Goal: Task Accomplishment & Management: Manage account settings

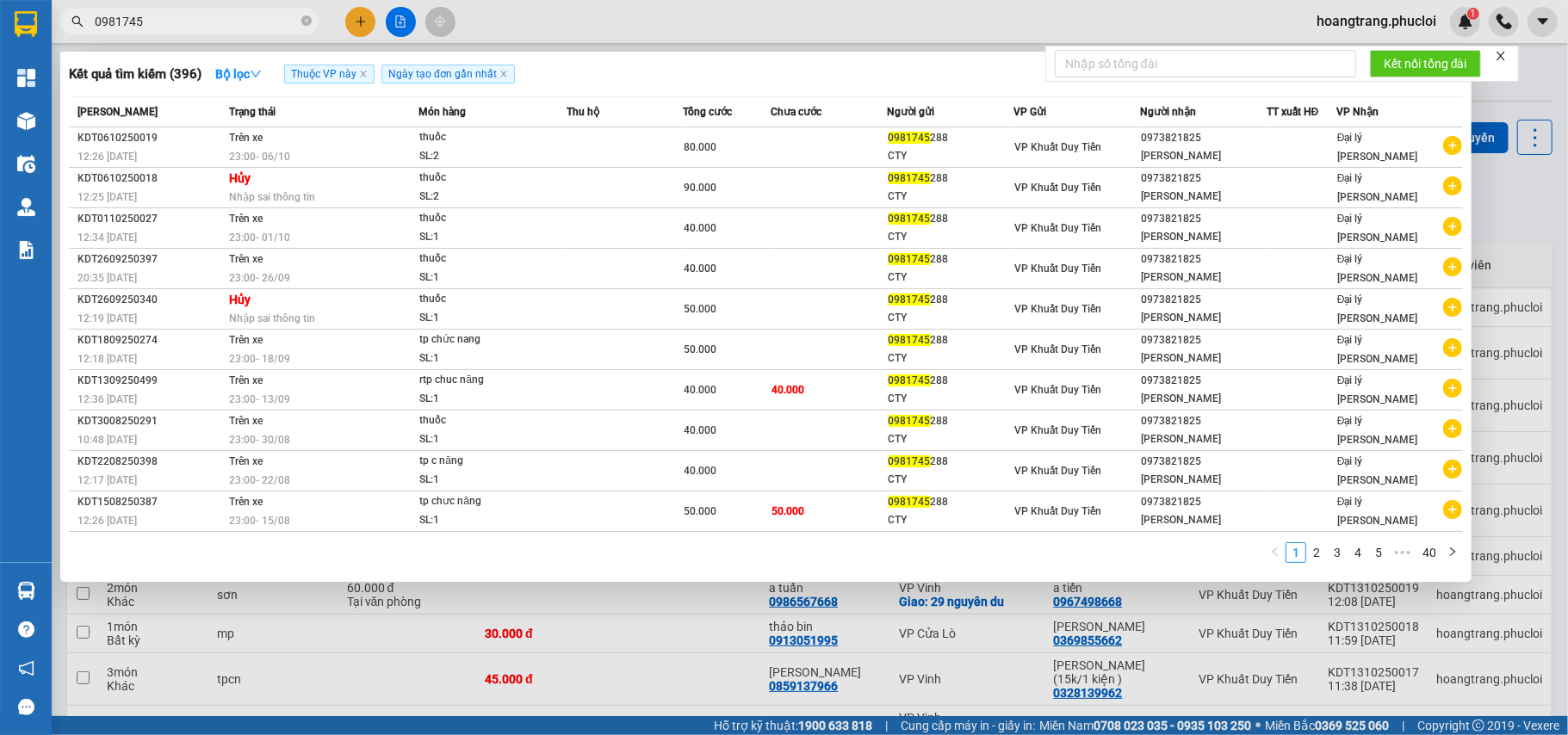
click at [208, 32] on span "0981745" at bounding box center [189, 21] width 258 height 26
click at [207, 21] on input "0981745" at bounding box center [197, 21] width 203 height 19
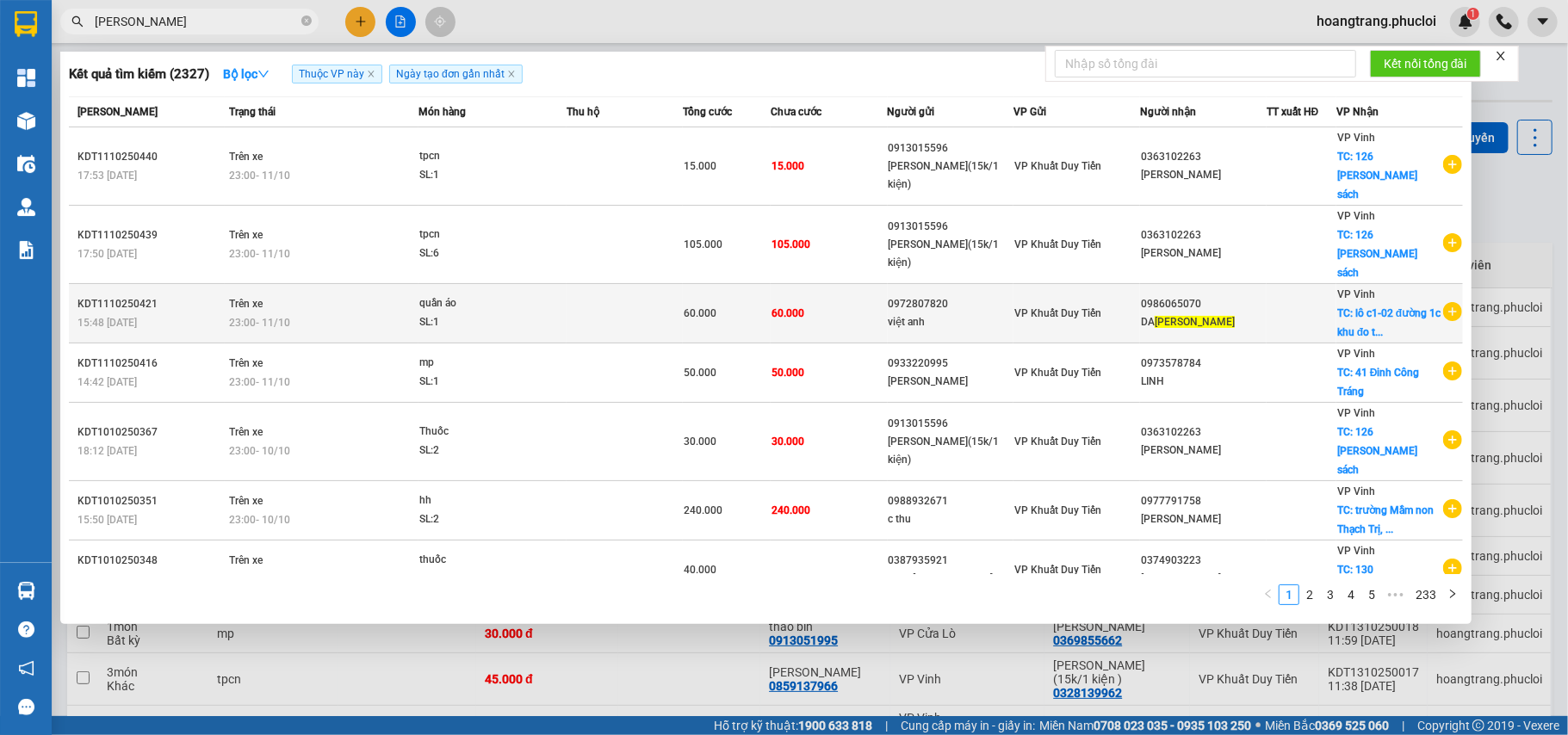
type input "phan hoà"
click at [1174, 302] on icon "plus-circle" at bounding box center [1452, 312] width 19 height 19
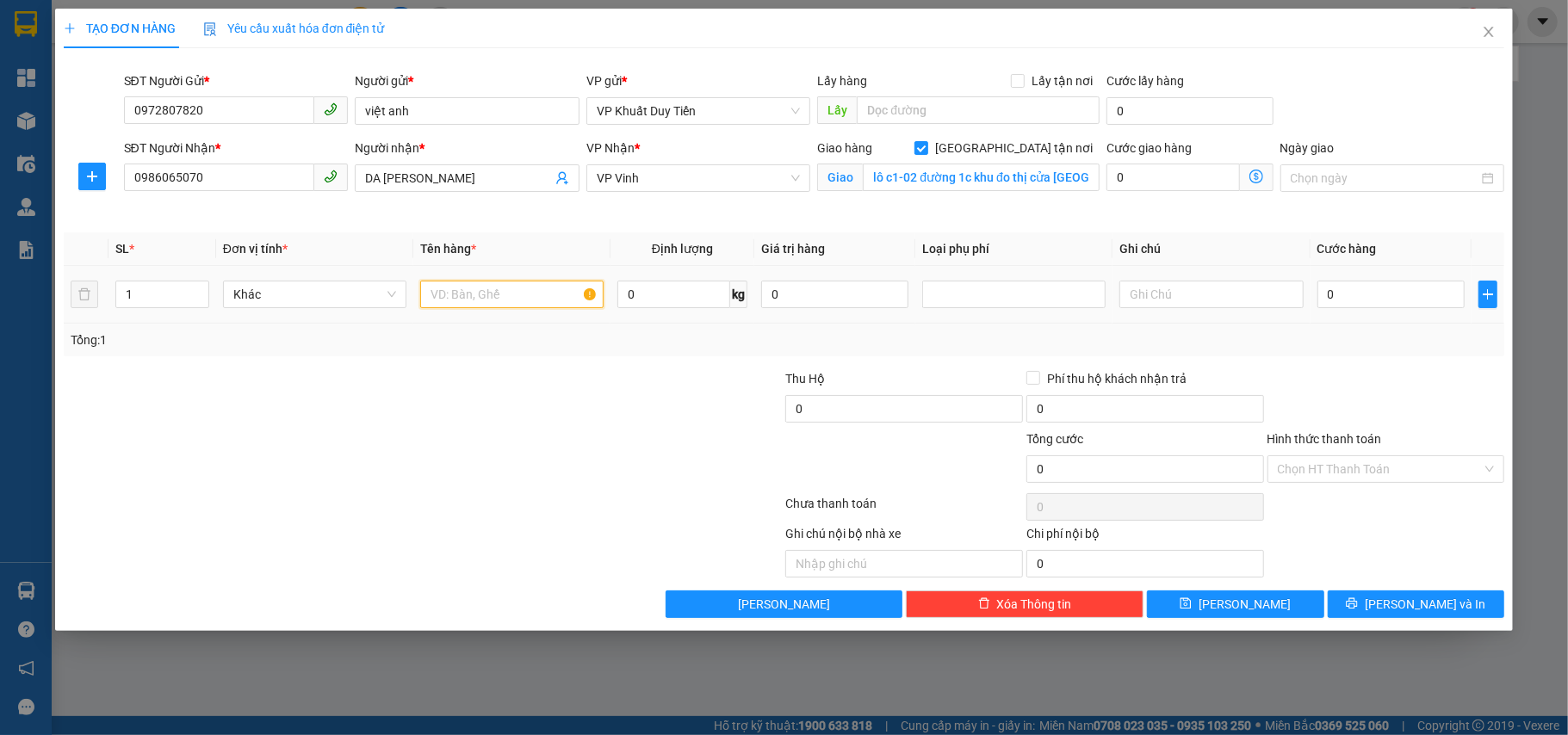
click at [544, 308] on input "text" at bounding box center [512, 295] width 184 height 28
type input "quần áo"
click at [1174, 300] on input "0" at bounding box center [1391, 295] width 147 height 28
type input "2"
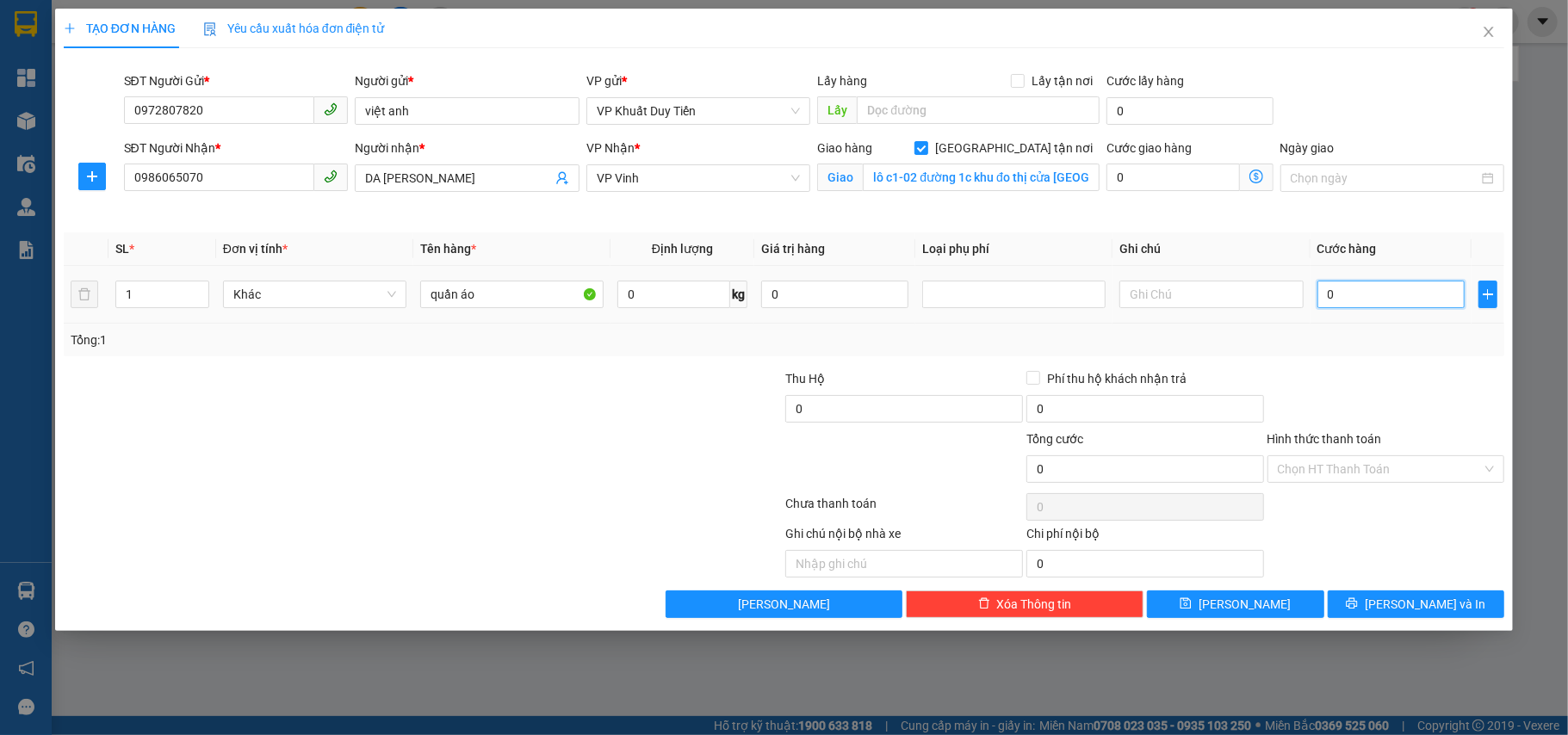
type input "2"
type input "25"
type input "250"
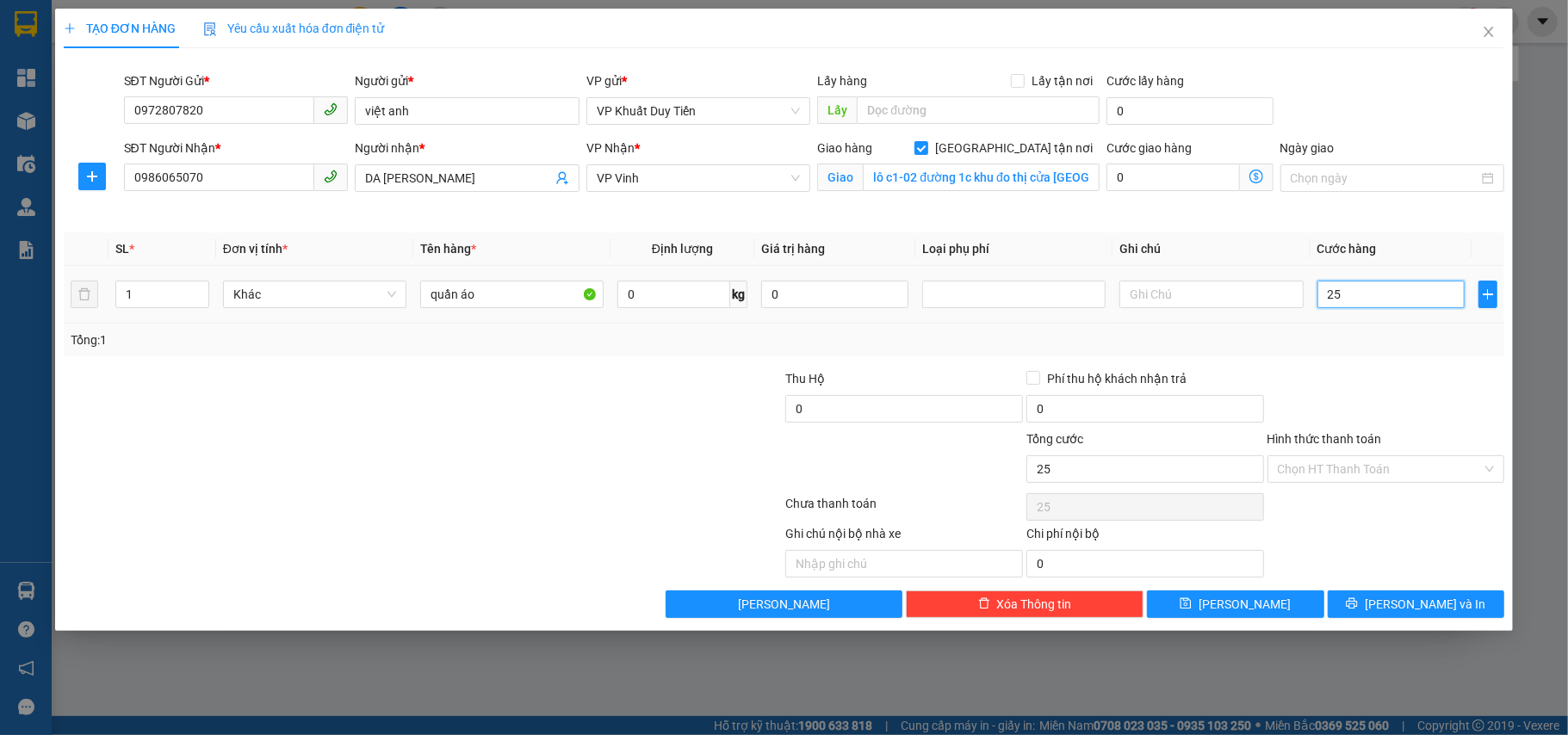
type input "250"
type input "250.000"
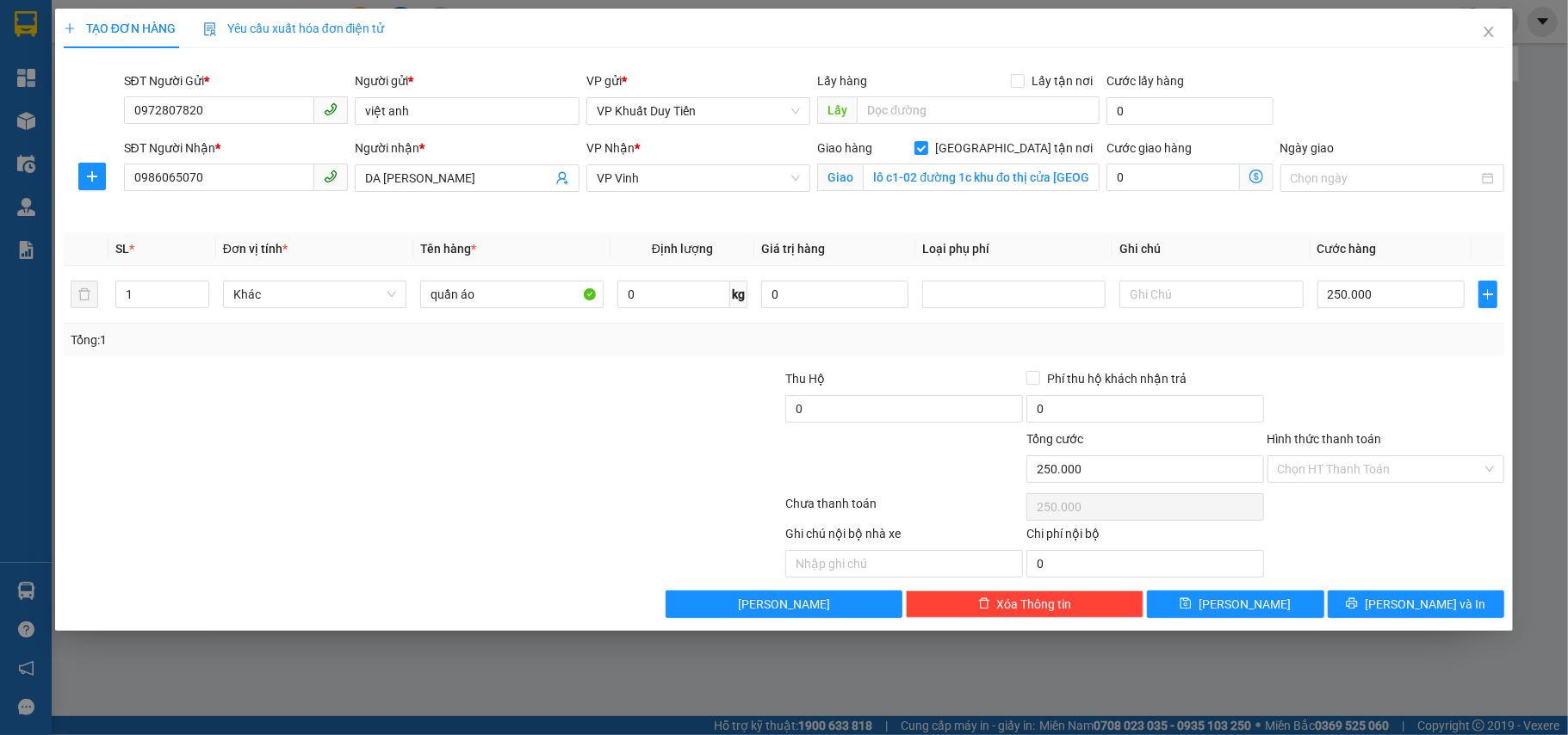
click at [1174, 362] on div "Transit Pickup Surcharge Ids Transit Deliver Surcharge Ids Transit Deliver Surc…" at bounding box center [784, 340] width 1441 height 556
click at [1174, 611] on span "[PERSON_NAME] và In" at bounding box center [1424, 604] width 120 height 19
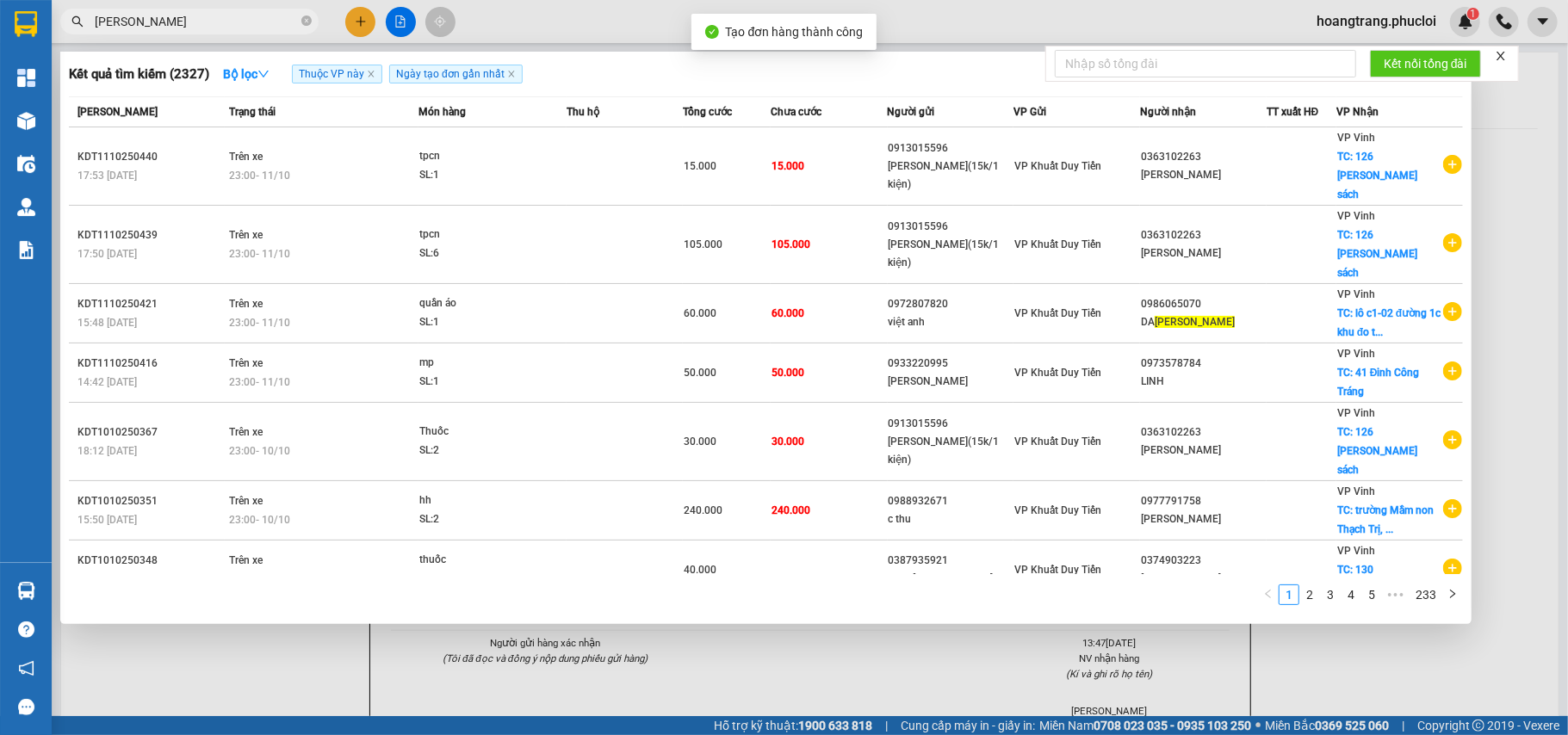
click at [1174, 673] on div at bounding box center [784, 368] width 1568 height 735
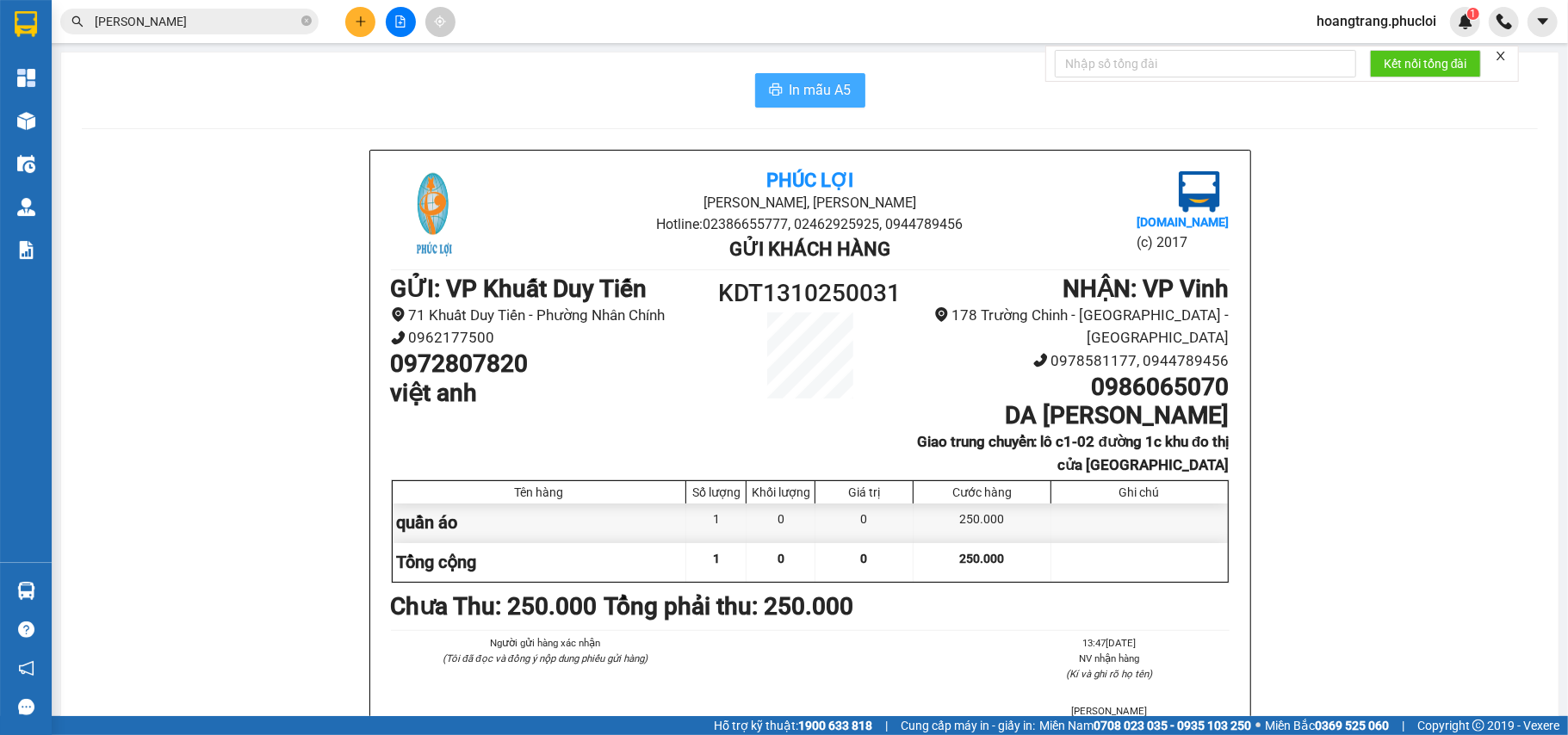
click at [837, 102] on button "In mẫu A5" at bounding box center [811, 90] width 110 height 35
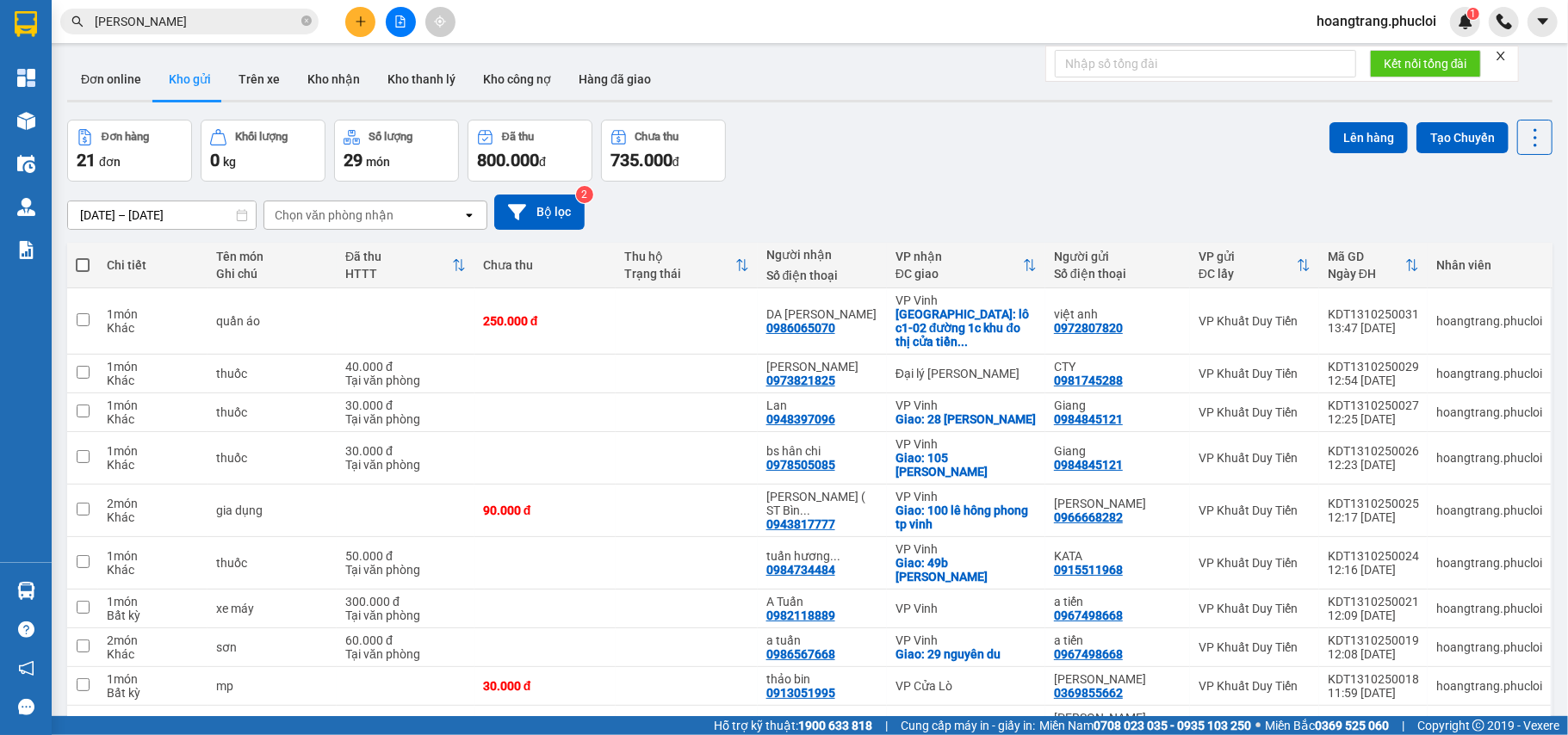
click at [194, 10] on span "phan hoà" at bounding box center [189, 21] width 258 height 26
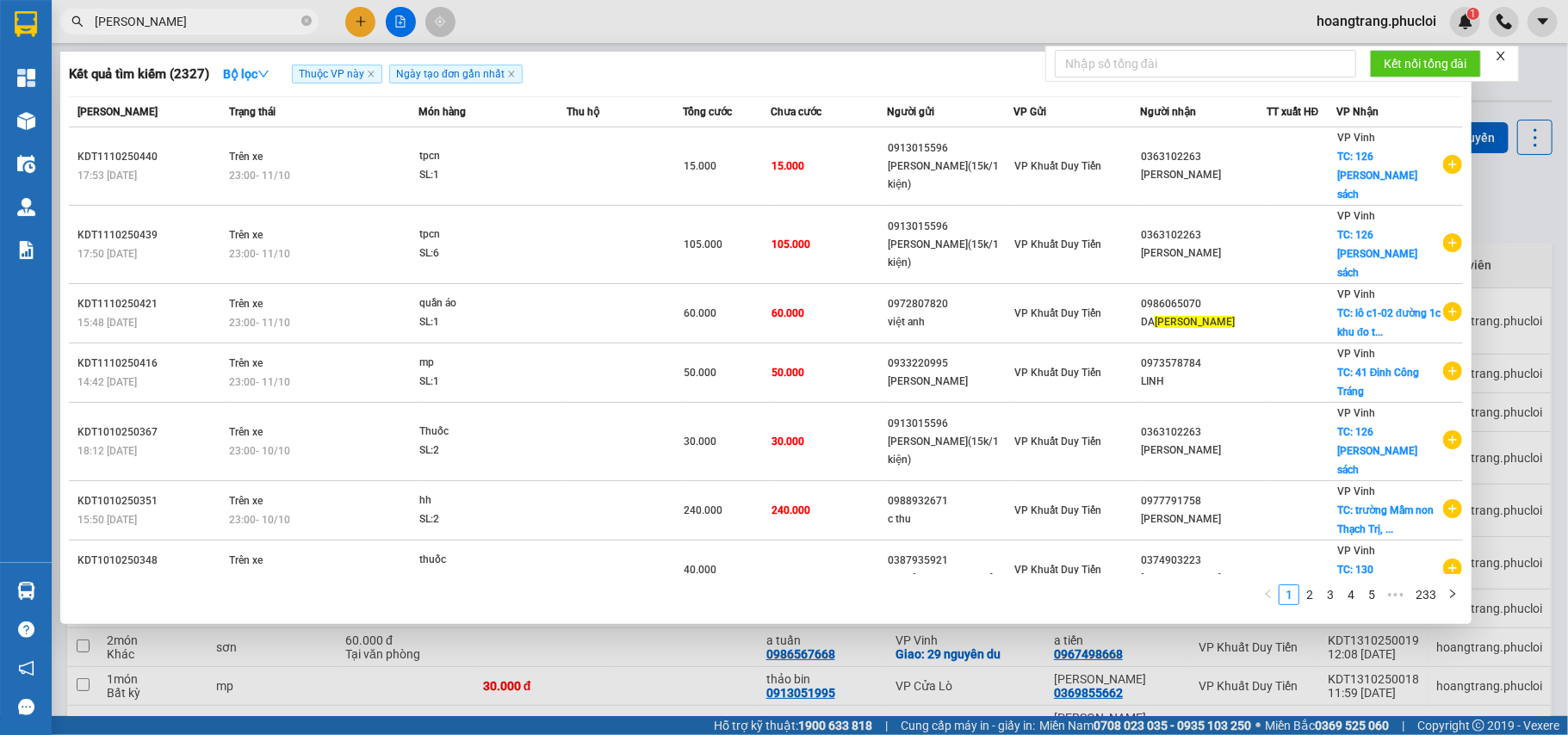
click at [194, 10] on span "phan hoà" at bounding box center [189, 21] width 258 height 26
click at [194, 14] on input "phan hoà" at bounding box center [197, 21] width 203 height 19
click at [194, 15] on input "phan hoà" at bounding box center [197, 21] width 203 height 19
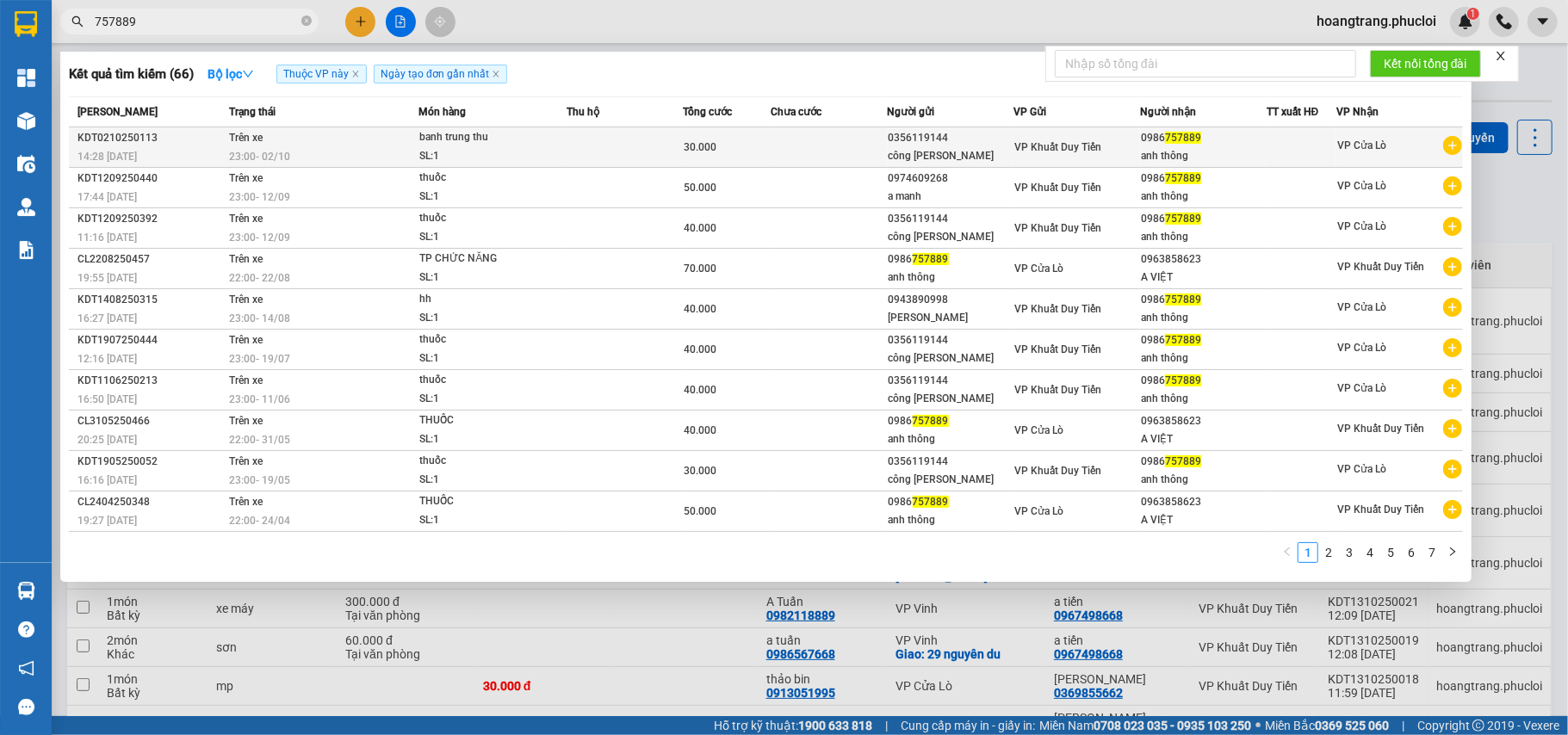
type input "757889"
click at [1174, 139] on icon "plus-circle" at bounding box center [1452, 146] width 19 height 19
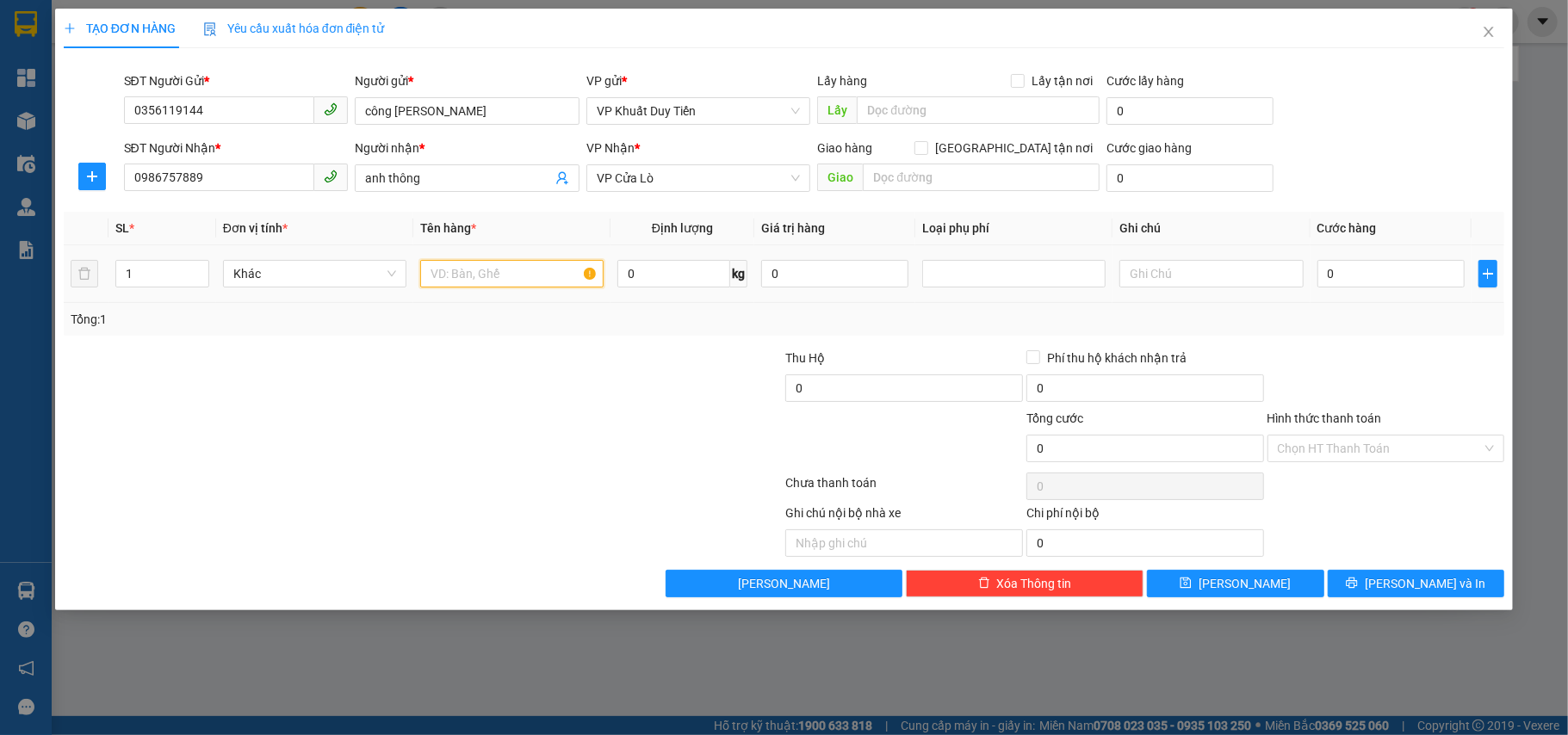
click at [445, 285] on input "text" at bounding box center [512, 274] width 184 height 28
type input "thuốc"
click at [1174, 265] on input "0" at bounding box center [1391, 274] width 147 height 28
type input "4"
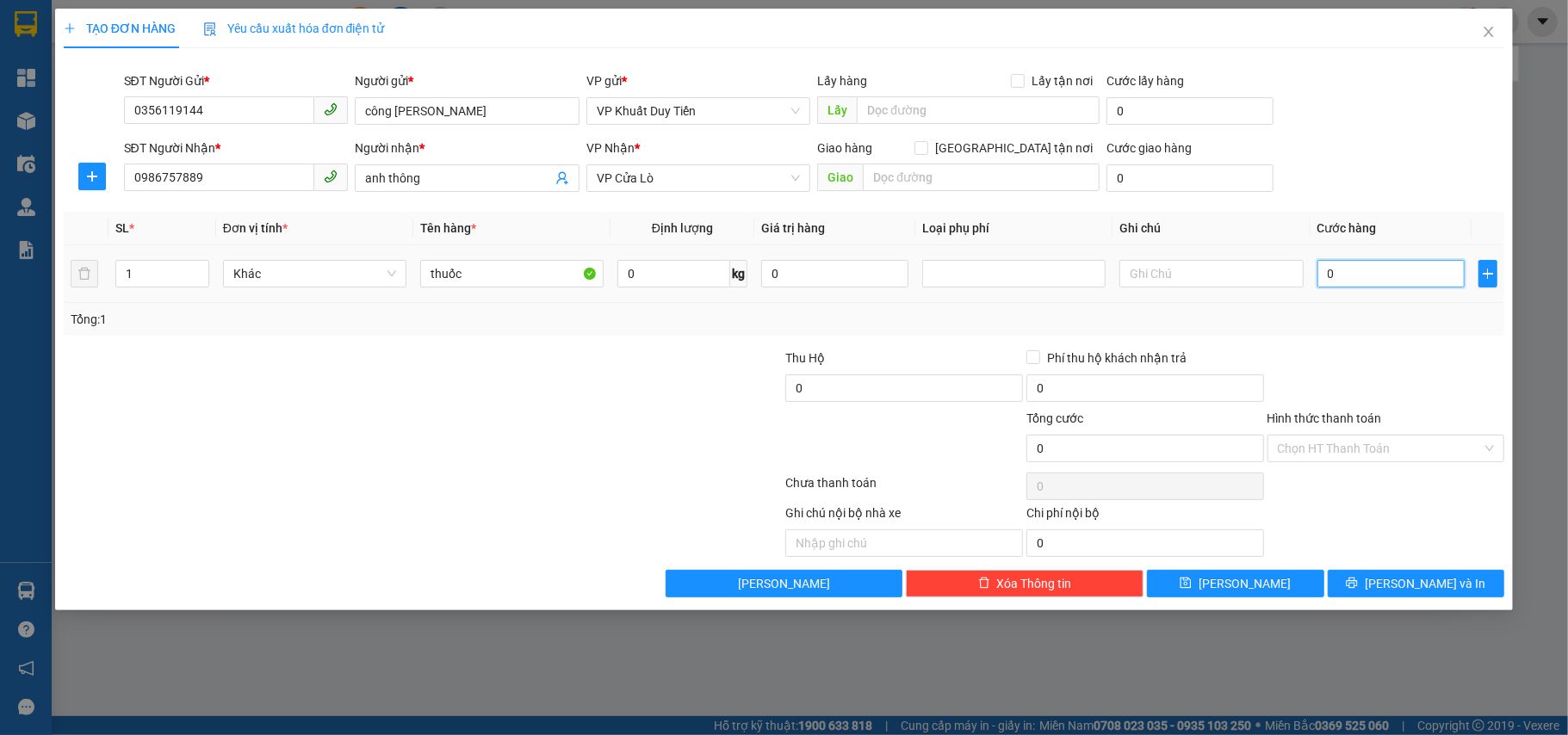
type input "4"
type input "40"
type input "40.000"
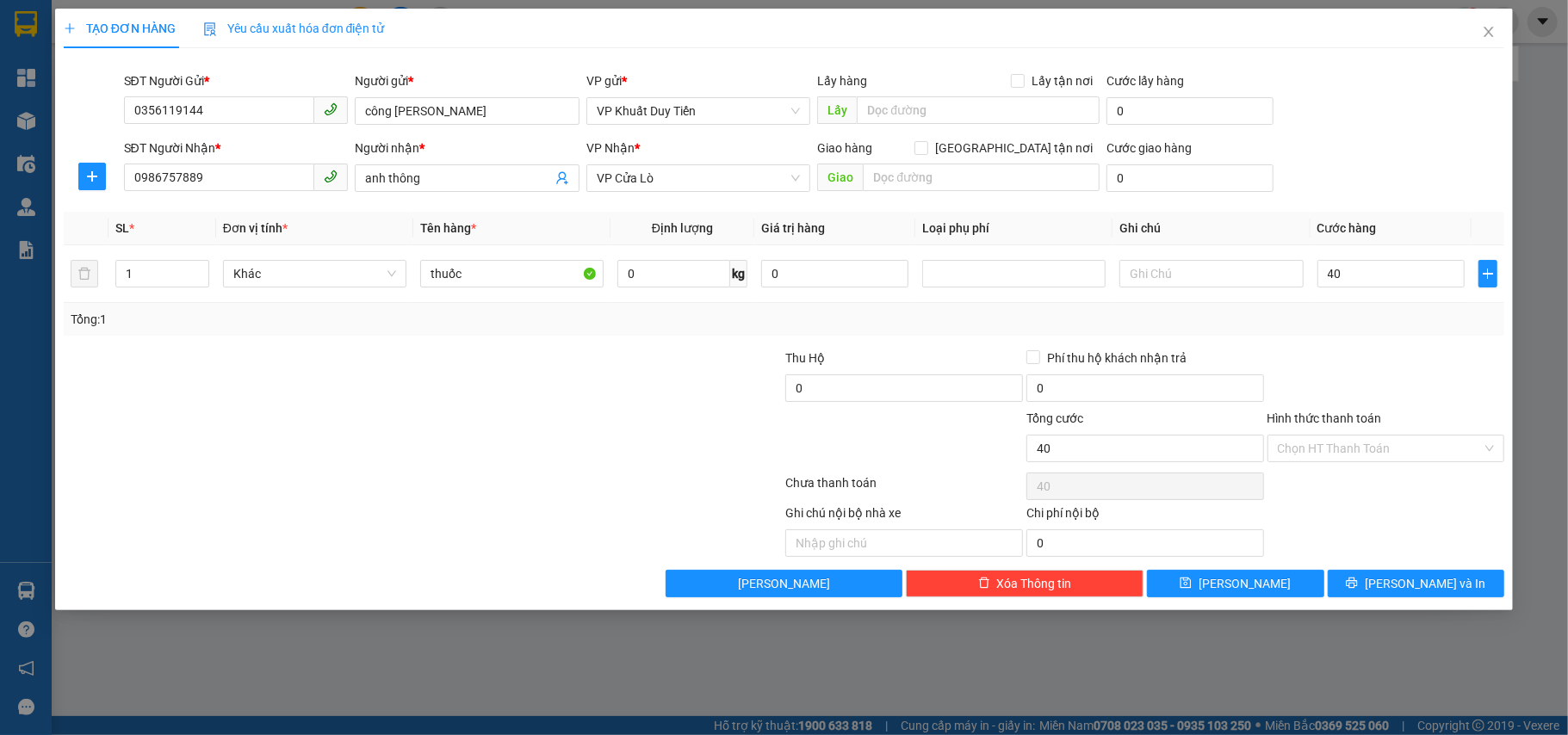
type input "40.000"
click at [1174, 325] on div "Tổng: 1" at bounding box center [784, 319] width 1428 height 19
click at [1174, 459] on input "Hình thức thanh toán" at bounding box center [1381, 449] width 205 height 26
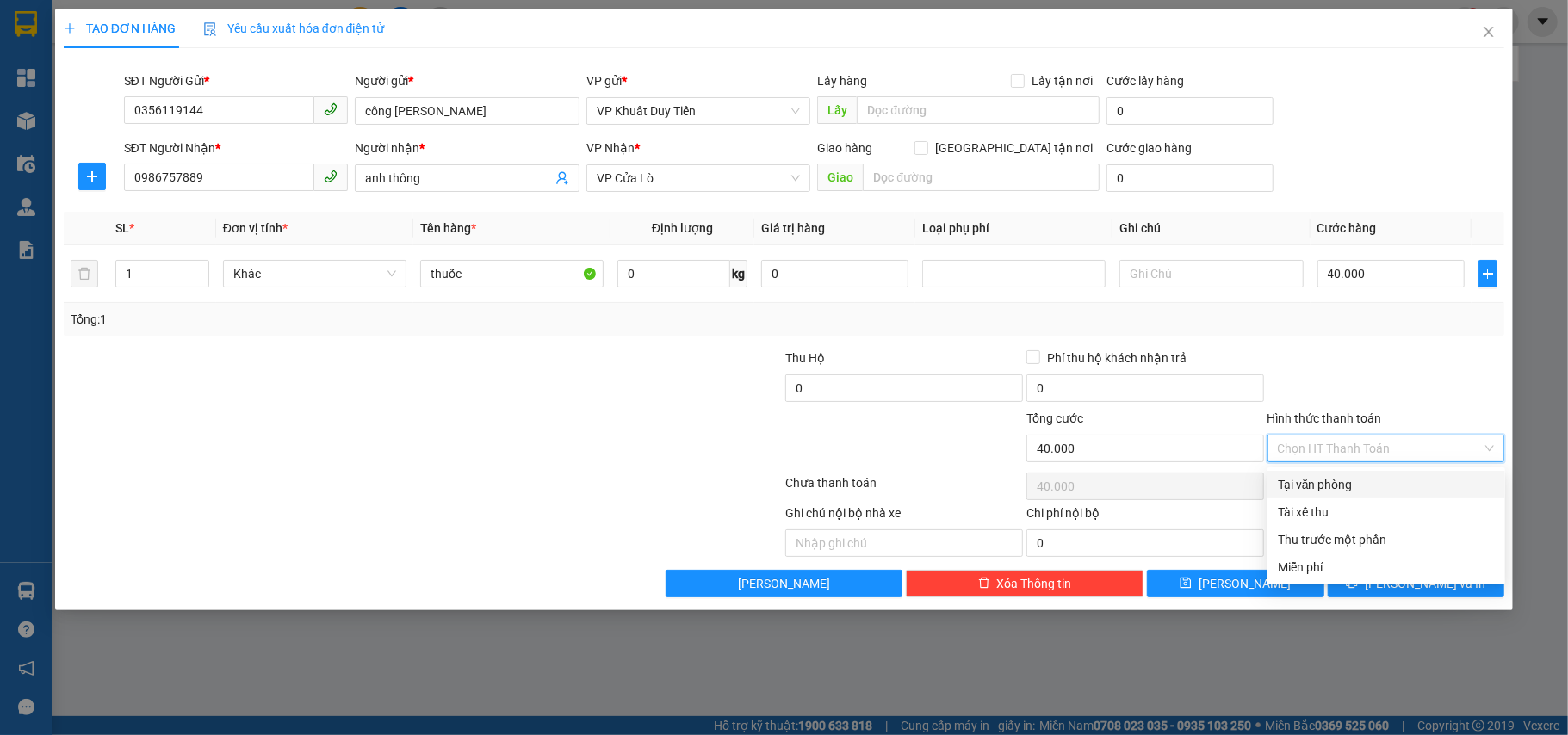
click at [1174, 487] on div "Tại văn phòng" at bounding box center [1386, 485] width 217 height 19
type input "0"
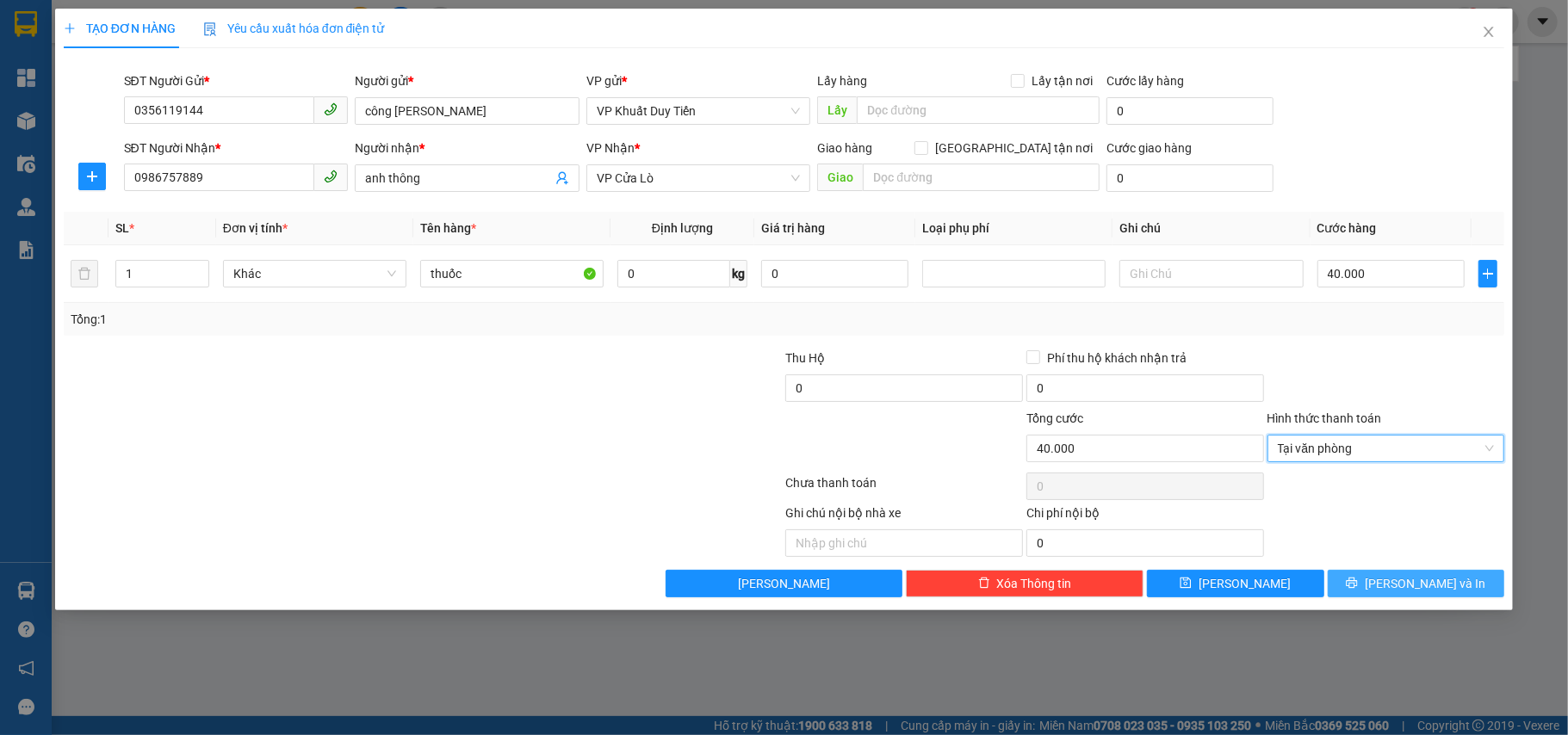
click at [1174, 580] on icon "printer" at bounding box center [1352, 583] width 12 height 12
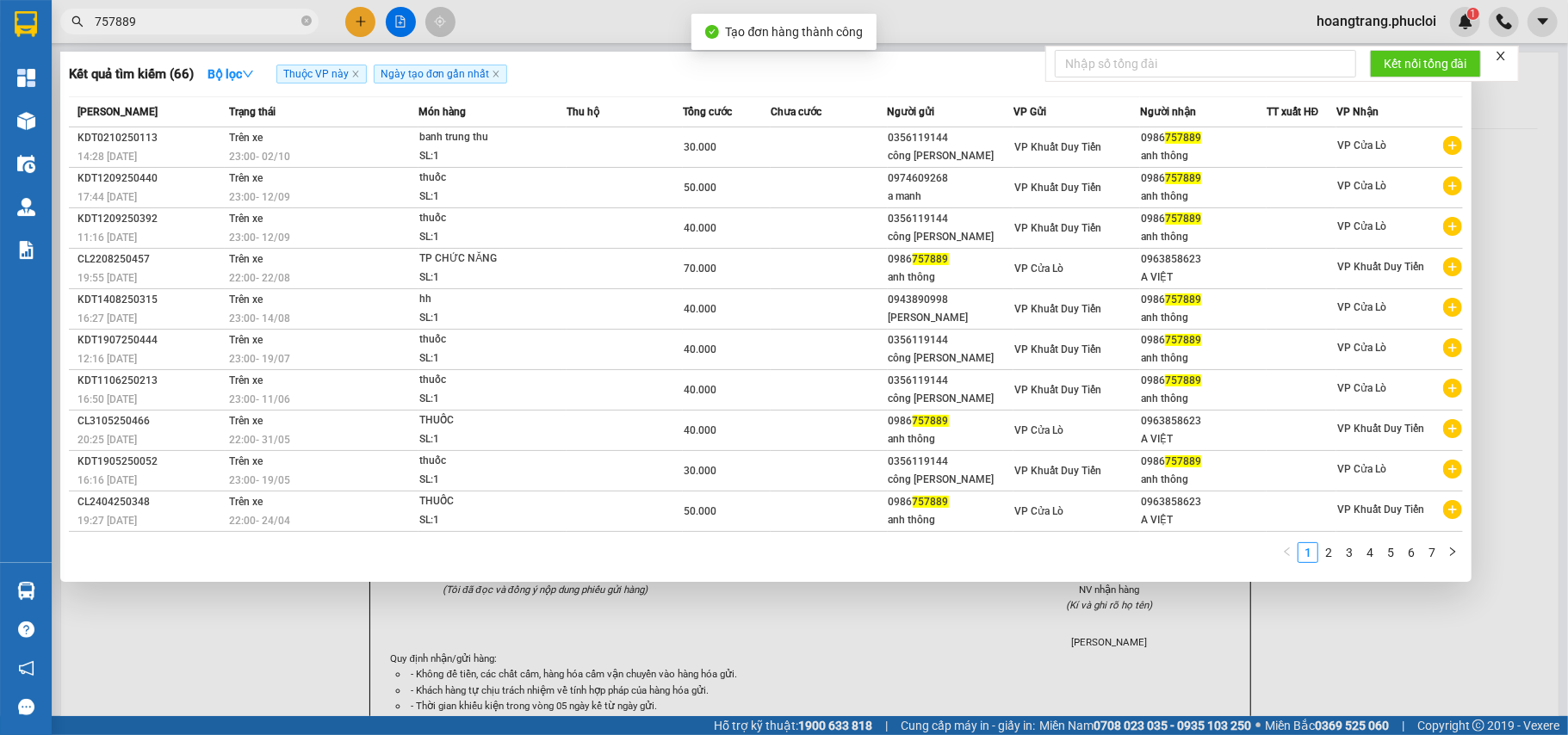
click at [684, 617] on div at bounding box center [784, 368] width 1568 height 735
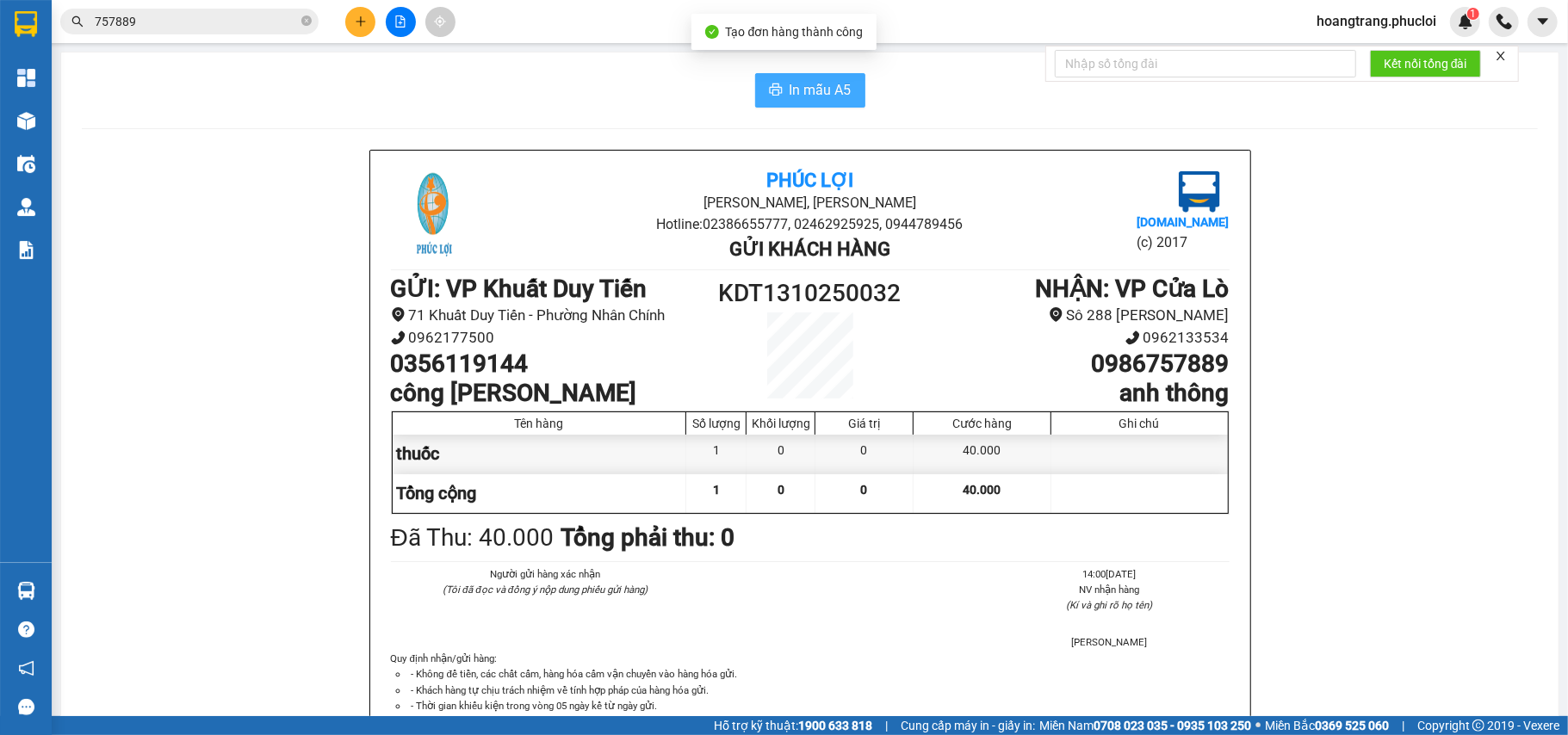
click at [773, 84] on button "In mẫu A5" at bounding box center [811, 90] width 110 height 35
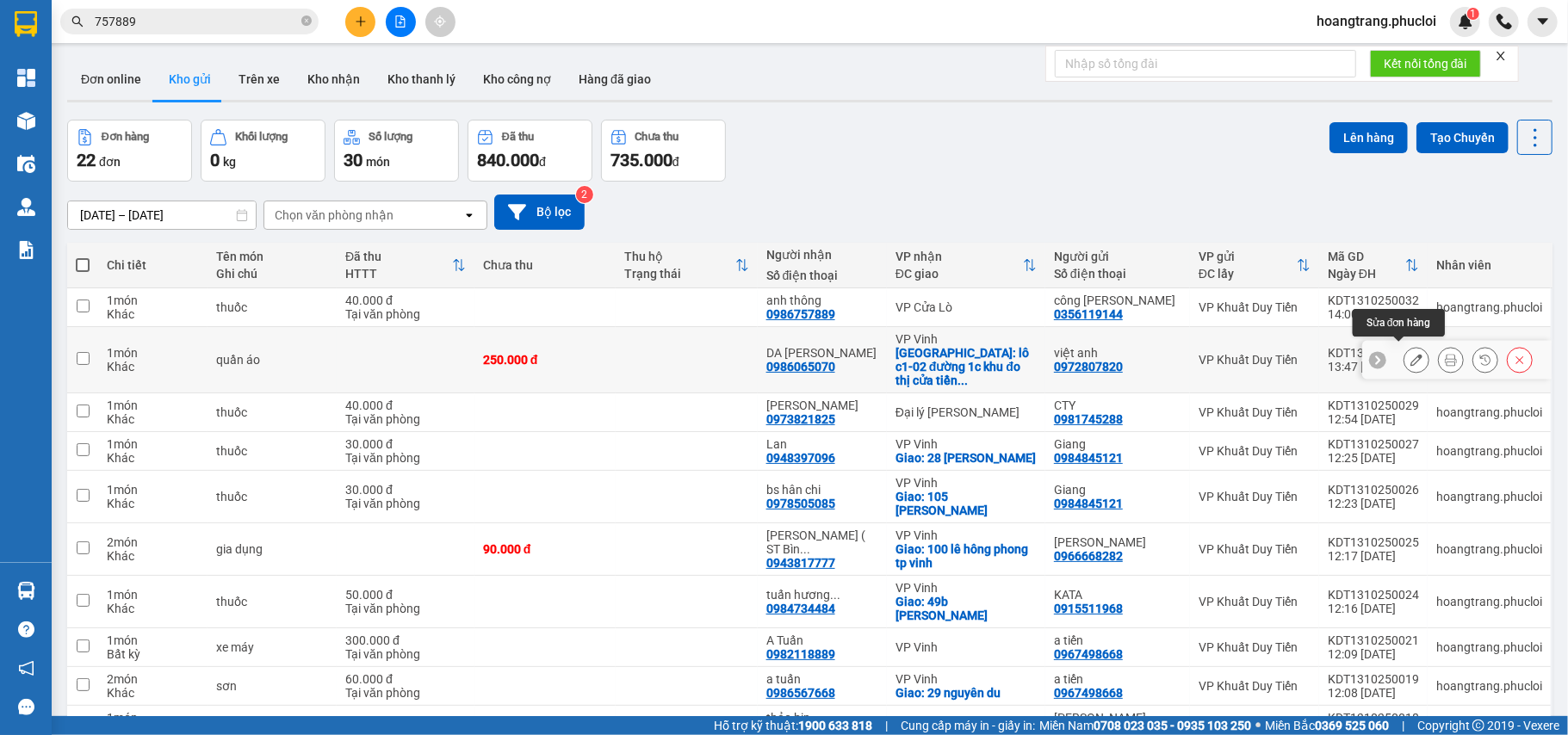
click at [1174, 362] on button at bounding box center [1417, 360] width 24 height 30
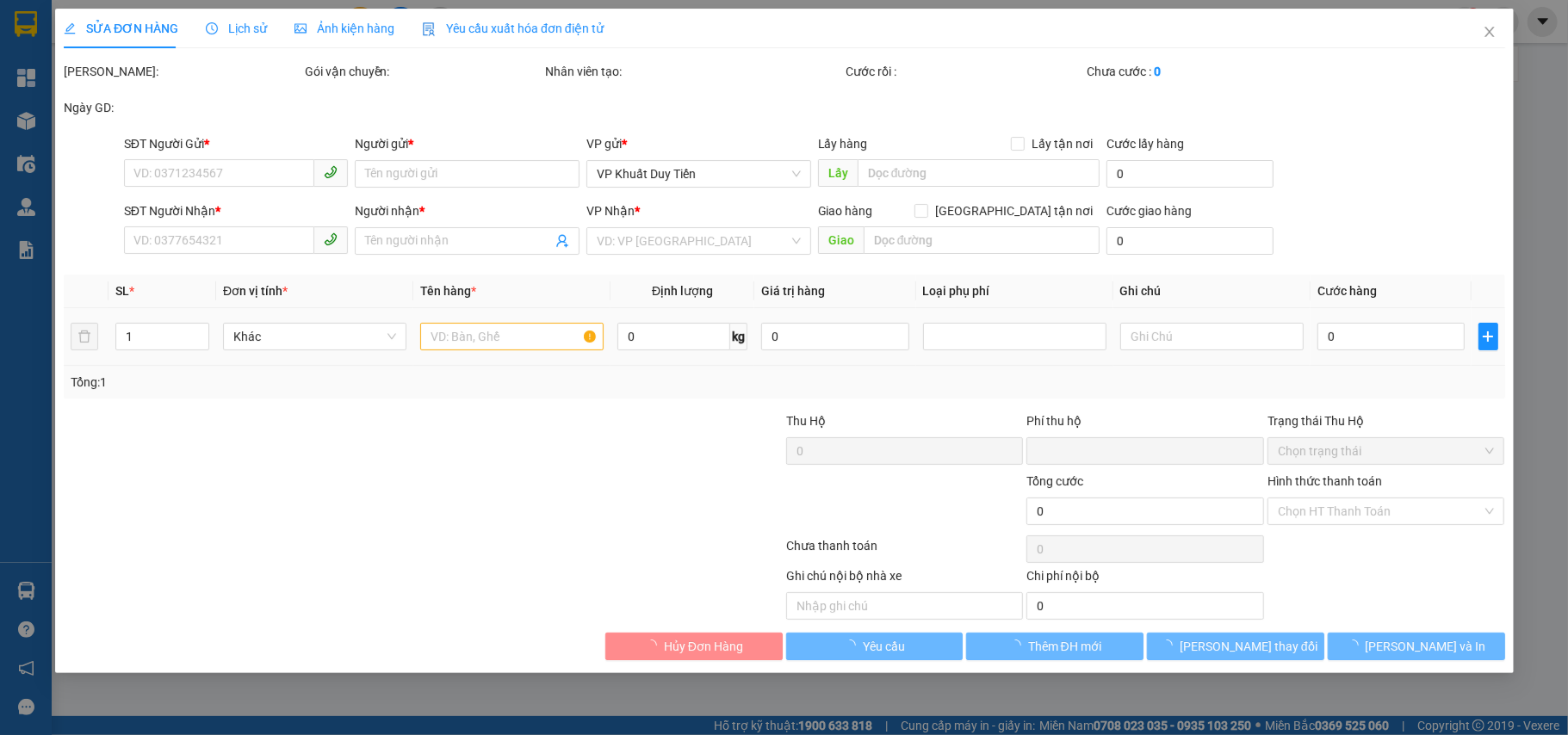
type input "0972807820"
type input "việt anh"
type input "0986065070"
type input "DA [PERSON_NAME]"
checkbox input "true"
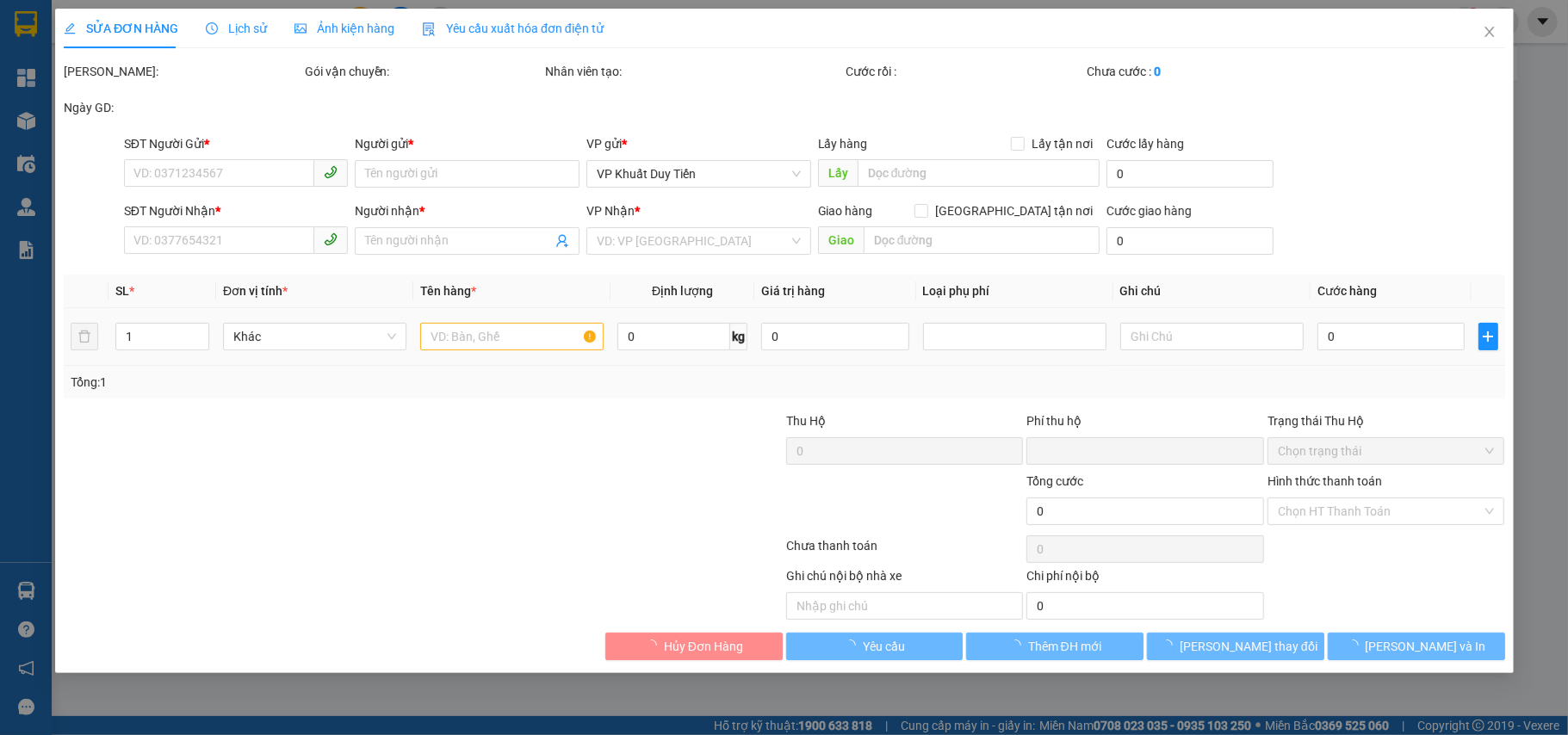
type input "lô c1-02 đường 1c khu đo thị cửa tiền phuuowfng vinh tân"
type input "0"
type input "250.000"
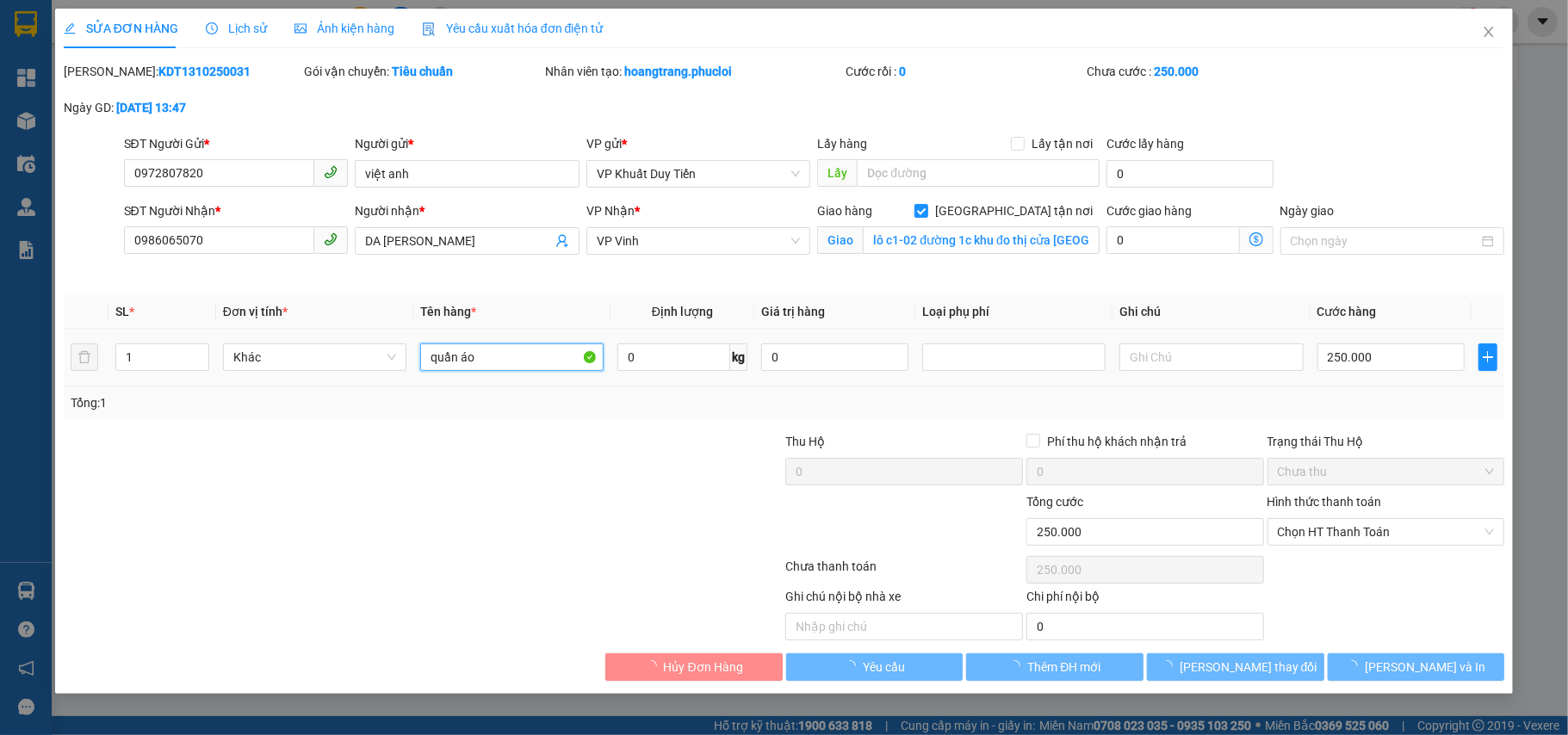
click at [486, 345] on input "quần áo" at bounding box center [512, 357] width 184 height 28
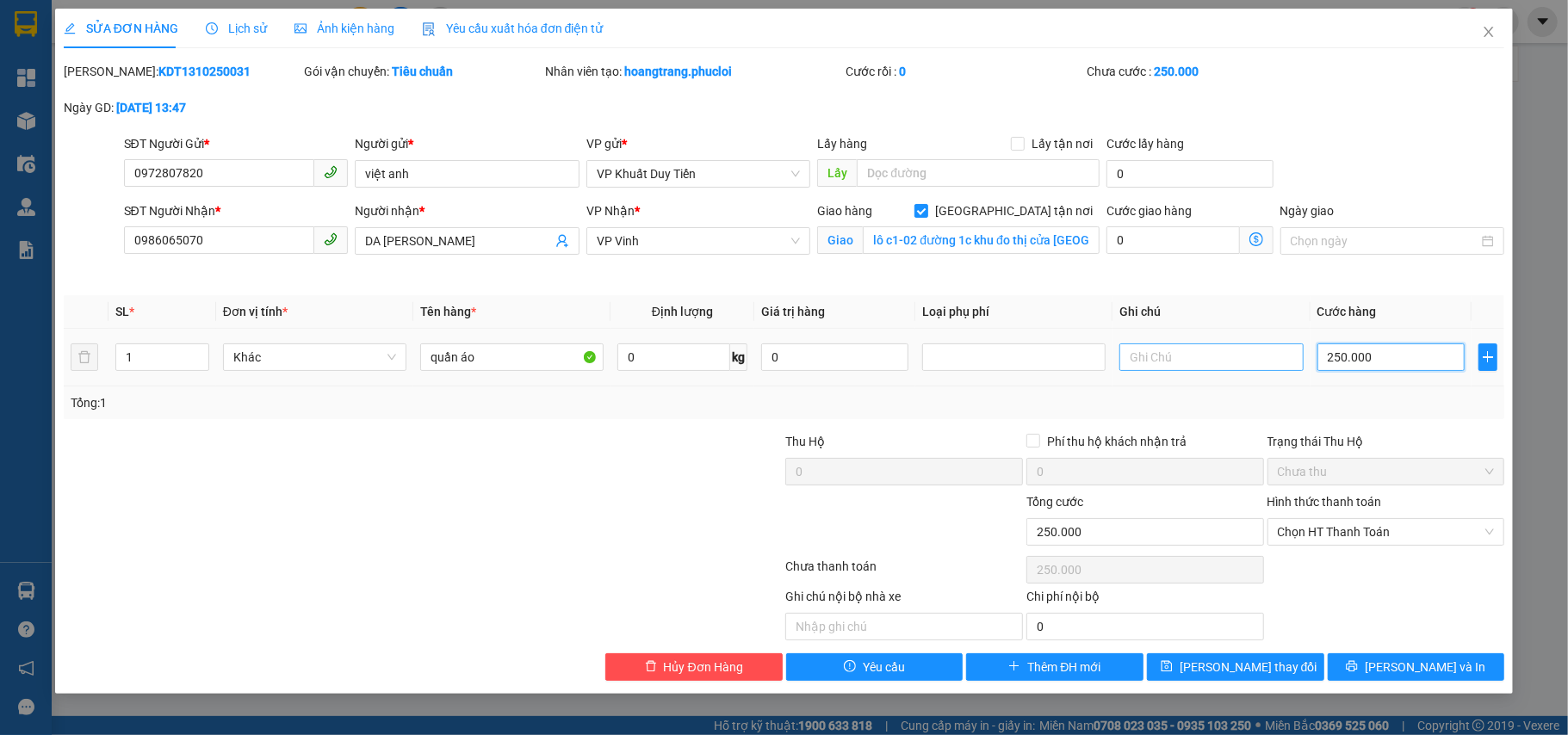
type input "2"
type input "20"
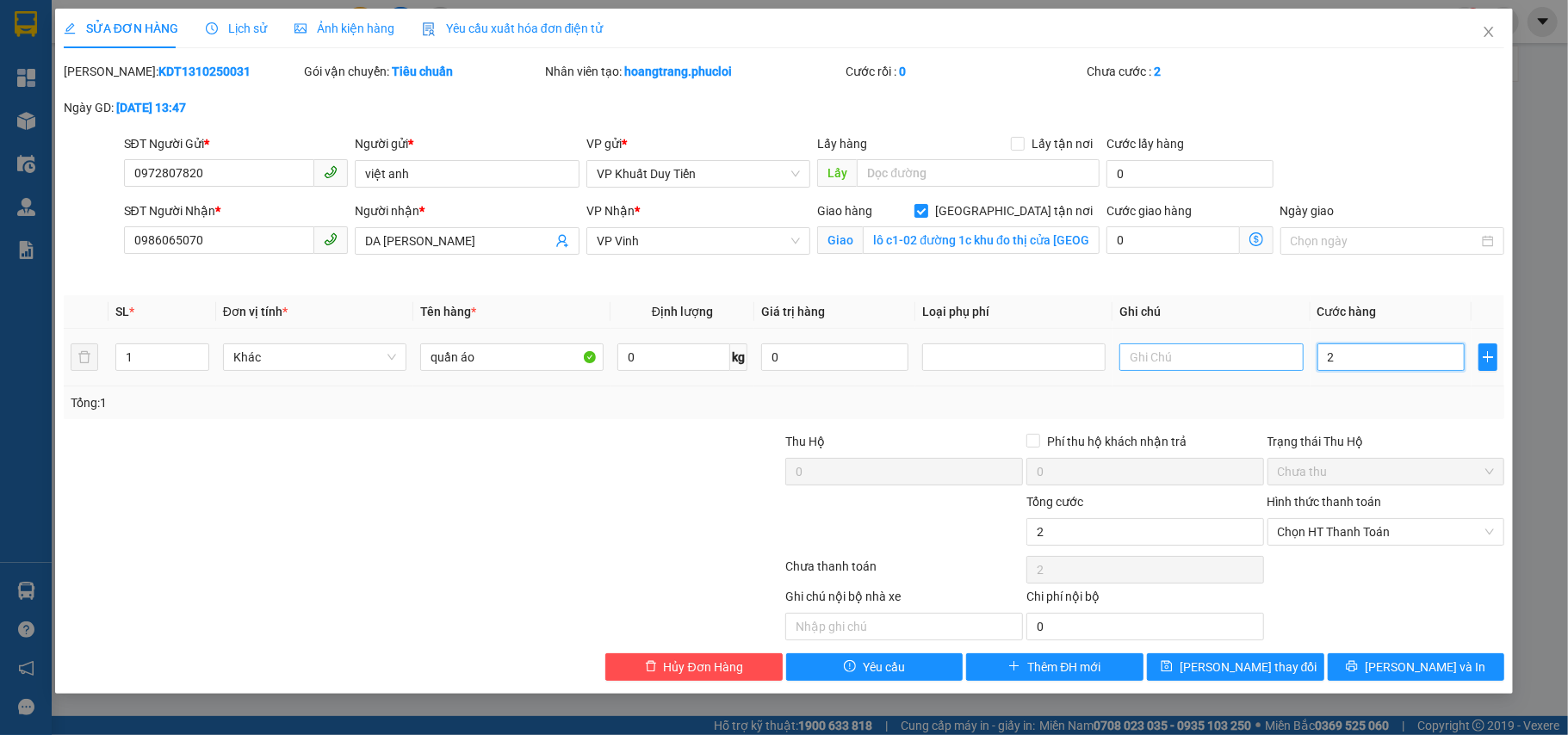
type input "20"
type input "200"
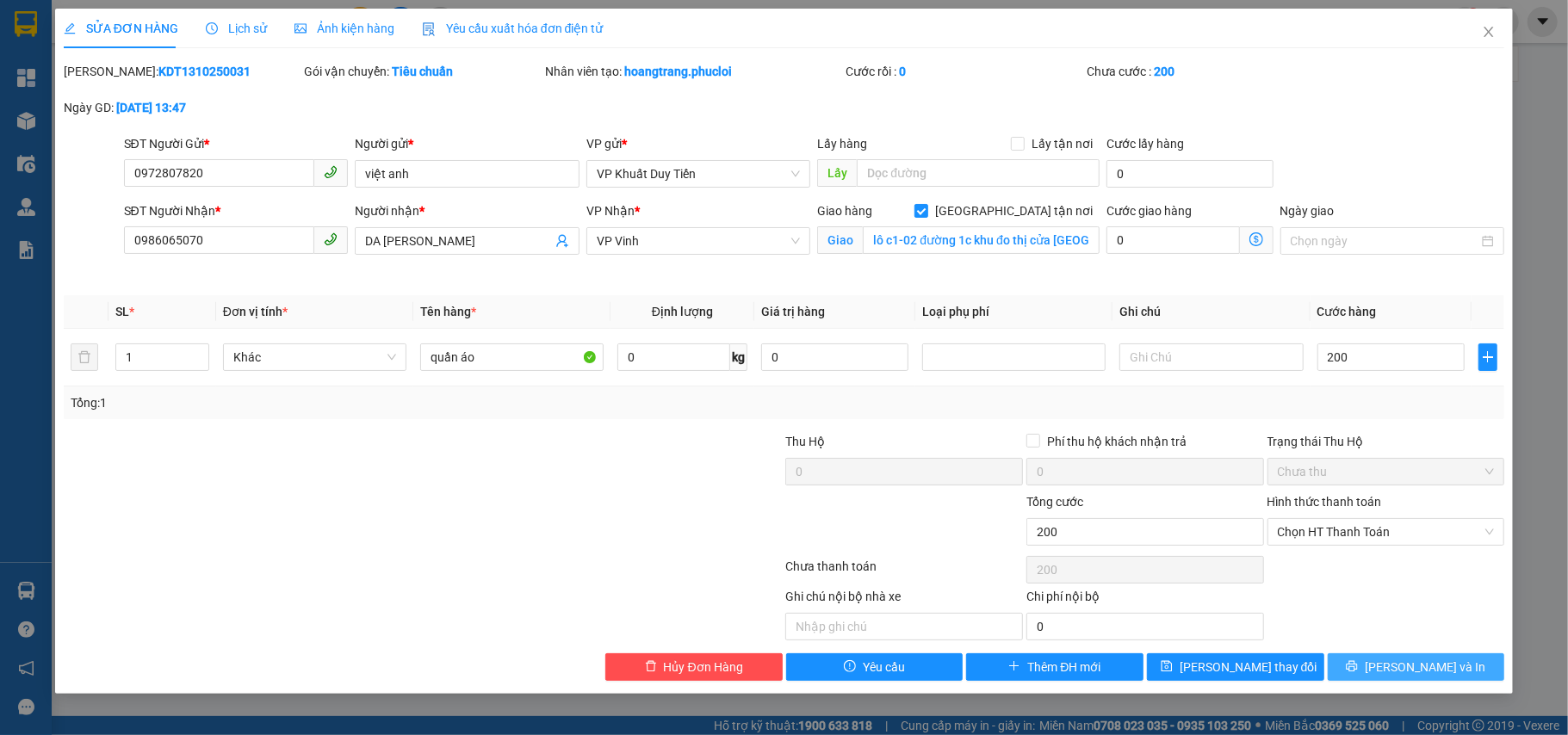
click at [1174, 662] on button "[PERSON_NAME] và In" at bounding box center [1417, 668] width 177 height 28
type input "200.000"
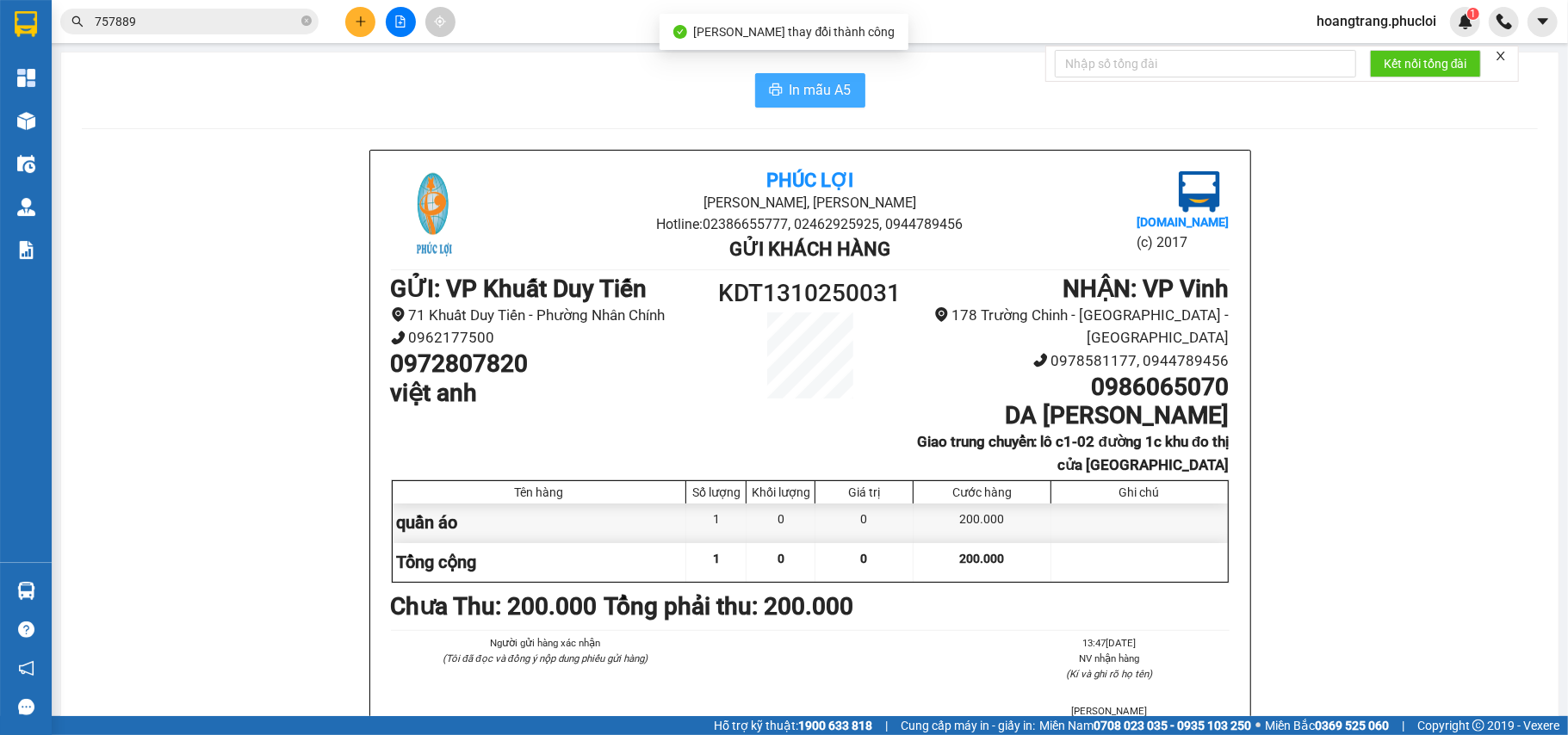
click at [804, 90] on span "In mẫu A5" at bounding box center [821, 90] width 62 height 21
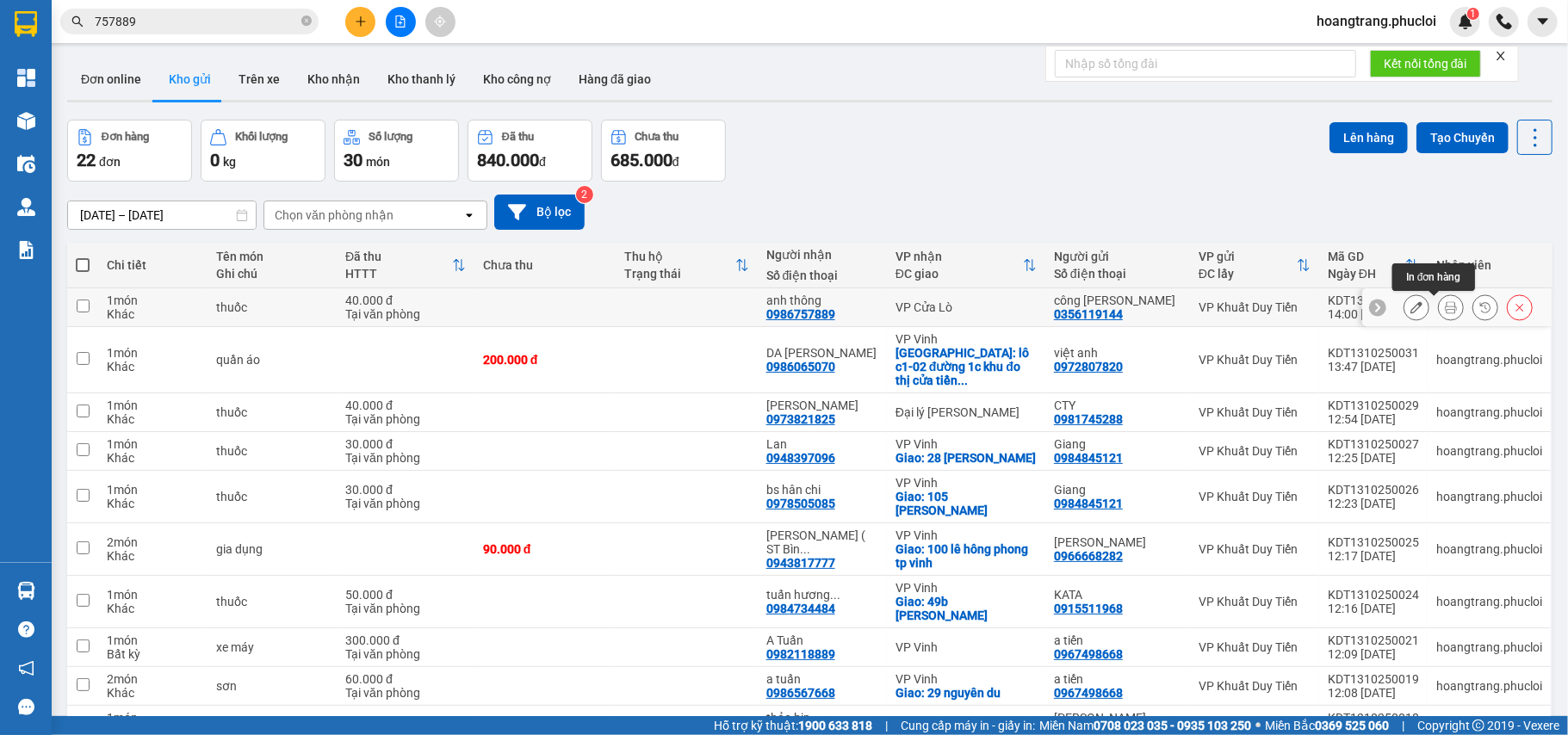
click at [1174, 310] on button at bounding box center [1451, 308] width 24 height 30
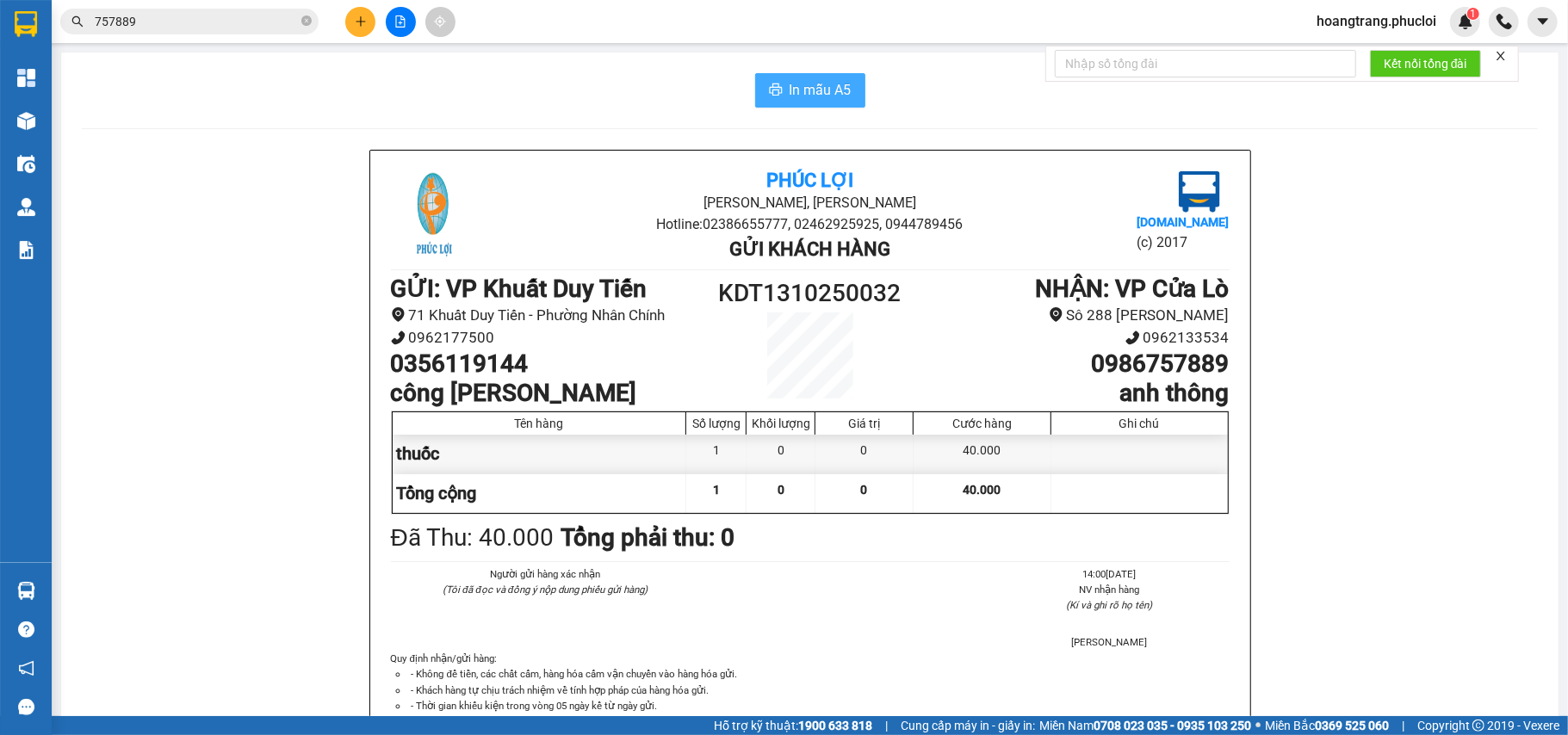
click at [812, 101] on span "In mẫu A5" at bounding box center [821, 90] width 62 height 21
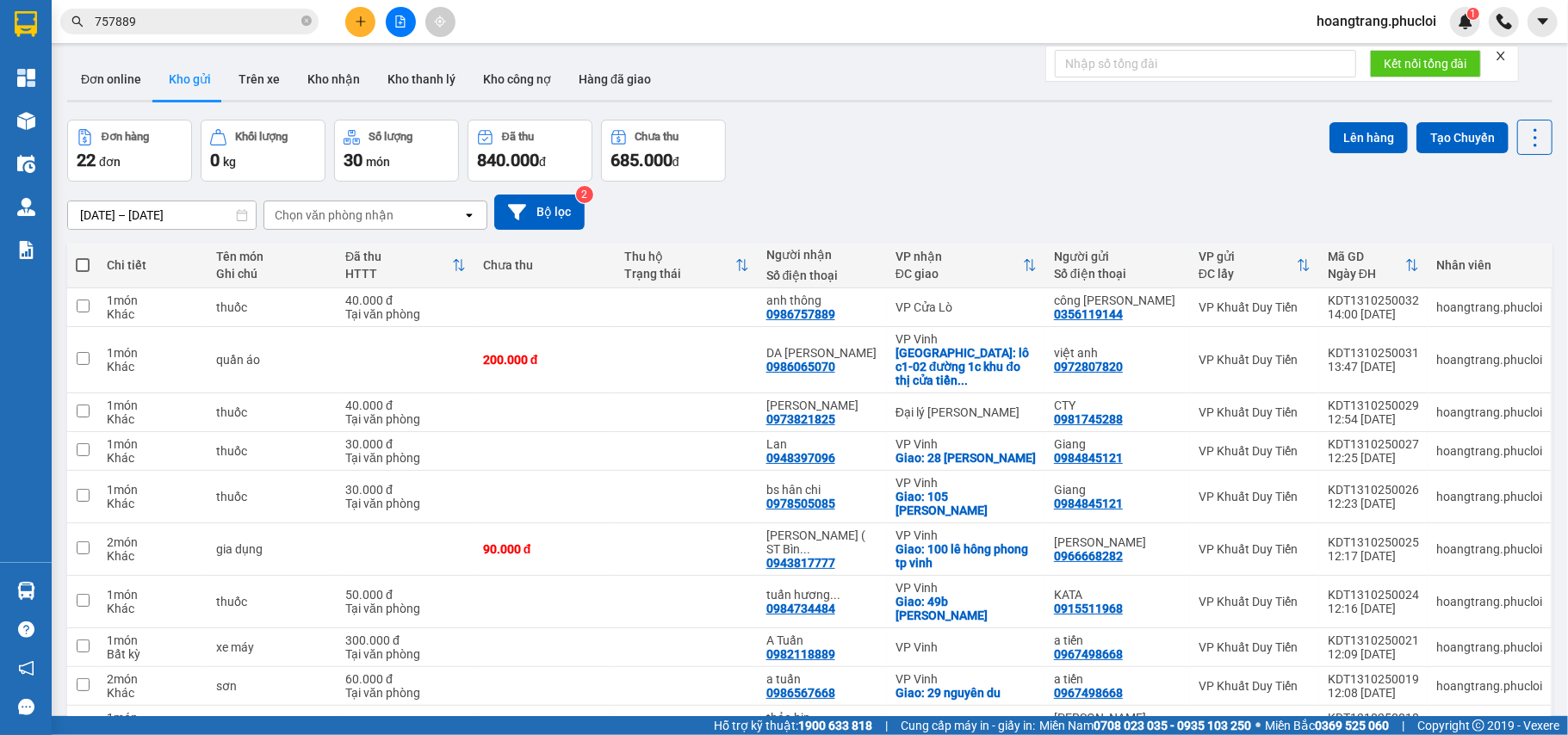
click at [230, 19] on input "757889" at bounding box center [197, 21] width 203 height 19
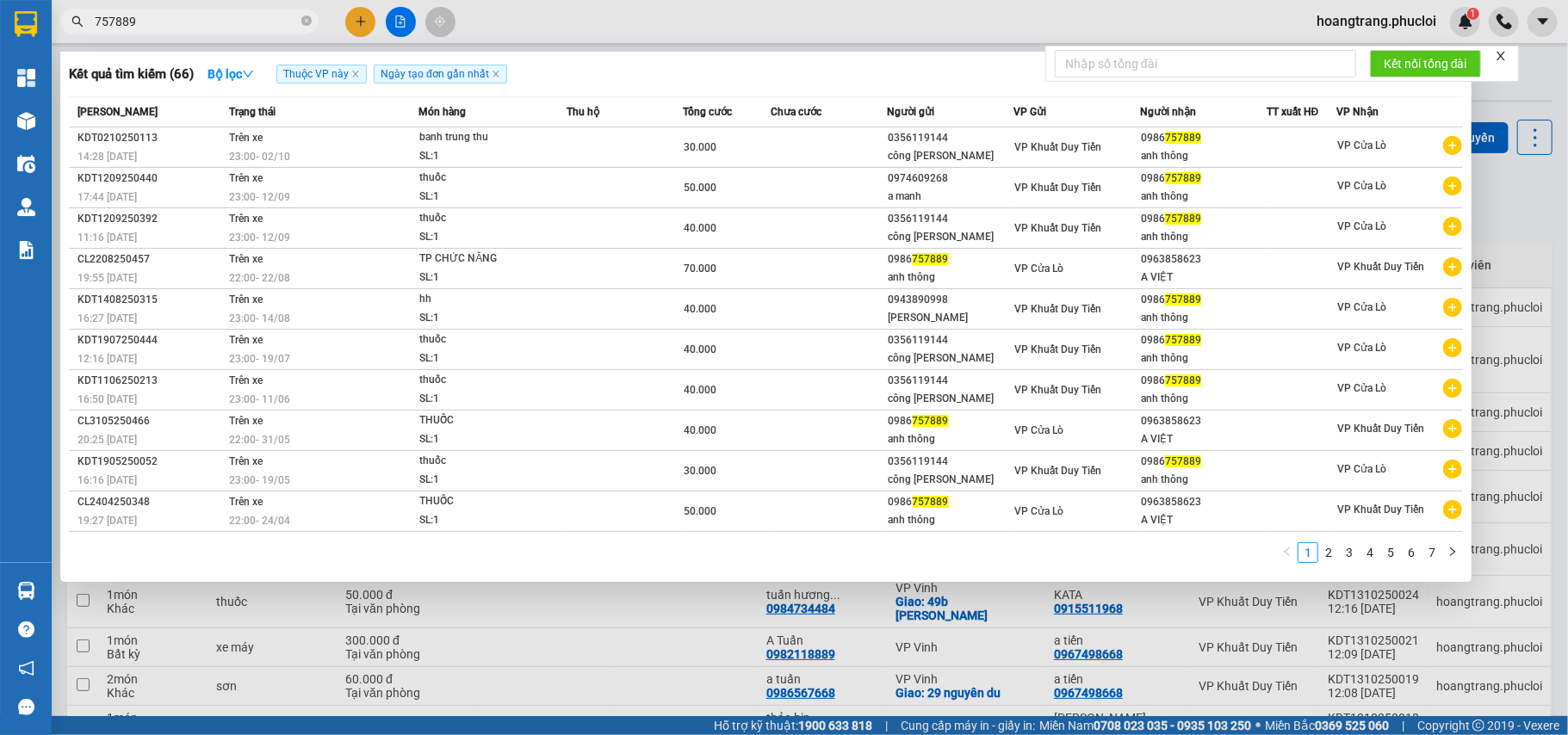
click at [230, 19] on input "757889" at bounding box center [197, 21] width 203 height 19
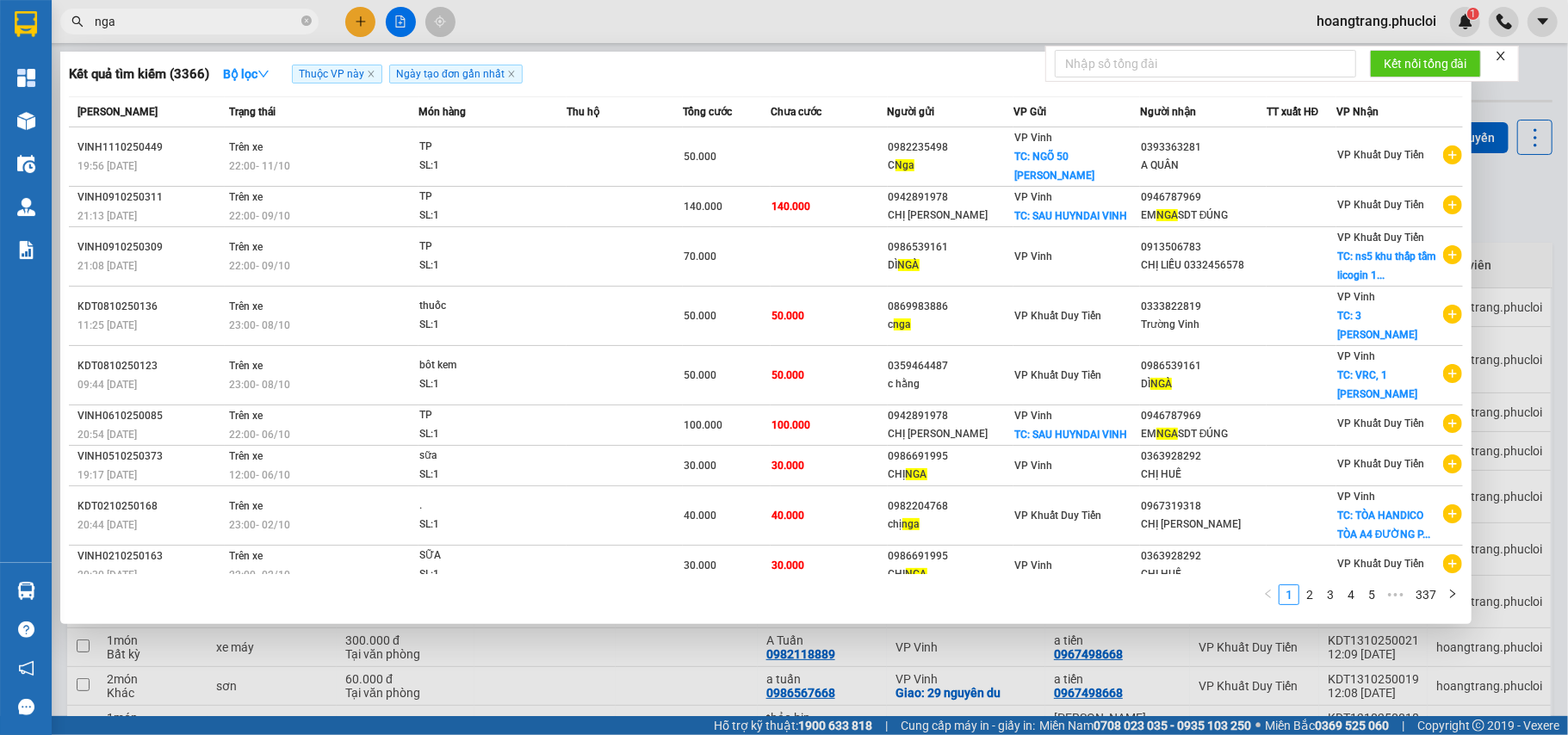
click at [955, 588] on div "1 2 3 4 5 ••• 337" at bounding box center [766, 600] width 1395 height 31
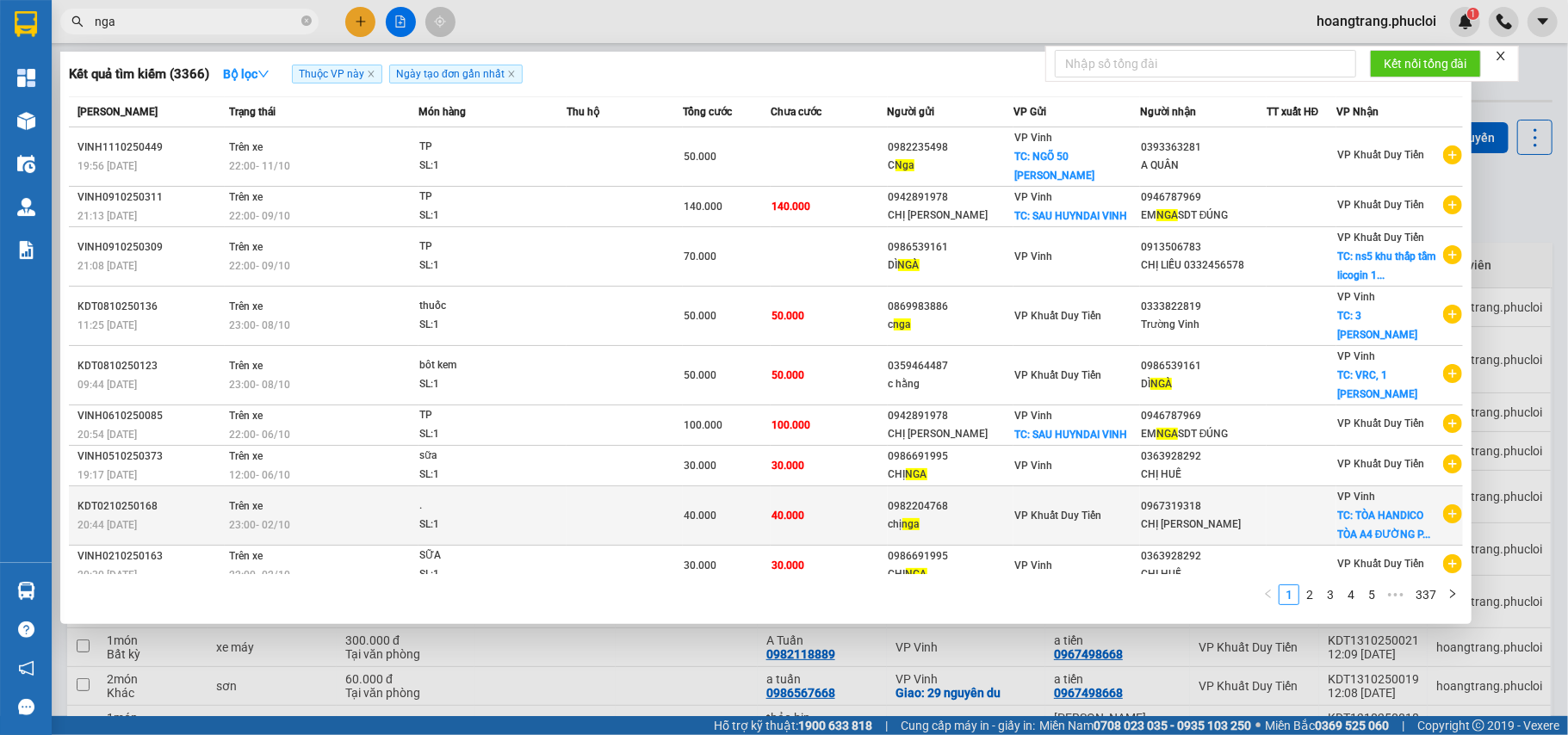
scroll to position [39, 0]
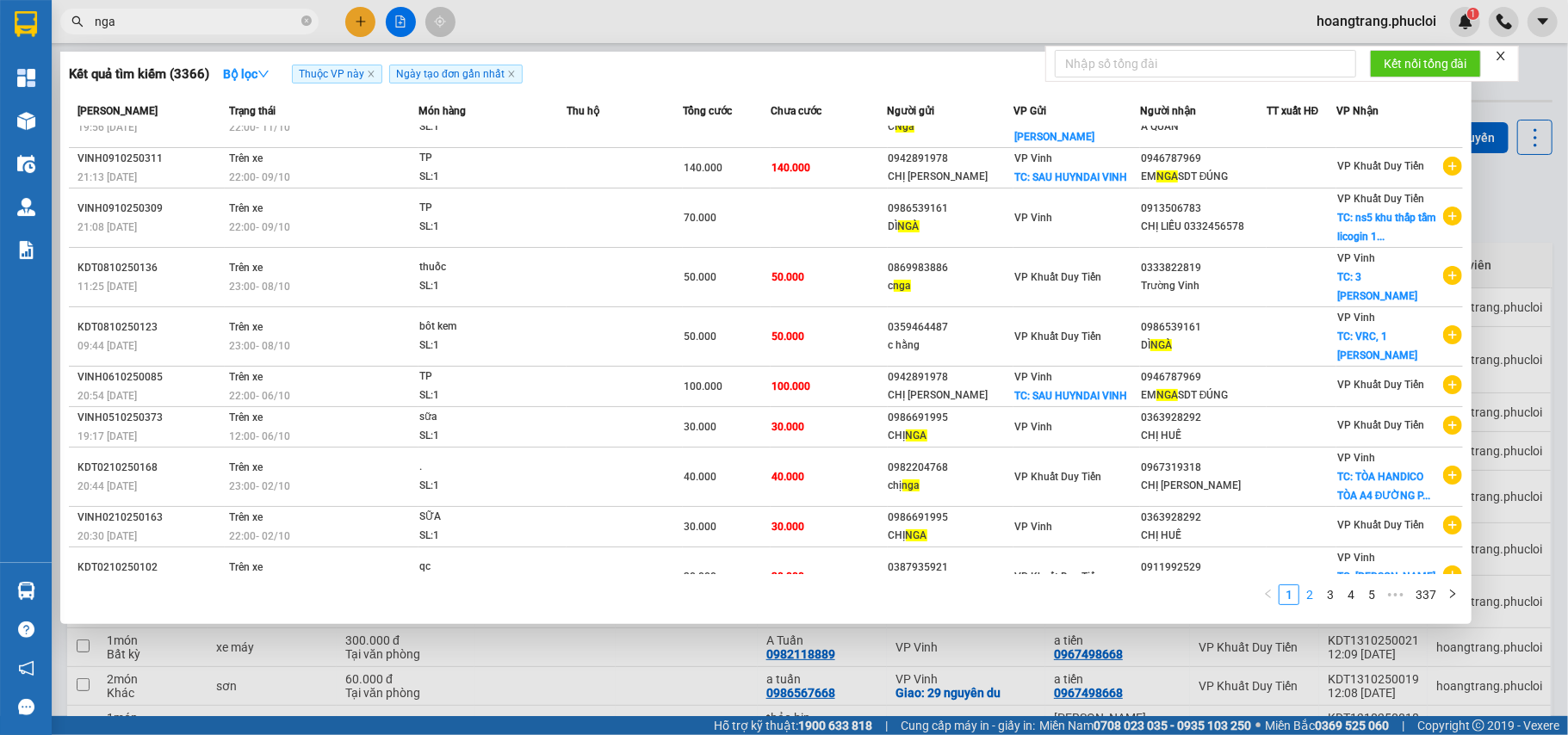
click at [1174, 600] on link "2" at bounding box center [1310, 595] width 19 height 19
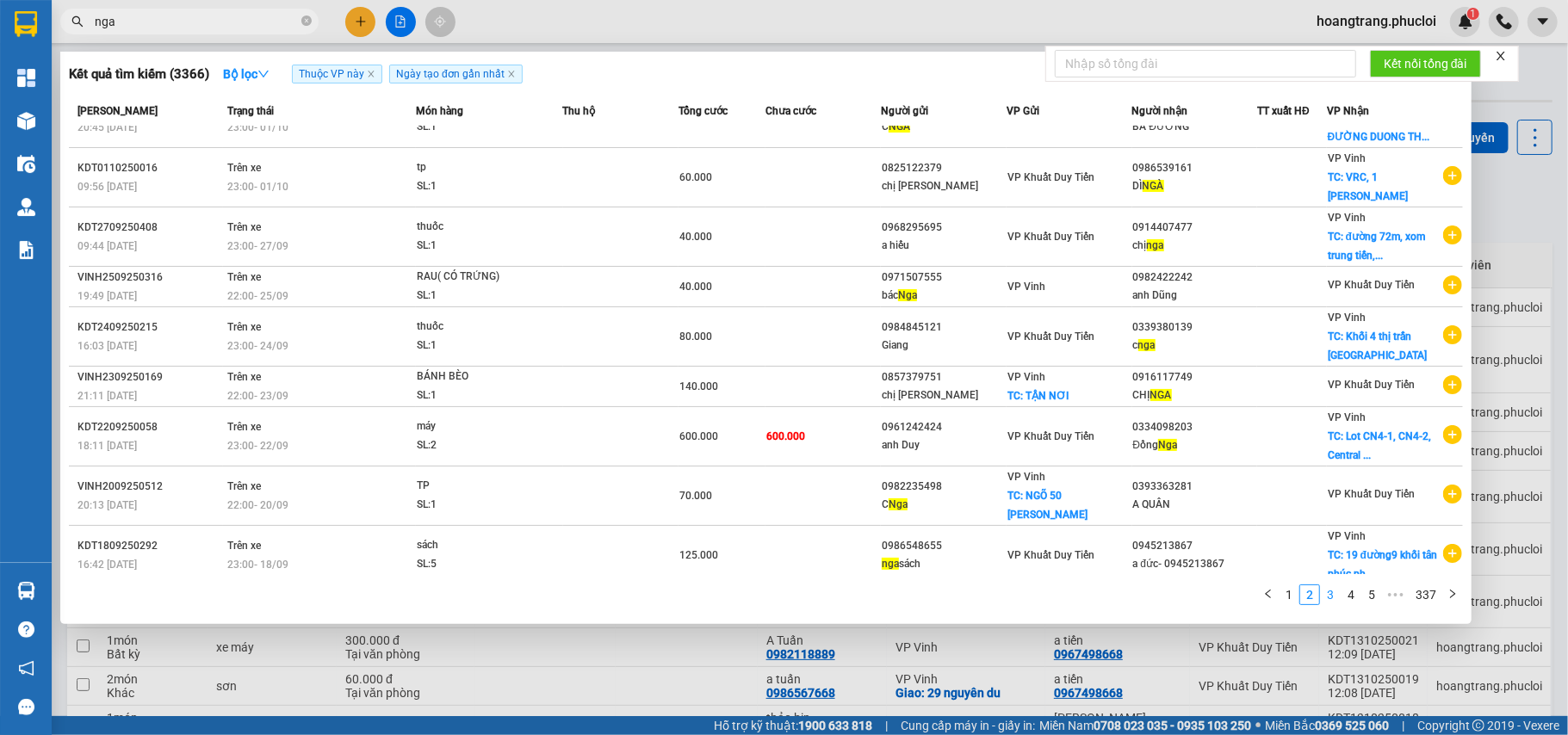
click at [1174, 588] on link "3" at bounding box center [1330, 595] width 19 height 19
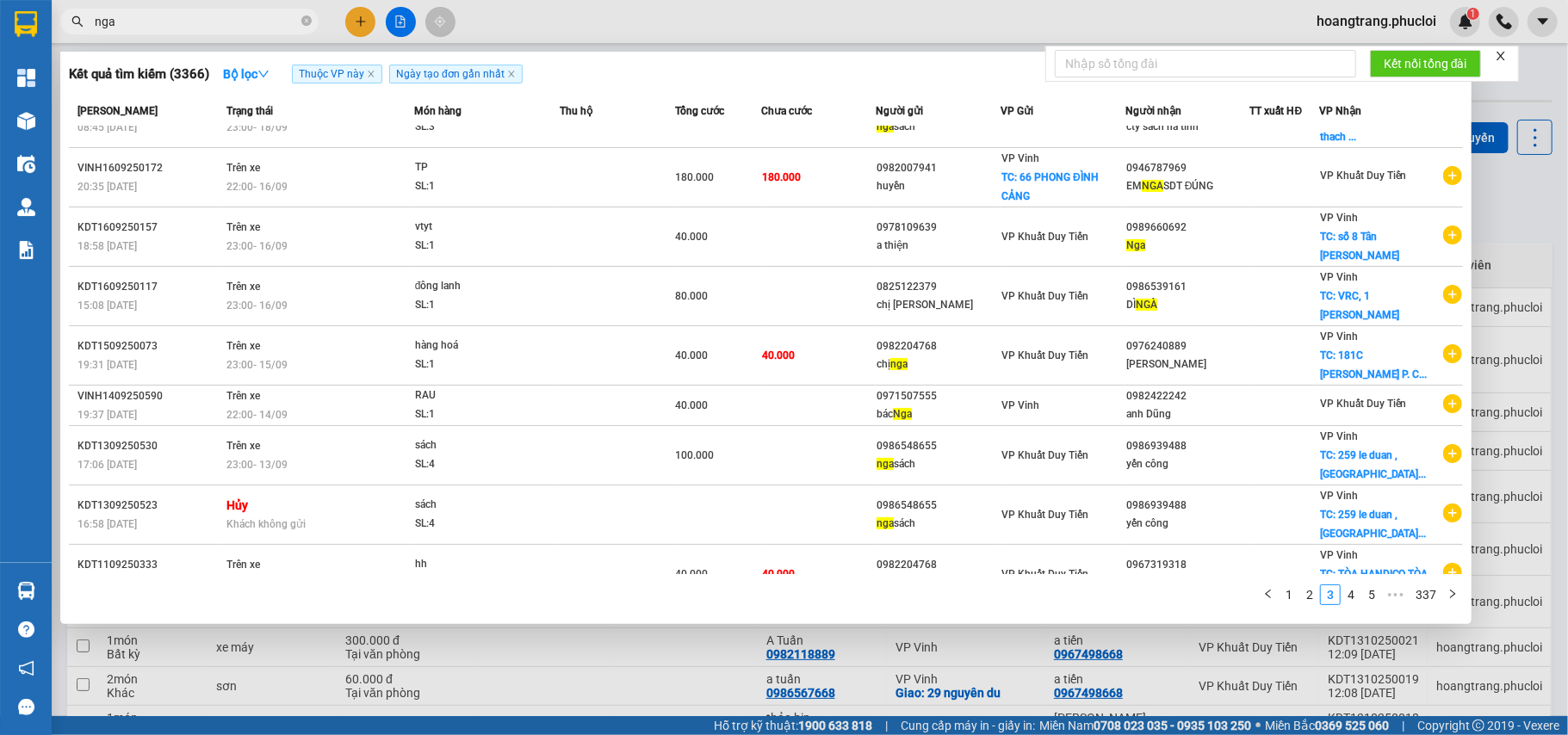
click at [256, 29] on input "nga" at bounding box center [197, 21] width 203 height 19
type input "0"
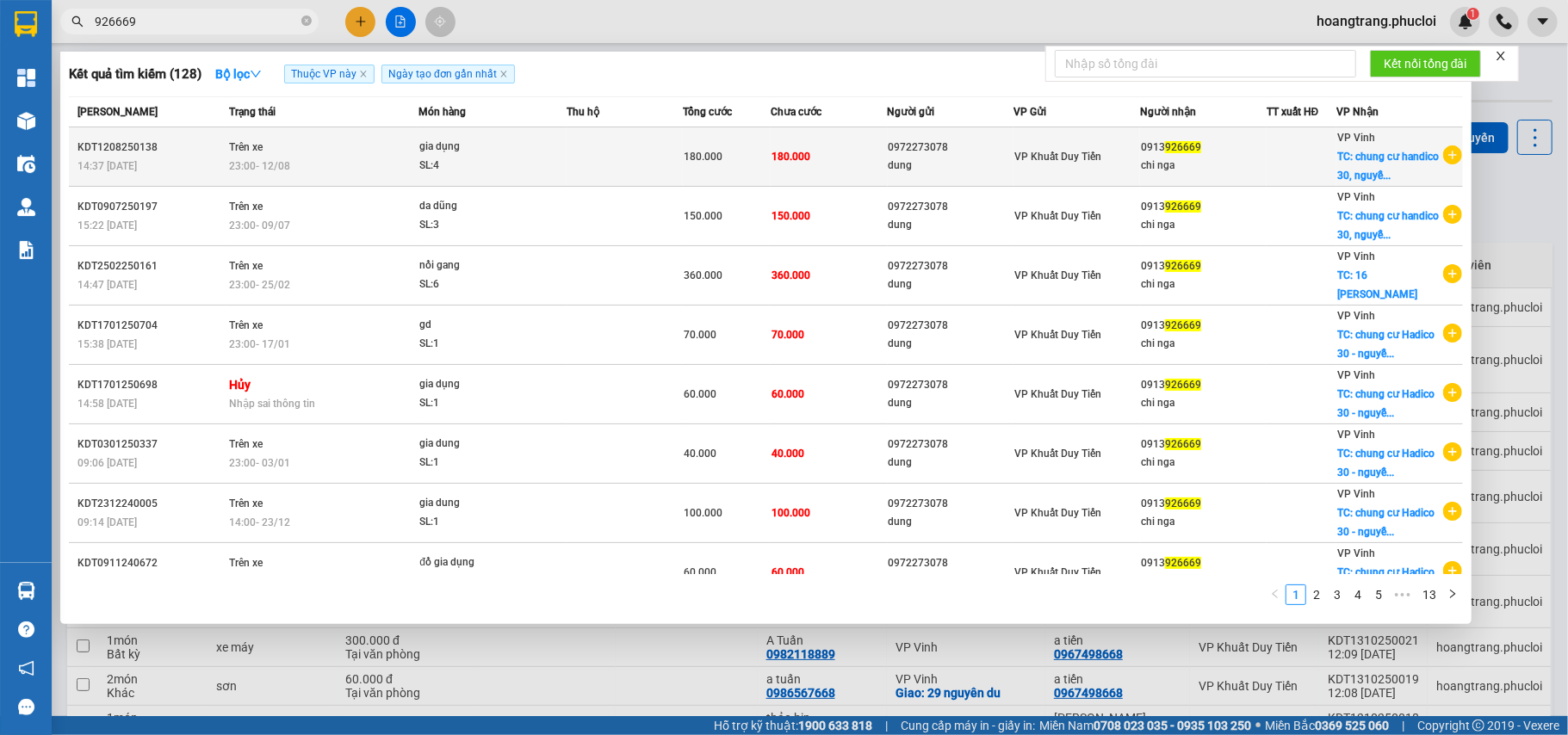
type input "926669"
click at [1174, 152] on icon "plus-circle" at bounding box center [1452, 155] width 19 height 19
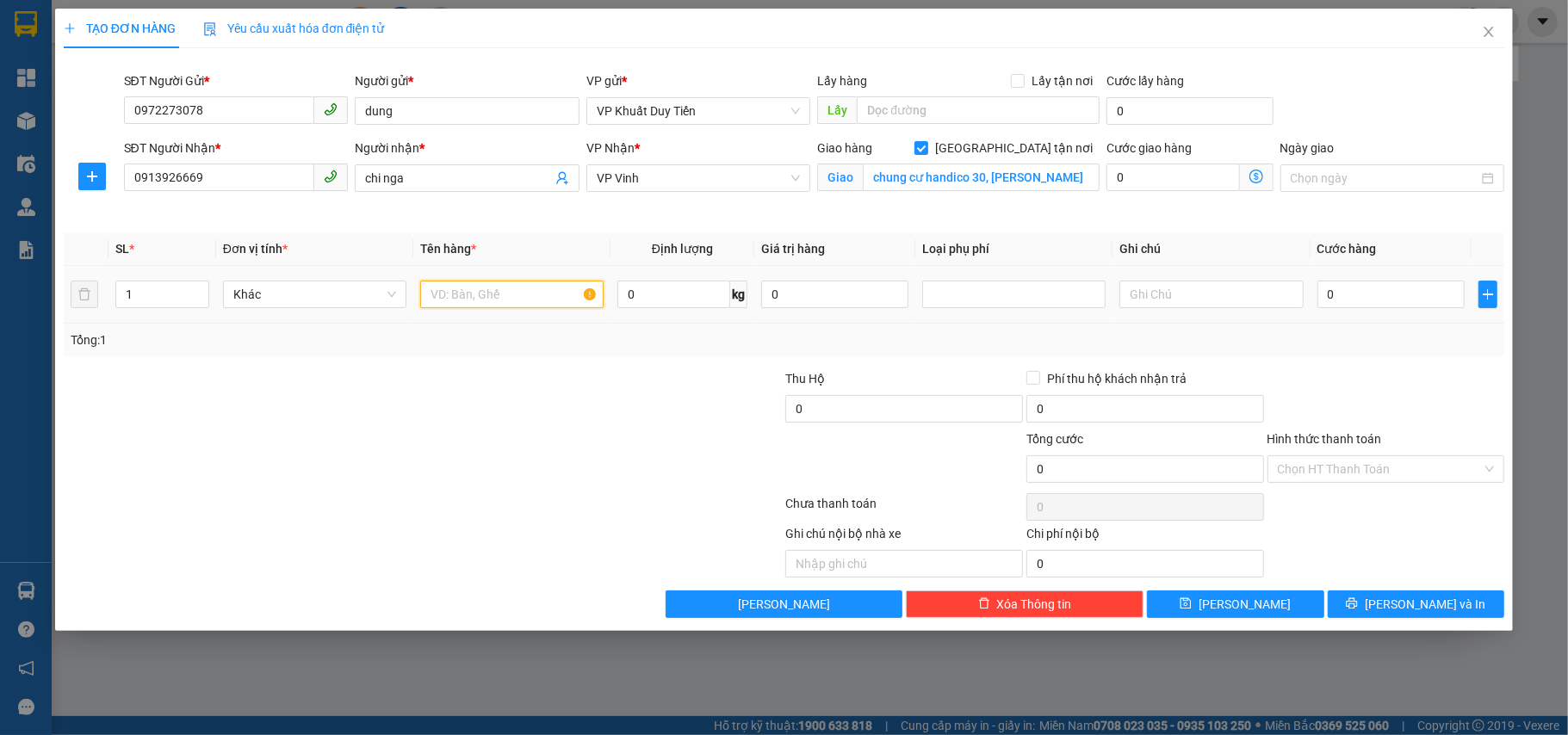
click at [479, 305] on input "text" at bounding box center [512, 295] width 184 height 28
type input "gia dụng"
click at [1174, 274] on td "0" at bounding box center [1391, 295] width 161 height 58
click at [1174, 284] on input "0" at bounding box center [1391, 295] width 147 height 28
type input "6"
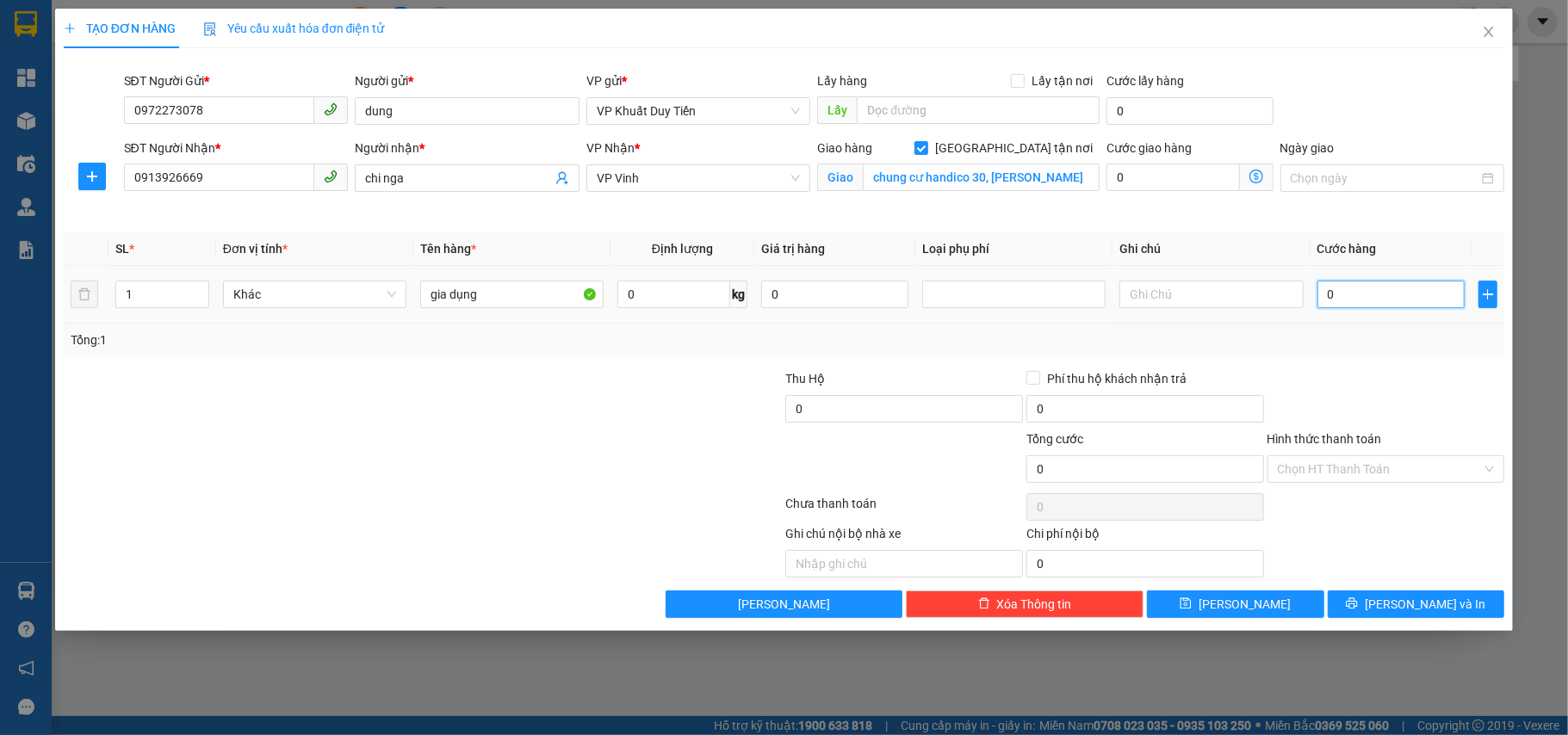
type input "6"
type input "60"
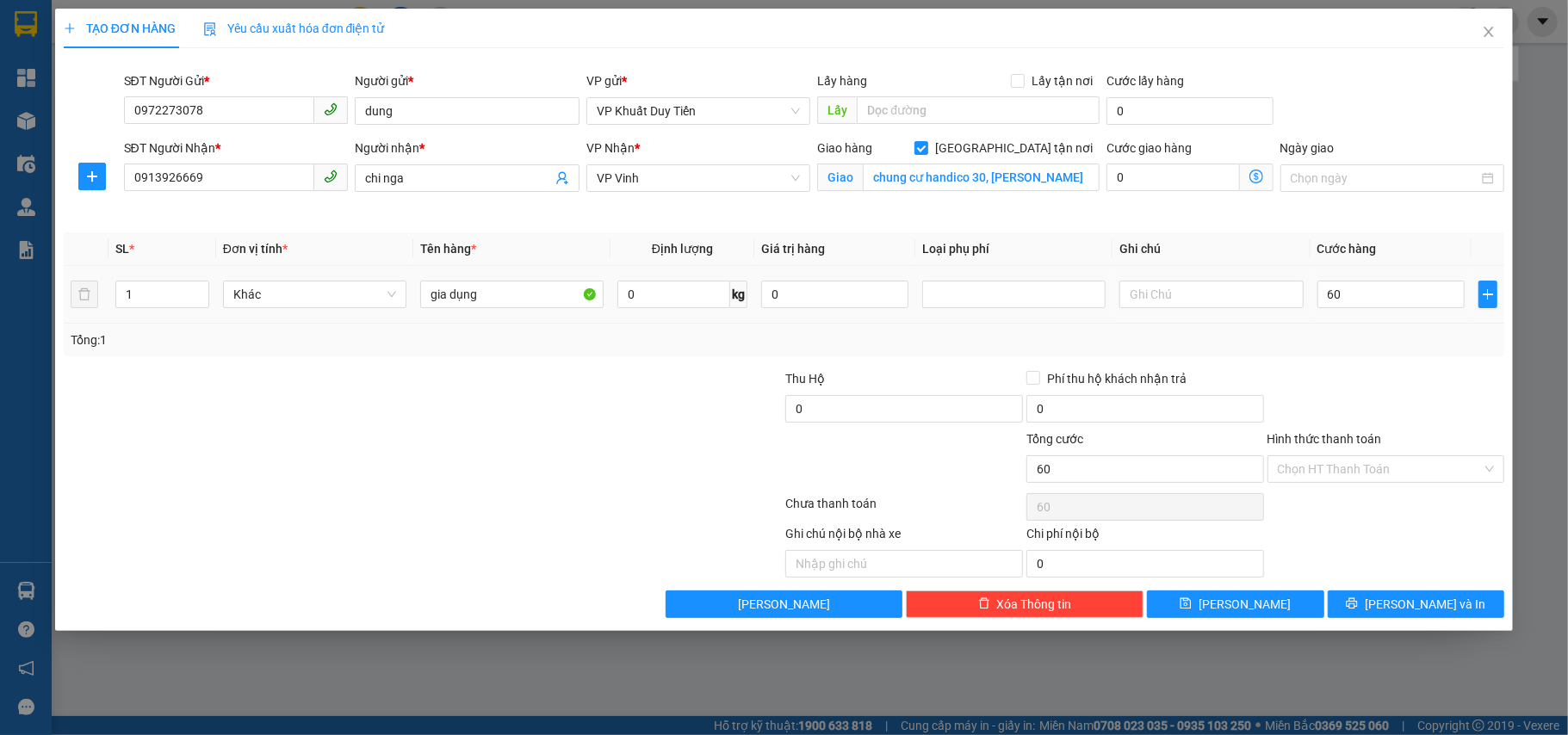
type input "60.000"
click at [1174, 407] on div at bounding box center [1386, 399] width 241 height 61
drag, startPoint x: 1390, startPoint y: 611, endPoint x: 1379, endPoint y: 592, distance: 22.0
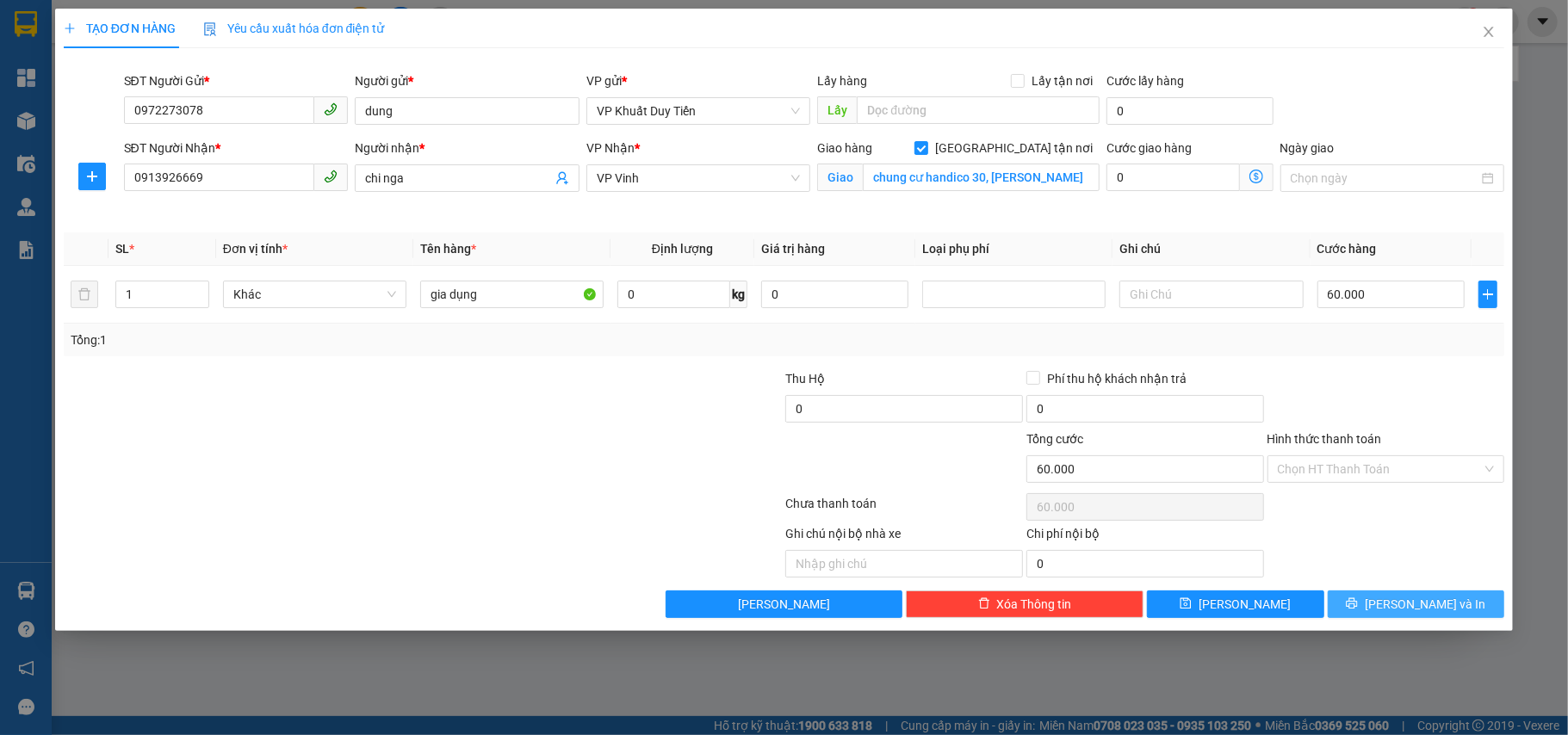
click at [1174, 610] on icon "printer" at bounding box center [1352, 603] width 12 height 12
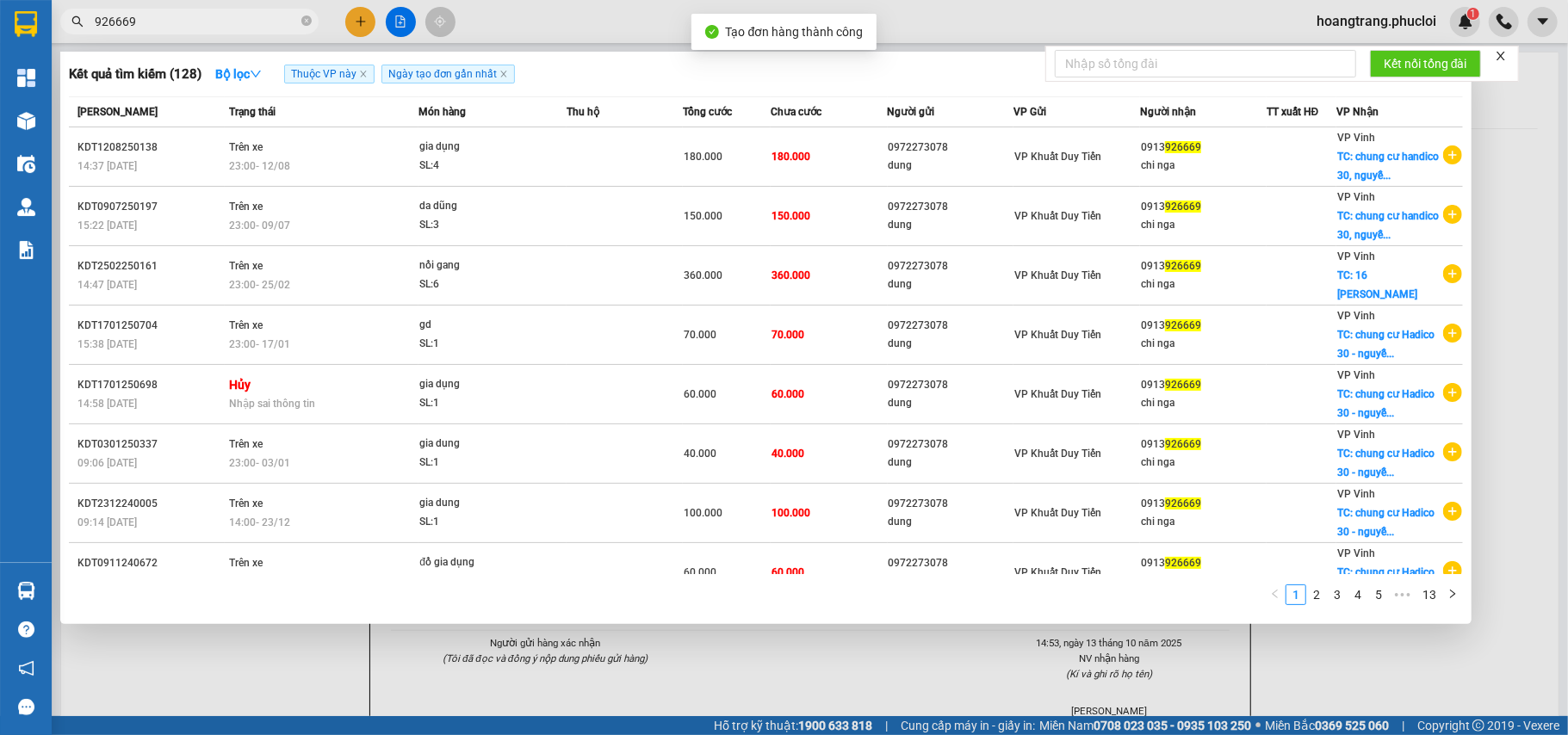
click at [1174, 678] on div at bounding box center [784, 368] width 1568 height 735
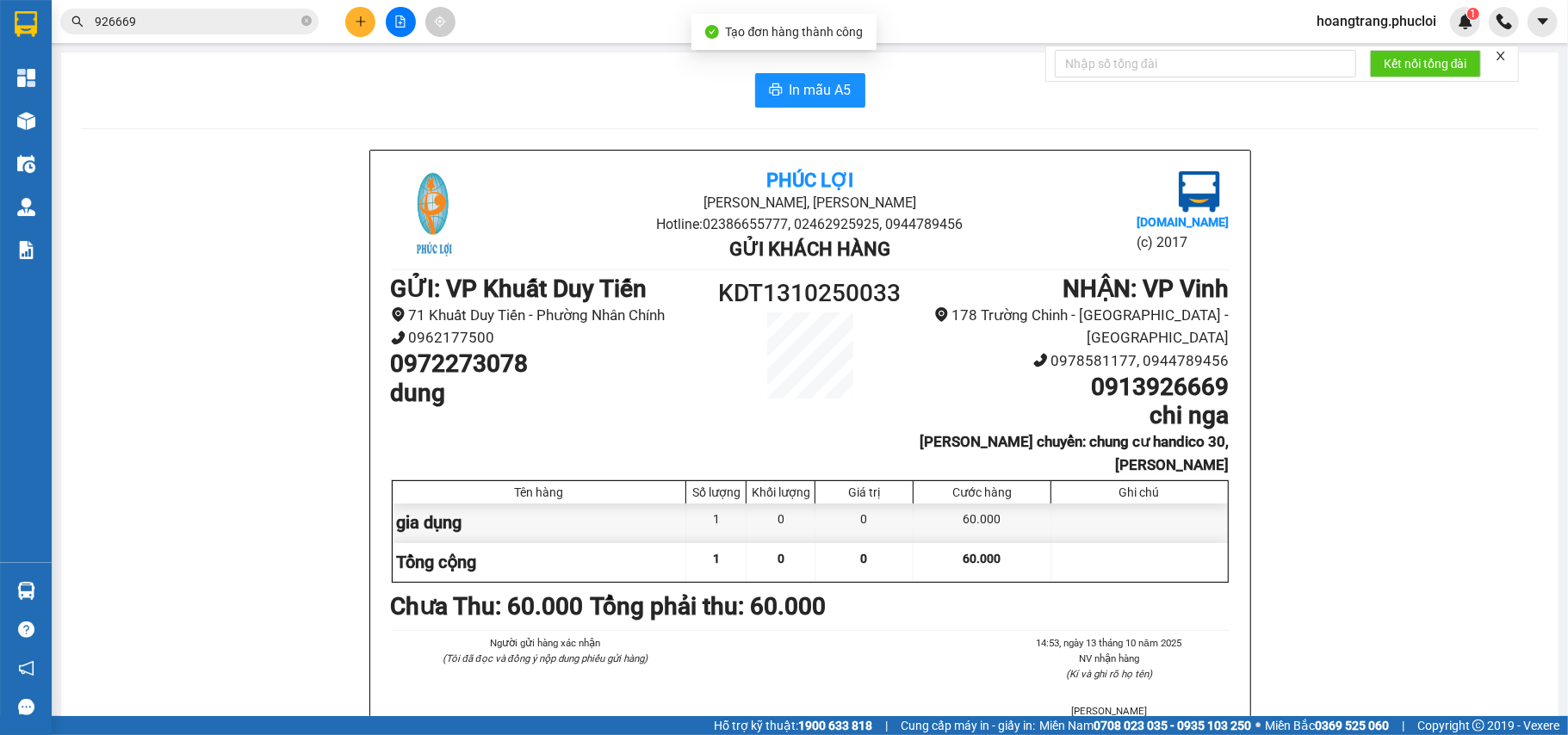
click at [814, 114] on div "In mẫu A5 Phúc Lợi Đường Nguyễn Huệ, Phường Nghi Hương Hotline: 02386655777, 02…" at bounding box center [810, 479] width 1497 height 855
click at [811, 100] on span "In mẫu A5" at bounding box center [821, 90] width 62 height 21
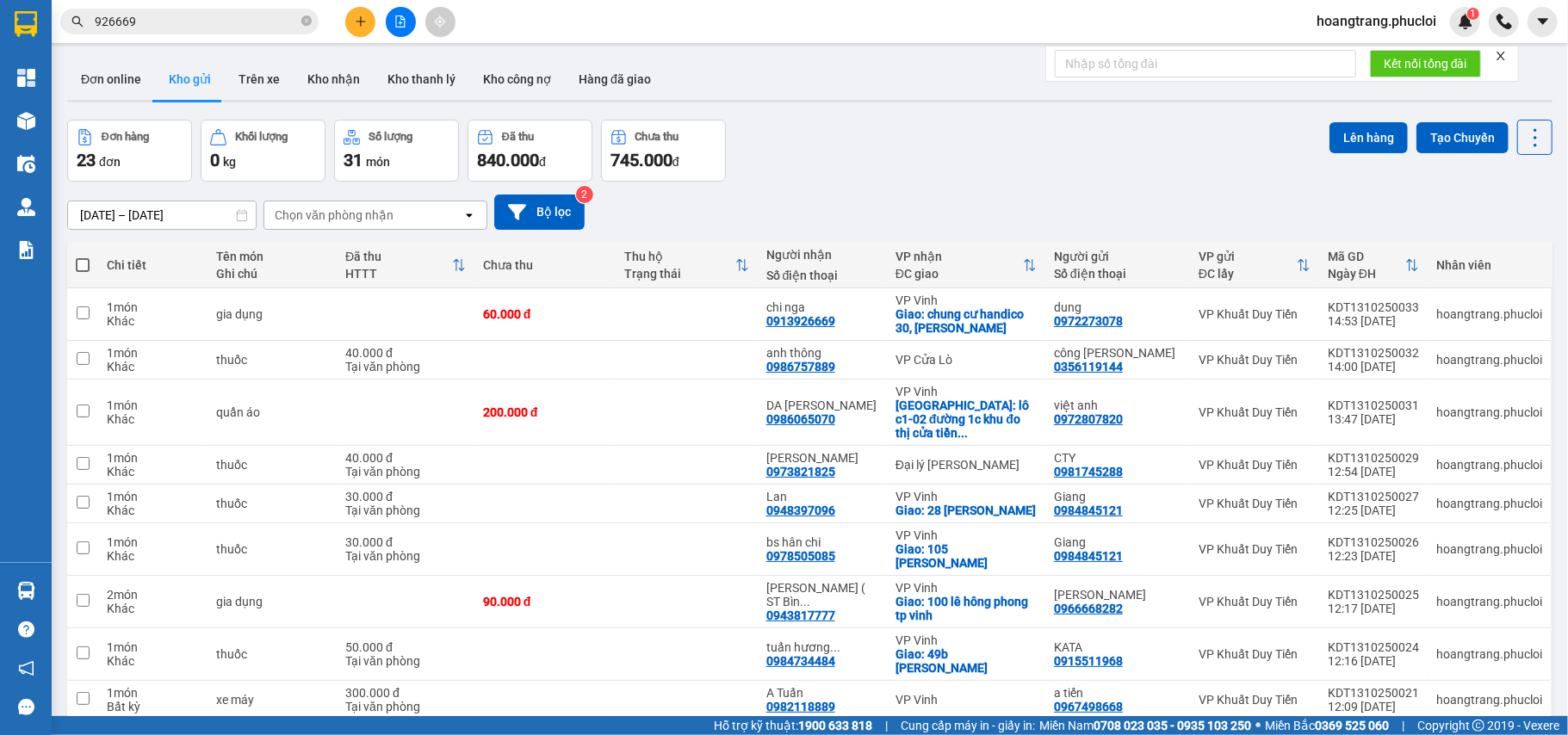
click at [145, 24] on input "926669" at bounding box center [197, 21] width 203 height 19
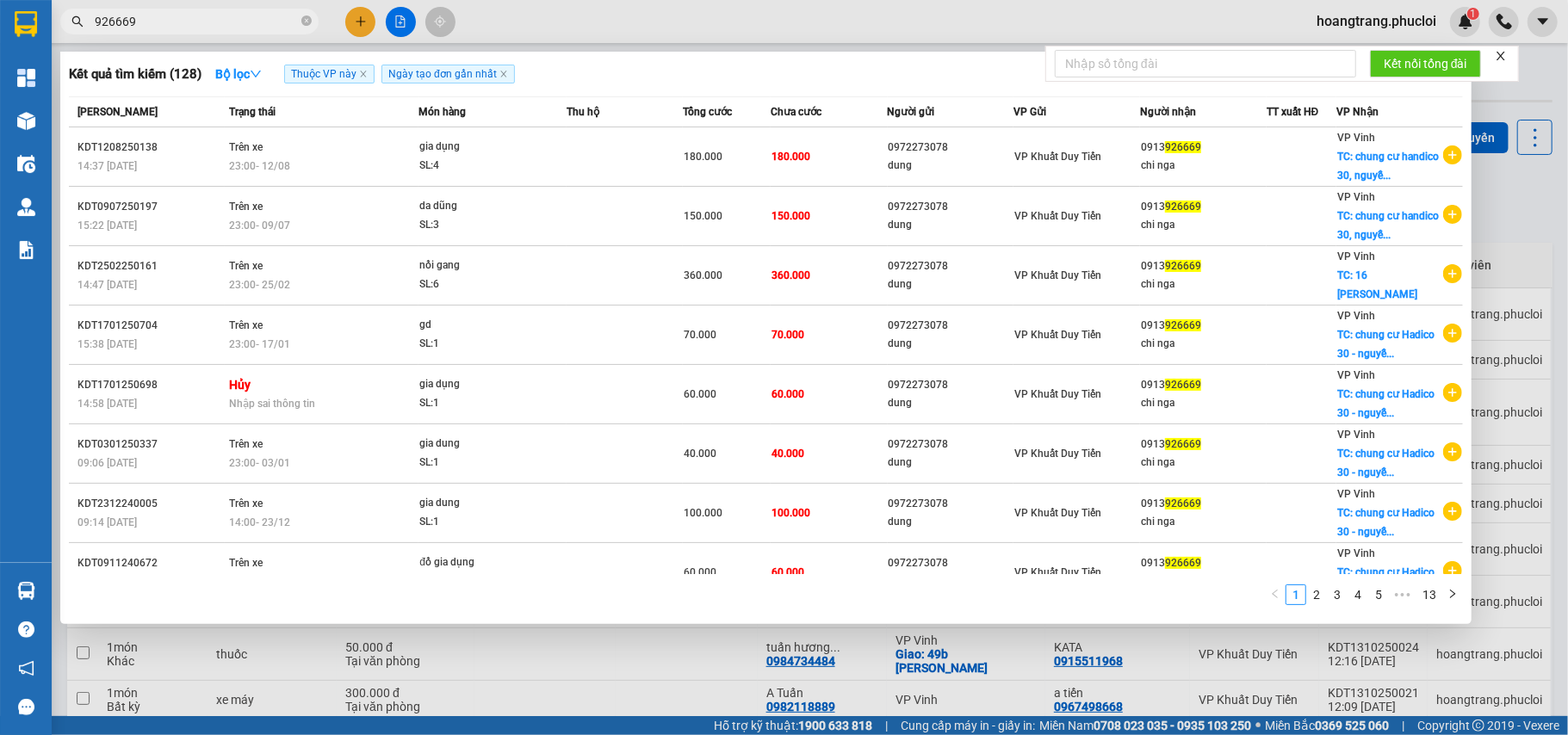
click at [145, 24] on input "926669" at bounding box center [197, 21] width 203 height 19
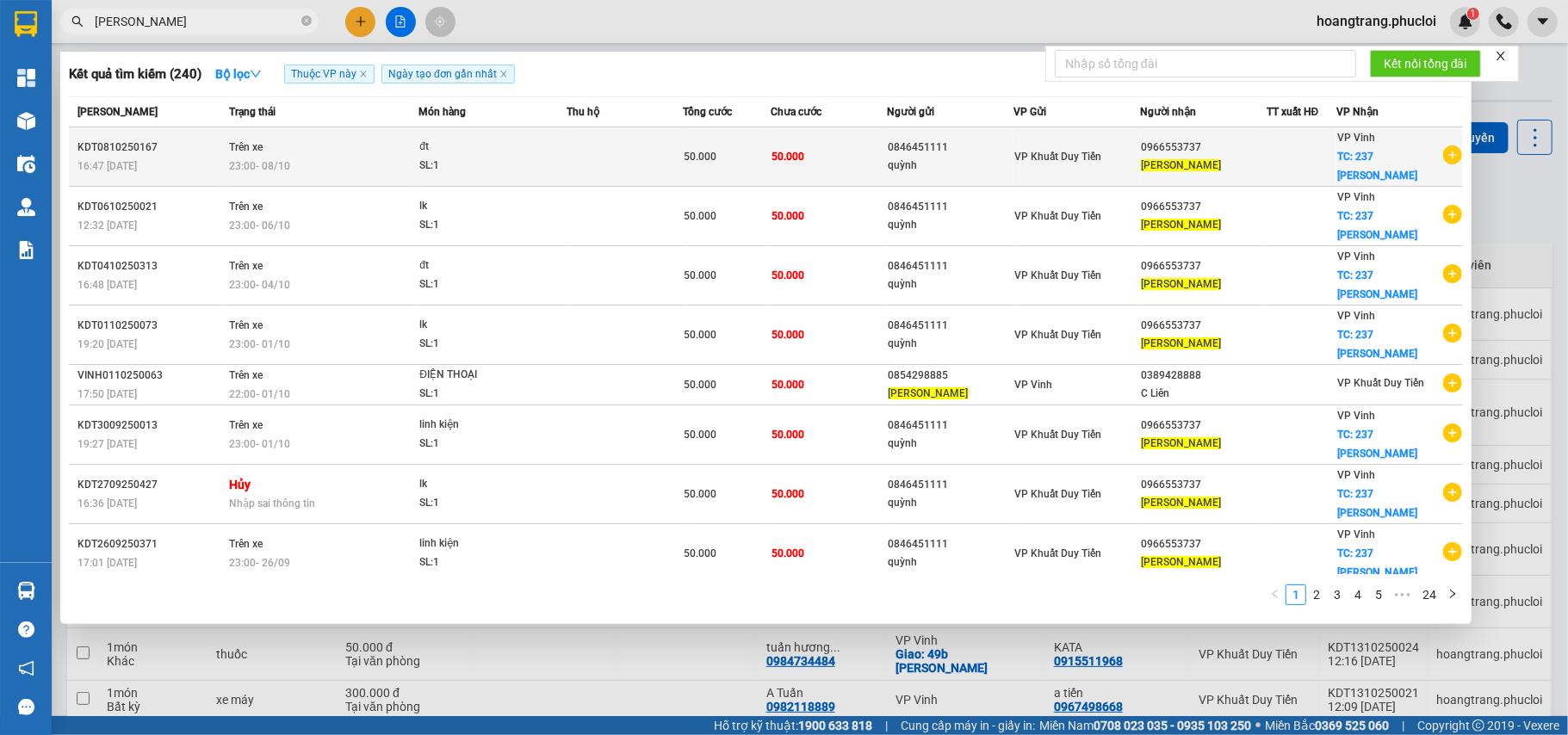
type input "khanh hung"
click at [1174, 146] on icon "plus-circle" at bounding box center [1452, 155] width 19 height 19
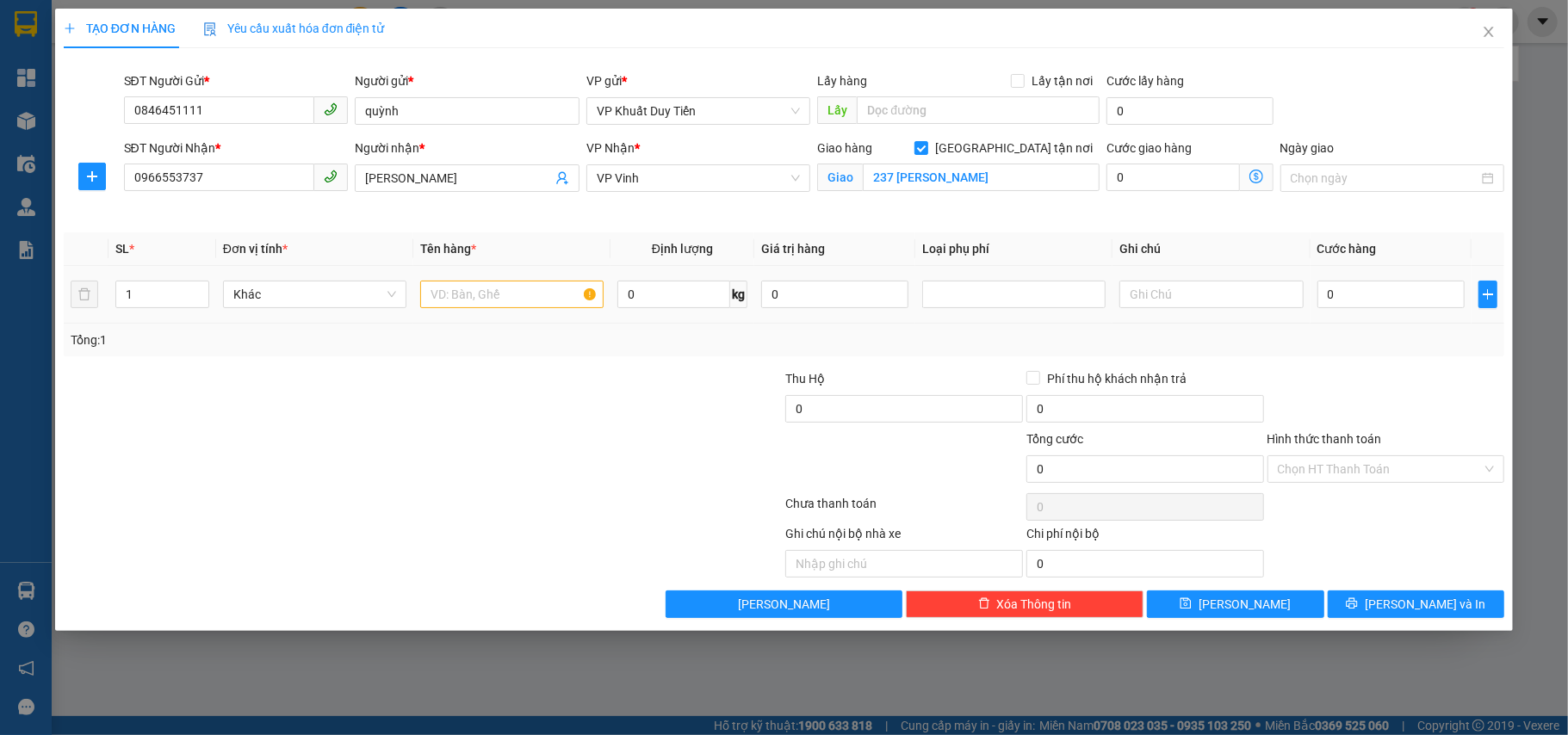
click at [565, 355] on div "Tổng: 1" at bounding box center [784, 340] width 1441 height 33
click at [486, 281] on input "text" at bounding box center [512, 295] width 184 height 28
type input "lk"
click at [1174, 304] on input "0" at bounding box center [1391, 295] width 147 height 28
type input "5"
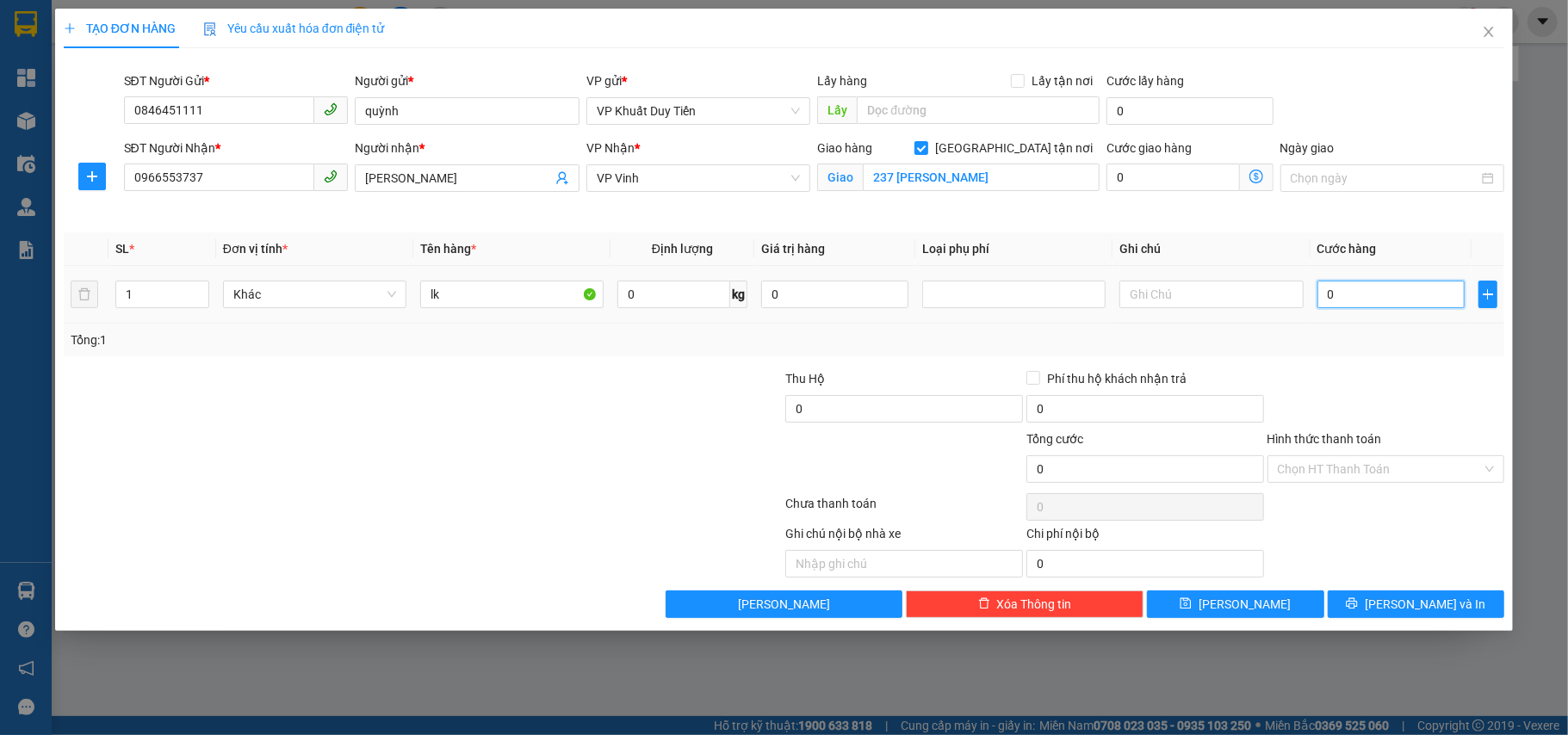
type input "5"
type input "50"
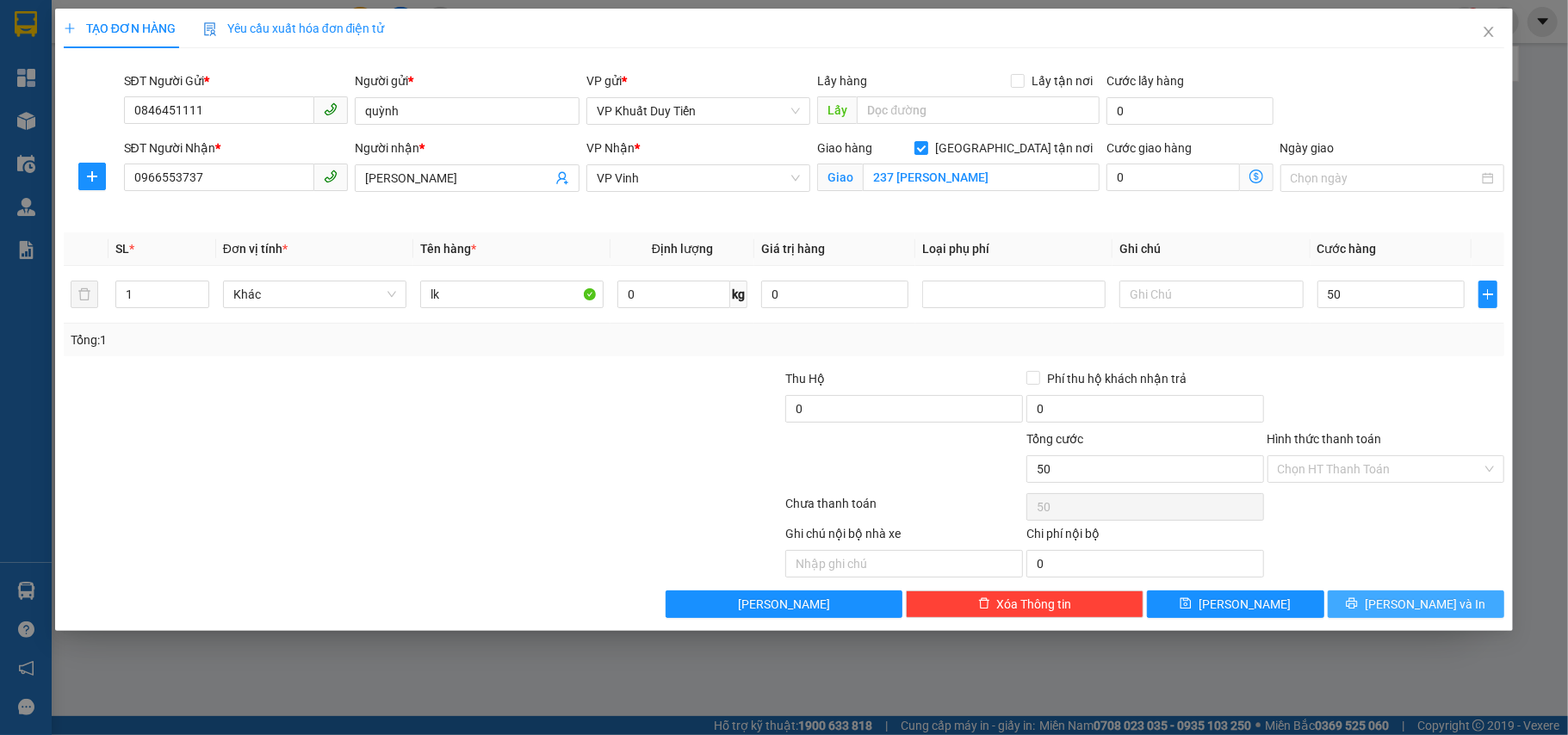
click at [1174, 603] on span "[PERSON_NAME] và In" at bounding box center [1424, 604] width 120 height 19
type input "50.000"
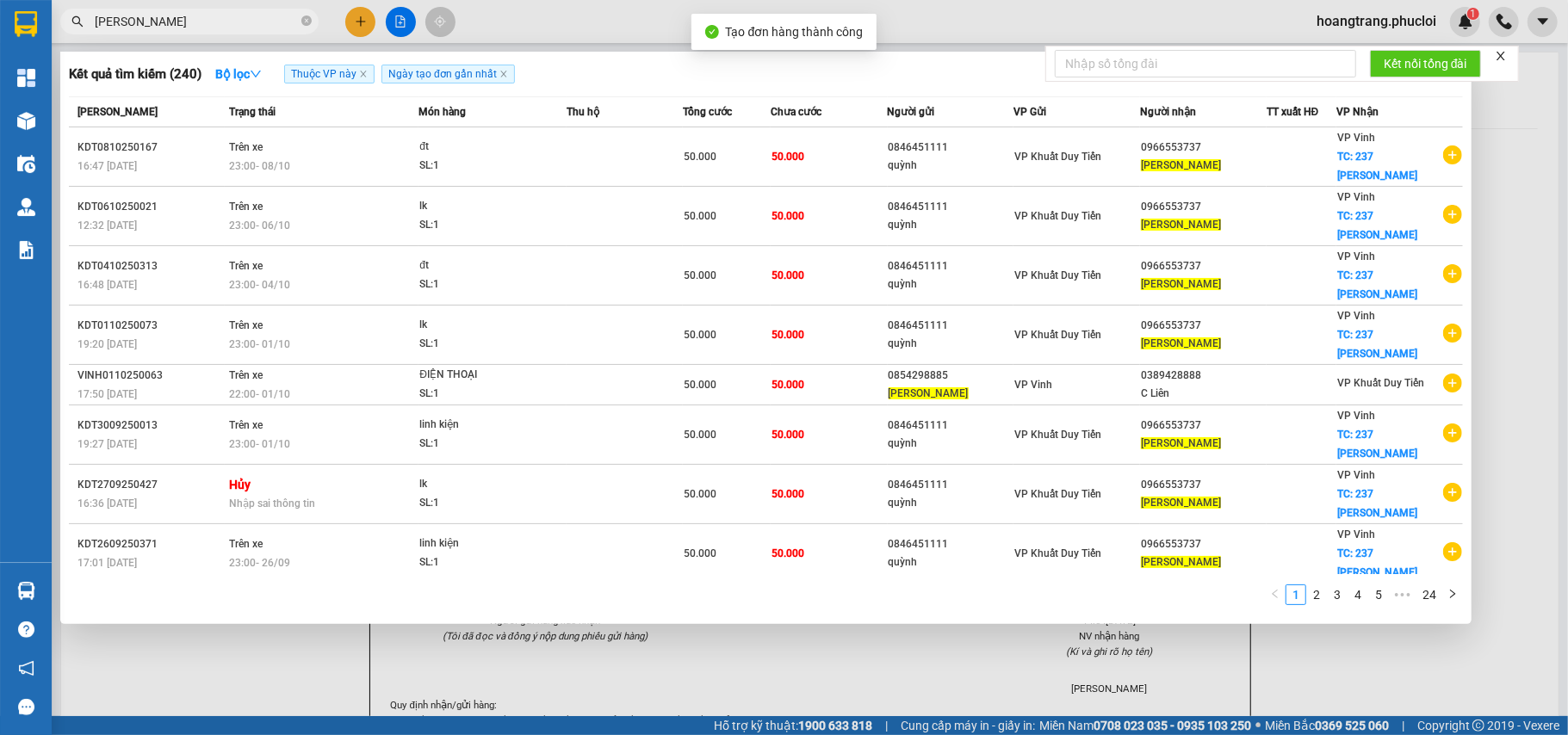
click at [1174, 665] on div at bounding box center [784, 368] width 1568 height 735
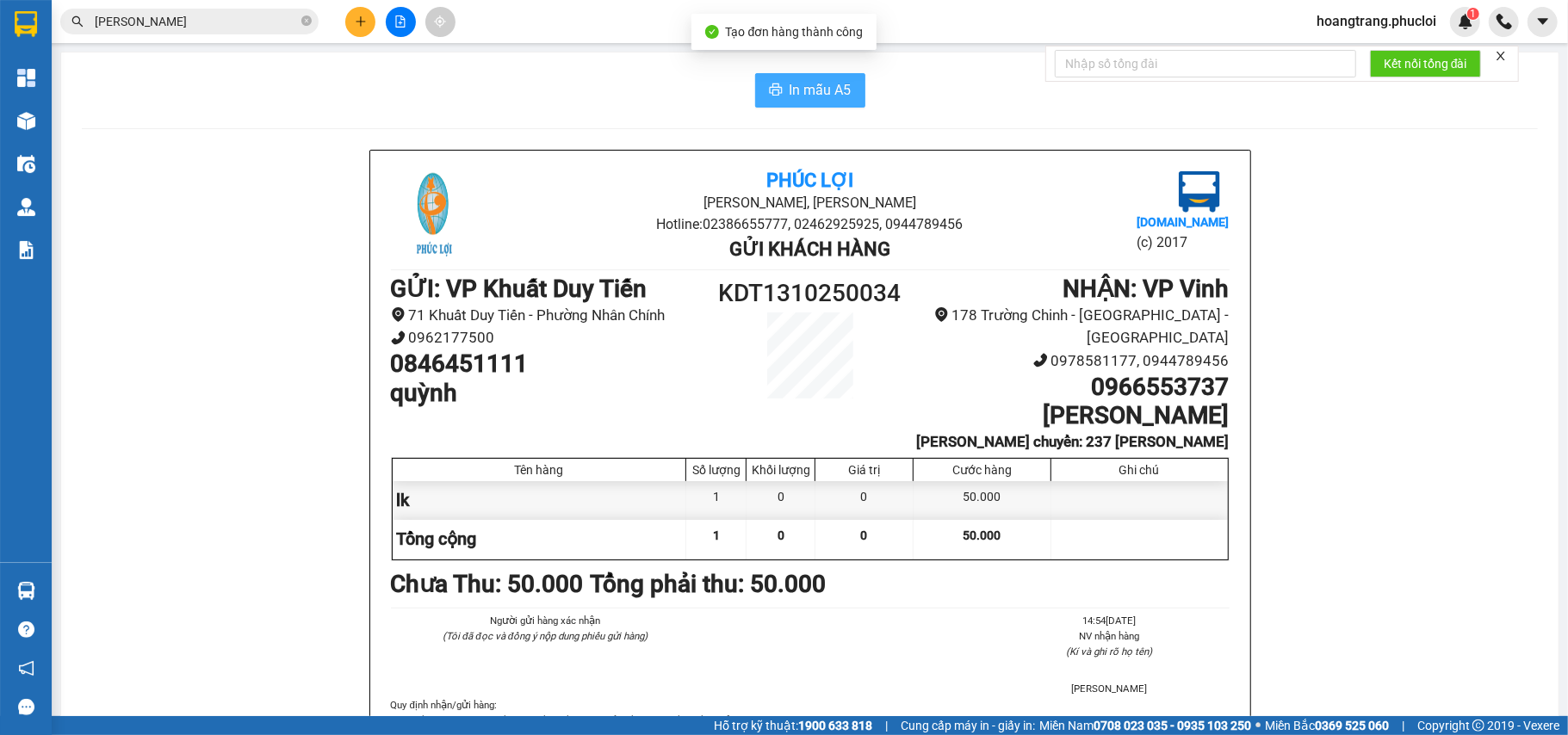
click at [799, 76] on button "In mẫu A5" at bounding box center [811, 90] width 110 height 35
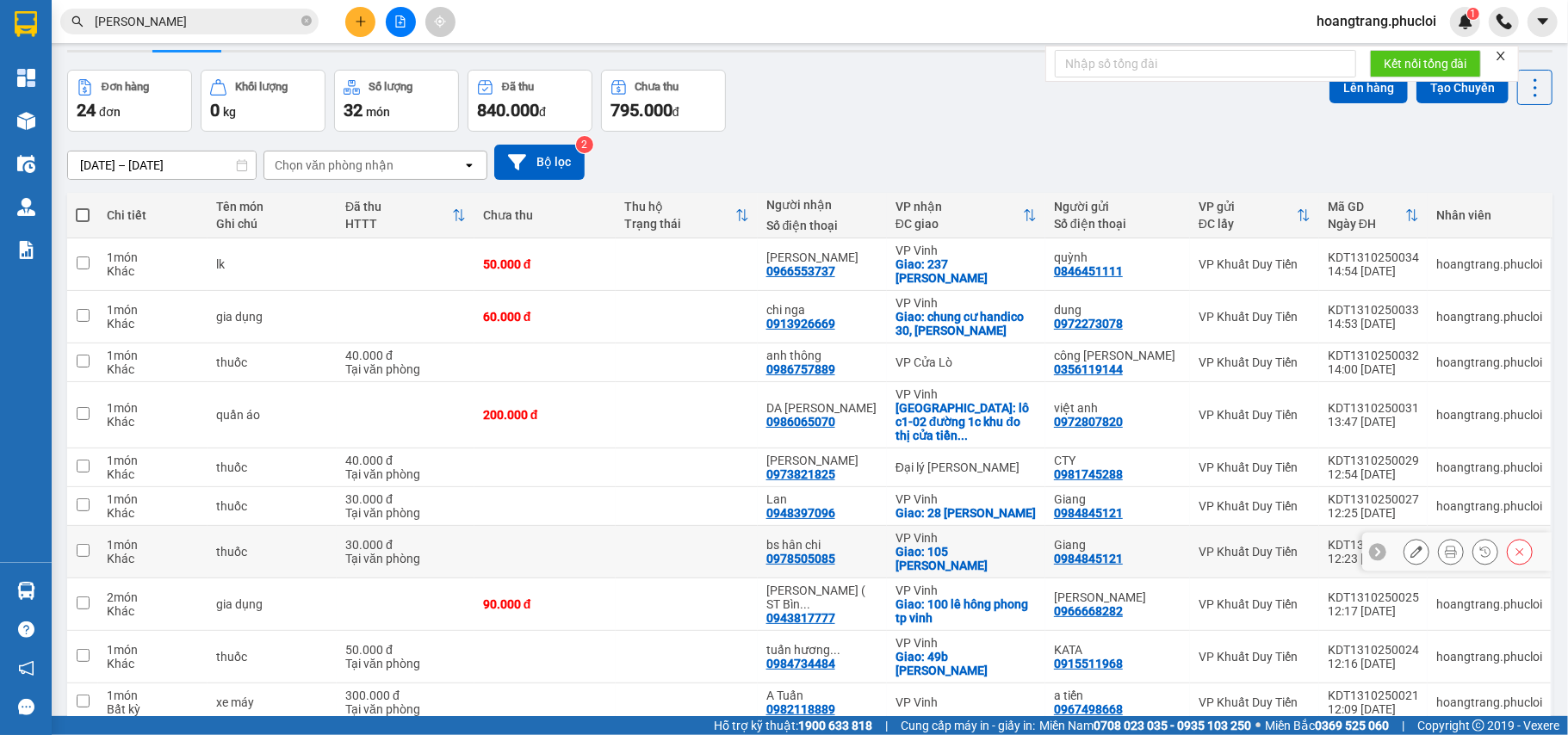
scroll to position [90, 0]
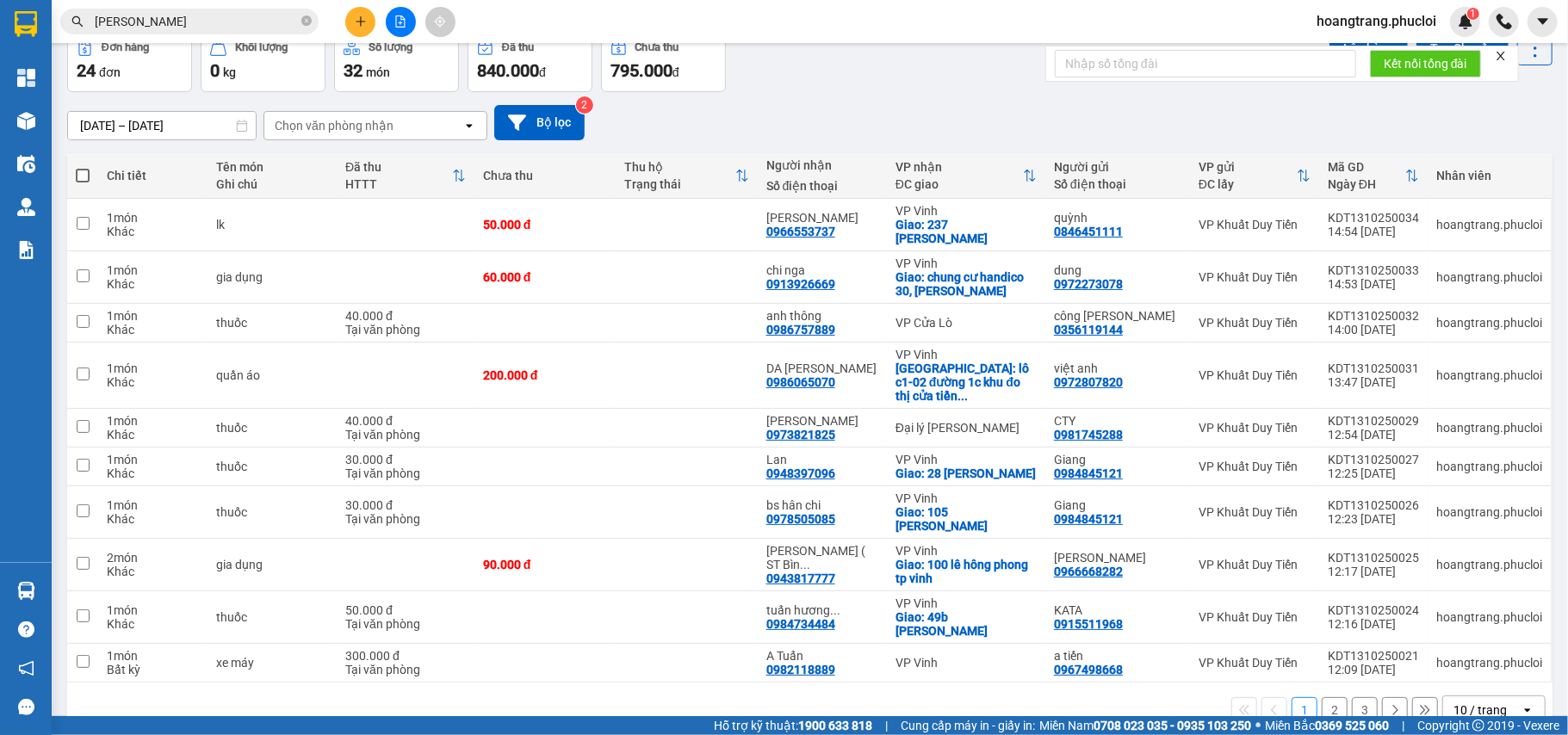
click at [1174, 701] on div "10 / trang" at bounding box center [1479, 710] width 53 height 17
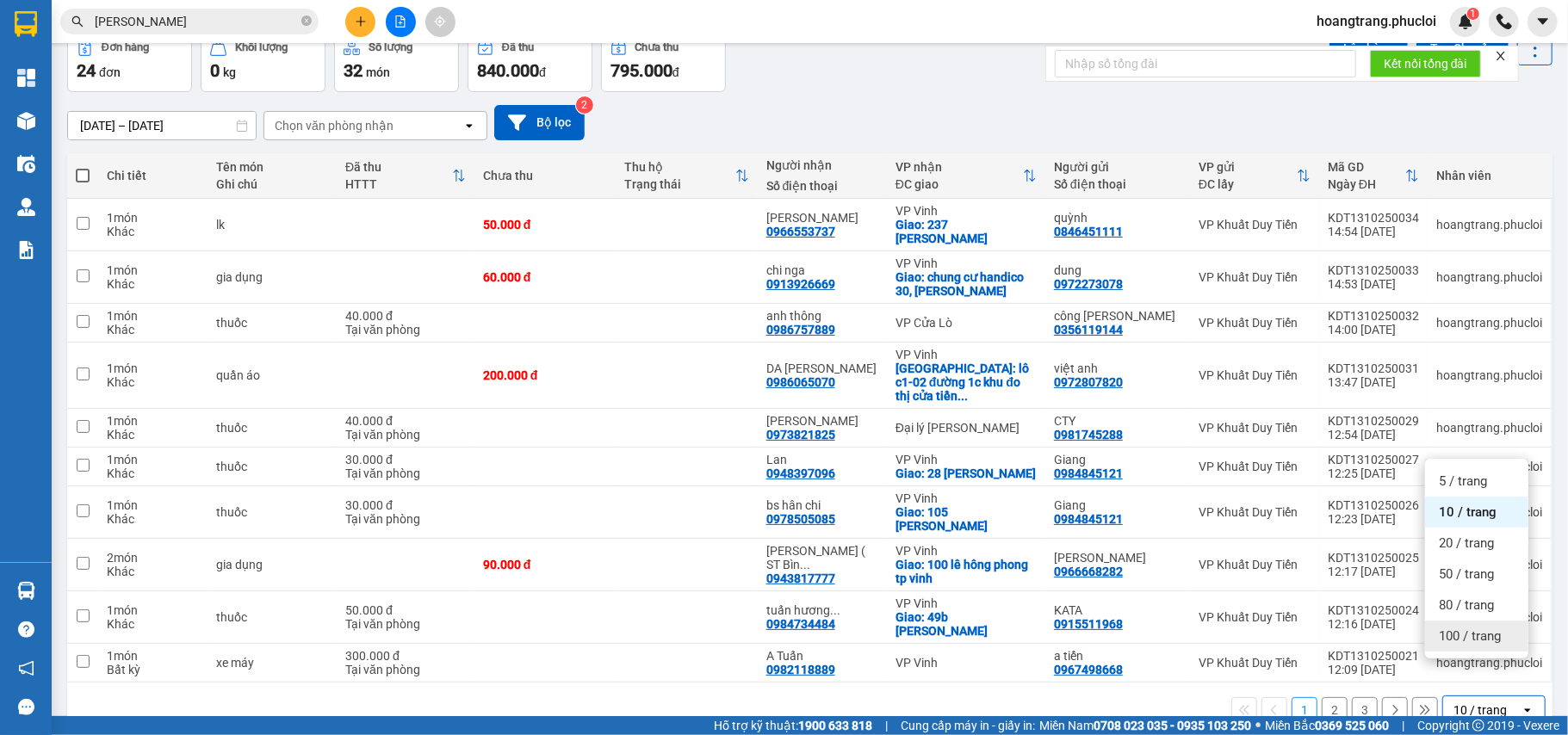
click at [1174, 635] on span "100 / trang" at bounding box center [1470, 636] width 62 height 17
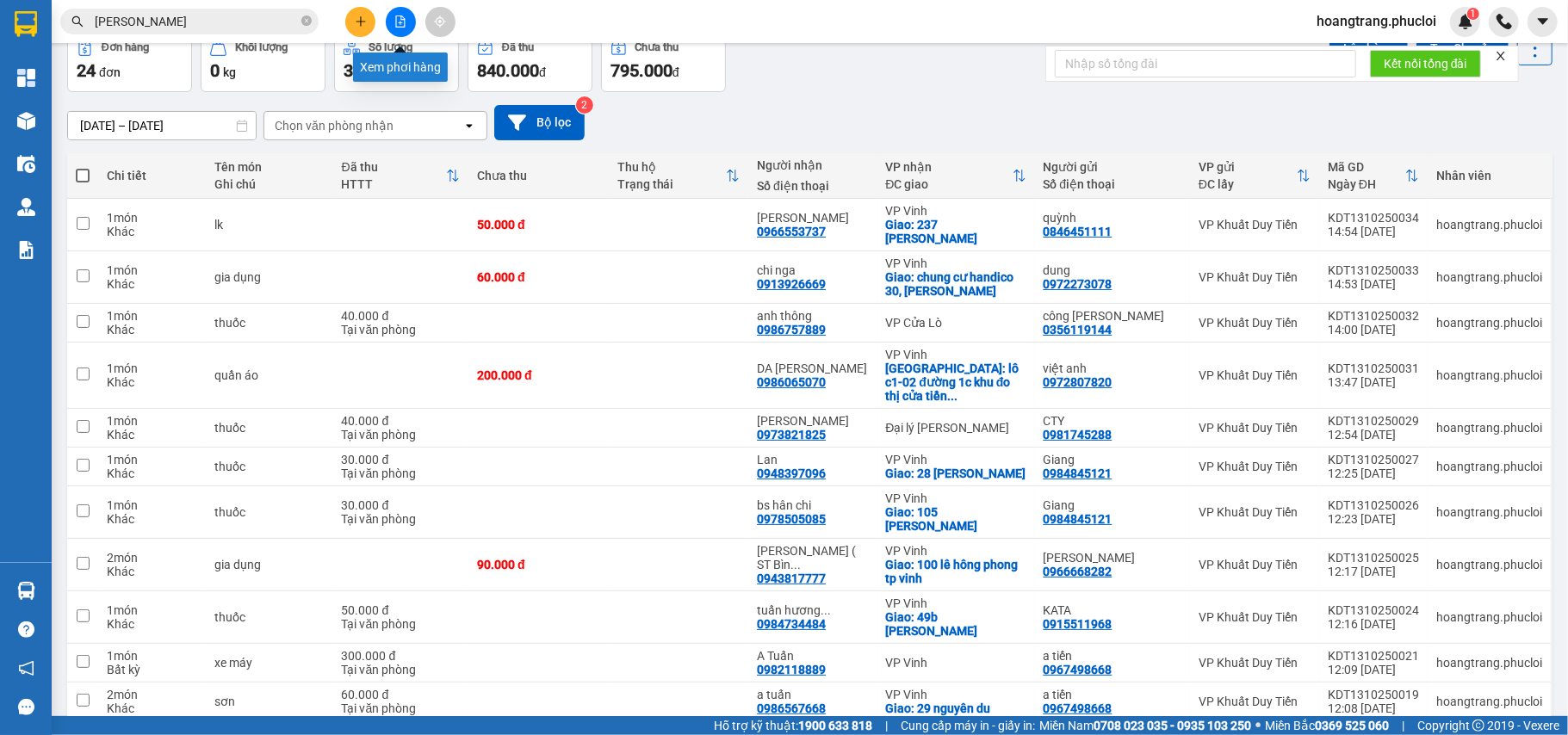
click at [397, 24] on icon "file-add" at bounding box center [400, 21] width 12 height 12
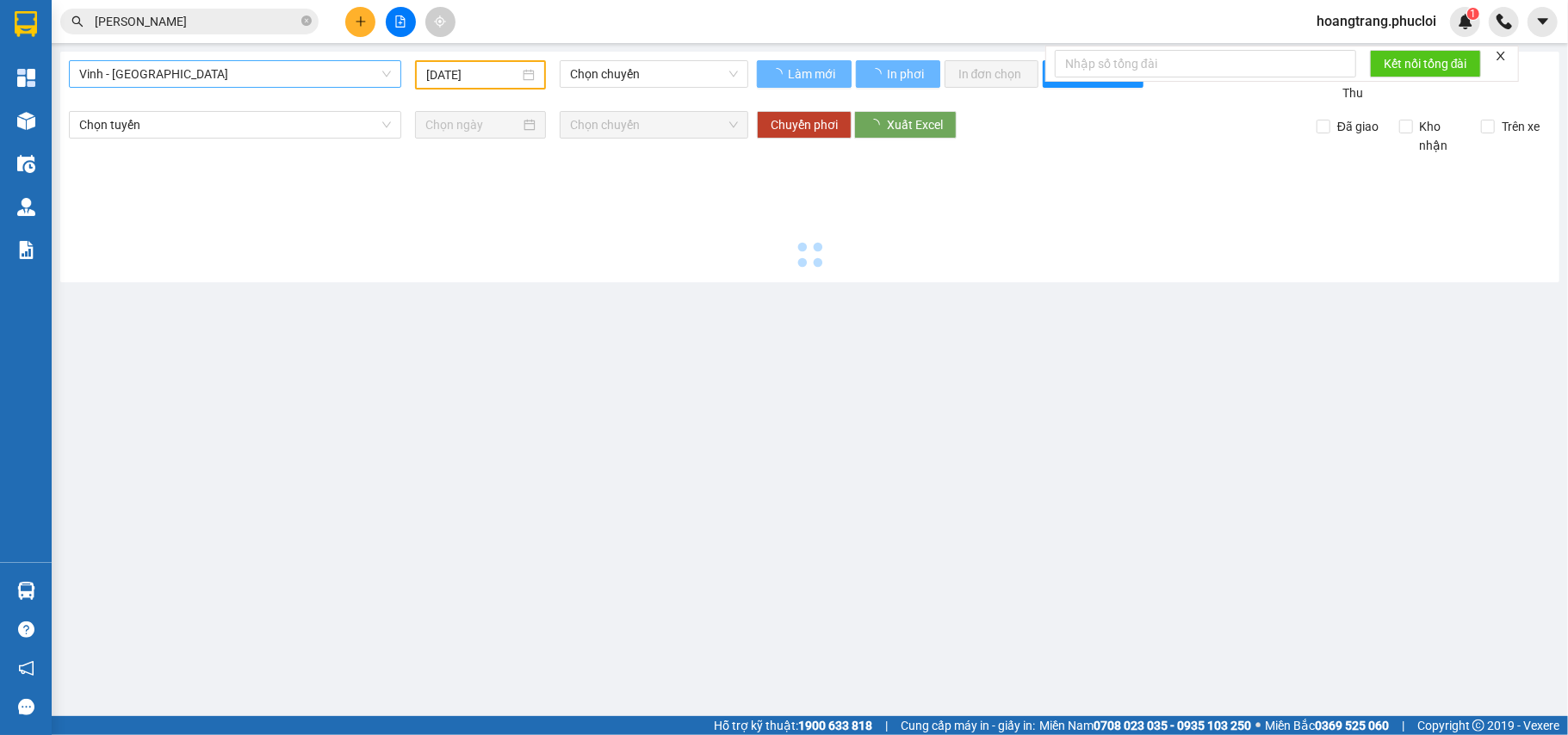
type input "13/10/2025"
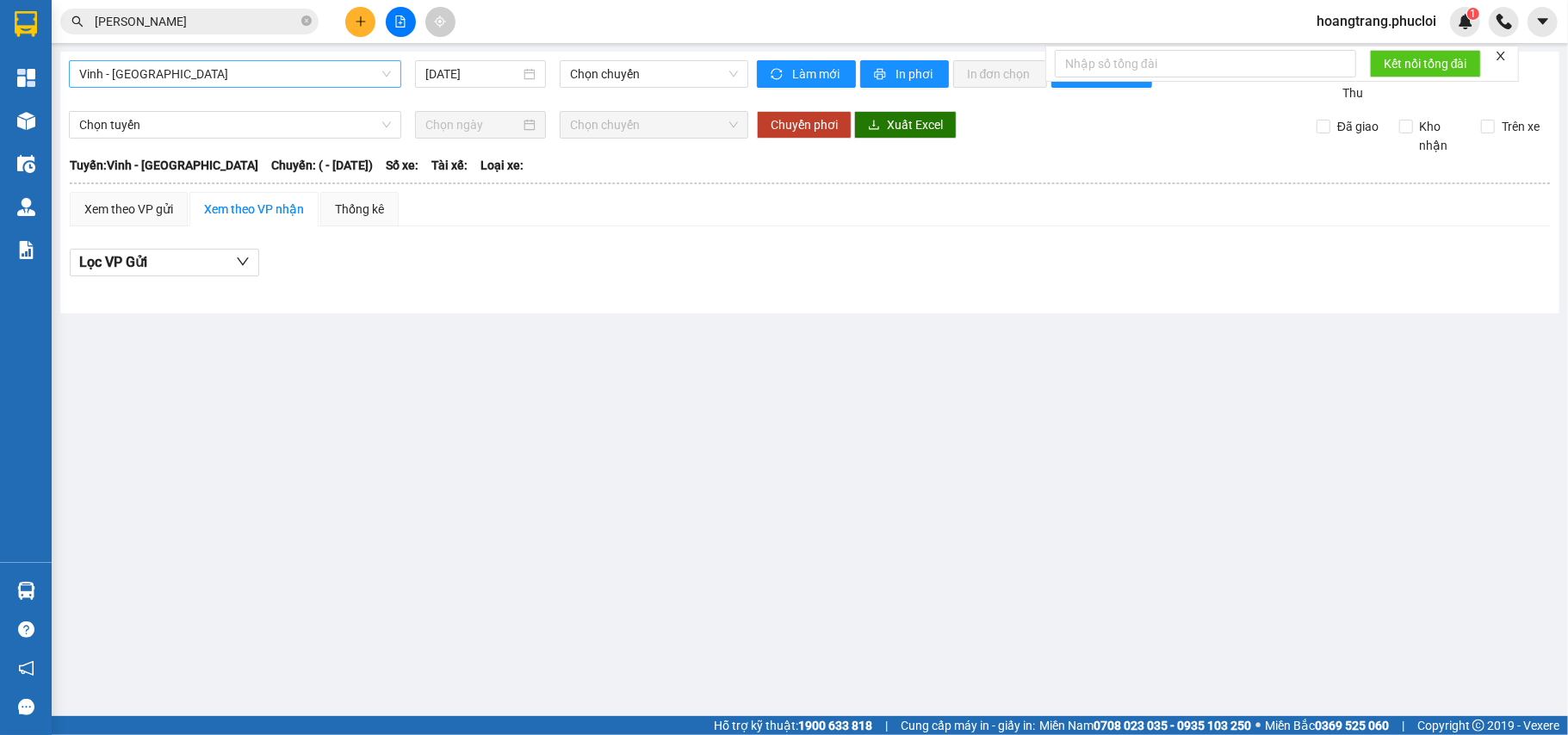
click at [173, 62] on span "Vinh - Hà Tĩnh" at bounding box center [235, 75] width 312 height 26
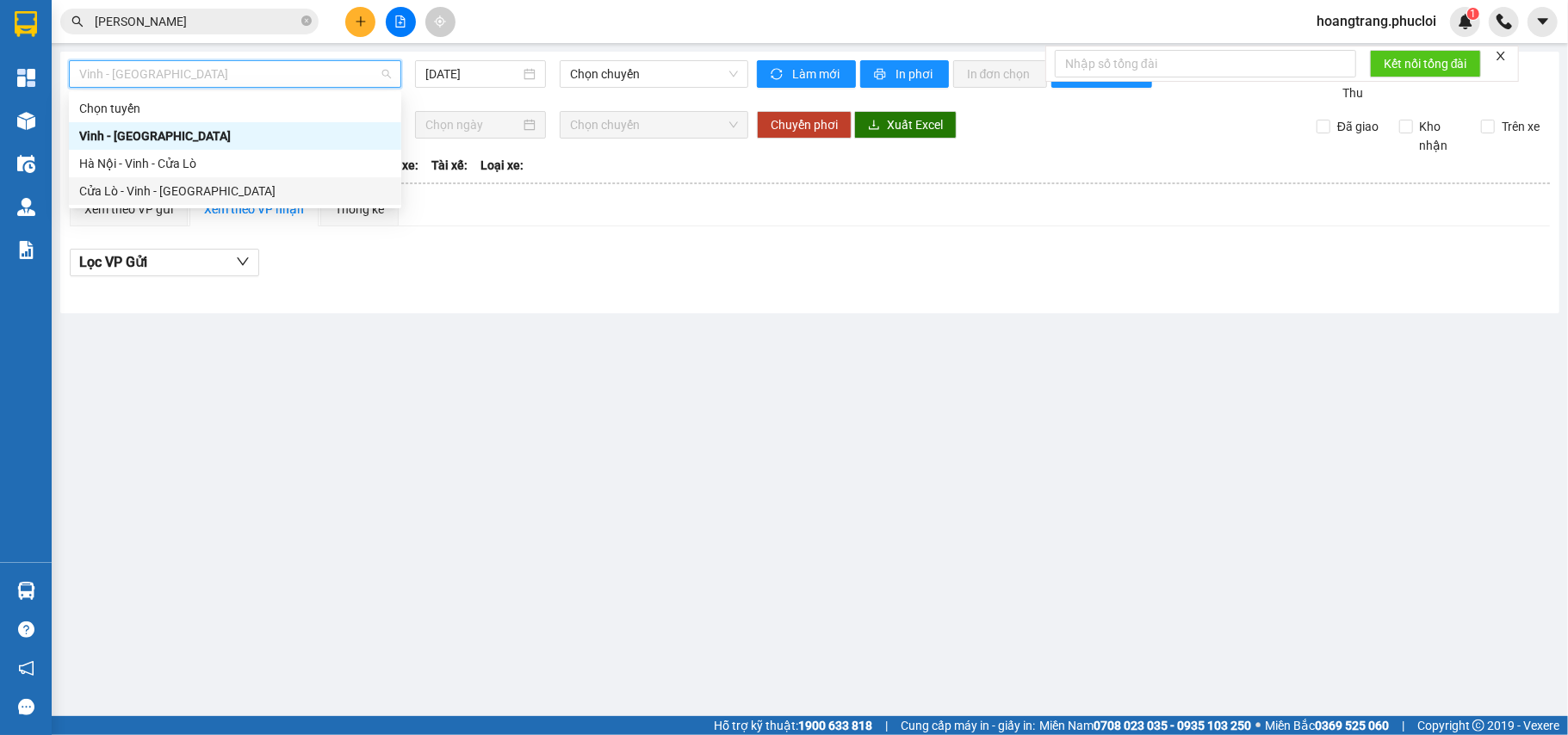
click at [162, 184] on div "Cửa Lò - Vinh - Hà Nội" at bounding box center [235, 191] width 312 height 19
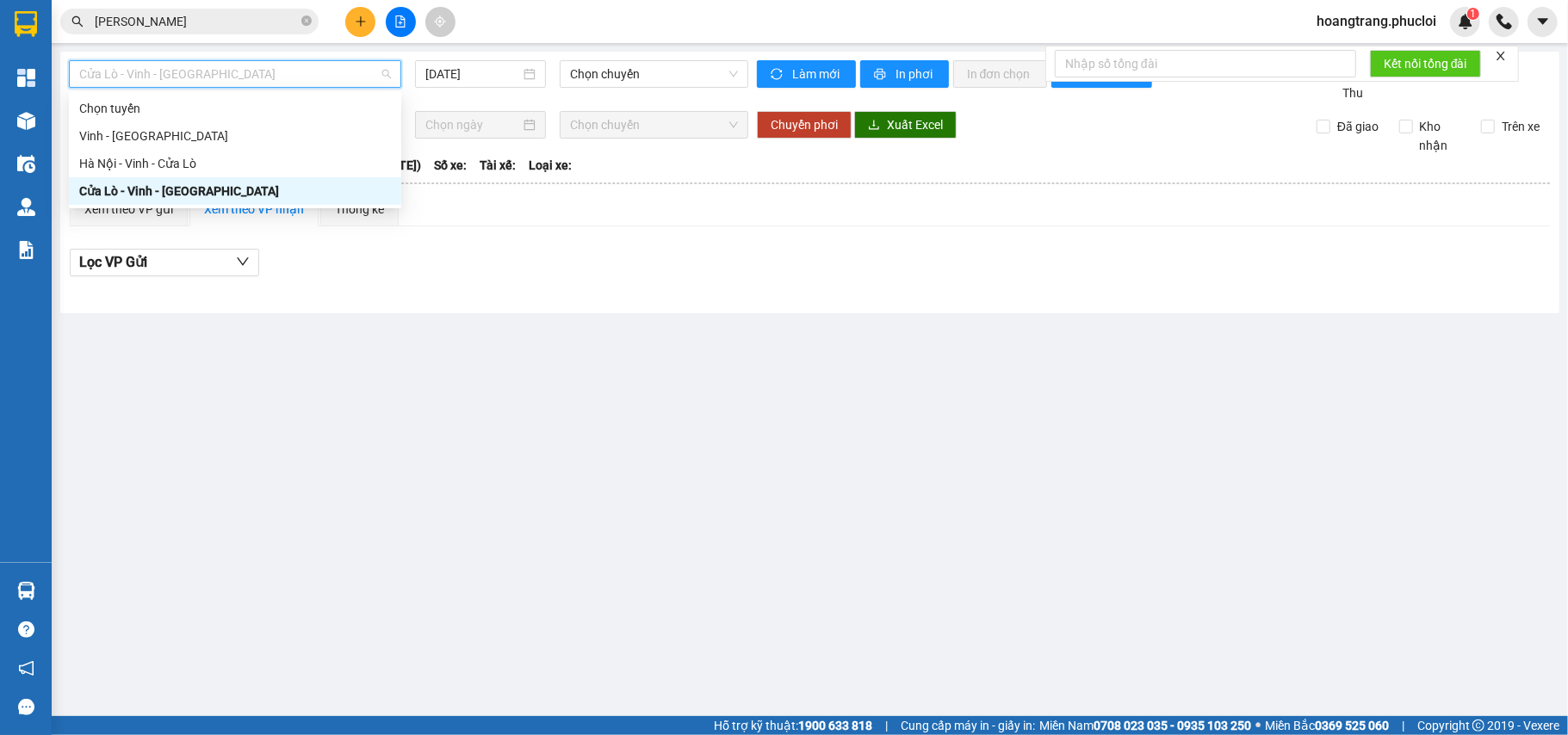
click at [339, 74] on span "Cửa Lò - Vinh - Hà Nội" at bounding box center [235, 75] width 312 height 26
click at [455, 70] on input "13/10/2025" at bounding box center [473, 74] width 95 height 19
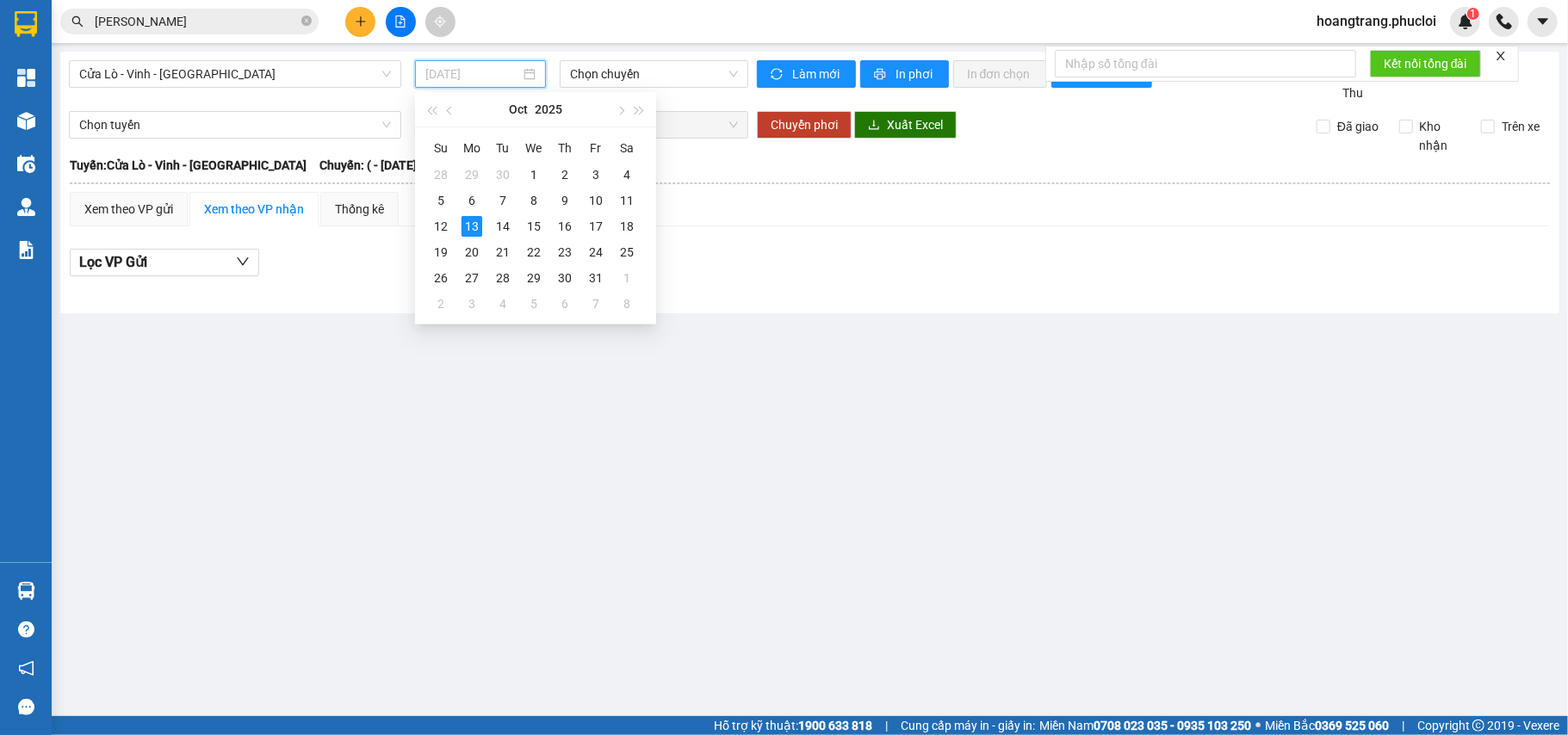
type input "13/10/2025"
click at [577, 74] on span "Chọn chuyến" at bounding box center [654, 75] width 168 height 26
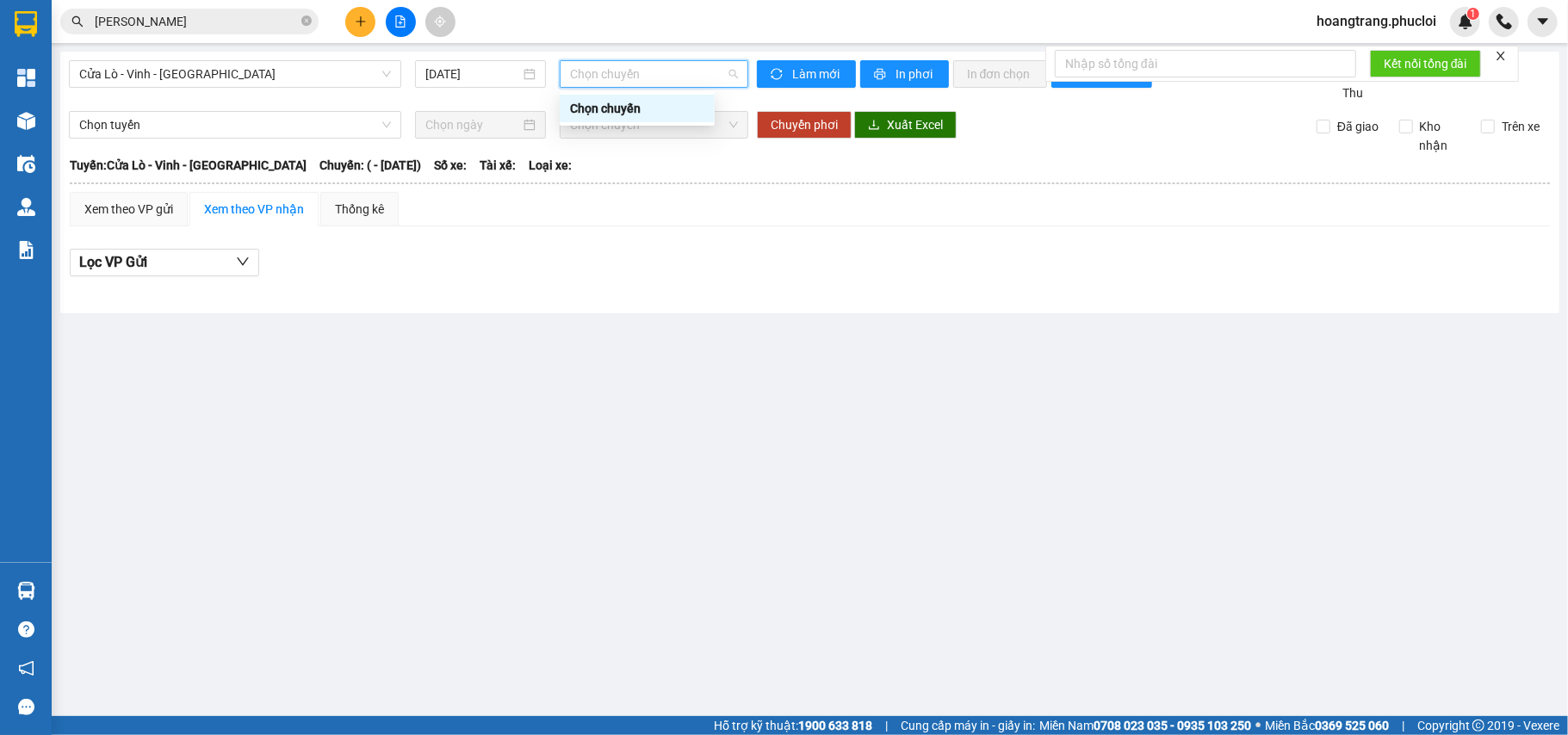
click at [479, 391] on main "Cửa Lò - Vinh - Hà Nội 13/10/2025 Chọn chuyến Làm mới In phơi In đơn chọn Thống…" at bounding box center [784, 358] width 1568 height 716
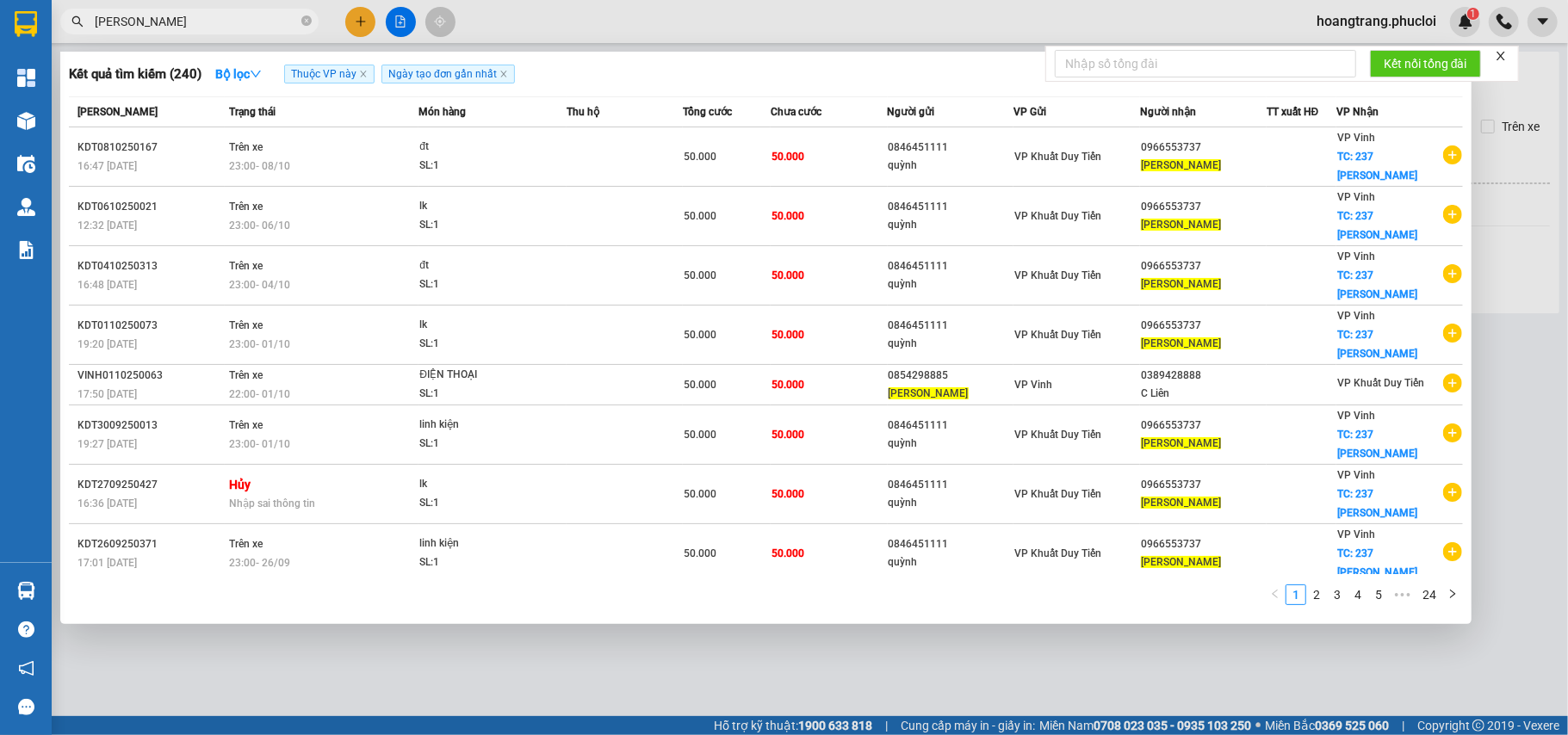
click at [284, 16] on input "khanh hung" at bounding box center [197, 21] width 203 height 19
click at [308, 18] on icon "close-circle" at bounding box center [306, 21] width 10 height 10
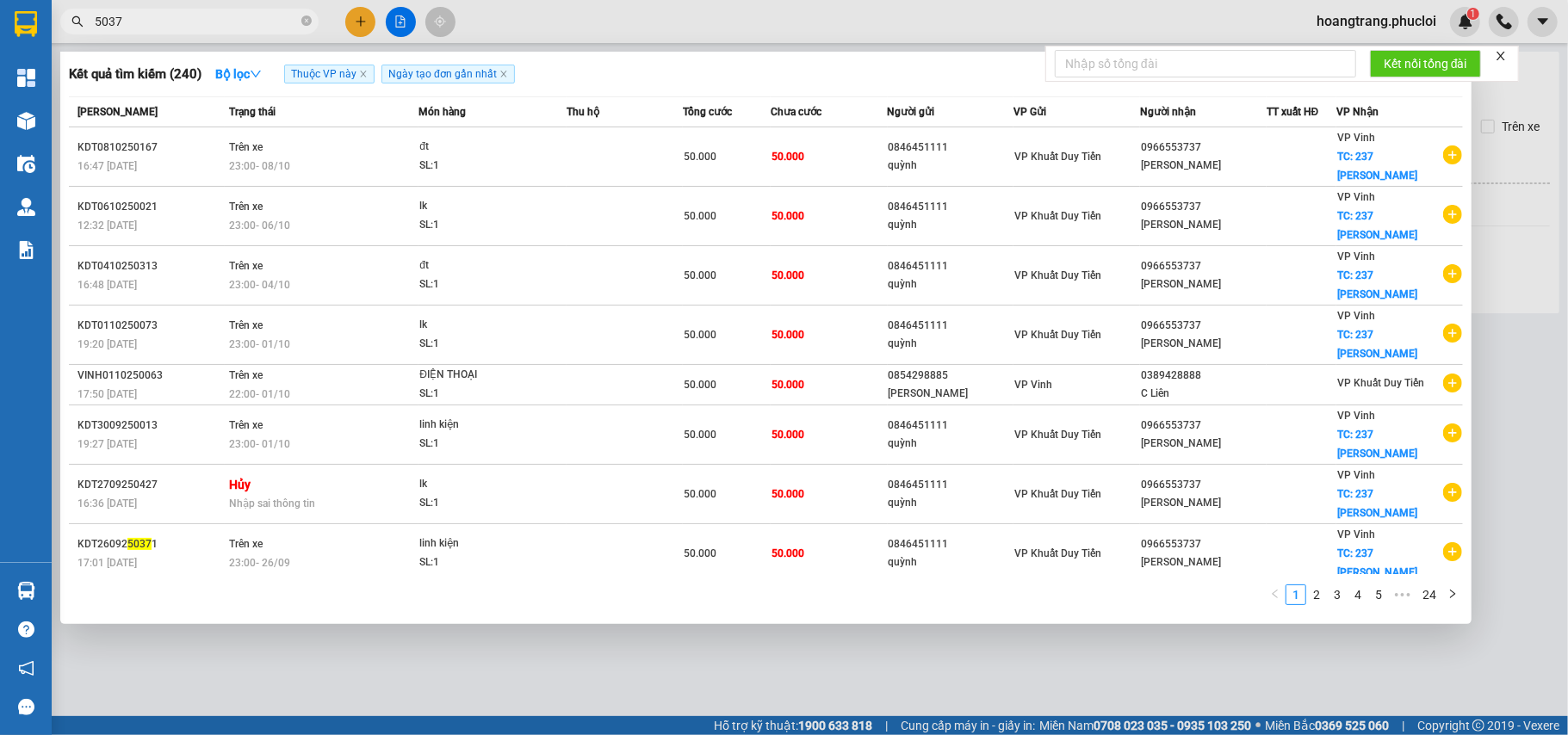
type input "50373"
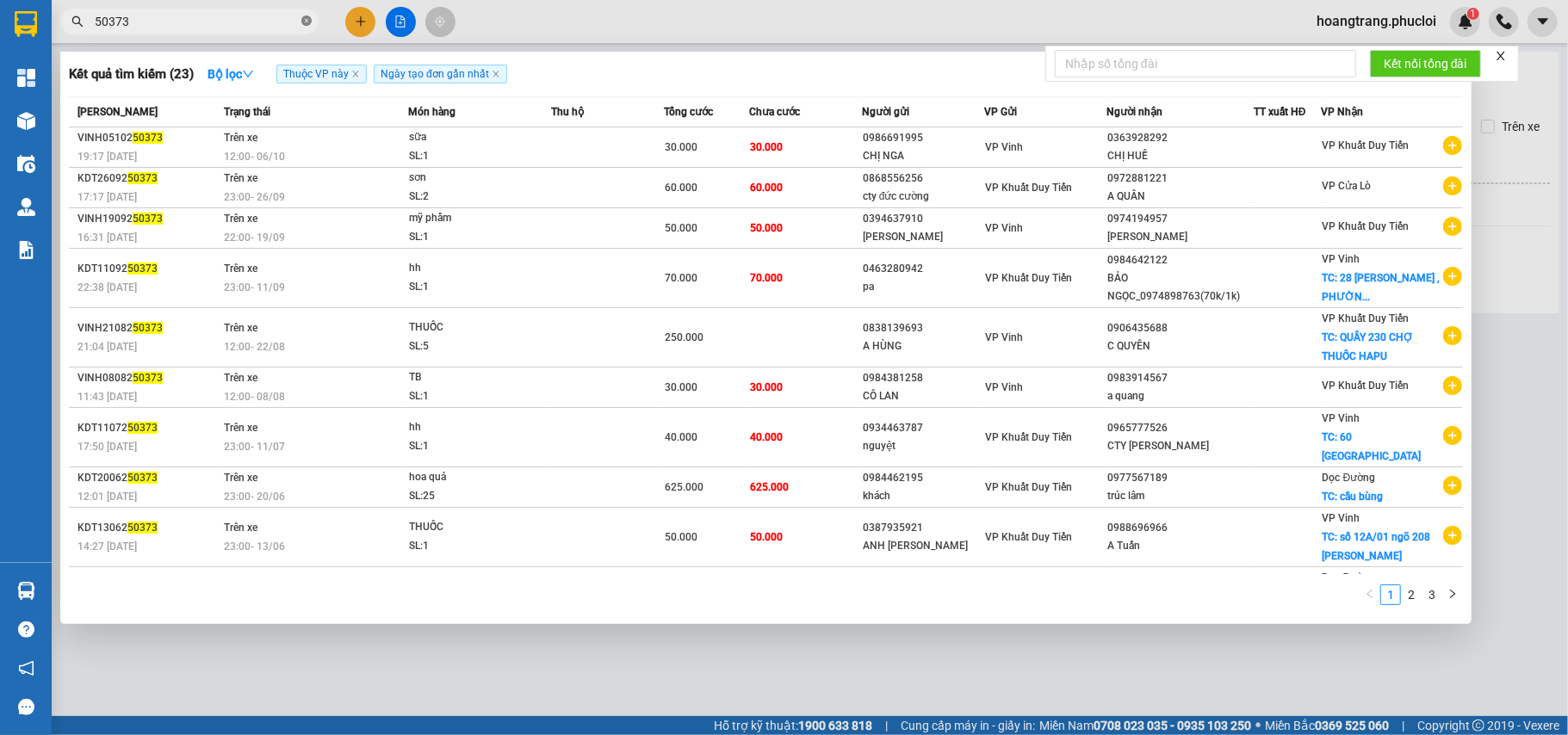
click at [308, 21] on icon "close-circle" at bounding box center [306, 21] width 10 height 10
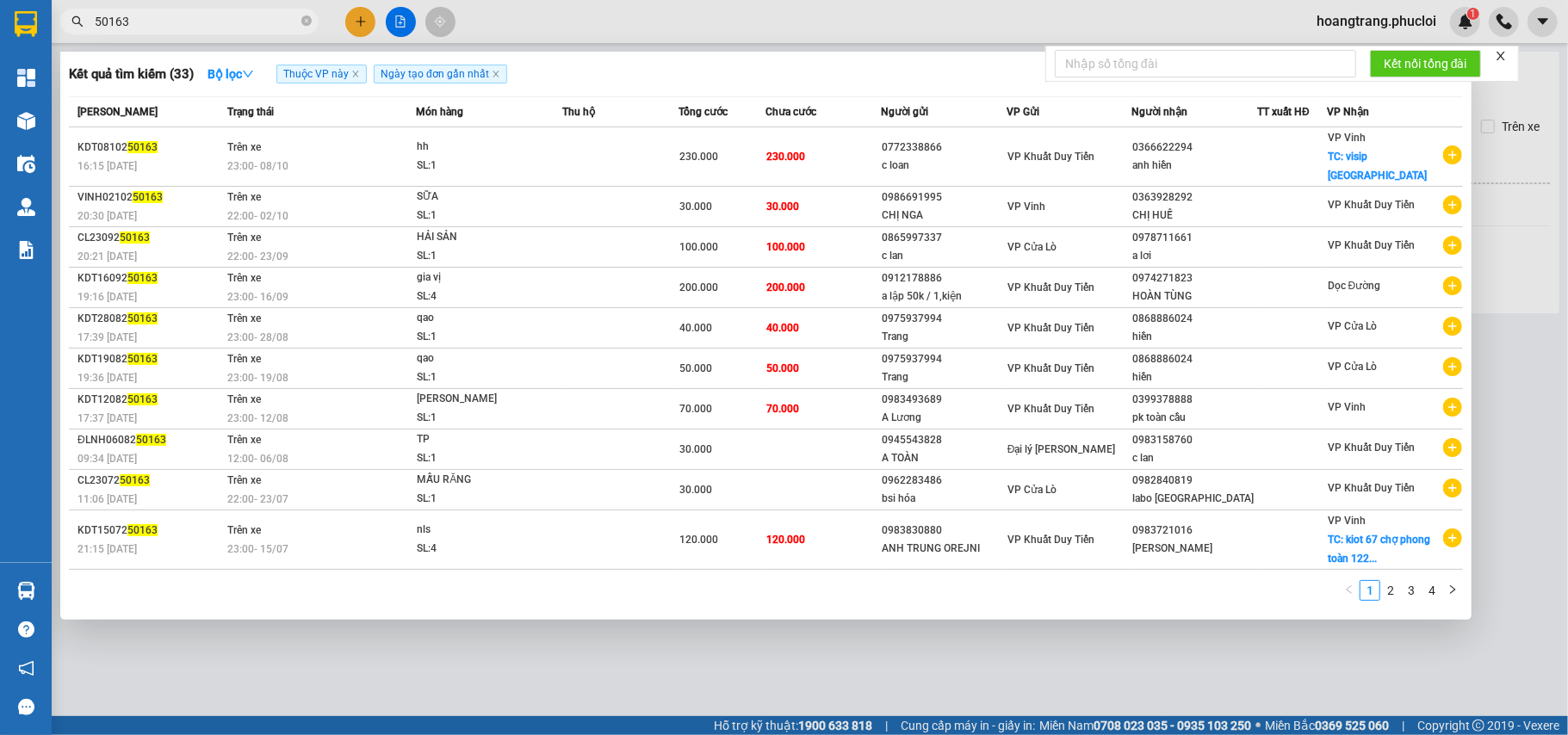
type input "50163"
click at [304, 19] on icon "close-circle" at bounding box center [306, 21] width 10 height 10
type input "50373"
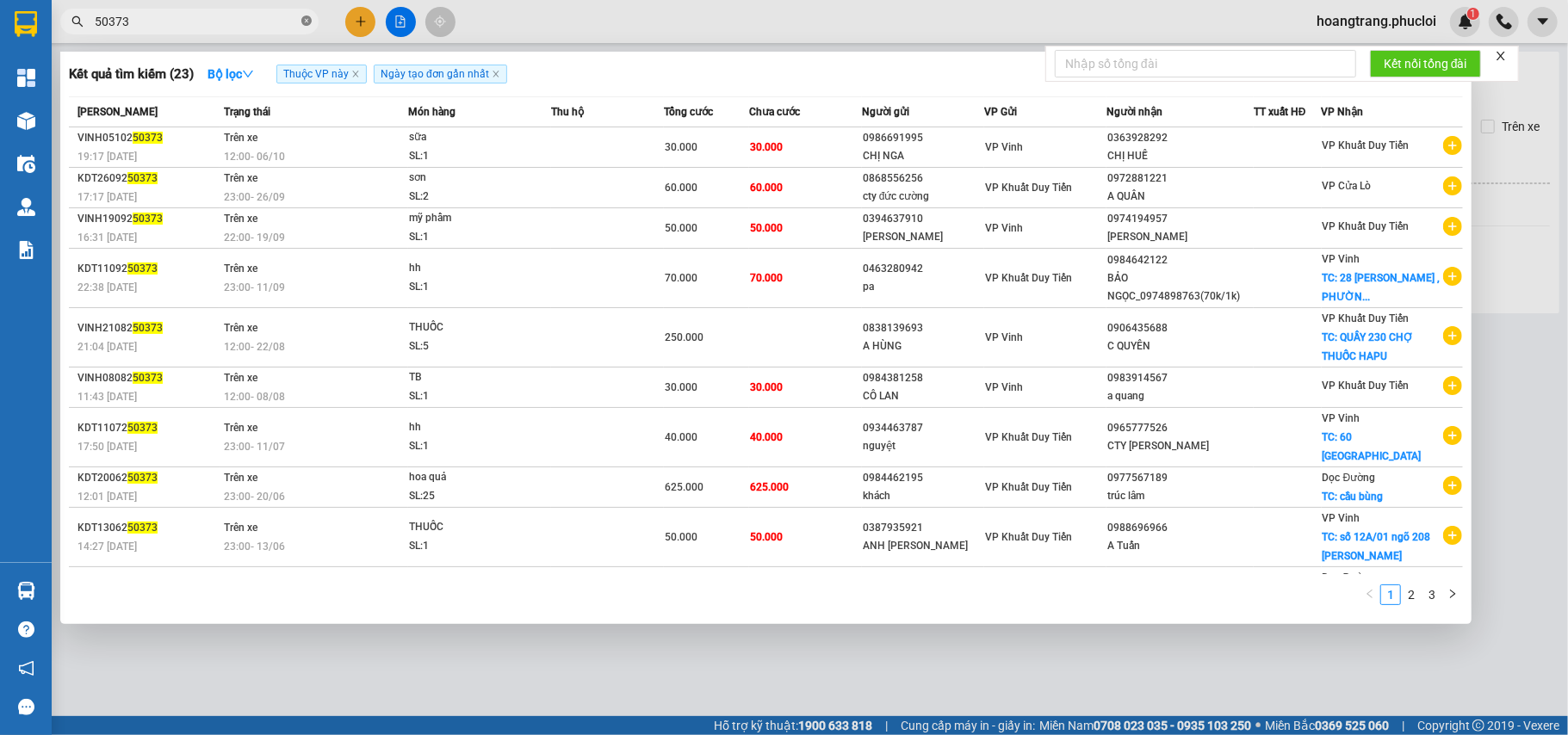
click at [305, 21] on icon "close-circle" at bounding box center [306, 21] width 10 height 10
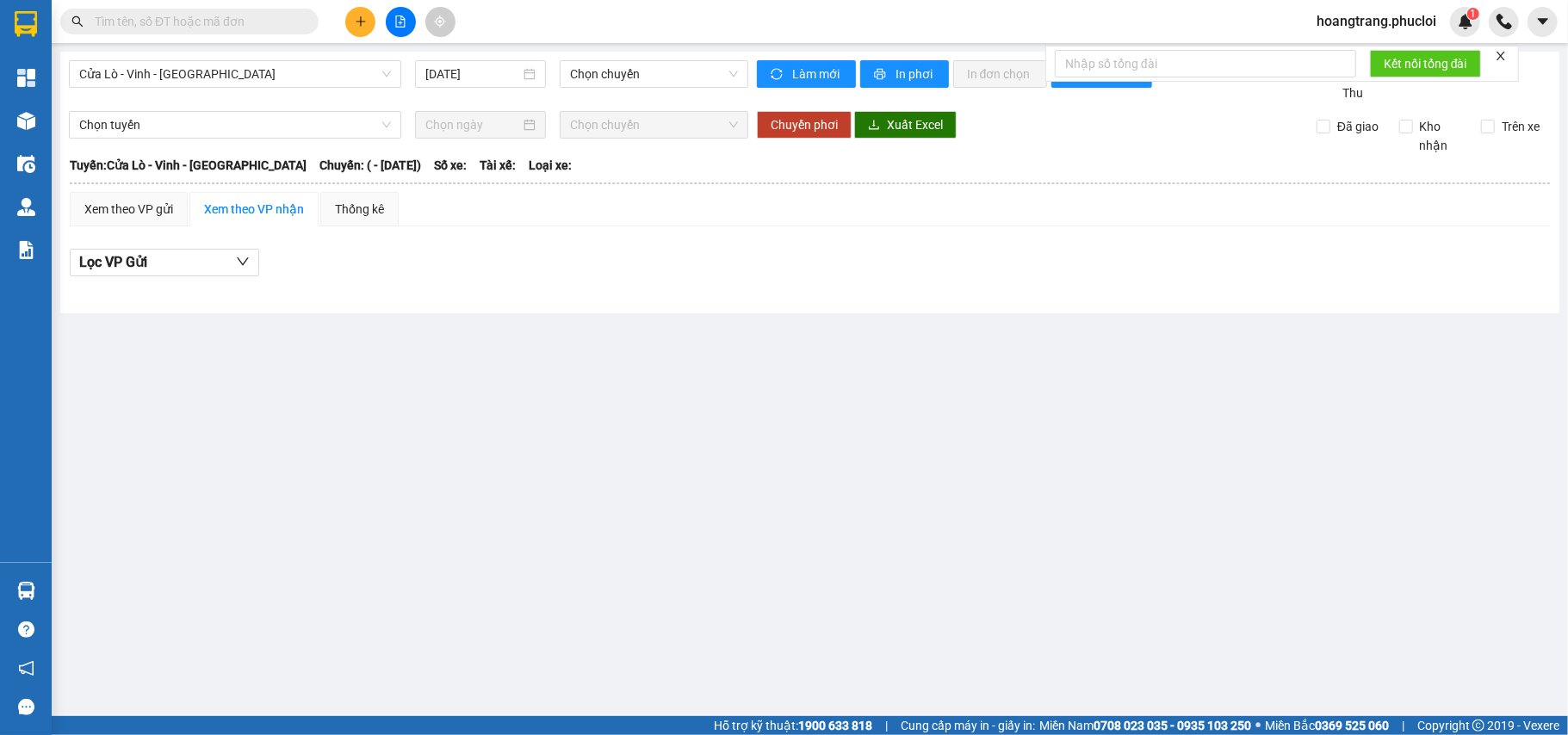
type input "5"
click at [1114, 477] on main "Cửa Lò - Vinh - Hà Nội 13/10/2025 Chọn chuyến Làm mới In phơi In đơn chọn Thống…" at bounding box center [784, 358] width 1568 height 716
click at [362, 21] on icon "plus" at bounding box center [360, 21] width 9 height 1
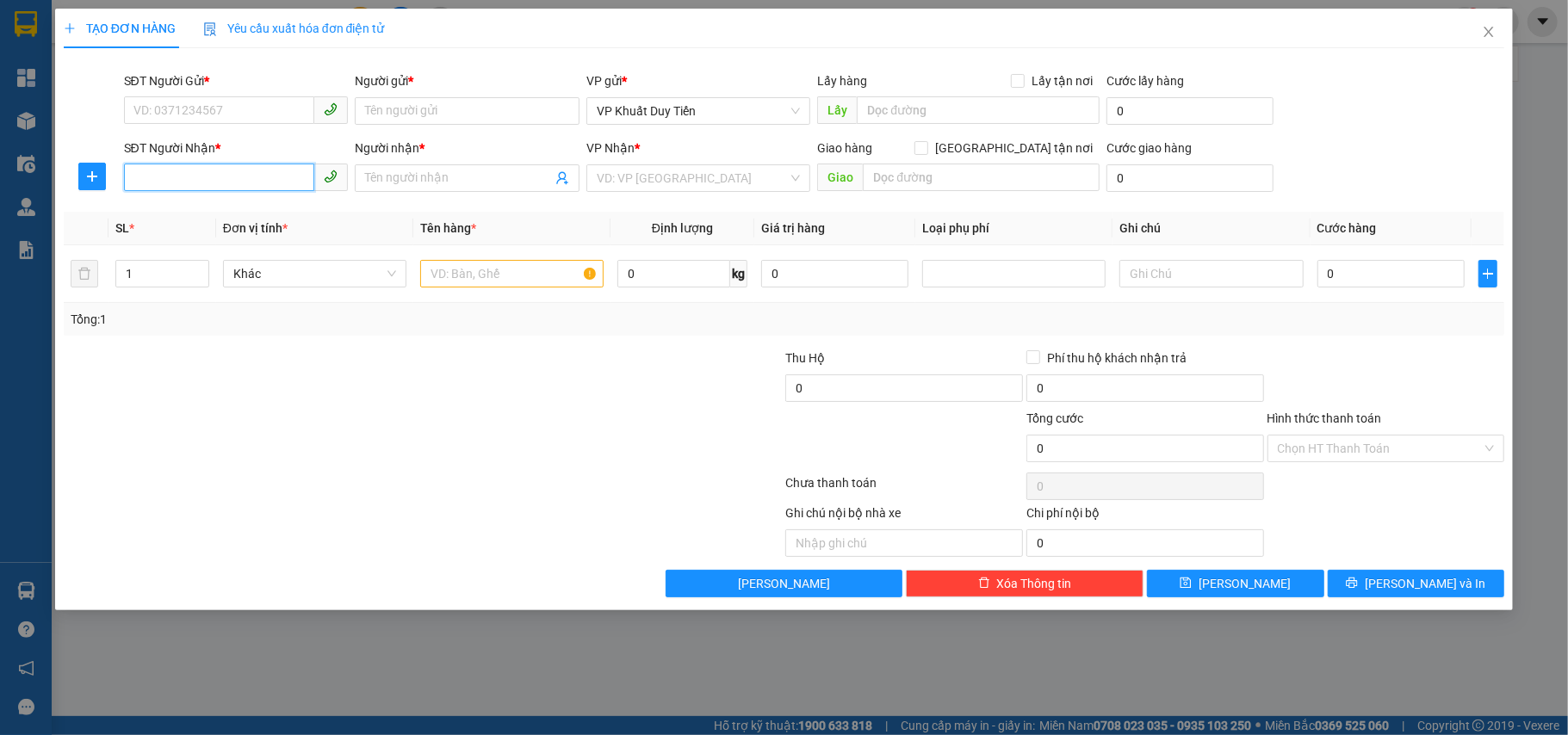
click at [258, 183] on input "SĐT Người Nhận *" at bounding box center [219, 177] width 191 height 28
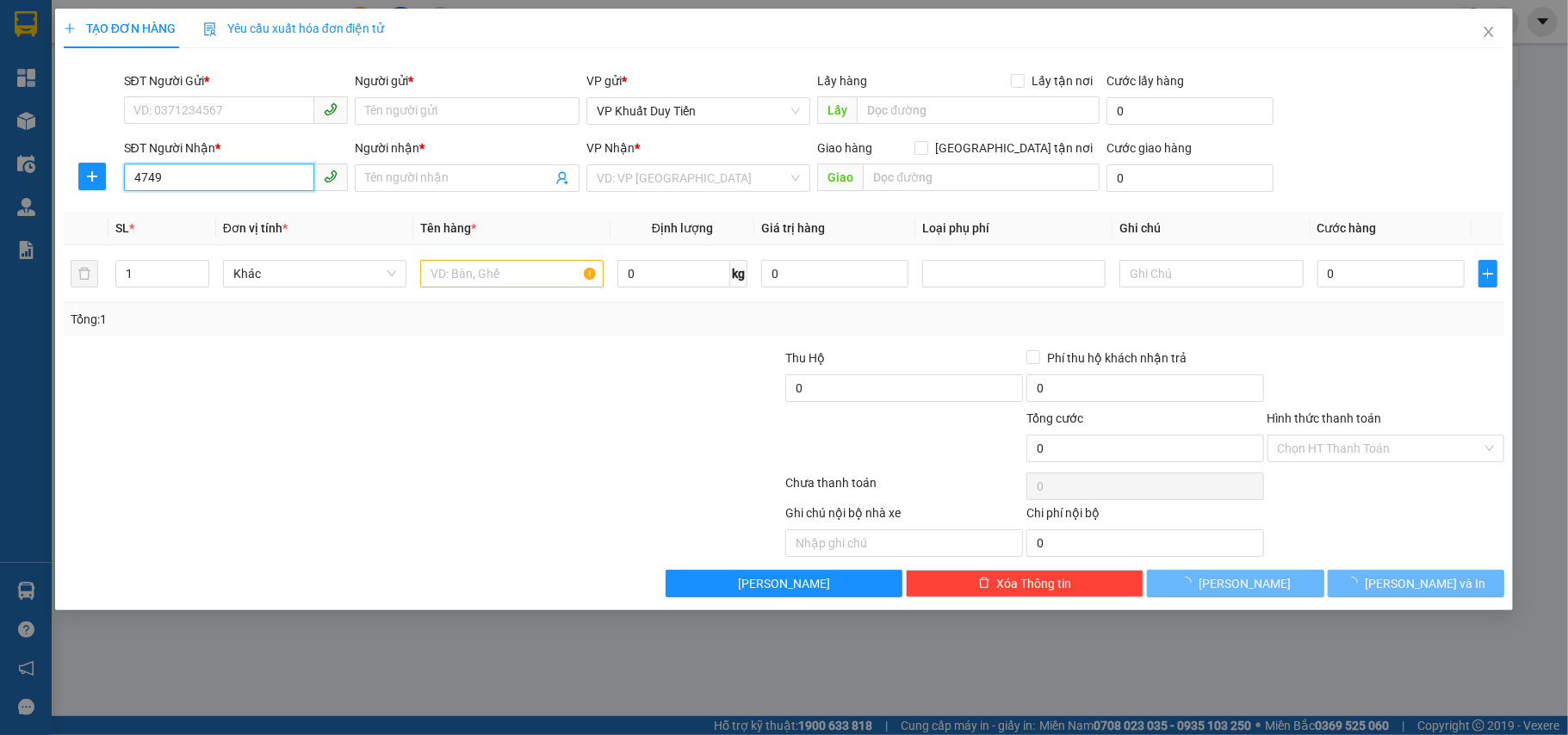
click at [241, 175] on input "4749" at bounding box center [219, 177] width 191 height 28
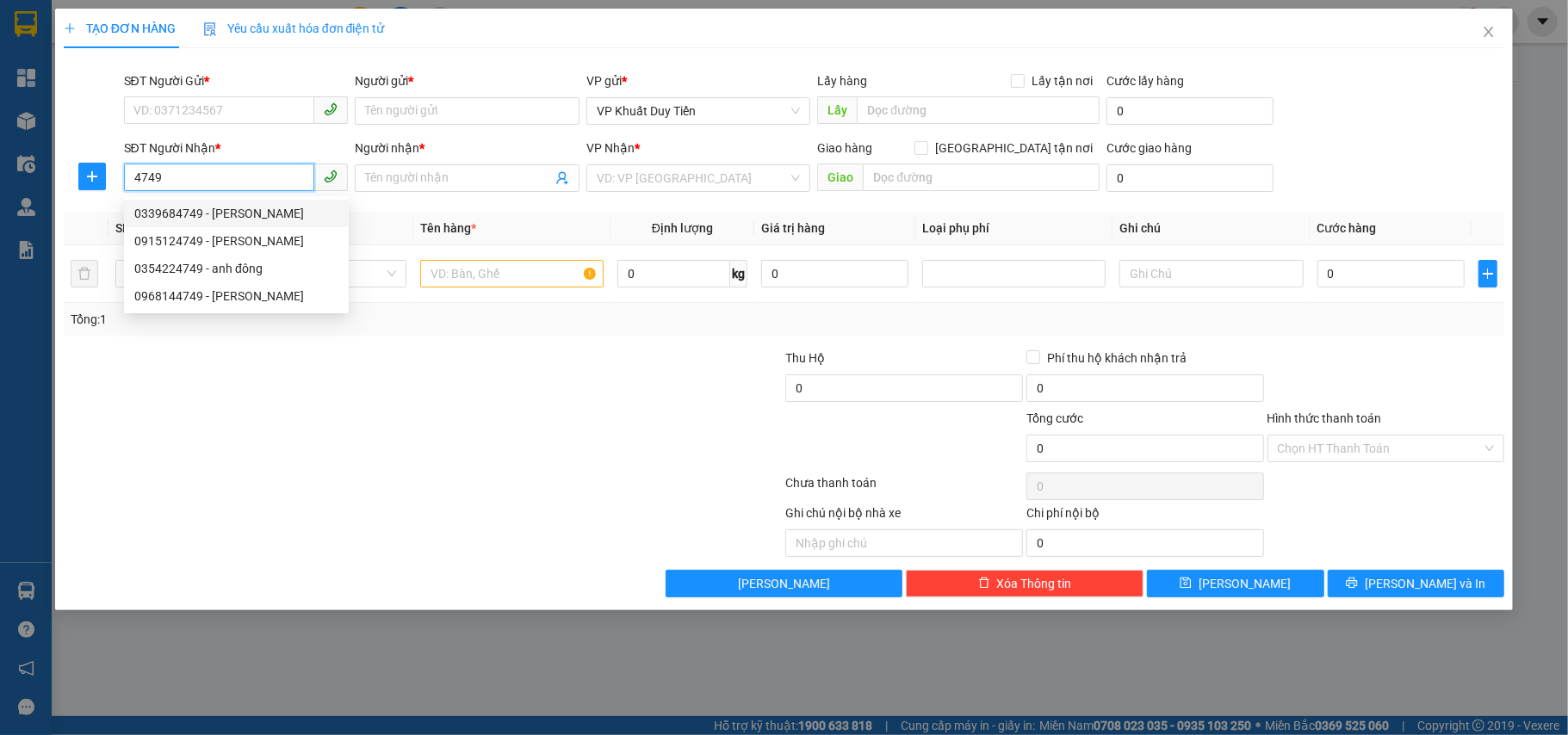
click at [234, 217] on div "0339684749 - Hoàng" at bounding box center [236, 214] width 204 height 19
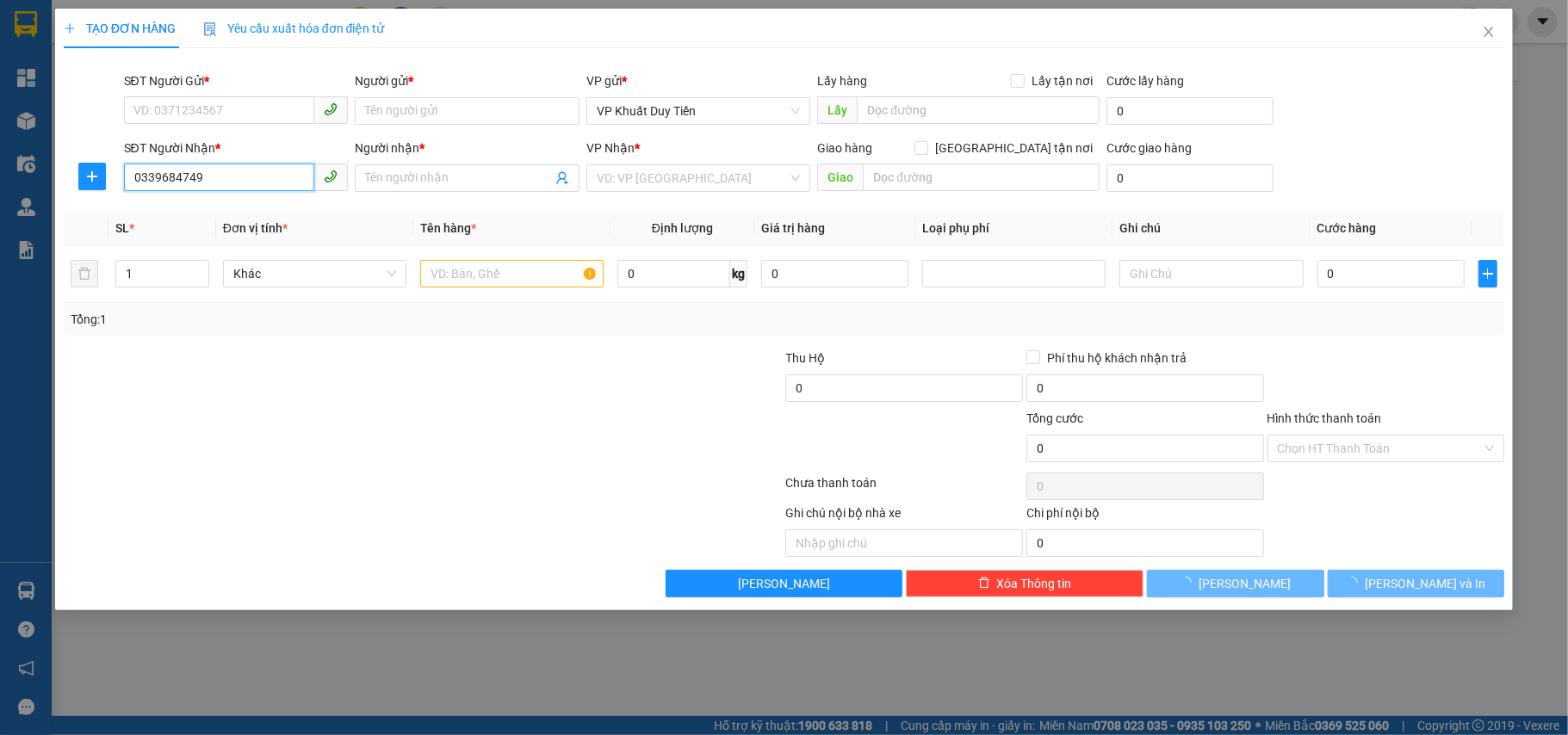
type input "0339684749"
type input "Hoàng"
checkbox input "true"
type input "đội đồng y tỉnh nghệ an"
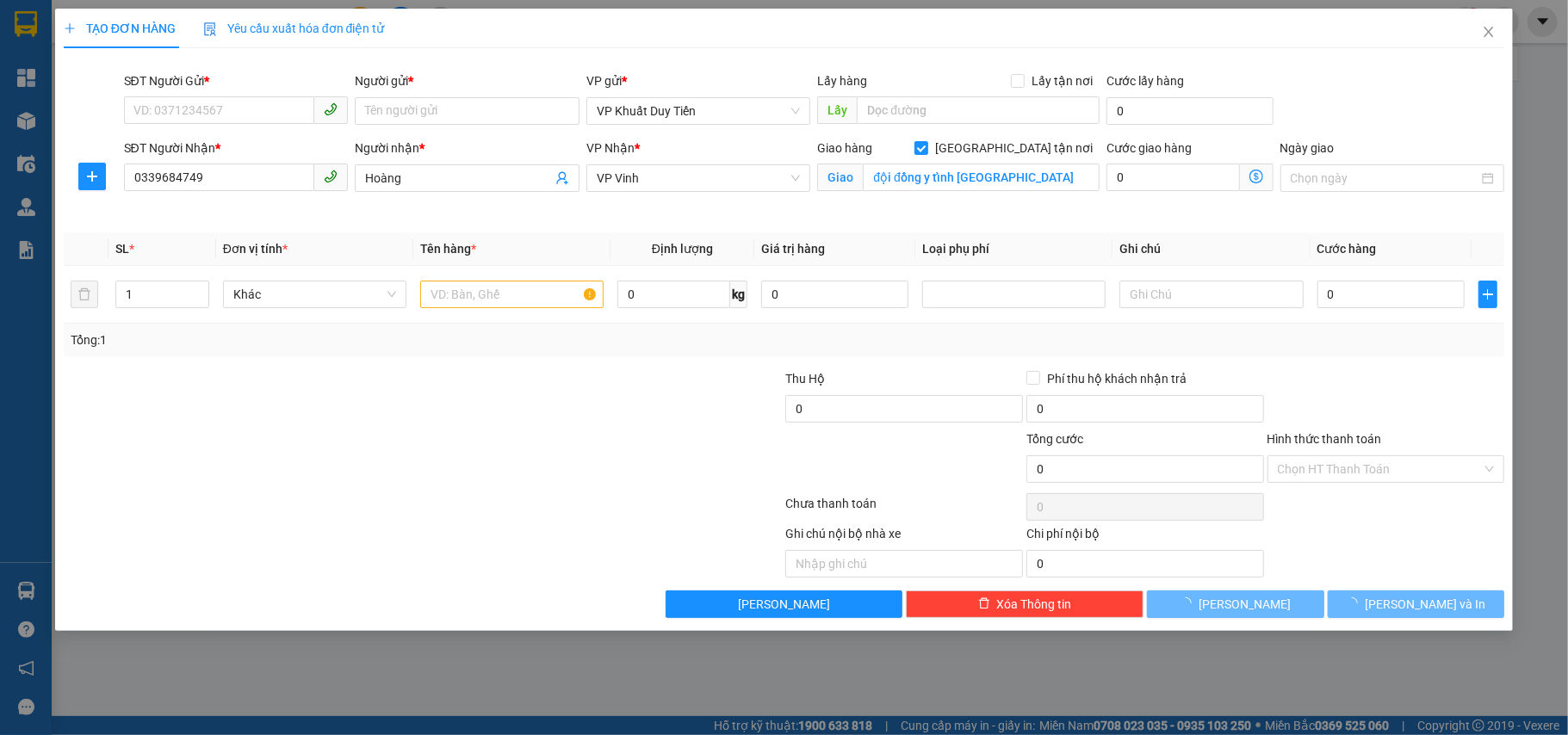
click at [225, 86] on div "SĐT Người Gửi *" at bounding box center [236, 81] width 225 height 19
click at [225, 96] on input "SĐT Người Gửi *" at bounding box center [219, 110] width 191 height 28
click at [215, 97] on input "SĐT Người Gửi *" at bounding box center [219, 110] width 191 height 28
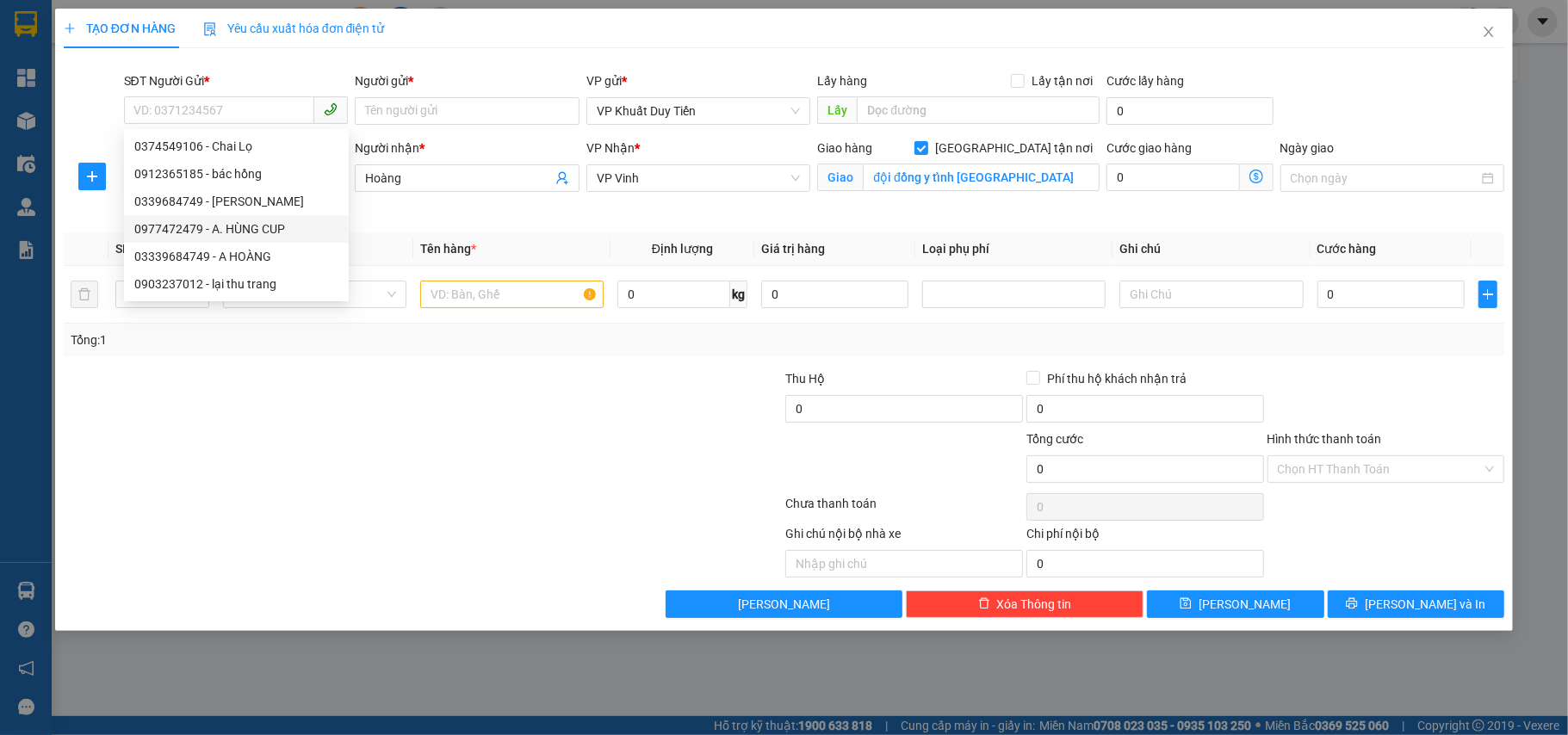
click at [358, 421] on div at bounding box center [302, 399] width 481 height 61
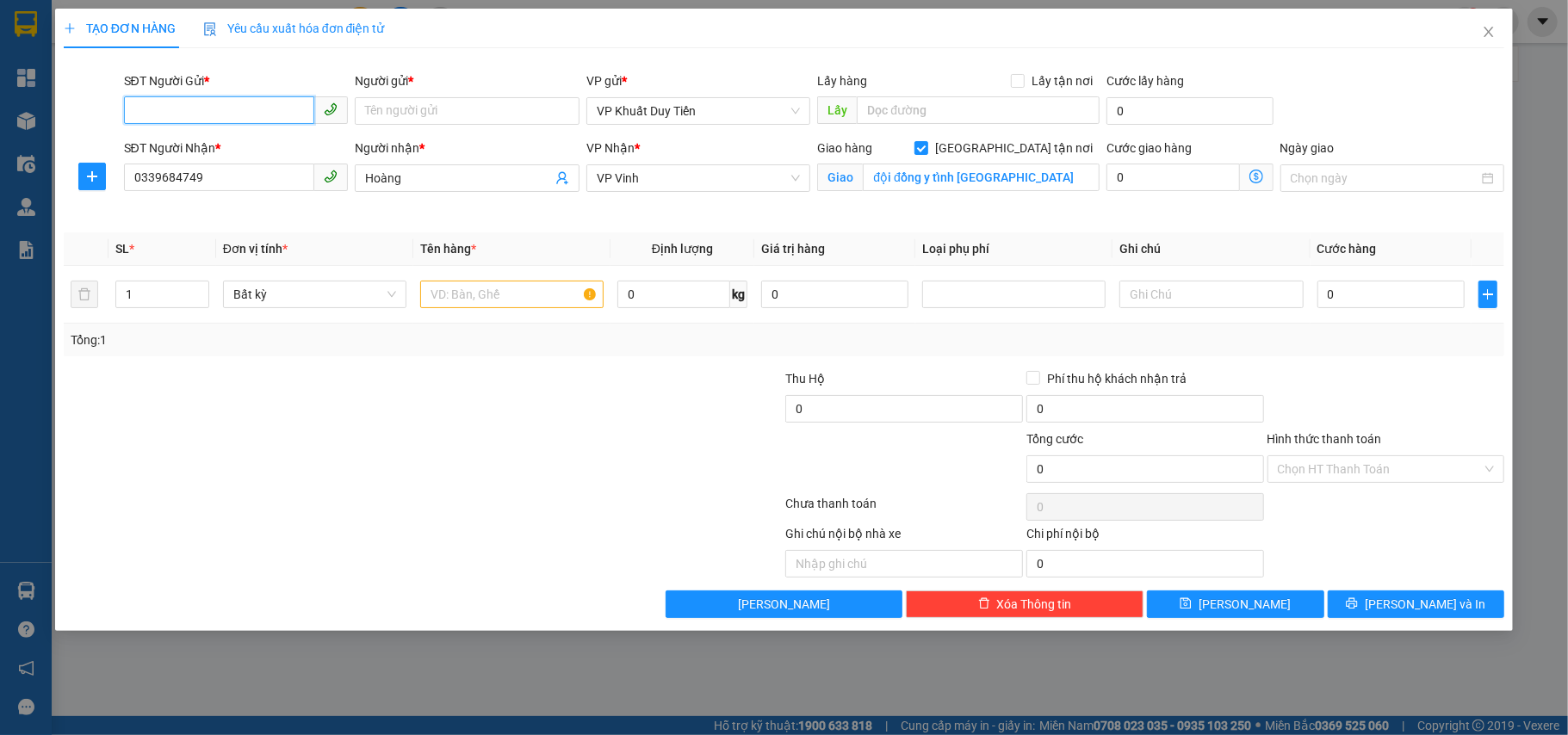
click at [208, 111] on input "SĐT Người Gửi *" at bounding box center [219, 110] width 191 height 28
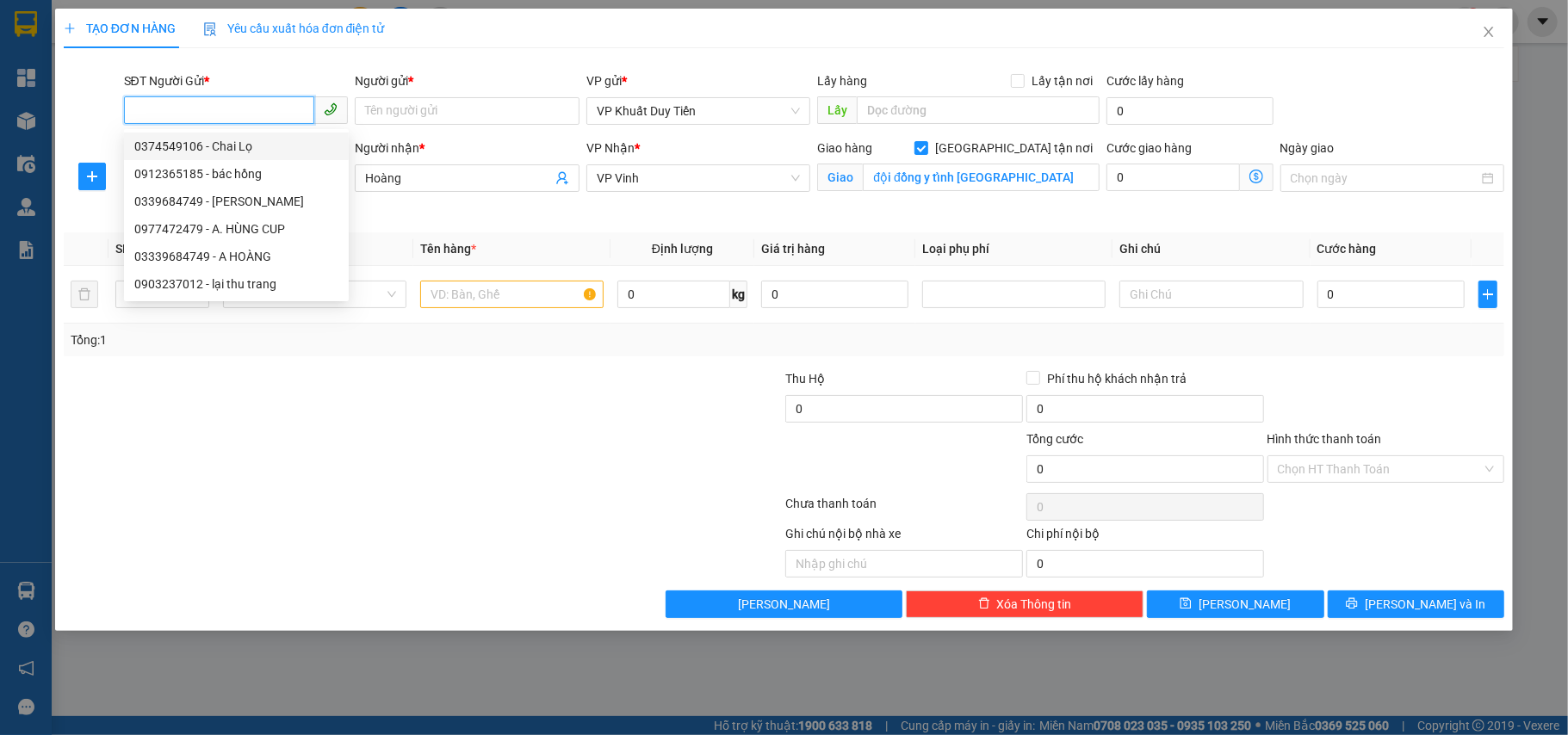
click at [215, 146] on div "0374549106 - Chai Lọ" at bounding box center [236, 146] width 204 height 19
type input "0374549106"
type input "Chai Lọ"
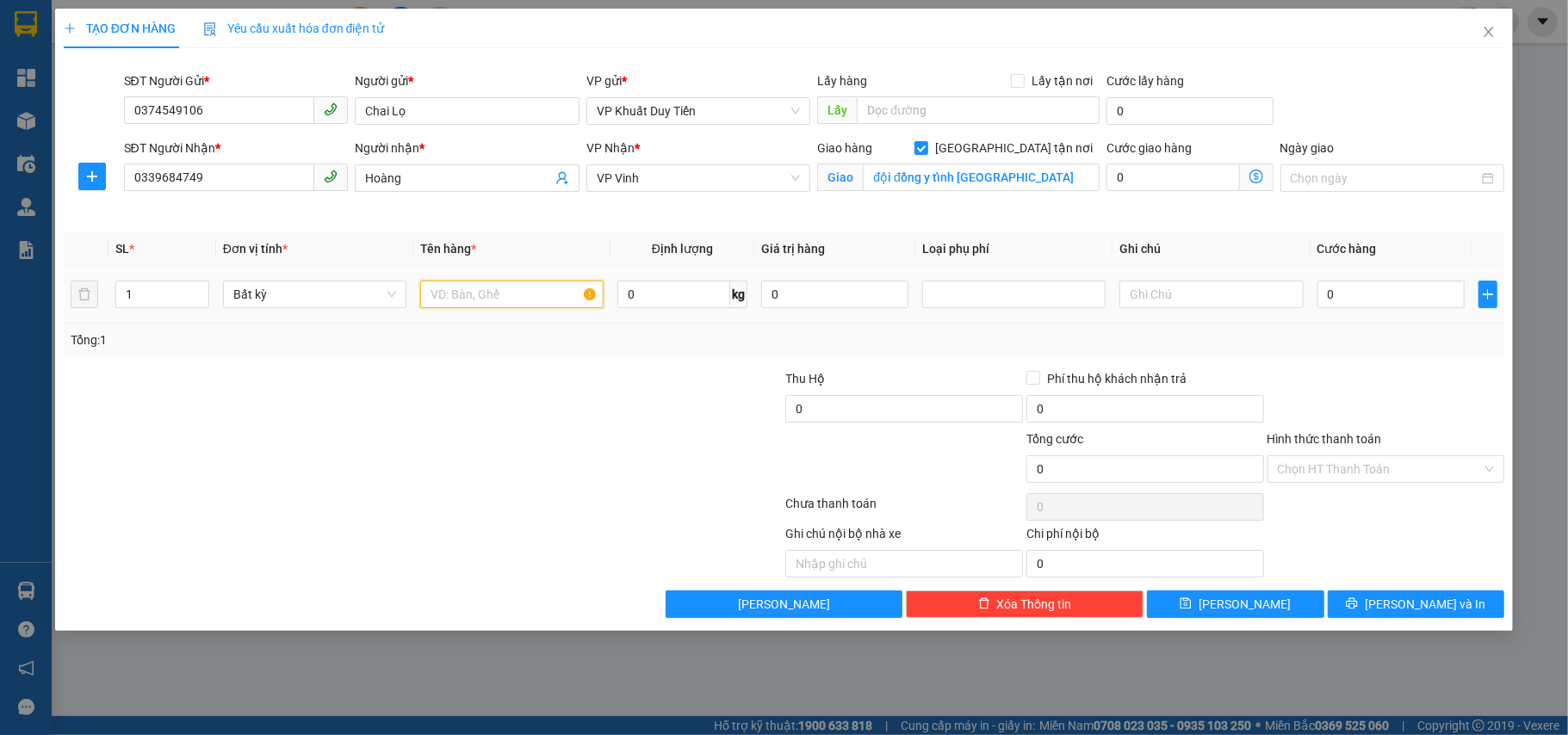
click at [493, 297] on input "text" at bounding box center [512, 295] width 184 height 28
type input "chai lọ"
click at [191, 289] on span "Increase Value" at bounding box center [199, 289] width 19 height 16
click at [194, 290] on span "Increase Value" at bounding box center [199, 289] width 19 height 16
type input "4"
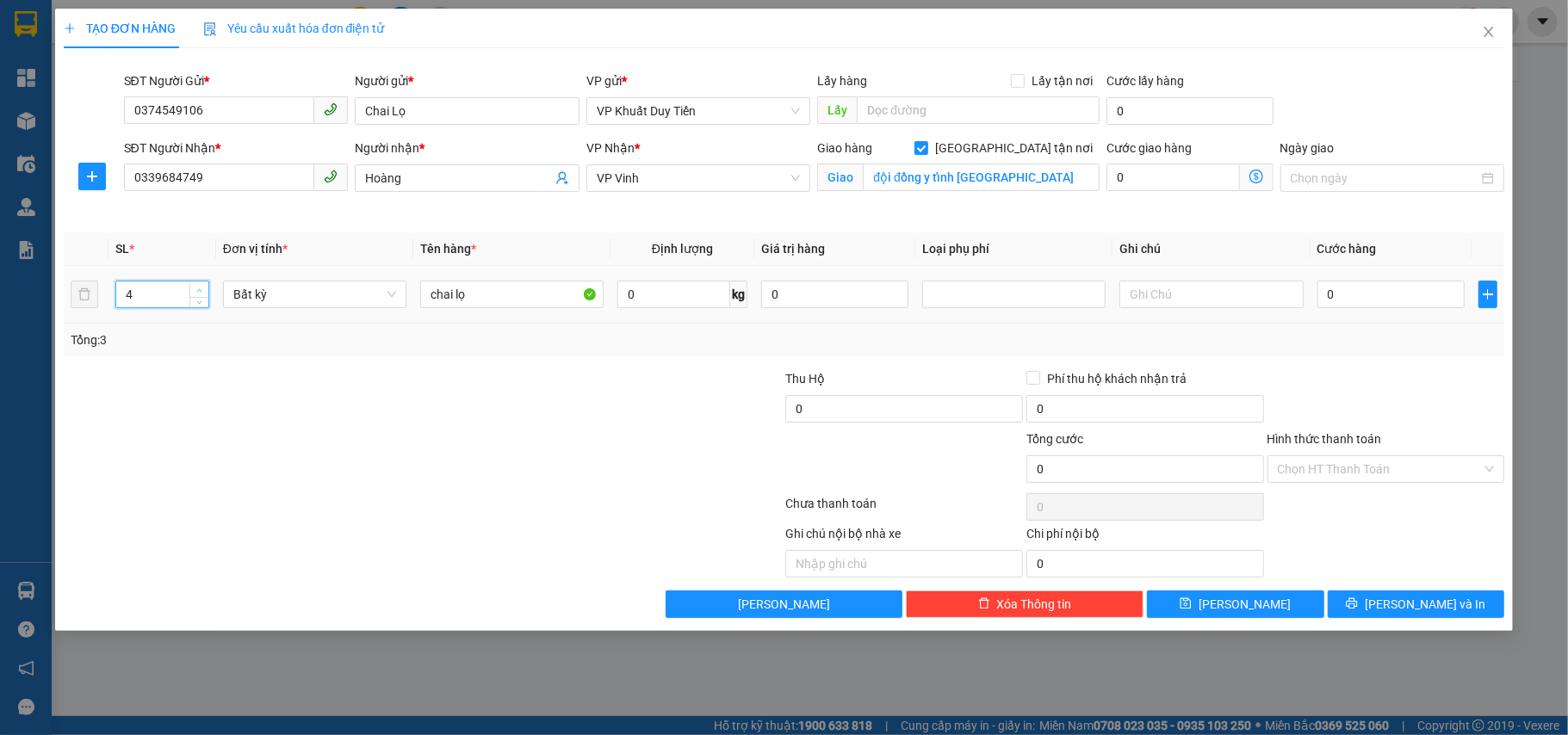
click at [195, 290] on span "up" at bounding box center [200, 290] width 10 height 10
click at [212, 415] on div at bounding box center [302, 399] width 481 height 61
type input "28A Nguyễn Sỹ Sách"
drag, startPoint x: 205, startPoint y: 191, endPoint x: 0, endPoint y: 187, distance: 205.0
click at [0, 187] on div "TẠO ĐƠN HÀNG Yêu cầu xuất hóa đơn điện tử Transit Pickup Surcharge Ids Transit …" at bounding box center [784, 368] width 1568 height 735
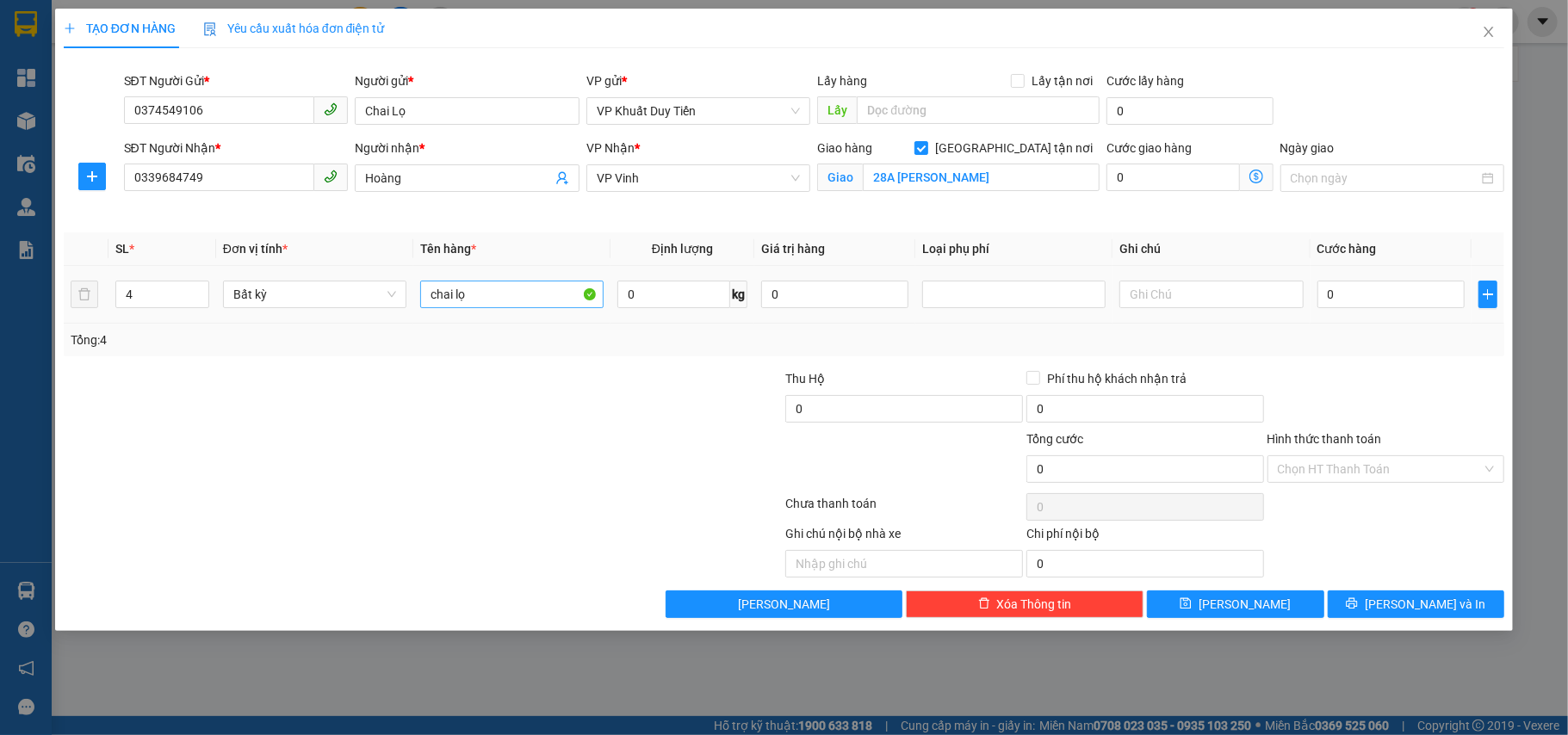
drag, startPoint x: 344, startPoint y: 450, endPoint x: 513, endPoint y: 307, distance: 221.4
click at [345, 448] on div at bounding box center [302, 460] width 481 height 61
type input "2"
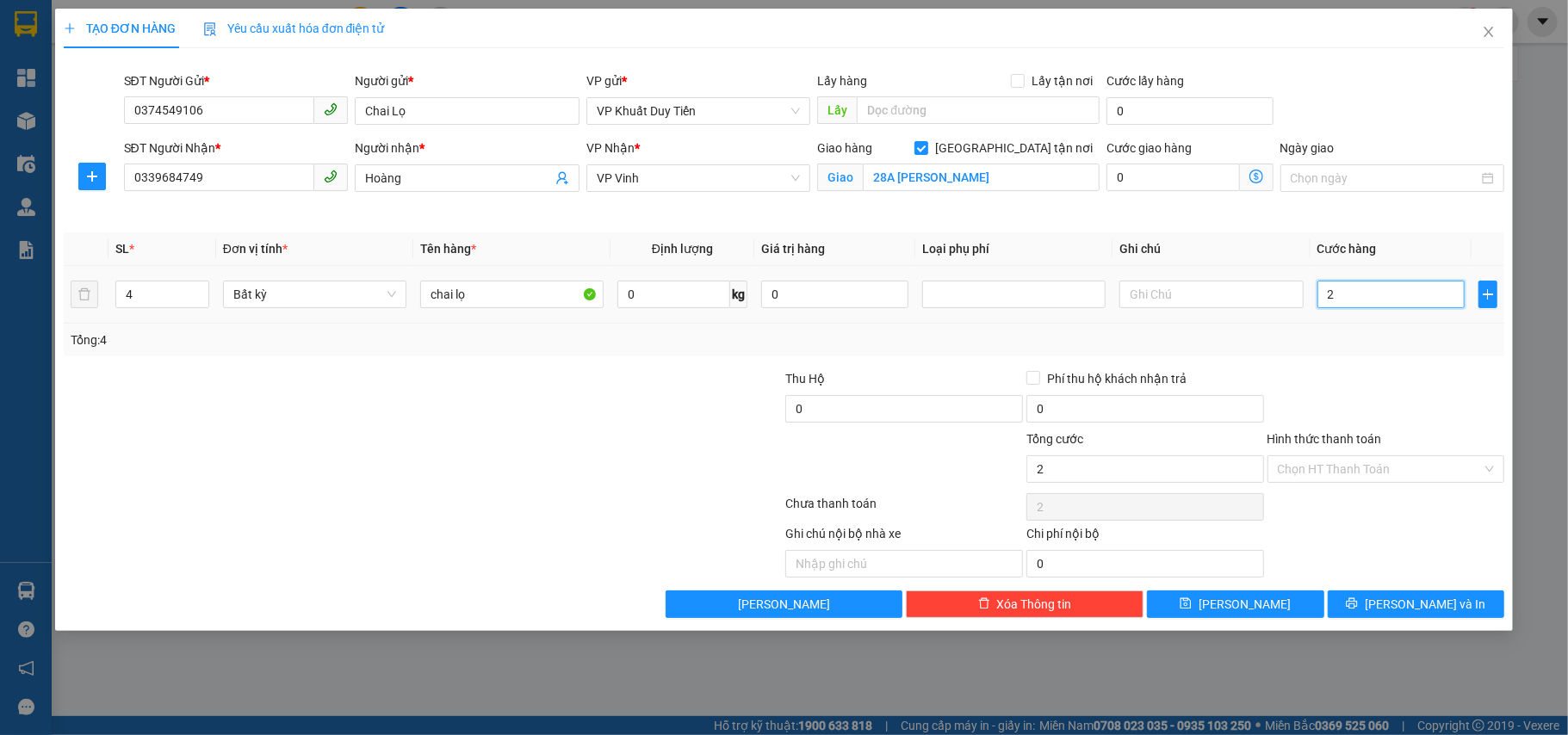
type input "26"
type input "260"
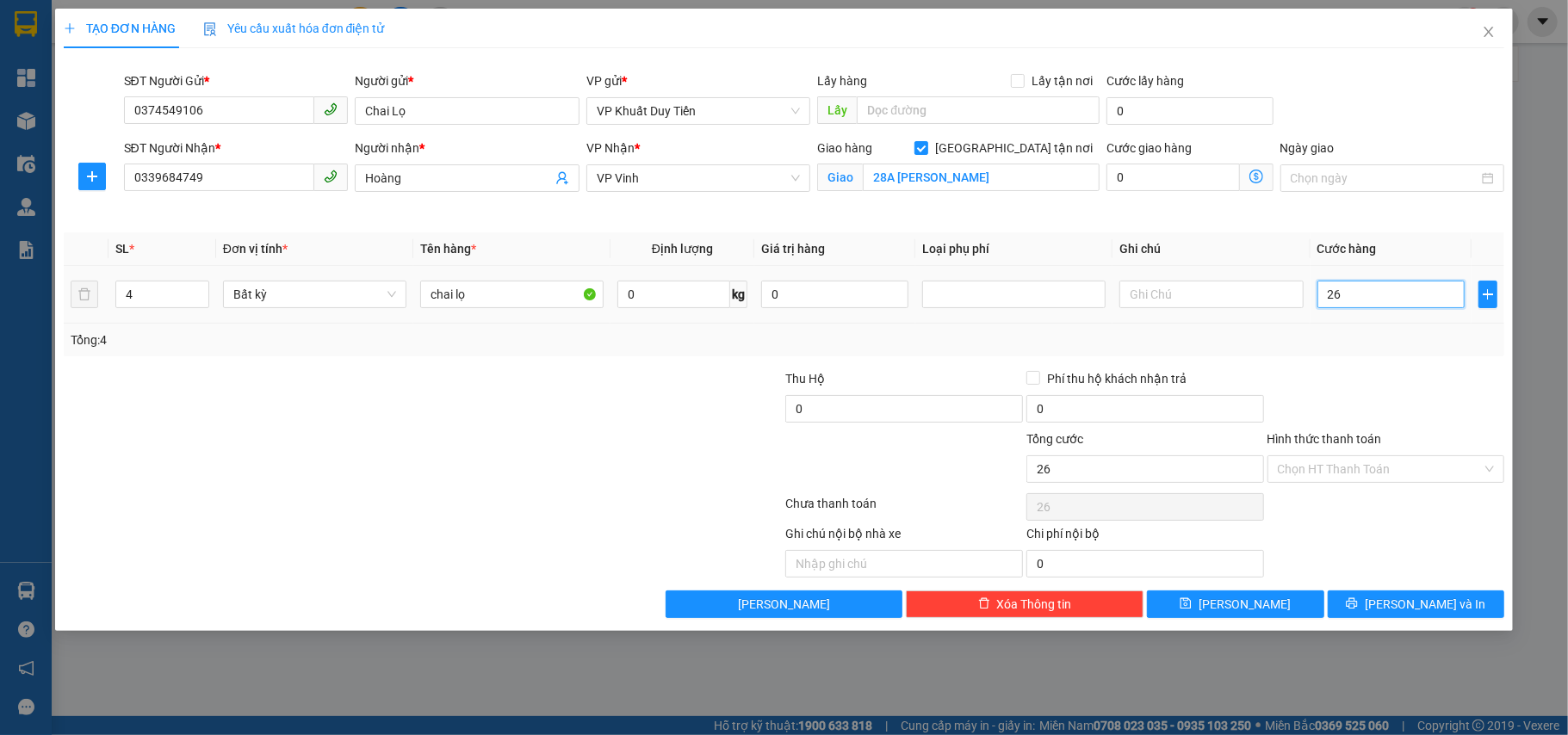
type input "260"
type input "260.000"
click at [1174, 370] on div at bounding box center [1386, 399] width 241 height 61
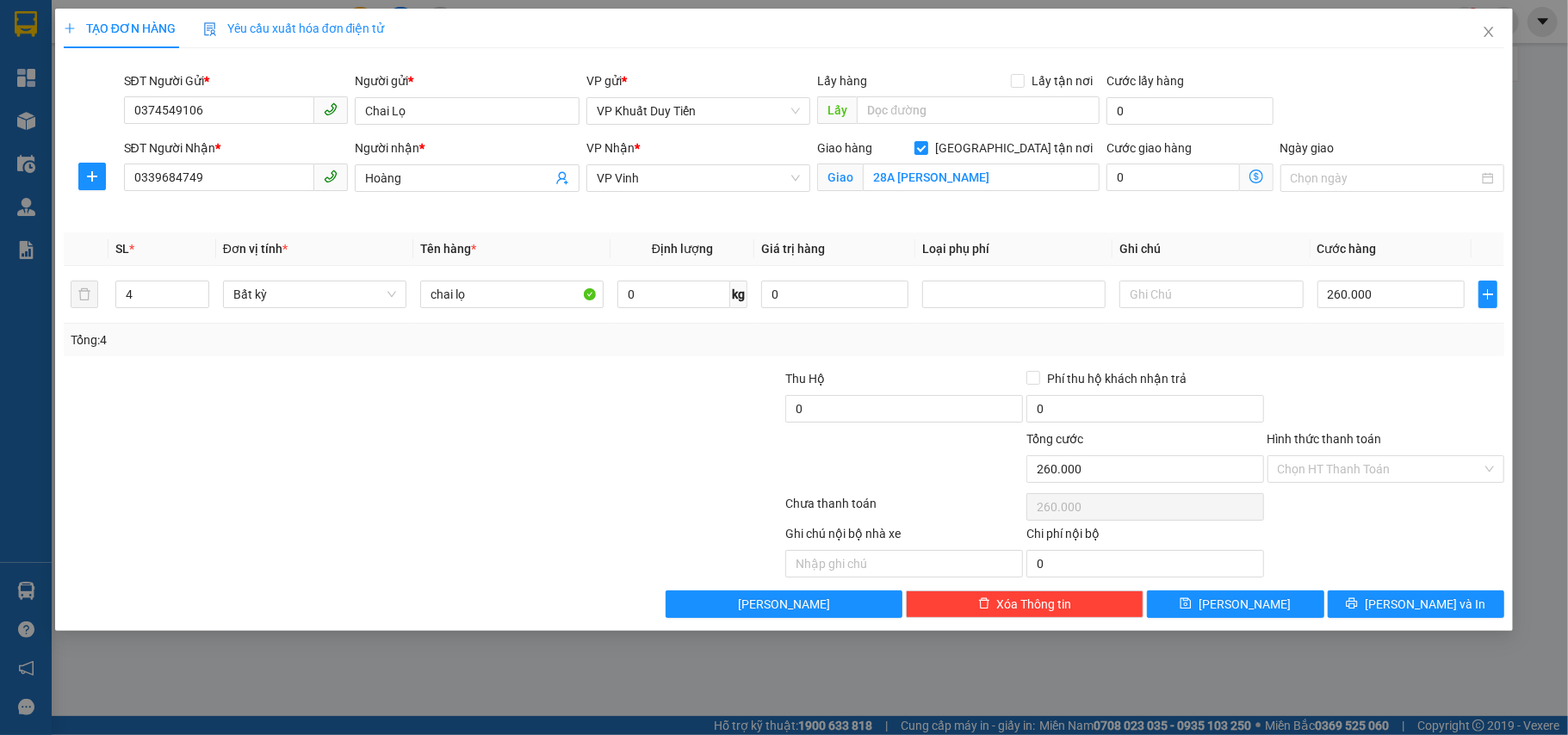
click at [1174, 349] on div "Tổng: 4" at bounding box center [784, 340] width 1428 height 19
click at [1174, 286] on tr "4 Bất kỳ chai lọ 0 kg 0 260.000" at bounding box center [784, 295] width 1441 height 58
click at [1174, 299] on input "260.000" at bounding box center [1391, 295] width 147 height 28
click at [1174, 399] on div at bounding box center [1386, 399] width 241 height 61
click at [1174, 305] on input "260.000" at bounding box center [1391, 295] width 147 height 28
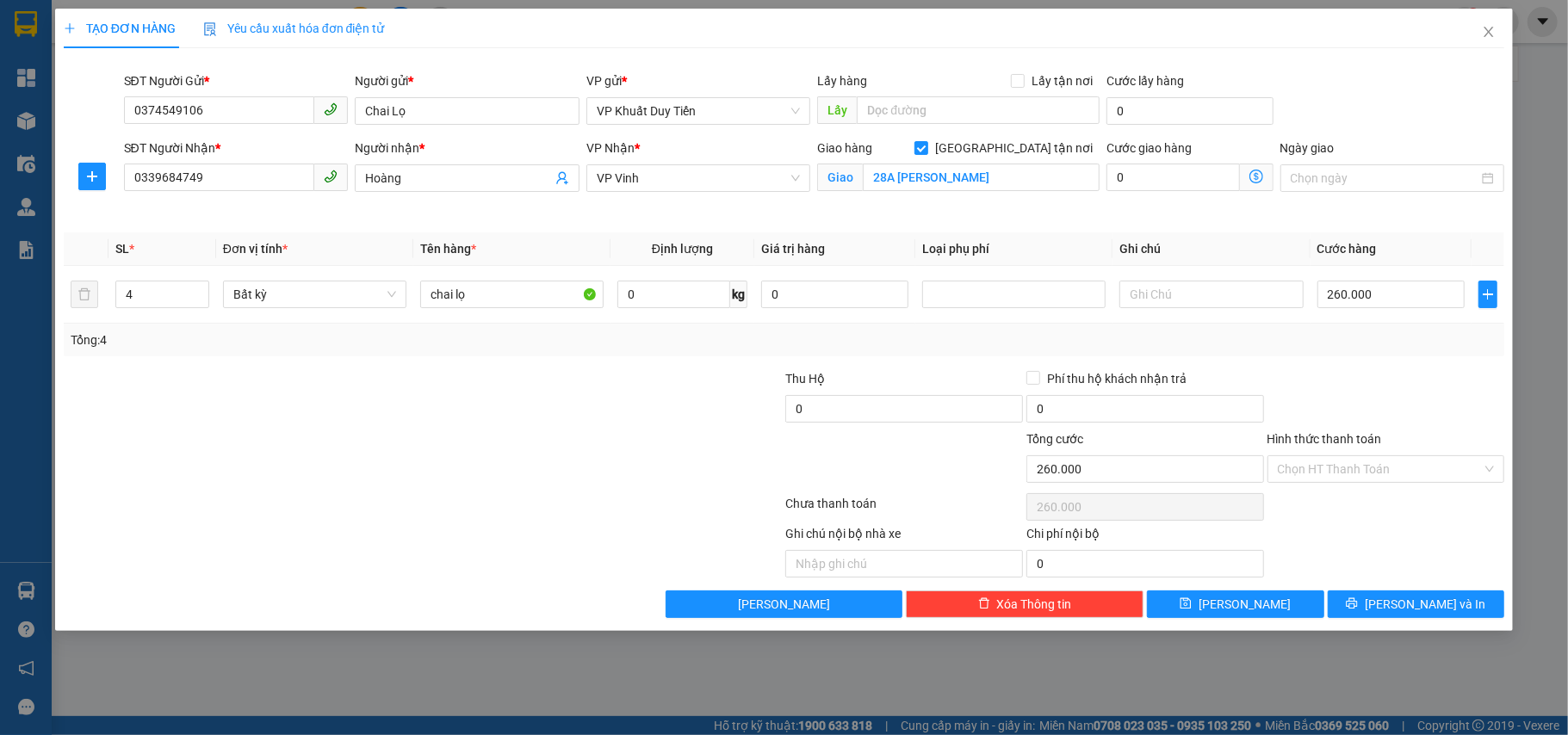
click at [1174, 340] on div "Tổng: 4" at bounding box center [784, 340] width 1428 height 19
click at [1174, 613] on span "[PERSON_NAME] và In" at bounding box center [1424, 604] width 120 height 19
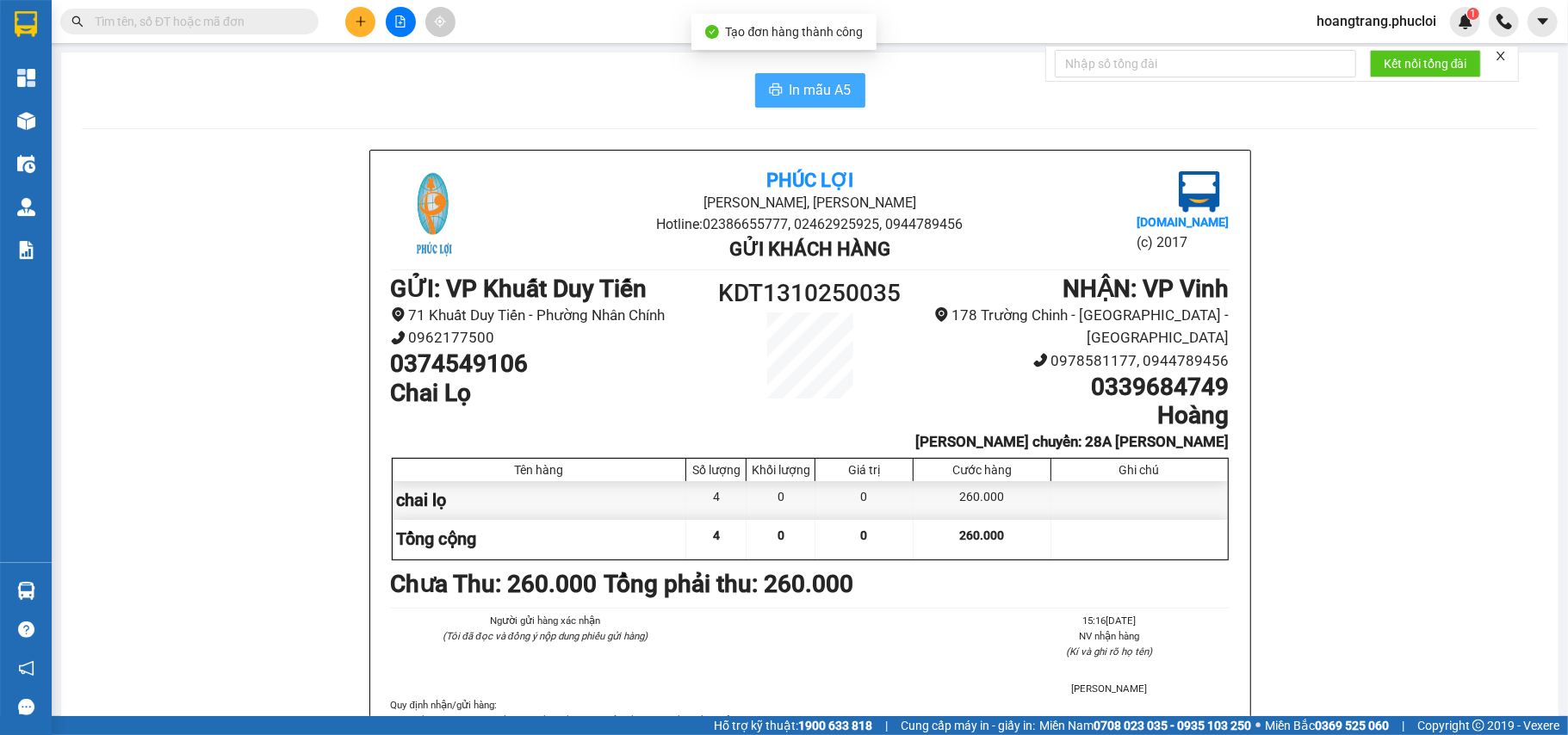
drag, startPoint x: 803, startPoint y: 102, endPoint x: 803, endPoint y: 111, distance: 9.0
click at [803, 101] on button "In mẫu A5" at bounding box center [811, 90] width 110 height 35
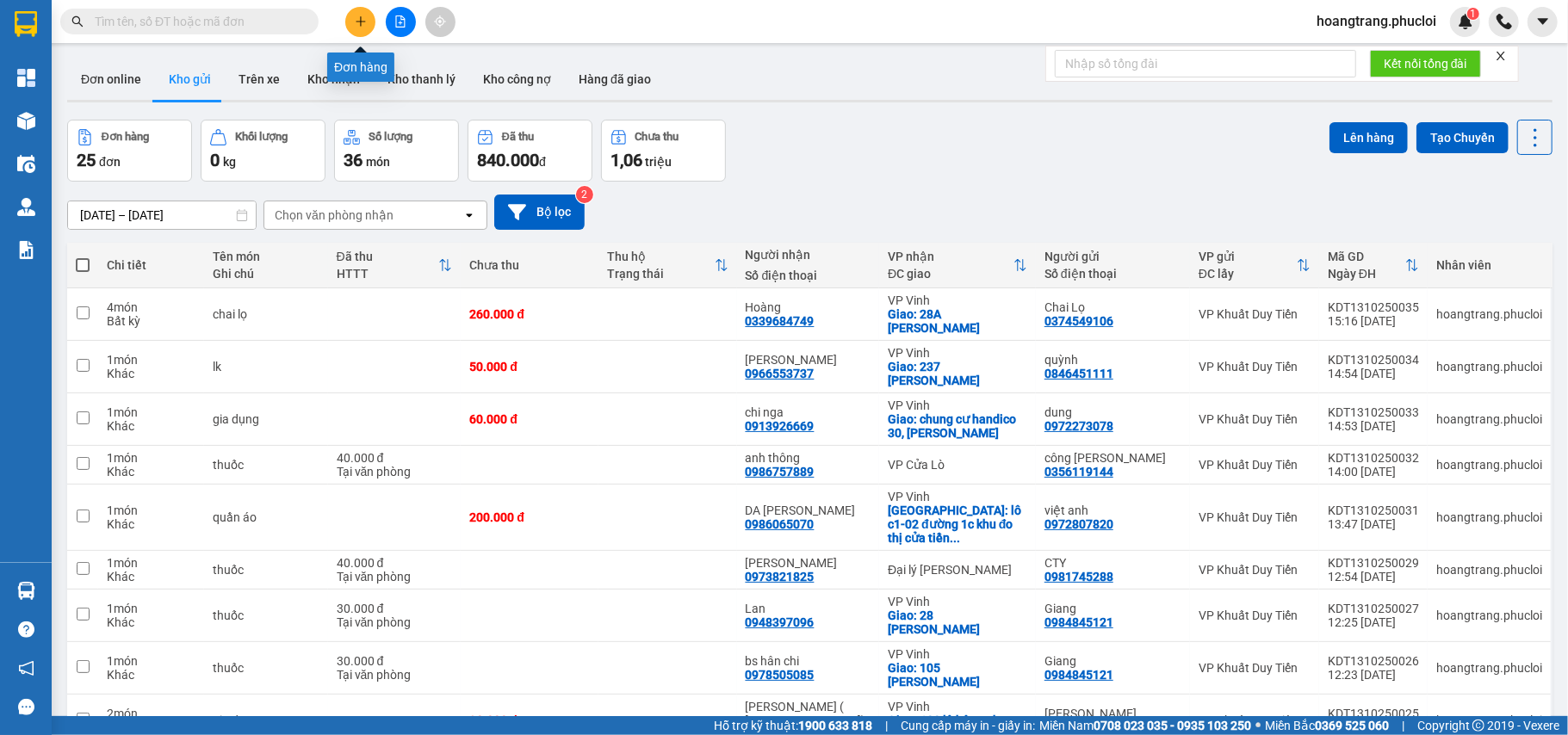
click at [365, 25] on icon "plus" at bounding box center [360, 21] width 12 height 12
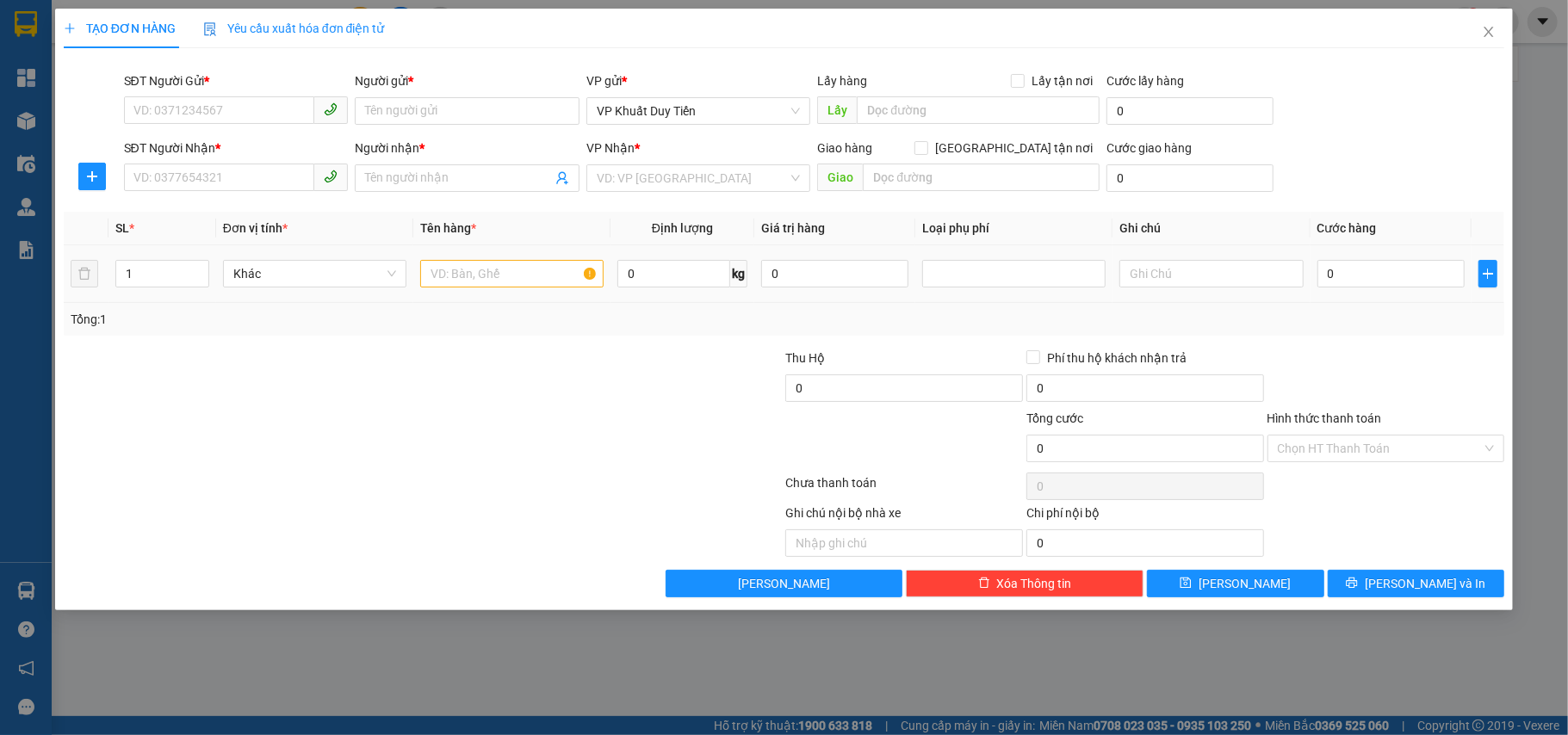
click at [262, 300] on td "Khác" at bounding box center [314, 274] width 197 height 58
click at [289, 115] on input "SĐT Người Gửi *" at bounding box center [219, 110] width 191 height 28
click at [395, 479] on div "Transit Pickup Surcharge Ids Transit Deliver Surcharge Ids Transit Deliver Surc…" at bounding box center [784, 329] width 1441 height 535
click at [362, 468] on div at bounding box center [302, 439] width 481 height 61
click at [225, 106] on input "SĐT Người Gửi *" at bounding box center [219, 110] width 191 height 28
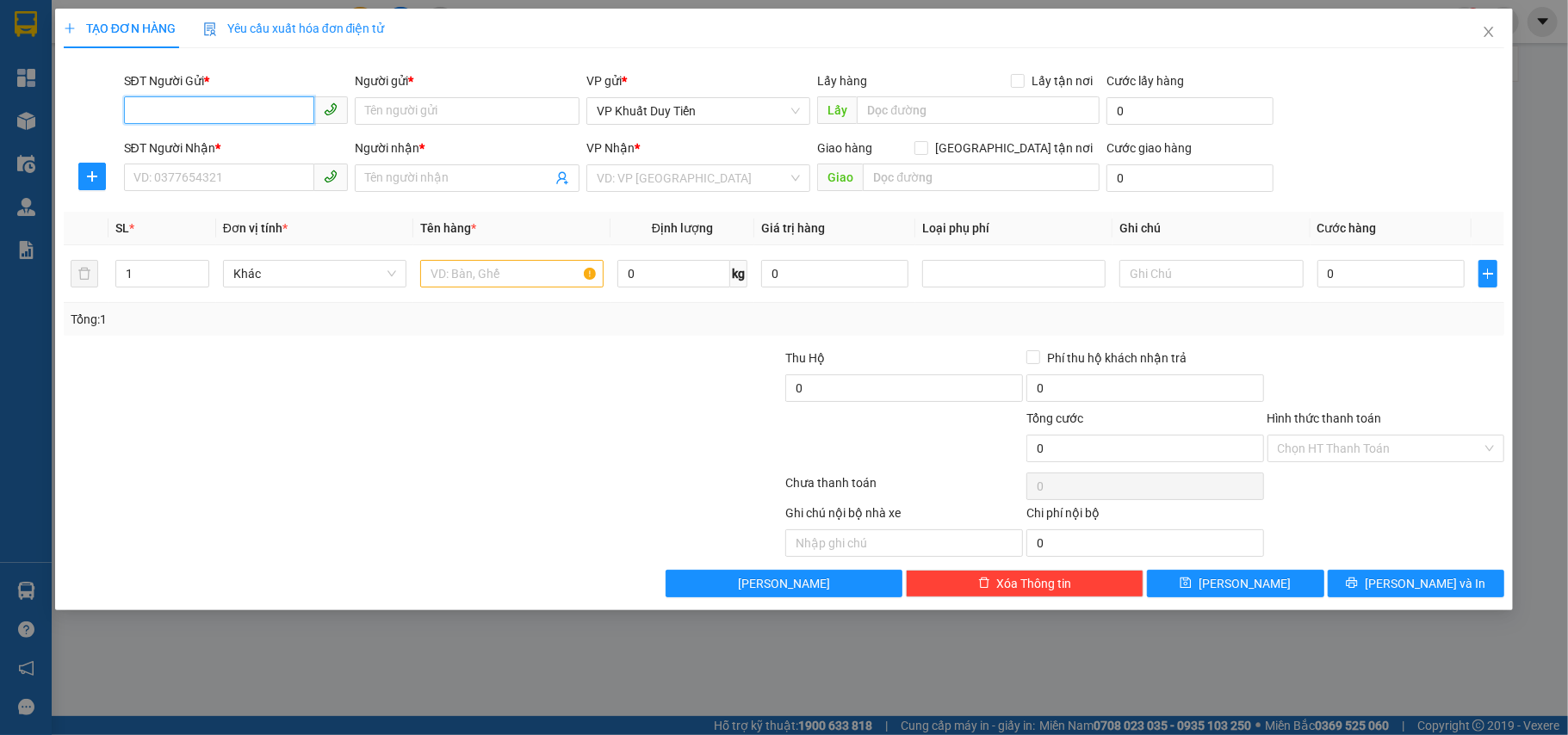
click at [230, 107] on input "SĐT Người Gửi *" at bounding box center [219, 110] width 191 height 28
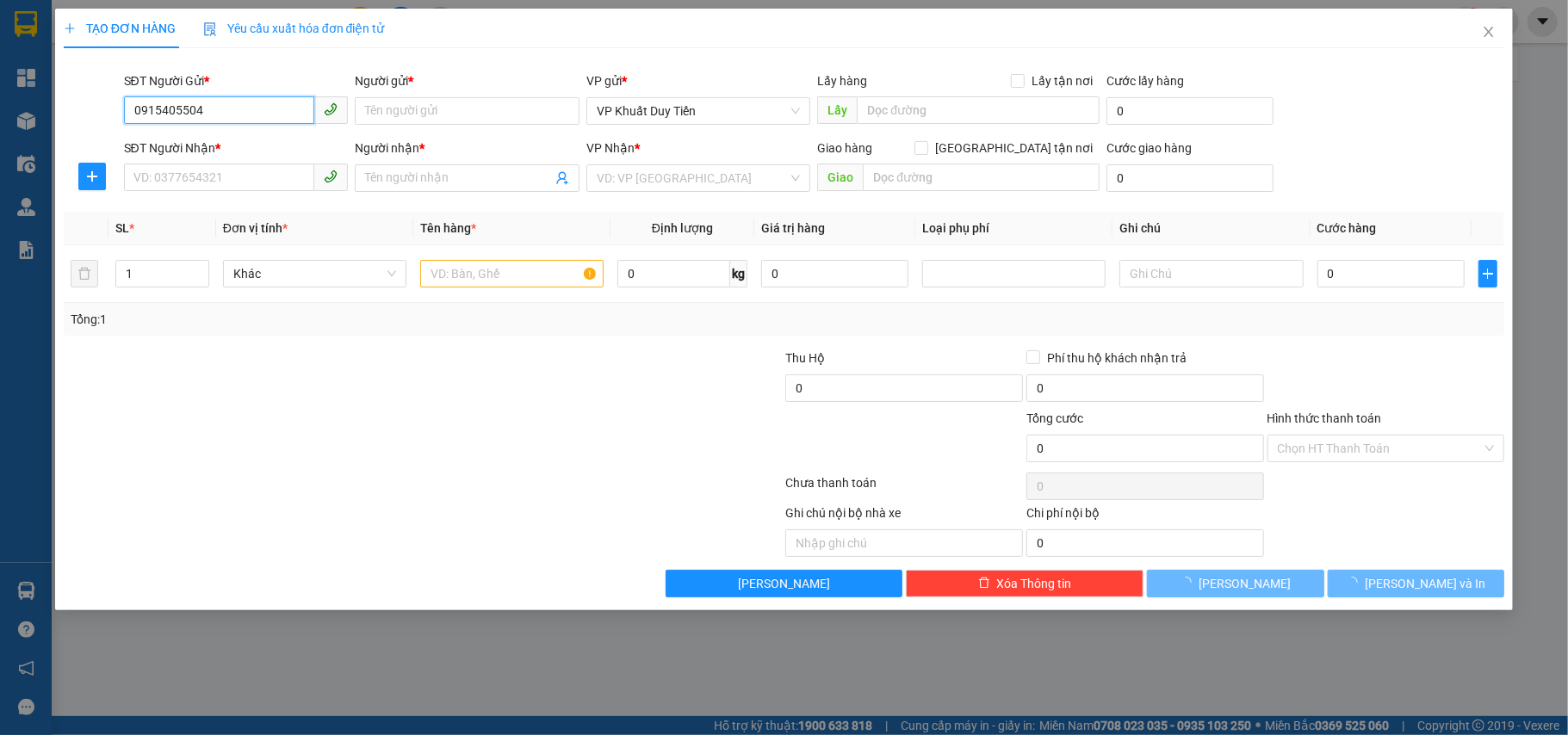
click at [297, 112] on input "0915405504" at bounding box center [219, 110] width 191 height 28
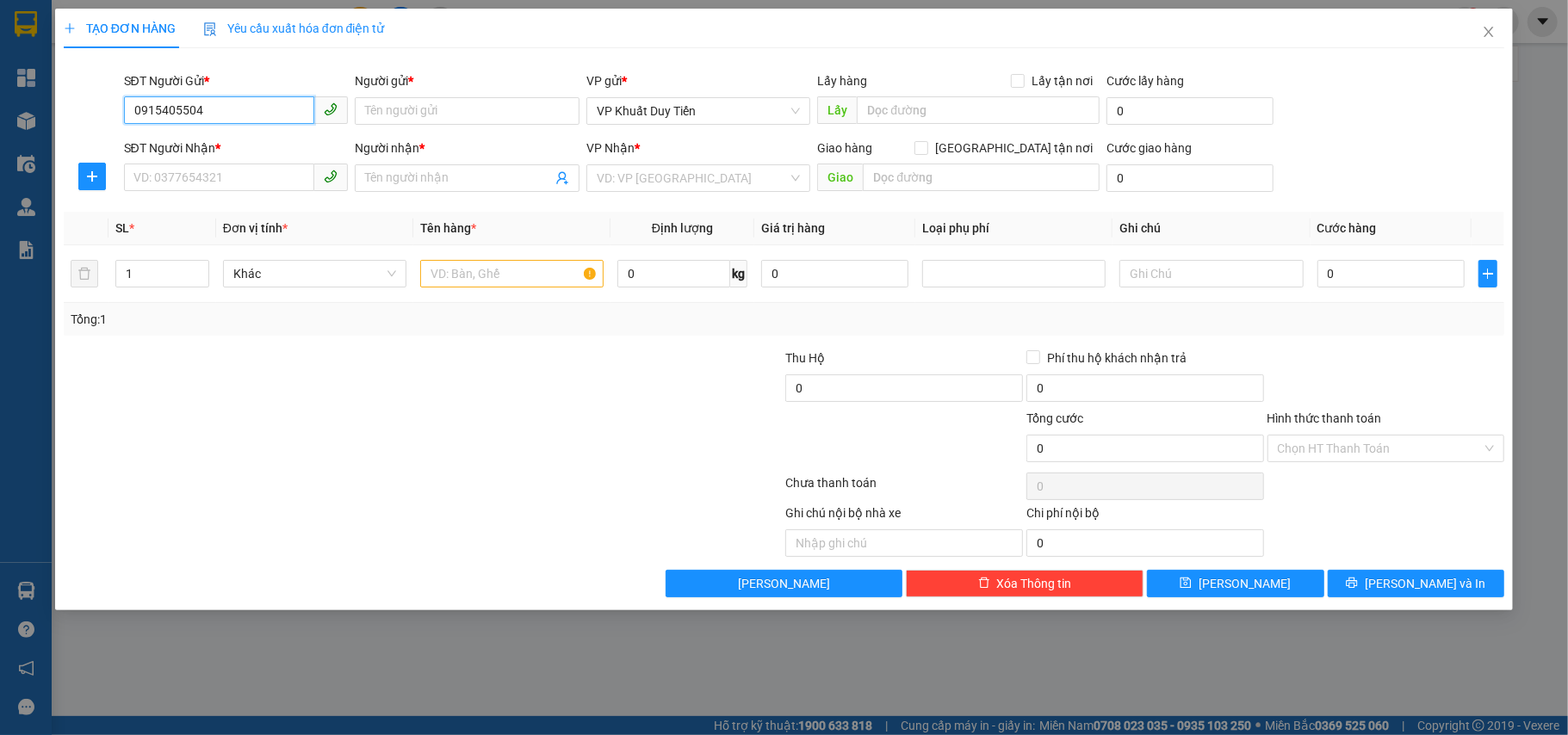
click at [285, 112] on input "0915405504" at bounding box center [219, 110] width 191 height 28
type input "0915405504"
click at [459, 107] on input "Người gửi *" at bounding box center [466, 111] width 225 height 28
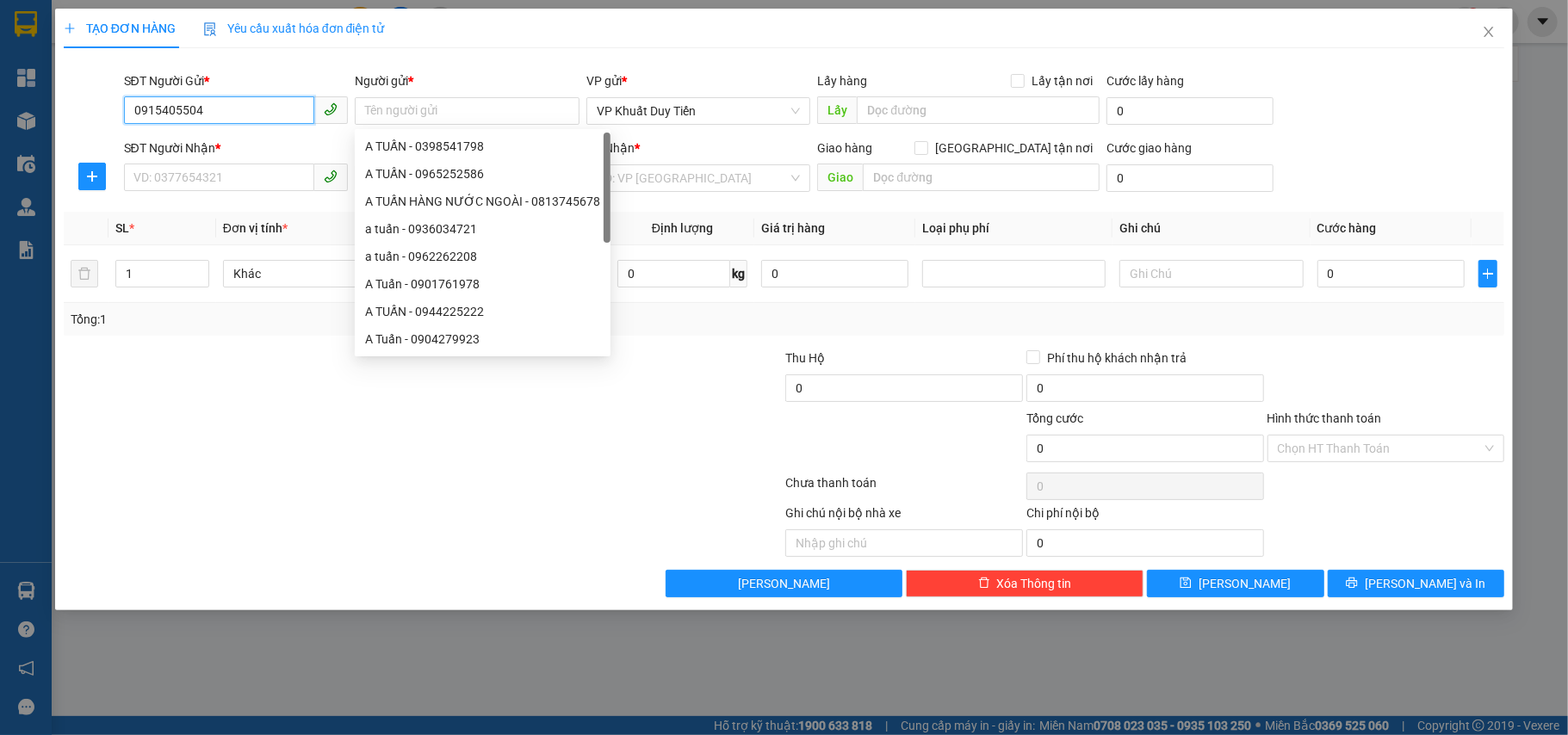
drag, startPoint x: 176, startPoint y: 108, endPoint x: 28, endPoint y: 105, distance: 148.0
click at [28, 105] on div "TẠO ĐƠN HÀNG Yêu cầu xuất hóa đơn điện tử Transit Pickup Surcharge Ids Transit …" at bounding box center [784, 368] width 1568 height 735
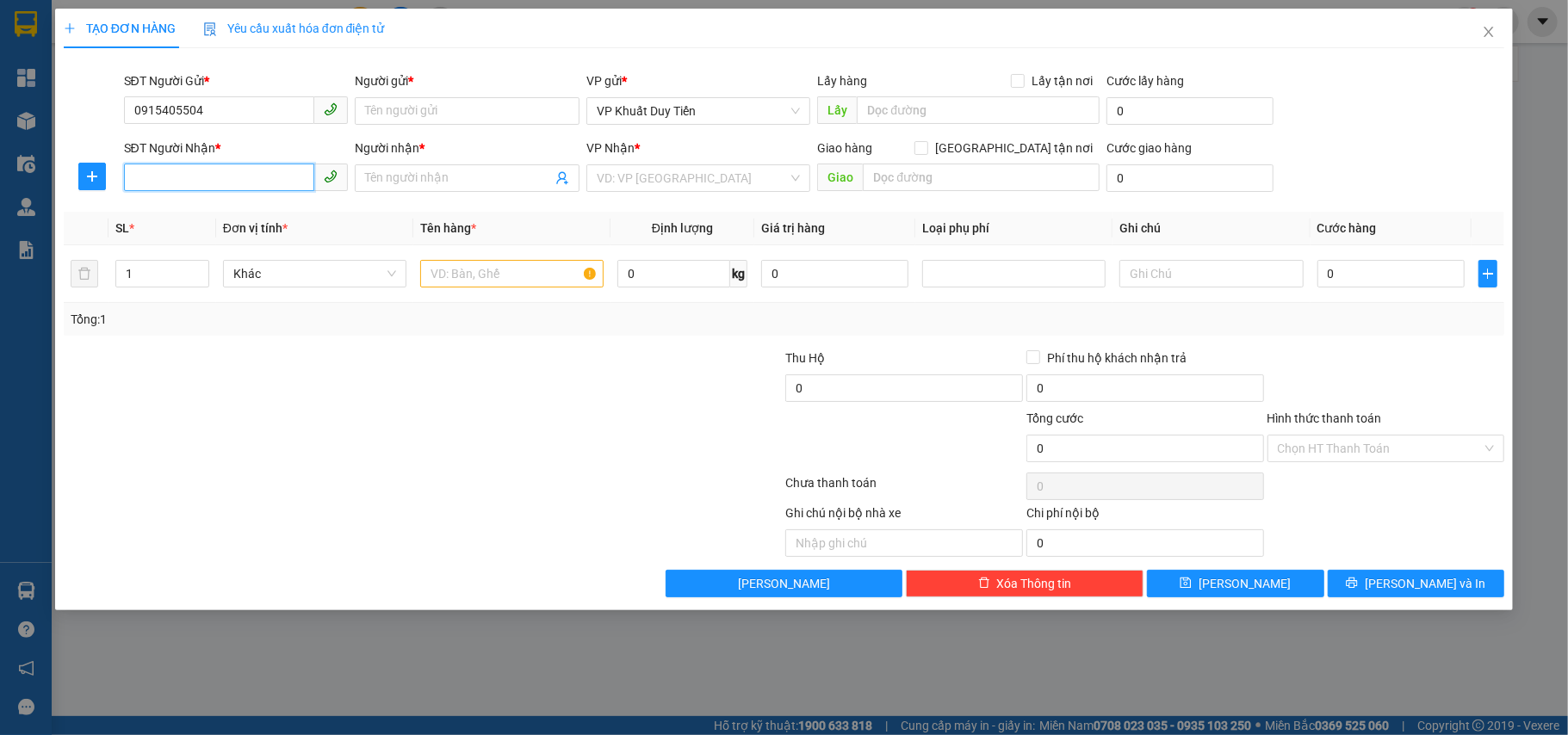
click at [170, 186] on input "SĐT Người Nhận *" at bounding box center [219, 177] width 191 height 28
paste input "0915405504"
type input "0915405504"
click at [222, 207] on div "0915405504 - c huệ" at bounding box center [236, 214] width 204 height 19
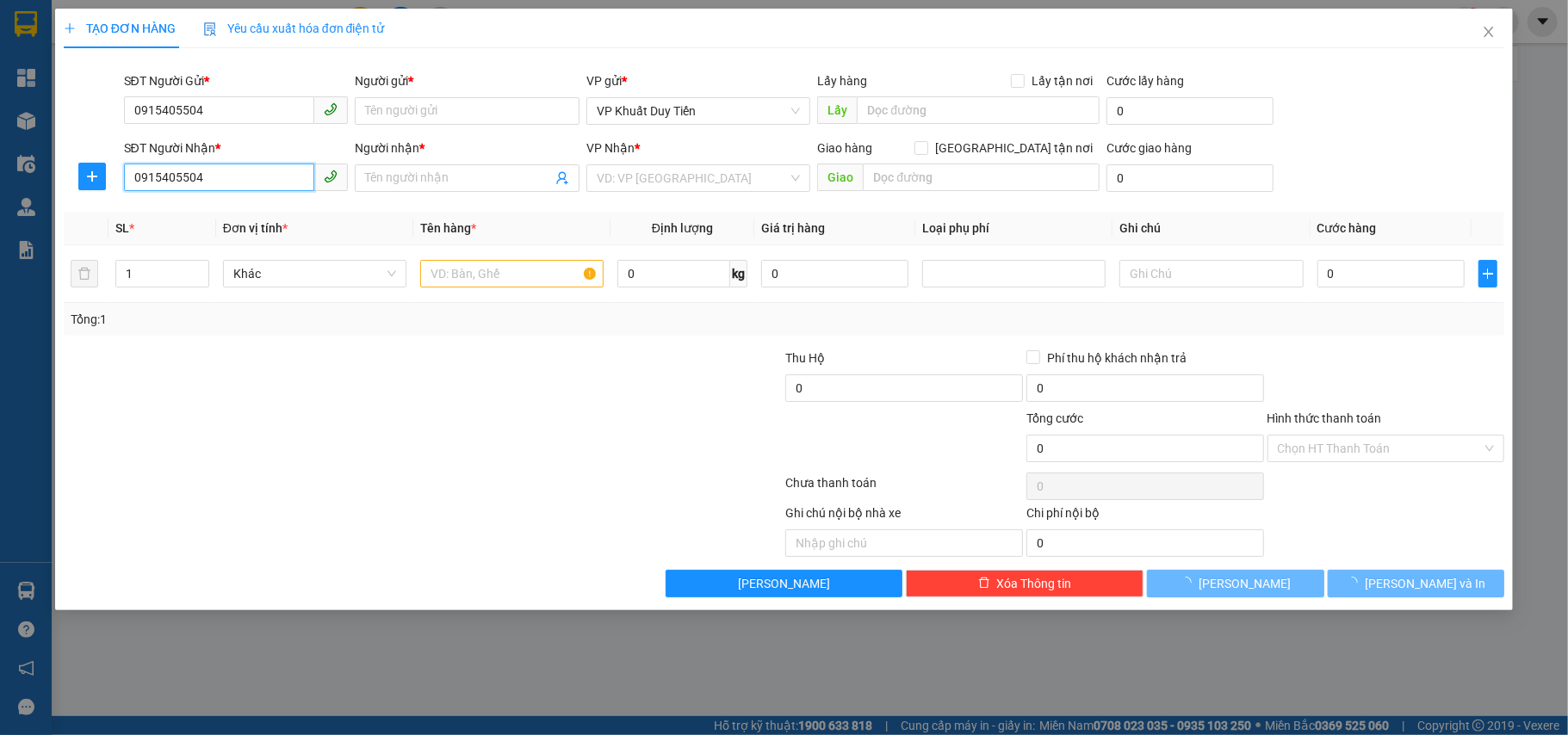
type input "c huệ"
checkbox input "true"
type input "188 HÀ HUY TẬP , TP HÀ TĨNH"
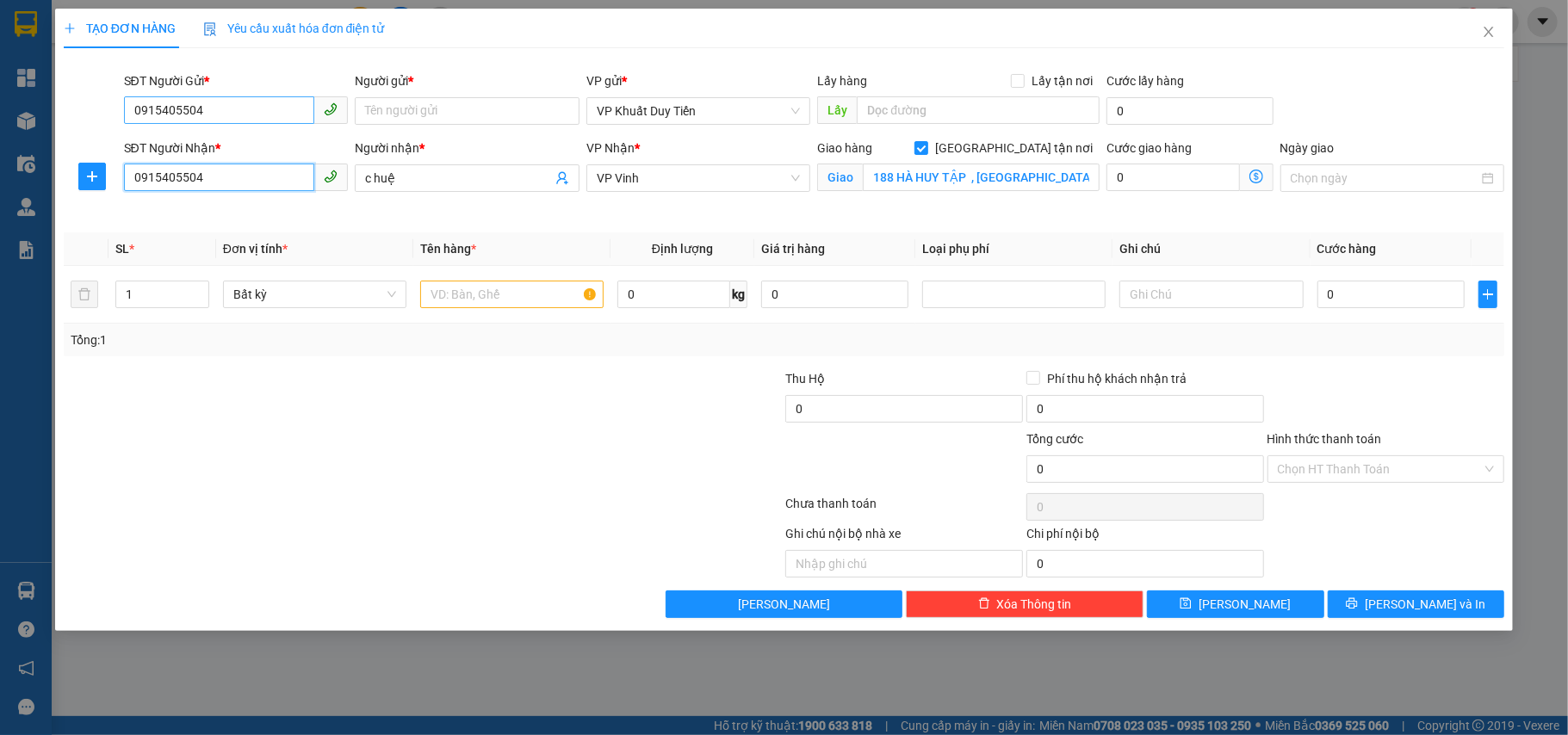
type input "0915405504"
drag, startPoint x: 229, startPoint y: 107, endPoint x: 0, endPoint y: 118, distance: 229.3
click at [0, 118] on div "TẠO ĐƠN HÀNG Yêu cầu xuất hóa đơn điện tử Transit Pickup Surcharge Ids Transit …" at bounding box center [784, 368] width 1568 height 735
click at [258, 145] on div "0983055976 - a duyệt" at bounding box center [236, 146] width 204 height 19
type input "0983055976"
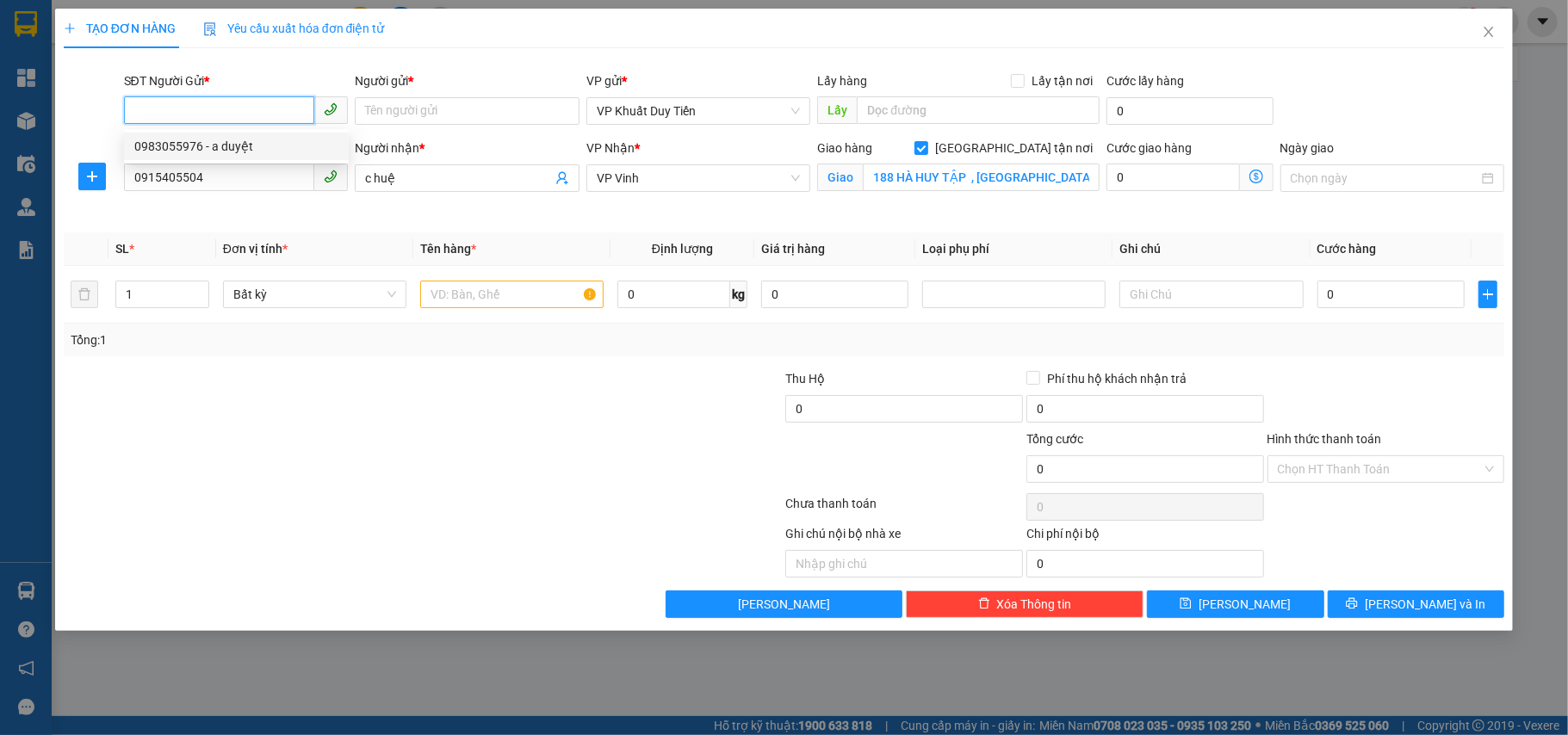
type input "a duyệt"
type input "0983055976"
drag, startPoint x: 252, startPoint y: 176, endPoint x: 45, endPoint y: 169, distance: 207.1
click at [45, 169] on div "TẠO ĐƠN HÀNG Yêu cầu xuất hóa đơn điện tử Transit Pickup Surcharge Ids Transit …" at bounding box center [784, 368] width 1568 height 735
click at [635, 469] on div at bounding box center [664, 460] width 241 height 61
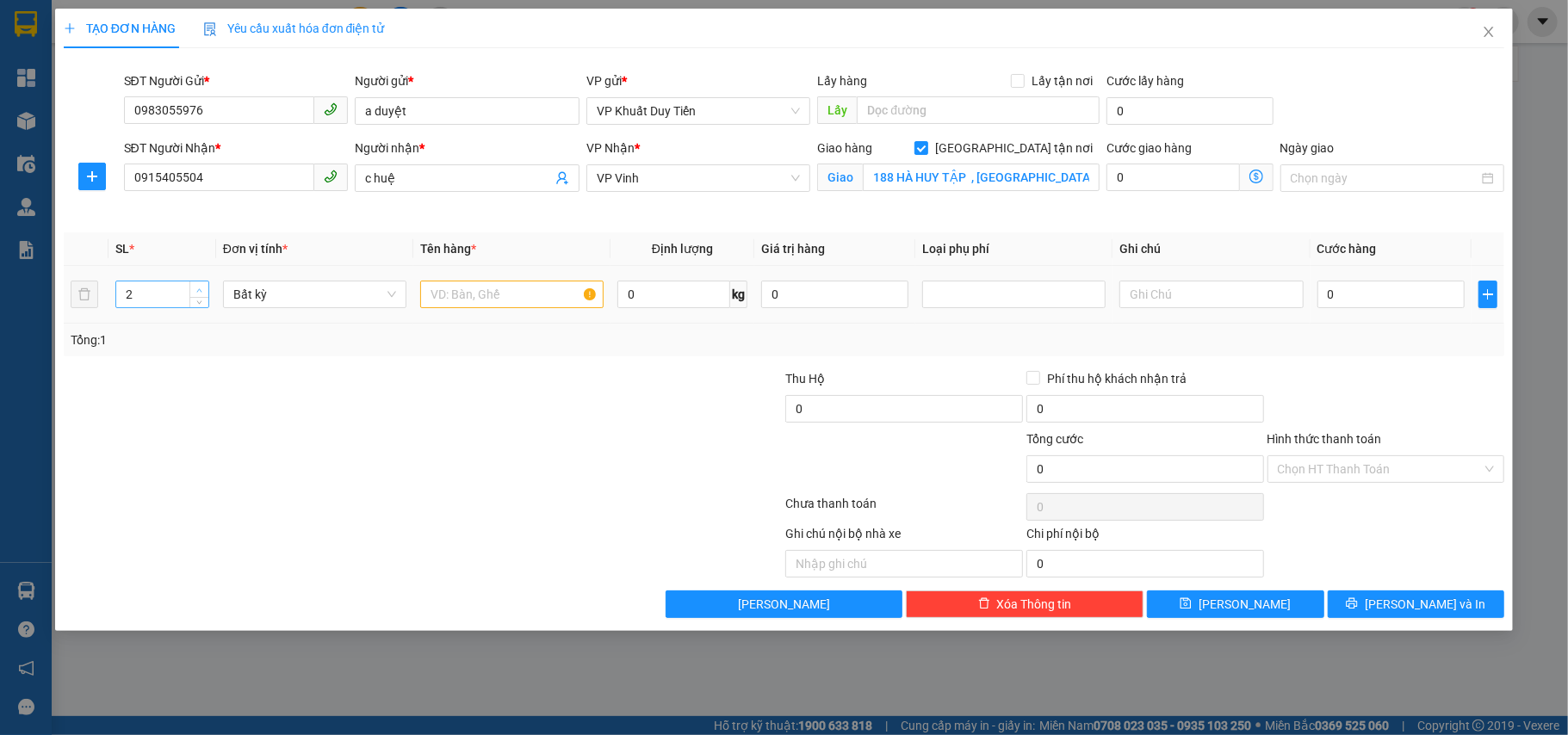
click at [201, 287] on icon "up" at bounding box center [199, 290] width 6 height 6
click at [218, 409] on div at bounding box center [302, 399] width 481 height 61
click at [399, 400] on div at bounding box center [302, 399] width 481 height 61
click at [538, 293] on input "text" at bounding box center [512, 295] width 184 height 28
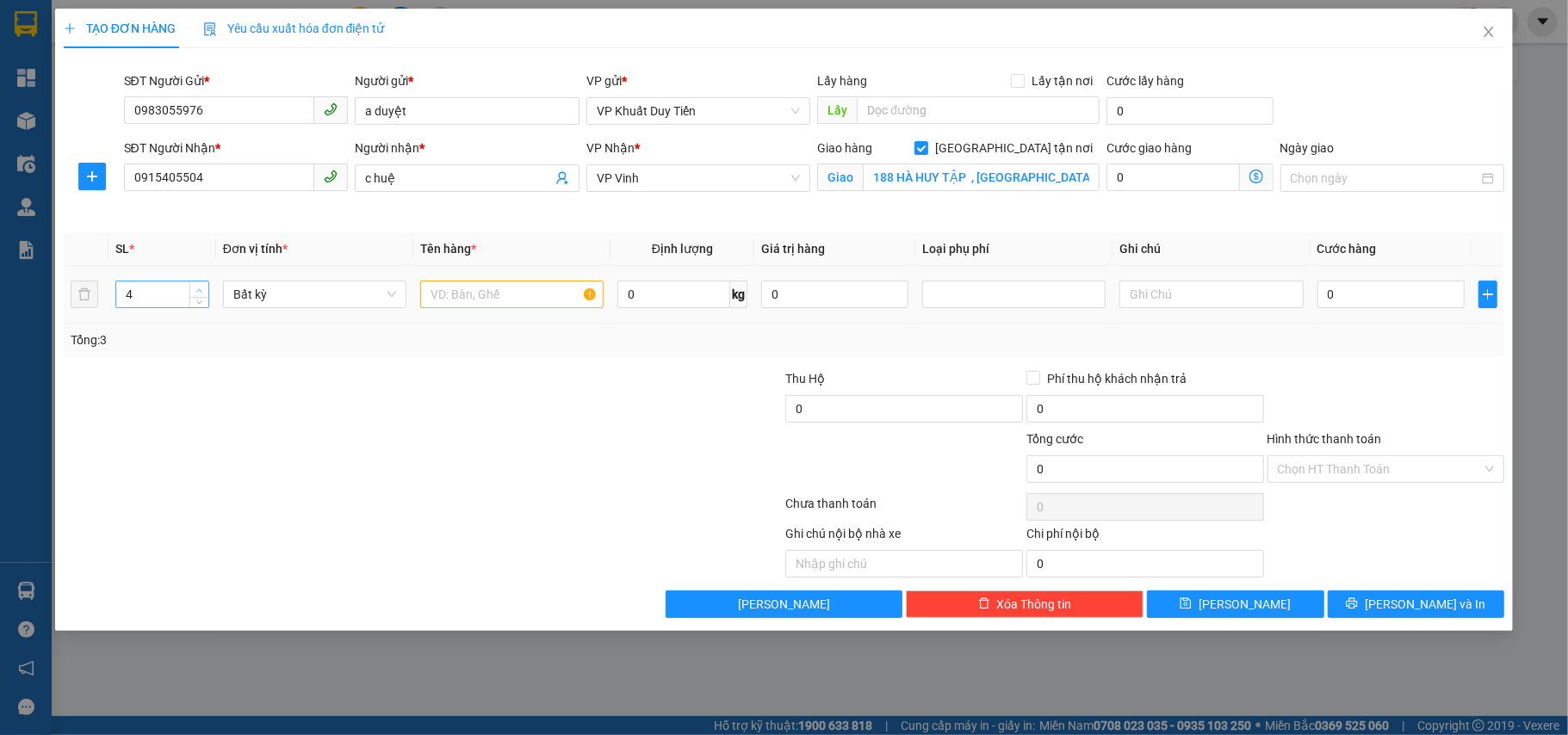
click at [201, 286] on span "up" at bounding box center [200, 290] width 10 height 10
drag, startPoint x: 287, startPoint y: 441, endPoint x: 414, endPoint y: 338, distance: 163.5
click at [290, 439] on div at bounding box center [302, 460] width 481 height 61
click at [197, 300] on icon "down" at bounding box center [200, 300] width 6 height 4
type input "2"
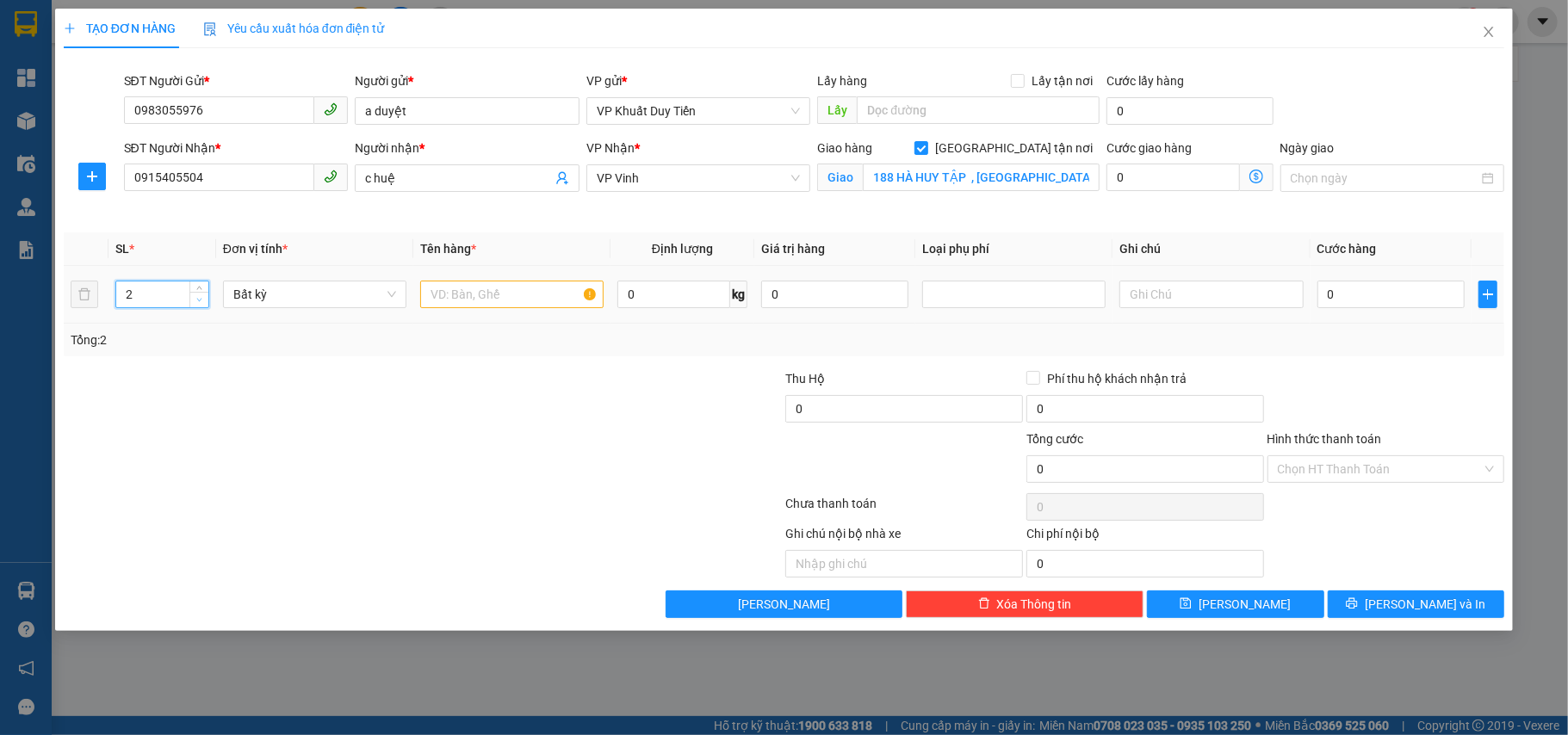
click at [197, 300] on icon "down" at bounding box center [200, 300] width 6 height 4
click at [445, 298] on input "text" at bounding box center [512, 295] width 184 height 28
type input "keo"
click at [1174, 290] on input "0" at bounding box center [1391, 295] width 147 height 28
type input "2"
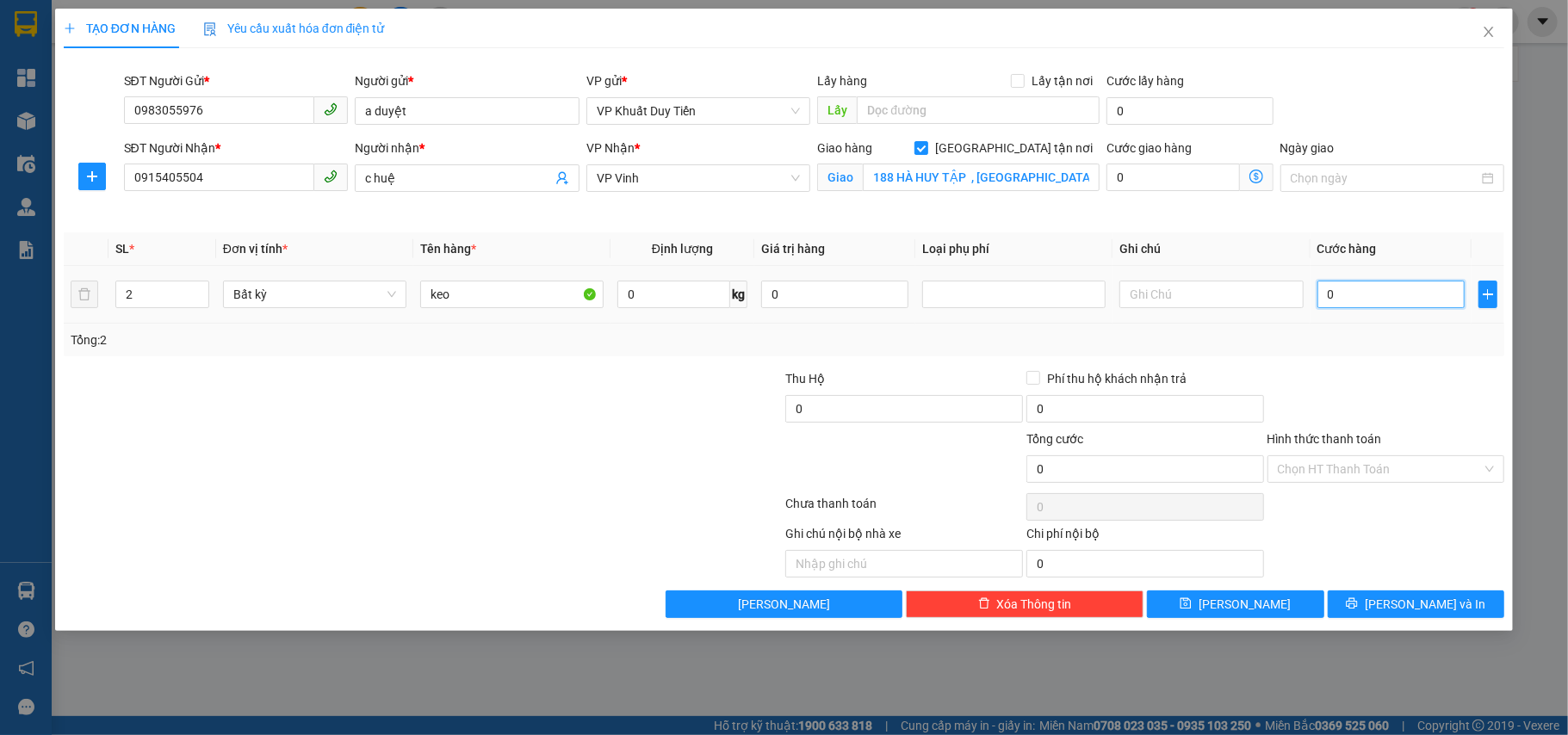
type input "2"
type input "20"
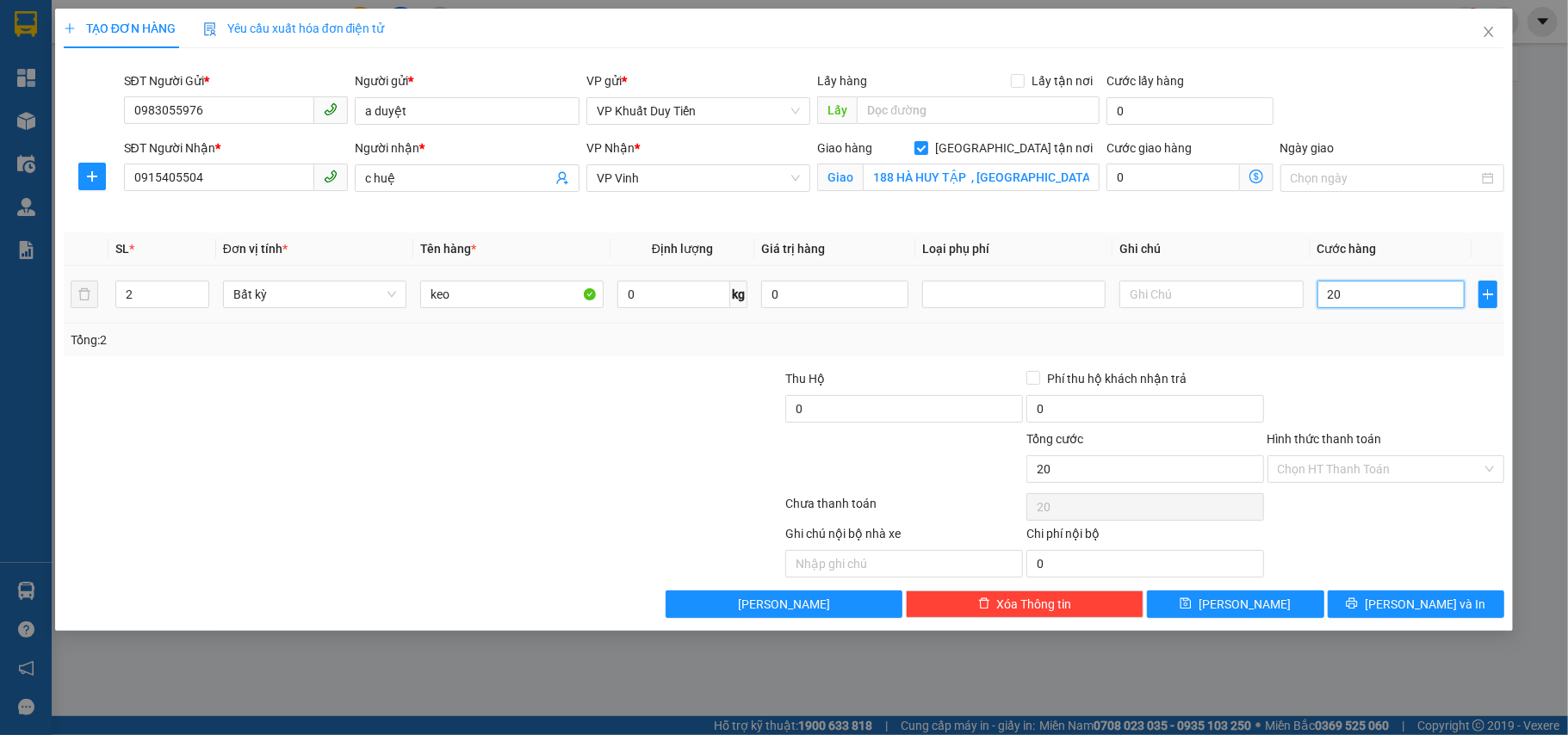
type input "200"
type input "200.000"
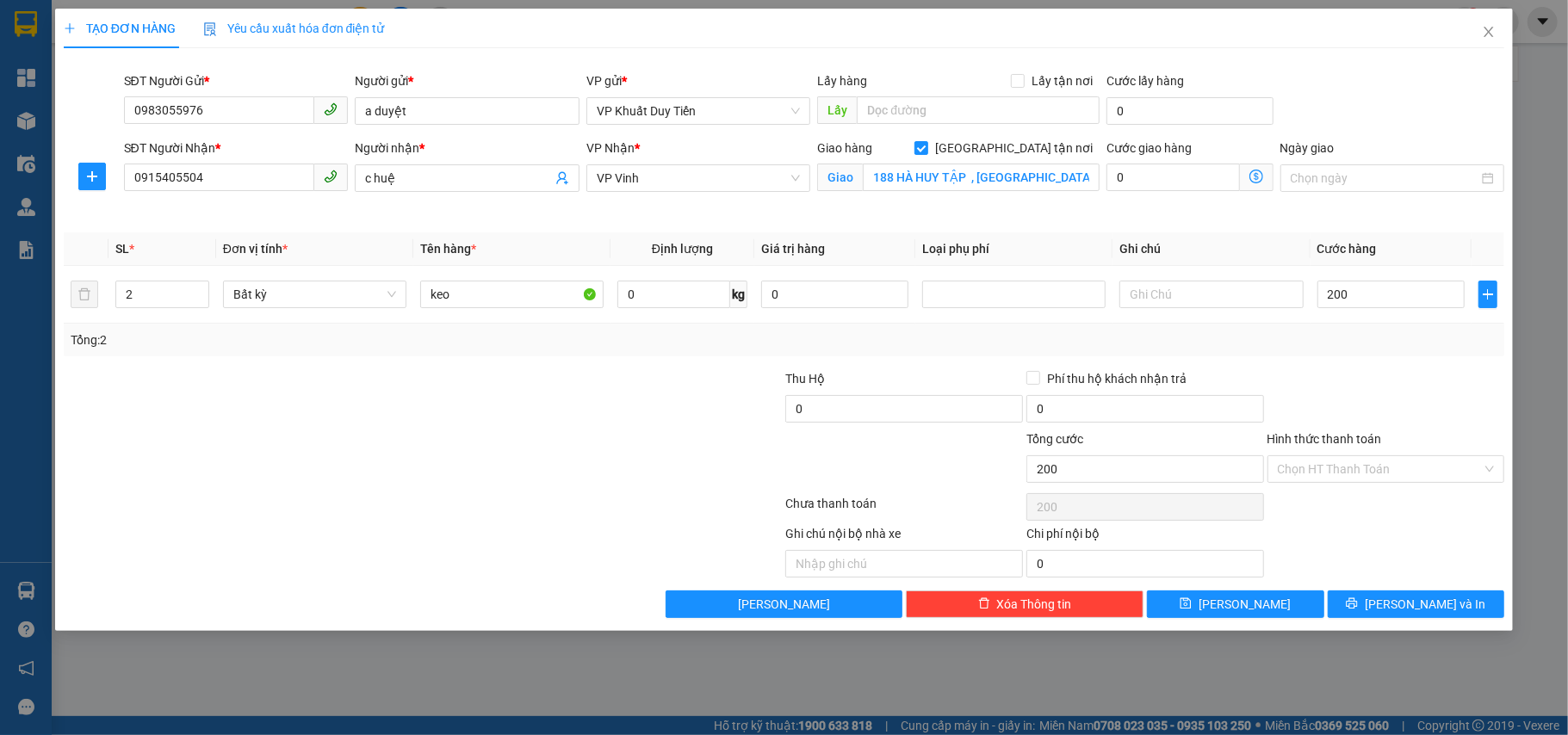
type input "200.000"
click at [1174, 370] on div at bounding box center [1386, 399] width 241 height 61
click at [1174, 465] on input "Hình thức thanh toán" at bounding box center [1381, 469] width 205 height 26
drag, startPoint x: 1394, startPoint y: 386, endPoint x: 1386, endPoint y: 460, distance: 74.4
click at [1174, 384] on div at bounding box center [1386, 399] width 241 height 61
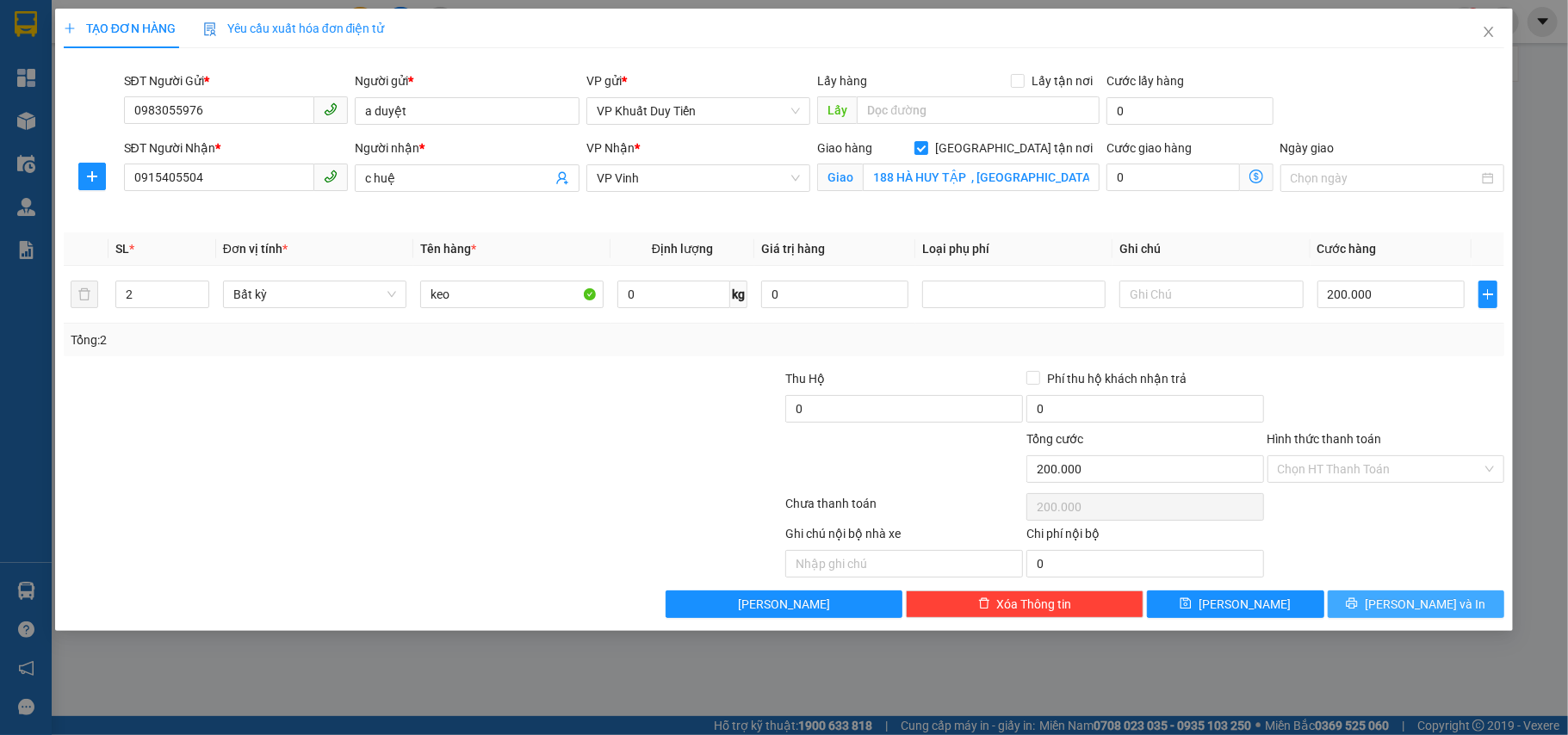
click at [1174, 611] on button "[PERSON_NAME] và In" at bounding box center [1417, 604] width 177 height 28
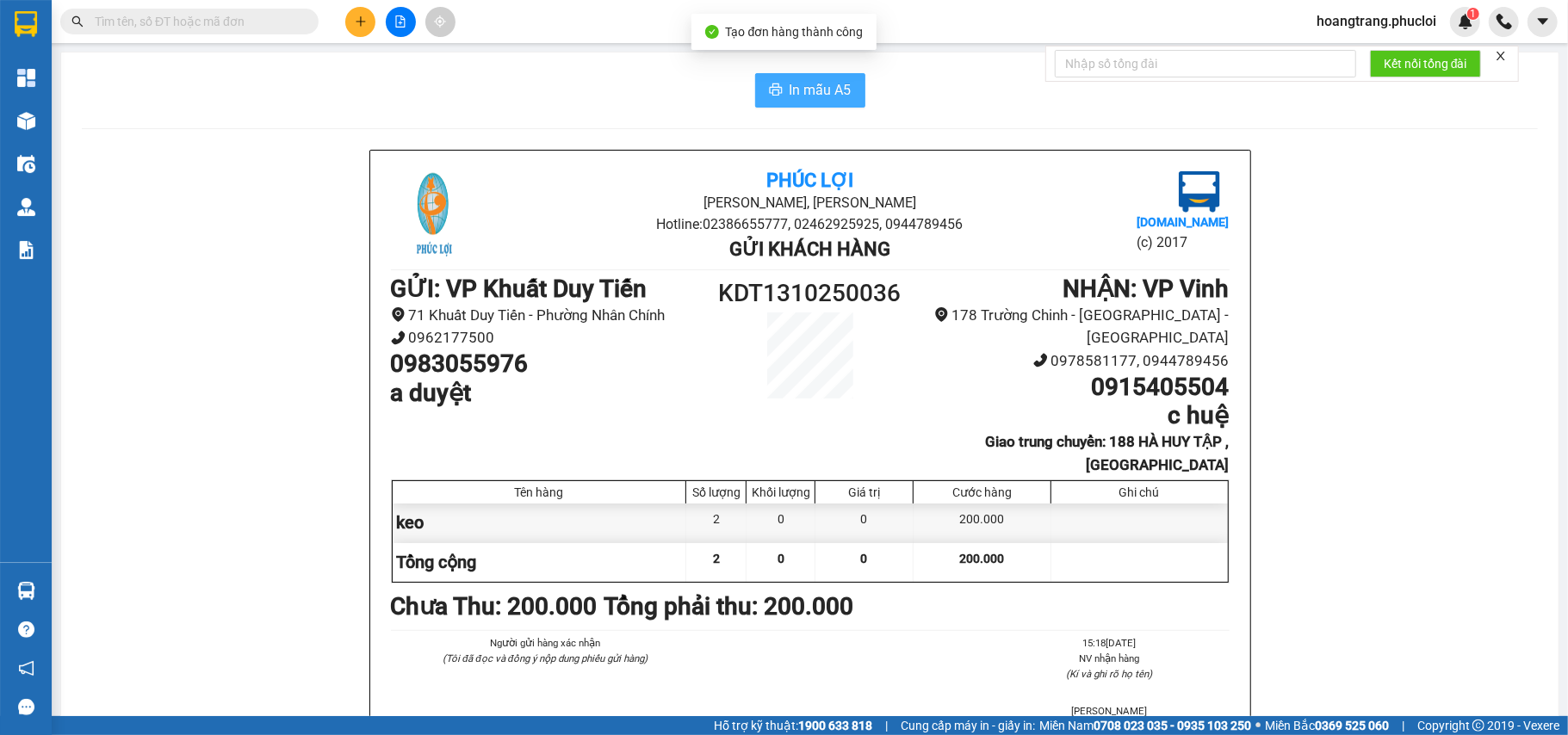
click at [817, 79] on span "In mẫu A5" at bounding box center [821, 90] width 62 height 21
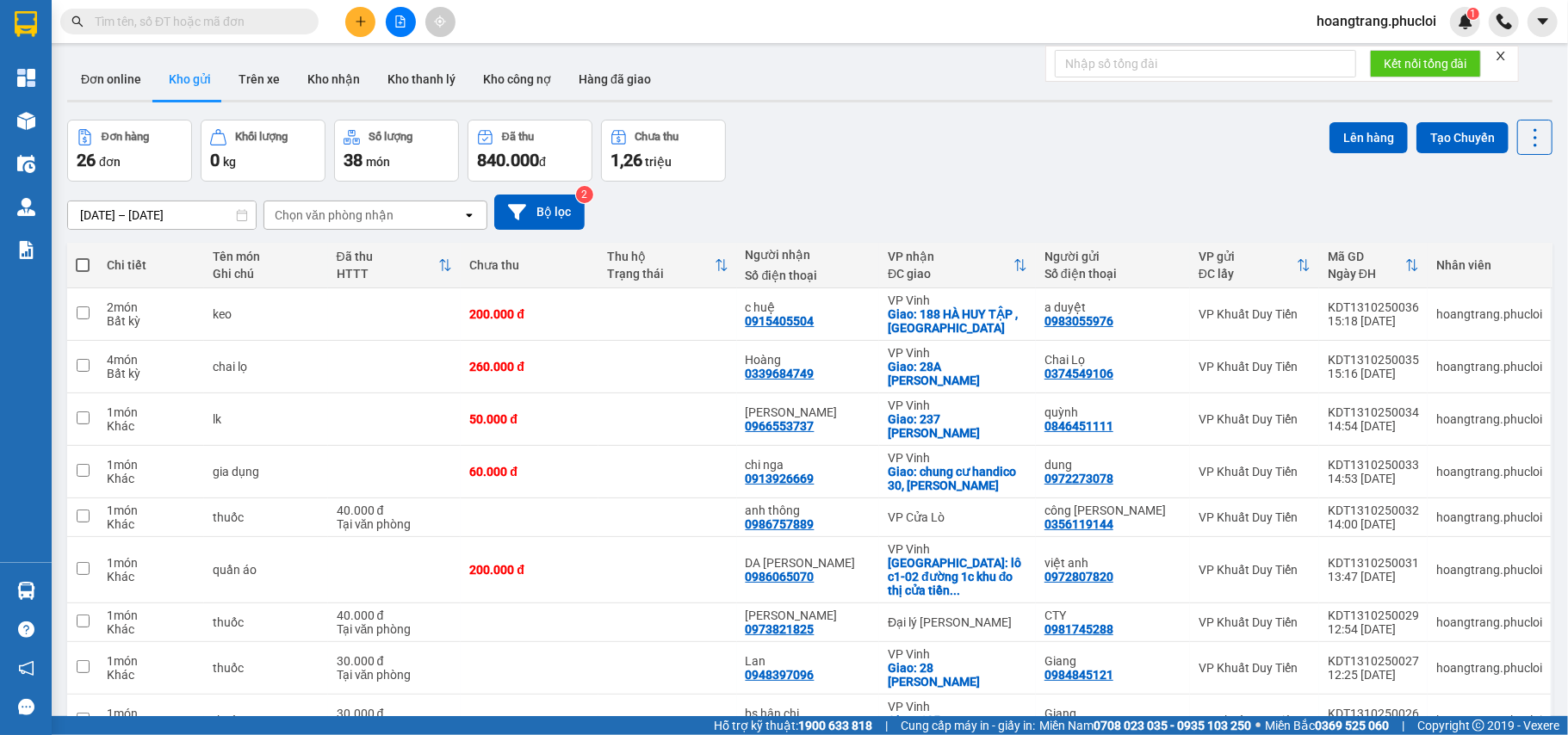
click at [243, 21] on input "text" at bounding box center [197, 21] width 203 height 19
paste input "0979157577"
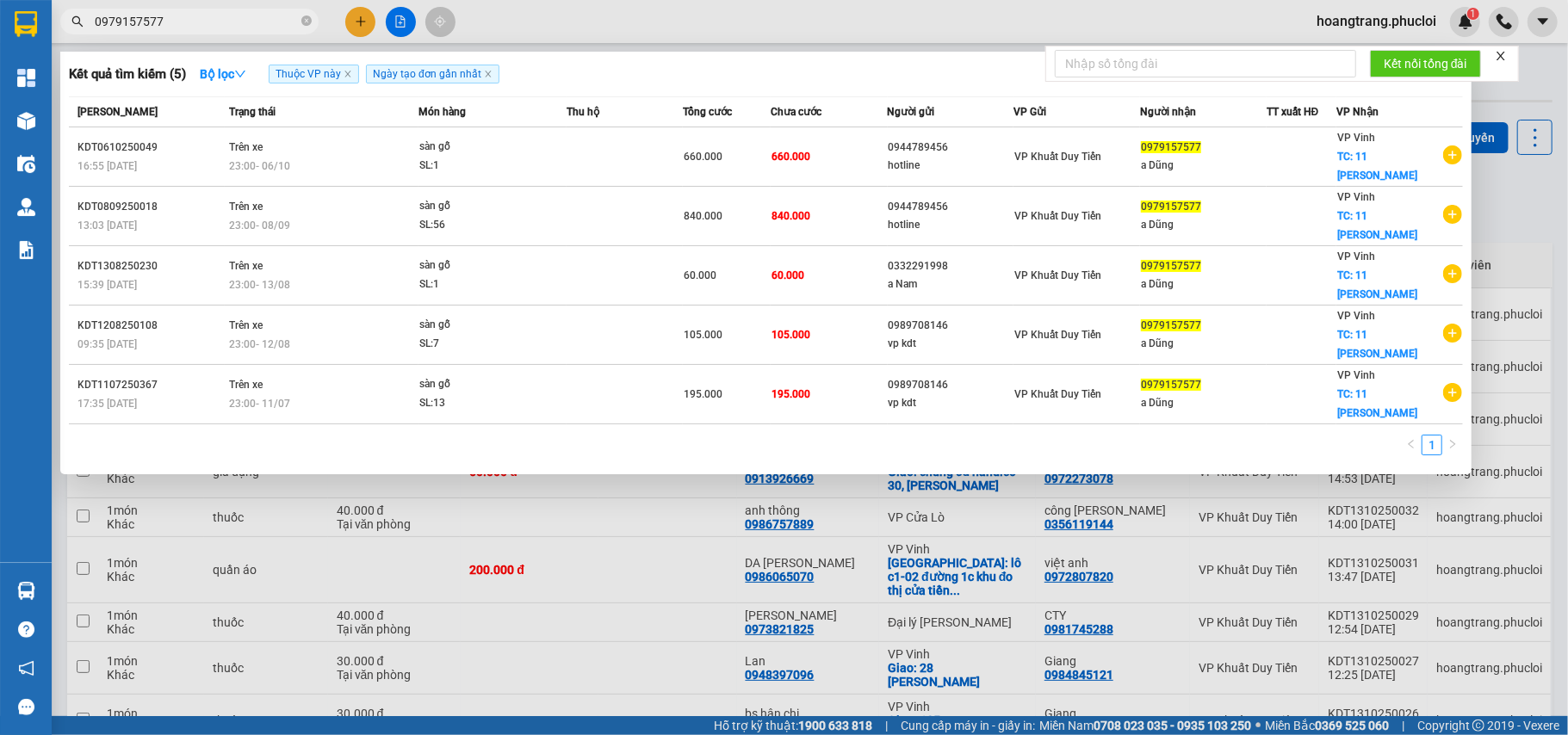
type input "0979157577"
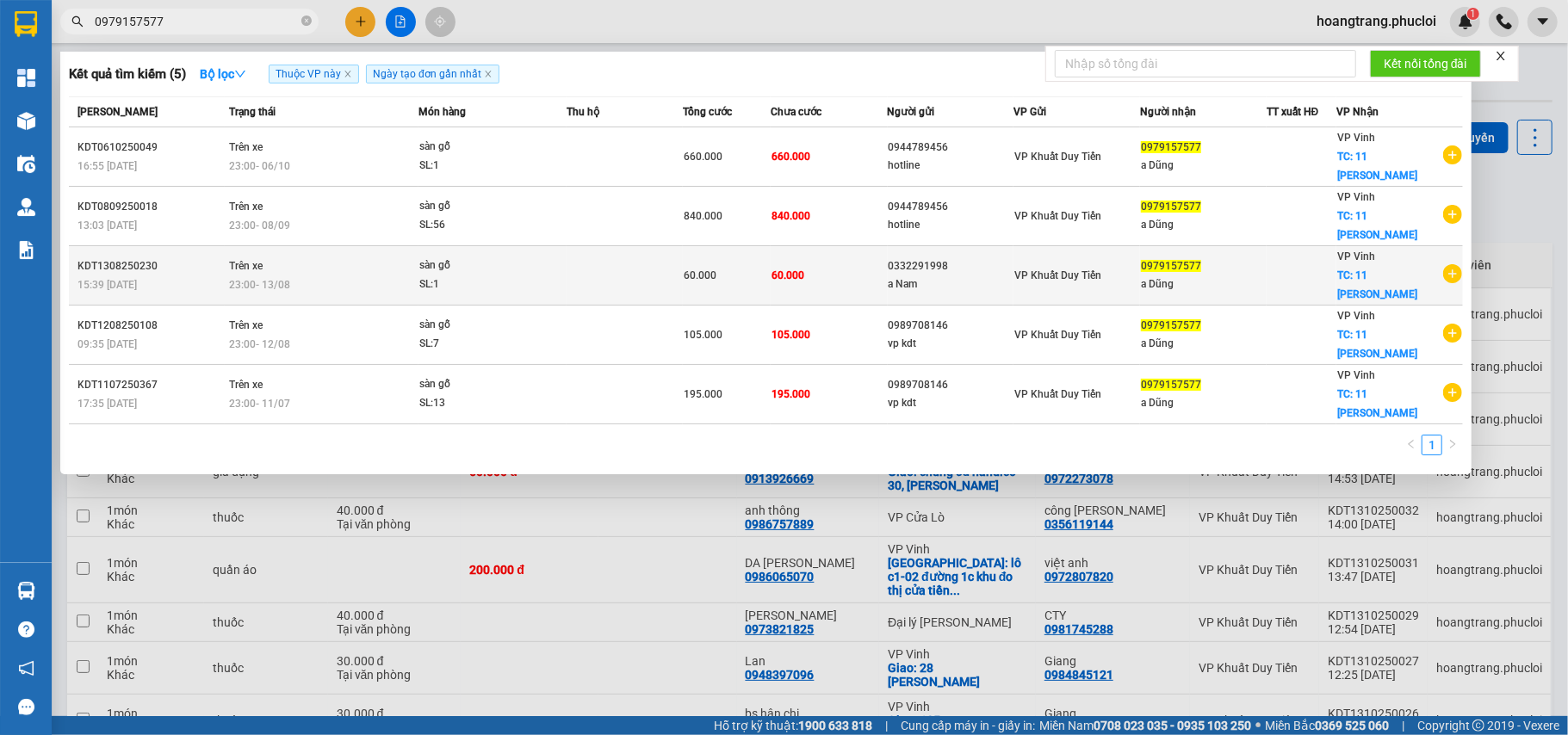
click at [924, 275] on div "a Nam" at bounding box center [951, 284] width 125 height 18
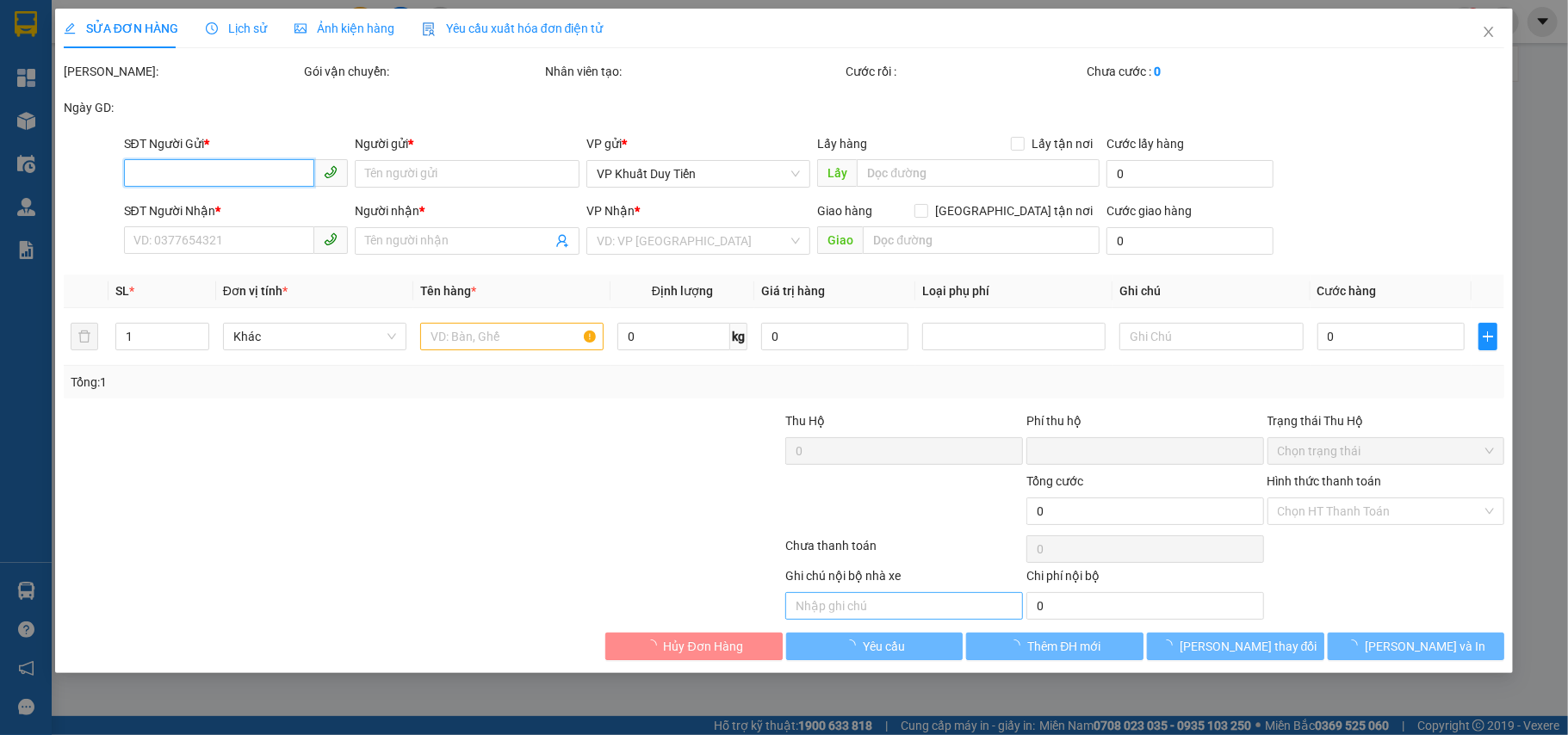
type input "0332291998"
type input "a Nam"
type input "0979157577"
type input "a Dũng"
checkbox input "true"
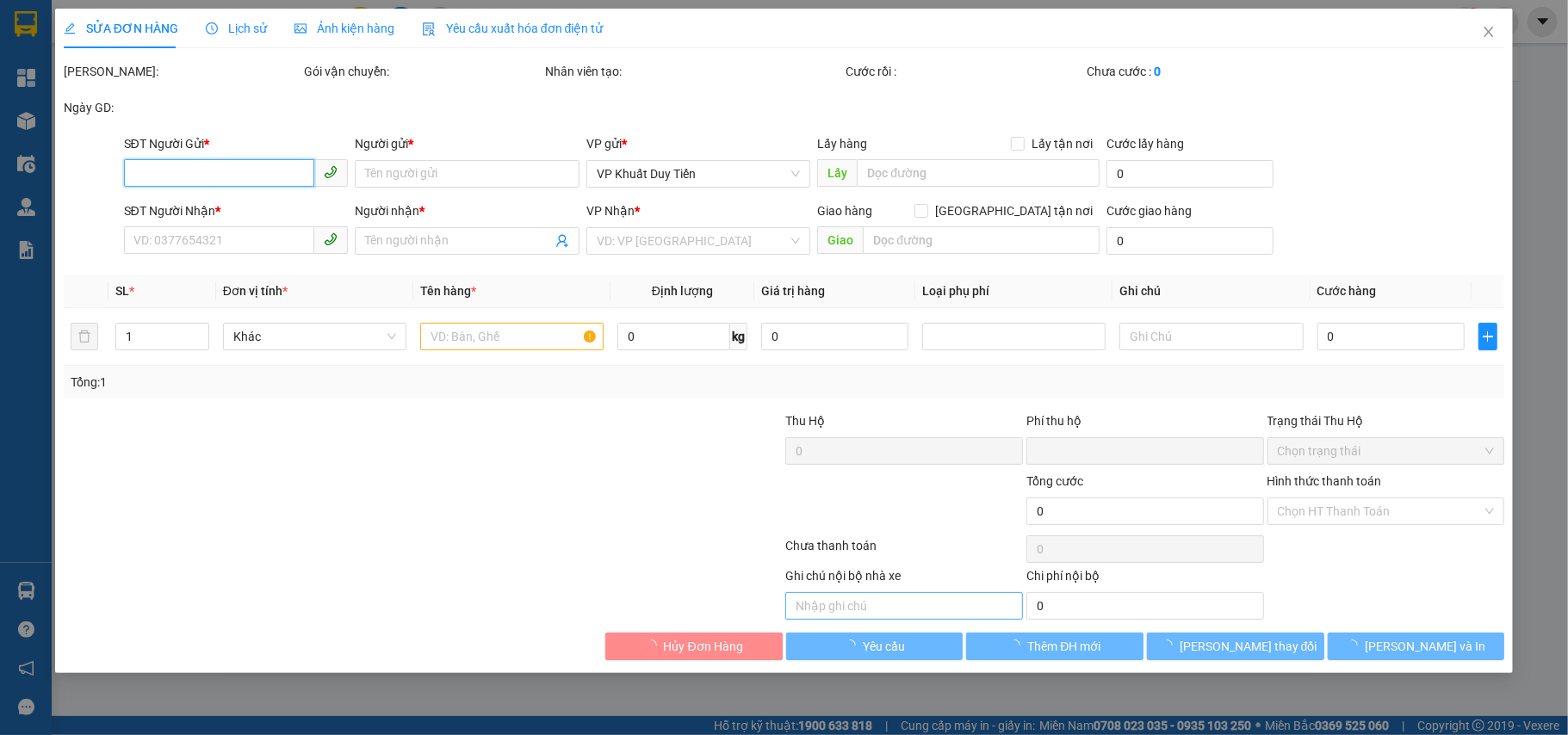
type input "11 trần hưng đạo"
type input "0"
type input "60.000"
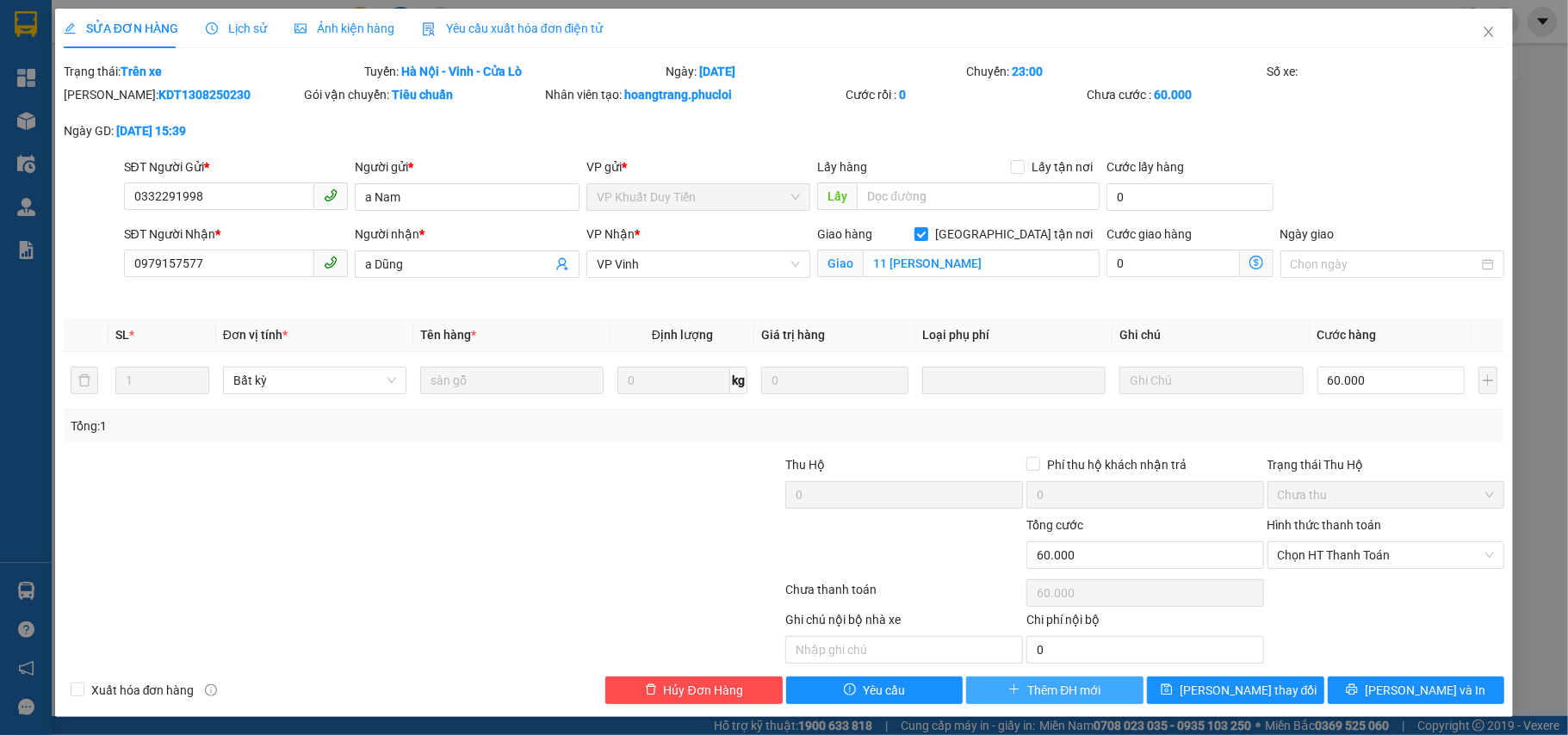
click at [1010, 684] on button "Thêm ĐH mới" at bounding box center [1055, 691] width 177 height 28
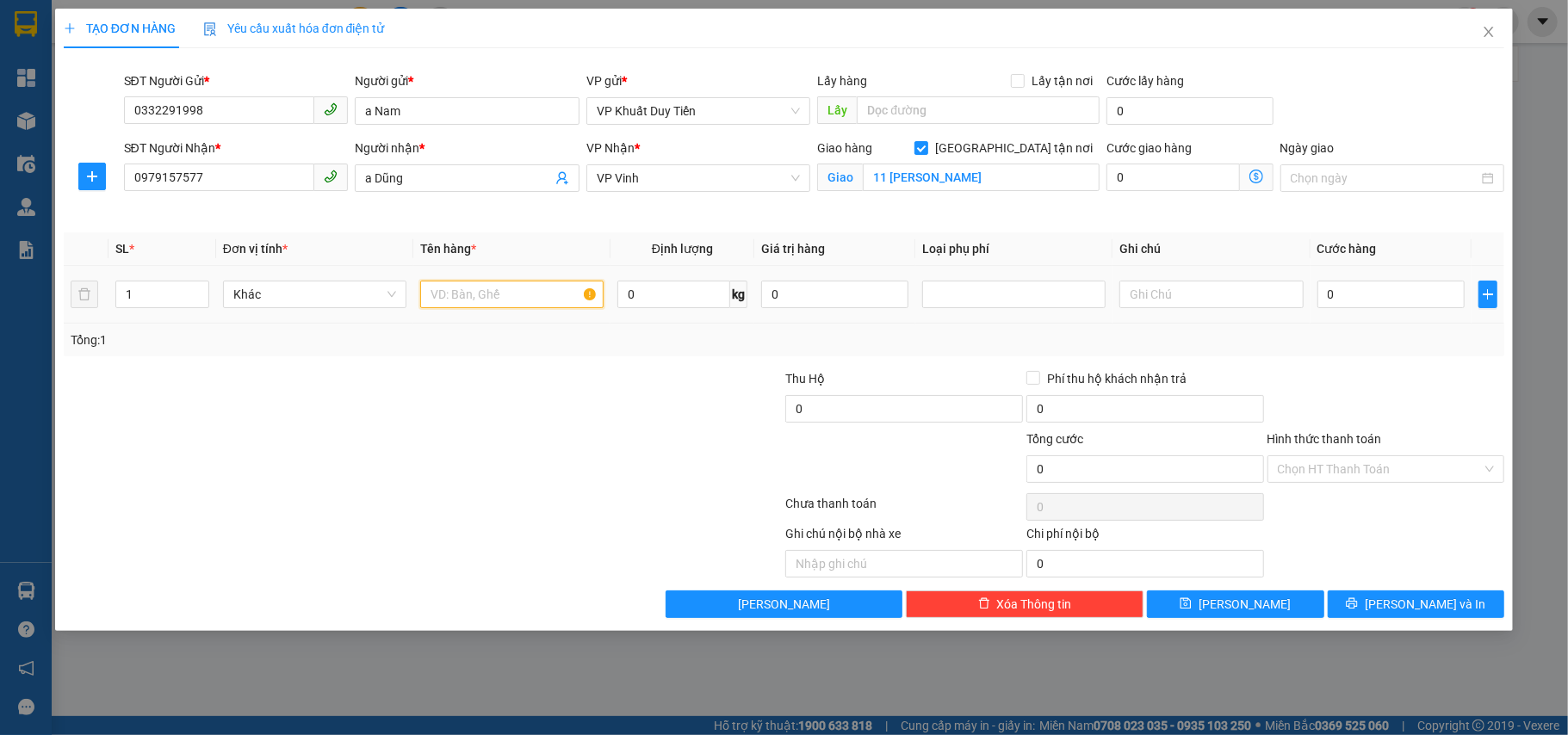
click at [454, 307] on input "text" at bounding box center [512, 295] width 184 height 28
type input "sàn gỗ"
drag, startPoint x: 283, startPoint y: 122, endPoint x: 317, endPoint y: 195, distance: 80.5
click at [308, 189] on form "SĐT Người Gửi * 0332291998 Người gửi * a Nam VP gửi * VP Khuất Duy Tiến Lấy hàn…" at bounding box center [784, 146] width 1441 height 148
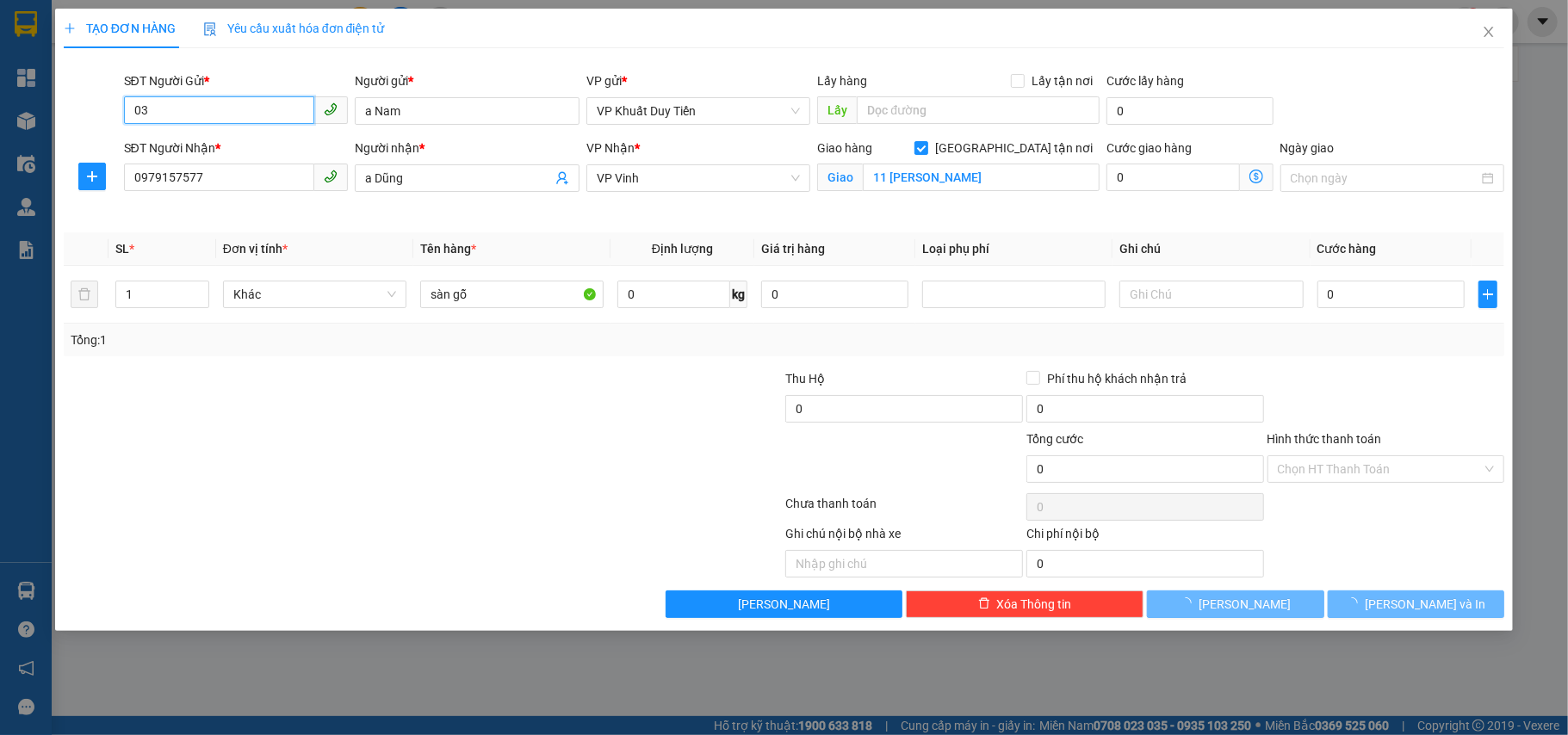
type input "0"
type input "0941679669"
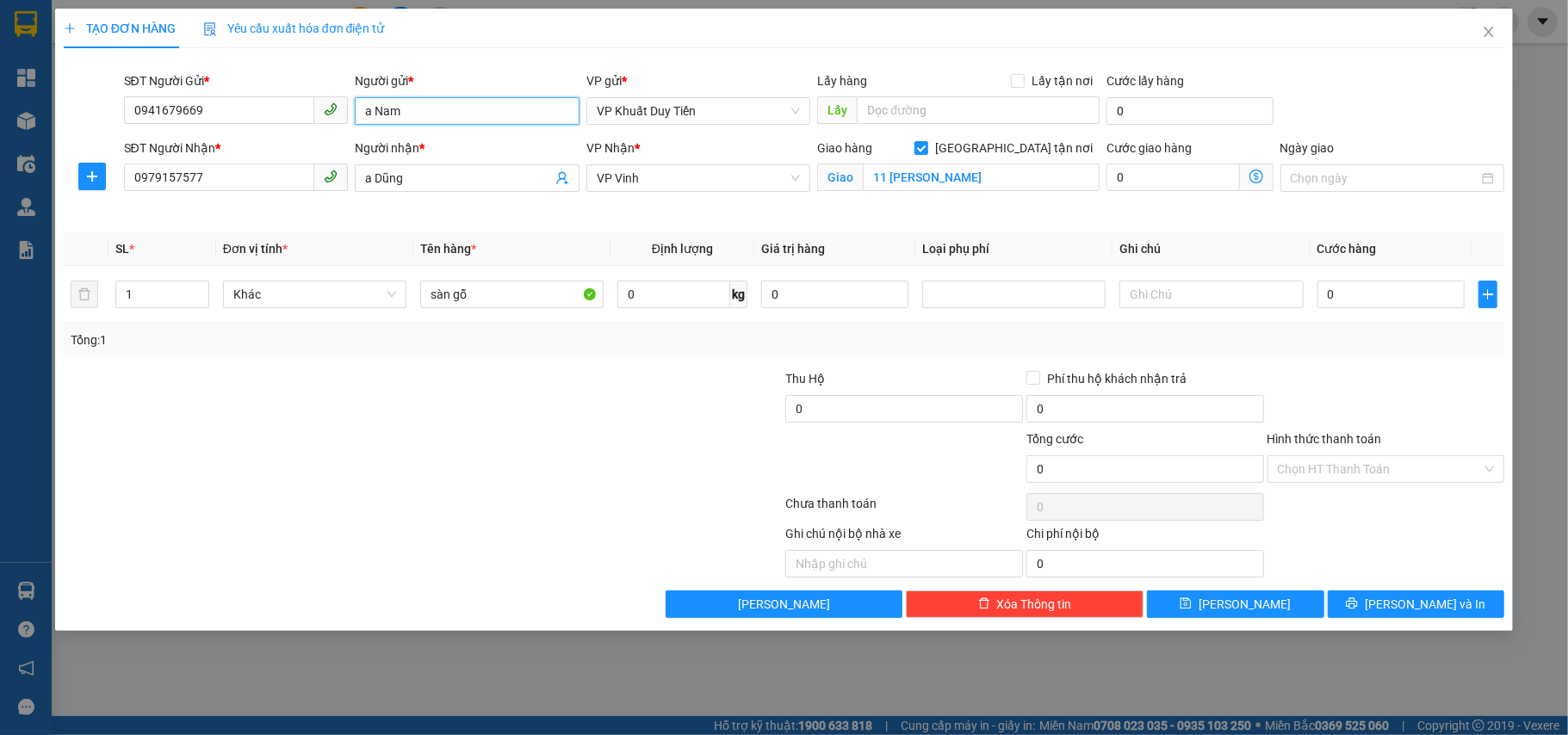
drag, startPoint x: 473, startPoint y: 107, endPoint x: 131, endPoint y: 132, distance: 342.9
click at [131, 132] on form "SĐT Người Gửi * 0941679669 Người gửi * a Nam VP gửi * VP Khuất Duy Tiến Lấy hàn…" at bounding box center [784, 146] width 1441 height 148
type input "cty [GEOGRAPHIC_DATA]"
drag, startPoint x: 514, startPoint y: 398, endPoint x: 466, endPoint y: 401, distance: 48.1
click at [510, 400] on div at bounding box center [302, 399] width 481 height 61
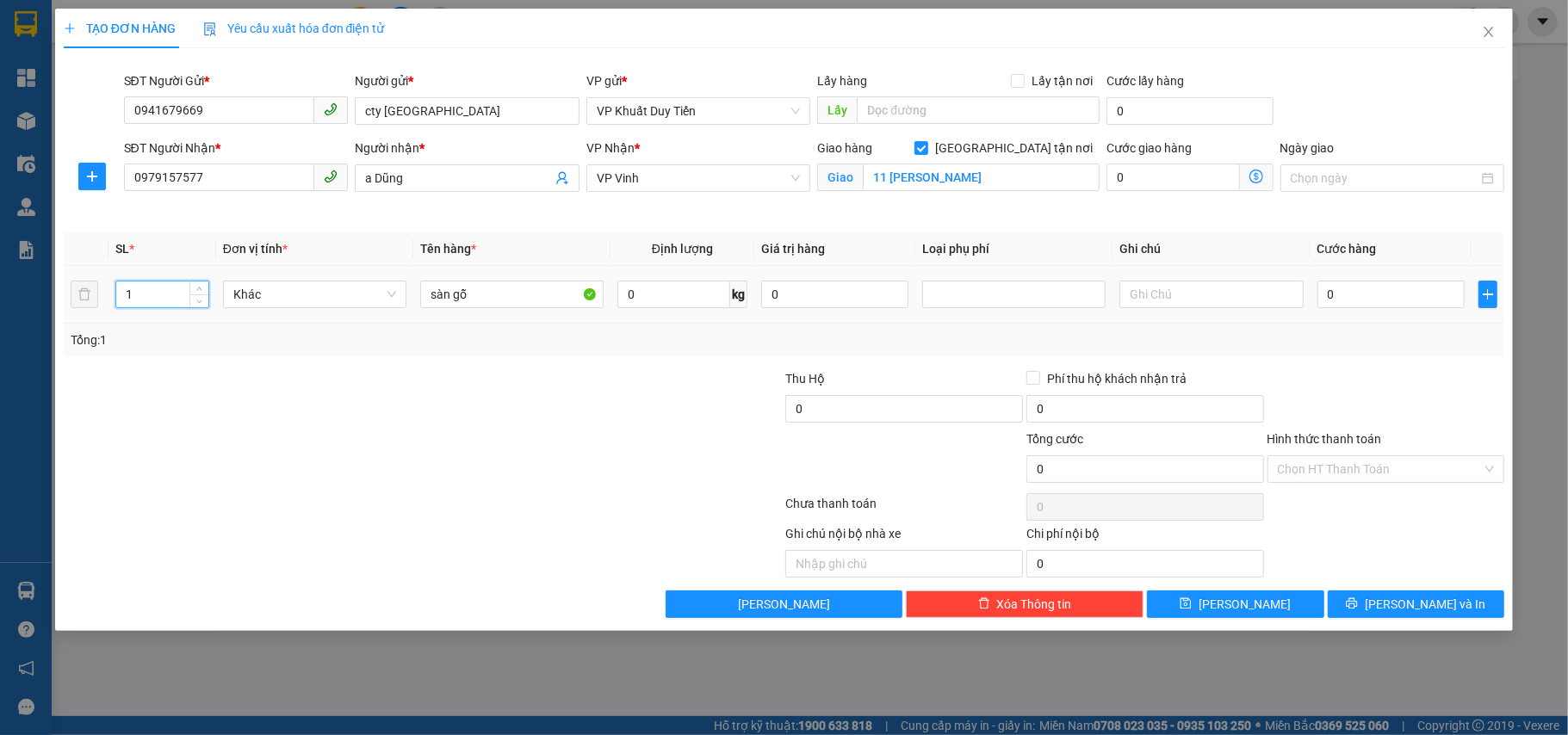
drag, startPoint x: 141, startPoint y: 305, endPoint x: 102, endPoint y: 304, distance: 39.0
click at [102, 304] on tr "1 Khác sàn gỗ 0 kg 0 0" at bounding box center [784, 295] width 1441 height 58
type input "41"
click at [360, 476] on div at bounding box center [302, 460] width 481 height 61
click at [1174, 295] on input "0" at bounding box center [1391, 295] width 147 height 28
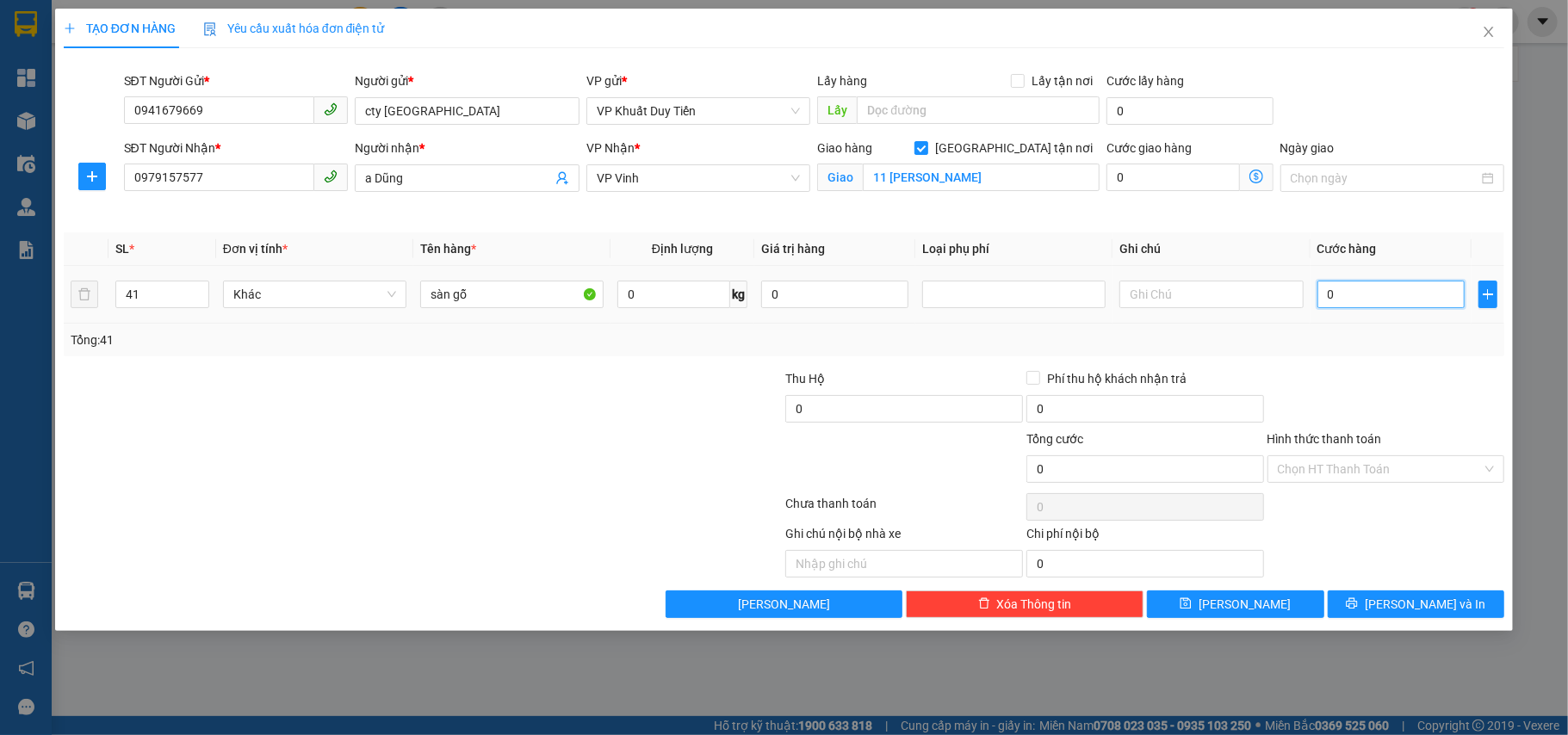
type input "6"
type input "61"
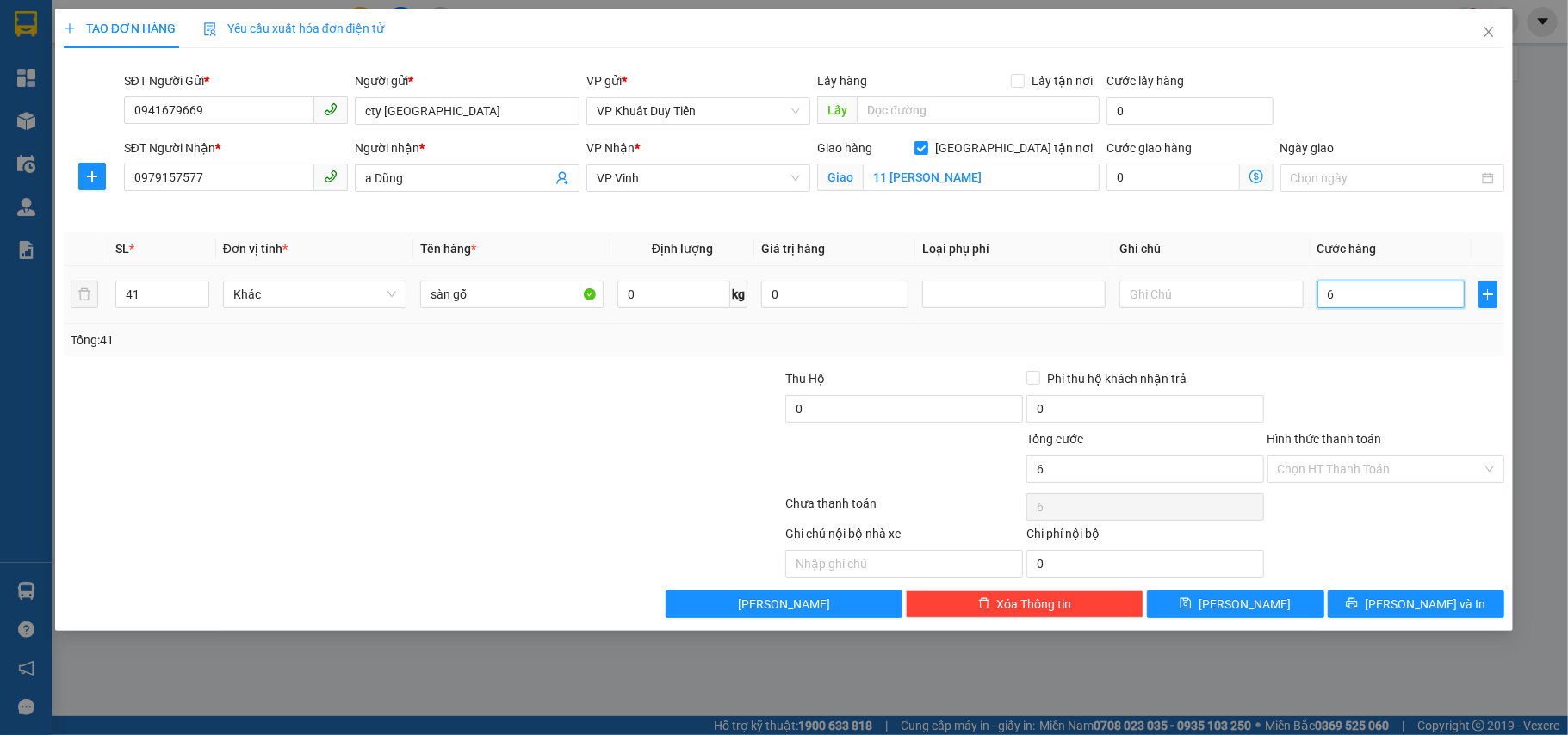
type input "61"
type input "615"
type input "615.000"
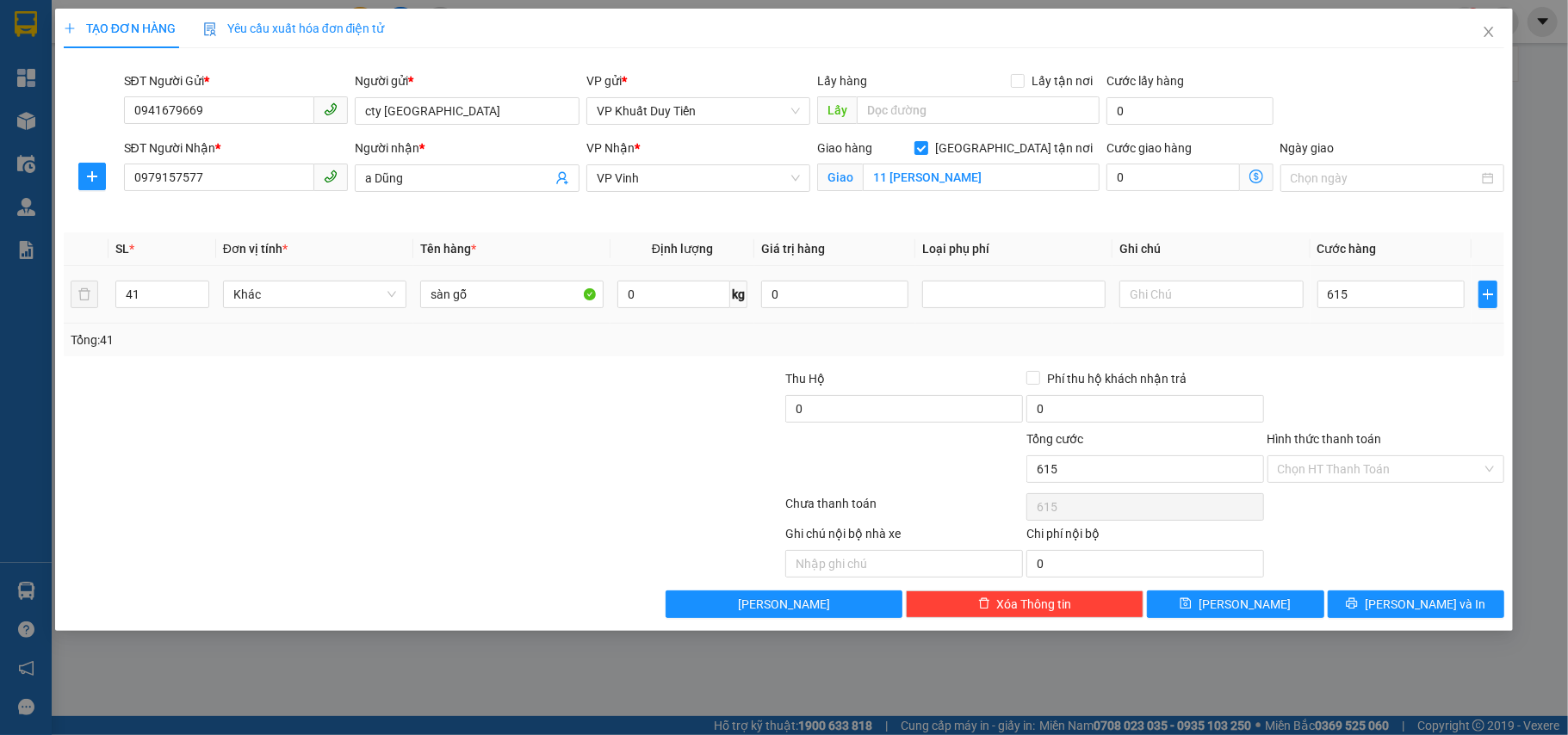
type input "615.000"
click at [1174, 313] on td "615.000" at bounding box center [1391, 295] width 161 height 58
click at [1174, 610] on span "[PERSON_NAME] và In" at bounding box center [1424, 604] width 120 height 19
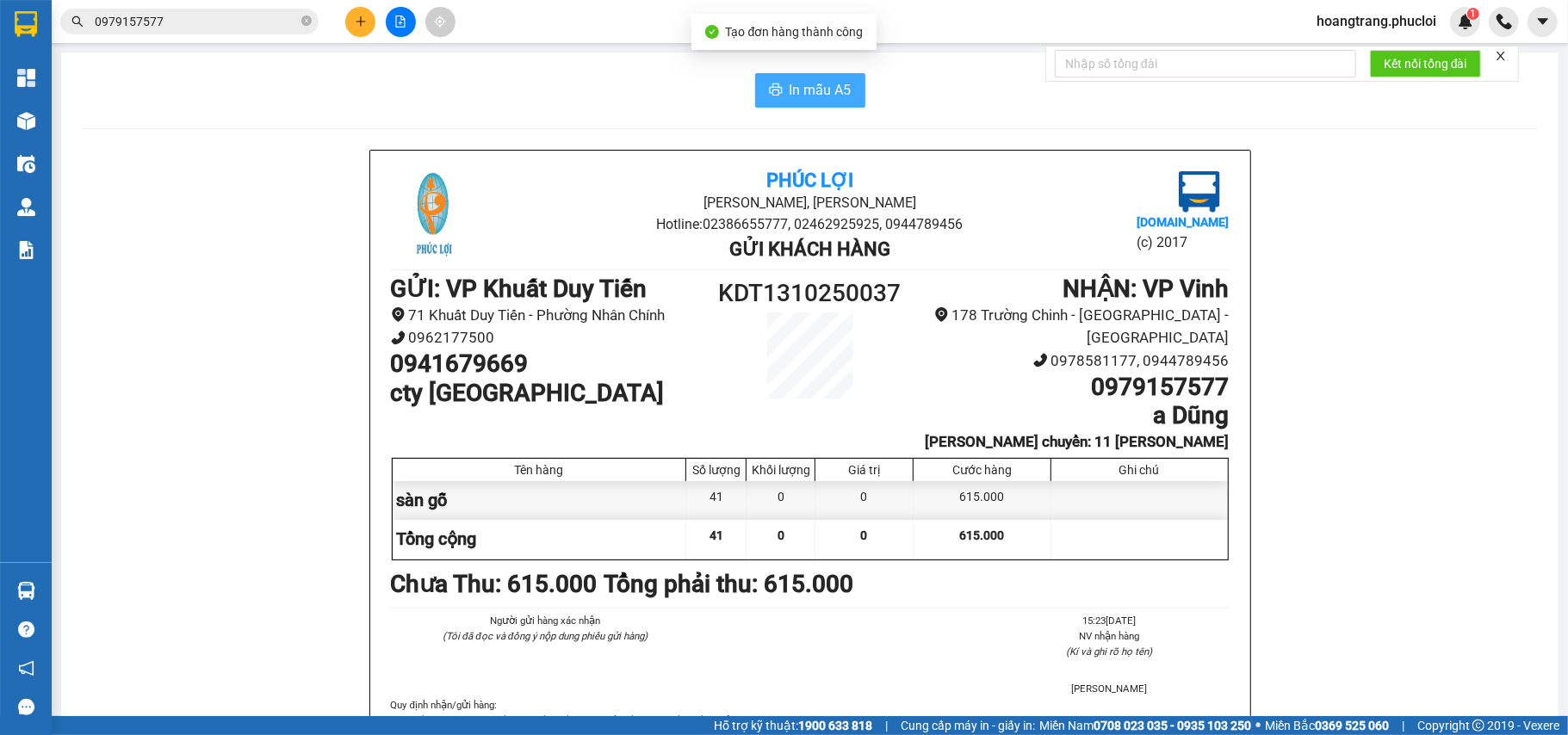
click at [777, 87] on button "In mẫu A5" at bounding box center [811, 90] width 110 height 35
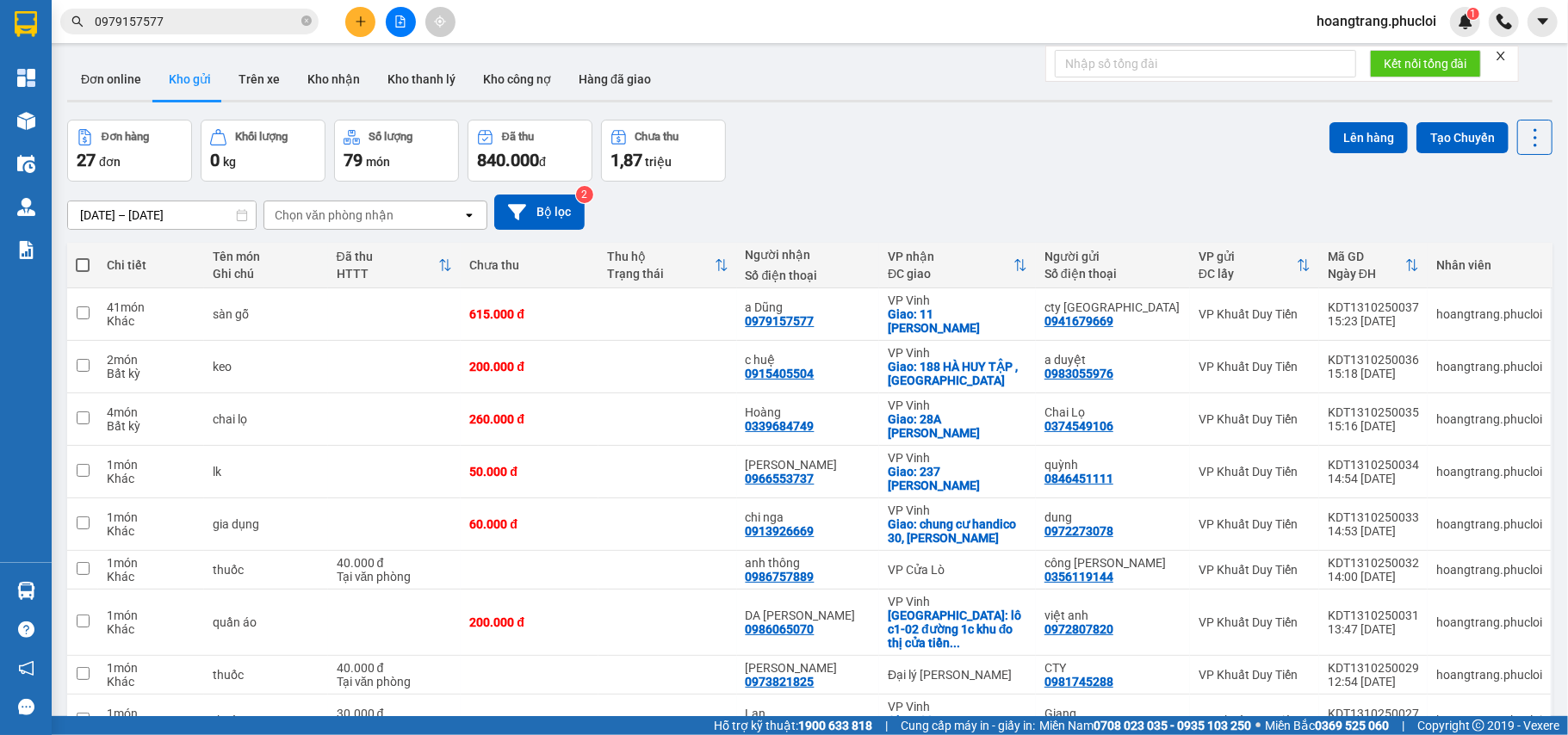
click at [334, 16] on div "0979157577" at bounding box center [168, 21] width 336 height 26
click at [364, 7] on button at bounding box center [360, 21] width 30 height 30
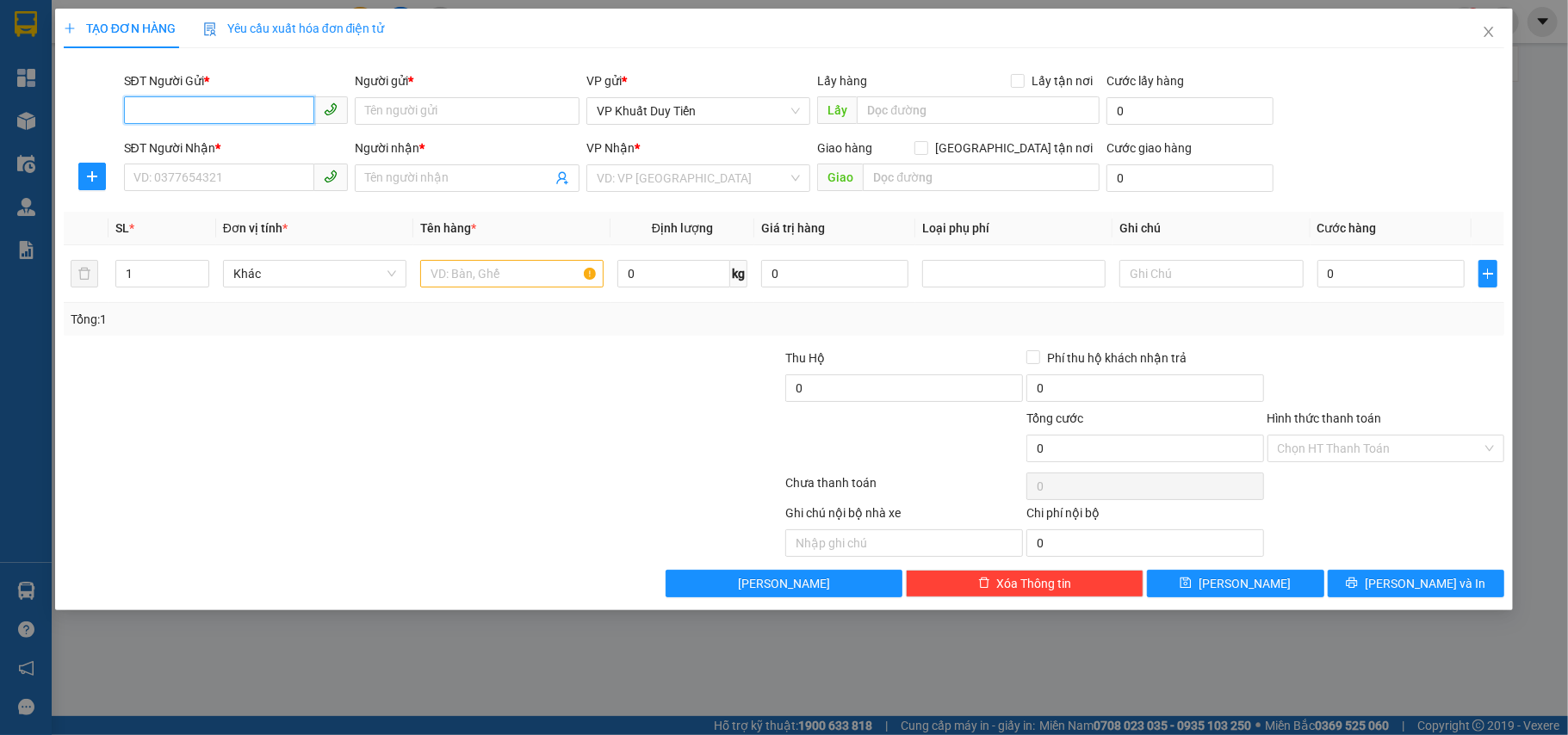
click at [225, 107] on input "SĐT Người Gửi *" at bounding box center [219, 110] width 191 height 28
type input "9"
click at [234, 145] on div "0973605986 - Anh Dân" at bounding box center [236, 146] width 204 height 19
type input "0973605986"
type input "[PERSON_NAME]"
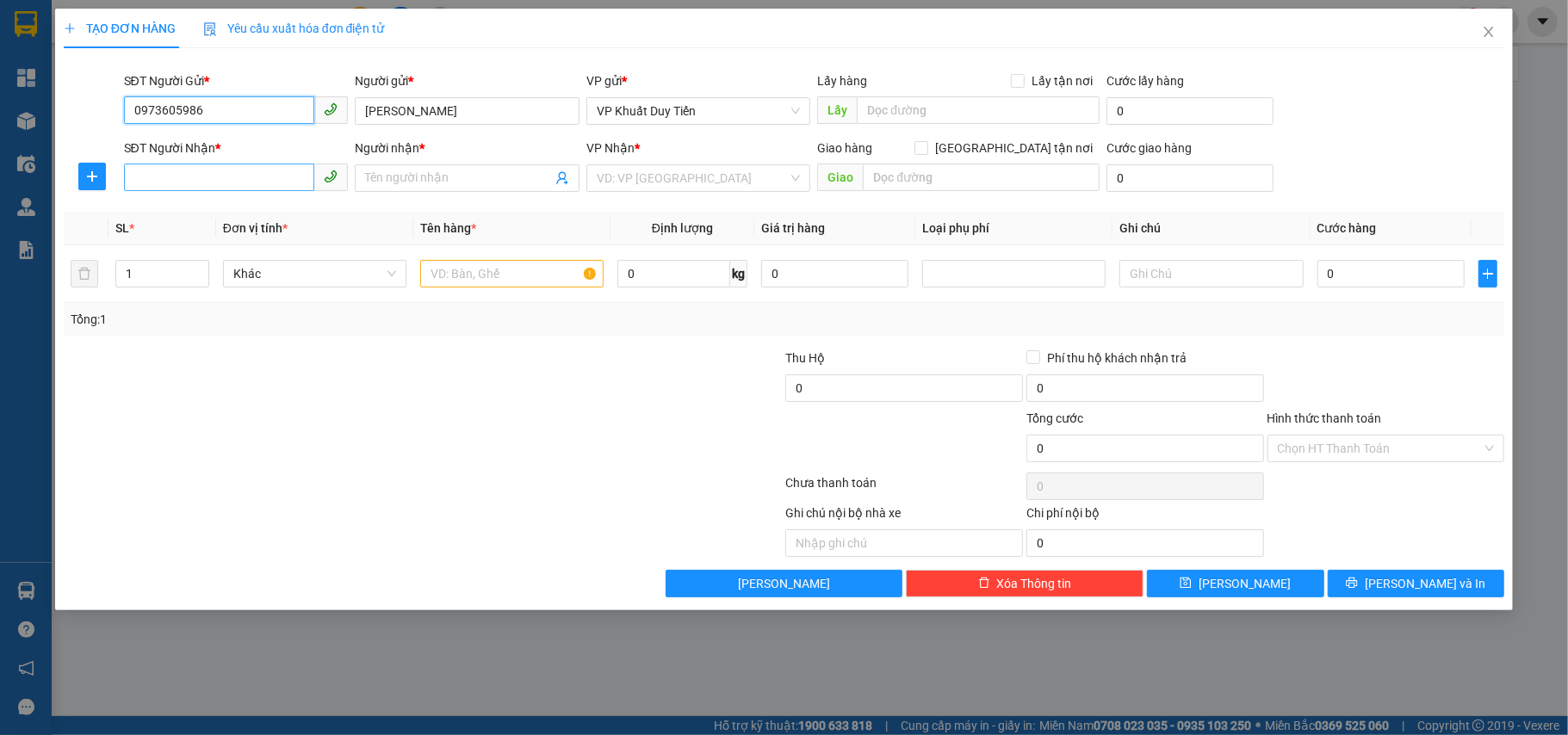
type input "0973605986"
click at [179, 183] on input "SĐT Người Nhận *" at bounding box center [219, 177] width 191 height 28
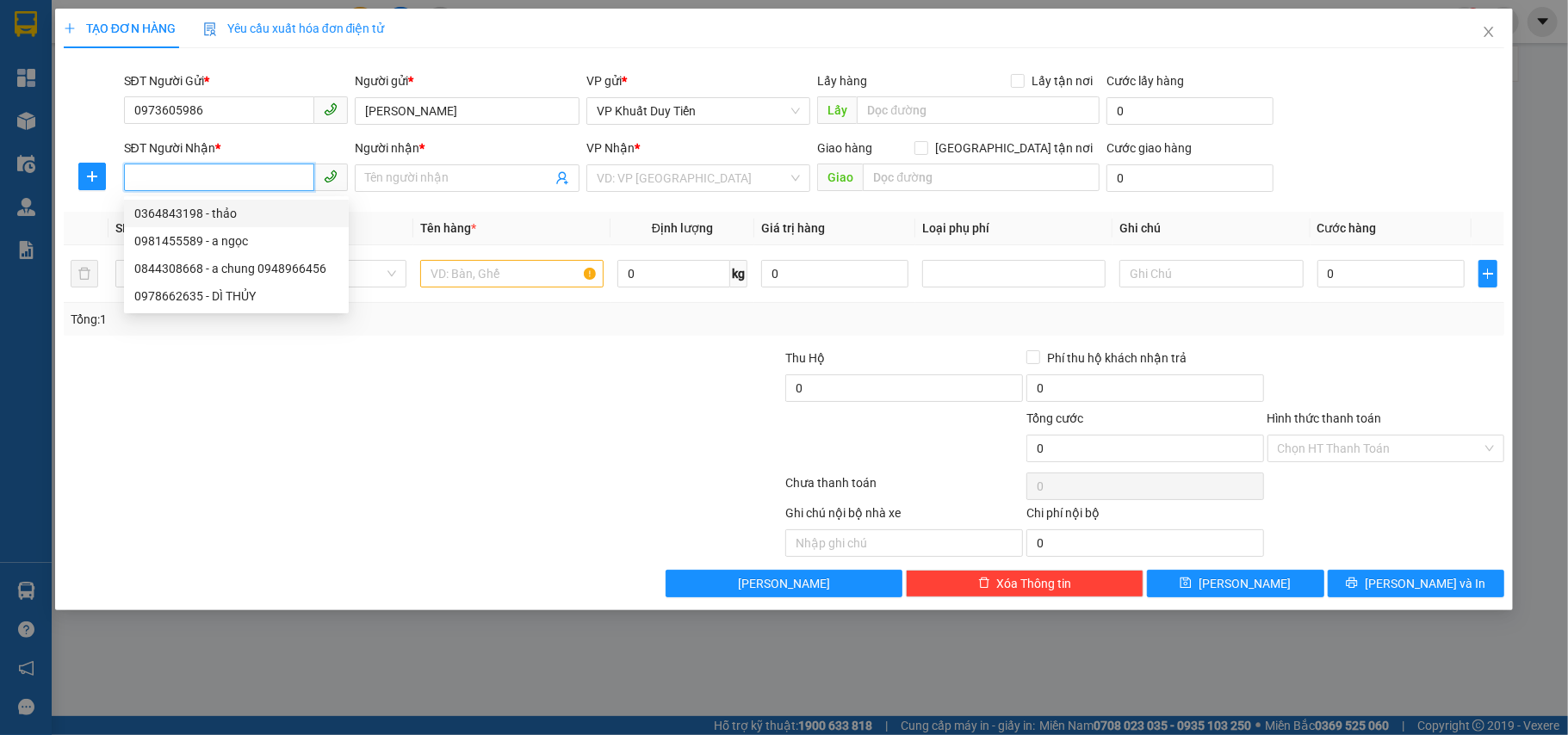
click at [189, 220] on div "0364843198 - thảo" at bounding box center [236, 214] width 204 height 19
type input "0364843198"
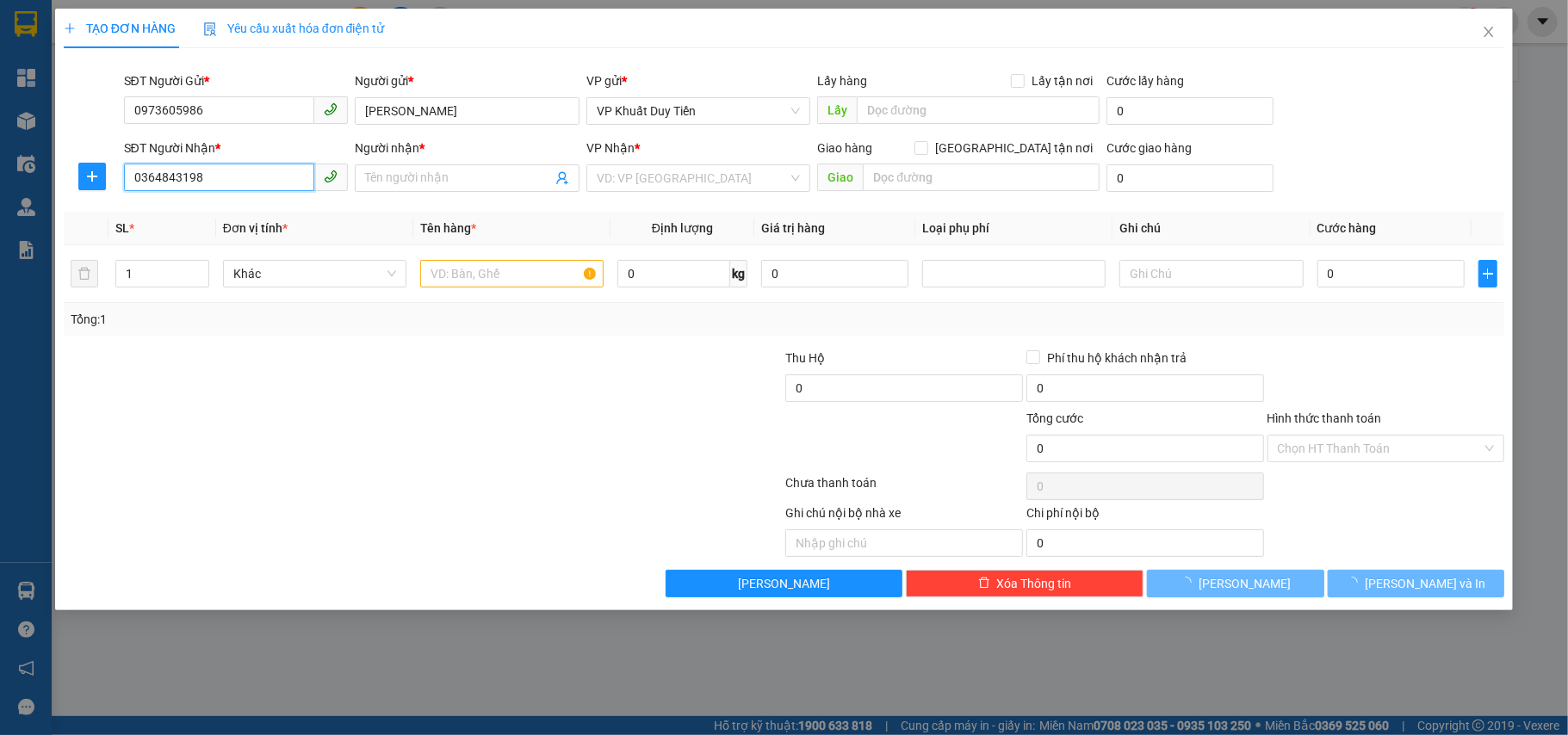
type input "thảo"
checkbox input "true"
type input "230 võ nguyên hiến"
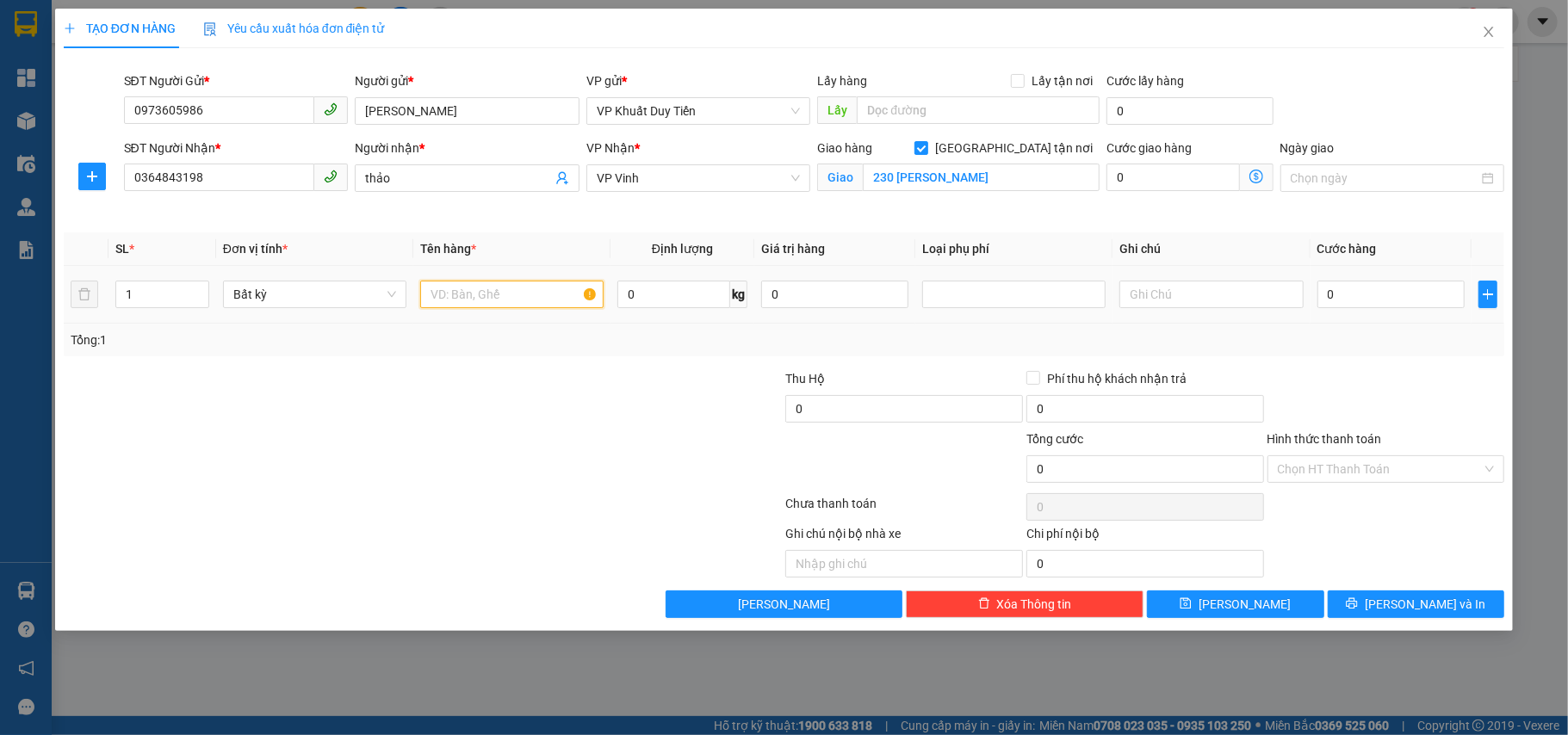
click at [477, 308] on input "text" at bounding box center [512, 295] width 184 height 28
type input "linh kiện"
click at [1174, 303] on input "0" at bounding box center [1391, 295] width 147 height 28
type input "5"
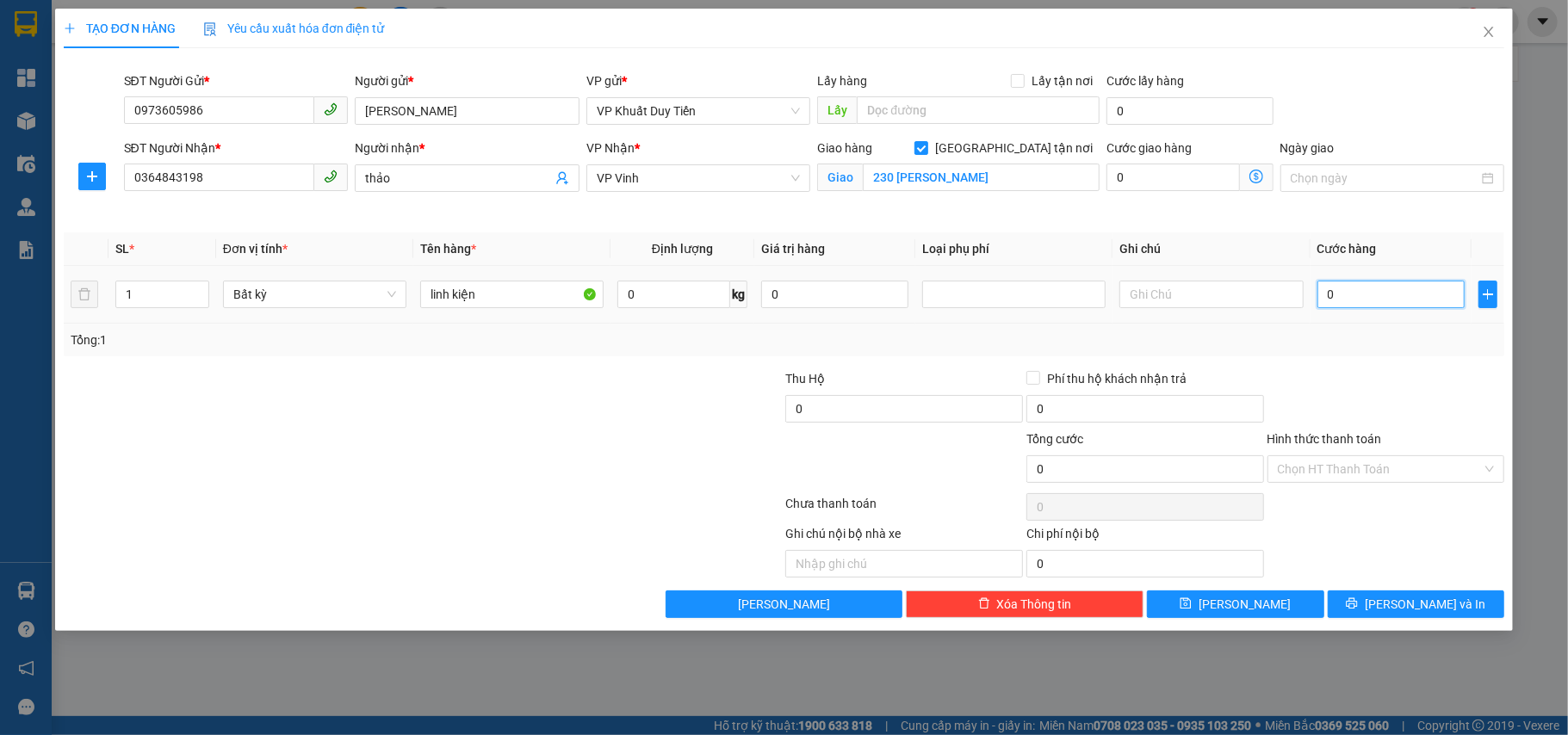
type input "5"
type input "50"
type input "50.000"
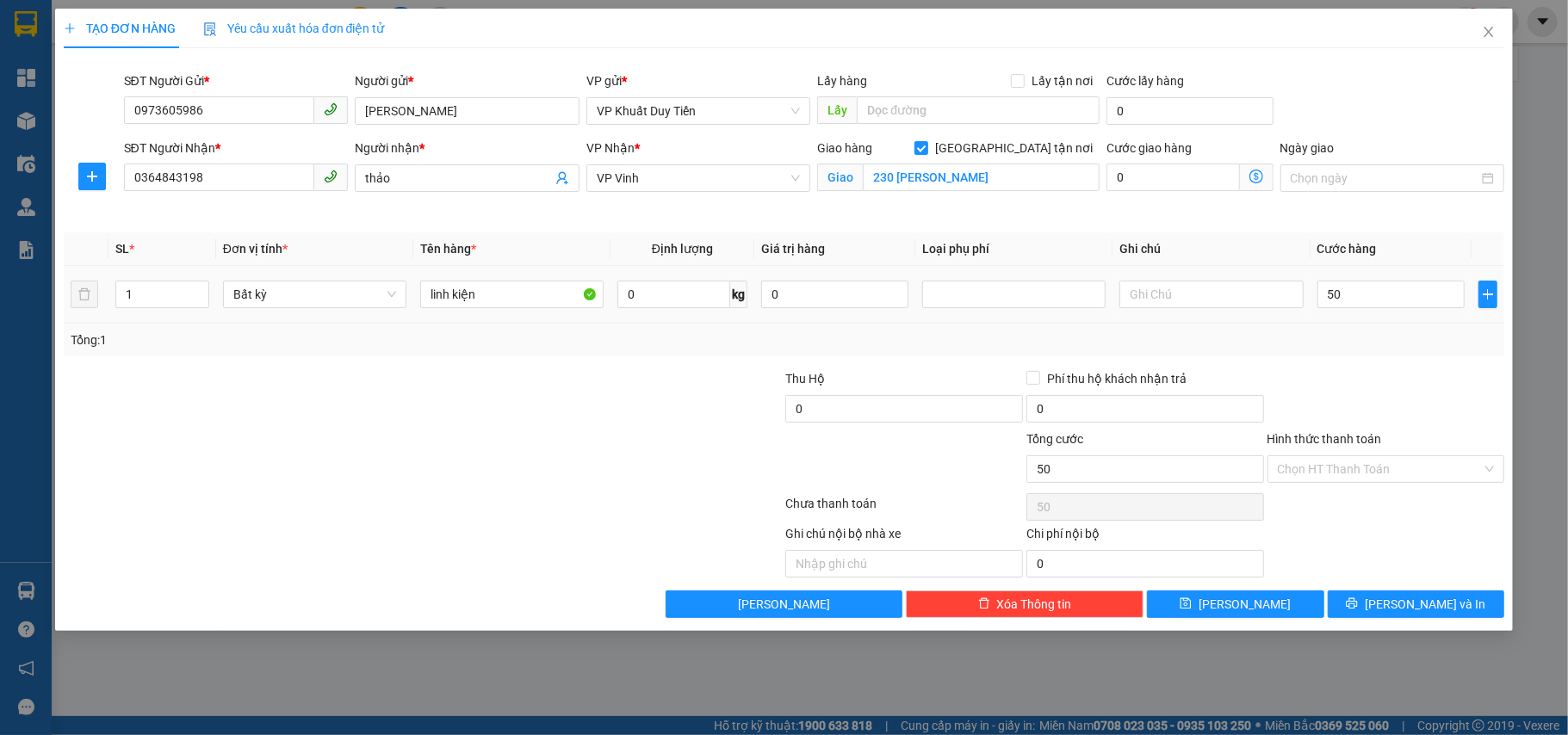
type input "50.000"
click at [1174, 354] on div "Tổng: 1" at bounding box center [784, 340] width 1441 height 33
click at [1174, 603] on span "[PERSON_NAME] và In" at bounding box center [1424, 604] width 120 height 19
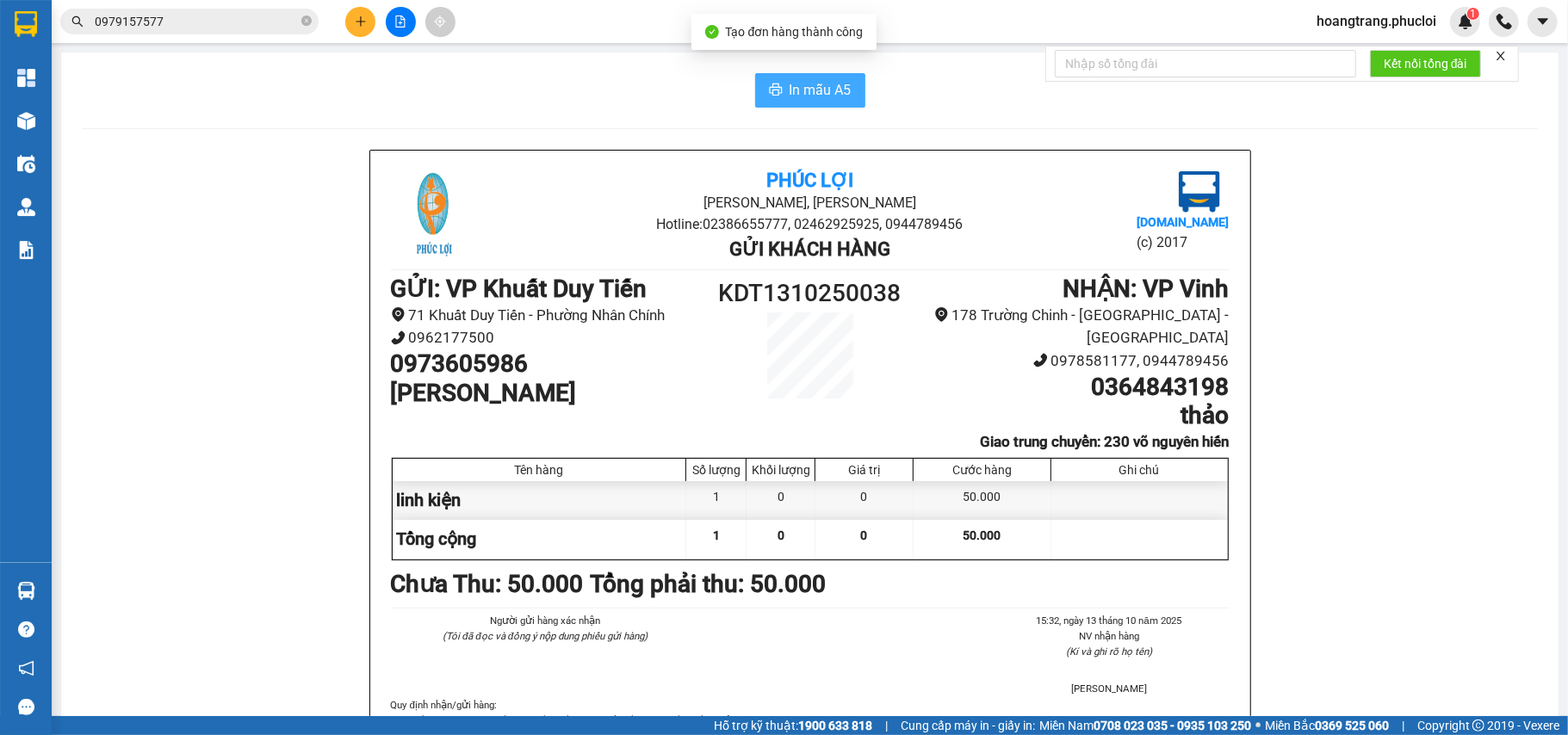
click at [803, 87] on span "In mẫu A5" at bounding box center [821, 90] width 62 height 21
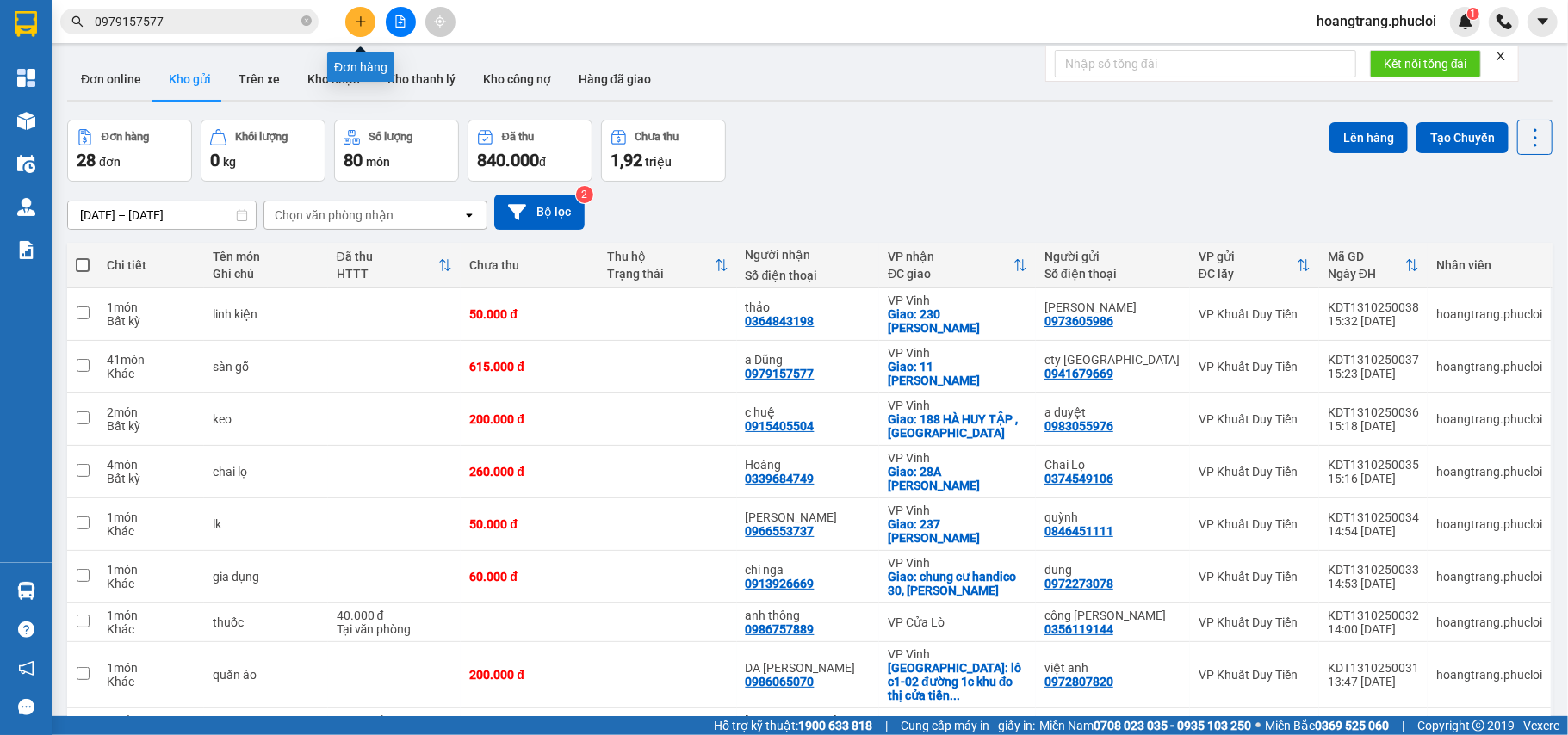
click at [360, 24] on icon "plus" at bounding box center [360, 21] width 1 height 9
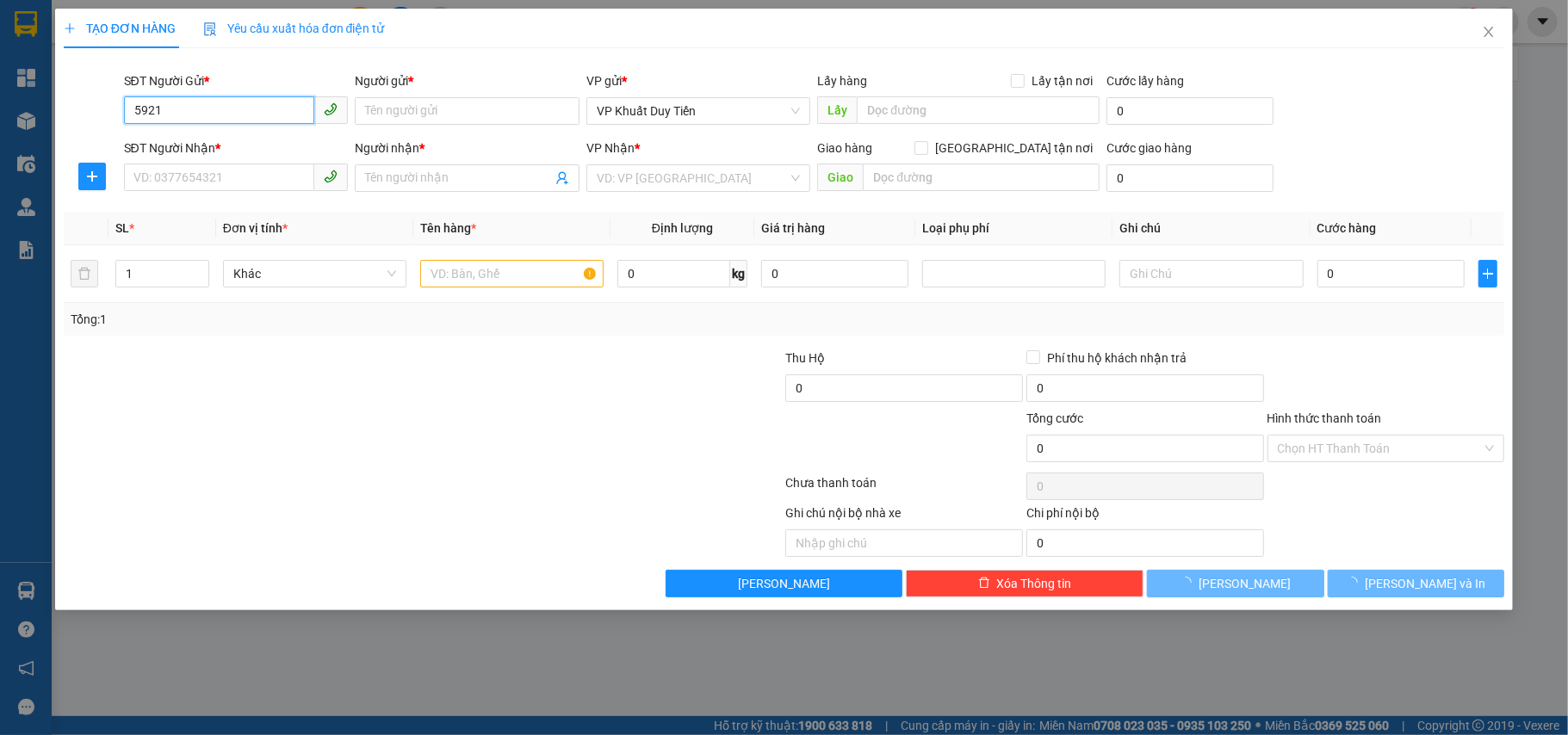
click at [256, 114] on input "5921" at bounding box center [219, 110] width 191 height 28
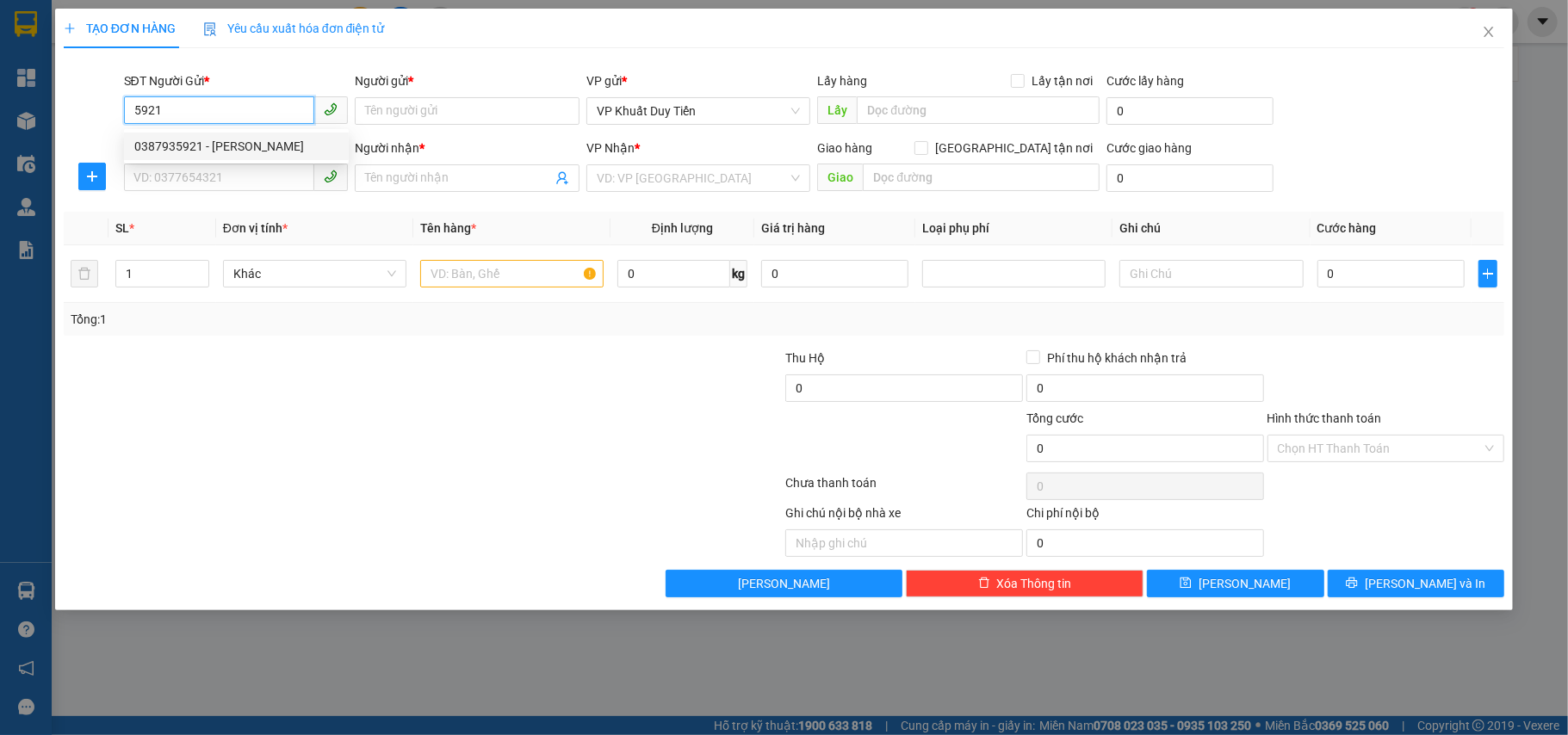
click at [258, 146] on div "0387935921 - ANH TUẤN HẢI VÂN" at bounding box center [236, 146] width 204 height 19
type input "0387935921"
type input "ANH [PERSON_NAME]"
type input "0387935921"
click at [242, 177] on input "SĐT Người Nhận *" at bounding box center [219, 177] width 191 height 28
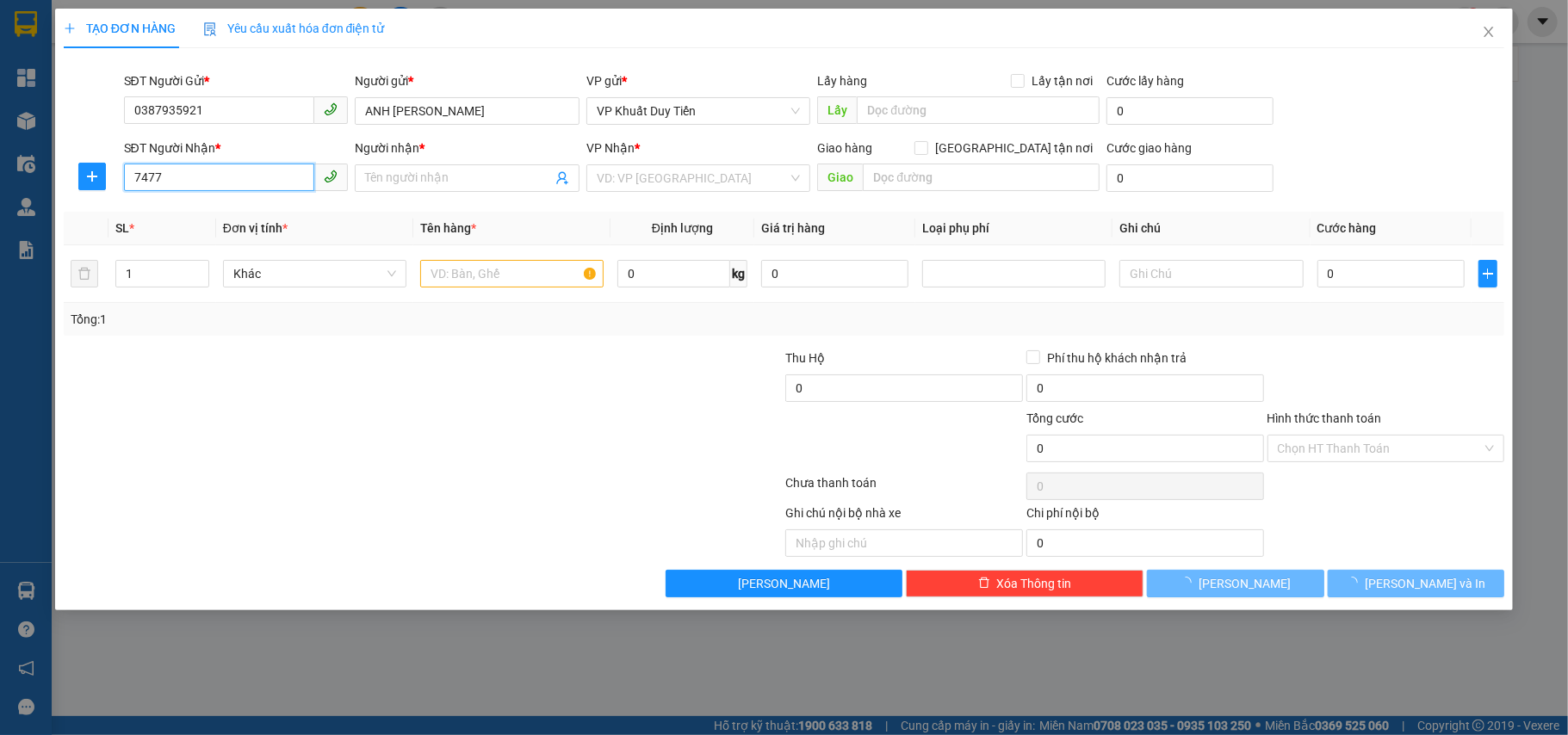
click at [231, 186] on input "7477" at bounding box center [219, 177] width 191 height 28
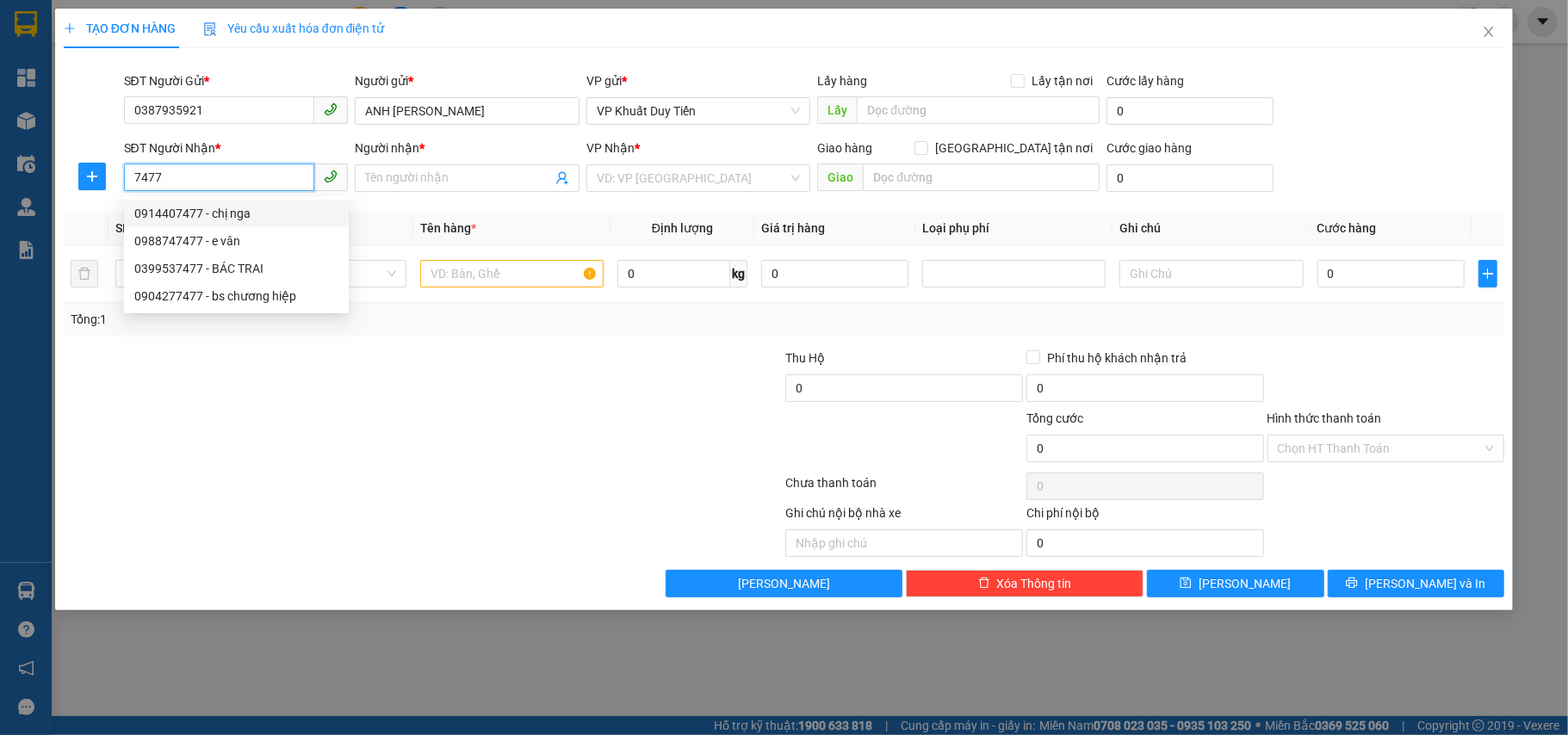
click at [235, 214] on div "0914407477 - chị nga" at bounding box center [236, 214] width 204 height 19
type input "0914407477"
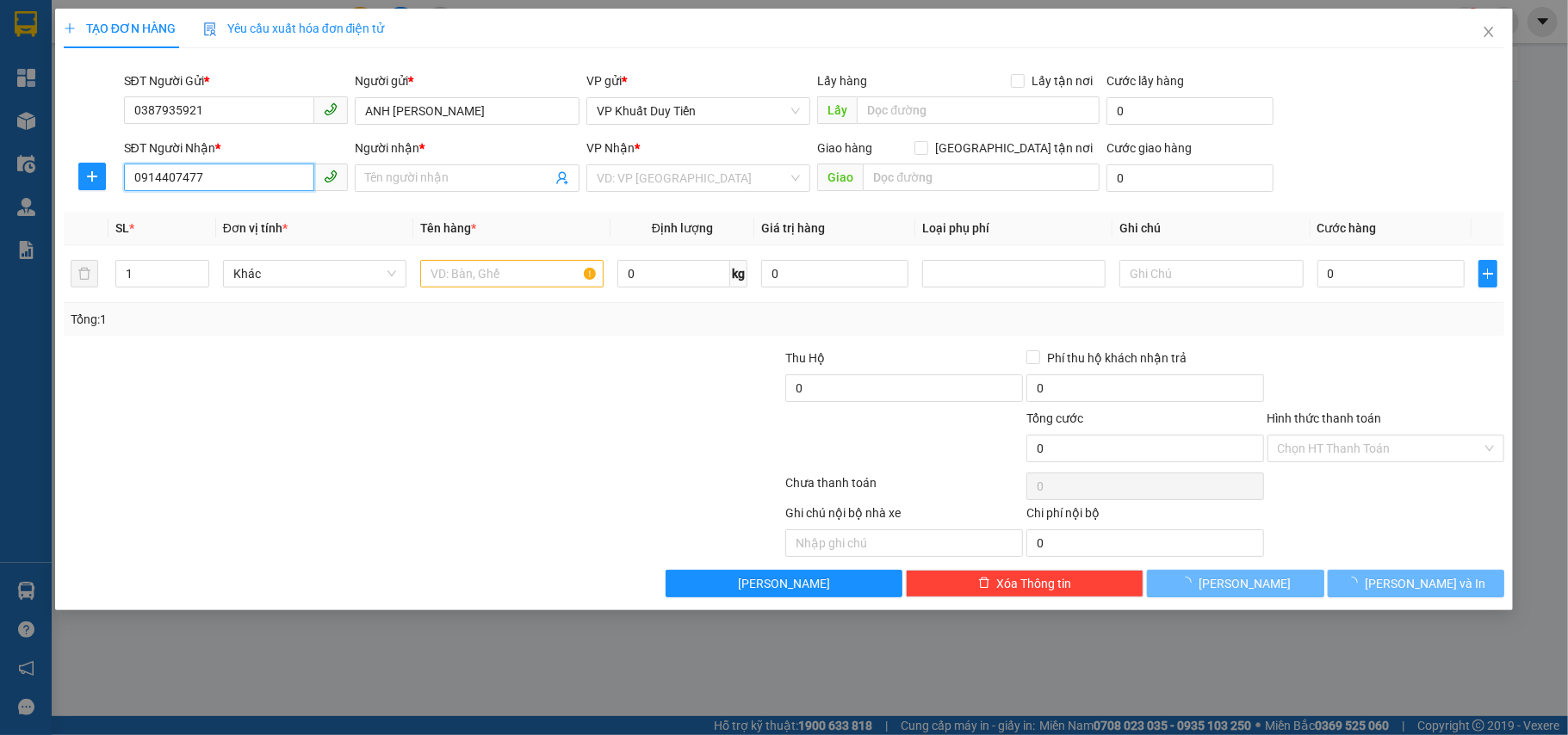
type input "chị nga"
checkbox input "true"
type input "đường 72m, xom trung tiến, hưng đông"
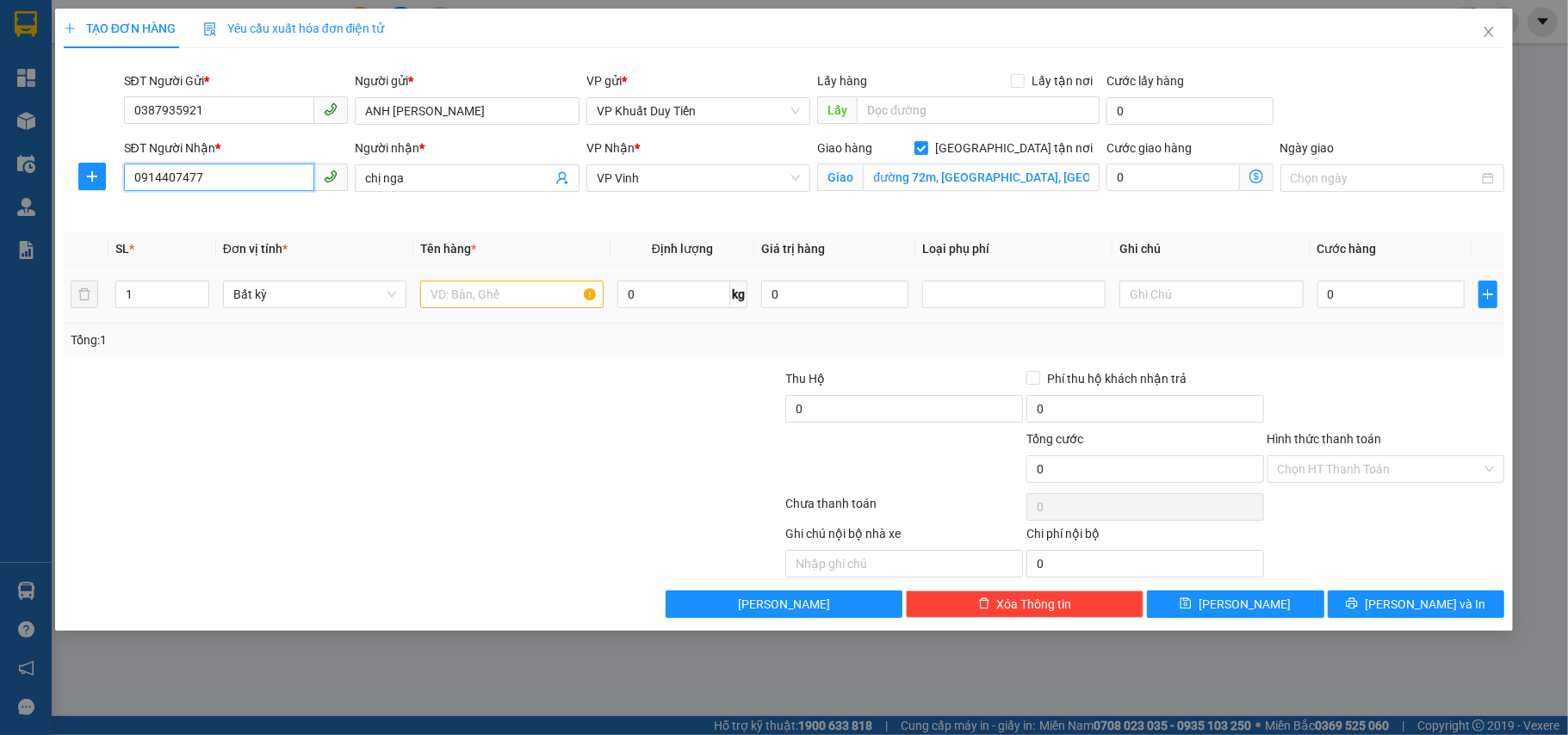
type input "0914407477"
click at [470, 286] on input "text" at bounding box center [512, 295] width 184 height 28
type input "thuốc"
click at [1174, 300] on input "0" at bounding box center [1391, 295] width 147 height 28
type input "5"
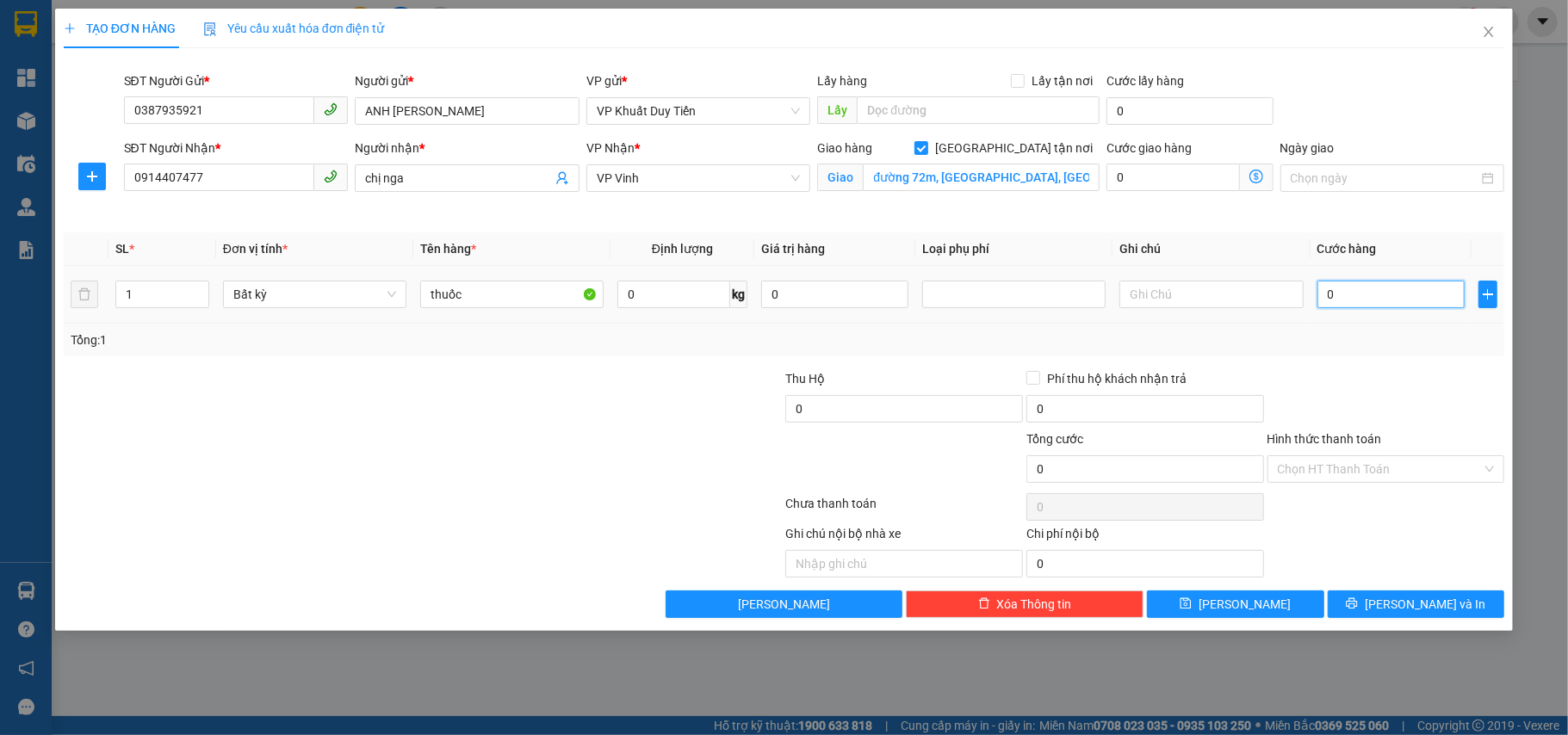
type input "5"
type input "50"
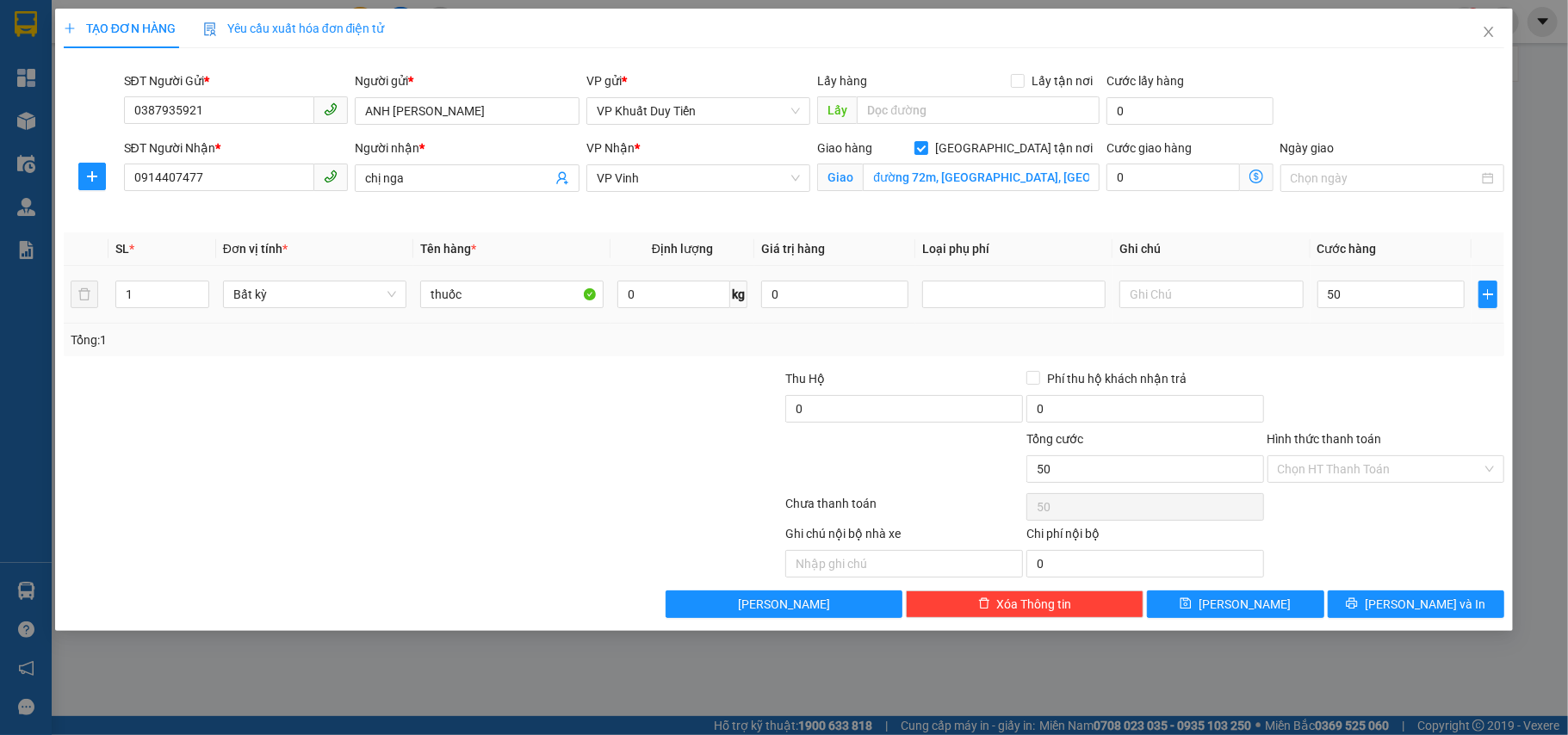
type input "50.000"
click at [1174, 314] on td "50.000" at bounding box center [1391, 295] width 161 height 58
click at [1174, 469] on input "Hình thức thanh toán" at bounding box center [1381, 469] width 205 height 26
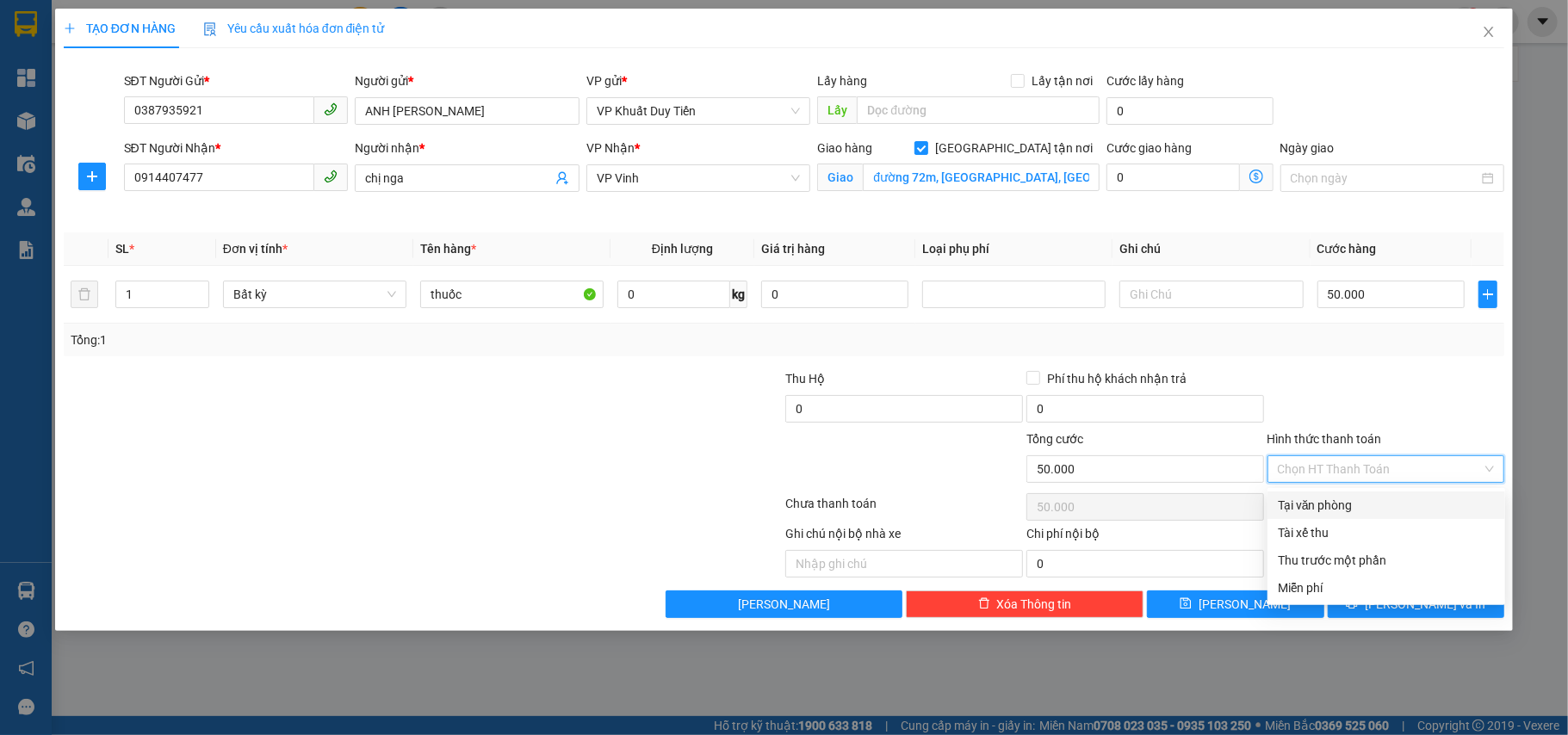
drag, startPoint x: 1437, startPoint y: 374, endPoint x: 1362, endPoint y: 355, distance: 77.4
click at [1174, 376] on div at bounding box center [1386, 399] width 241 height 61
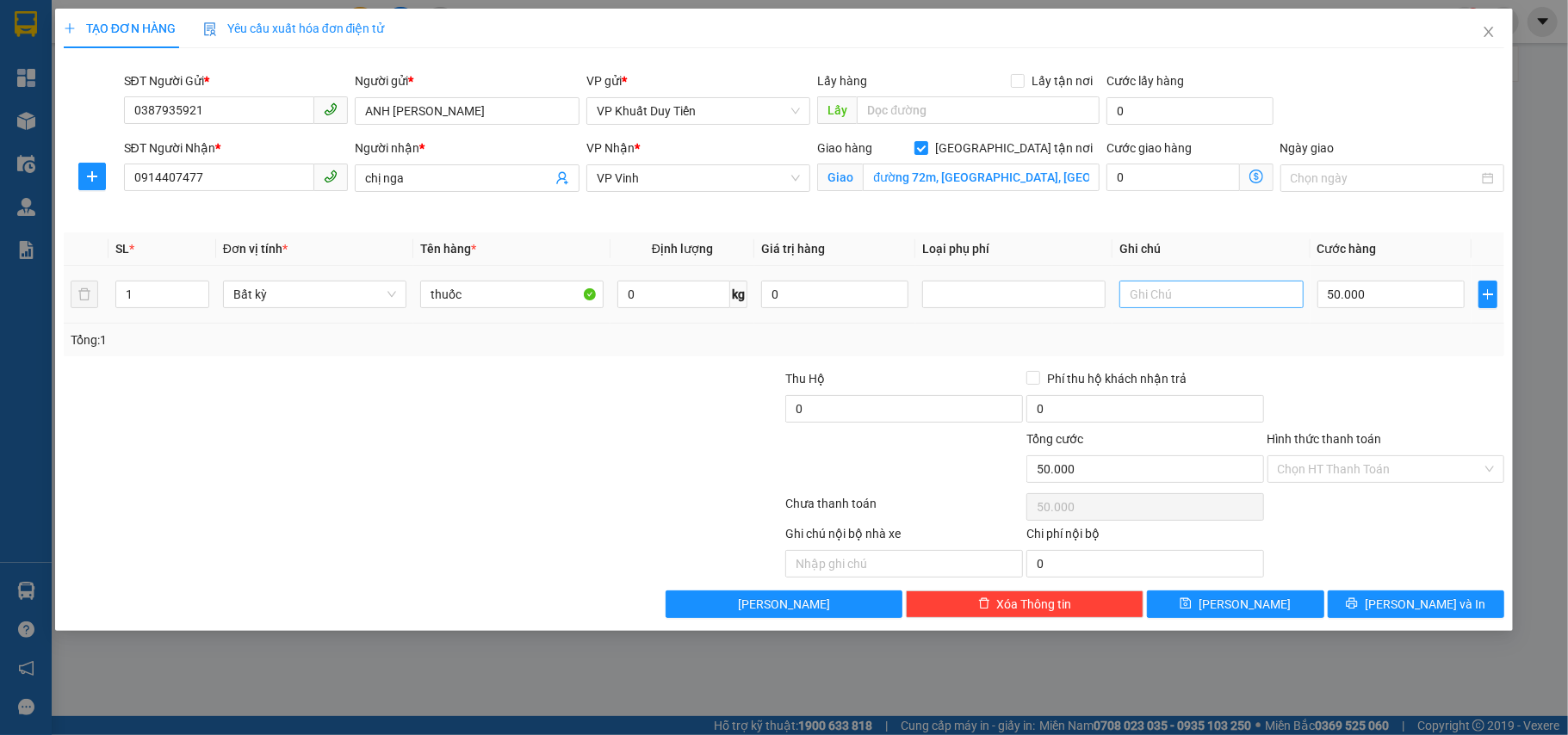
click at [1174, 308] on div at bounding box center [1211, 294] width 184 height 35
click at [1174, 303] on input "text" at bounding box center [1211, 295] width 184 height 28
type input "cn"
click at [1174, 367] on div "Transit Pickup Surcharge Ids Transit Deliver Surcharge Ids Transit Deliver Surc…" at bounding box center [784, 340] width 1441 height 556
click at [1174, 596] on button "[PERSON_NAME] và In" at bounding box center [1417, 604] width 177 height 28
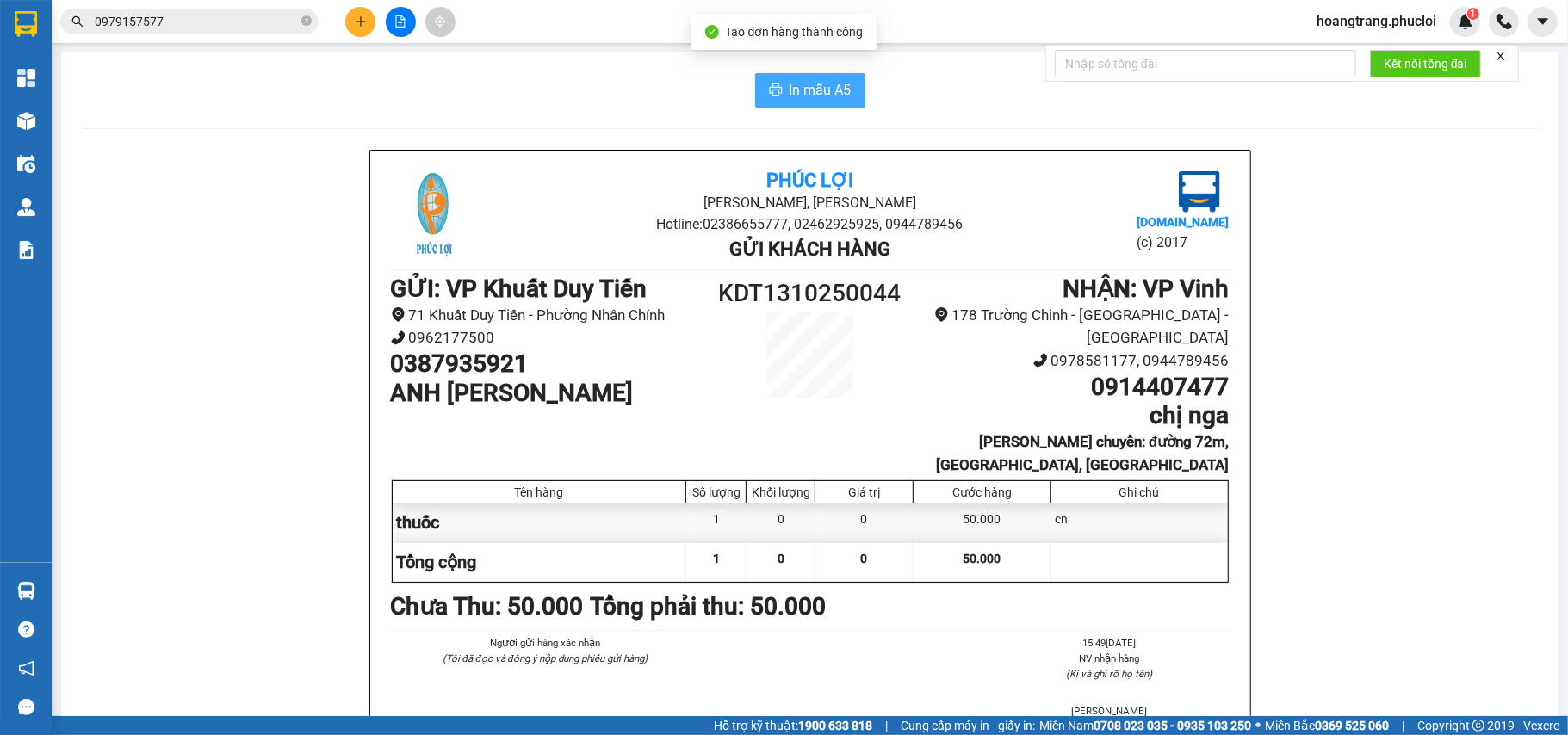
click at [758, 79] on button "In mẫu A5" at bounding box center [811, 90] width 110 height 35
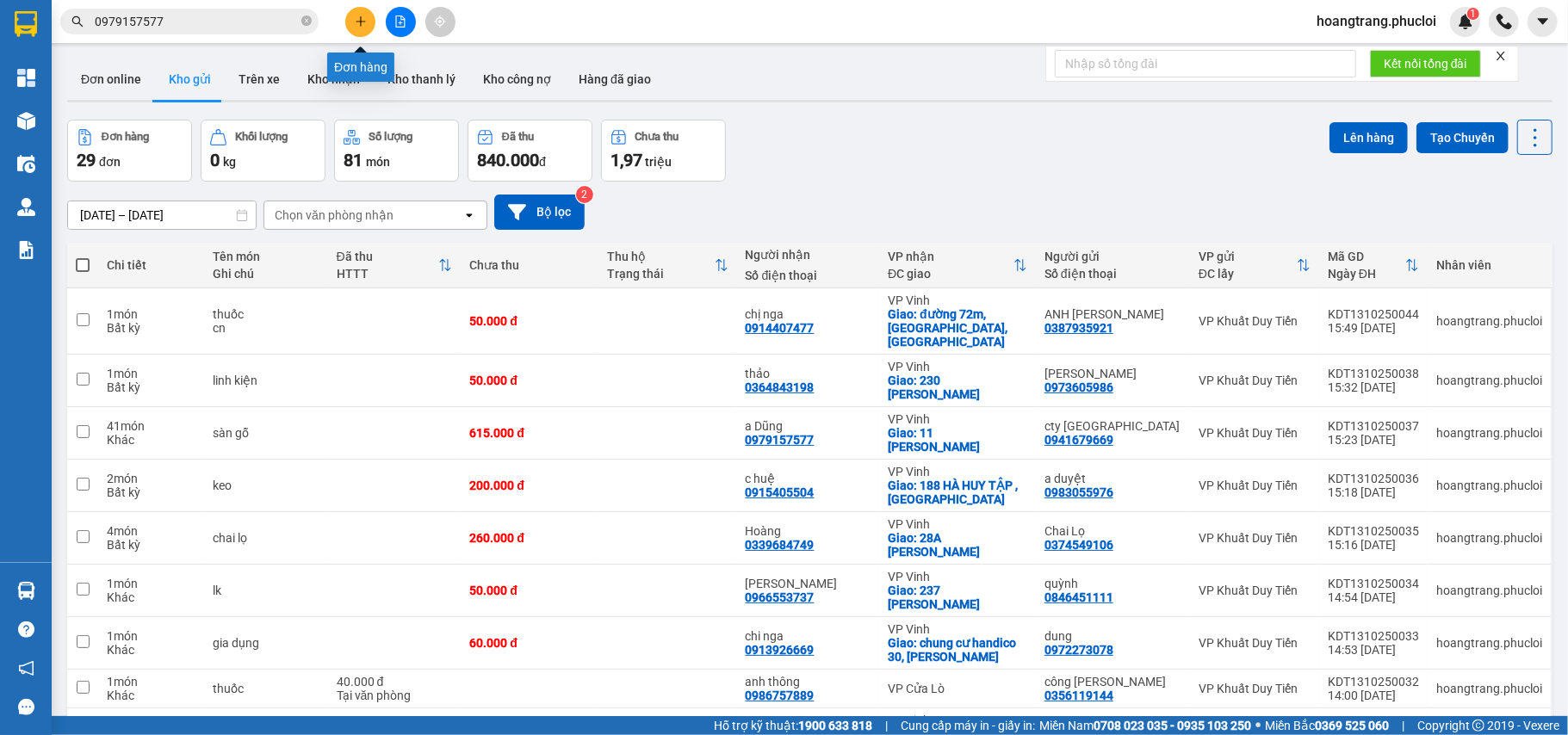
click at [360, 24] on icon "plus" at bounding box center [360, 21] width 1 height 9
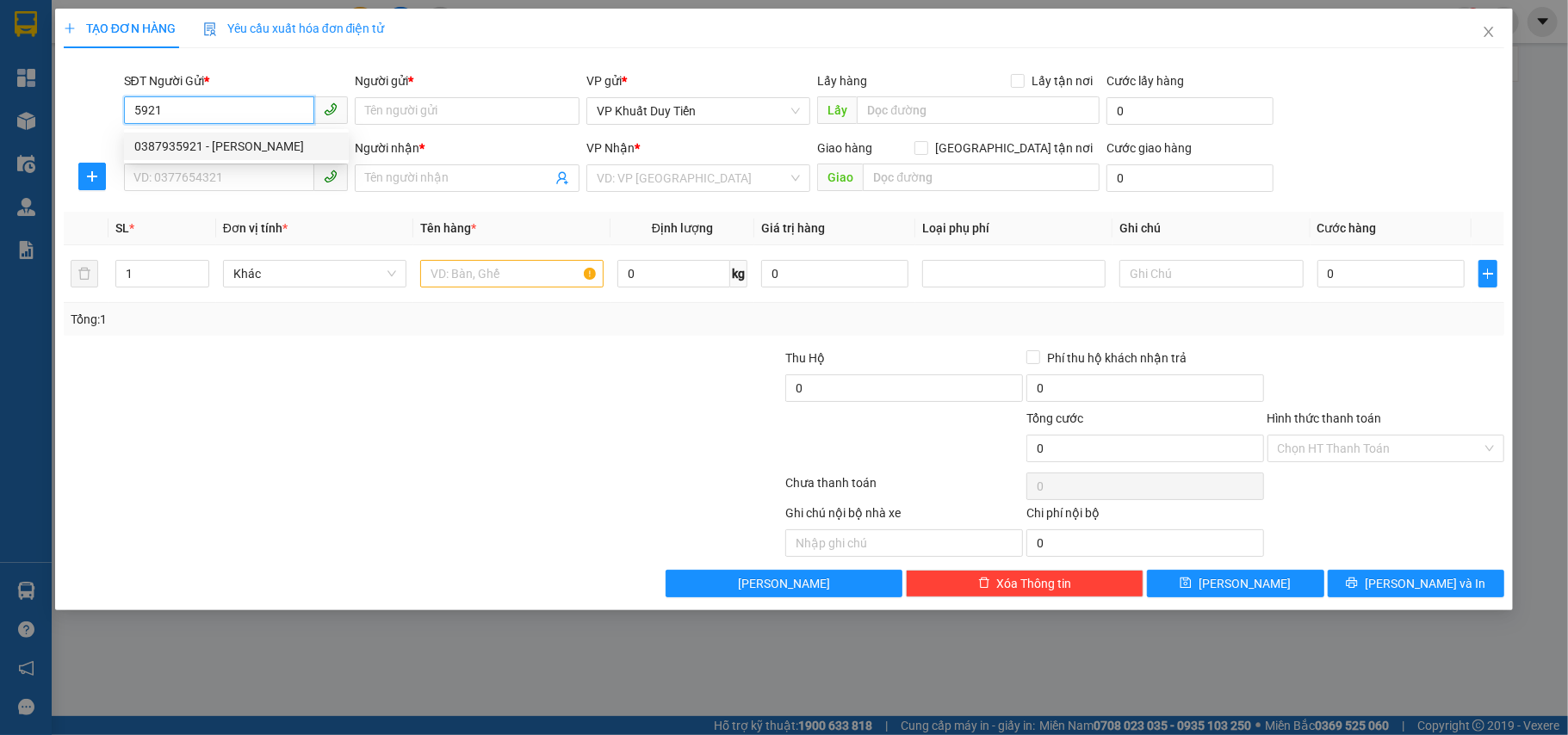
click at [271, 135] on div "0387935921 - ANH TUẤN HẢI VÂN" at bounding box center [236, 146] width 225 height 28
type input "0387935921"
type input "ANH [PERSON_NAME]"
type input "0387935921"
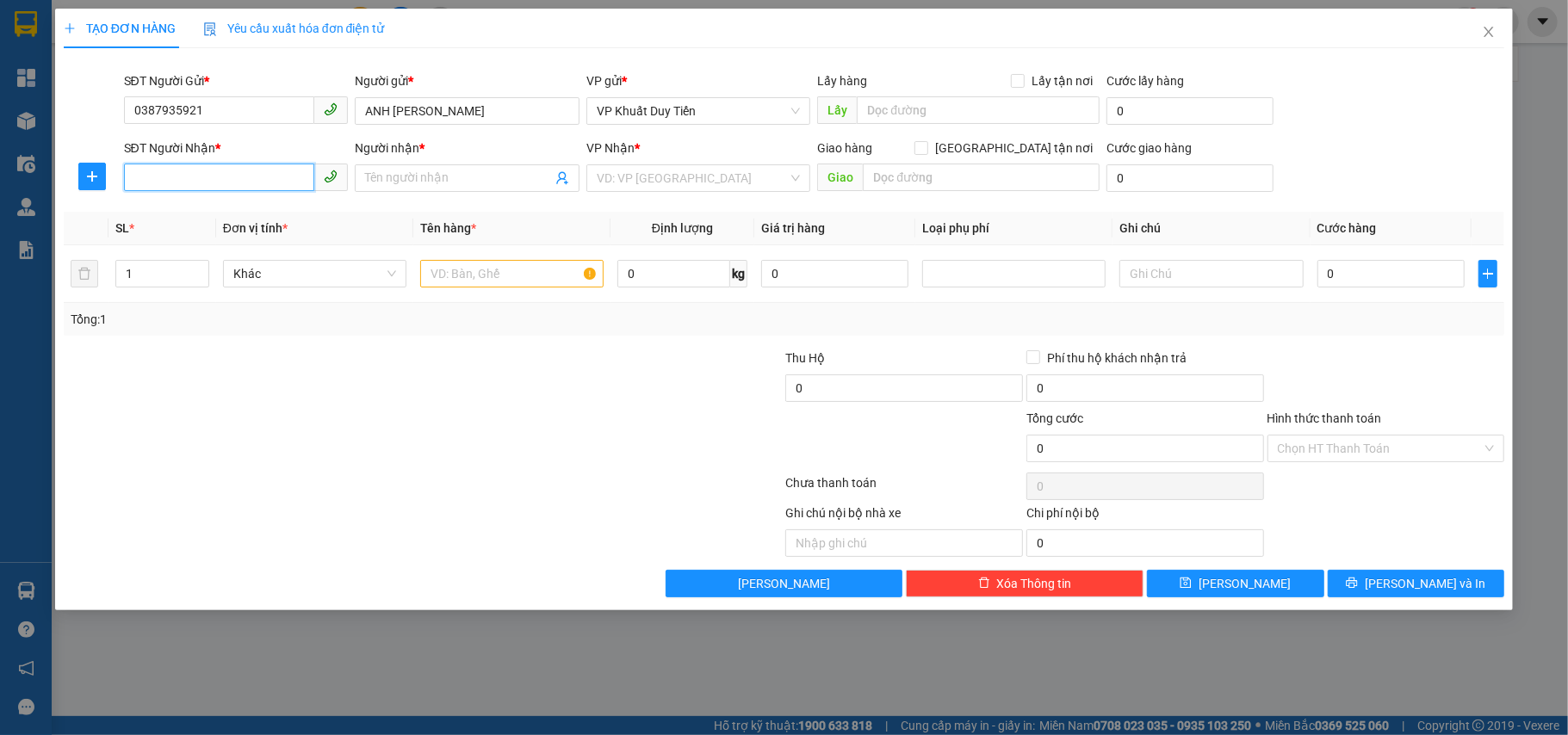
click at [250, 171] on input "SĐT Người Nhận *" at bounding box center [219, 177] width 191 height 28
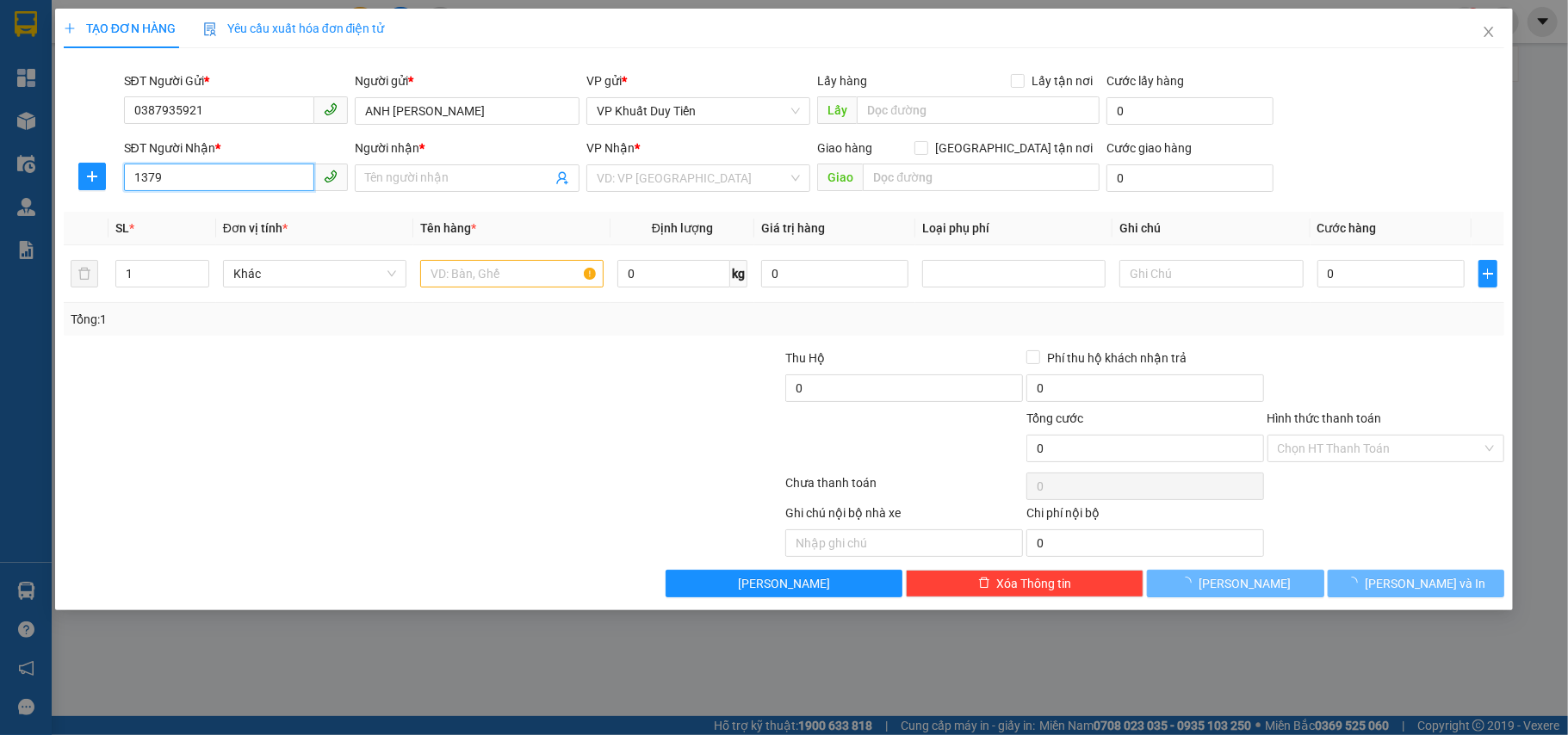
click at [228, 173] on input "1379" at bounding box center [219, 177] width 191 height 28
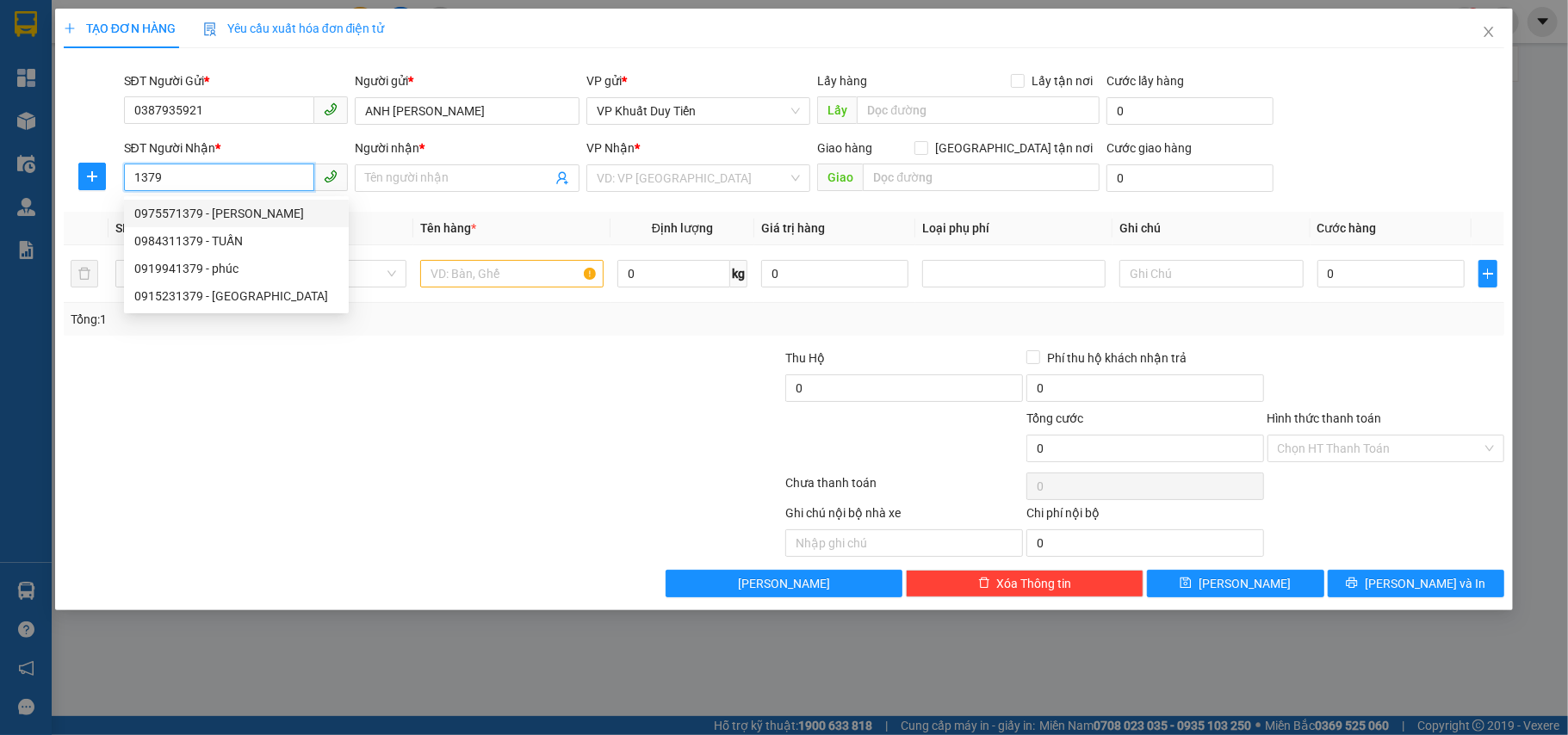
click at [228, 205] on div "0975571379 - Lê Anh Tuấn" at bounding box center [236, 214] width 204 height 19
type input "0975571379"
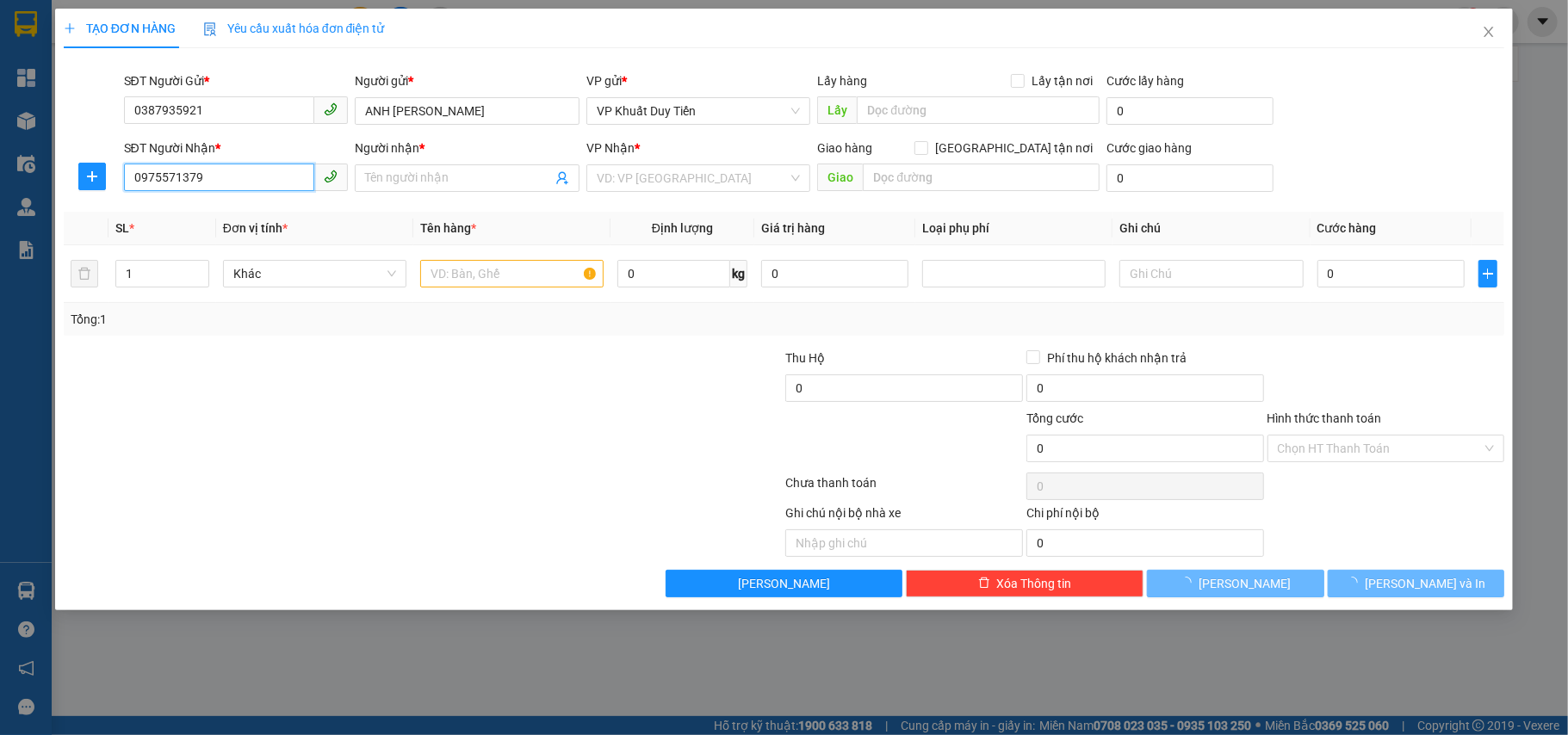
type input "[PERSON_NAME]"
checkbox input "true"
type input "19 ngõ 82 đường lê quý đôn"
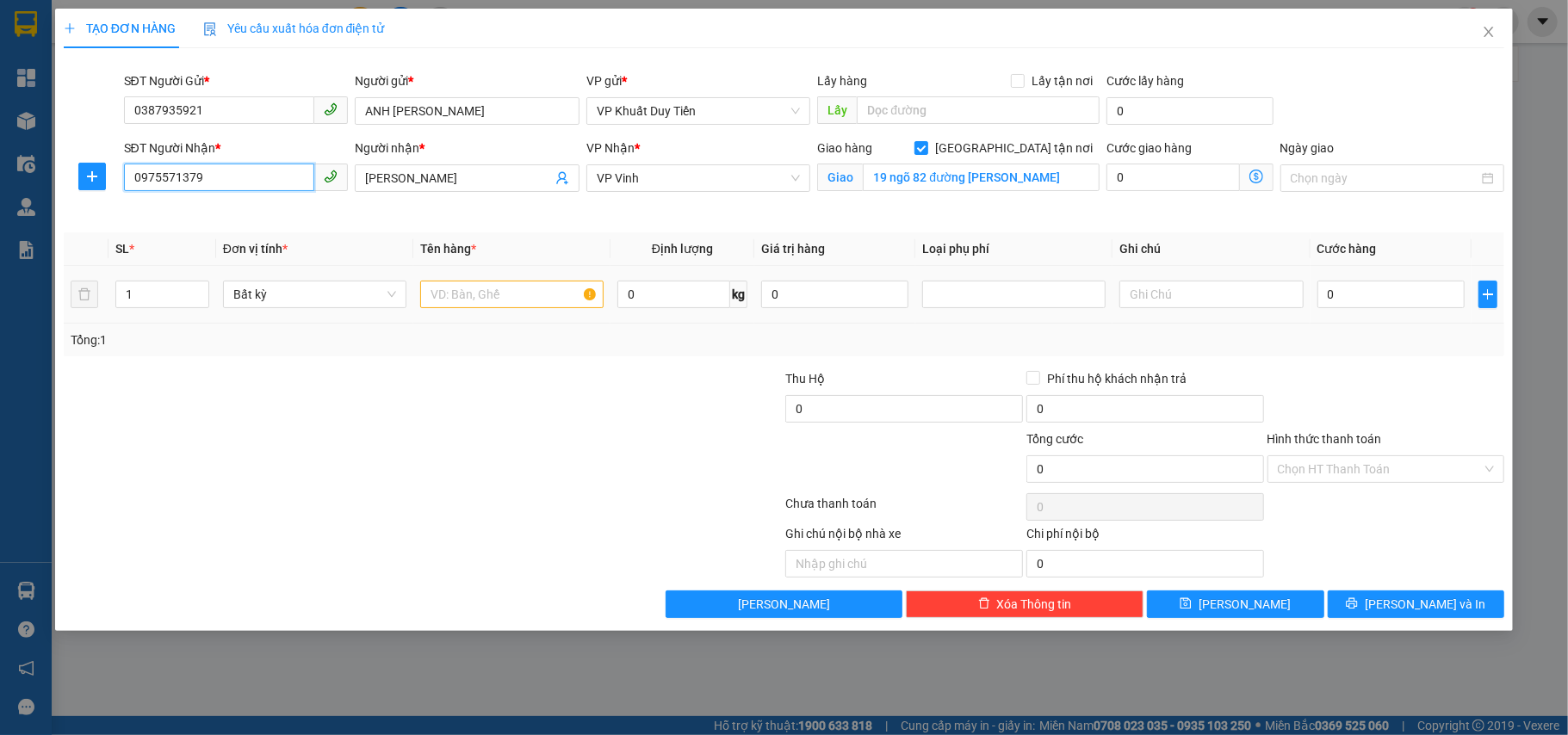
type input "0975571379"
click at [483, 284] on input "text" at bounding box center [512, 295] width 184 height 28
type input "thuốc"
click at [444, 454] on div at bounding box center [302, 460] width 481 height 61
click at [1174, 301] on input "0" at bounding box center [1391, 295] width 147 height 28
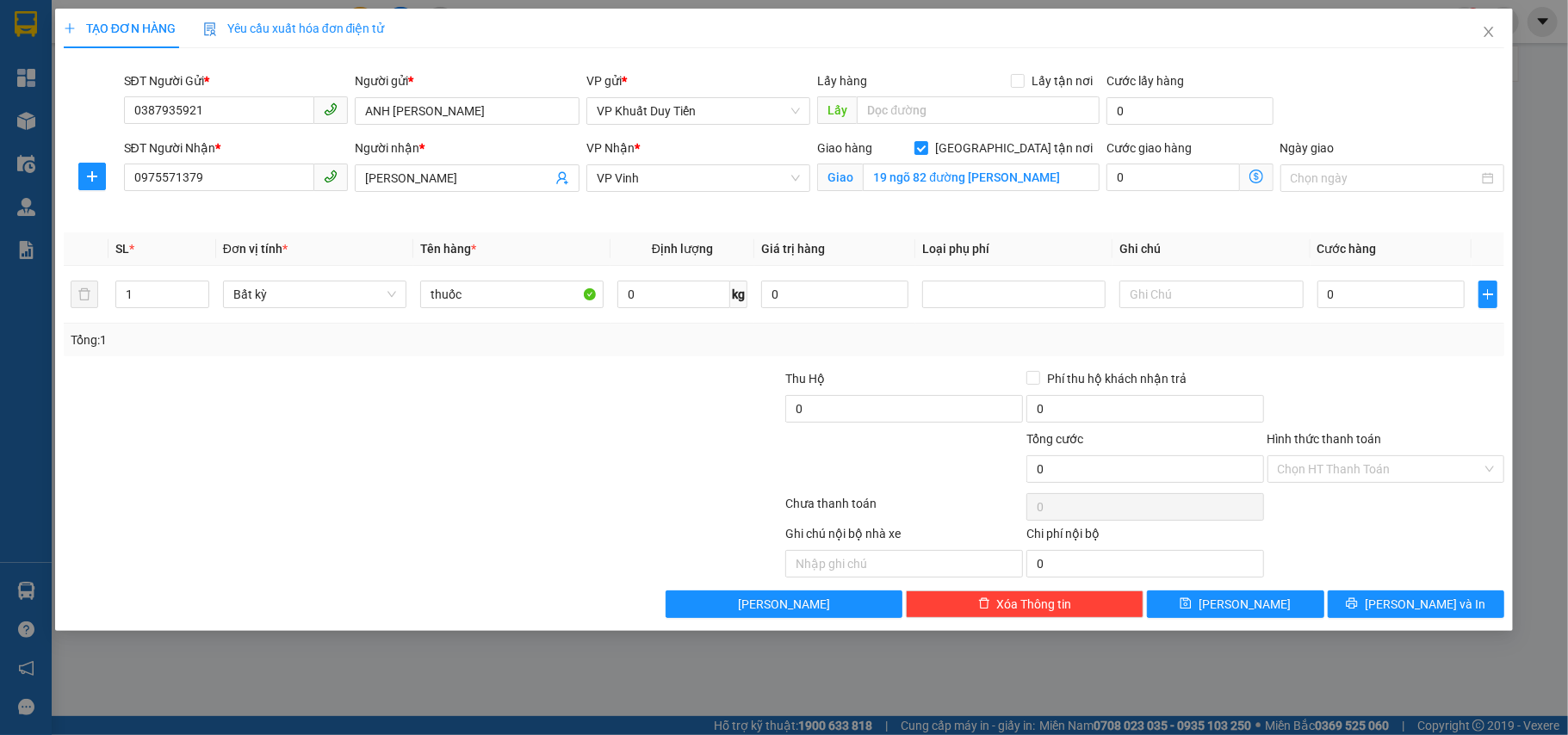
click at [434, 403] on div at bounding box center [302, 399] width 481 height 61
type input "2"
click at [204, 289] on span "up" at bounding box center [200, 290] width 10 height 10
click at [279, 656] on div "TẠO ĐƠN HÀNG Yêu cầu xuất hóa đơn điện tử Transit Pickup Surcharge Ids Transit …" at bounding box center [784, 368] width 1568 height 735
click at [1174, 297] on input "0" at bounding box center [1391, 295] width 147 height 28
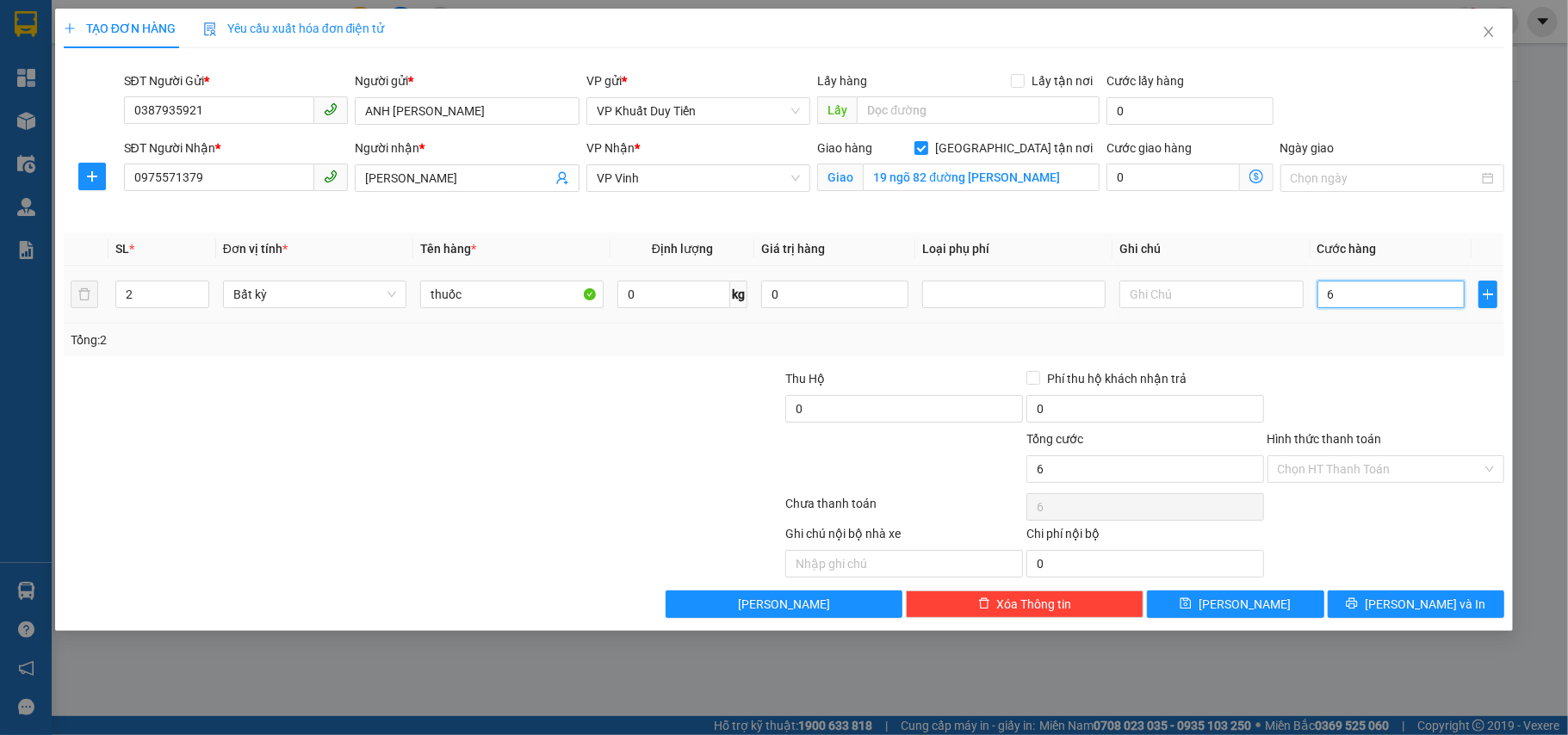
type input "6"
type input "60"
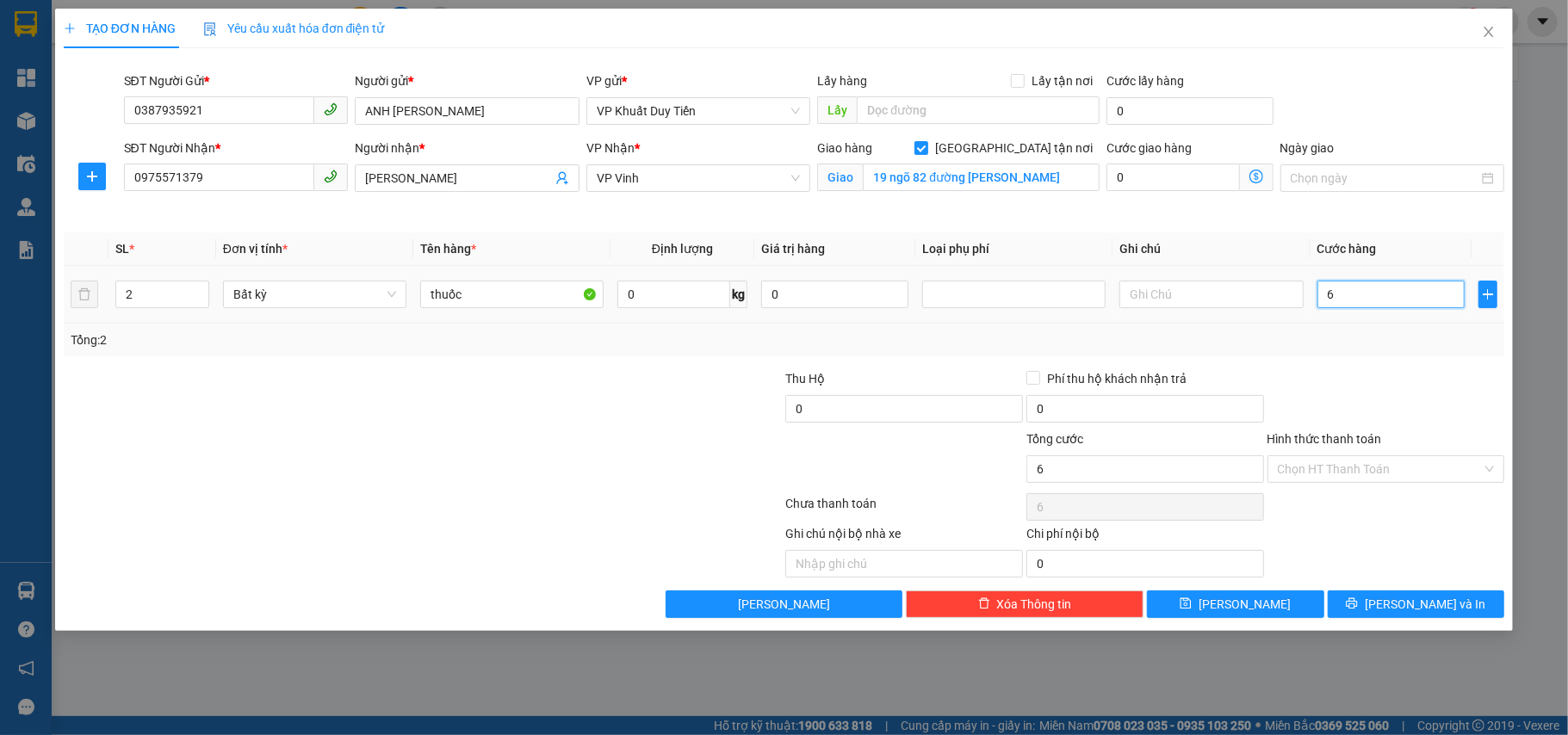
type input "60"
click at [1174, 338] on div "Tổng: 2" at bounding box center [784, 340] width 1428 height 19
click at [1172, 301] on input "text" at bounding box center [1211, 295] width 184 height 28
click at [1174, 405] on div "TẠO ĐƠN HÀNG Yêu cầu xuất hóa đơn điện tử Transit Pickup Surcharge Ids Transit …" at bounding box center [784, 319] width 1459 height 622
click at [1174, 600] on span "[PERSON_NAME] và In" at bounding box center [1424, 604] width 120 height 19
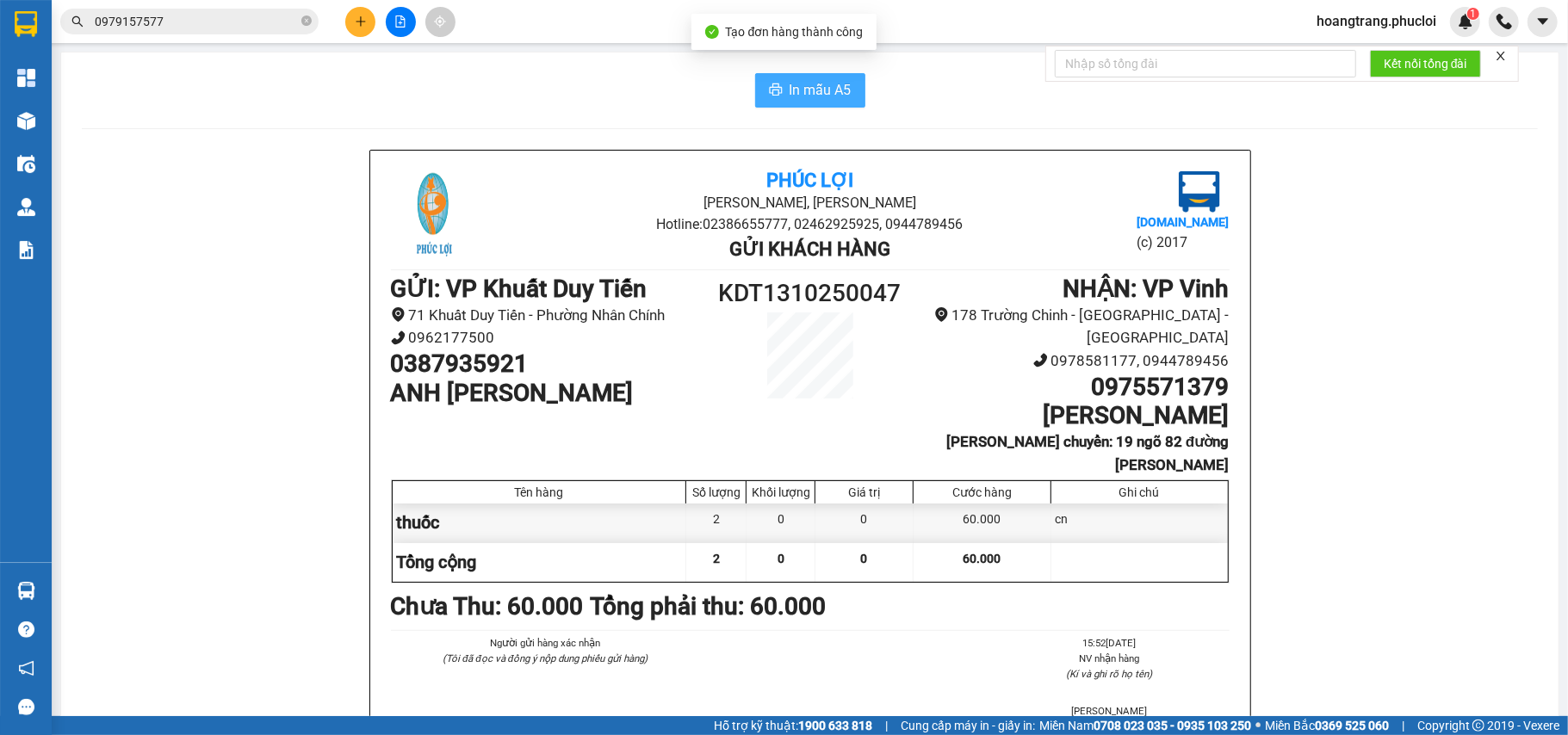
click at [769, 93] on icon "printer" at bounding box center [775, 90] width 13 height 12
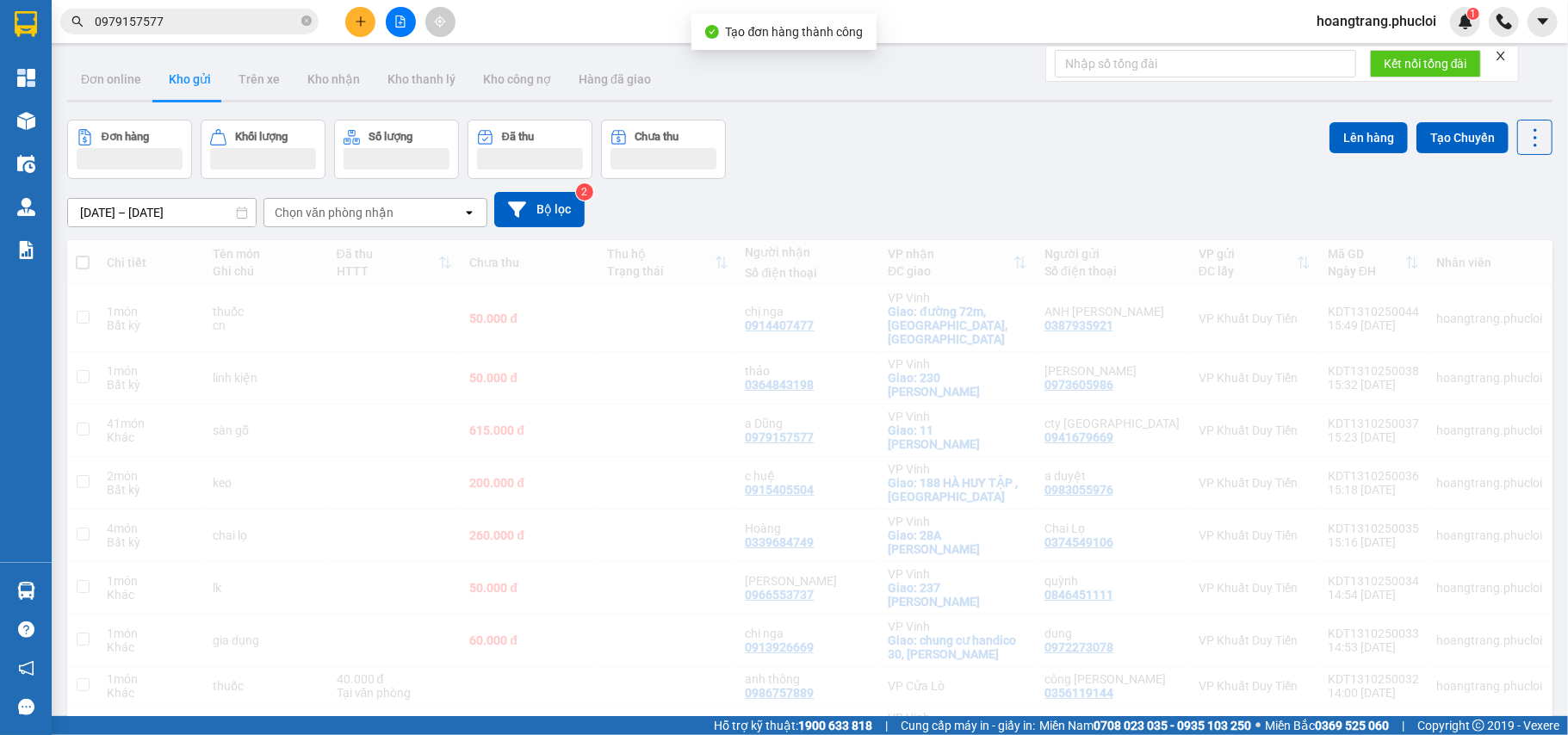
click at [353, 21] on button at bounding box center [360, 21] width 30 height 30
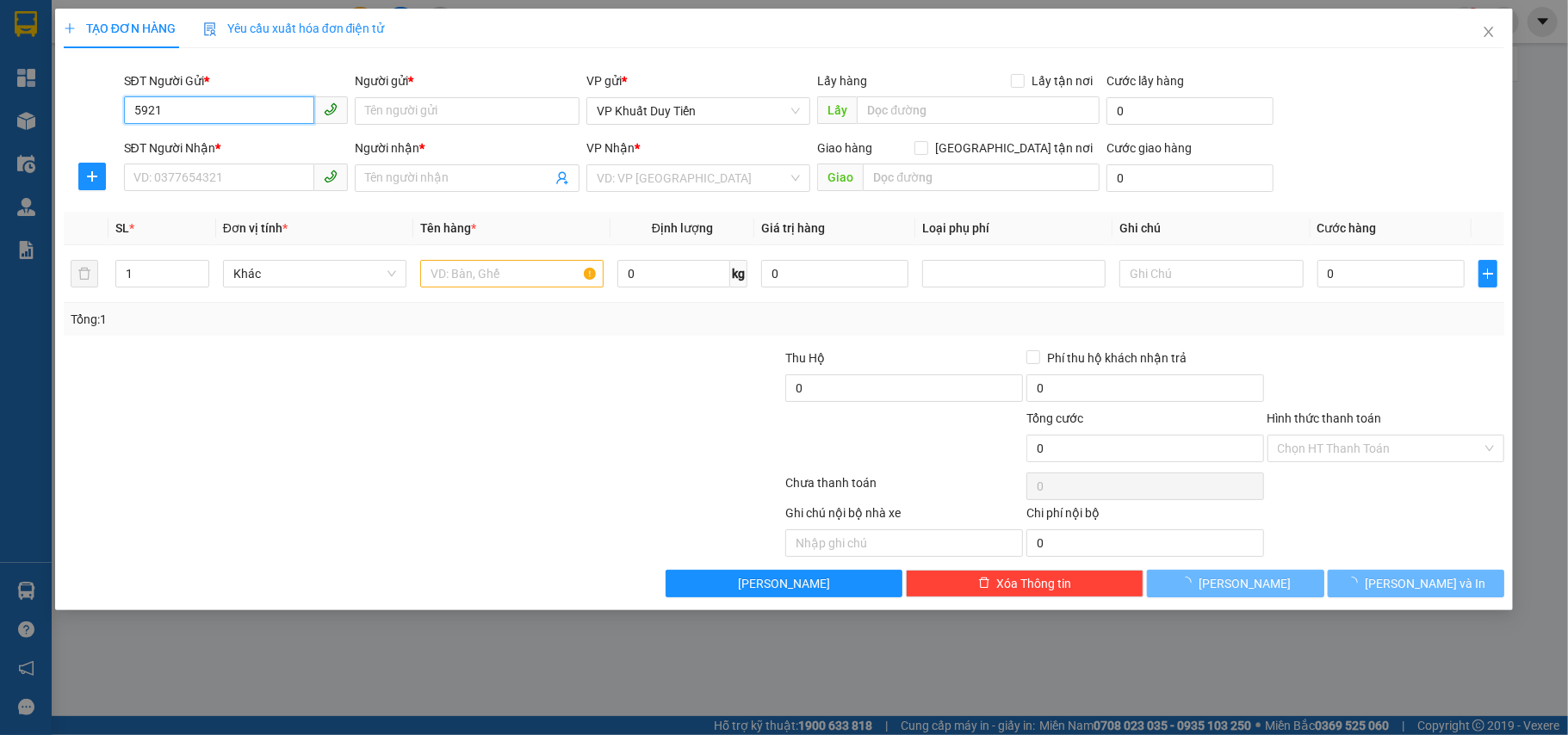
click at [250, 116] on input "5921" at bounding box center [219, 110] width 191 height 28
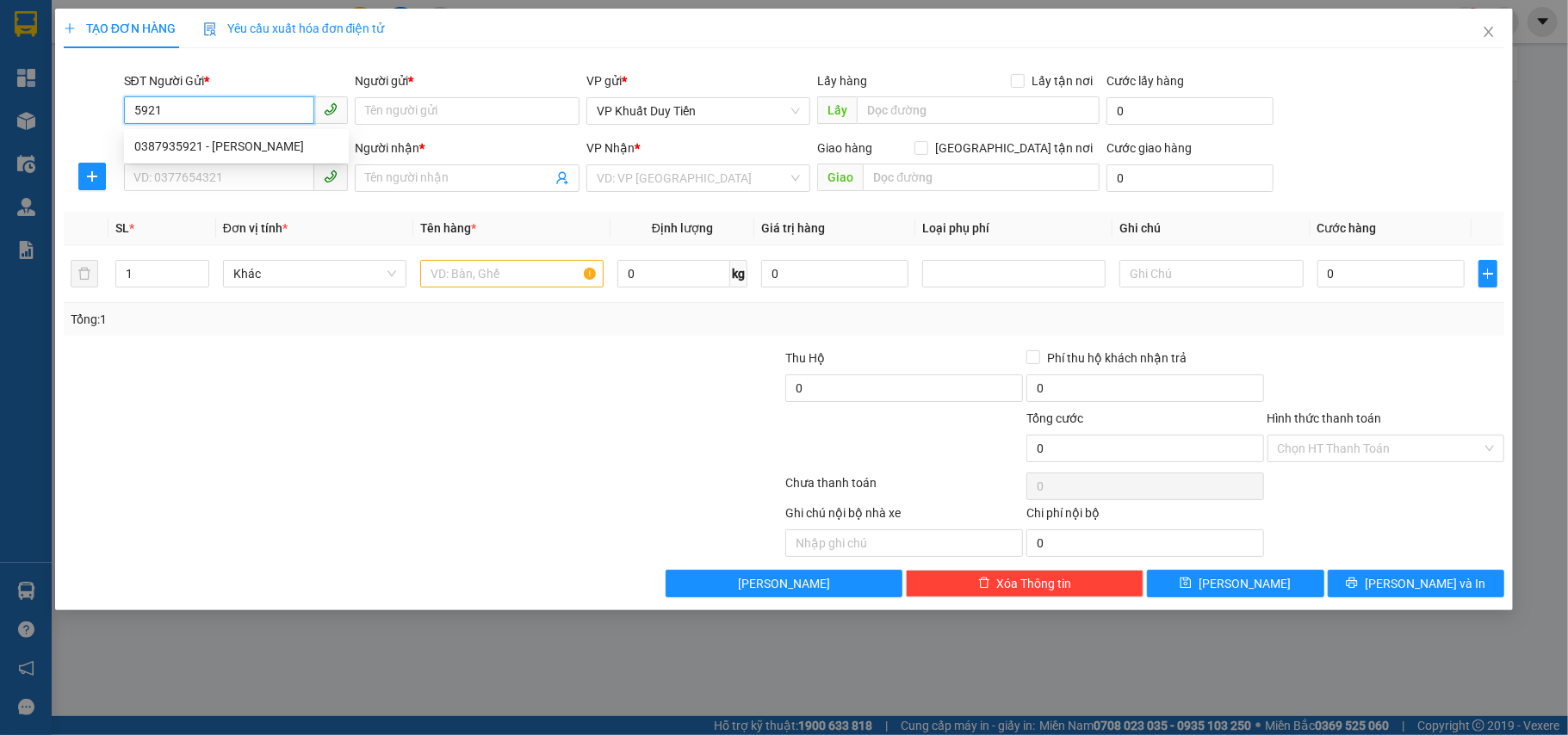
click at [258, 142] on div "0387935921 - ANH TUẤN HẢI VÂN" at bounding box center [236, 146] width 204 height 19
click at [258, 195] on div "SĐT Người Nhận * VD: 0377654321" at bounding box center [236, 169] width 225 height 61
click at [258, 183] on input "SĐT Người Nhận *" at bounding box center [219, 177] width 191 height 28
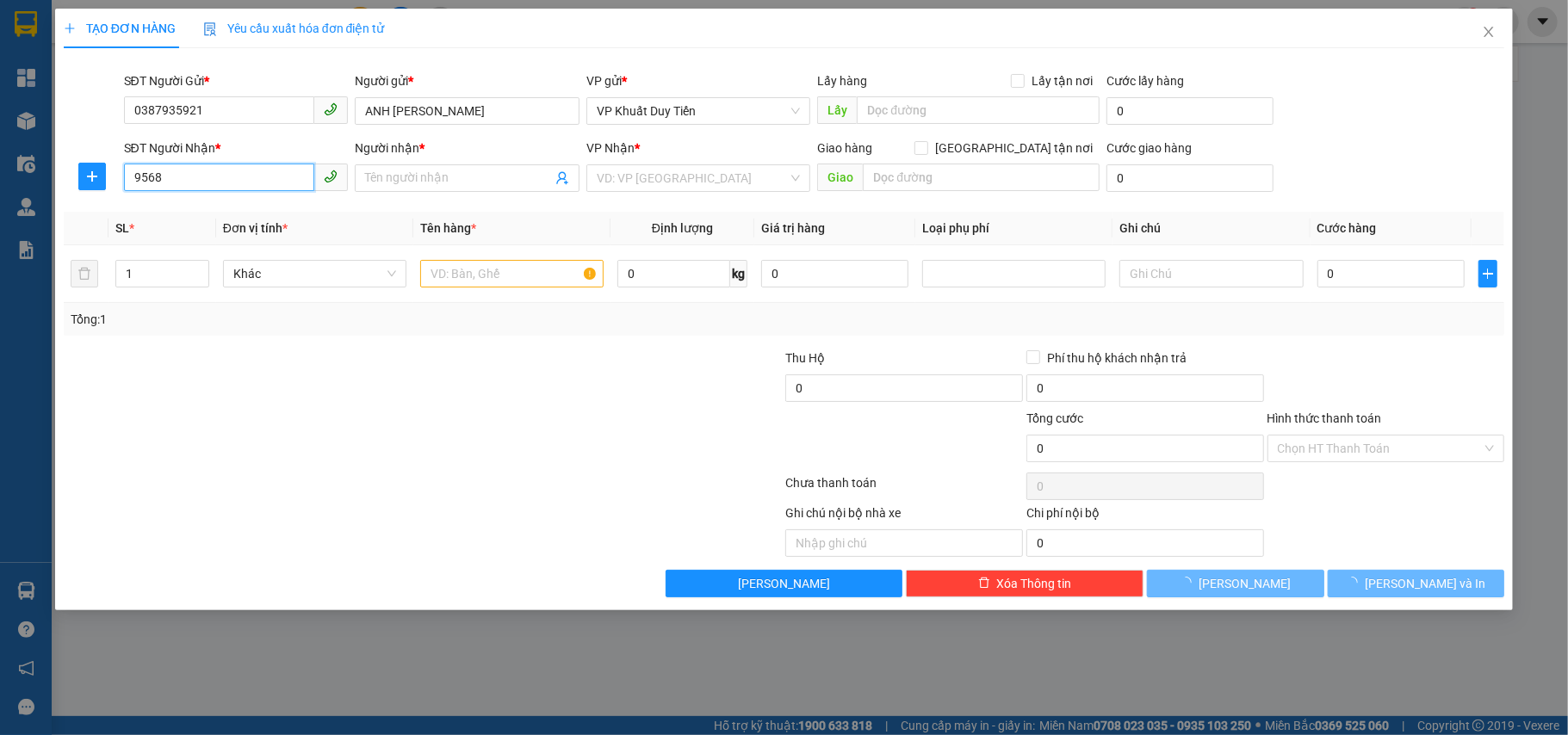
click at [191, 180] on input "9568" at bounding box center [219, 177] width 191 height 28
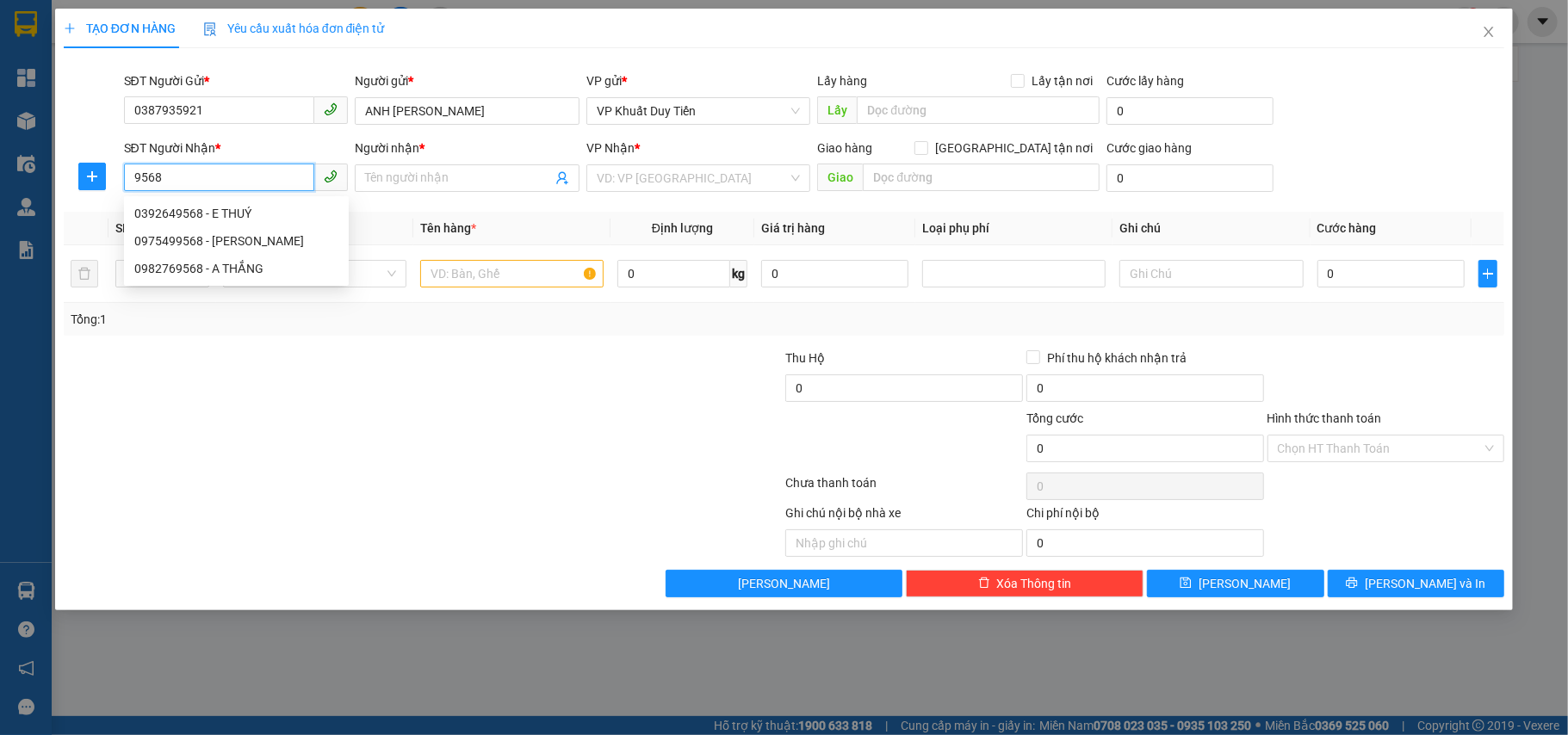
drag, startPoint x: 212, startPoint y: 183, endPoint x: 0, endPoint y: 210, distance: 213.7
click at [0, 210] on div "TẠO ĐƠN HÀNG Yêu cầu xuất hóa đơn điện tử Transit Pickup Surcharge Ids Transit …" at bounding box center [784, 368] width 1568 height 735
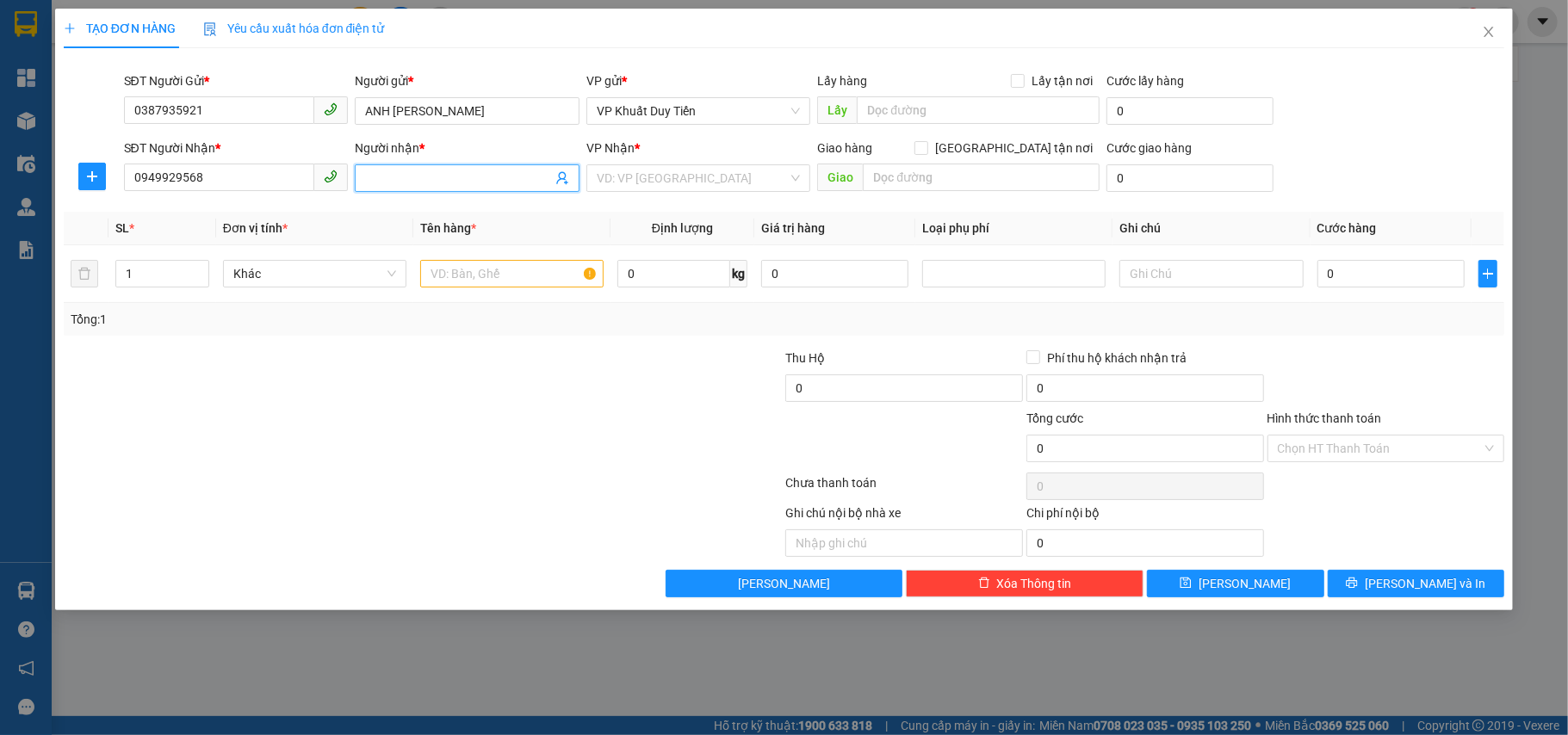
click at [377, 173] on input "Người nhận *" at bounding box center [458, 178] width 187 height 19
click at [635, 166] on input "search" at bounding box center [693, 178] width 192 height 26
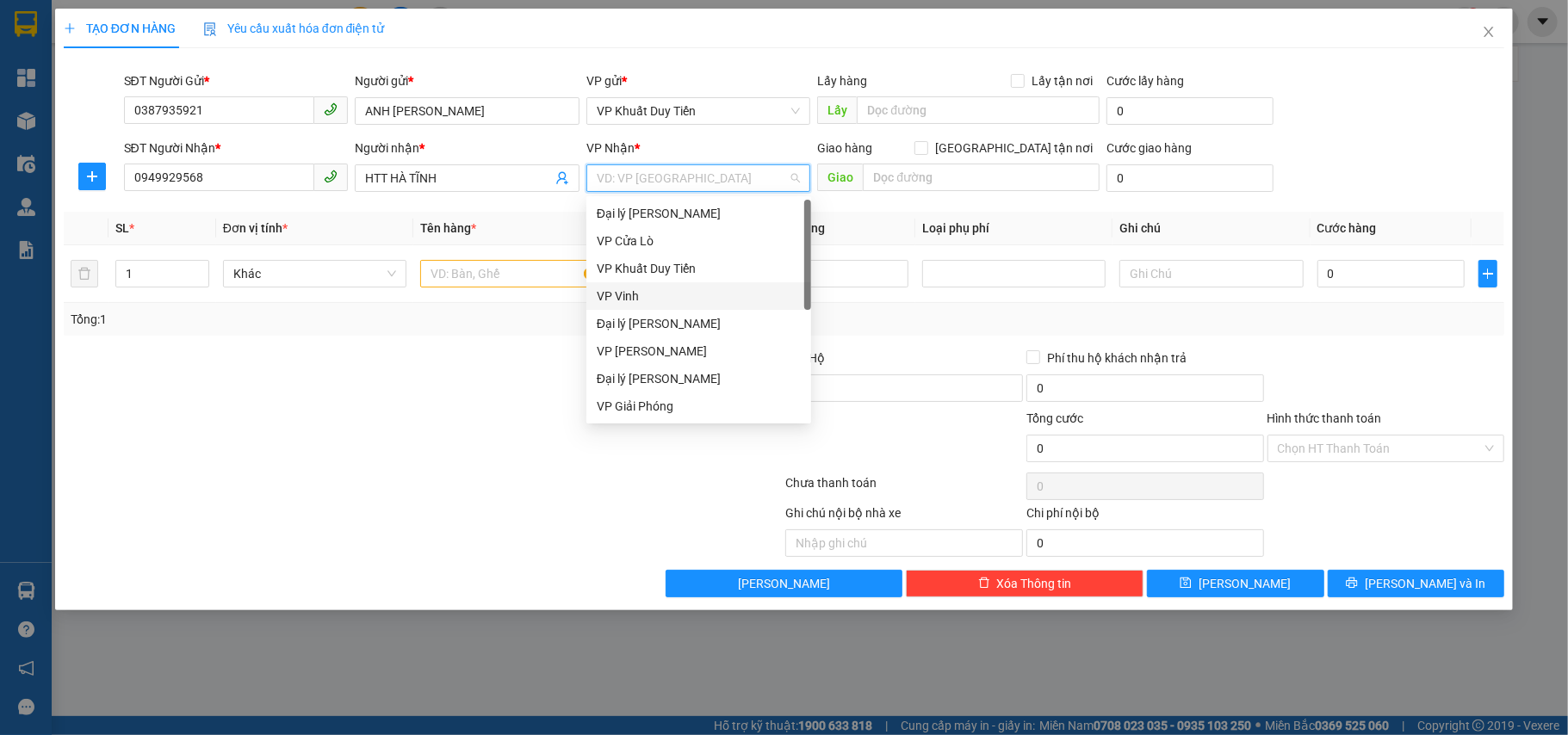
click at [624, 289] on div "VP Vinh" at bounding box center [699, 296] width 204 height 19
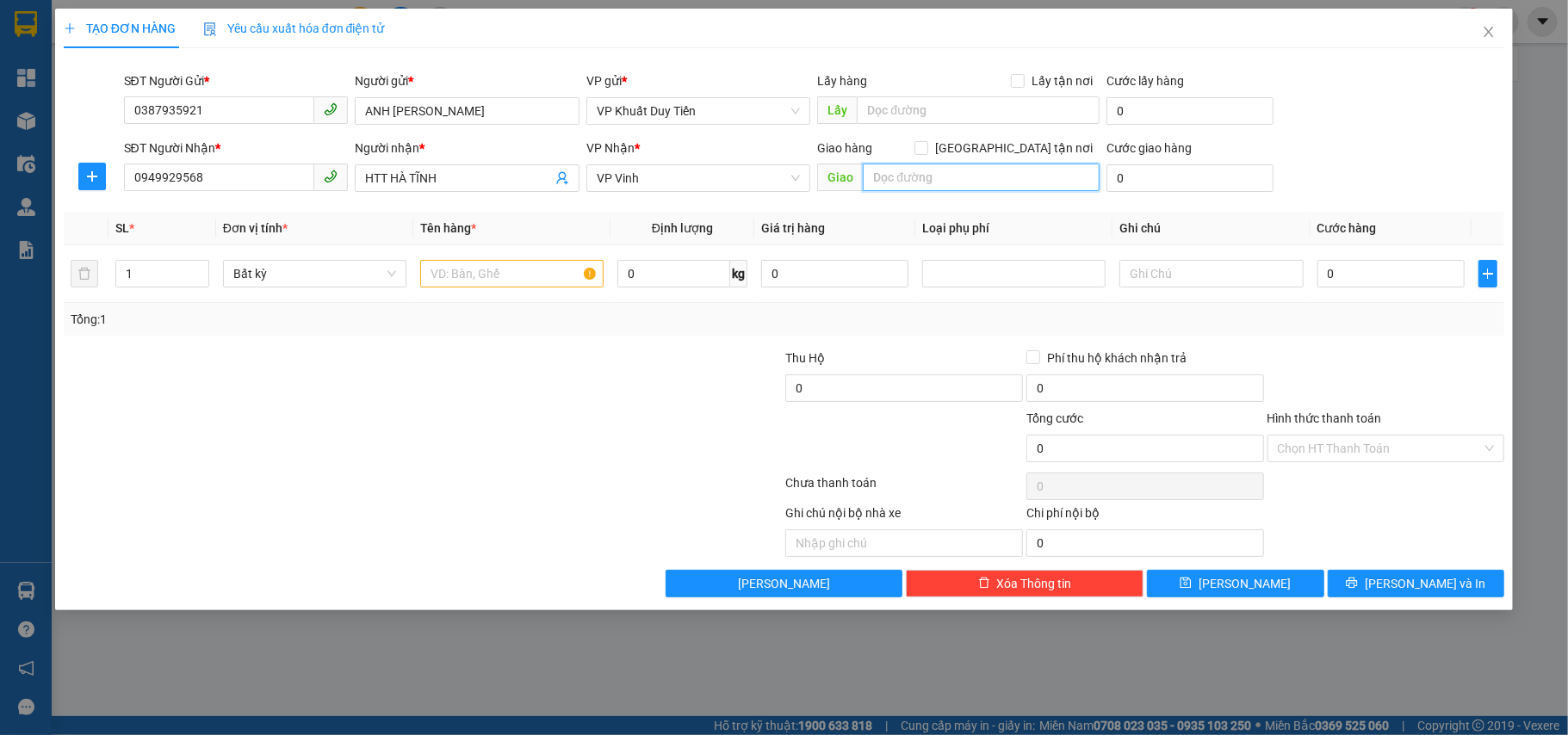
click at [918, 181] on input "text" at bounding box center [981, 177] width 237 height 28
click at [196, 265] on span "up" at bounding box center [200, 269] width 10 height 10
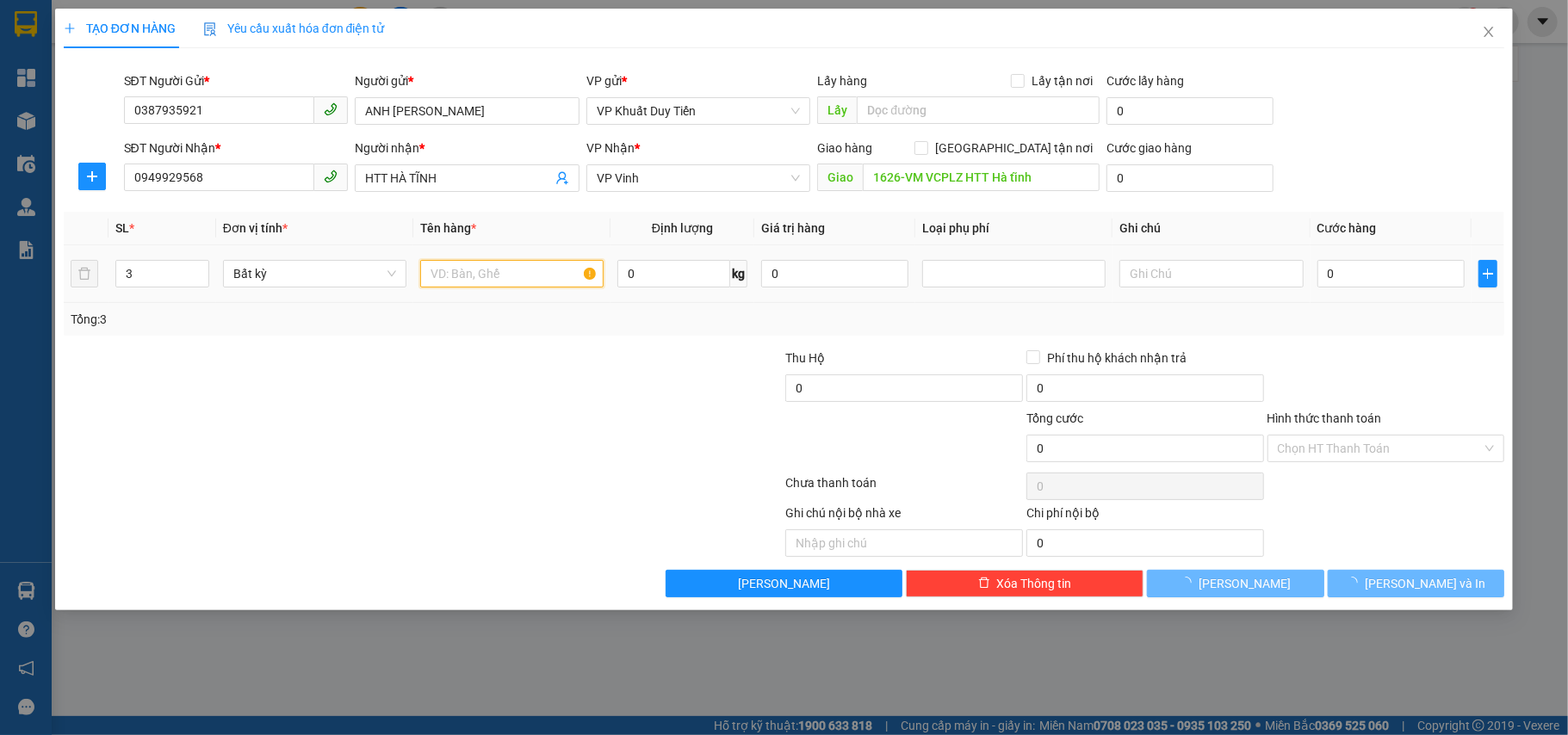
click at [510, 263] on input "text" at bounding box center [512, 274] width 184 height 28
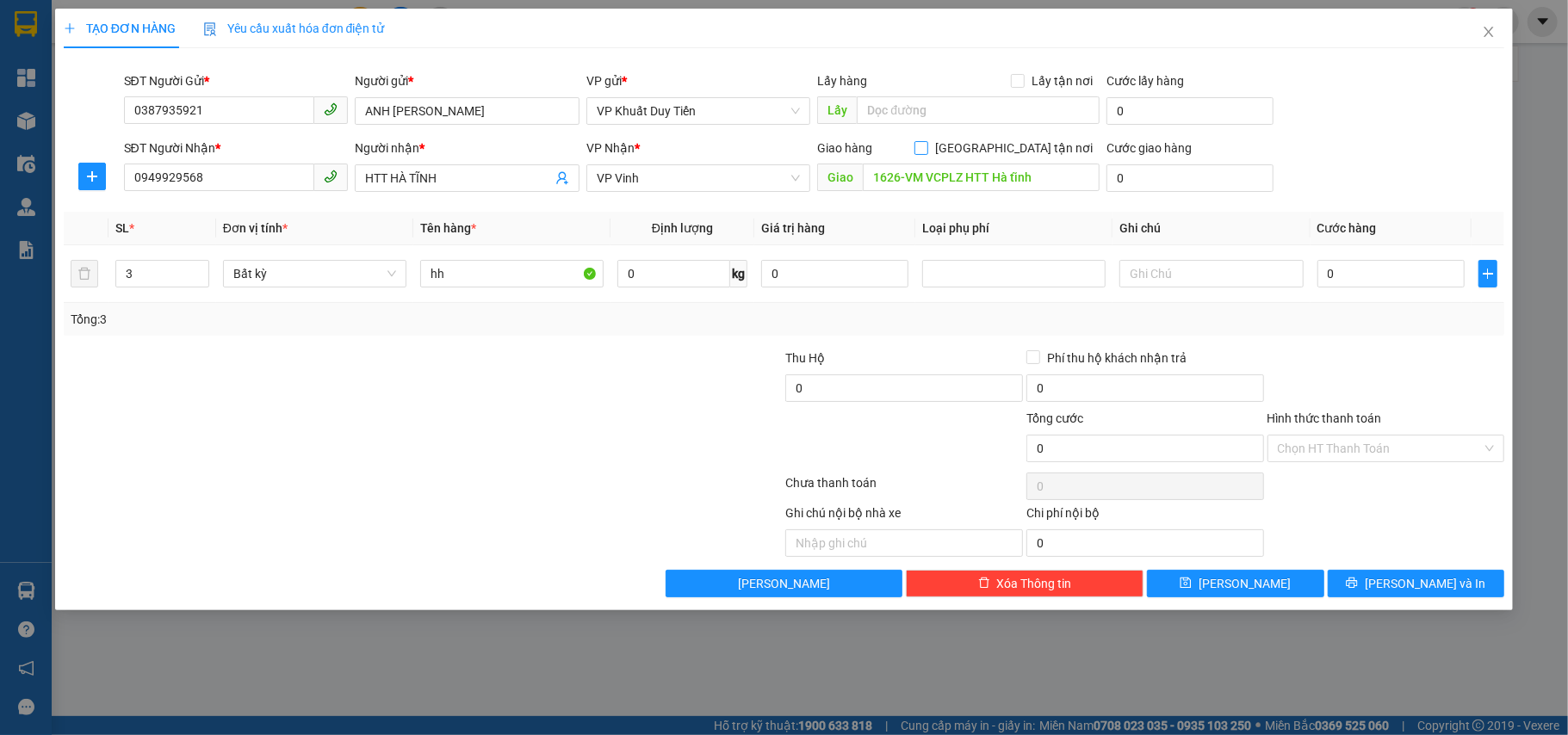
click at [926, 146] on input "[GEOGRAPHIC_DATA] tận nơi" at bounding box center [920, 146] width 12 height 12
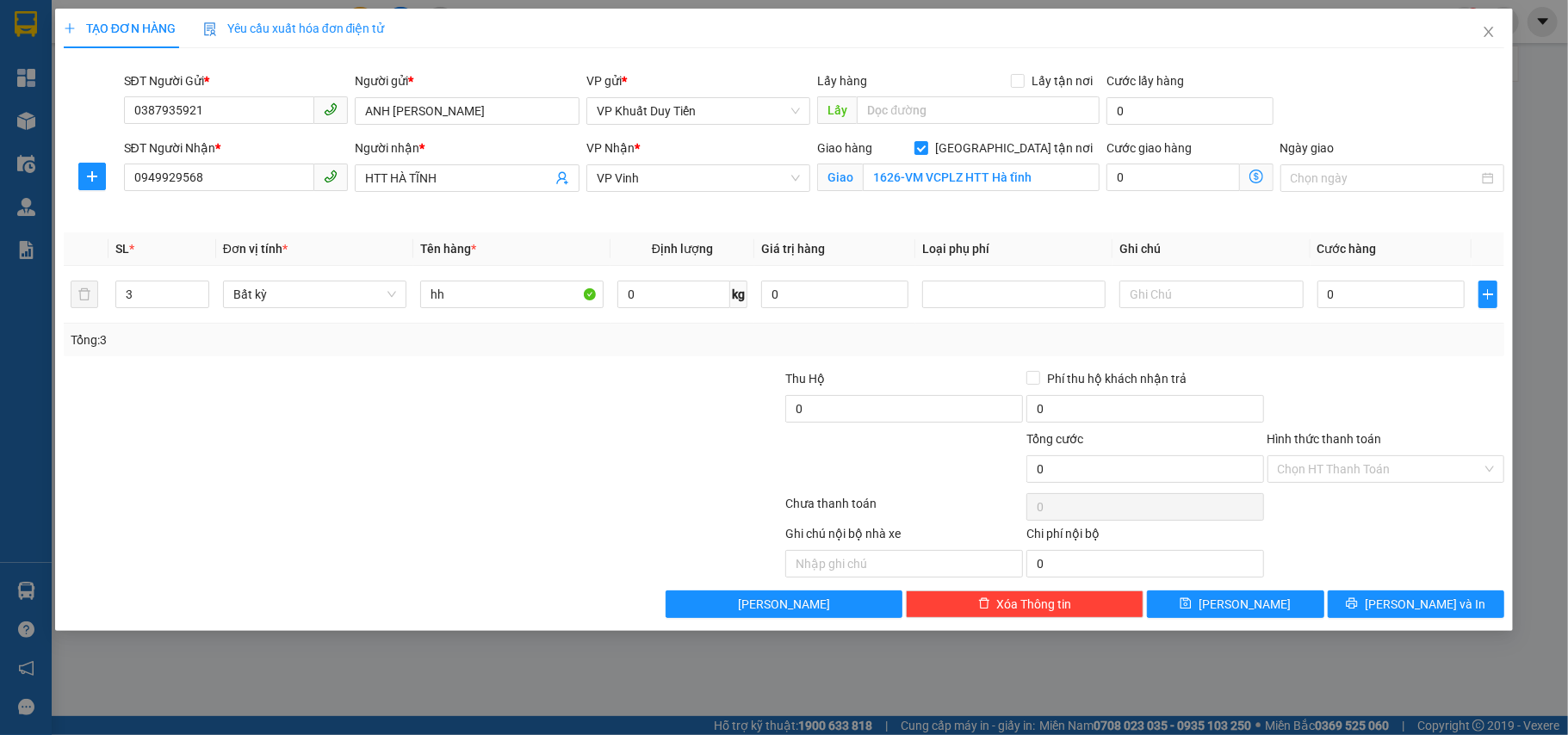
click at [465, 382] on div at bounding box center [302, 399] width 481 height 61
click at [1174, 294] on input "0" at bounding box center [1391, 295] width 147 height 28
click at [1174, 345] on div "Tổng: 3" at bounding box center [784, 340] width 1428 height 19
click at [1164, 295] on input "text" at bounding box center [1211, 295] width 184 height 28
click at [1174, 379] on div at bounding box center [1386, 399] width 241 height 61
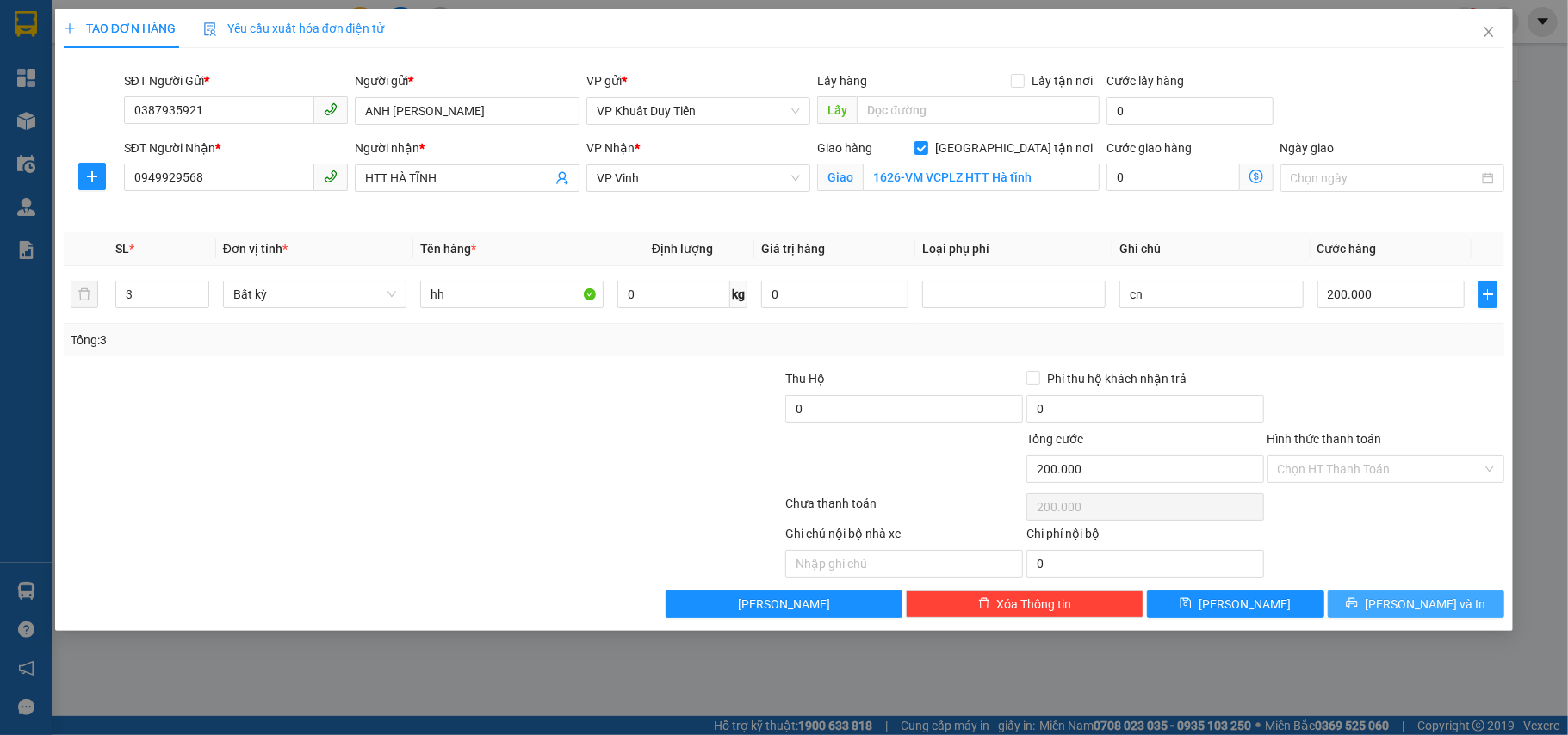
click at [1174, 603] on button "[PERSON_NAME] và In" at bounding box center [1417, 604] width 177 height 28
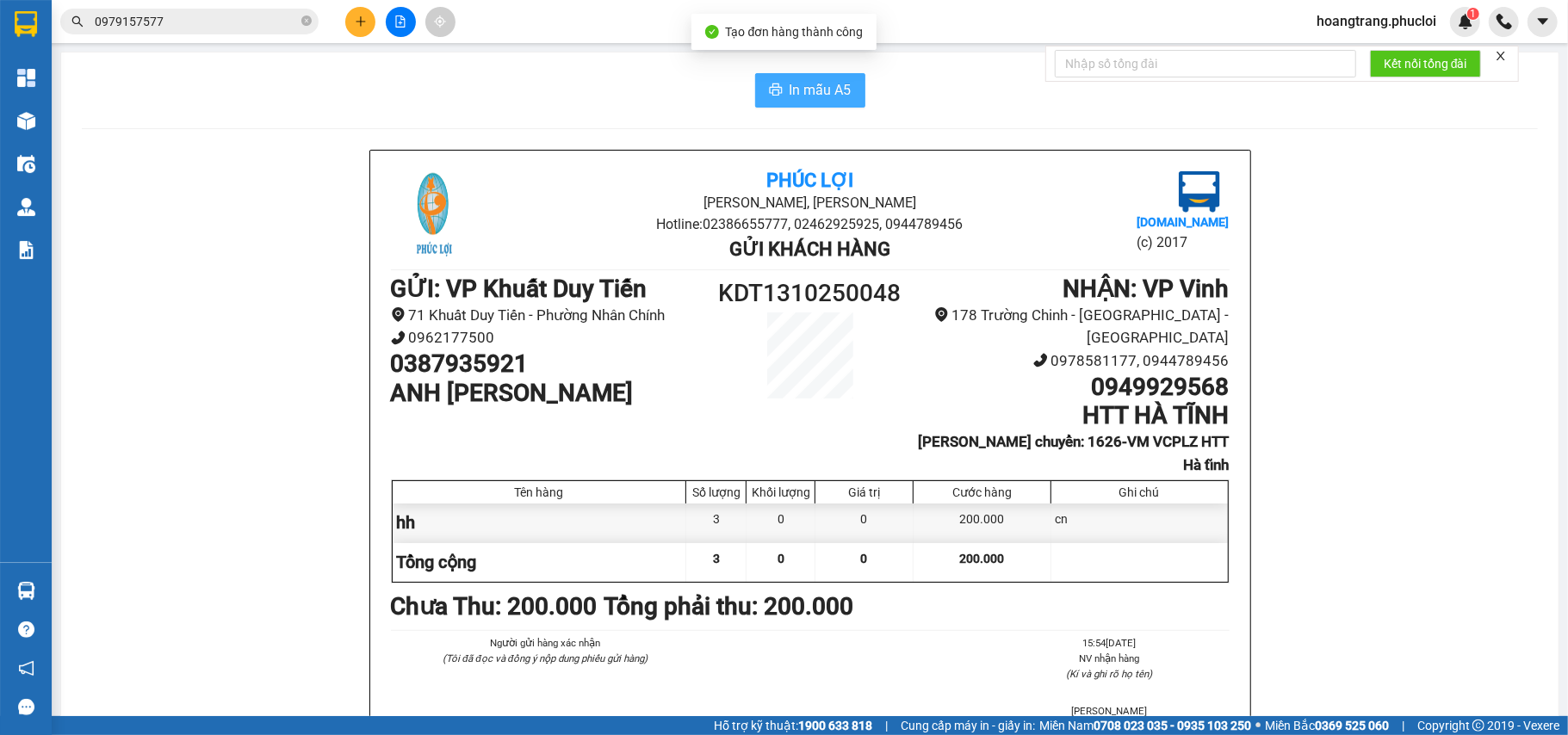
click at [796, 84] on span "In mẫu A5" at bounding box center [821, 90] width 62 height 21
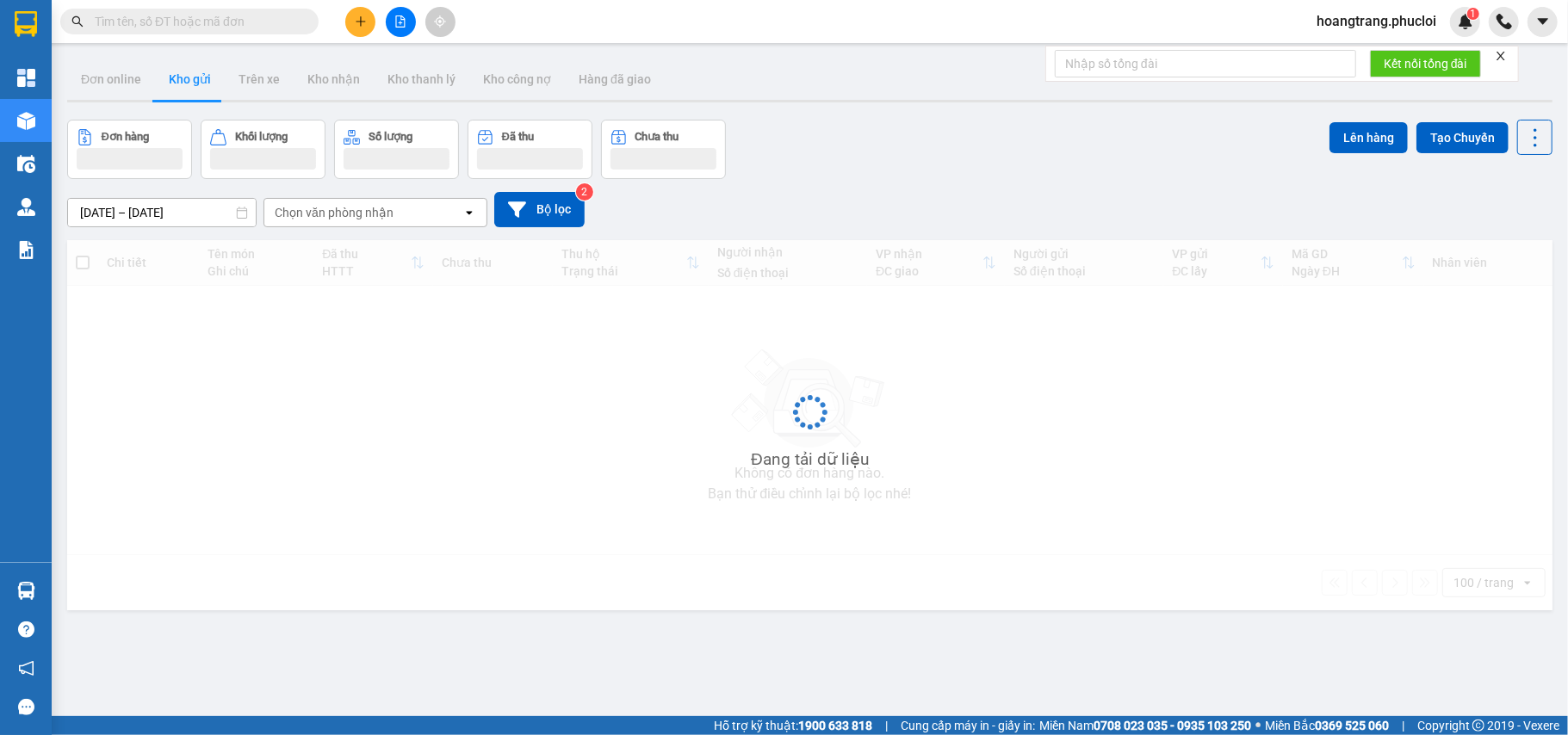
click at [266, 15] on input "text" at bounding box center [197, 21] width 203 height 19
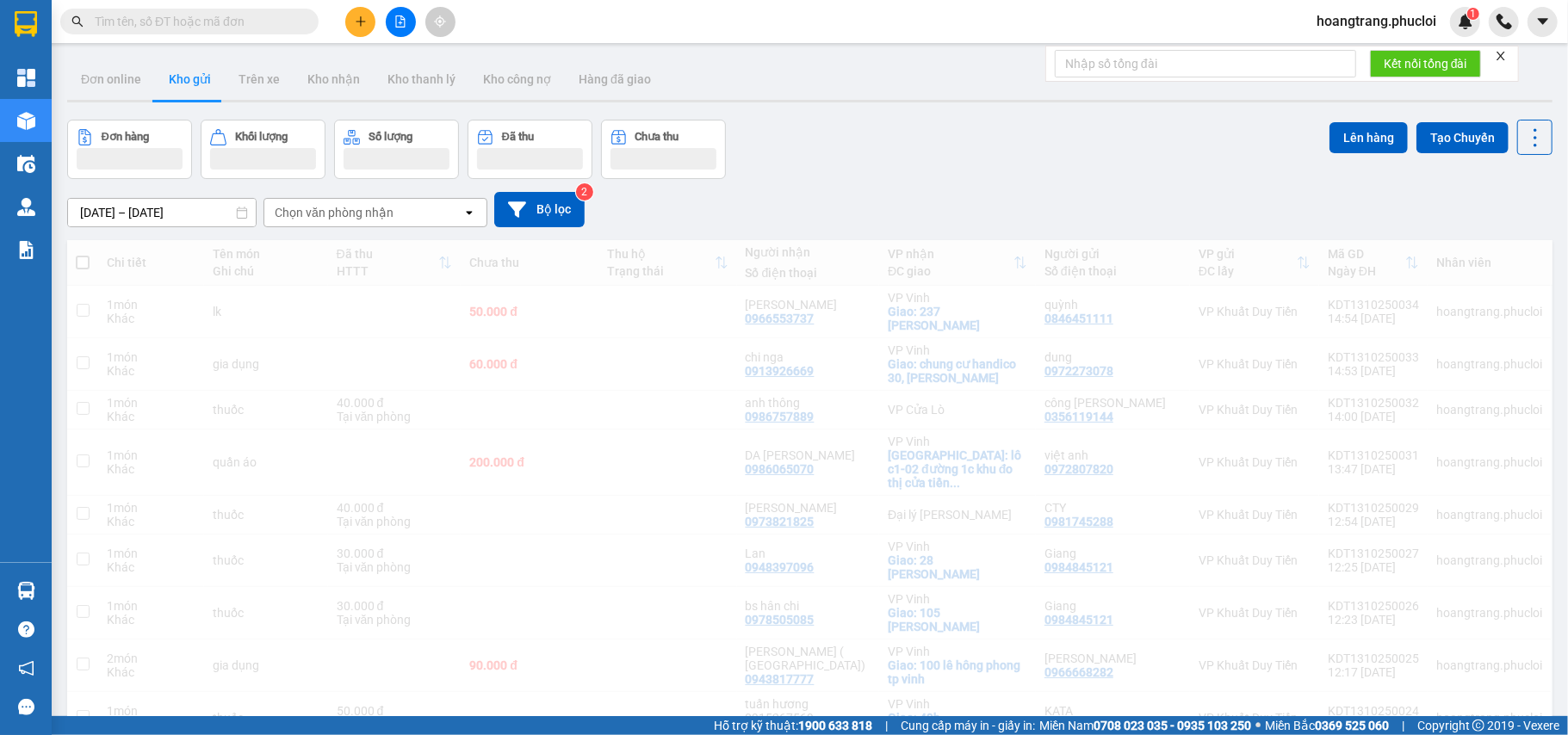
paste input "0339684749"
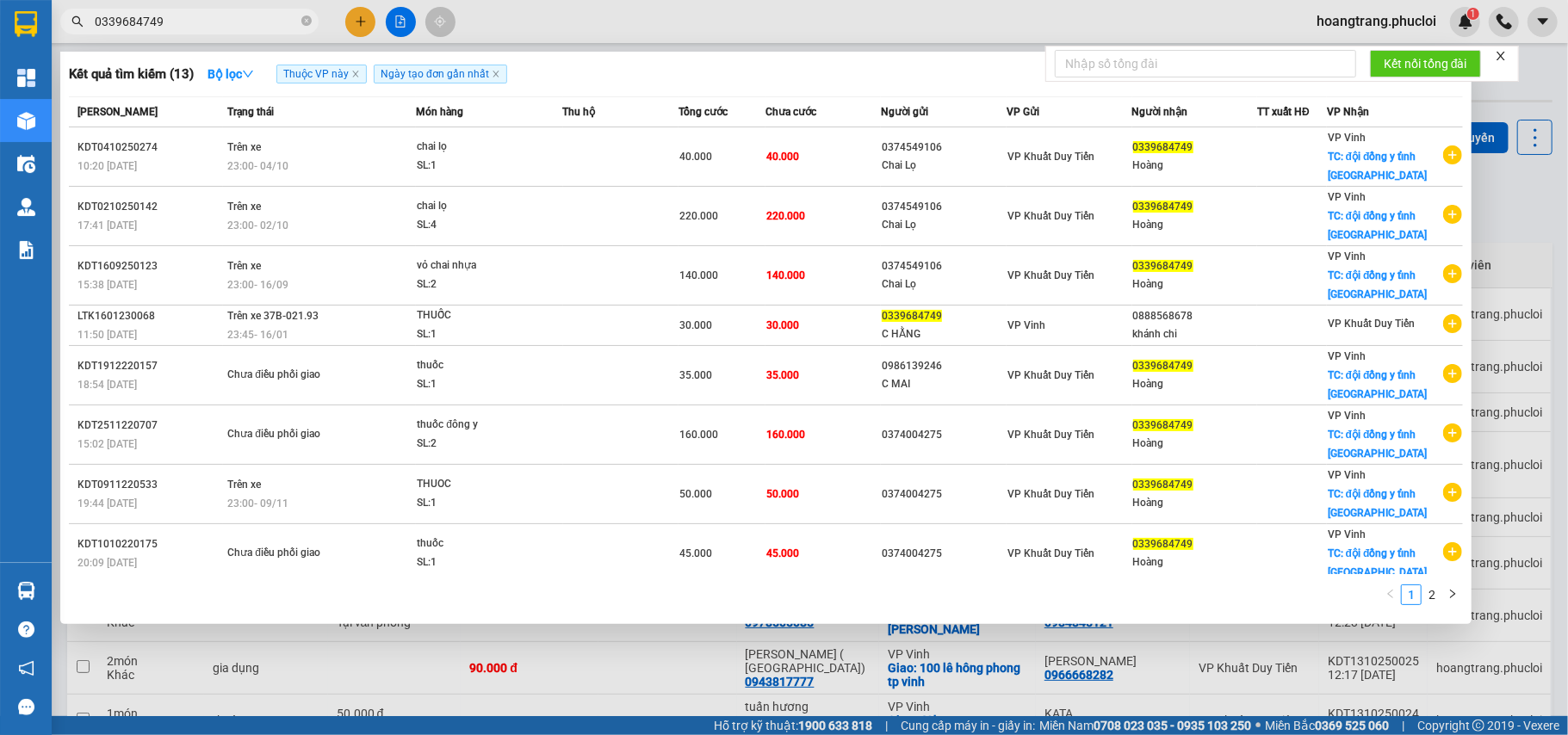
type input "0339684749"
click at [270, 7] on div "Kết quả tìm kiếm ( 13 ) Bộ lọc Thuộc VP này Ngày tạo đơn gần nhất Mã ĐH Trạng t…" at bounding box center [168, 21] width 336 height 30
click at [307, 24] on icon "close-circle" at bounding box center [306, 21] width 10 height 10
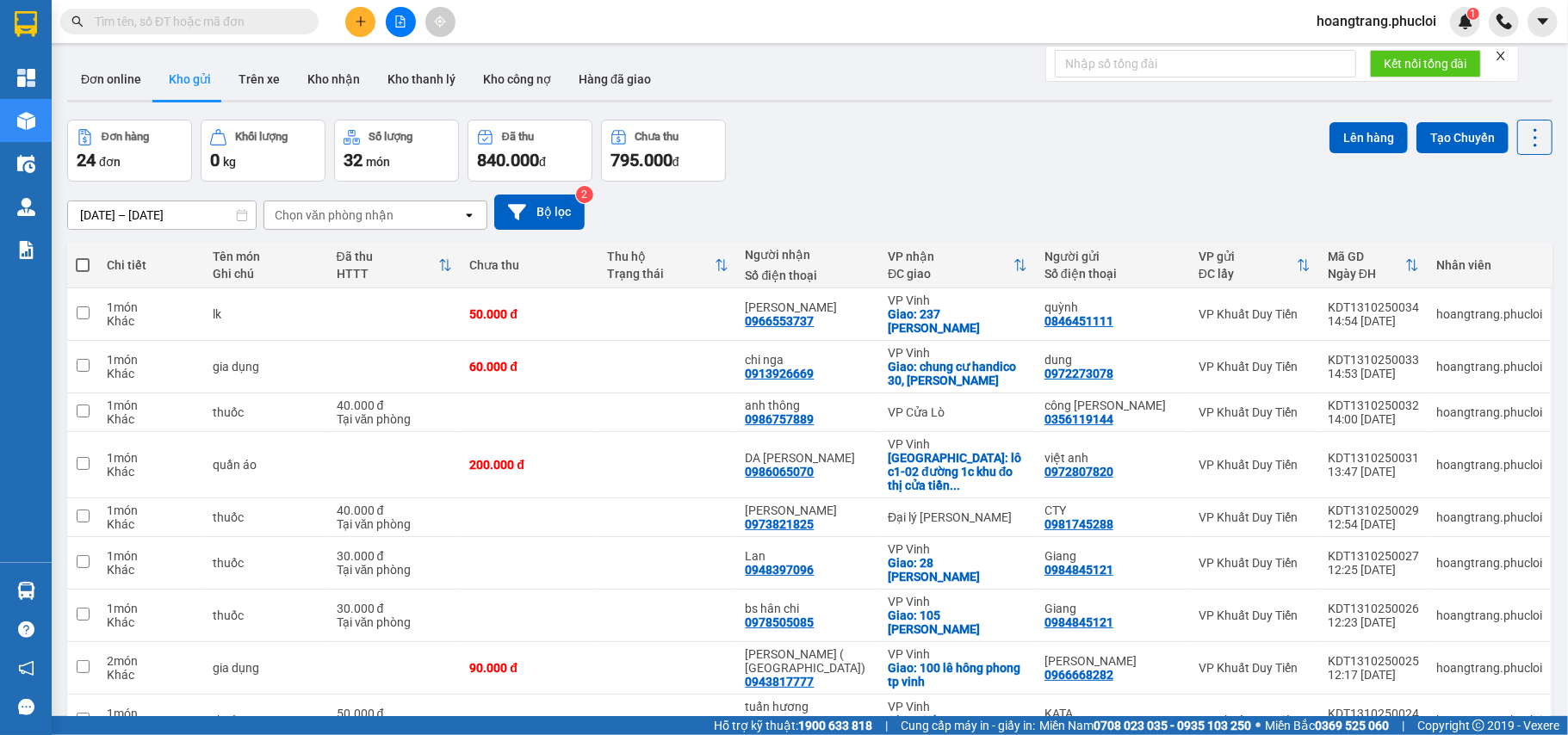
paste input "0915405504"
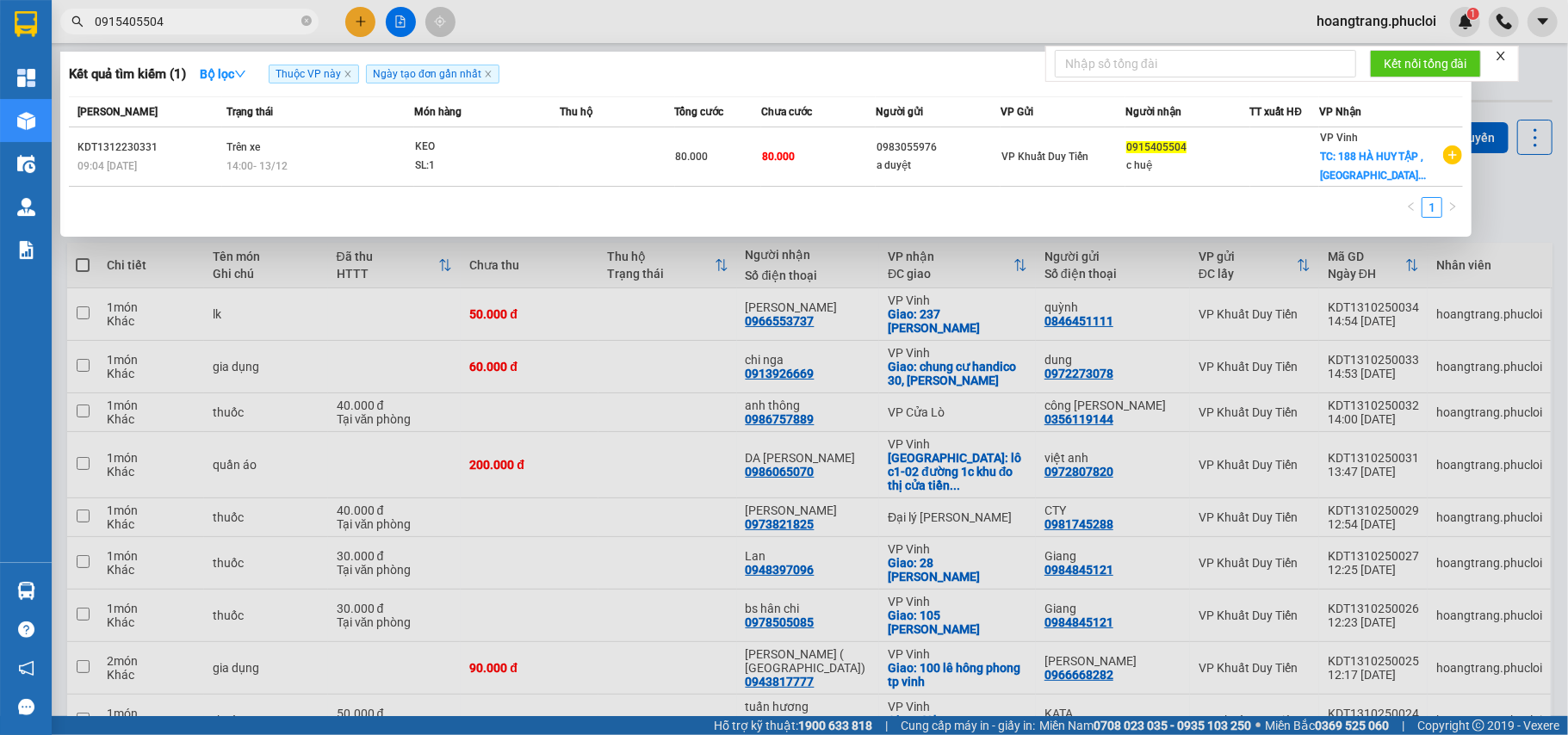
type input "0915405504"
click at [363, 16] on div at bounding box center [784, 368] width 1568 height 735
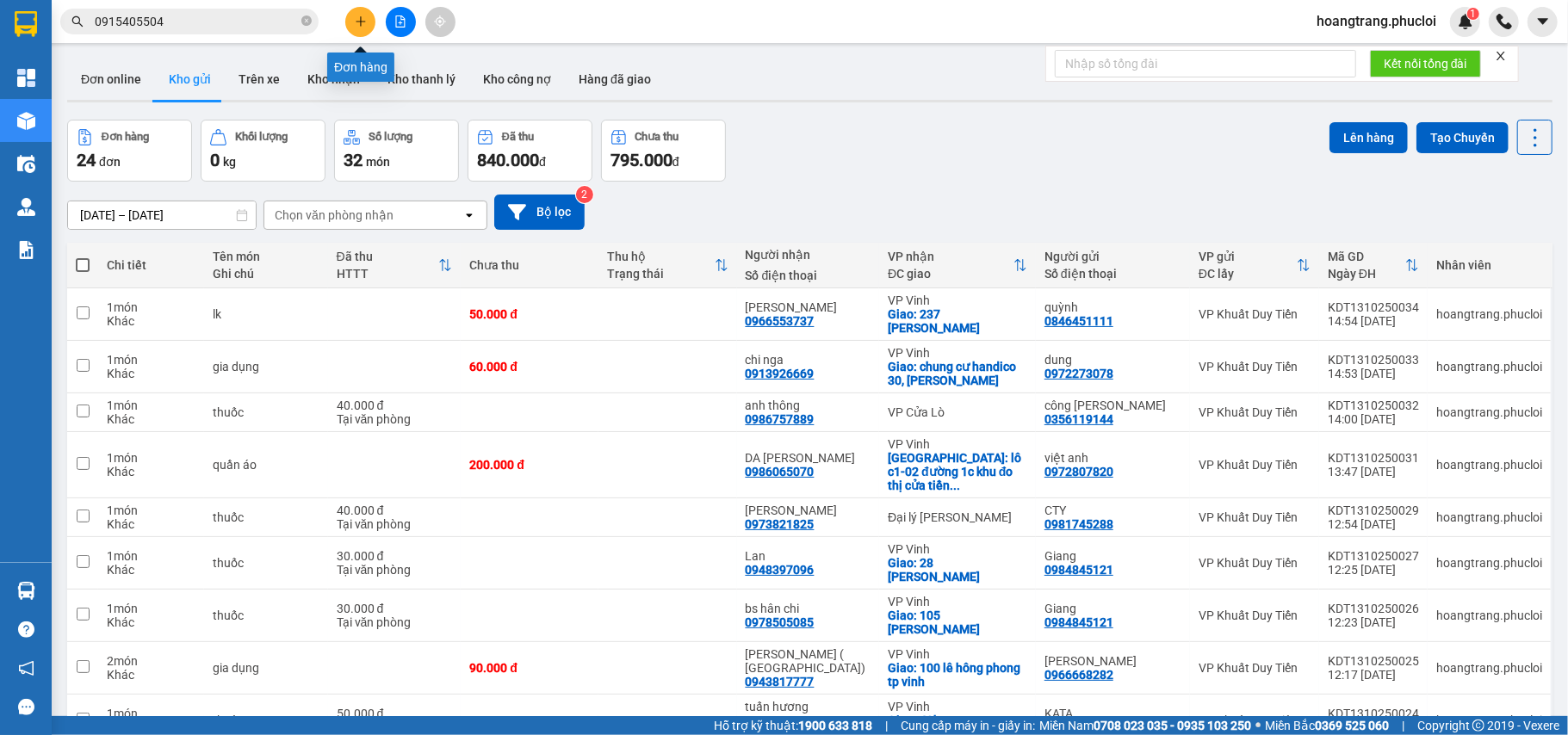
click at [368, 19] on button at bounding box center [360, 21] width 30 height 30
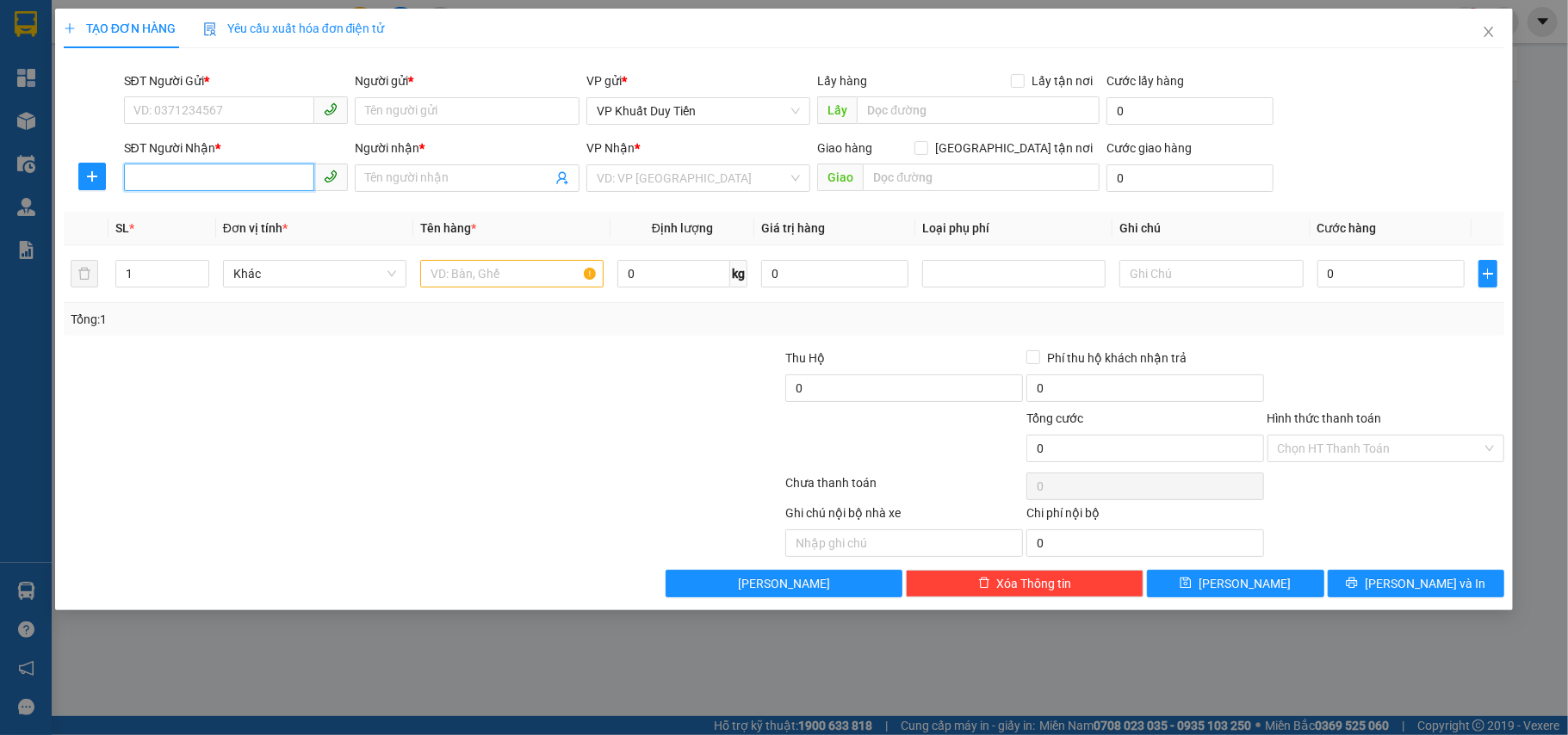
click at [290, 173] on input "SĐT Người Nhận *" at bounding box center [219, 177] width 191 height 28
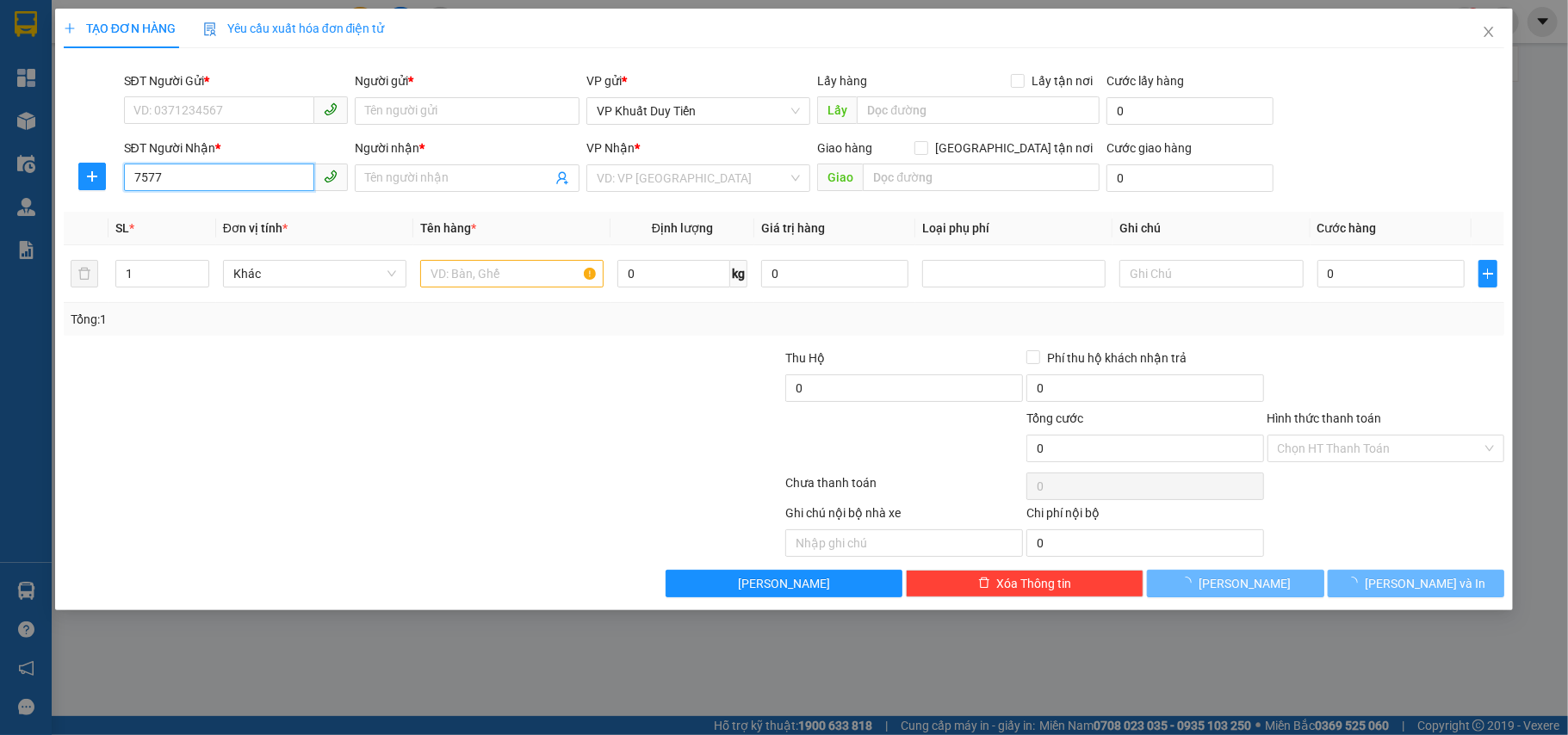
click at [276, 187] on input "7577" at bounding box center [219, 177] width 191 height 28
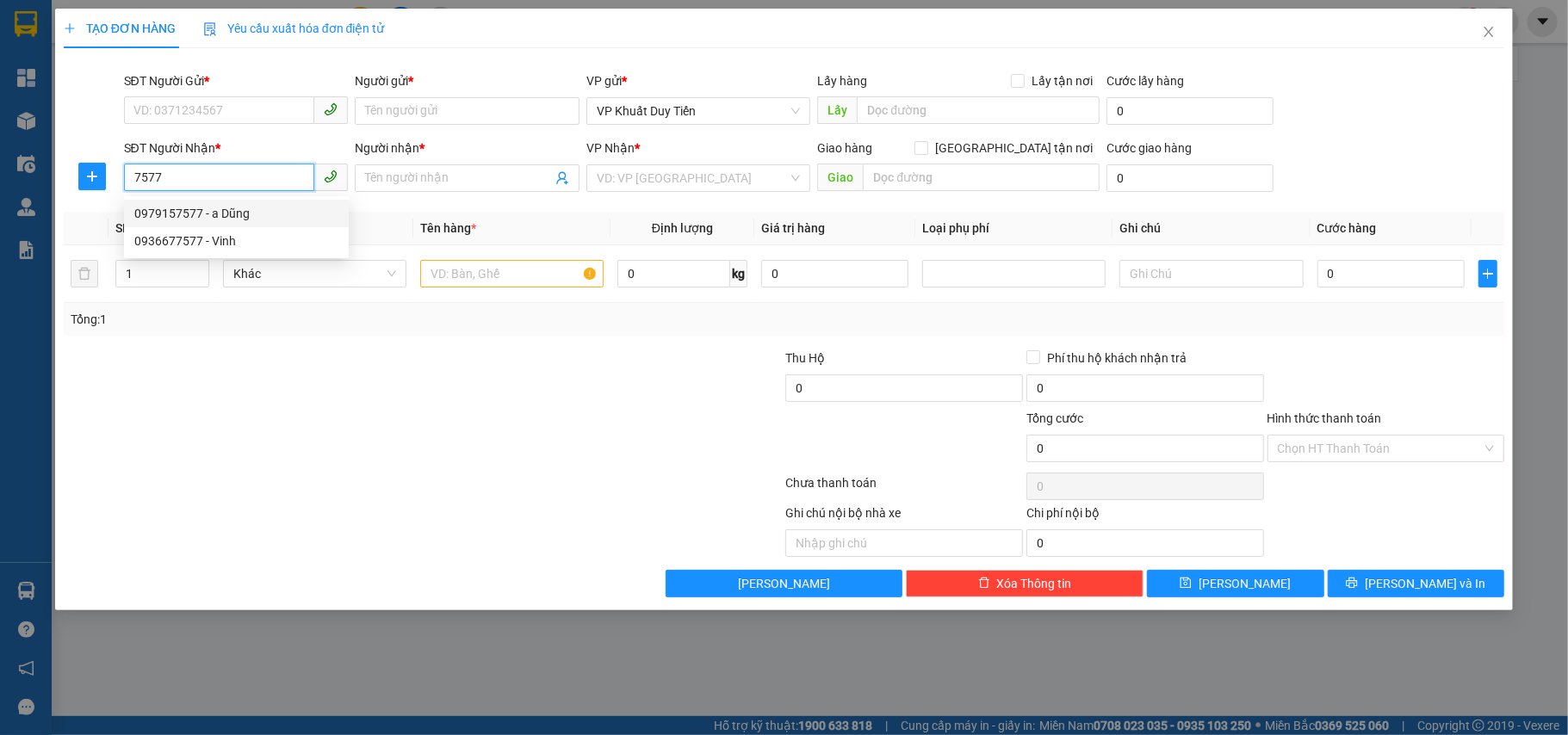
click at [269, 215] on div "0979157577 - a Dũng" at bounding box center [236, 214] width 204 height 19
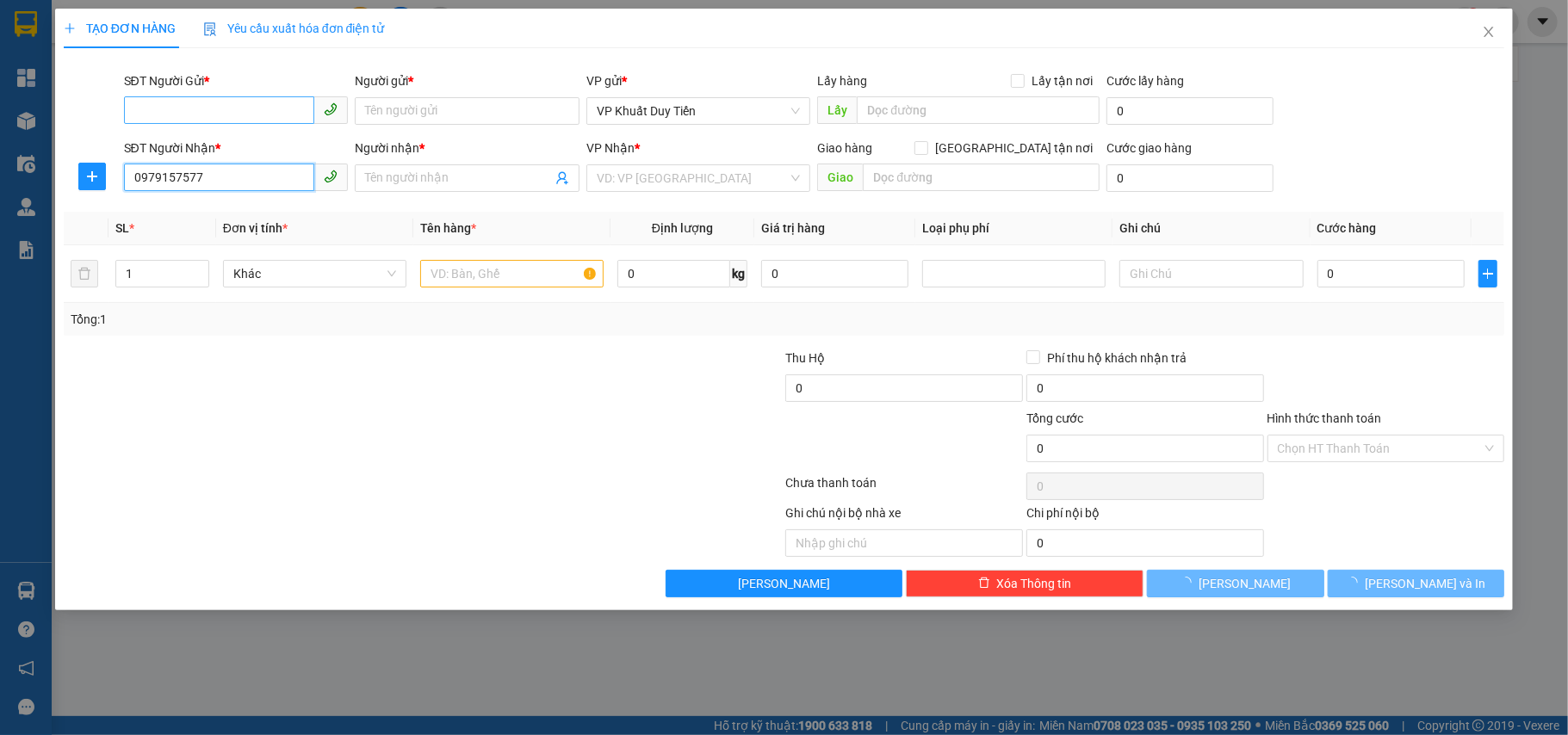
type input "0979157577"
click at [271, 116] on input "SĐT Người Gửi *" at bounding box center [219, 110] width 191 height 28
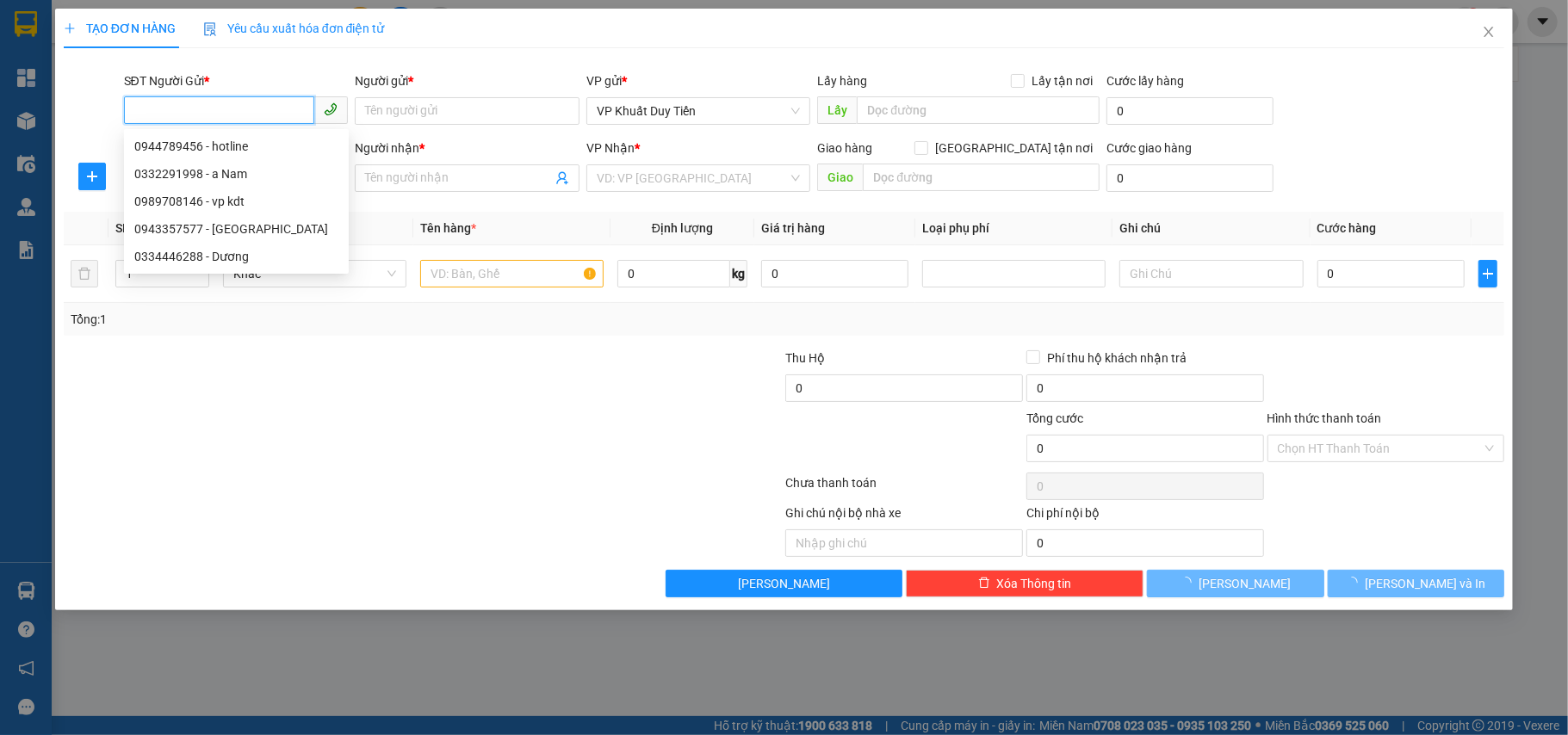
type input "a Dũng"
checkbox input "true"
type input "11 trần hưng đạo"
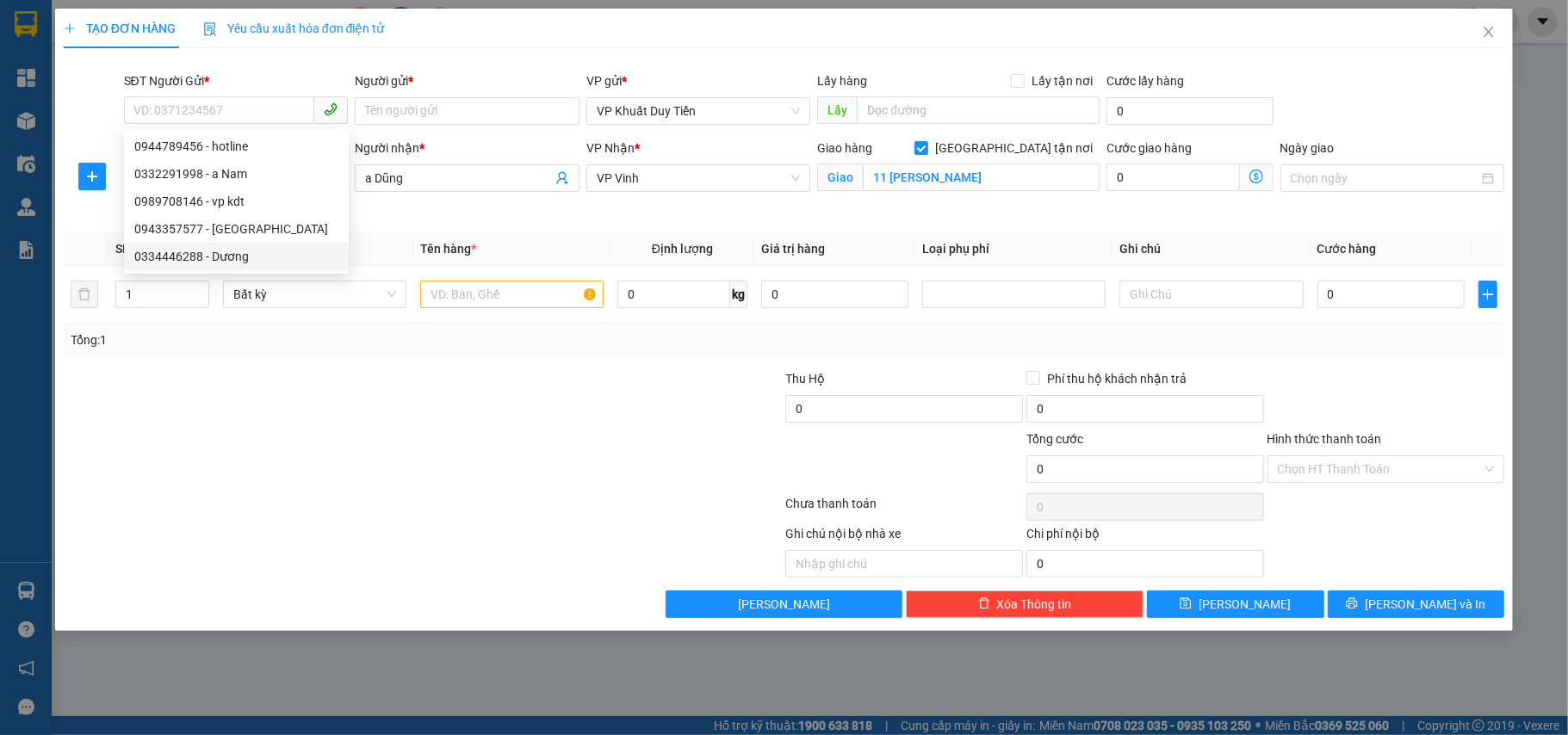
click at [225, 501] on div at bounding box center [423, 506] width 723 height 35
drag, startPoint x: 477, startPoint y: 303, endPoint x: 479, endPoint y: 325, distance: 22.1
click at [494, 324] on td at bounding box center [511, 295] width 197 height 58
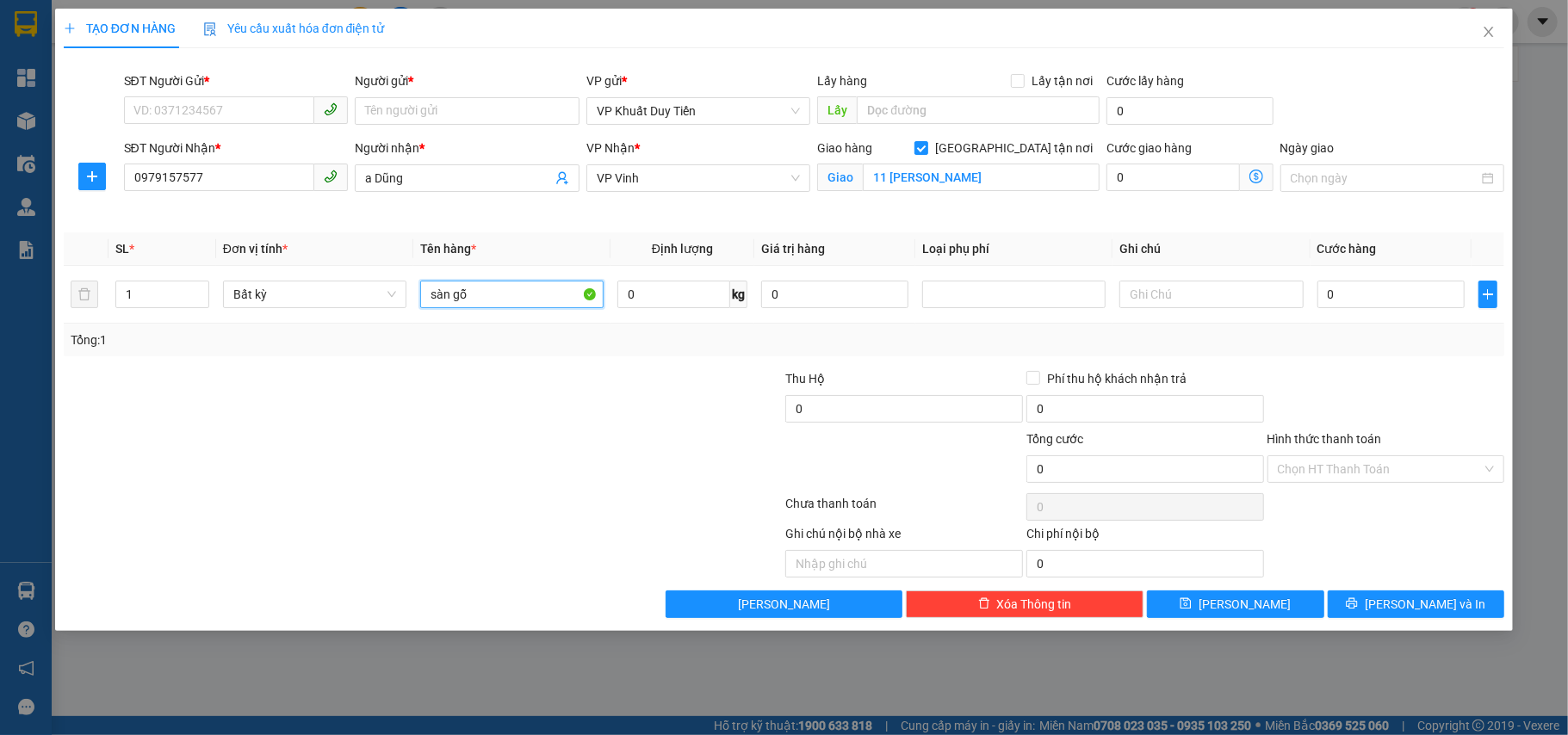
type input "sàn gỗ"
click at [555, 508] on div at bounding box center [423, 506] width 723 height 35
drag, startPoint x: 224, startPoint y: 186, endPoint x: 39, endPoint y: 194, distance: 185.2
click at [39, 194] on div "TẠO ĐƠN HÀNG Yêu cầu xuất hóa đơn điện tử Transit Pickup Surcharge Ids Transit …" at bounding box center [784, 368] width 1568 height 735
click at [281, 107] on input "SĐT Người Gửi *" at bounding box center [219, 110] width 191 height 28
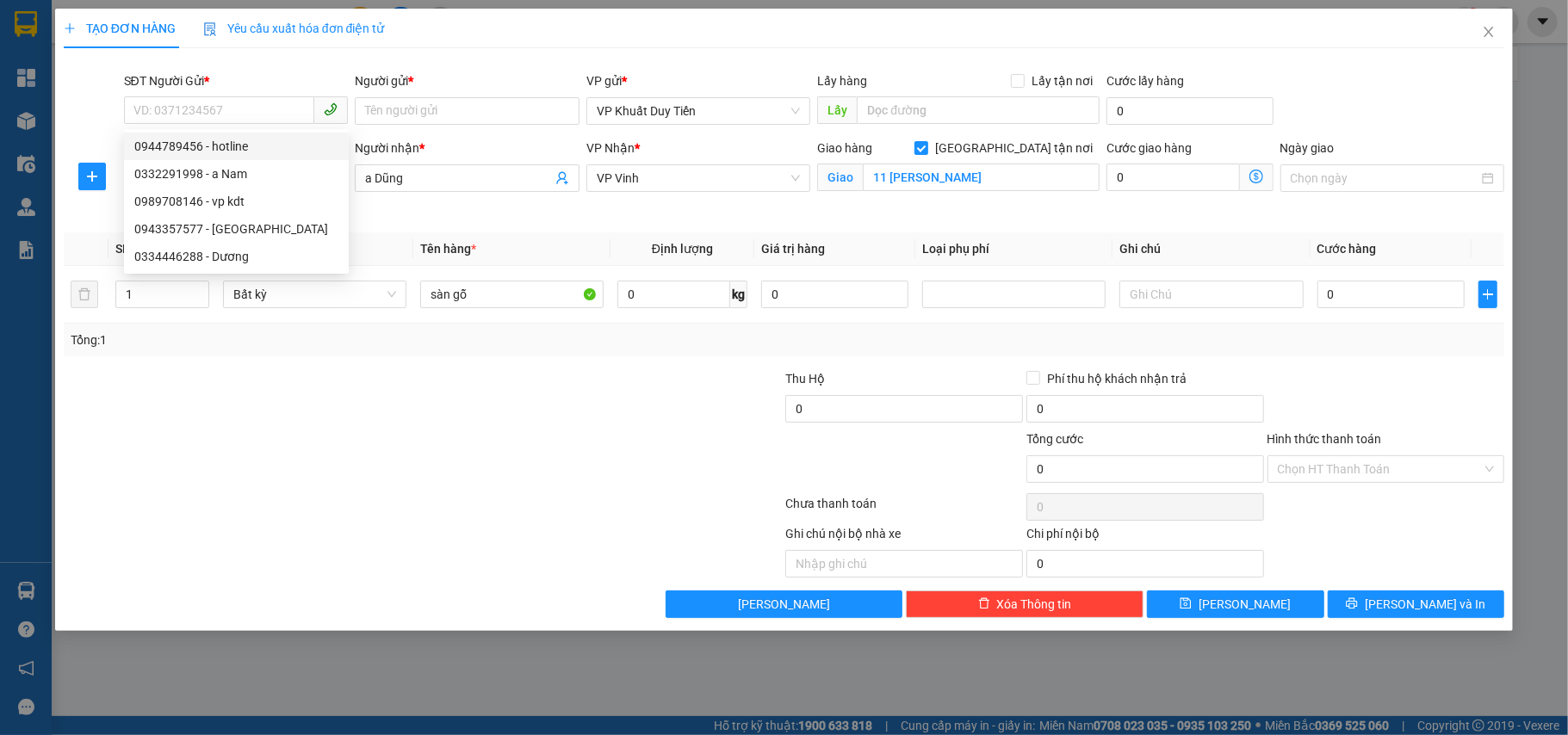
click at [366, 504] on div at bounding box center [423, 506] width 723 height 35
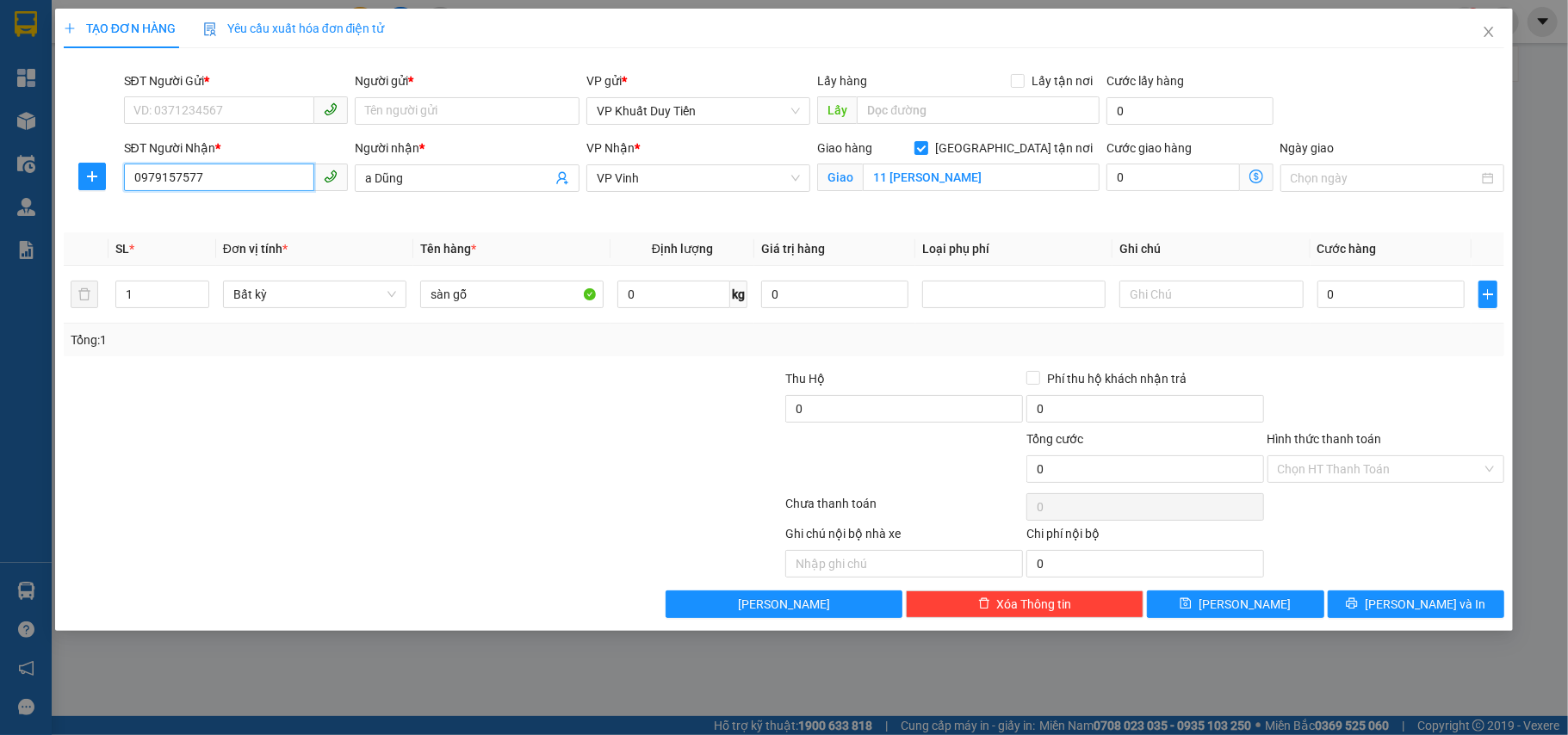
drag, startPoint x: 241, startPoint y: 185, endPoint x: 11, endPoint y: 205, distance: 230.9
click at [12, 205] on div "TẠO ĐƠN HÀNG Yêu cầu xuất hóa đơn điện tử Transit Pickup Surcharge Ids Transit …" at bounding box center [784, 368] width 1568 height 735
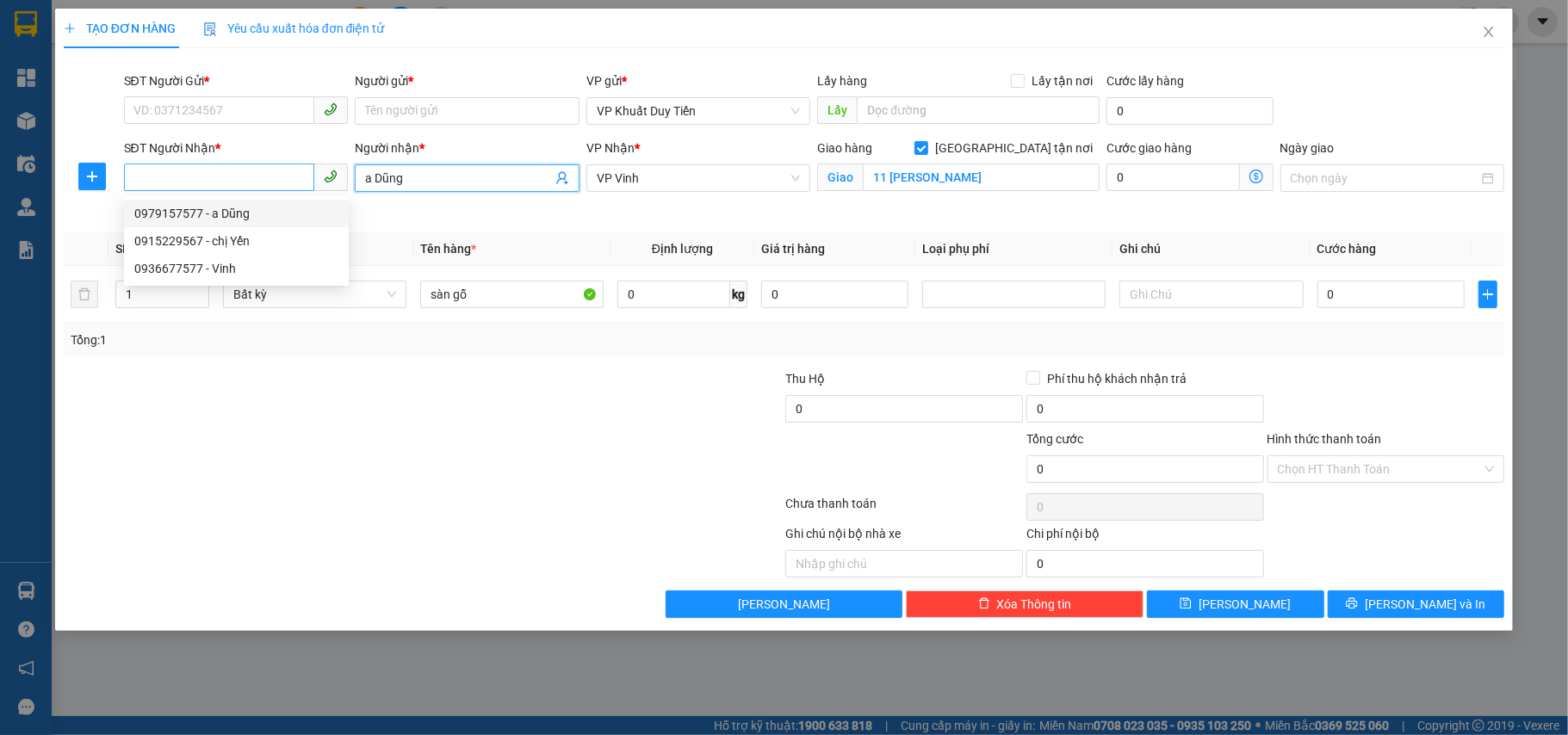
drag, startPoint x: 469, startPoint y: 173, endPoint x: 222, endPoint y: 189, distance: 247.5
click at [222, 189] on div "SĐT Người Nhận * VD: 0377654321 Người nhận * a Dũng a Dũng VP Nhận * VP Vinh Gi…" at bounding box center [814, 179] width 1388 height 81
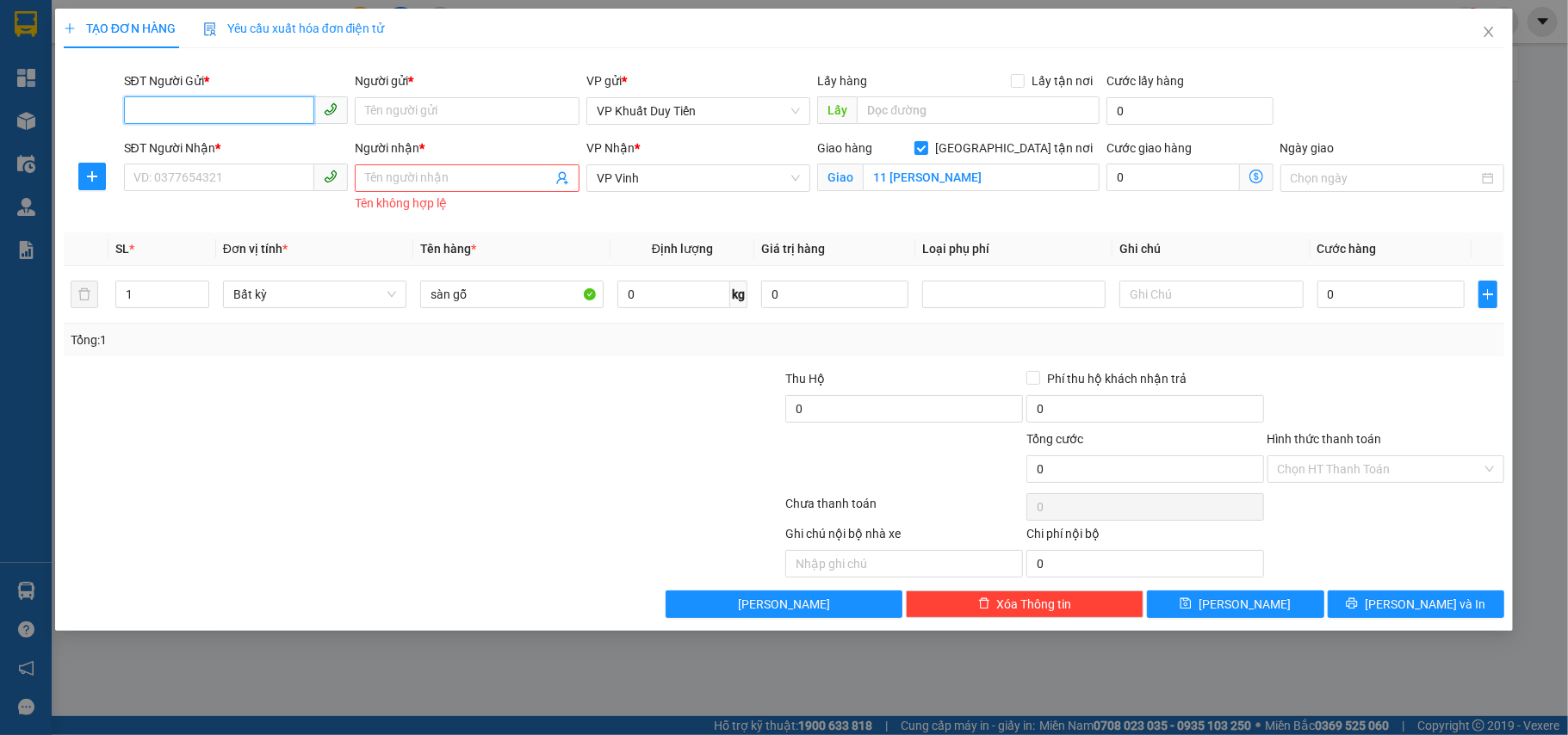
click at [280, 118] on input "SĐT Người Gửi *" at bounding box center [219, 110] width 191 height 28
drag, startPoint x: 281, startPoint y: 145, endPoint x: 255, endPoint y: 177, distance: 41.2
click at [280, 143] on div "0988162740 - loan" at bounding box center [236, 146] width 204 height 19
type input "0988162740"
type input "loan"
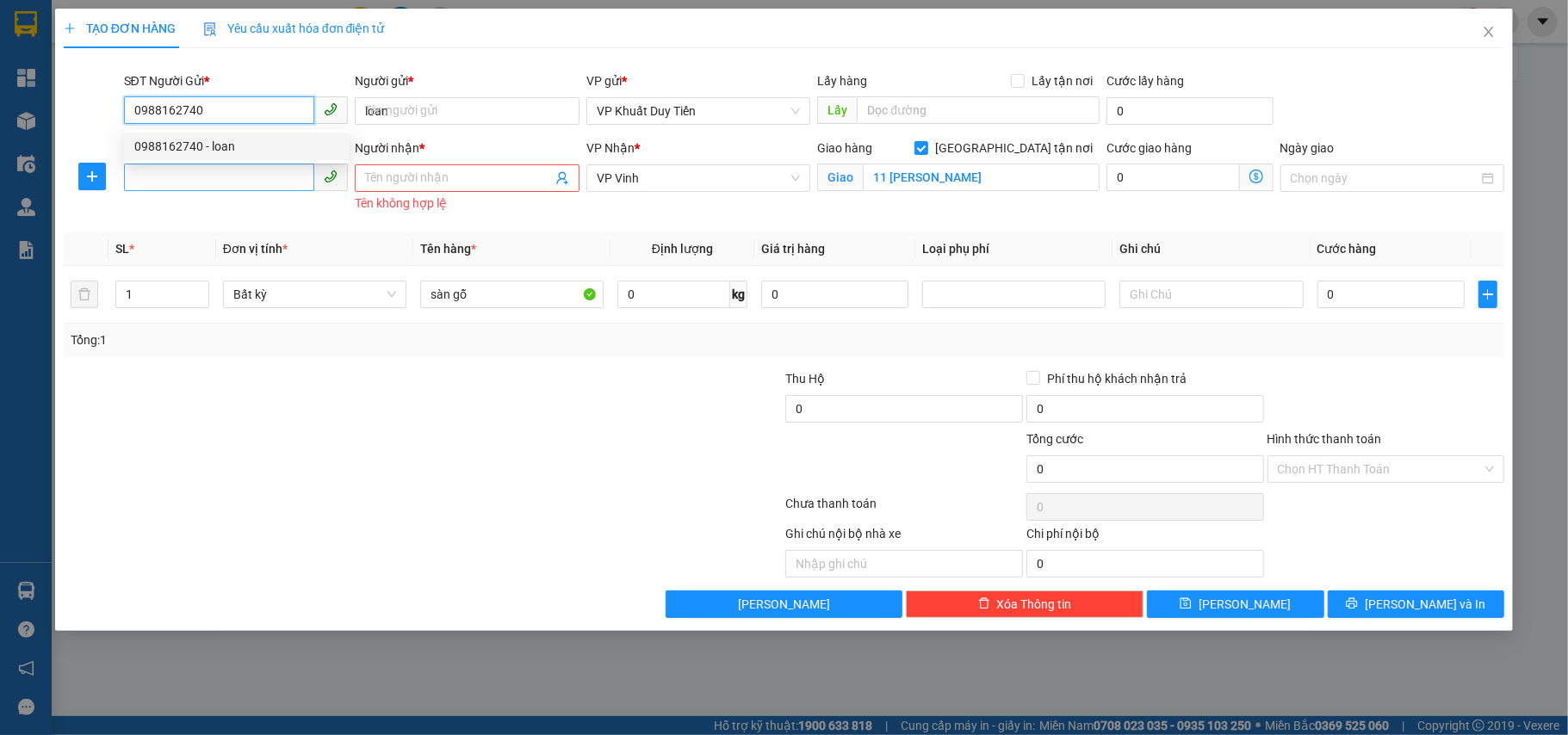
type input "0988162740"
click at [255, 177] on input "SĐT Người Nhận *" at bounding box center [219, 177] width 191 height 28
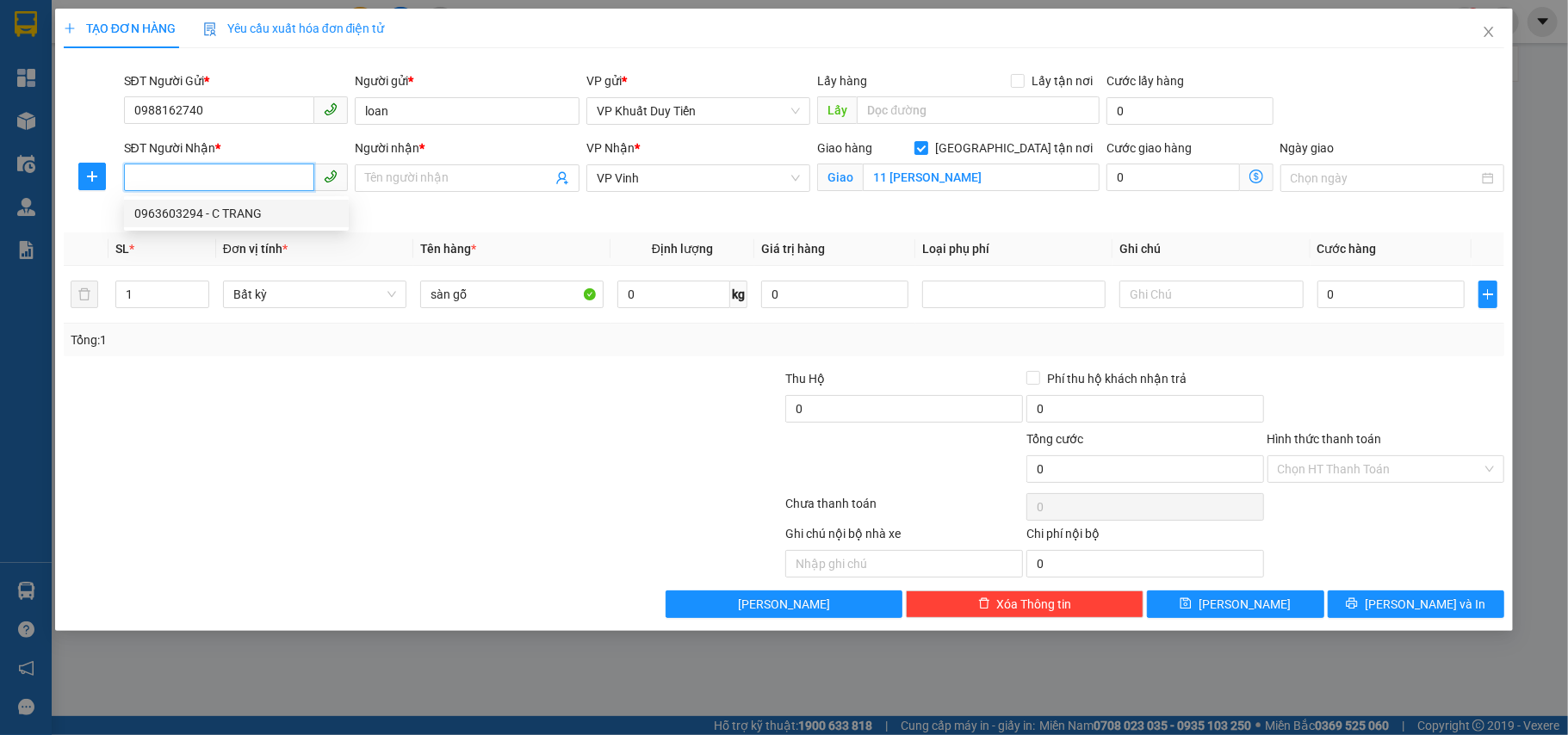
click at [244, 218] on div "0963603294 - C TRANG" at bounding box center [236, 214] width 204 height 19
type input "0963603294"
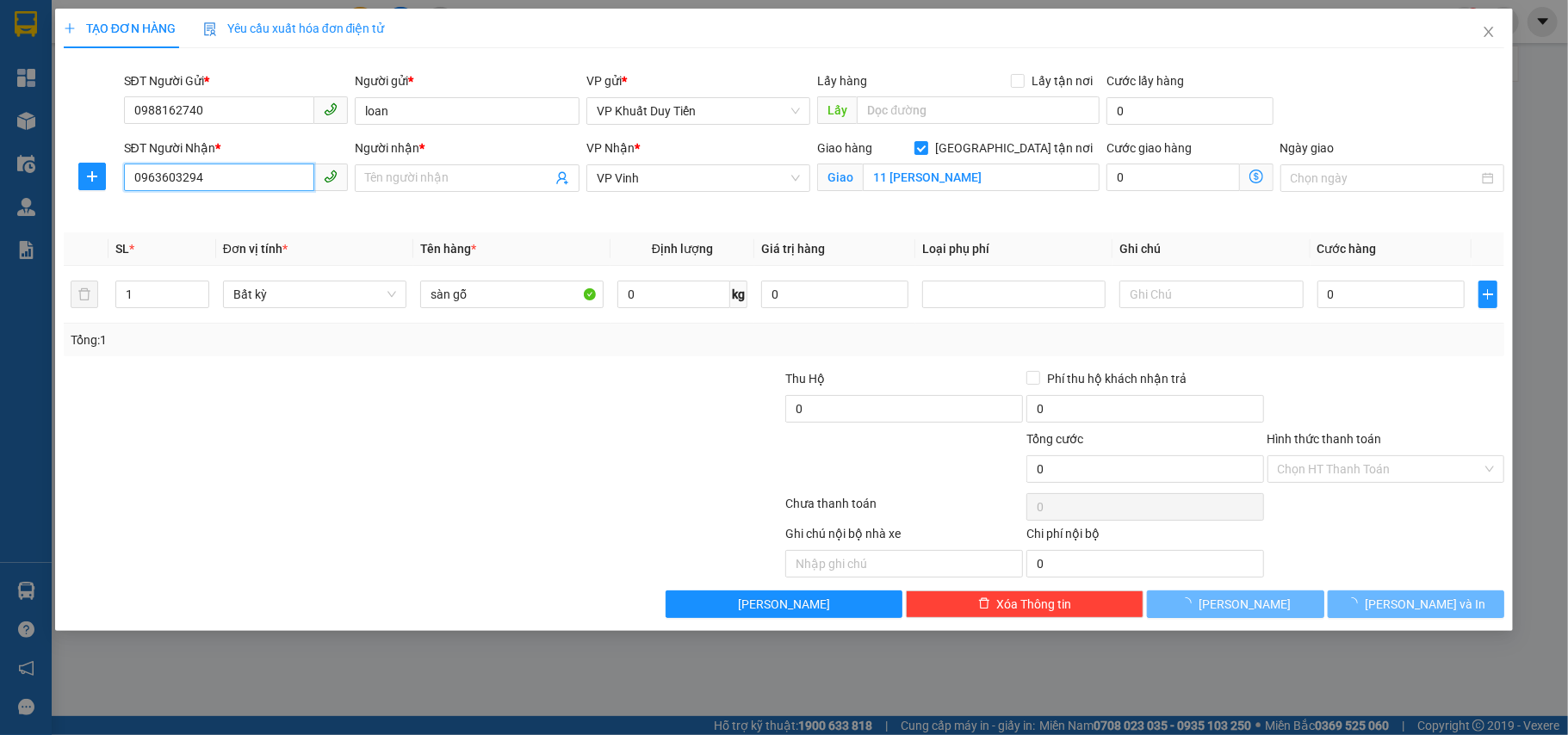
type input "C TRANG"
checkbox input "false"
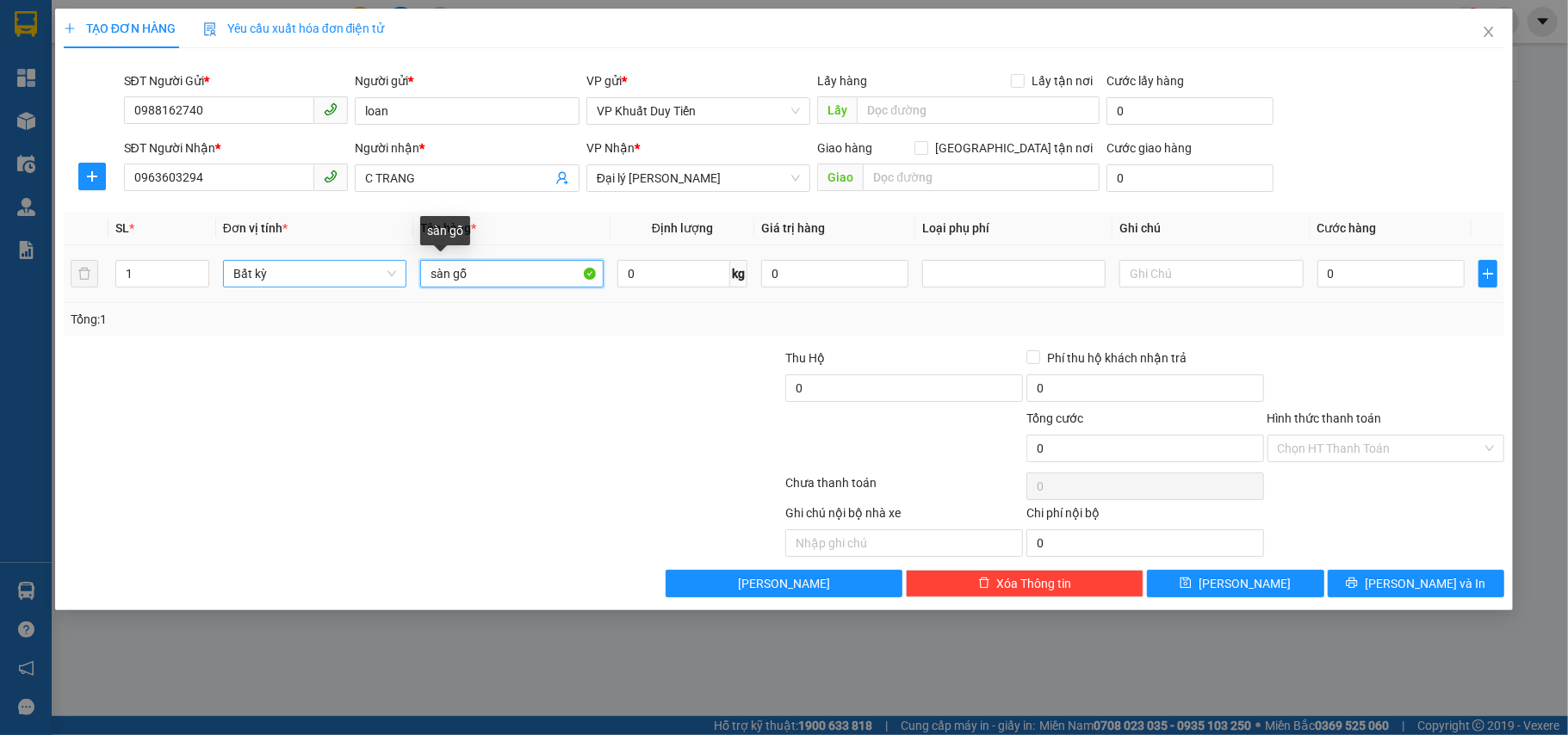
drag, startPoint x: 494, startPoint y: 273, endPoint x: 362, endPoint y: 269, distance: 132.1
click at [362, 269] on tr "1 Bất kỳ sàn gỗ 0 kg 0 0" at bounding box center [784, 274] width 1441 height 58
type input "hh"
drag, startPoint x: 590, startPoint y: 464, endPoint x: 724, endPoint y: 421, distance: 140.7
click at [611, 451] on div at bounding box center [664, 439] width 241 height 61
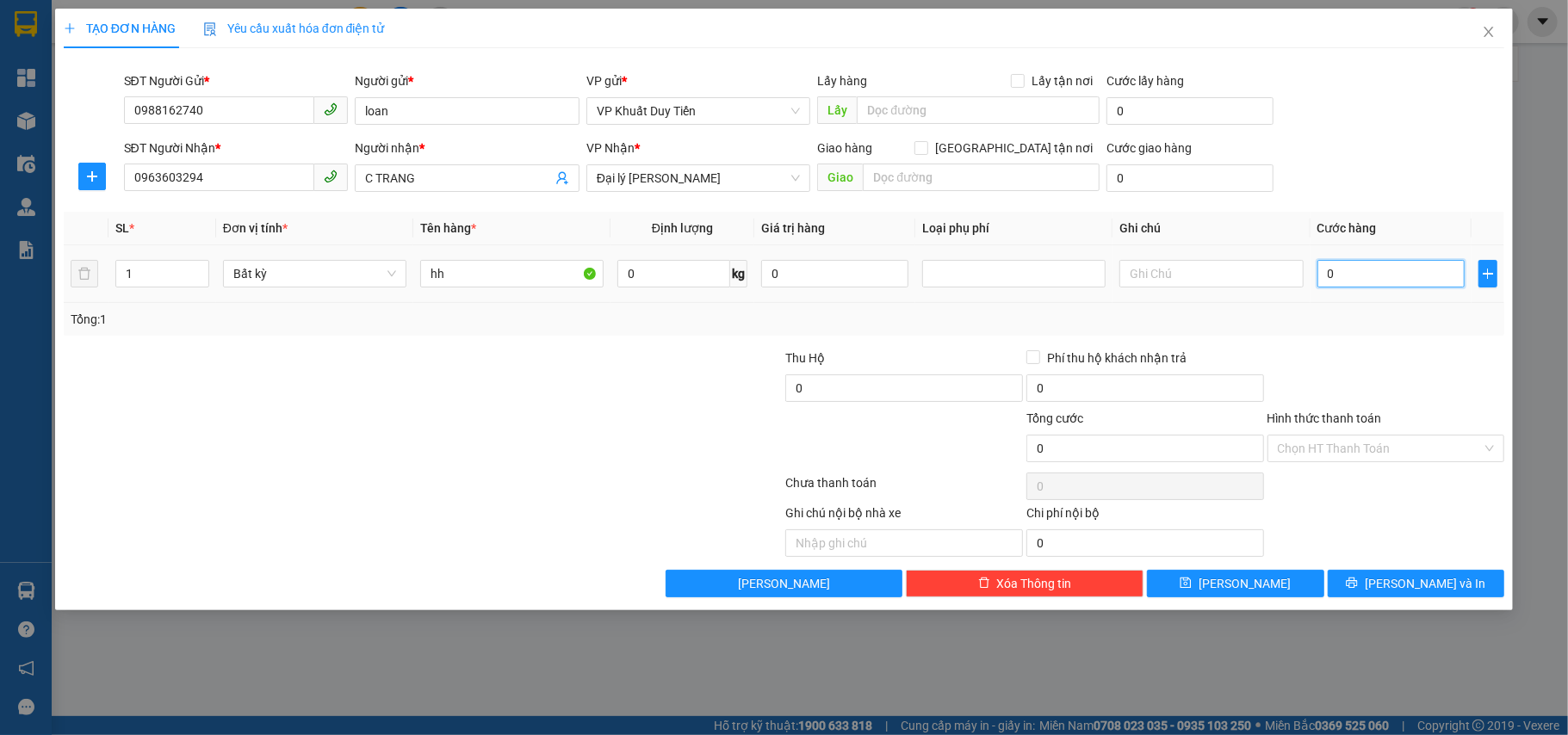
click at [1373, 260] on input "0" at bounding box center [1391, 274] width 147 height 28
type input "4"
type input "40"
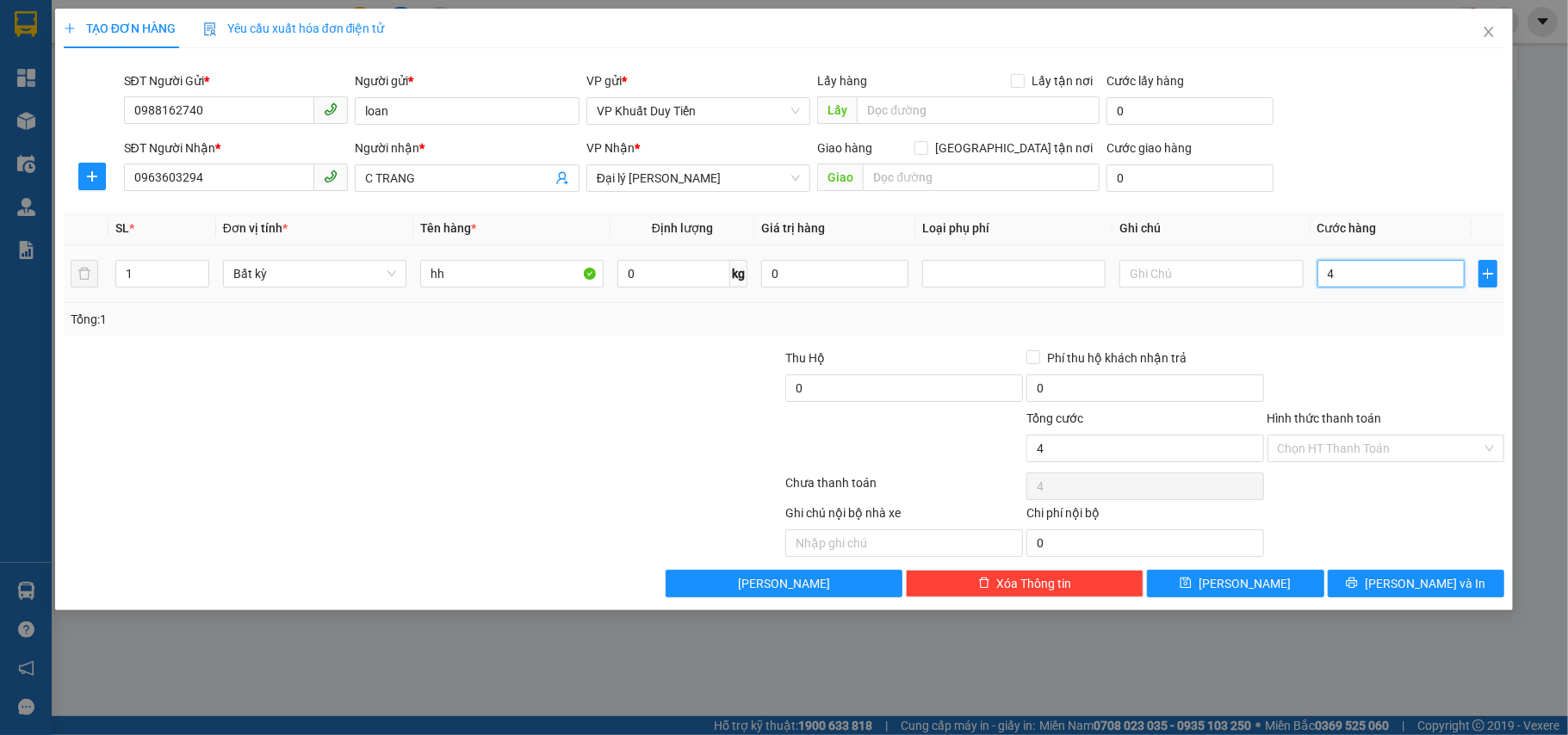
type input "40"
type input "40.000"
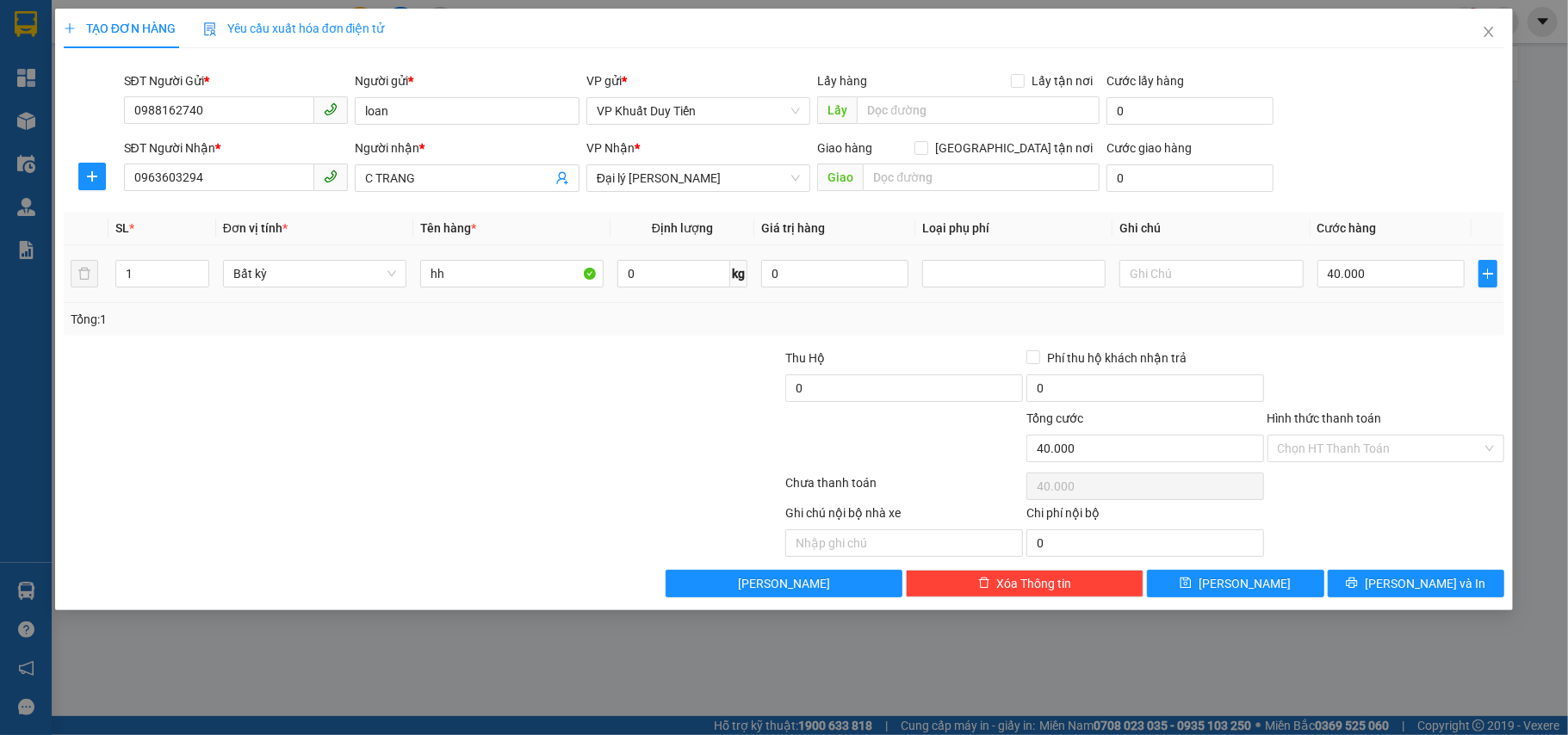
click at [1403, 331] on div "Tổng: 1" at bounding box center [784, 319] width 1441 height 33
click at [1444, 579] on span "[PERSON_NAME] và In" at bounding box center [1424, 584] width 120 height 19
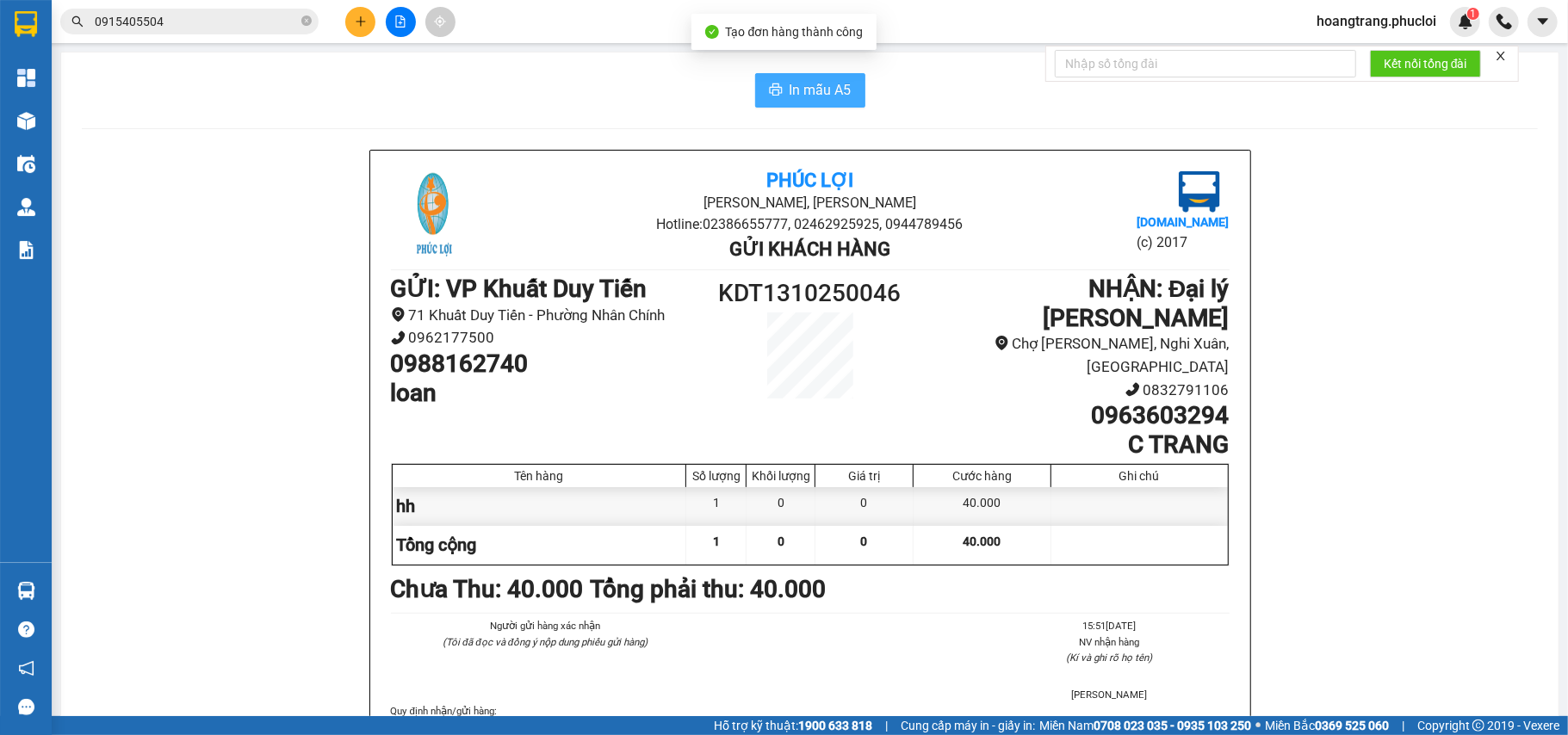
click at [840, 90] on span "In mẫu A5" at bounding box center [821, 90] width 62 height 21
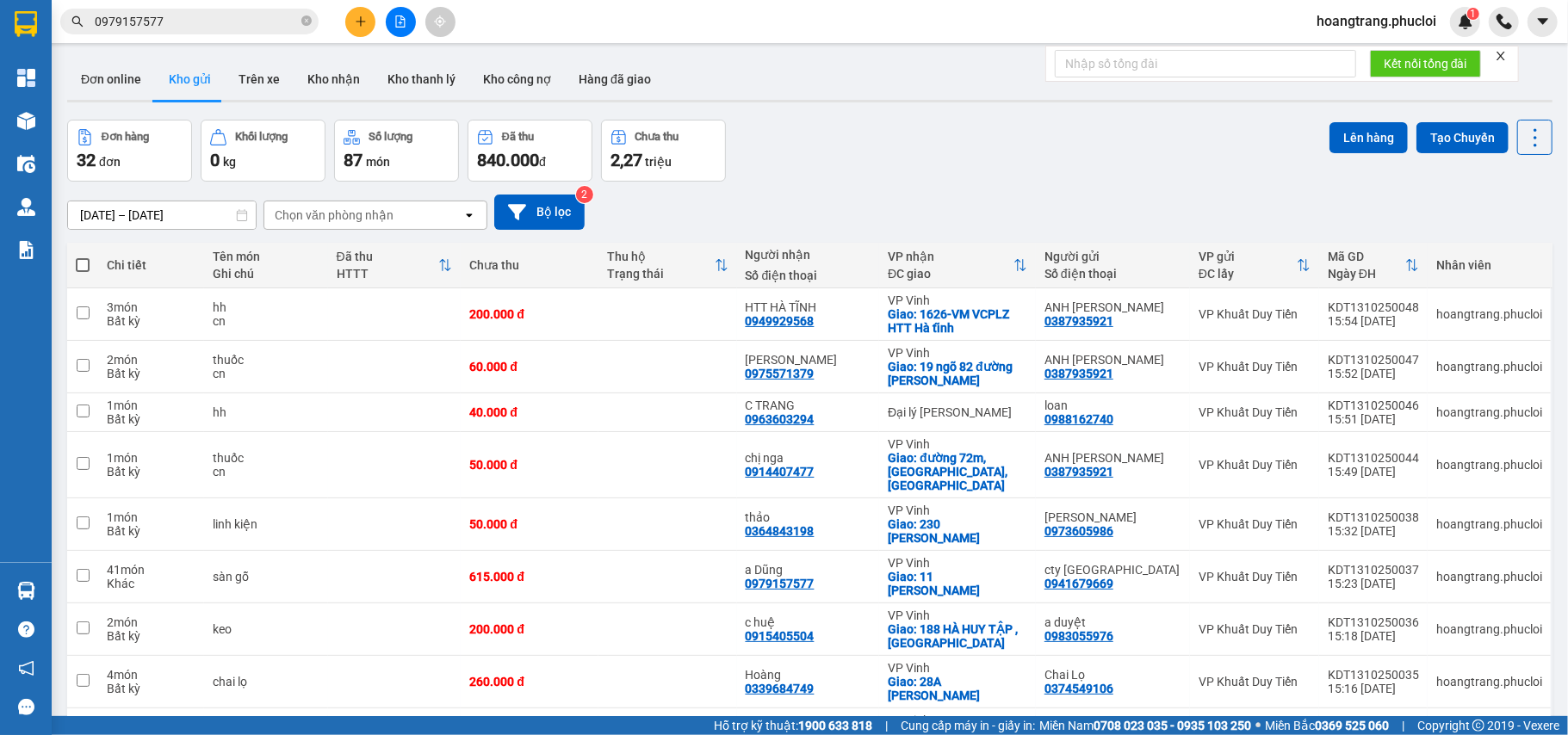
click at [344, 22] on div at bounding box center [400, 21] width 129 height 30
click at [353, 22] on button at bounding box center [360, 21] width 30 height 30
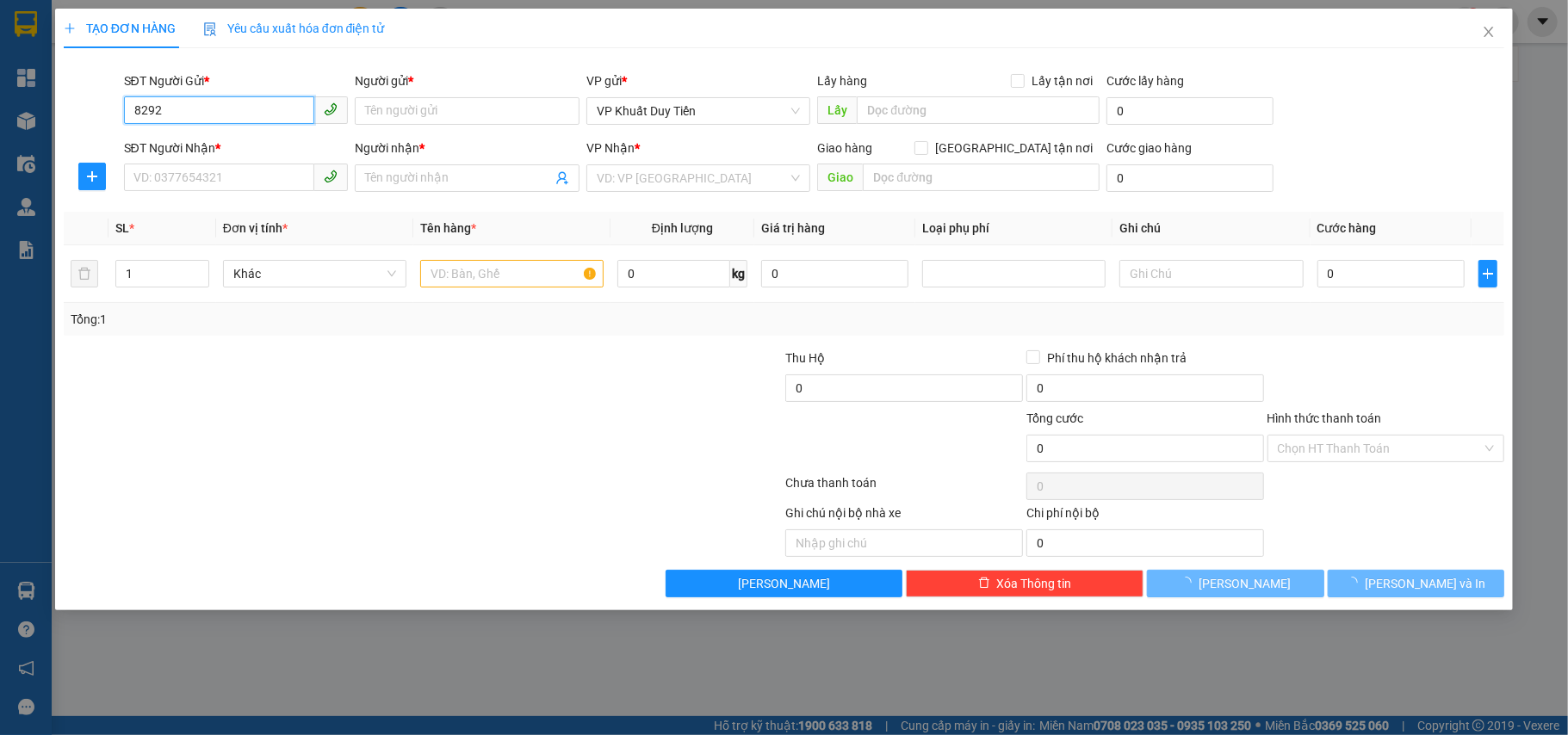
click at [284, 118] on input "8292" at bounding box center [219, 110] width 191 height 28
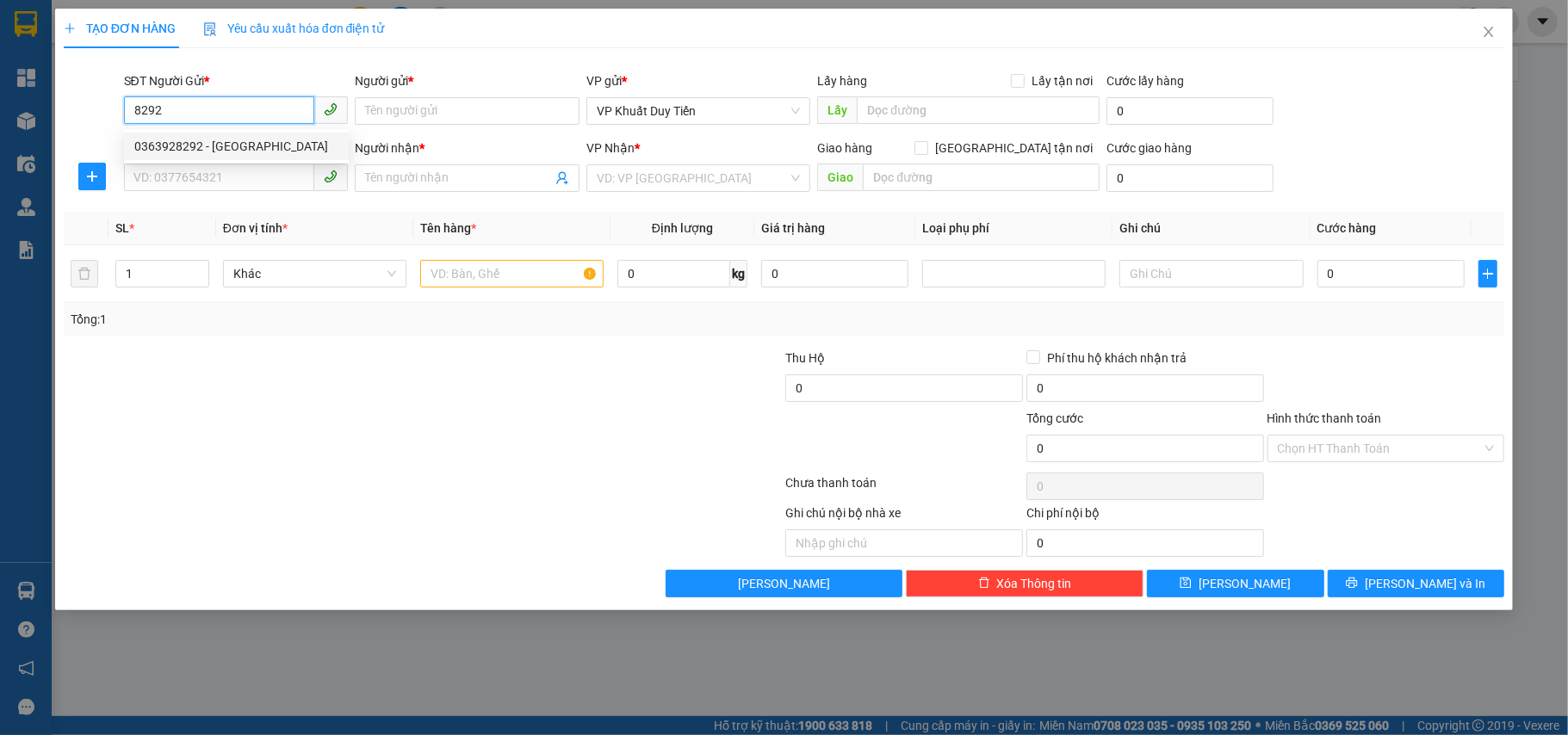
click at [286, 146] on div "0363928292 - [GEOGRAPHIC_DATA]" at bounding box center [236, 146] width 204 height 19
type input "0363928292"
type input "Chị Huế"
type input "0363928292"
click at [263, 175] on input "SĐT Người Nhận *" at bounding box center [219, 177] width 191 height 28
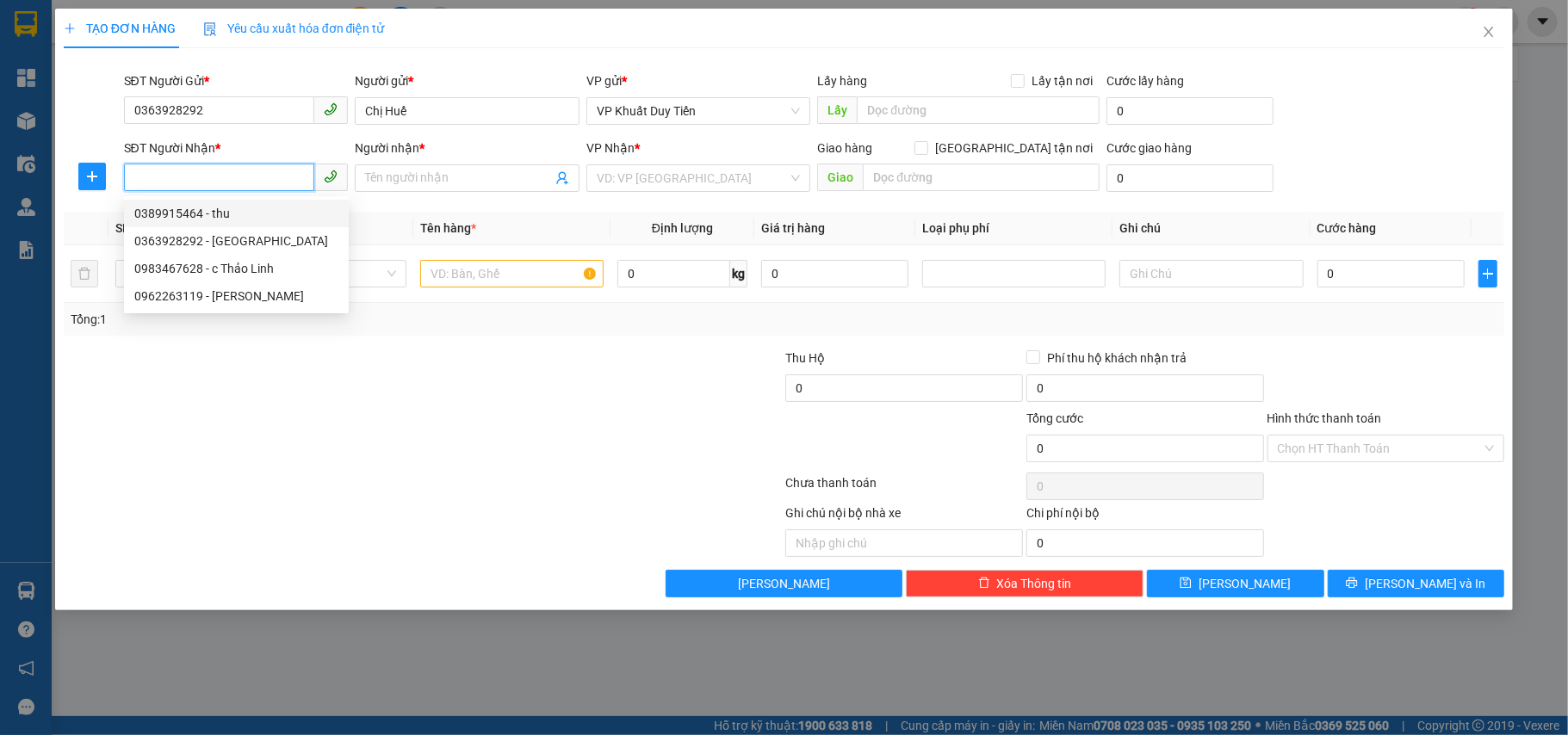
click at [265, 204] on div "0389915464 - thu" at bounding box center [236, 214] width 204 height 19
type input "0389915464"
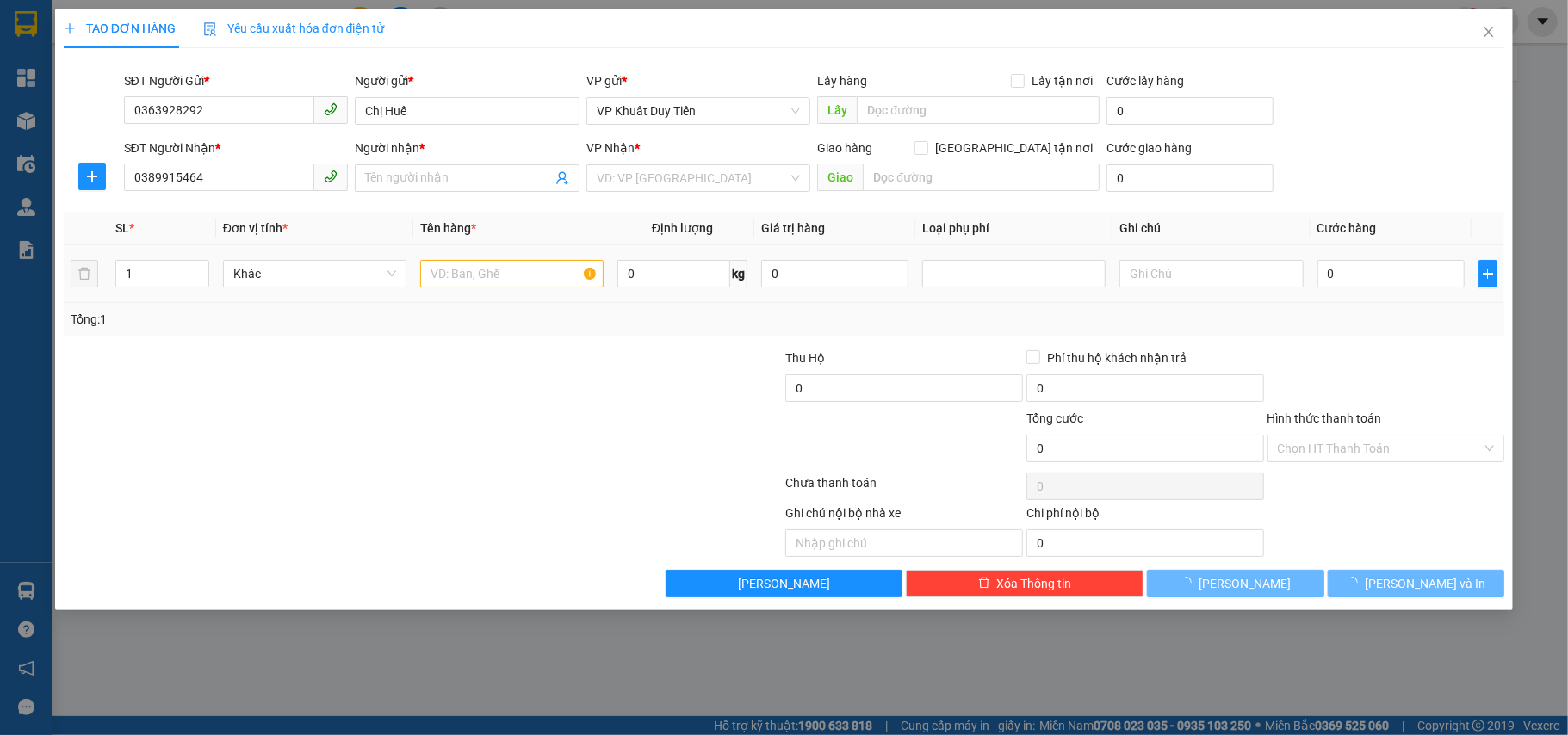
click at [510, 290] on div at bounding box center [512, 273] width 184 height 35
type input "thu"
checkbox input "true"
type input "12 [PERSON_NAME]"
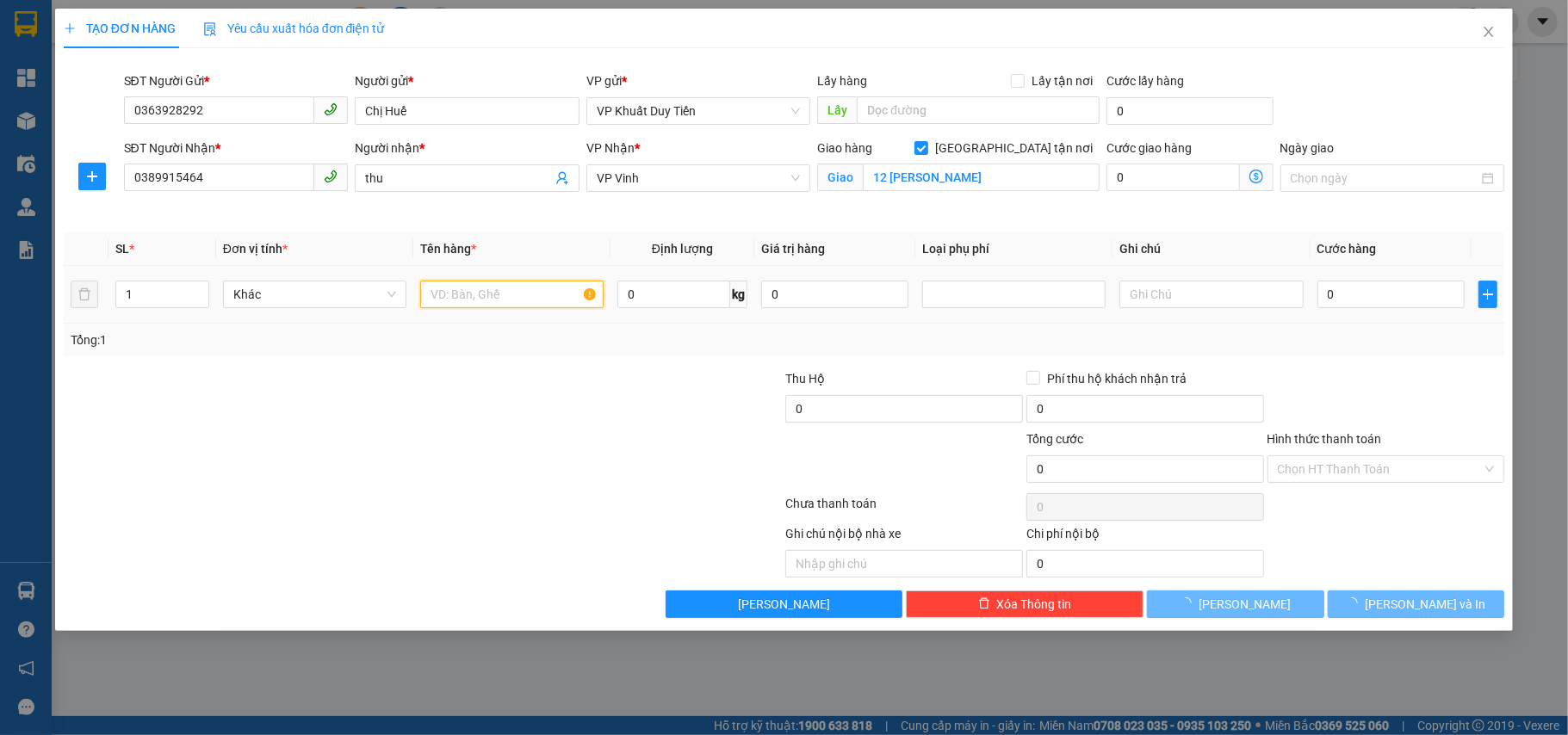
click at [510, 284] on input "text" at bounding box center [512, 295] width 184 height 28
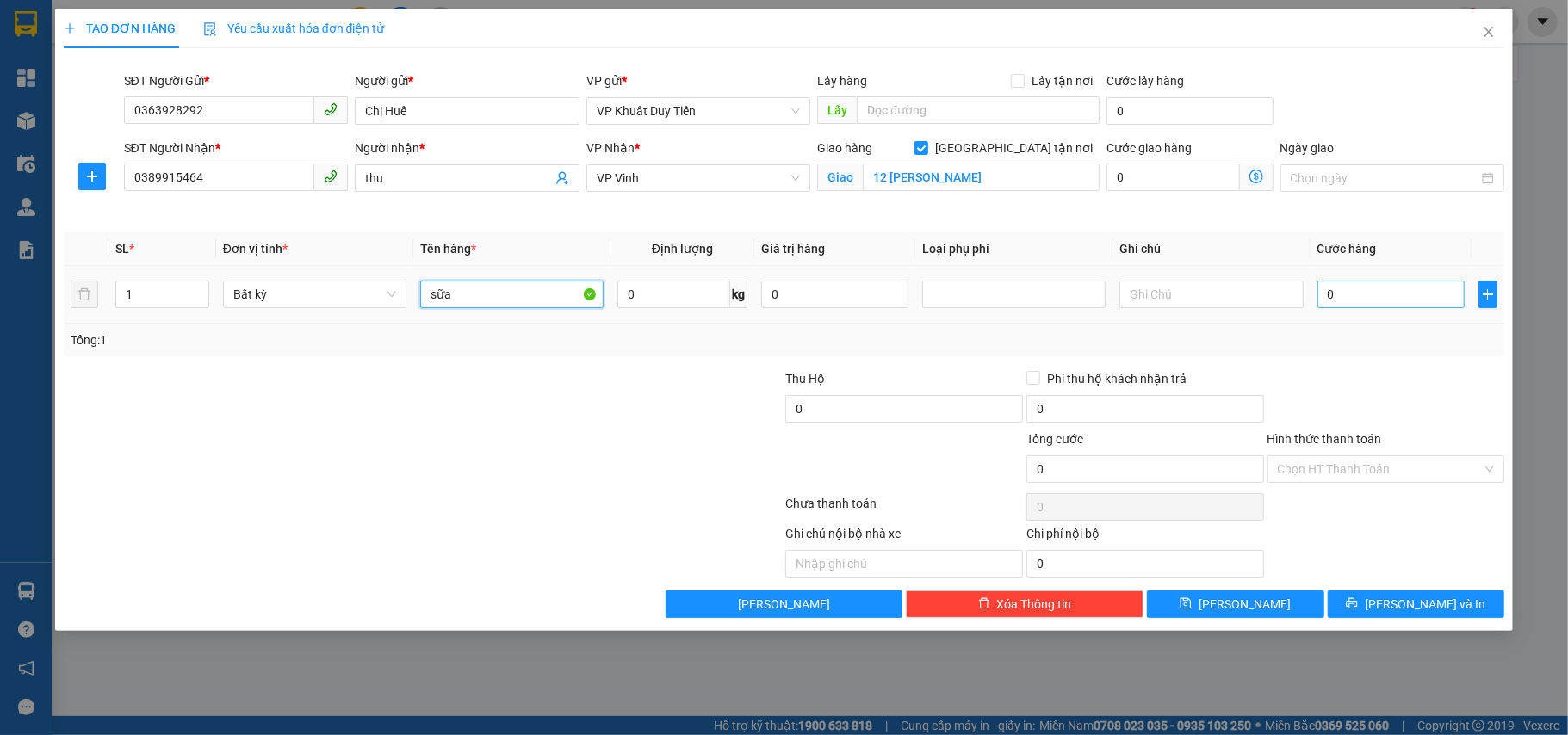
type input "sữa"
click at [1416, 308] on input "0" at bounding box center [1391, 295] width 147 height 28
type input "3"
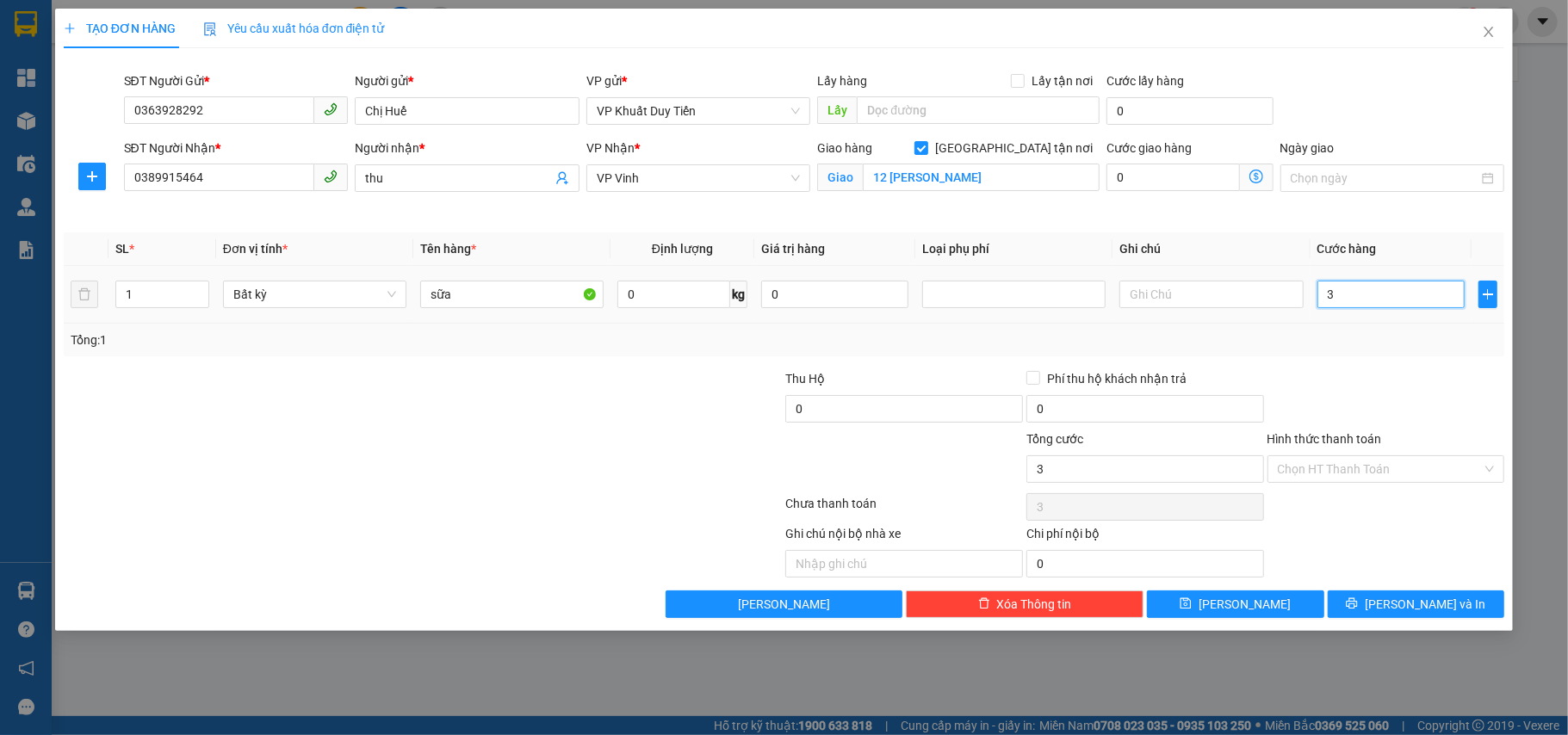
type input "30"
type input "30.000"
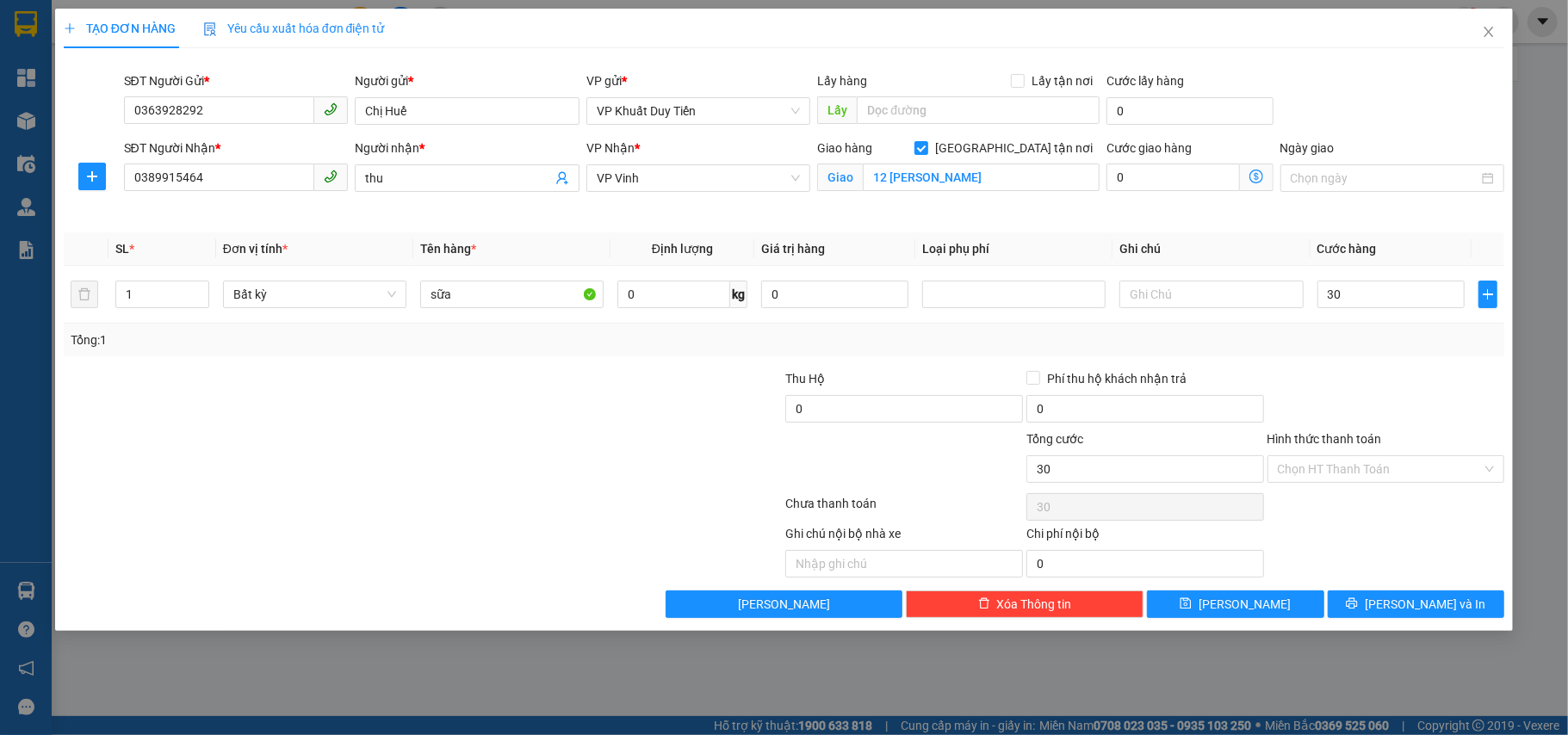
type input "30.000"
click at [1394, 353] on div "Tổng: 1" at bounding box center [784, 340] width 1441 height 33
click at [1431, 597] on button "[PERSON_NAME] và In" at bounding box center [1417, 604] width 177 height 28
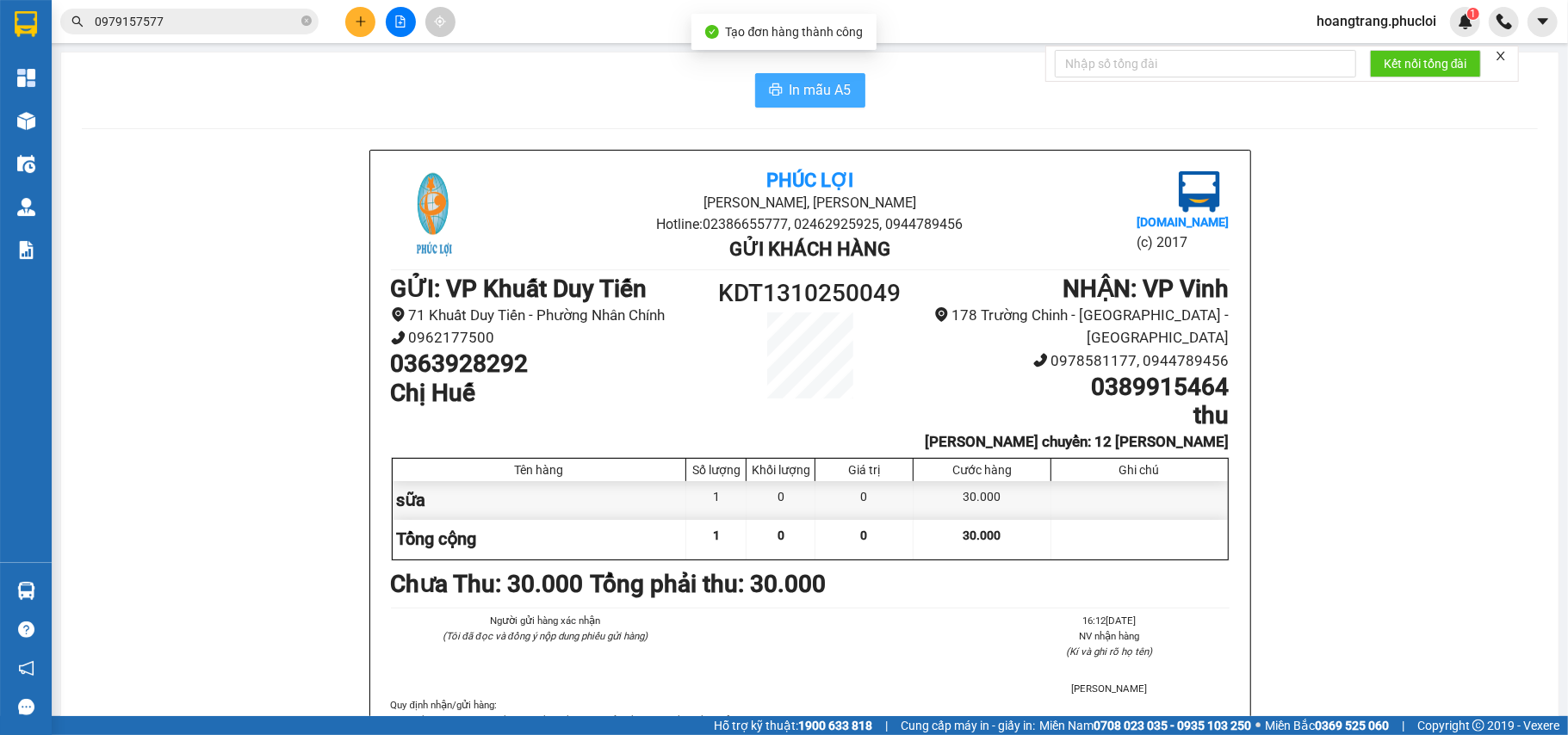
click at [821, 96] on span "In mẫu A5" at bounding box center [821, 90] width 62 height 21
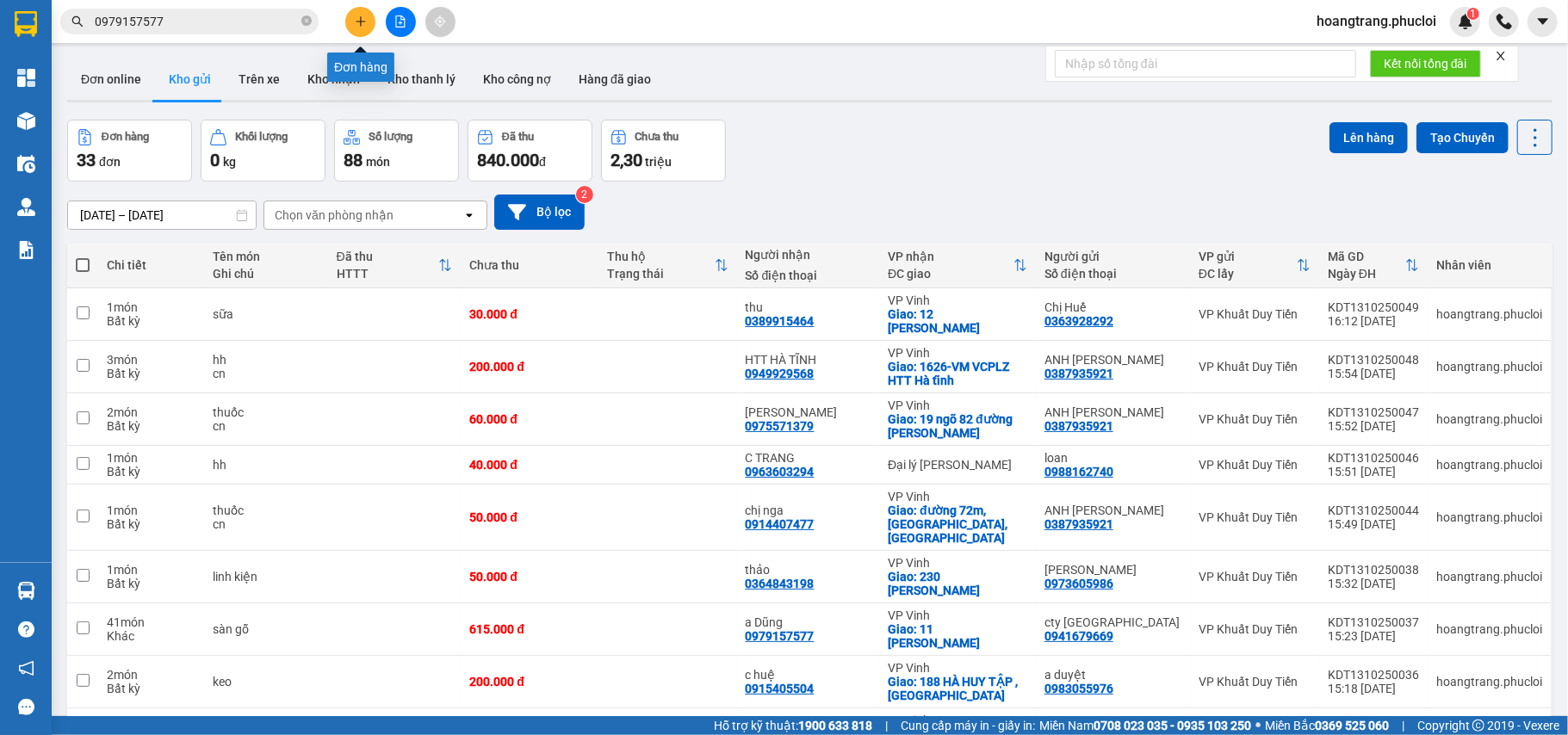
click at [364, 11] on button at bounding box center [360, 21] width 30 height 30
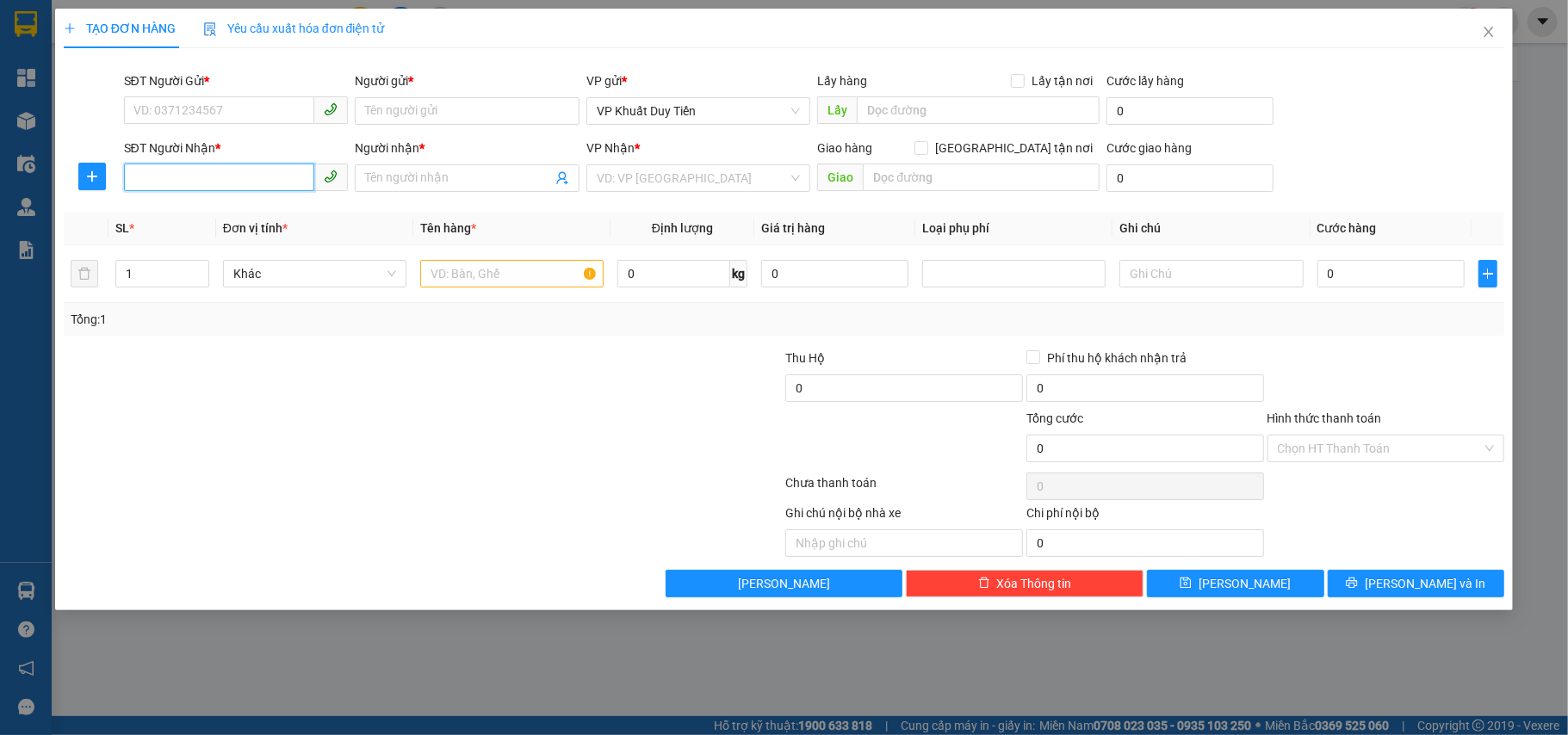
click at [281, 169] on input "SĐT Người Nhận *" at bounding box center [219, 177] width 191 height 28
click at [217, 207] on div "0976235498 - ĐL Đức Thiện" at bounding box center [236, 214] width 204 height 19
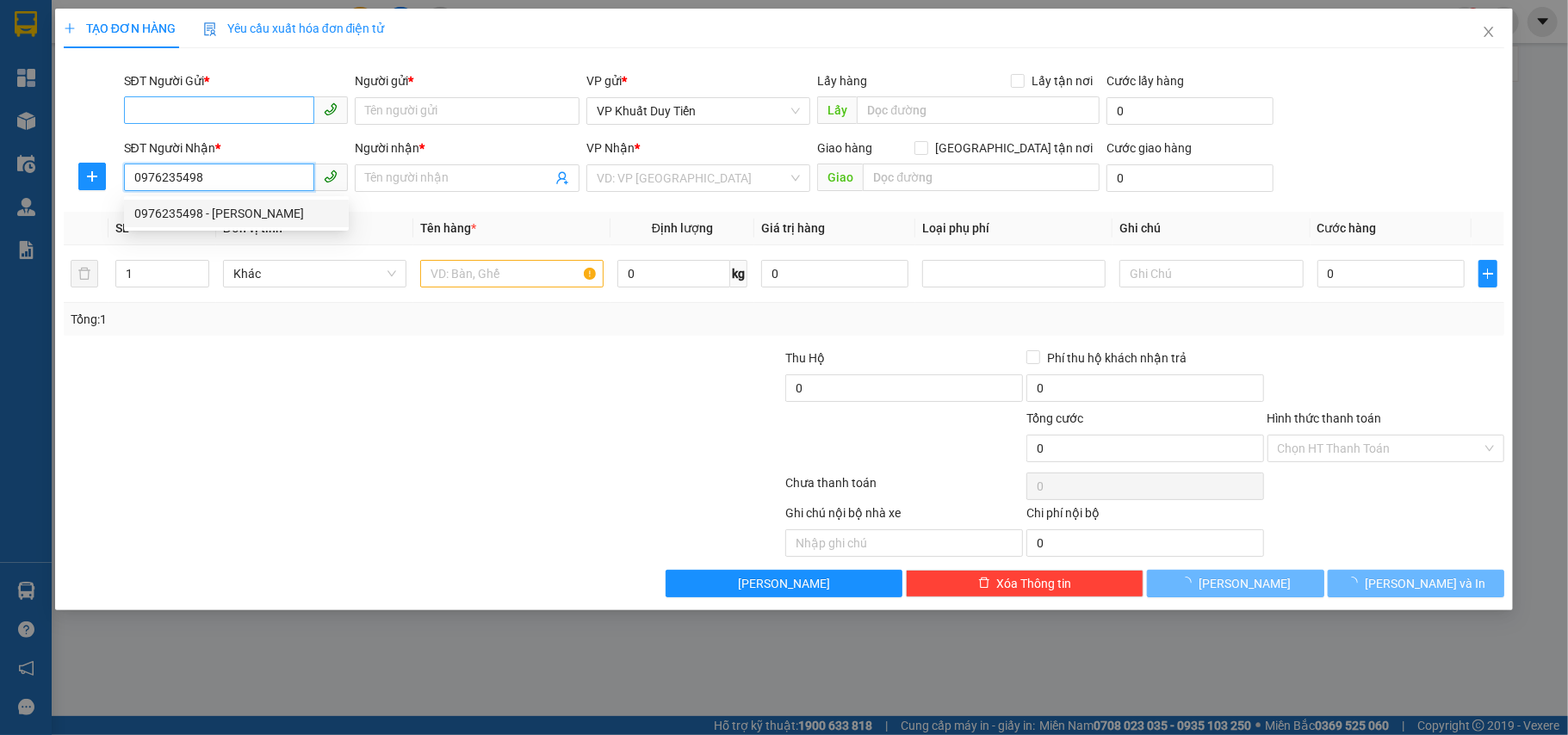
type input "0976235498"
click at [226, 111] on input "SĐT Người Gửi *" at bounding box center [219, 110] width 191 height 28
type input "[PERSON_NAME]"
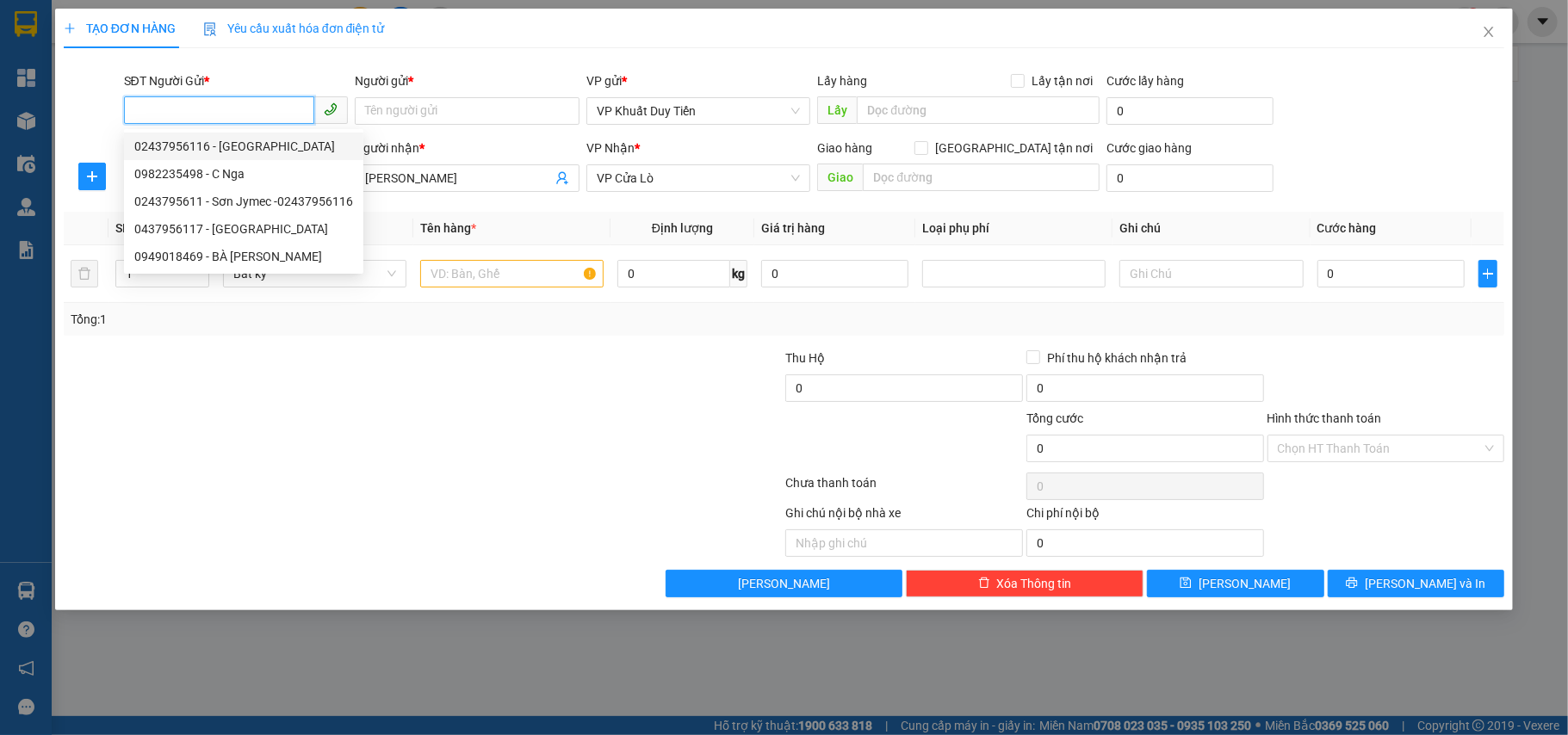
click at [235, 149] on div "02437956116 - Sơn Jymec" at bounding box center [243, 146] width 218 height 19
type input "02437956116"
type input "Sơn Jymec"
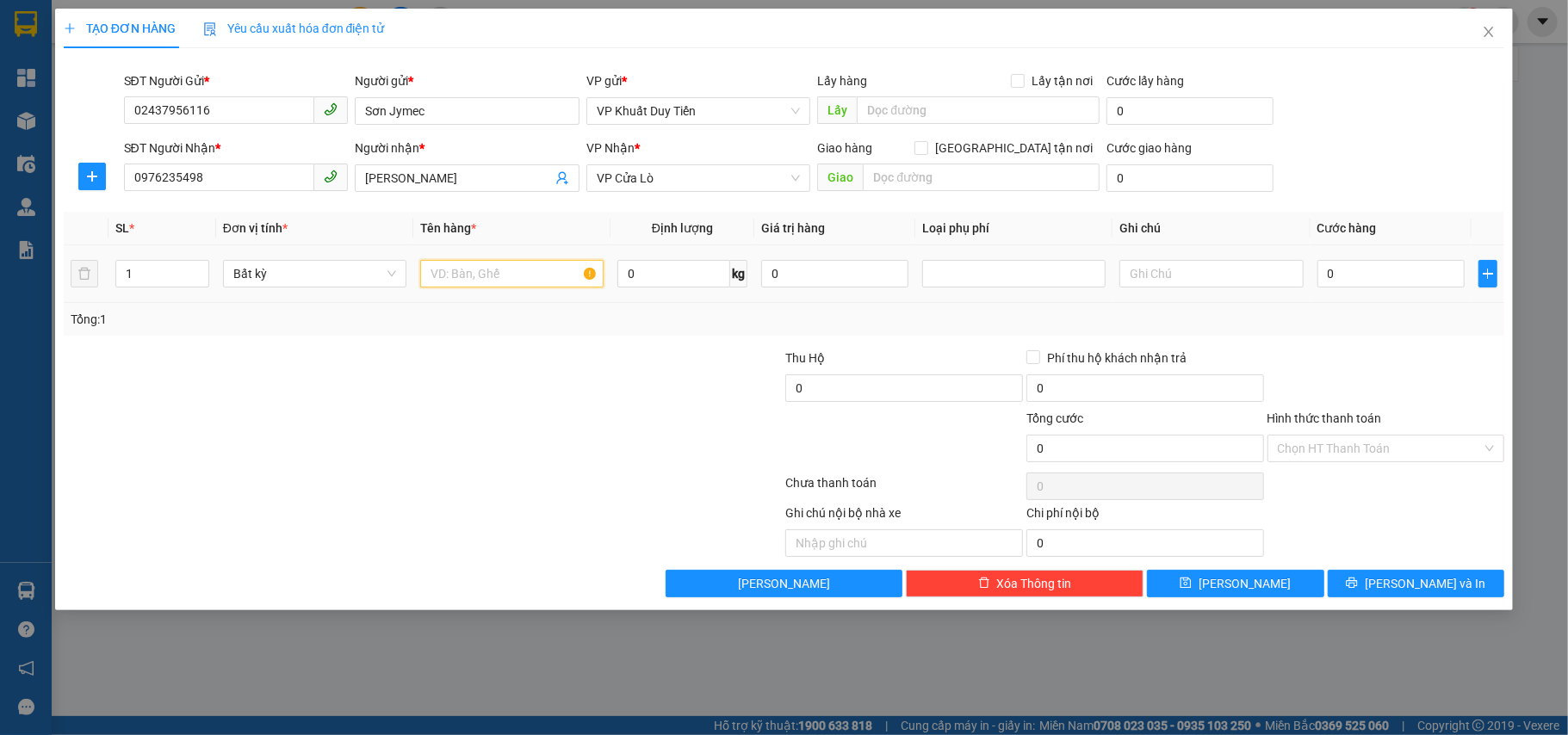
drag, startPoint x: 493, startPoint y: 273, endPoint x: 504, endPoint y: 253, distance: 22.8
click at [499, 258] on div at bounding box center [512, 273] width 184 height 35
type input "sơn"
click at [1368, 257] on div "0" at bounding box center [1391, 273] width 147 height 35
click at [1368, 279] on input "0" at bounding box center [1391, 274] width 147 height 28
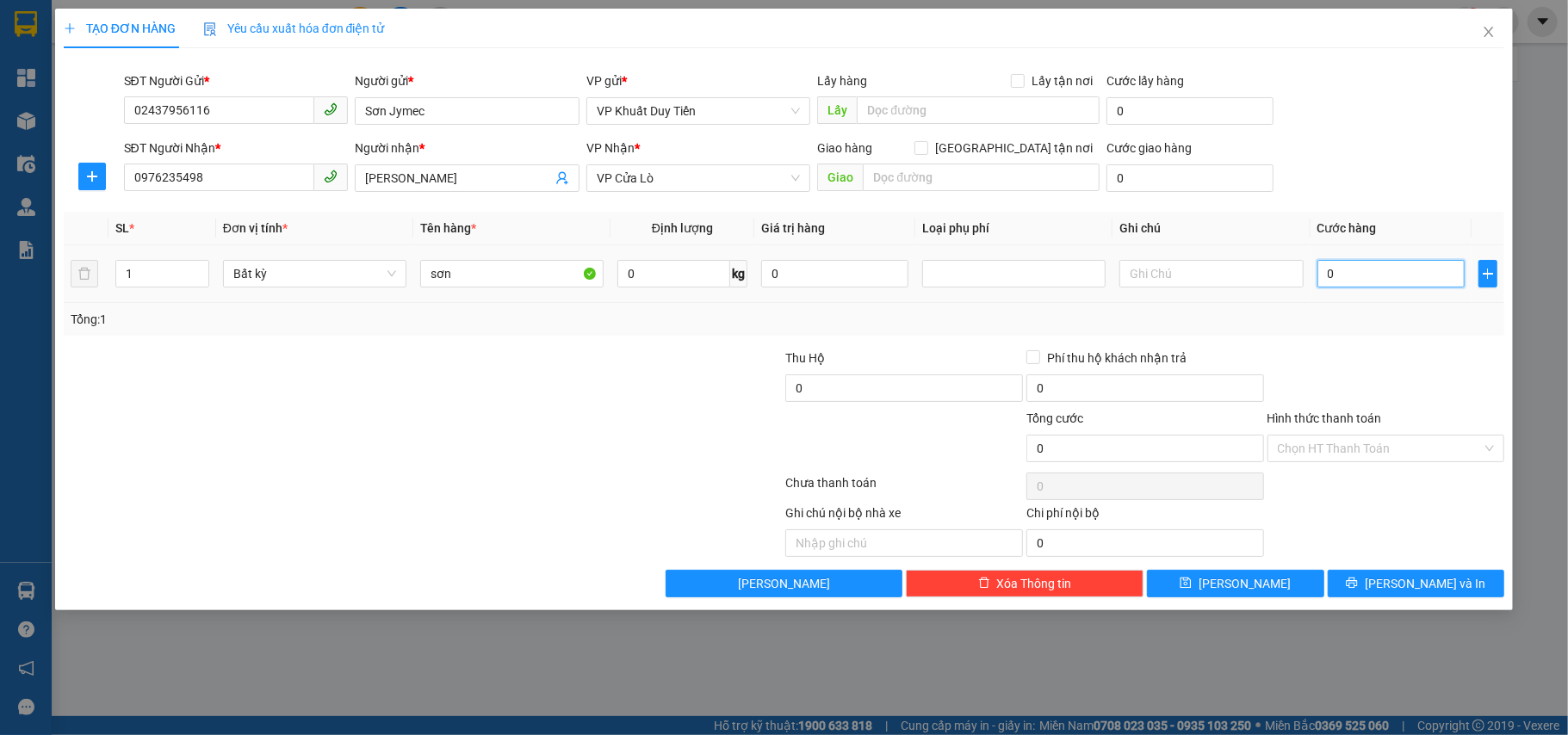
type input "3"
type input "30"
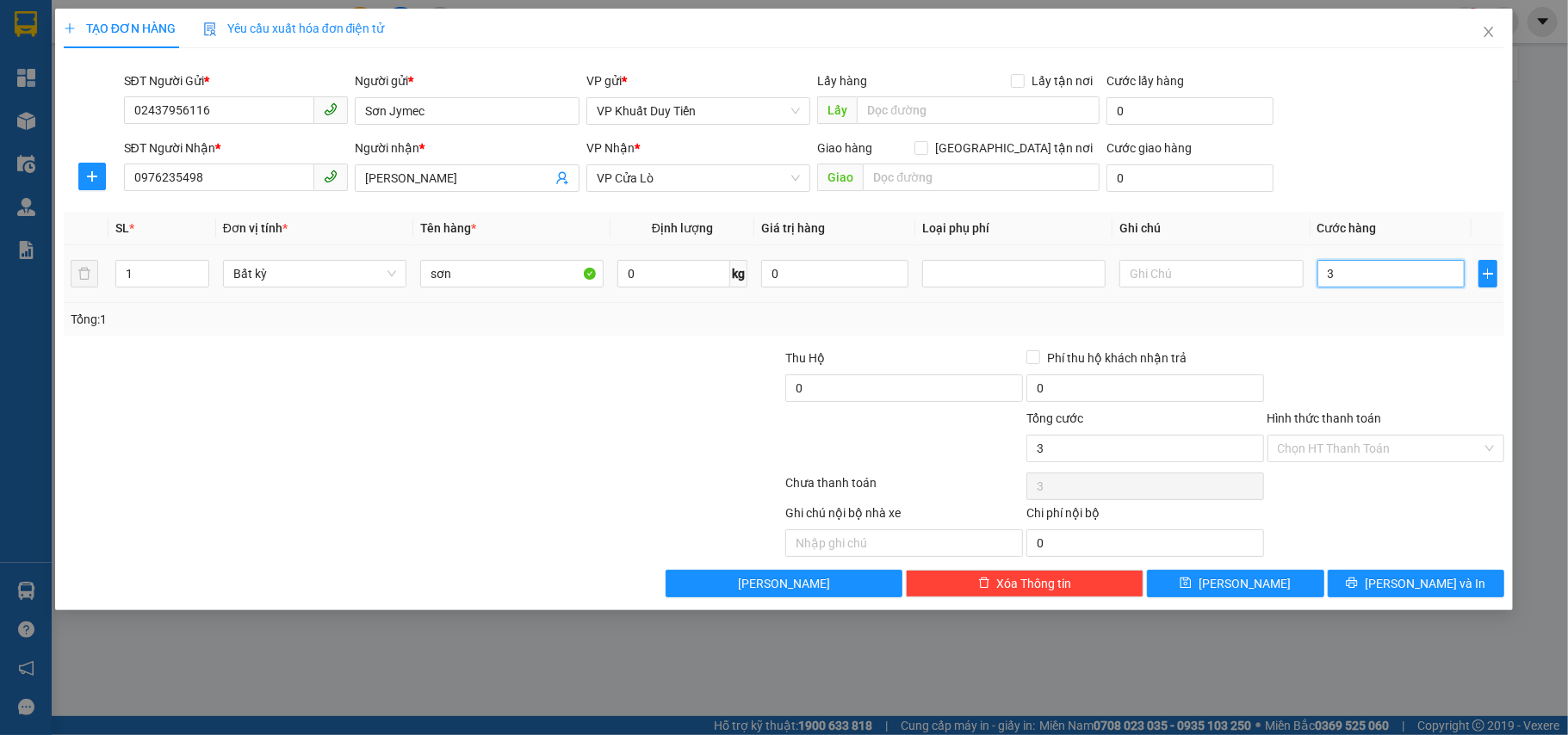
type input "30"
type input "30.000"
click at [1369, 327] on div "Tổng: 1" at bounding box center [784, 319] width 1428 height 19
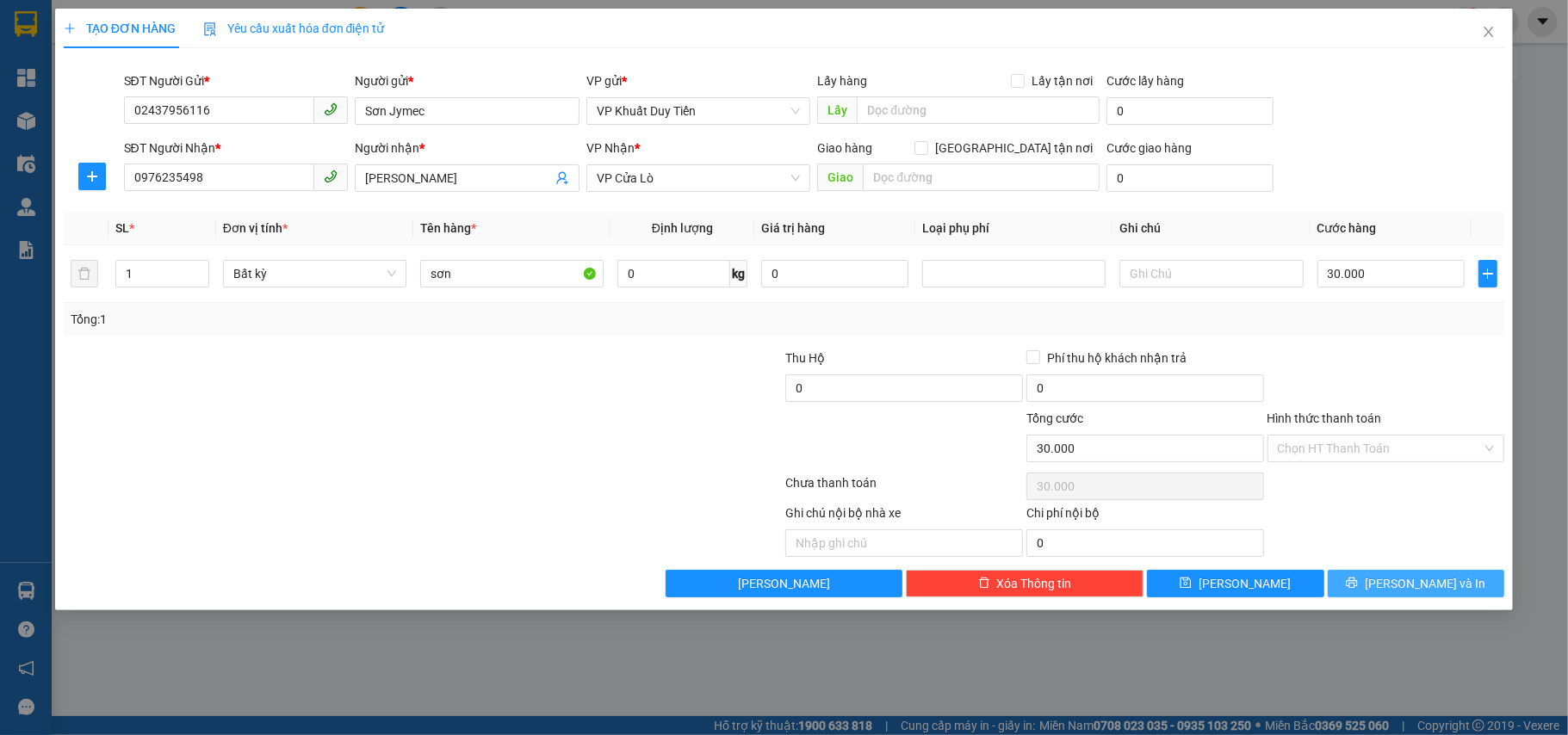
click at [1398, 582] on button "[PERSON_NAME] và In" at bounding box center [1417, 584] width 177 height 28
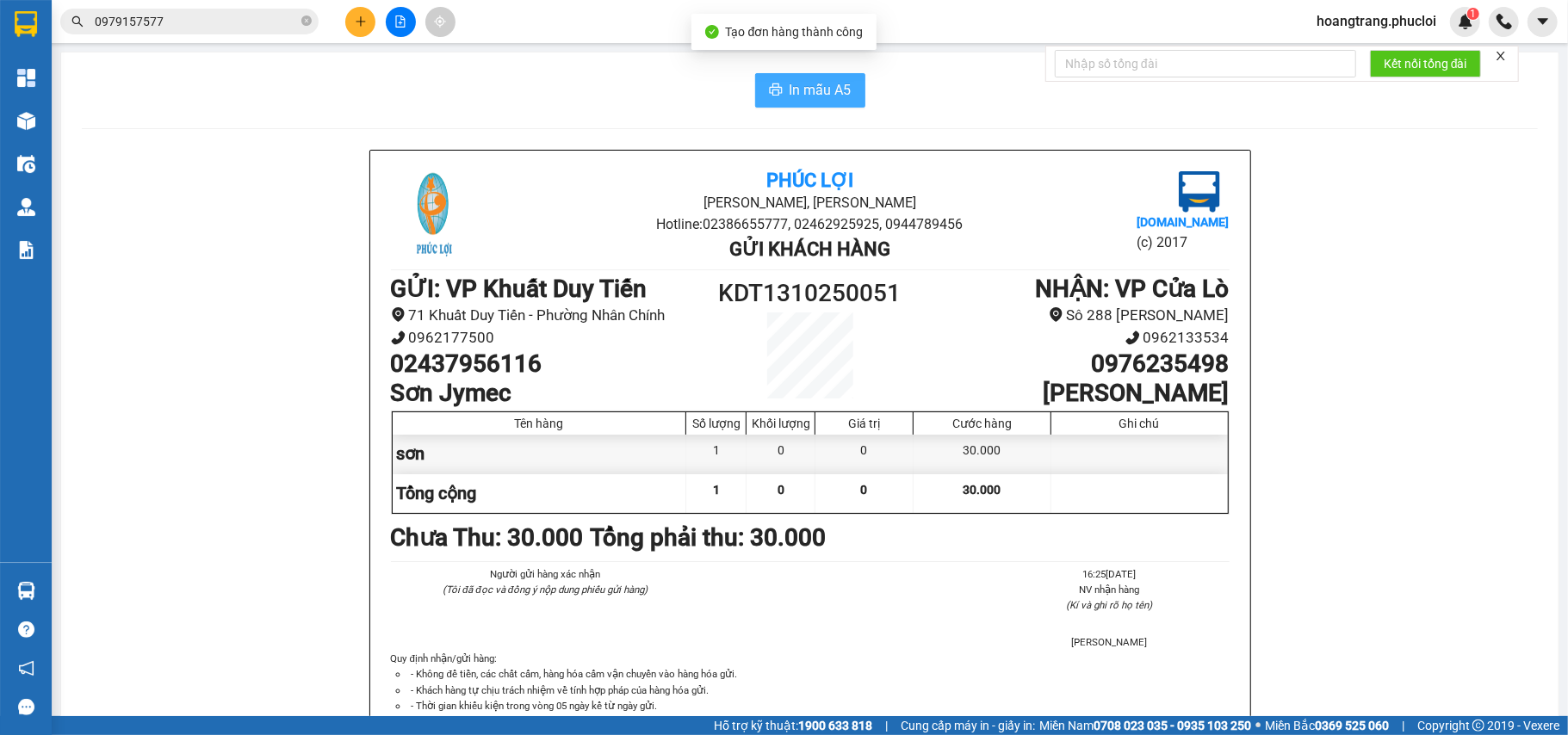
click at [847, 98] on button "In mẫu A5" at bounding box center [811, 90] width 110 height 35
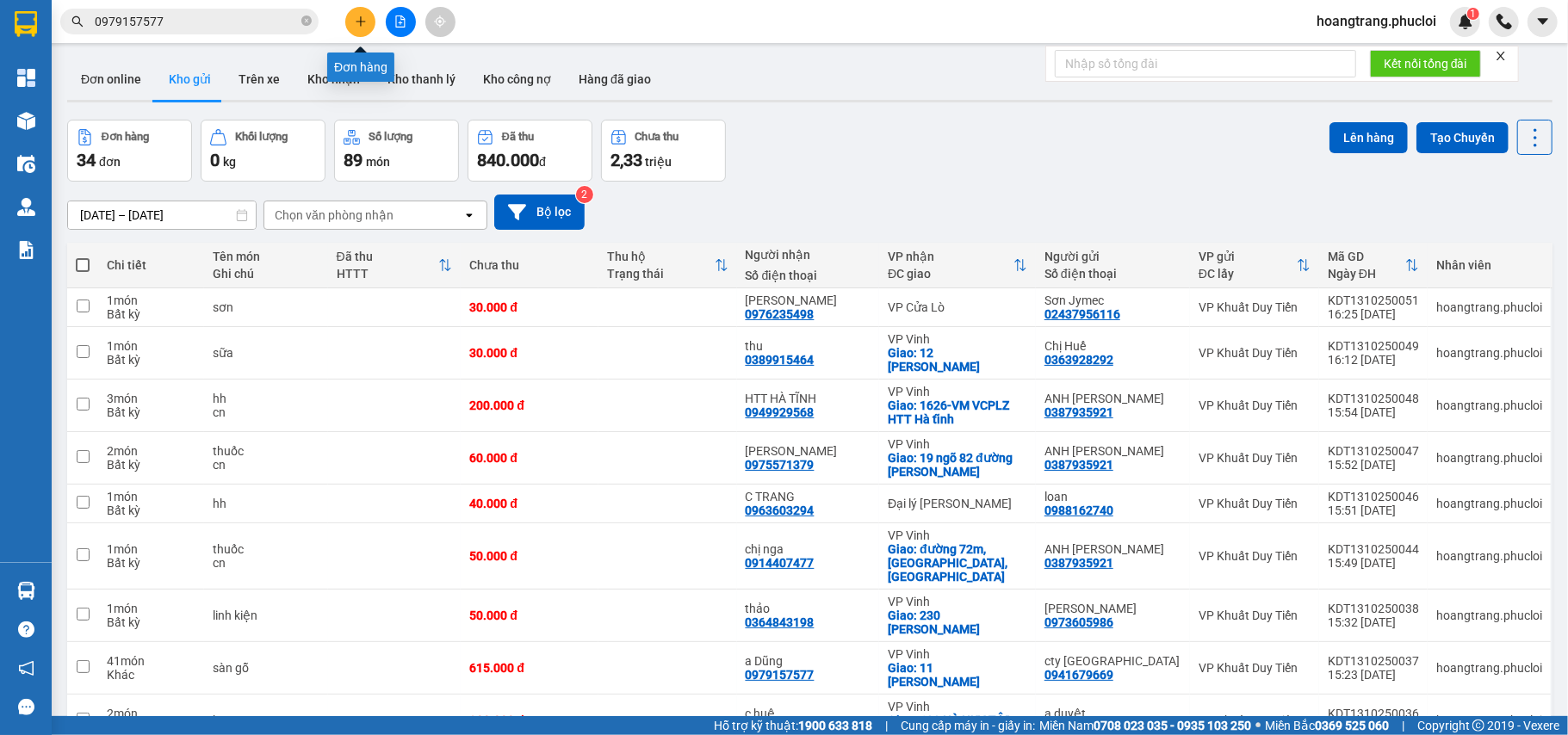
click at [359, 26] on icon "plus" at bounding box center [360, 21] width 12 height 12
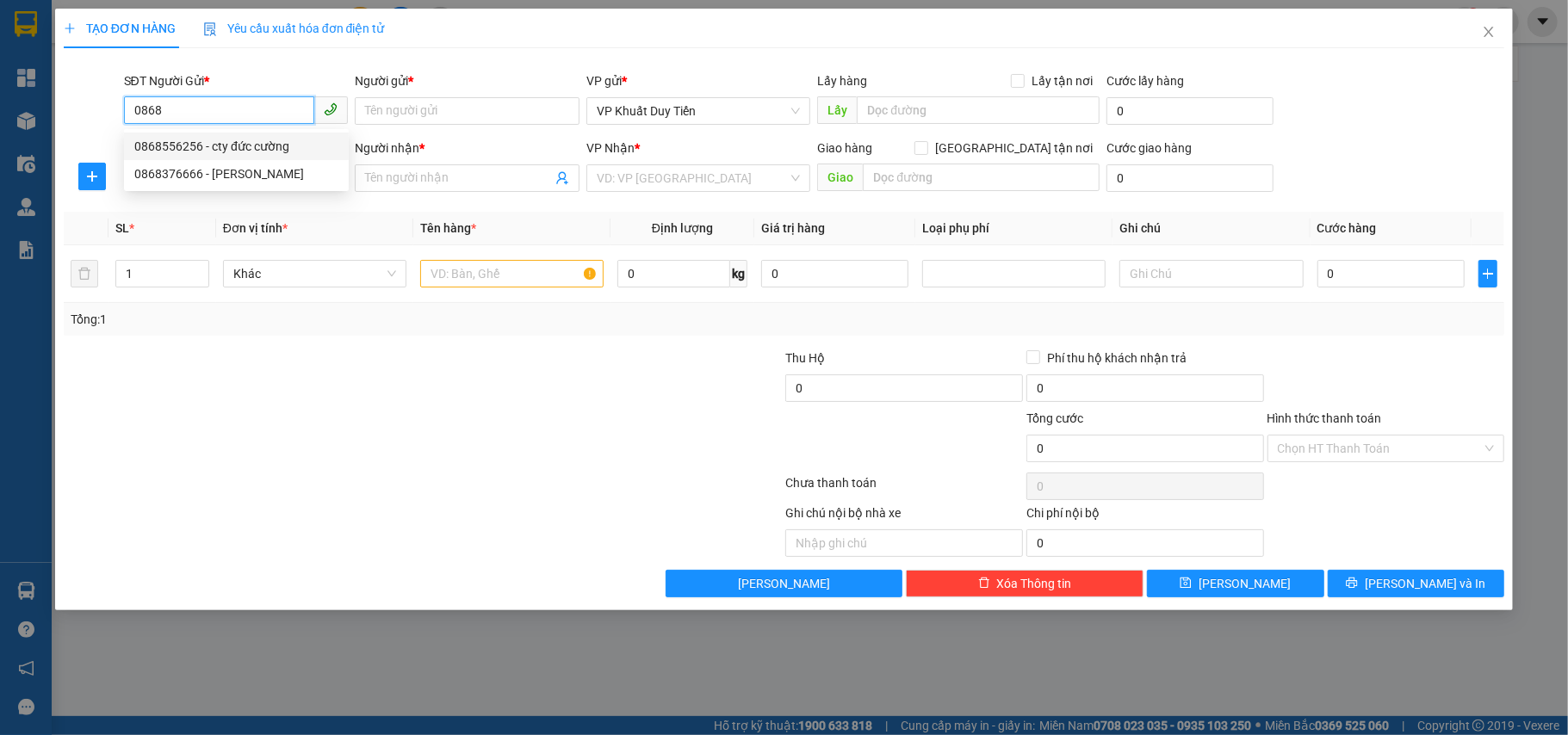
click at [248, 149] on div "0868556256 - cty đức cường" at bounding box center [236, 146] width 204 height 19
type input "0868556256"
type input "cty đức cường"
type input "0868556256"
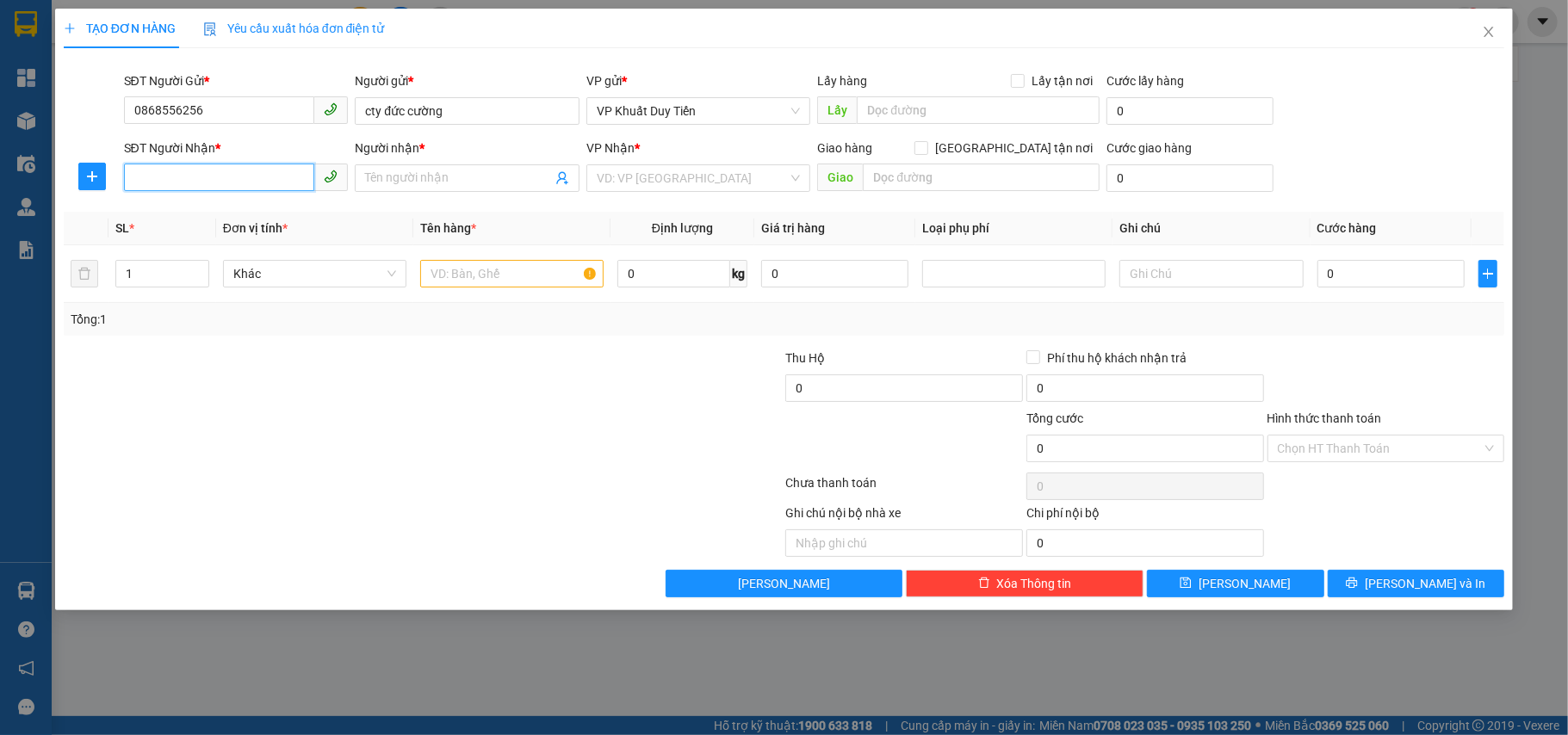
click at [185, 181] on input "SĐT Người Nhận *" at bounding box center [219, 177] width 191 height 28
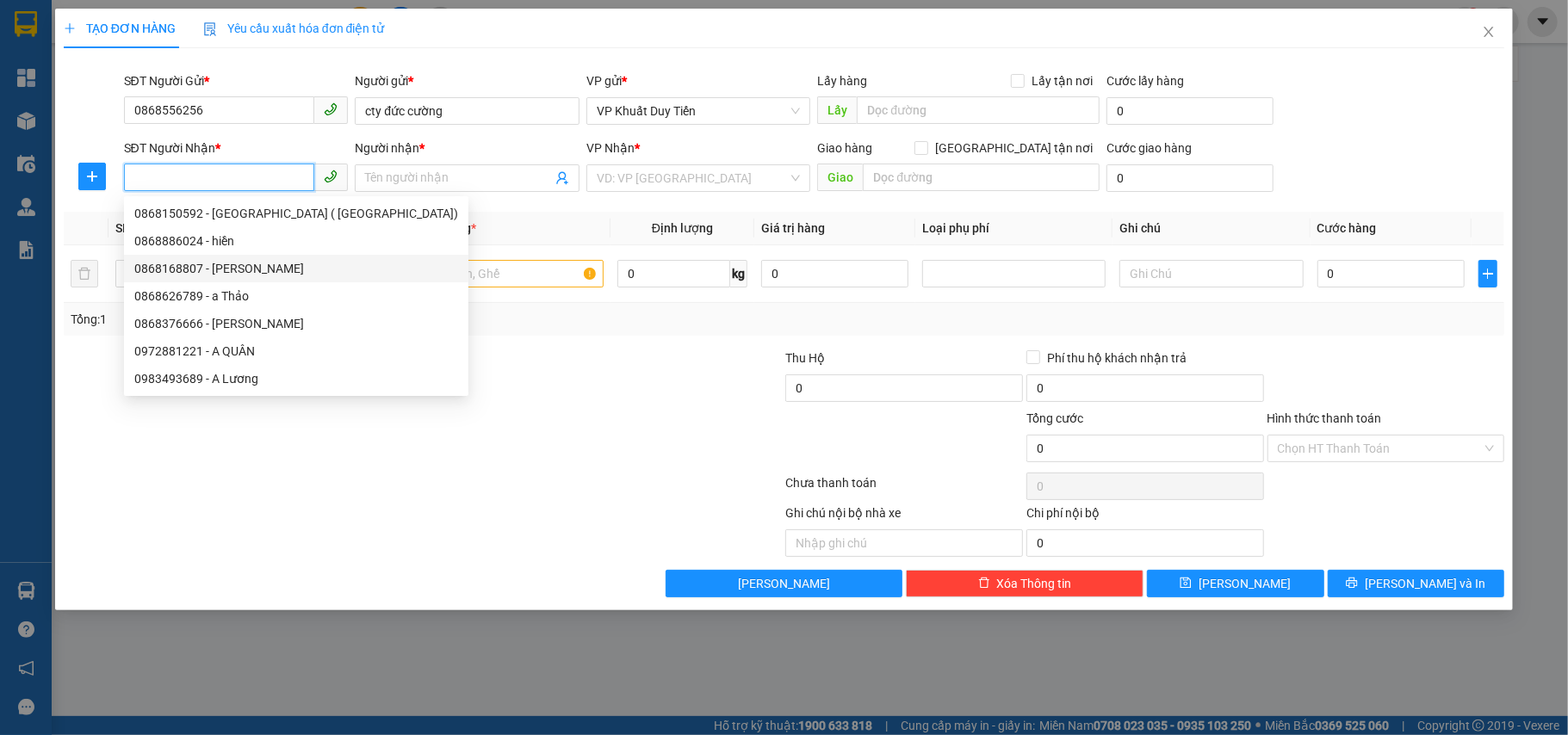
click at [269, 266] on div "0868168807 - ANH TUẤN" at bounding box center [296, 269] width 324 height 19
type input "0868168807"
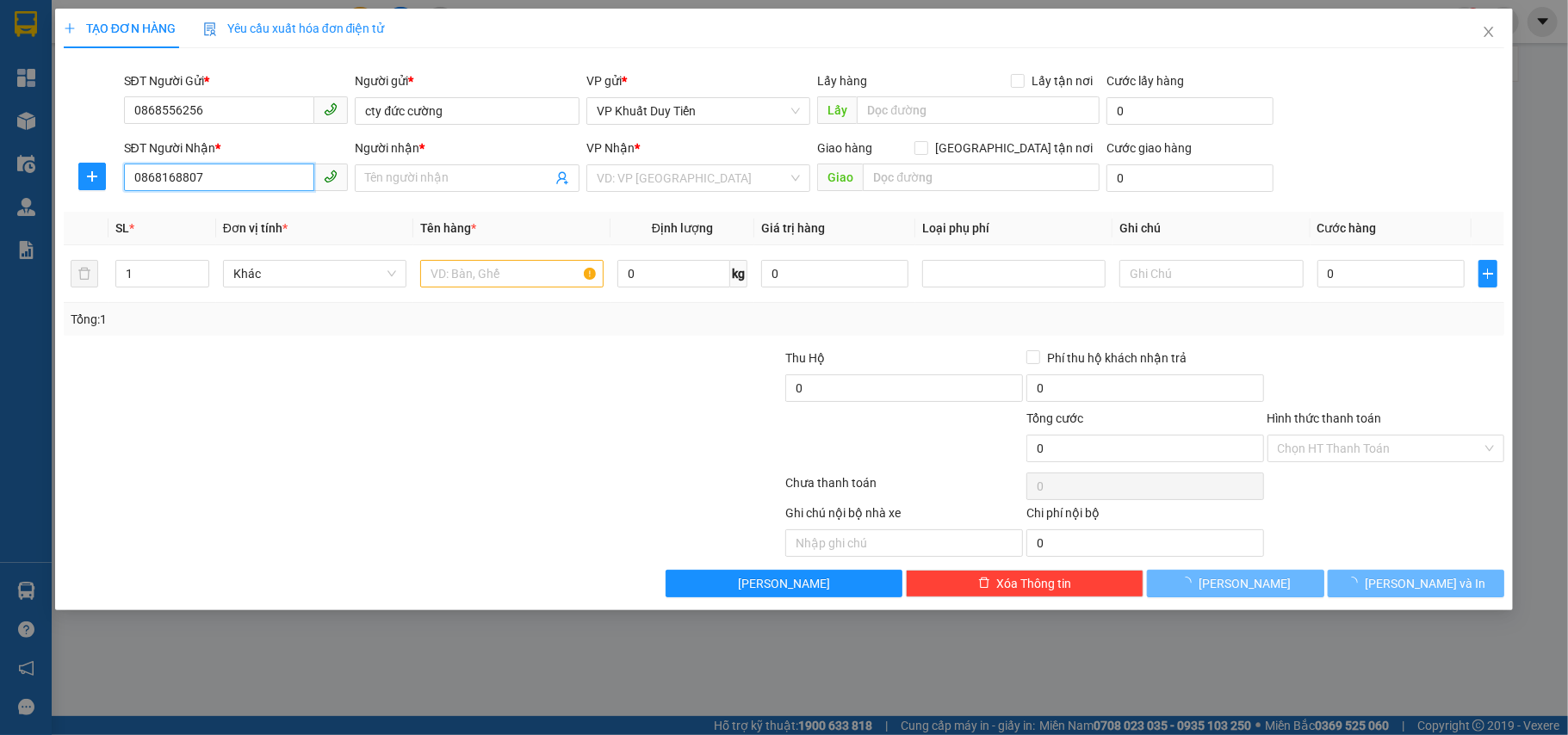
type input "ANH TUẤN"
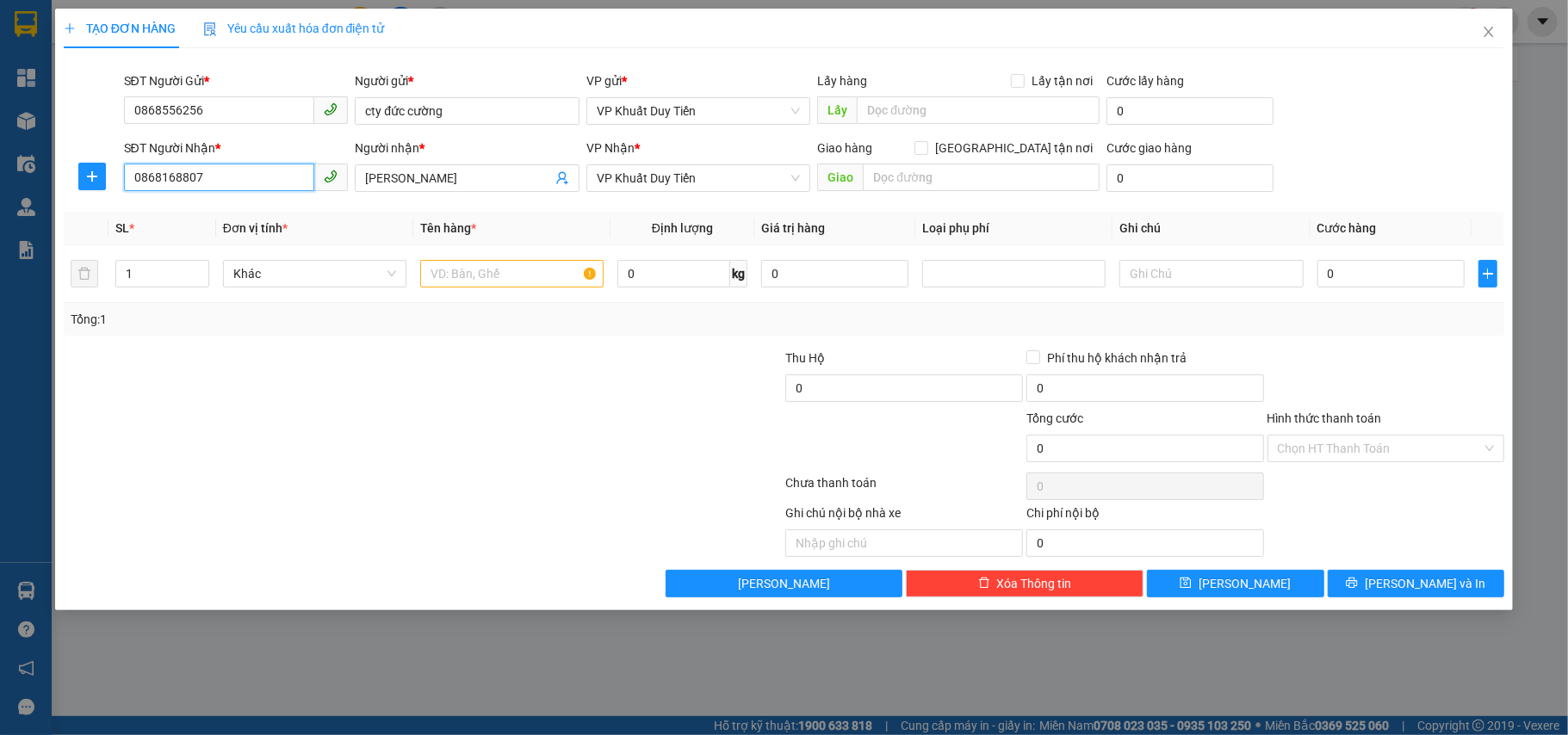
drag, startPoint x: 255, startPoint y: 187, endPoint x: 39, endPoint y: 155, distance: 218.4
click at [39, 155] on div "TẠO ĐƠN HÀNG Yêu cầu xuất hóa đơn điện tử Transit Pickup Surcharge Ids Transit …" at bounding box center [784, 368] width 1568 height 735
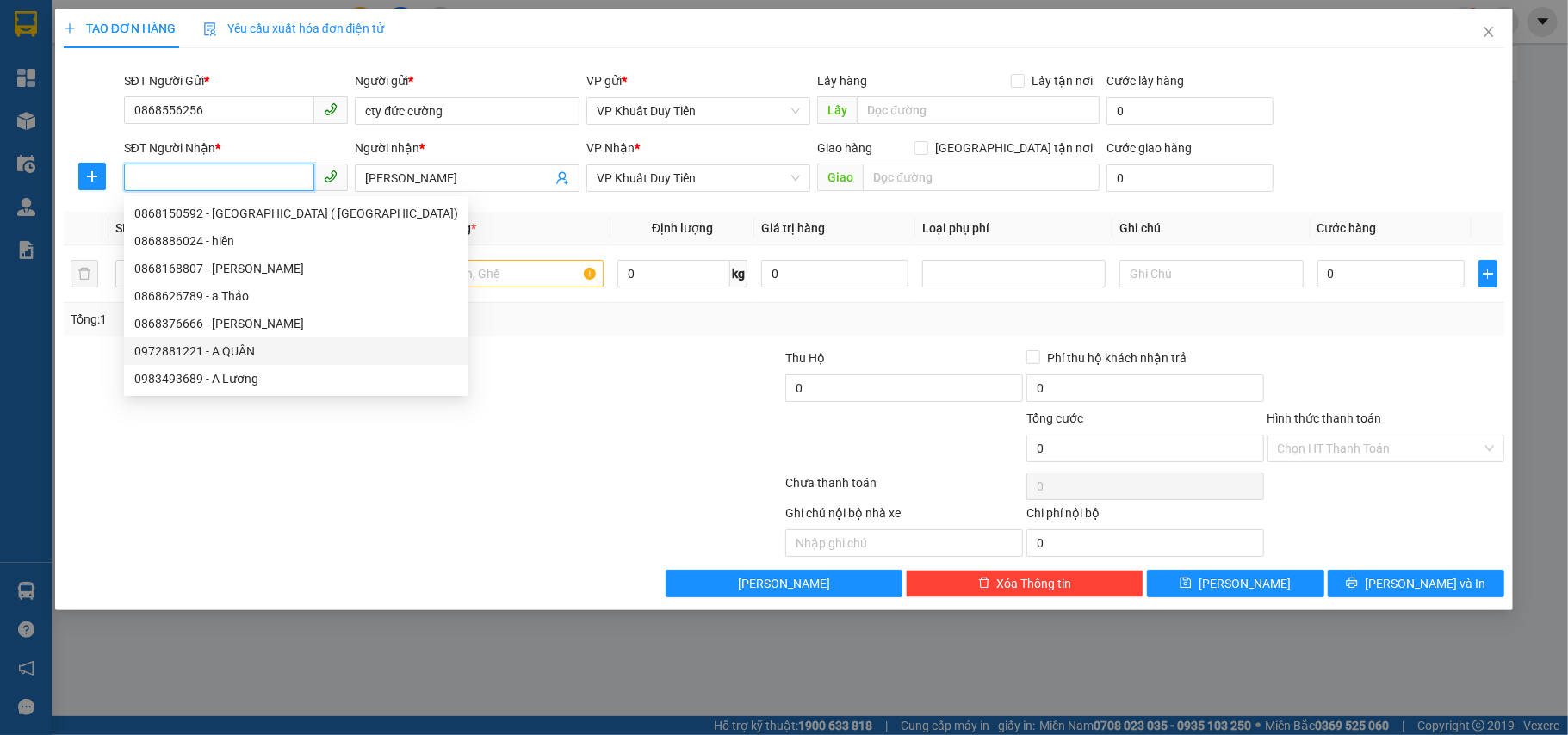
click at [212, 346] on div "0972881221 - A QUÂN" at bounding box center [296, 352] width 324 height 19
type input "0972881221"
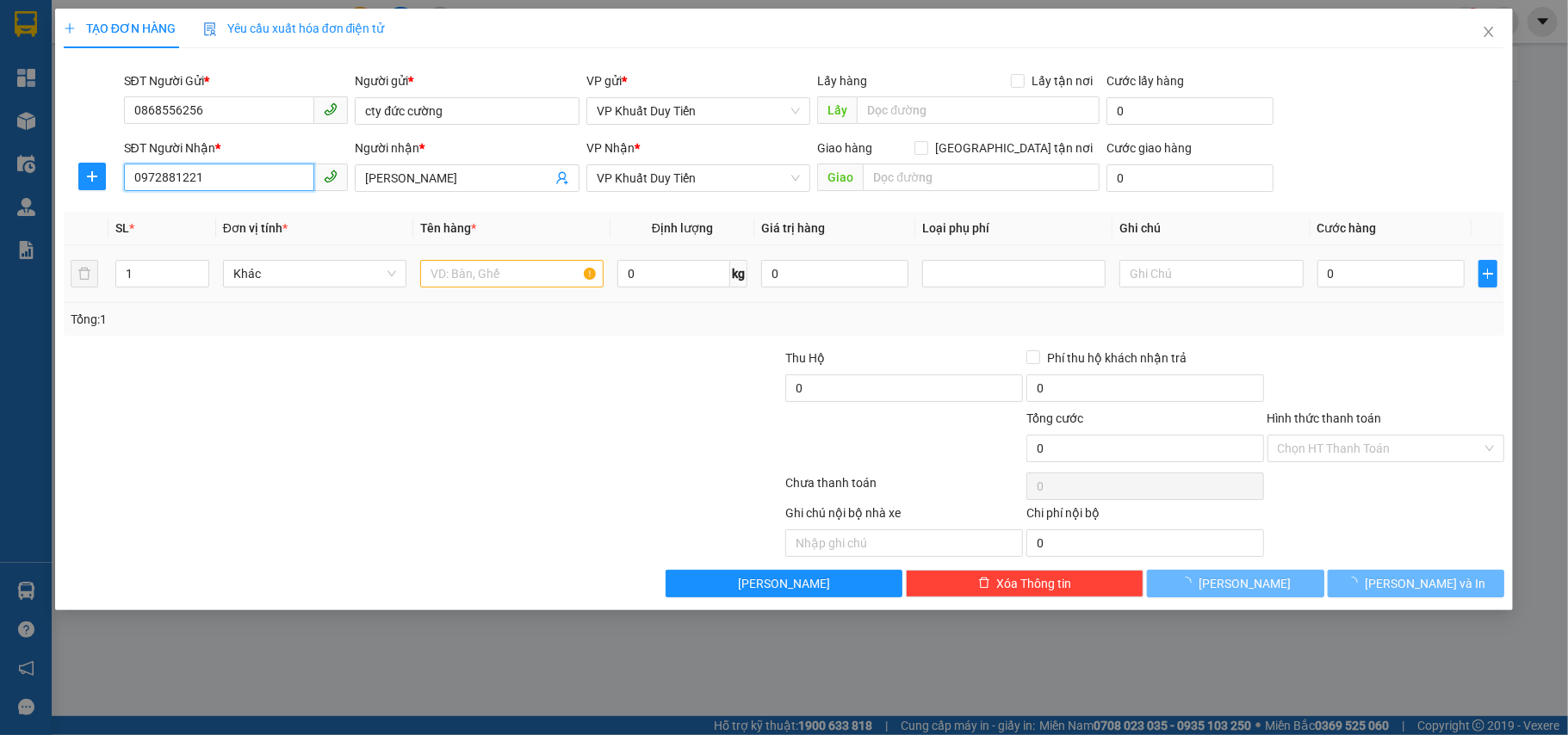
type input "A QUÂN"
type input "0972881221"
click at [489, 283] on input "text" at bounding box center [512, 274] width 184 height 28
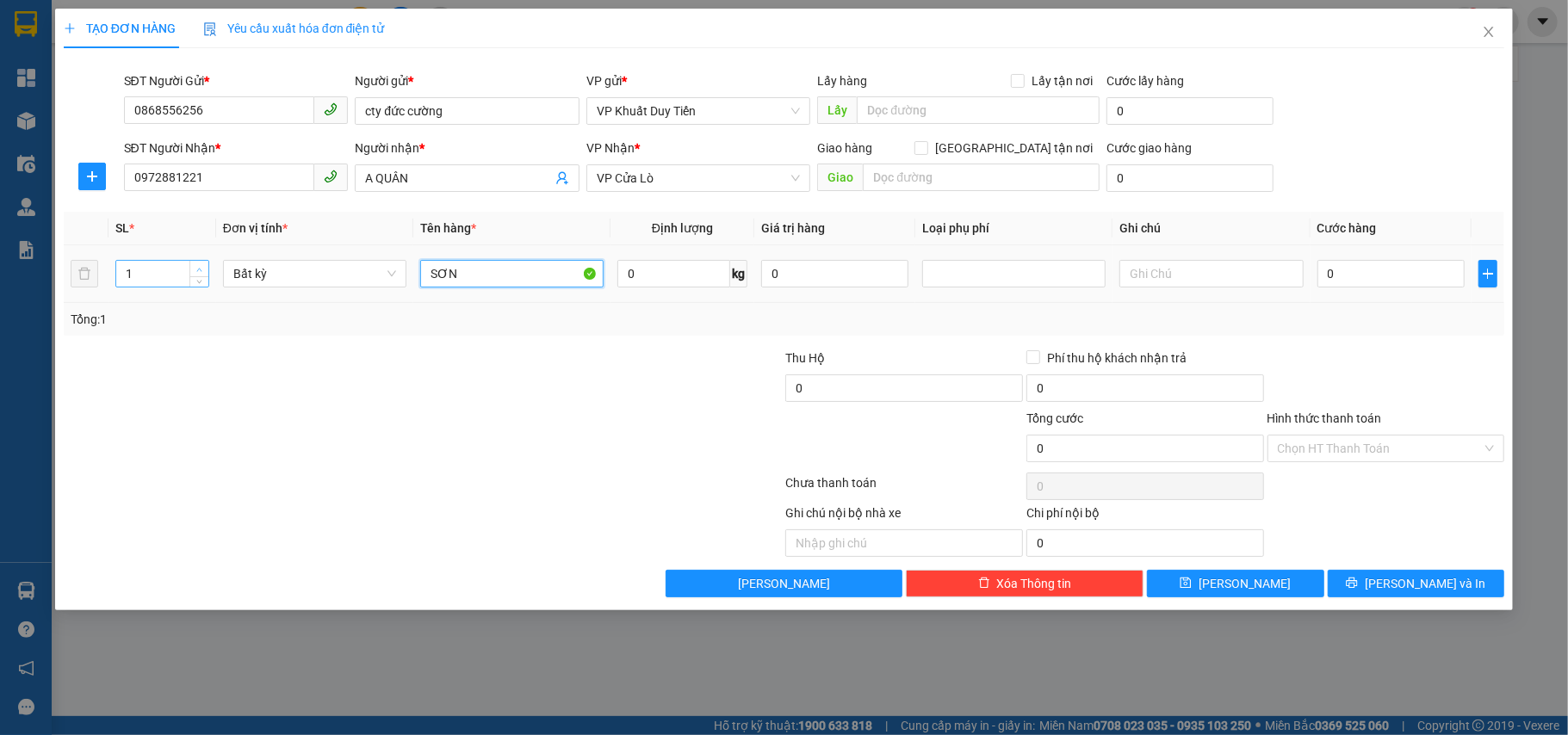
type input "SƠN"
type input "2"
click at [196, 269] on icon "up" at bounding box center [199, 270] width 6 height 6
click at [244, 489] on div at bounding box center [423, 486] width 723 height 35
click at [1381, 281] on input "0" at bounding box center [1391, 274] width 147 height 28
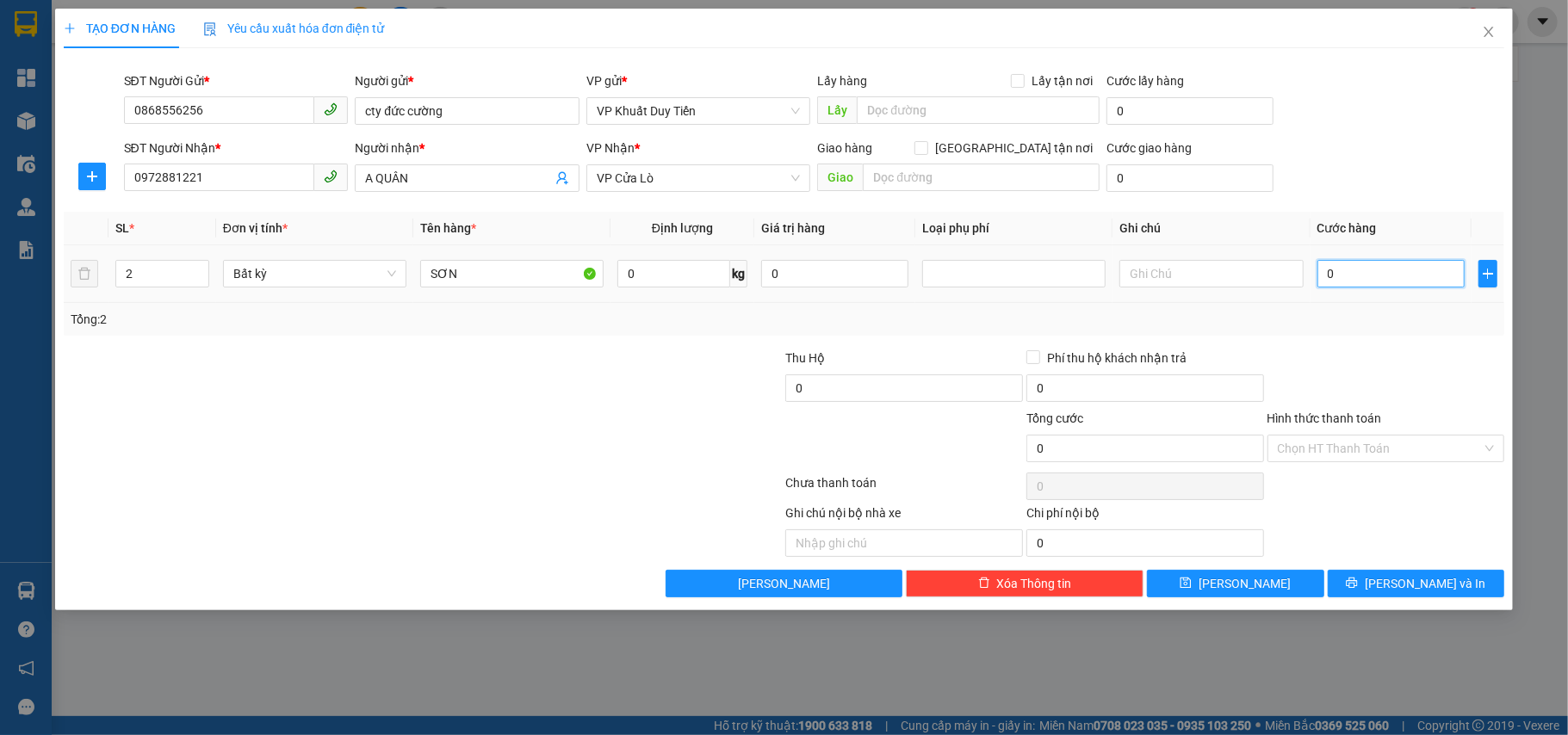
type input "6"
type input "60"
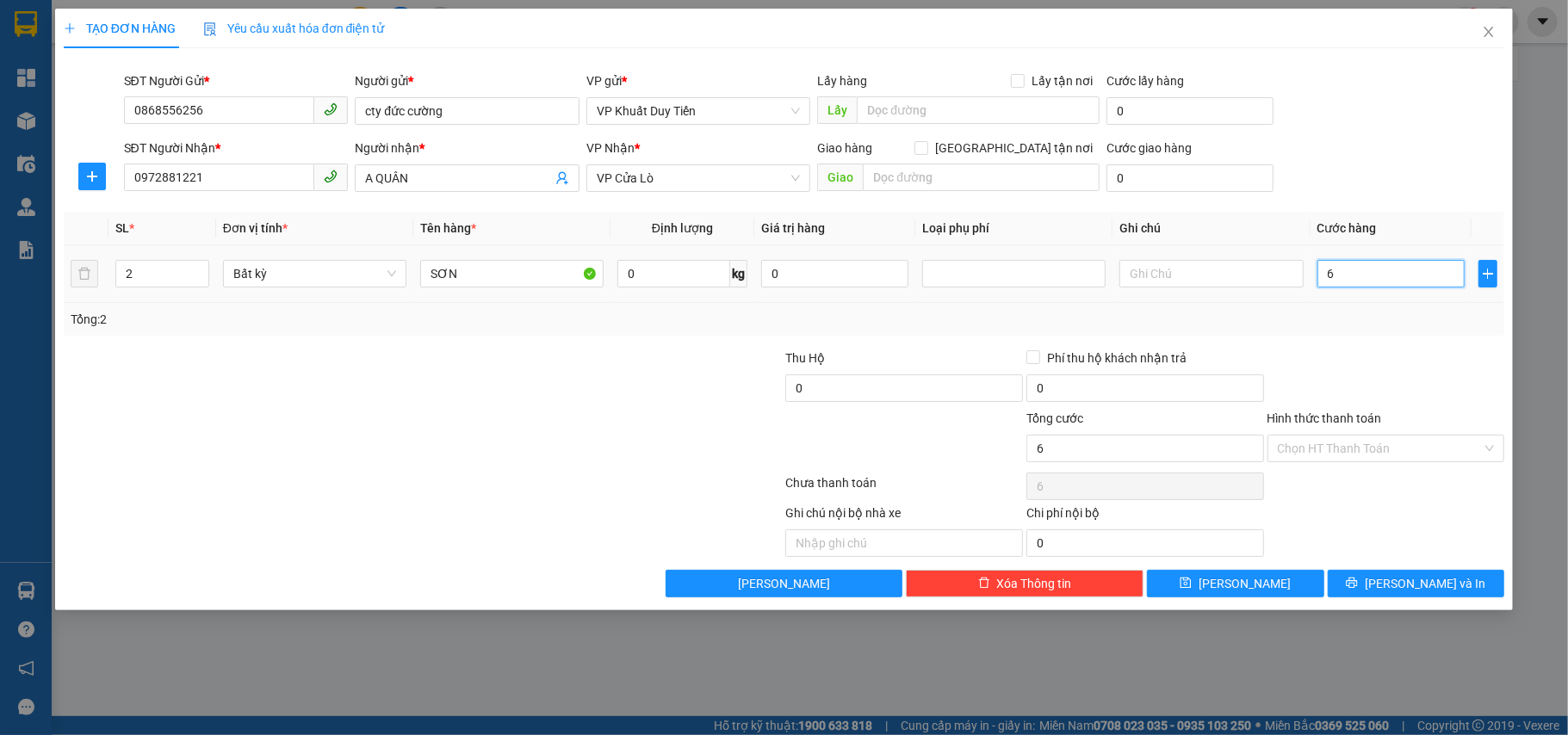
type input "60"
type input "60.000"
click at [1430, 364] on div at bounding box center [1386, 379] width 241 height 61
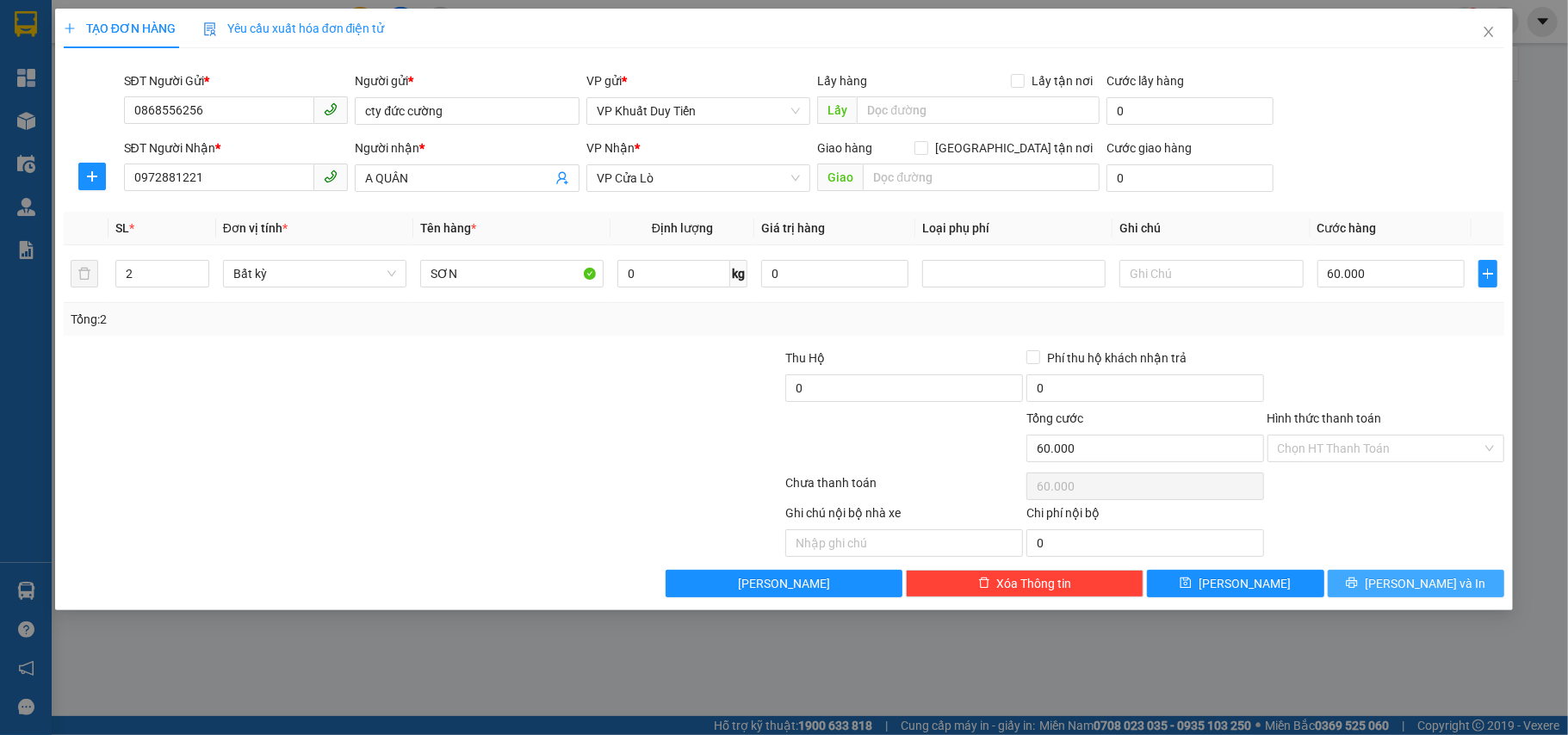
click at [1398, 580] on button "[PERSON_NAME] và In" at bounding box center [1417, 584] width 177 height 28
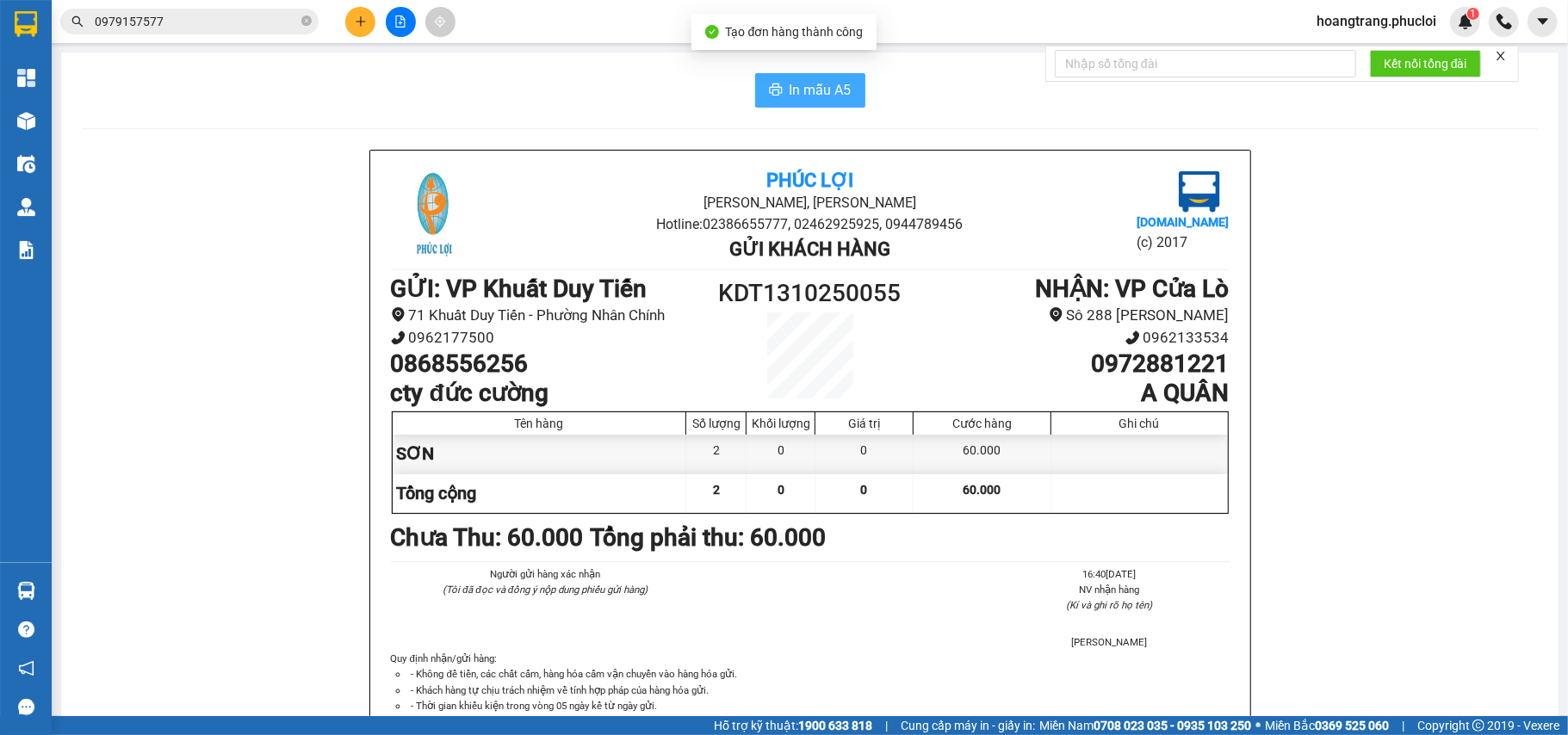
click at [847, 76] on button "In mẫu A5" at bounding box center [811, 90] width 110 height 35
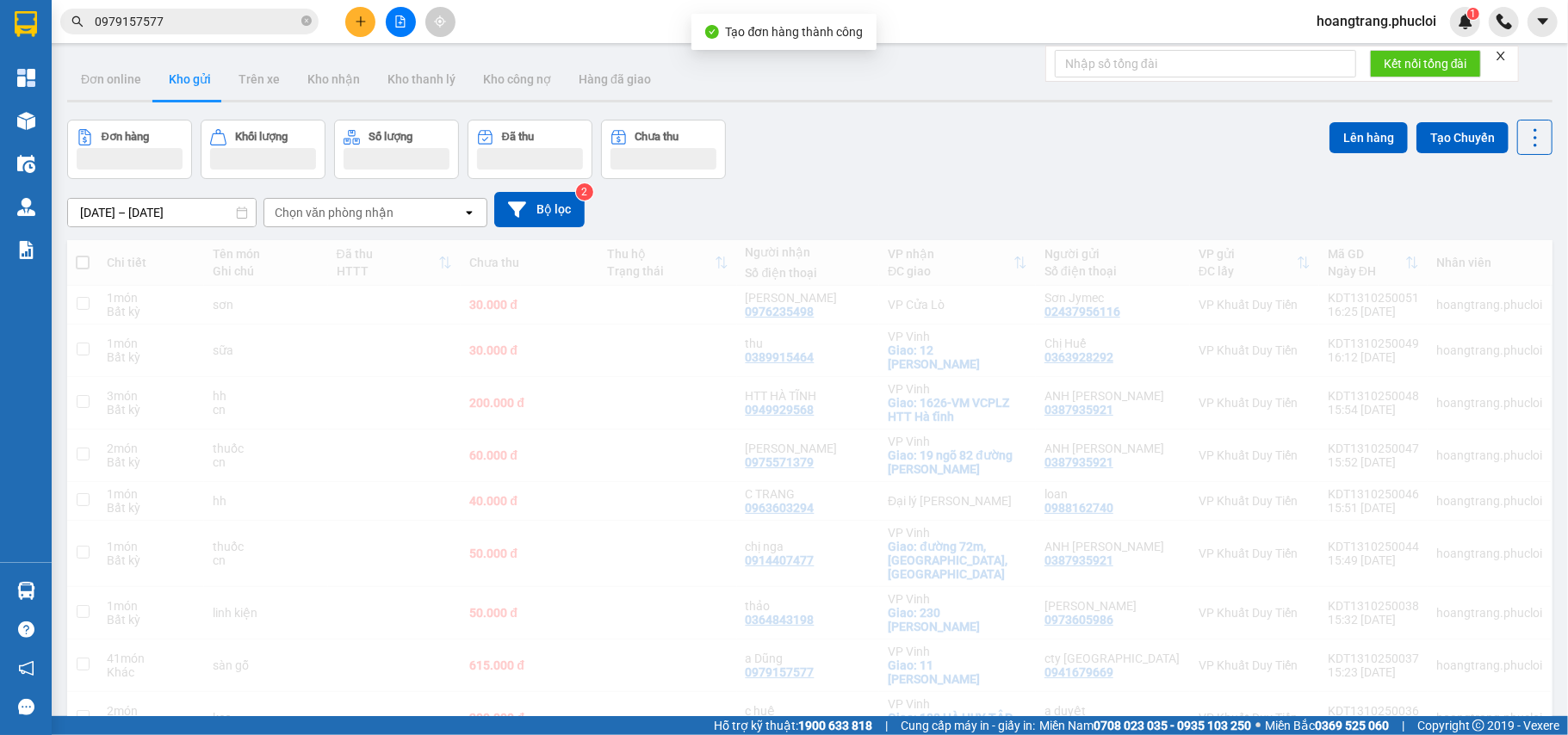
click at [350, 26] on button at bounding box center [360, 21] width 30 height 30
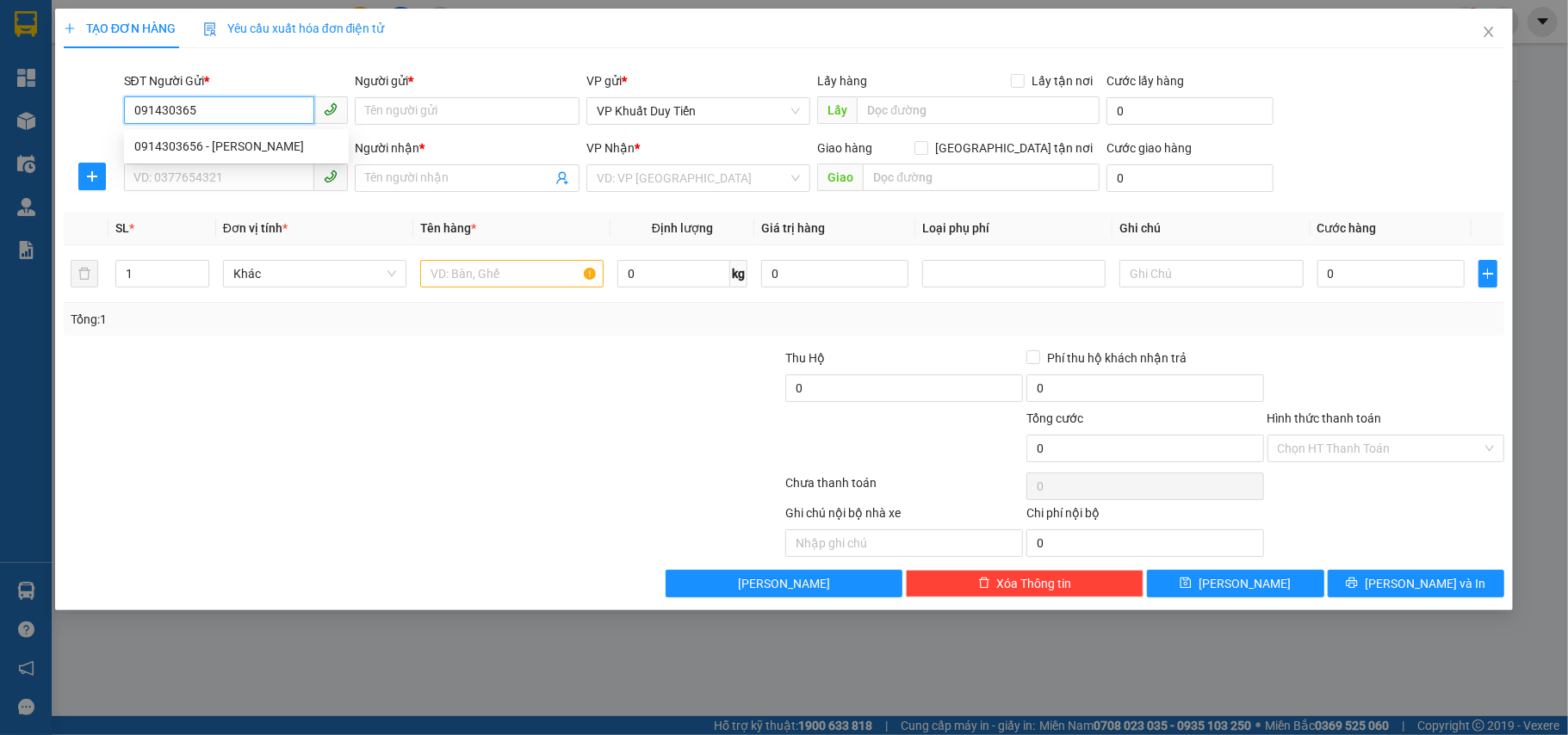
type input "0914303656"
click at [270, 141] on div "0914303656 - anh Tuấn" at bounding box center [236, 146] width 204 height 19
type input "anh Tuấn"
type input "0914303656"
click at [249, 173] on input "SĐT Người Nhận *" at bounding box center [219, 177] width 191 height 28
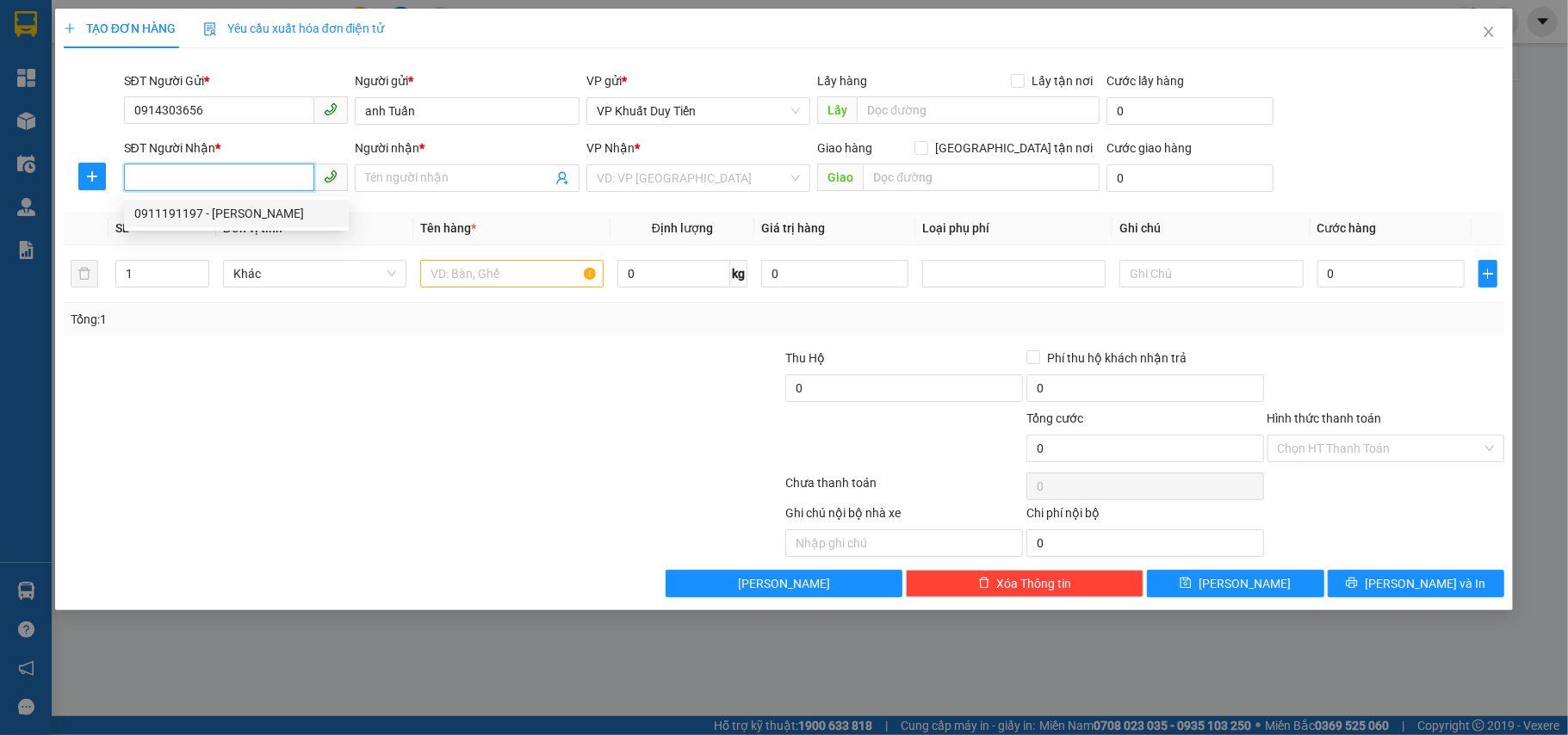
click at [277, 208] on div "0911191197 - Phương Anh" at bounding box center [236, 214] width 204 height 19
type input "0911191197"
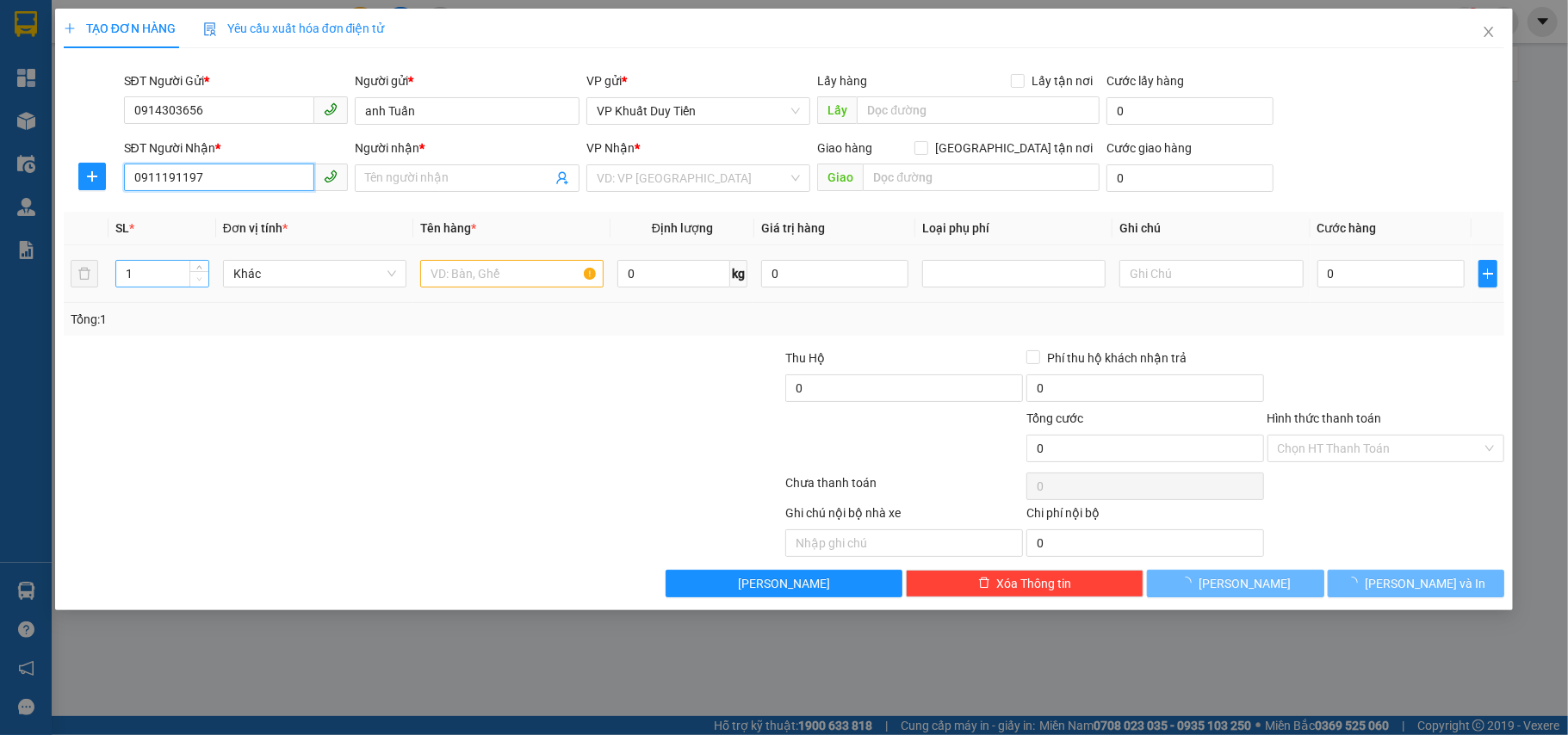
type input "[PERSON_NAME]"
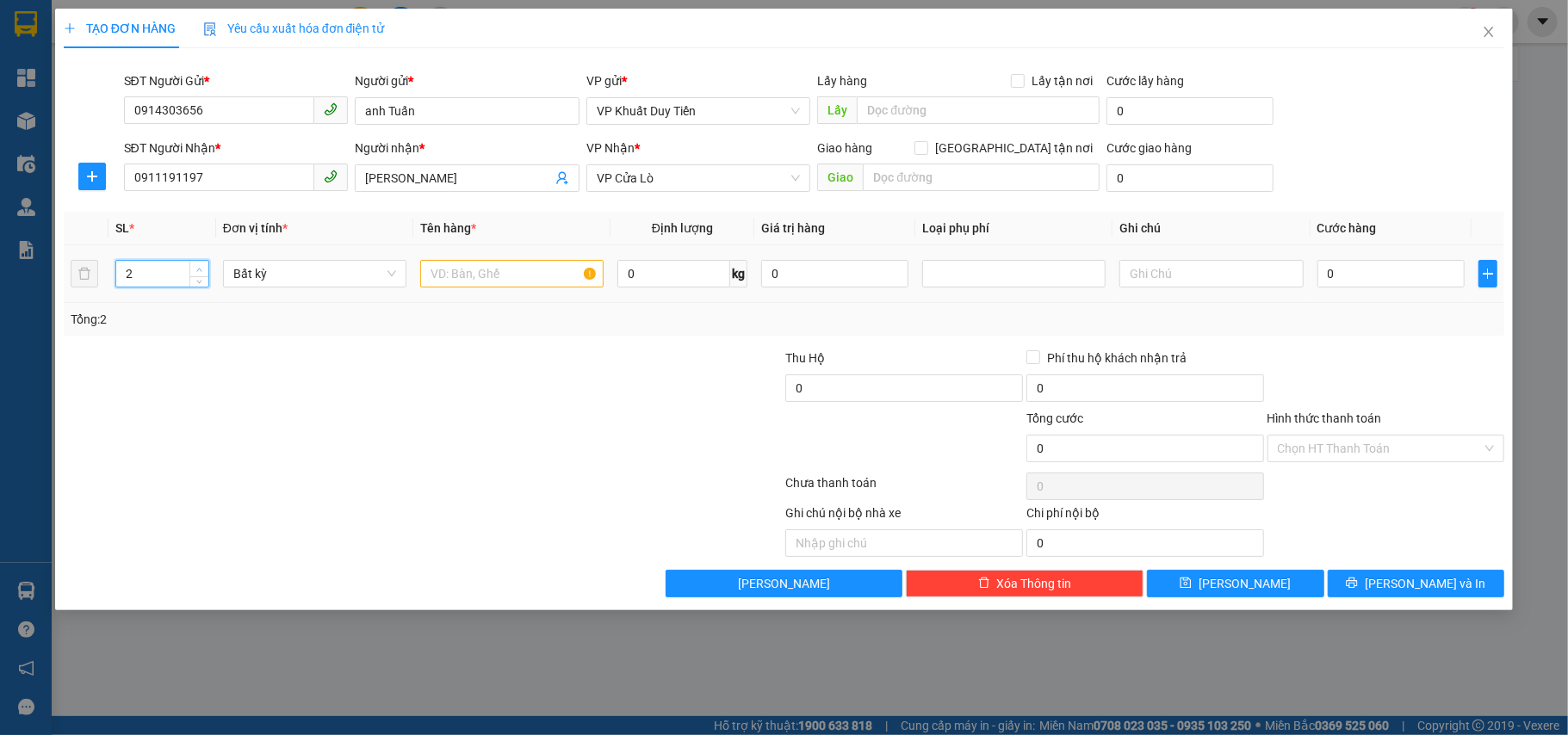
click at [200, 270] on icon "up" at bounding box center [199, 270] width 6 height 6
type input "1"
click at [198, 283] on icon "down" at bounding box center [199, 279] width 6 height 6
click at [448, 284] on input "text" at bounding box center [512, 274] width 184 height 28
type input "D"
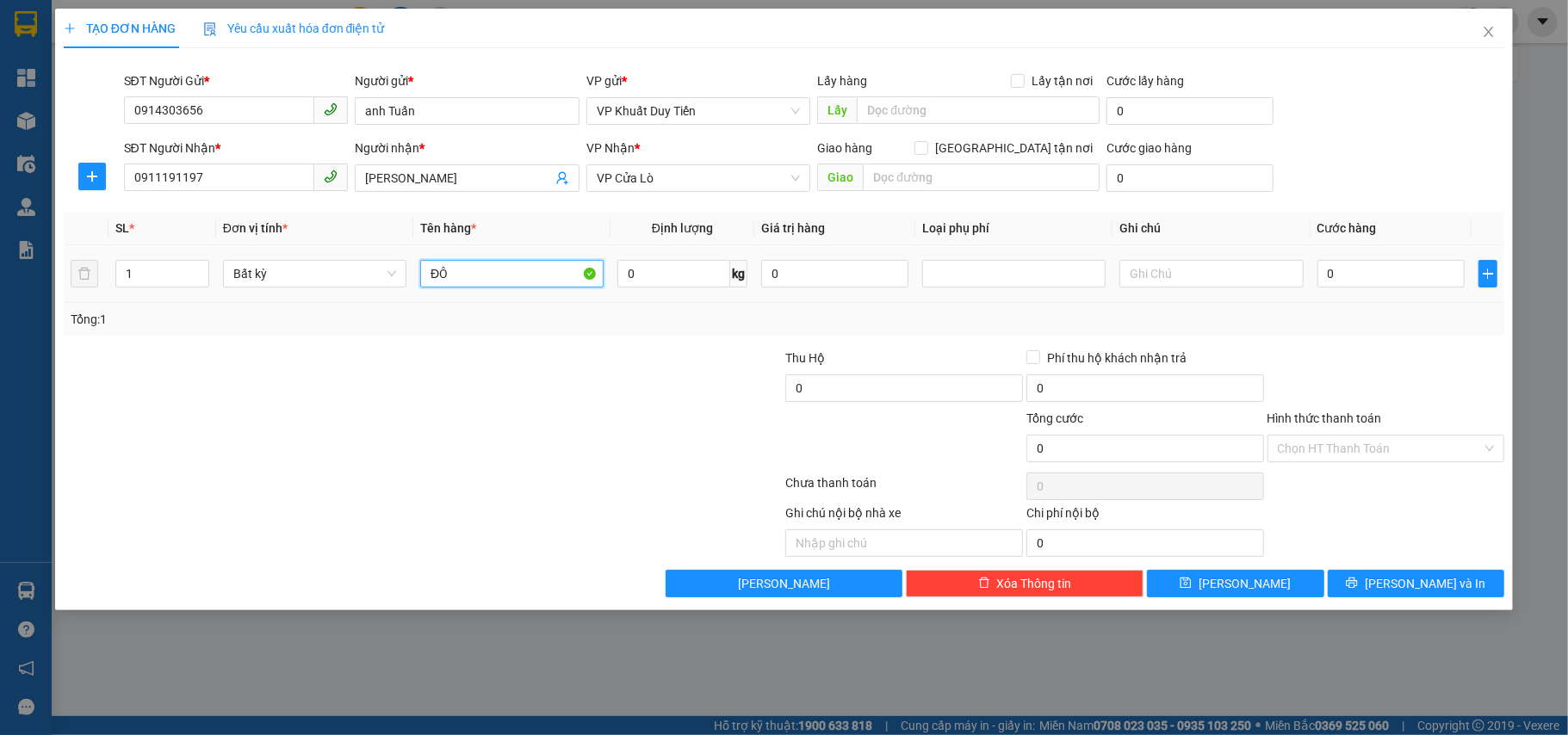
type input "Đ"
type input "Thực phẩm"
click at [693, 280] on input "0" at bounding box center [673, 274] width 113 height 28
type input "9"
type input "35"
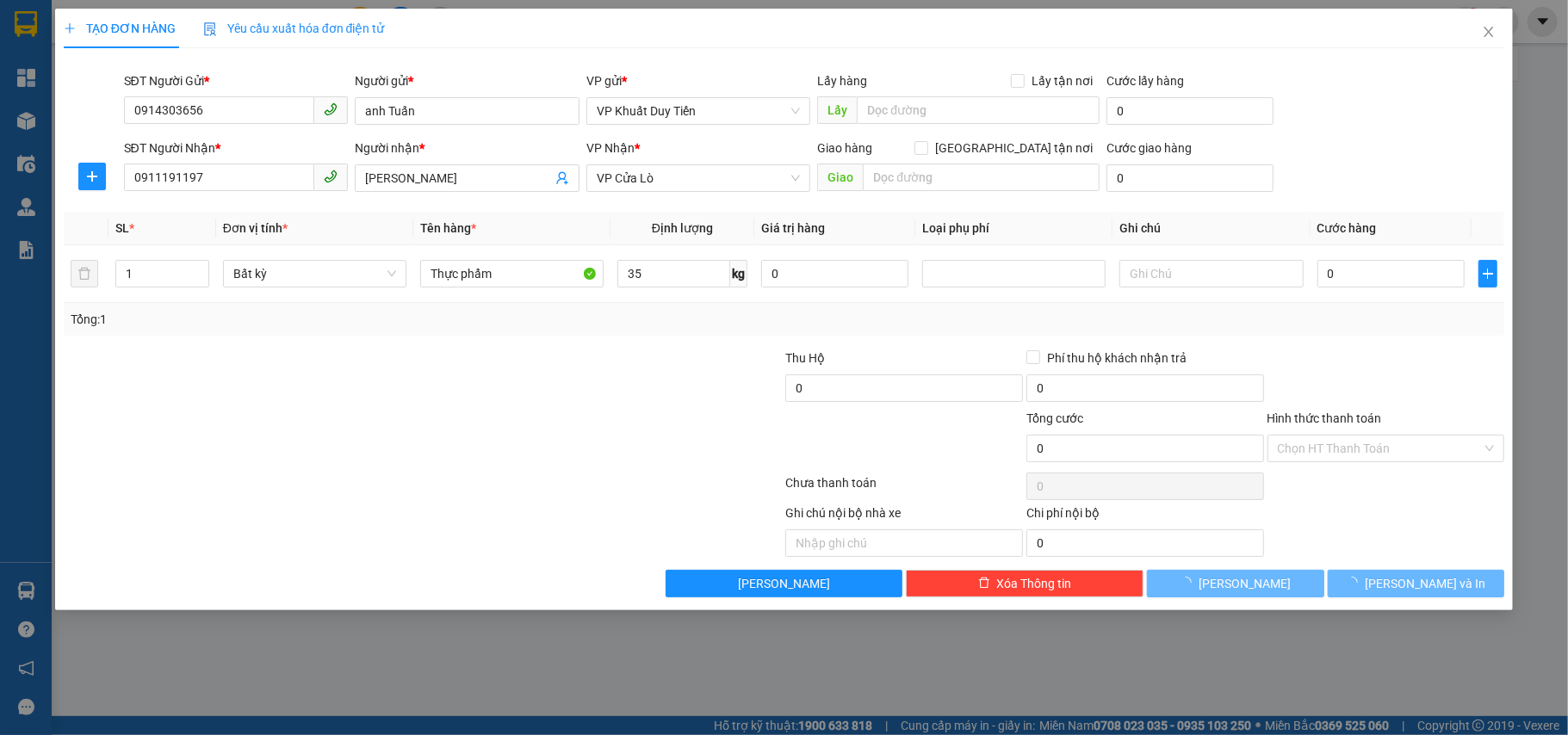
click at [645, 340] on div "Transit Pickup Surcharge Ids Transit Deliver Surcharge Ids Transit Deliver Surc…" at bounding box center [784, 329] width 1441 height 535
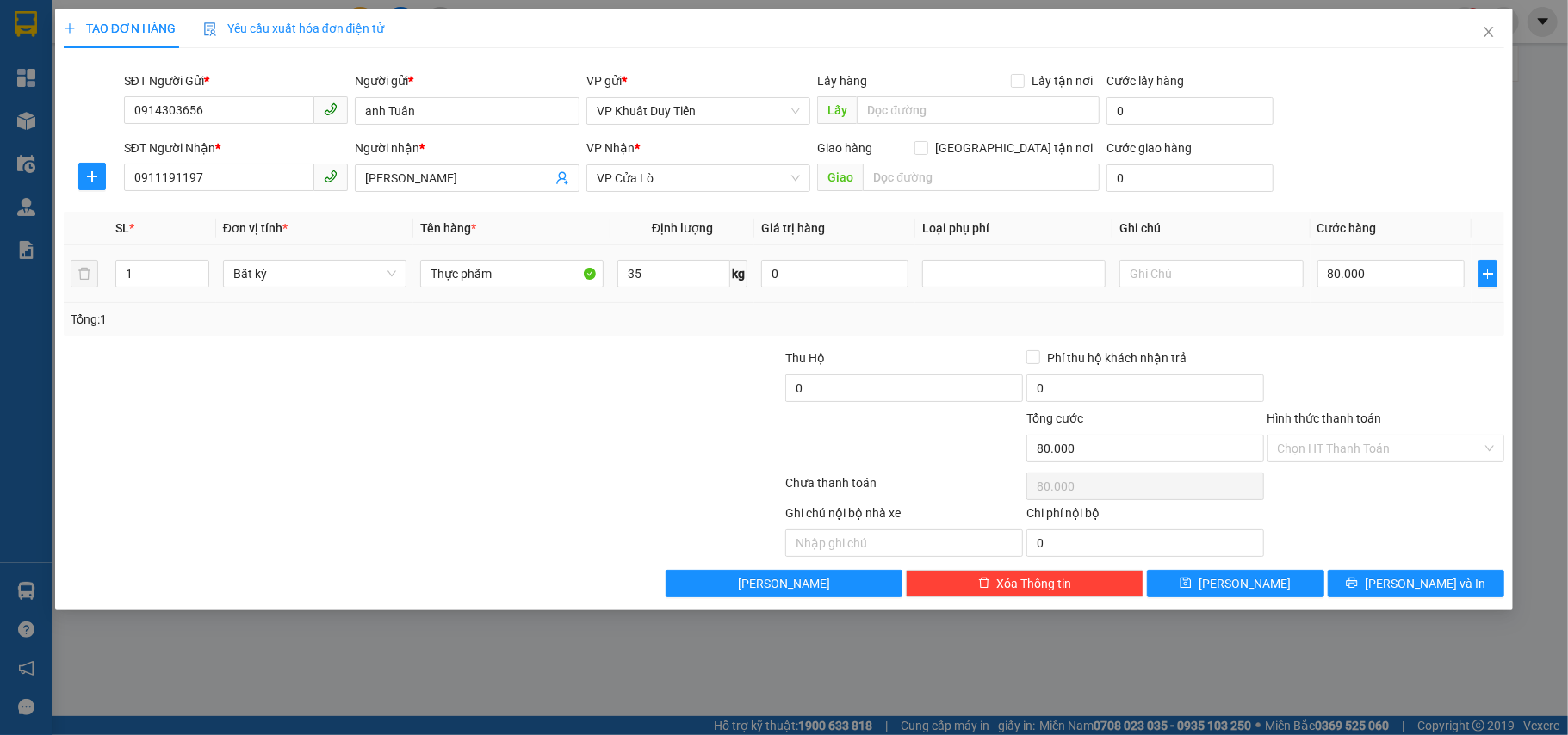
type input "80.000"
click at [1367, 582] on button "[PERSON_NAME] và In" at bounding box center [1417, 584] width 177 height 28
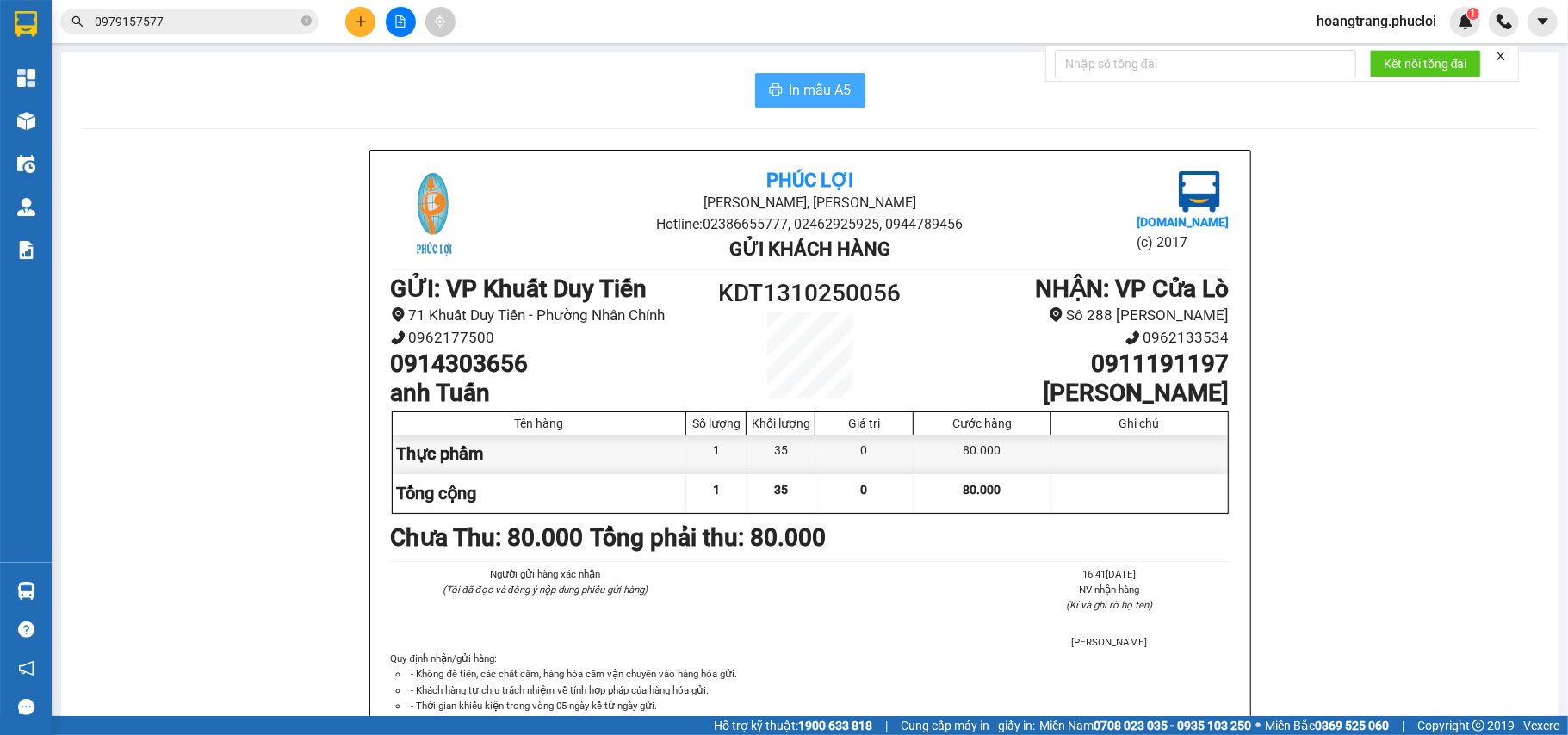
click at [803, 90] on span "In mẫu A5" at bounding box center [821, 90] width 62 height 21
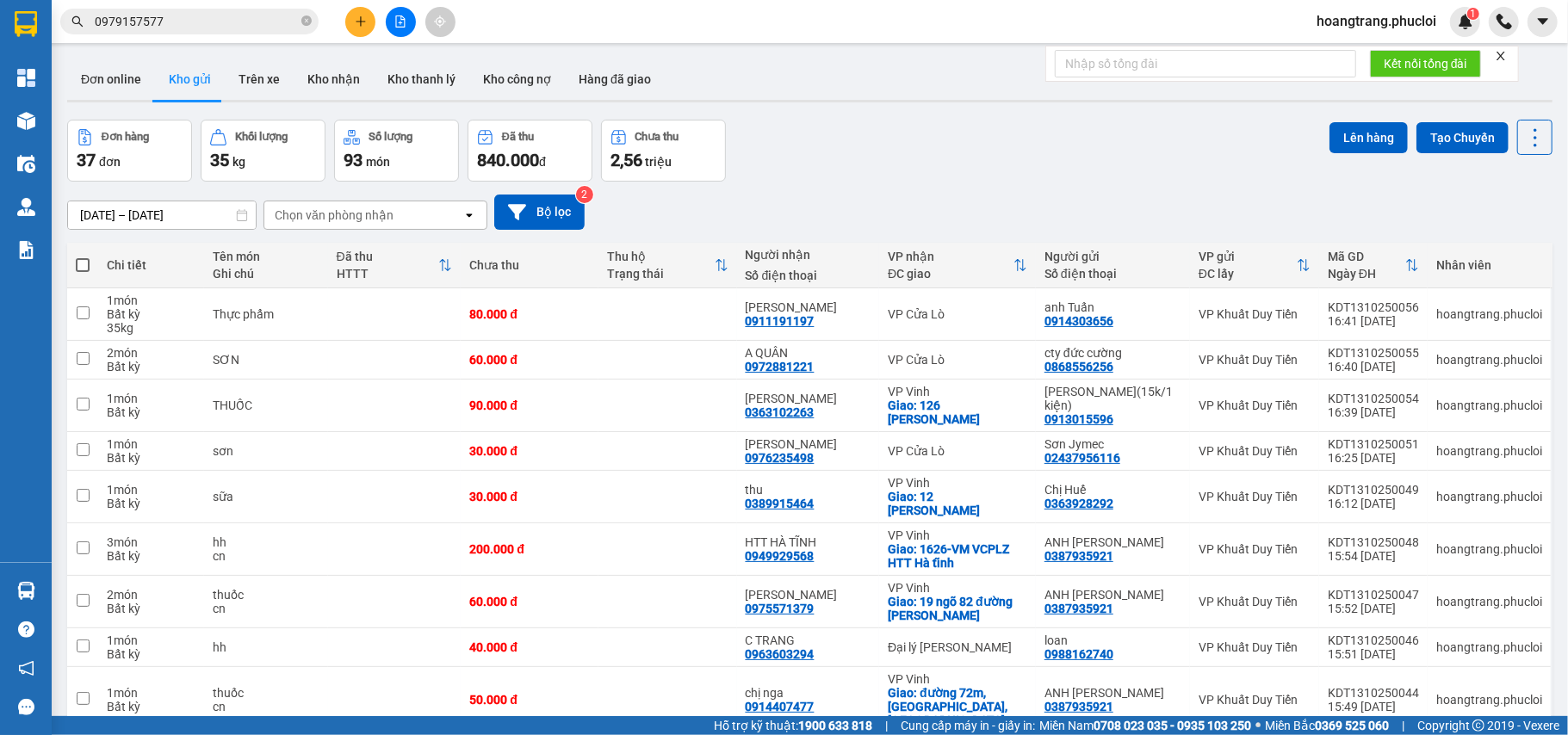
click at [395, 22] on icon "file-add" at bounding box center [400, 21] width 12 height 12
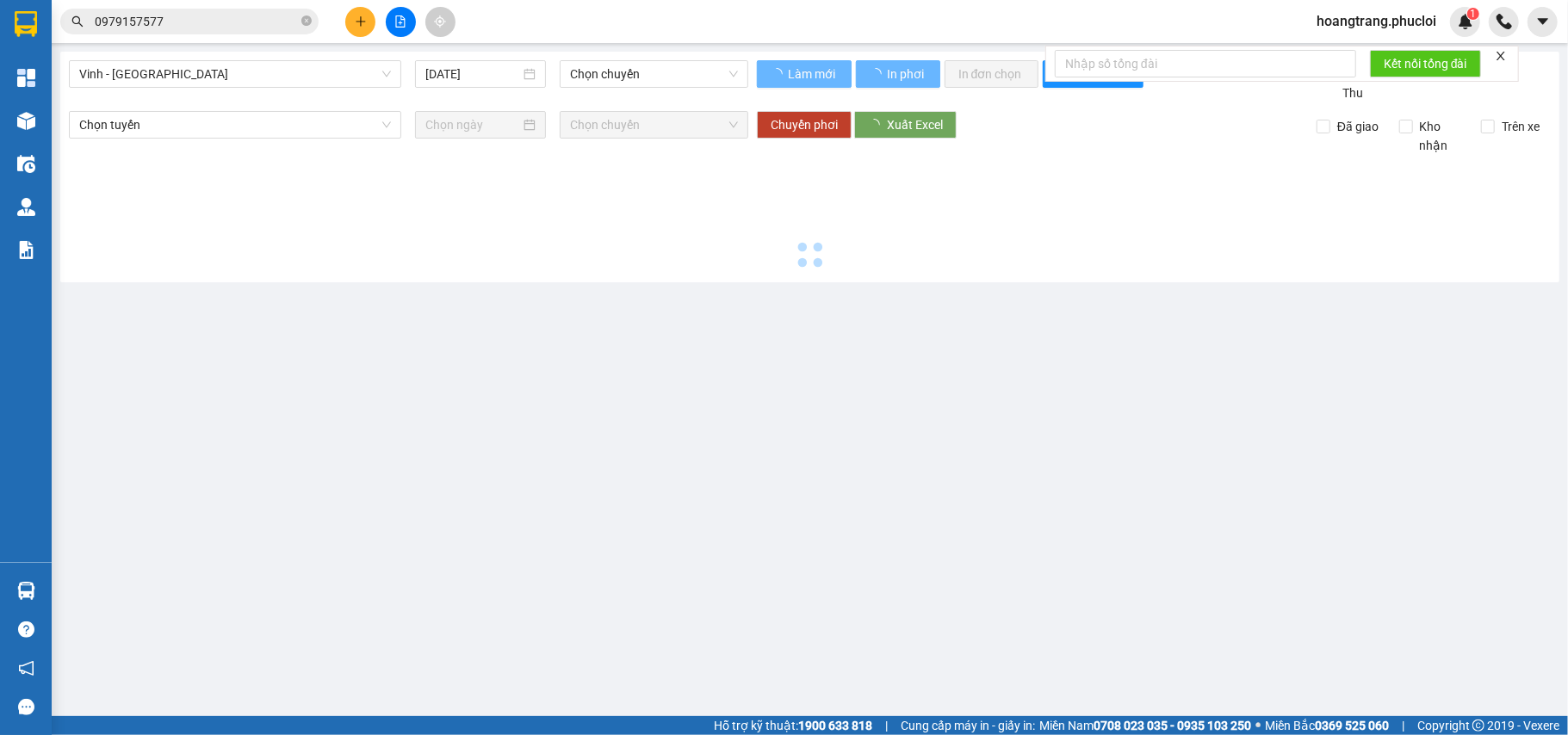
drag, startPoint x: 311, startPoint y: 52, endPoint x: 307, endPoint y: 76, distance: 24.3
click at [311, 55] on div "Vinh - Hà Tĩnh 13/10/2025 Chọn chuyến Làm mới In phơi In đơn chọn Thống kê Lọc …" at bounding box center [810, 166] width 1499 height 230
click at [307, 76] on span "Vinh - Hà Tĩnh" at bounding box center [235, 75] width 312 height 26
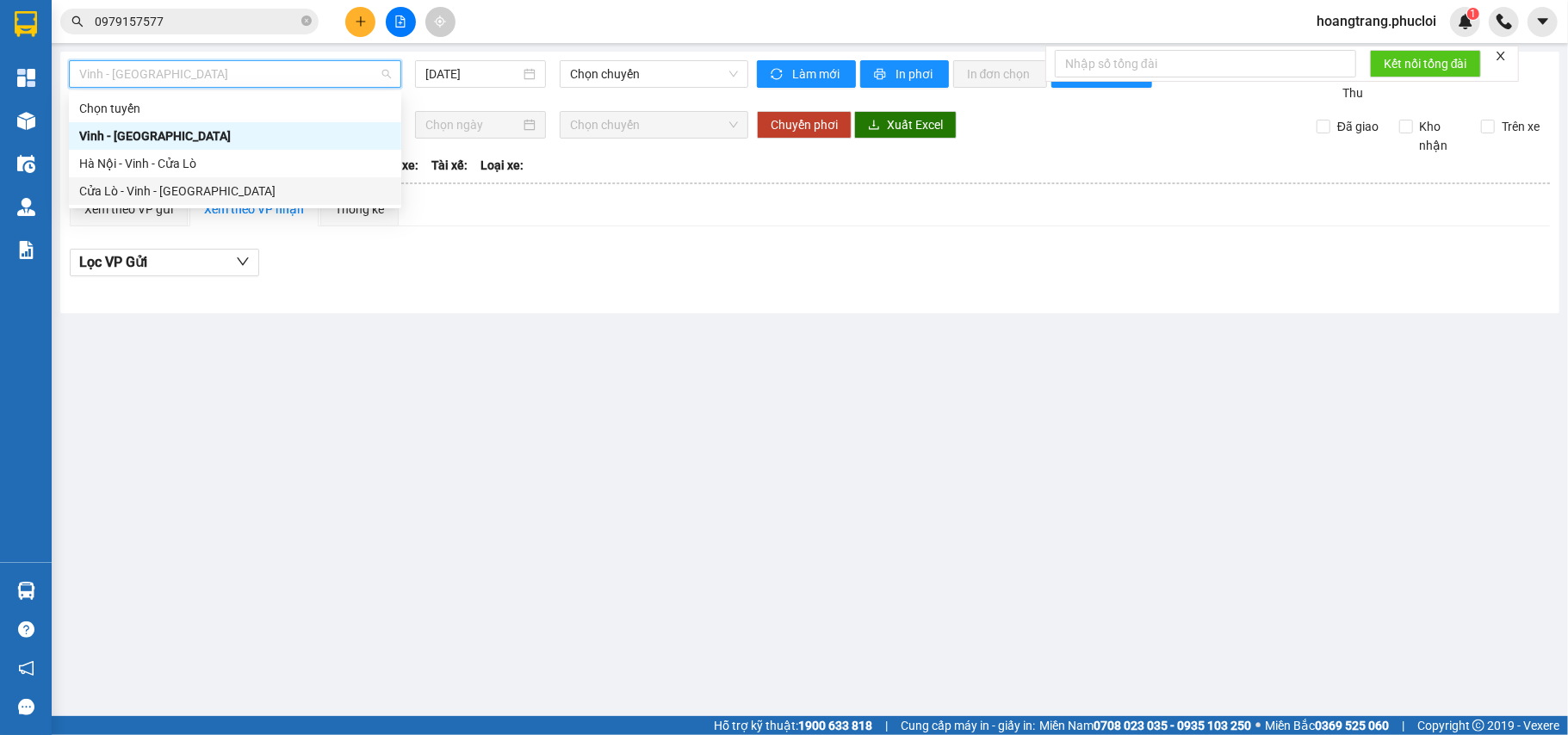
click at [232, 201] on div "Cửa Lò - Vinh - Hà Nội" at bounding box center [235, 191] width 332 height 28
type input "13/10/2025"
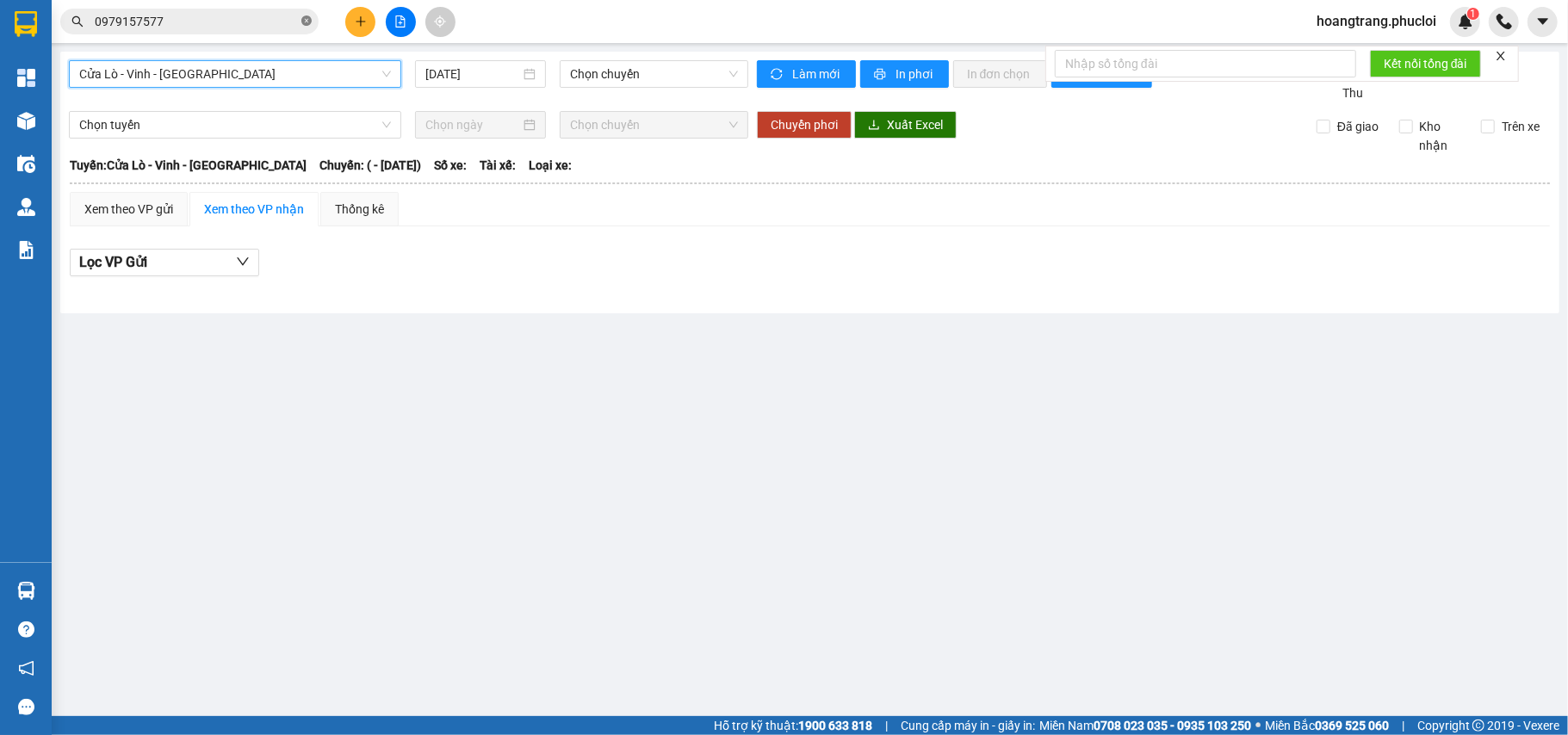
click at [308, 17] on icon "close-circle" at bounding box center [306, 21] width 10 height 10
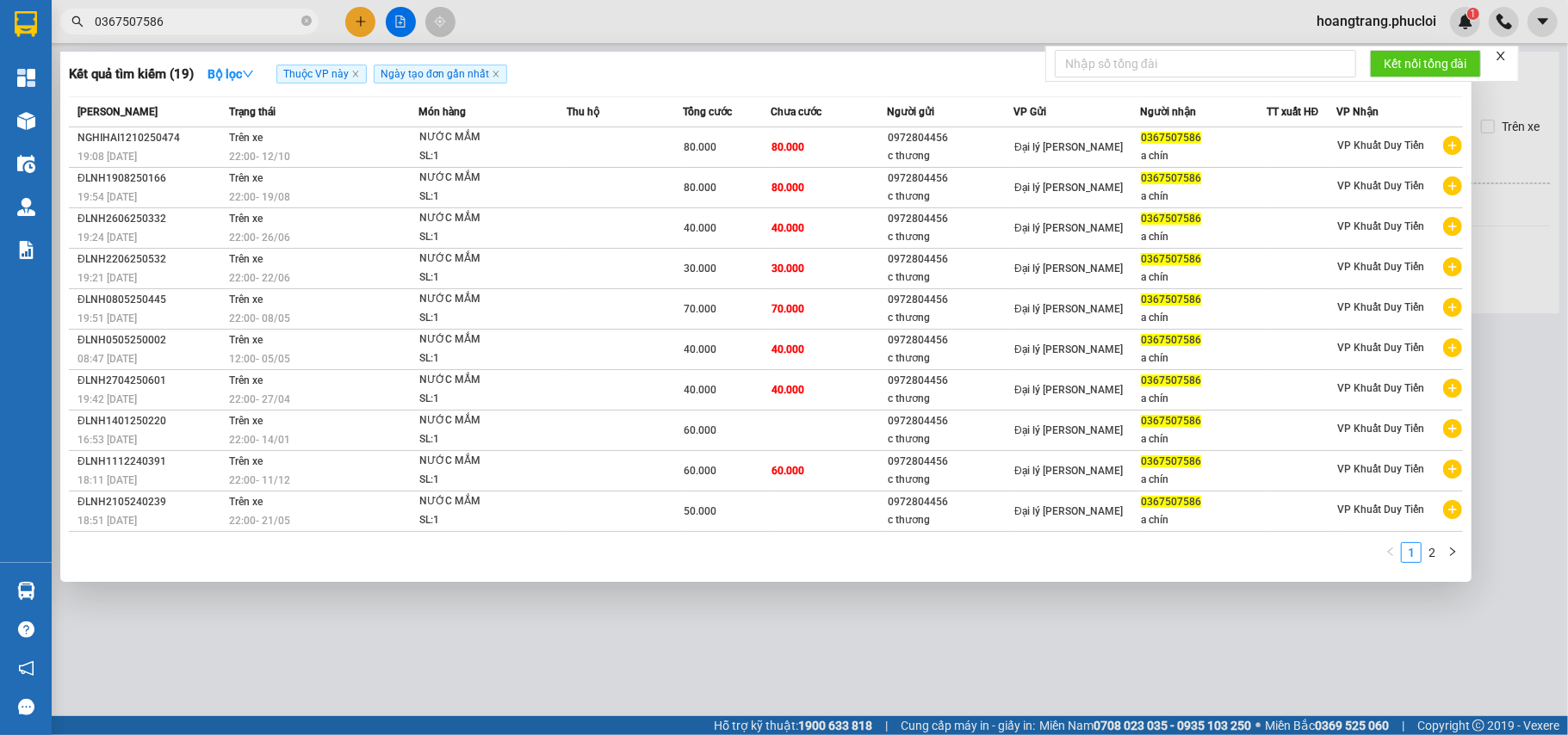
type input "0367507586"
click at [362, 22] on div at bounding box center [784, 368] width 1568 height 735
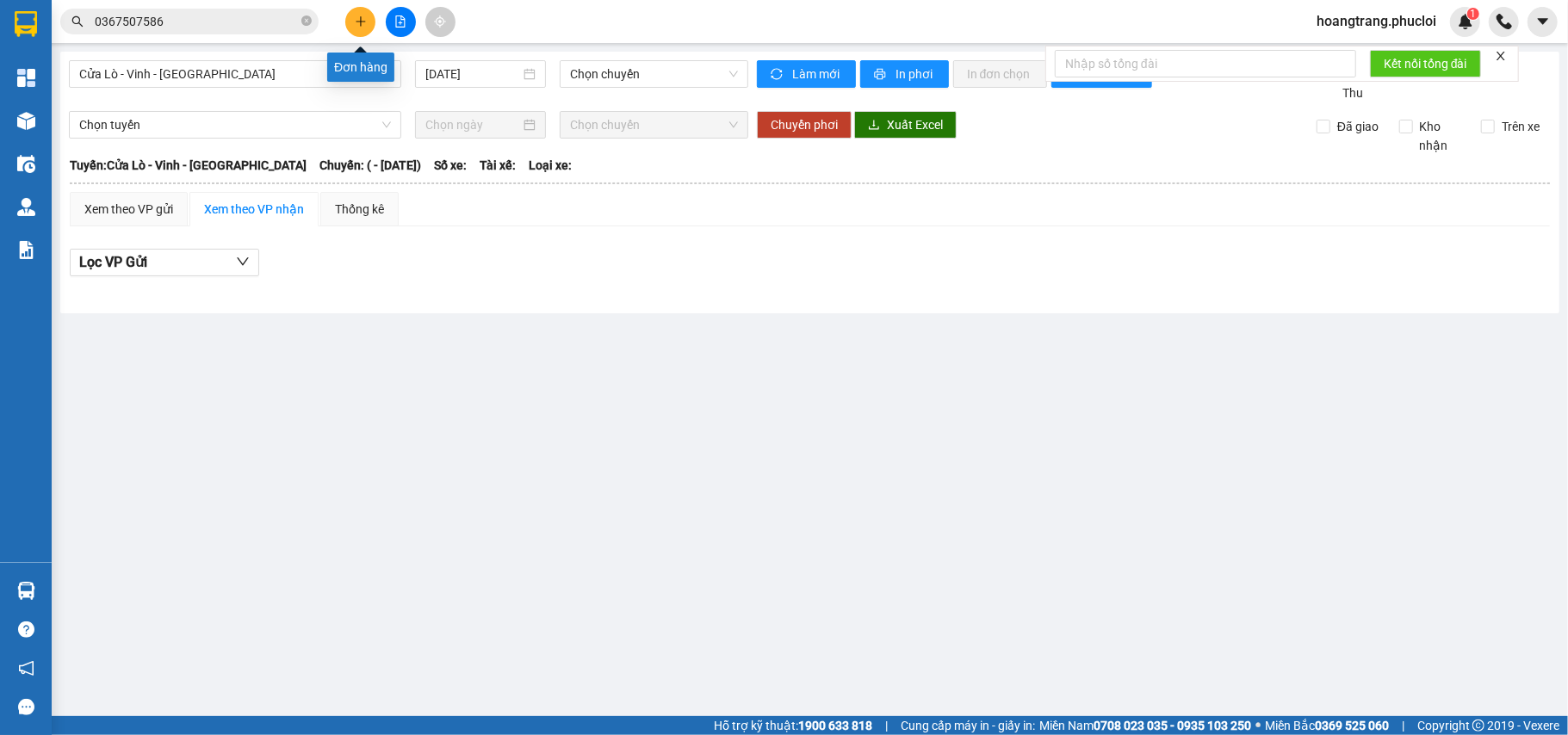
click at [362, 22] on icon "plus" at bounding box center [360, 21] width 12 height 12
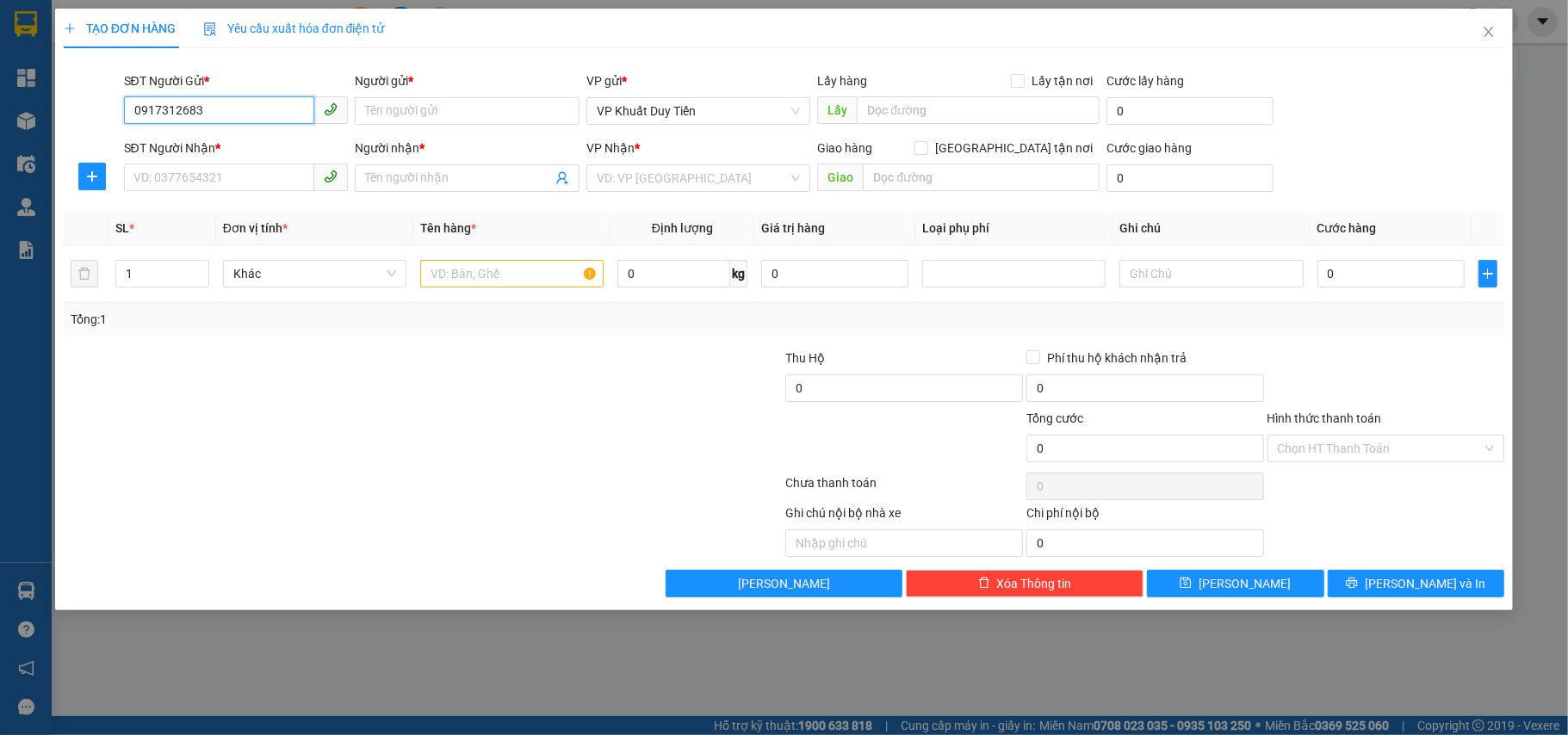
click at [241, 102] on input "0917312683" at bounding box center [219, 110] width 191 height 28
type input "0917312683"
click at [428, 114] on input "Người gửi *" at bounding box center [466, 111] width 225 height 28
type input "cty Faster"
click at [281, 180] on input "SĐT Người Nhận *" at bounding box center [219, 177] width 191 height 28
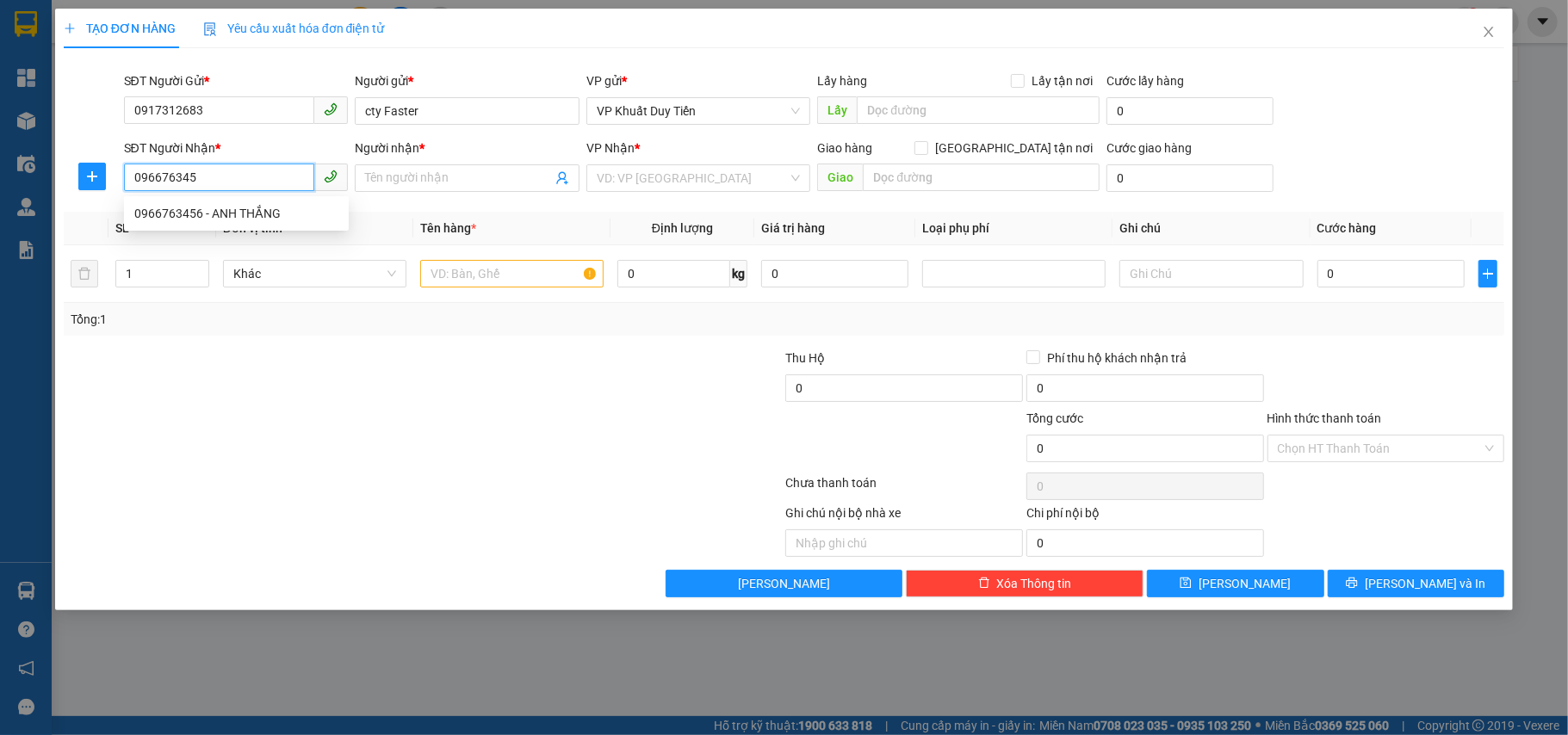
type input "0966763456"
click at [255, 215] on div "0966763456 - ANH THẮNG" at bounding box center [236, 214] width 204 height 19
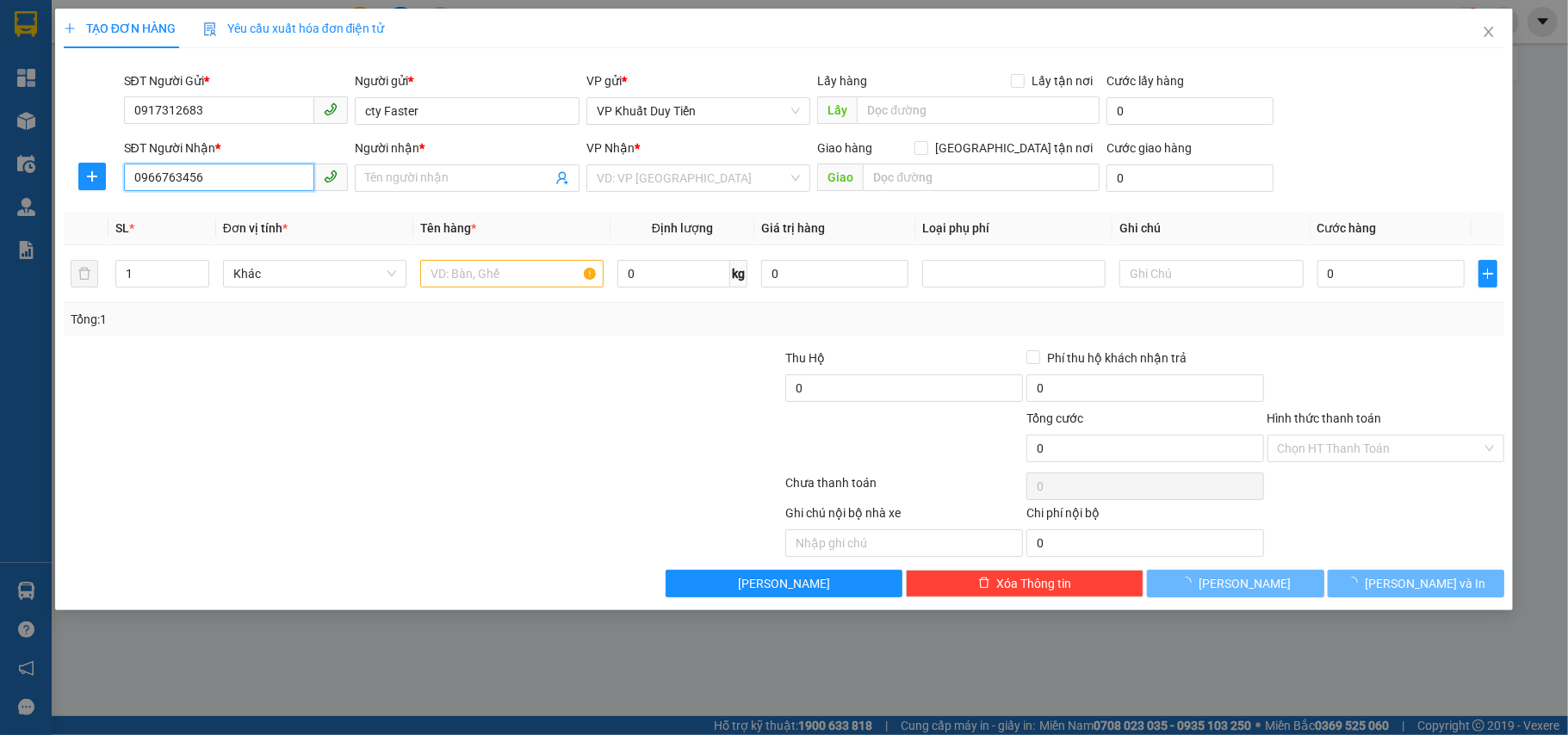
type input "ANH THẮNG"
checkbox input "true"
type input "65 tân phúc"
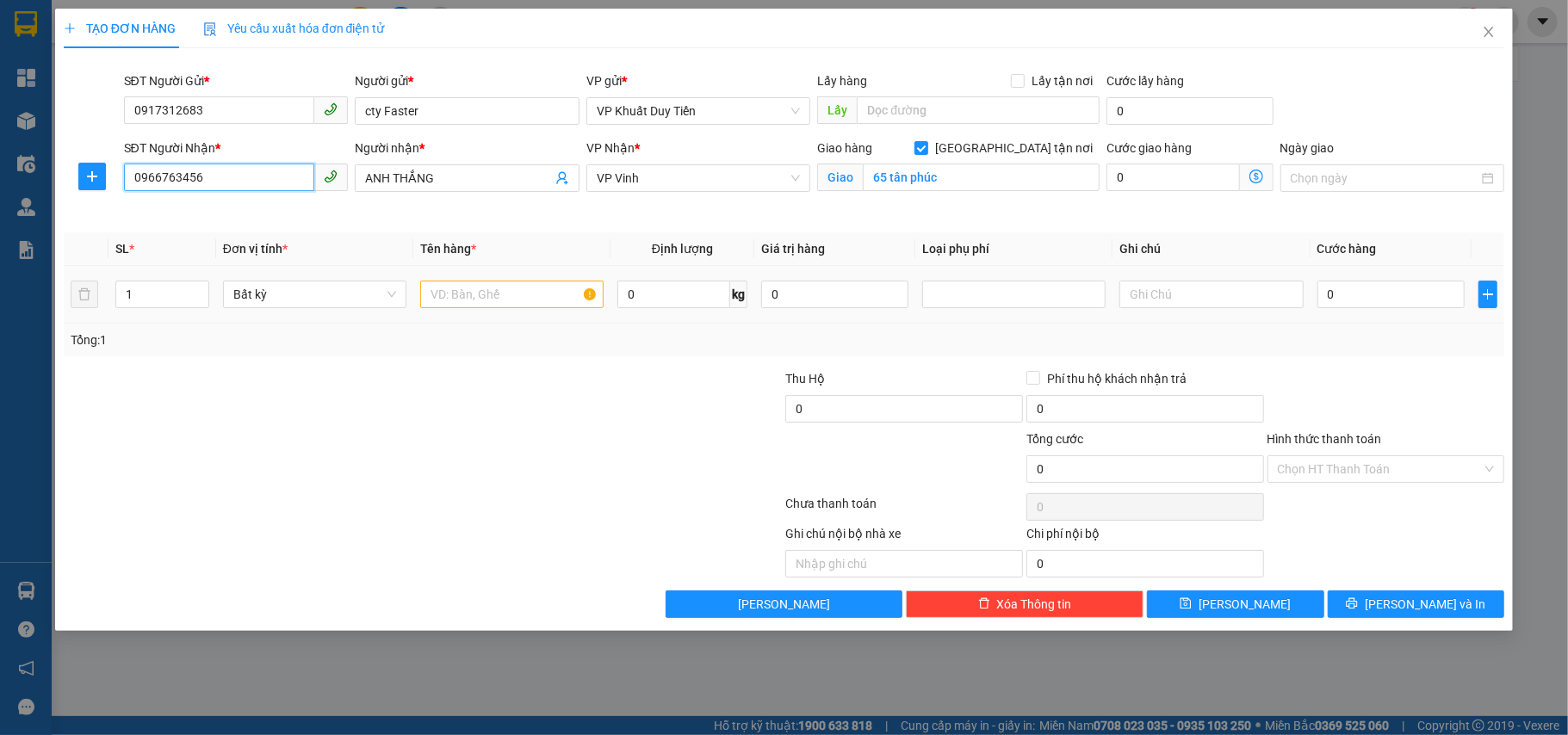
type input "0966763456"
drag, startPoint x: 508, startPoint y: 250, endPoint x: 518, endPoint y: 275, distance: 26.9
click at [514, 270] on table "SL * Đơn vị tính * Tên hàng * Định lượng Giá trị hàng Loại phụ phí Ghi chú Cước…" at bounding box center [784, 278] width 1441 height 91
click at [504, 287] on input "text" at bounding box center [512, 295] width 184 height 28
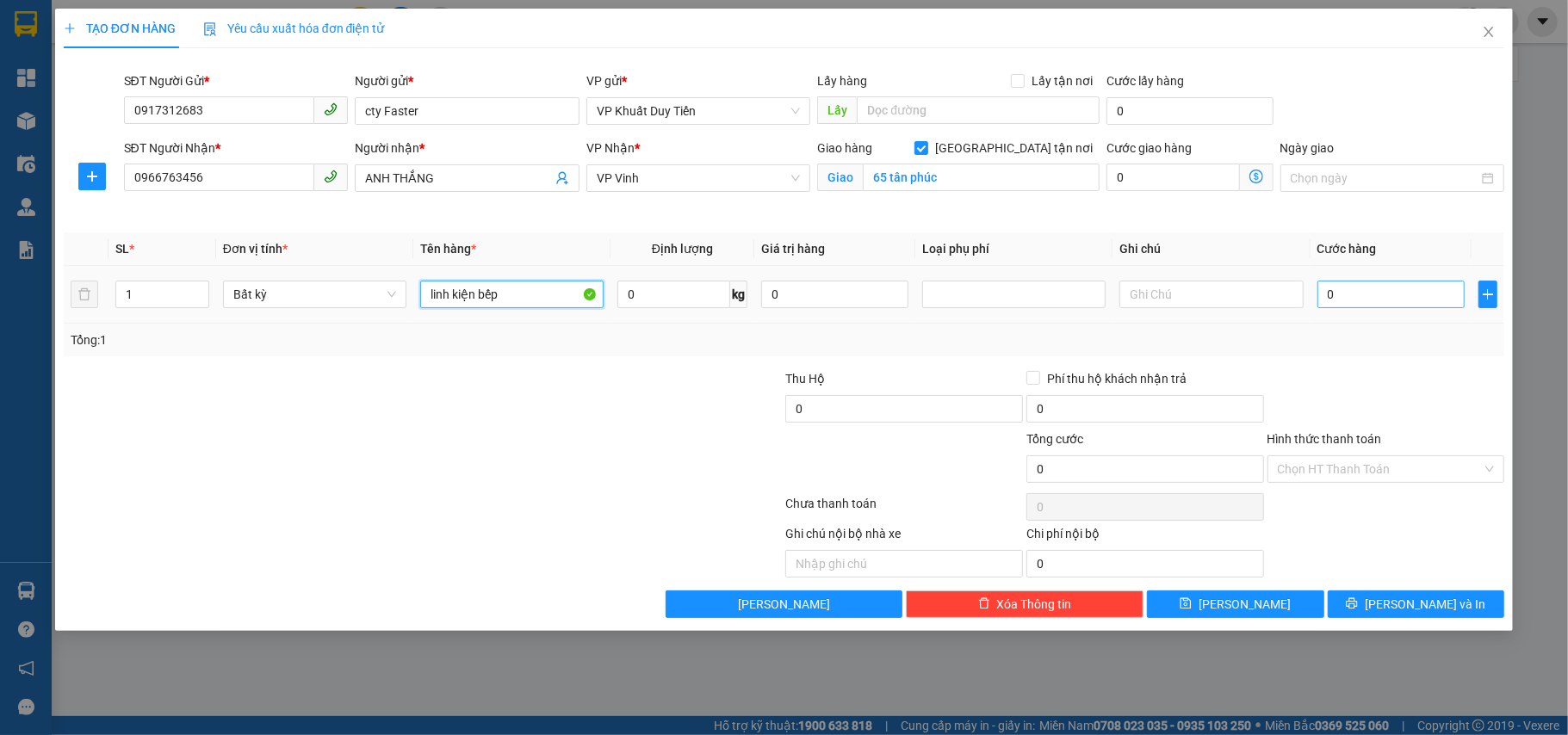
type input "linh kiện bếp"
click at [1419, 301] on input "0" at bounding box center [1391, 295] width 147 height 28
type input "3"
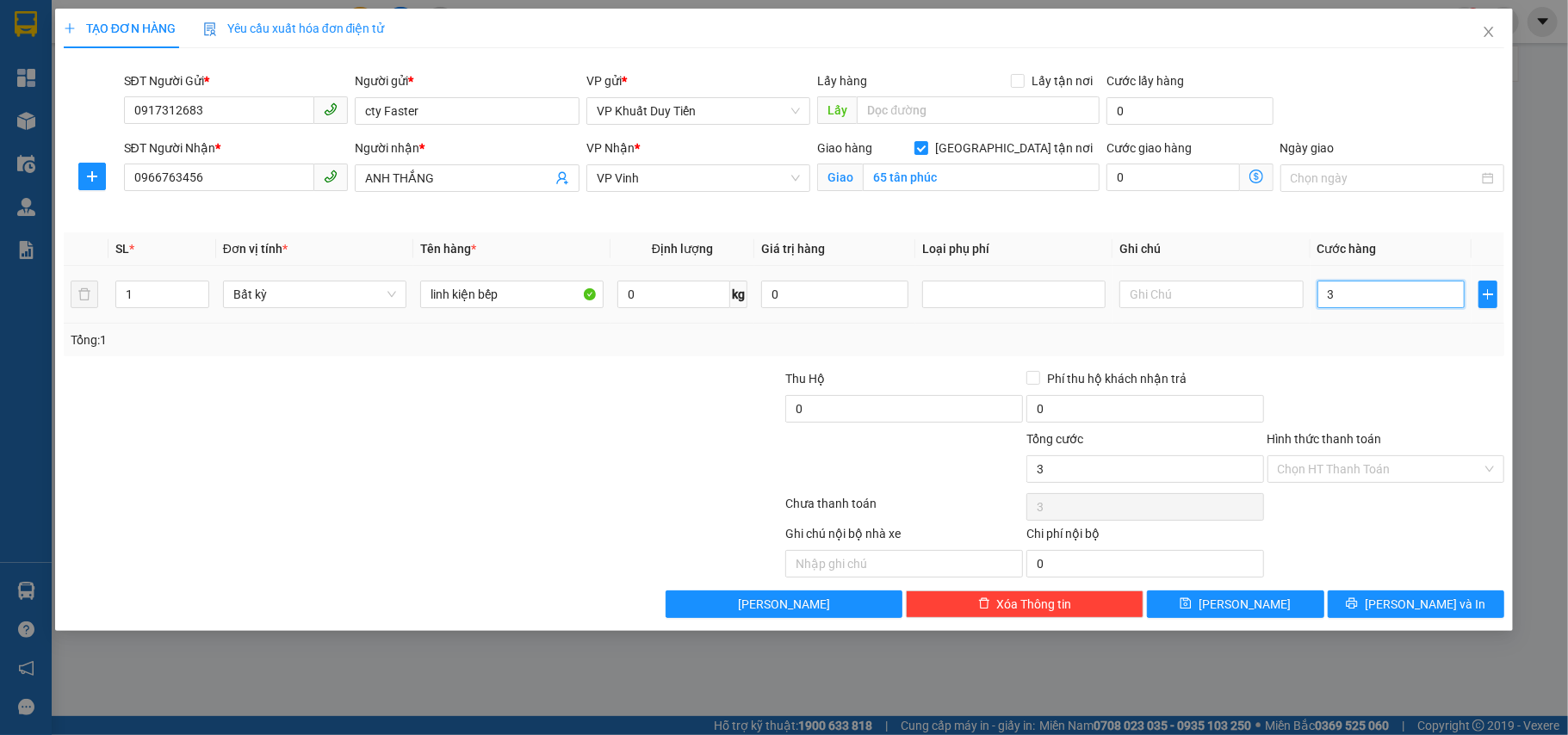
type input "30"
type input "30.000"
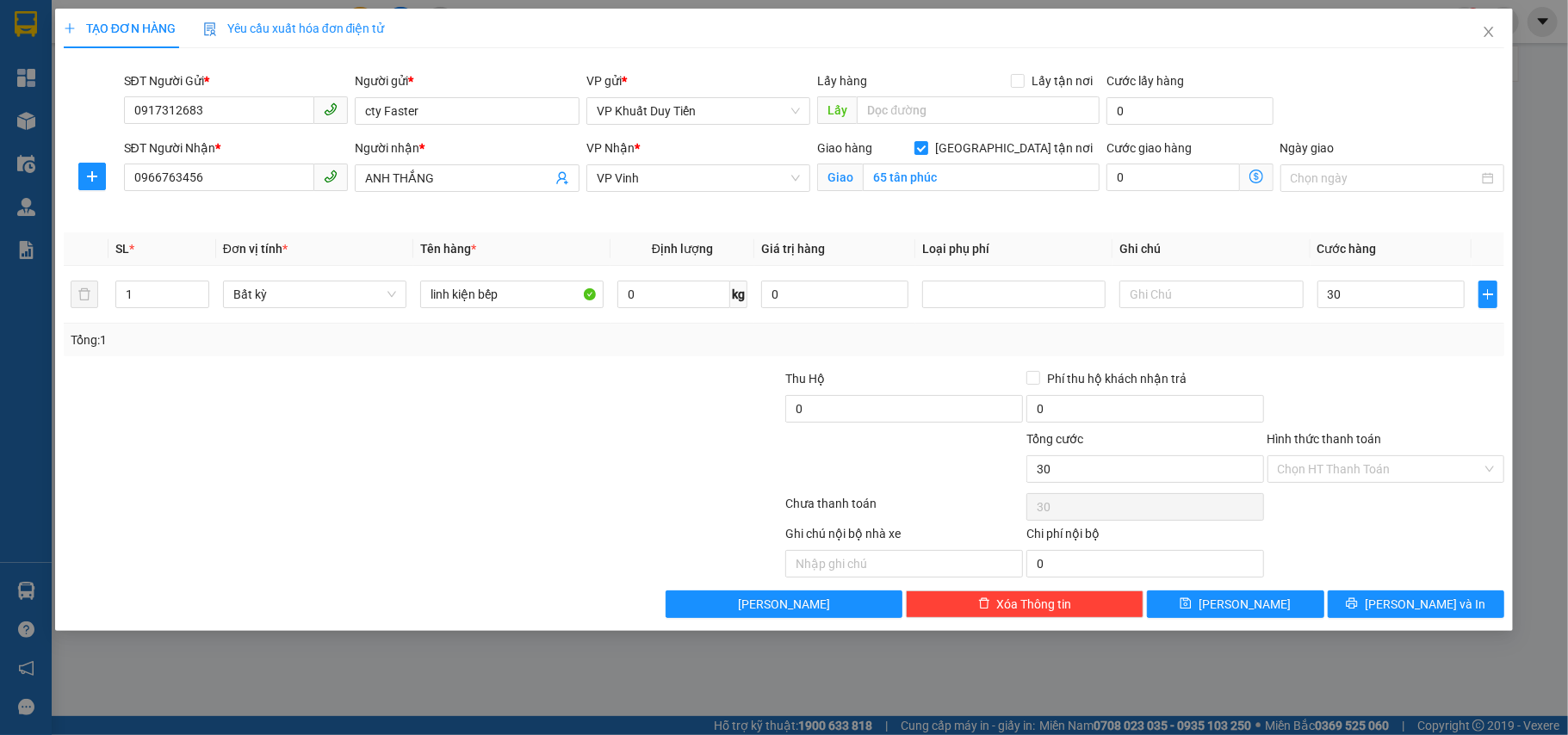
type input "30.000"
click at [1419, 377] on div at bounding box center [1386, 399] width 241 height 61
click at [1366, 601] on button "[PERSON_NAME] và In" at bounding box center [1417, 604] width 177 height 28
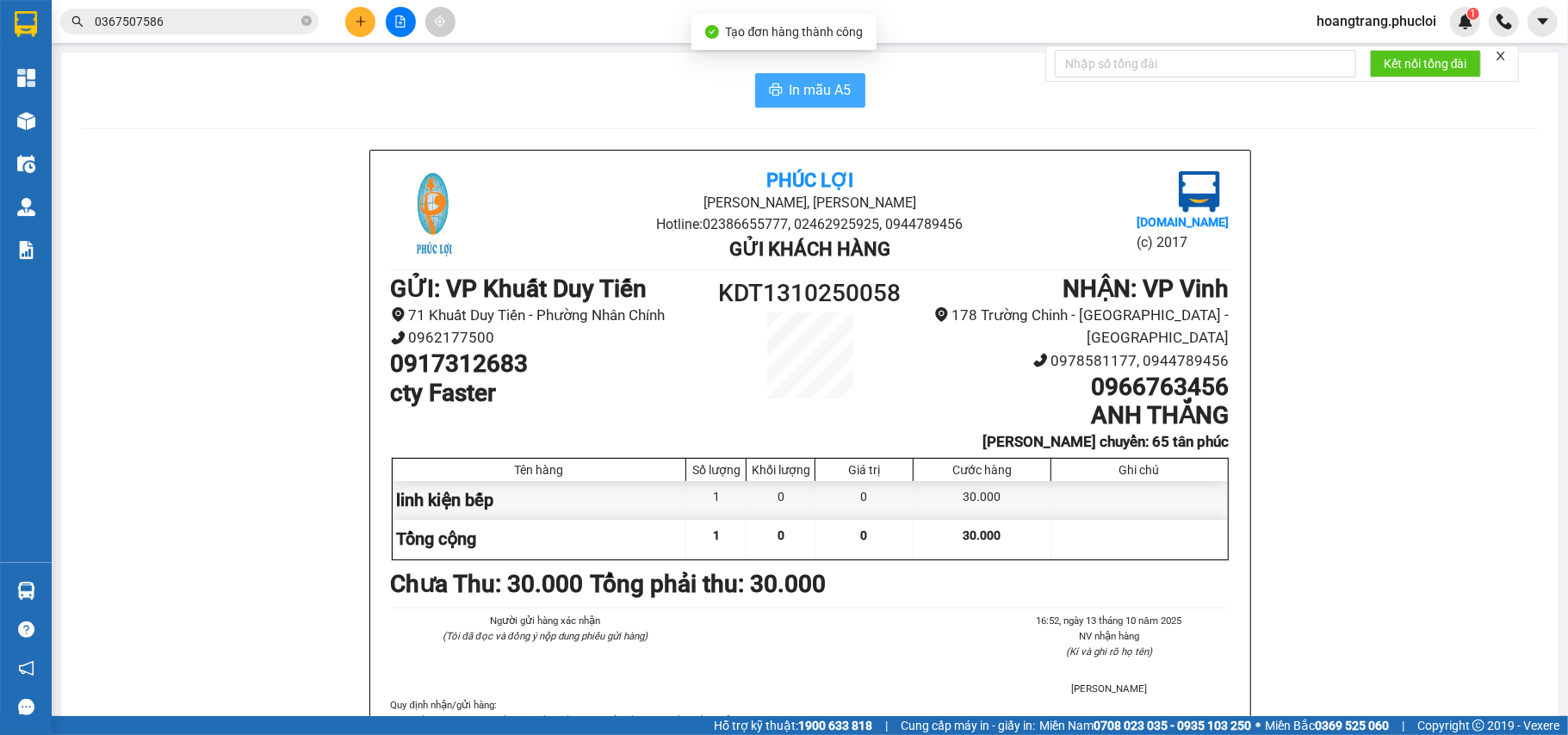
click at [769, 86] on icon "printer" at bounding box center [775, 90] width 14 height 14
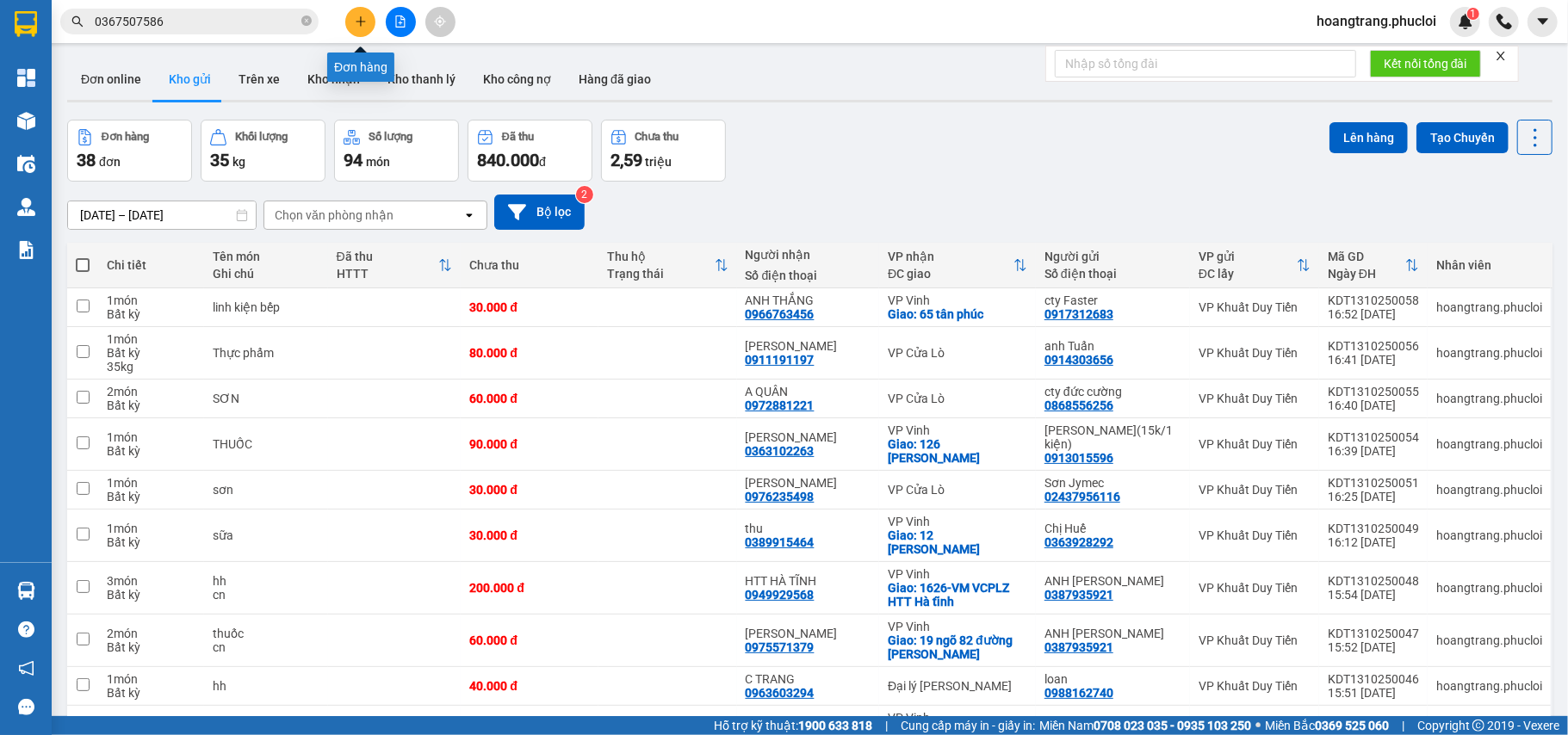
click at [364, 21] on icon "plus" at bounding box center [360, 21] width 12 height 12
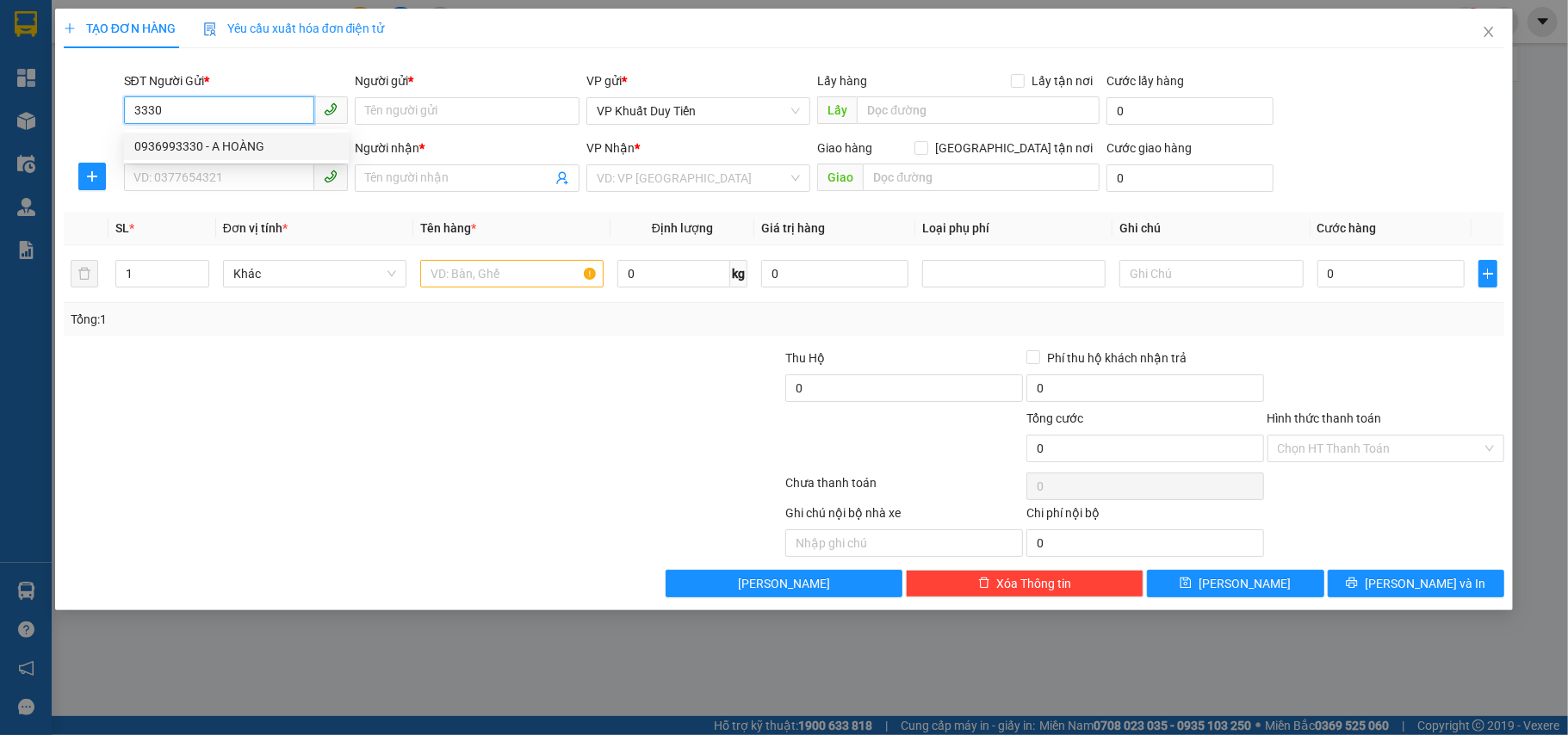
click at [280, 138] on div "0936993330 - A HOÀNG" at bounding box center [236, 146] width 204 height 19
type input "0936993330"
type input "A HOÀNG"
type input "0936993330"
click at [277, 181] on input "SĐT Người Nhận *" at bounding box center [219, 177] width 191 height 28
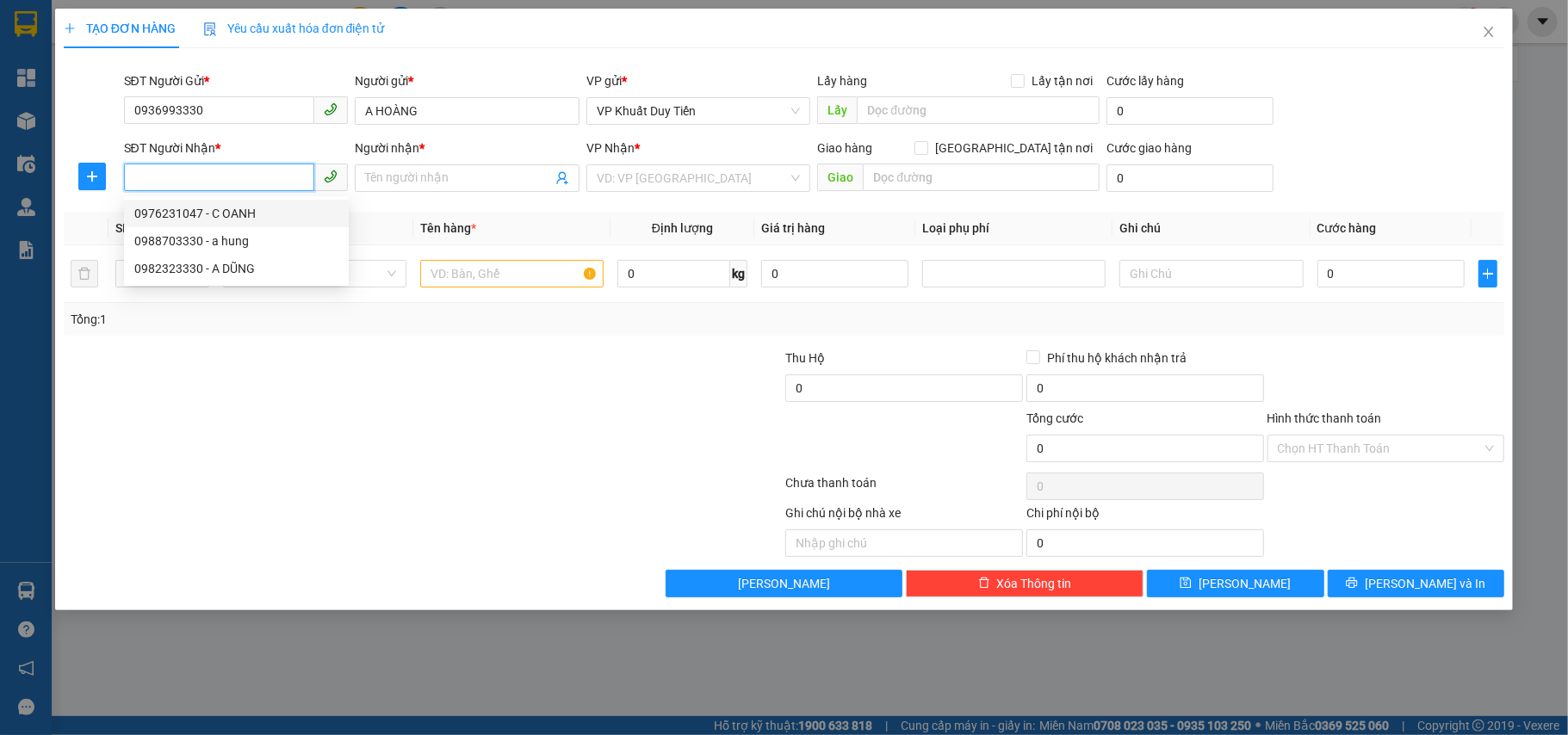
click at [271, 215] on div "0976231047 - C OANH" at bounding box center [236, 214] width 204 height 19
type input "0976231047"
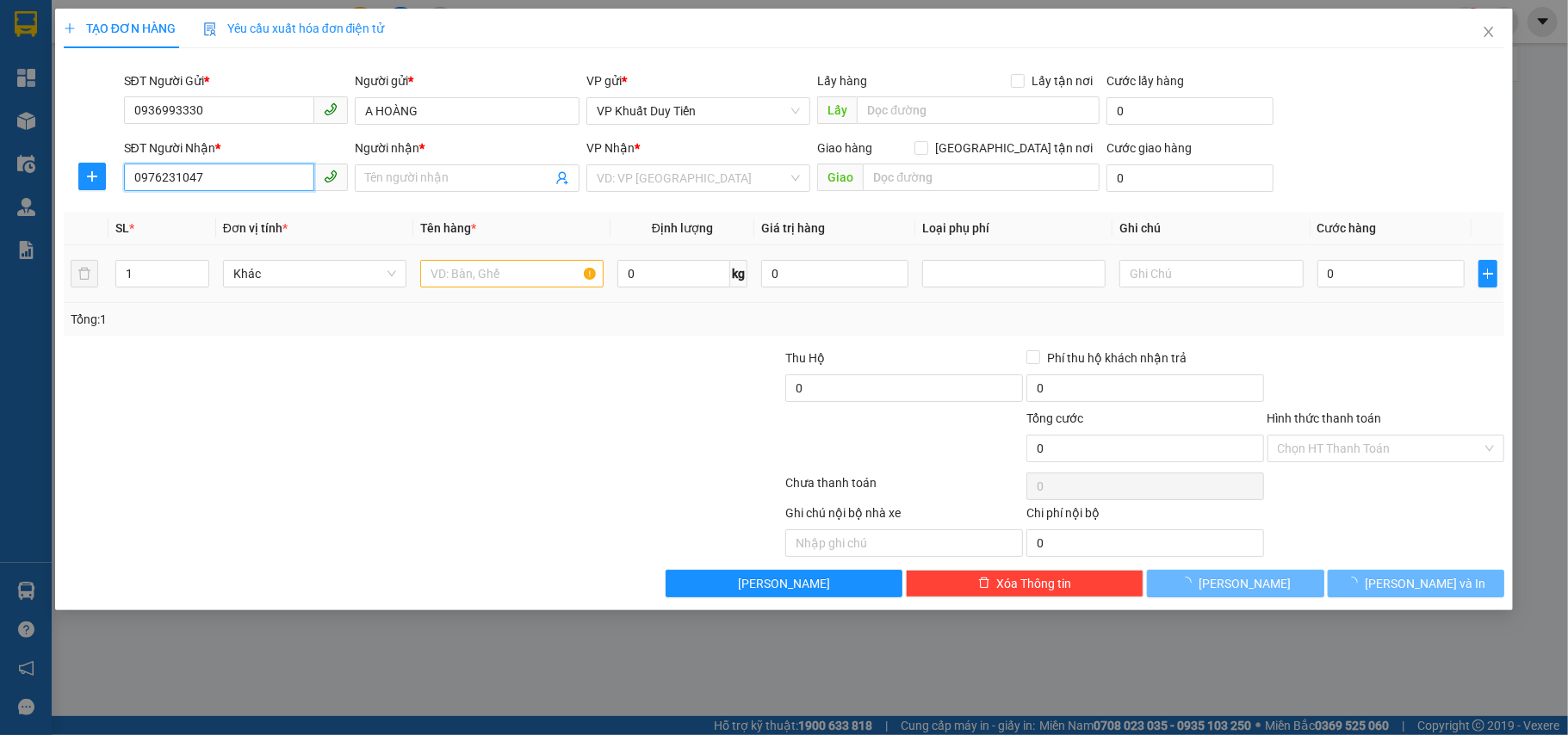
type input "C OANH"
click at [521, 270] on input "text" at bounding box center [512, 274] width 184 height 28
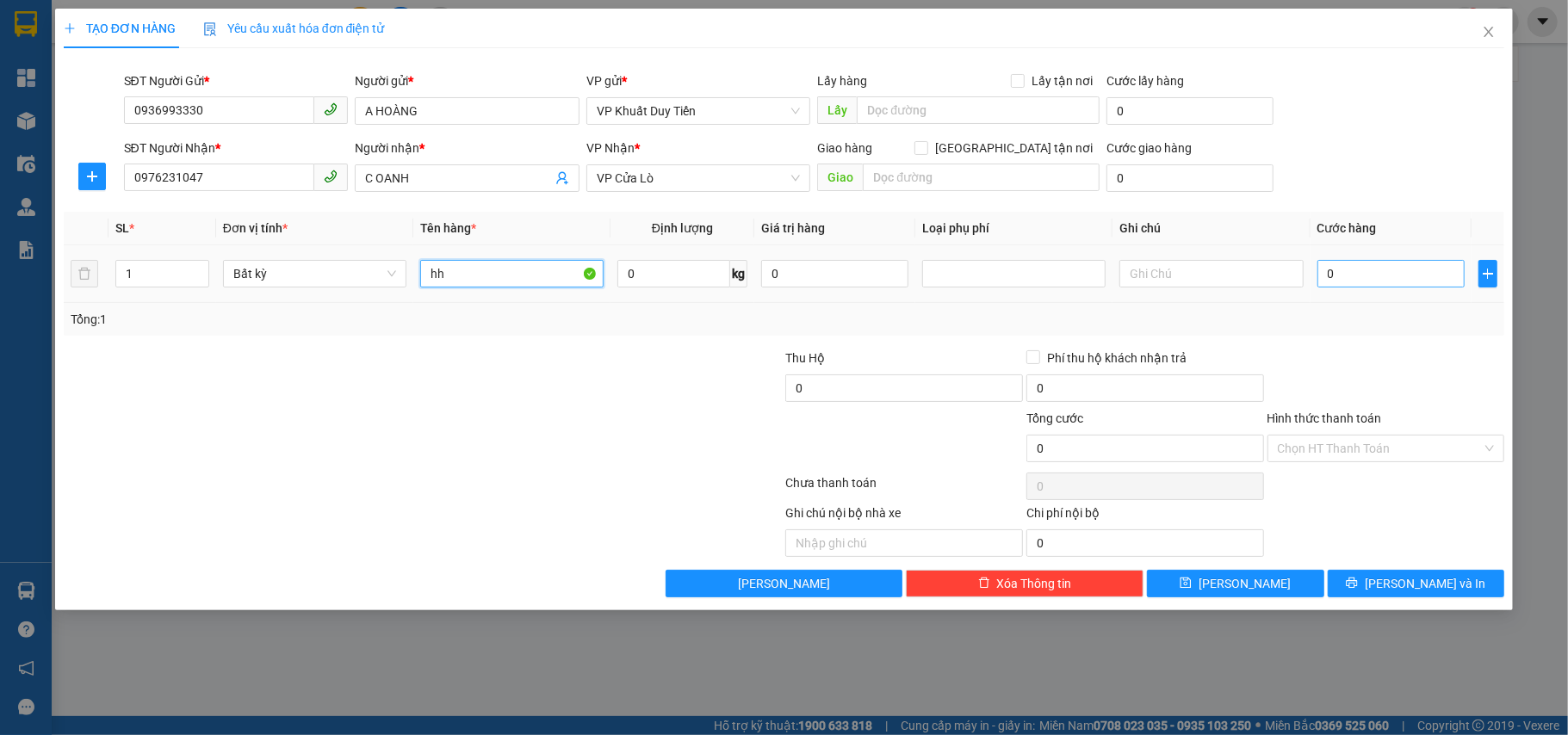
type input "hh"
click at [1368, 287] on input "0" at bounding box center [1391, 274] width 147 height 28
type input "4"
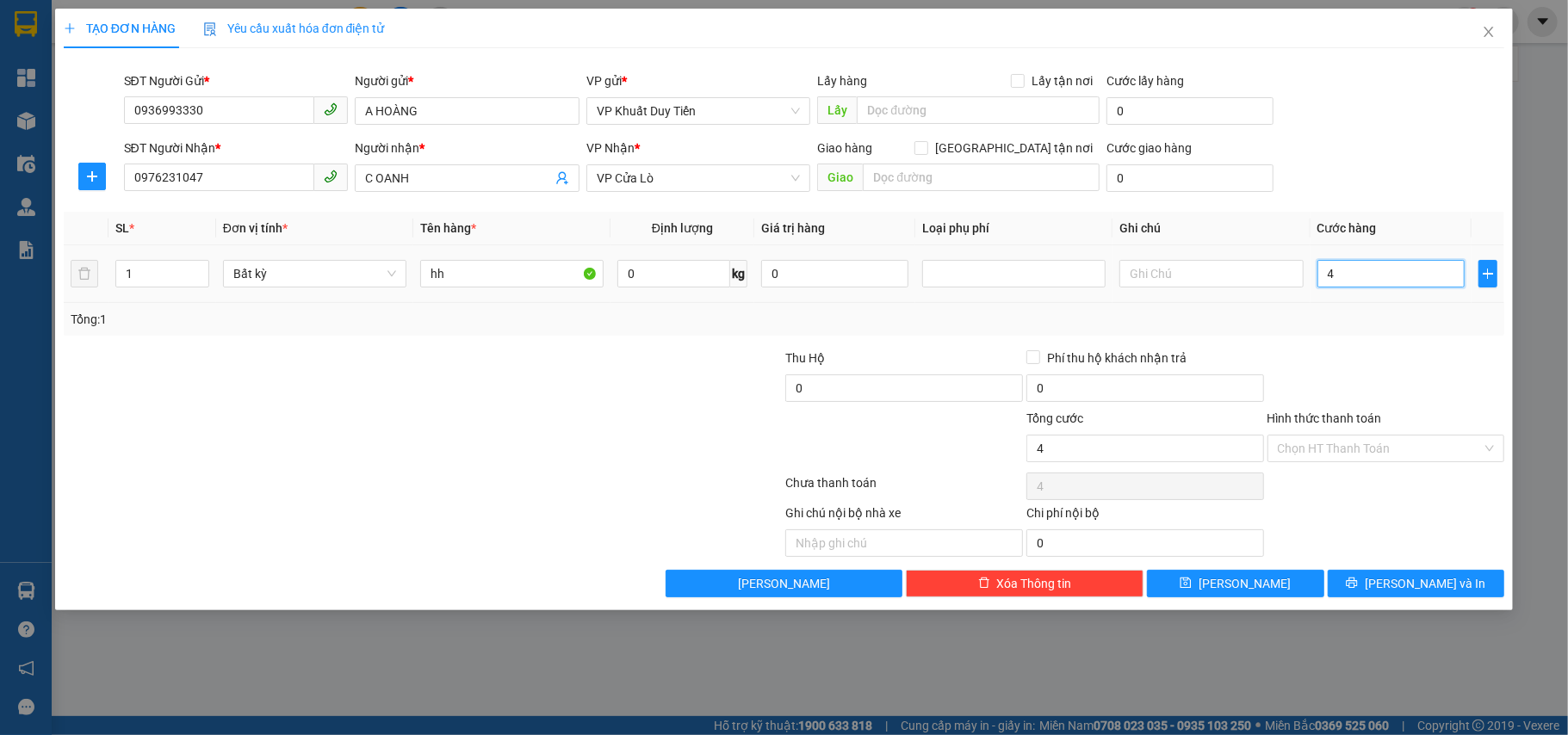
type input "40"
type input "40.000"
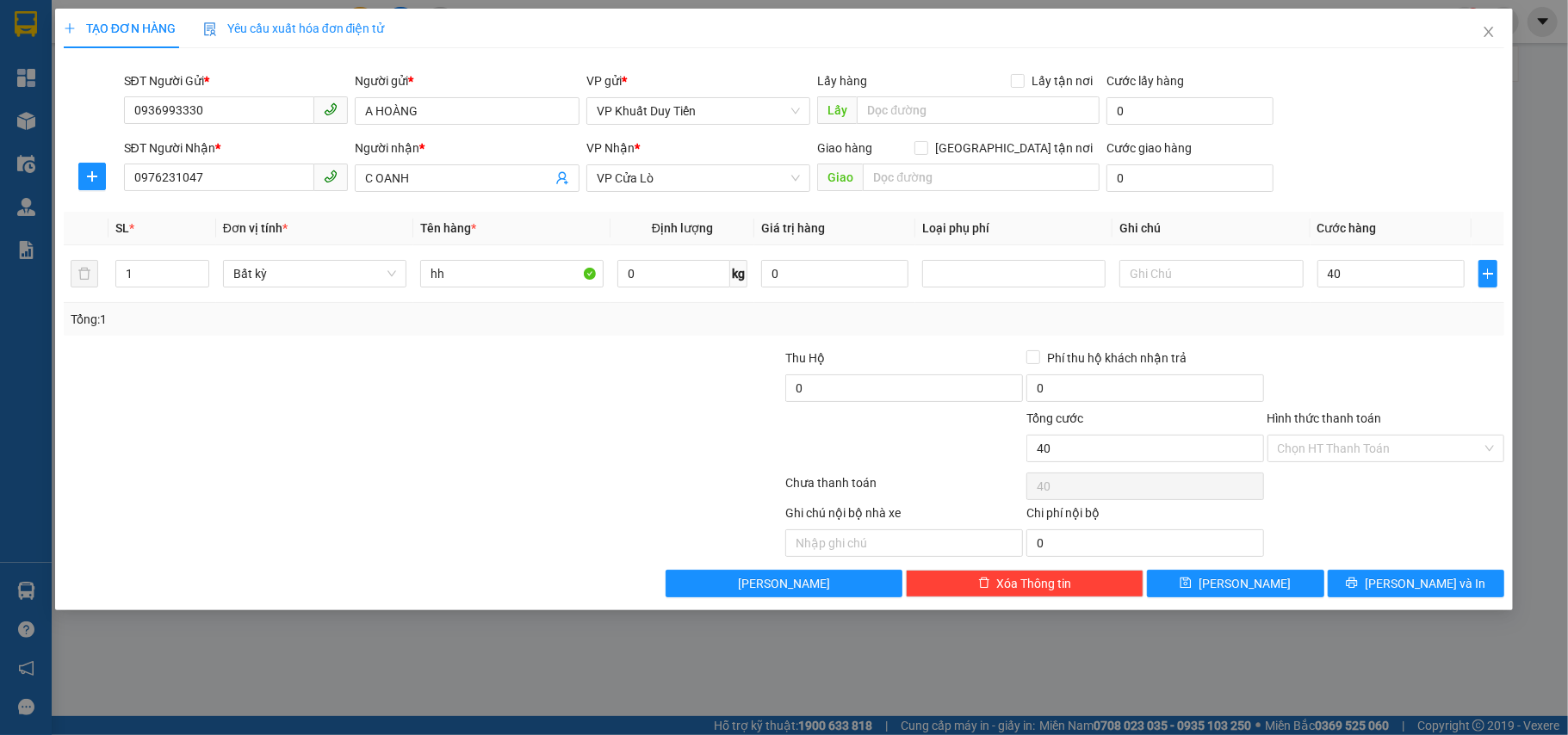
type input "40.000"
drag, startPoint x: 1382, startPoint y: 376, endPoint x: 1384, endPoint y: 407, distance: 31.1
click at [1383, 376] on div at bounding box center [1386, 379] width 241 height 61
click at [1369, 574] on button "[PERSON_NAME] và In" at bounding box center [1417, 584] width 177 height 28
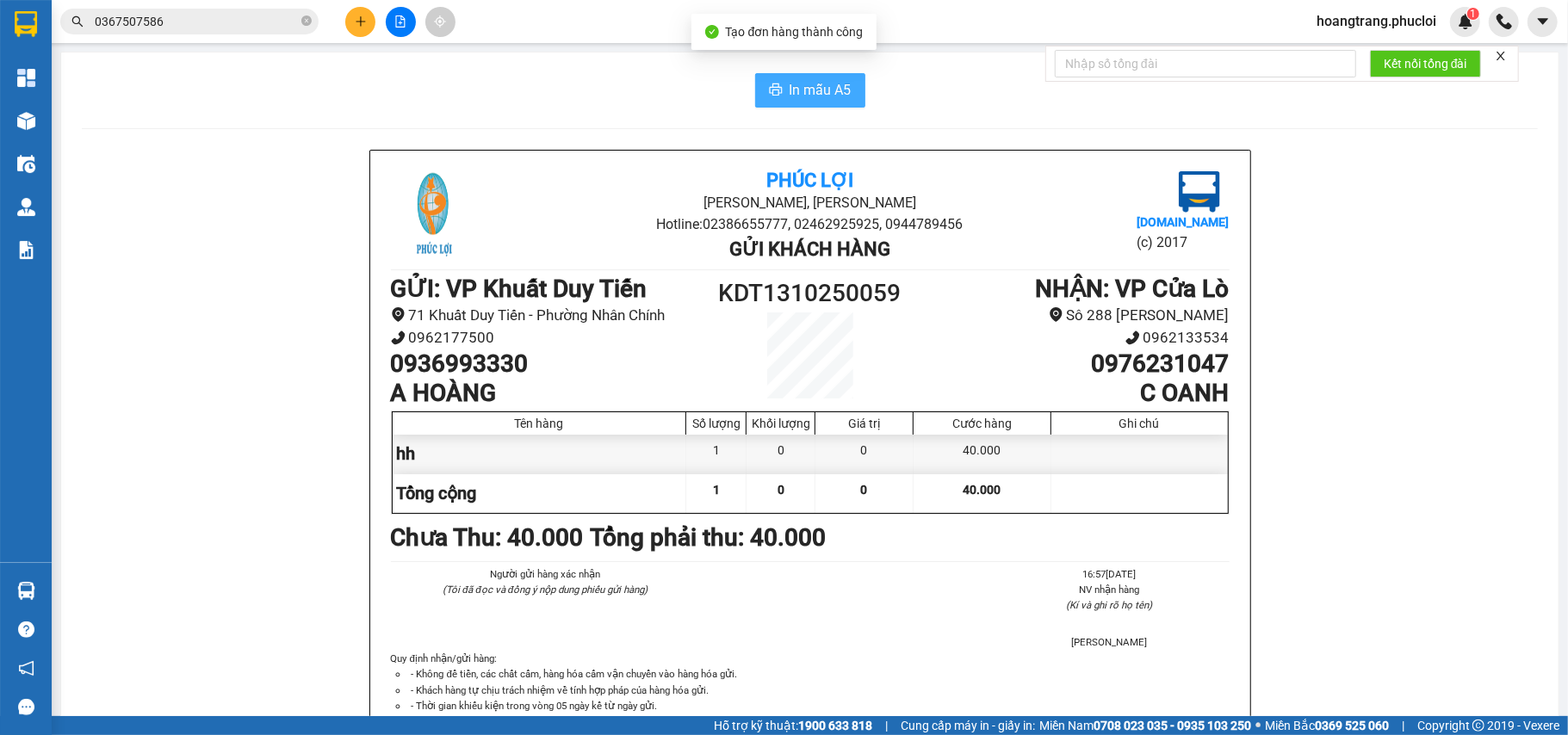
click at [841, 93] on span "In mẫu A5" at bounding box center [821, 90] width 62 height 21
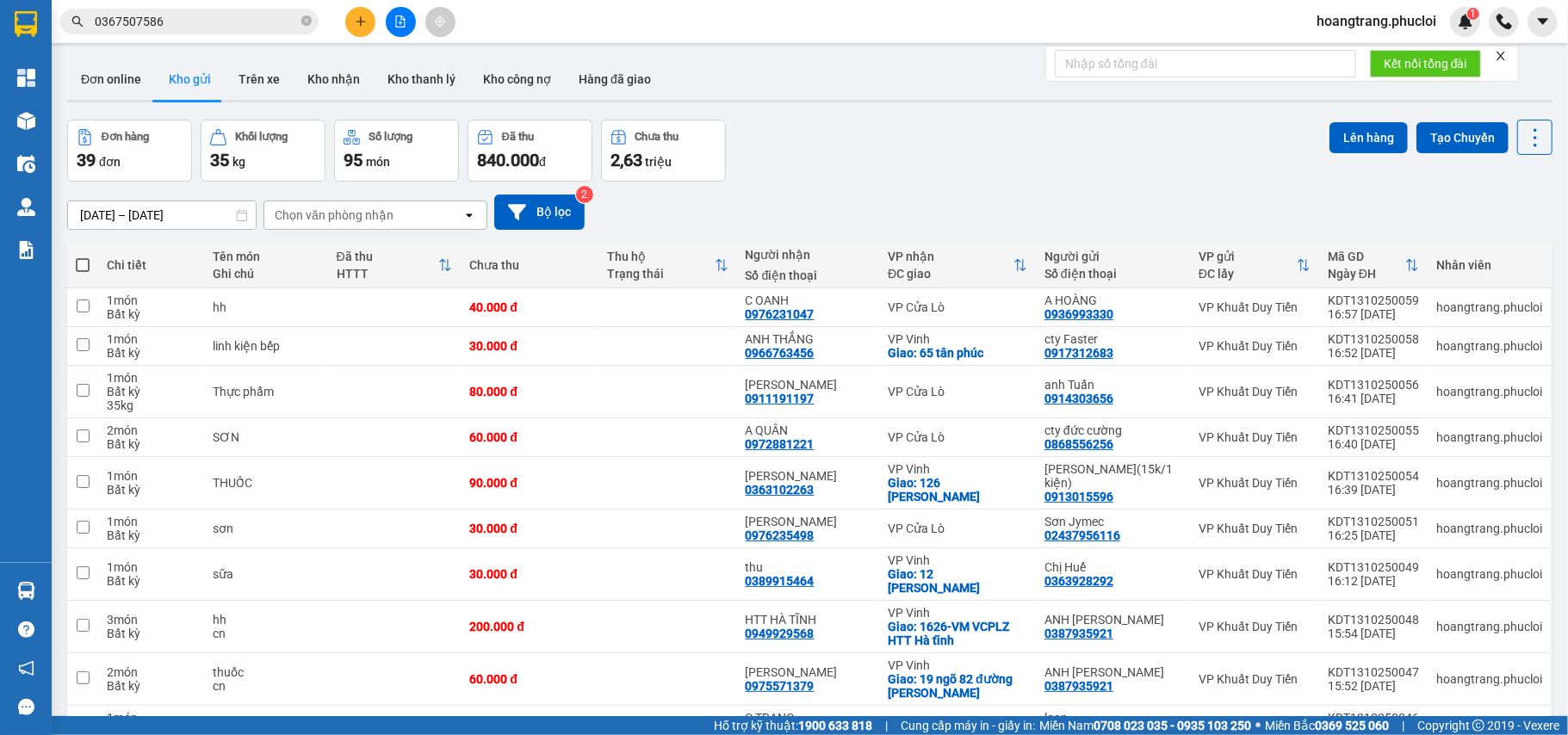
click at [359, 10] on button at bounding box center [360, 21] width 30 height 30
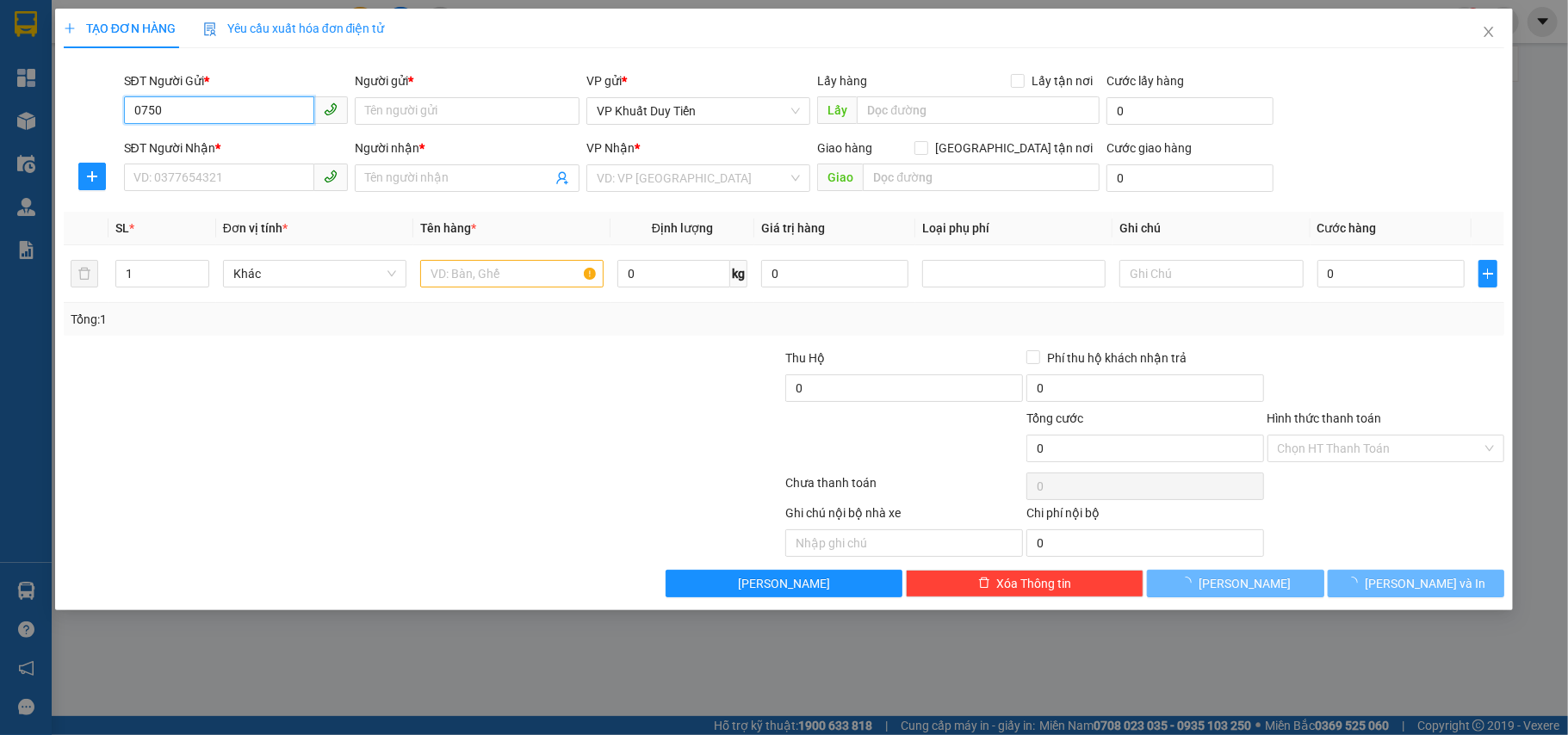
click at [265, 111] on input "0750" at bounding box center [219, 110] width 191 height 28
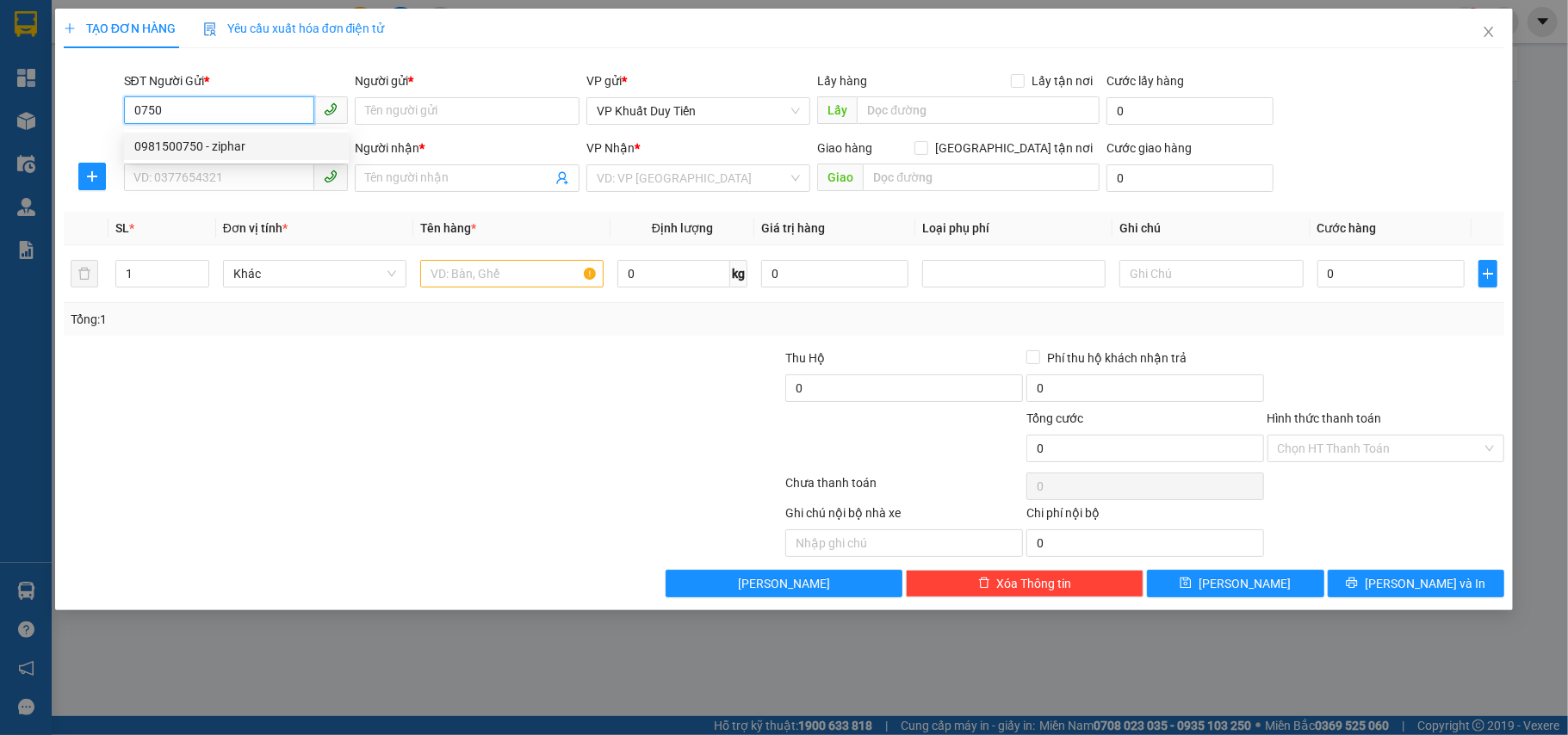
click at [265, 137] on div "0981500750 - ziphar" at bounding box center [236, 146] width 204 height 19
type input "0981500750"
type input "ziphar"
type input "0981500750"
click at [240, 191] on input "SĐT Người Nhận *" at bounding box center [219, 177] width 191 height 28
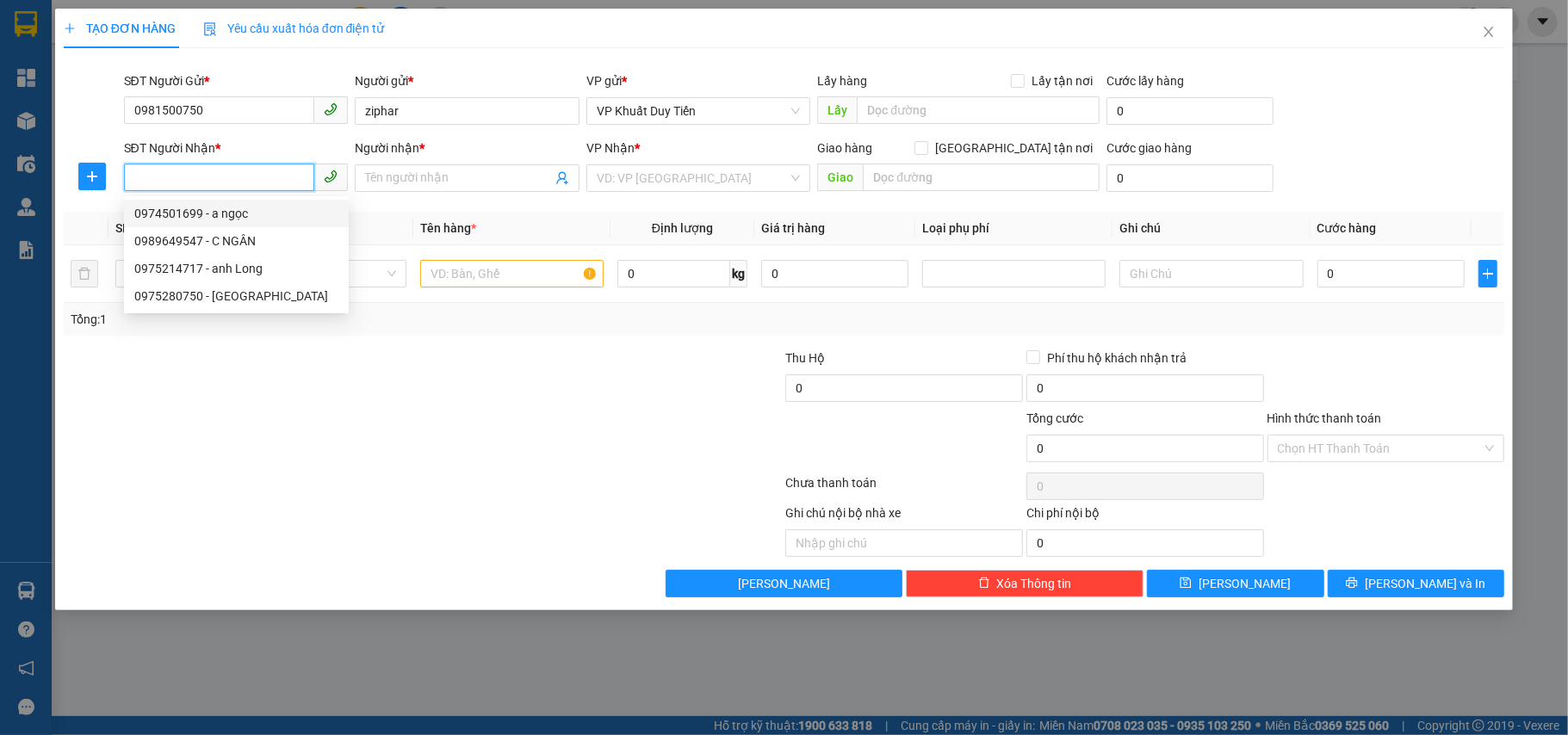
click at [225, 224] on div "0974501699 - a ngọc" at bounding box center [236, 214] width 225 height 28
type input "0974501699"
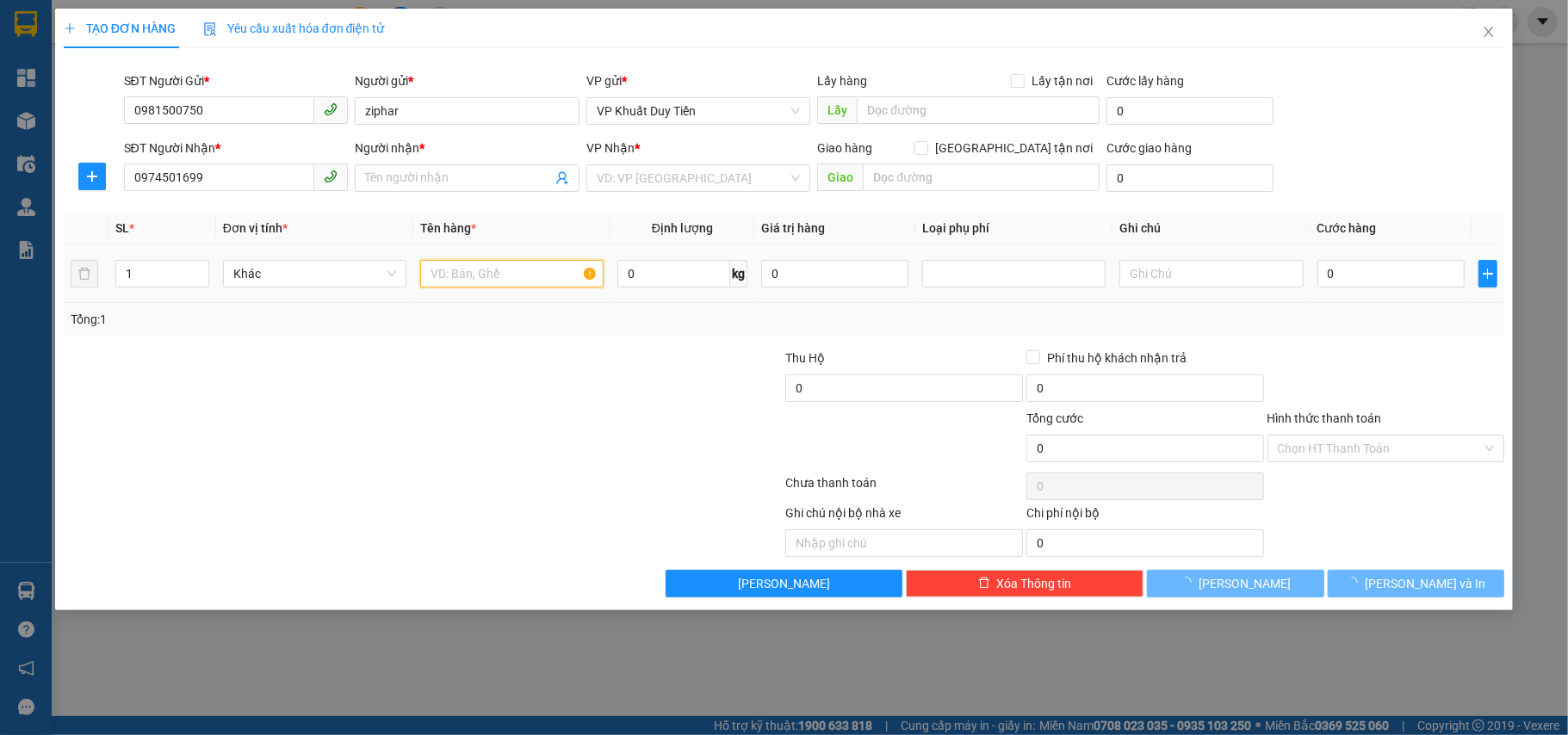
click at [519, 280] on input "text" at bounding box center [512, 274] width 184 height 28
type input "a ngọc"
checkbox input "true"
type input "66 lê hồng phong, hưng bình"
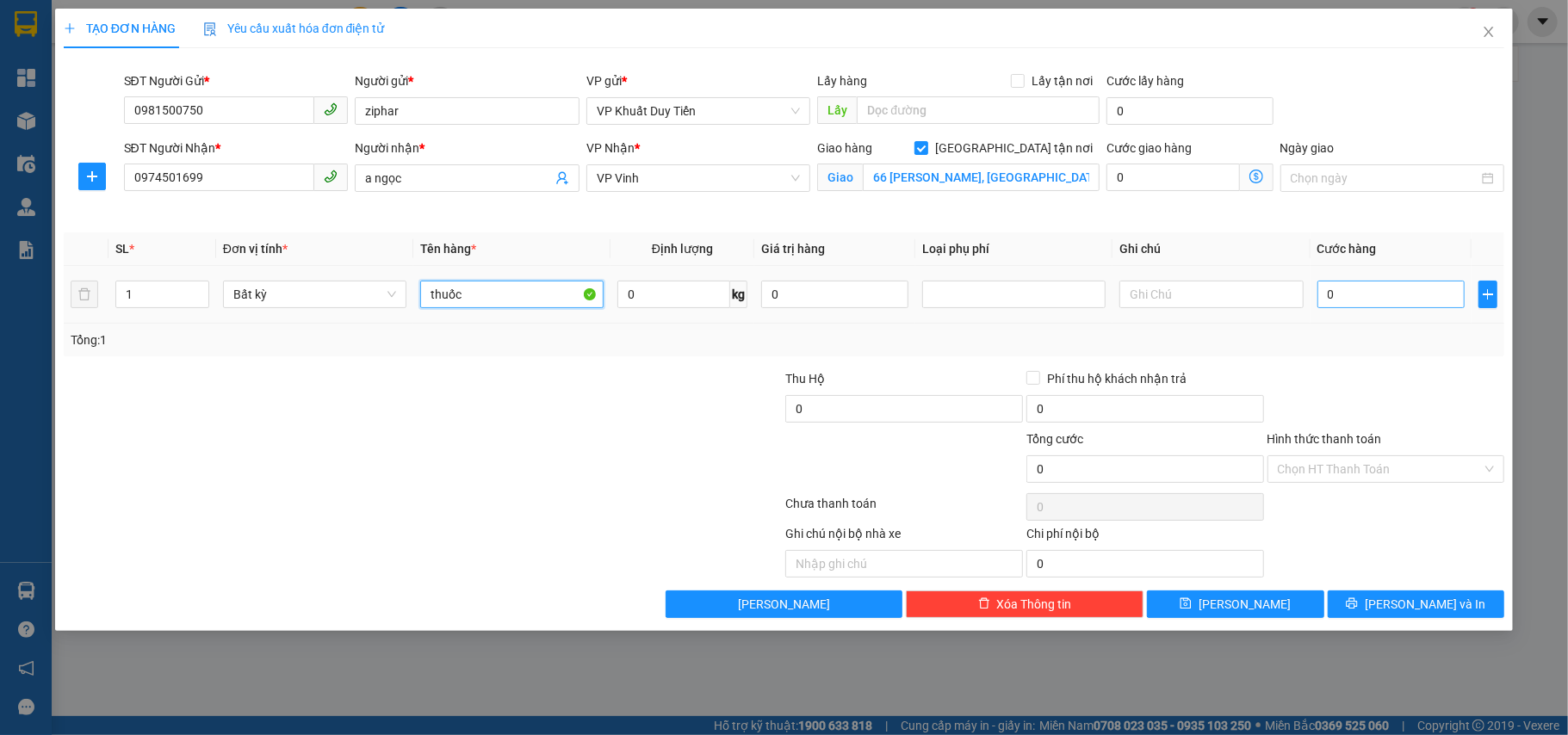
type input "thuốc"
click at [1364, 301] on input "0" at bounding box center [1391, 295] width 147 height 28
type input "3"
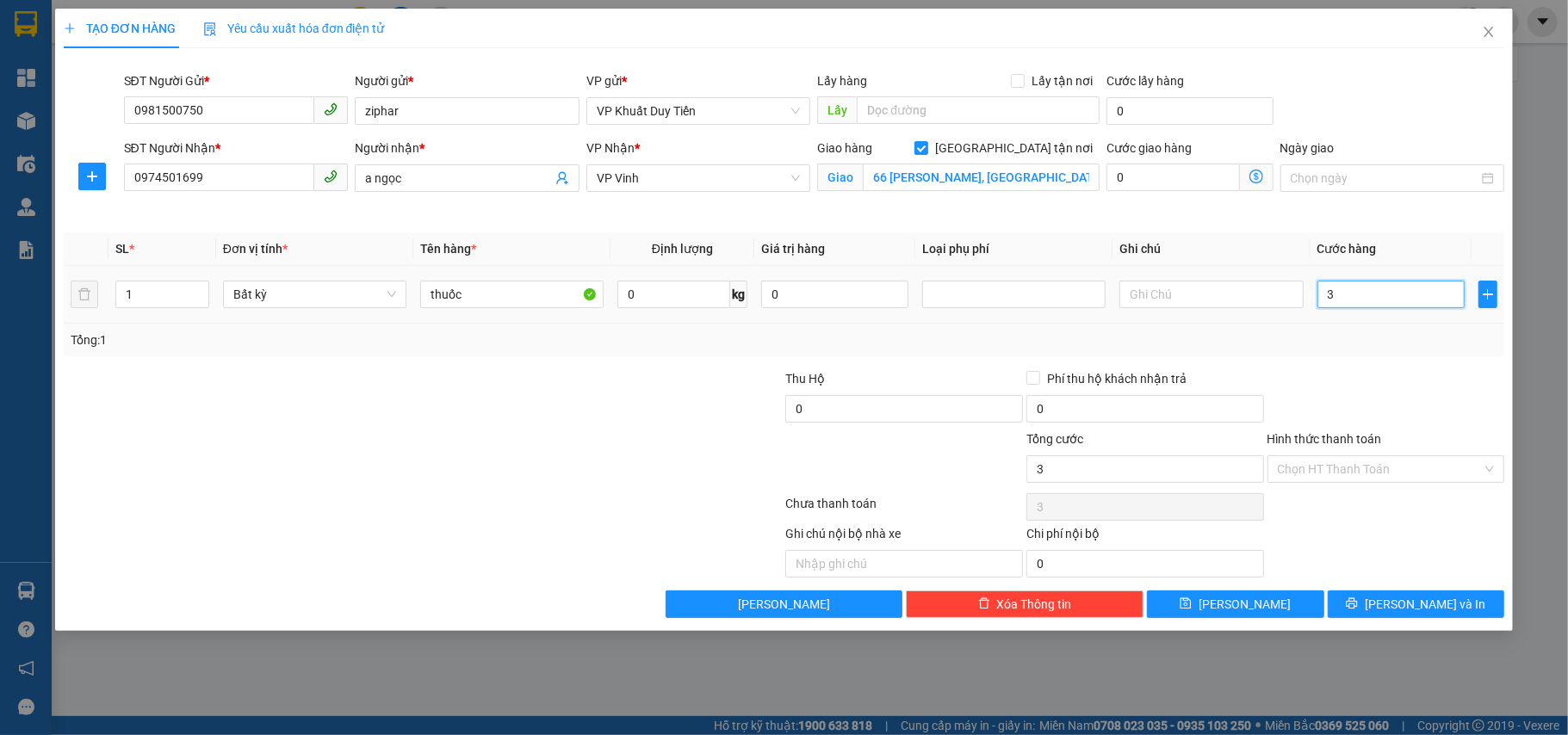
type input "30"
type input "30.000"
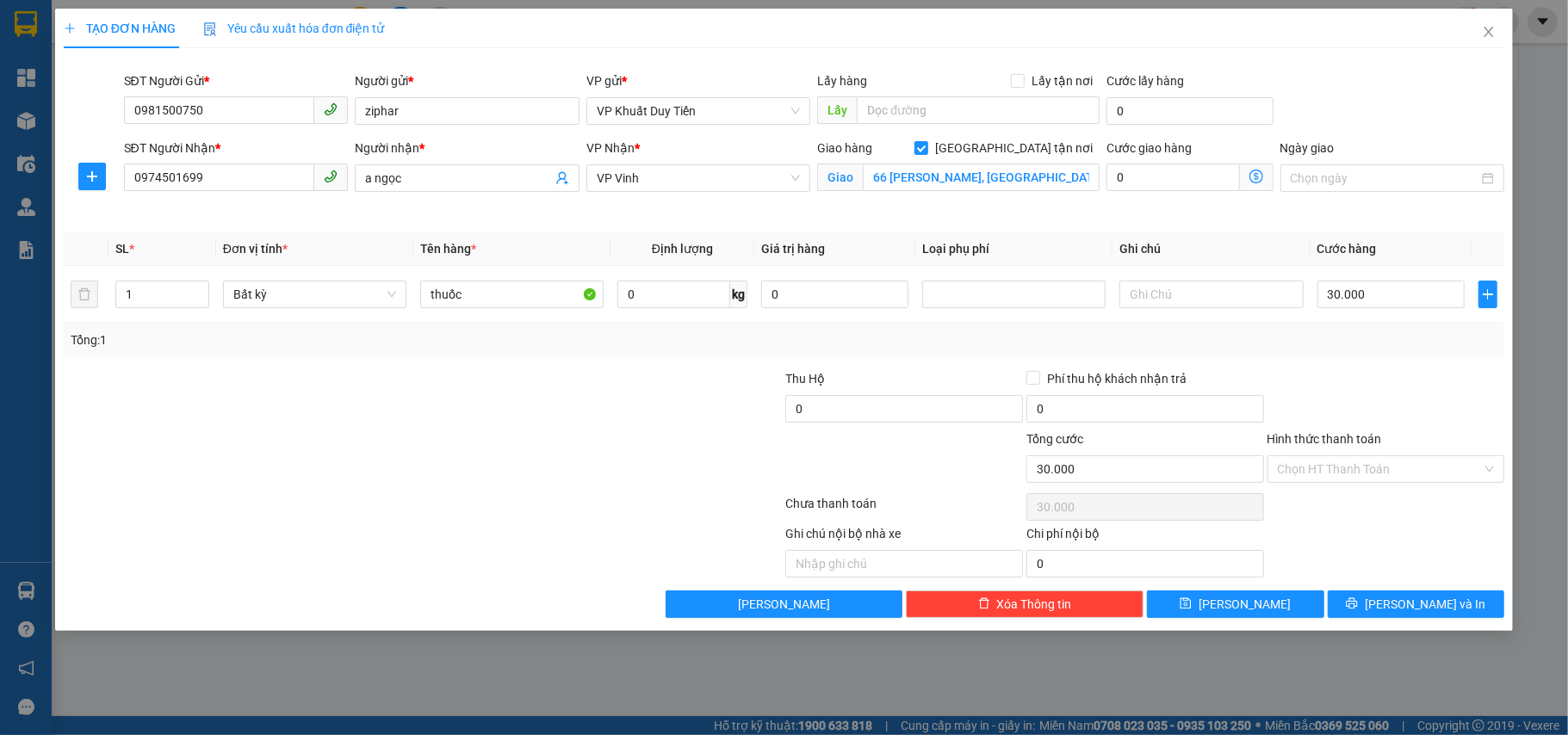
click at [1404, 428] on div at bounding box center [1386, 399] width 241 height 61
click at [1402, 455] on div "Hình thức thanh toán" at bounding box center [1386, 443] width 238 height 26
drag, startPoint x: 1402, startPoint y: 458, endPoint x: 1403, endPoint y: 477, distance: 19.0
click at [1403, 463] on input "Hình thức thanh toán" at bounding box center [1381, 469] width 205 height 26
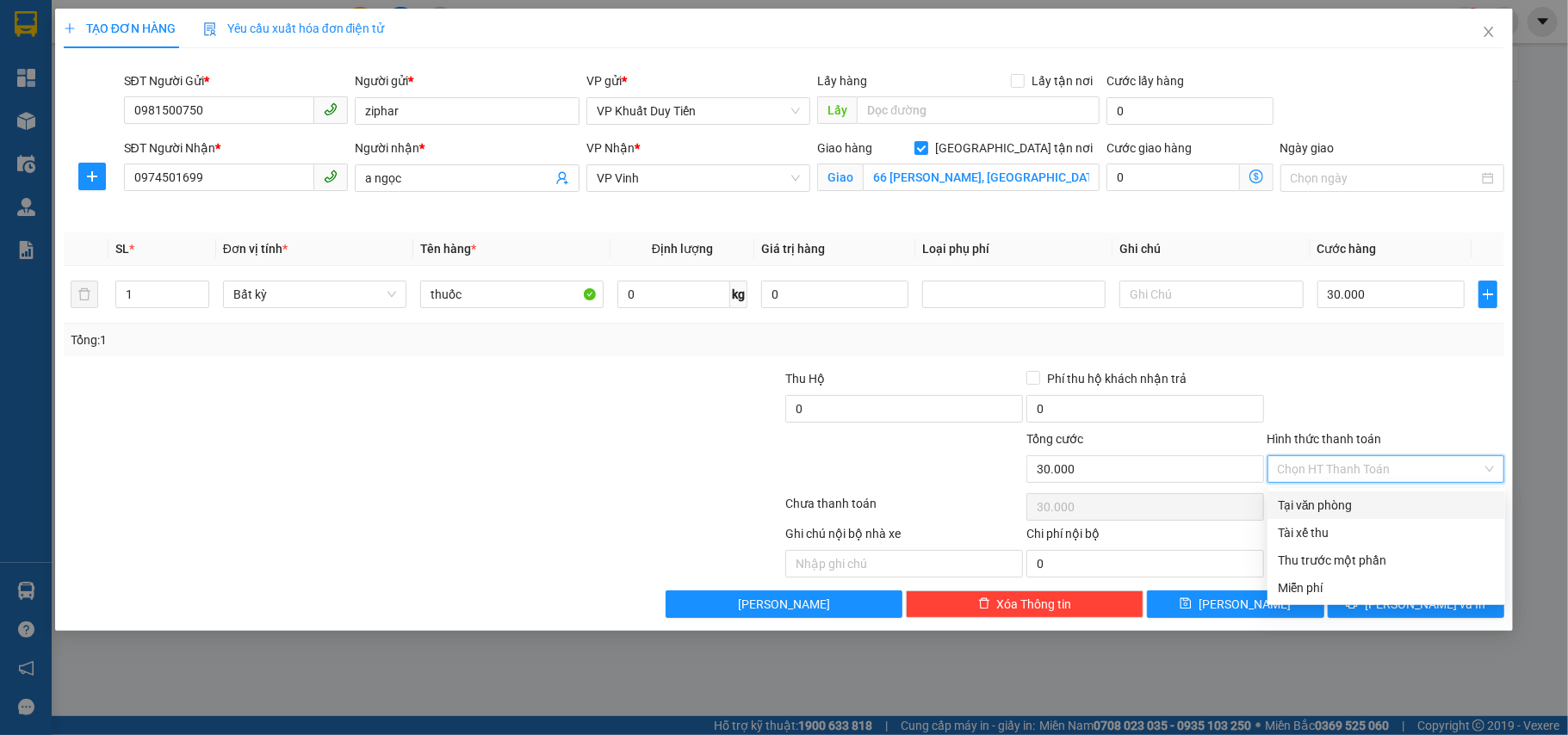
click at [1399, 492] on div "Tại văn phòng" at bounding box center [1386, 506] width 238 height 28
type input "0"
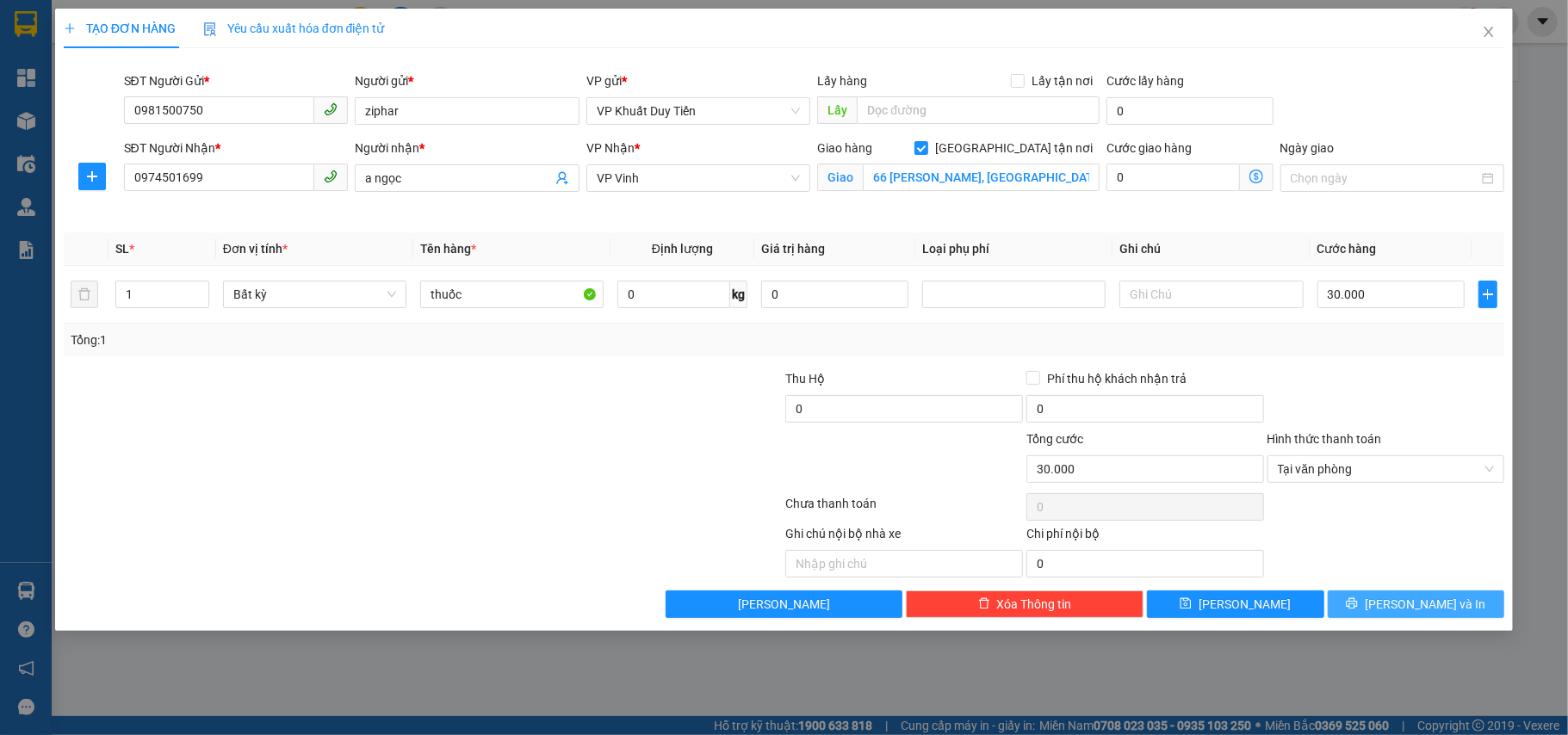
click at [1403, 596] on button "[PERSON_NAME] và In" at bounding box center [1417, 604] width 177 height 28
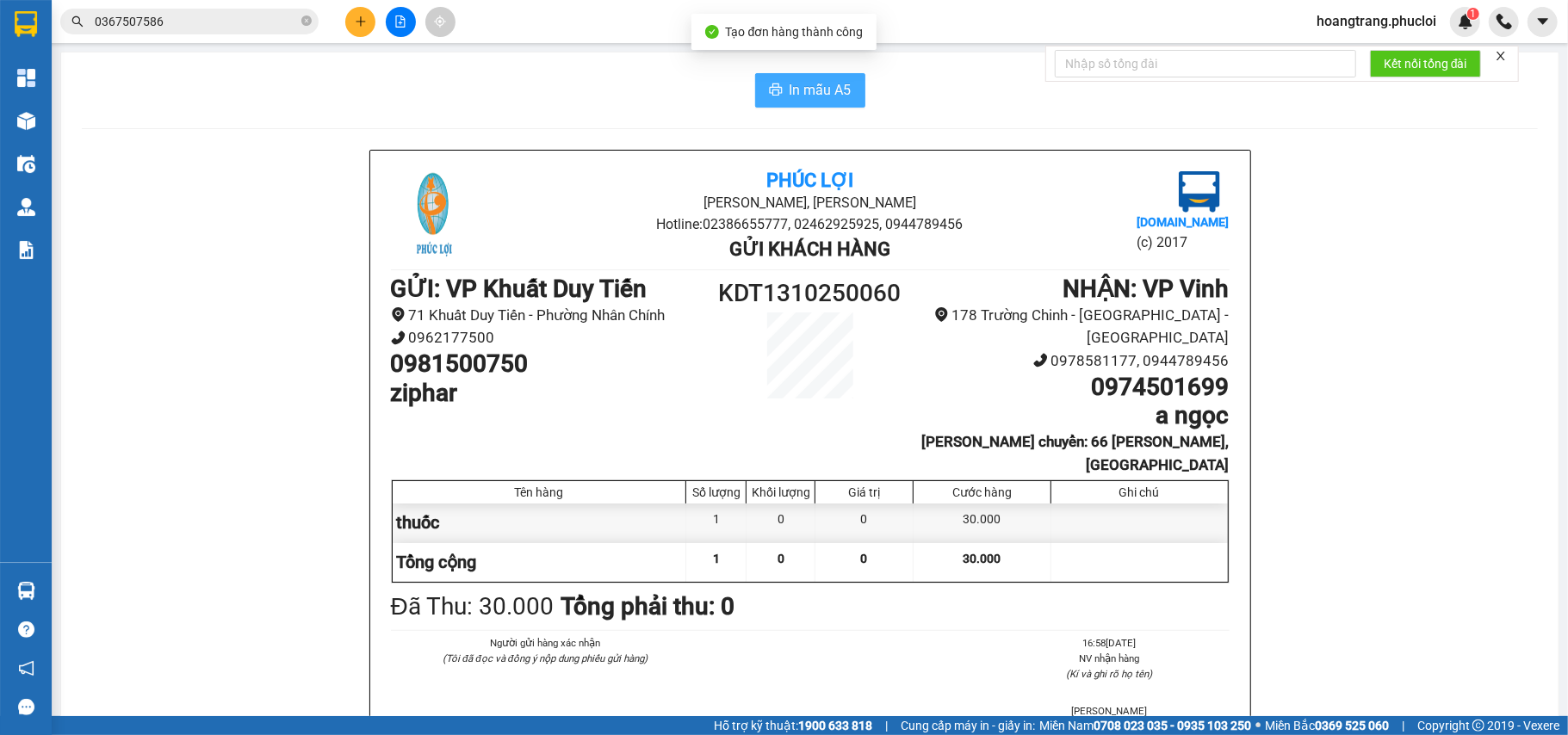
click at [832, 100] on span "In mẫu A5" at bounding box center [821, 90] width 62 height 21
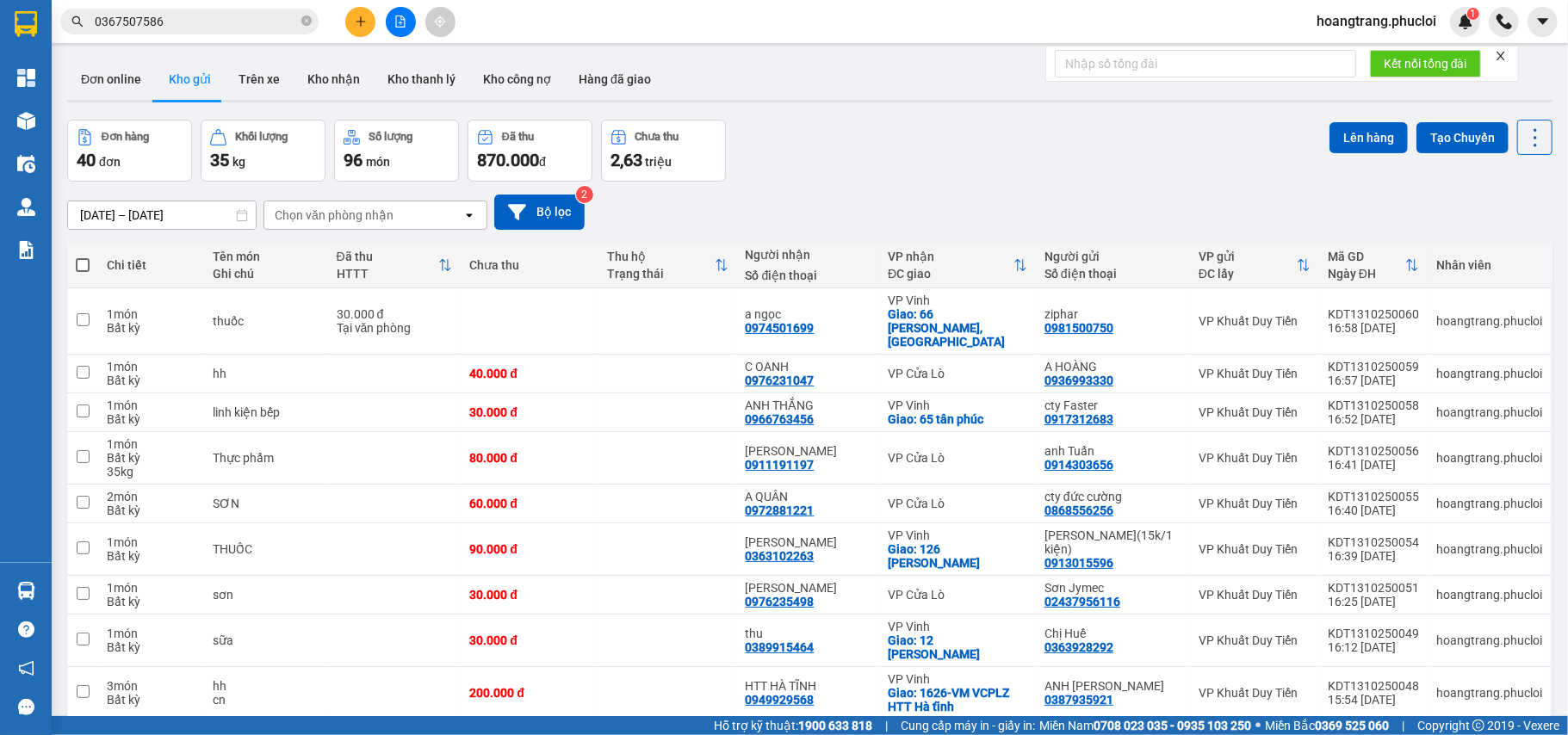
click at [363, 35] on button at bounding box center [360, 21] width 30 height 30
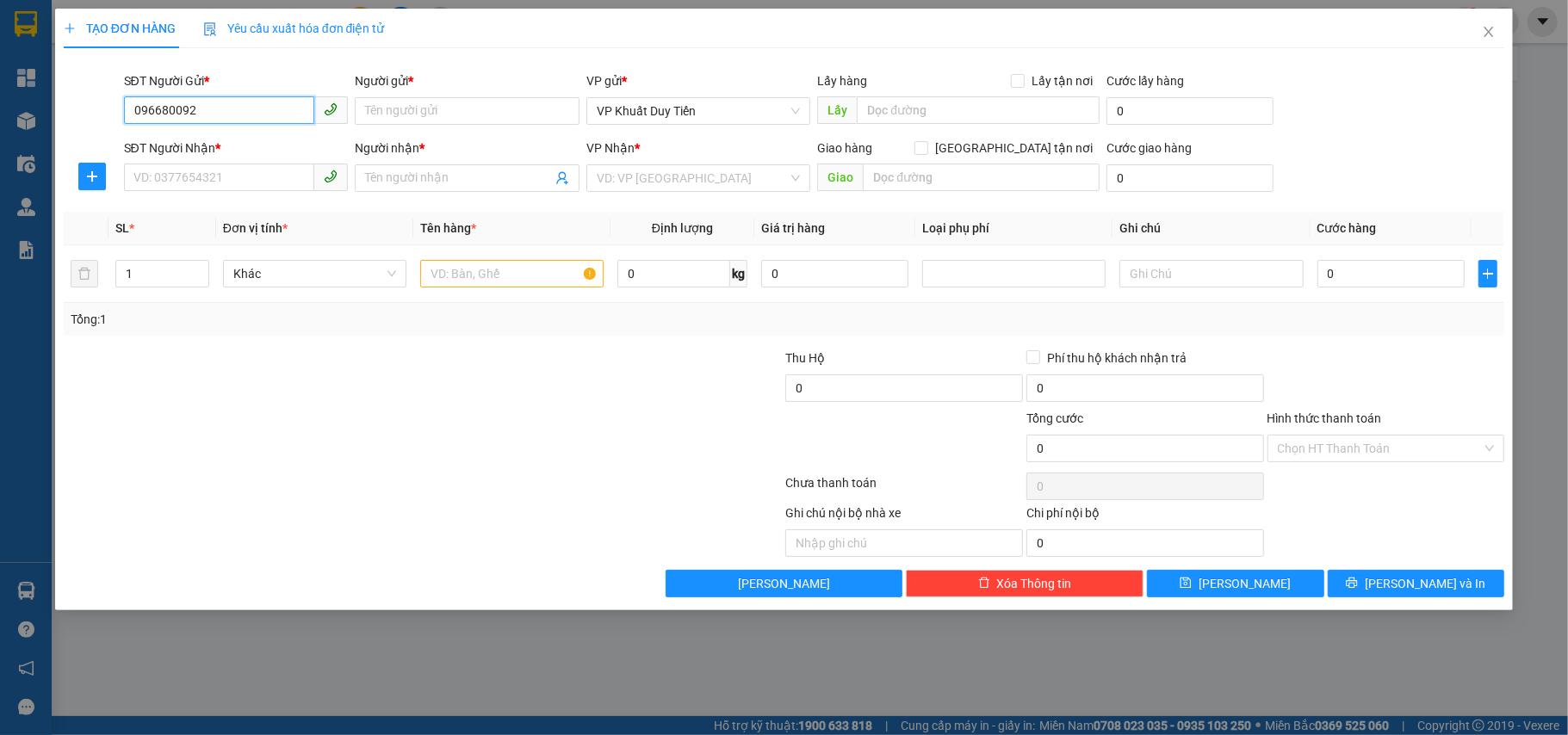
type input "0966800922"
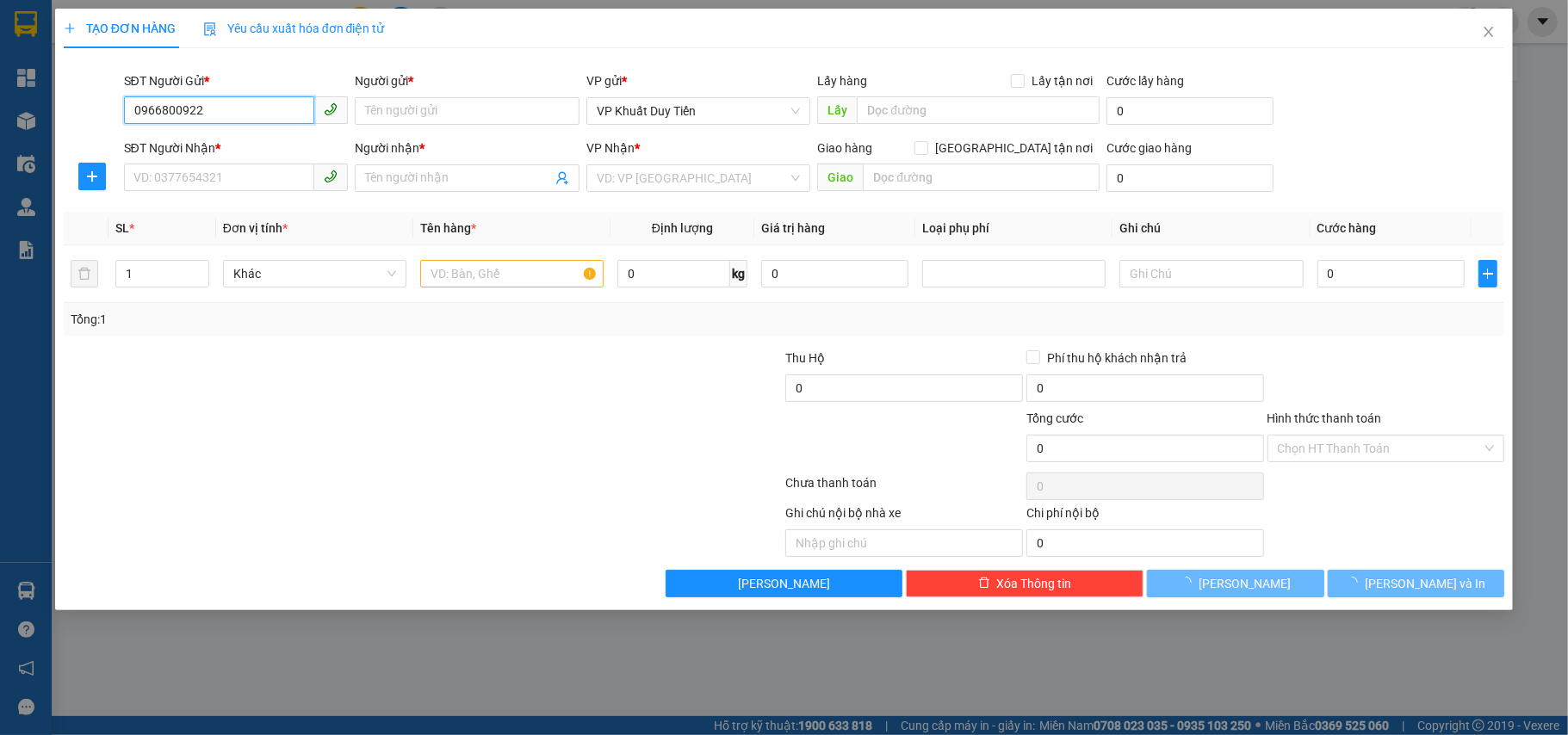
click at [259, 122] on input "0966800922" at bounding box center [219, 110] width 191 height 28
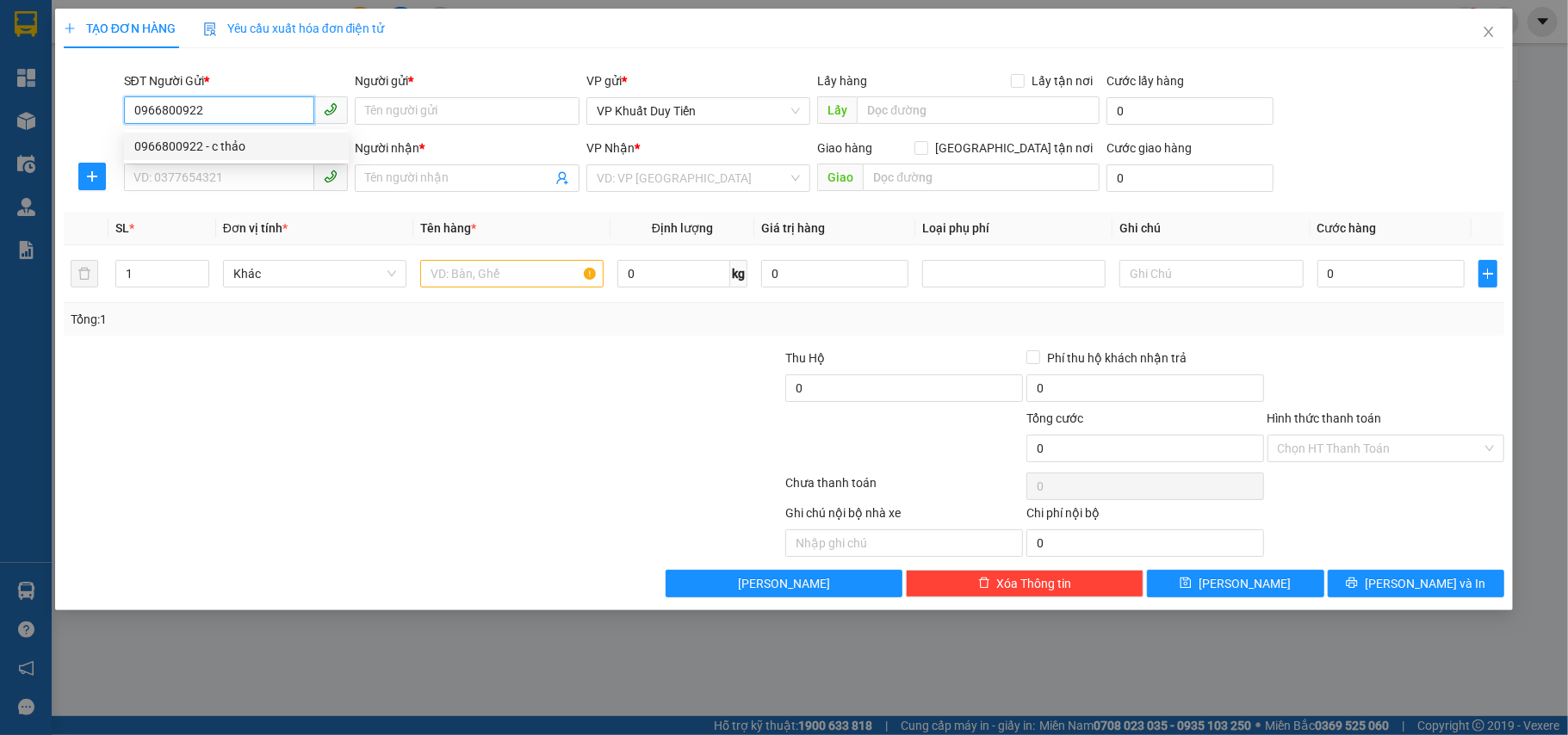
click at [214, 148] on div "0966800922 - c thảo" at bounding box center [236, 146] width 204 height 19
type input "c thảo"
type input "0966800922"
click at [186, 173] on input "SĐT Người Nhận *" at bounding box center [219, 177] width 191 height 28
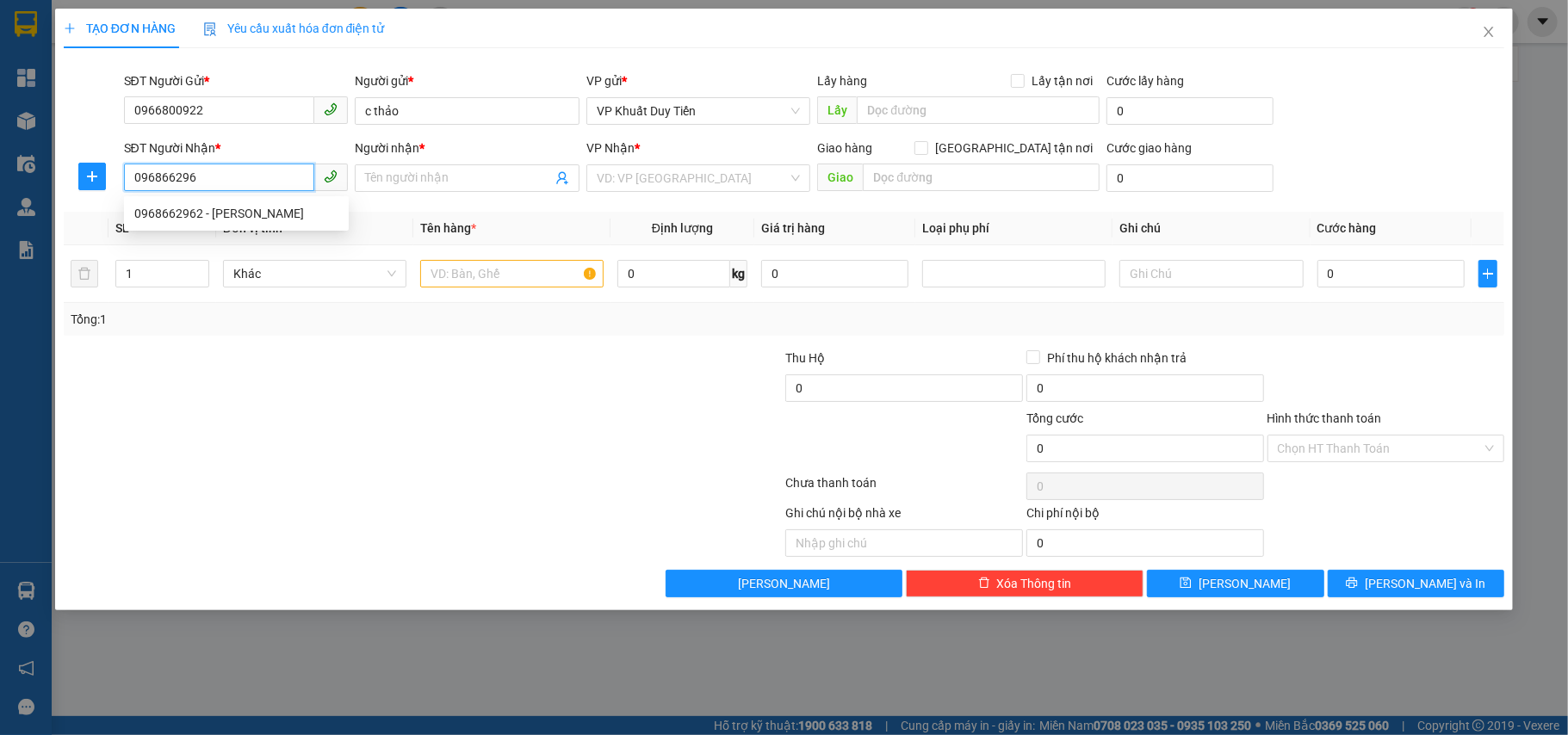
type input "0968662962"
click at [228, 220] on div "0968662962 - Gia hân" at bounding box center [236, 214] width 204 height 19
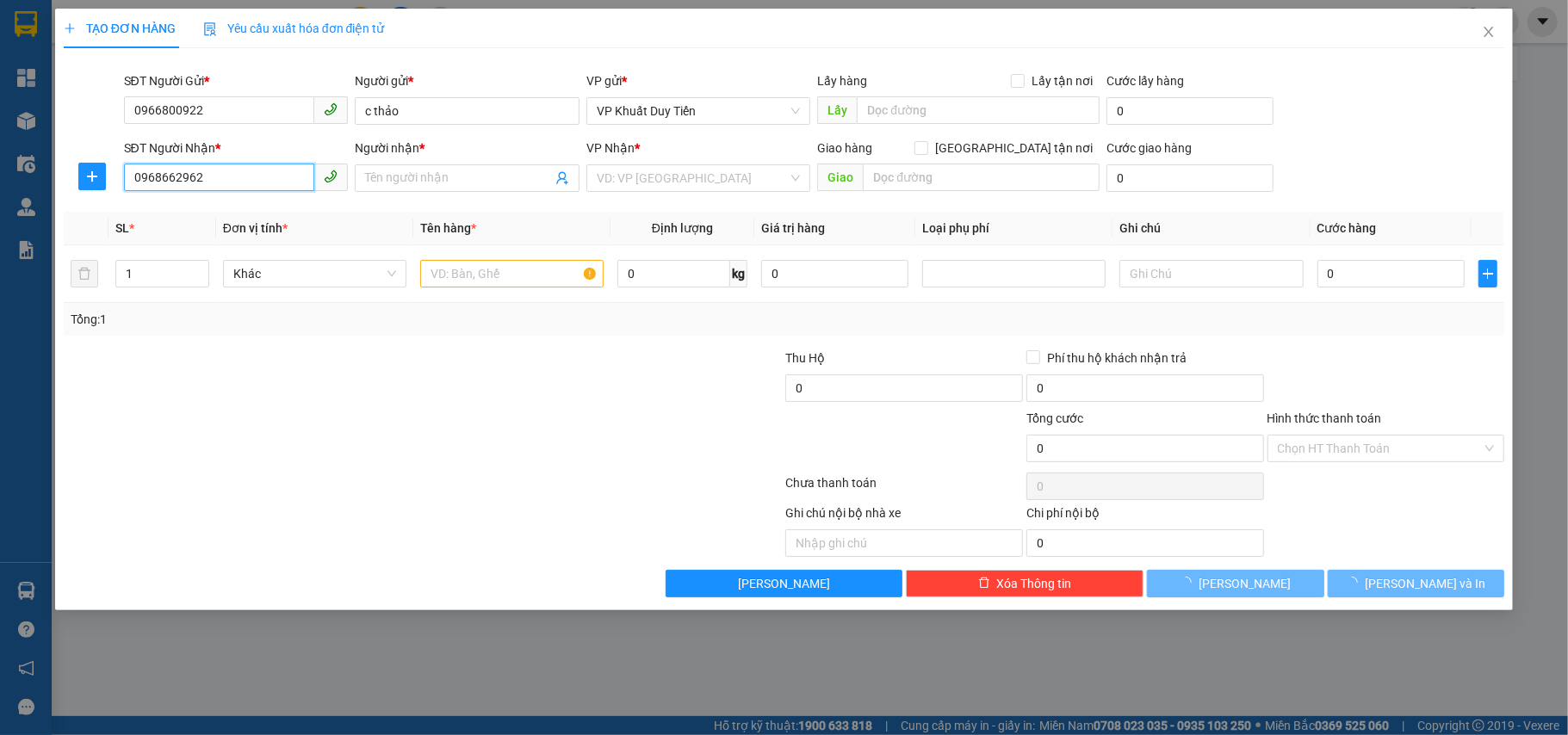
type input "[PERSON_NAME]"
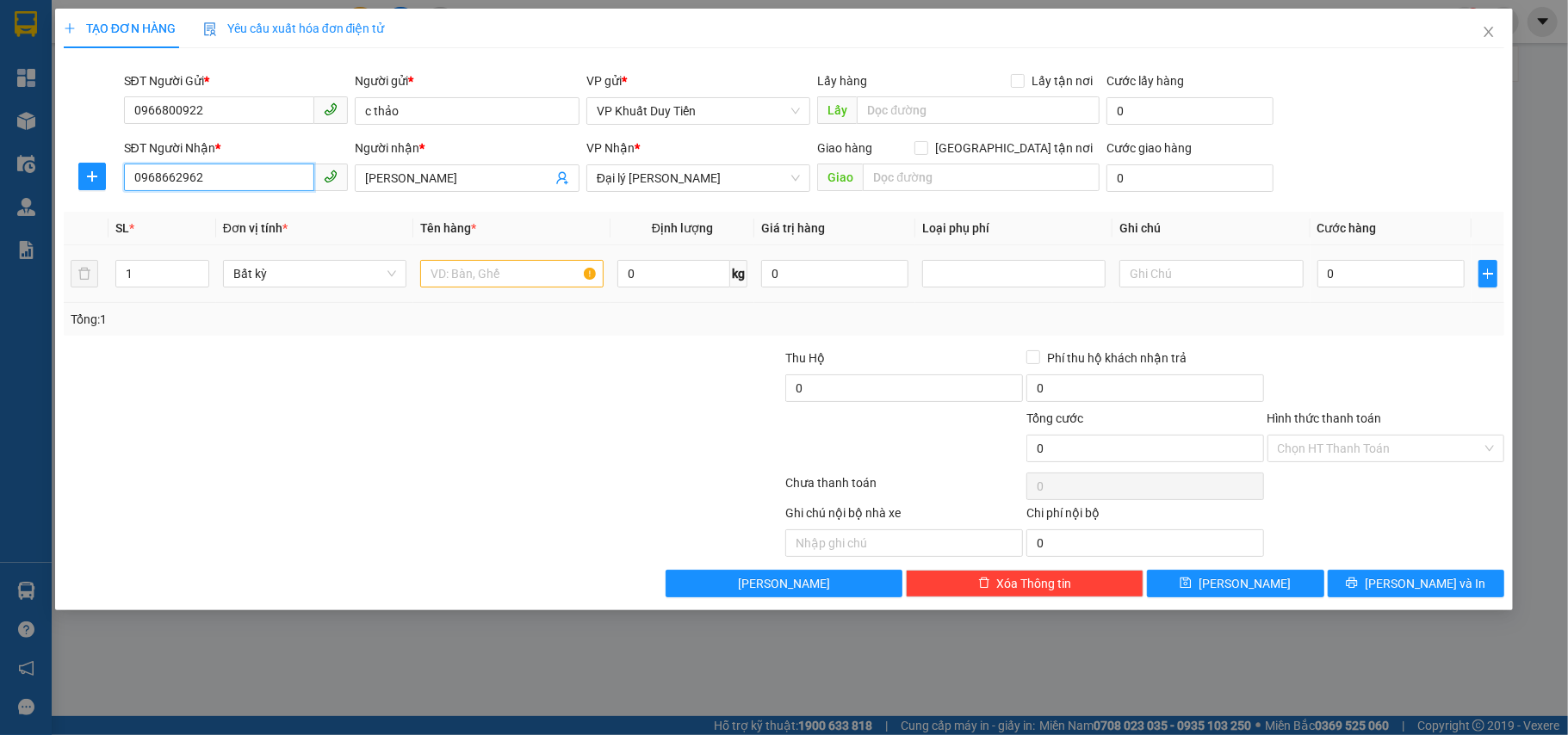
type input "0968662962"
click at [468, 274] on input "text" at bounding box center [512, 274] width 184 height 28
type input "hh"
drag, startPoint x: 1431, startPoint y: 255, endPoint x: 1433, endPoint y: 266, distance: 11.2
click at [1429, 258] on div "0" at bounding box center [1391, 273] width 147 height 35
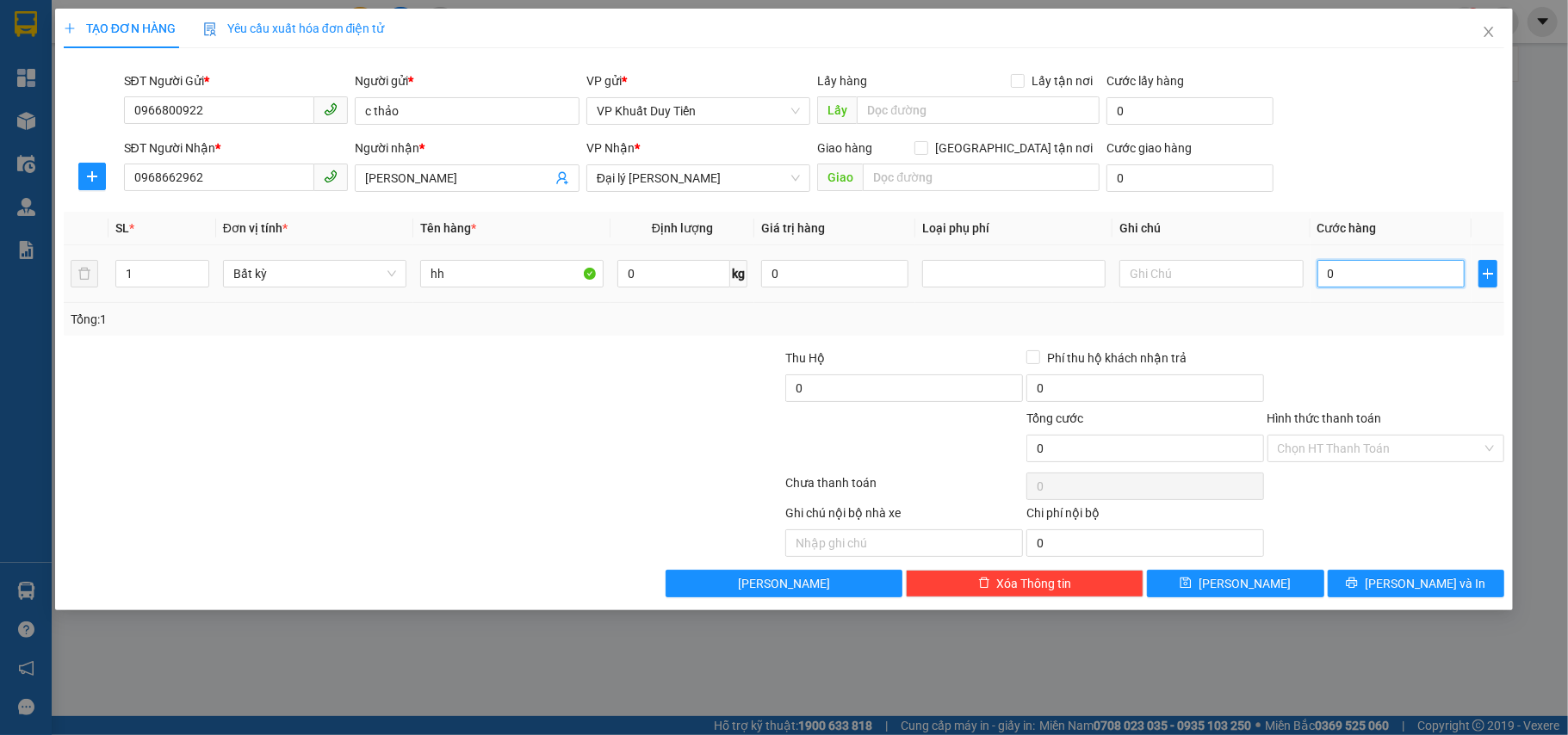
click at [1421, 270] on input "0" at bounding box center [1391, 274] width 147 height 28
type input "4"
type input "40"
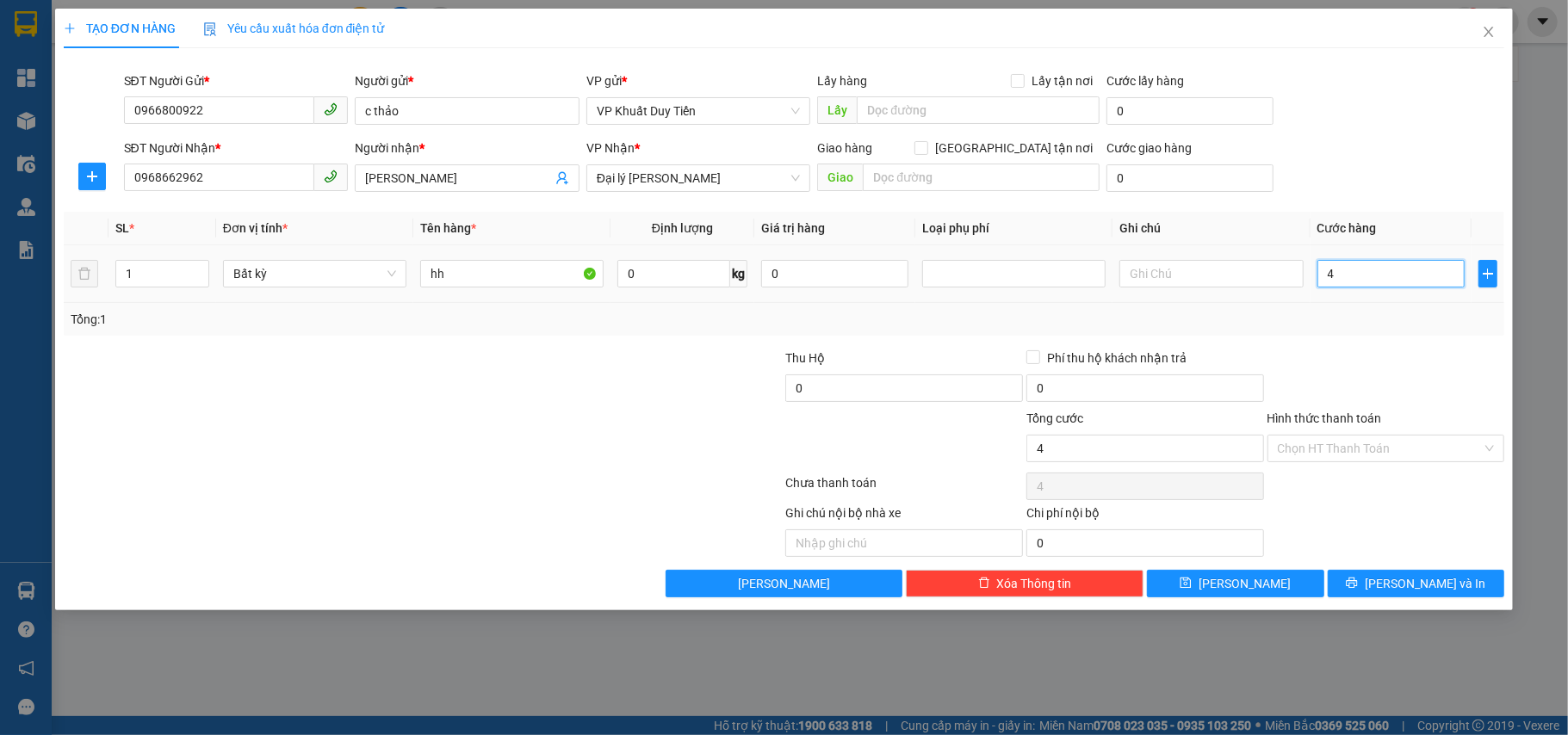
type input "40"
click at [1436, 328] on div "Tổng: 1" at bounding box center [784, 319] width 1428 height 19
type input "40.000"
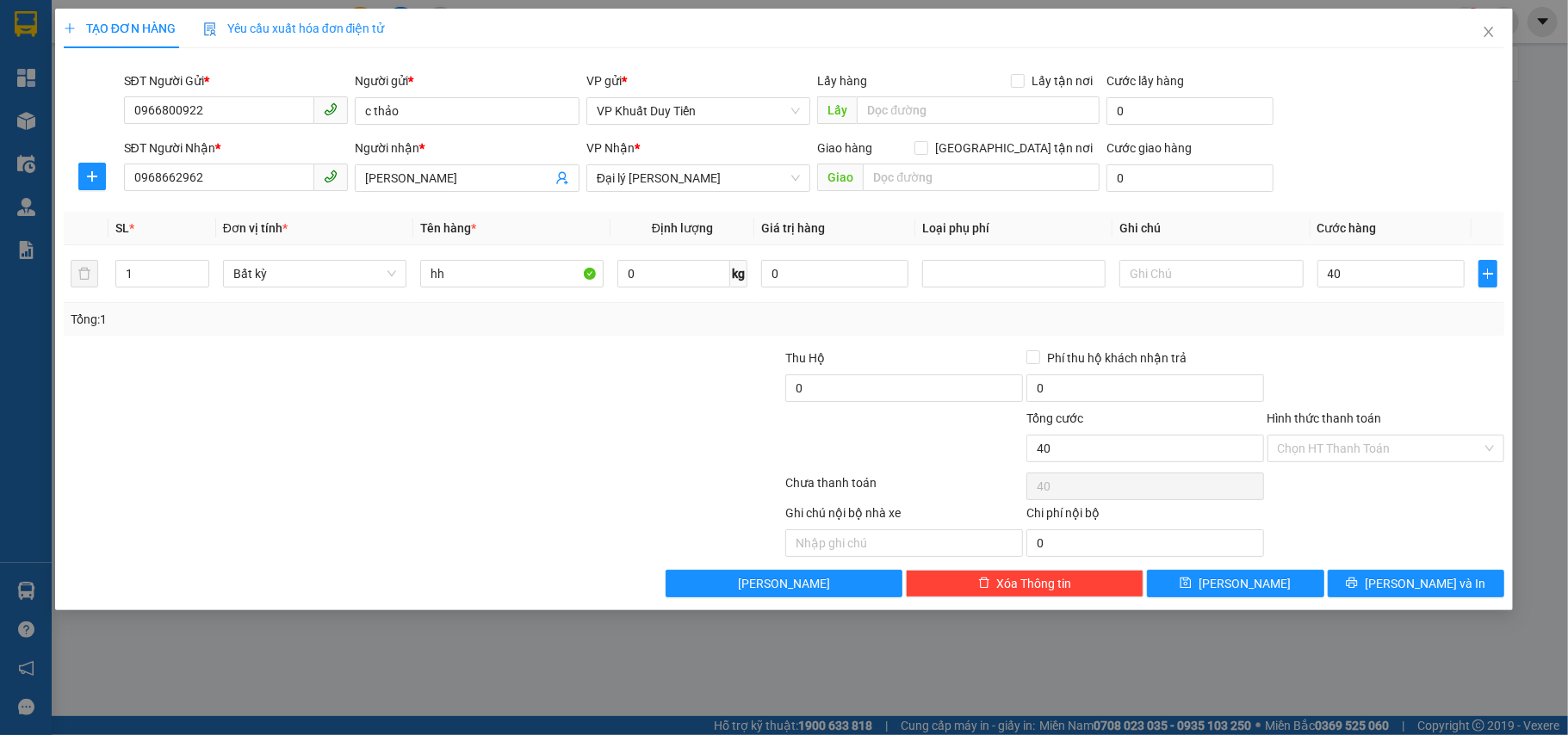
type input "40.000"
click at [1384, 576] on button "[PERSON_NAME] và In" at bounding box center [1417, 584] width 177 height 28
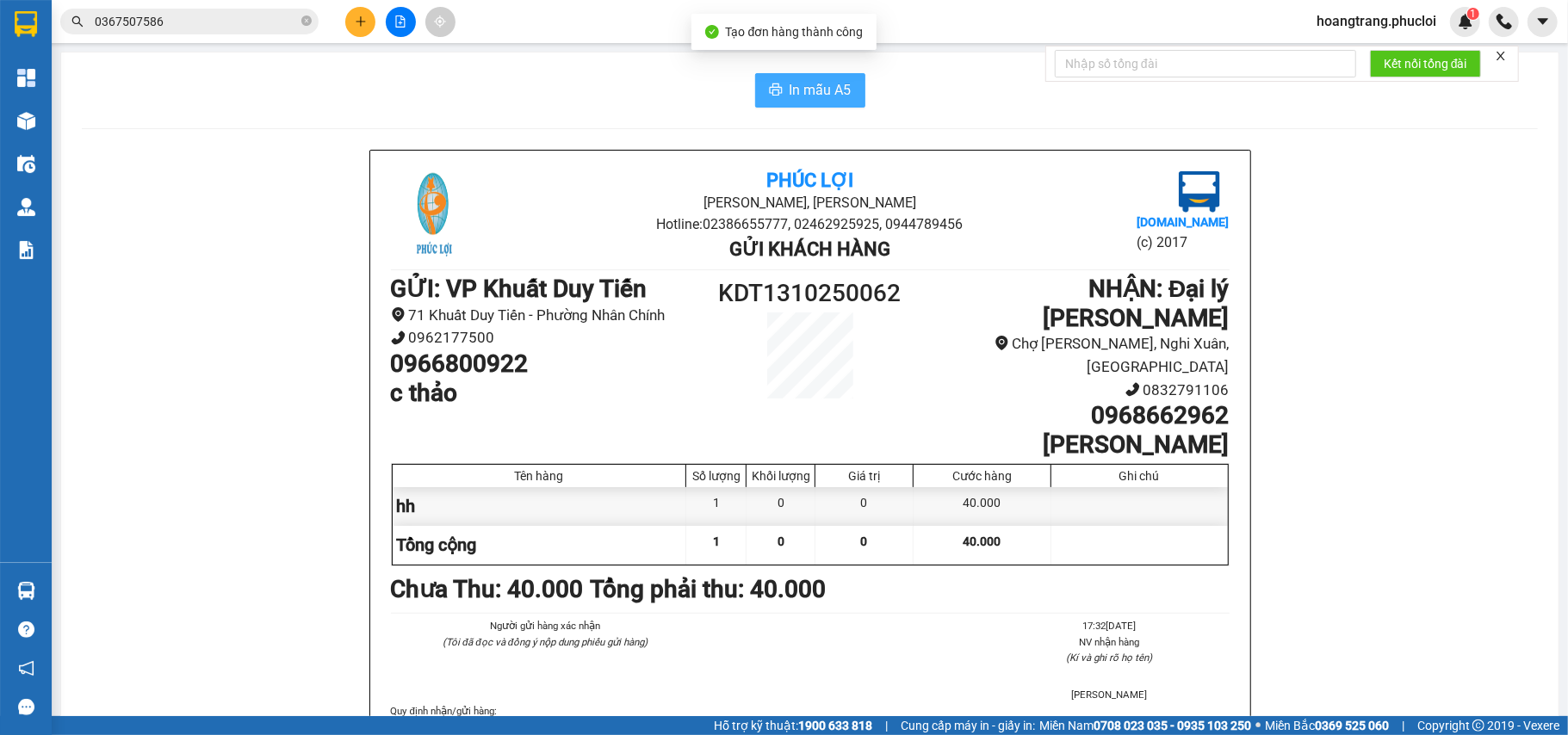
click at [810, 101] on span "In mẫu A5" at bounding box center [821, 90] width 62 height 21
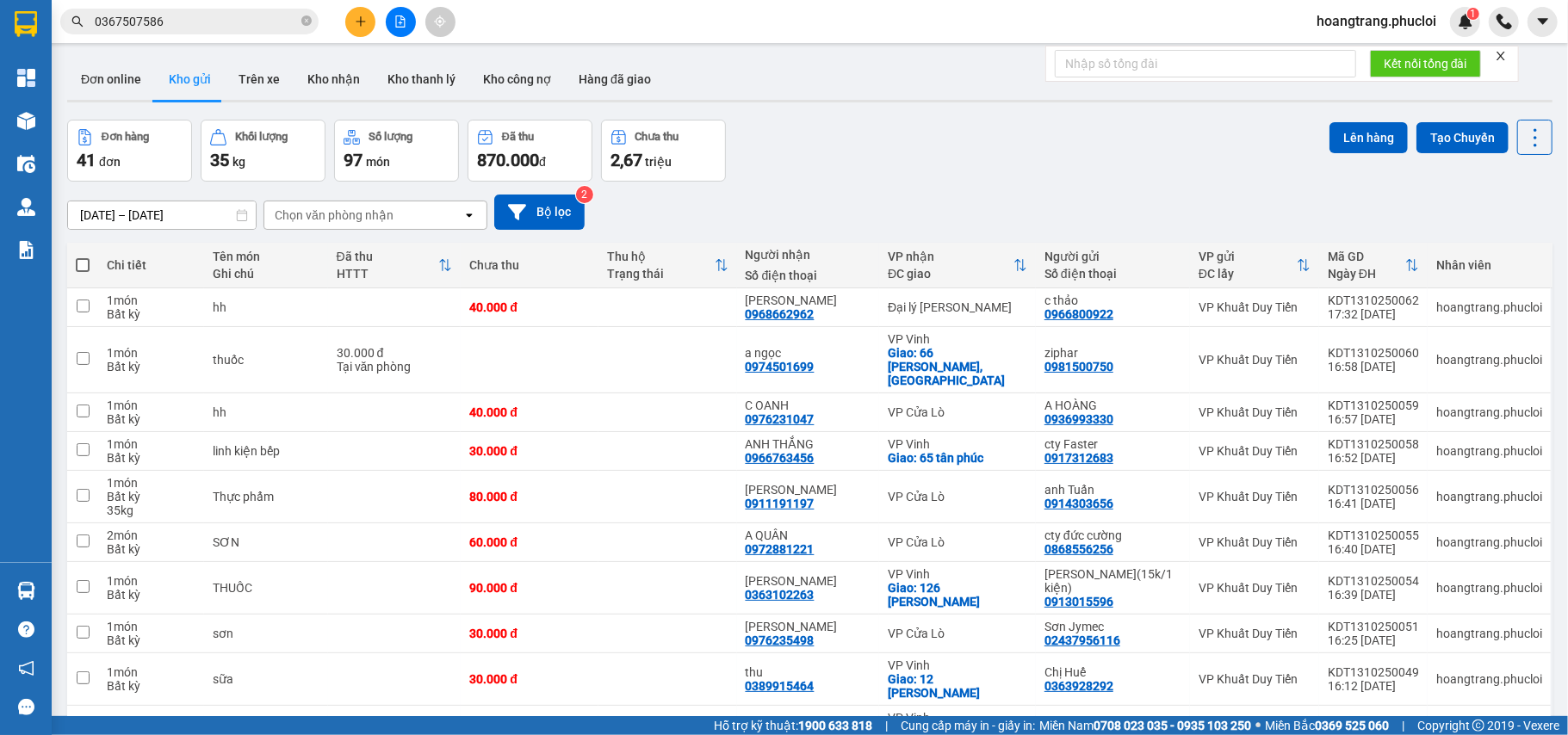
click at [348, 21] on button at bounding box center [360, 21] width 30 height 30
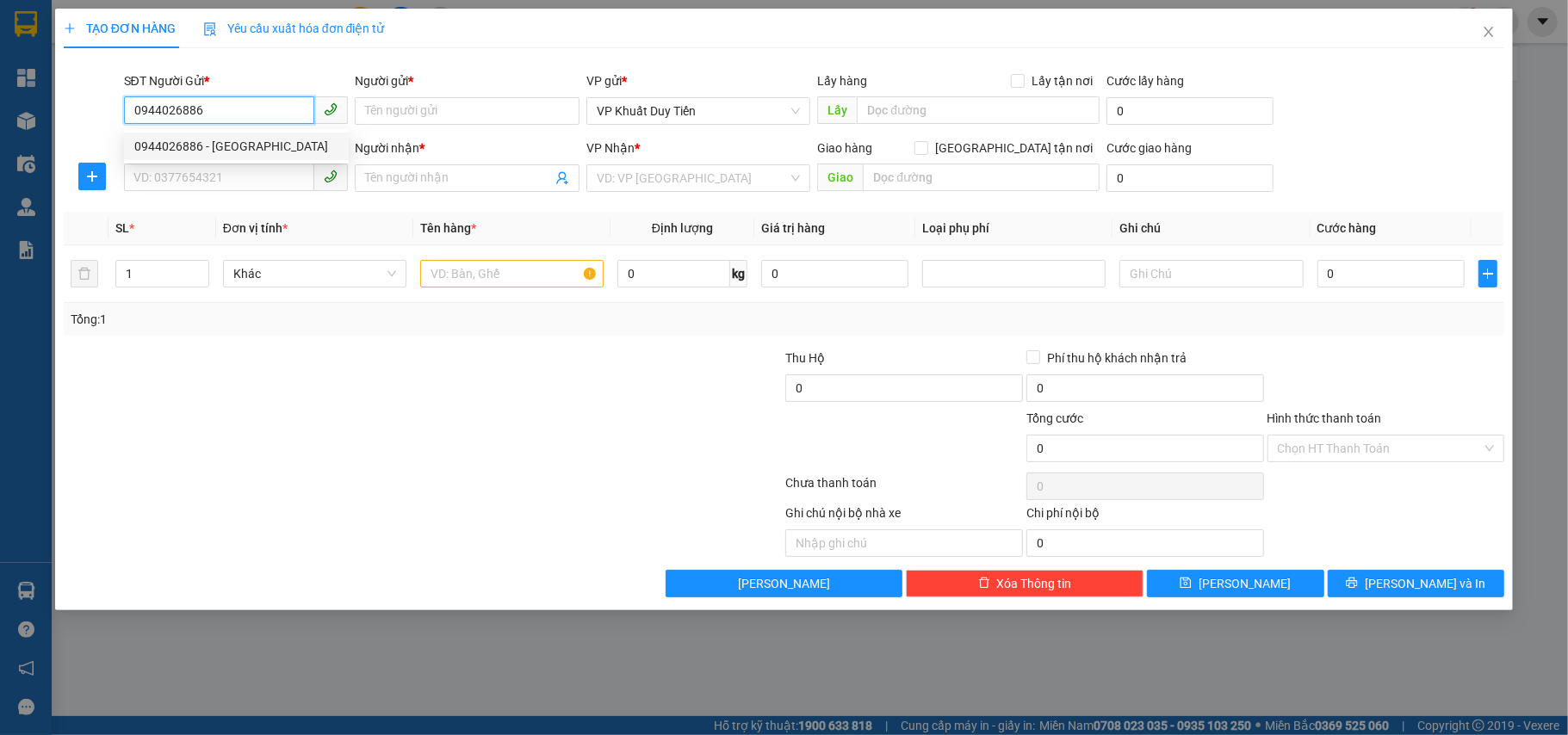
type input "0944026886"
click at [211, 90] on div "SĐT Người Gửi *" at bounding box center [236, 81] width 225 height 19
click at [211, 96] on input "0944026886" at bounding box center [219, 110] width 191 height 28
click at [220, 110] on input "0944026886" at bounding box center [219, 110] width 191 height 28
click at [212, 148] on div "0944026886 - LIÊN SƠN" at bounding box center [236, 146] width 204 height 19
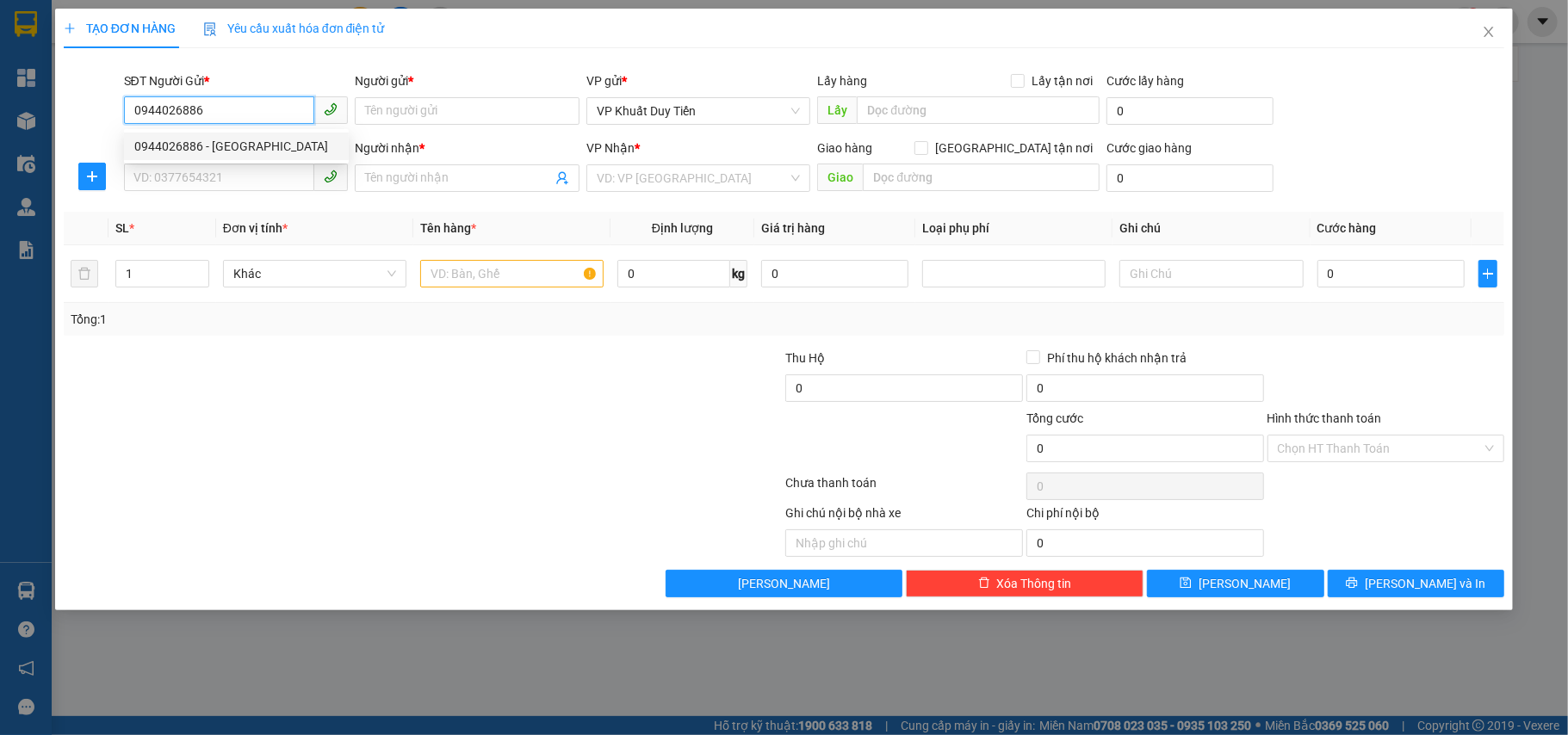
type input "LIÊN SƠN"
click at [210, 169] on input "SĐT Người Nhận *" at bounding box center [219, 177] width 191 height 28
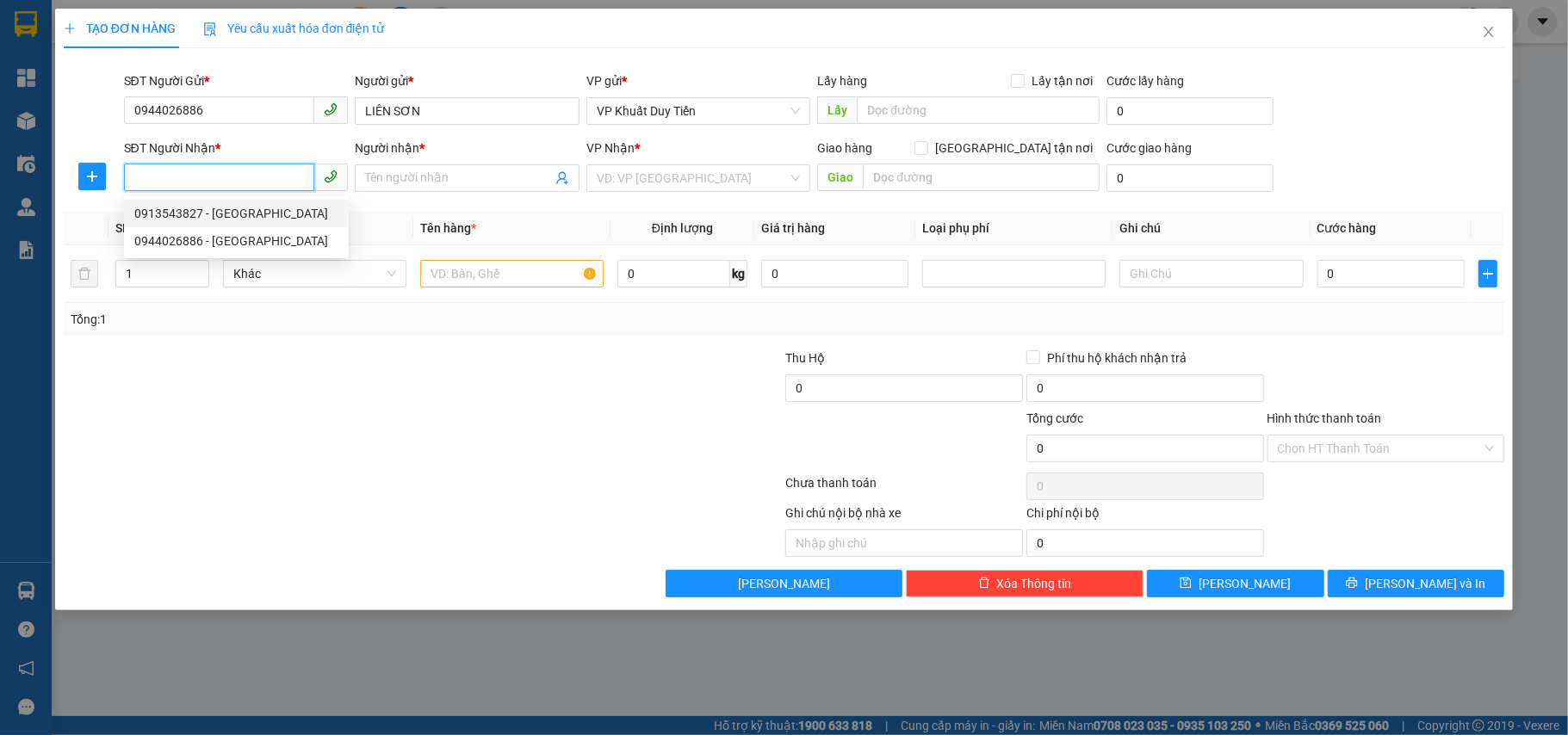
click at [210, 215] on div "0913543827 - TRƯỜNG SƠN" at bounding box center [236, 214] width 204 height 19
type input "0913543827"
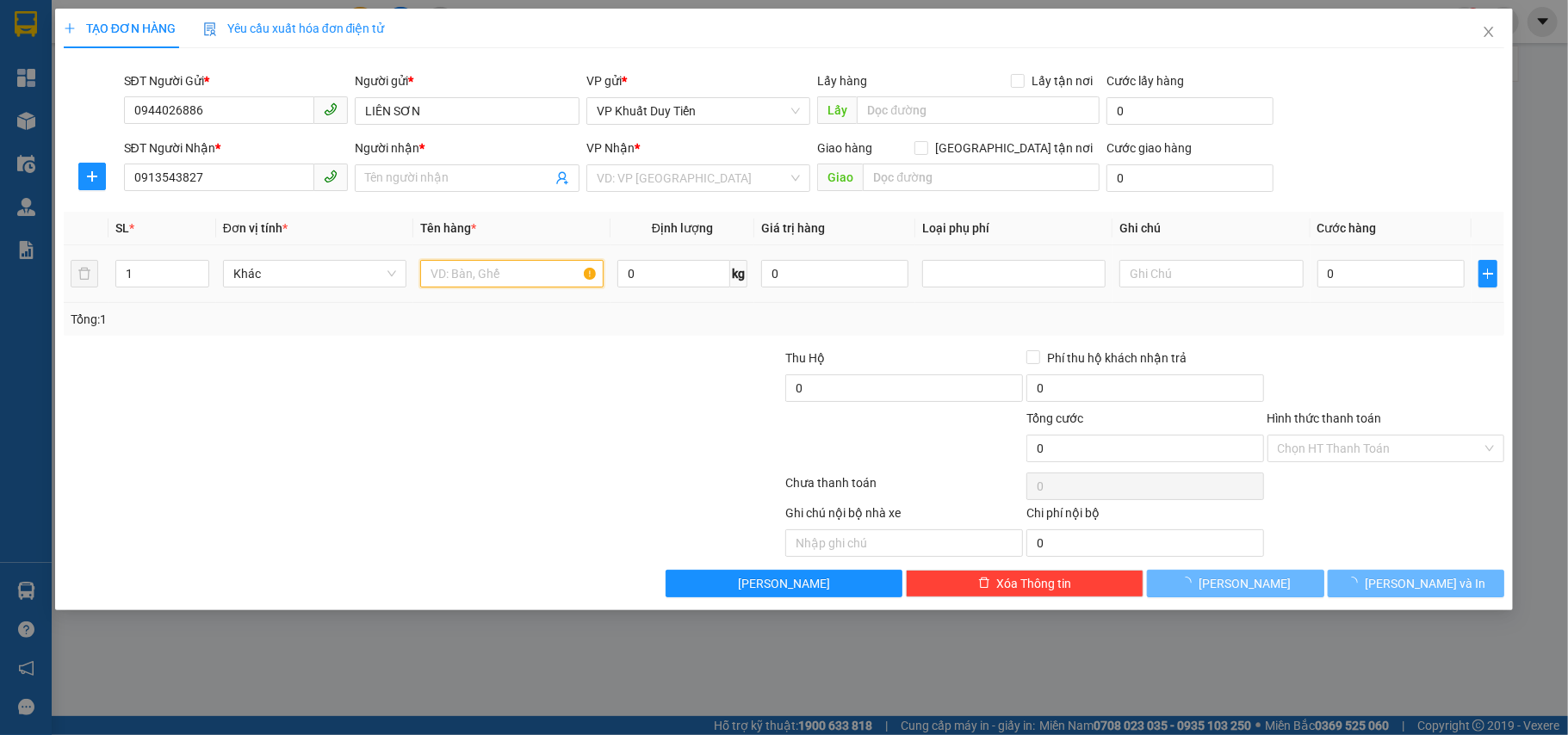
click at [487, 281] on input "text" at bounding box center [512, 274] width 184 height 28
type input "TRƯỜNG SƠN"
checkbox input "true"
type input "chợ vinh"
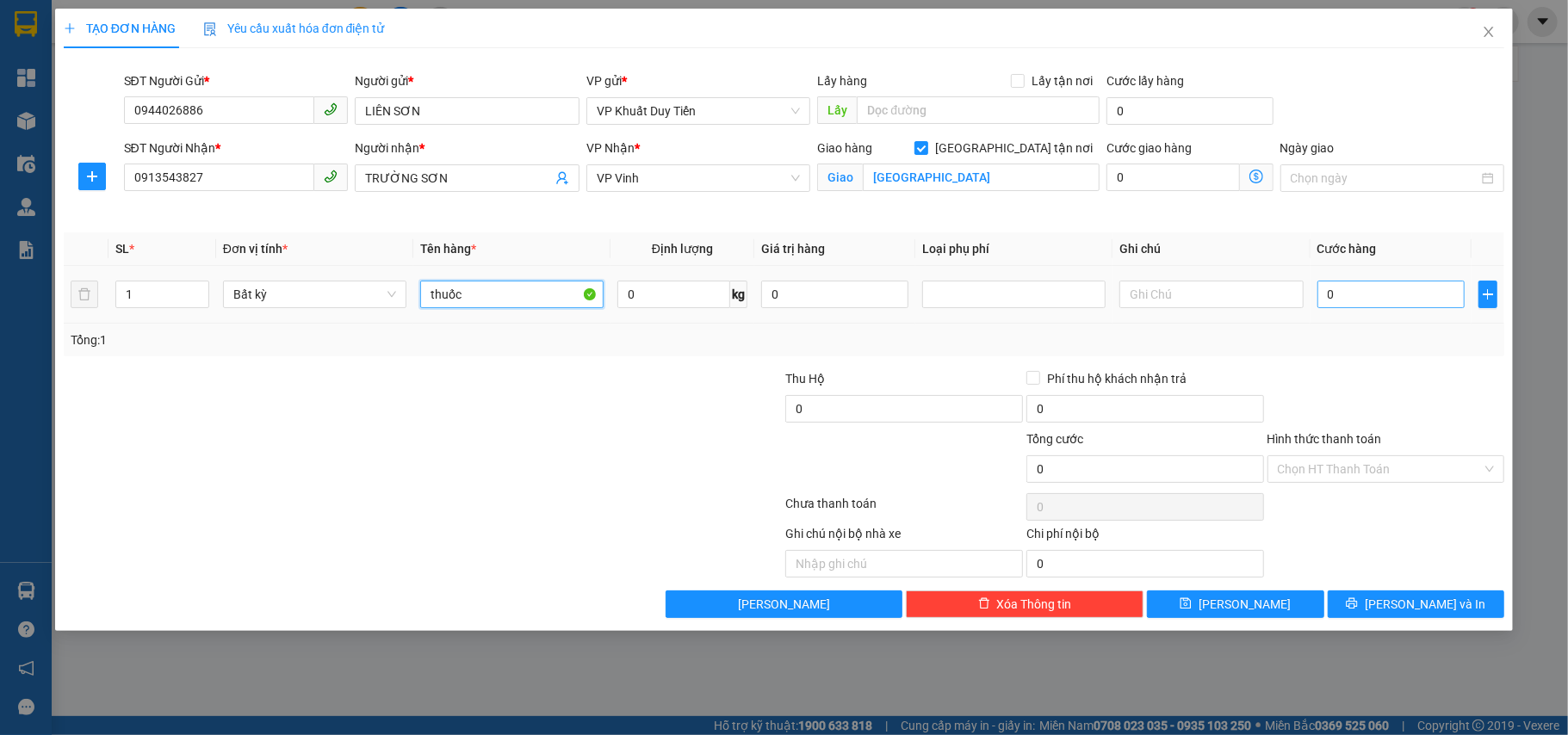
type input "thuốc"
click at [1410, 289] on input "0" at bounding box center [1391, 295] width 147 height 28
click at [1362, 401] on div at bounding box center [1386, 399] width 241 height 61
click at [1385, 466] on input "Hình thức thanh toán" at bounding box center [1381, 469] width 205 height 26
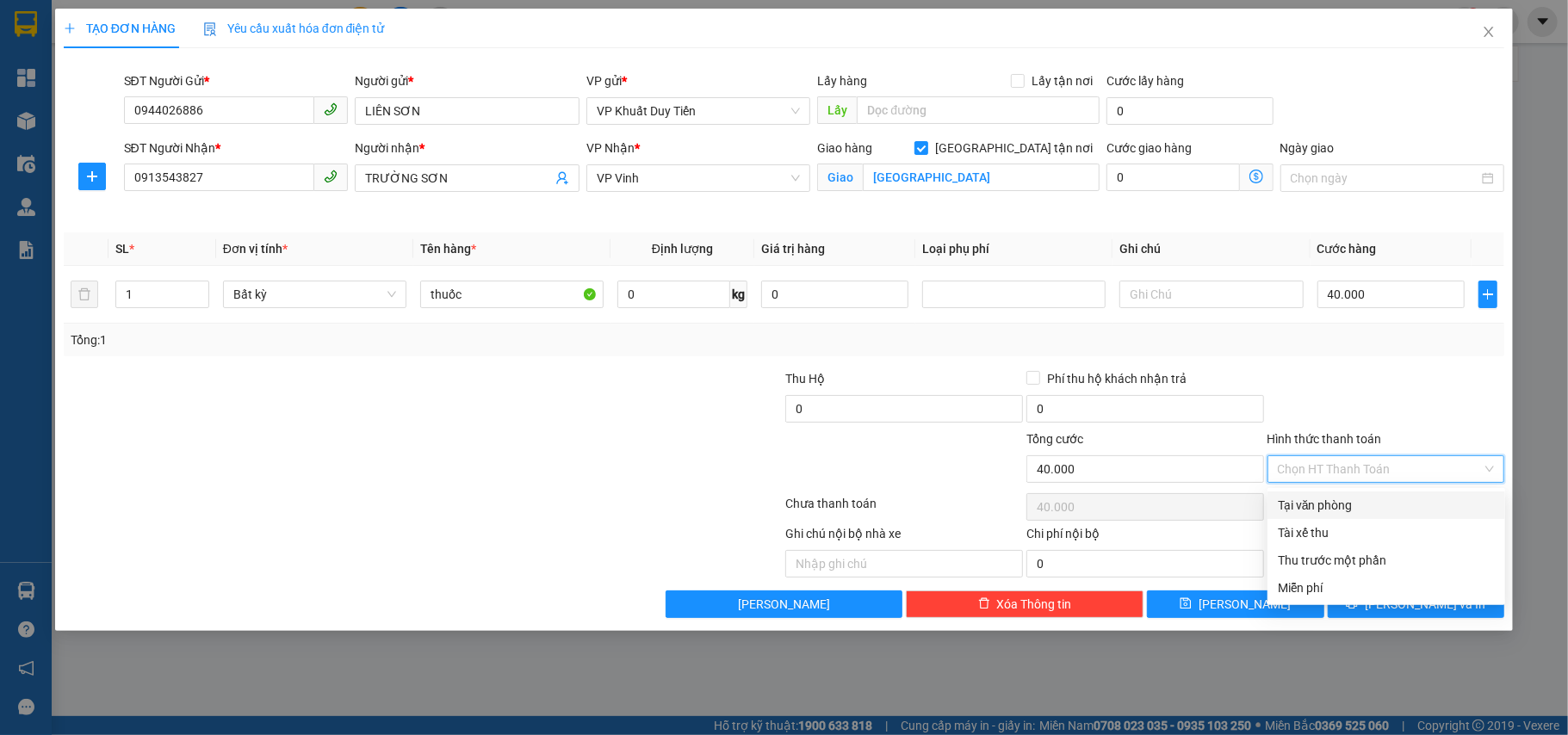
click at [1386, 504] on div "Tại văn phòng" at bounding box center [1386, 506] width 217 height 19
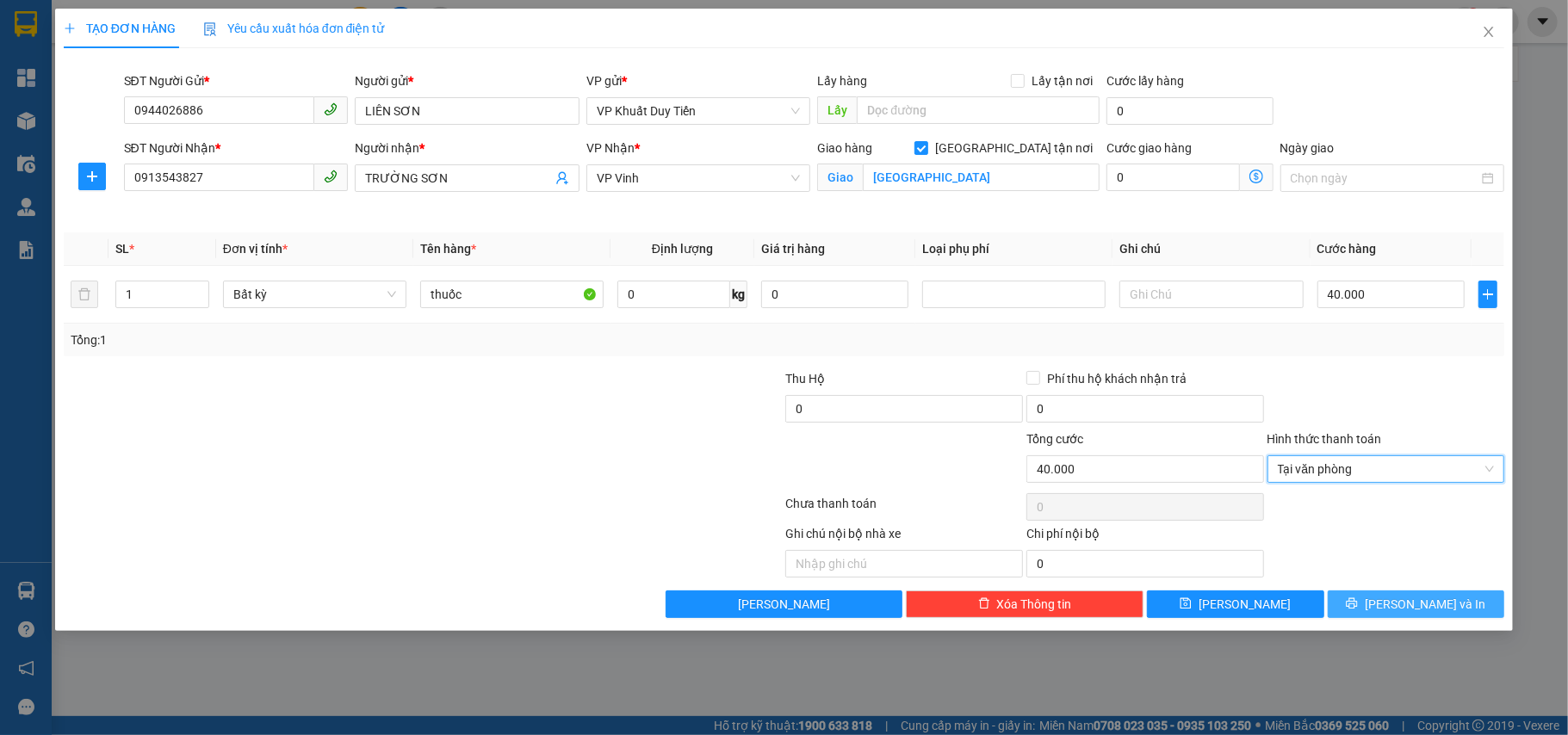
click at [1366, 611] on button "[PERSON_NAME] và In" at bounding box center [1417, 604] width 177 height 28
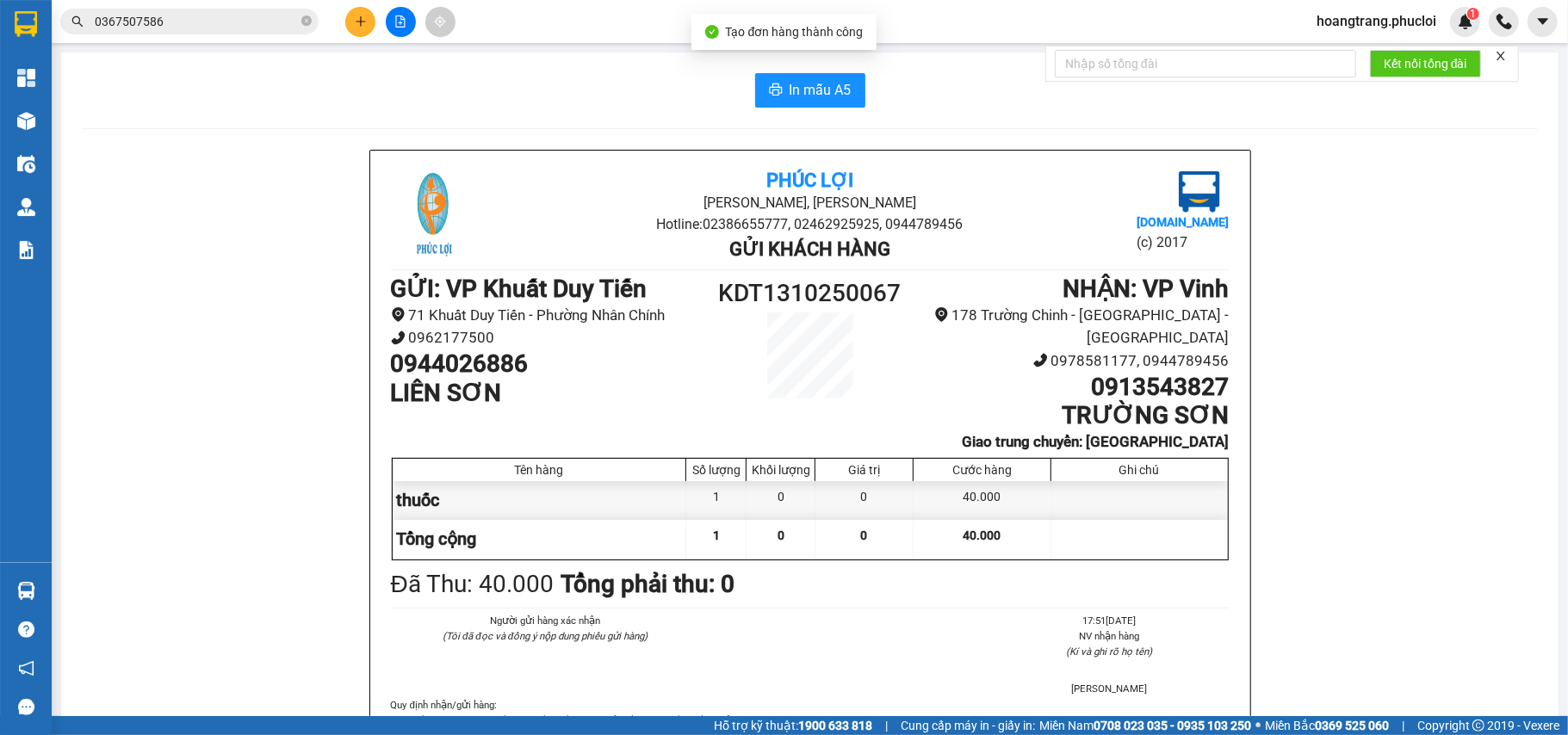
click at [793, 65] on div "In mẫu A5 Phúc Lợi Đường Nguyễn Huệ, Phường Nghi Hương Hotline: 02386655777, 02…" at bounding box center [810, 468] width 1497 height 833
click at [793, 87] on span "In mẫu A5" at bounding box center [821, 90] width 62 height 21
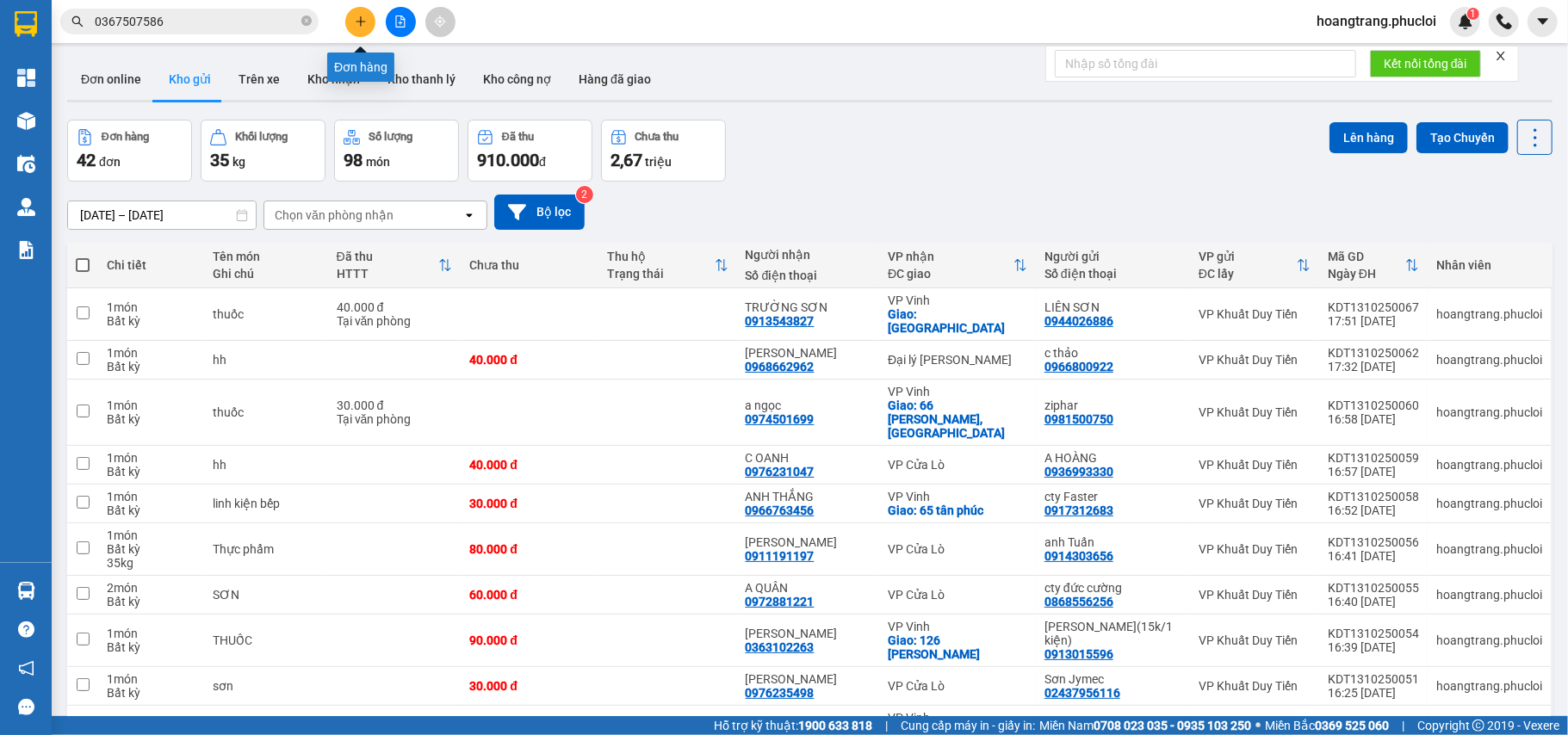
click at [363, 18] on icon "plus" at bounding box center [360, 21] width 12 height 12
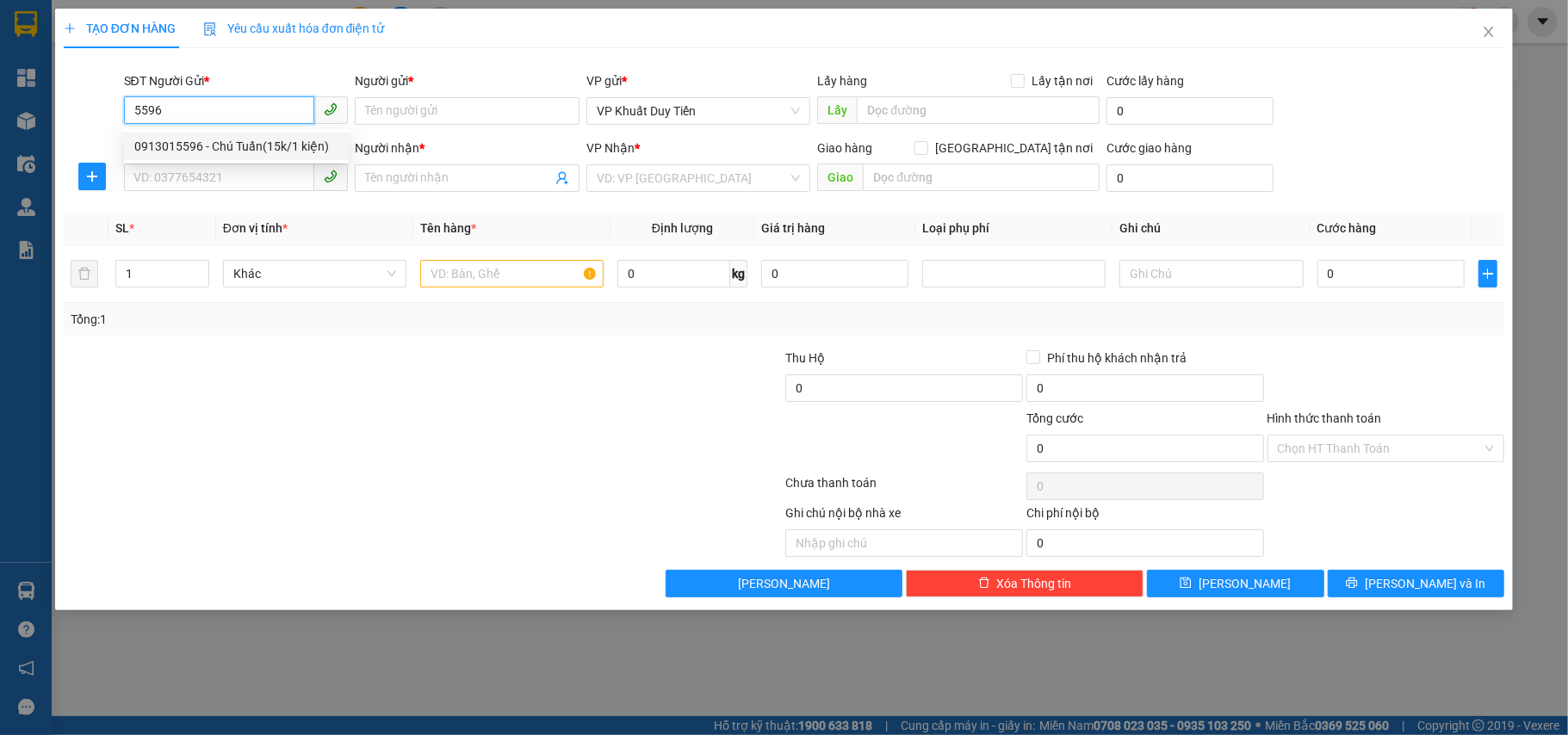
click at [255, 138] on div "0913015596 - Chú Tuấn(15k/1 kiện)" at bounding box center [236, 146] width 204 height 19
type input "0913015596"
type input "[PERSON_NAME](15k/1 kiện)"
type input "0913015596"
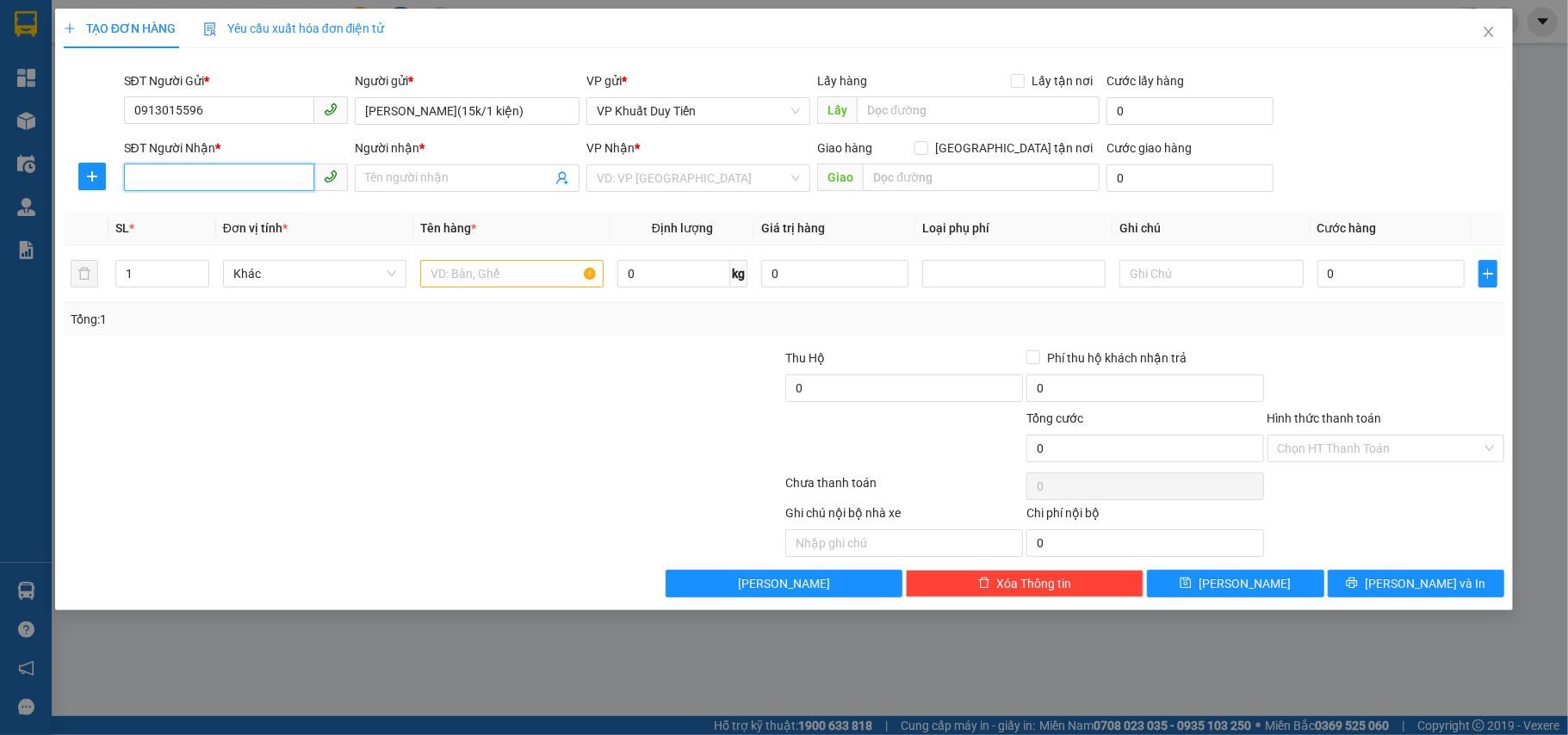
click at [260, 173] on input "SĐT Người Nhận *" at bounding box center [219, 177] width 191 height 28
click at [260, 205] on div "0363102263 - PHAN TRỌNG TẤN" at bounding box center [236, 214] width 204 height 19
type input "0363102263"
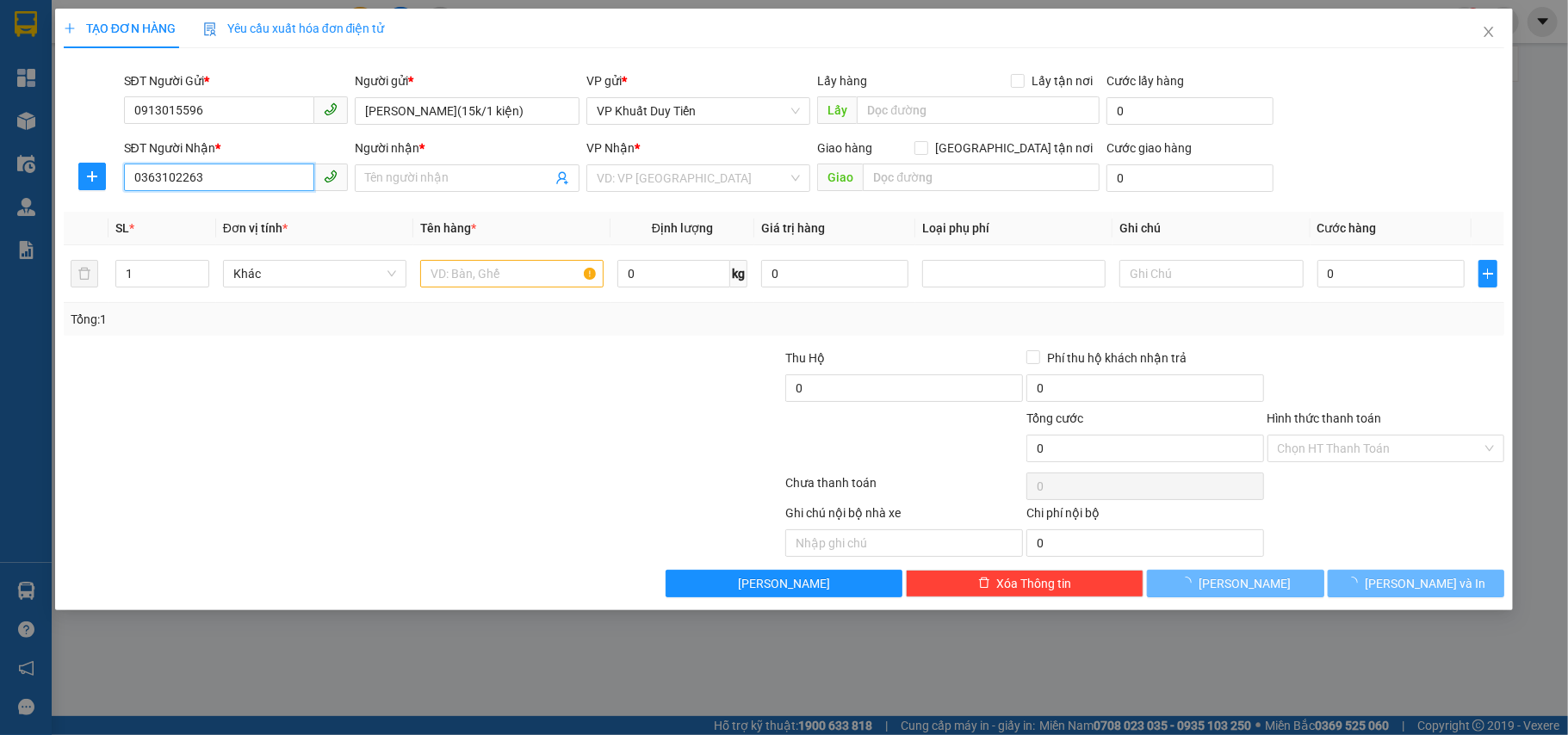
type input "[PERSON_NAME]"
checkbox input "true"
type input "126 [PERSON_NAME] sách"
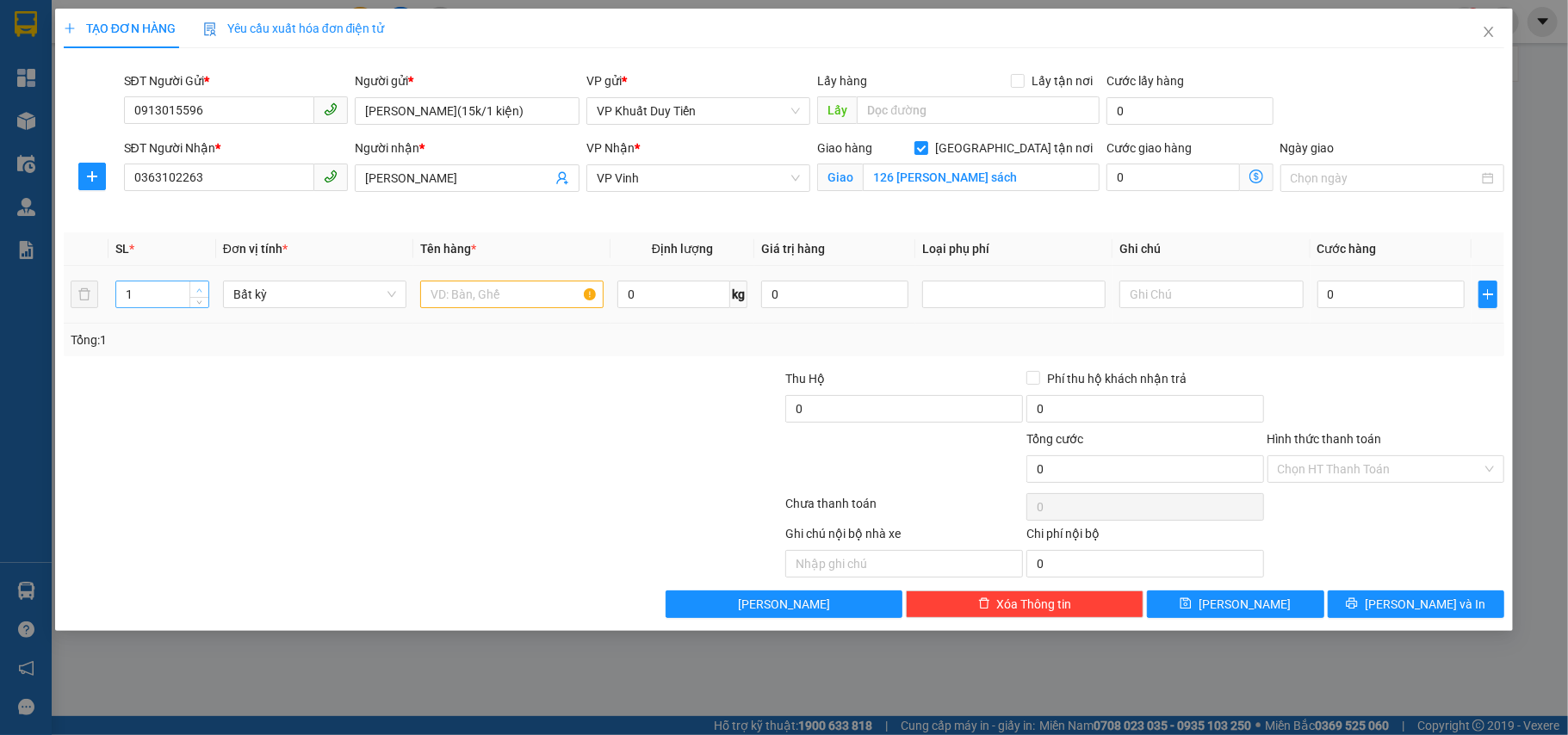
click at [201, 290] on icon "up" at bounding box center [199, 290] width 6 height 6
type input "3"
click at [201, 290] on icon "up" at bounding box center [199, 290] width 6 height 6
click at [445, 301] on input "text" at bounding box center [512, 295] width 184 height 28
type input "thuốc"
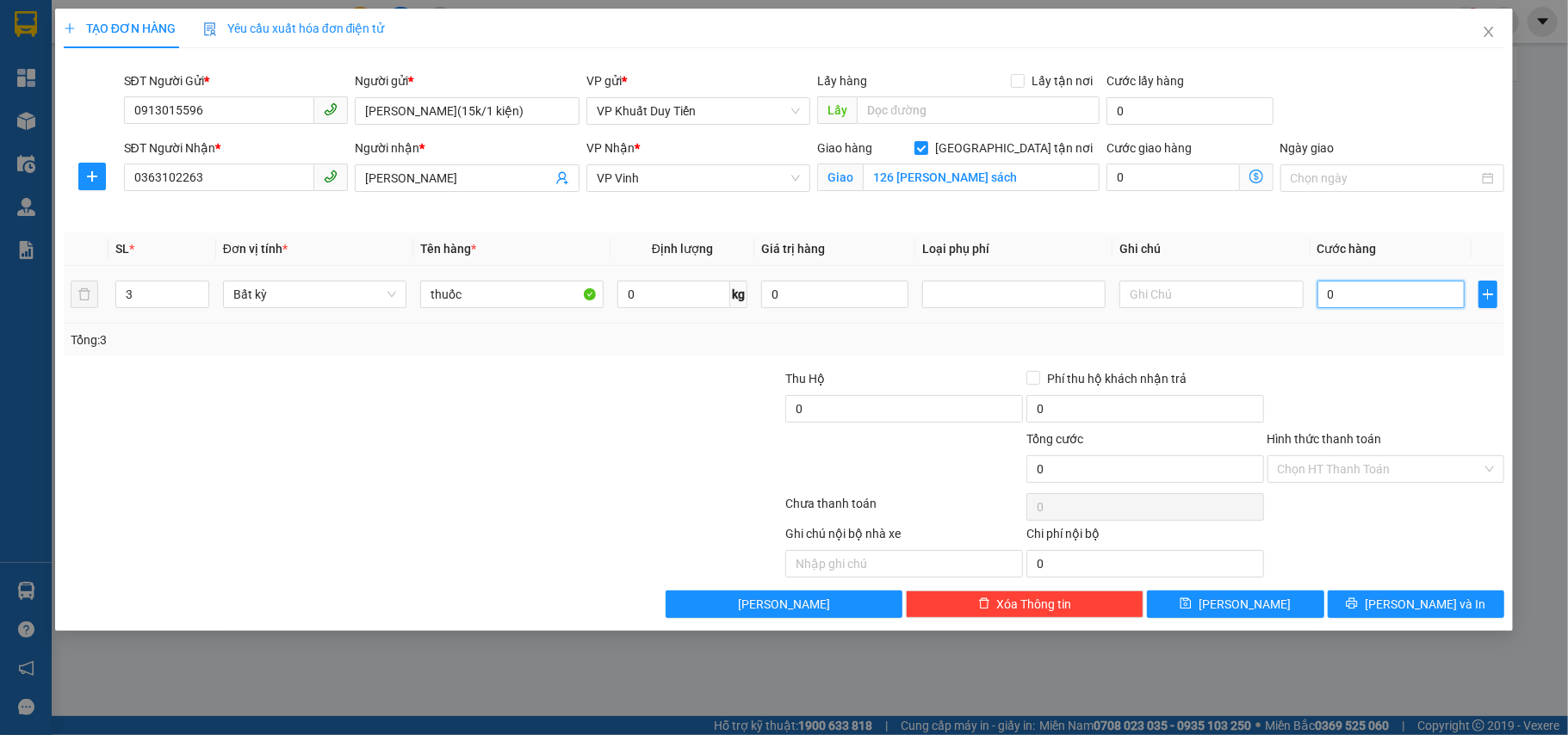
click at [1404, 291] on input "0" at bounding box center [1391, 295] width 147 height 28
type input "4"
type input "45"
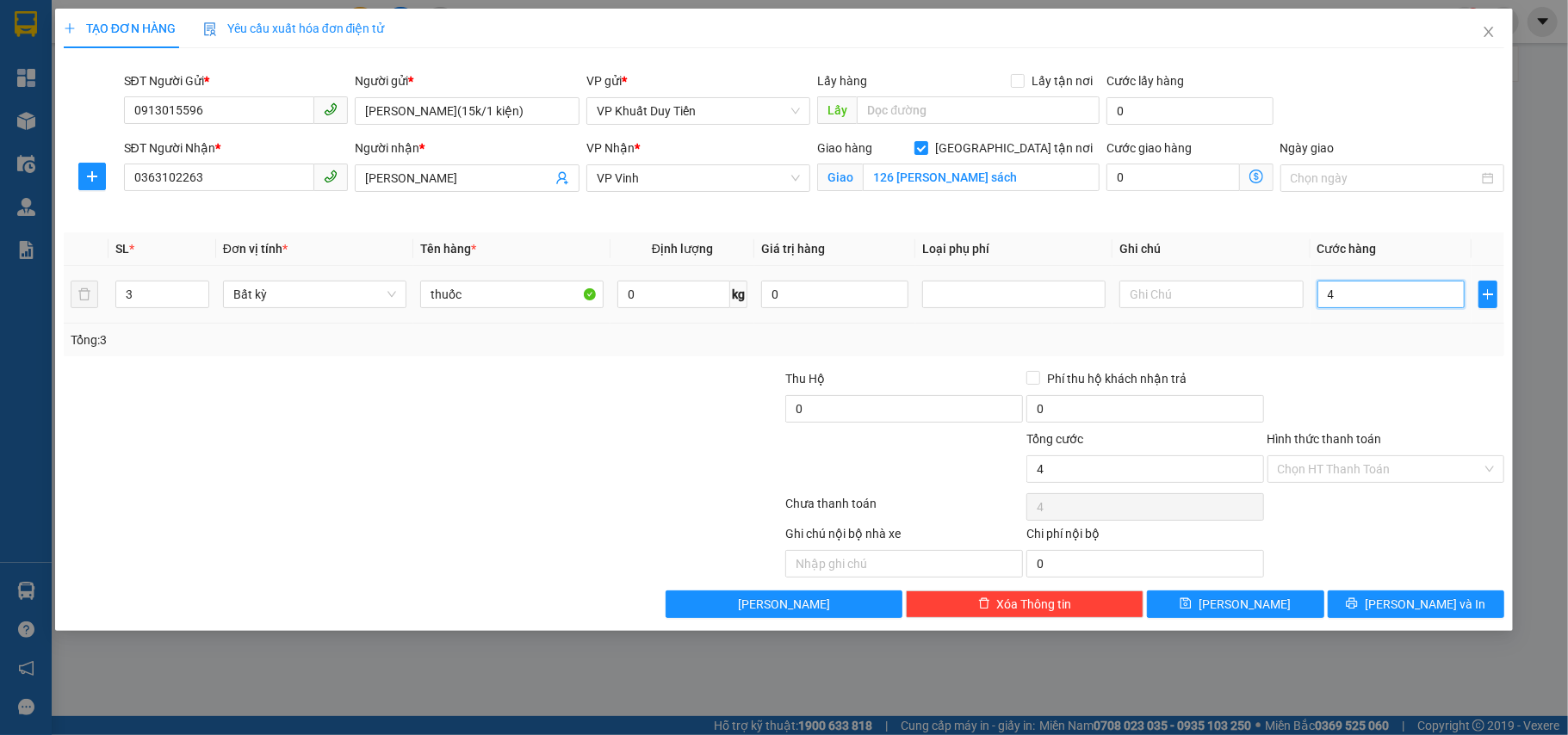
type input "45"
type input "45.000"
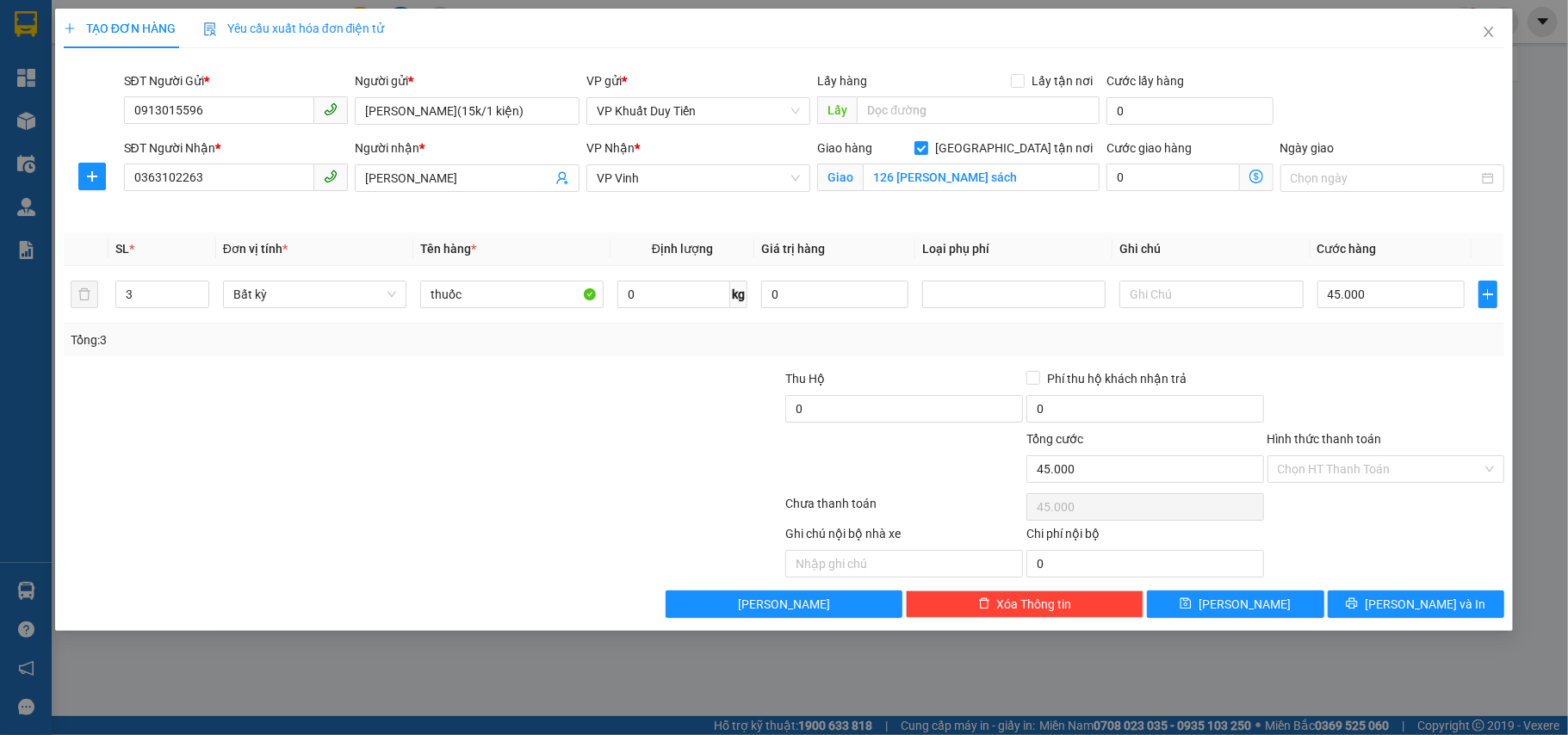
click at [1447, 376] on div at bounding box center [1386, 399] width 241 height 61
click at [1438, 486] on div "Hình thức thanh toán Chọn HT Thanh Toán" at bounding box center [1386, 460] width 238 height 61
click at [1441, 480] on input "Hình thức thanh toán" at bounding box center [1381, 469] width 205 height 26
click at [1441, 490] on div "Transit Pickup Surcharge Ids Transit Deliver Surcharge Ids Transit Deliver Surc…" at bounding box center [784, 340] width 1441 height 556
click at [1421, 478] on input "Hình thức thanh toán" at bounding box center [1381, 469] width 205 height 26
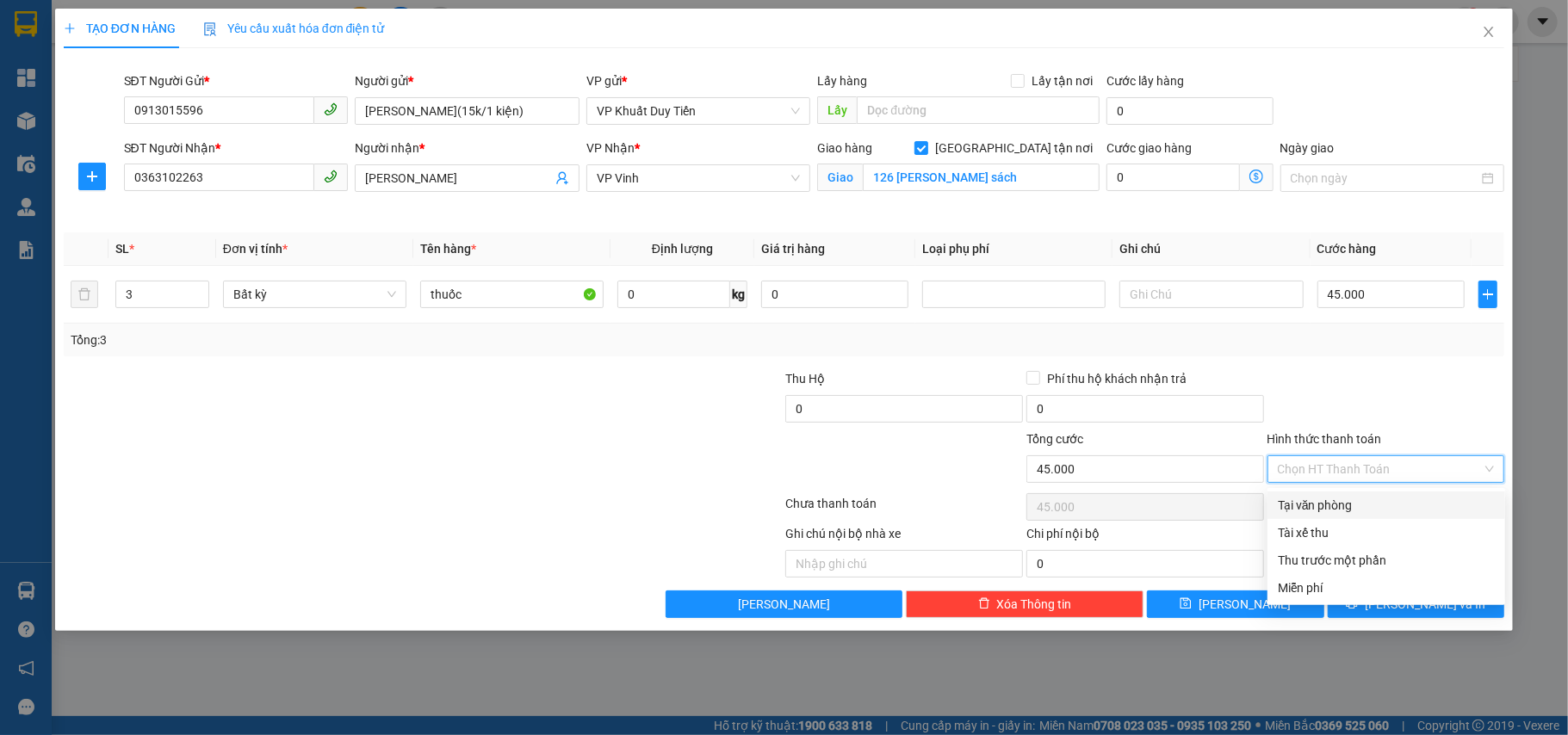
click at [1421, 504] on div "Tại văn phòng" at bounding box center [1386, 506] width 217 height 19
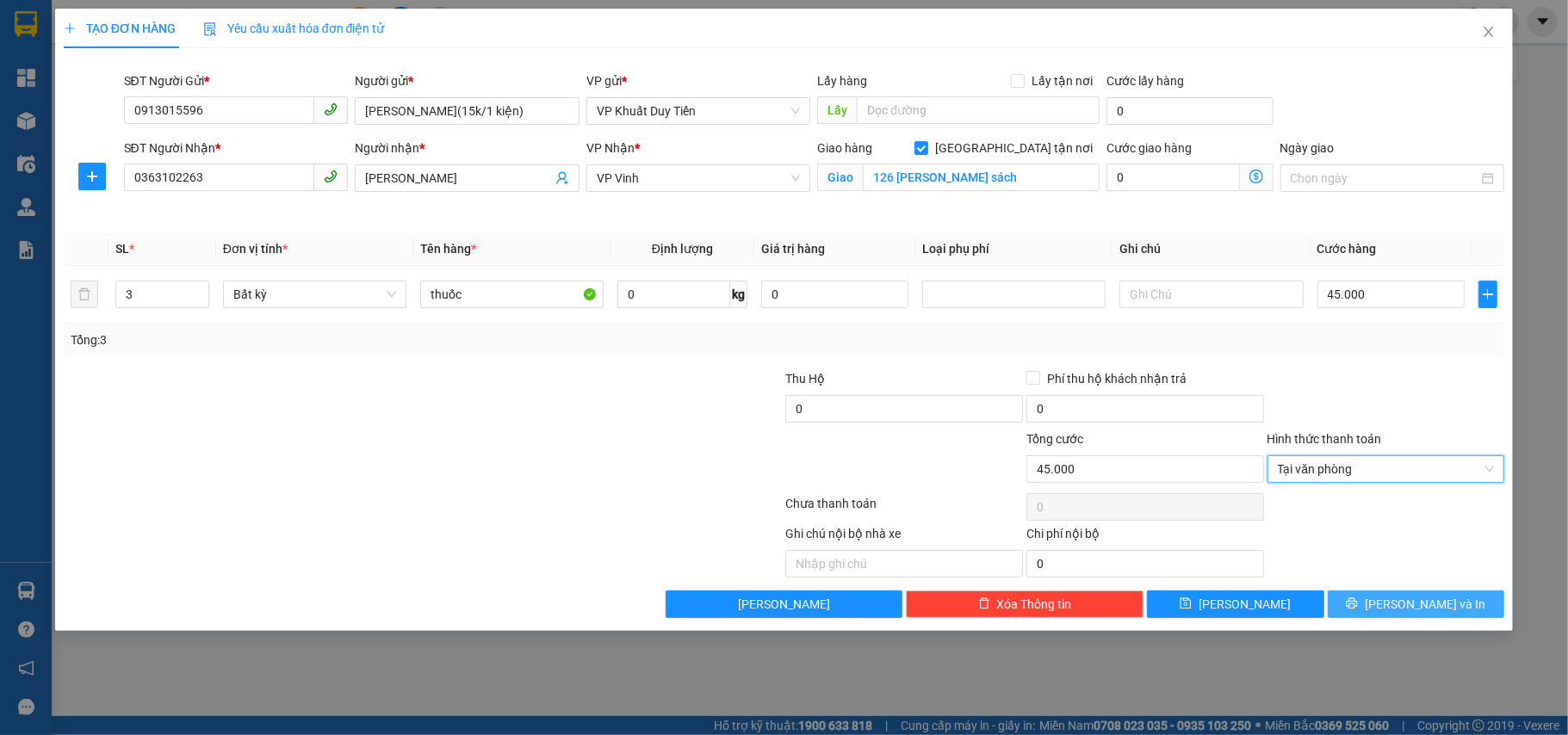
click at [1395, 611] on button "[PERSON_NAME] và In" at bounding box center [1417, 604] width 177 height 28
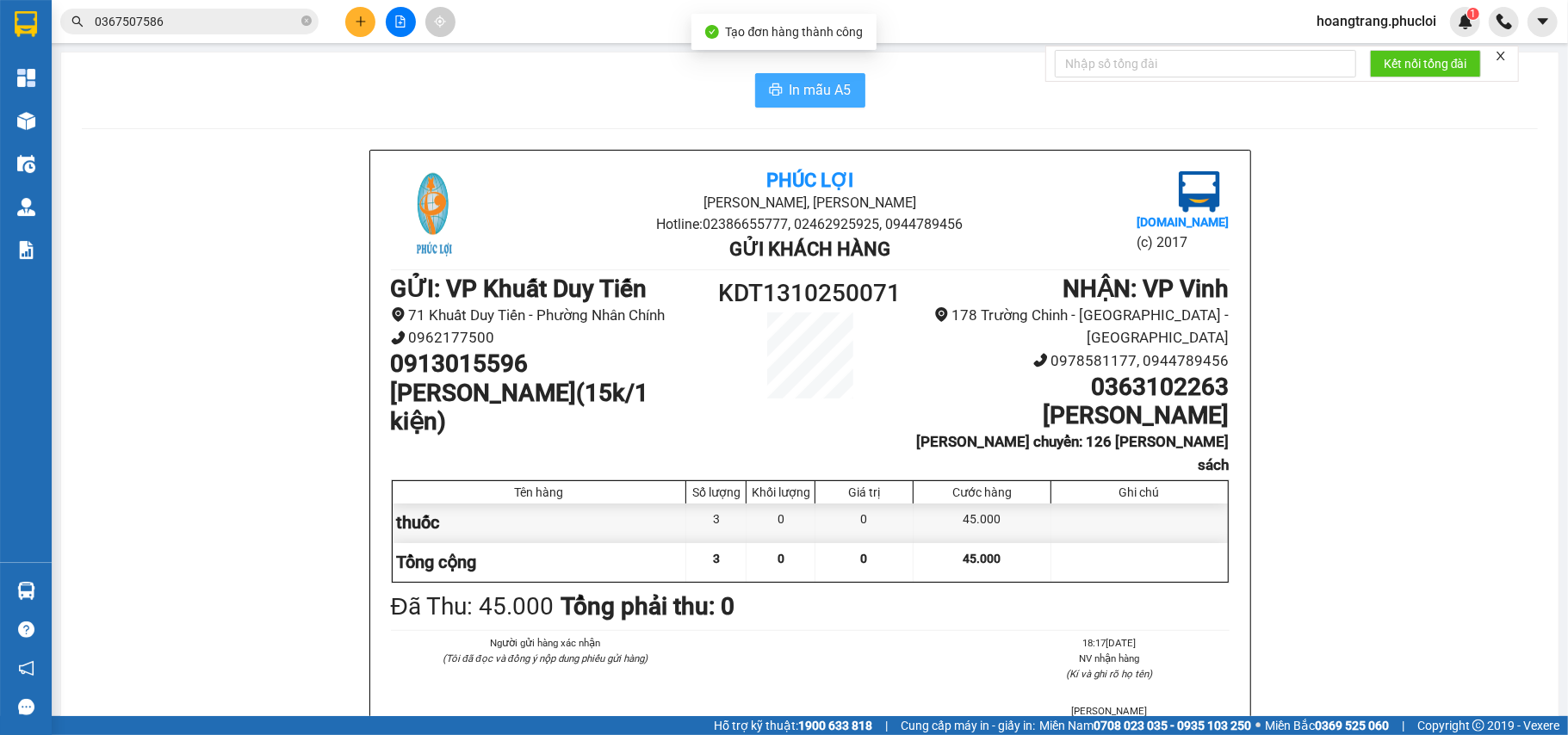
click at [757, 83] on button "In mẫu A5" at bounding box center [811, 90] width 110 height 35
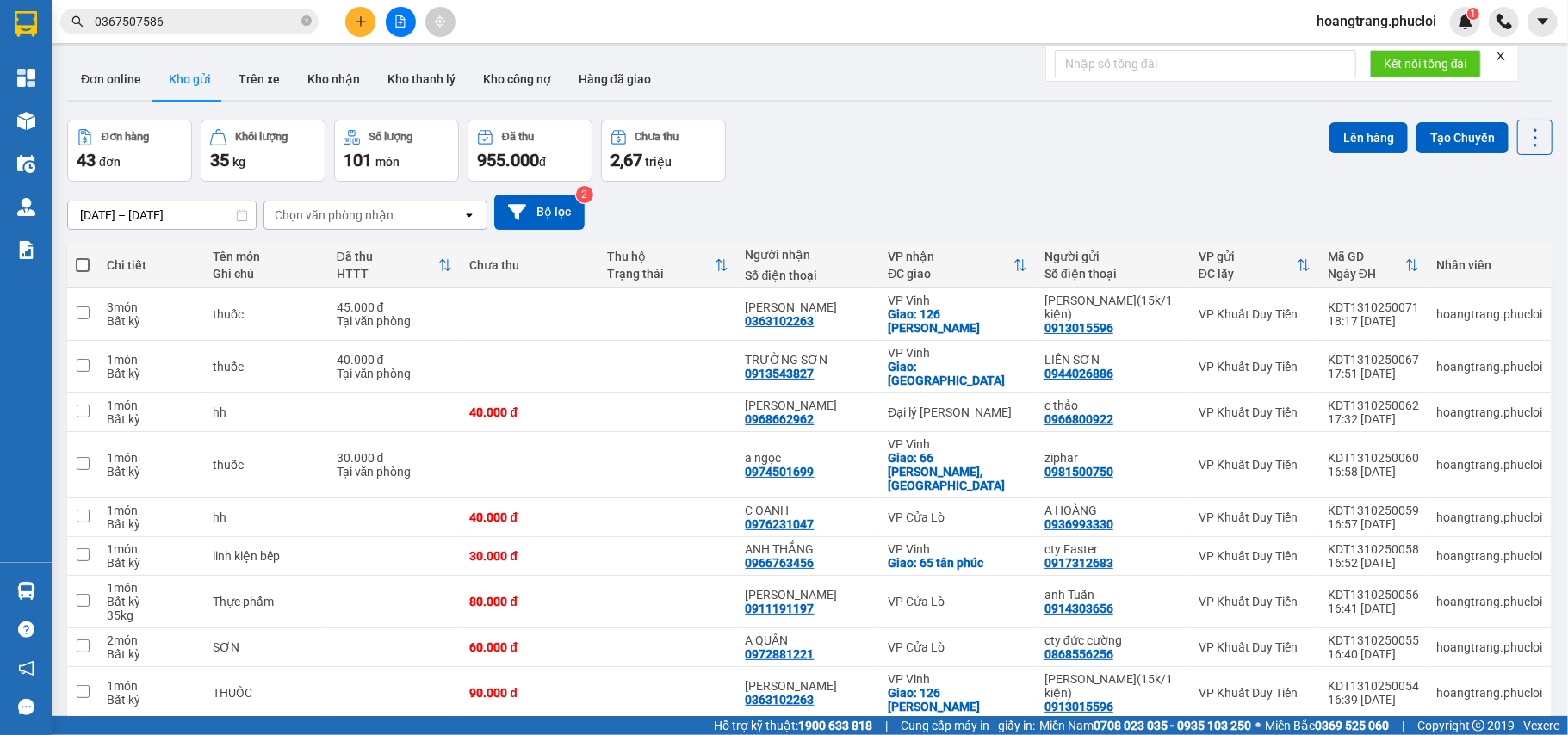
click at [552, 160] on div "955.000 đ" at bounding box center [530, 160] width 106 height 24
click at [528, 160] on span "955.000" at bounding box center [507, 160] width 62 height 21
click at [1410, 313] on icon at bounding box center [1416, 313] width 12 height 12
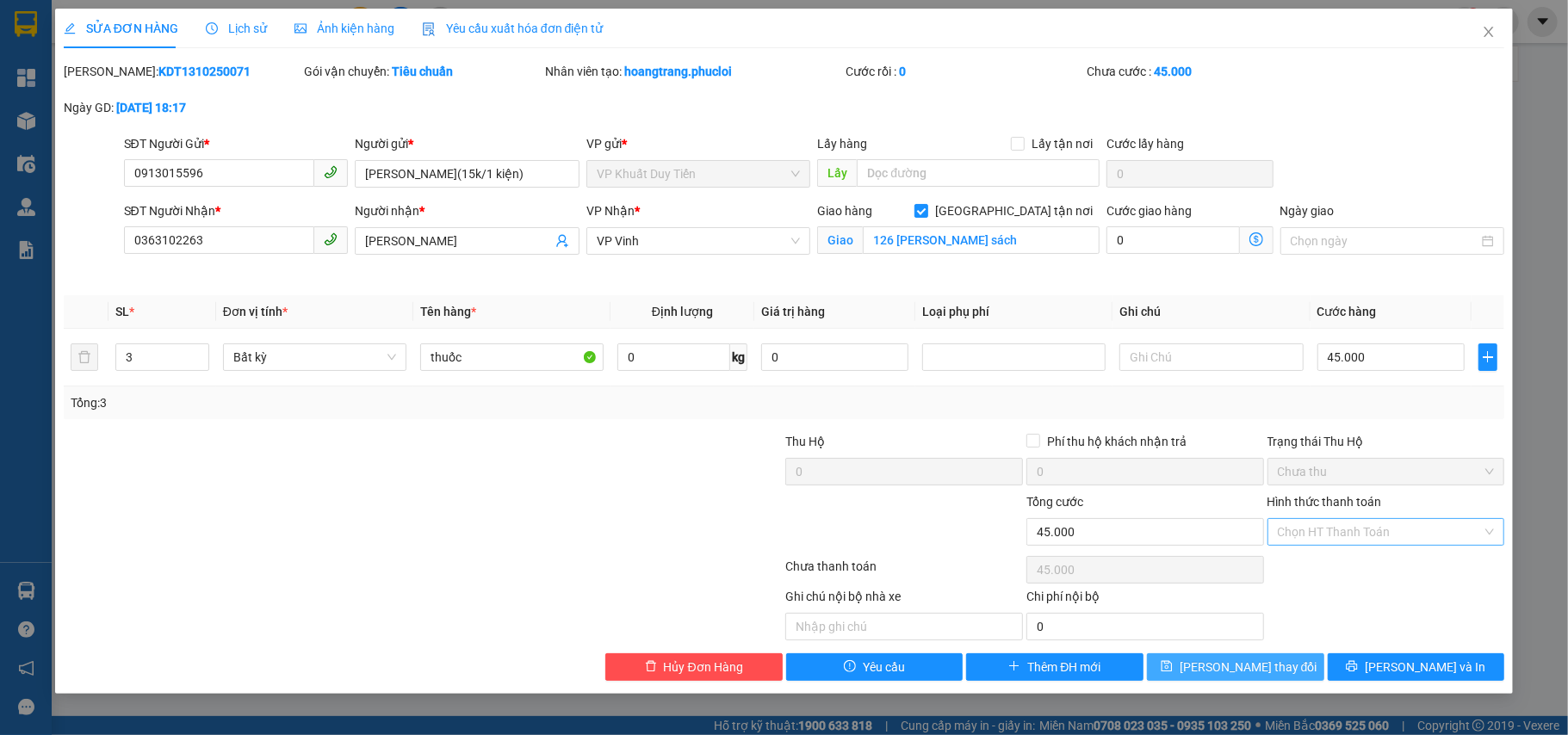
click at [1230, 672] on span "Lưu thay đổi" at bounding box center [1249, 667] width 138 height 19
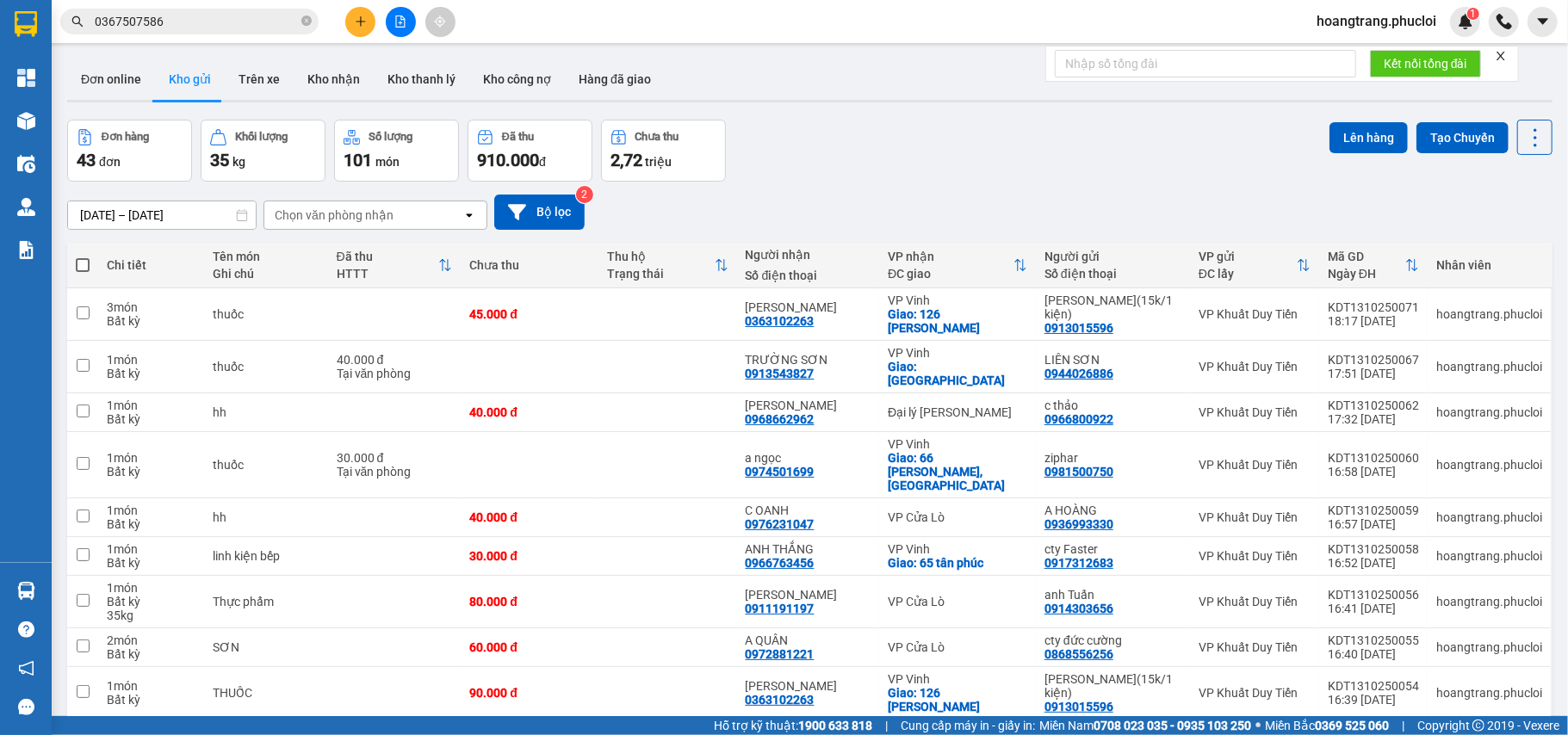
click at [955, 203] on div "09/10/2025 – 13/10/2025 Press the down arrow key to interact with the calendar …" at bounding box center [810, 213] width 1485 height 35
click at [310, 21] on span "0367507586" at bounding box center [189, 21] width 258 height 26
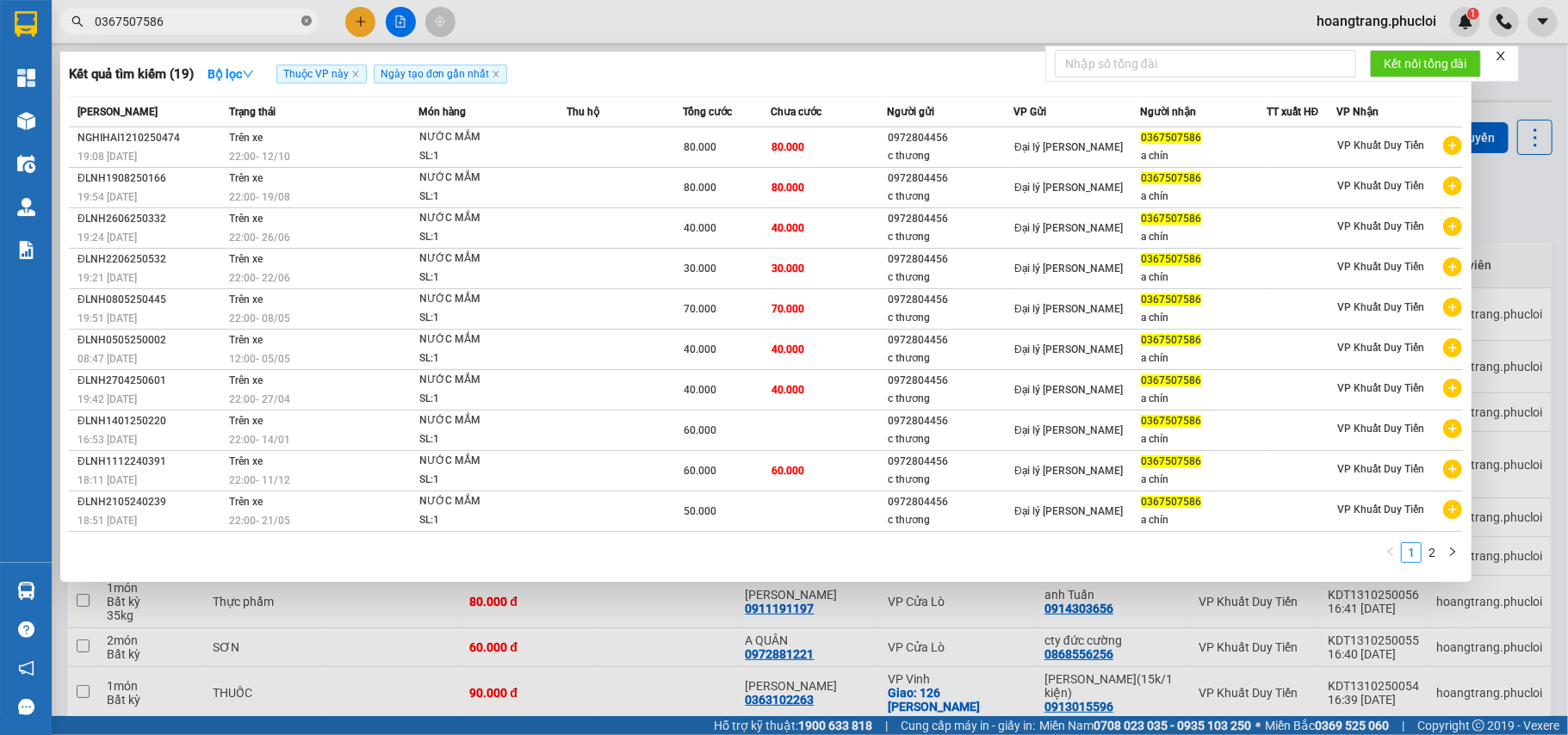
click at [305, 21] on icon "close-circle" at bounding box center [306, 21] width 10 height 10
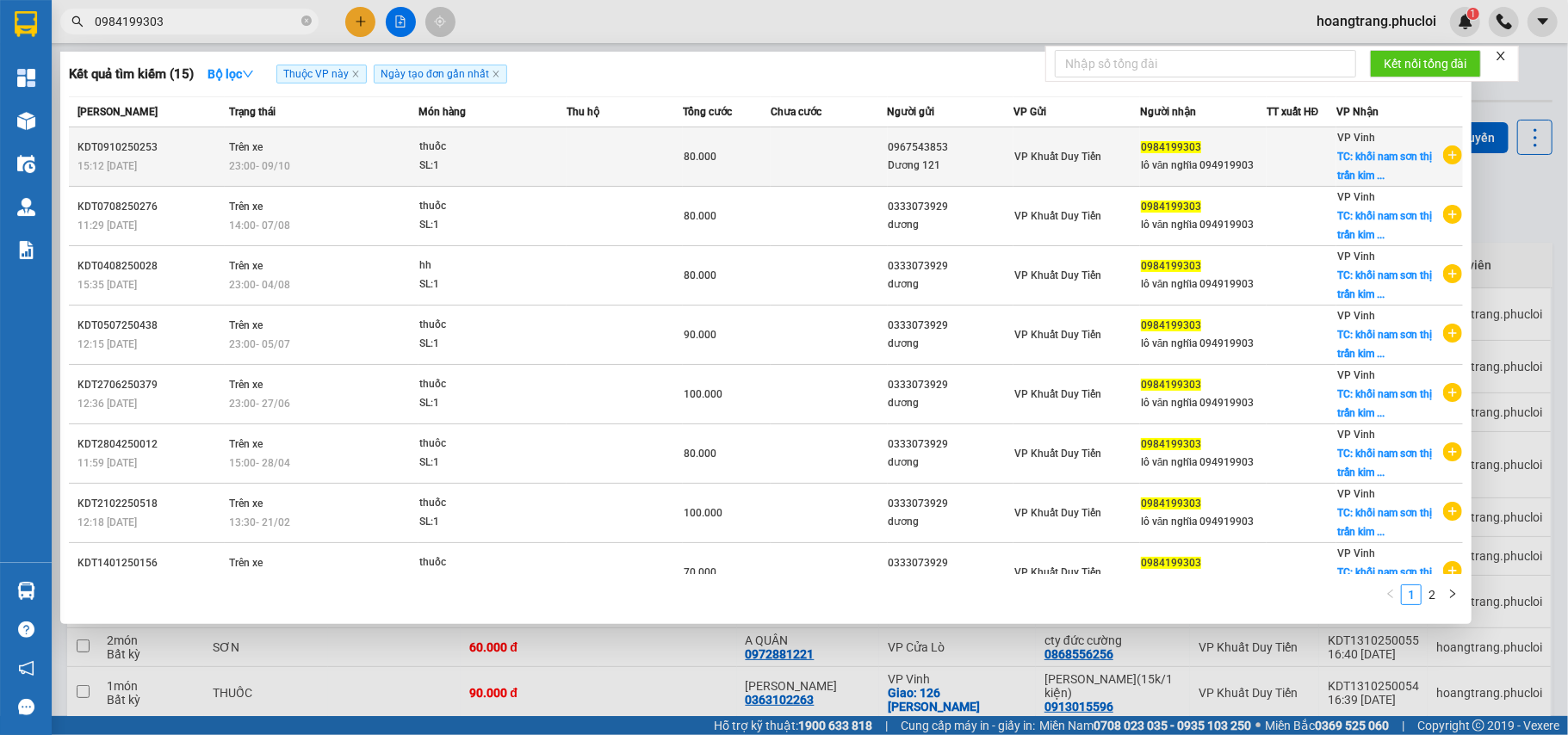
type input "0984199303"
click at [683, 166] on td "80.000" at bounding box center [727, 158] width 88 height 60
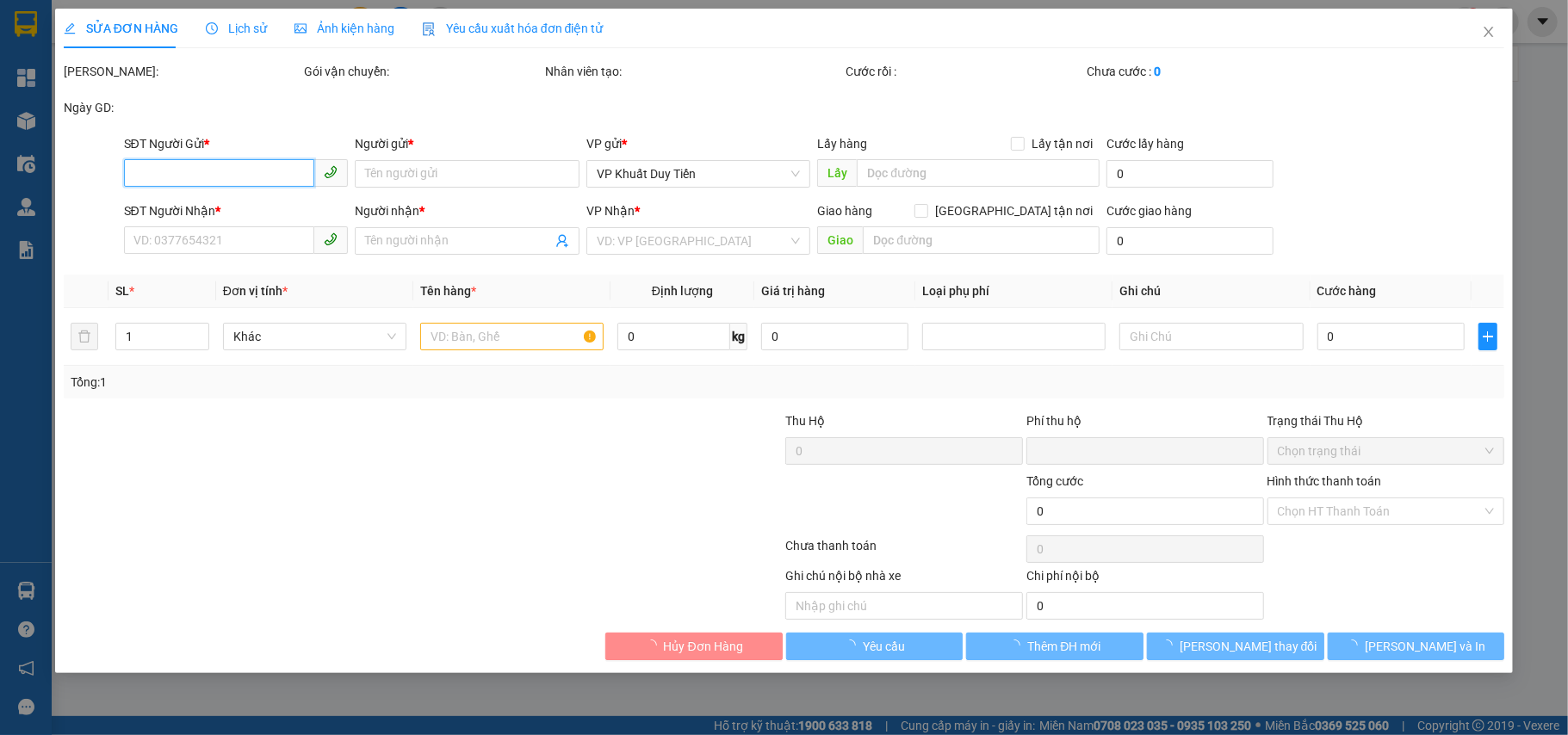
type input "0967543853"
type input "Dương 121"
type input "0984199303"
type input "lô văn nghĩa 094919903"
checkbox input "true"
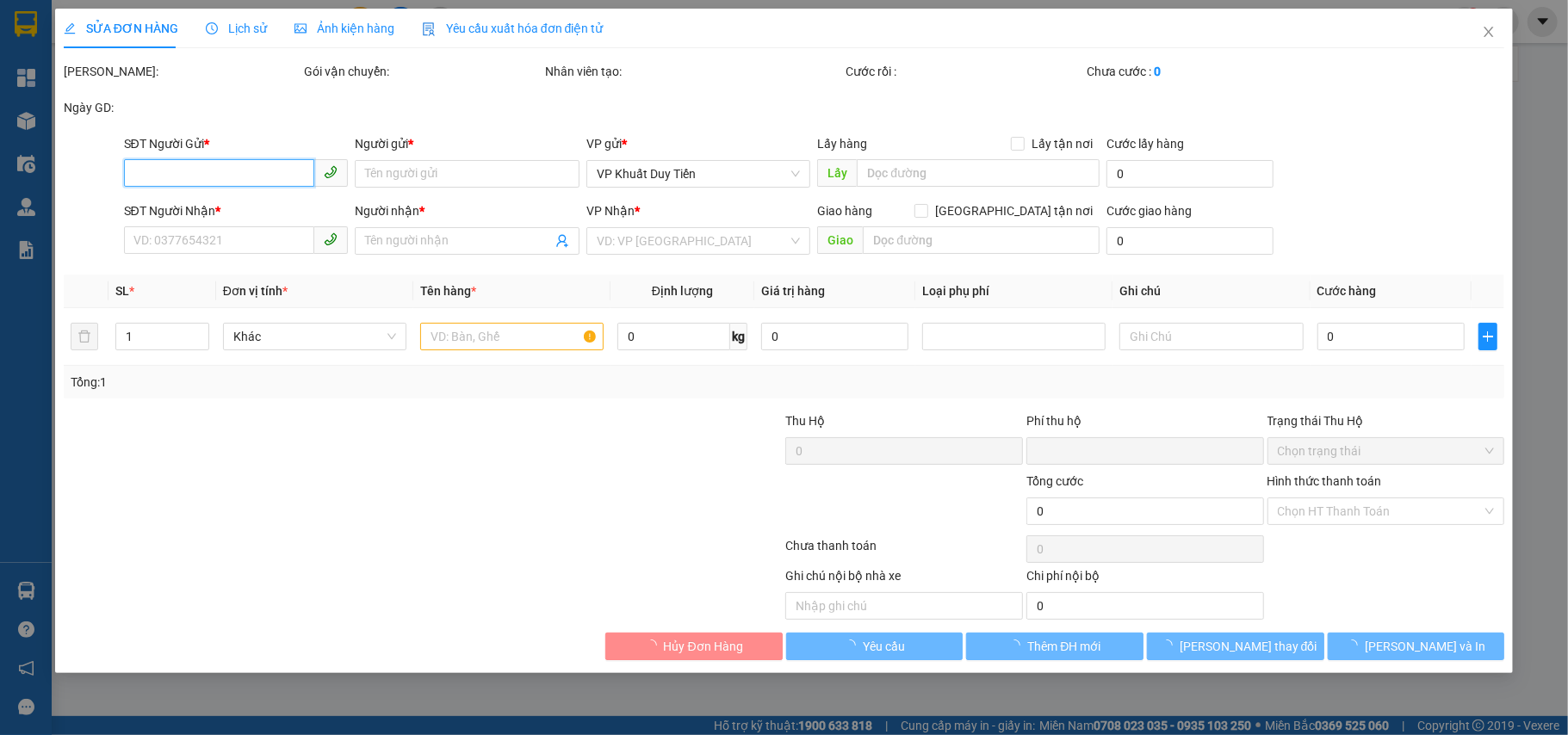
type input "khối nam sơn thị trấn kim sơn huyện quế phong"
type input "0"
type input "80.000"
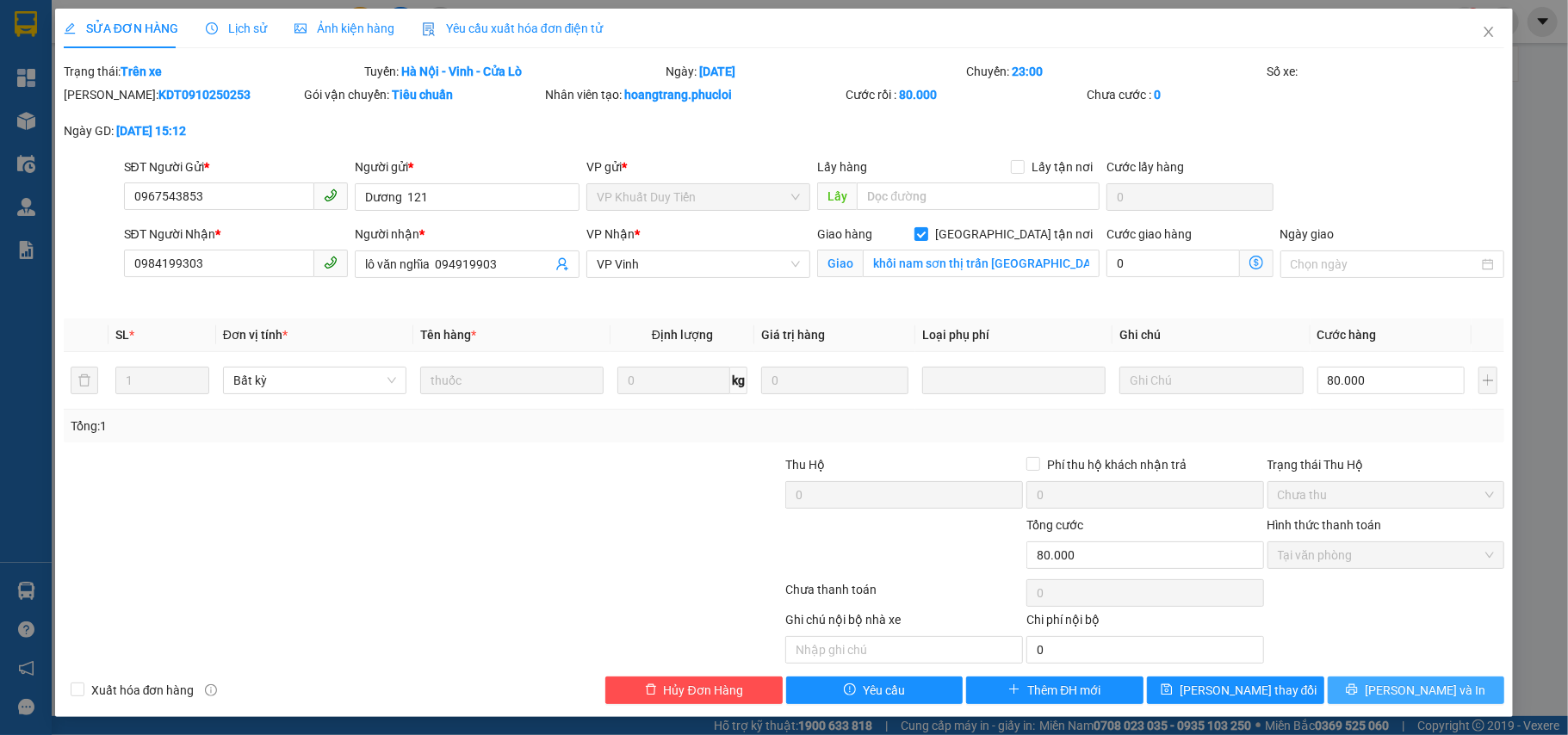
click at [1365, 689] on button "[PERSON_NAME] và In" at bounding box center [1417, 691] width 177 height 28
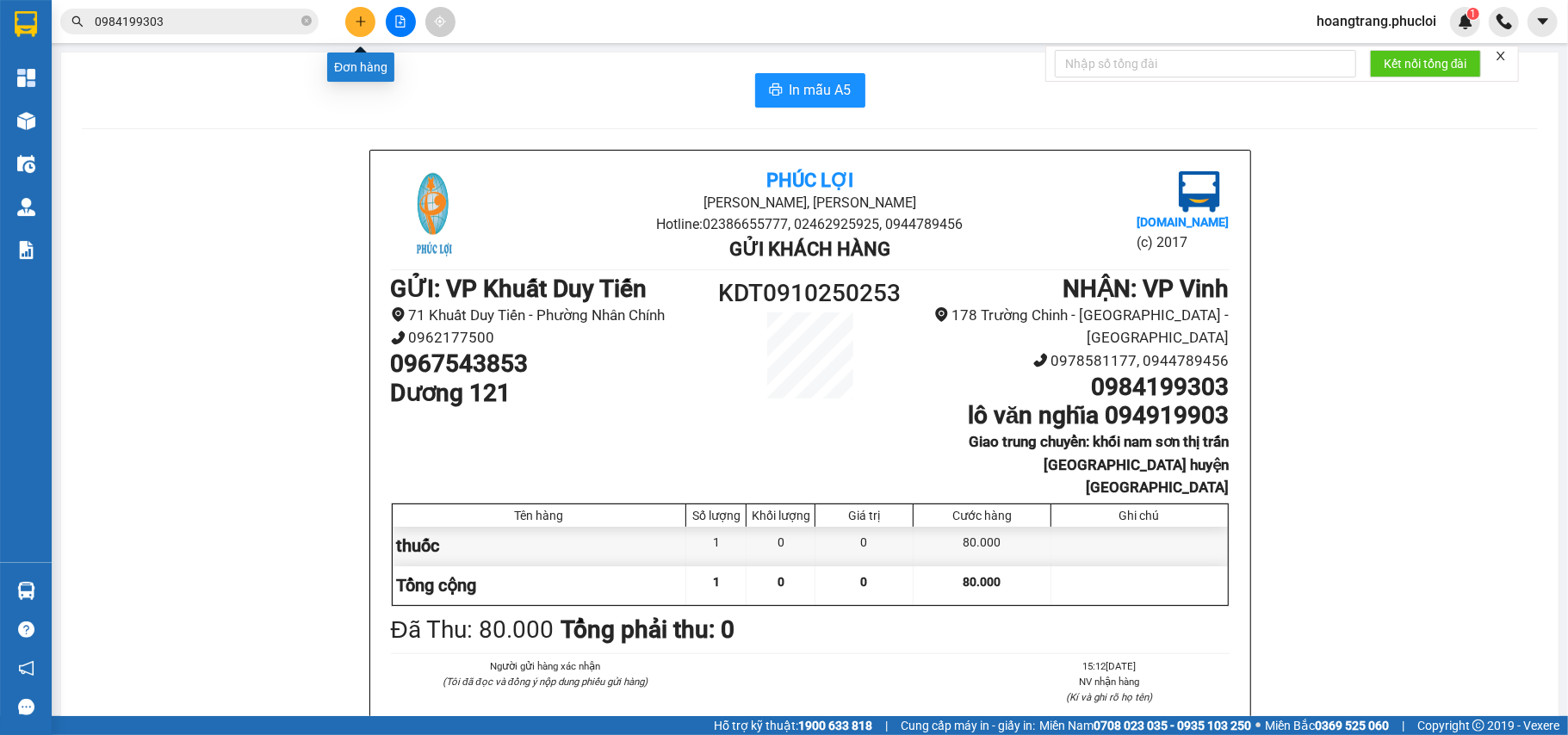
click at [360, 16] on icon "plus" at bounding box center [360, 21] width 12 height 12
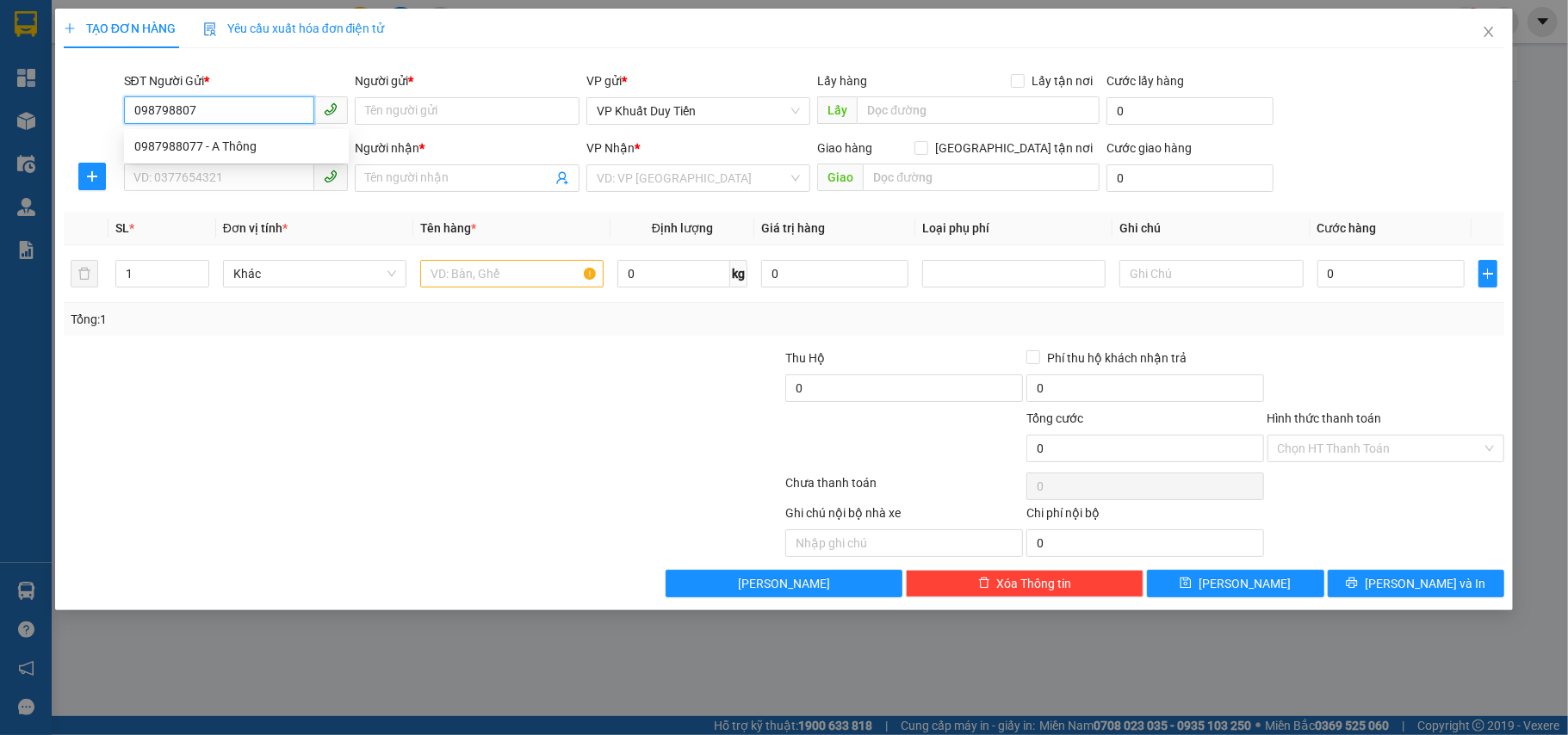
type input "0987988077"
click at [250, 145] on div "0987988077 - A Thông" at bounding box center [236, 146] width 204 height 19
type input "A Thông"
type input "0987988077"
click at [250, 173] on input "SĐT Người Nhận *" at bounding box center [219, 177] width 191 height 28
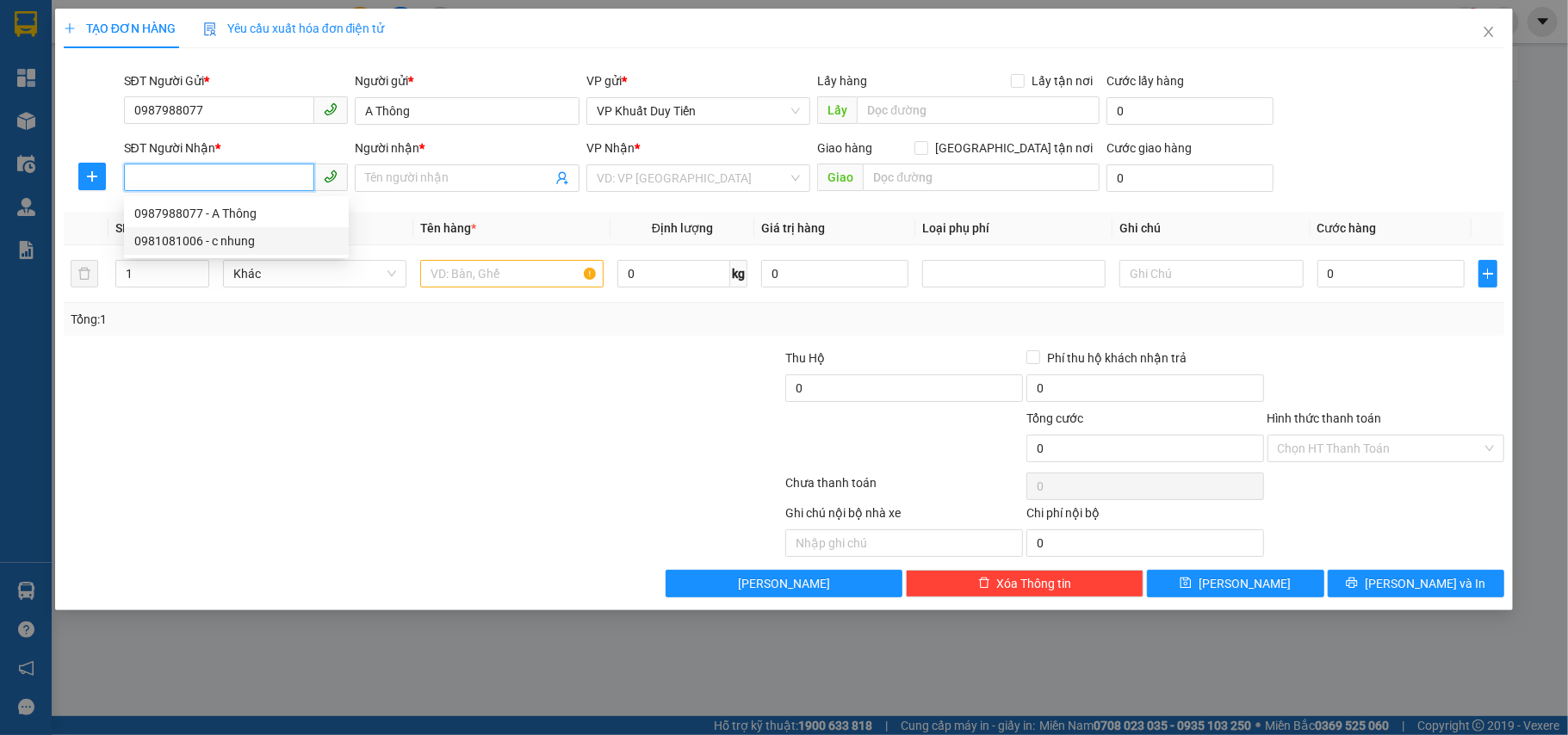
drag, startPoint x: 238, startPoint y: 236, endPoint x: 231, endPoint y: 245, distance: 11.4
click at [240, 236] on div "0981081006 - c nhung" at bounding box center [236, 241] width 204 height 19
type input "0981081006"
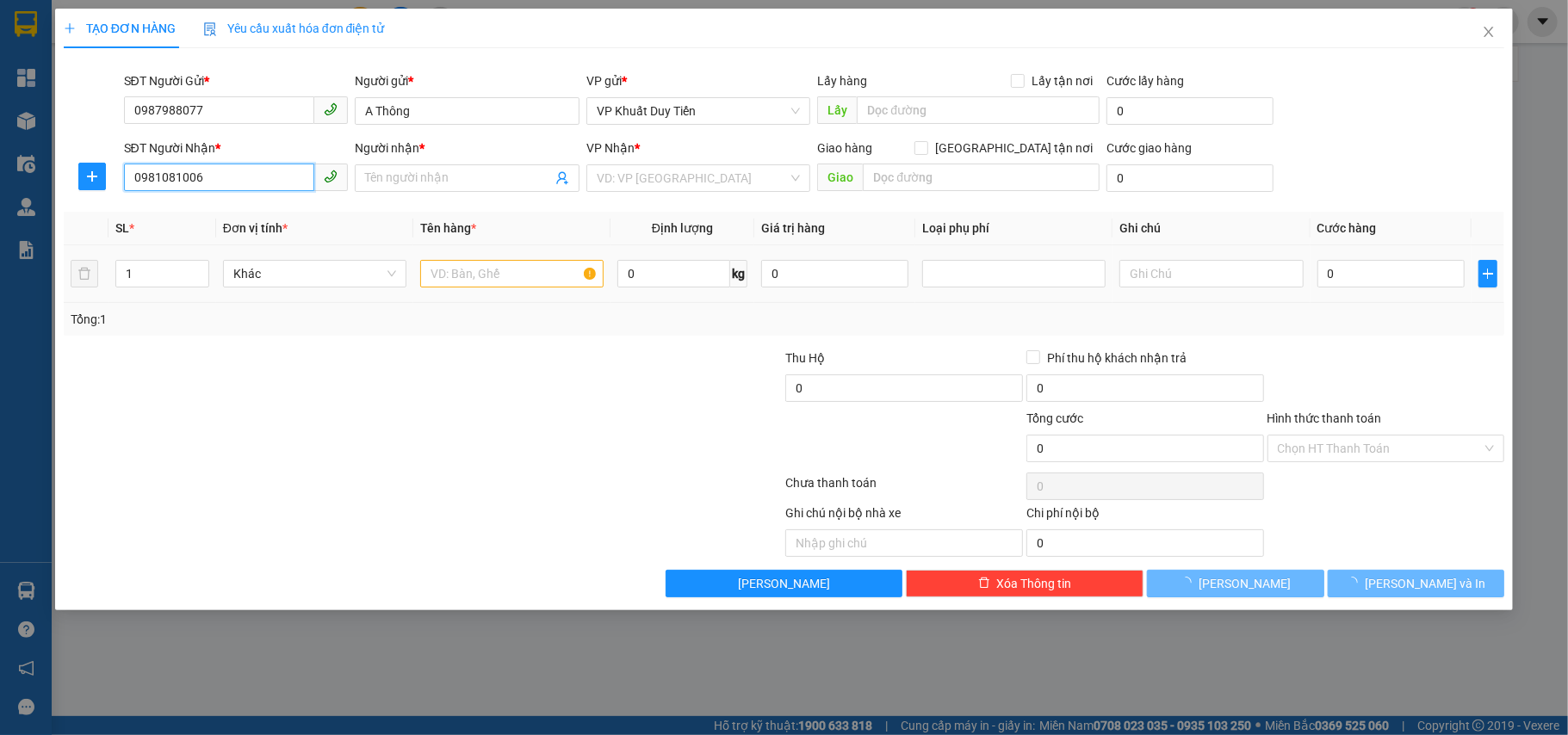
type input "c nhung"
checkbox input "true"
type input "10 Ngõ 1A, Đ.[PERSON_NAME], P.Bến Thủy"
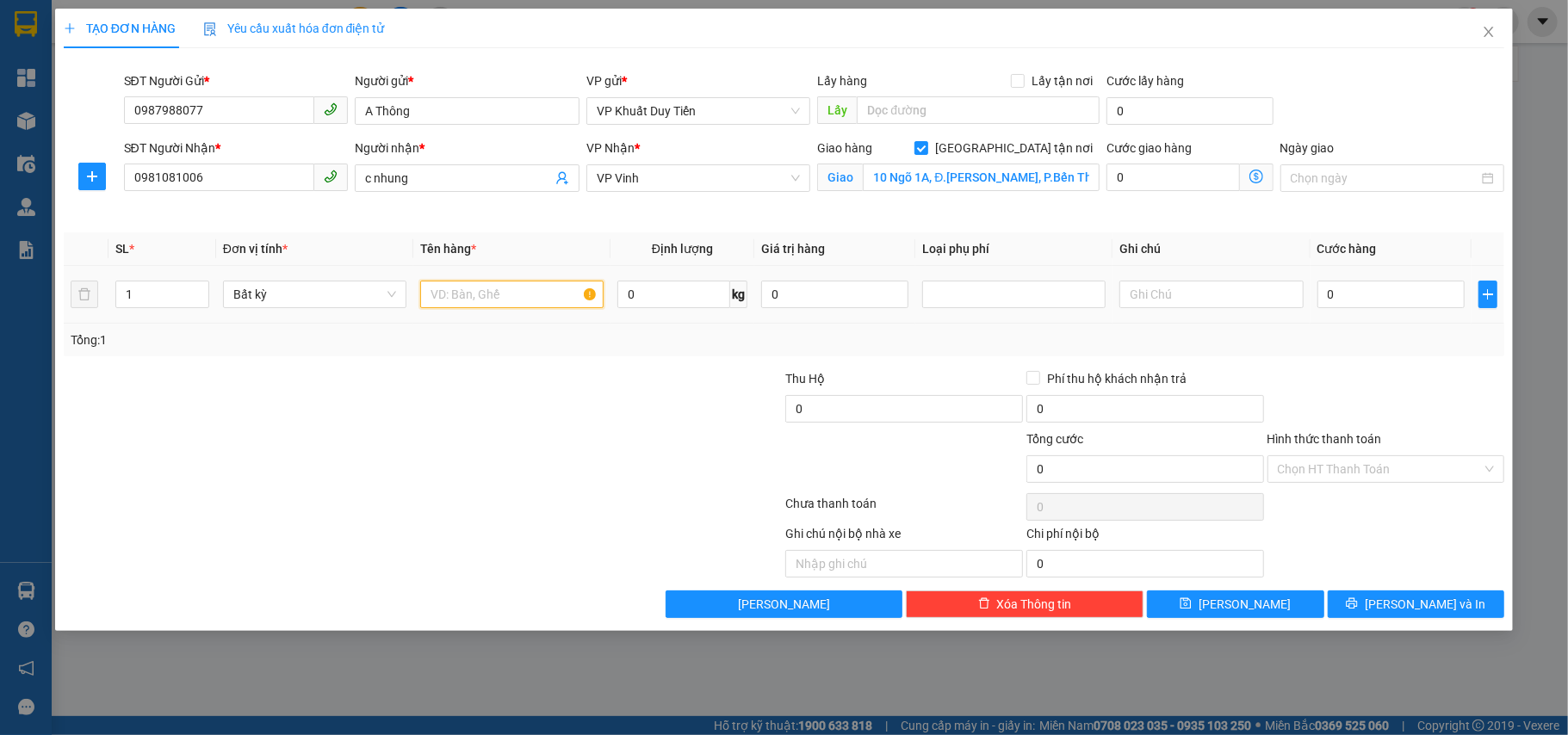
click at [466, 293] on input "text" at bounding box center [512, 295] width 184 height 28
type input "quần áo"
click at [1426, 291] on input "0" at bounding box center [1391, 295] width 147 height 28
click at [1417, 340] on div "Tổng: 1" at bounding box center [784, 340] width 1428 height 19
click at [1423, 610] on span "[PERSON_NAME] và In" at bounding box center [1424, 604] width 120 height 19
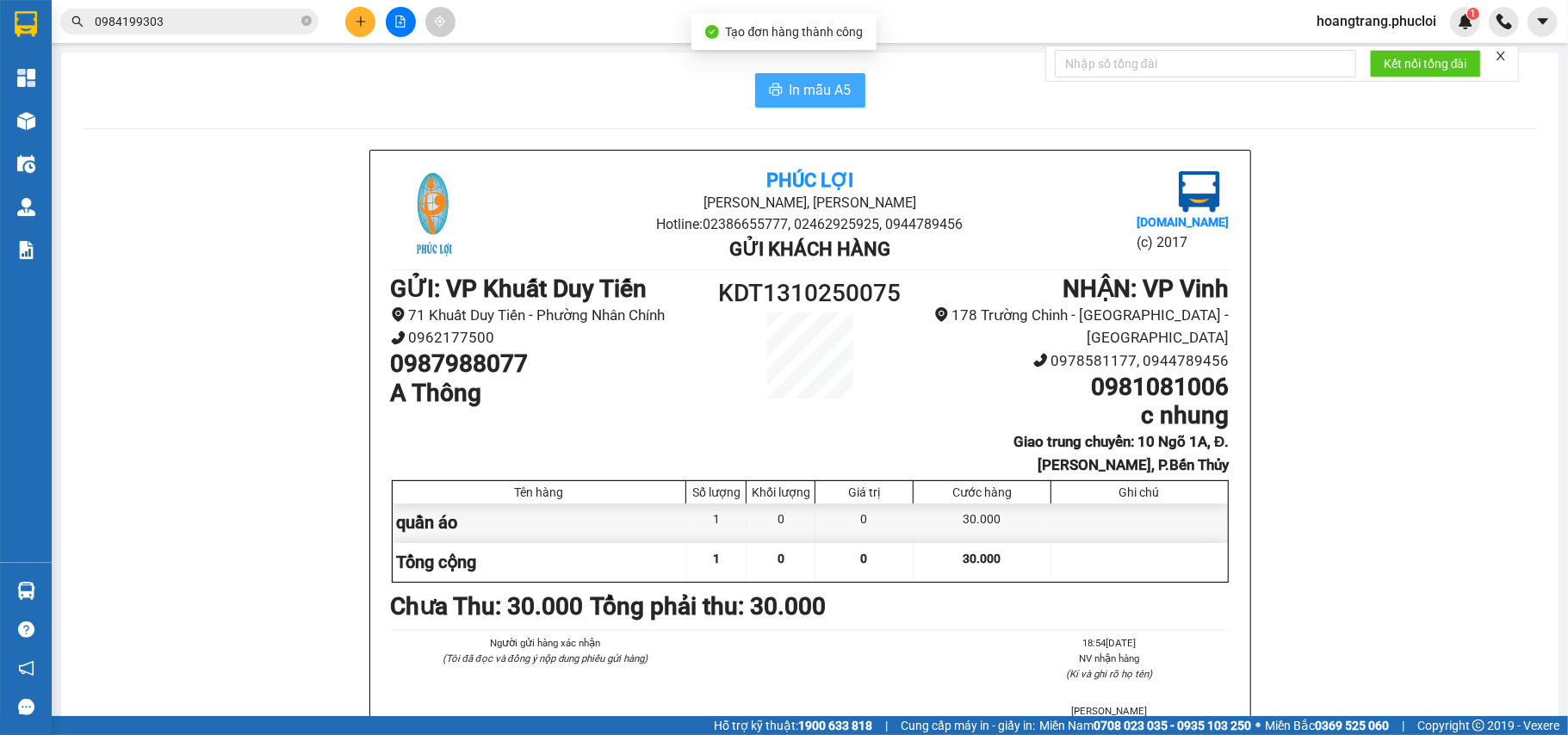
click at [776, 87] on button "In mẫu A5" at bounding box center [811, 90] width 110 height 35
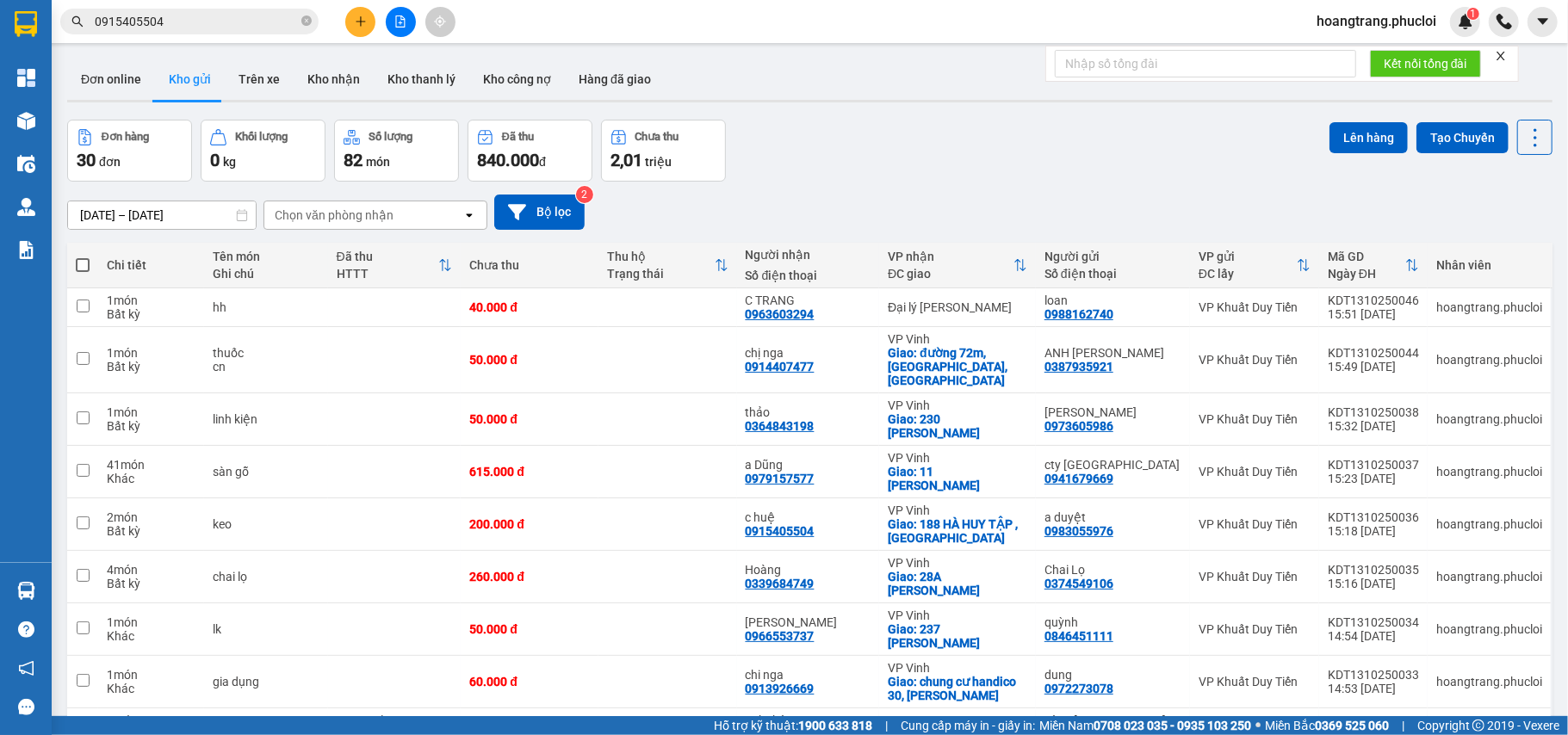
click at [366, 16] on icon "plus" at bounding box center [360, 21] width 12 height 12
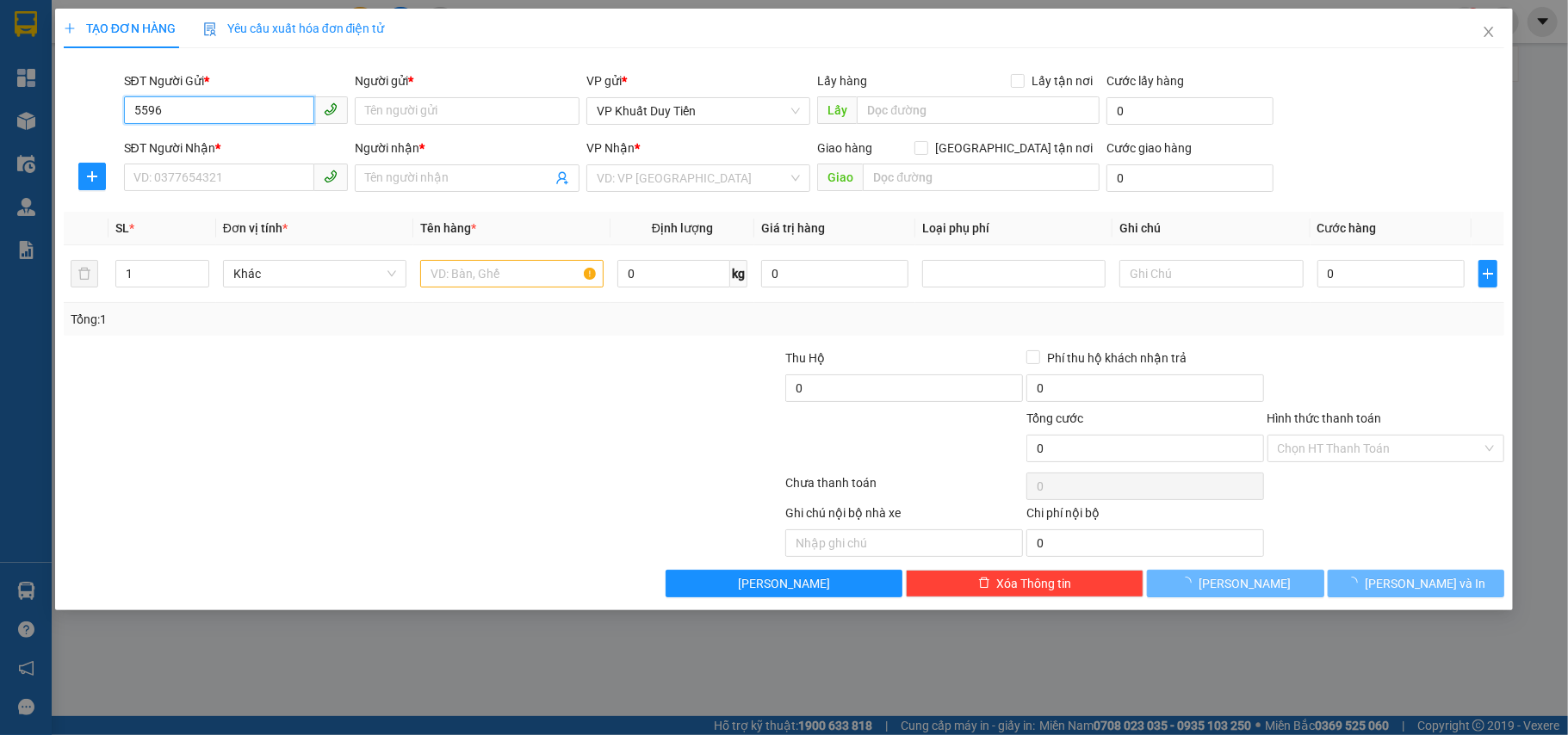
click at [289, 124] on input "5596" at bounding box center [219, 110] width 191 height 28
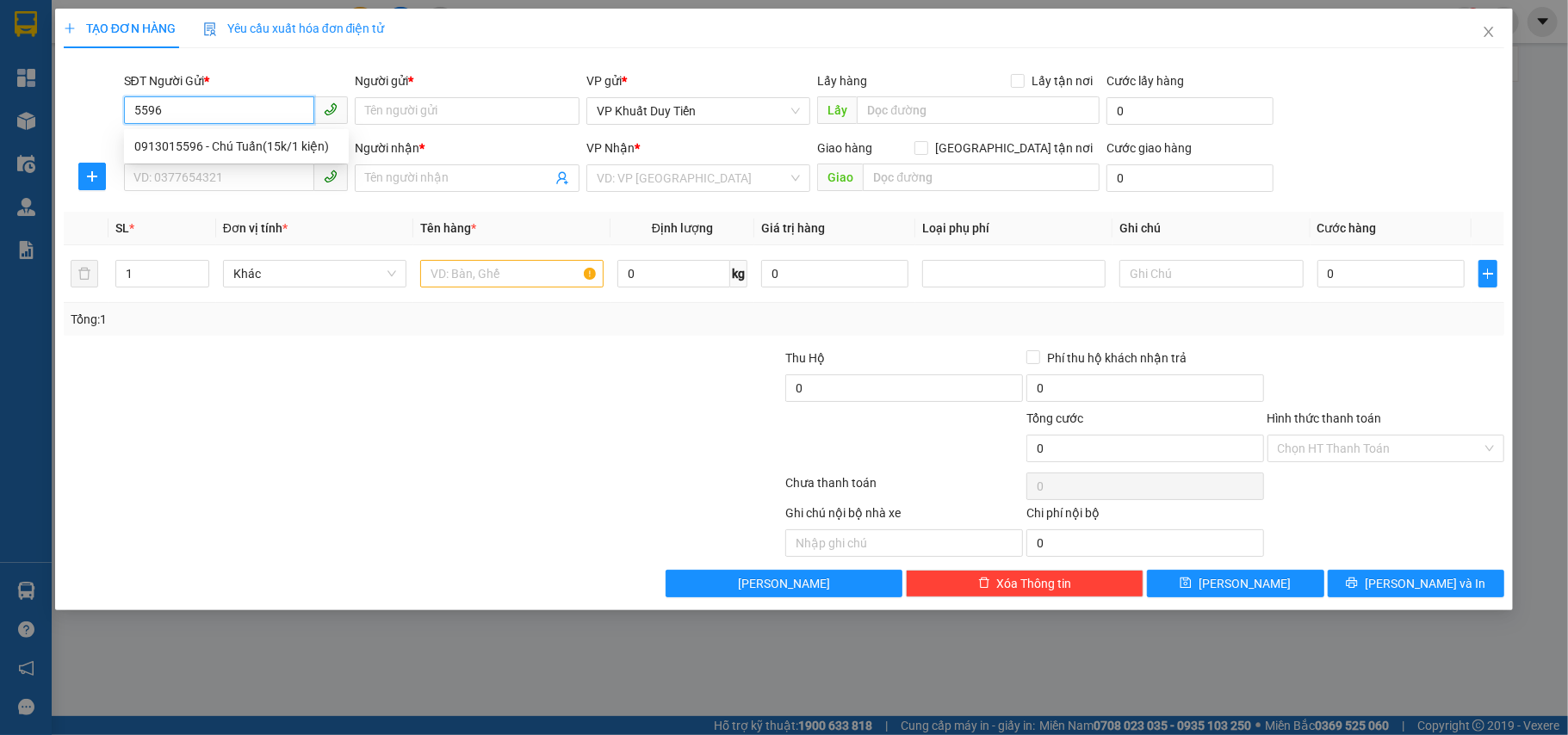
click at [289, 115] on input "5596" at bounding box center [219, 110] width 191 height 28
click at [284, 134] on div "0913015596 - Chú Tuấn(15k/1 kiện)" at bounding box center [236, 146] width 225 height 28
type input "0913015596"
type input "[PERSON_NAME](15k/1 kiện)"
type input "0913015596"
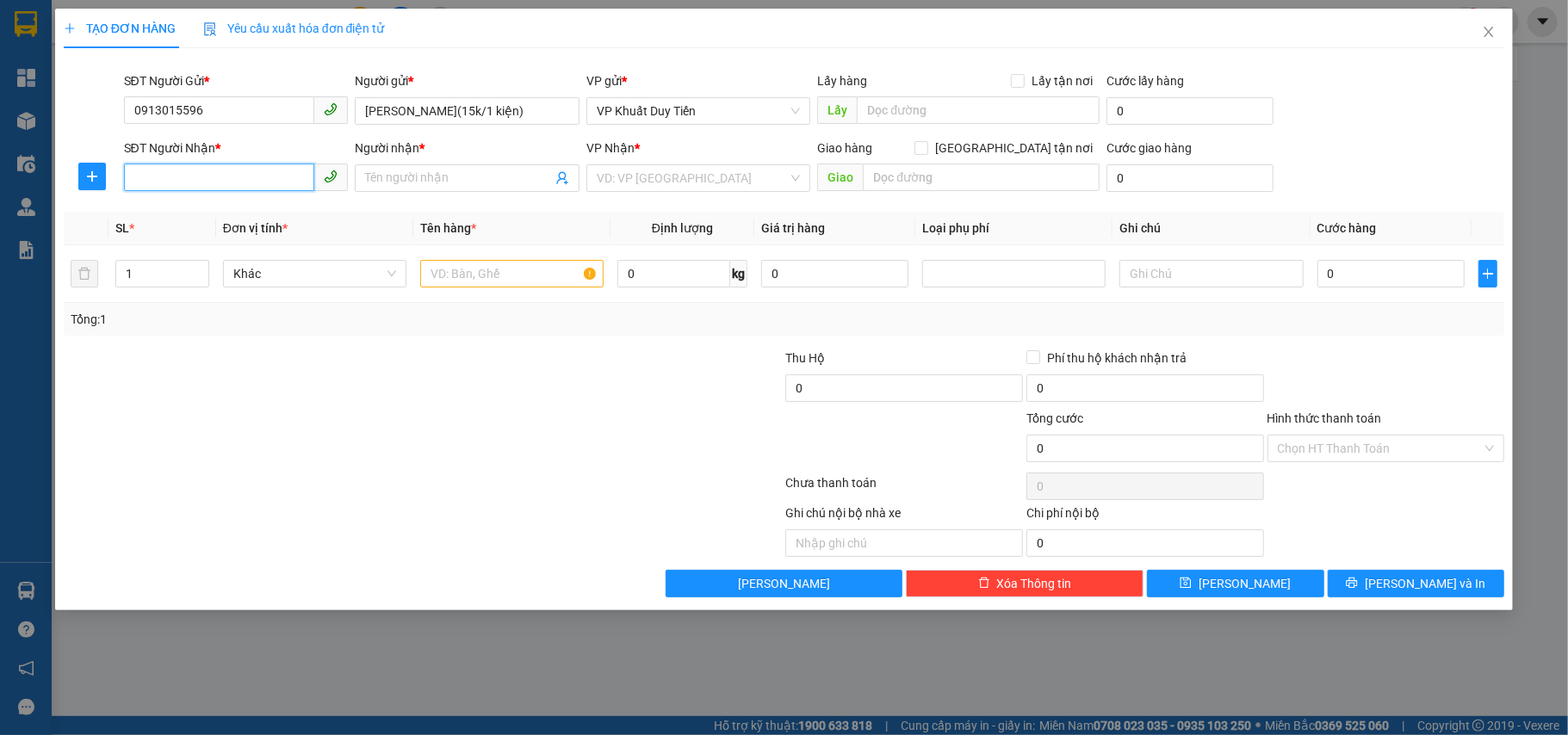
click at [257, 175] on input "SĐT Người Nhận *" at bounding box center [219, 177] width 191 height 28
click at [236, 215] on div "0363102263 - [PERSON_NAME]" at bounding box center [236, 214] width 204 height 19
type input "0363102263"
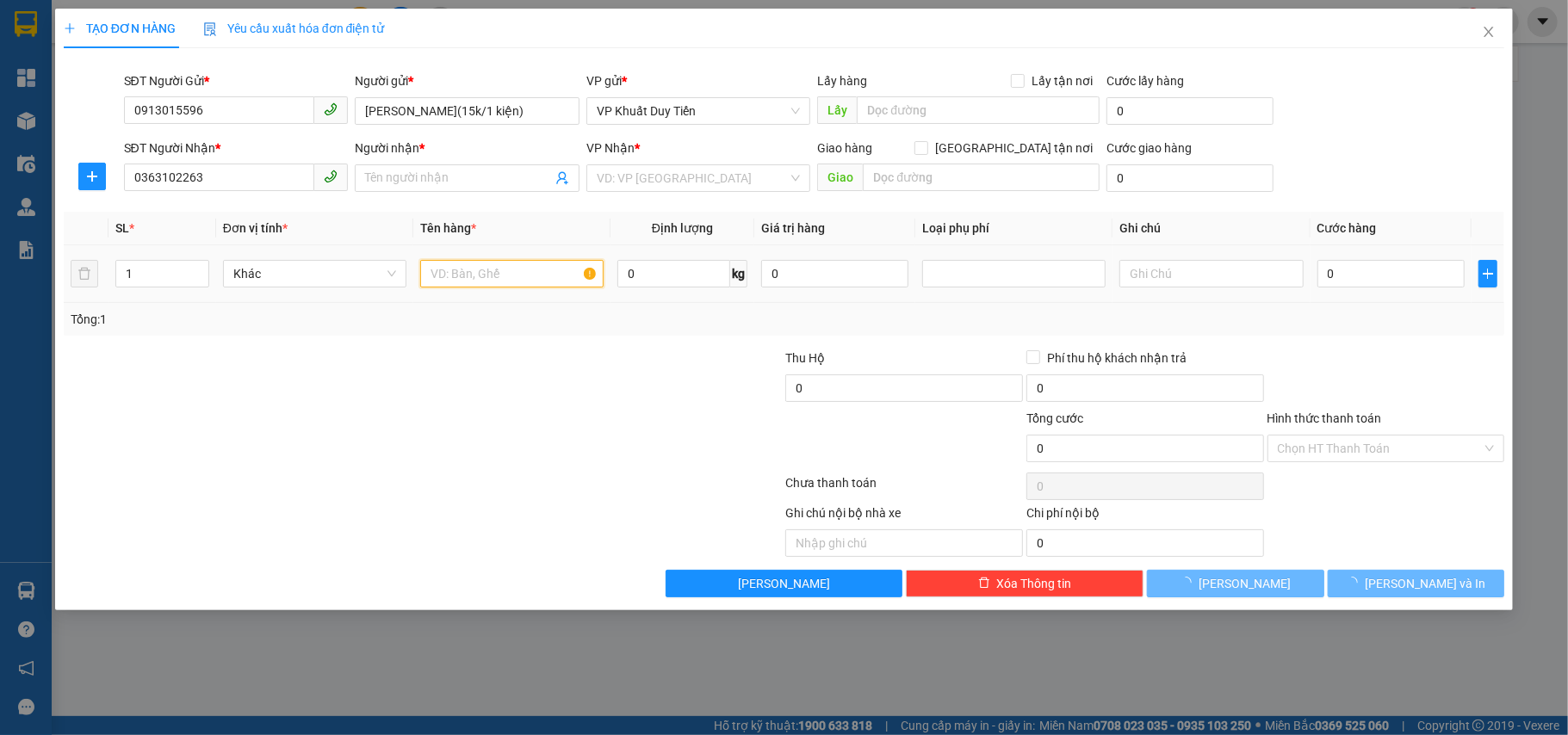
click at [479, 285] on input "text" at bounding box center [512, 274] width 184 height 28
type input "[PERSON_NAME]"
checkbox input "true"
type input "126 nguyễn sỹ sách"
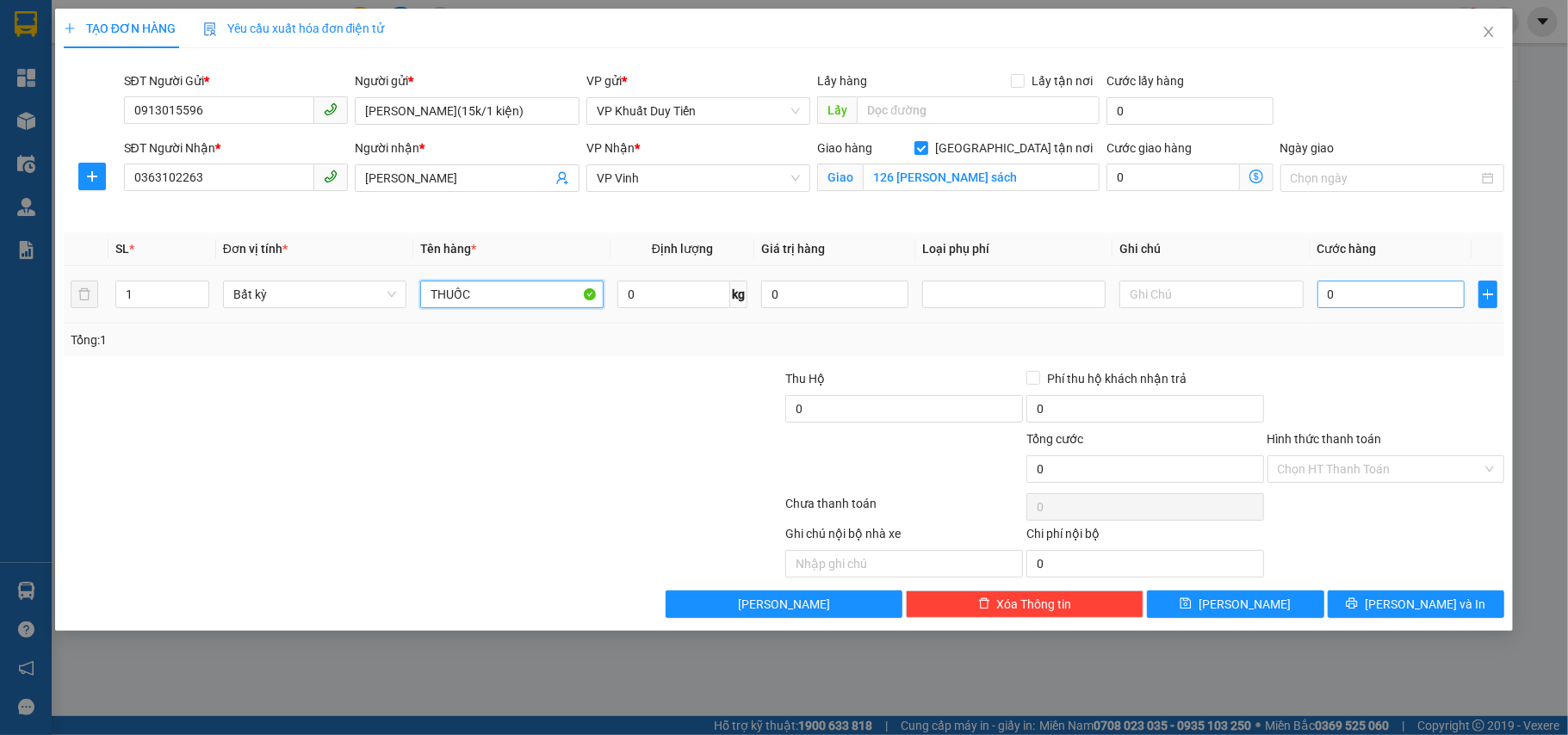
type input "THUỐC"
click at [1440, 297] on input "0" at bounding box center [1391, 295] width 147 height 28
type input "9"
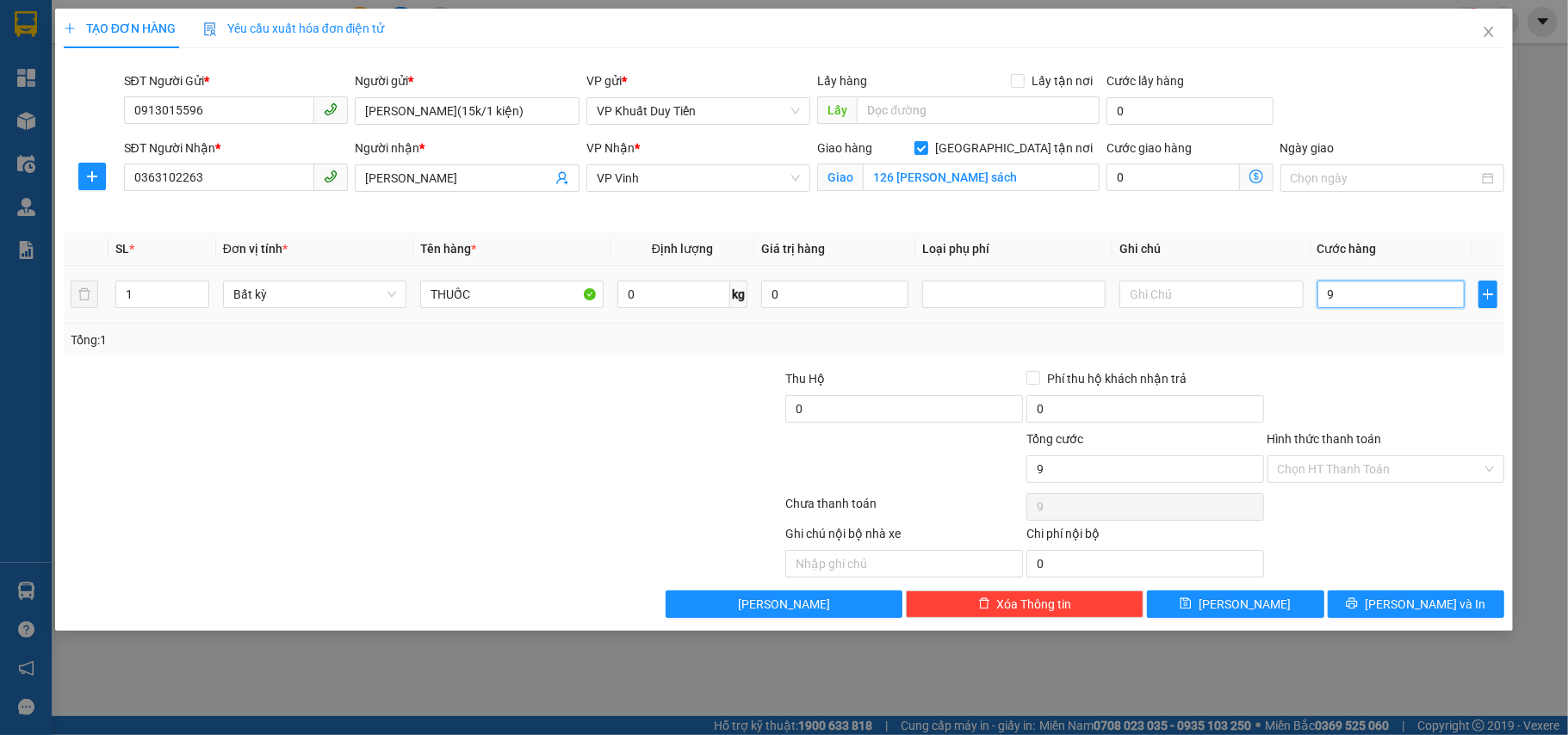
type input "90"
type input "90.000"
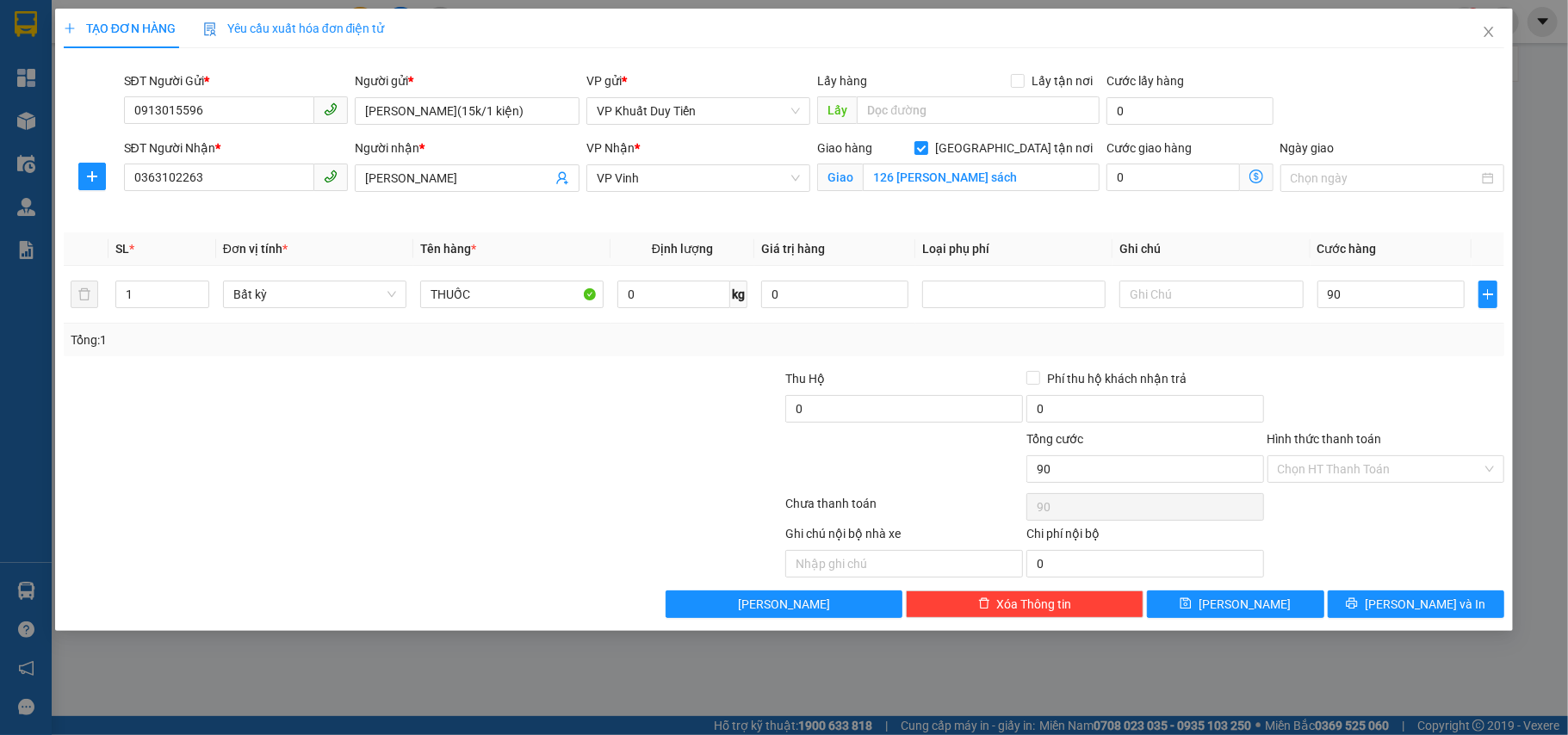
type input "90.000"
click at [1420, 334] on div "Tổng: 1" at bounding box center [784, 340] width 1428 height 19
click at [1421, 593] on button "[PERSON_NAME] và In" at bounding box center [1417, 604] width 177 height 28
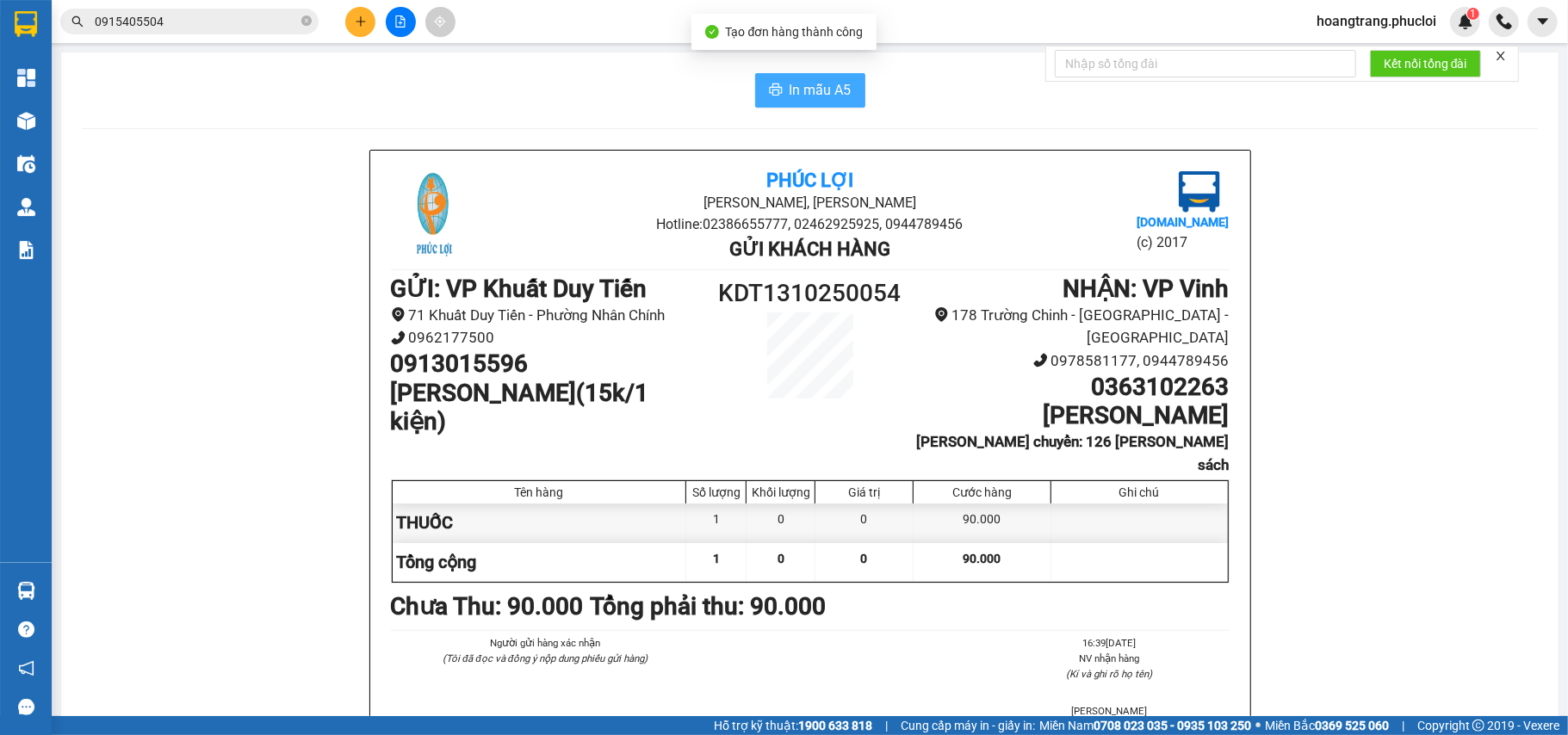
drag, startPoint x: 796, startPoint y: 97, endPoint x: 786, endPoint y: 134, distance: 38.3
click at [796, 96] on span "In mẫu A5" at bounding box center [821, 90] width 62 height 21
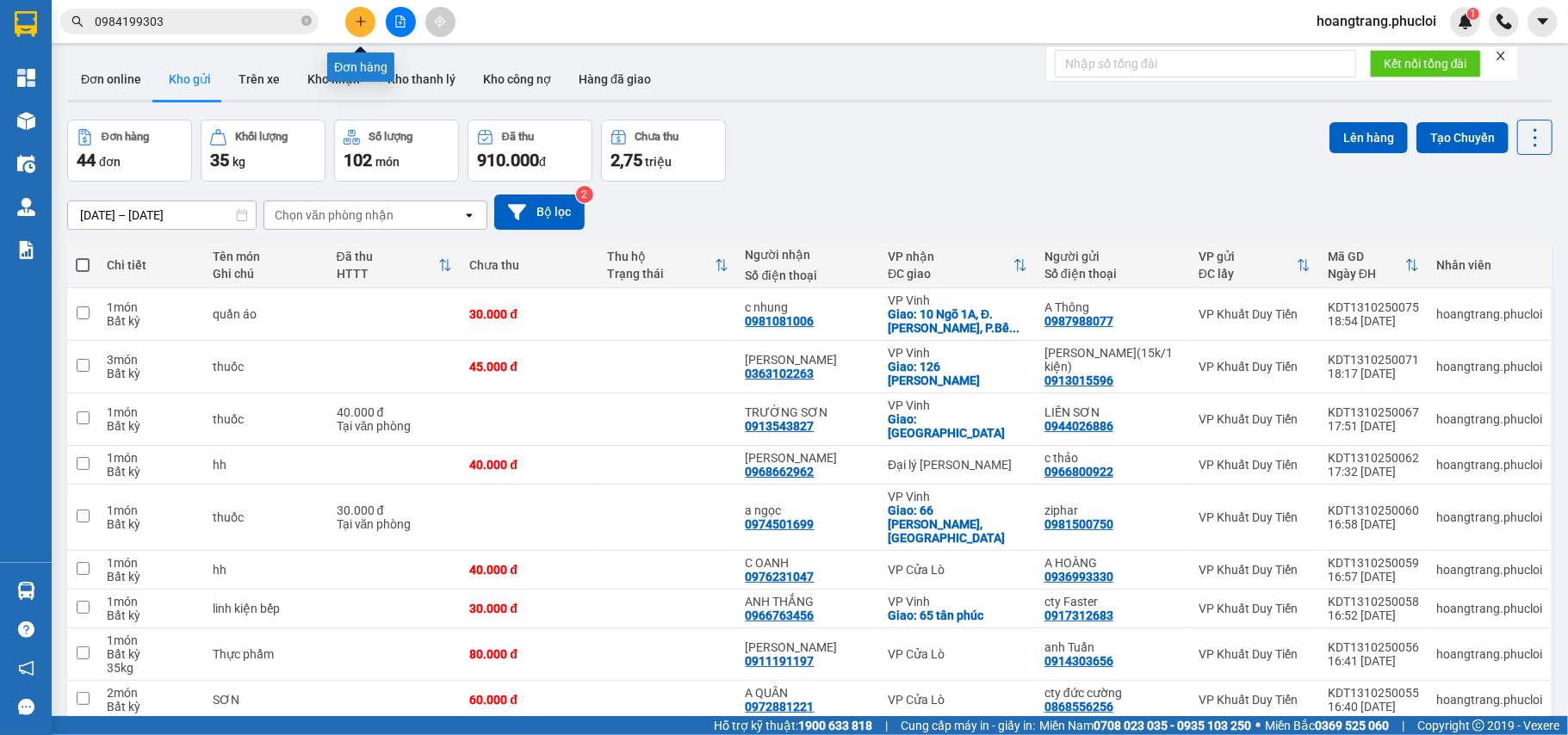
click at [354, 24] on icon "plus" at bounding box center [360, 21] width 12 height 12
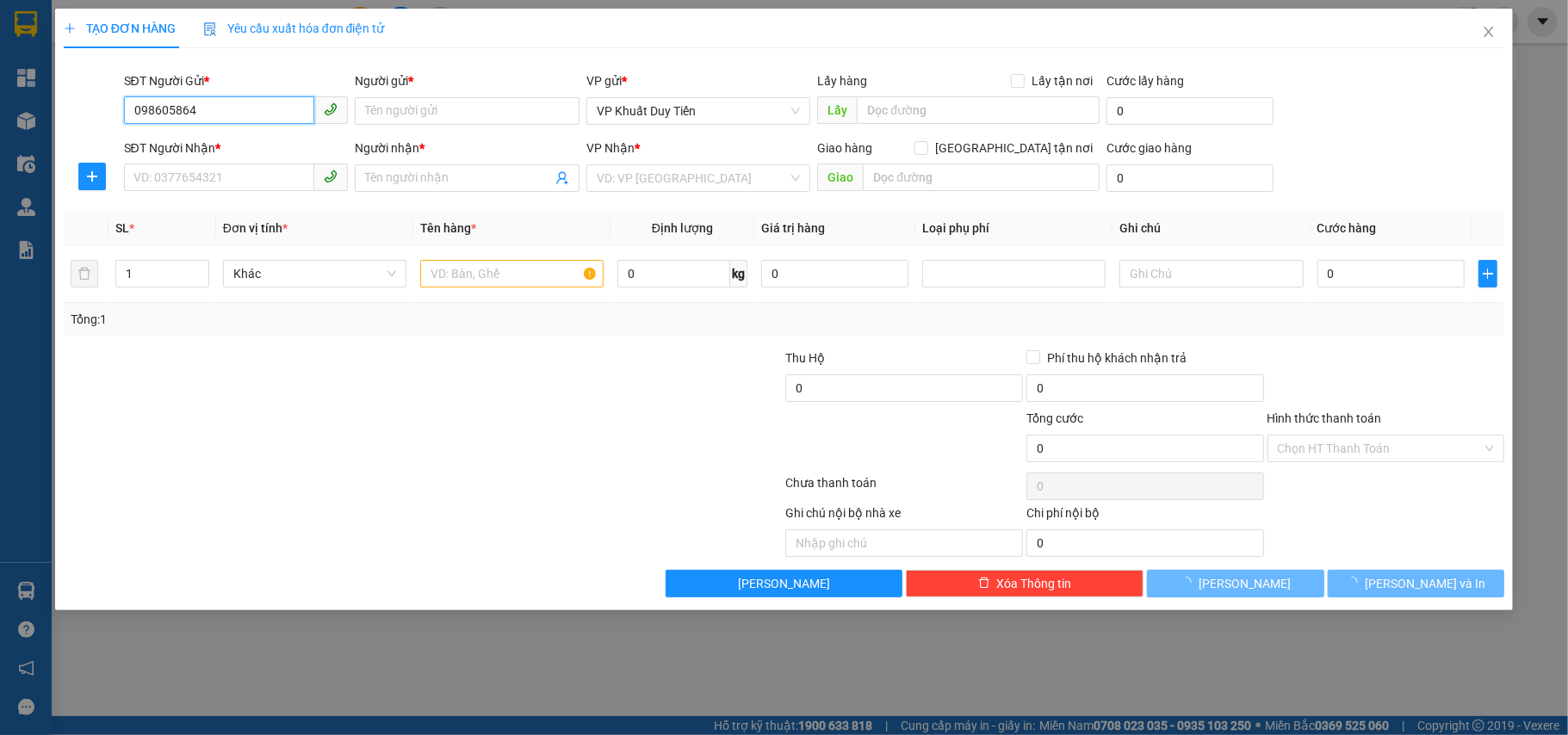
type input "0986058648"
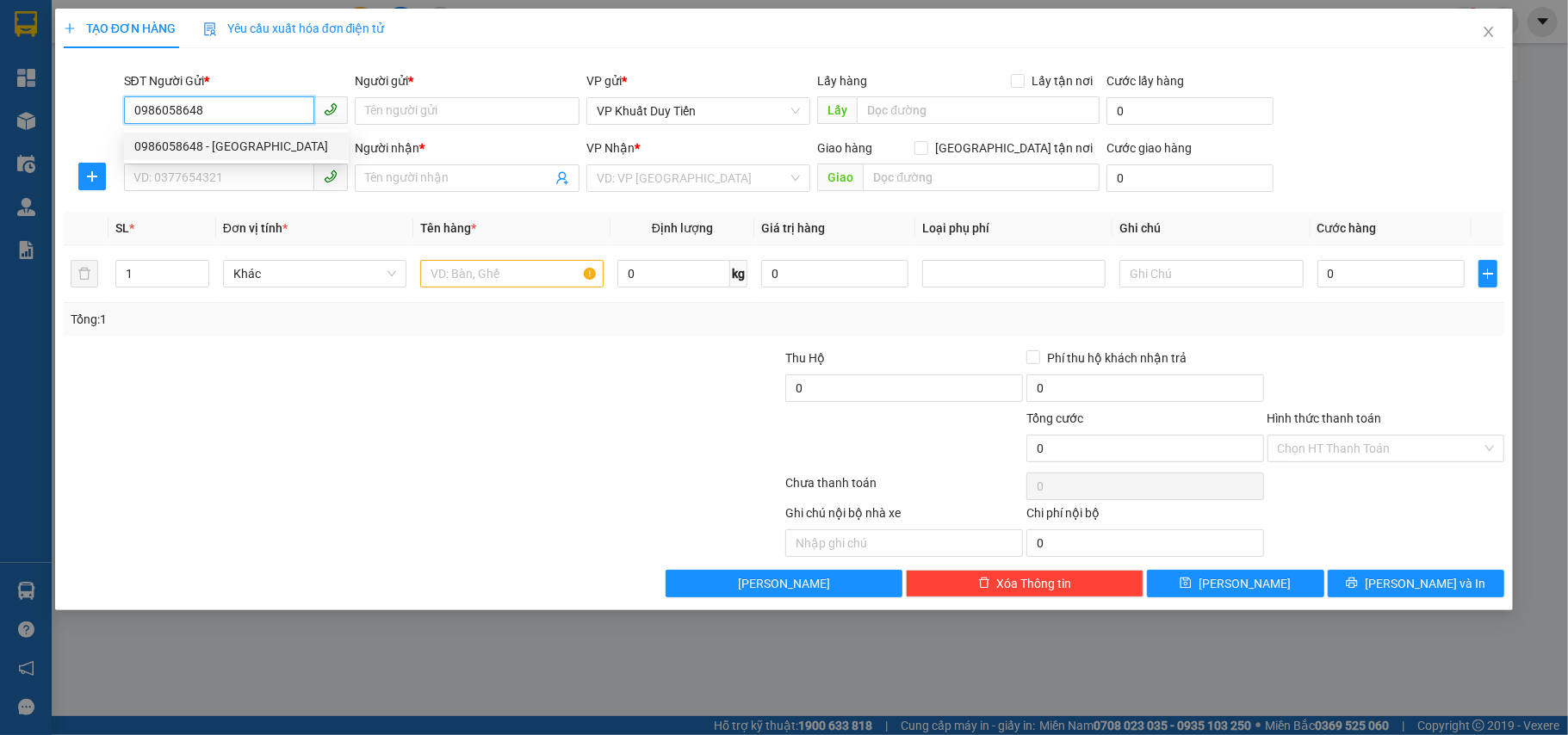
click at [263, 104] on input "0986058648" at bounding box center [219, 110] width 191 height 28
click at [265, 150] on div "0986058648 - [GEOGRAPHIC_DATA]" at bounding box center [236, 146] width 204 height 19
type input "C Trang"
type input "0986058648"
click at [263, 171] on input "SĐT Người Nhận *" at bounding box center [219, 177] width 191 height 28
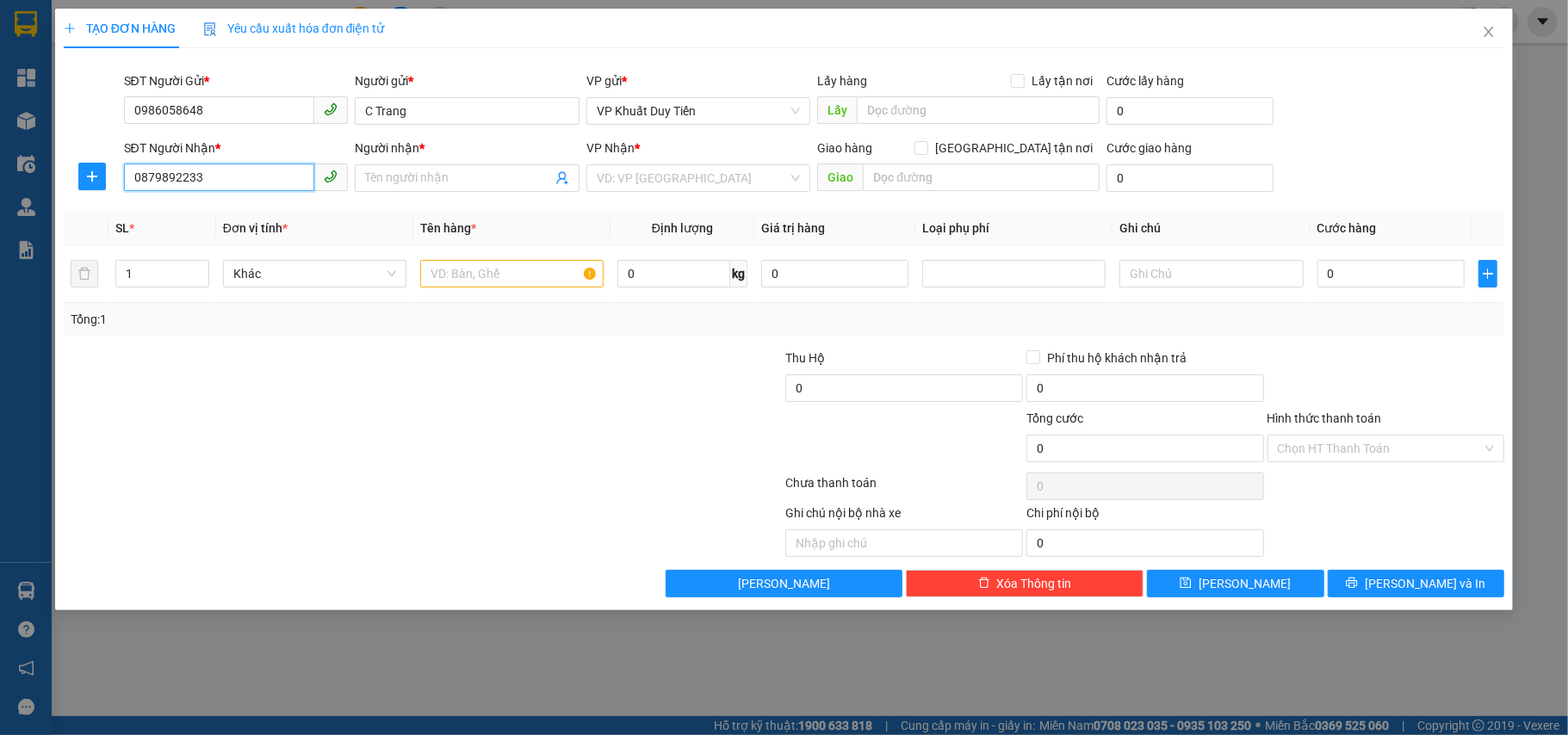
click at [243, 180] on input "0879892233" at bounding box center [219, 177] width 191 height 28
type input "0879892233"
click at [489, 175] on input "Người nhận *" at bounding box center [458, 178] width 187 height 19
type input "c"
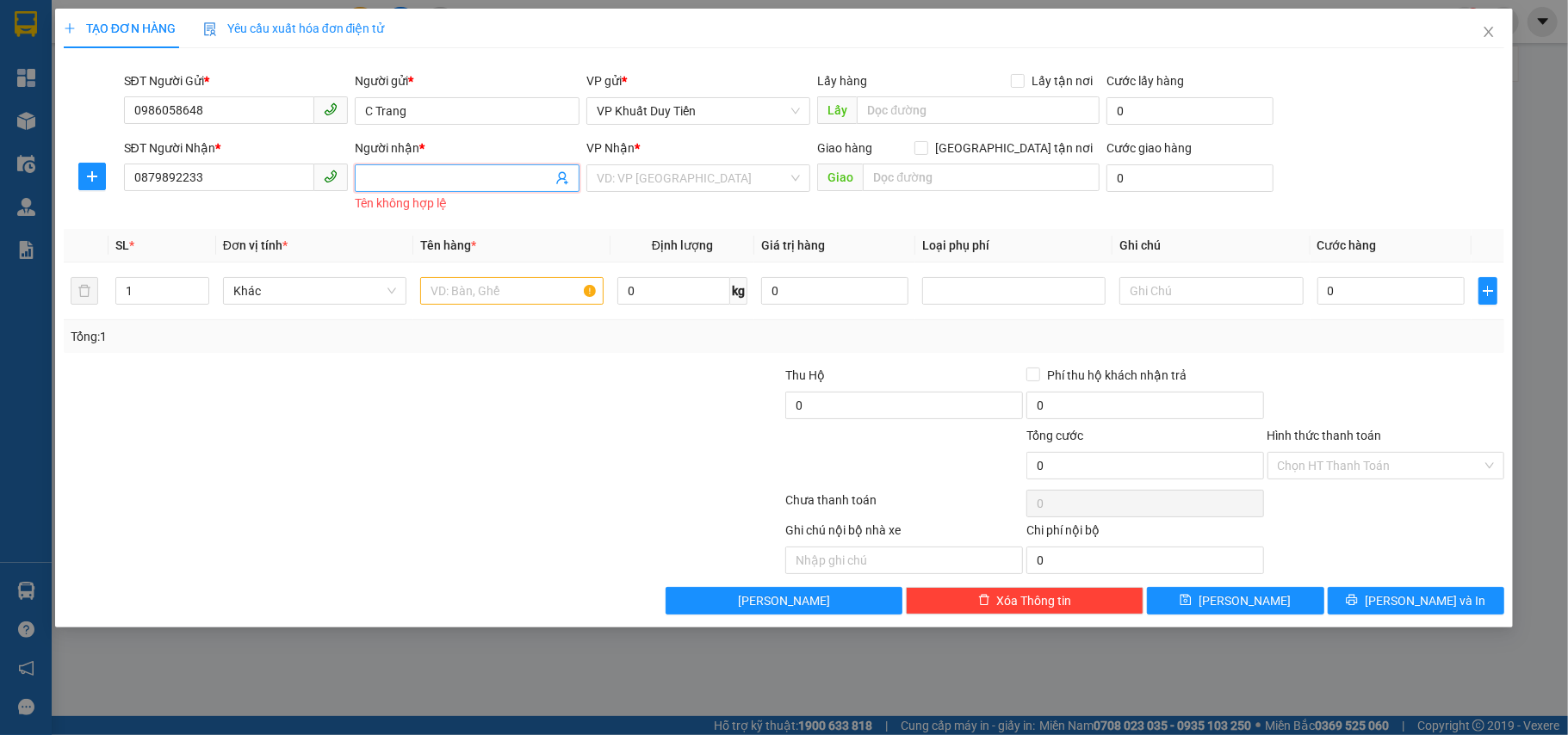
type input "v"
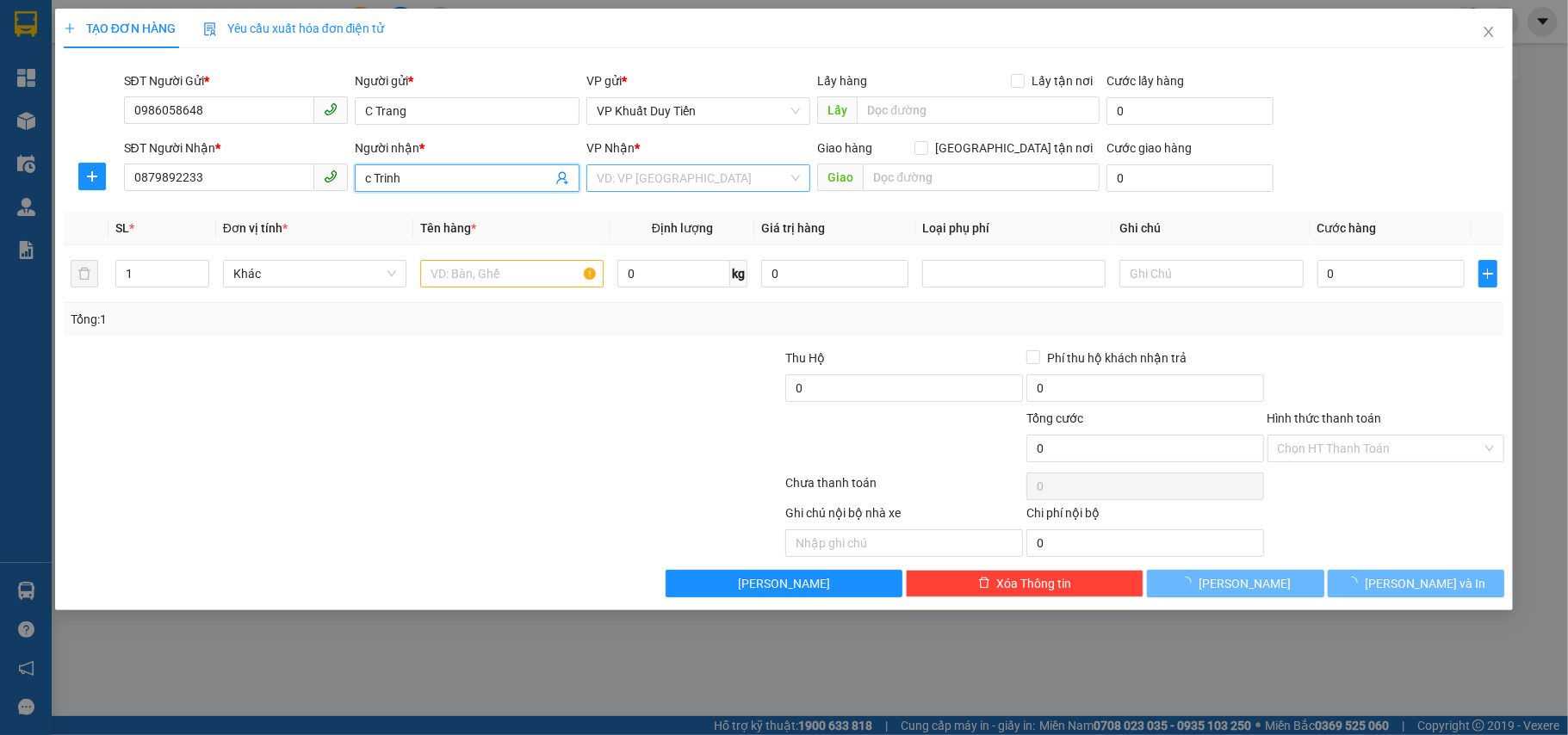
type input "c Trinh"
click at [683, 179] on input "search" at bounding box center [693, 178] width 192 height 26
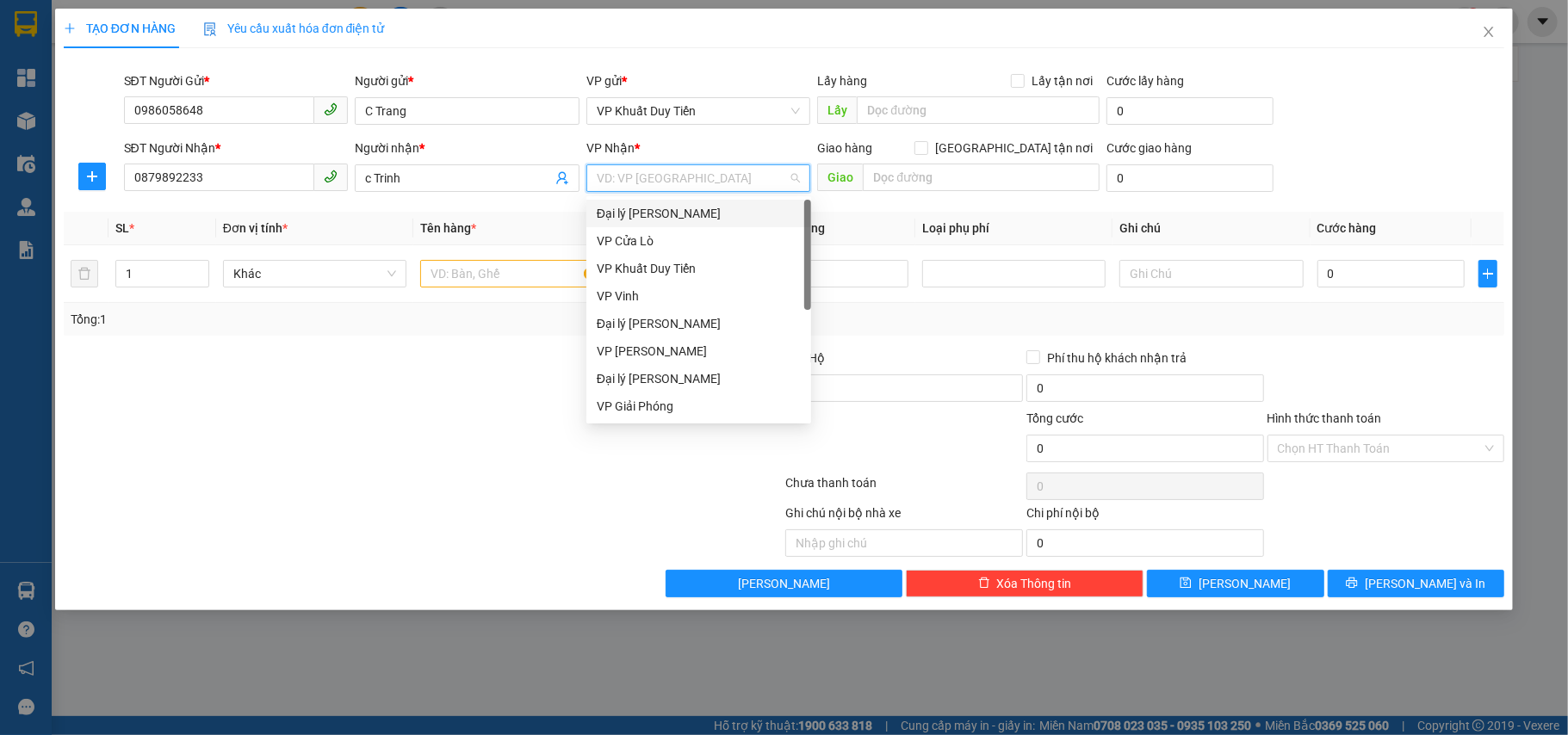
click at [689, 208] on div "Đại lý [PERSON_NAME]" at bounding box center [699, 214] width 204 height 19
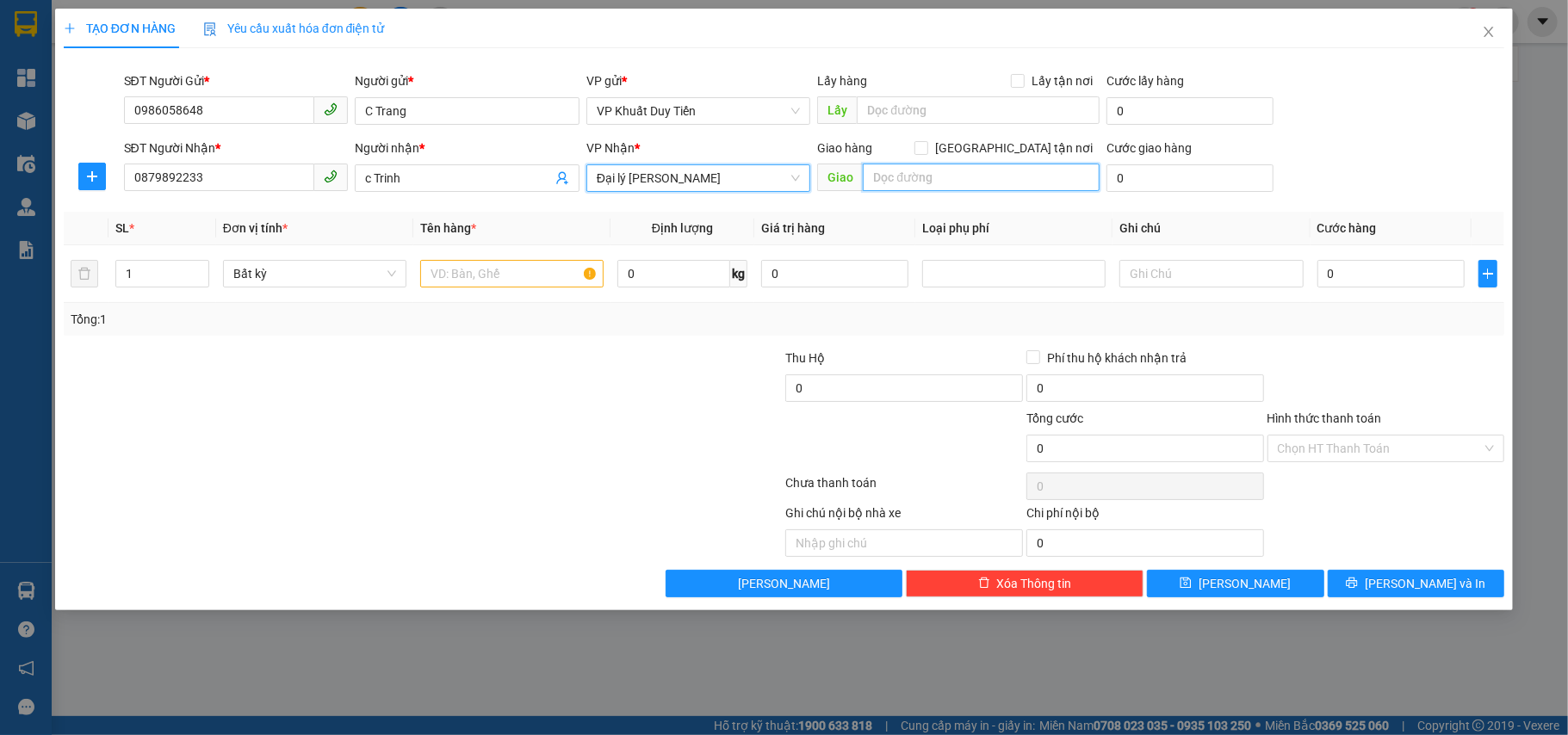
click at [896, 187] on input "text" at bounding box center [981, 177] width 237 height 28
type input "túi bóng"
click at [926, 150] on input "[GEOGRAPHIC_DATA] tận nơi" at bounding box center [920, 146] width 12 height 12
checkbox input "true"
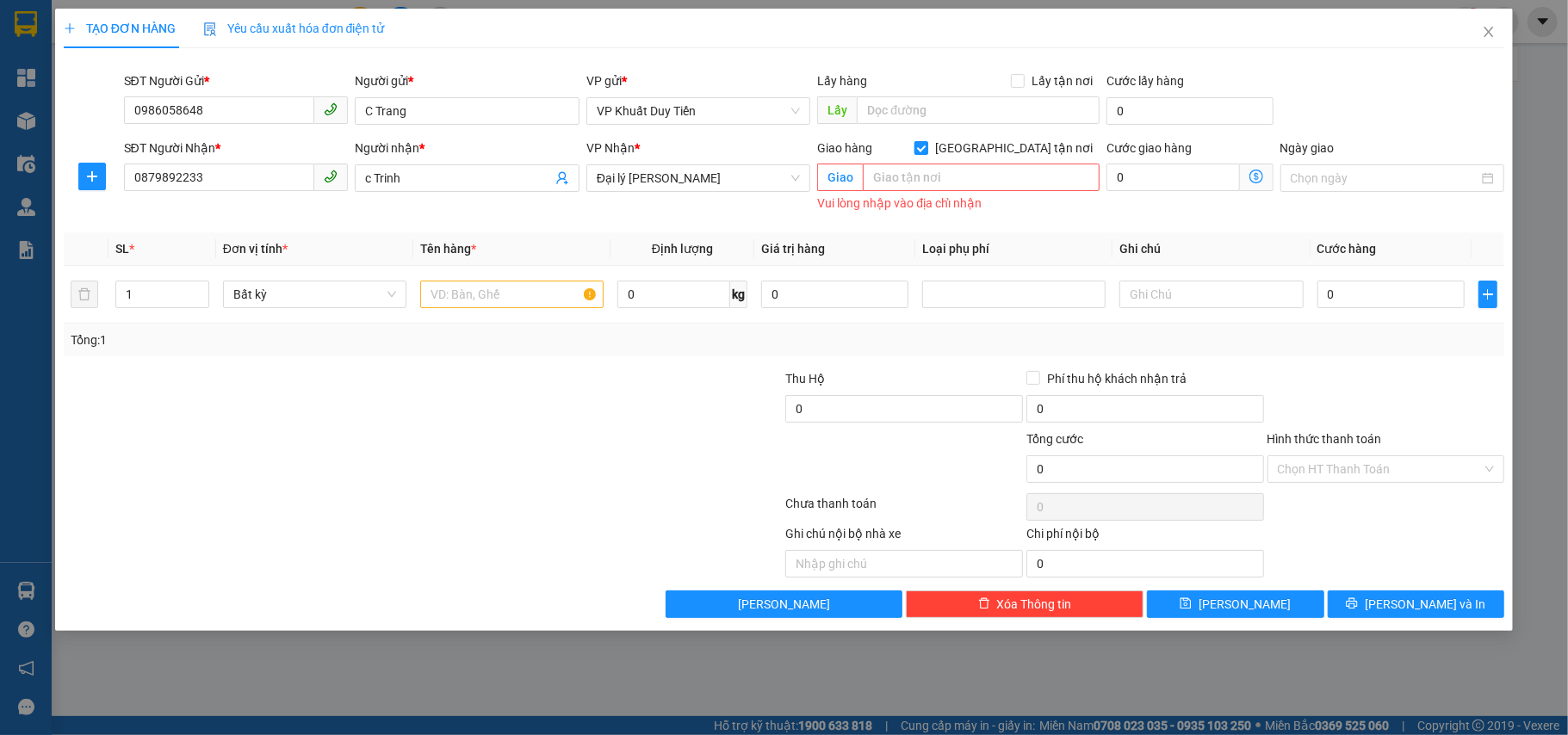
click at [926, 150] on input "[GEOGRAPHIC_DATA] tận nơi" at bounding box center [920, 146] width 12 height 12
checkbox input "false"
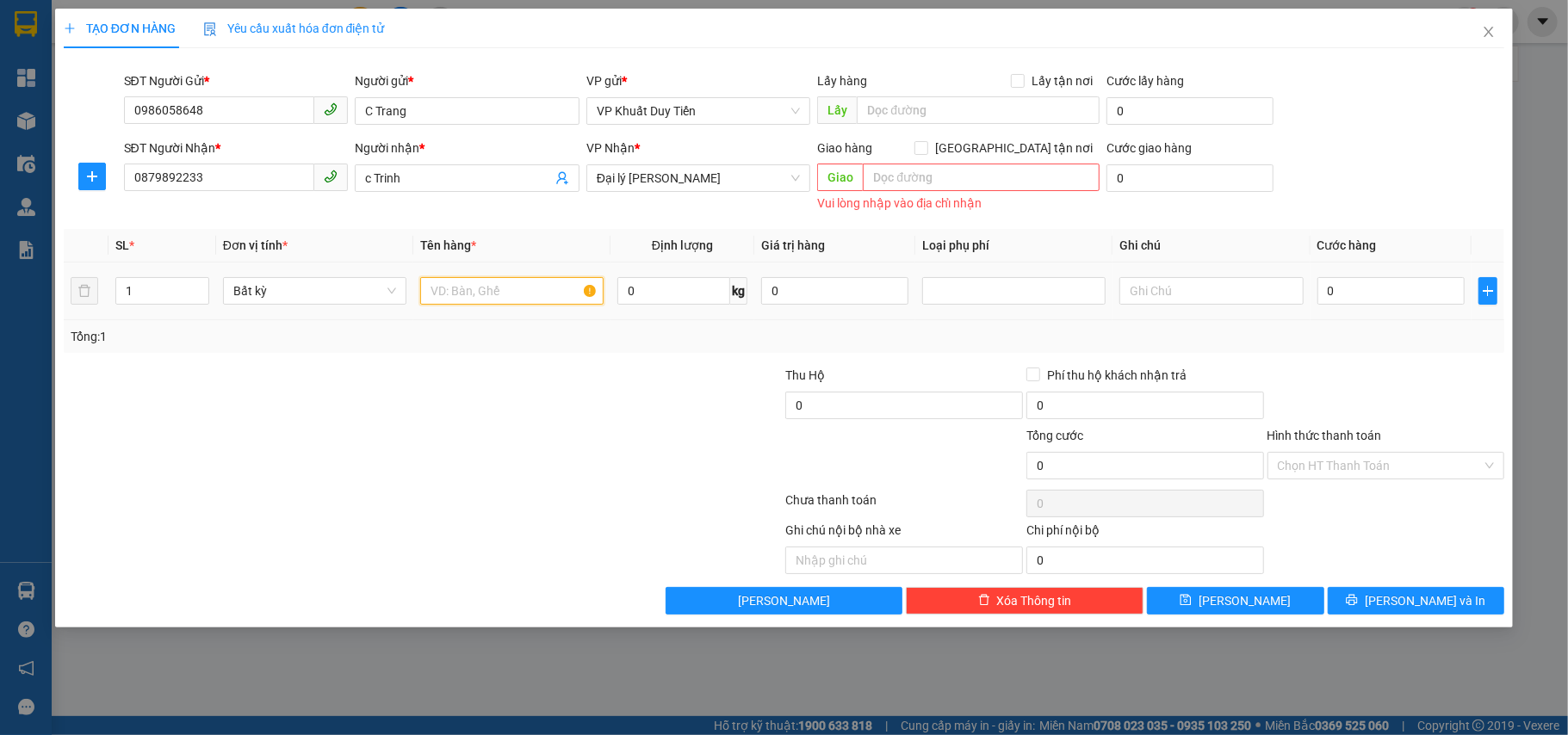
click at [528, 301] on input "text" at bounding box center [512, 291] width 184 height 28
type input "túi bóng"
click at [1414, 290] on input "0" at bounding box center [1391, 291] width 147 height 28
type input "3"
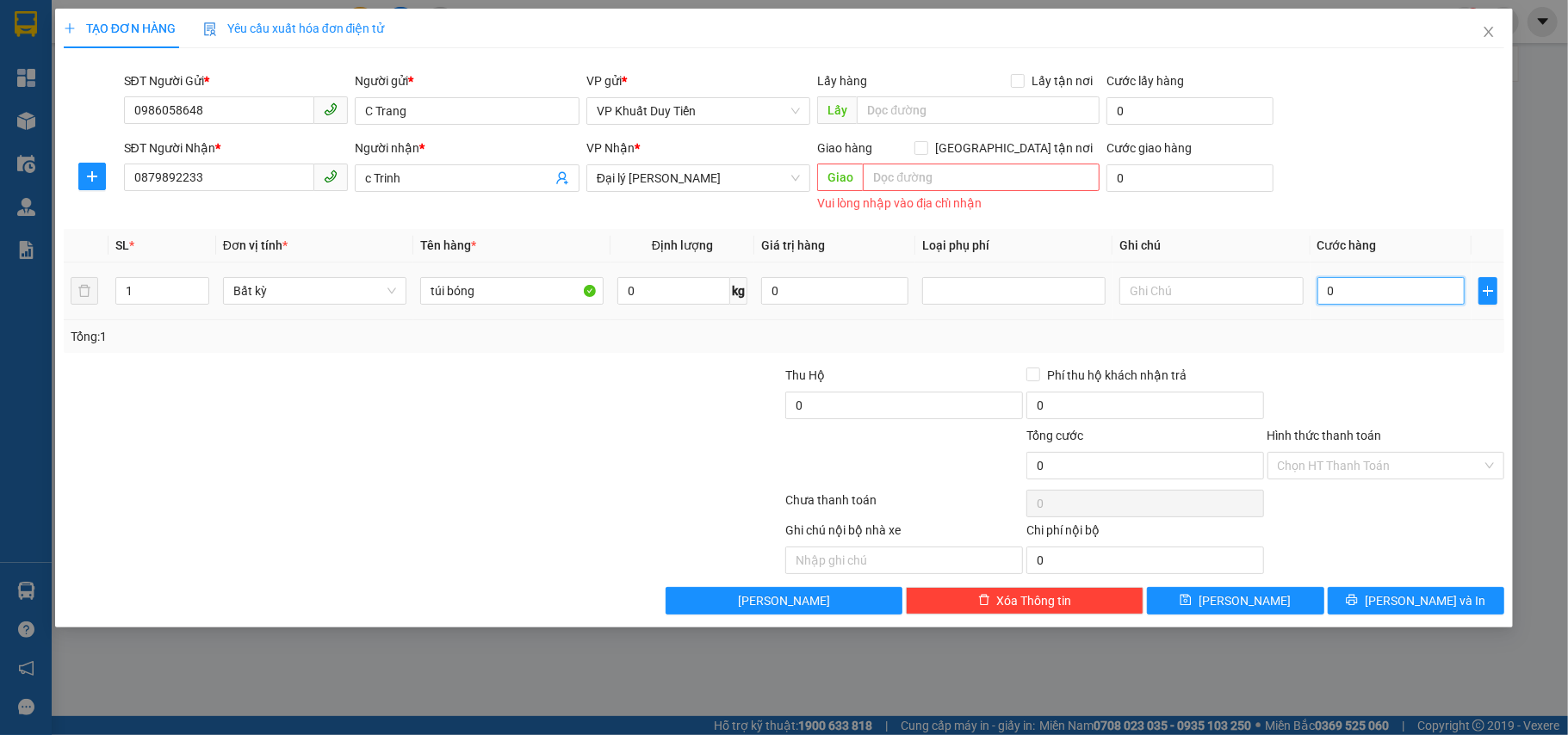
type input "3"
type input "30"
type input "30.000"
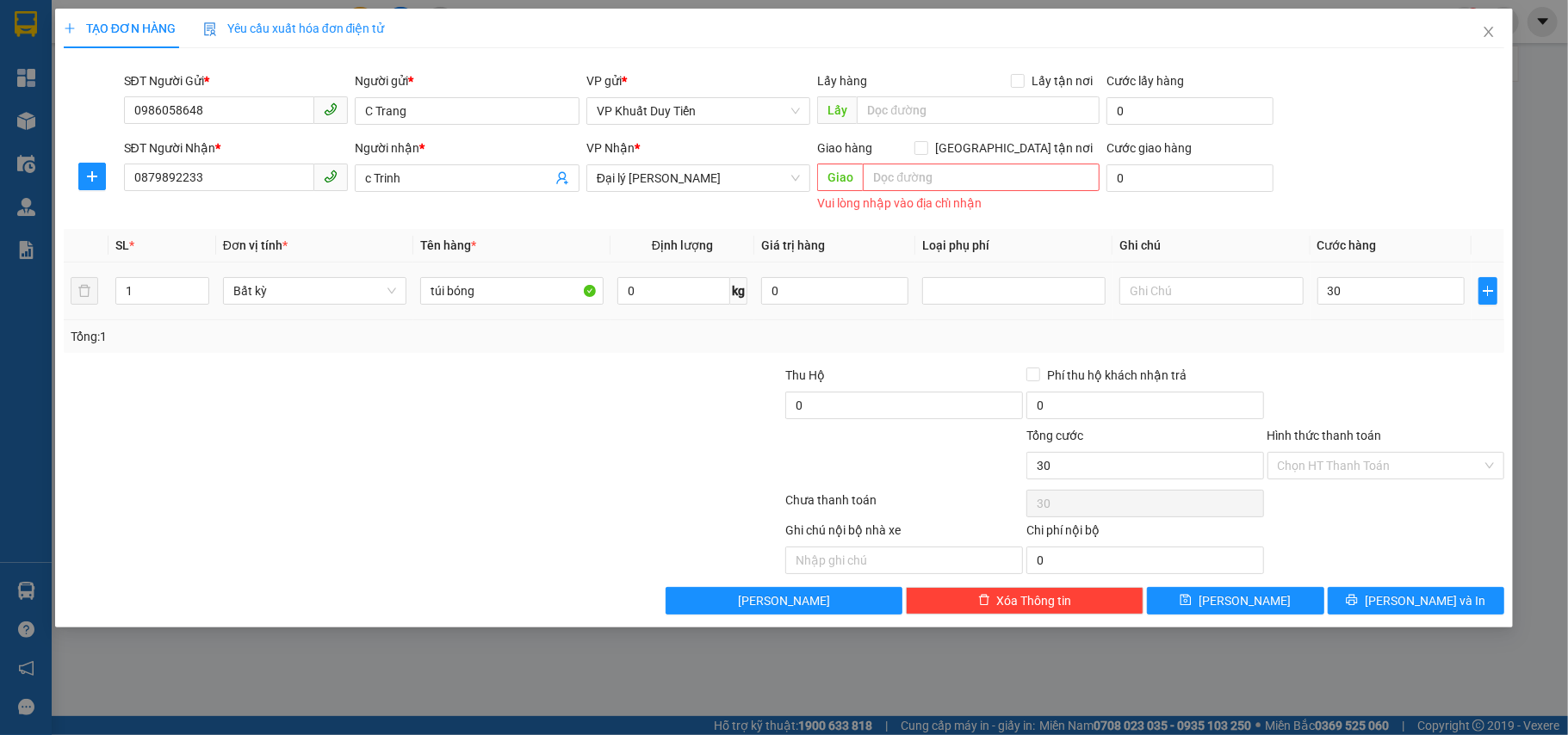
type input "30.000"
drag, startPoint x: 1469, startPoint y: 421, endPoint x: 1471, endPoint y: 472, distance: 51.0
click at [1471, 419] on div at bounding box center [1386, 395] width 241 height 61
click at [1358, 604] on icon "printer" at bounding box center [1352, 600] width 12 height 12
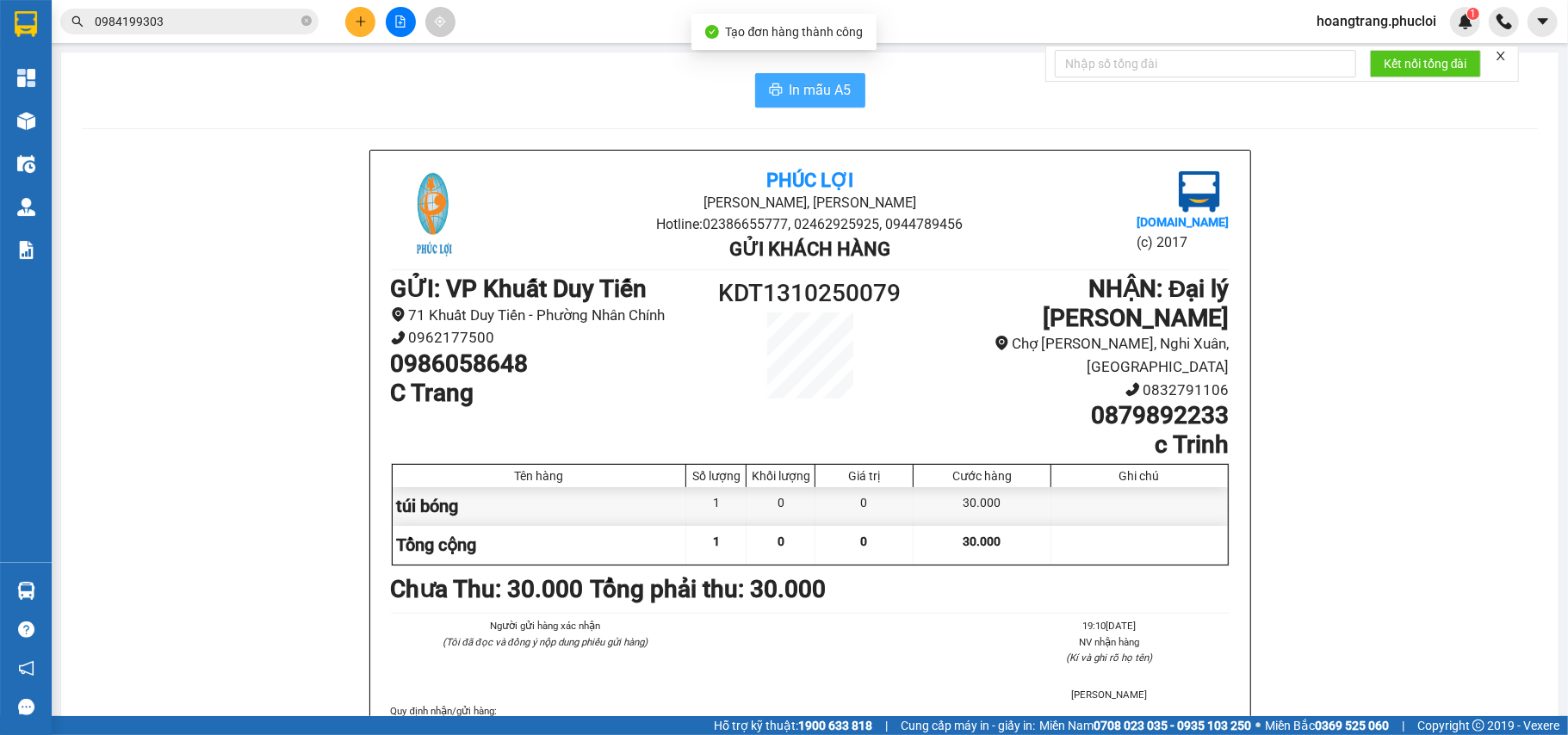
click at [772, 84] on icon "printer" at bounding box center [775, 90] width 14 height 14
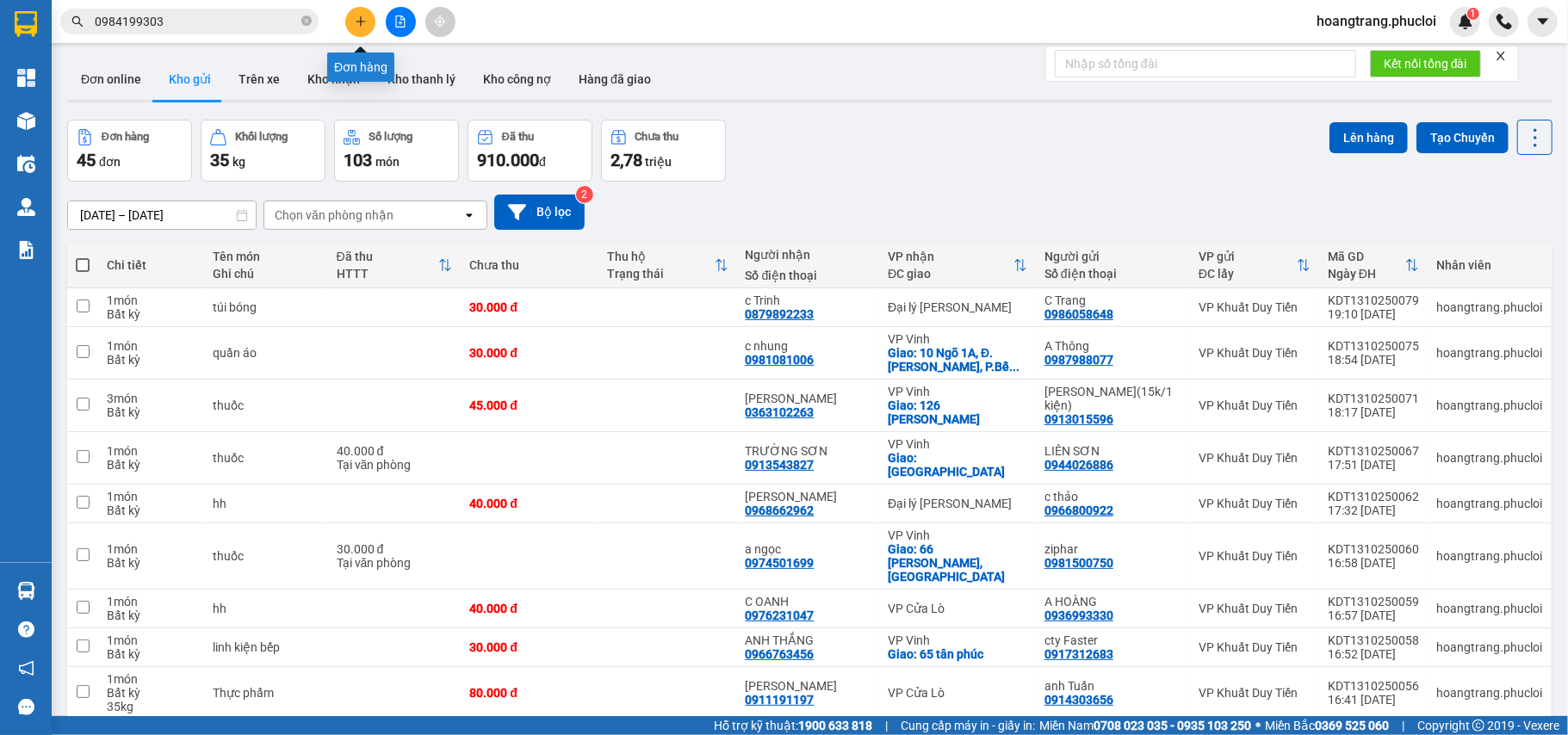
click at [362, 21] on icon "plus" at bounding box center [360, 21] width 12 height 12
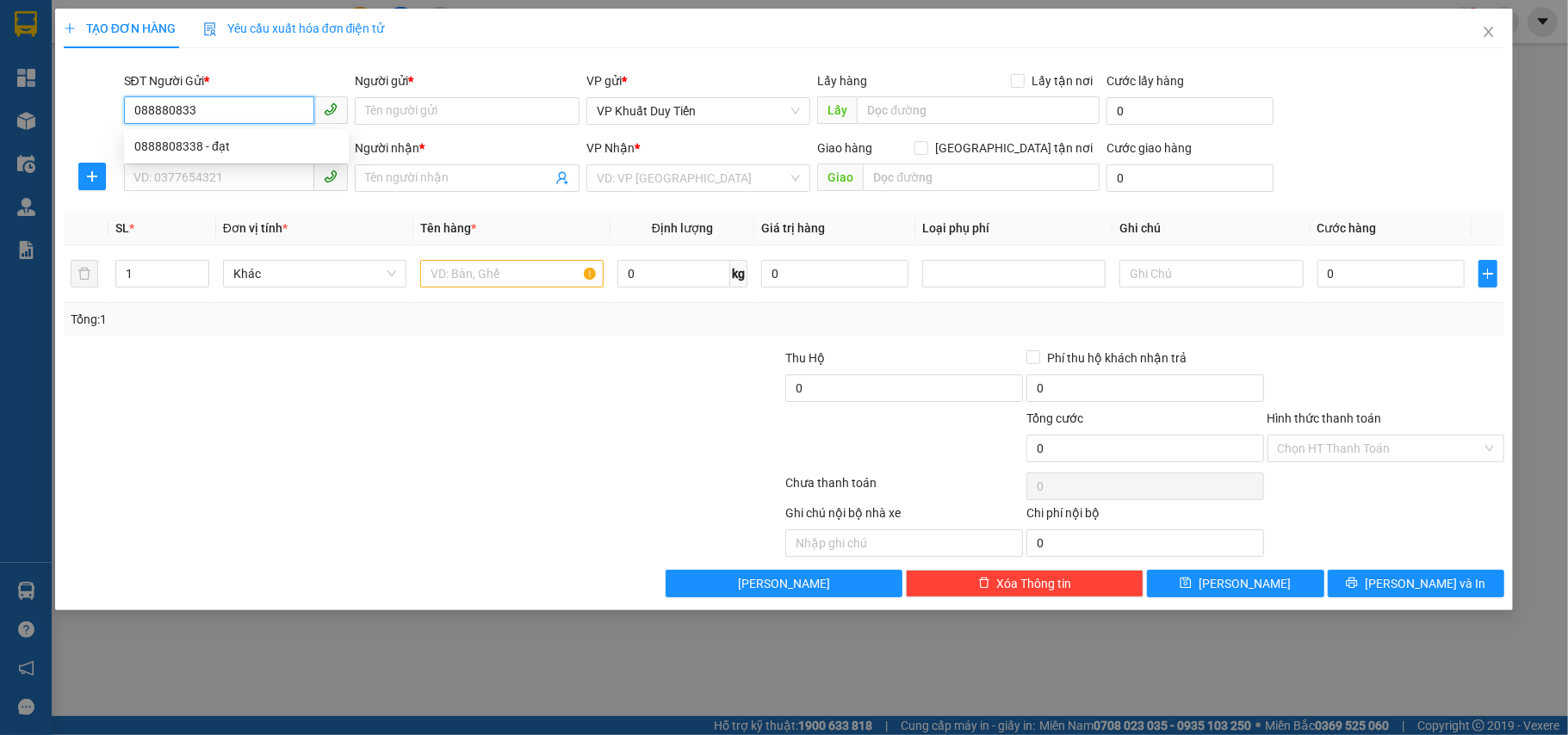
type input "0888808338"
click at [234, 142] on div "0888808338 - đạt" at bounding box center [236, 146] width 204 height 19
type input "đạt"
type input "0888808338"
click at [214, 177] on input "SĐT Người Nhận *" at bounding box center [219, 177] width 191 height 28
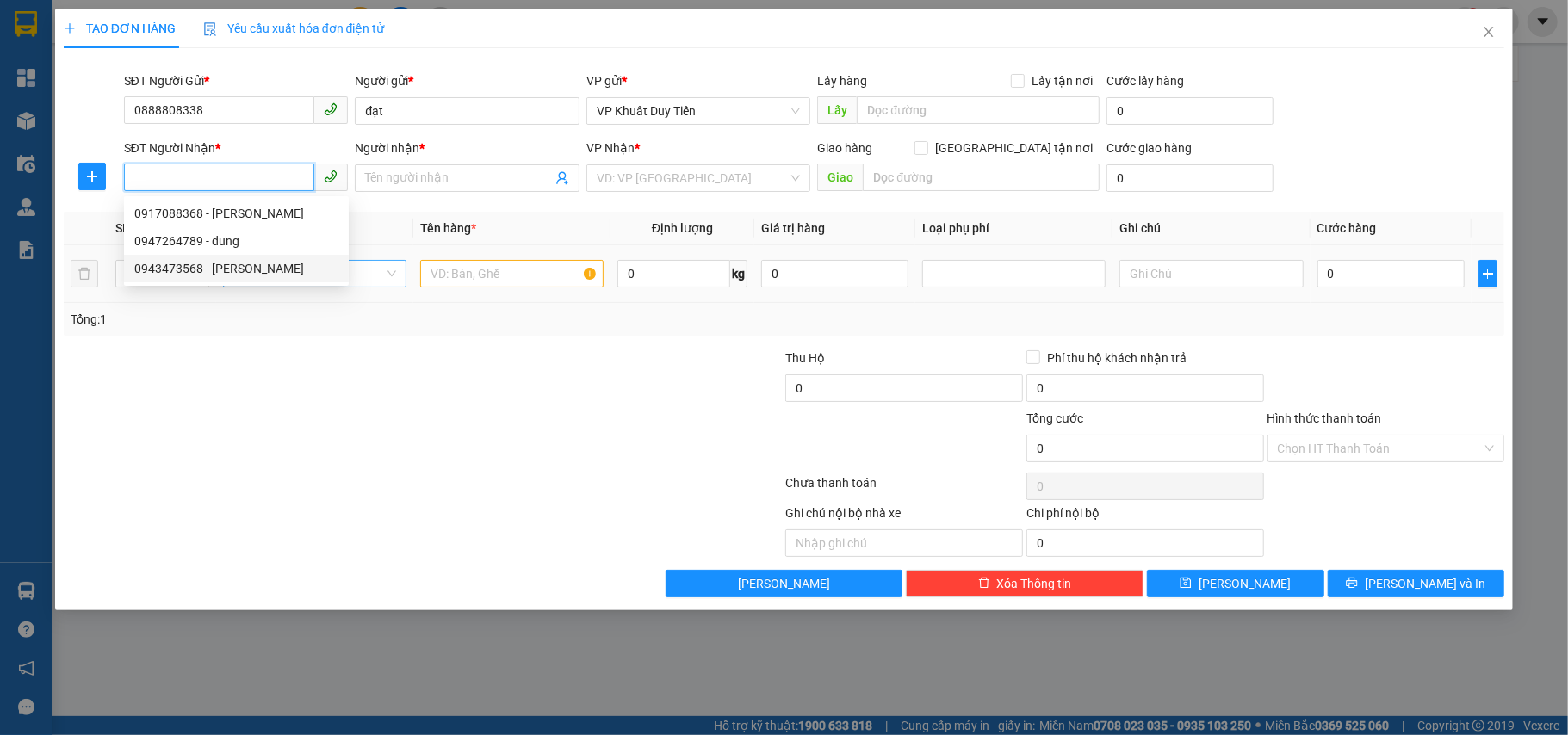
click at [252, 258] on div "0943473568 - c linh" at bounding box center [236, 269] width 225 height 28
type input "0943473568"
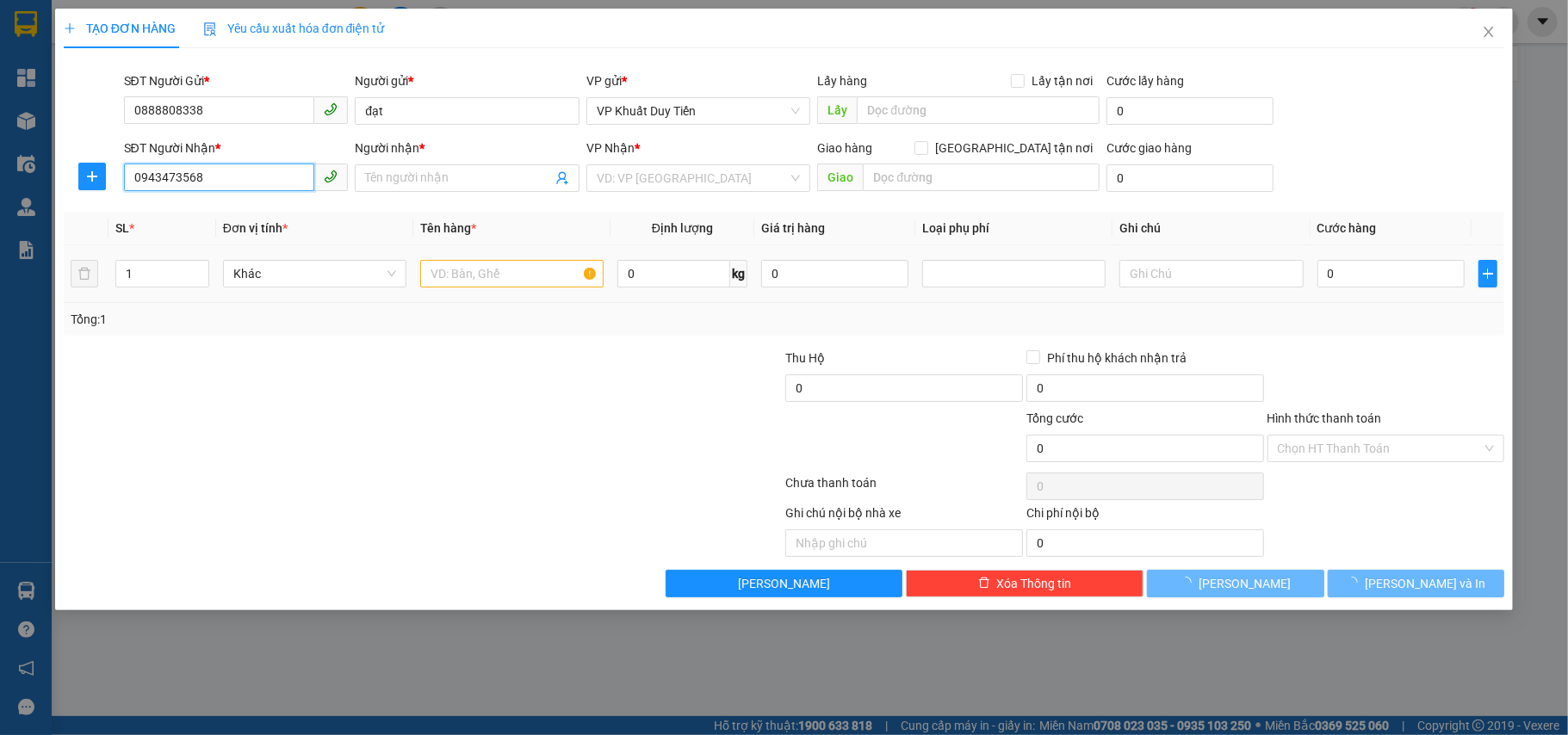
type input "c linh"
checkbox input "true"
type input "48 Nguyễn Sỹ Sách,nhận tại nhà"
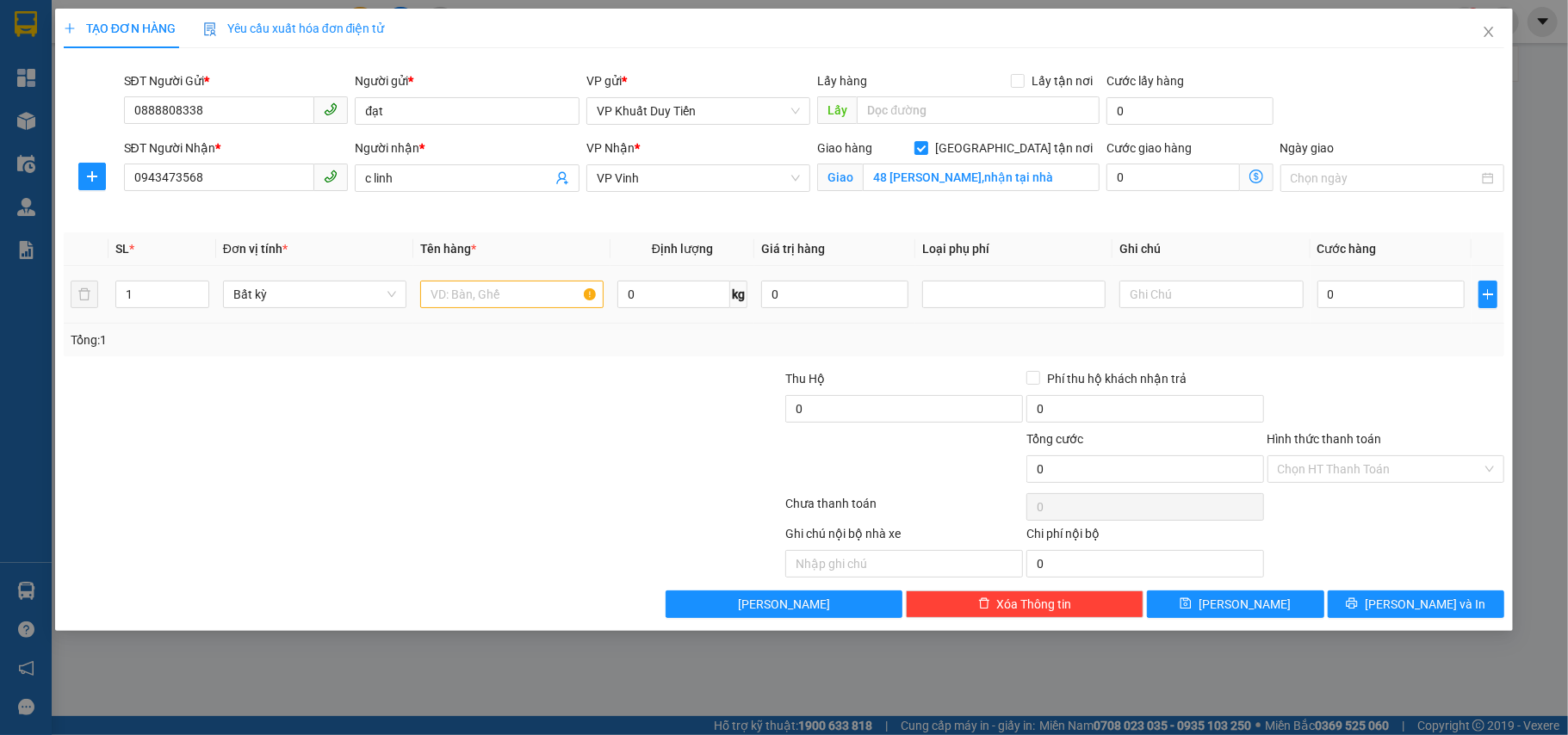
click at [507, 318] on td at bounding box center [511, 295] width 197 height 58
click at [507, 291] on input "text" at bounding box center [512, 295] width 184 height 28
type input "than"
click at [490, 395] on div at bounding box center [302, 399] width 481 height 61
click at [1390, 286] on input "0" at bounding box center [1391, 295] width 147 height 28
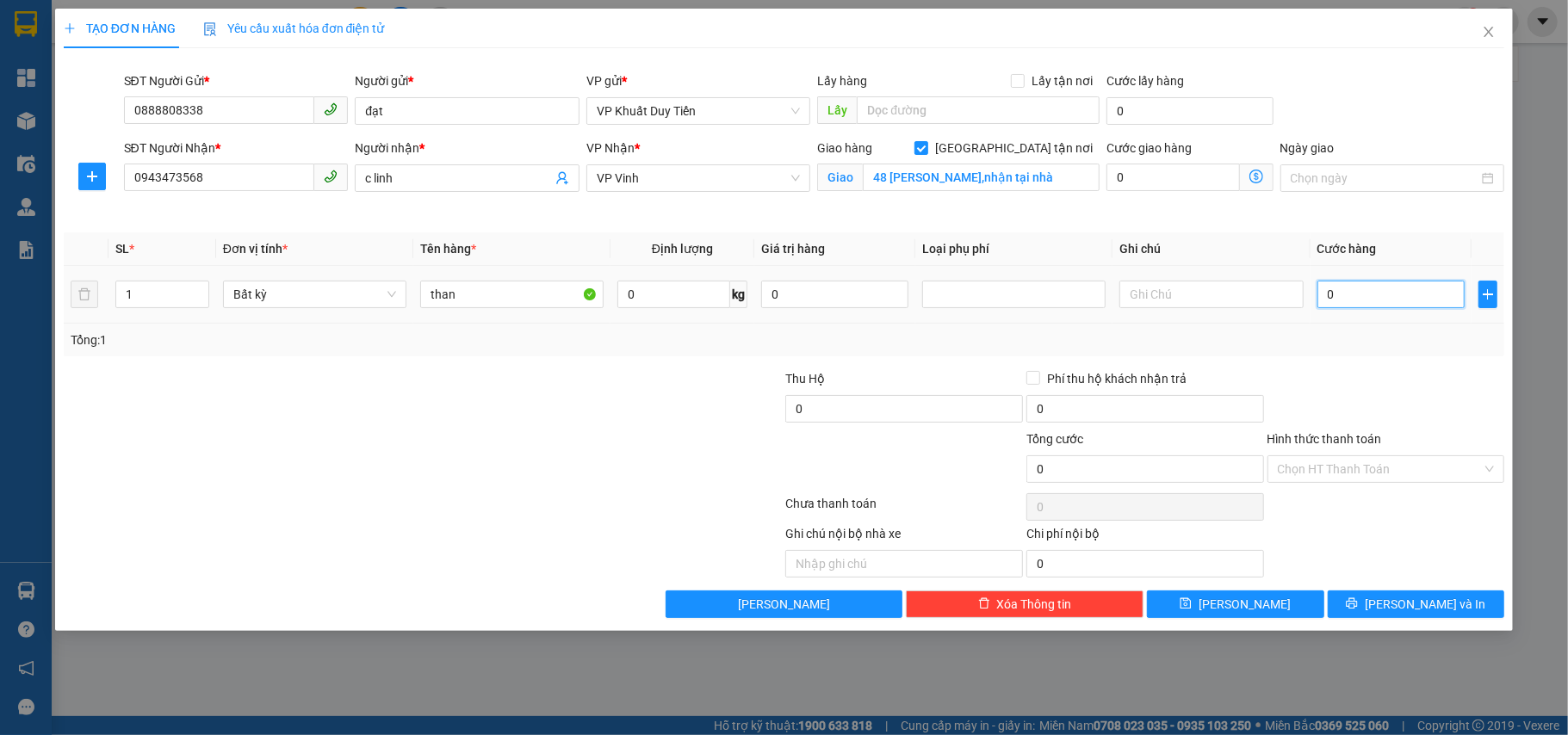
type input "5"
type input "50"
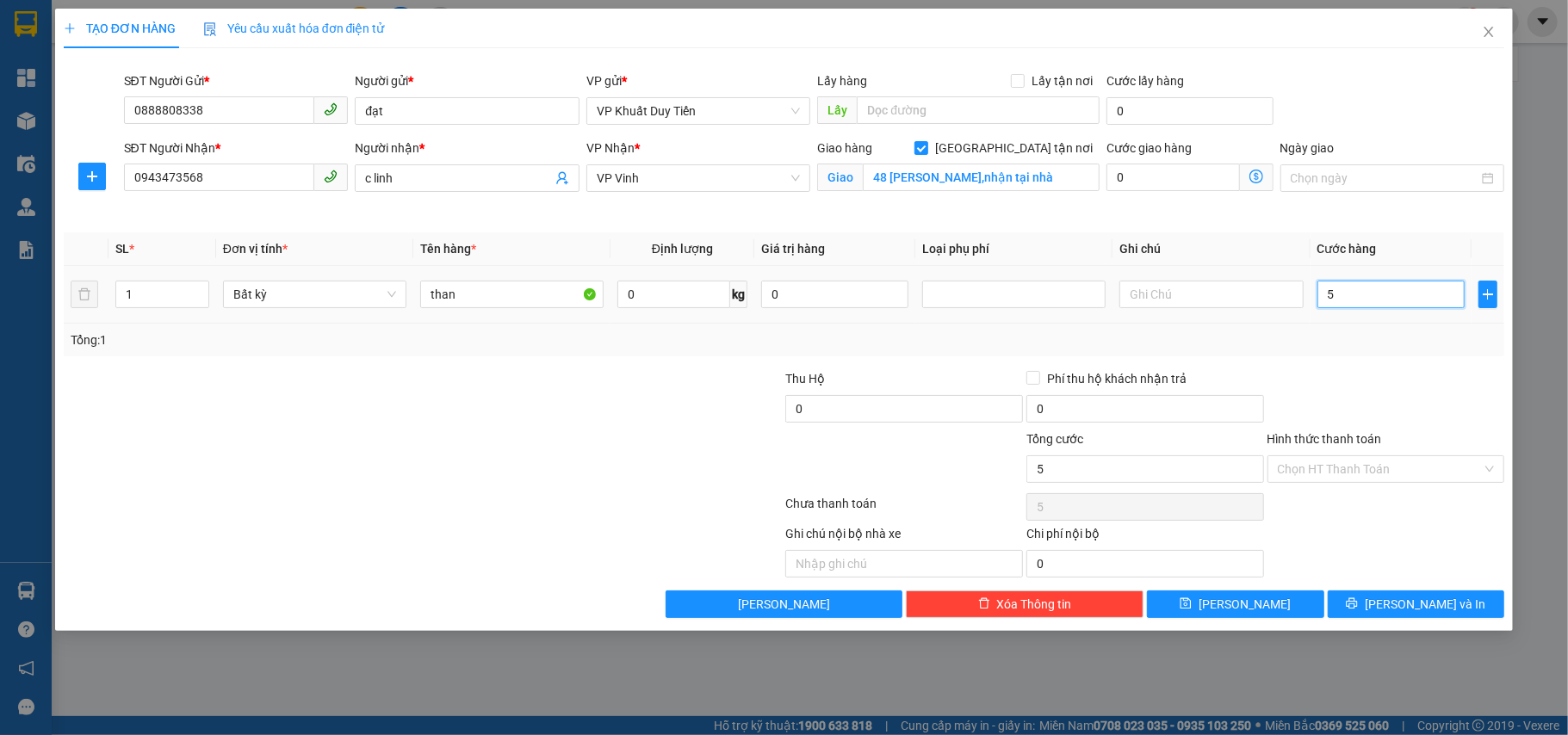
type input "50"
type input "50.000"
drag, startPoint x: 1375, startPoint y: 358, endPoint x: 1374, endPoint y: 409, distance: 51.0
click at [1376, 359] on div "Transit Pickup Surcharge Ids Transit Deliver Surcharge Ids Transit Deliver Surc…" at bounding box center [784, 340] width 1441 height 556
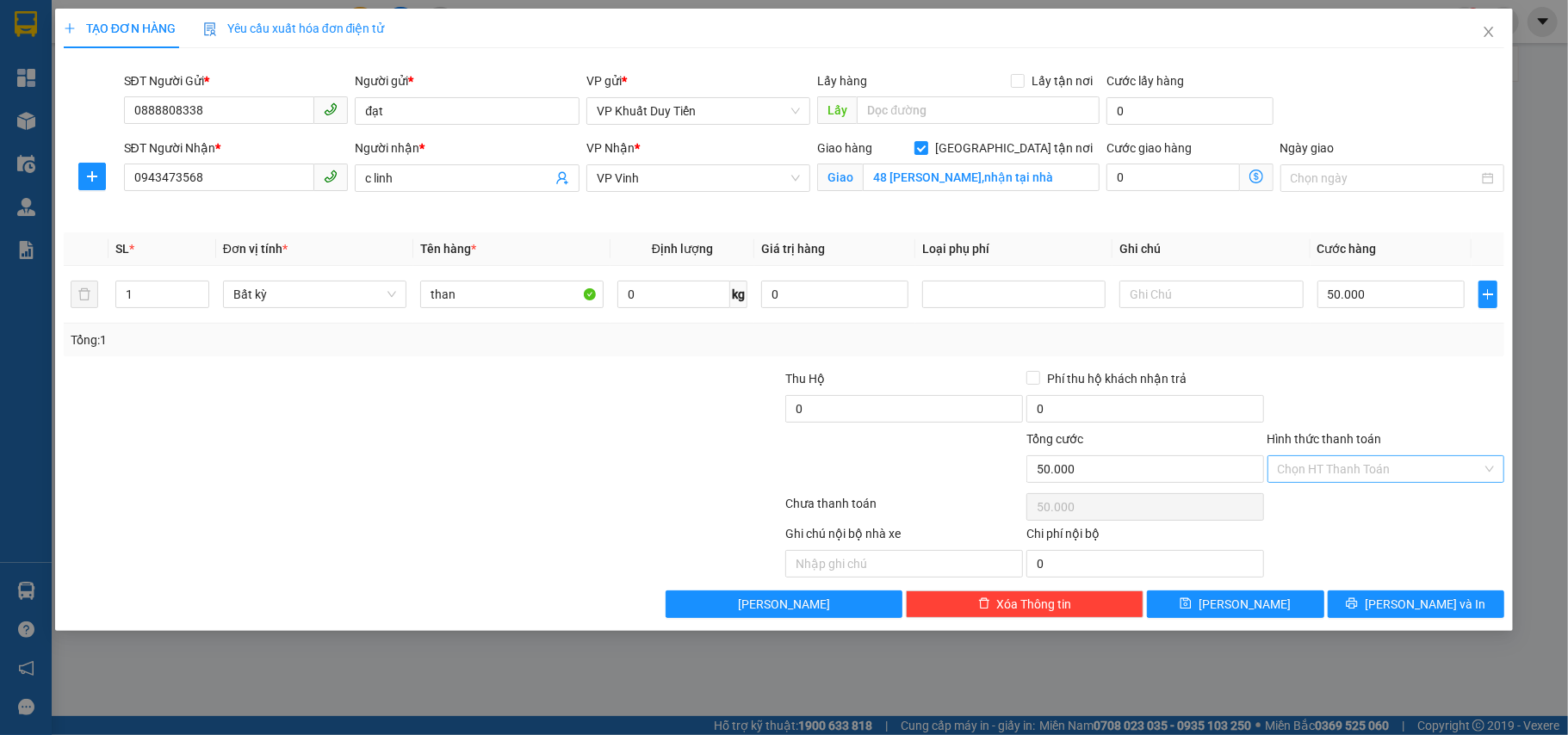
click at [1365, 465] on input "Hình thức thanh toán" at bounding box center [1381, 469] width 205 height 26
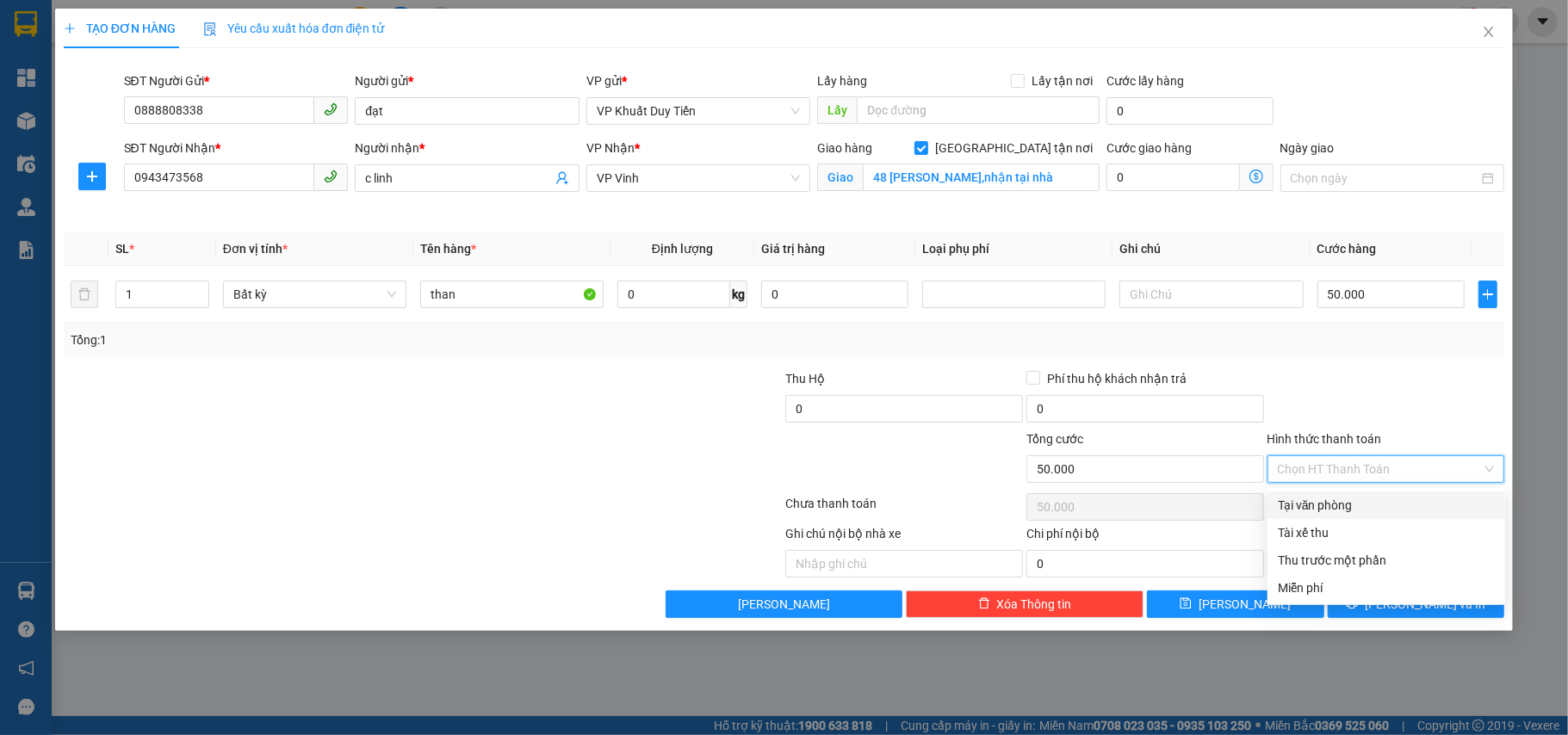
drag, startPoint x: 1388, startPoint y: 456, endPoint x: 1395, endPoint y: 463, distance: 9.9
click at [1395, 450] on div "Hình thức thanh toán Chọn HT Thanh Toán" at bounding box center [1386, 460] width 238 height 61
click at [1408, 499] on div "Tại văn phòng" at bounding box center [1386, 506] width 217 height 19
type input "0"
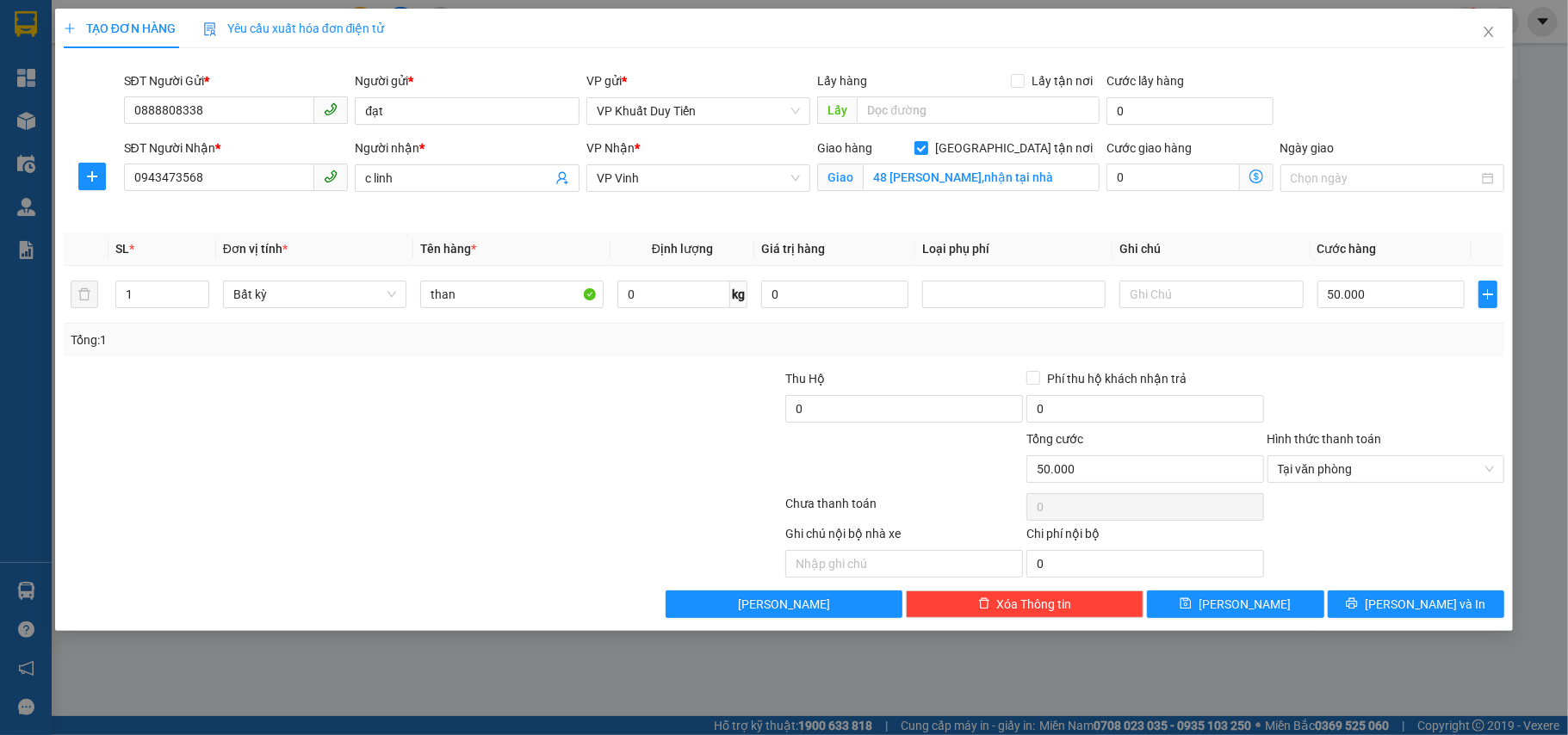
click at [1400, 623] on div "TẠO ĐƠN HÀNG Yêu cầu xuất hóa đơn điện tử Transit Pickup Surcharge Ids Transit …" at bounding box center [784, 319] width 1459 height 622
click at [1400, 614] on span "[PERSON_NAME] và In" at bounding box center [1424, 604] width 120 height 19
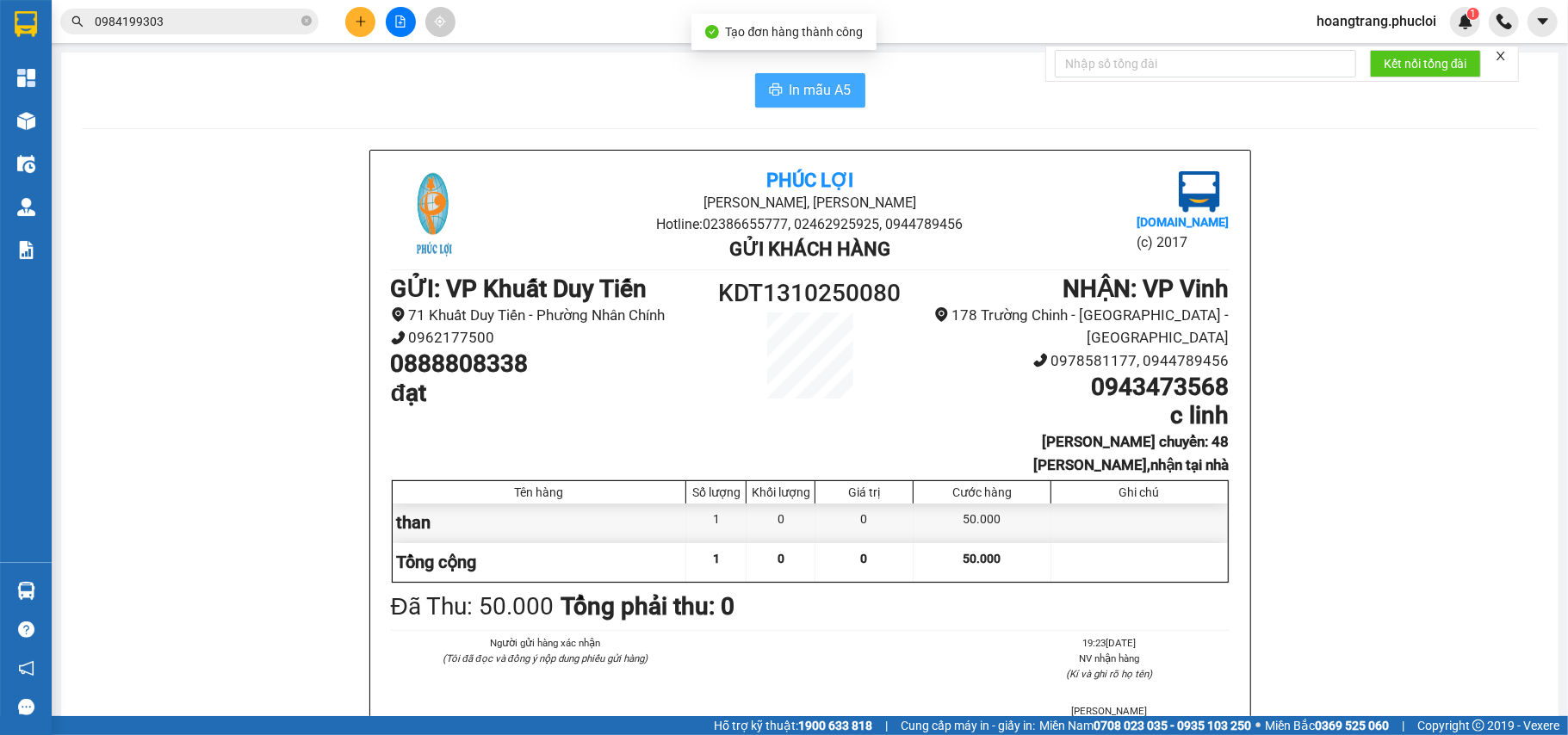
click at [782, 102] on button "In mẫu A5" at bounding box center [811, 90] width 110 height 35
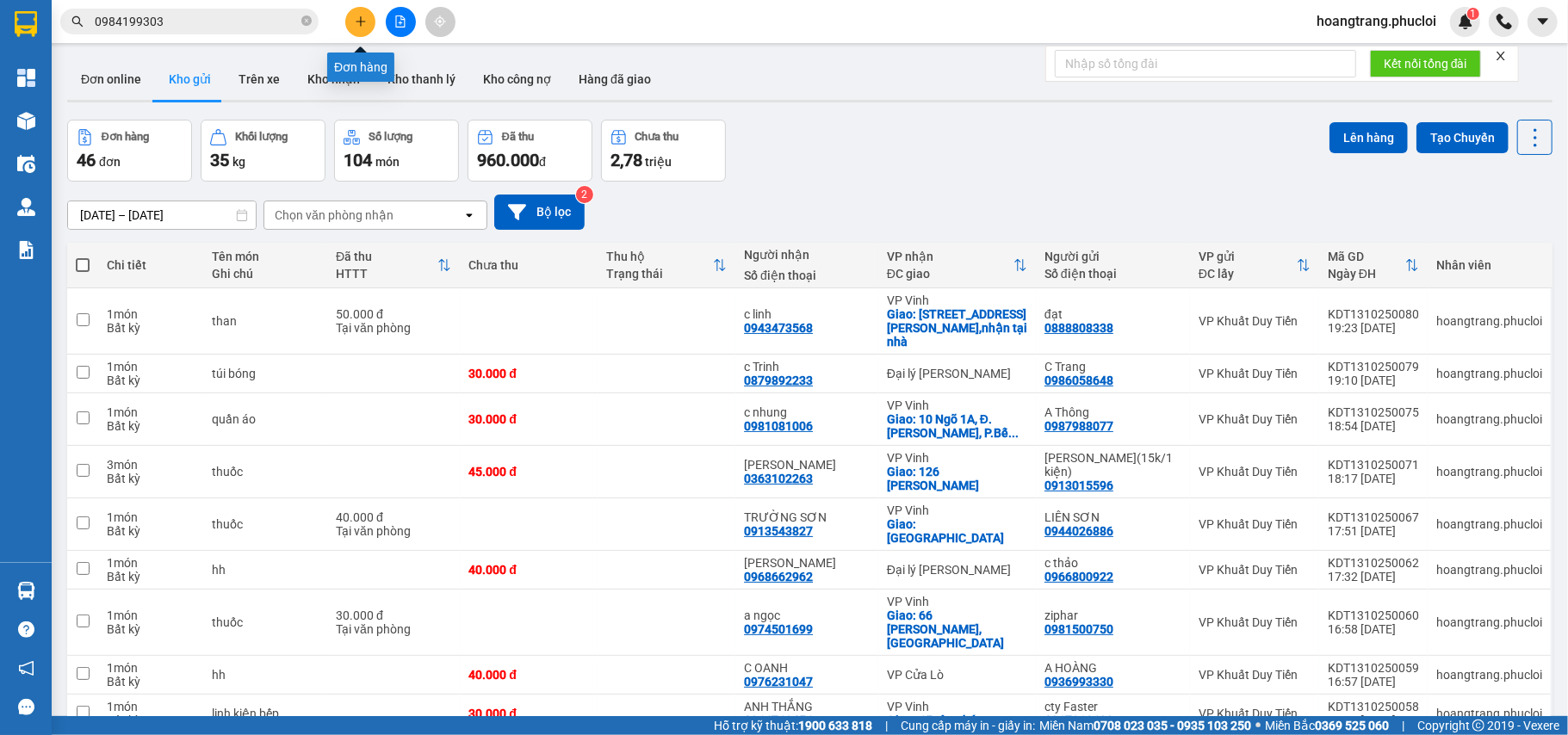
drag, startPoint x: 369, startPoint y: 0, endPoint x: 354, endPoint y: 7, distance: 16.6
click at [354, 7] on div "Kết quả tìm kiếm ( 15 ) Bộ lọc Thuộc VP này Ngày tạo đơn gần nhất Mã ĐH Trạng t…" at bounding box center [784, 21] width 1568 height 43
click at [358, 16] on icon "plus" at bounding box center [360, 21] width 12 height 12
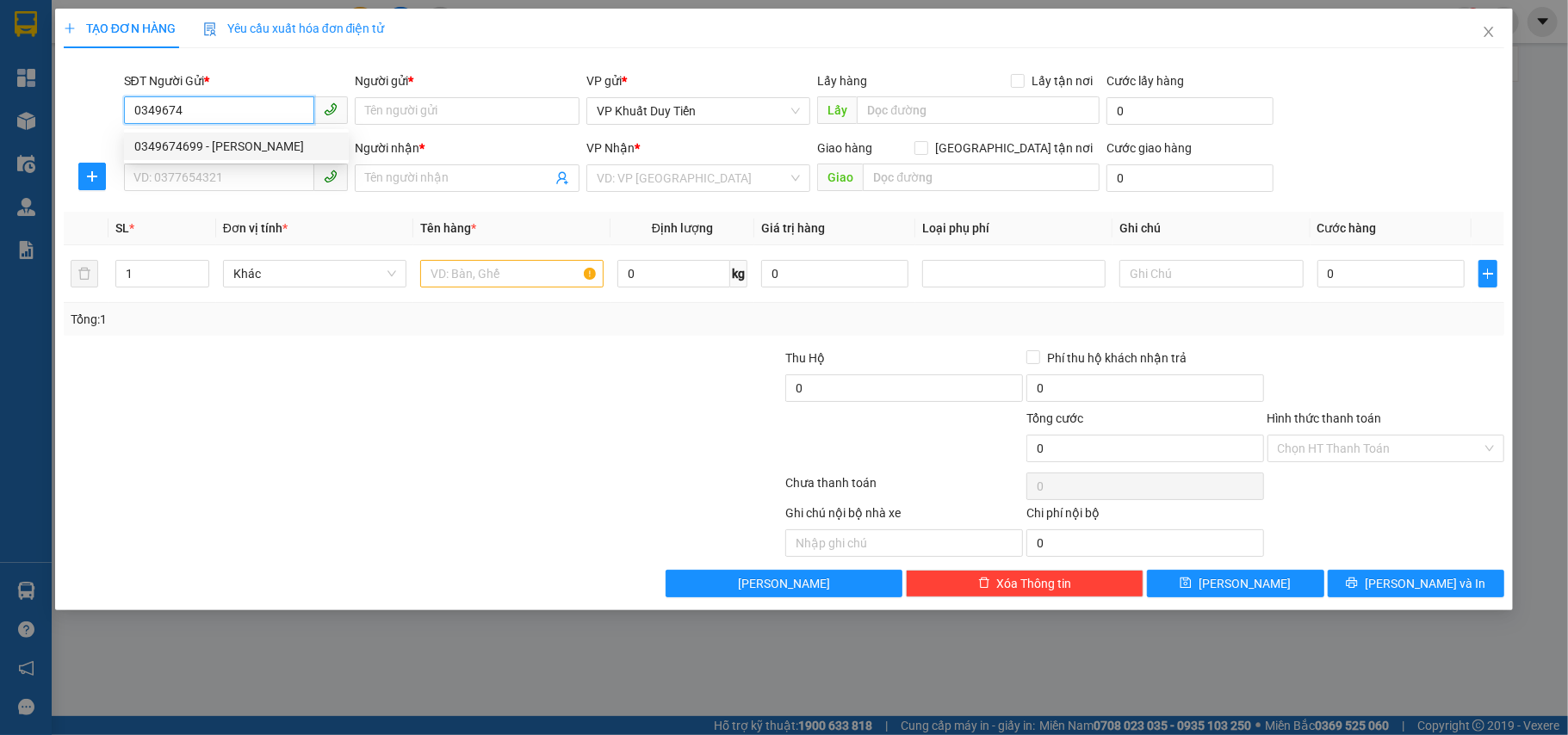
click at [272, 132] on div "0349674699 - chi hiền" at bounding box center [236, 146] width 225 height 28
type input "0349674699"
type input "chi hiền"
type input "0349674699"
click at [257, 189] on input "SĐT Người Nhận *" at bounding box center [219, 177] width 191 height 28
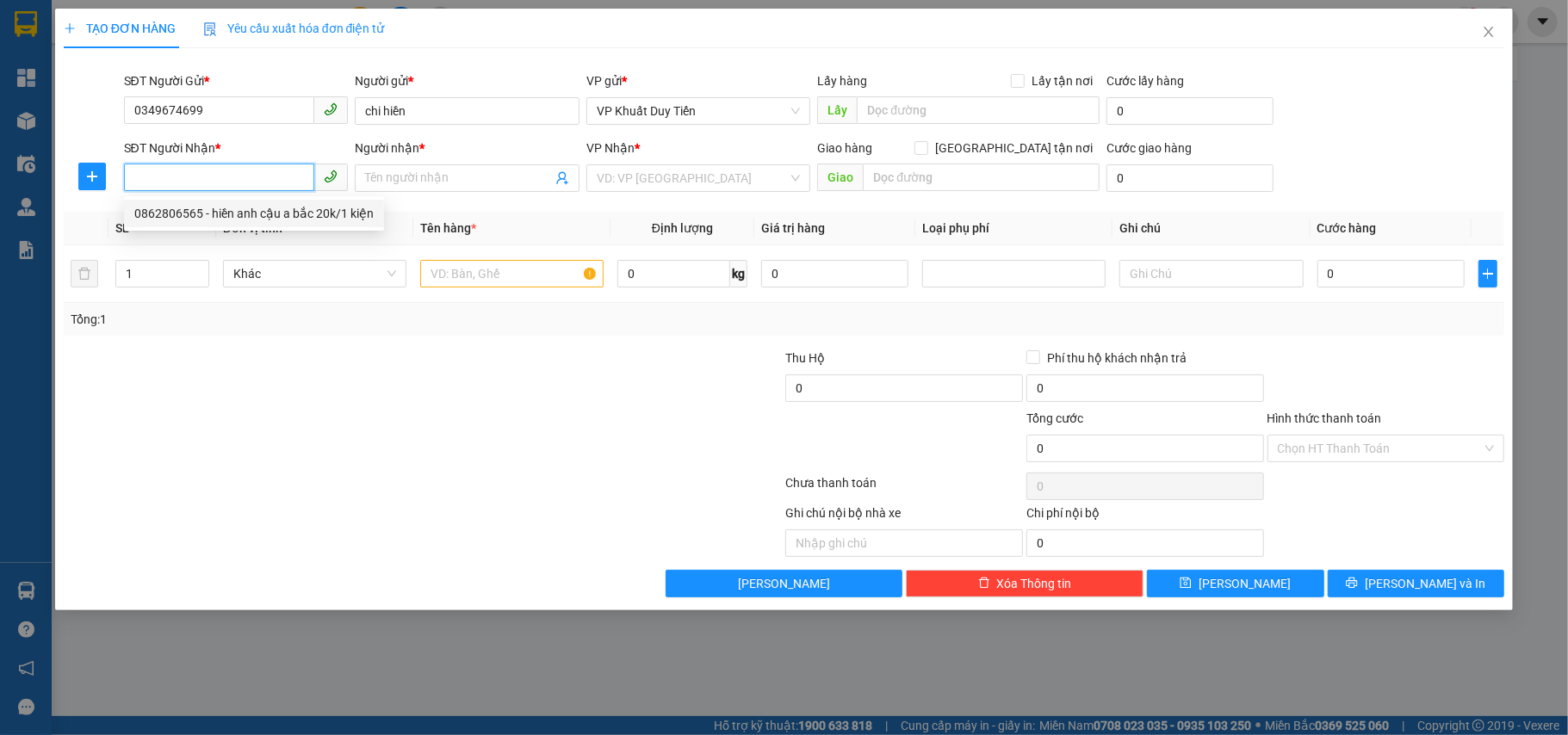
click at [289, 215] on div "0862806565 - hiền anh cậu a bắc 20k/1 kiện" at bounding box center [254, 214] width 240 height 19
type input "0862806565"
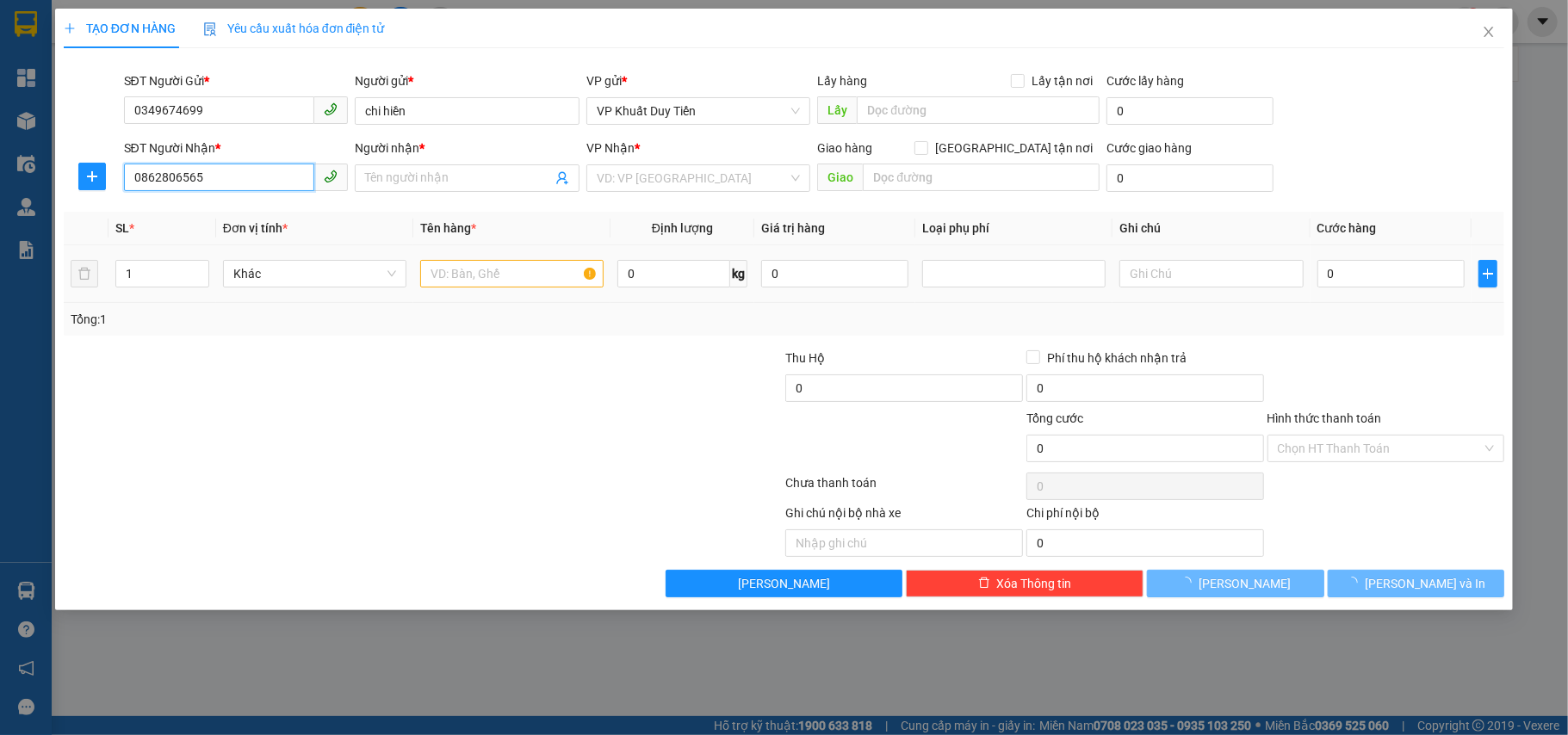
type input "hiền anh cậu a bắc 20k/1 kiện"
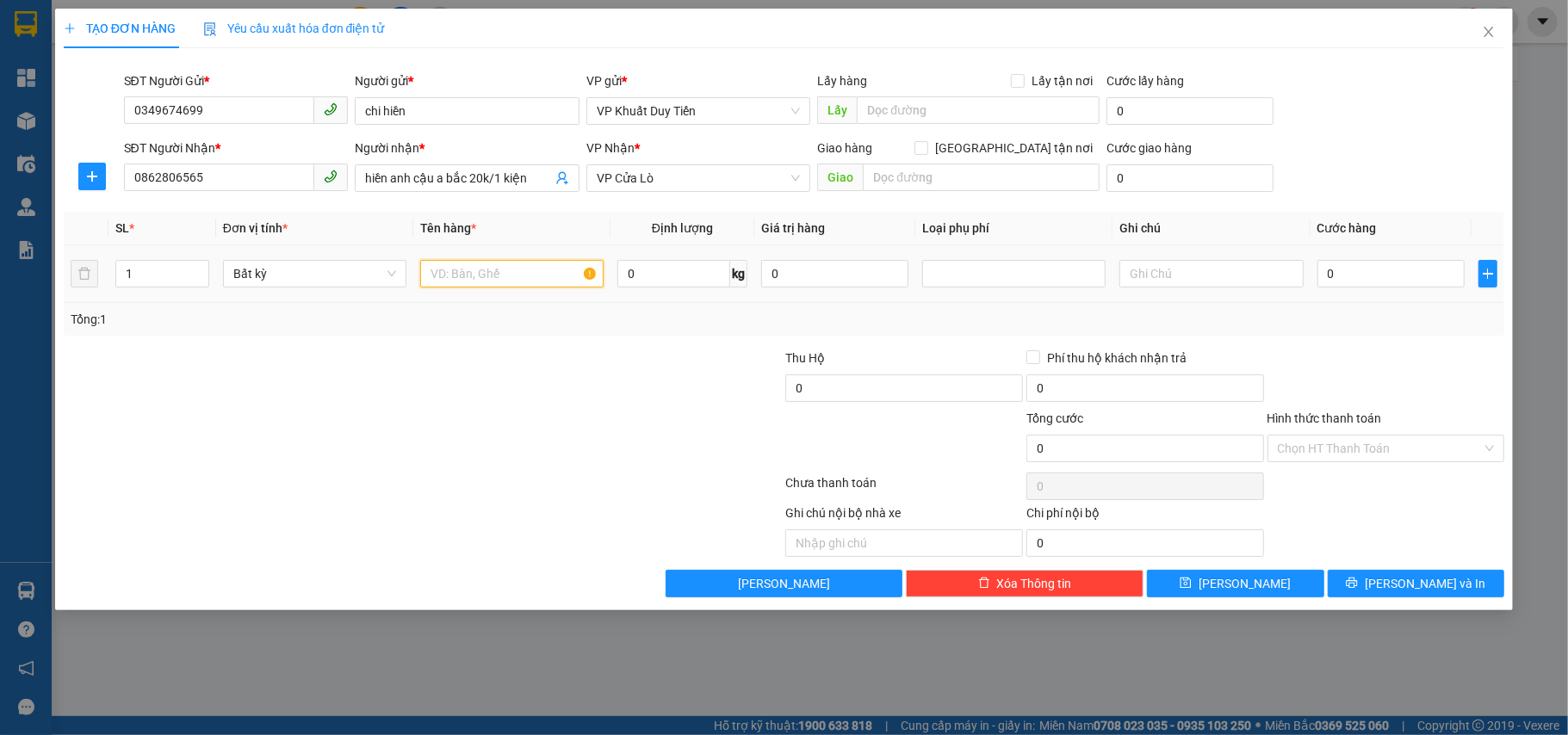
click at [493, 287] on input "text" at bounding box center [512, 274] width 184 height 28
type input "thực phẩm"
click at [1368, 281] on input "0" at bounding box center [1391, 274] width 147 height 28
type input "2"
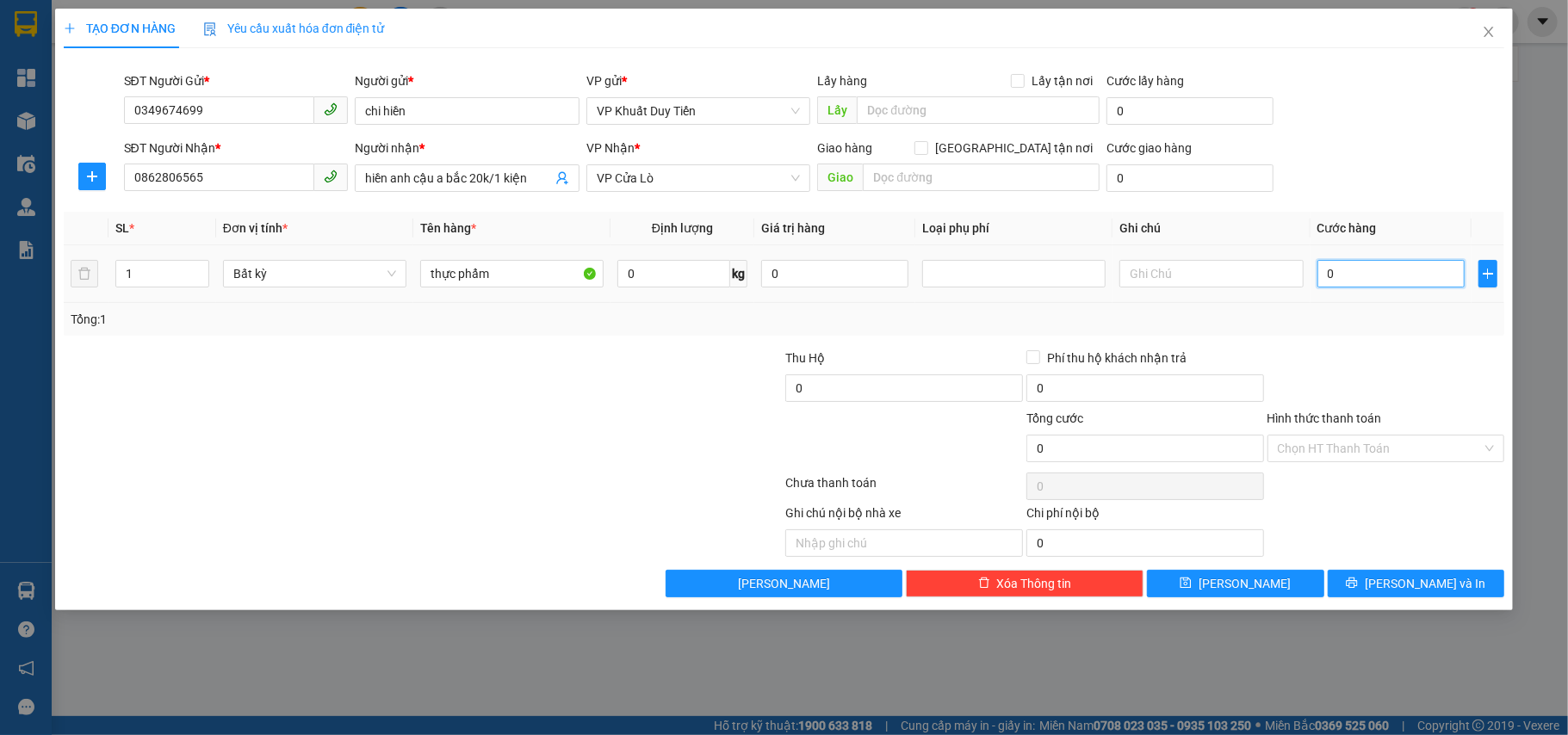
type input "2"
type input "20"
type input "20.000"
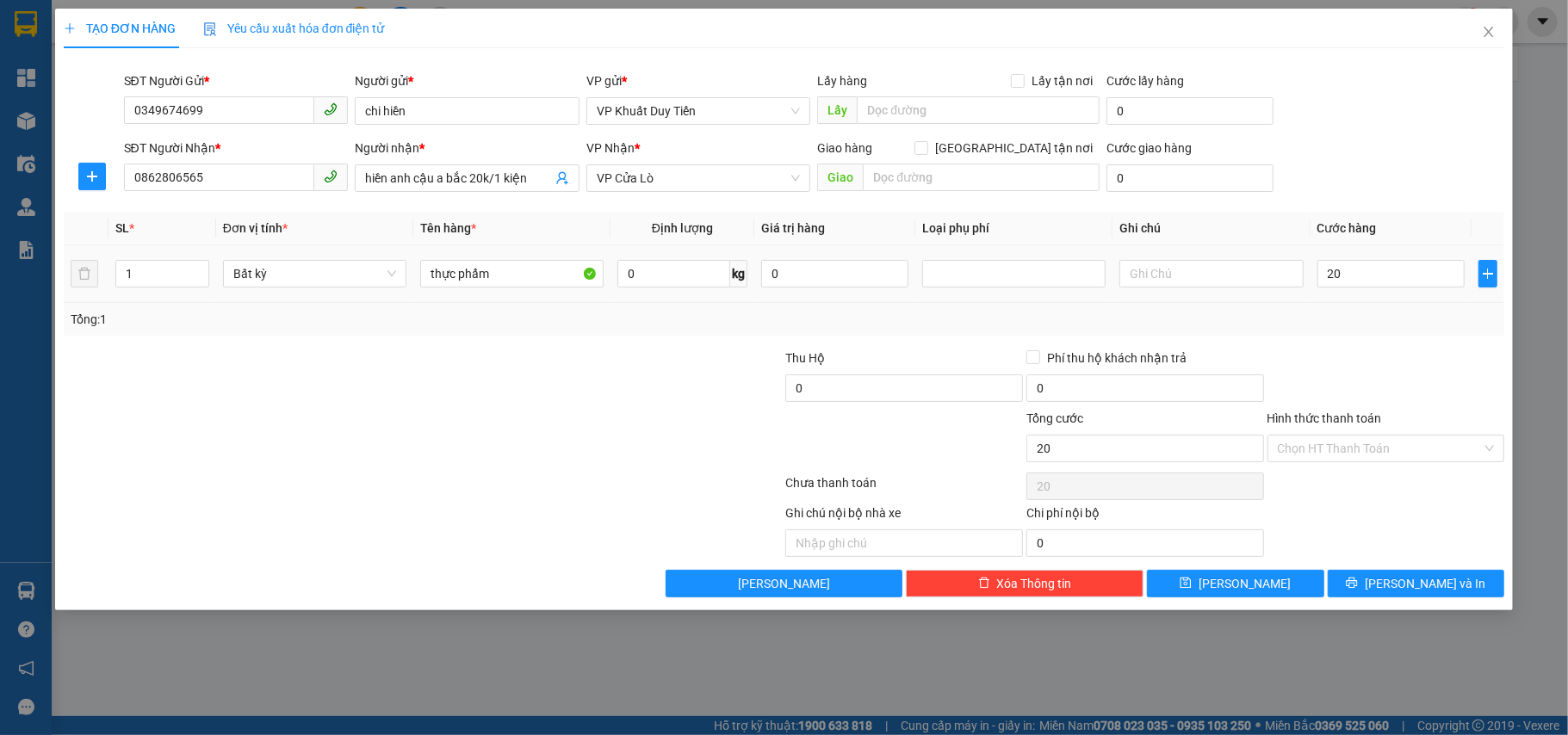
type input "20.000"
click at [1362, 354] on div at bounding box center [1386, 379] width 241 height 61
click at [1374, 565] on div "Transit Pickup Surcharge Ids Transit Deliver Surcharge Ids Transit Deliver Surc…" at bounding box center [784, 329] width 1441 height 535
click at [1365, 587] on button "[PERSON_NAME] và In" at bounding box center [1417, 584] width 177 height 28
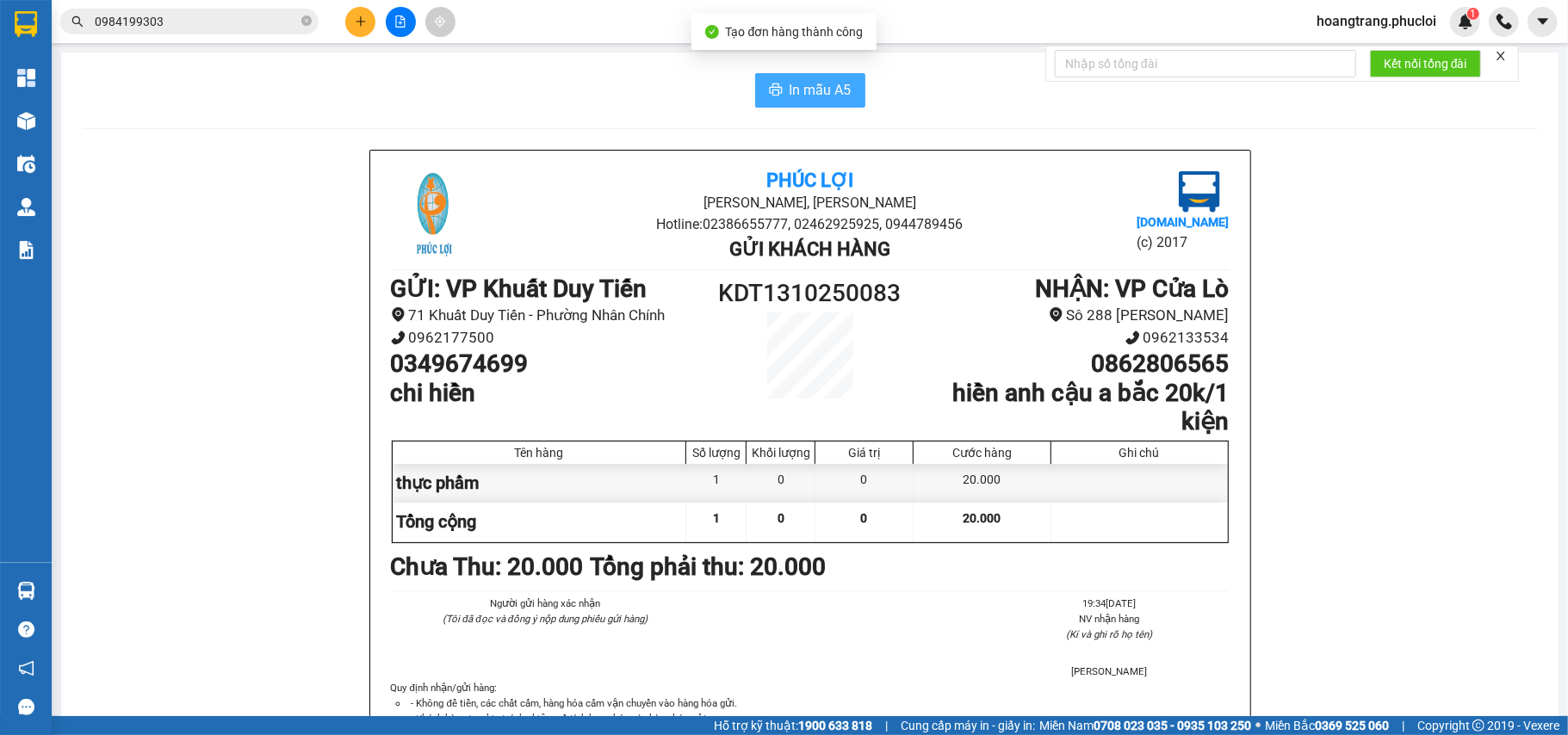
click at [814, 87] on span "In mẫu A5" at bounding box center [821, 90] width 62 height 21
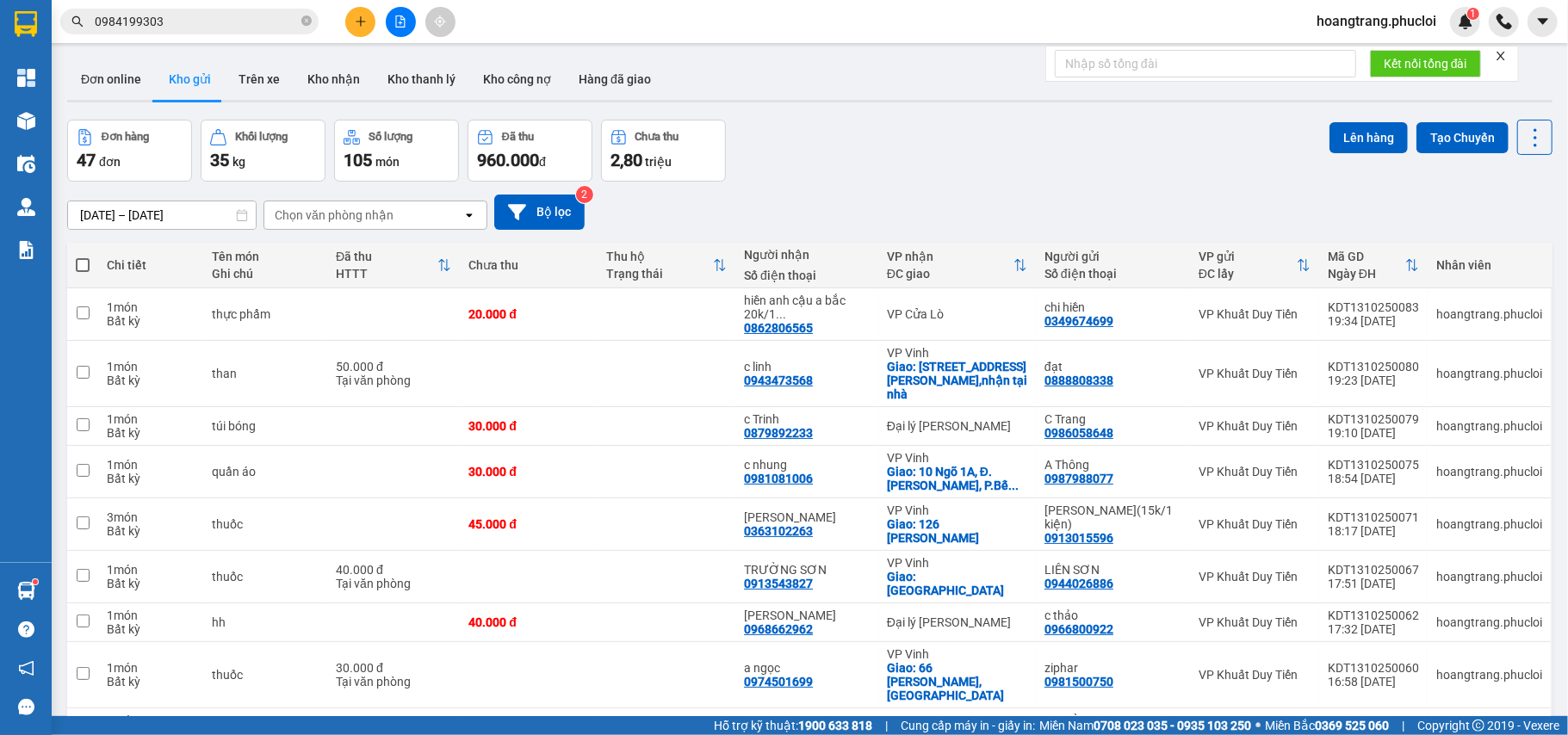
click at [365, 7] on button at bounding box center [360, 21] width 30 height 30
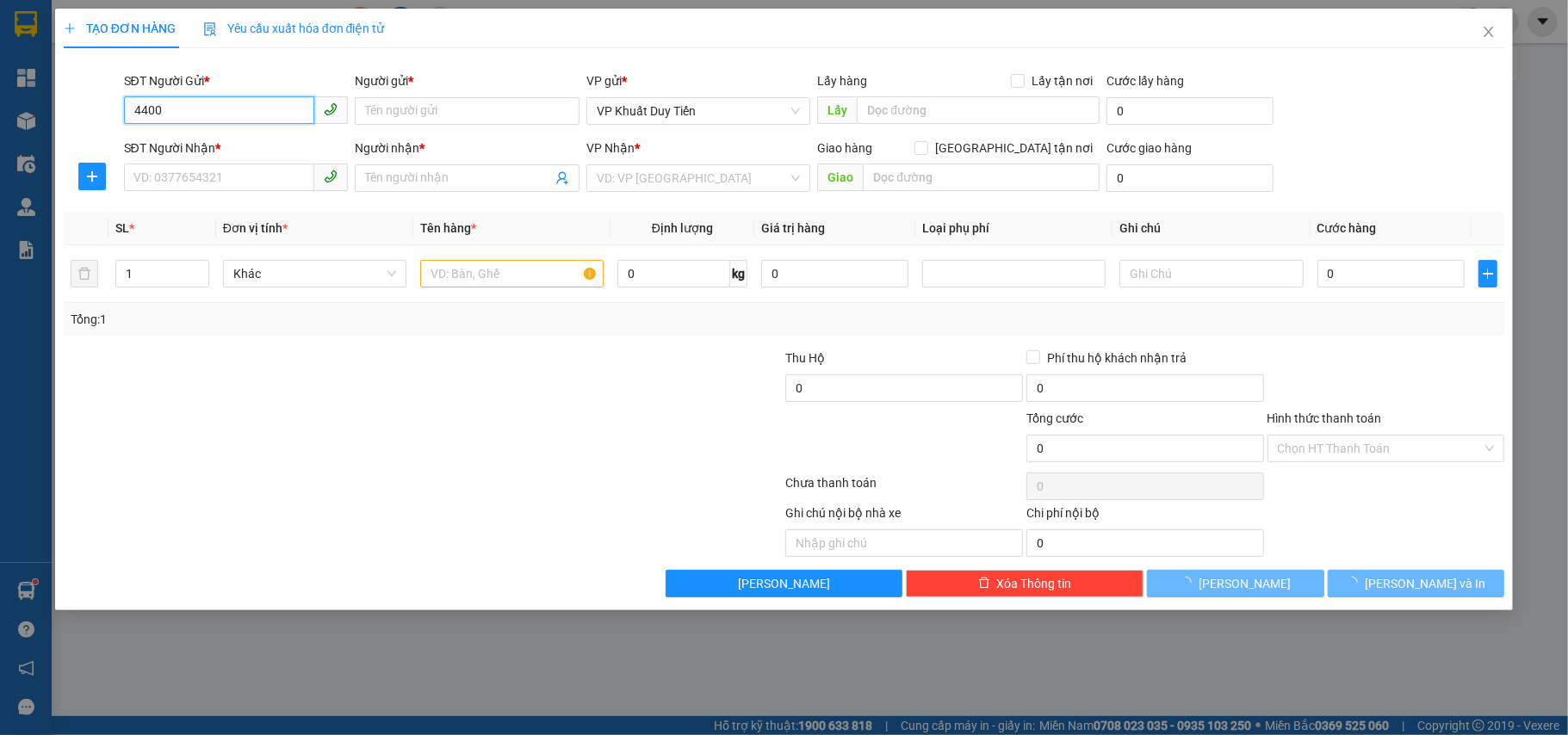
click at [220, 115] on input "4400" at bounding box center [219, 110] width 191 height 28
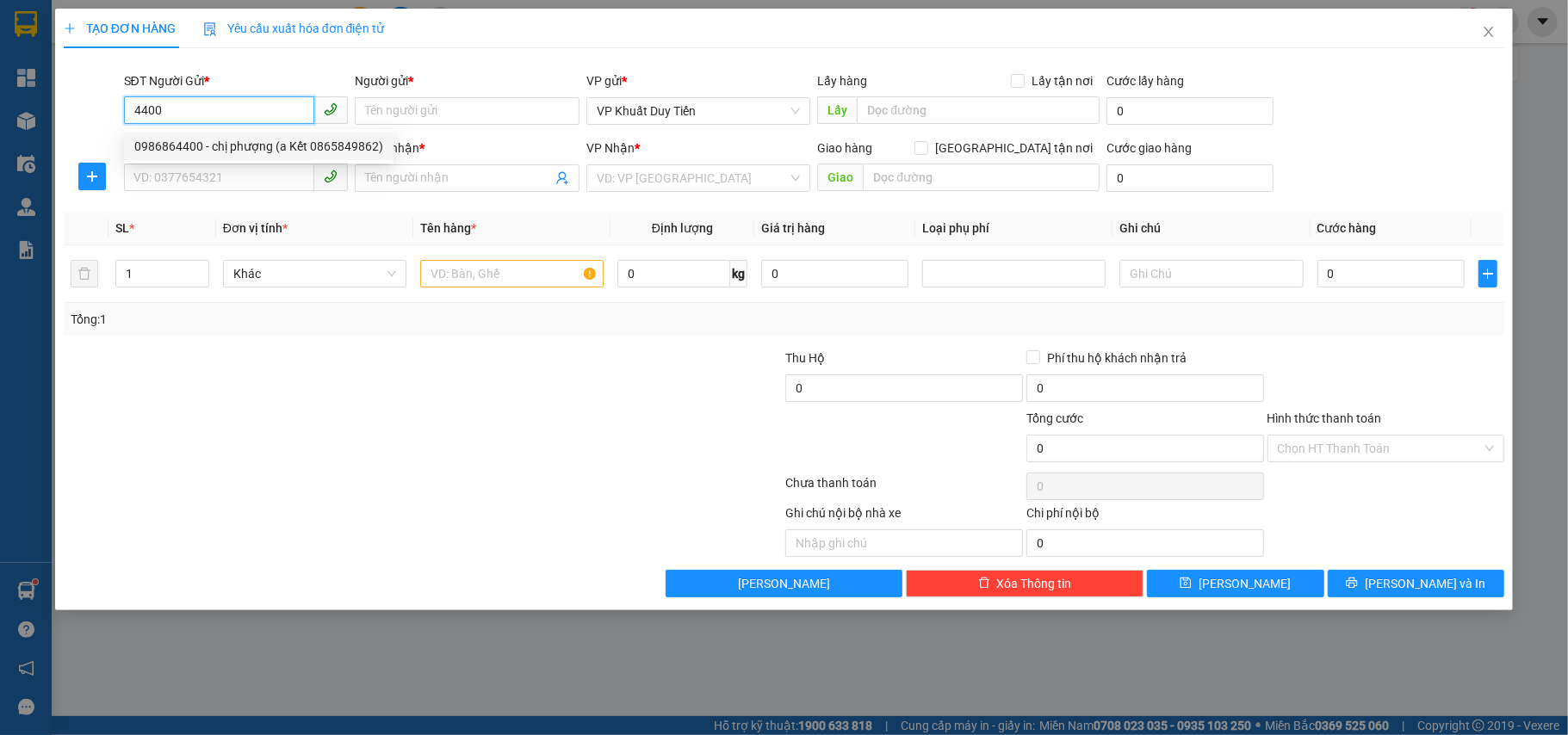
click at [221, 150] on div "0986864400 - chị phượng (a Kết 0865849862)" at bounding box center [258, 146] width 249 height 19
type input "0986864400"
type input "chị phượng (a Kết 0865849862)"
type input "0986864400"
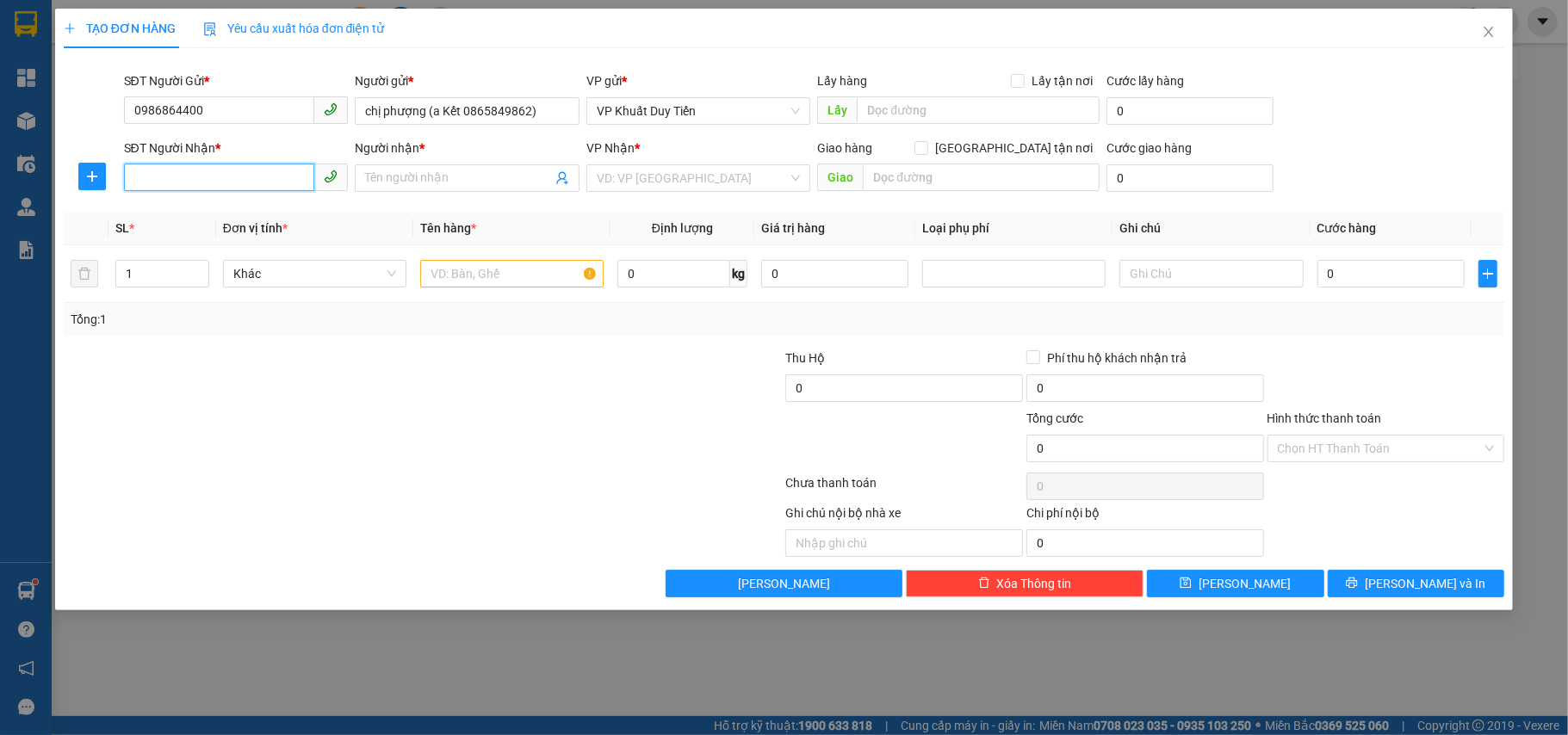
click at [225, 181] on input "SĐT Người Nhận *" at bounding box center [219, 177] width 191 height 28
click at [250, 212] on div "0918656981 - a tuấn thư báo" at bounding box center [258, 214] width 249 height 19
type input "0918656981"
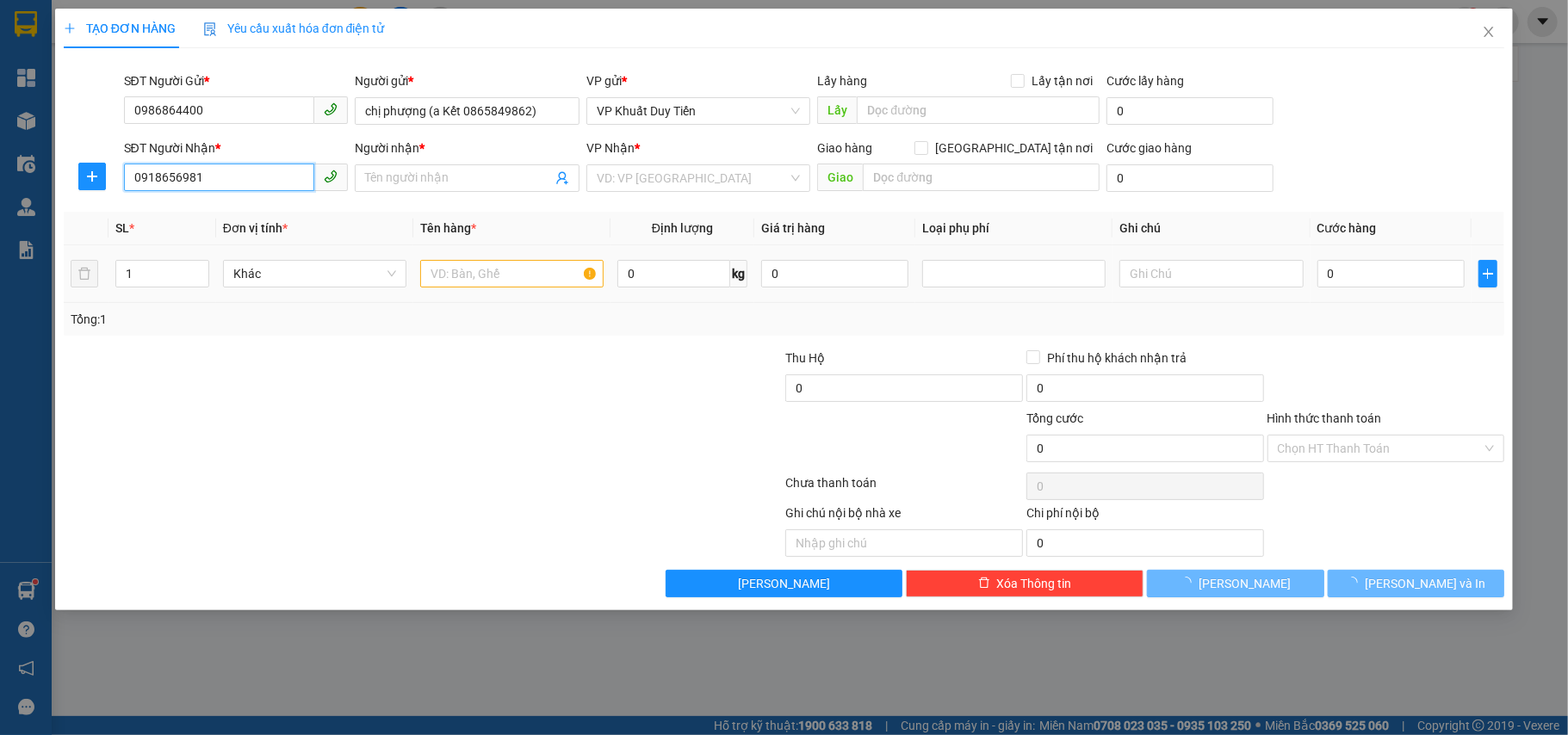
type input "a tuấn thư báo"
checkbox input "true"
type input "so 1 duong le ninh"
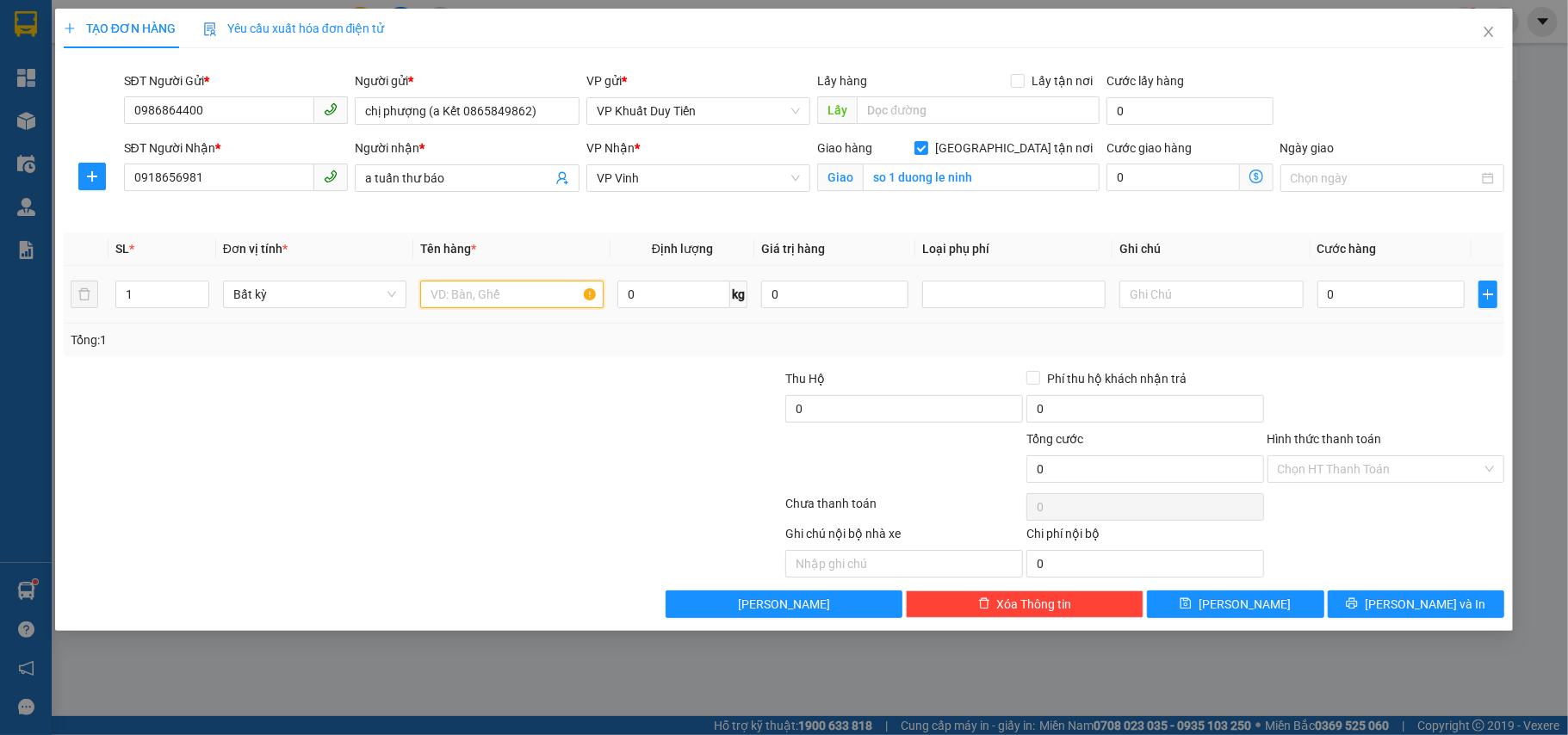
click at [443, 304] on input "text" at bounding box center [512, 295] width 184 height 28
type input "thư báo"
click at [1366, 299] on input "0" at bounding box center [1391, 295] width 147 height 28
type input "3"
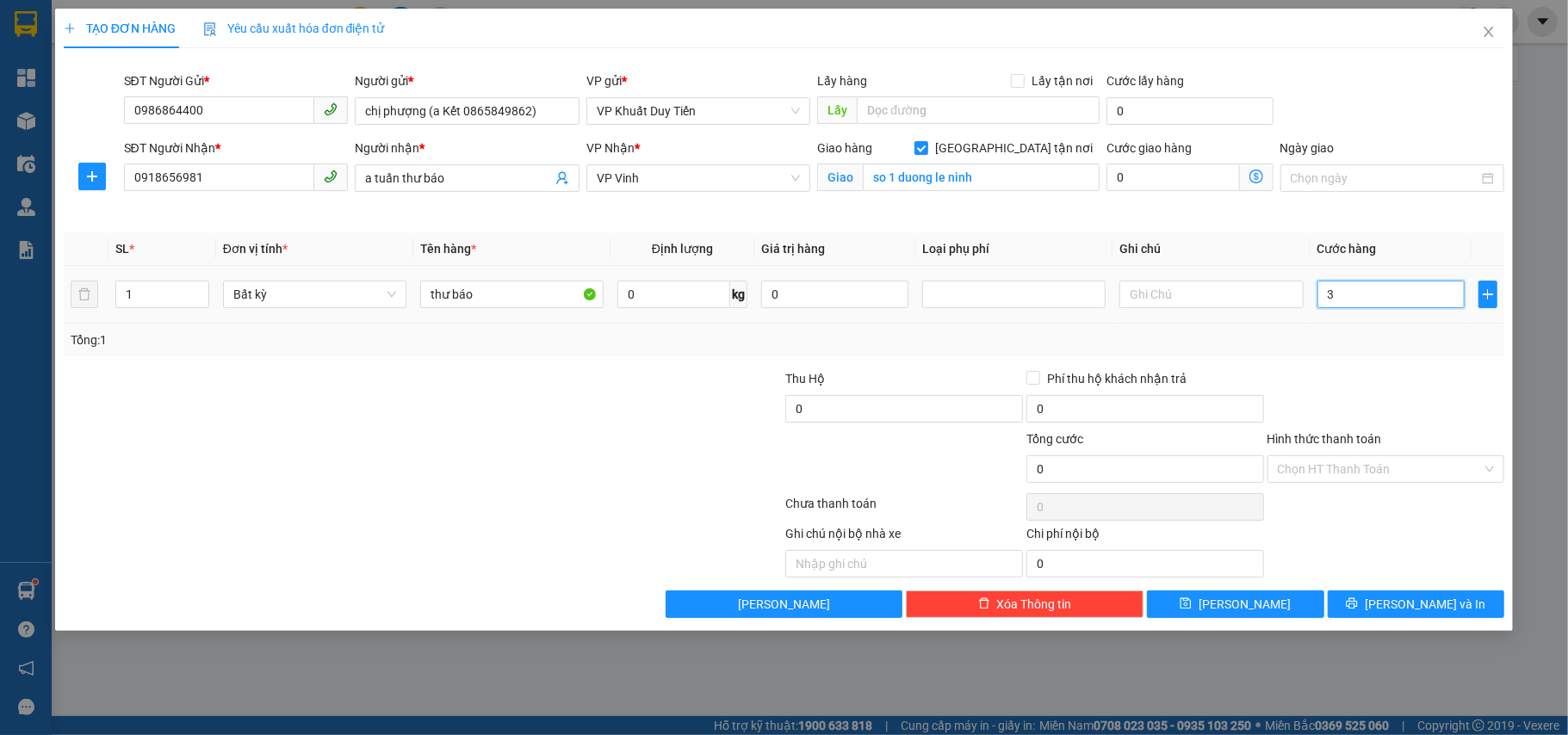
type input "3"
type input "30"
type input "30.000"
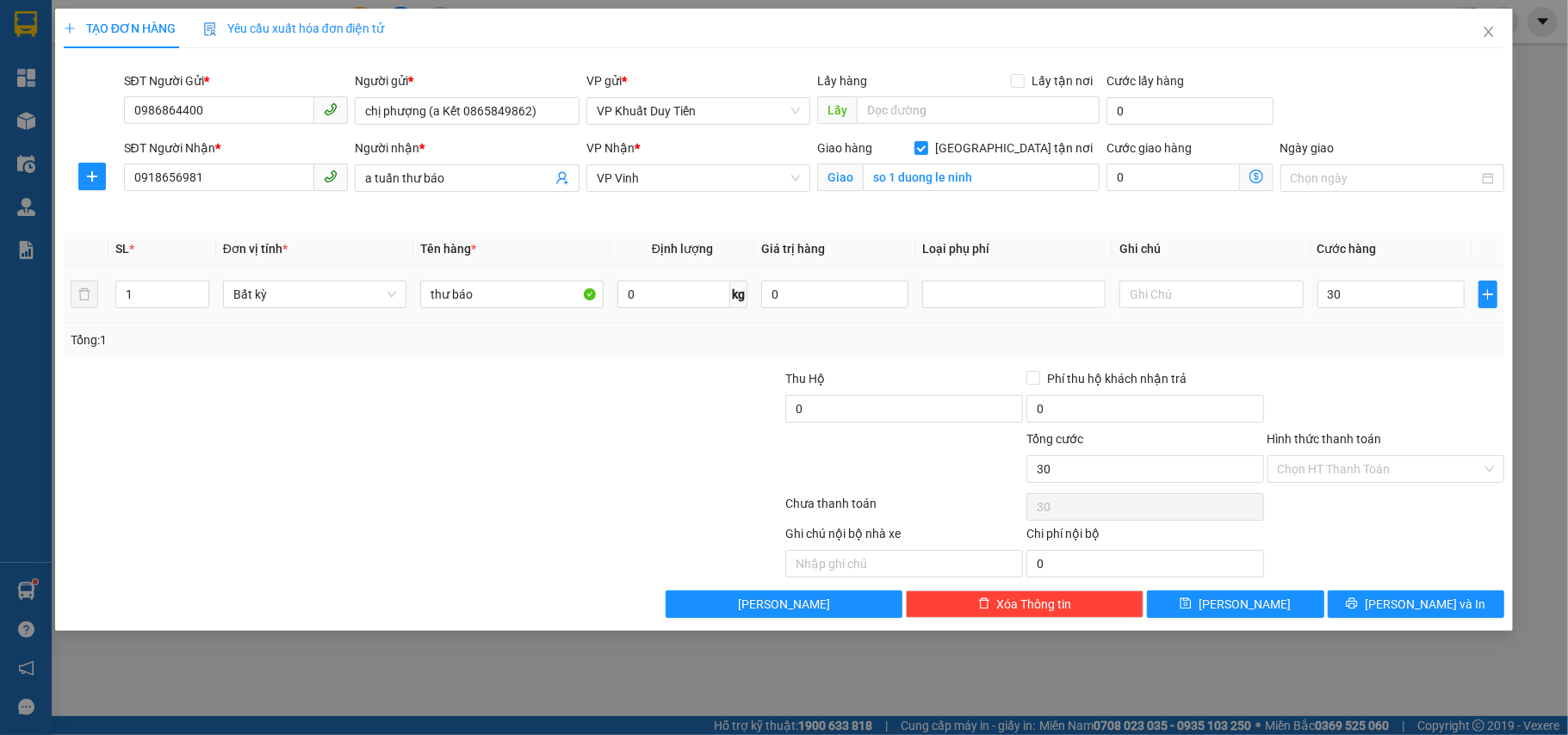
type input "30.000"
click at [1375, 349] on div "Tổng: 1" at bounding box center [784, 340] width 1428 height 19
click at [1427, 466] on input "Hình thức thanh toán" at bounding box center [1381, 469] width 205 height 26
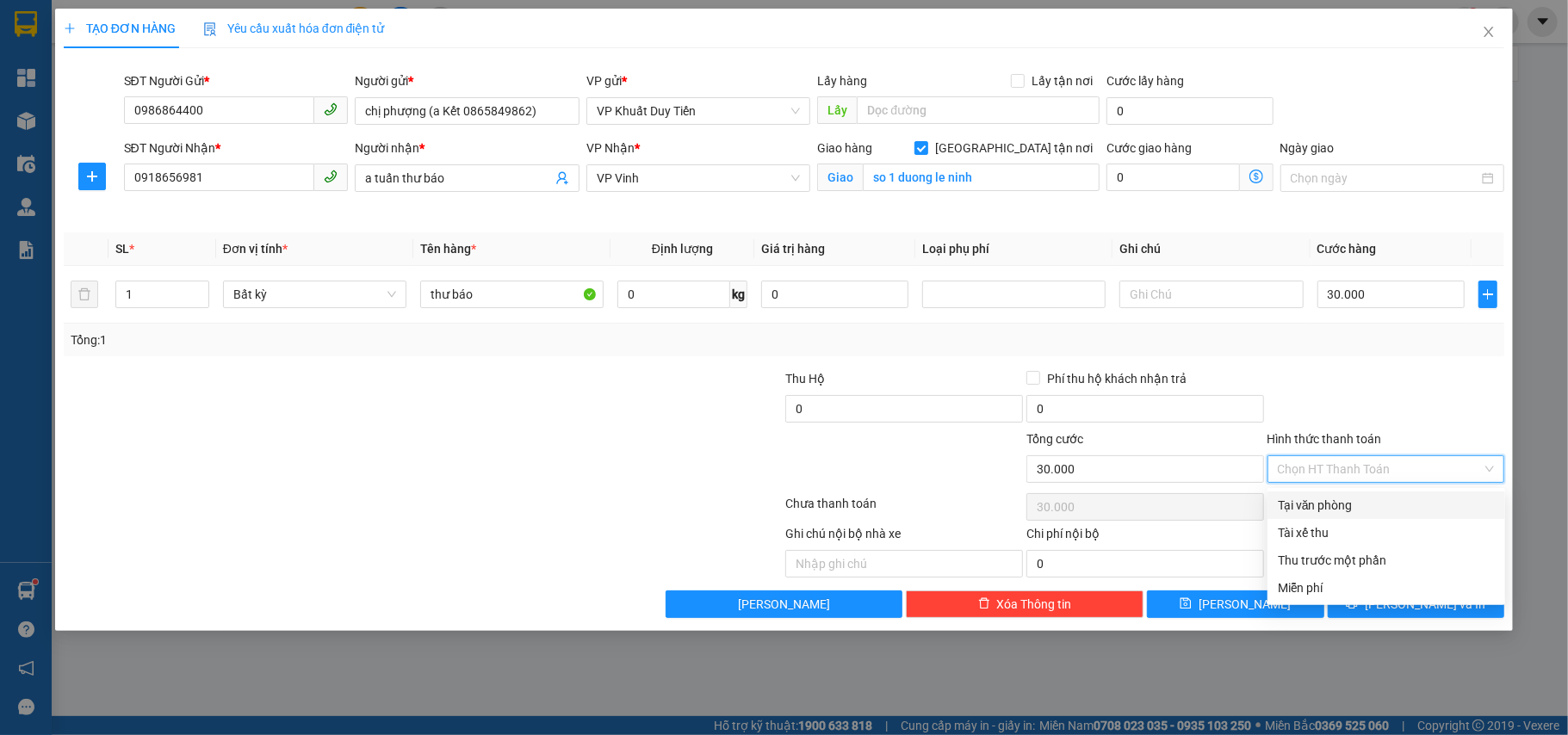
click at [1430, 497] on div "Tại văn phòng" at bounding box center [1386, 506] width 217 height 19
type input "0"
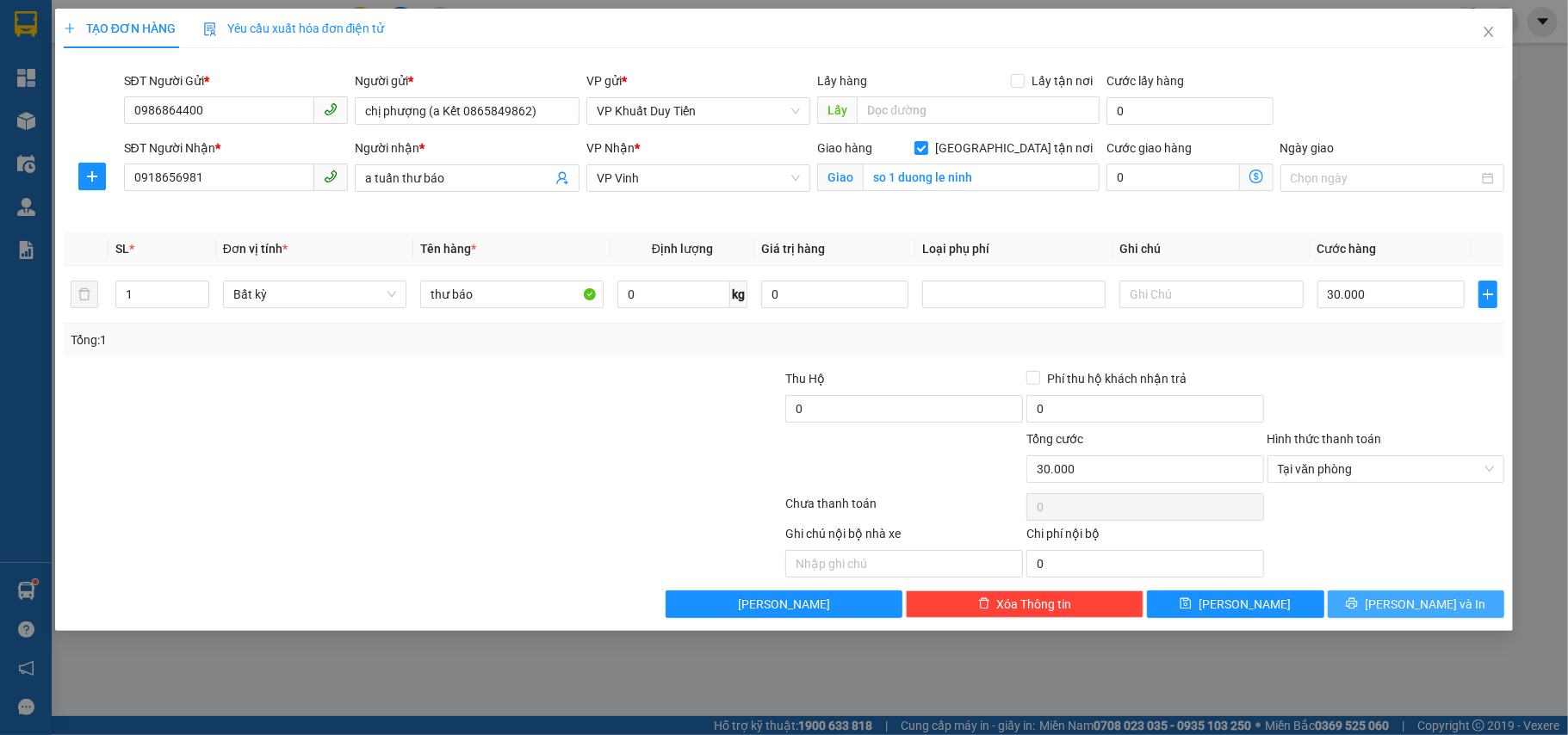
click at [1379, 613] on button "[PERSON_NAME] và In" at bounding box center [1417, 604] width 177 height 28
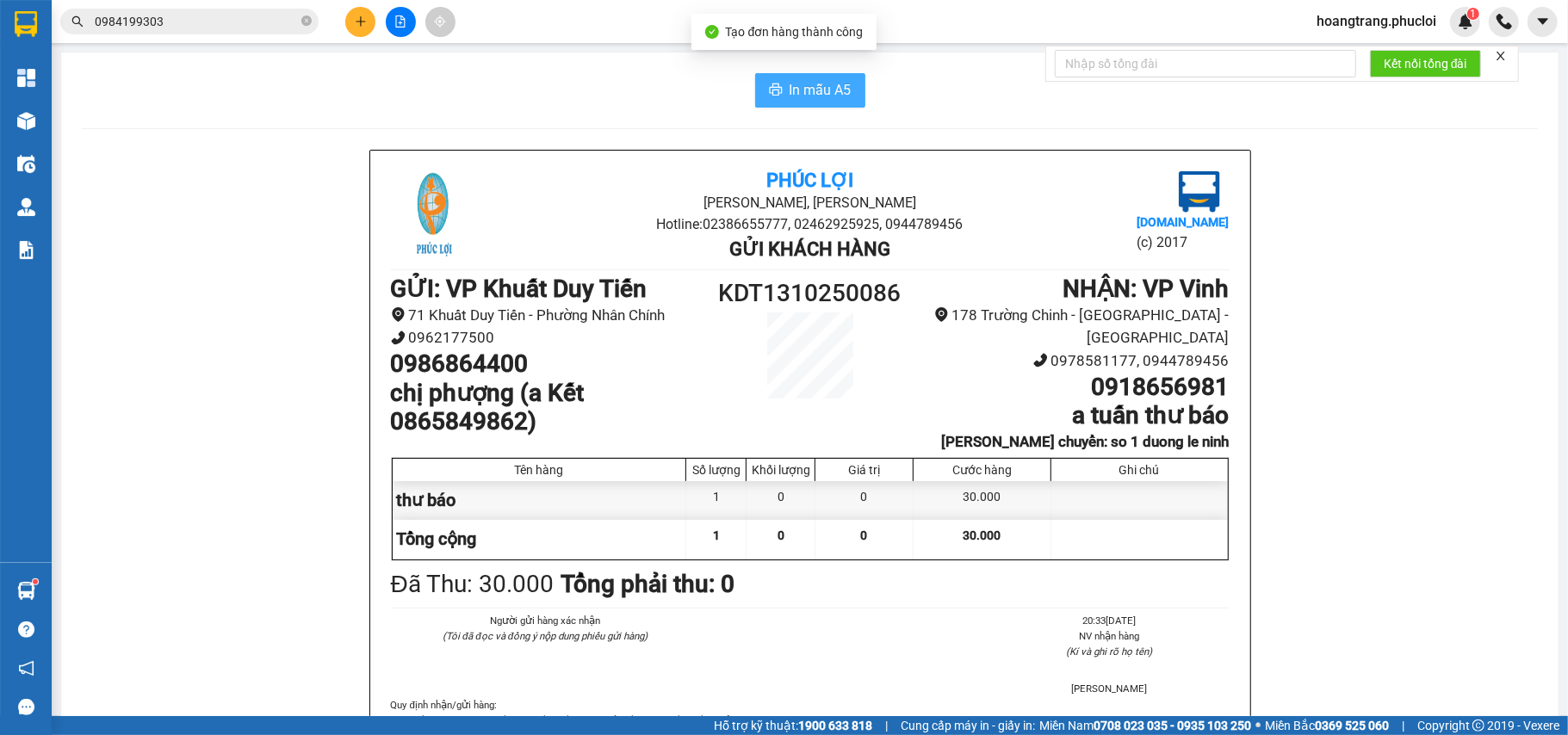
click at [837, 90] on span "In mẫu A5" at bounding box center [821, 90] width 62 height 21
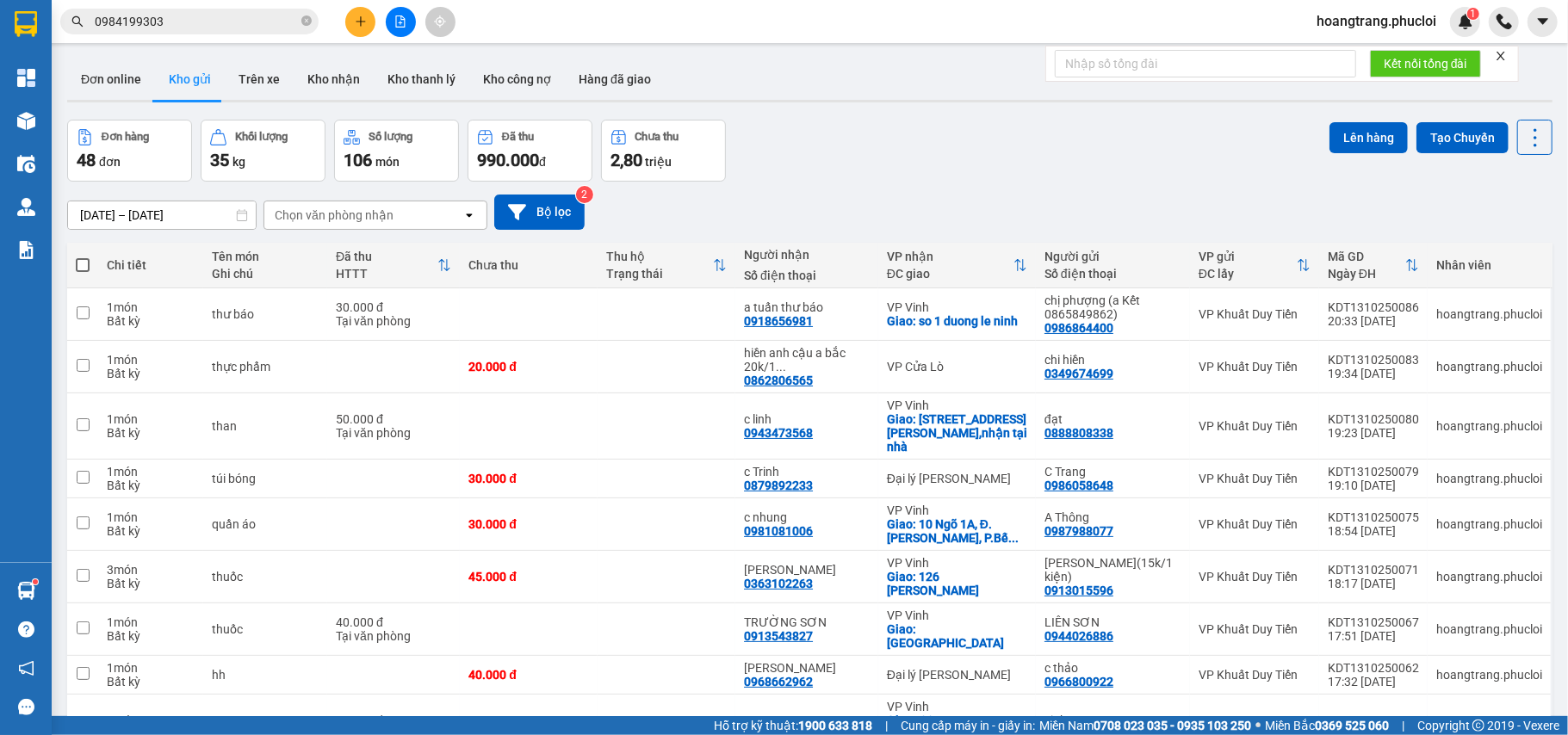
click at [358, 24] on icon "plus" at bounding box center [360, 21] width 12 height 12
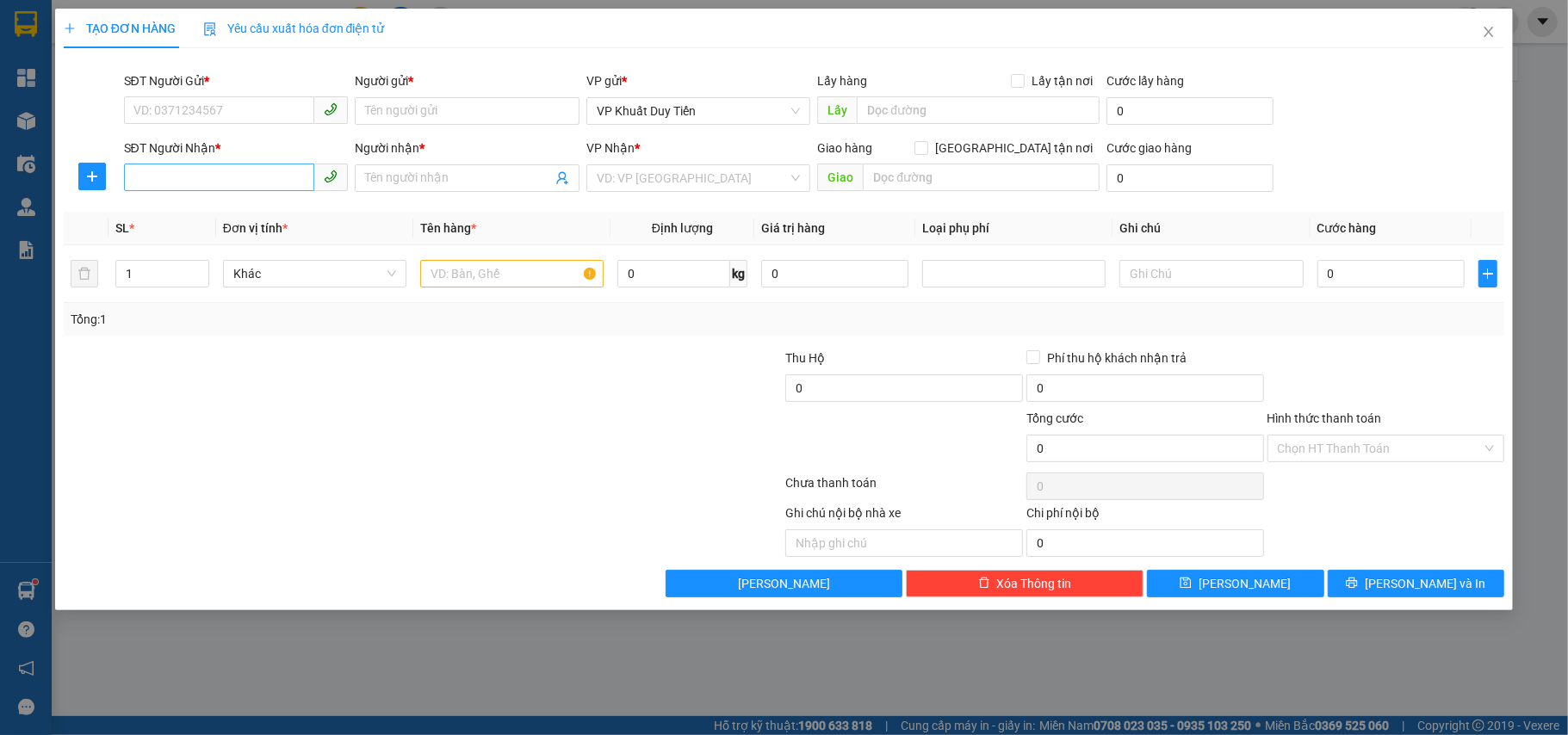
drag, startPoint x: 234, startPoint y: 191, endPoint x: 272, endPoint y: 176, distance: 40.9
click at [248, 193] on div "SĐT Người Nhận * VD: 0377654321" at bounding box center [236, 169] width 225 height 61
click at [258, 185] on input "SĐT Người Nhận *" at bounding box center [219, 177] width 191 height 28
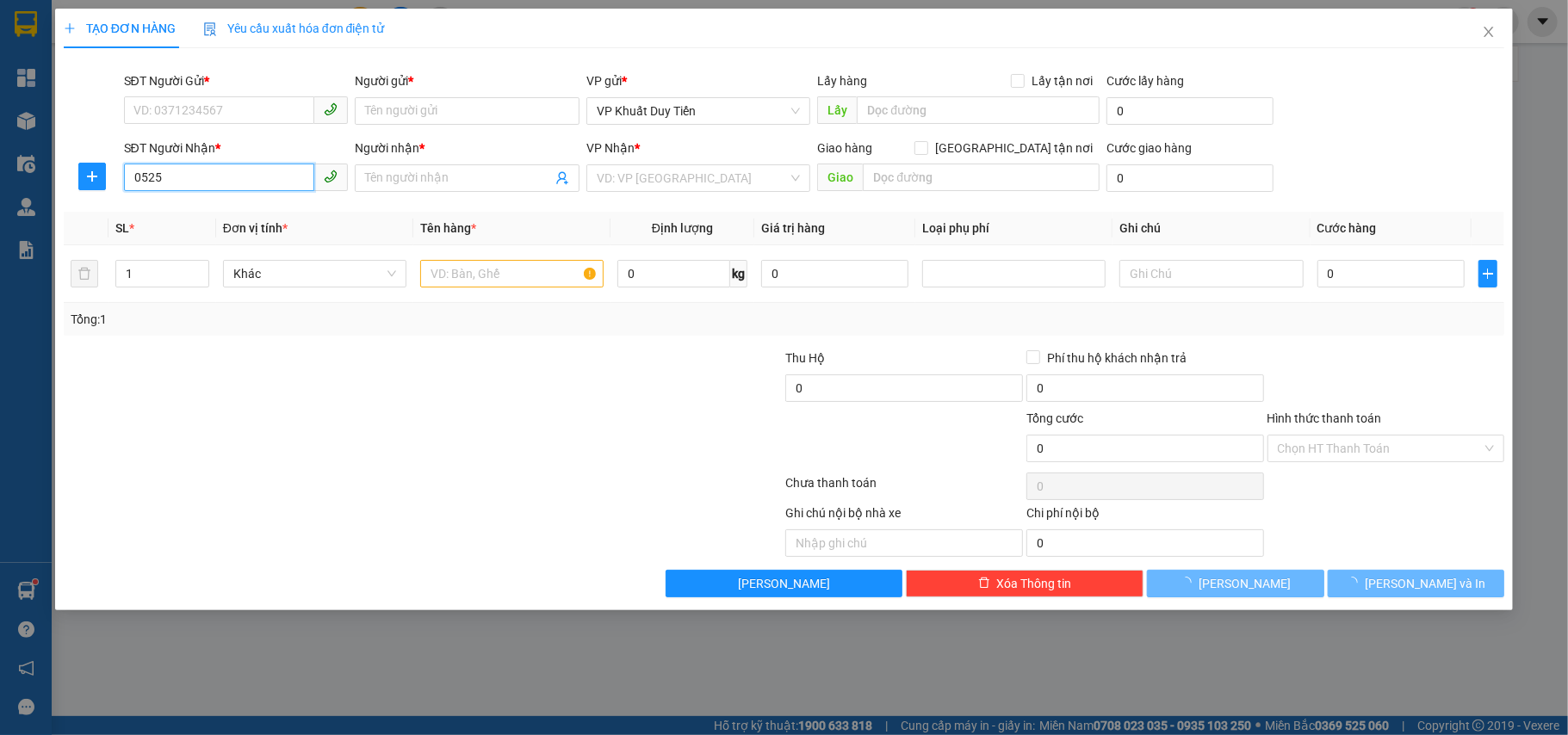
click at [256, 187] on input "0525" at bounding box center [219, 177] width 191 height 28
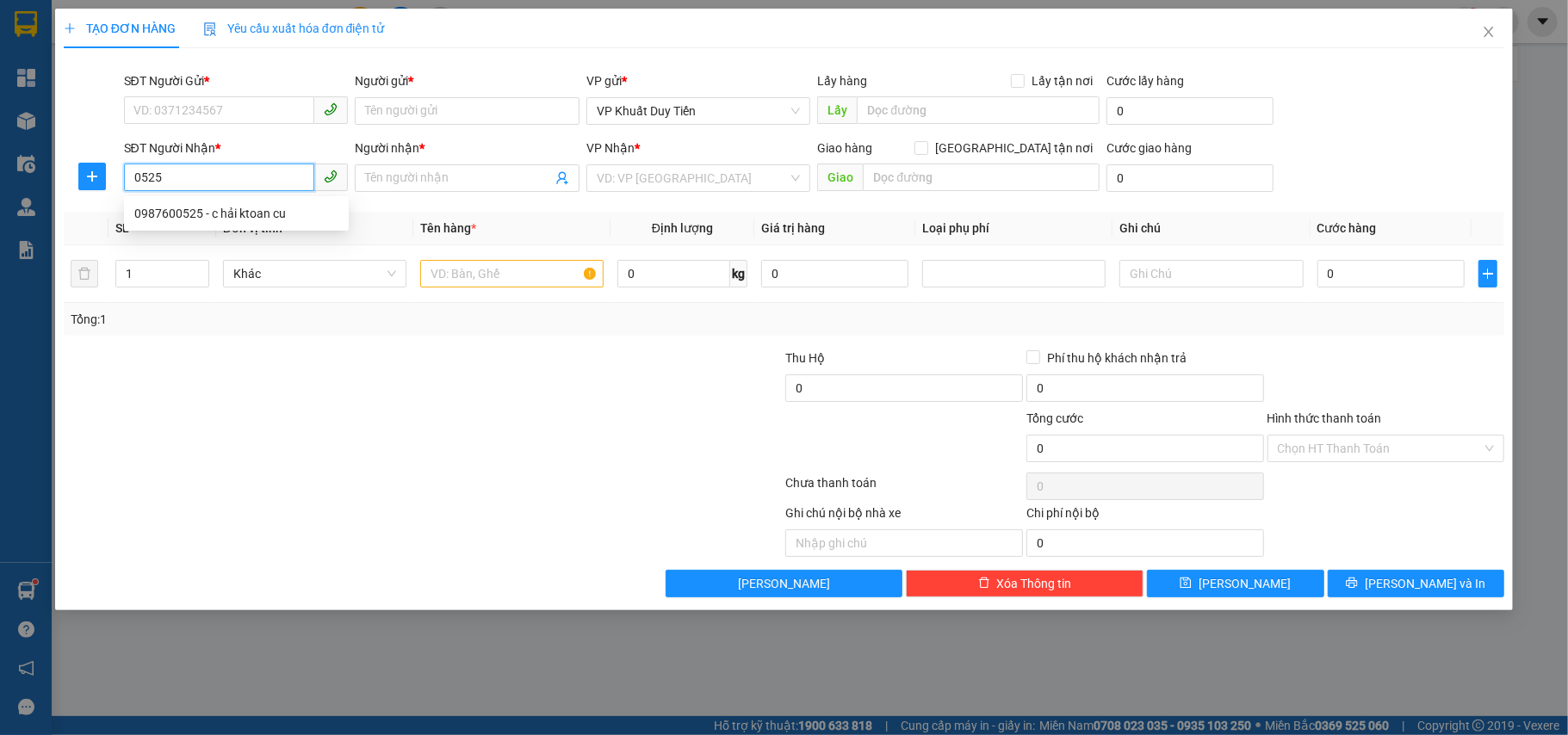
click at [256, 187] on input "0525" at bounding box center [219, 177] width 191 height 28
click at [256, 220] on div "0987600525 - c hải ktoan cu" at bounding box center [236, 214] width 204 height 19
type input "0987600525"
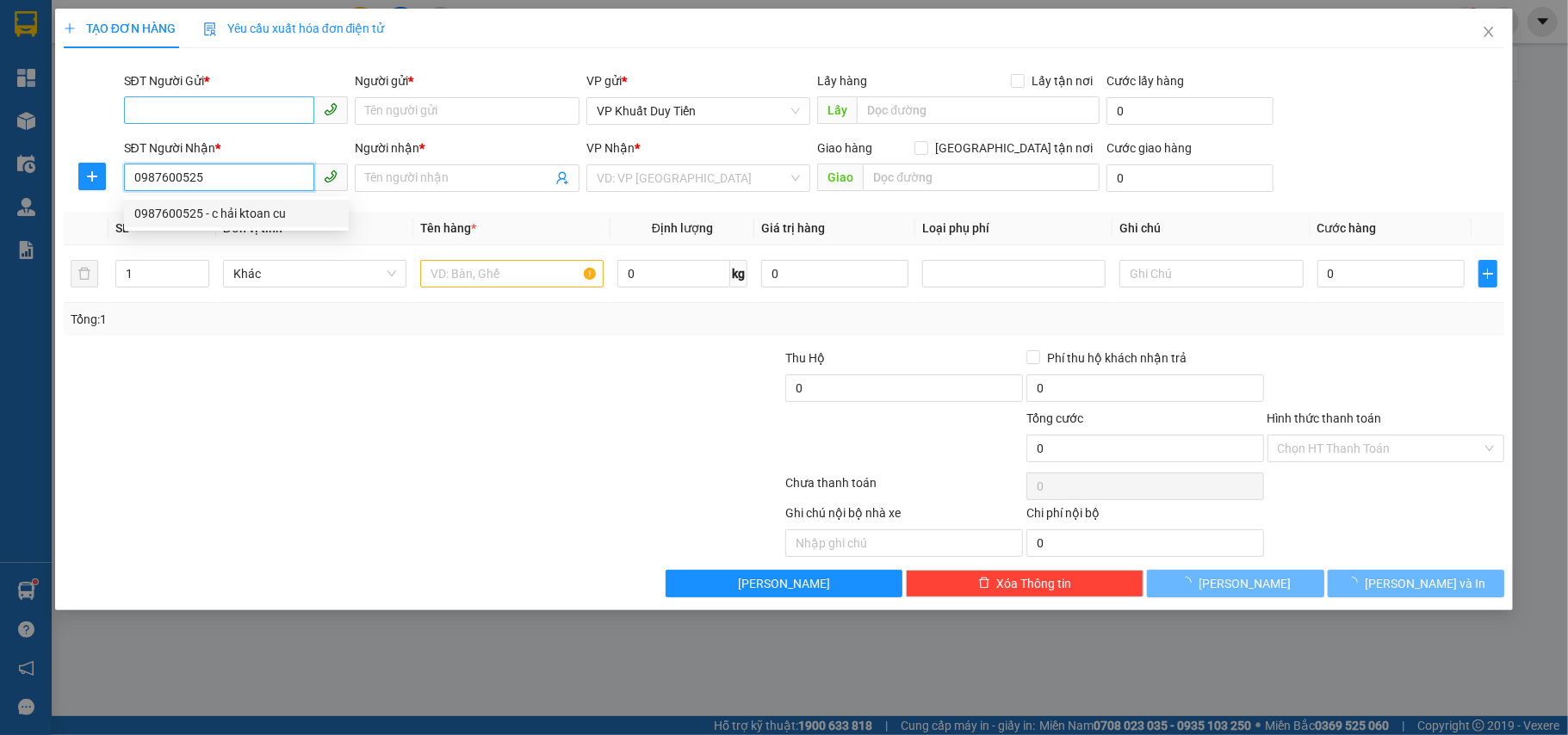
type input "c hải ktoan cu"
checkbox input "true"
type input "ngã 3 nam cấm"
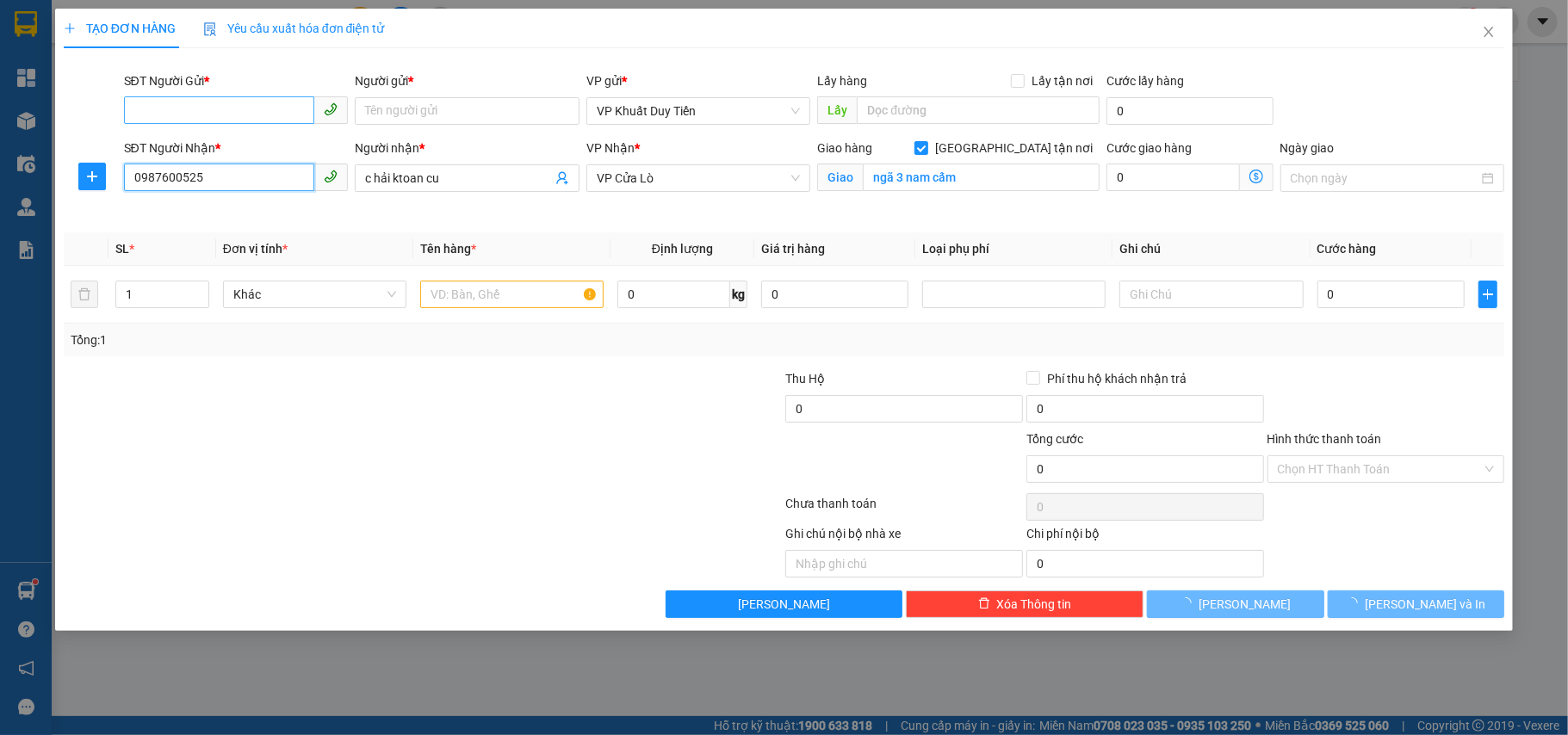
type input "0987600525"
click at [262, 104] on input "SĐT Người Gửi *" at bounding box center [219, 110] width 191 height 28
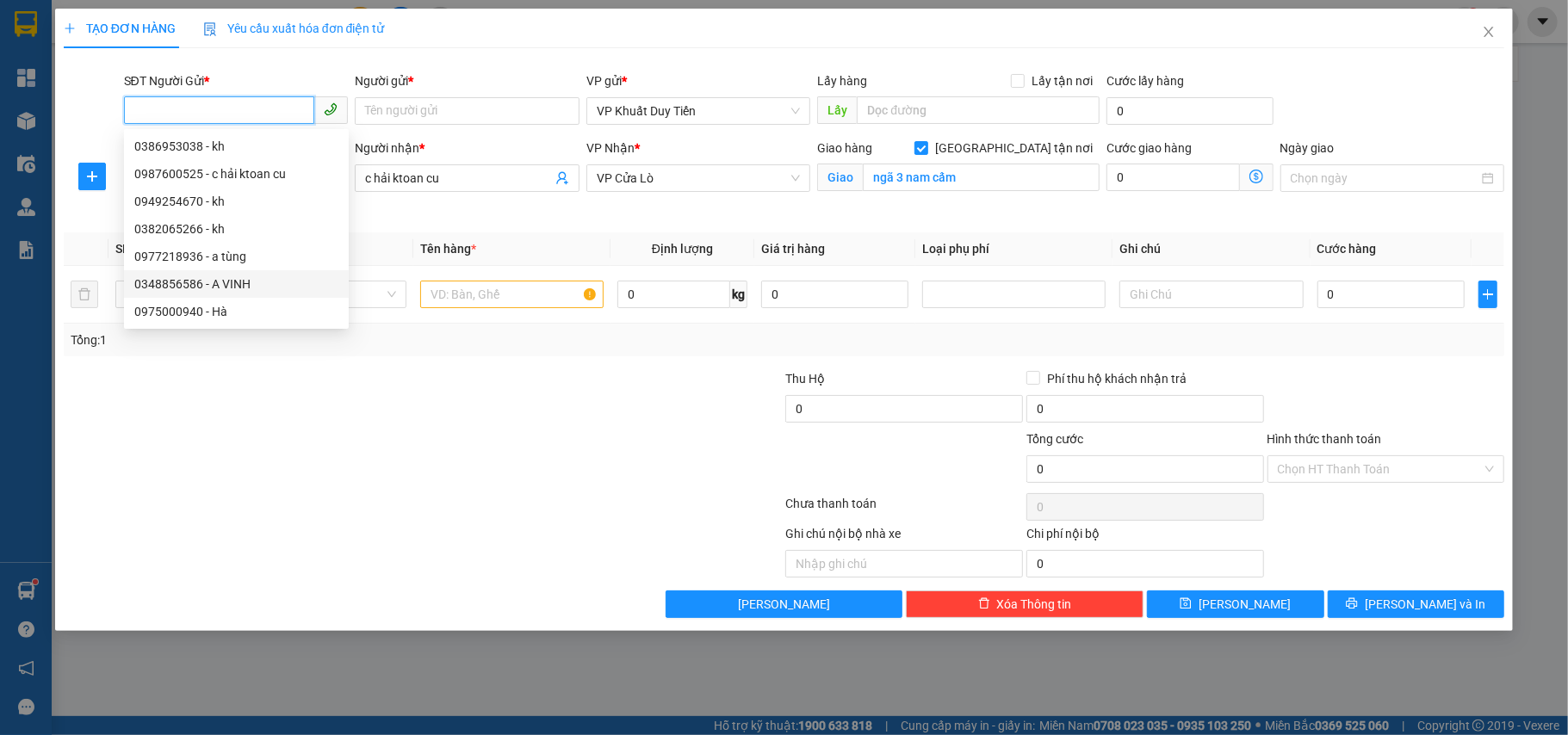
click at [229, 283] on div "0348856586 - A VINH" at bounding box center [236, 284] width 204 height 19
type input "0348856586"
type input "A VINH"
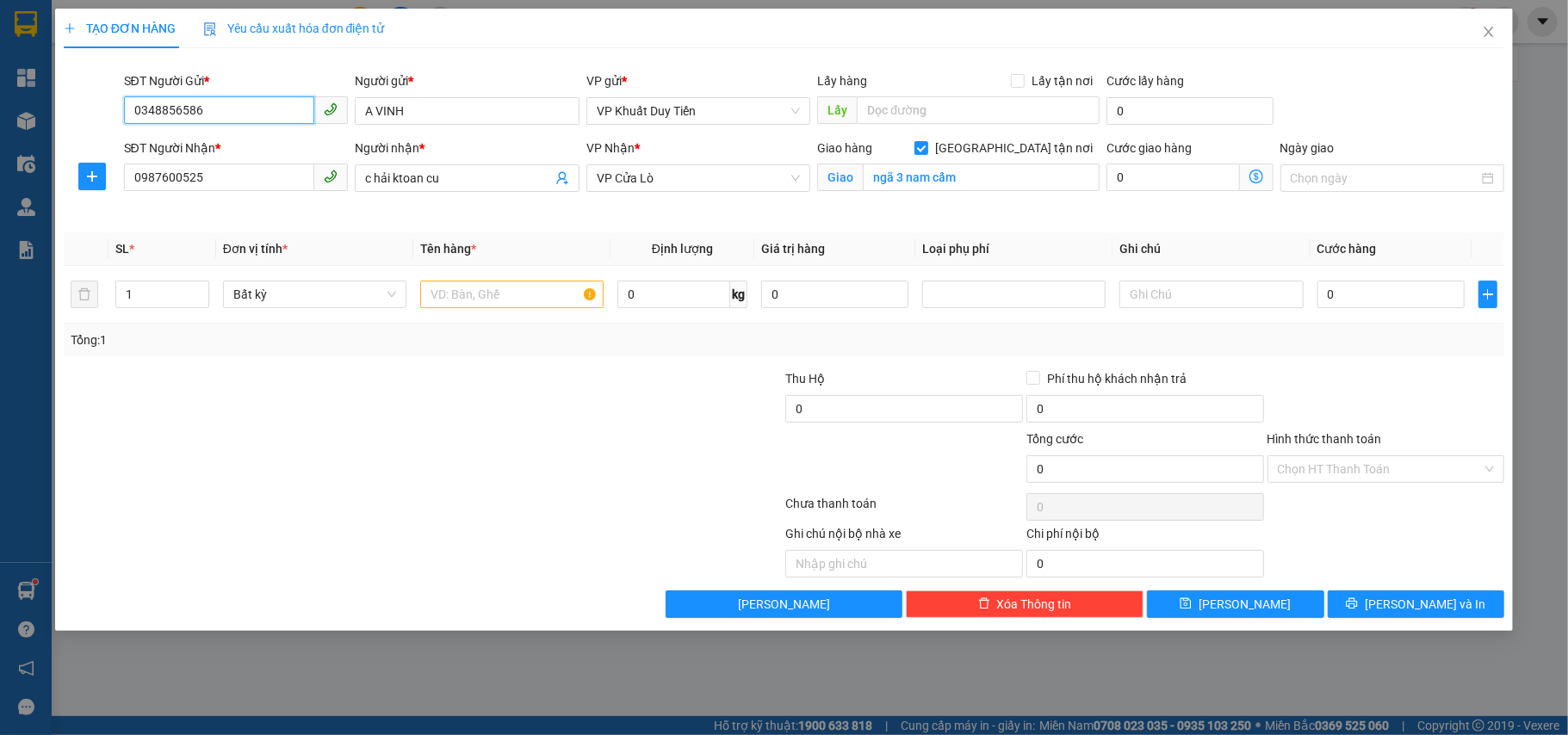
drag, startPoint x: 228, startPoint y: 107, endPoint x: 70, endPoint y: 116, distance: 158.3
click at [70, 116] on div "SĐT Người Gửi * 0348856586 0348856586 Người gửi * A VINH VP gửi * VP Khuất Duy …" at bounding box center [784, 102] width 1445 height 61
type input "0399303386"
click at [200, 156] on div "0399303386 - c huế" at bounding box center [236, 146] width 225 height 28
type input "c huế"
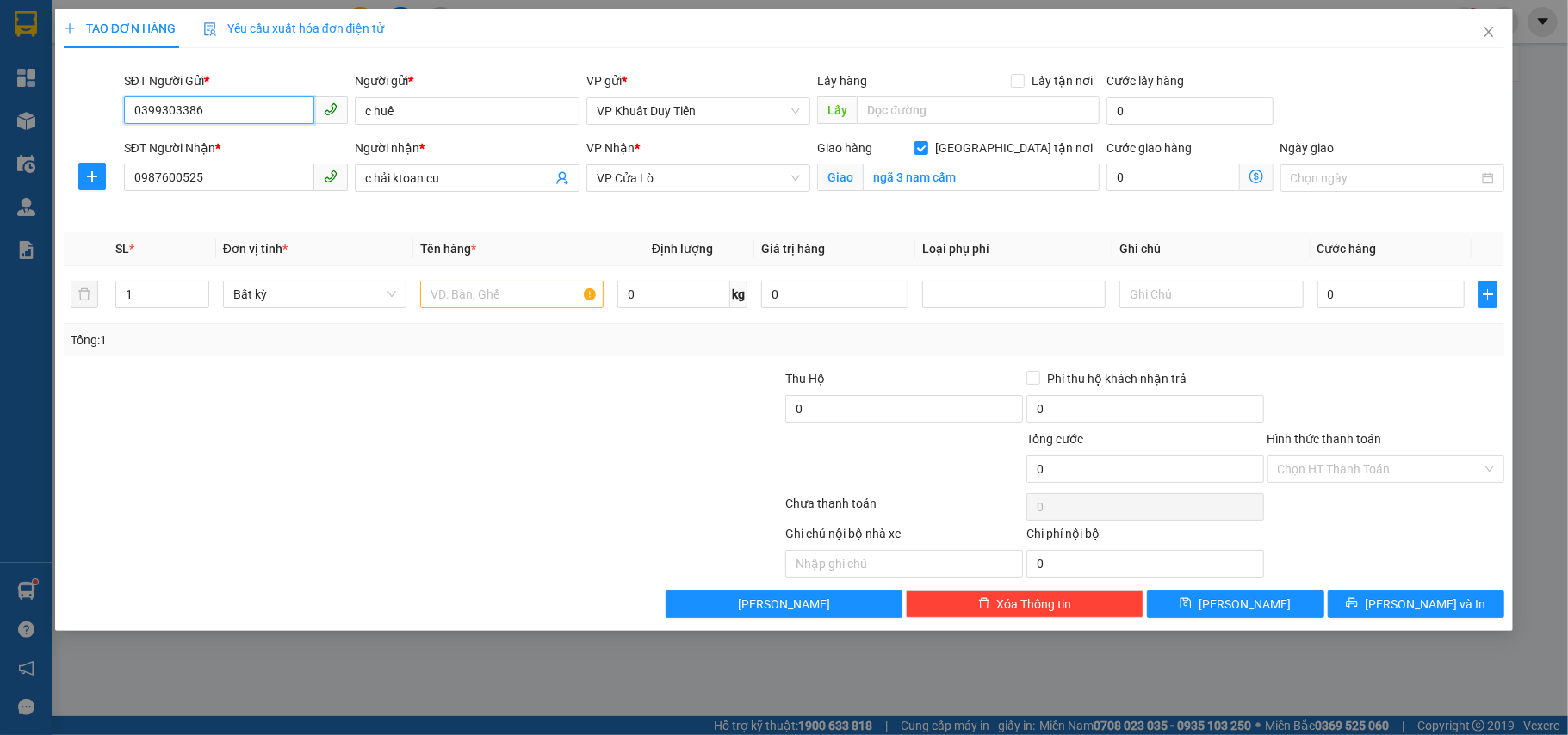
type input "0399303386"
click at [257, 490] on div at bounding box center [302, 460] width 481 height 61
click at [523, 301] on input "text" at bounding box center [512, 295] width 184 height 28
type input "hoa"
click at [1384, 298] on input "0" at bounding box center [1391, 295] width 147 height 28
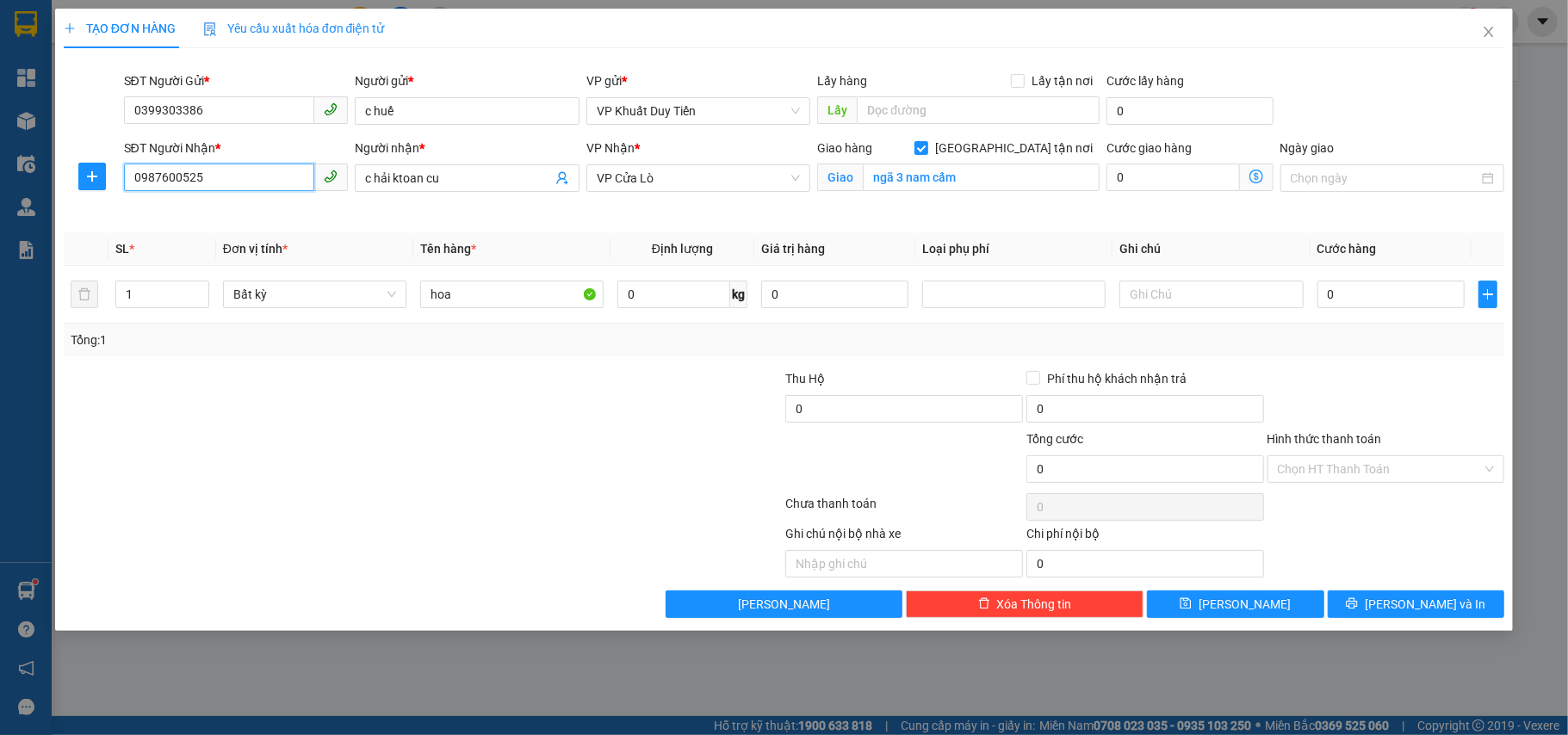
drag, startPoint x: 253, startPoint y: 177, endPoint x: 36, endPoint y: 189, distance: 217.3
click at [38, 189] on div "TẠO ĐƠN HÀNG Yêu cầu xuất hóa đơn điện tử Transit Pickup Surcharge Ids Transit …" at bounding box center [784, 368] width 1568 height 735
click at [1354, 305] on input "0" at bounding box center [1391, 295] width 147 height 28
type input "1"
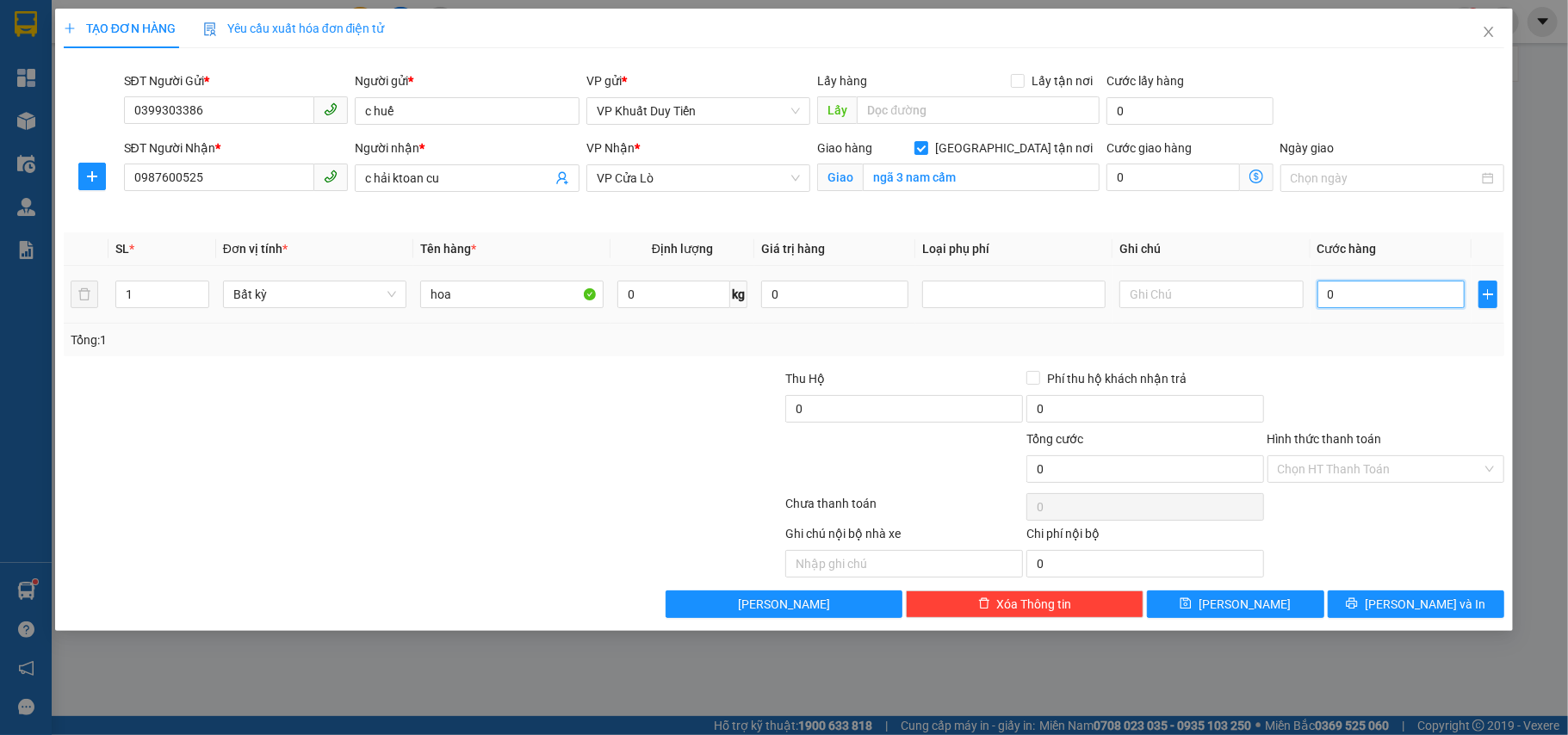
type input "1"
type input "10"
type input "100"
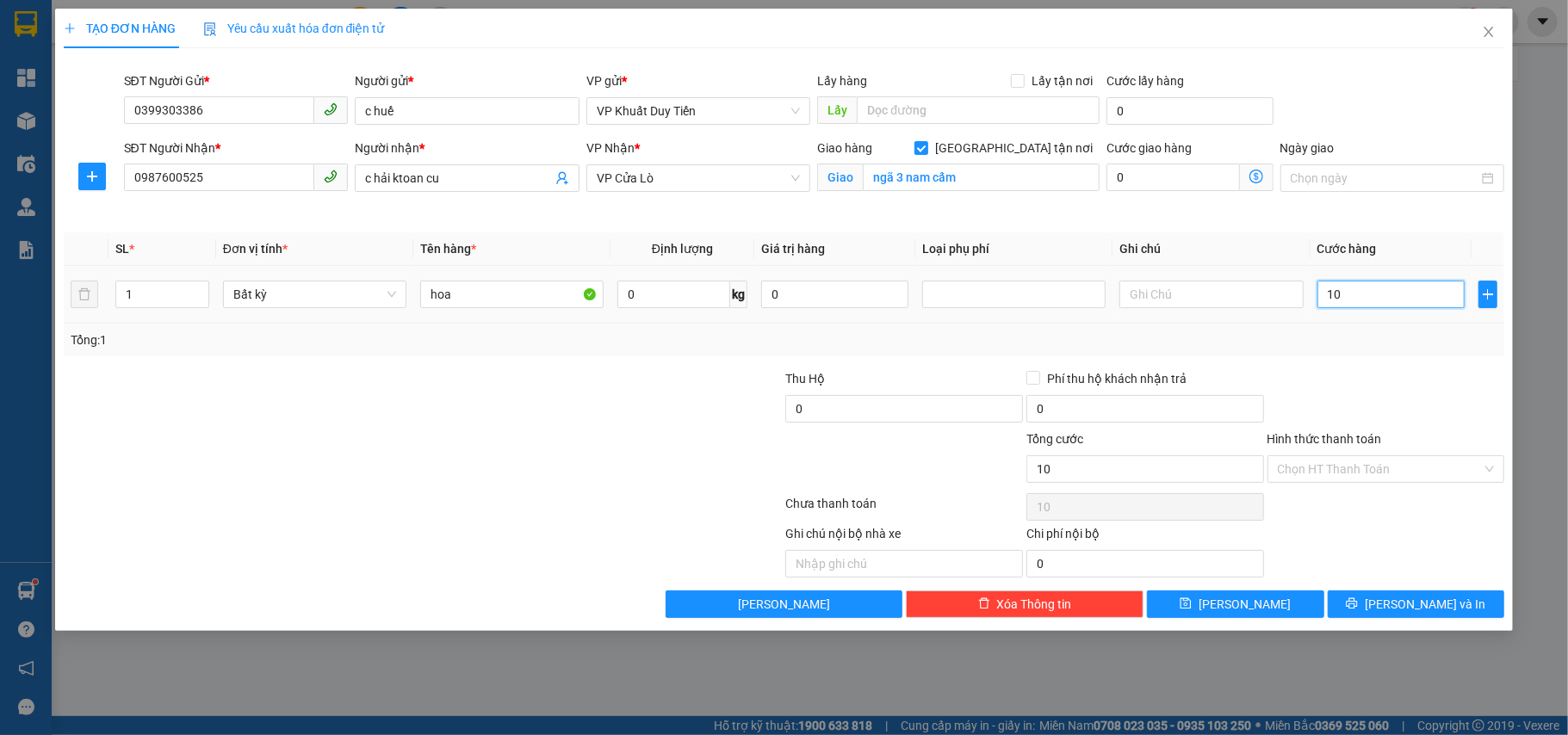
type input "100"
type input "100.000"
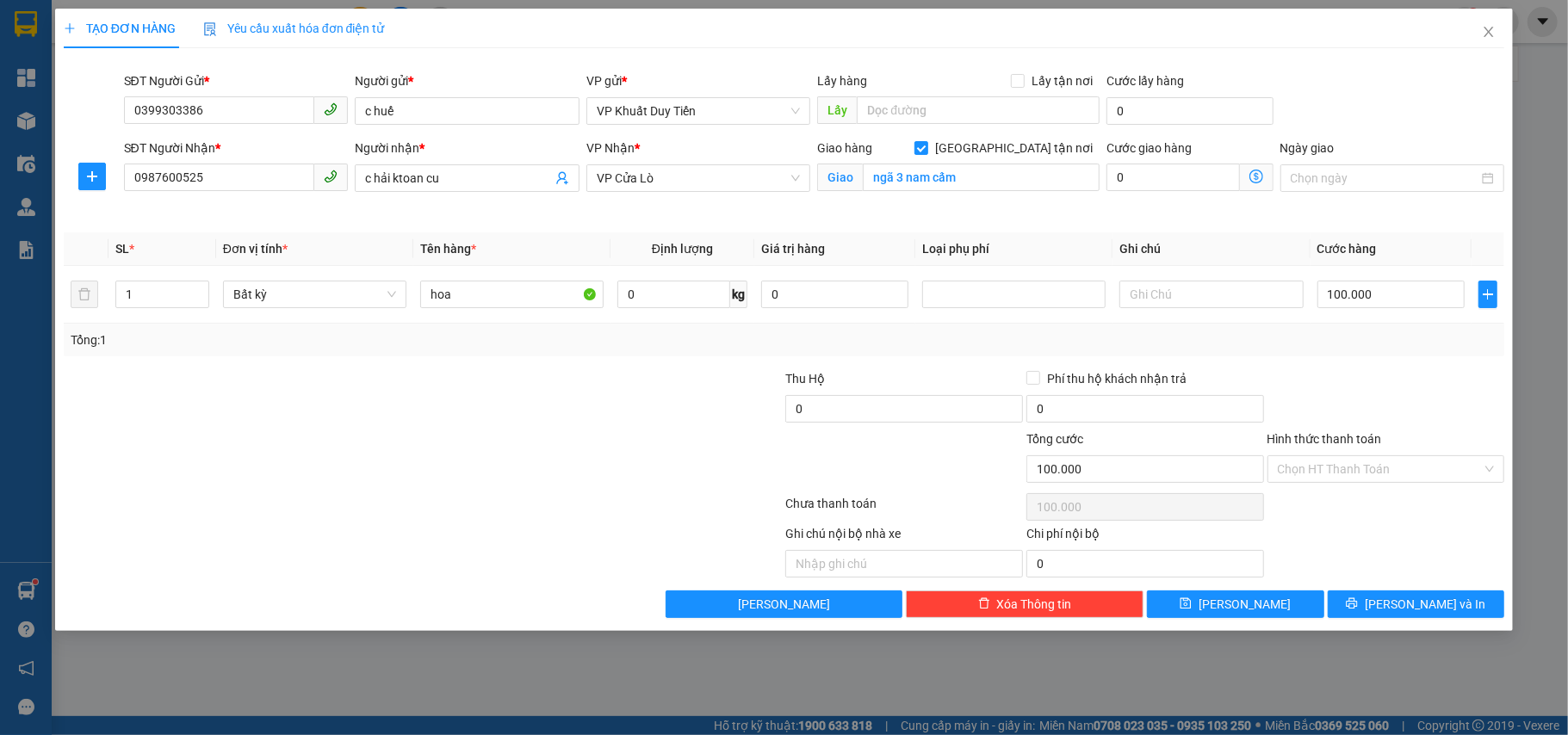
click at [1396, 403] on div at bounding box center [1386, 399] width 241 height 61
click at [1407, 298] on input "100.000" at bounding box center [1391, 295] width 147 height 28
click at [1457, 387] on div at bounding box center [1386, 399] width 241 height 61
click at [1389, 294] on input "100.000" at bounding box center [1391, 295] width 147 height 28
type input "8"
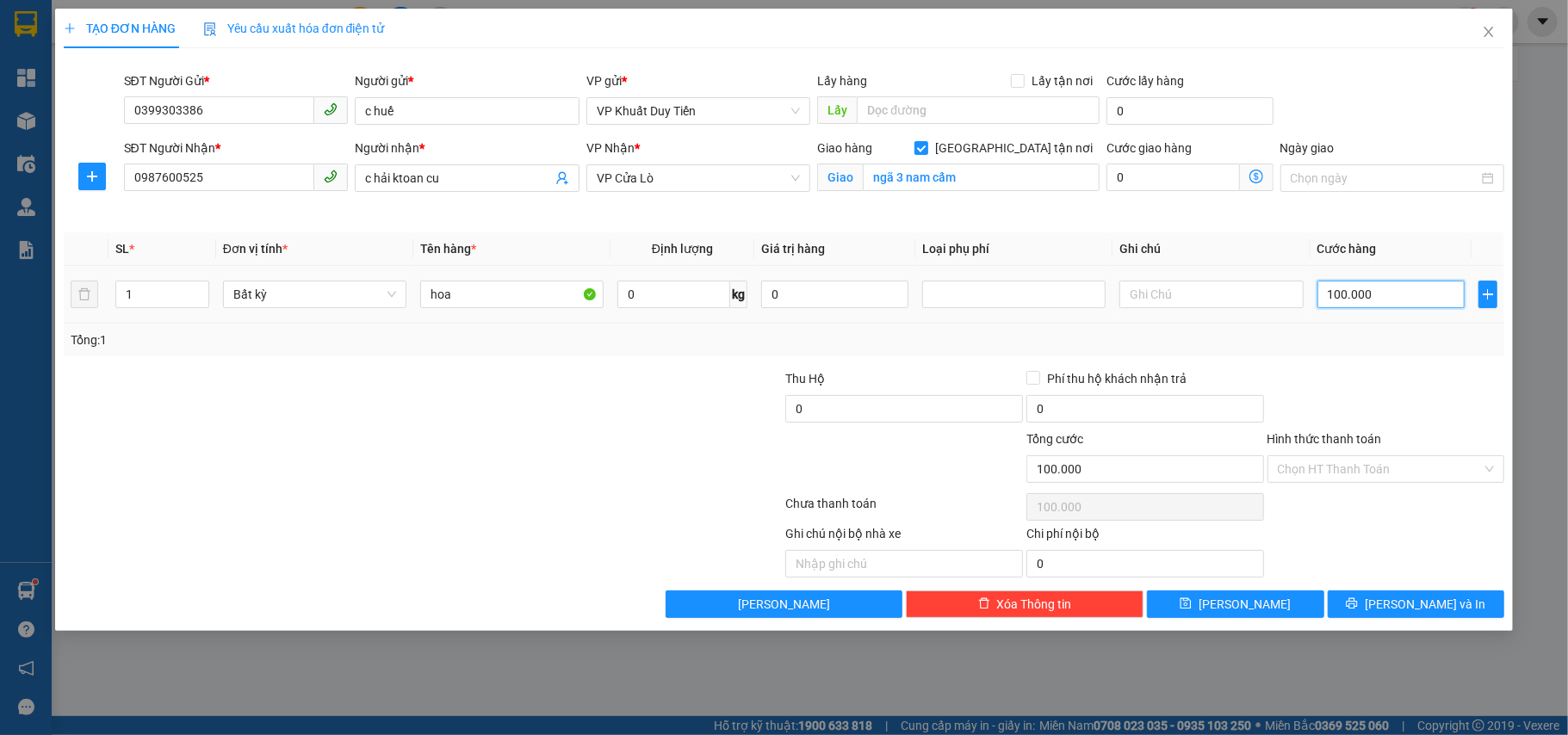
type input "8"
type input "80"
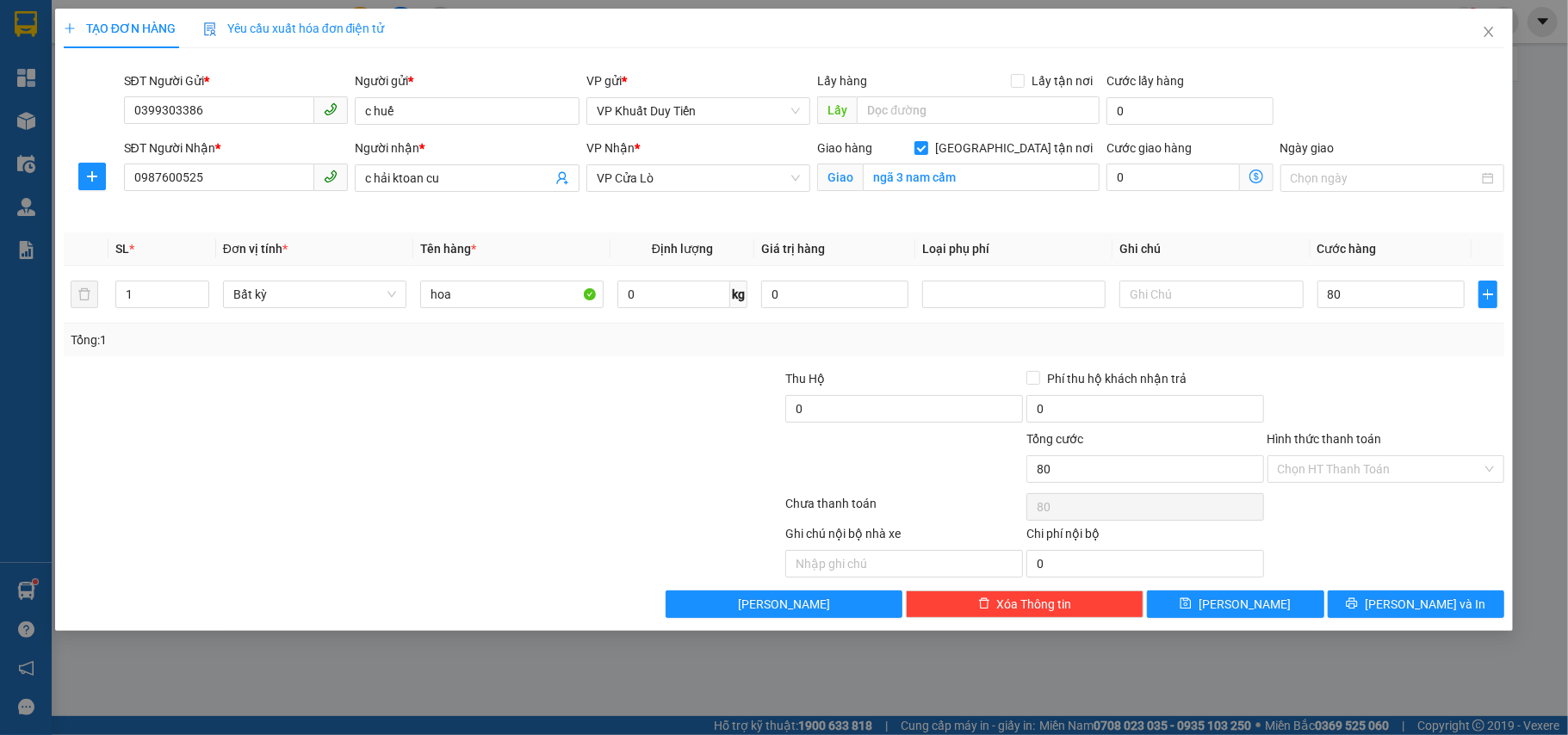
click at [1399, 358] on div "Transit Pickup Surcharge Ids Transit Deliver Surcharge Ids Transit Deliver Surc…" at bounding box center [784, 340] width 1441 height 556
type input "80.000"
click at [1412, 614] on span "[PERSON_NAME] và In" at bounding box center [1424, 604] width 120 height 19
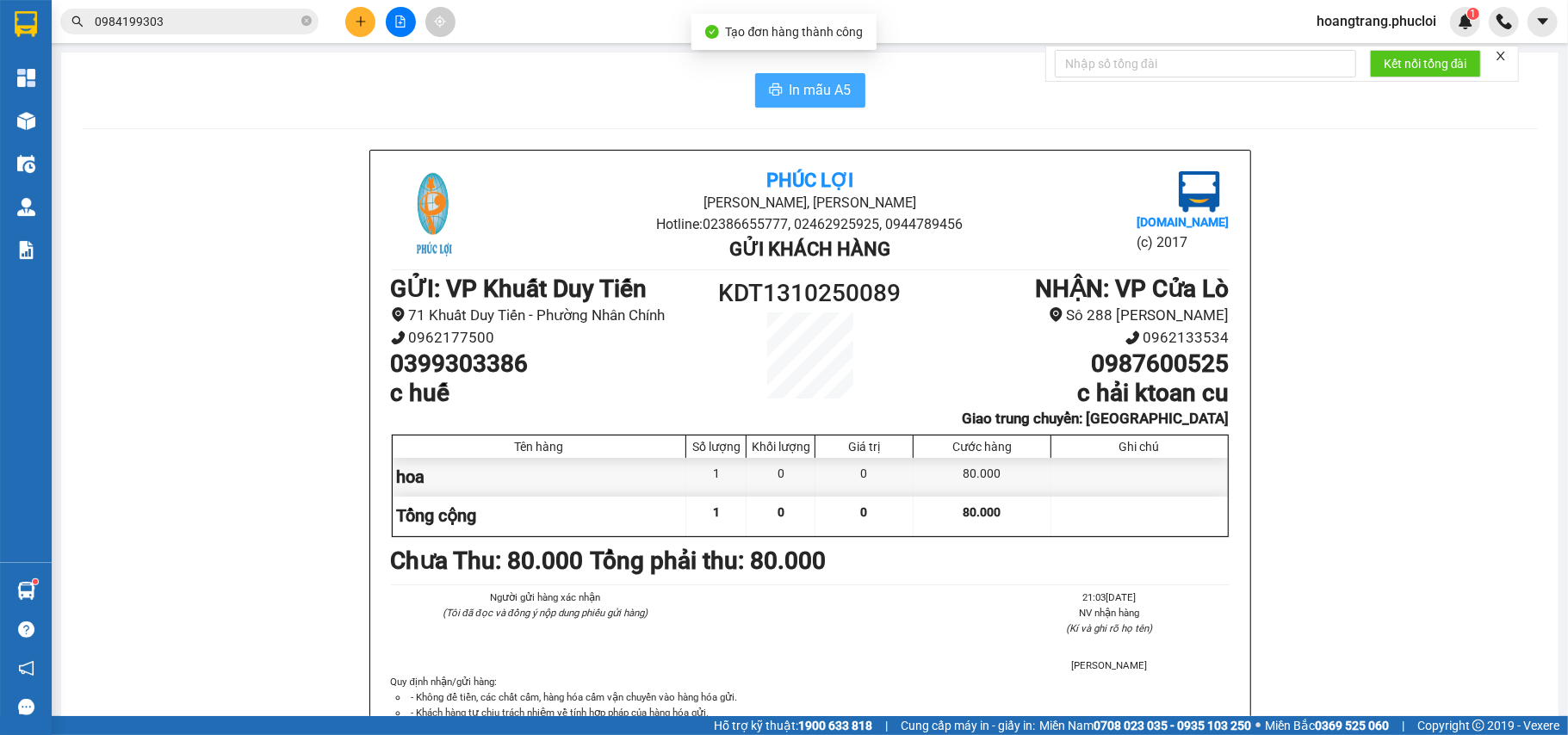
click at [830, 100] on span "In mẫu A5" at bounding box center [821, 90] width 62 height 21
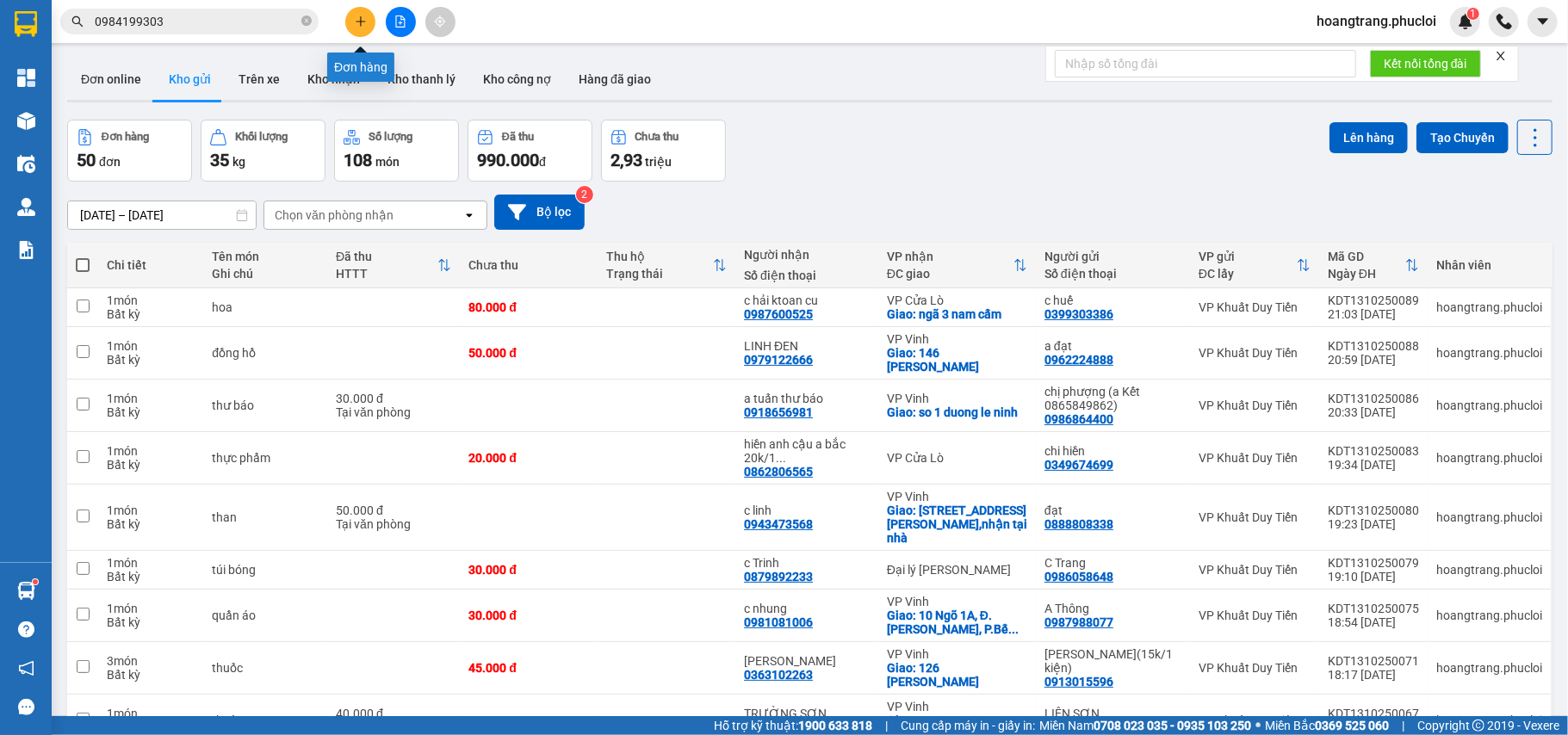
click at [365, 18] on icon "plus" at bounding box center [360, 21] width 12 height 12
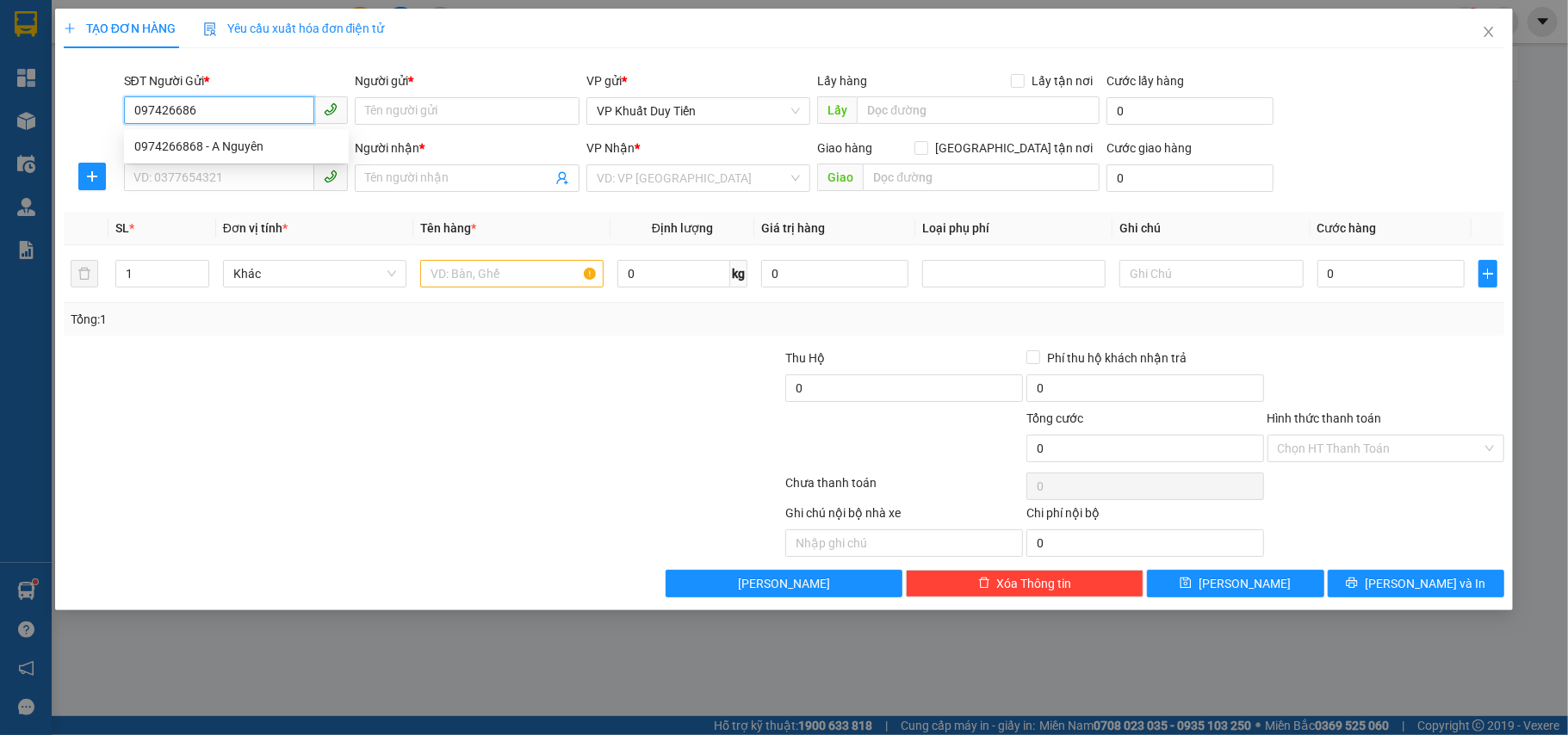
type input "0974266868"
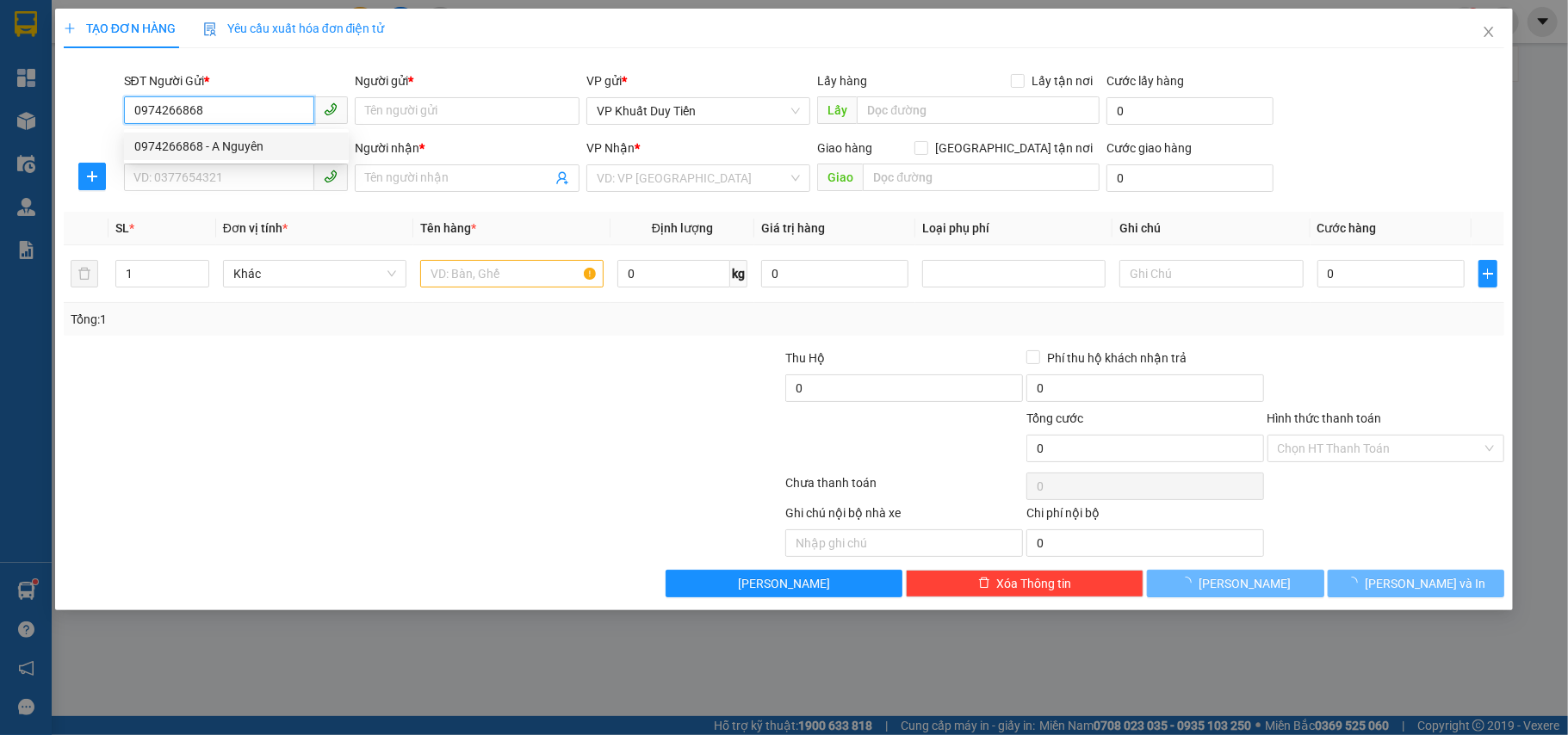
click at [236, 145] on div "0974266868 - A Nguyên" at bounding box center [236, 146] width 204 height 19
type input "A Nguyên"
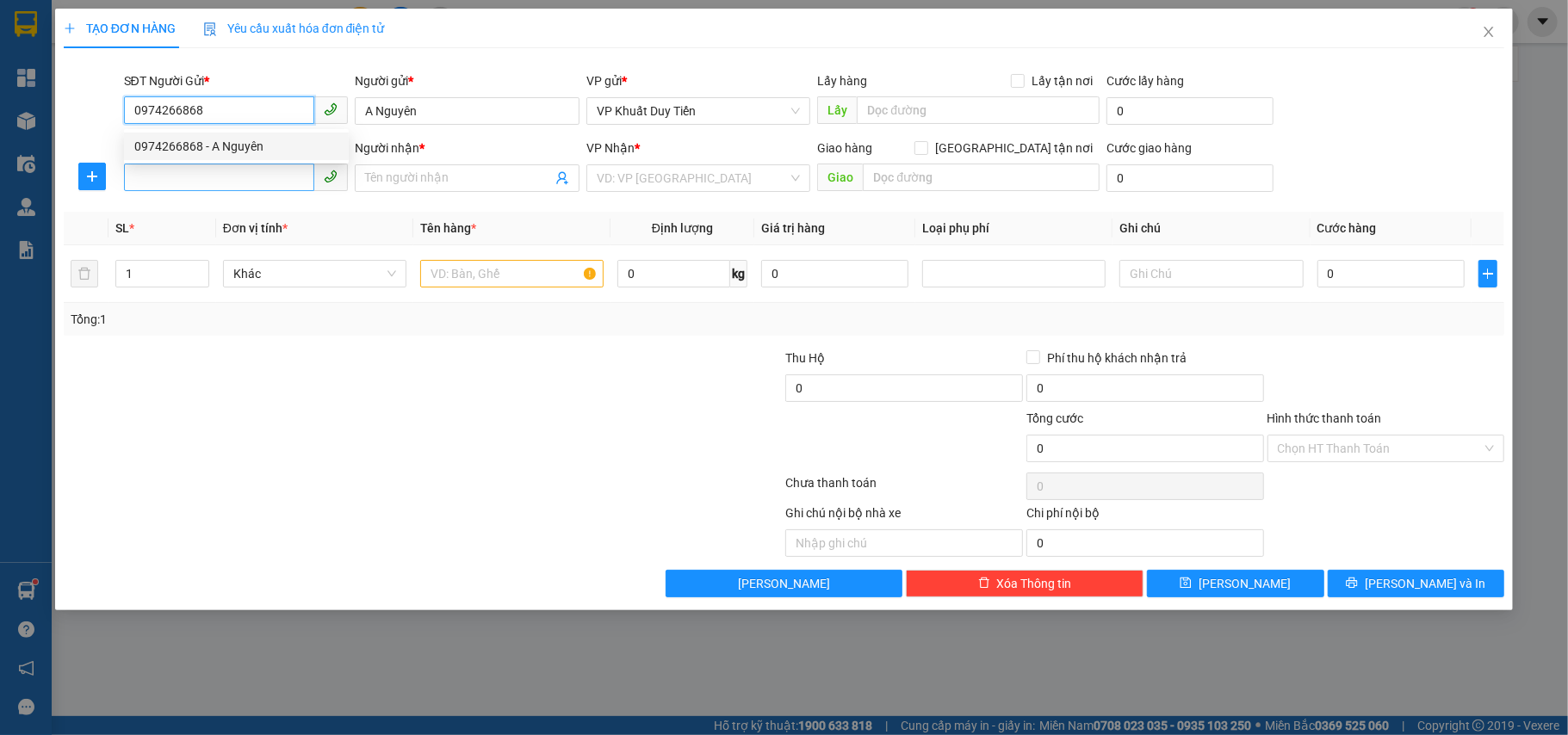
type input "0974266868"
click at [236, 173] on input "SĐT Người Nhận *" at bounding box center [219, 177] width 191 height 28
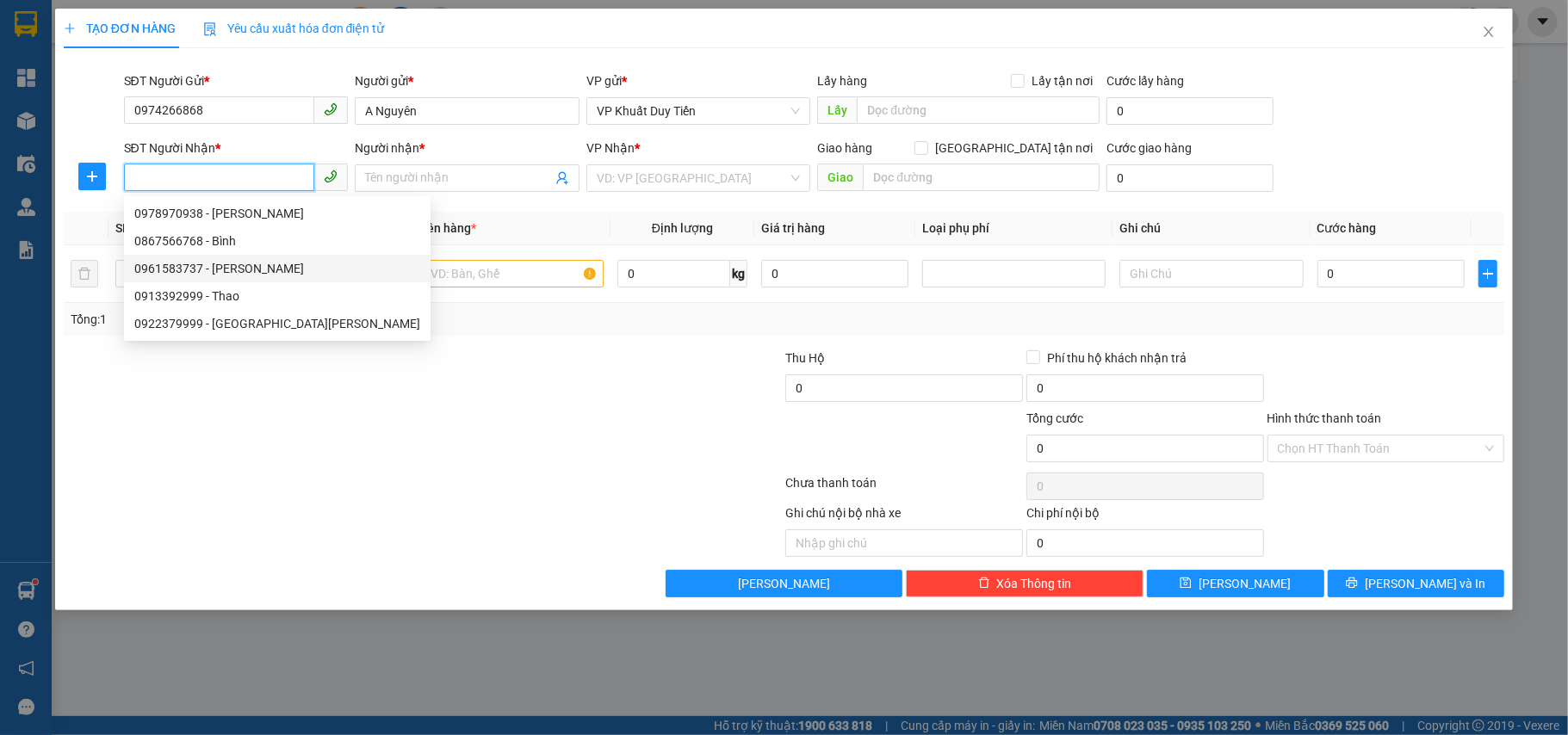
click at [242, 265] on div "0961583737 - HOÀNG TÂM" at bounding box center [277, 269] width 285 height 19
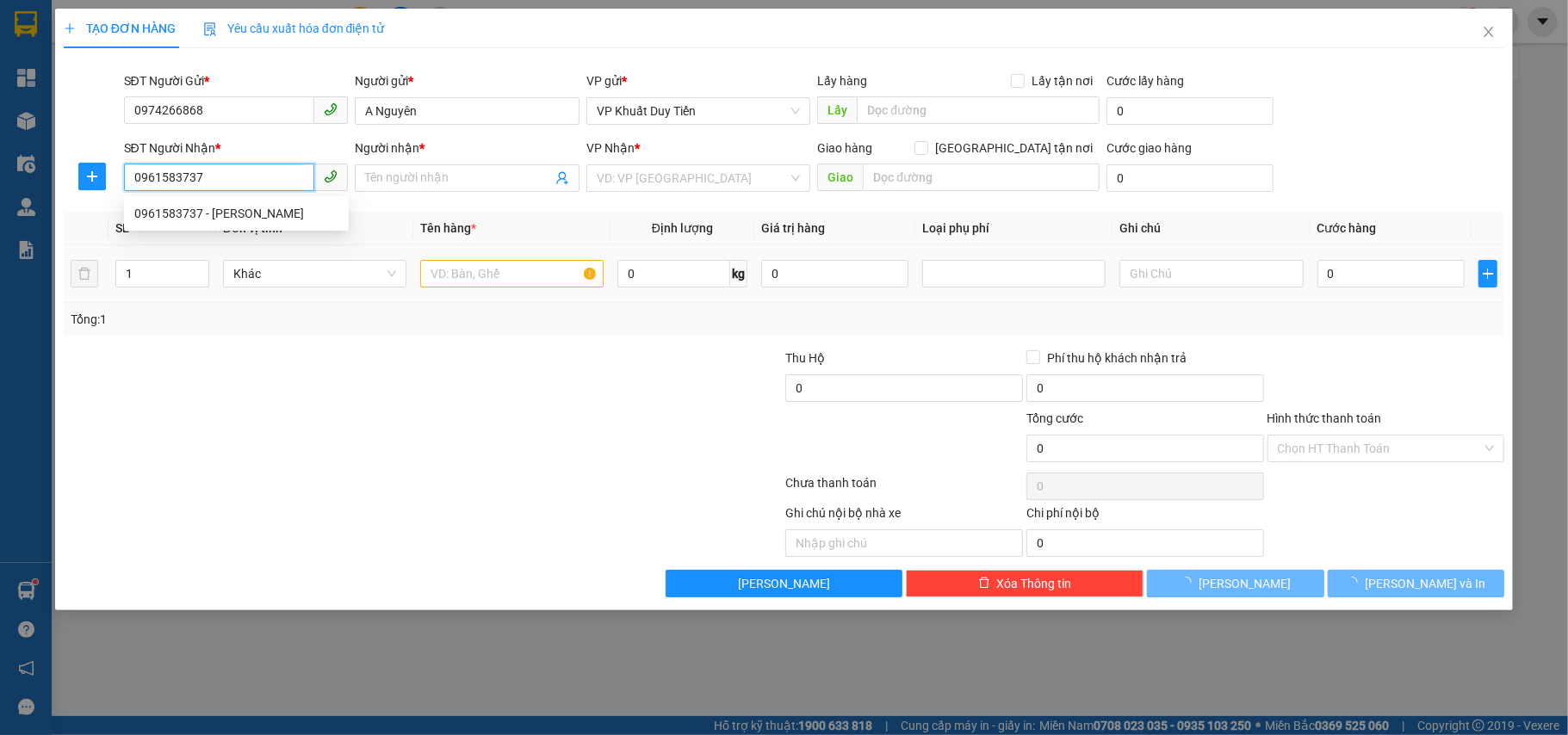
type input "0961583737"
type input "HOÀNG TÂM"
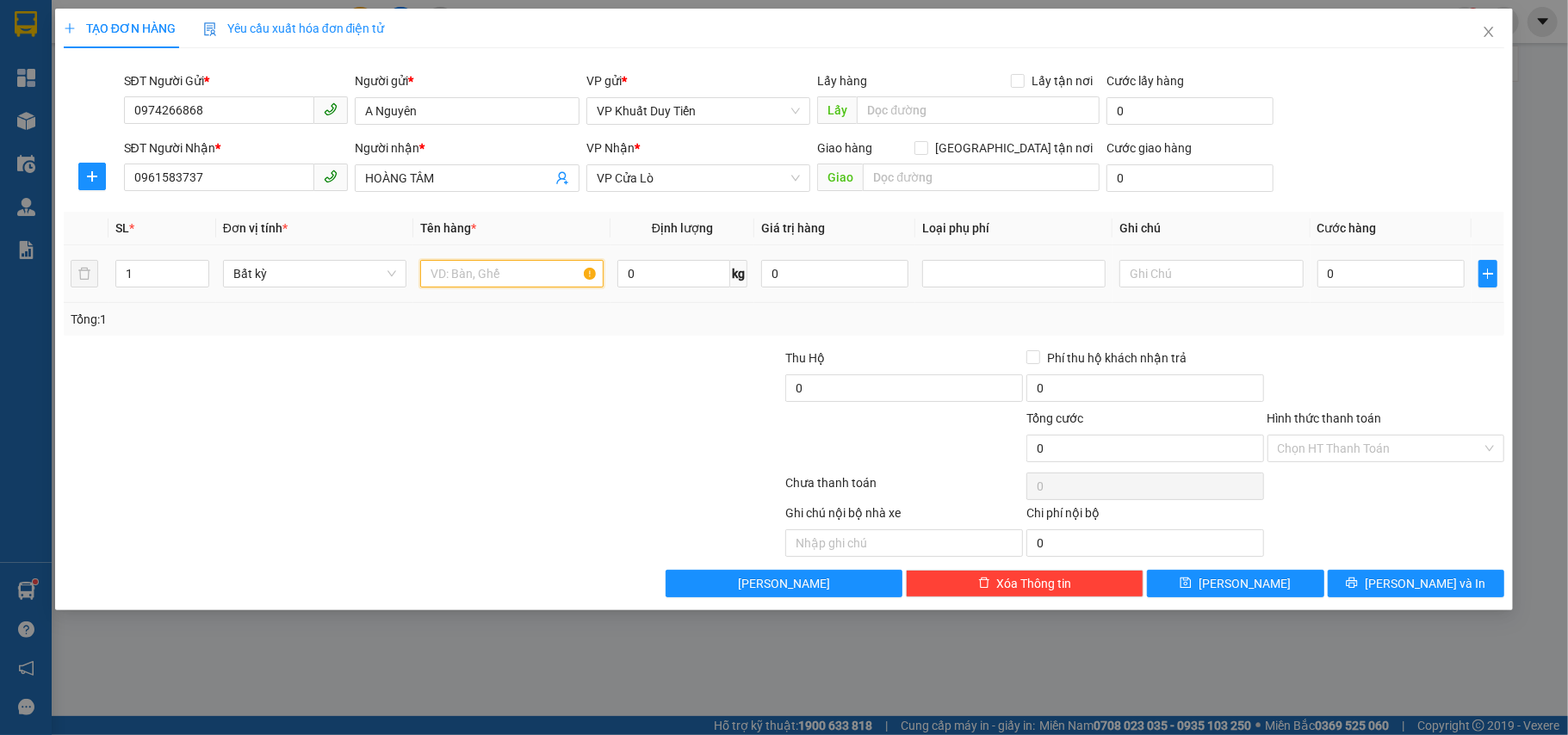
click at [476, 279] on input "text" at bounding box center [512, 274] width 184 height 28
type input "cup"
click at [1435, 272] on input "0" at bounding box center [1391, 274] width 147 height 28
type input "3"
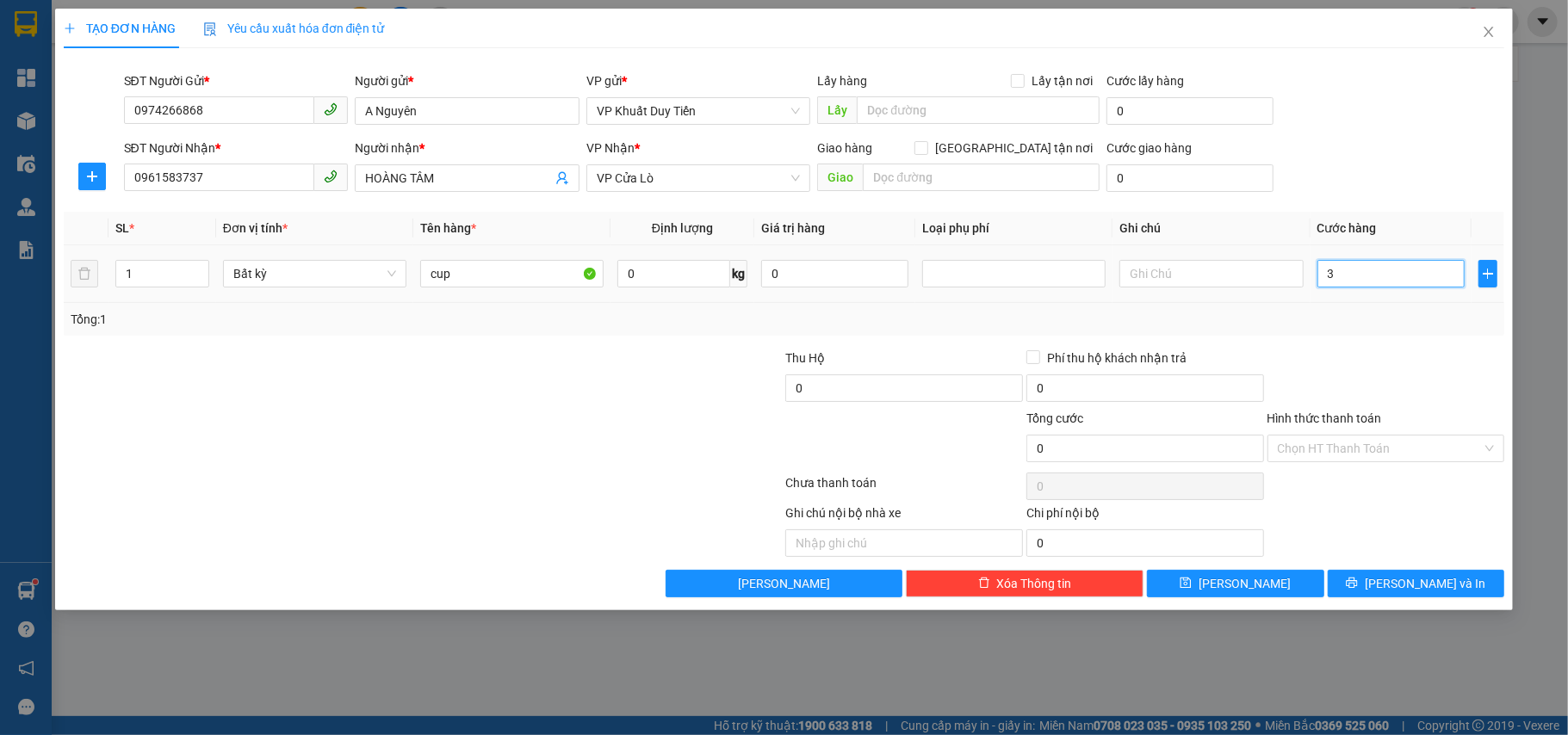
type input "3"
type input "30"
type input "30.000"
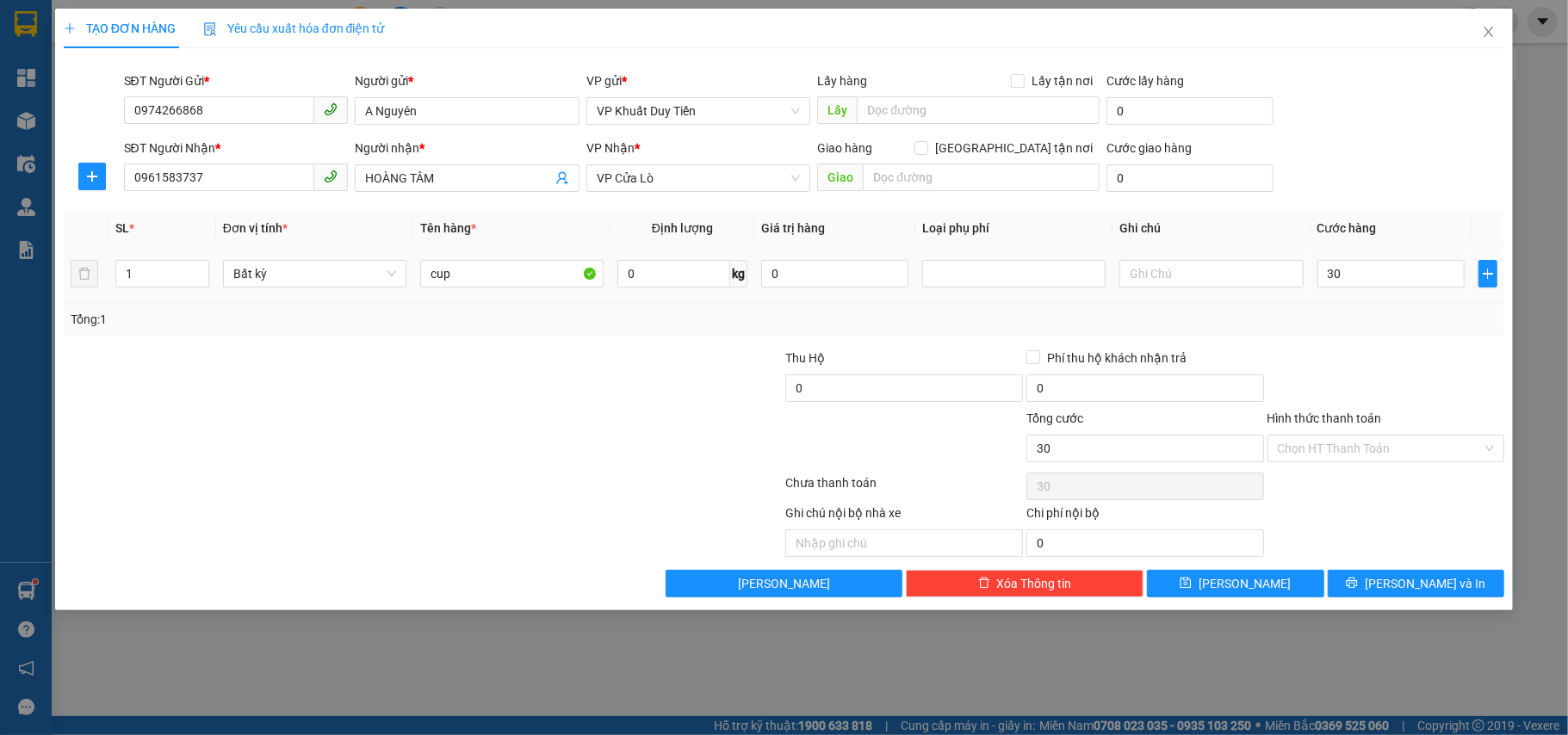
type input "30.000"
click at [1427, 326] on div "Tổng: 1" at bounding box center [784, 319] width 1428 height 19
click at [1395, 580] on button "[PERSON_NAME] và In" at bounding box center [1417, 584] width 177 height 28
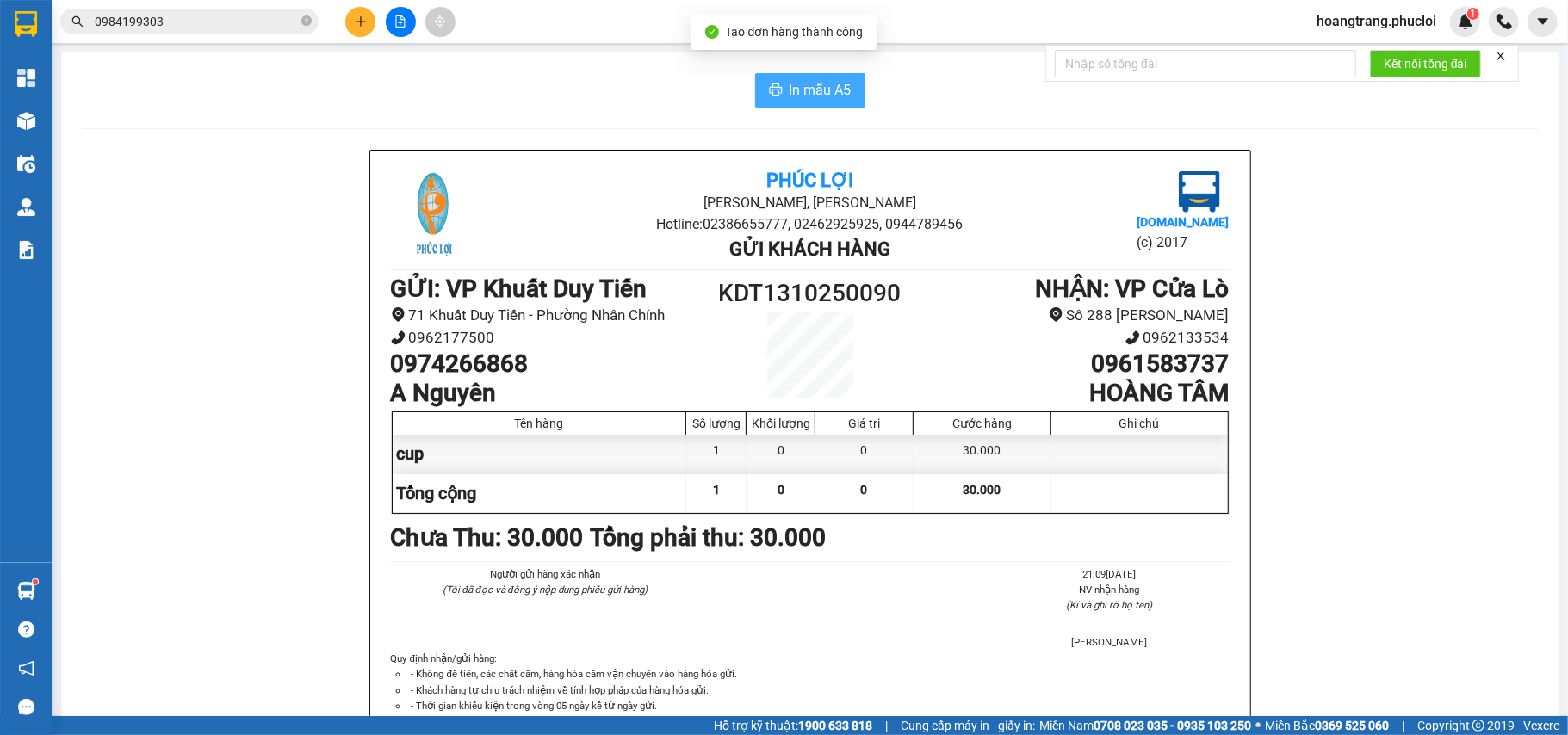
click at [839, 76] on button "In mẫu A5" at bounding box center [811, 90] width 110 height 35
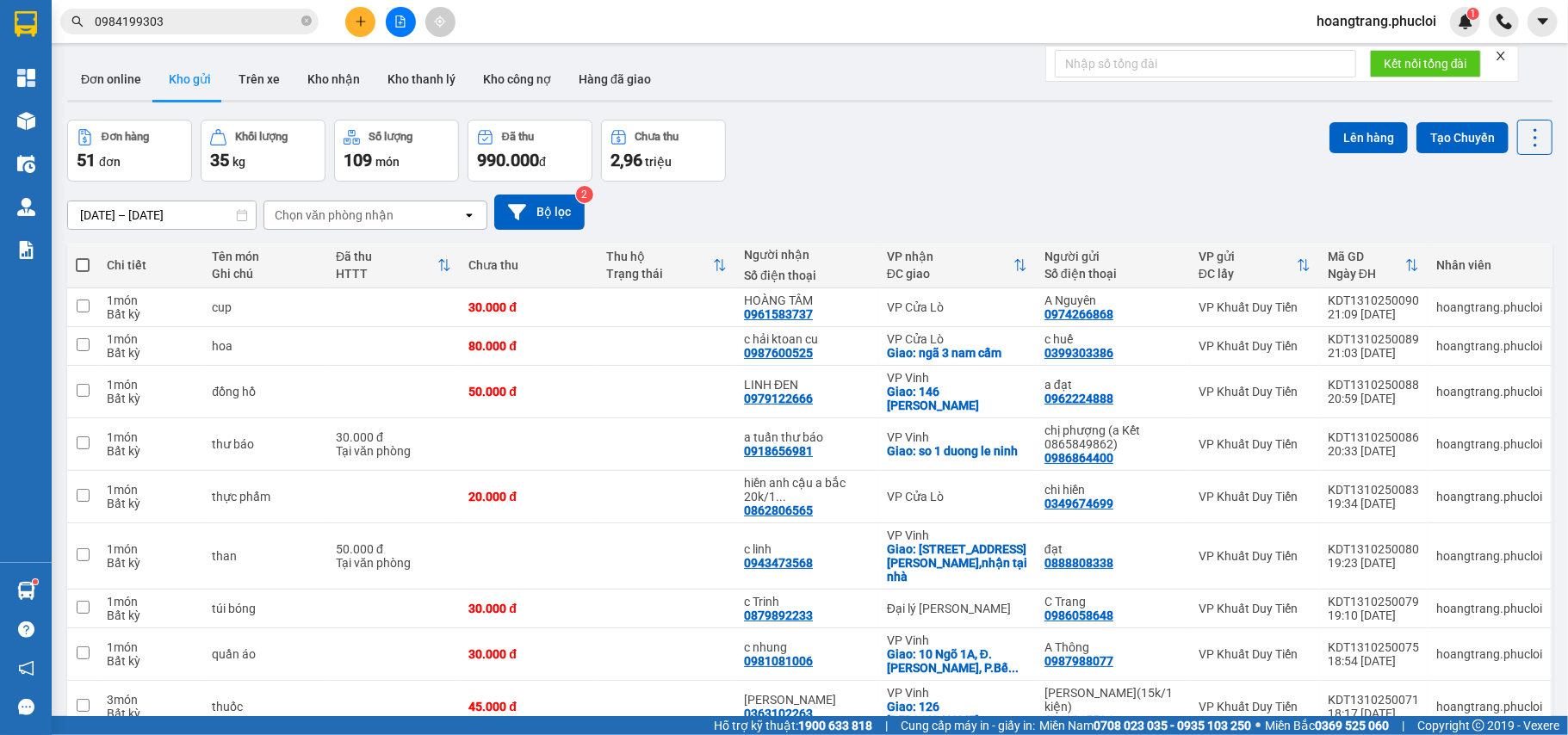
click at [359, 19] on icon "plus" at bounding box center [360, 21] width 12 height 12
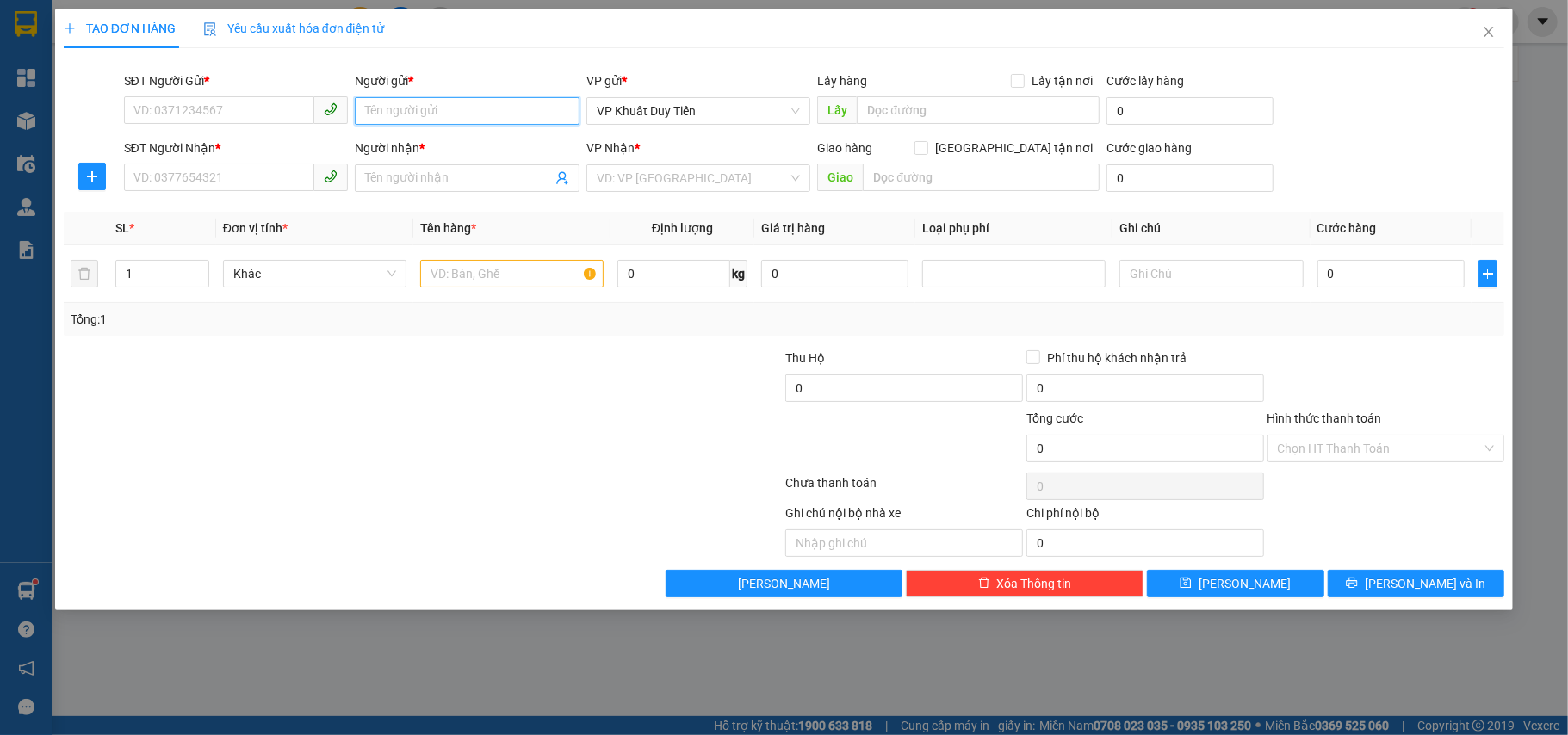
click at [398, 110] on input "Người gửi *" at bounding box center [466, 111] width 225 height 28
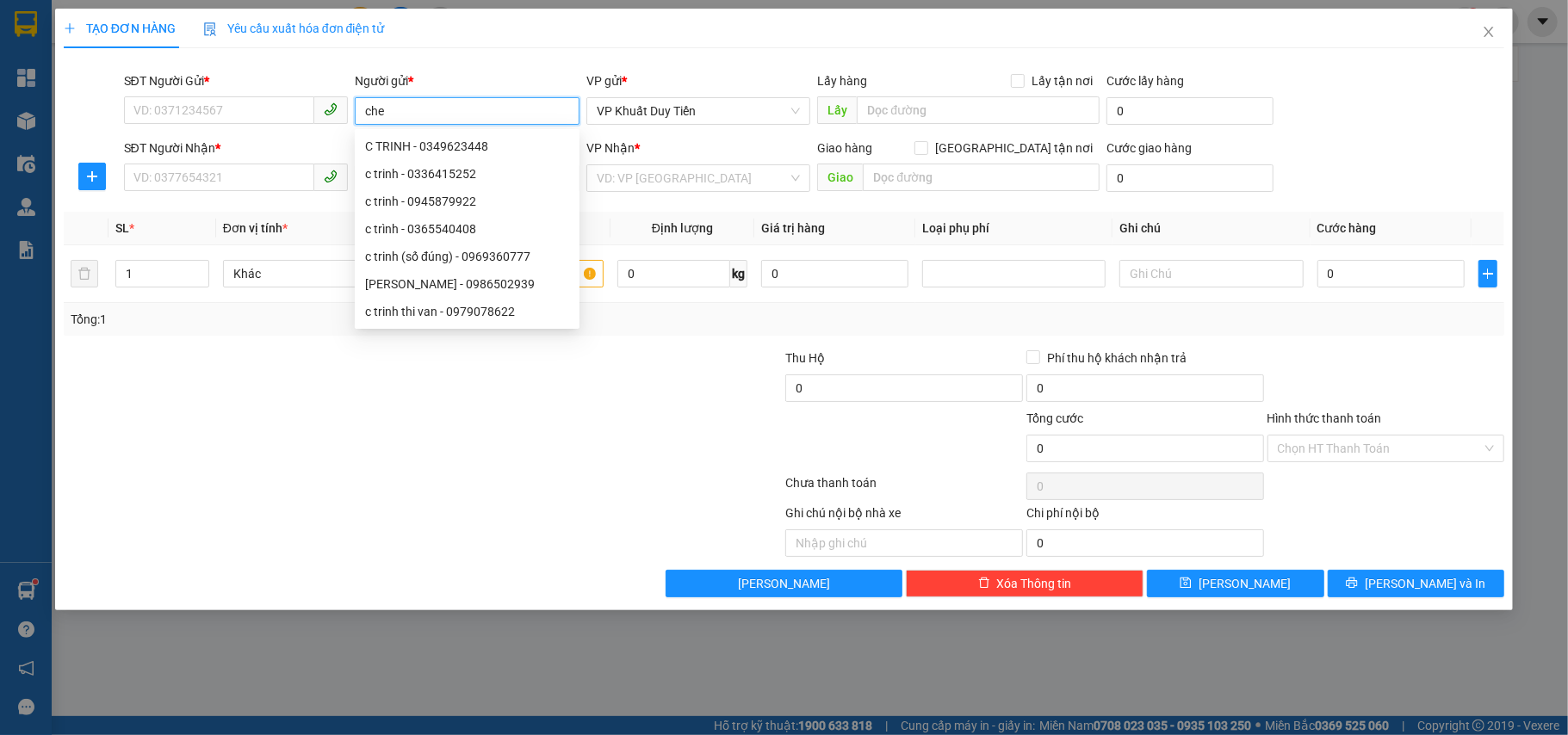
type input "chef"
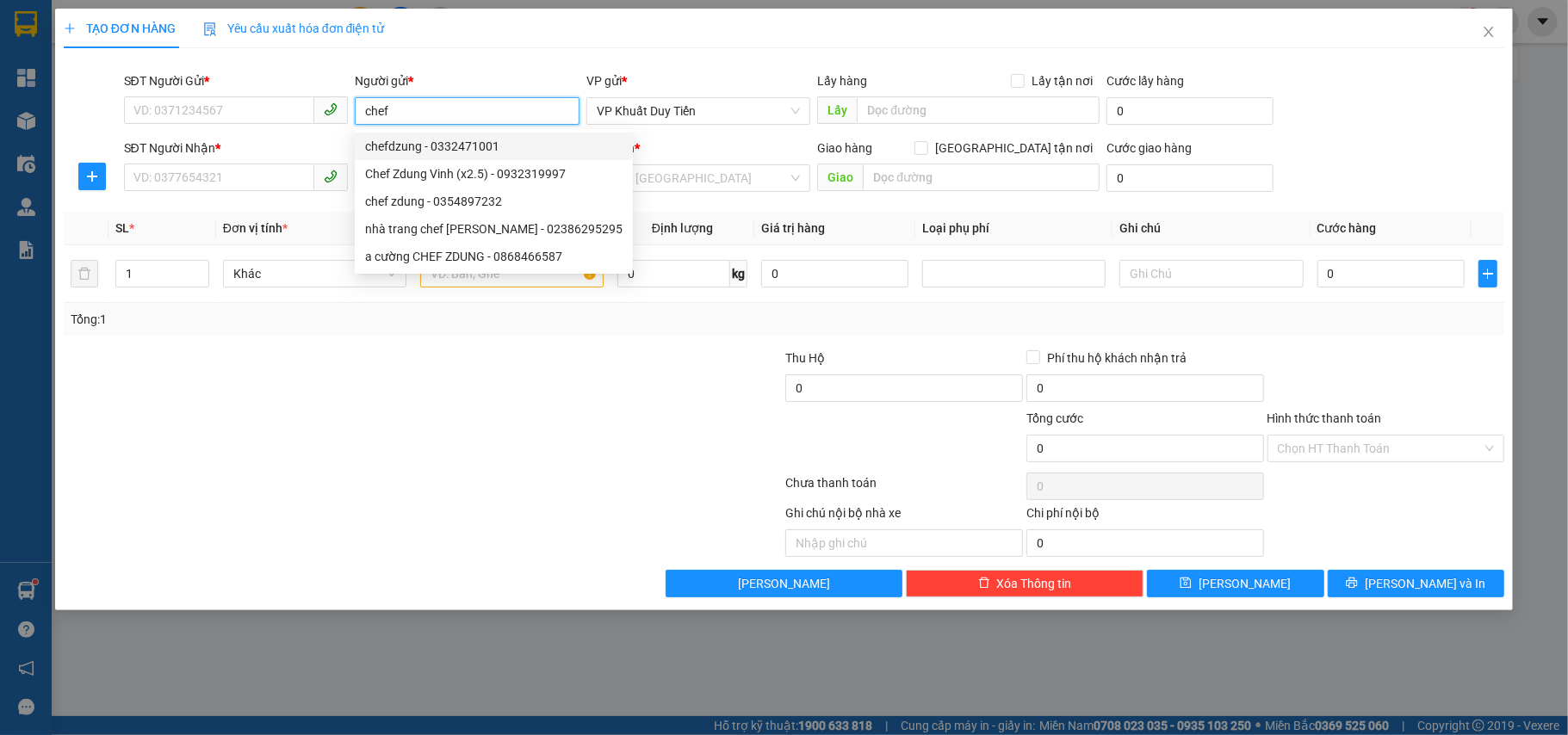
click at [465, 132] on div "chefdzung - 0332471001" at bounding box center [493, 146] width 278 height 28
type input "0332471001"
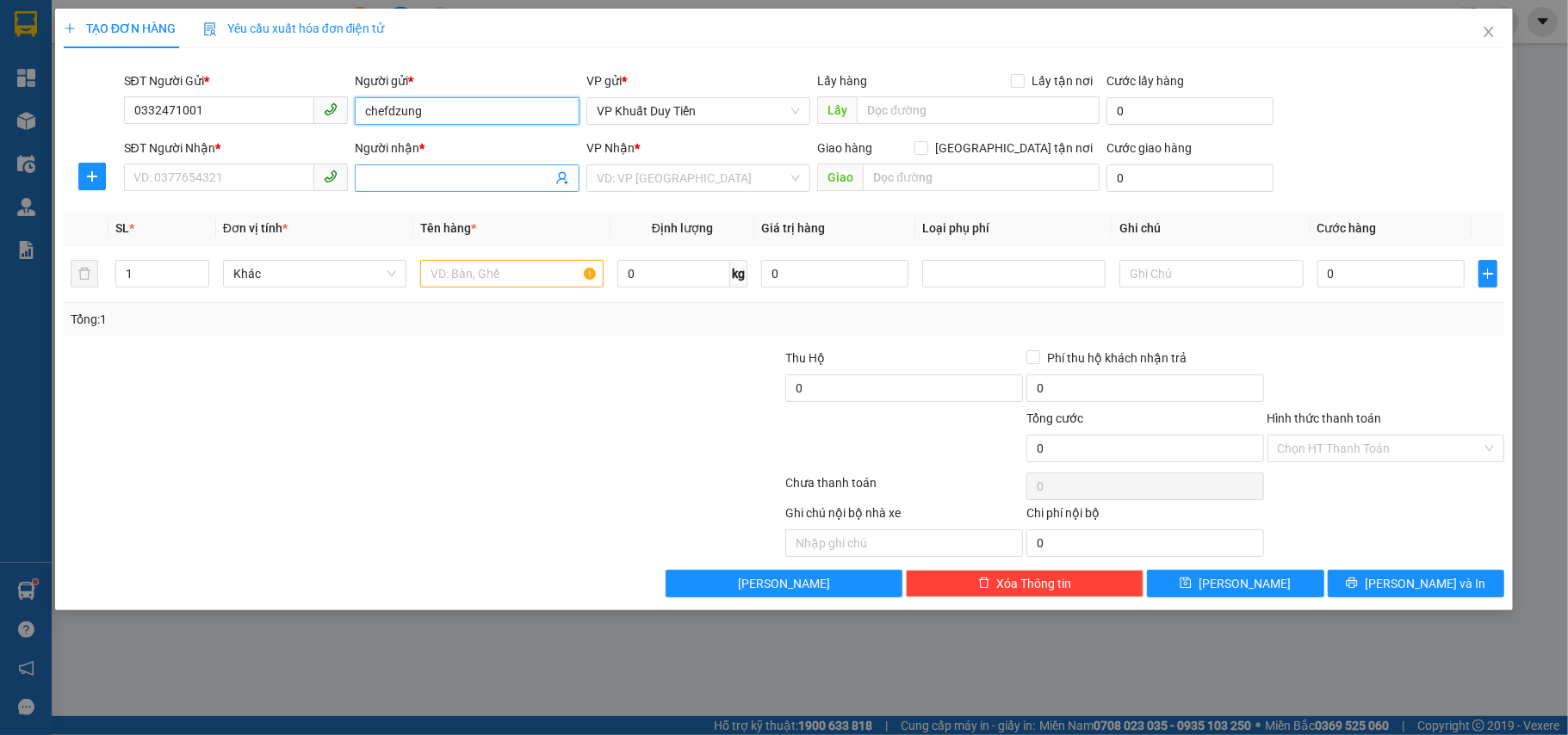
type input "chefdzung"
click at [389, 180] on input "Người nhận *" at bounding box center [458, 178] width 187 height 19
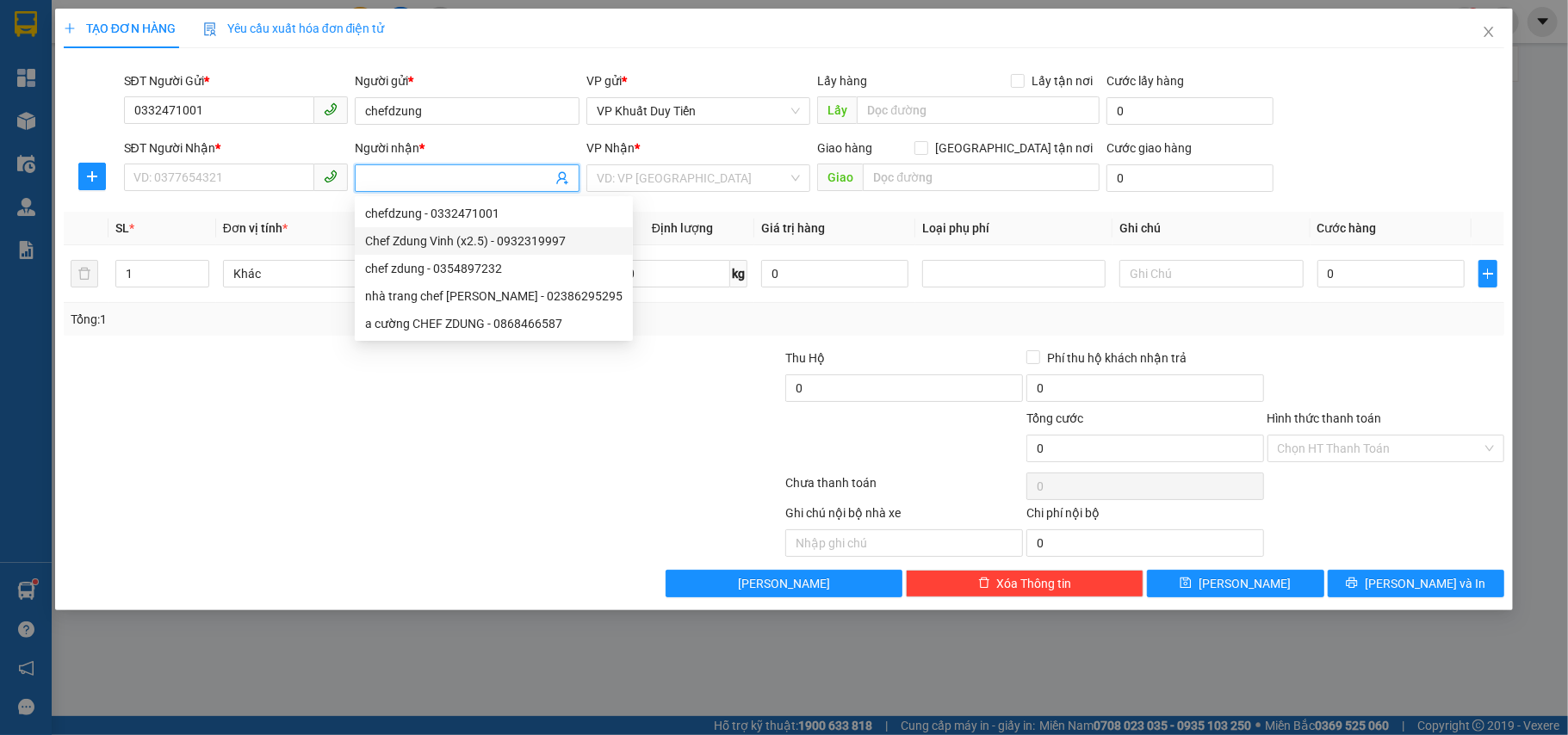
click at [432, 242] on div "Chef Zdung Vinh (x2.5) - 0932319997" at bounding box center [493, 241] width 257 height 19
type input "0932319997"
type input "Chef Zdung Vinh (x2.5)"
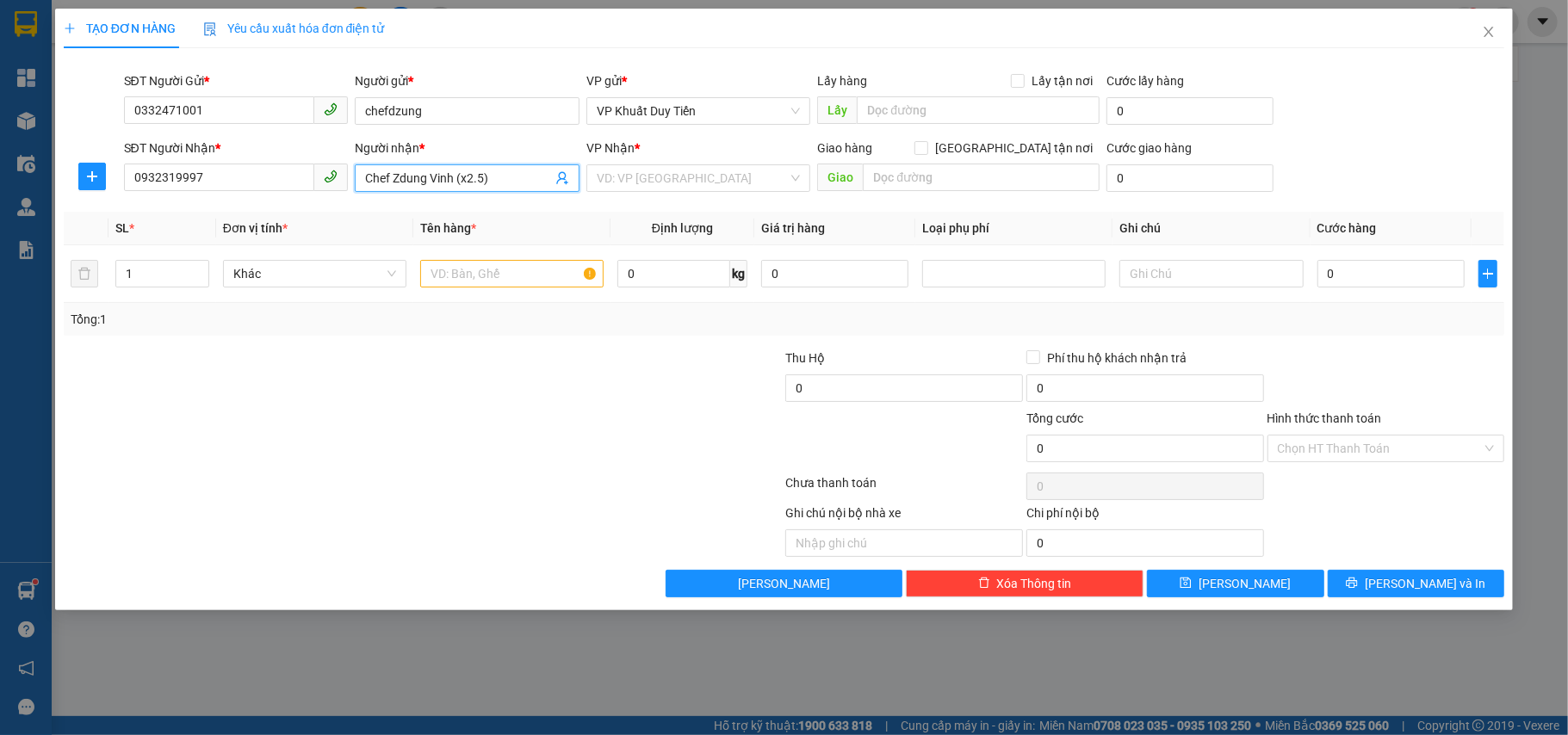
checkbox input "true"
type input "65 Đại Lộ [PERSON_NAME]"
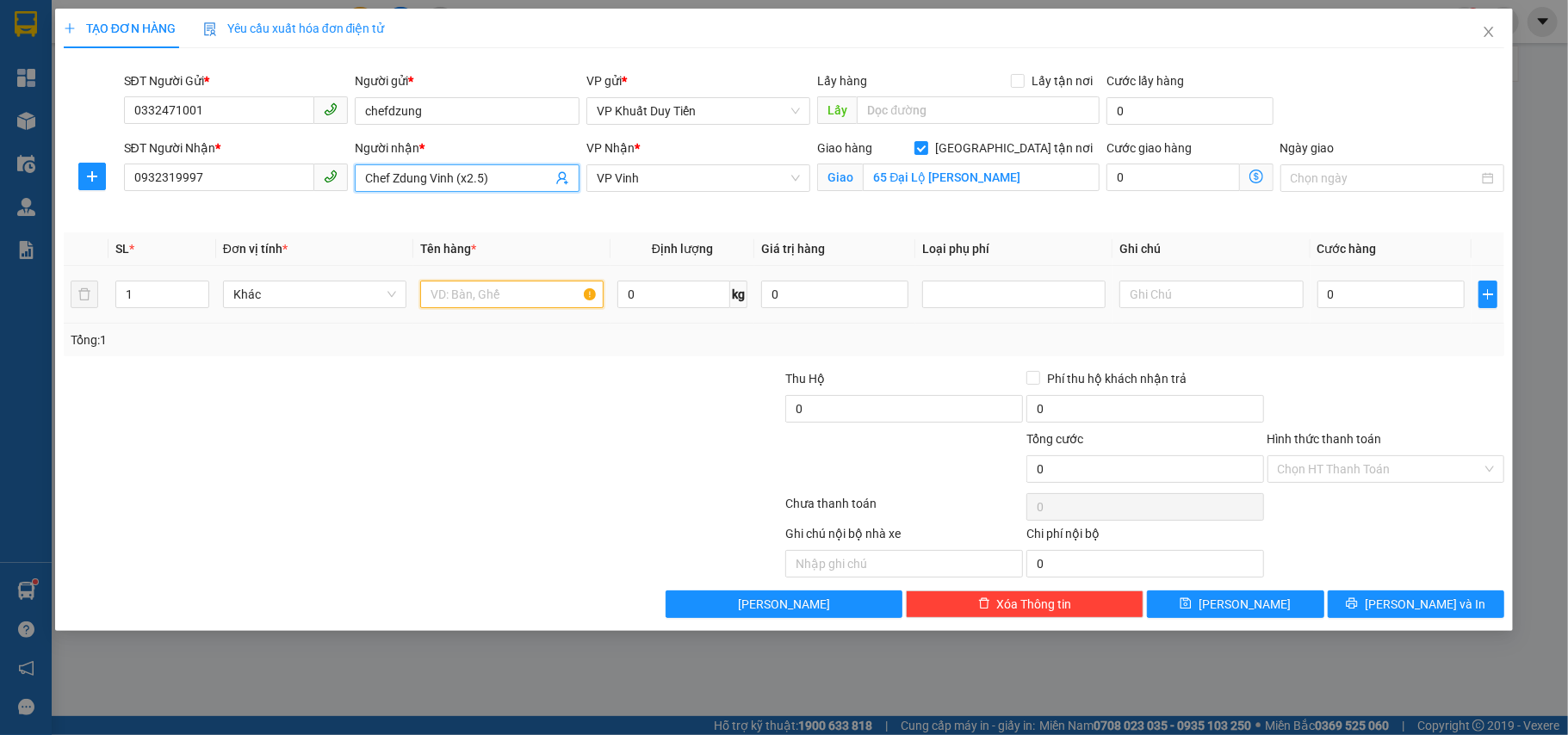
click at [437, 307] on input "text" at bounding box center [512, 295] width 184 height 28
click at [181, 299] on input "1" at bounding box center [162, 295] width 92 height 26
type input "19"
click at [221, 356] on div "Transit Pickup Surcharge Ids Transit Deliver Surcharge Ids Transit Deliver Surc…" at bounding box center [784, 340] width 1441 height 556
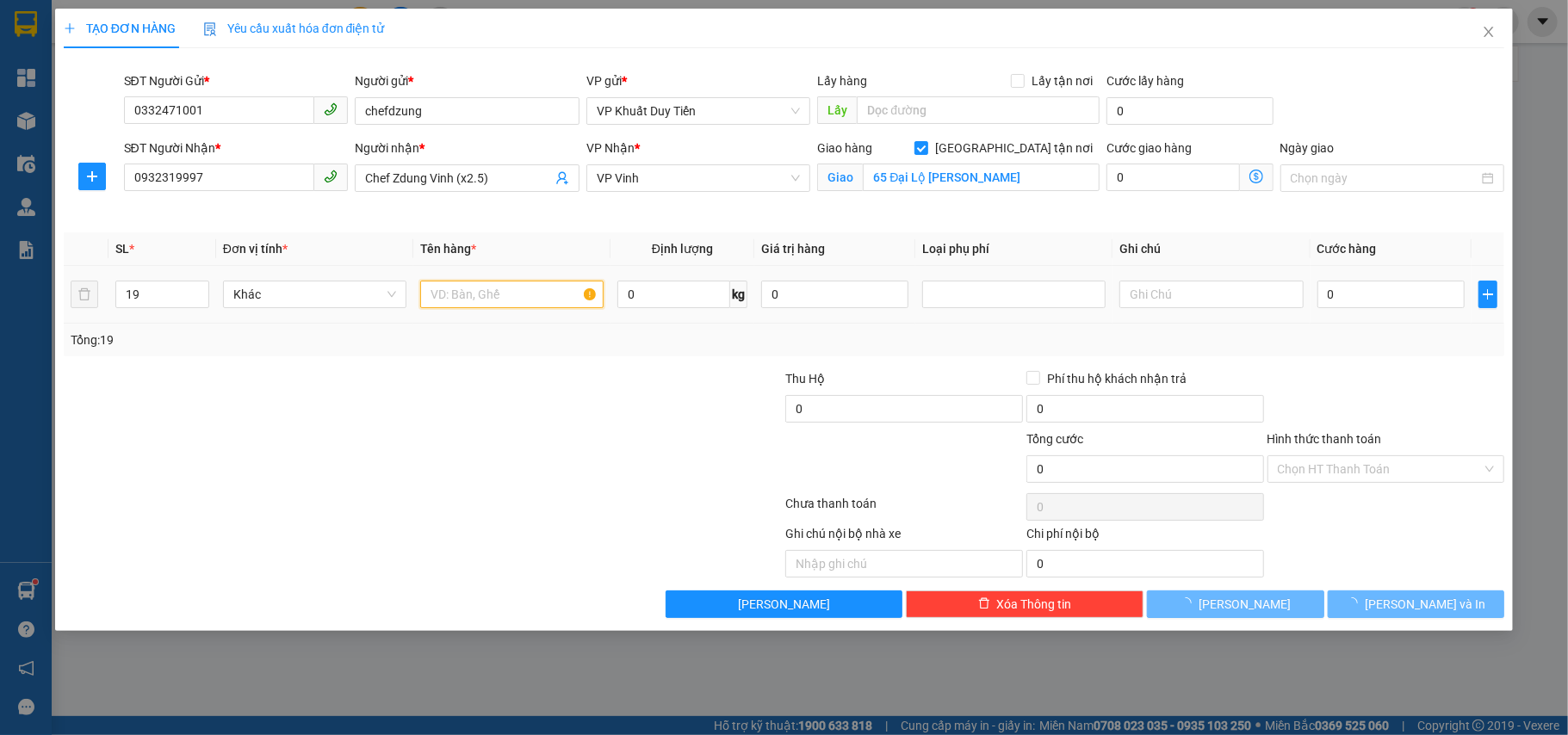
click at [556, 291] on input "text" at bounding box center [512, 295] width 184 height 28
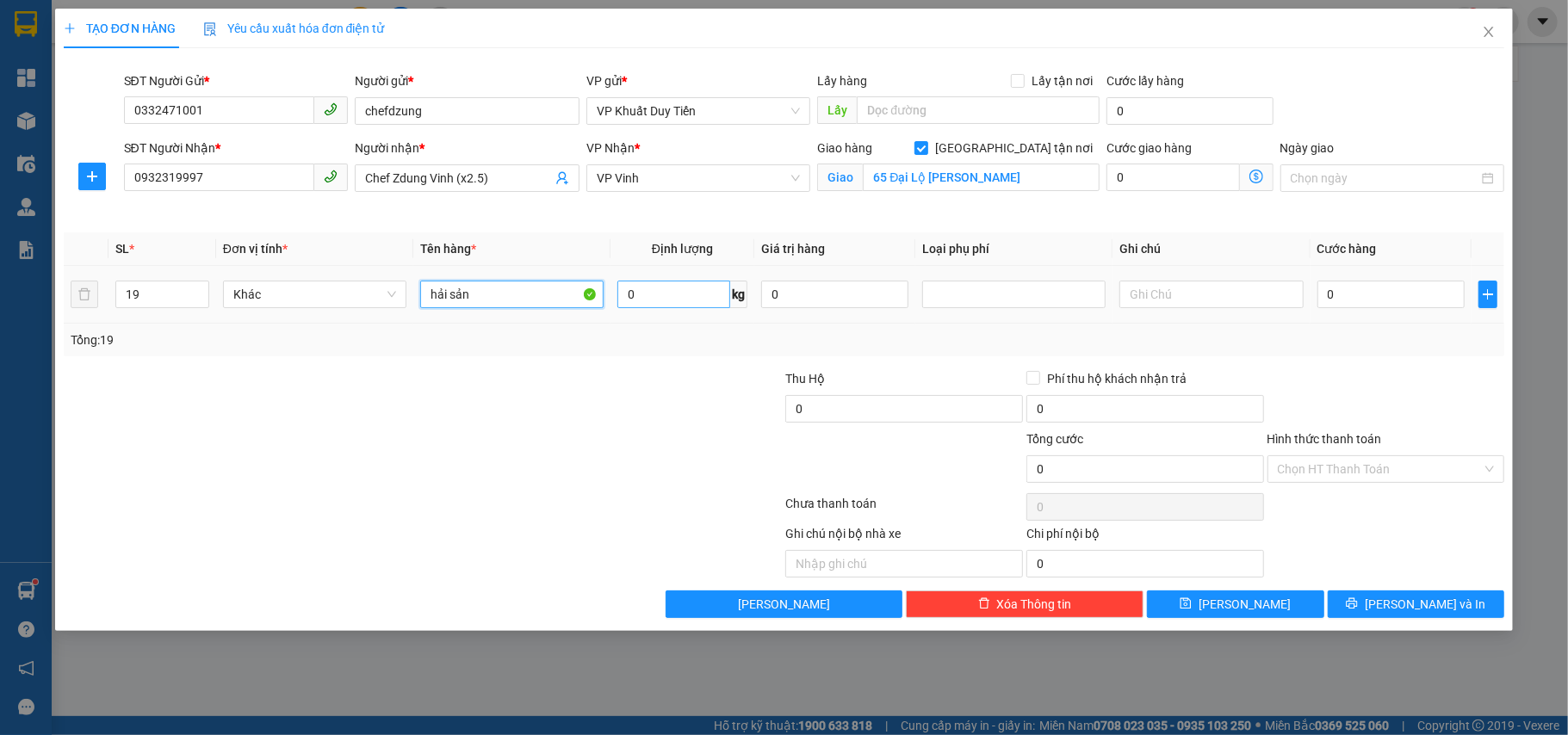
type input "hải sản"
click at [678, 297] on input "0" at bounding box center [673, 295] width 113 height 28
type input "526"
click at [500, 448] on div at bounding box center [302, 460] width 481 height 61
click at [431, 456] on div at bounding box center [302, 460] width 481 height 61
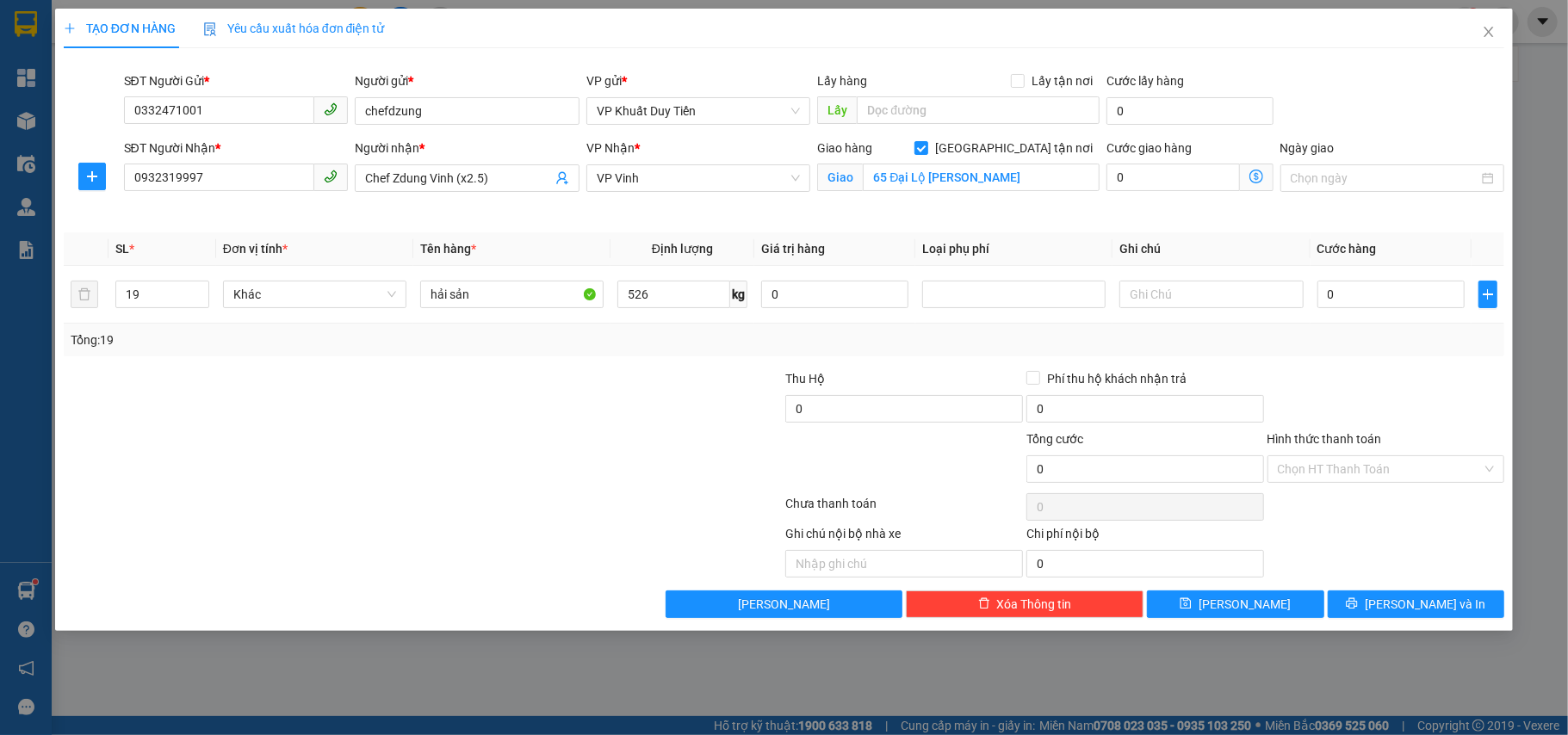
click at [991, 69] on div "Transit Pickup Surcharge Ids Transit Deliver Surcharge Ids Transit Deliver Surc…" at bounding box center [784, 340] width 1441 height 556
click at [1016, 84] on input "Lấy tận nơi" at bounding box center [1017, 79] width 12 height 12
checkbox input "true"
click at [940, 121] on input "text" at bounding box center [978, 110] width 243 height 28
type input "72 Nguyễn Chí Thanh"
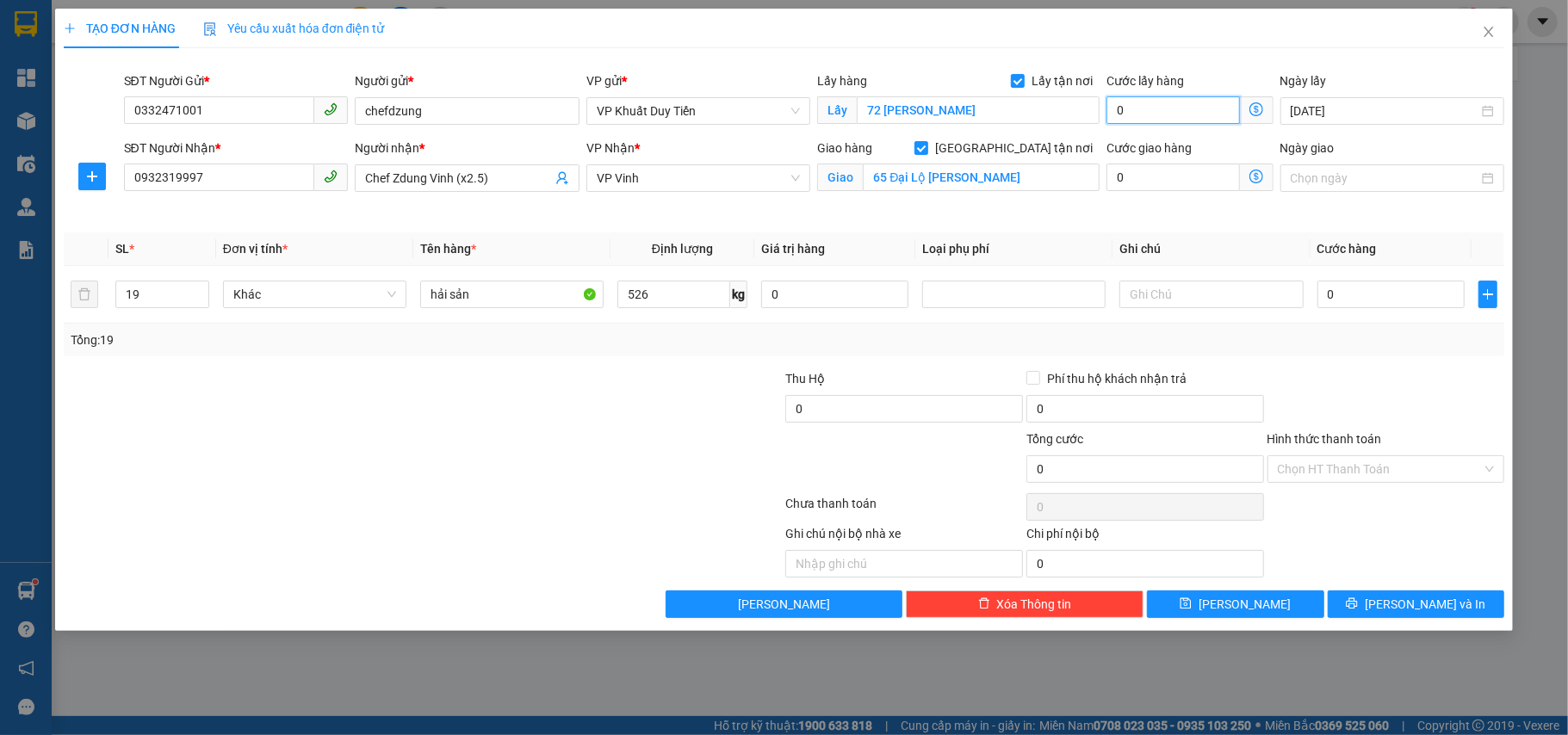
click at [1180, 108] on input "0" at bounding box center [1173, 110] width 132 height 28
type input "1"
type input "15"
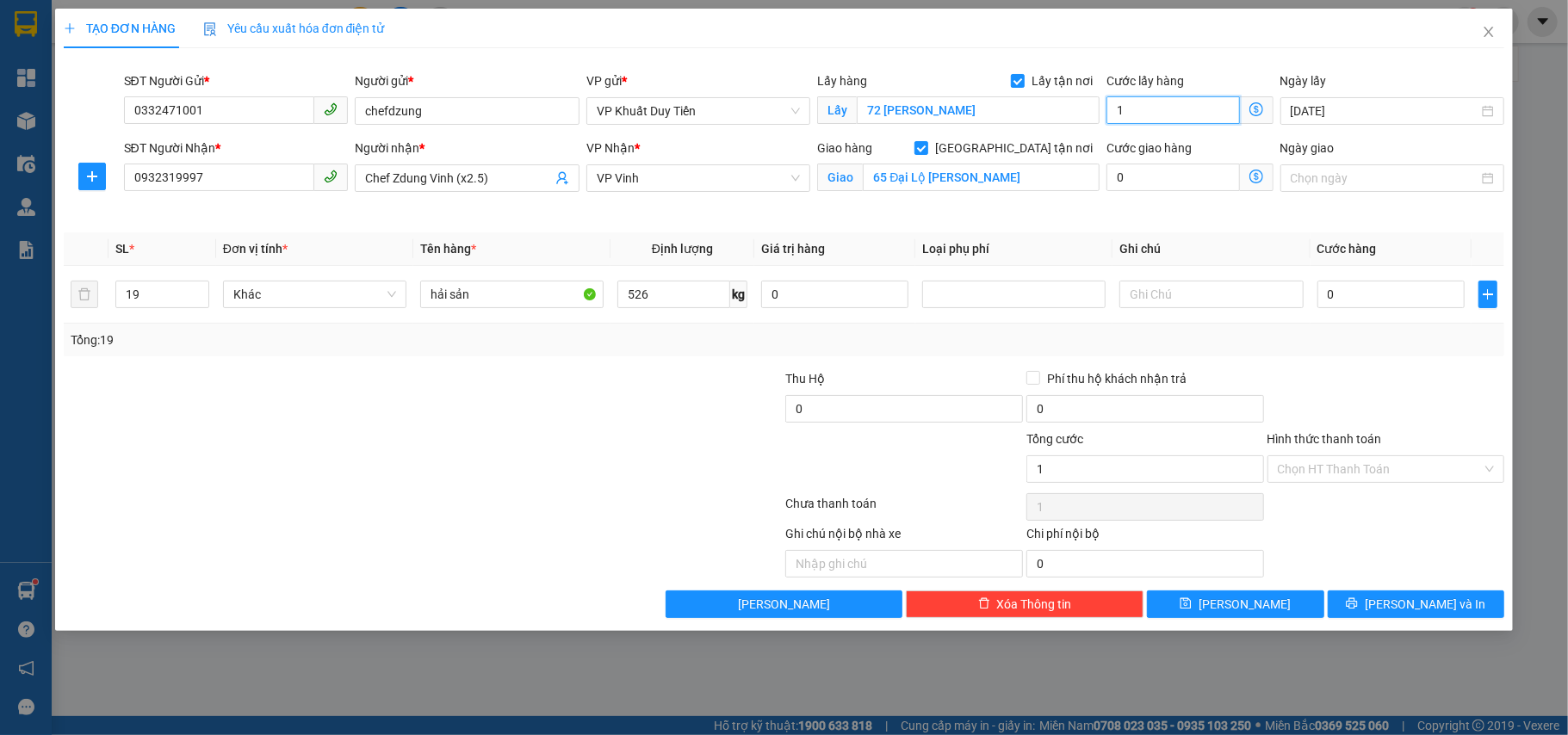
type input "15"
type input "150"
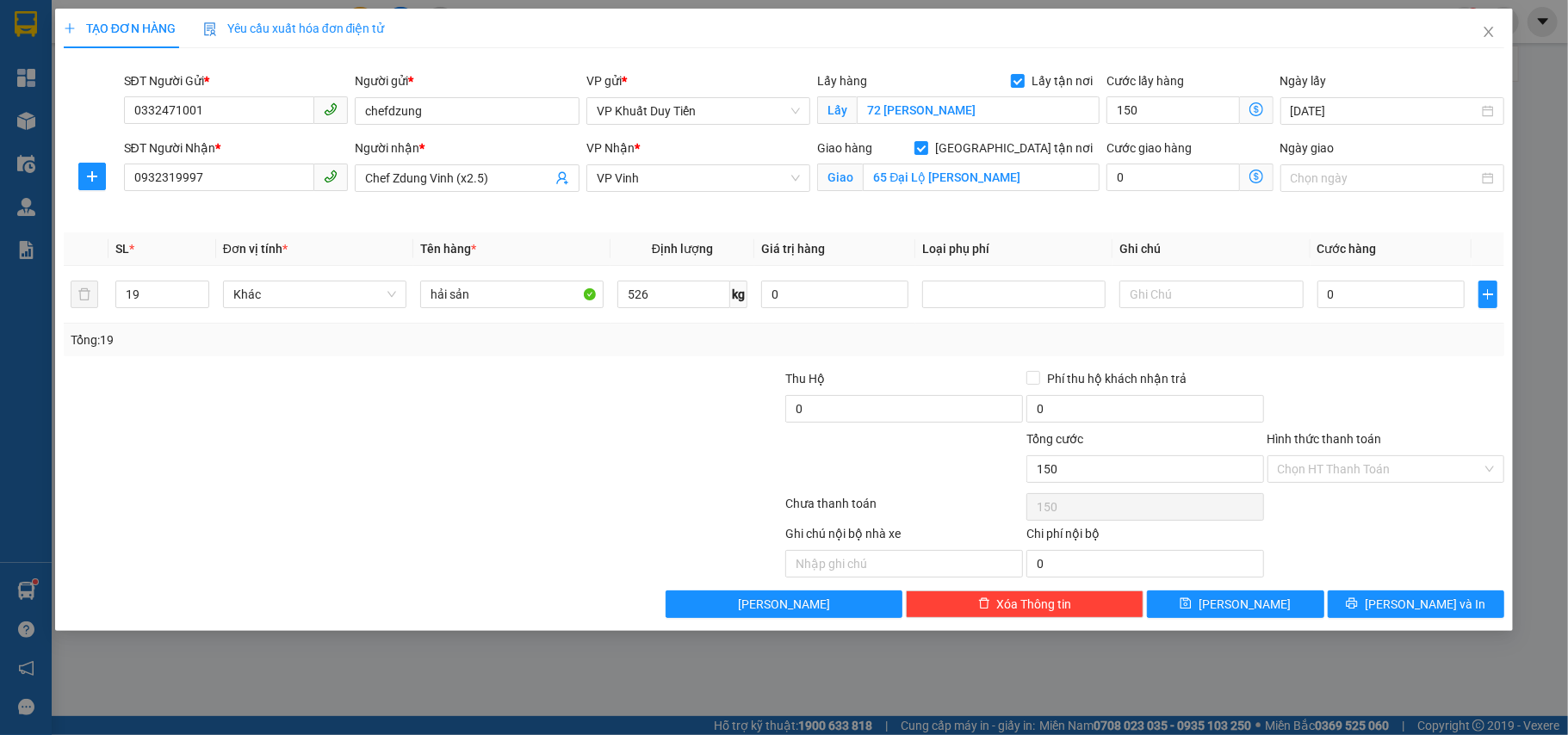
type input "150.000"
click at [366, 414] on div at bounding box center [302, 399] width 481 height 61
click at [1361, 297] on input "0" at bounding box center [1391, 295] width 147 height 28
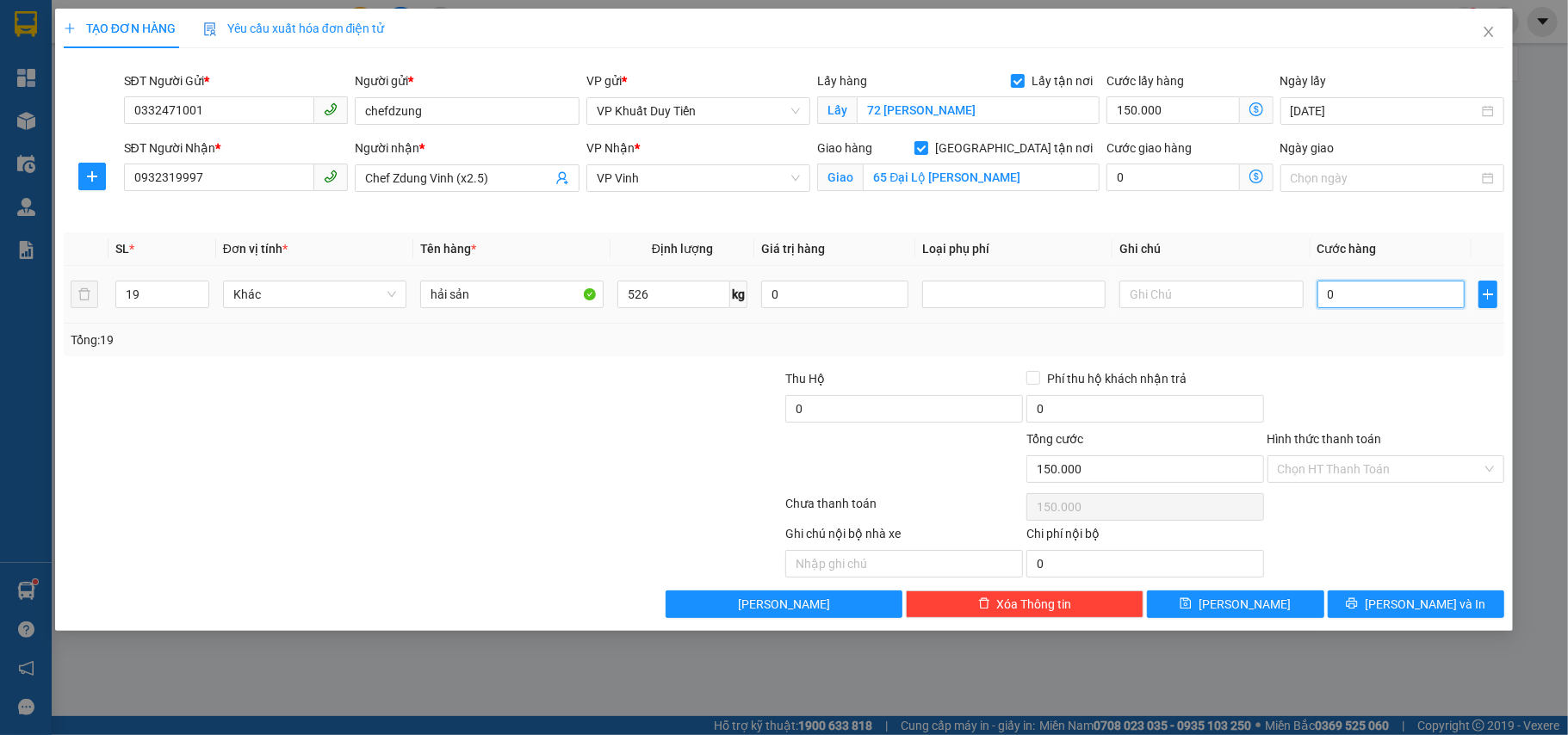
type input "1"
type input "150.001"
type input "13"
type input "150.013"
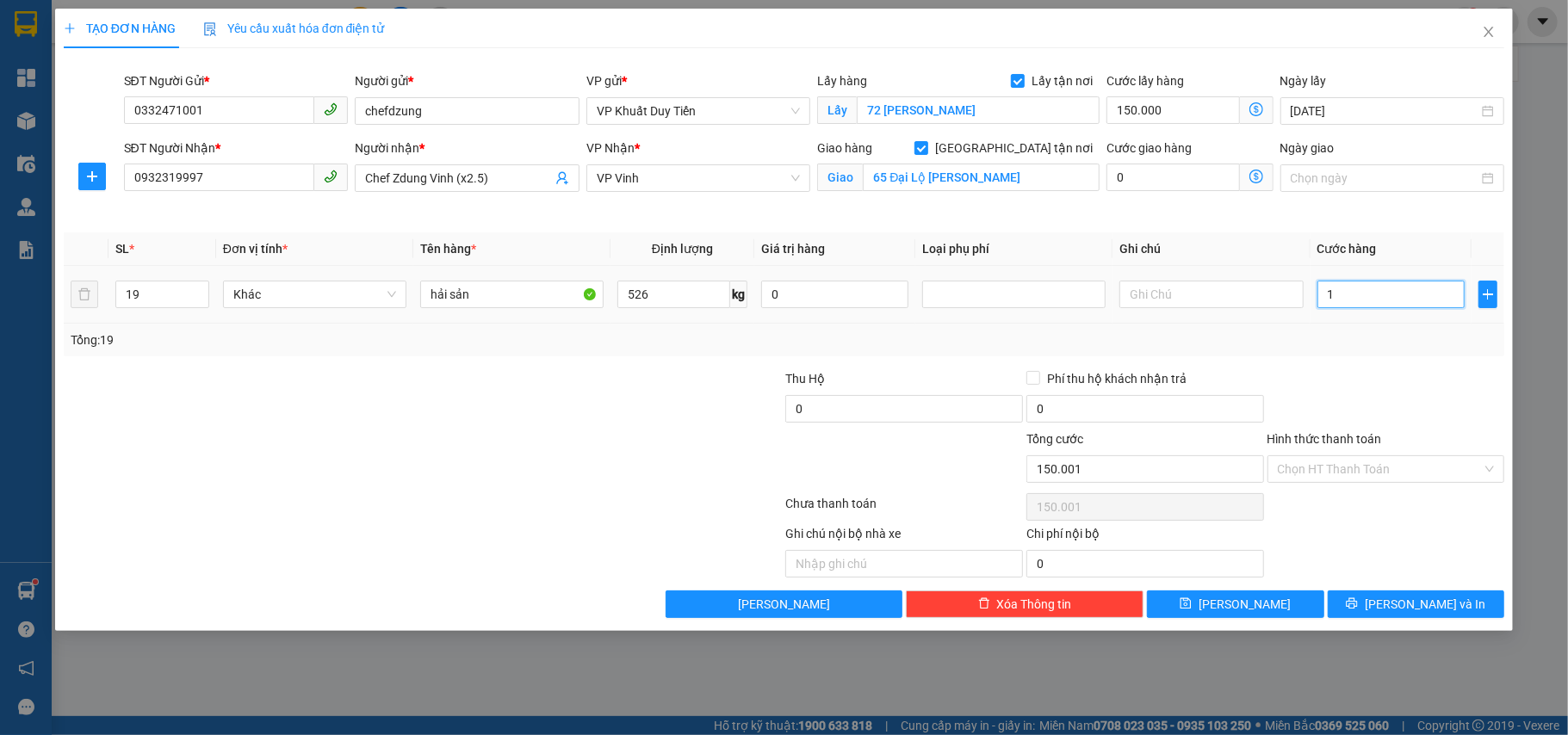
type input "150.013"
type input "131"
type input "150.131"
type input "1.315"
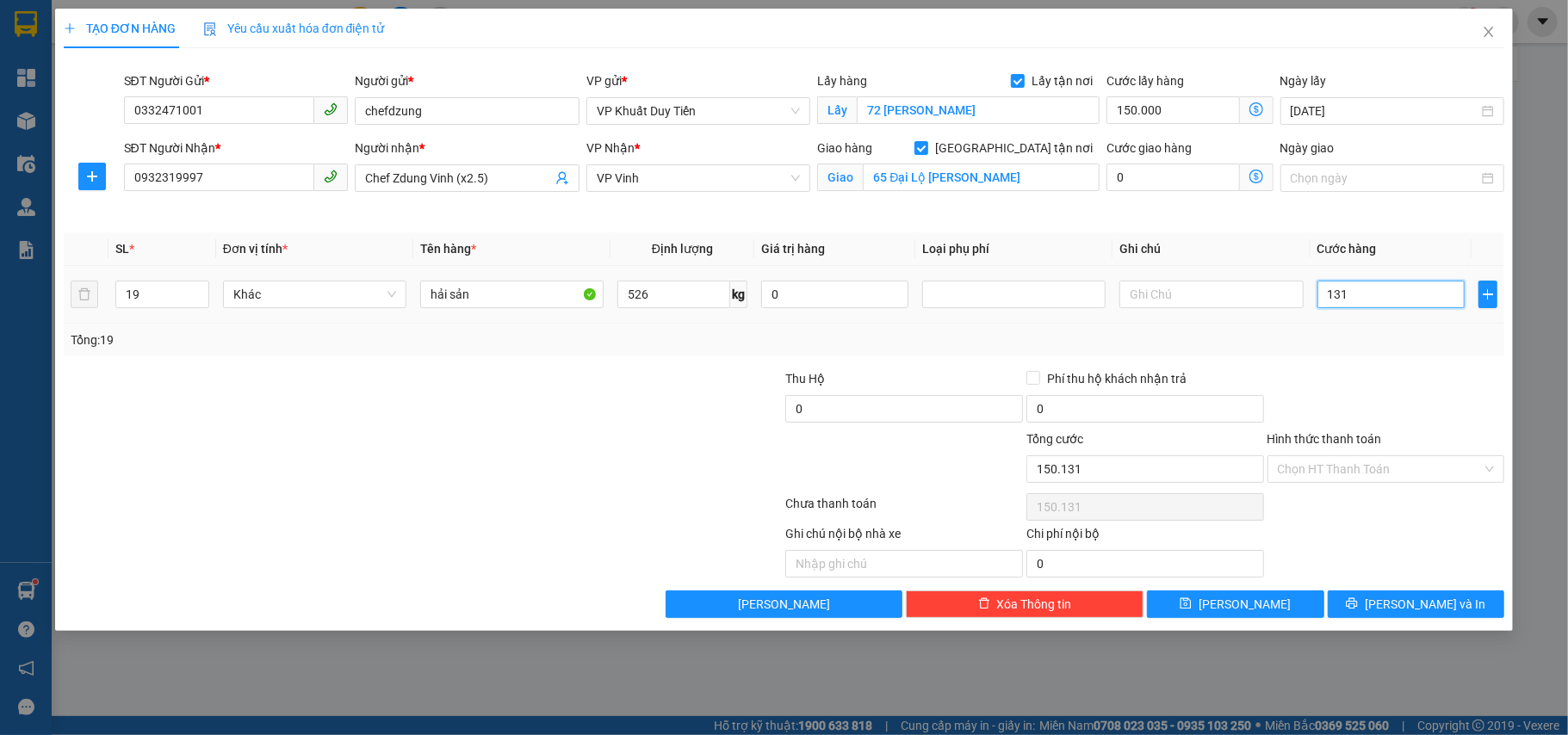
type input "151.315"
type input "1.315.000"
type input "1.465.000"
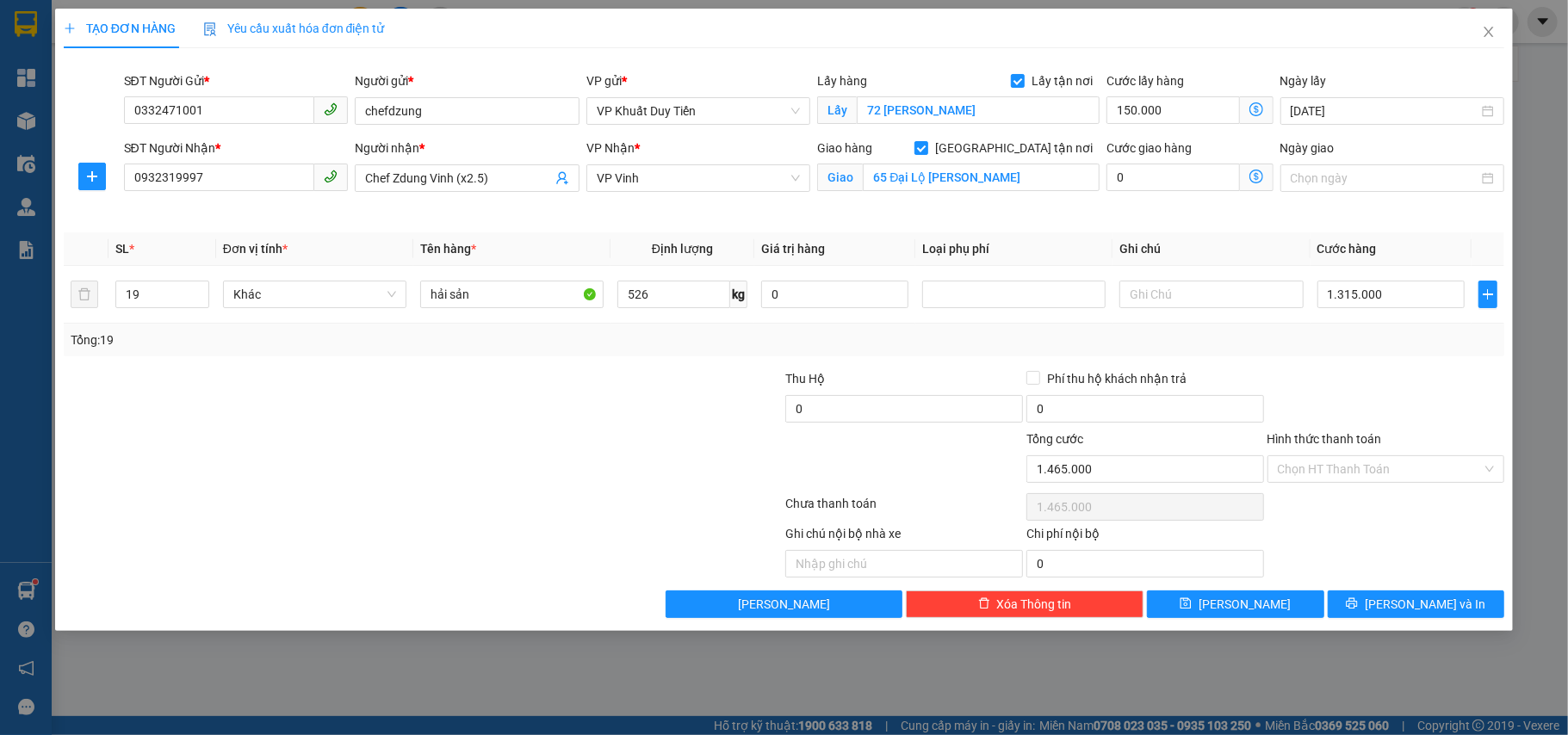
drag, startPoint x: 1347, startPoint y: 389, endPoint x: 1348, endPoint y: 403, distance: 14.0
click at [1347, 399] on div at bounding box center [1386, 399] width 241 height 61
click at [1284, 610] on button "[PERSON_NAME]" at bounding box center [1236, 604] width 177 height 28
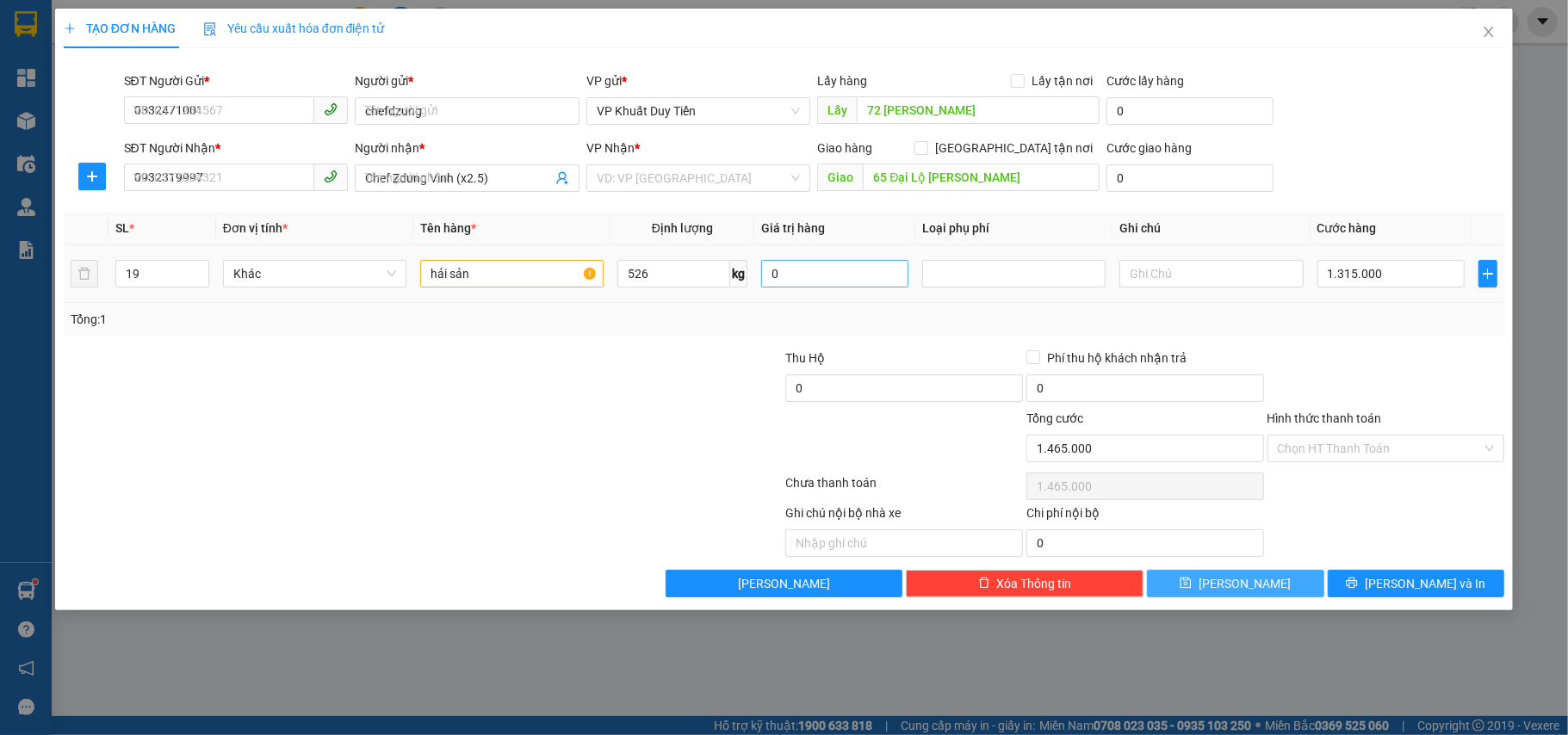
checkbox input "false"
type input "1"
type input "0"
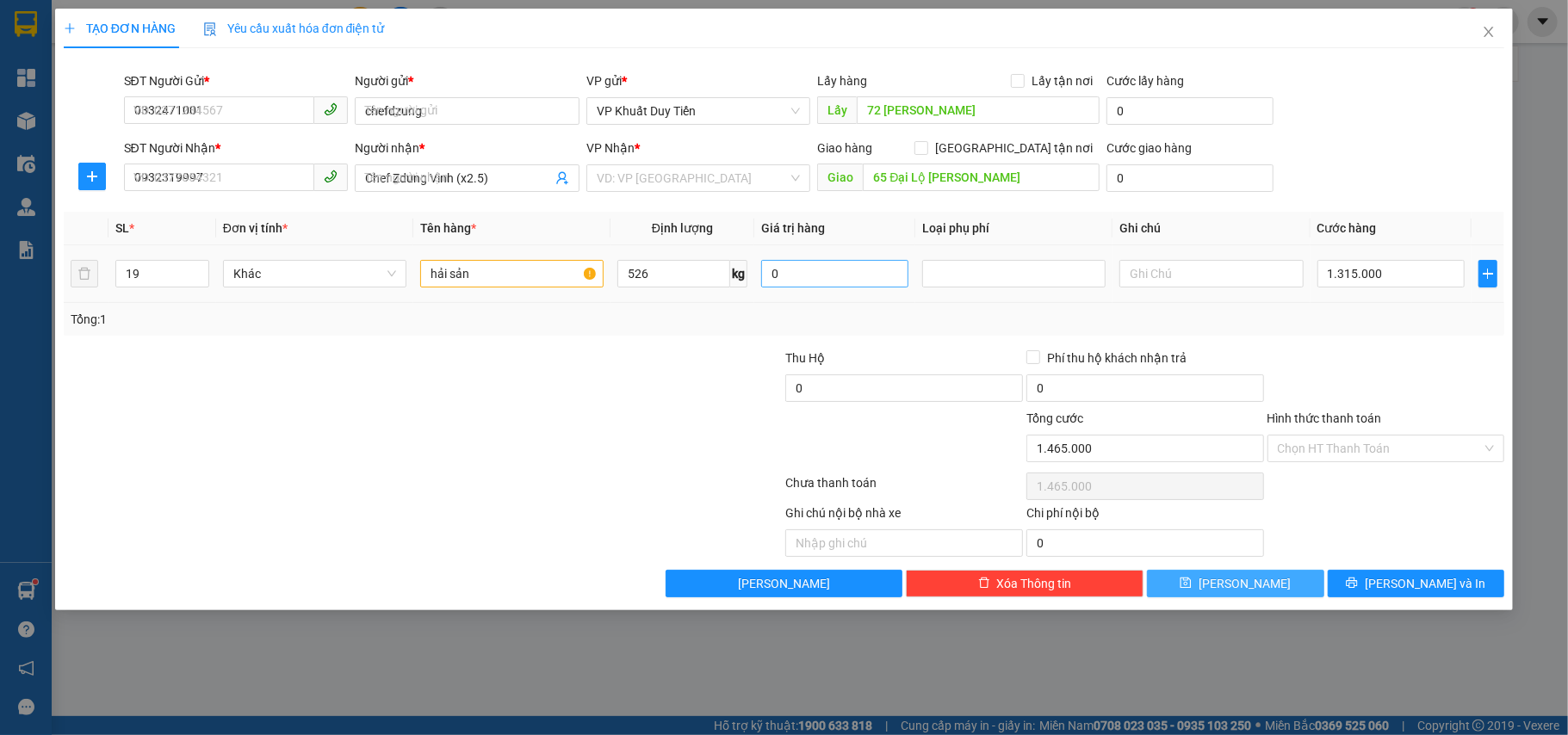
type input "0"
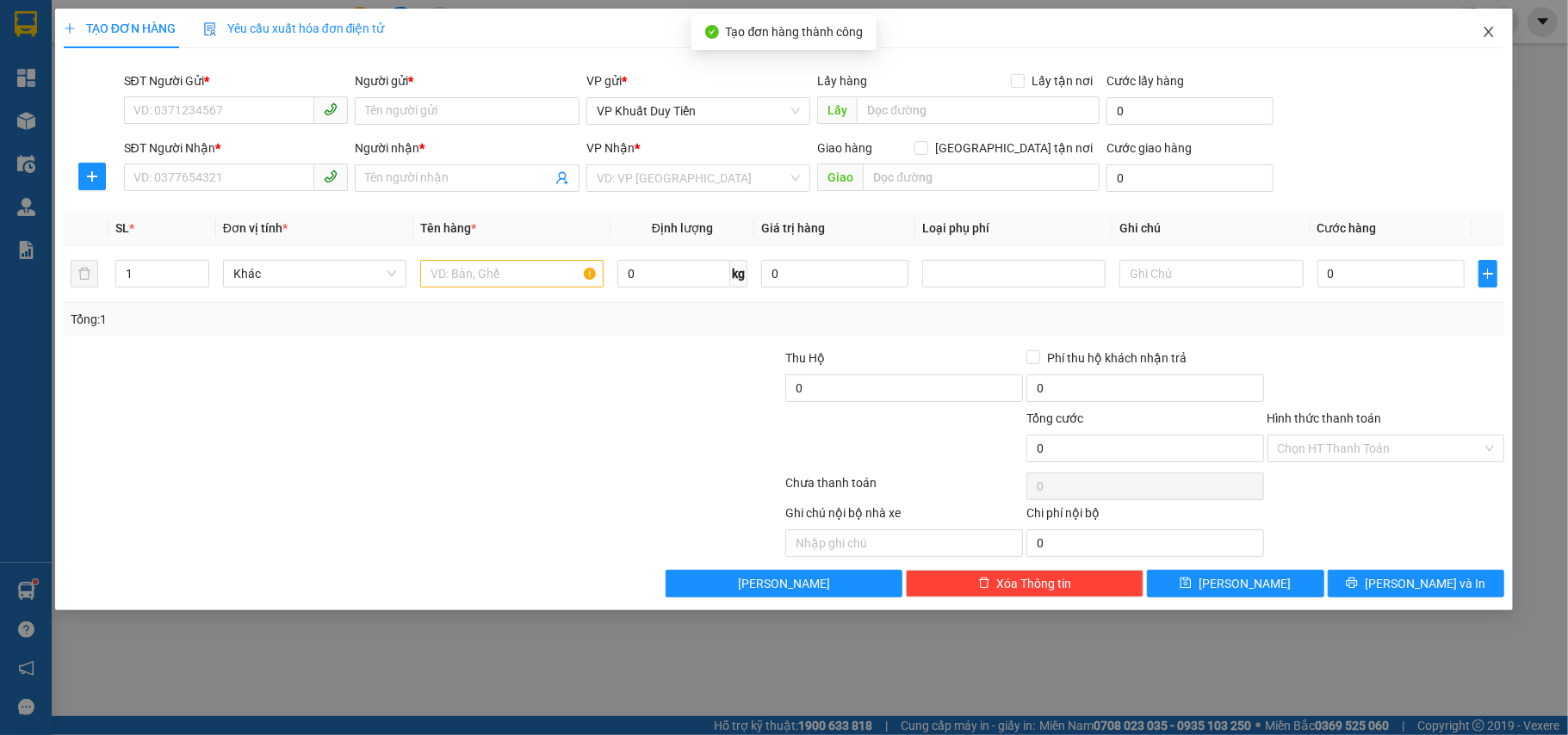
click at [1499, 35] on span "Close" at bounding box center [1489, 33] width 49 height 49
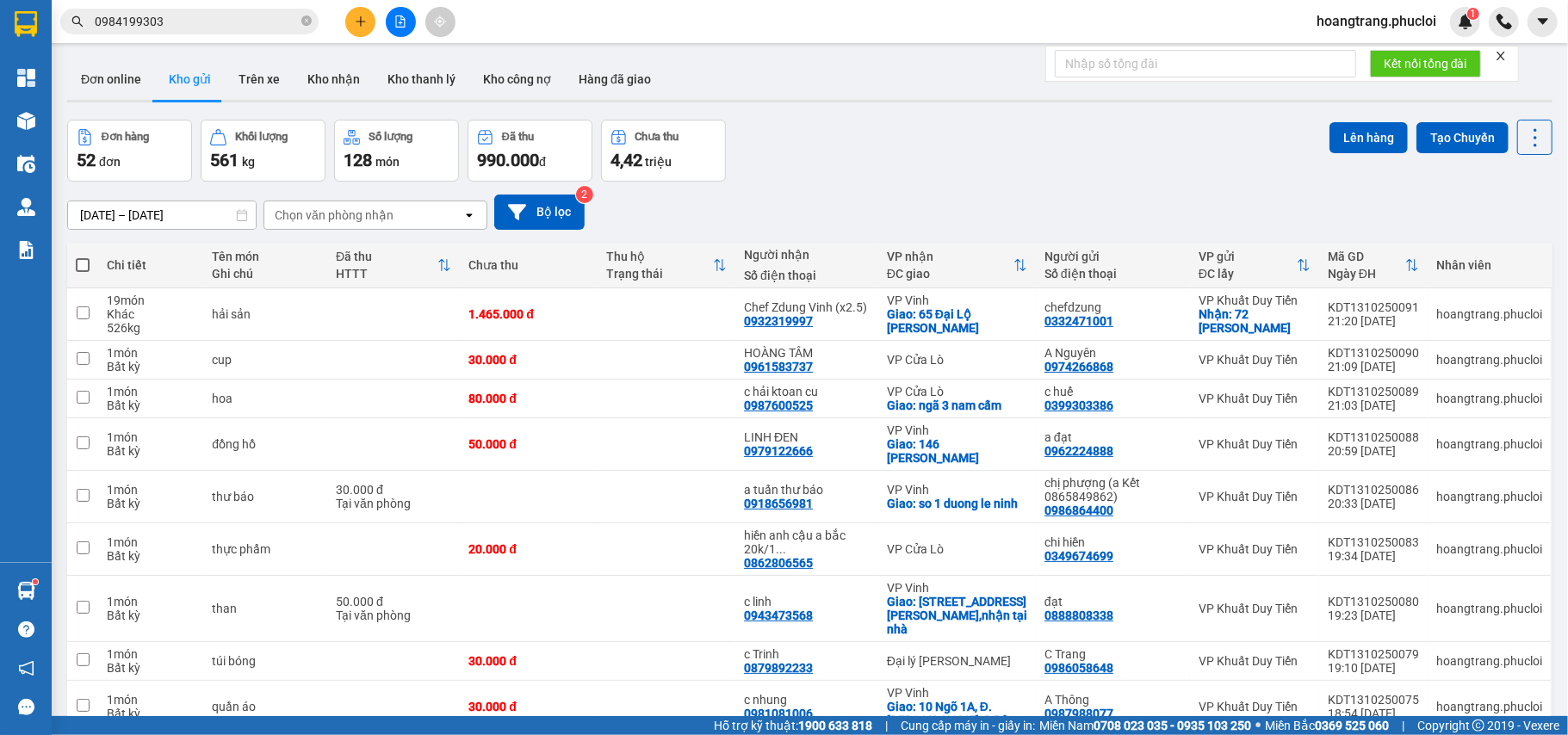
click at [362, 21] on icon "plus" at bounding box center [360, 21] width 9 height 1
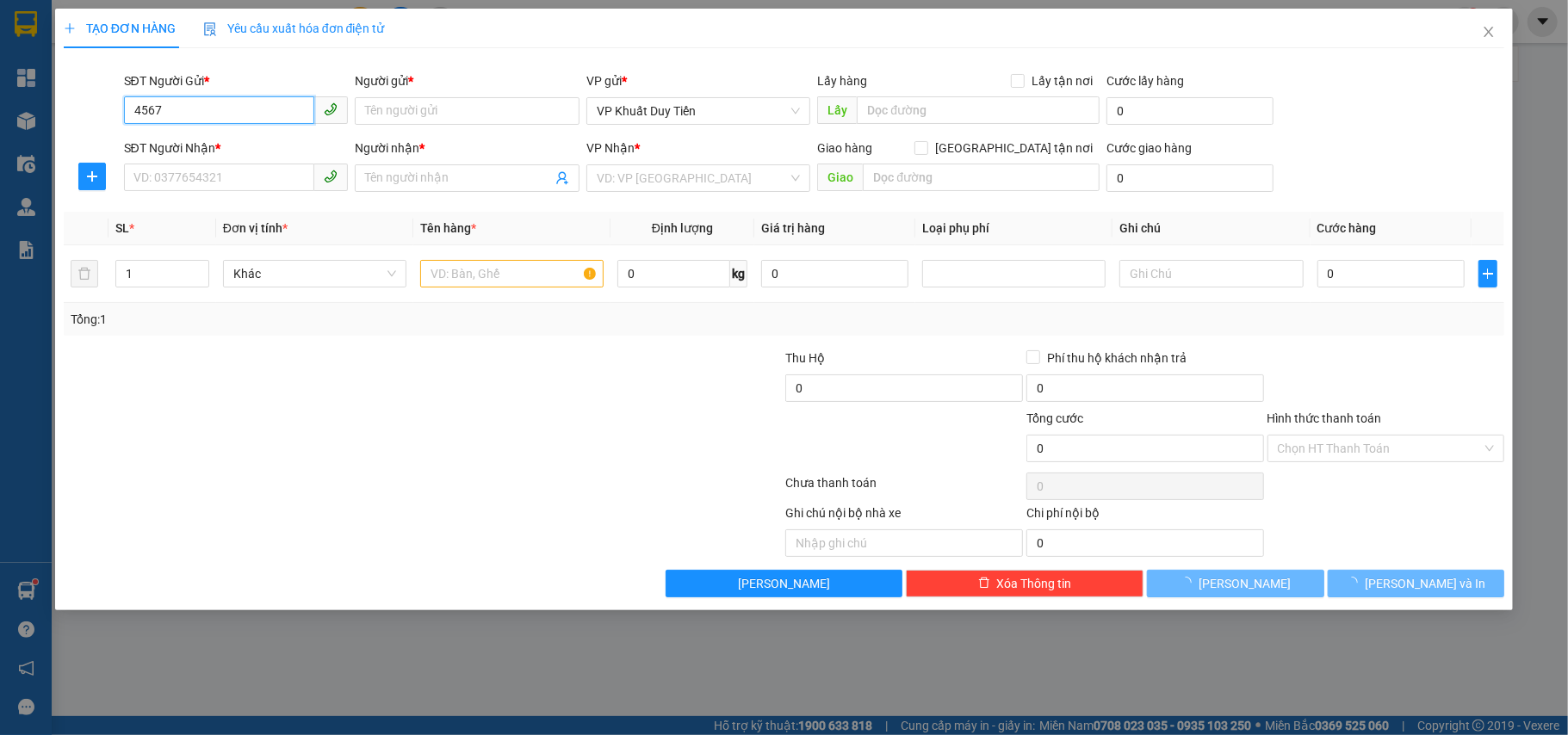
click at [234, 101] on input "4567" at bounding box center [219, 110] width 191 height 28
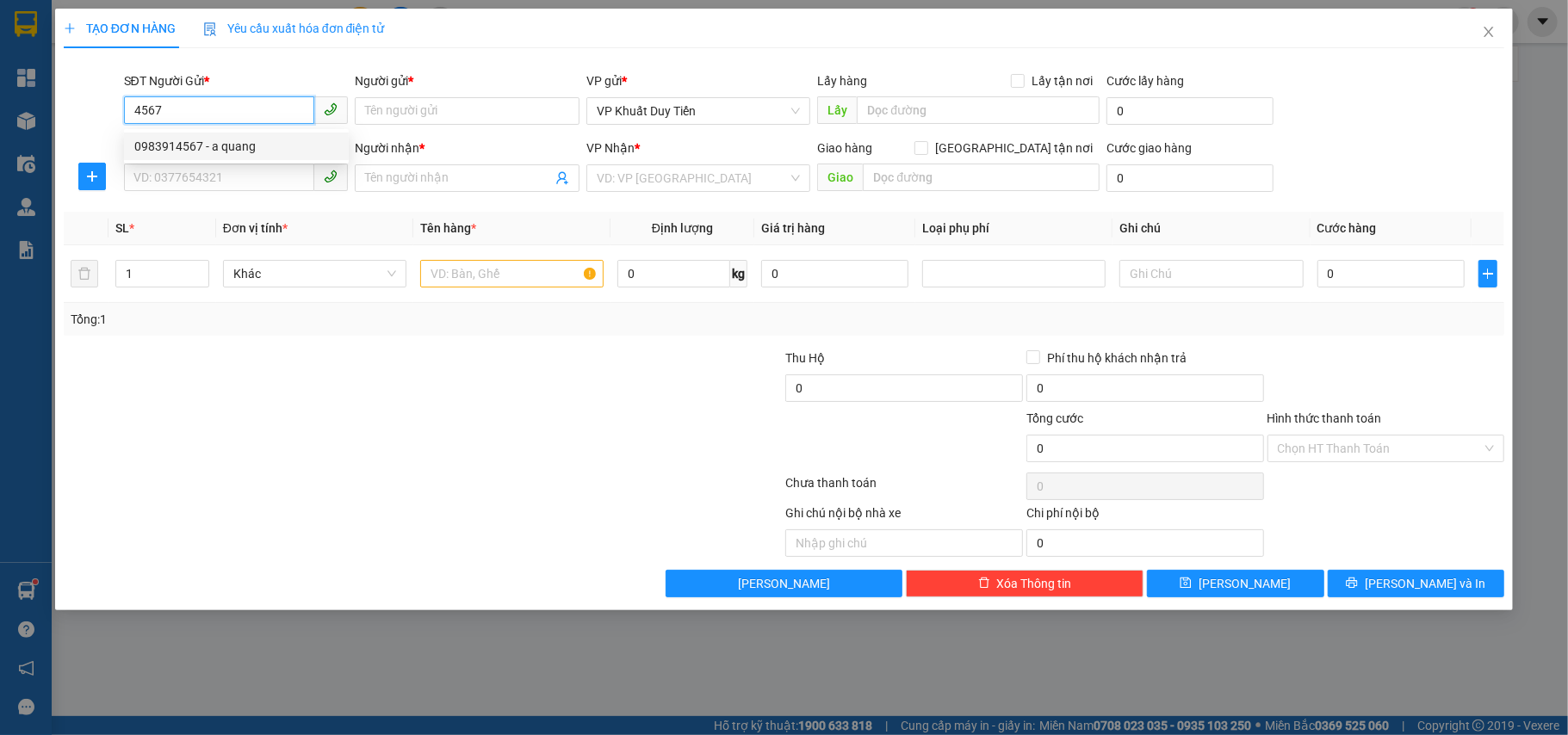
click at [256, 149] on div "0983914567 - a quang" at bounding box center [236, 146] width 204 height 19
type input "0983914567"
type input "a quang"
type input "0983914567"
click at [246, 173] on input "SĐT Người Nhận *" at bounding box center [219, 177] width 191 height 28
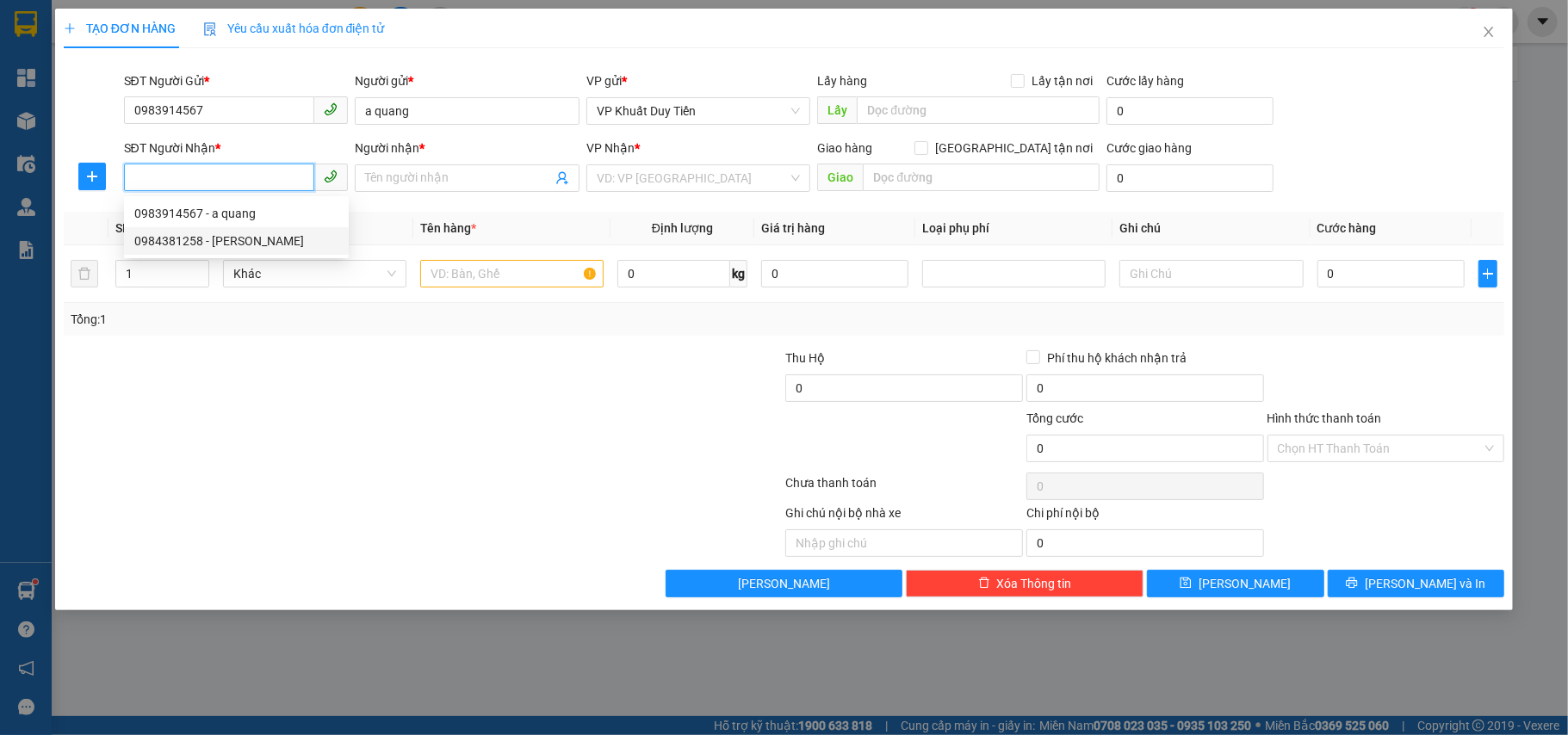
click at [228, 244] on div "0984381258 - cô LAN" at bounding box center [236, 241] width 204 height 19
type input "0984381258"
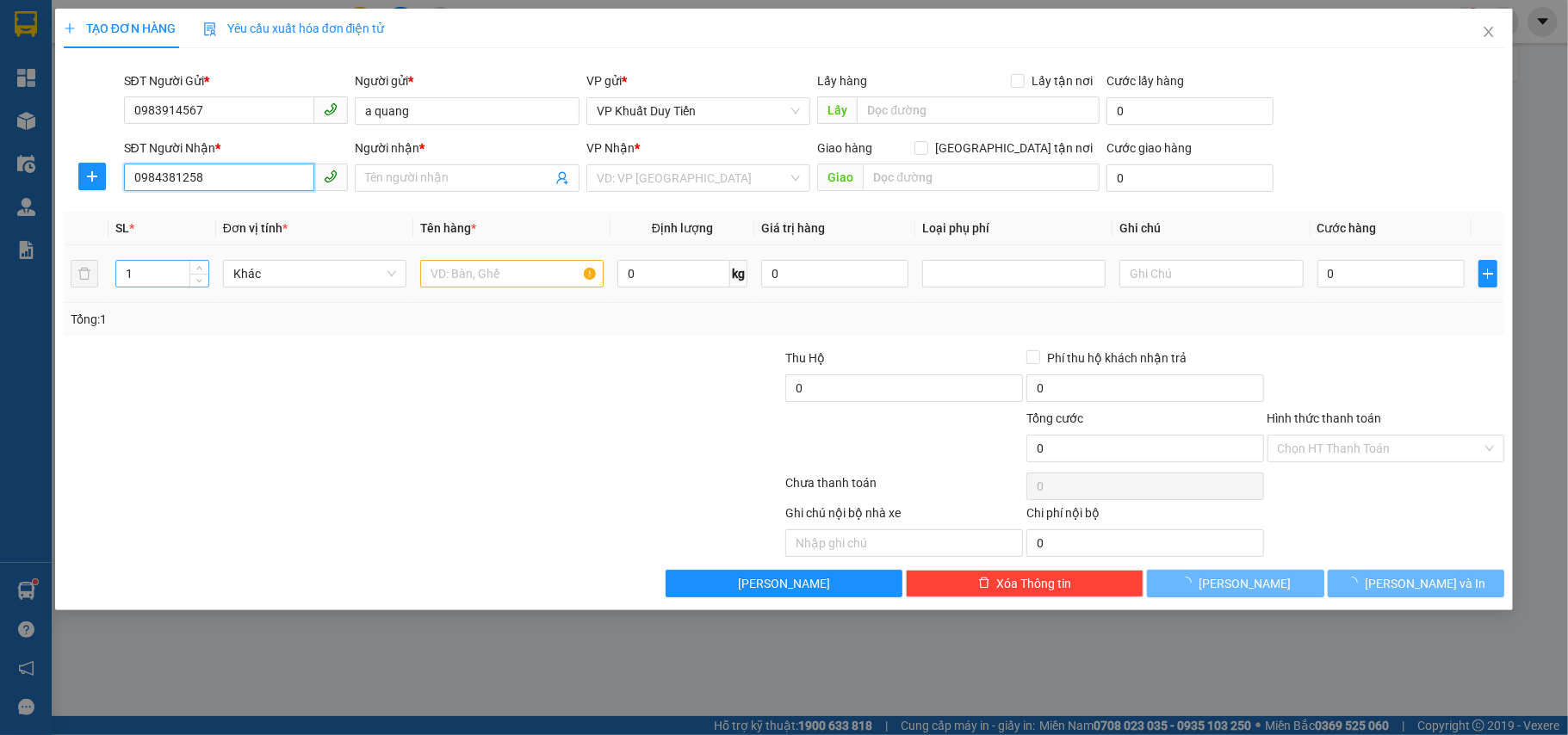
type input "cô LAN"
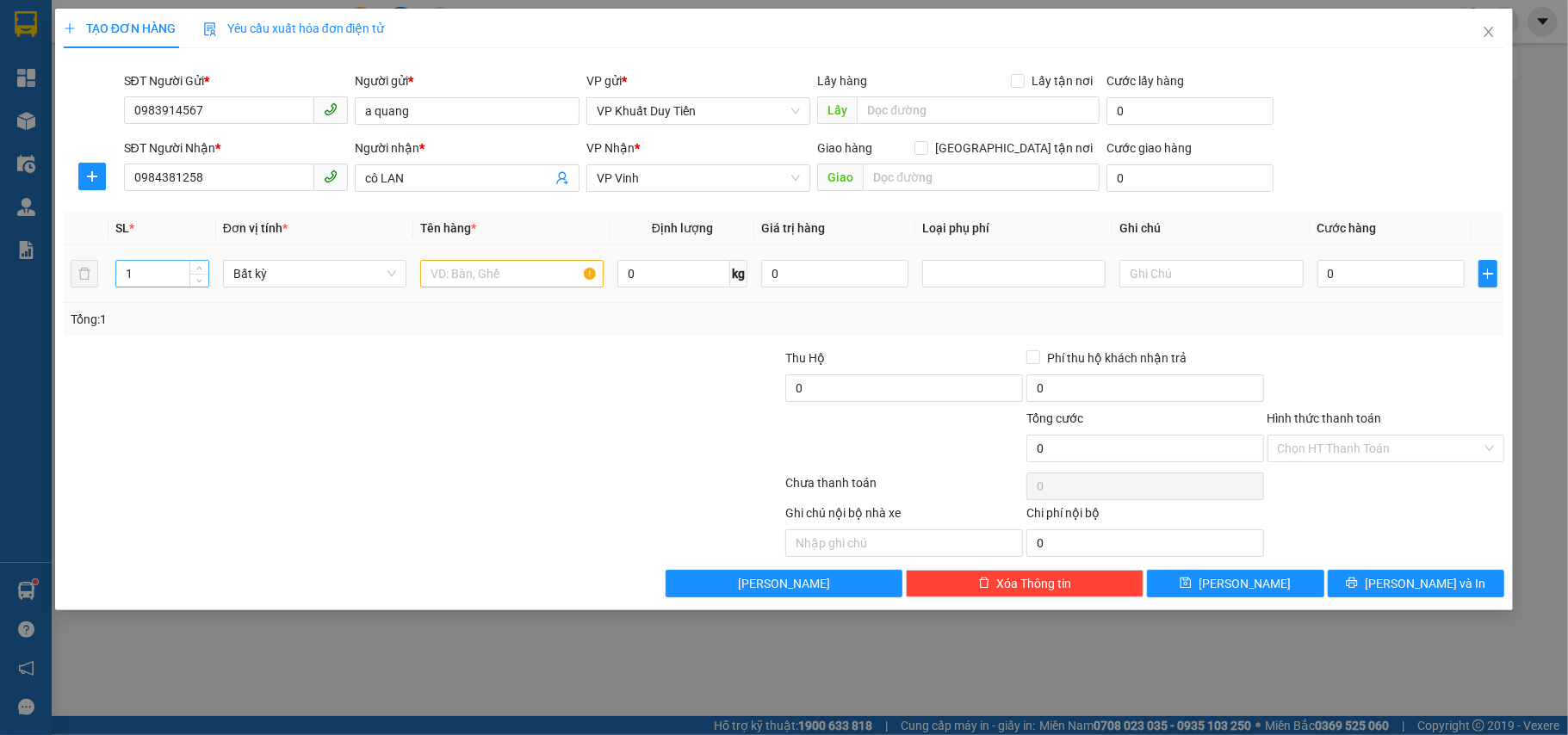
click at [167, 280] on input "1" at bounding box center [162, 274] width 92 height 26
type input "3"
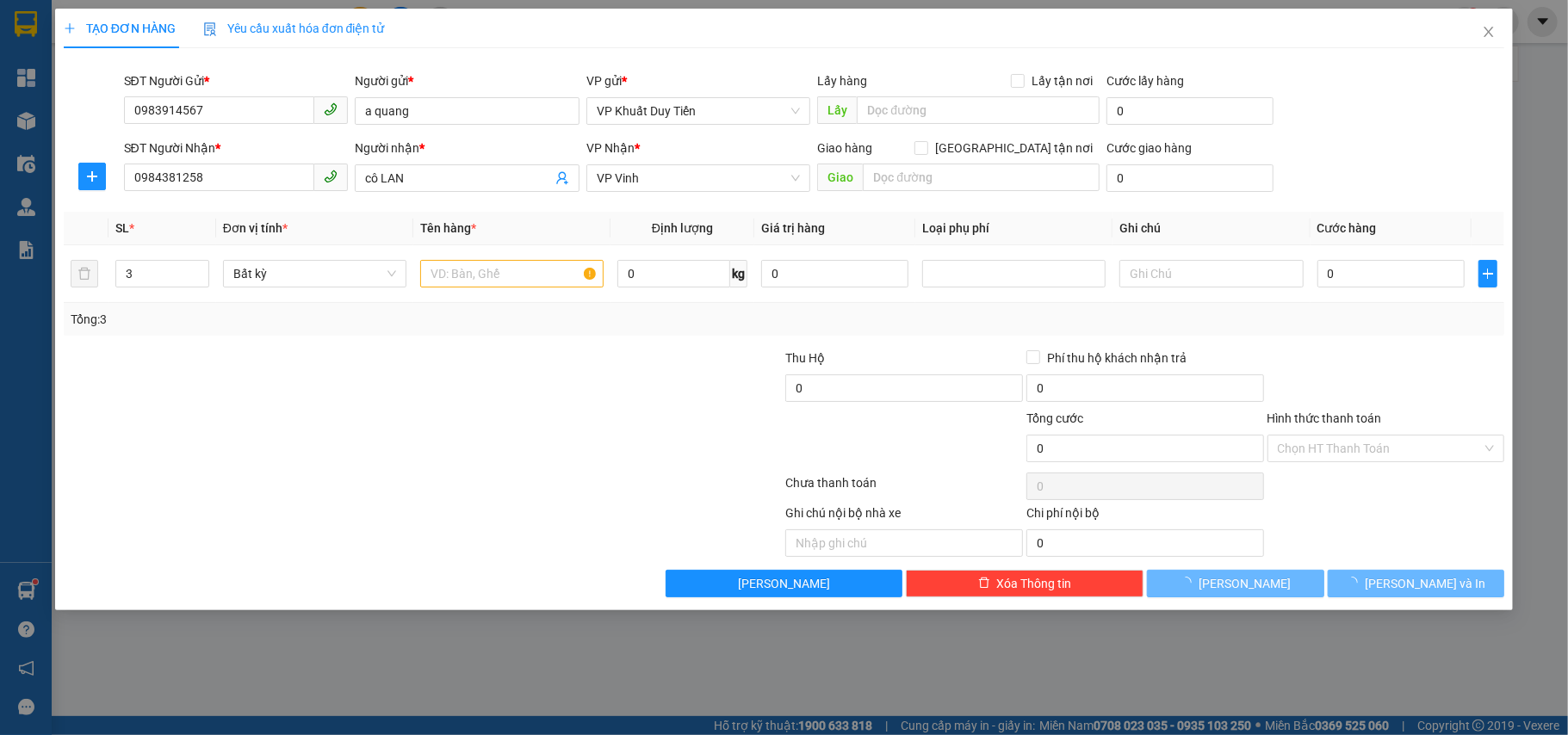
click at [555, 441] on div at bounding box center [664, 439] width 241 height 61
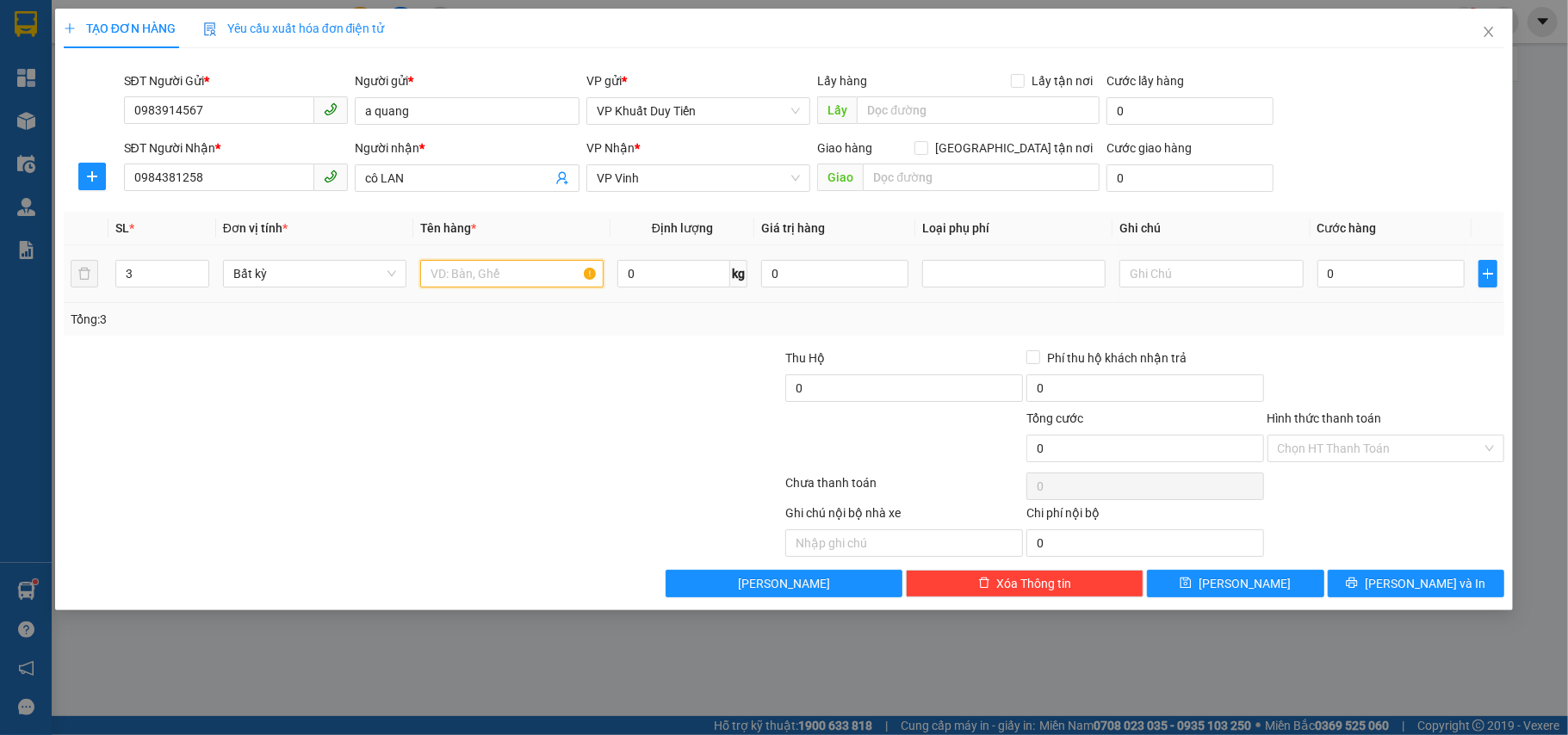
click at [441, 284] on input "text" at bounding box center [512, 274] width 184 height 28
type input "thưu báo"
click at [707, 280] on input "0" at bounding box center [673, 274] width 113 height 28
type input "110"
click at [670, 389] on div at bounding box center [664, 379] width 241 height 61
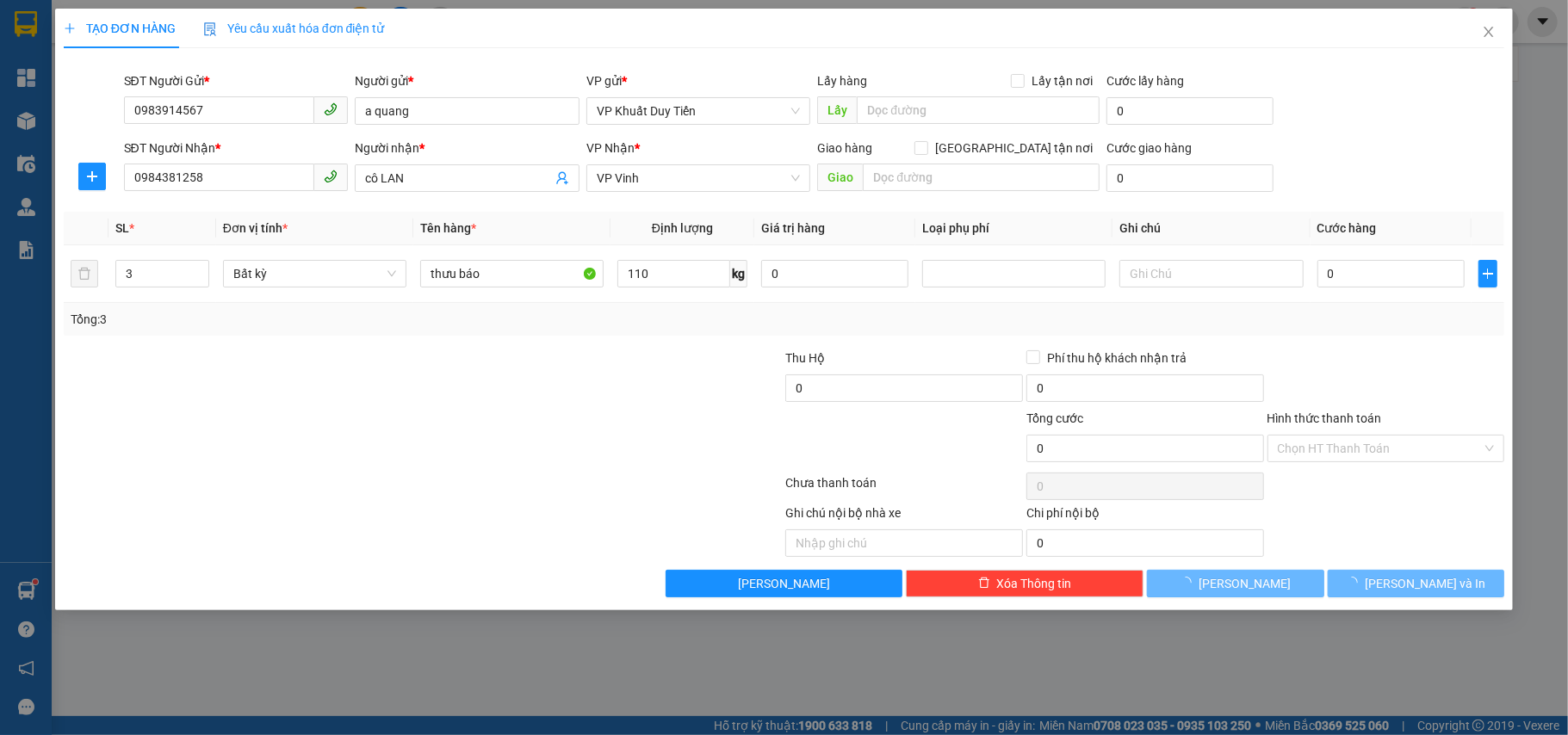
type input "280.000"
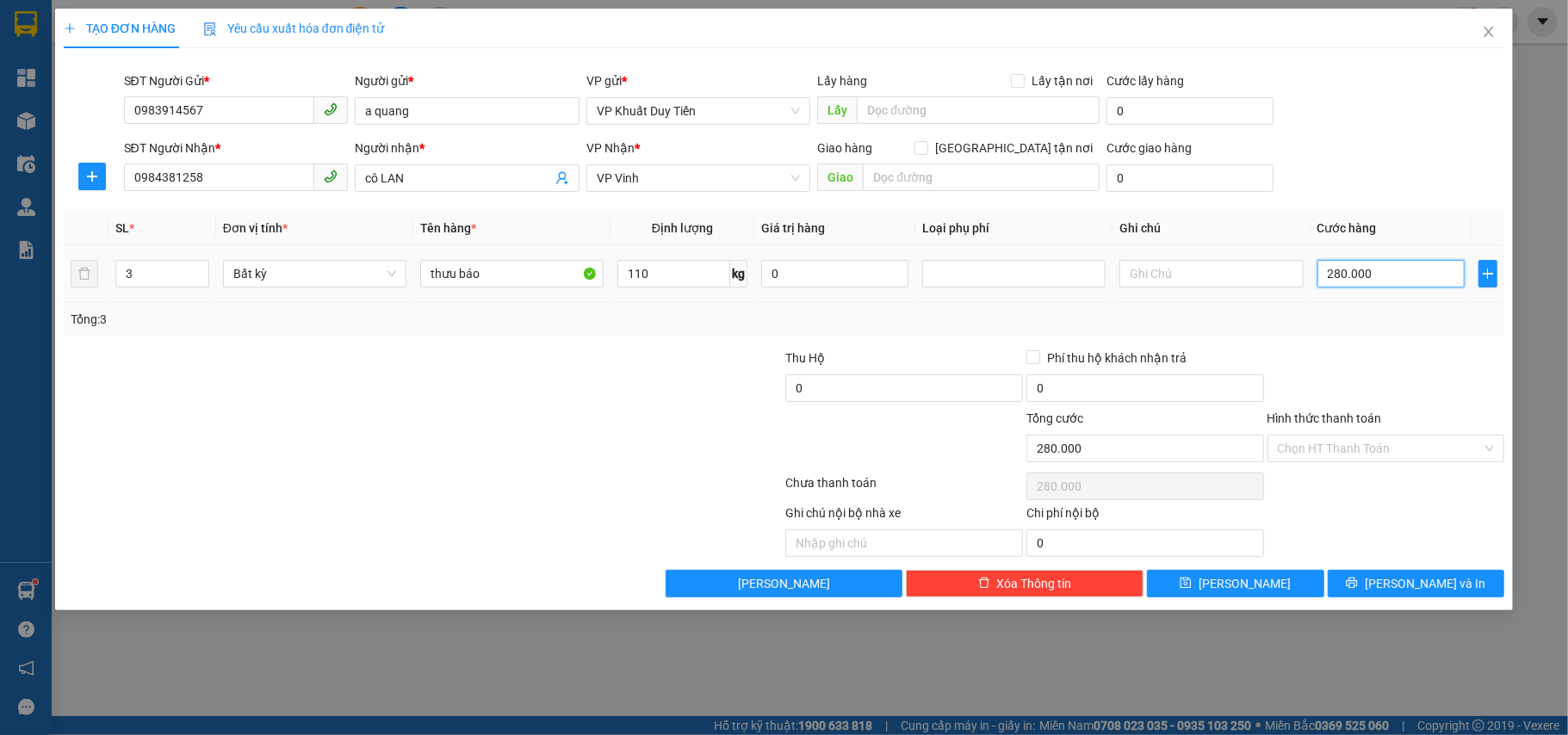
click at [1398, 270] on input "280.000" at bounding box center [1391, 274] width 147 height 28
type input "2"
type input "27"
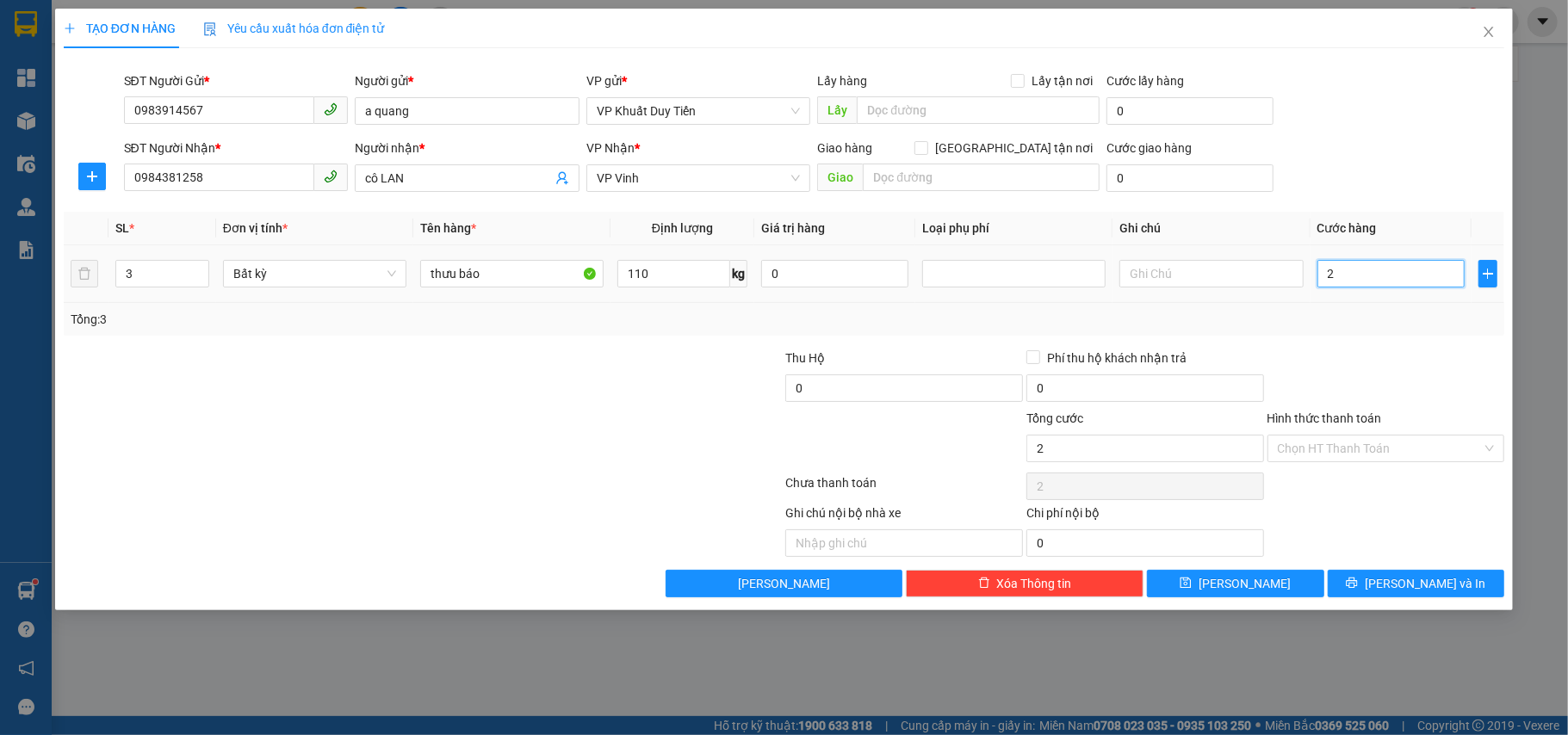
type input "27"
type input "275"
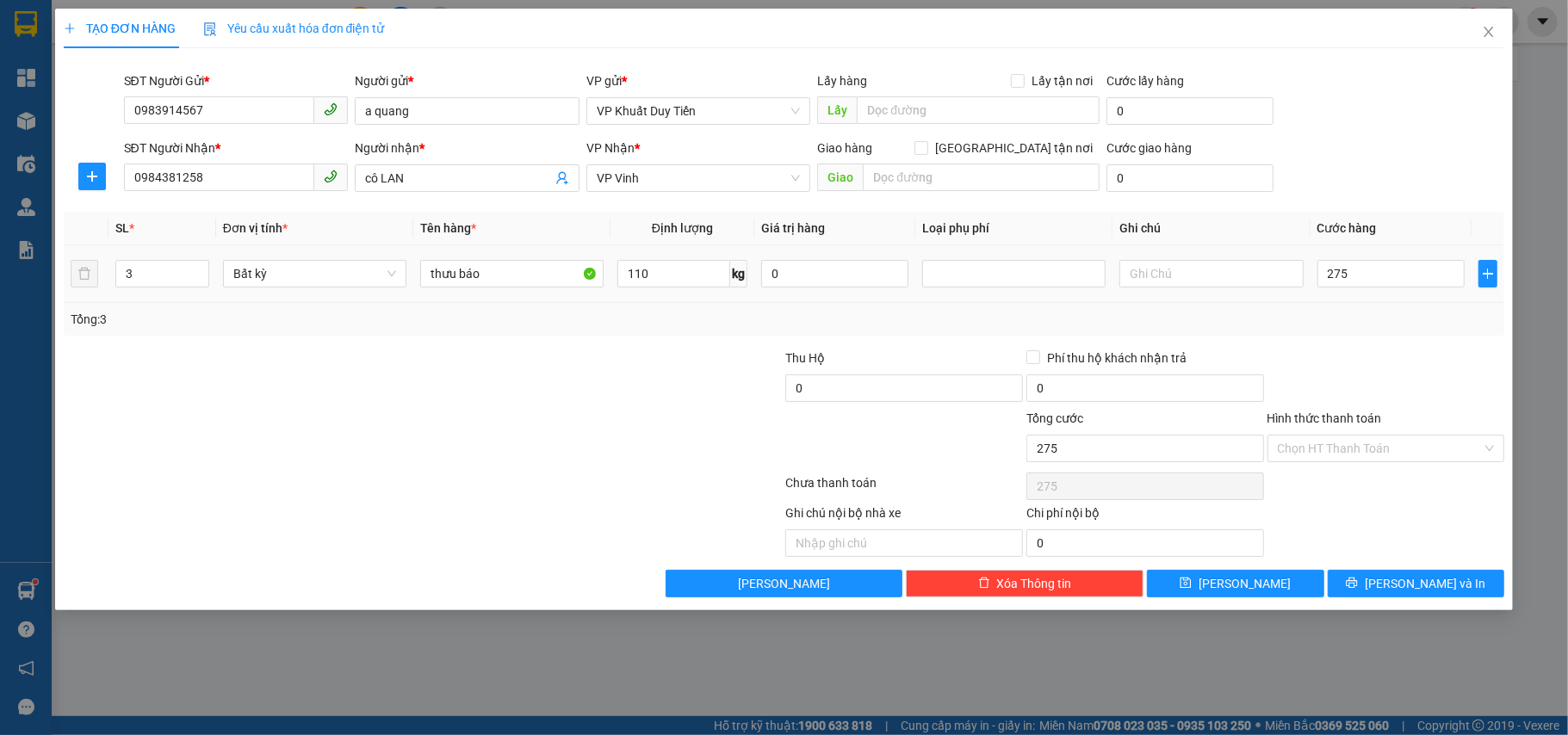
type input "275.000"
click at [1385, 303] on td "275.000" at bounding box center [1391, 274] width 161 height 58
click at [1412, 589] on span "[PERSON_NAME] và In" at bounding box center [1424, 584] width 120 height 19
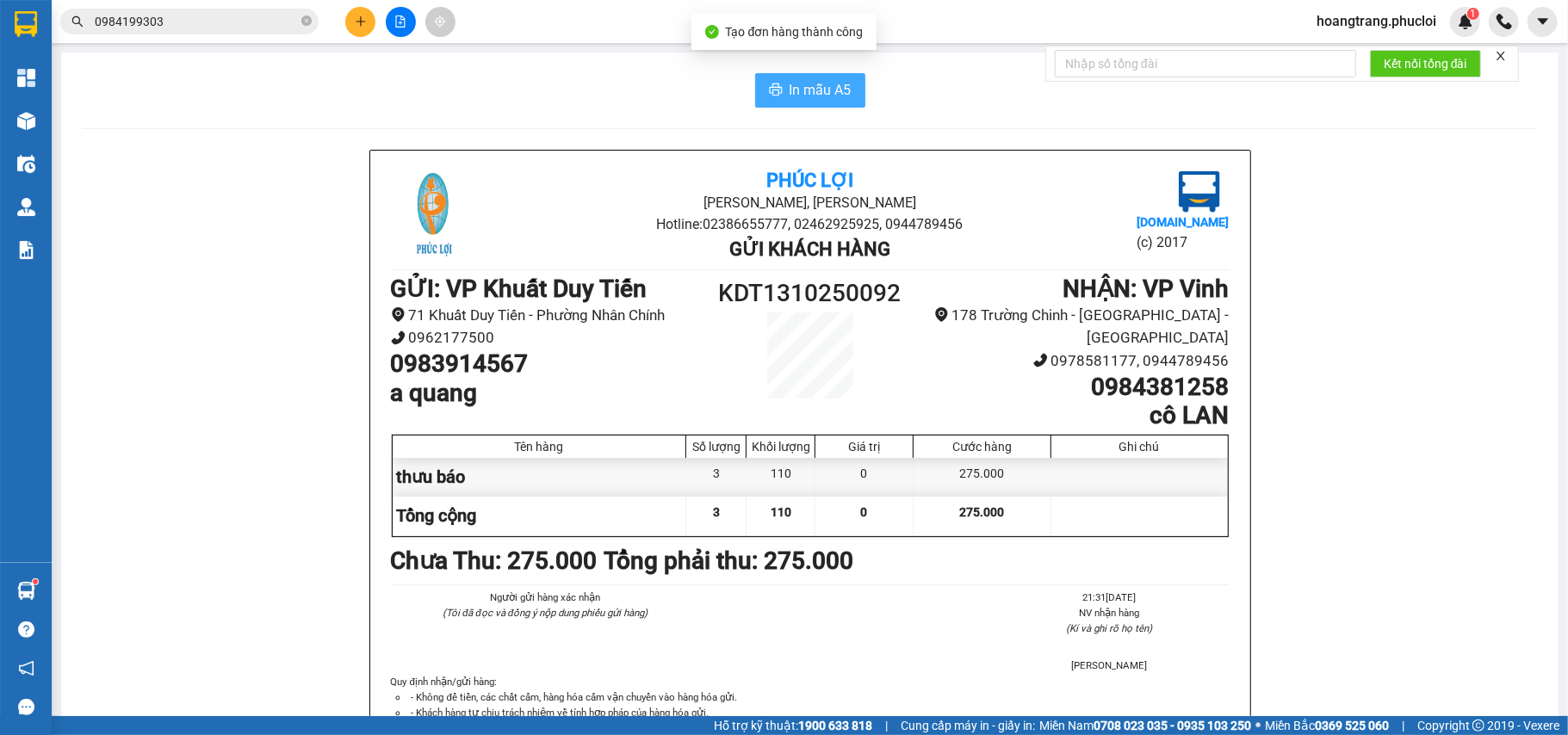
click at [831, 91] on span "In mẫu A5" at bounding box center [821, 90] width 62 height 21
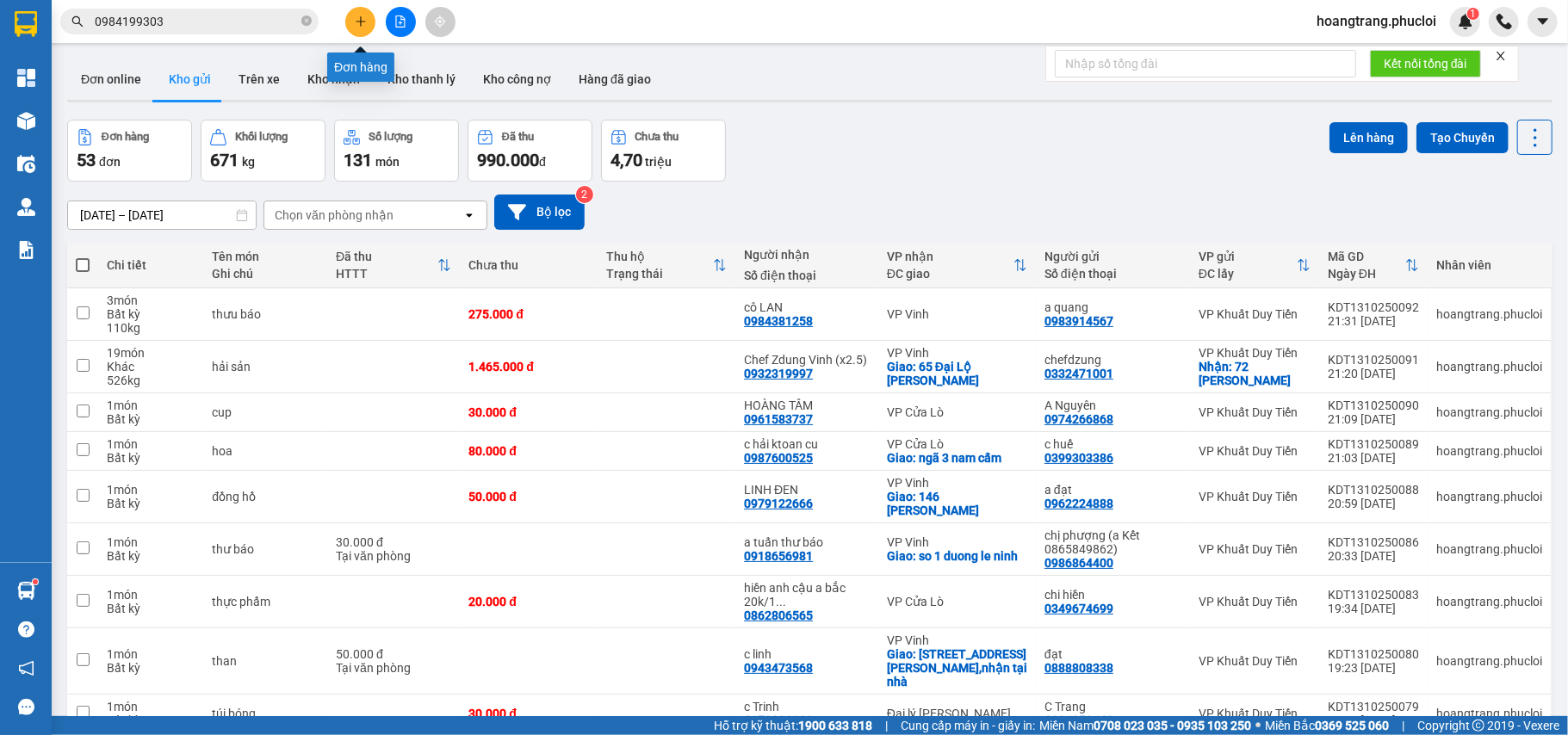
click at [369, 33] on button at bounding box center [360, 21] width 30 height 30
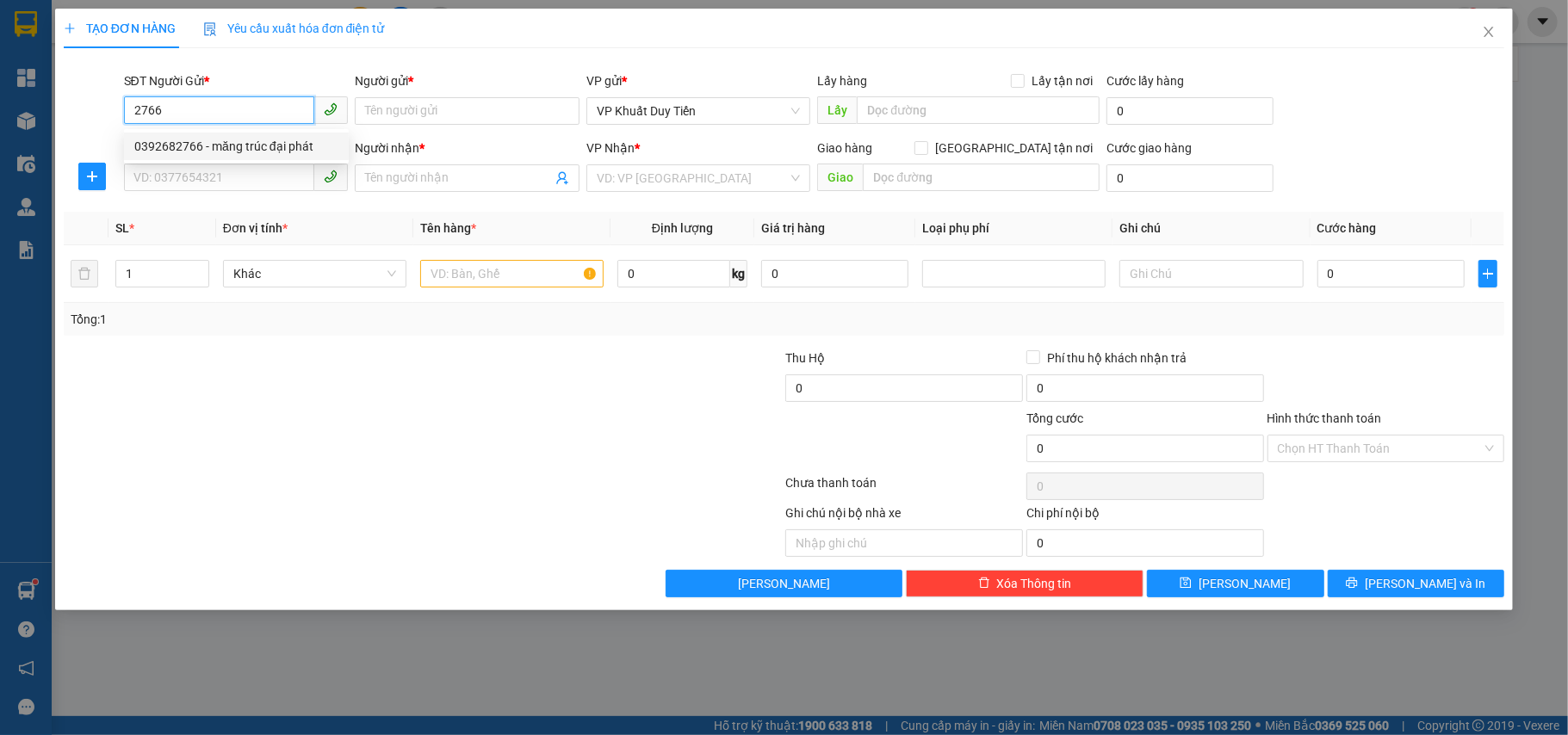
click at [243, 145] on div "0392682766 - măng trúc đại phát" at bounding box center [236, 146] width 204 height 19
type input "0392682766"
type input "măng trúc đại phát"
type input "0392682766"
click at [240, 183] on input "SĐT Người Nhận *" at bounding box center [219, 177] width 191 height 28
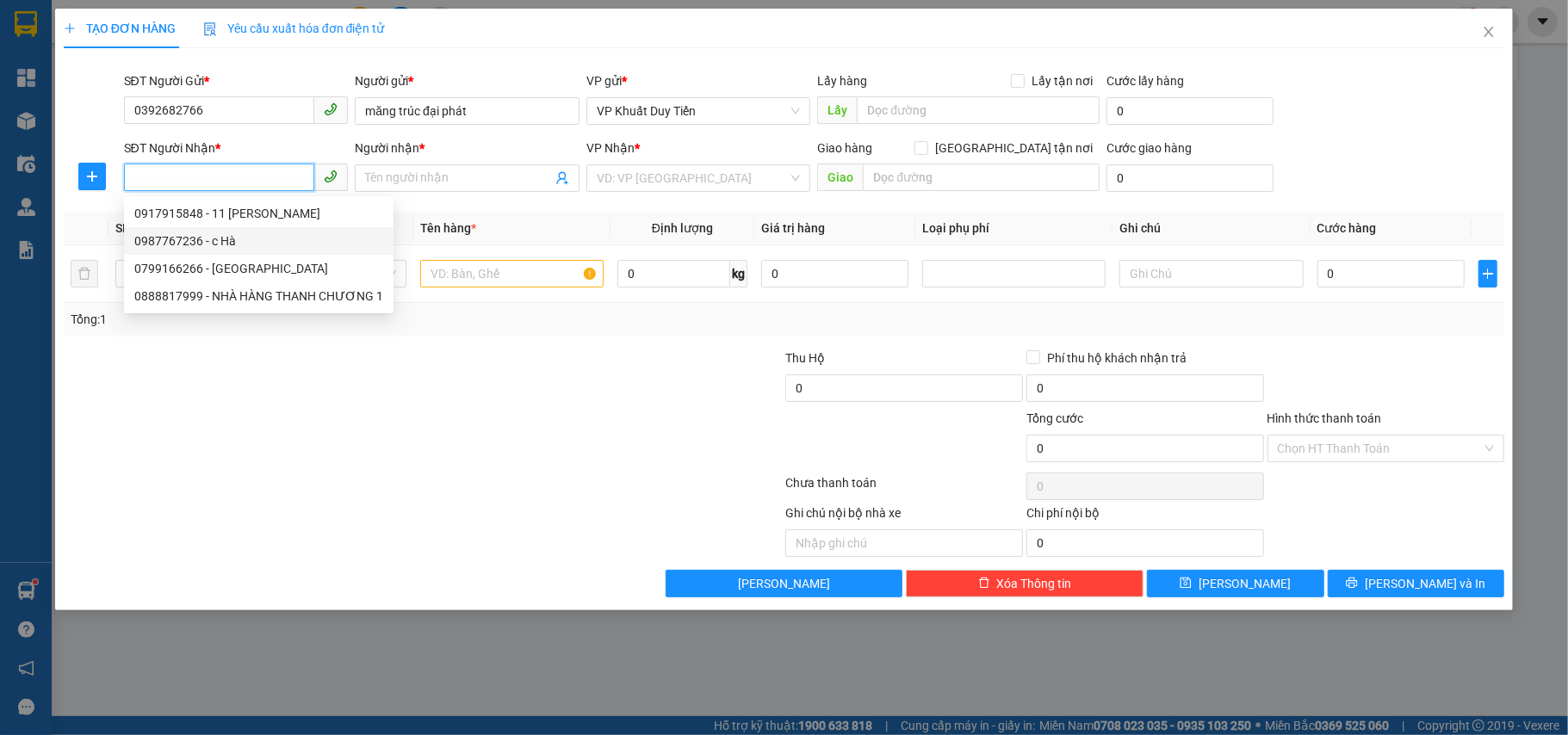
click at [263, 244] on div "0987767236 - c Hà" at bounding box center [258, 241] width 249 height 19
type input "0987767236"
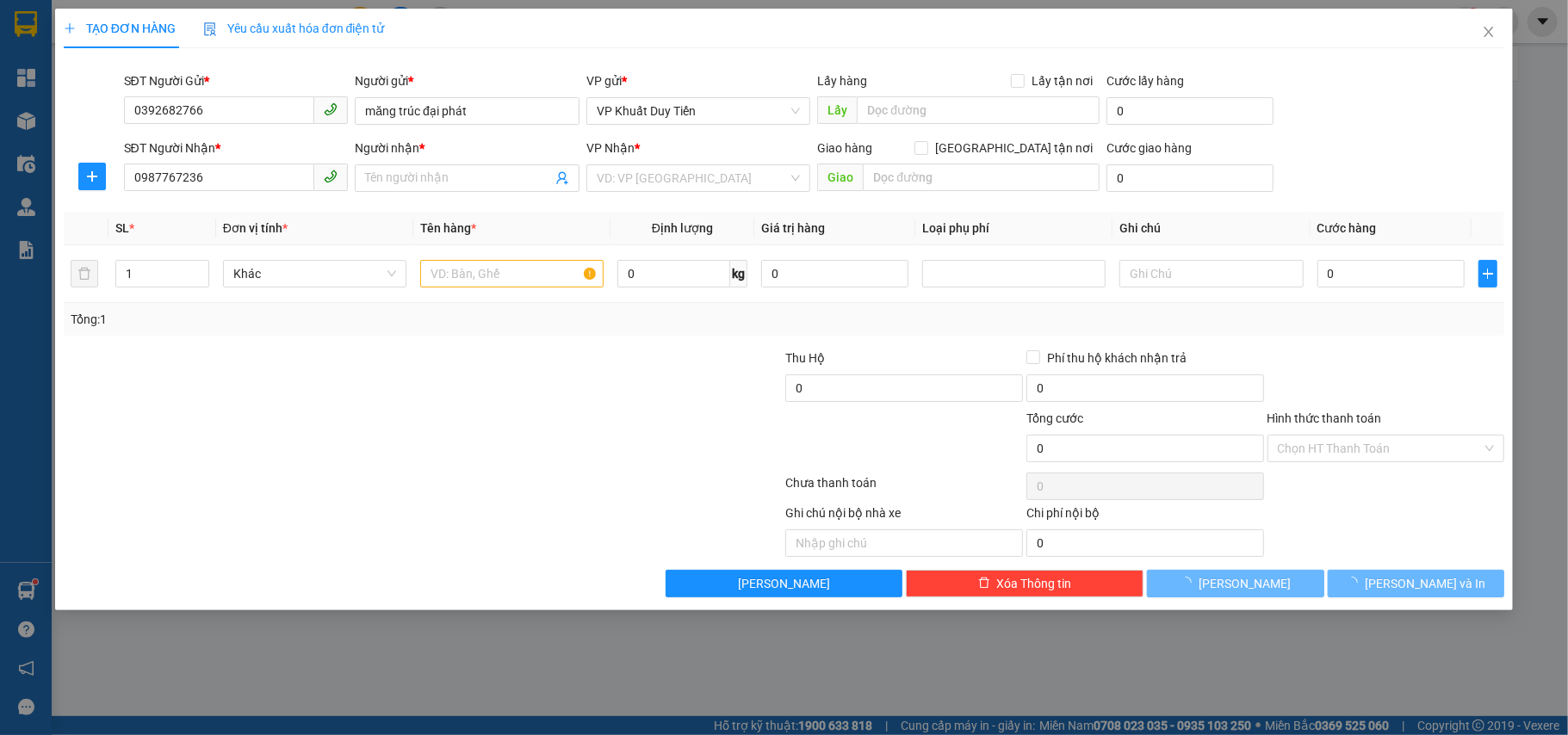
click at [240, 428] on div at bounding box center [302, 439] width 481 height 61
type input "[PERSON_NAME]"
checkbox input "true"
type input "45 Văn Đức Giai"
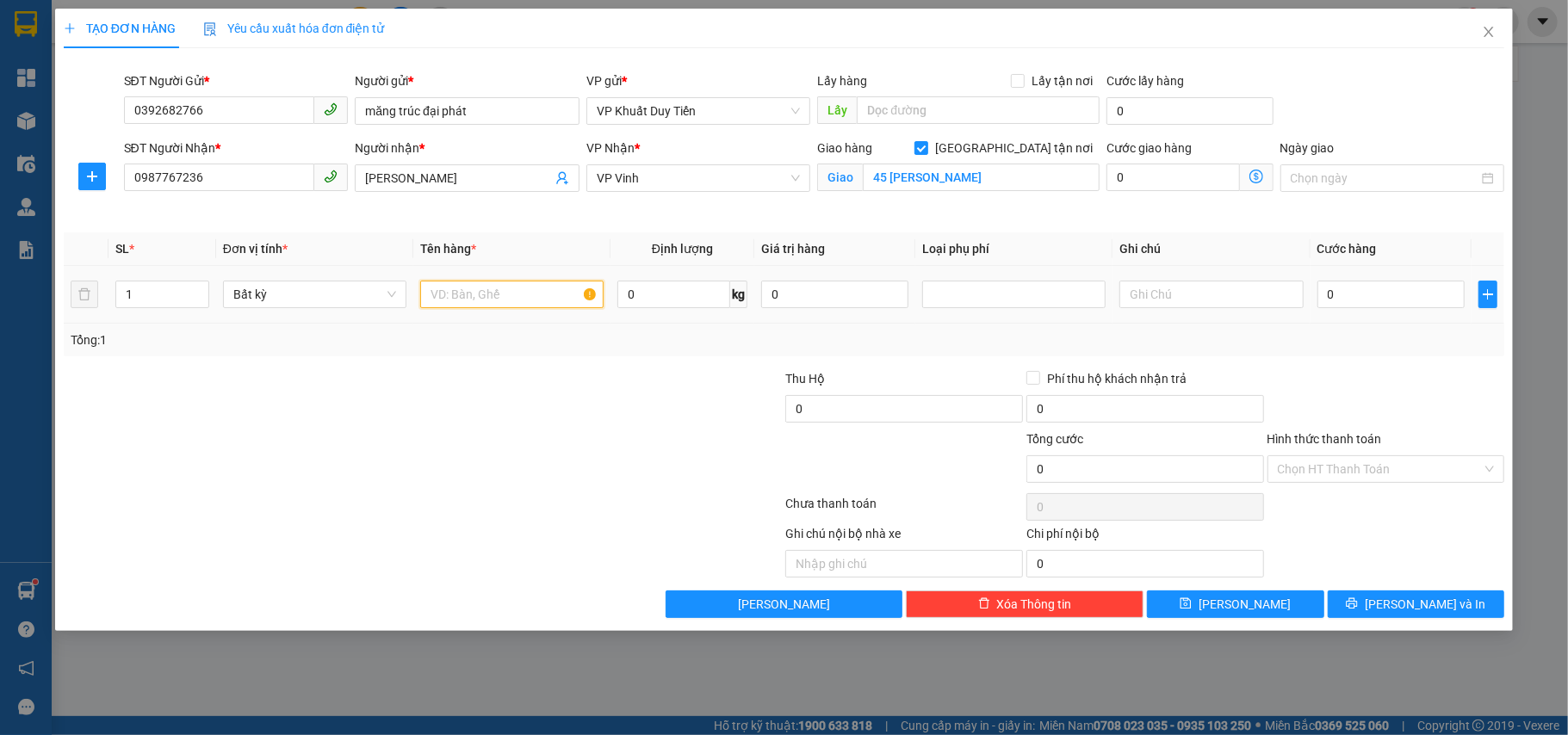
click at [487, 293] on input "text" at bounding box center [512, 295] width 184 height 28
click at [422, 407] on div at bounding box center [302, 399] width 481 height 61
drag, startPoint x: 165, startPoint y: 291, endPoint x: 175, endPoint y: 297, distance: 11.7
click at [171, 297] on input "1" at bounding box center [162, 295] width 92 height 26
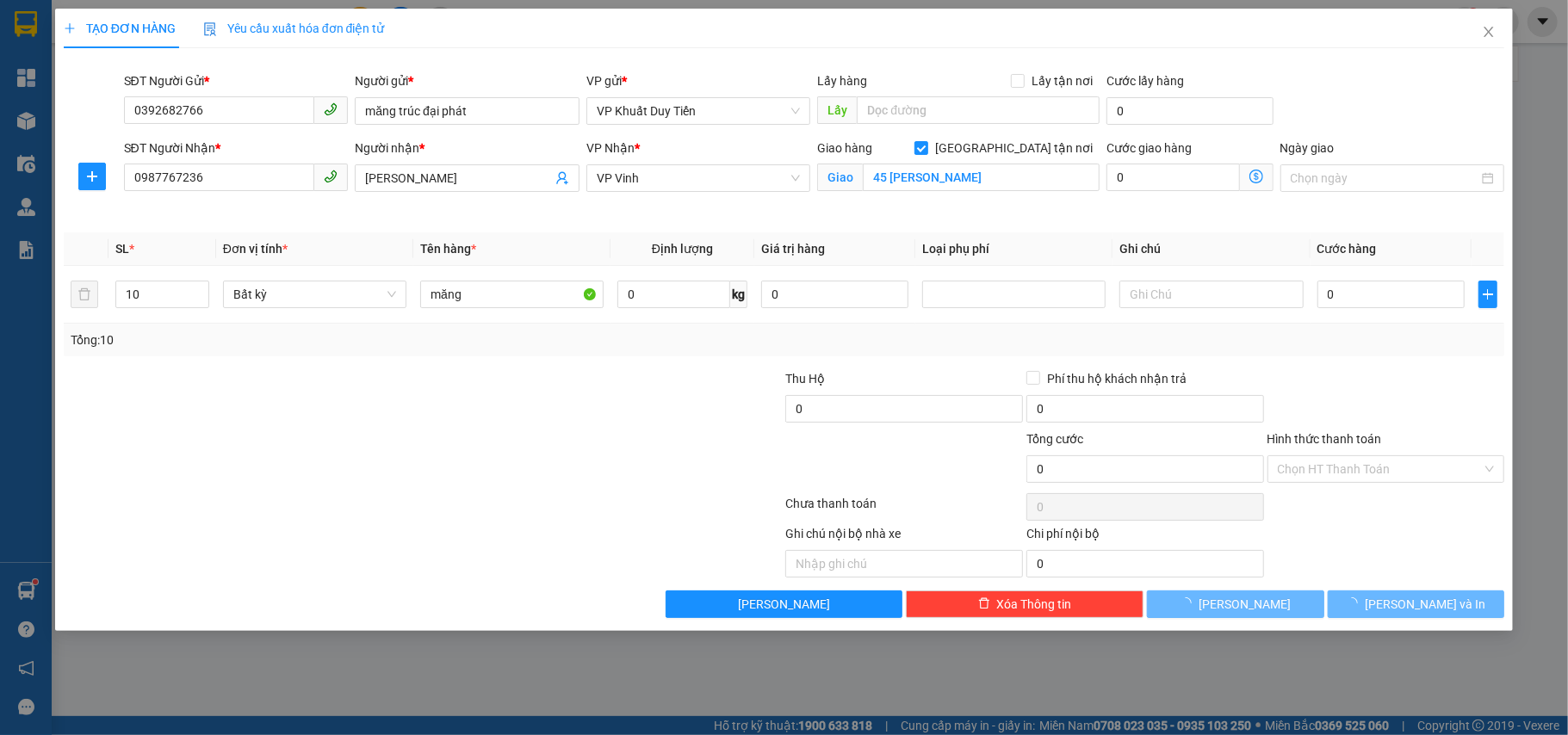
click at [291, 549] on div at bounding box center [271, 550] width 421 height 53
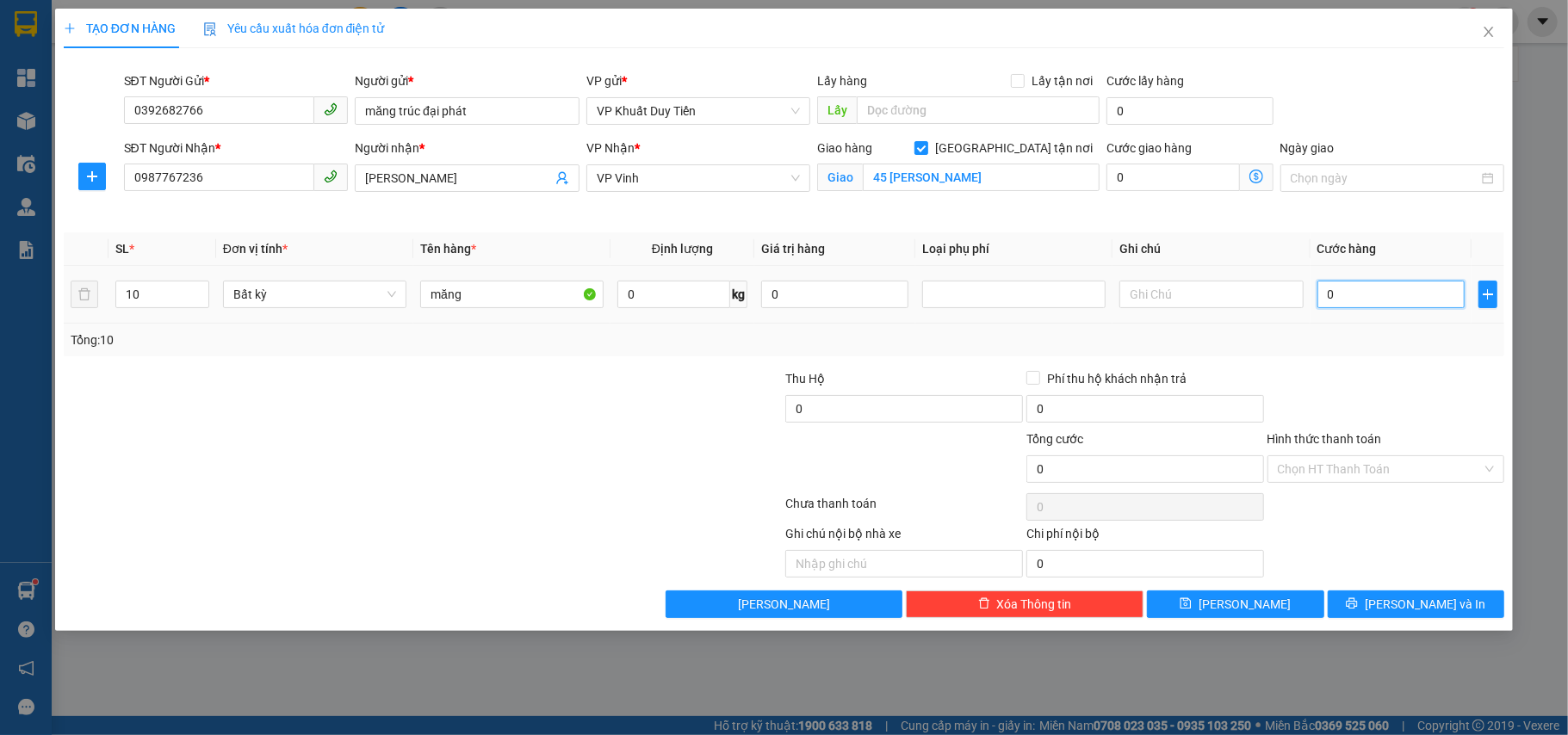
click at [1357, 285] on input "0" at bounding box center [1391, 295] width 147 height 28
drag, startPoint x: 1349, startPoint y: 313, endPoint x: 1361, endPoint y: 376, distance: 64.1
click at [1352, 344] on div "SL * Đơn vị tính * Tên hàng * Định lượng Giá trị hàng Loại phụ phí Ghi chú Cước…" at bounding box center [784, 294] width 1441 height 124
click at [1358, 604] on icon "printer" at bounding box center [1352, 603] width 12 height 12
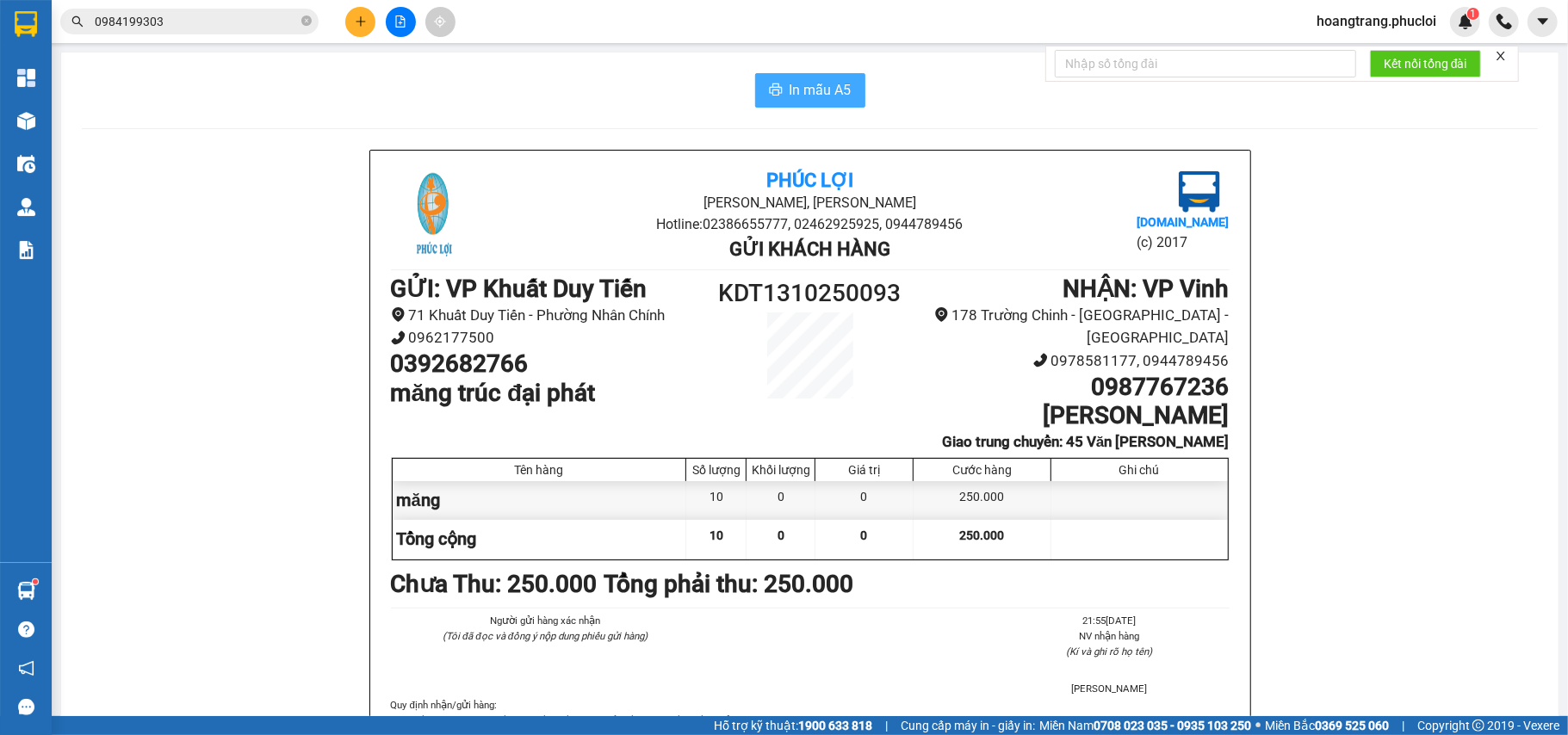
click at [782, 102] on button "In mẫu A5" at bounding box center [811, 90] width 110 height 35
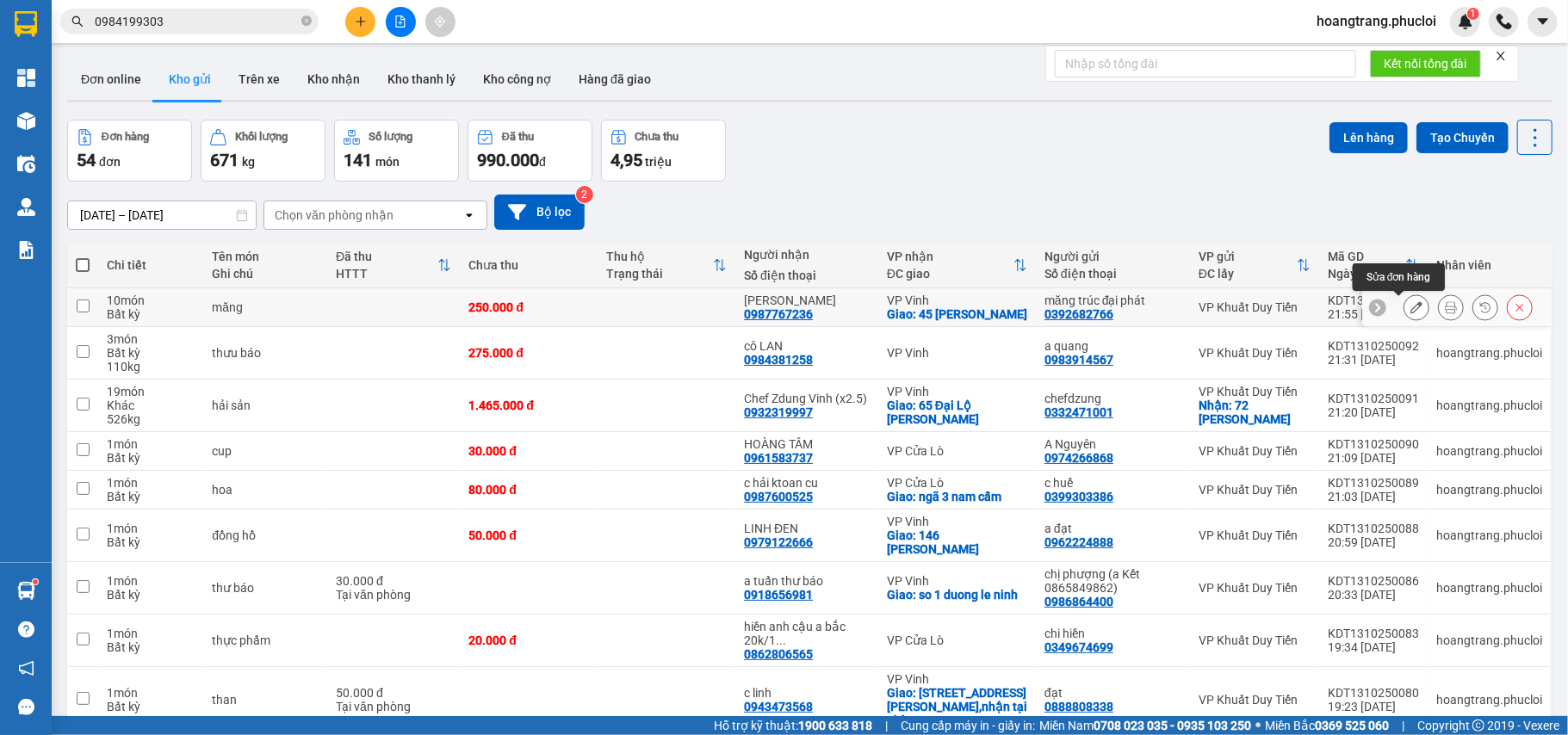
click at [1410, 313] on icon at bounding box center [1416, 307] width 12 height 12
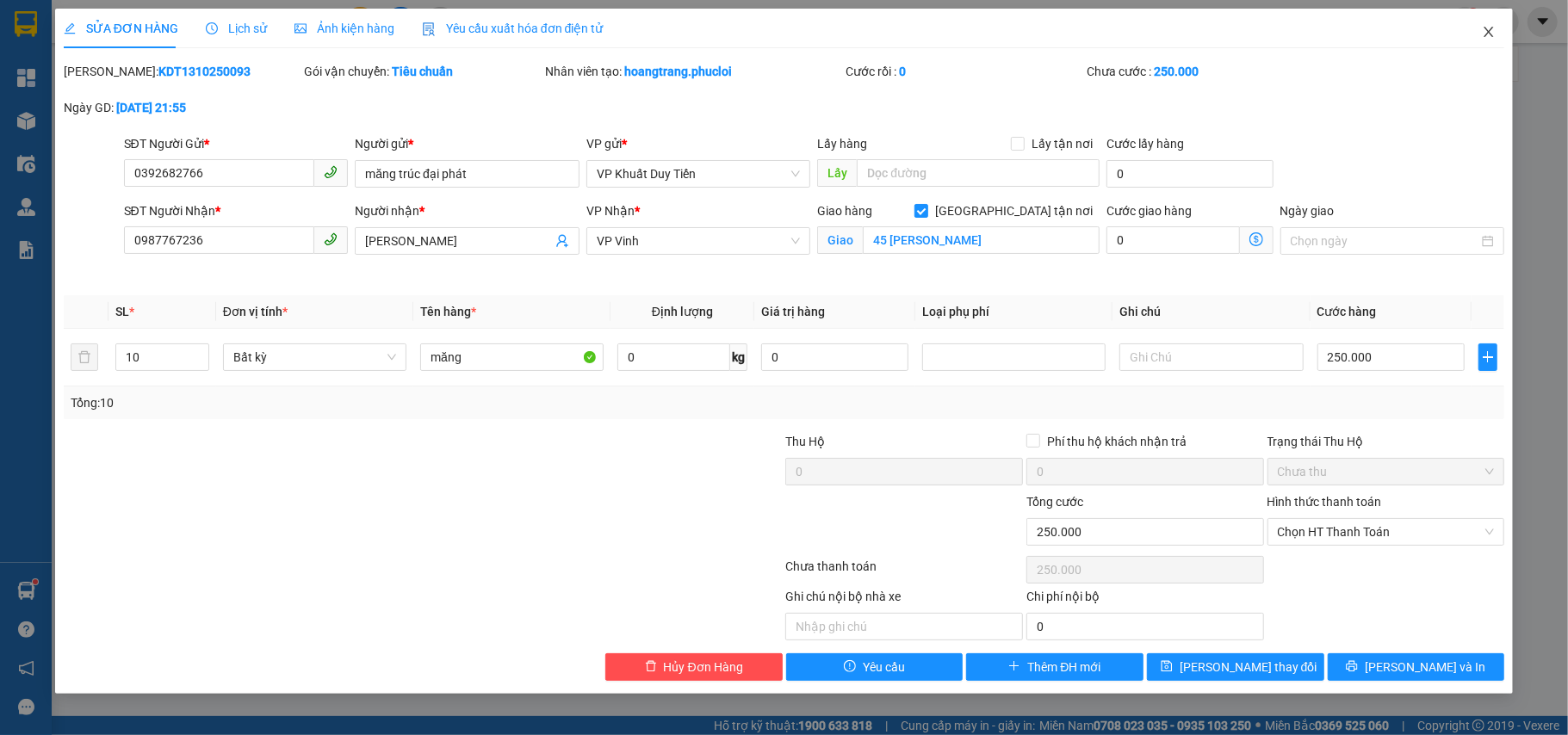
click at [1499, 32] on span "Close" at bounding box center [1489, 33] width 49 height 49
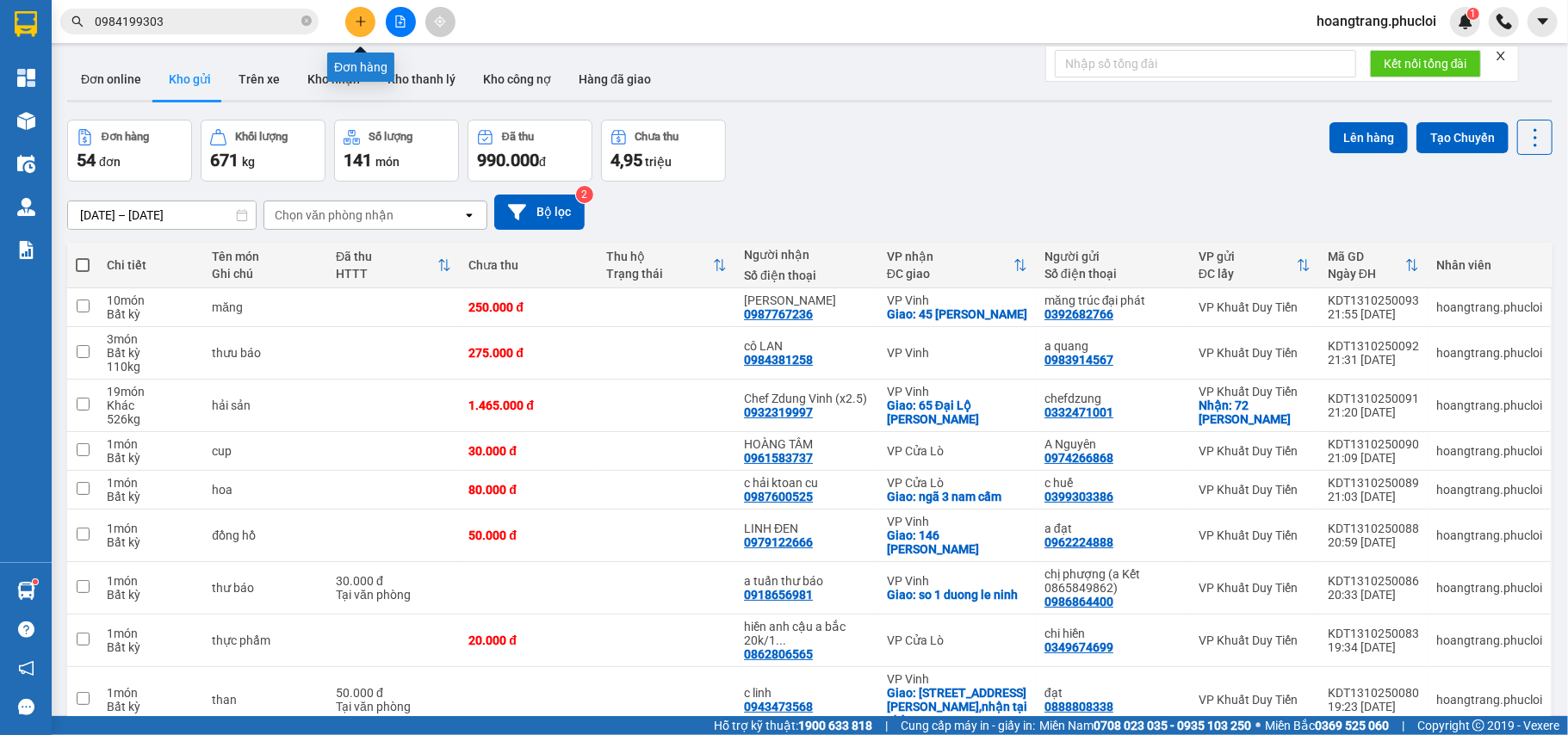
click at [364, 28] on button at bounding box center [360, 21] width 30 height 30
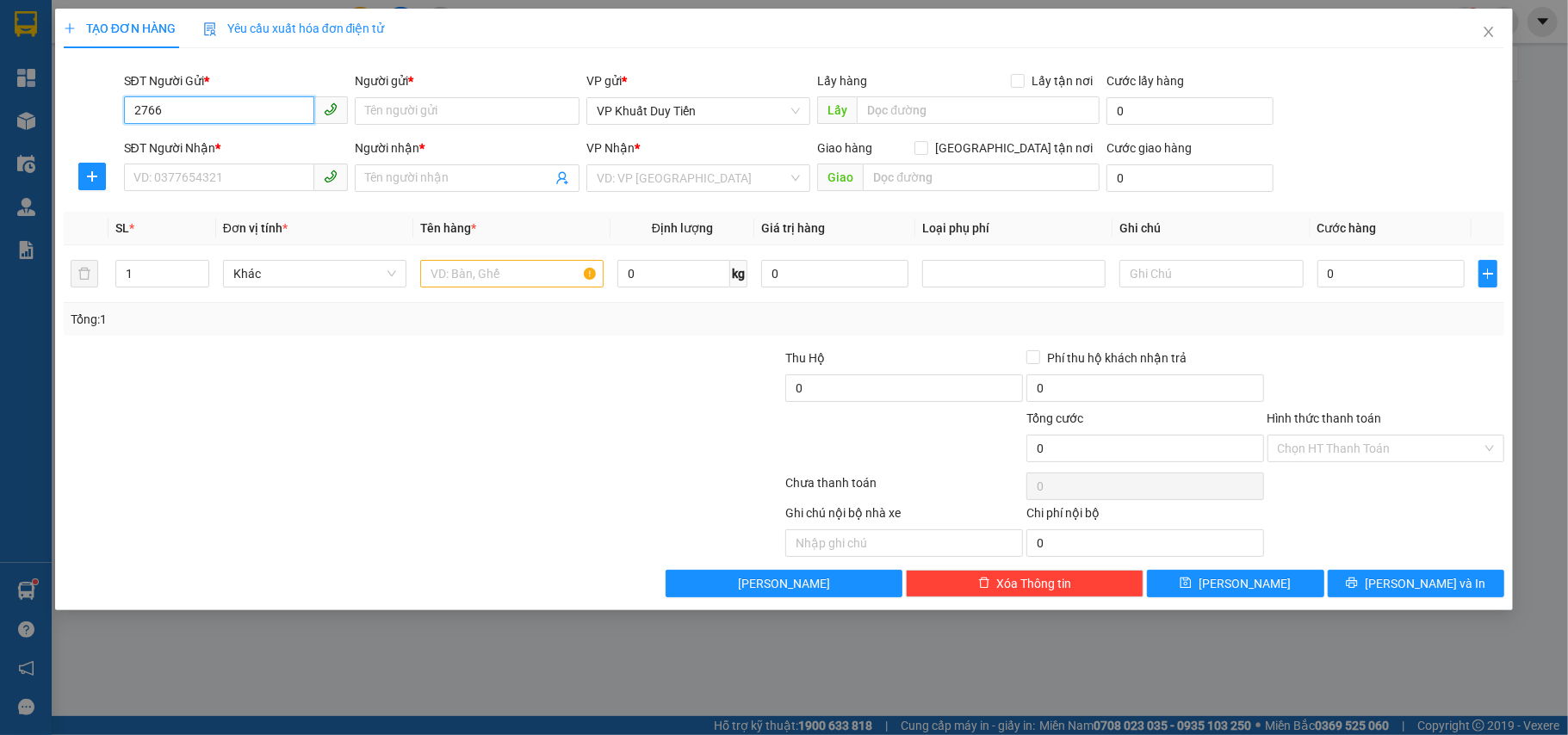
drag, startPoint x: 235, startPoint y: 104, endPoint x: 245, endPoint y: 100, distance: 10.8
click at [243, 98] on input "2766" at bounding box center [219, 110] width 191 height 28
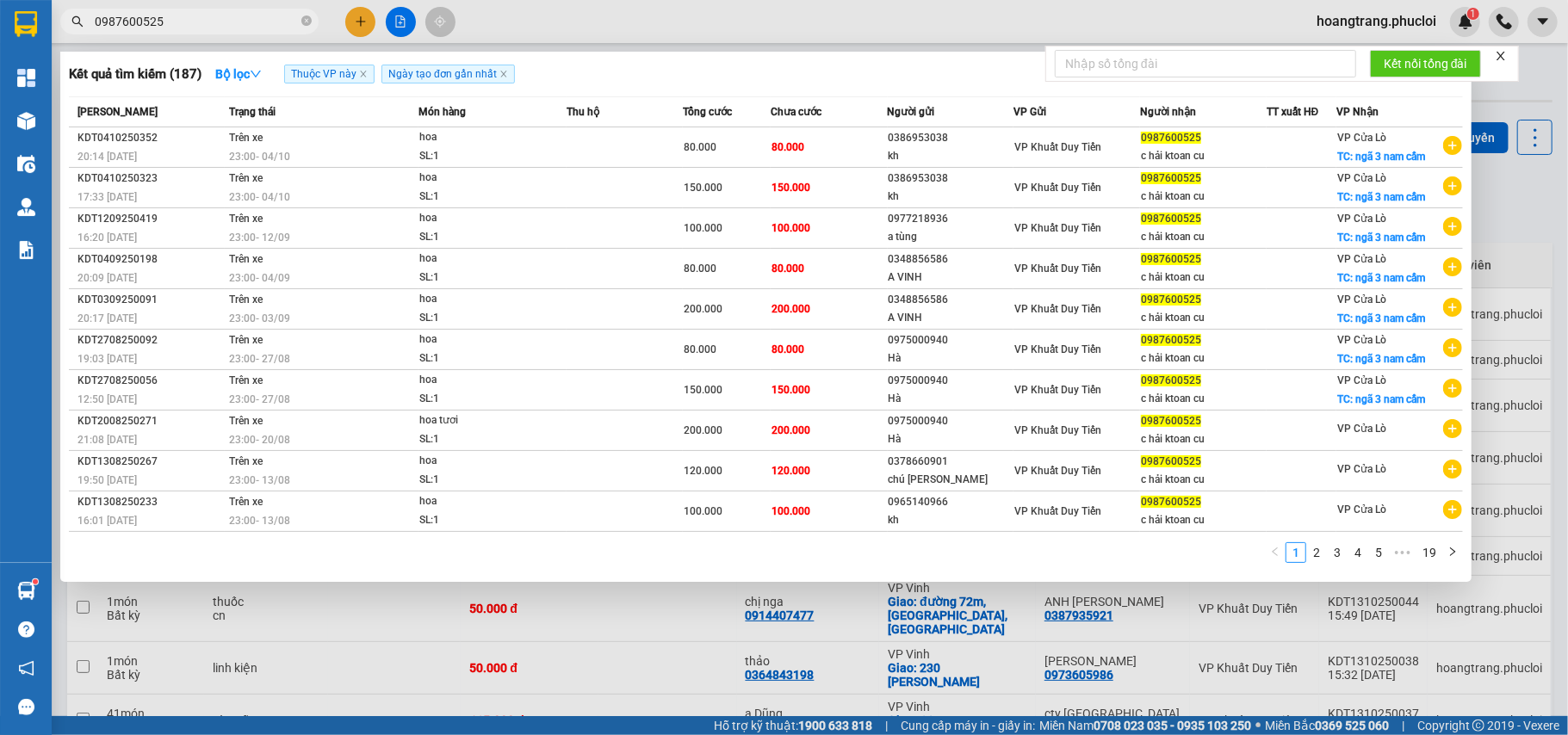
type input "0987600525"
click at [354, 21] on div at bounding box center [784, 368] width 1568 height 735
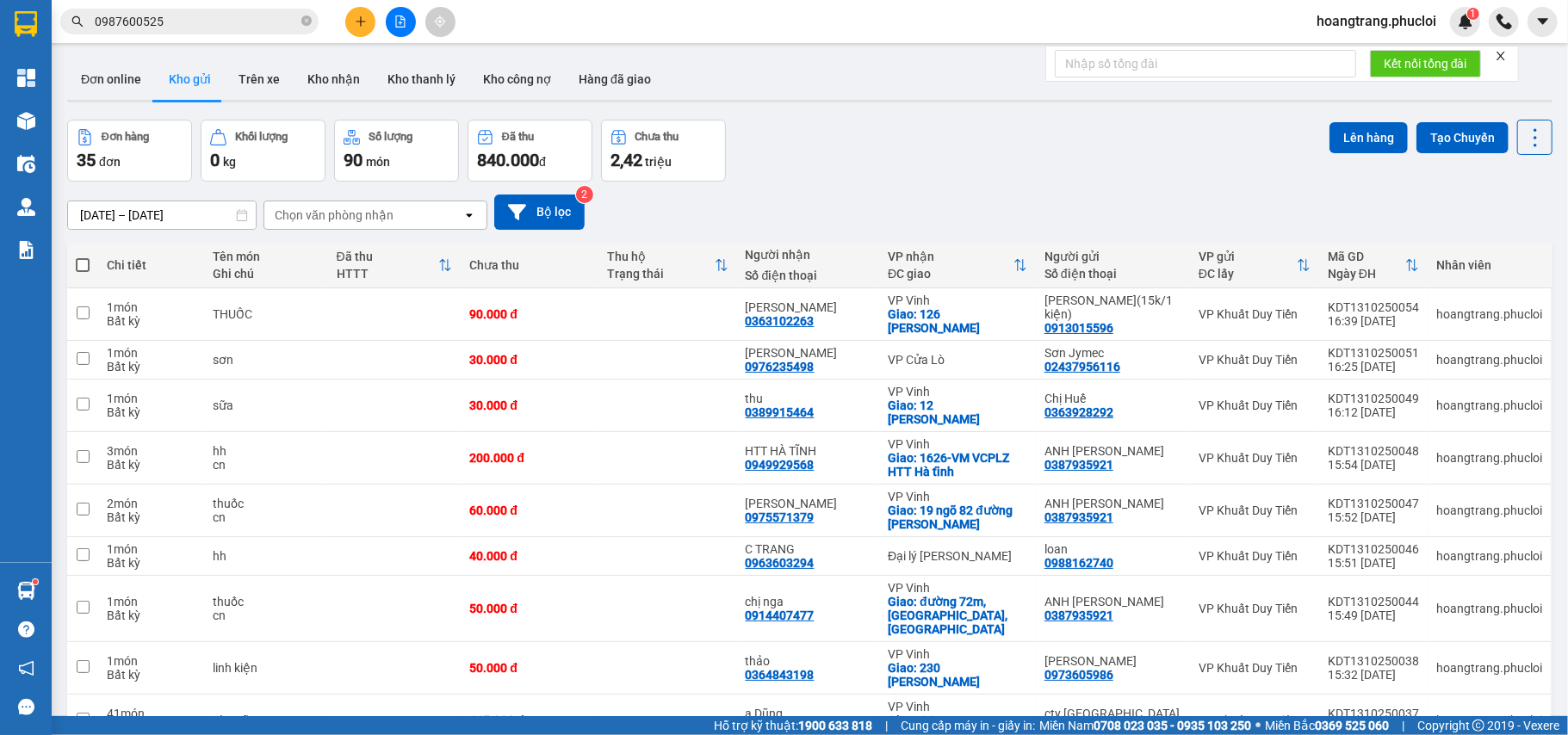
click at [354, 21] on icon "plus" at bounding box center [360, 21] width 12 height 12
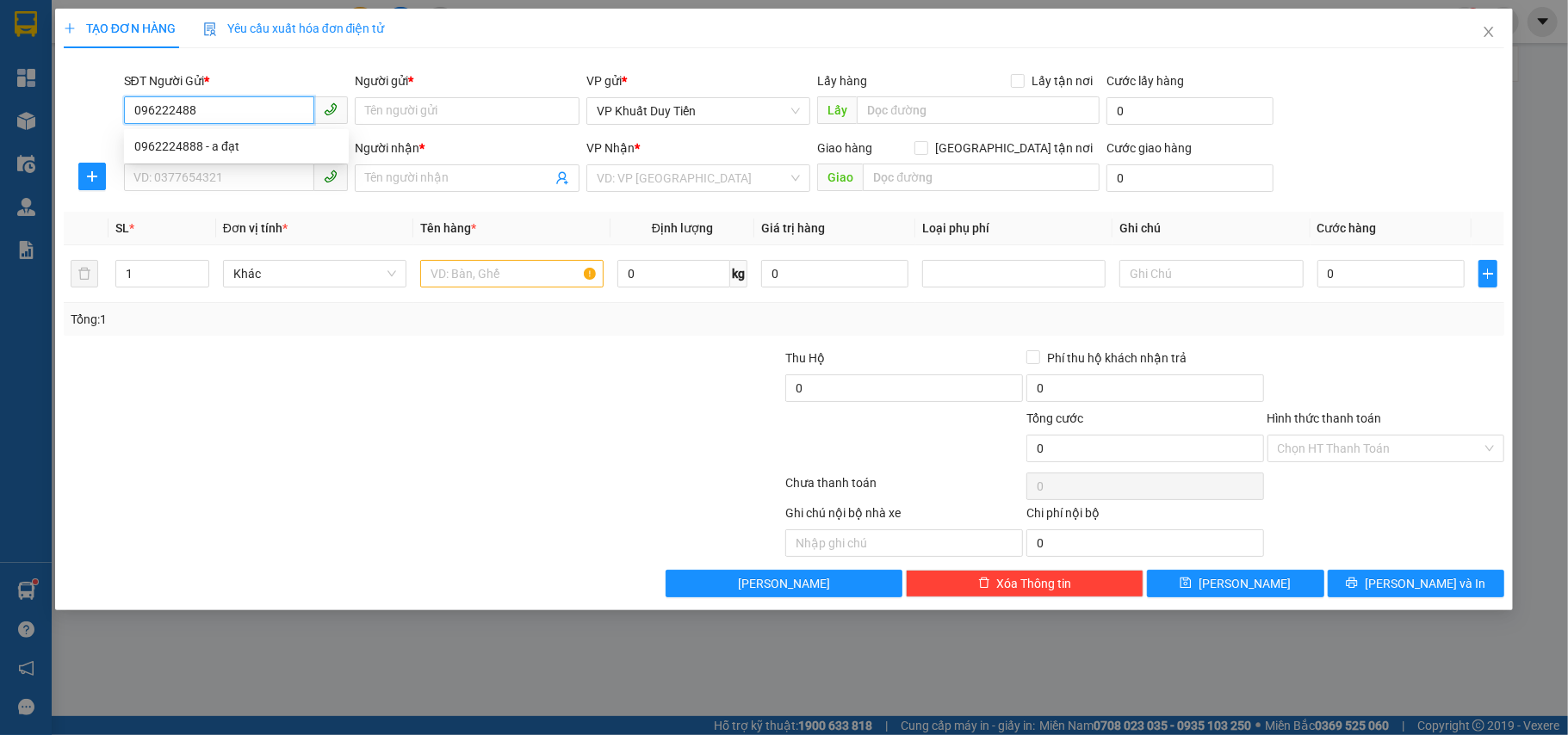
type input "0962224888"
click at [197, 143] on div "0962224888 - a đạt" at bounding box center [236, 146] width 204 height 19
type input "a đạt"
type input "0962224888"
click at [195, 170] on input "SĐT Người Nhận *" at bounding box center [219, 177] width 191 height 28
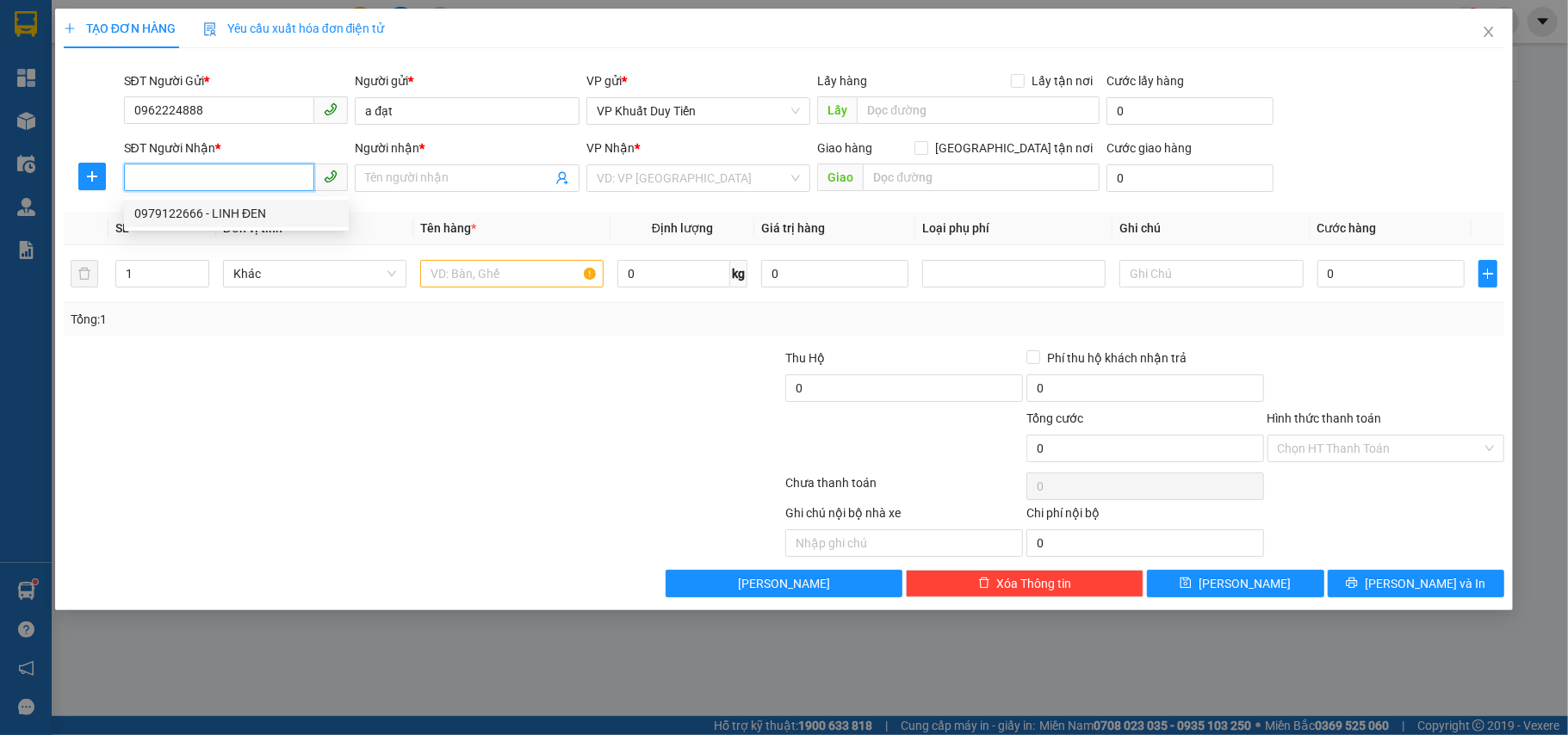
click at [212, 204] on div "0979122666 - LINH ĐEN" at bounding box center [236, 214] width 204 height 19
type input "0979122666"
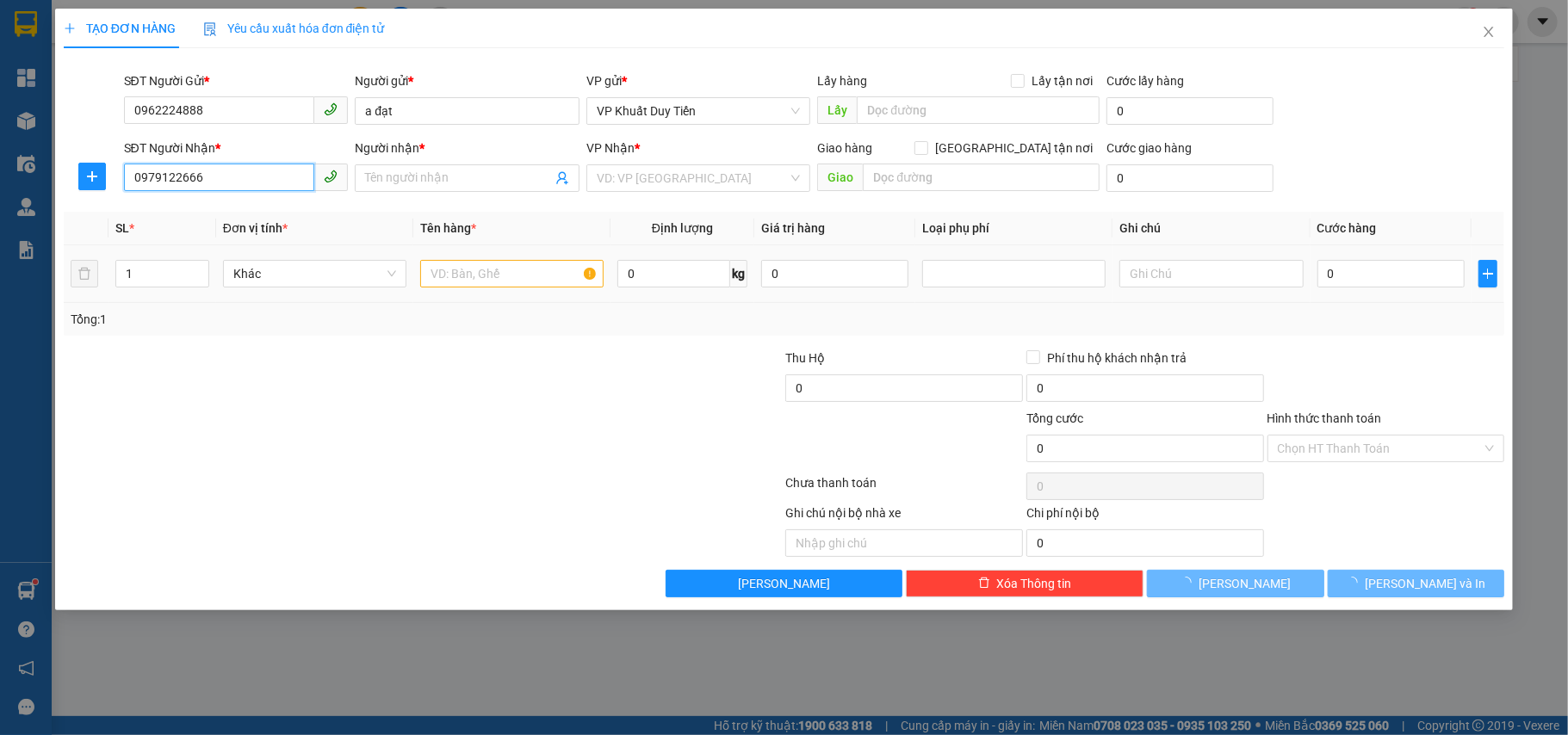
type input "LINH ĐEN"
checkbox input "true"
type input "146 [PERSON_NAME]"
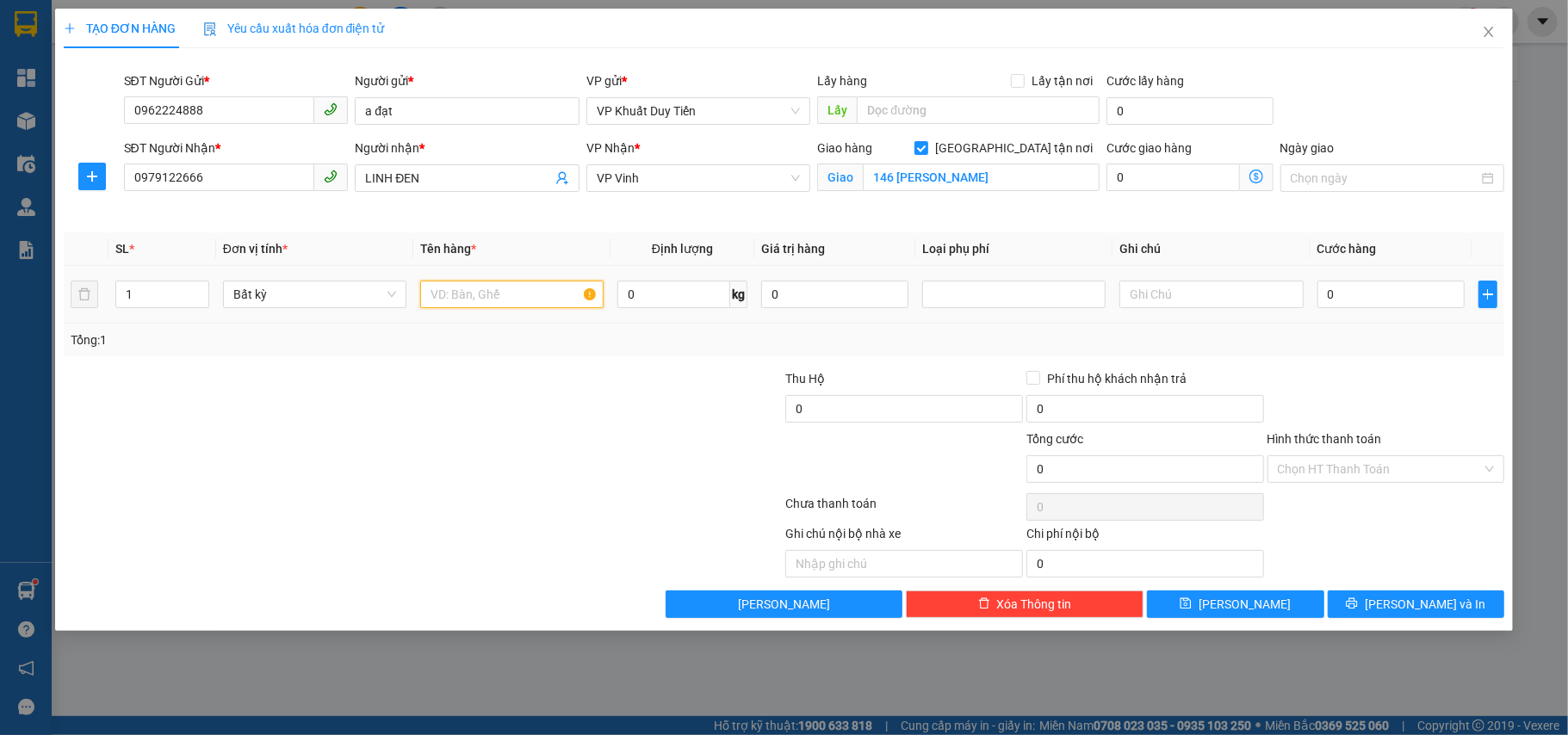
click at [541, 301] on input "text" at bounding box center [512, 295] width 184 height 28
click at [486, 298] on input "linh kiện" at bounding box center [512, 295] width 184 height 28
drag, startPoint x: 486, startPoint y: 298, endPoint x: 360, endPoint y: 305, distance: 126.2
click at [360, 305] on tr "1 Bất kỳ linh kiện 0 kg 0 0" at bounding box center [784, 295] width 1441 height 58
type input "d"
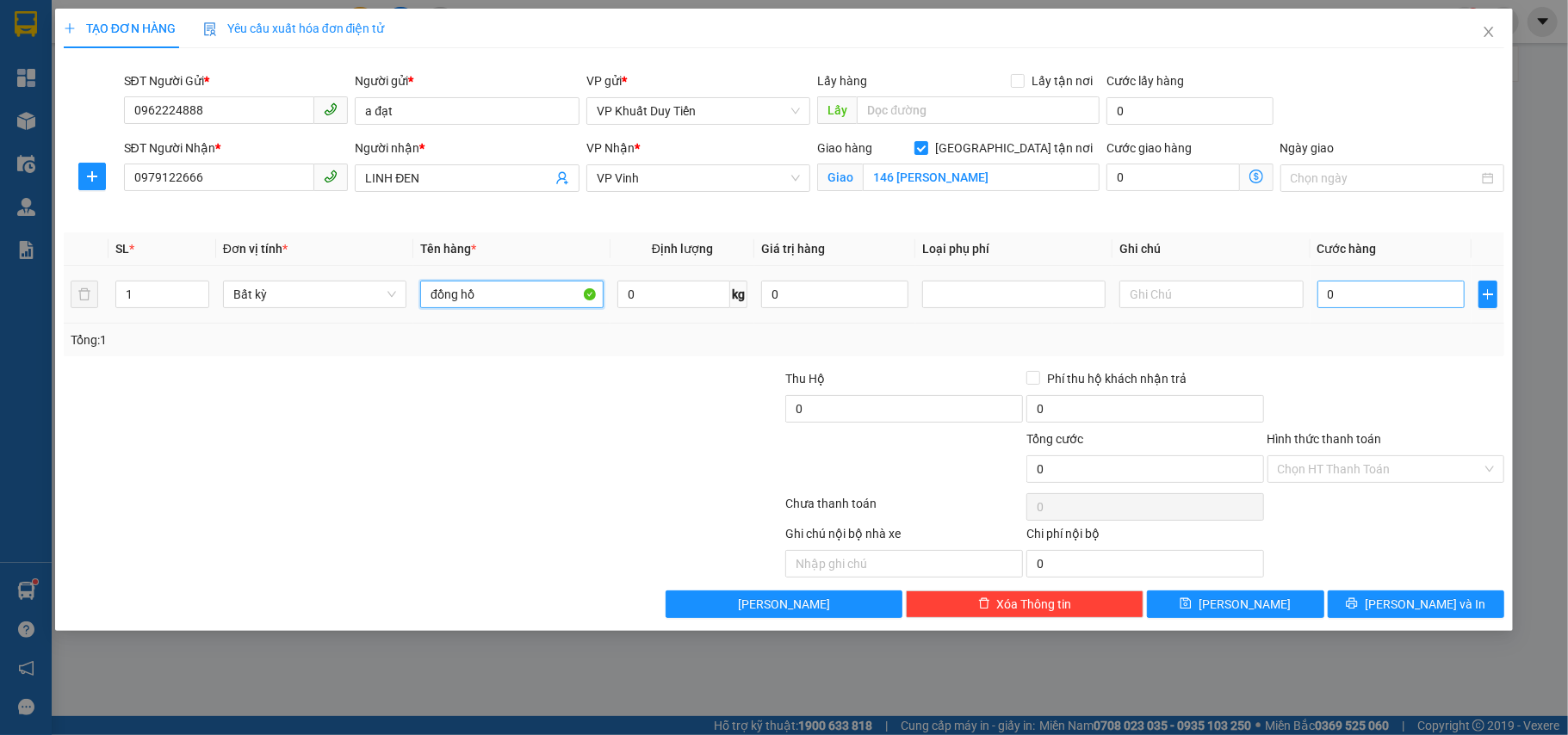
type input "đồng hồ"
click at [1440, 305] on input "0" at bounding box center [1391, 295] width 147 height 28
type input "5"
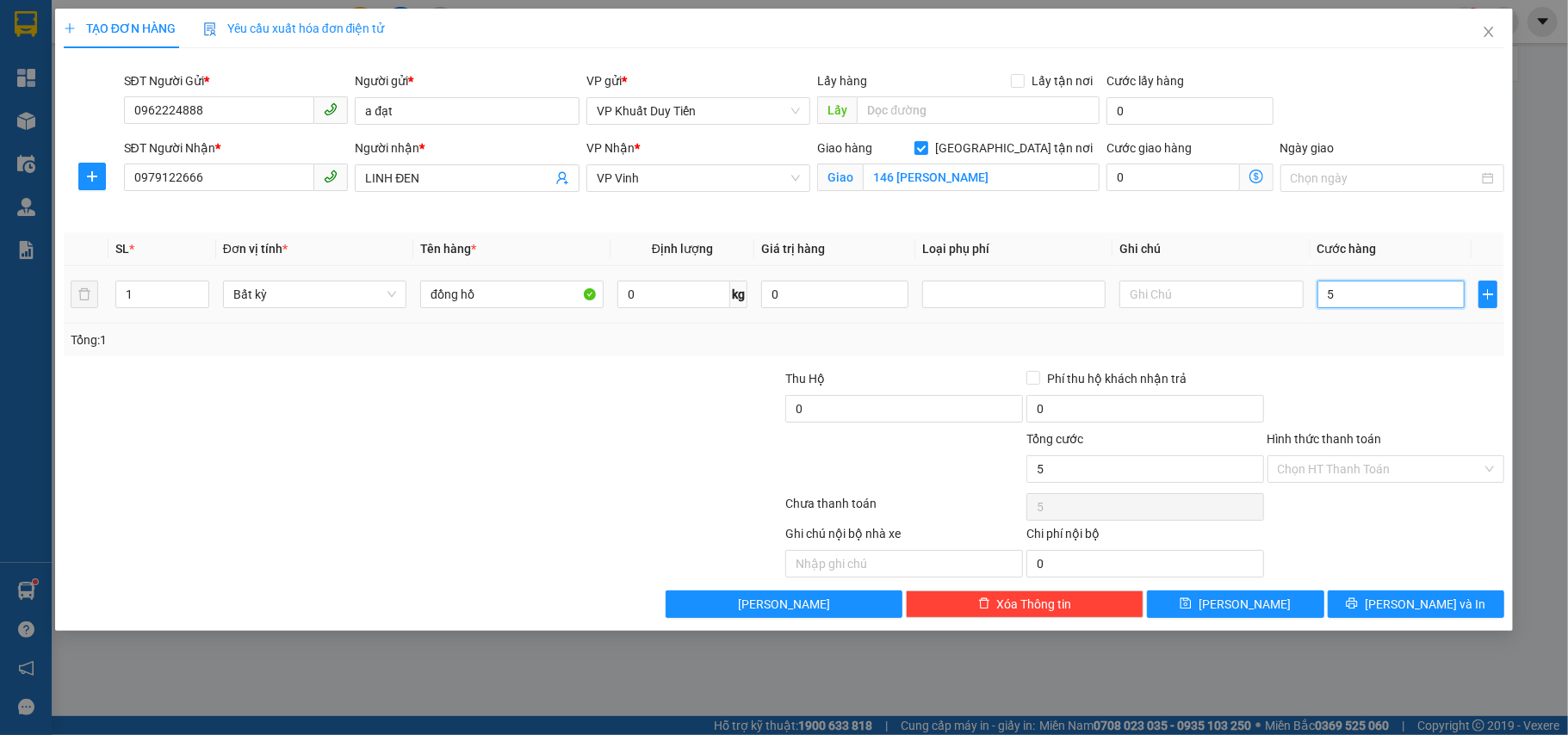
type input "50"
type input "50.000"
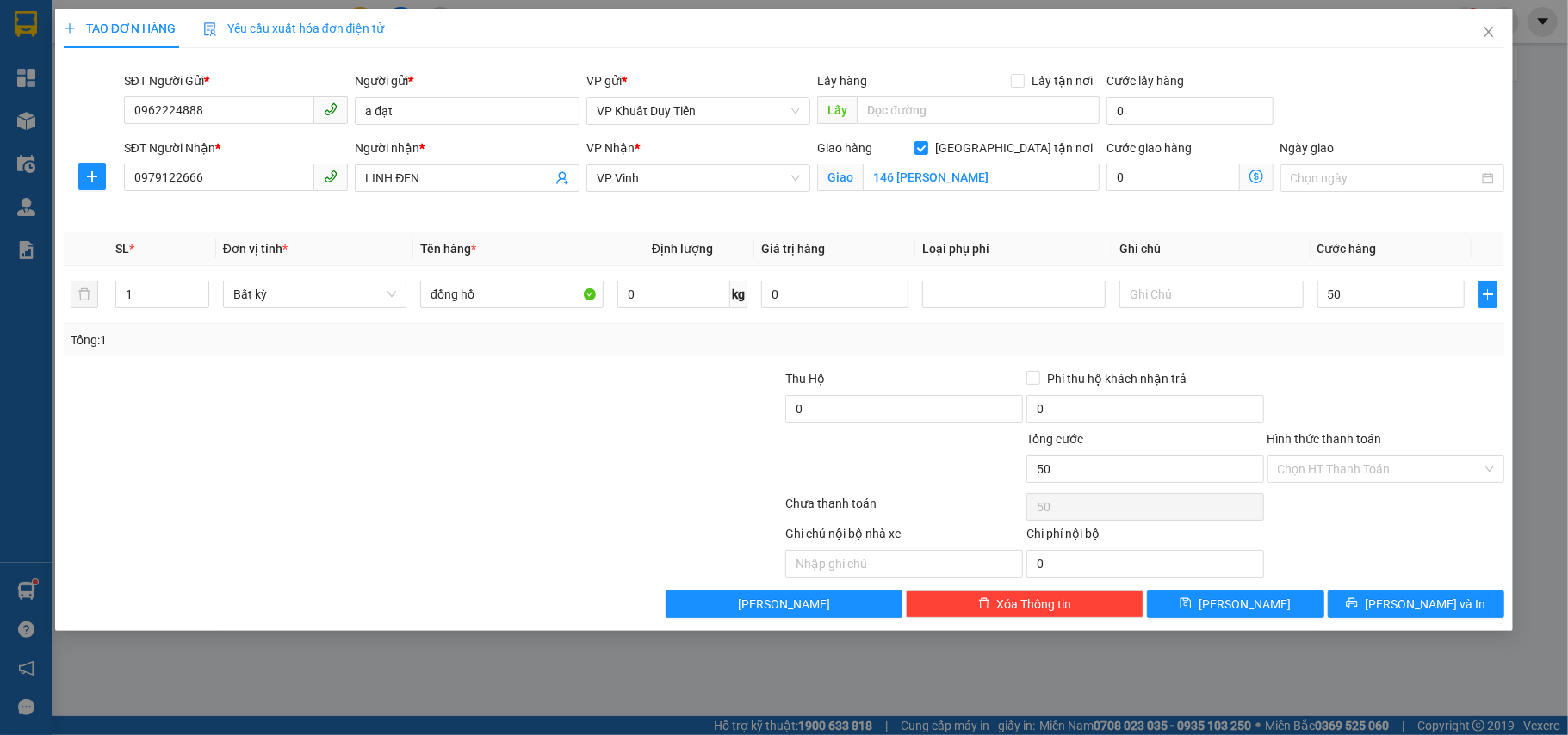
type input "50.000"
click at [1474, 379] on div at bounding box center [1386, 399] width 241 height 61
click at [1414, 606] on span "[PERSON_NAME] và In" at bounding box center [1424, 604] width 120 height 19
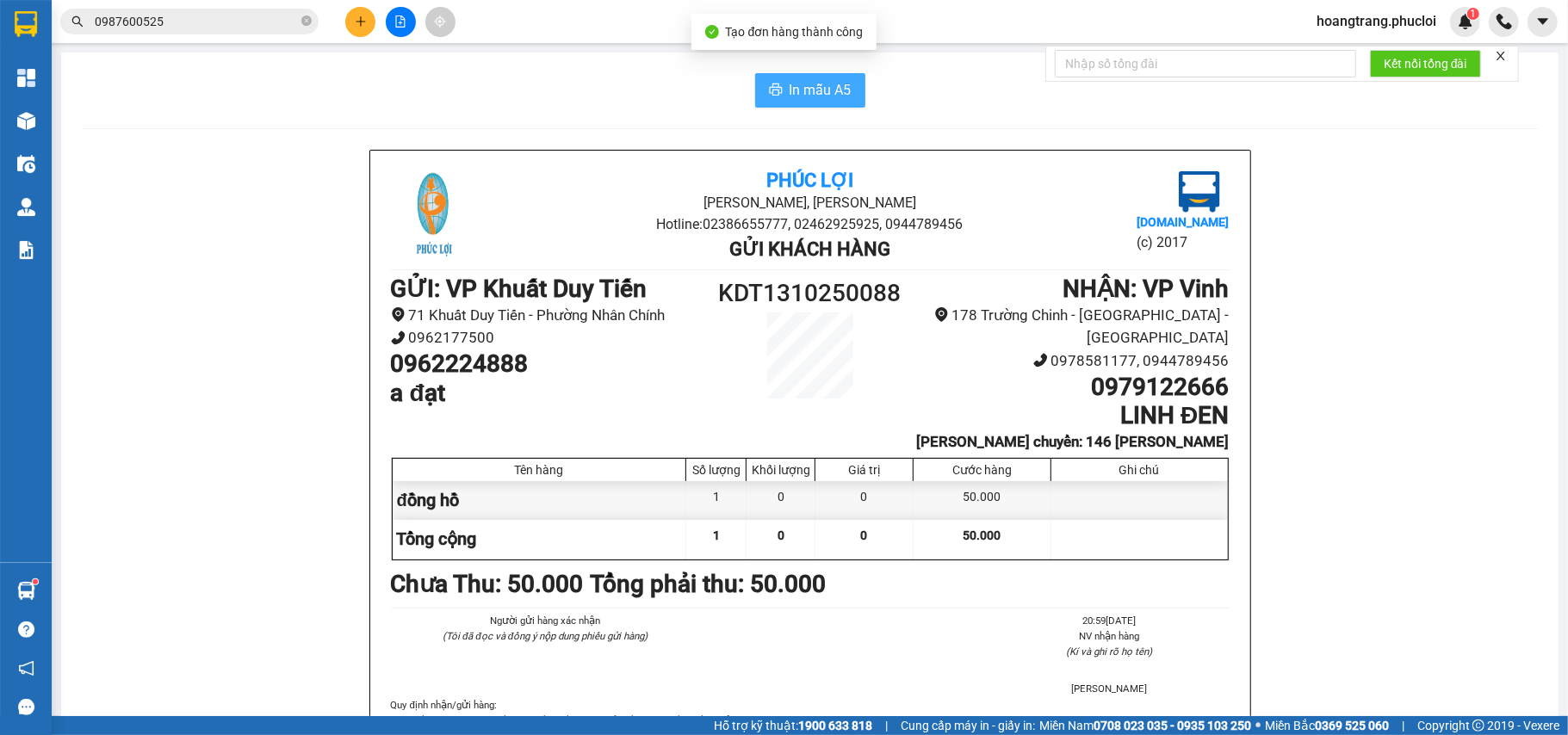
click at [780, 104] on button "In mẫu A5" at bounding box center [811, 90] width 110 height 35
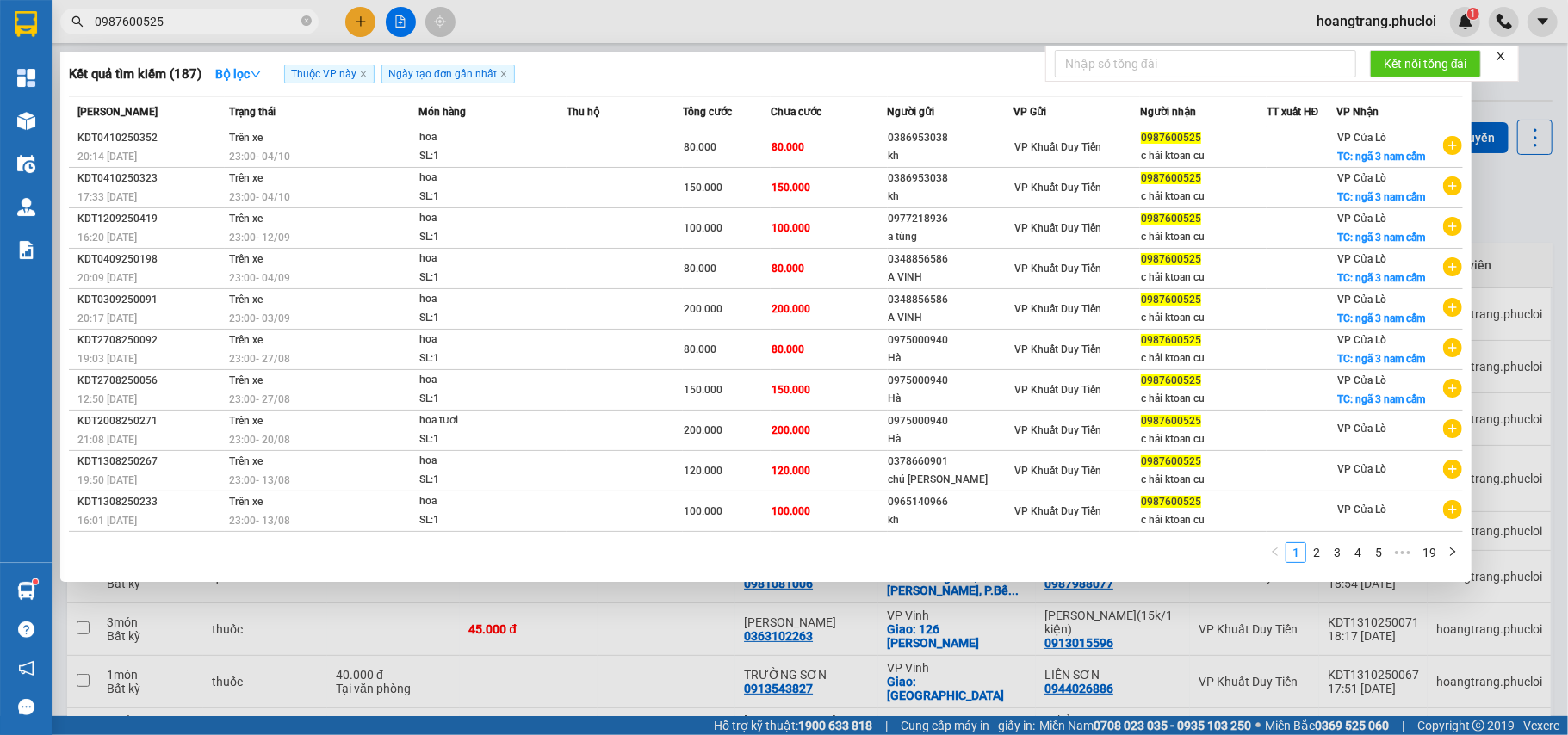
click at [276, 21] on input "0987600525" at bounding box center [197, 21] width 203 height 19
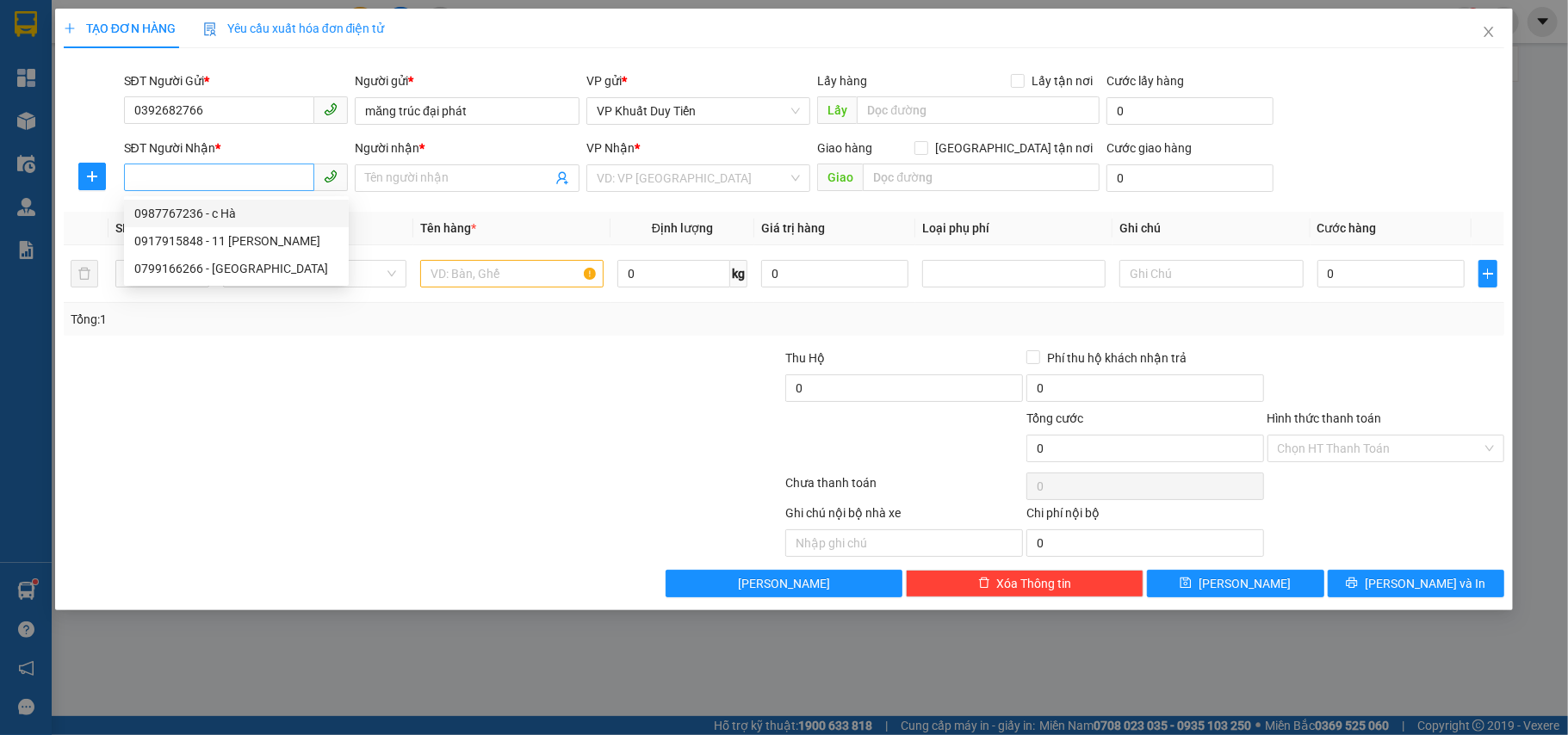
click at [228, 173] on input "SĐT Người Nhận *" at bounding box center [219, 177] width 191 height 28
click at [253, 220] on div "0899422999 - [PERSON_NAME]" at bounding box center [236, 214] width 204 height 19
type input "0899422999"
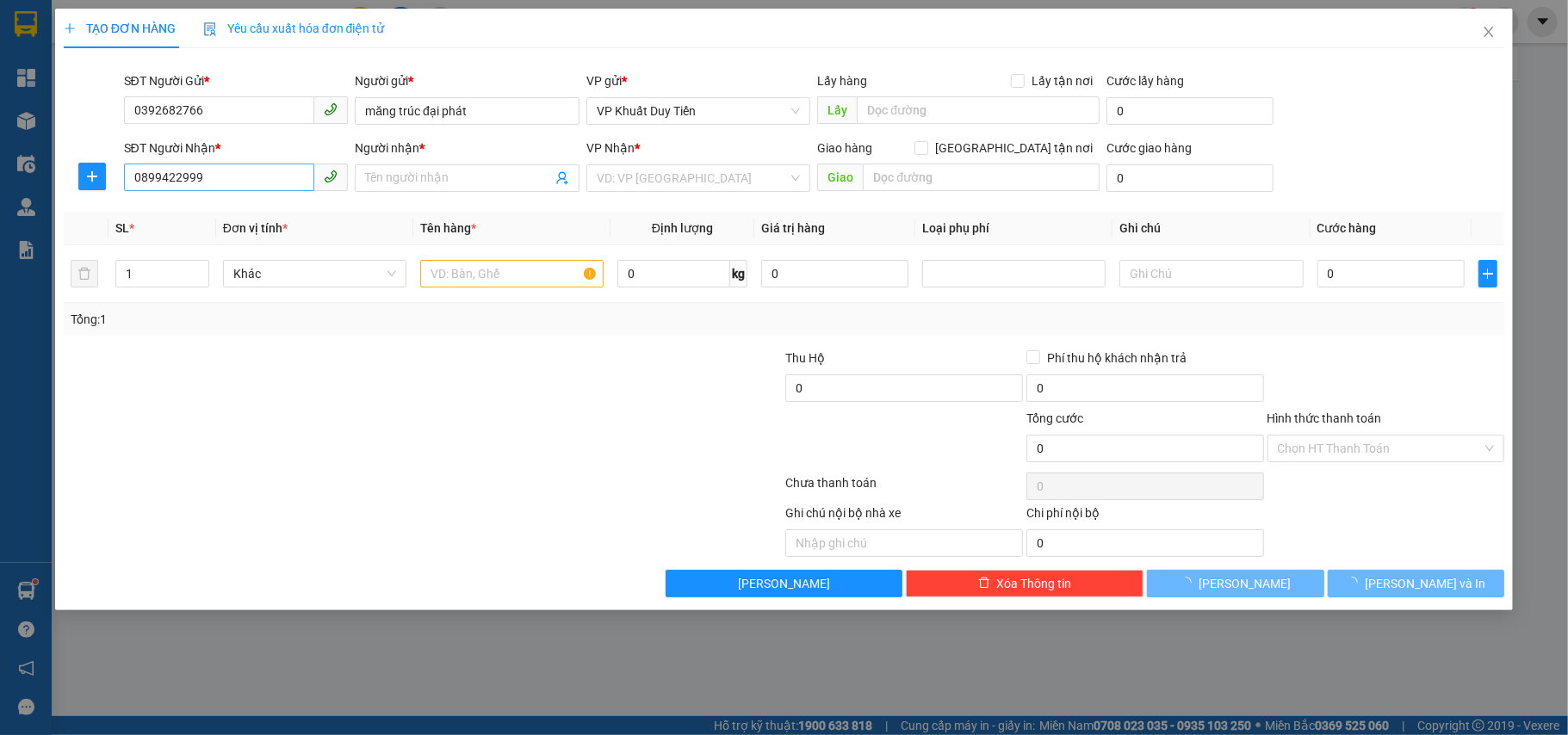
type input "[PERSON_NAME]"
checkbox input "true"
type input "78 [PERSON_NAME]"
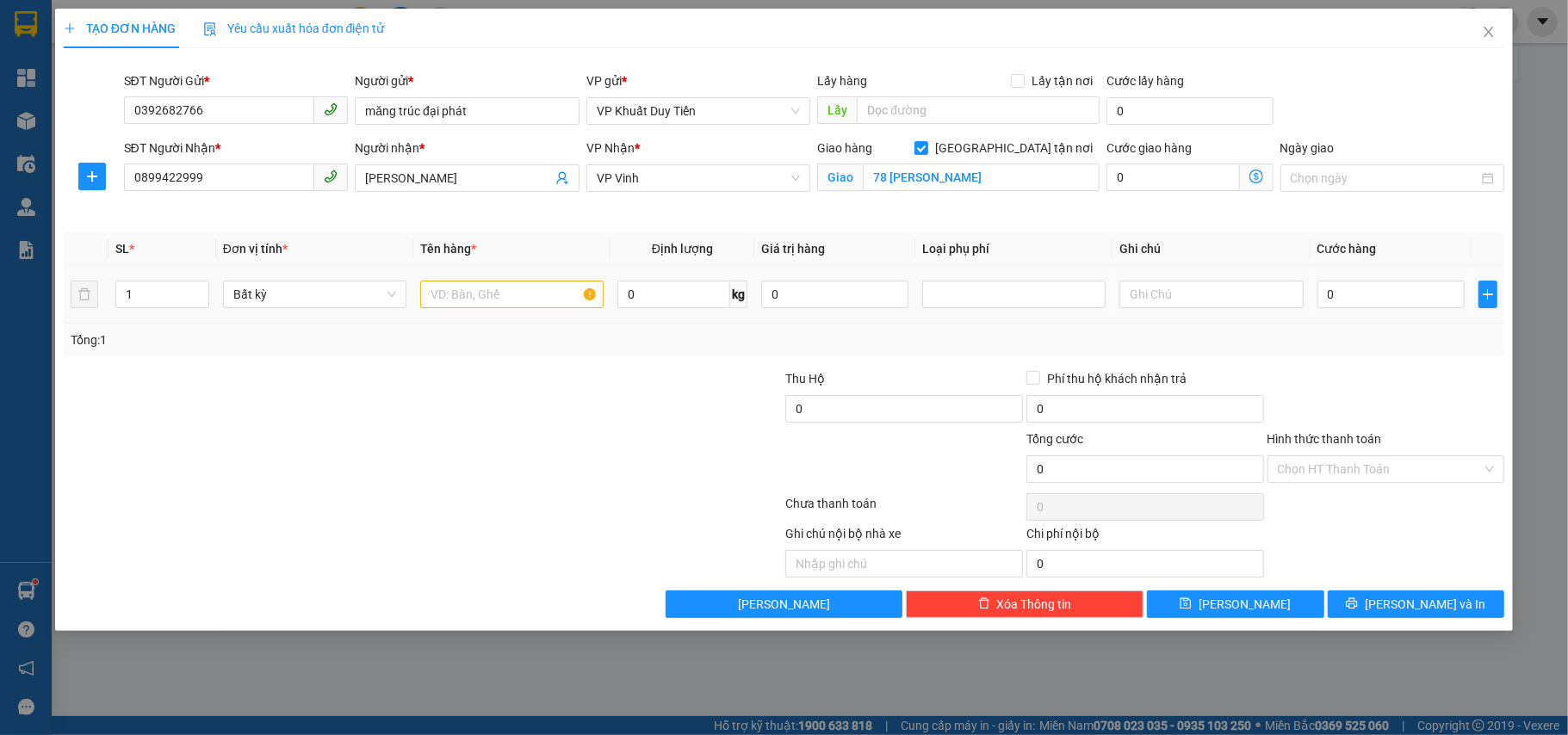
type input "0899422999"
click at [451, 297] on input "text" at bounding box center [512, 295] width 184 height 28
type input "măng"
click at [139, 298] on input "1" at bounding box center [162, 295] width 92 height 26
type input "10"
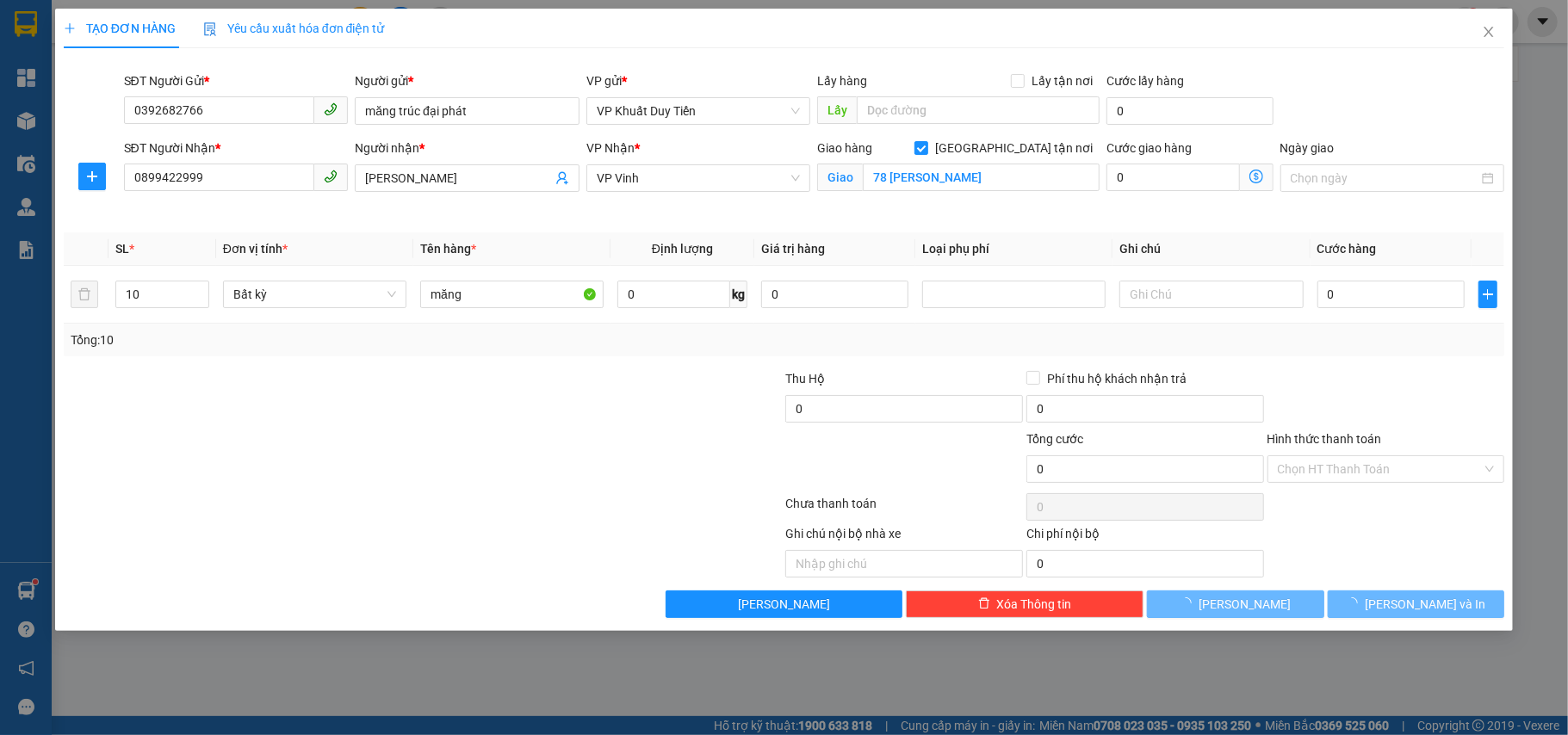
click at [344, 498] on div at bounding box center [423, 506] width 723 height 35
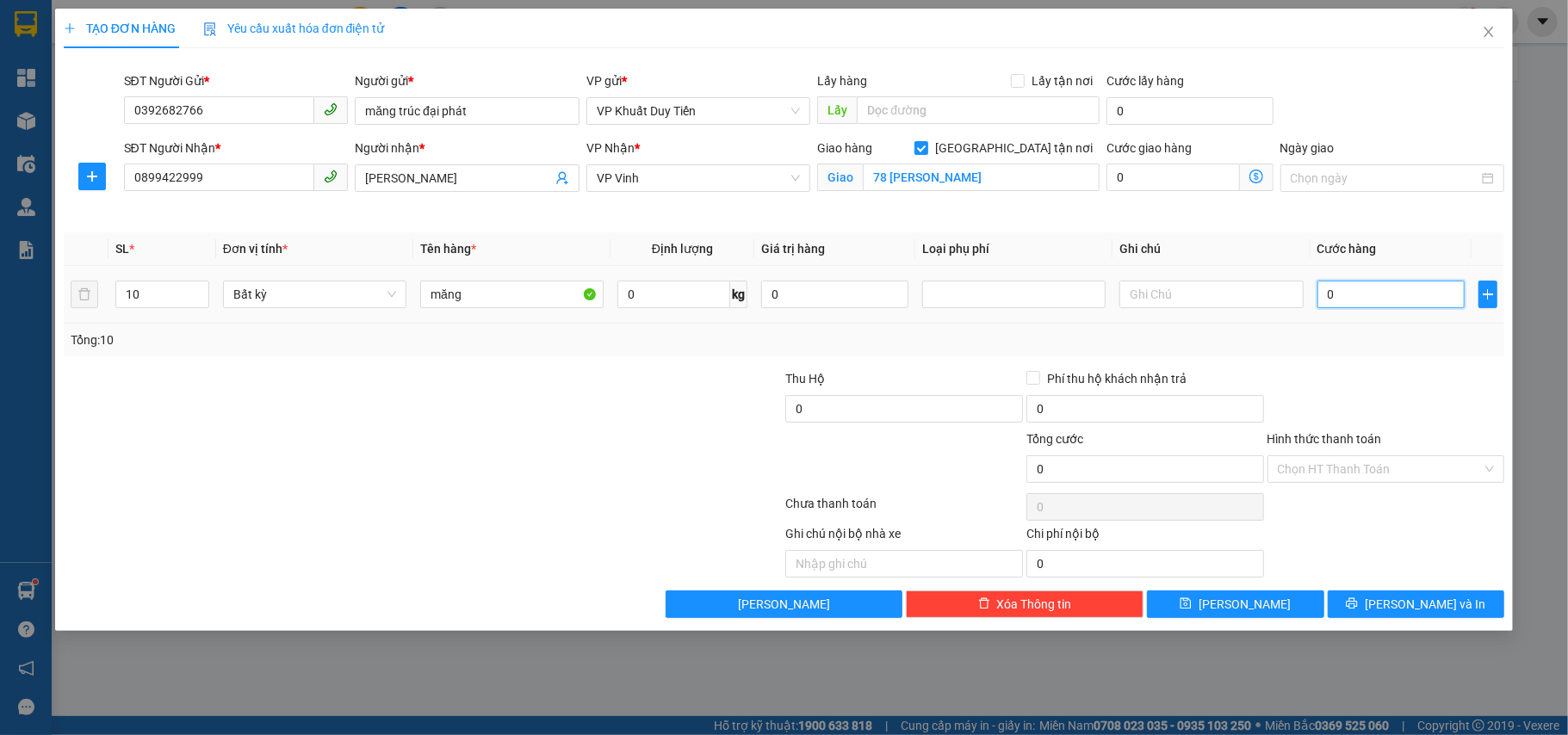
click at [1382, 285] on input "0" at bounding box center [1391, 295] width 147 height 28
type input "4"
type input "40"
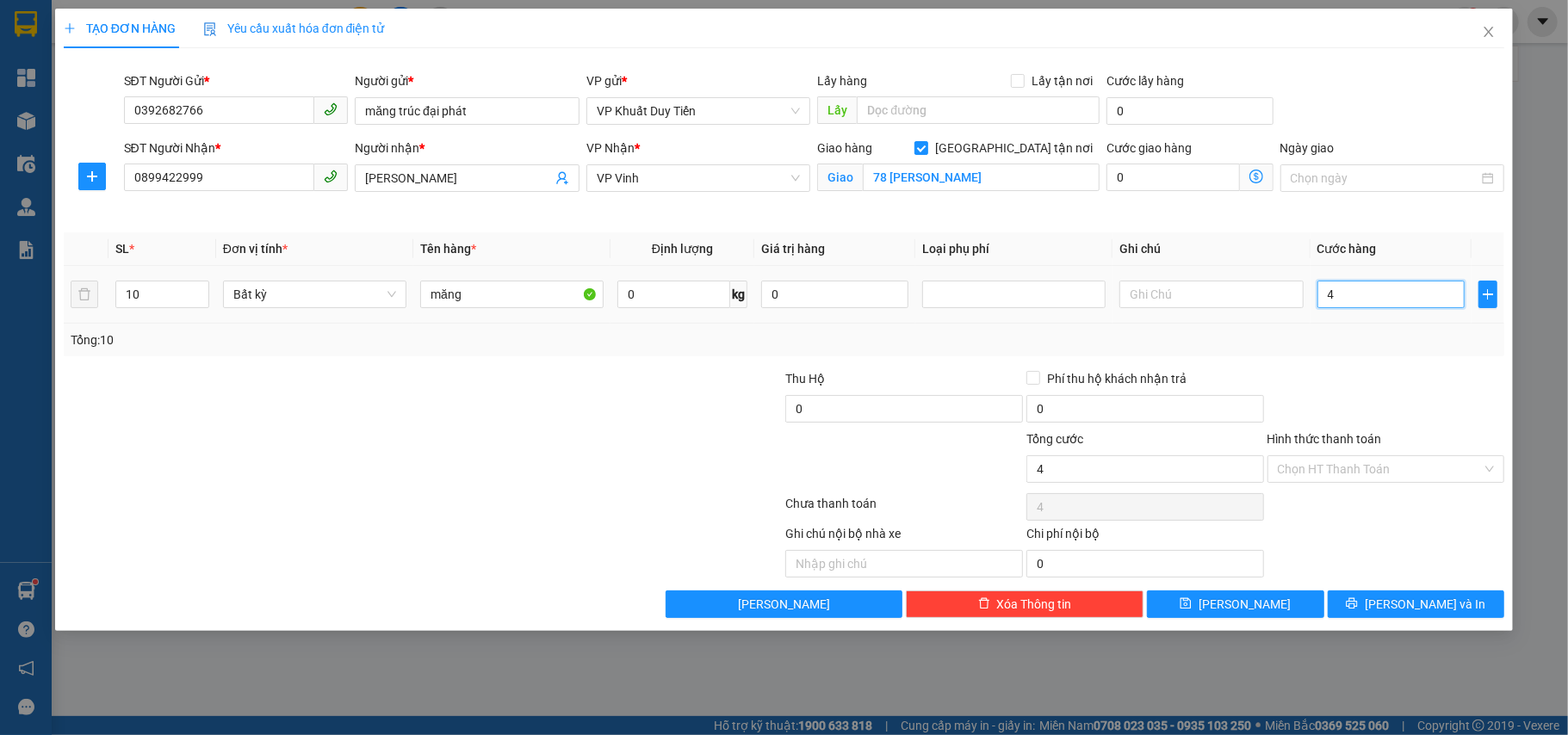
type input "40"
type input "40.000"
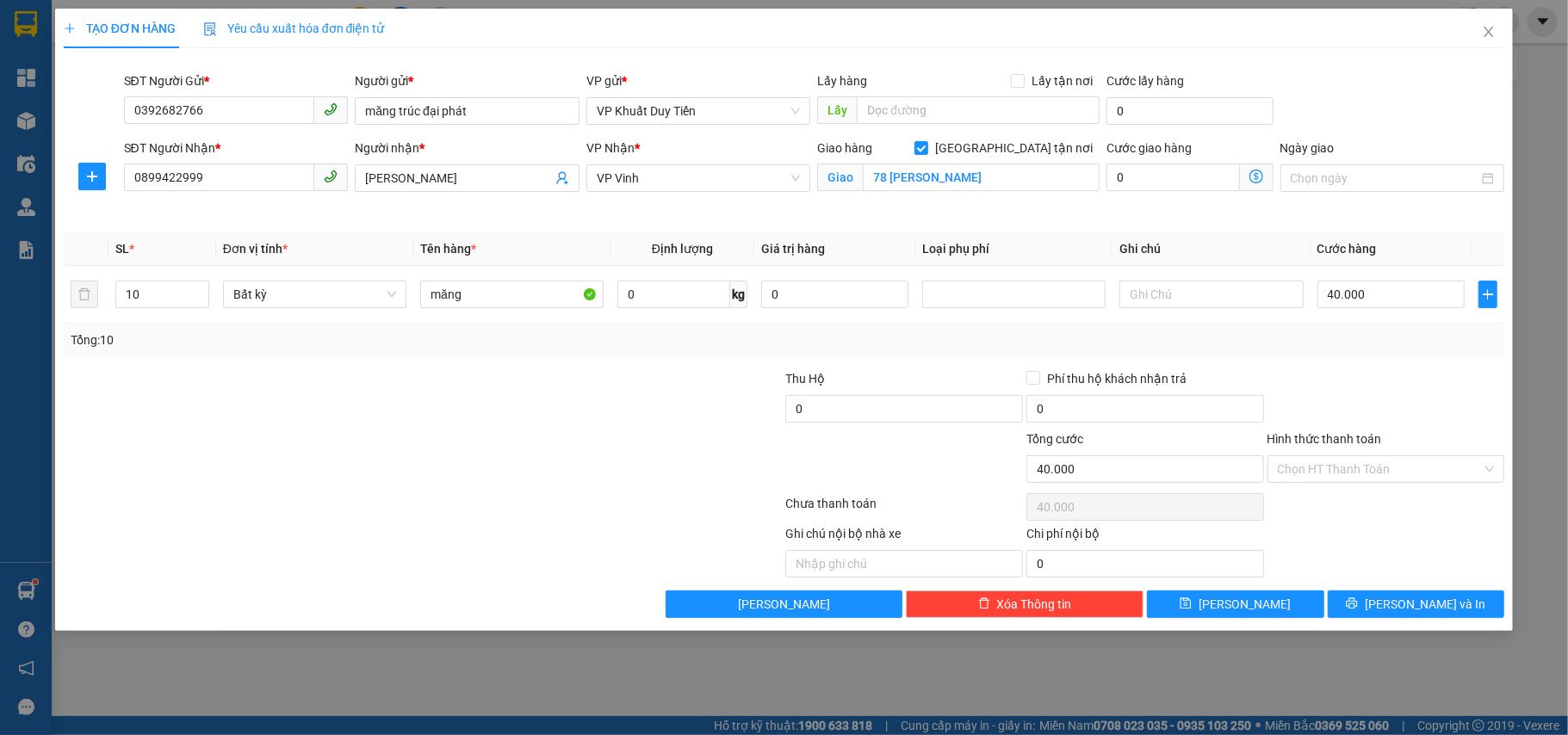
click at [1384, 384] on div at bounding box center [1386, 399] width 241 height 61
click at [1358, 607] on icon "printer" at bounding box center [1352, 603] width 12 height 12
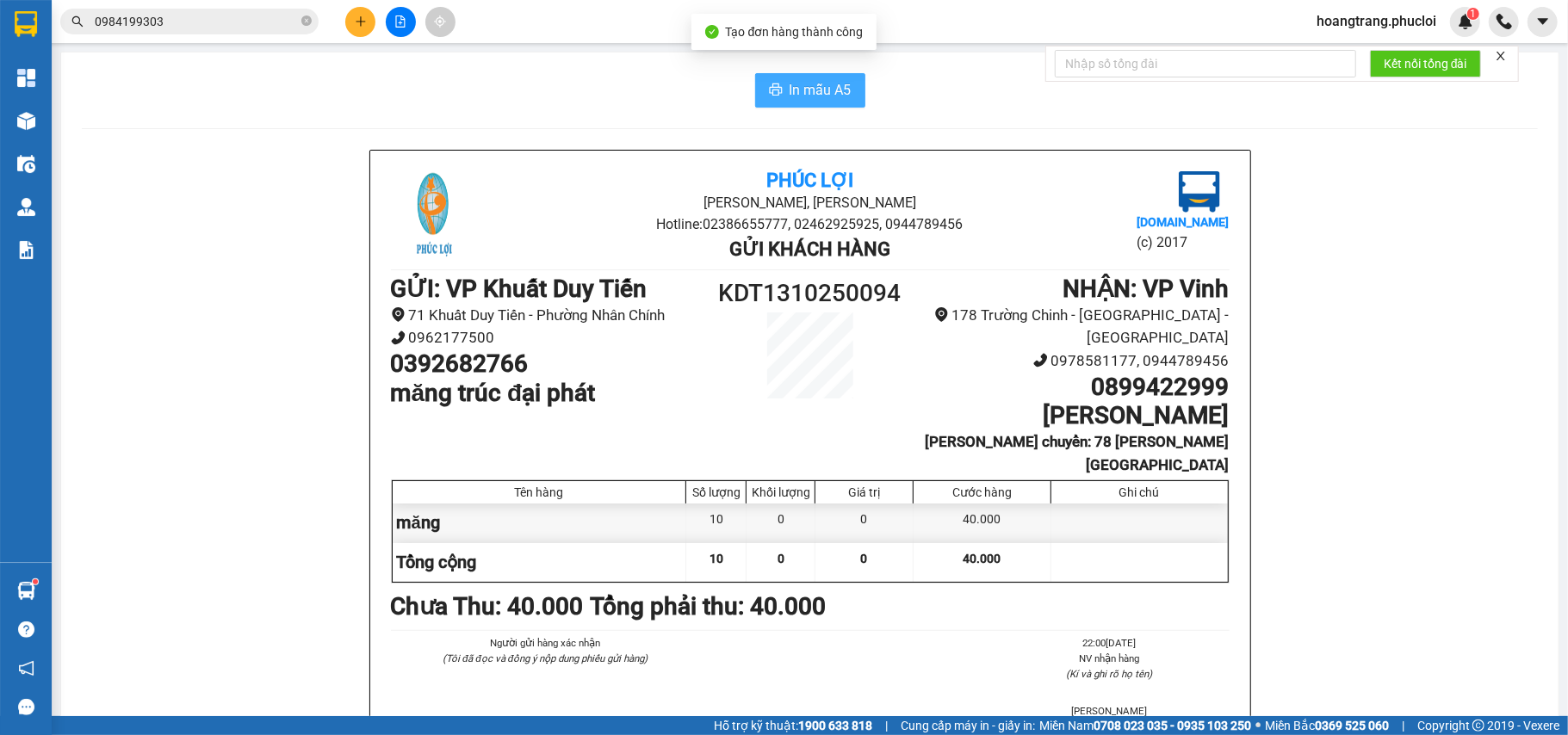
drag, startPoint x: 837, startPoint y: 87, endPoint x: 841, endPoint y: 128, distance: 41.2
click at [835, 87] on span "In mẫu A5" at bounding box center [821, 90] width 62 height 21
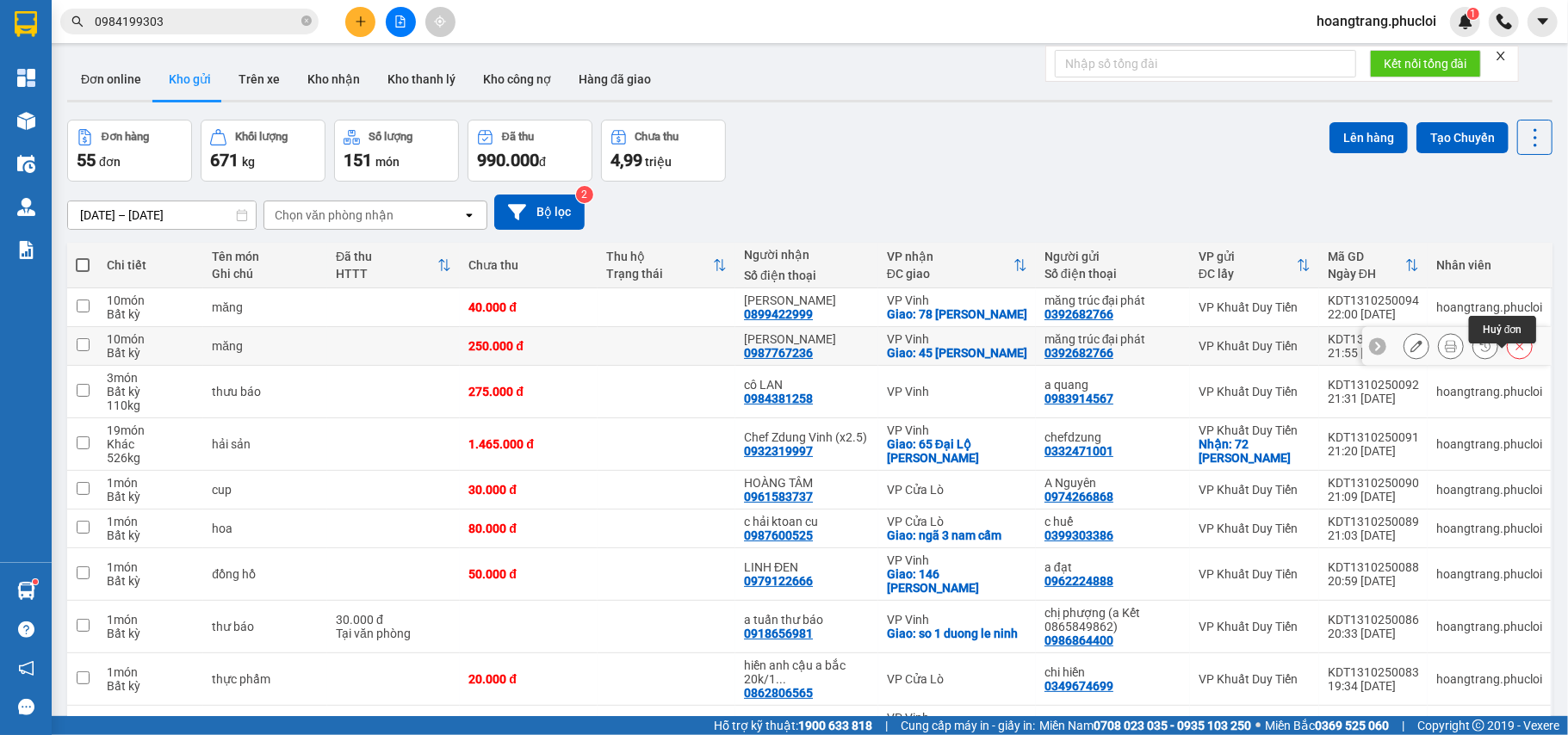
click at [1514, 353] on icon at bounding box center [1519, 346] width 12 height 12
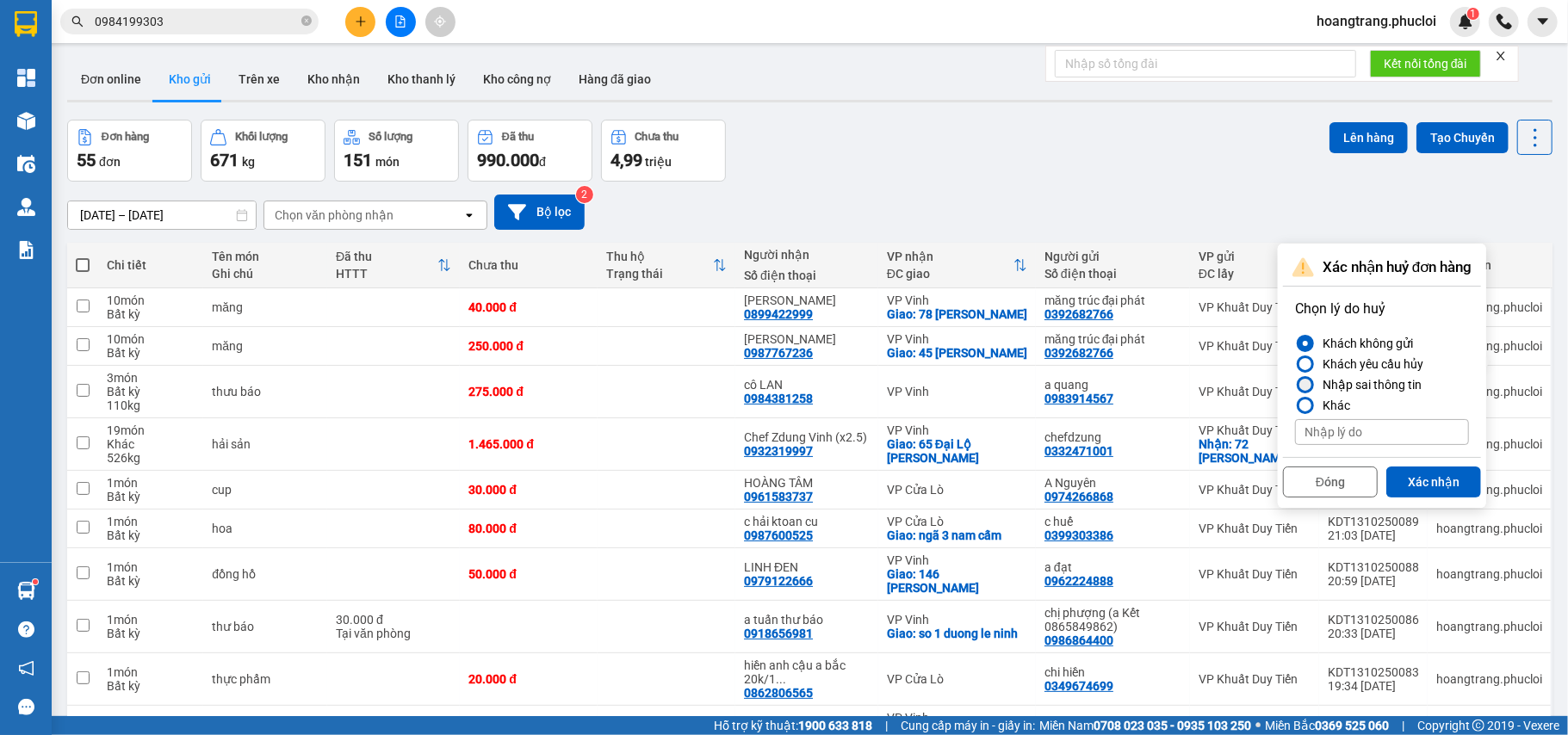
click at [1357, 394] on div "Nhập sai thông tin" at bounding box center [1369, 385] width 106 height 21
click at [1295, 385] on input "Nhập sai thông tin" at bounding box center [1295, 385] width 0 height 0
click at [1419, 497] on button "Xác nhận" at bounding box center [1434, 481] width 95 height 31
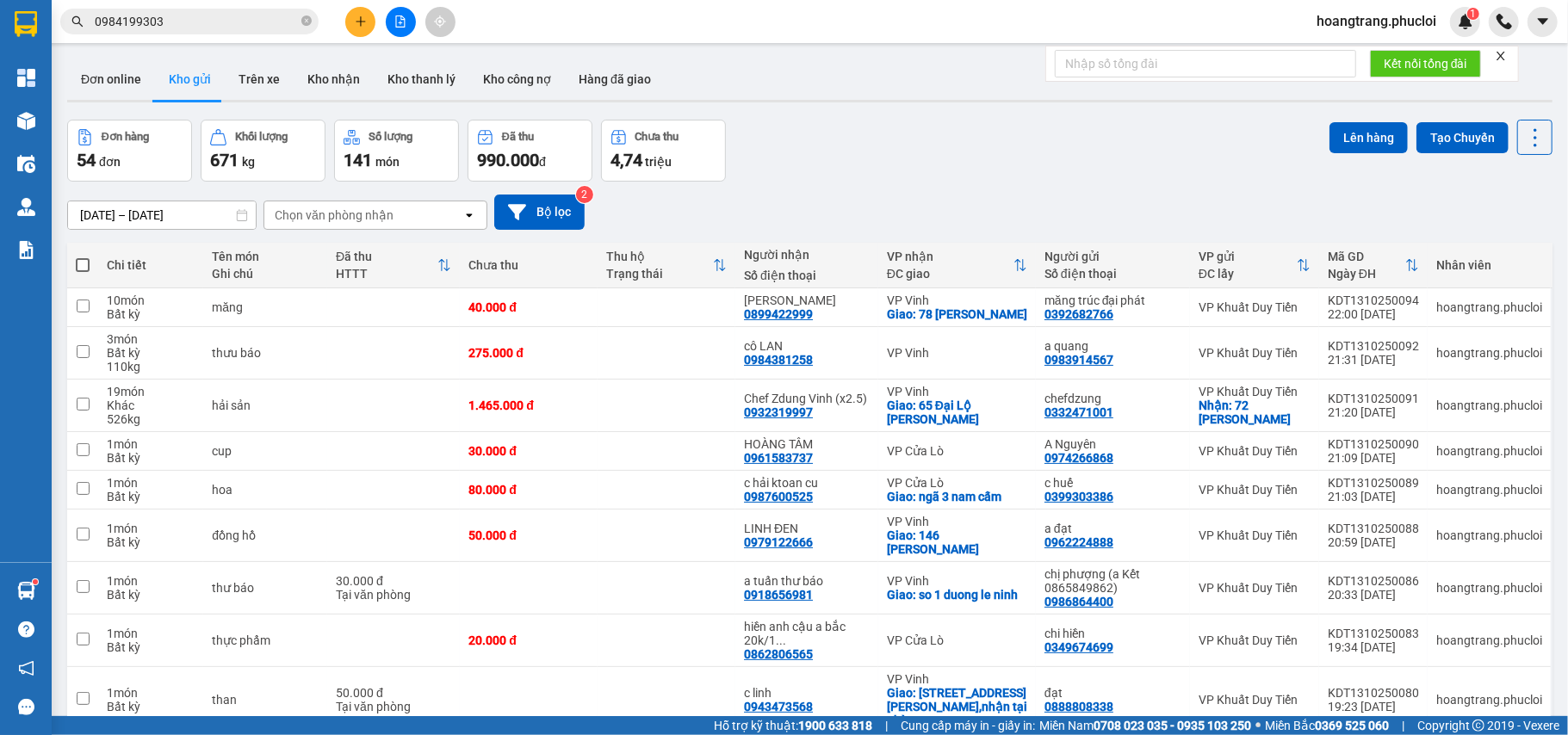
click at [80, 259] on span at bounding box center [82, 265] width 14 height 14
click at [83, 257] on input "checkbox" at bounding box center [83, 257] width 0 height 0
checkbox input "true"
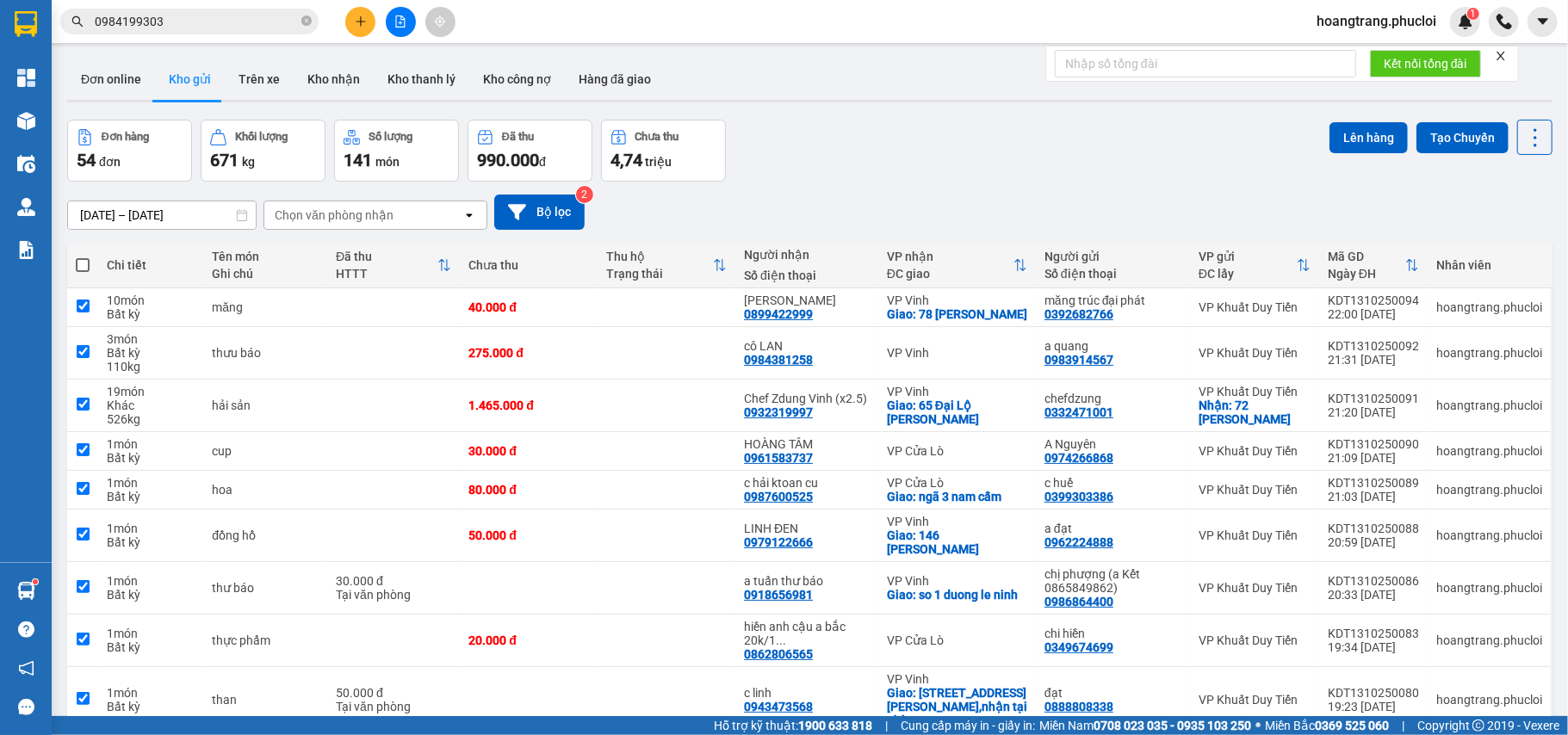
checkbox input "true"
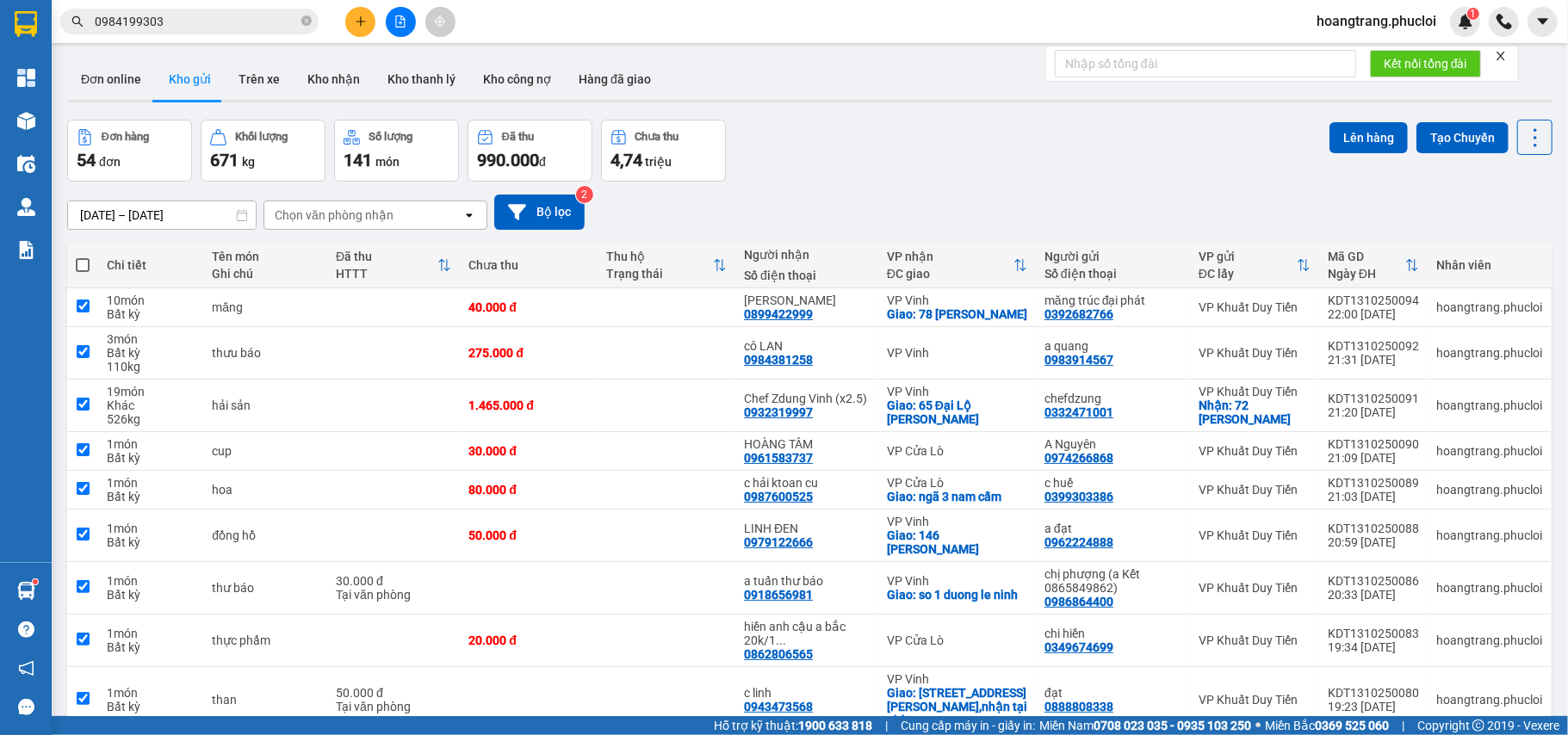
checkbox input "true"
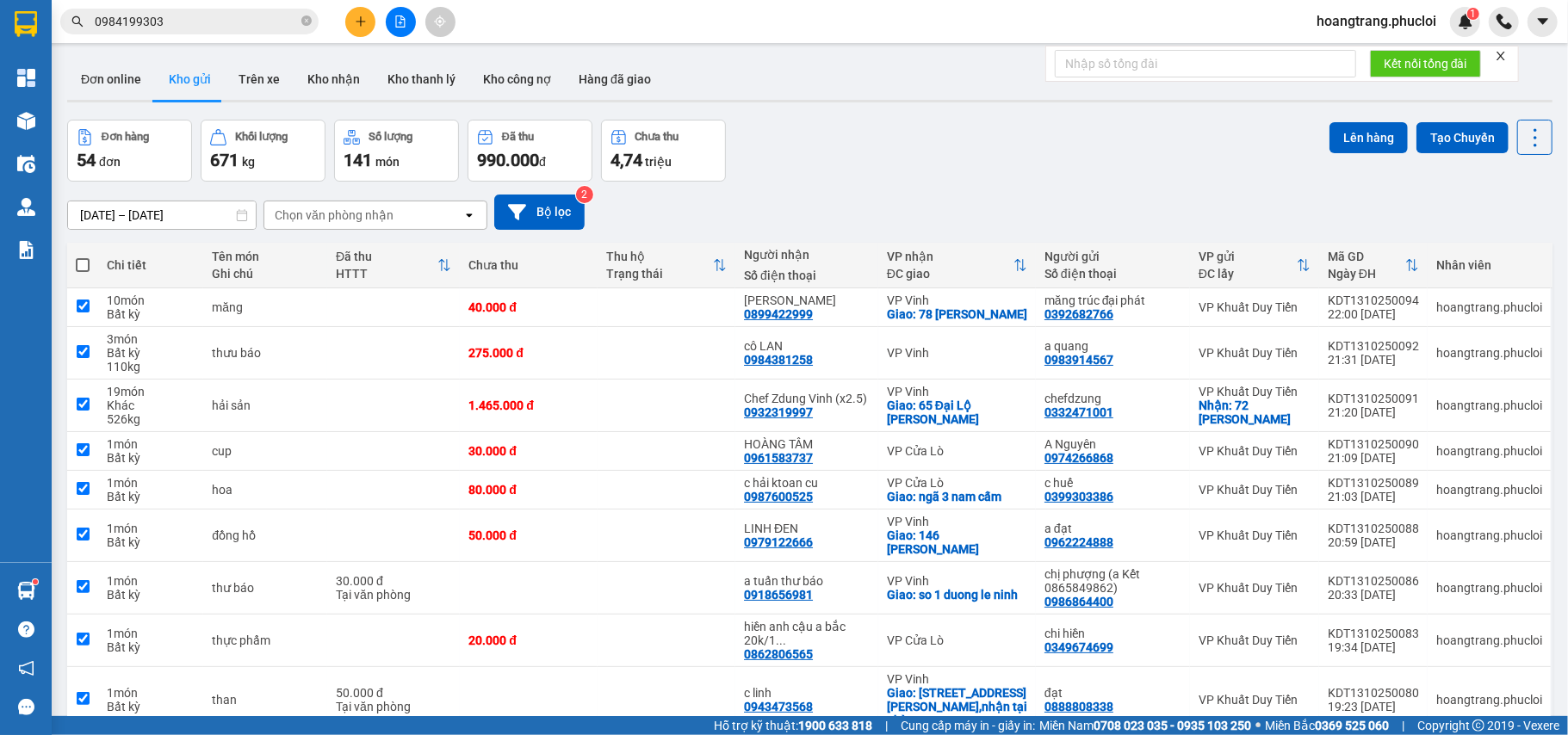
checkbox input "true"
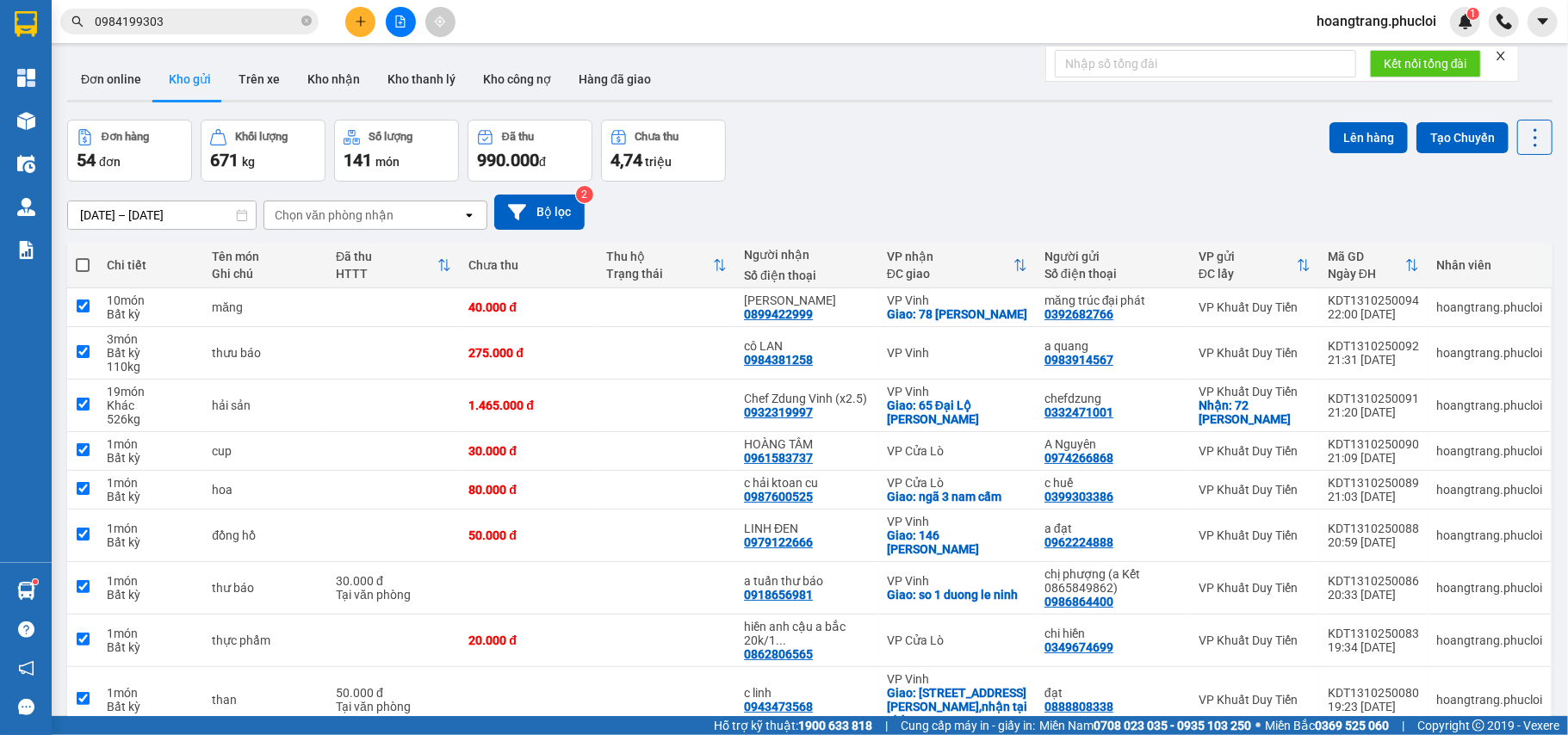
checkbox input "true"
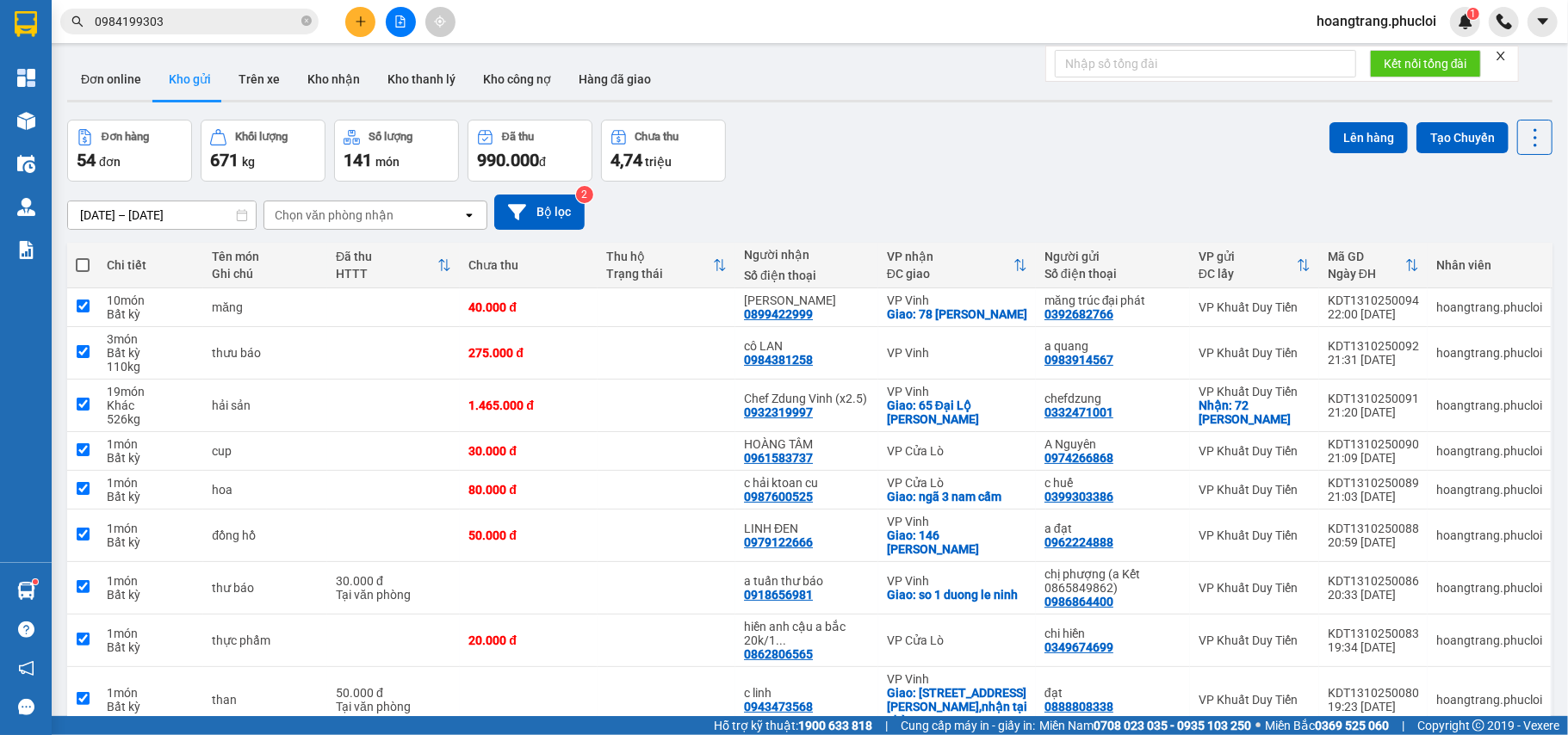
checkbox input "true"
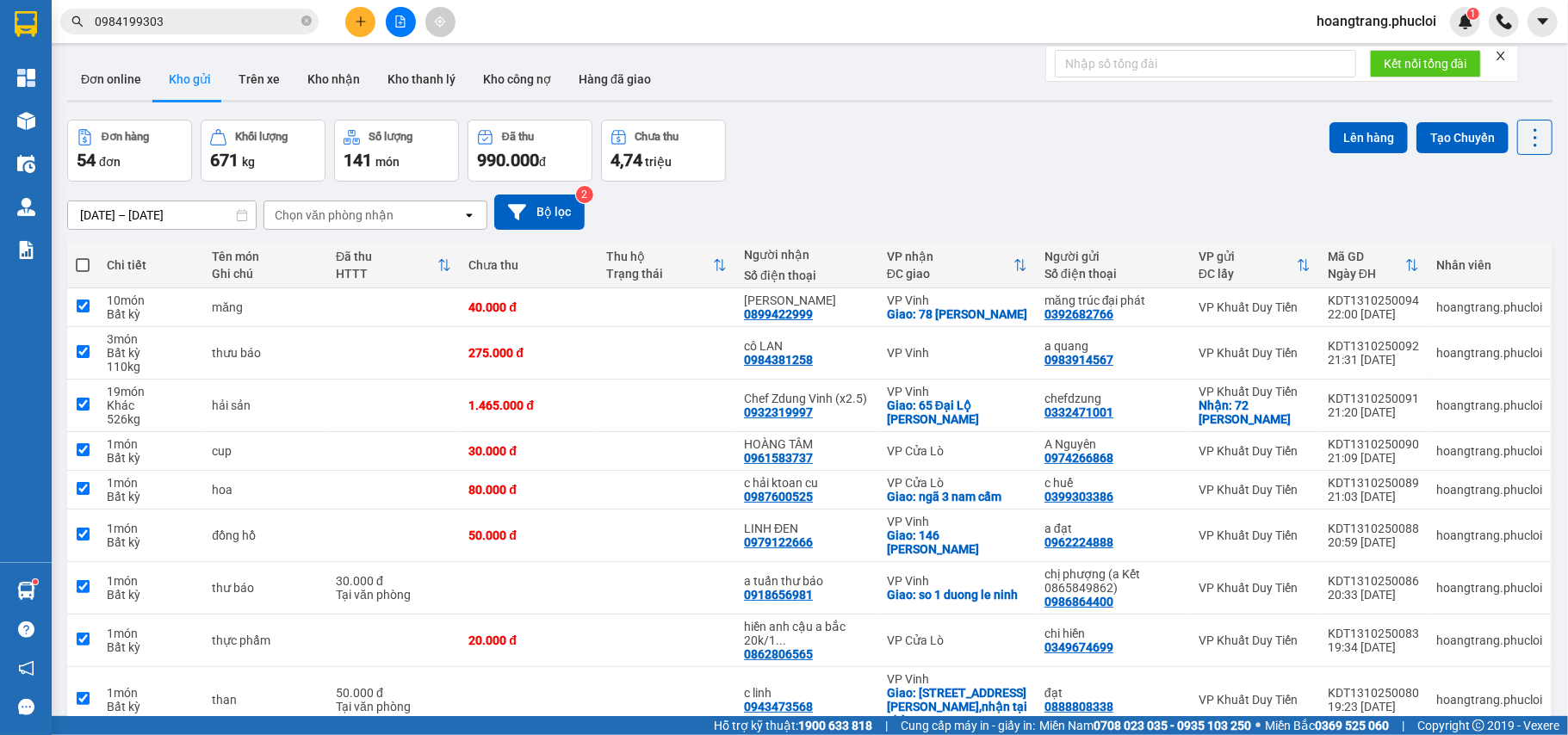
checkbox input "true"
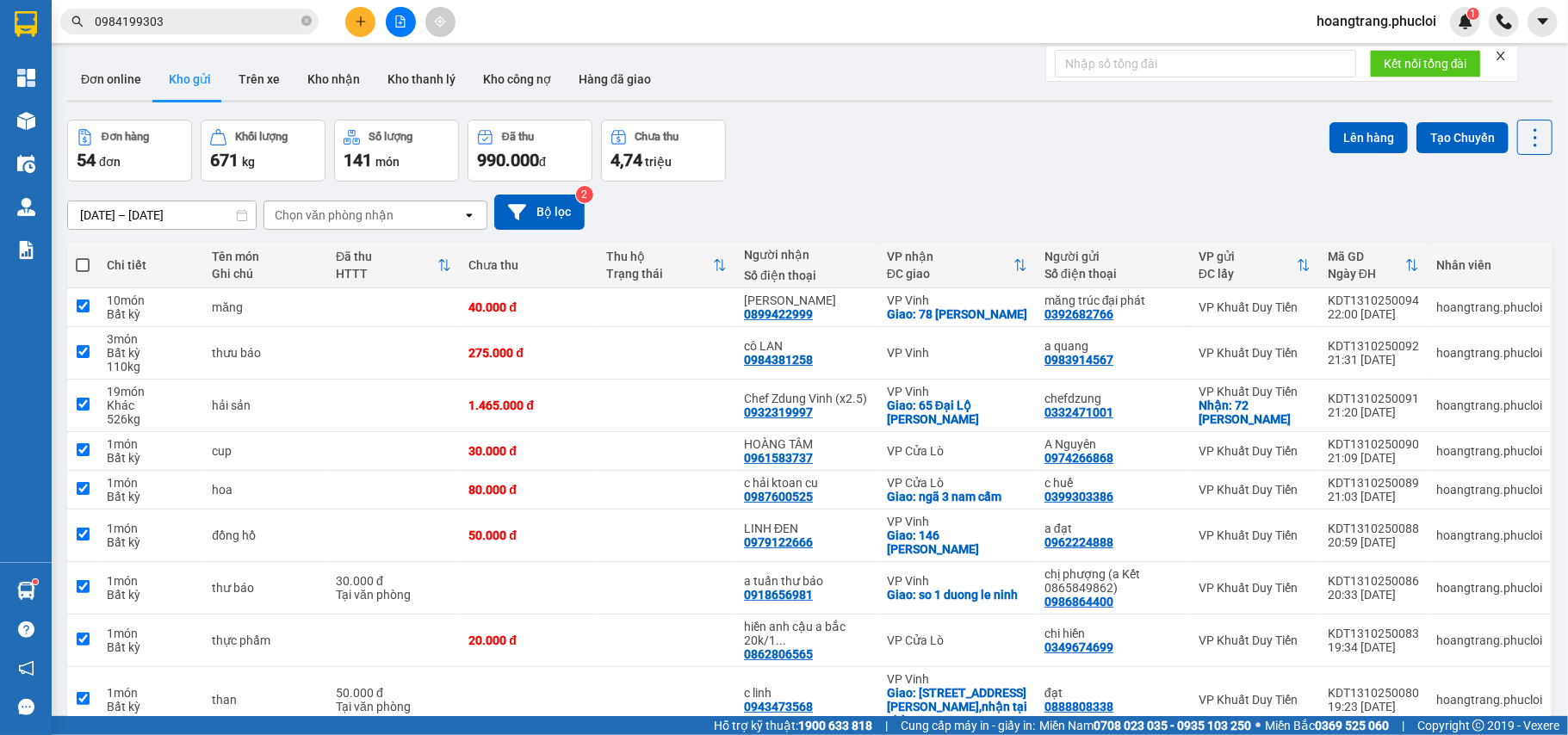
checkbox input "true"
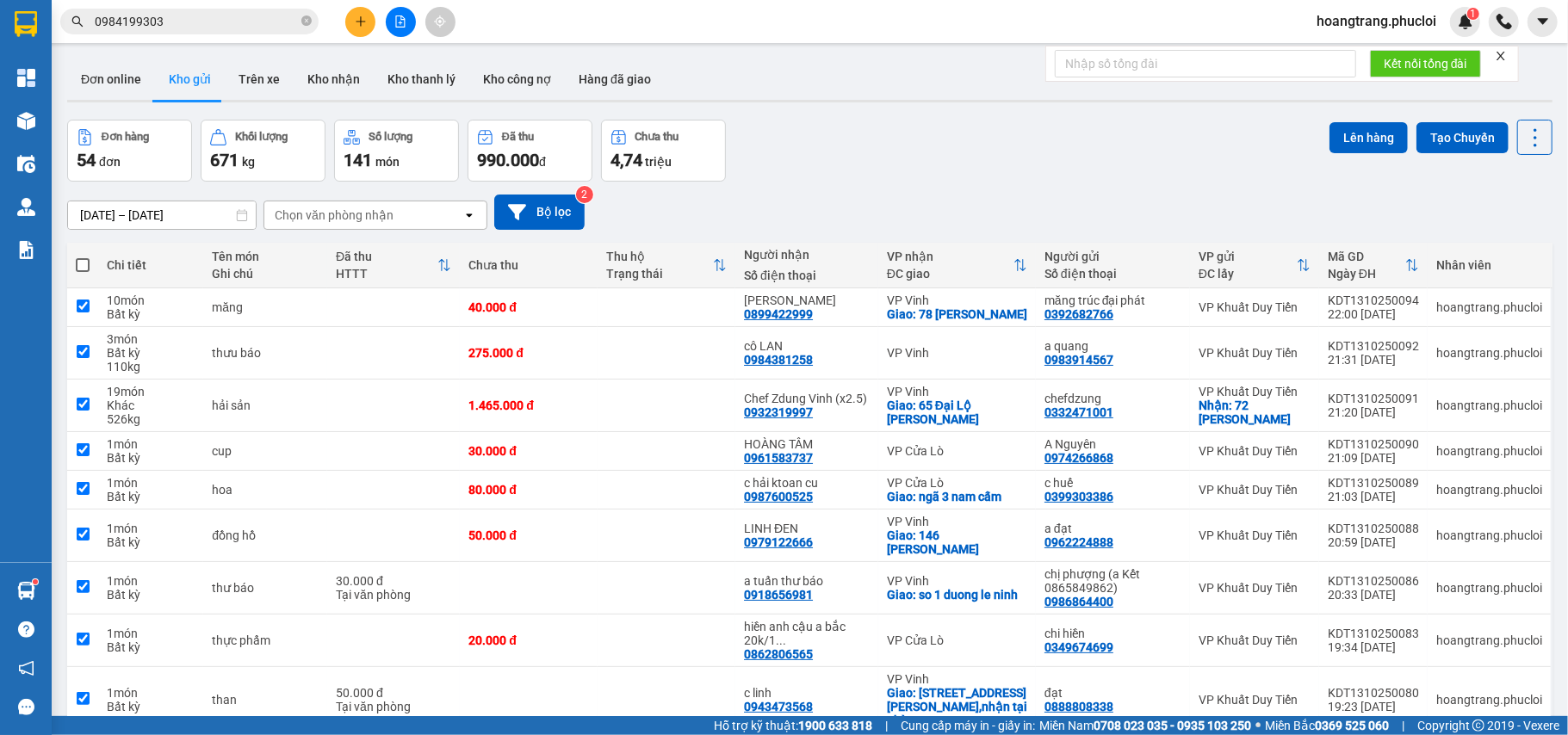
checkbox input "true"
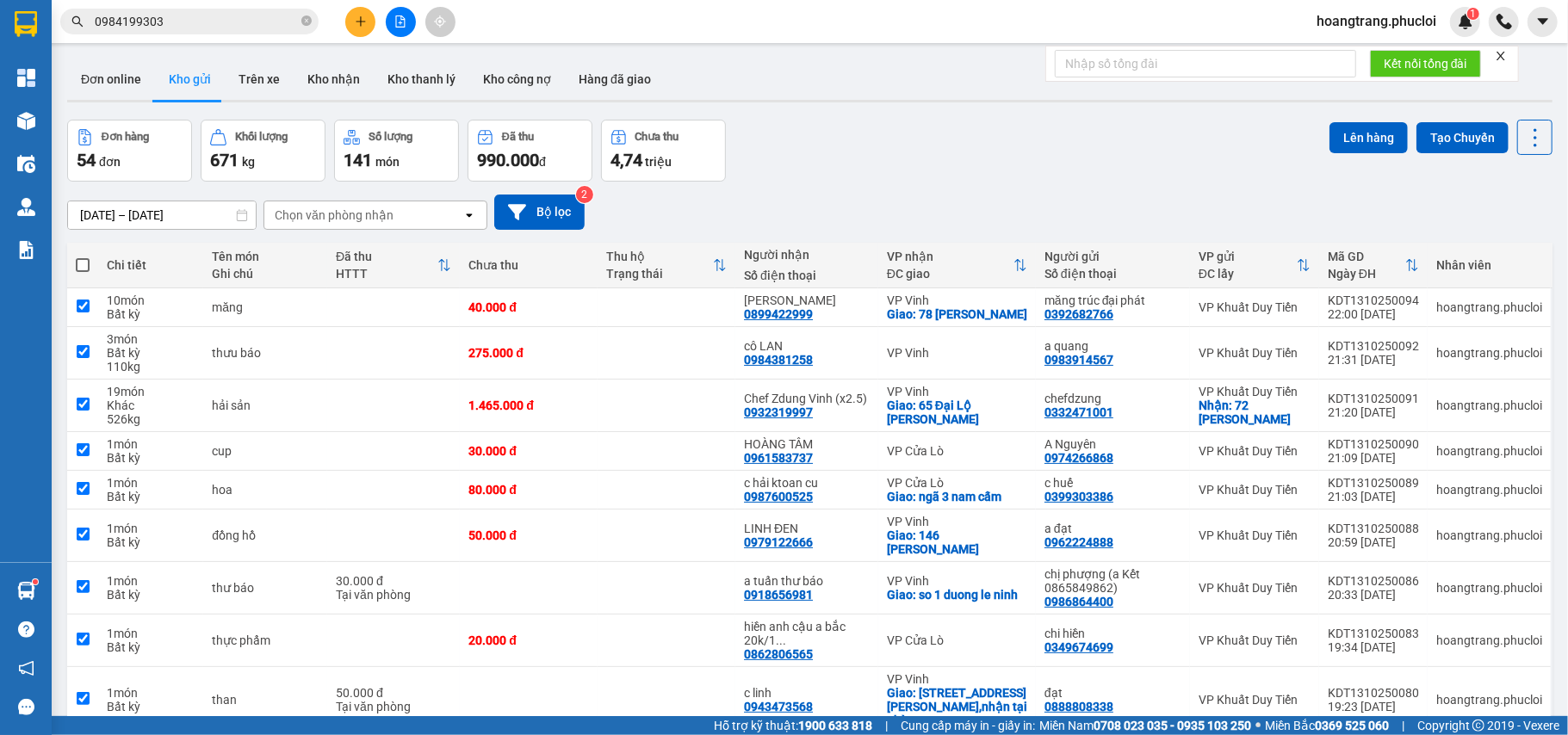
checkbox input "true"
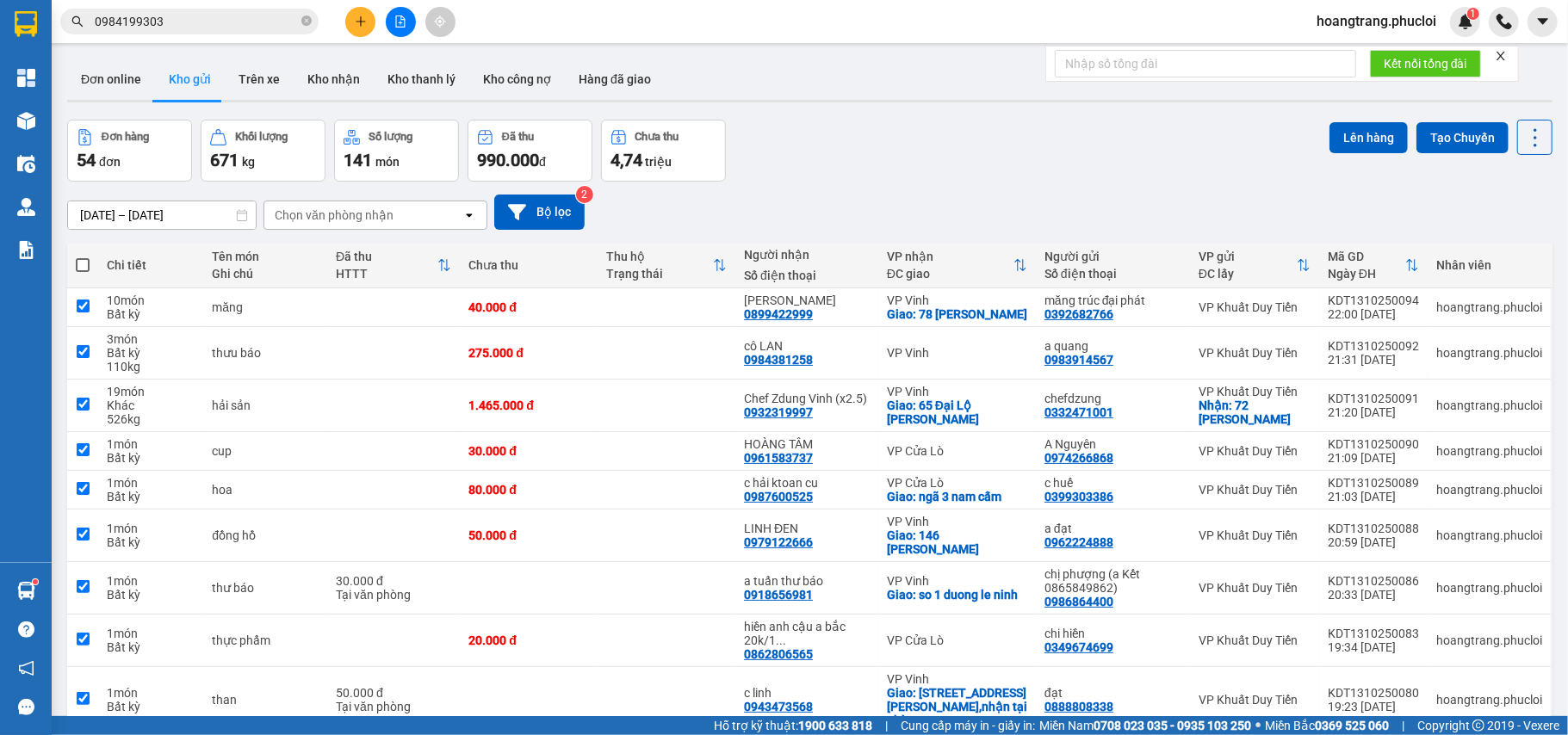
checkbox input "true"
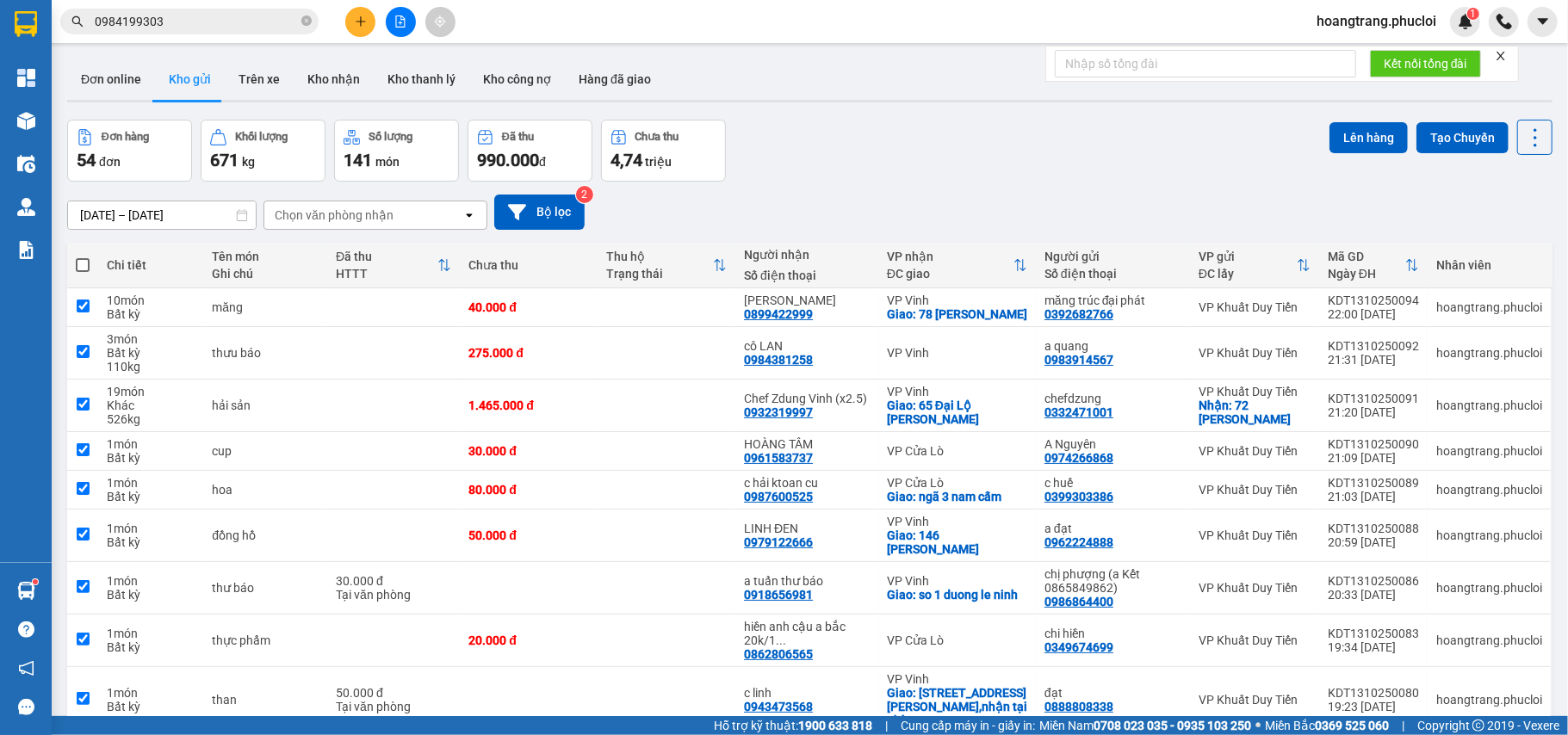
checkbox input "true"
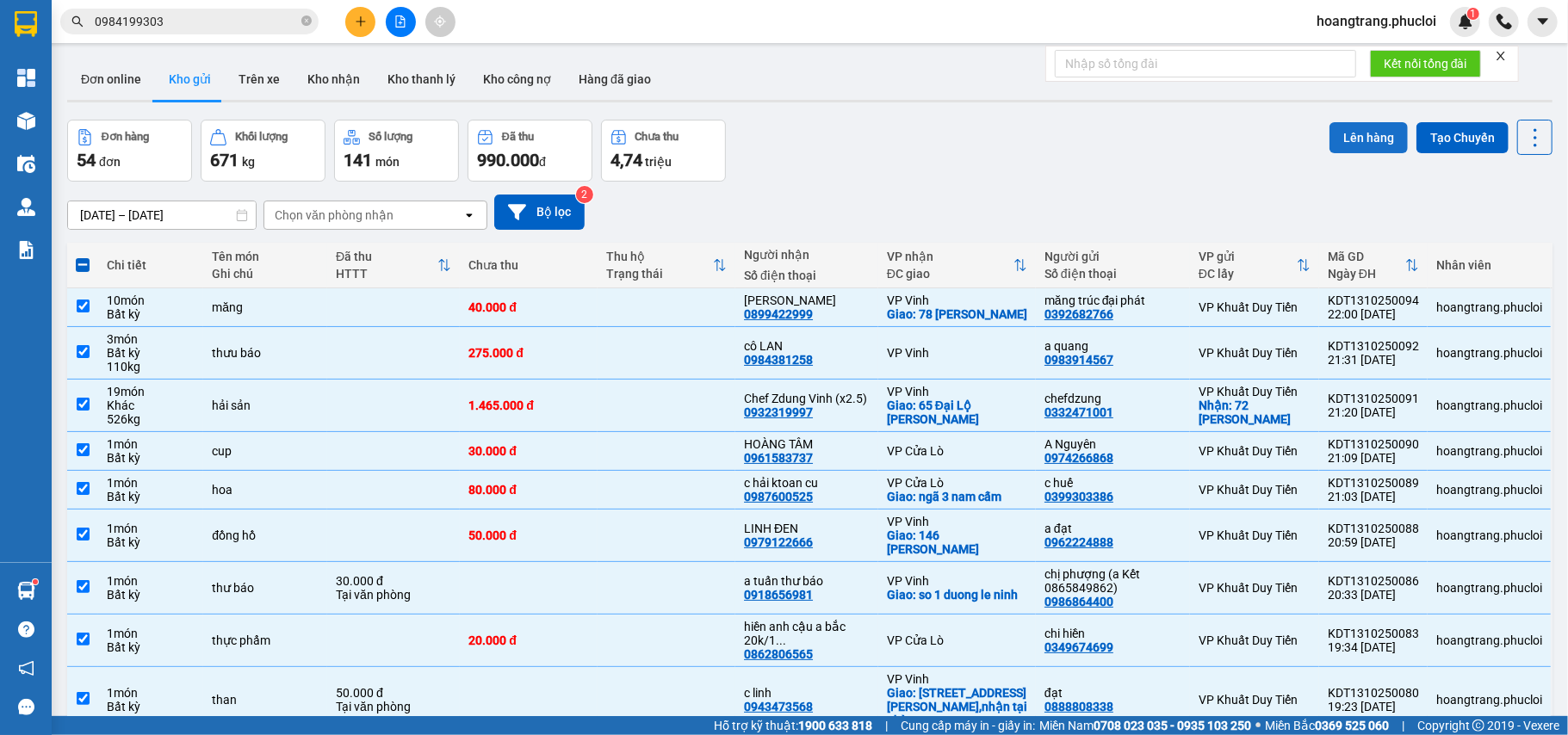
click at [1337, 128] on button "Lên hàng" at bounding box center [1368, 137] width 78 height 31
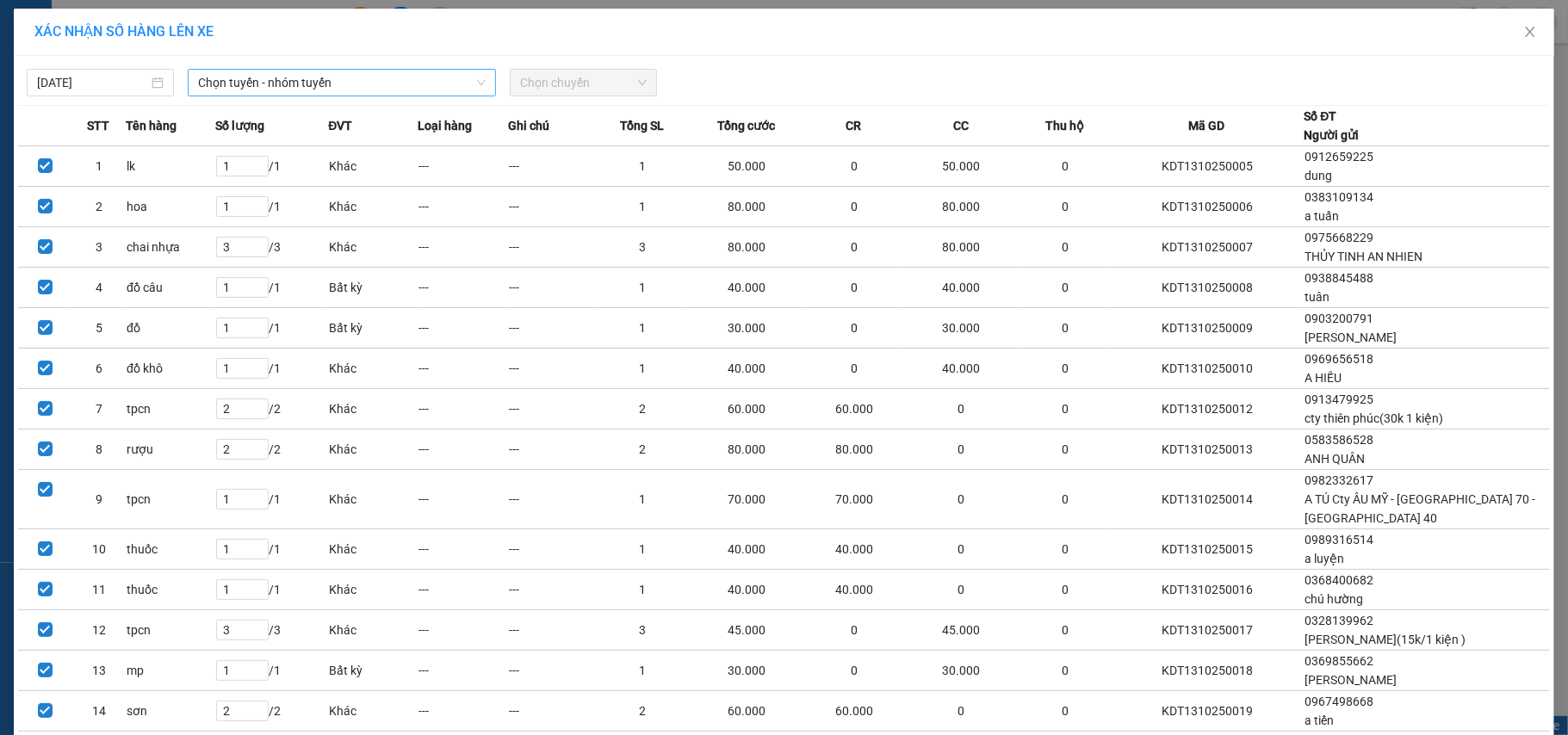
click at [231, 90] on span "Chọn tuyến - nhóm tuyến" at bounding box center [341, 83] width 287 height 26
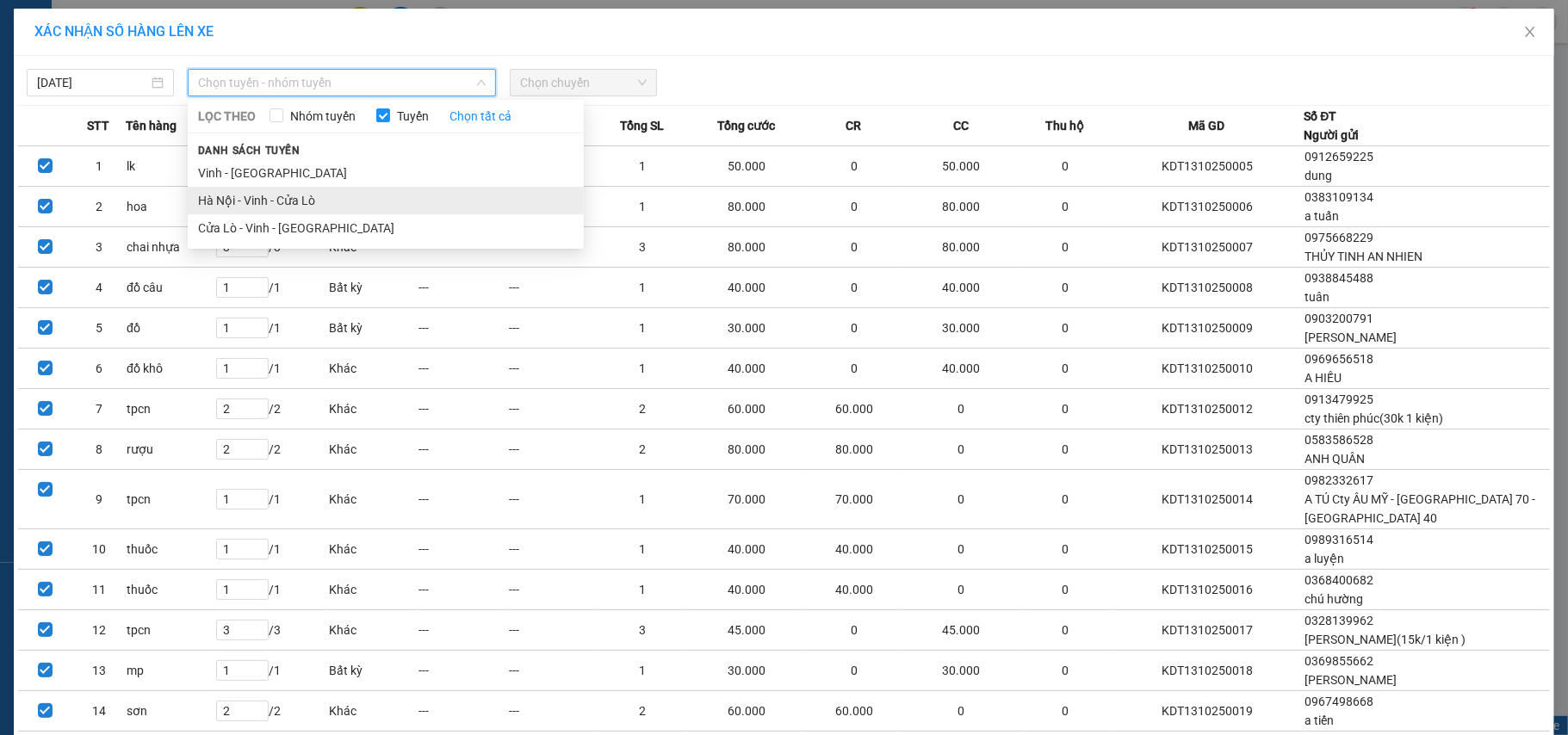
click at [258, 198] on li "Hà Nội - Vinh - Cửa Lò" at bounding box center [385, 201] width 396 height 28
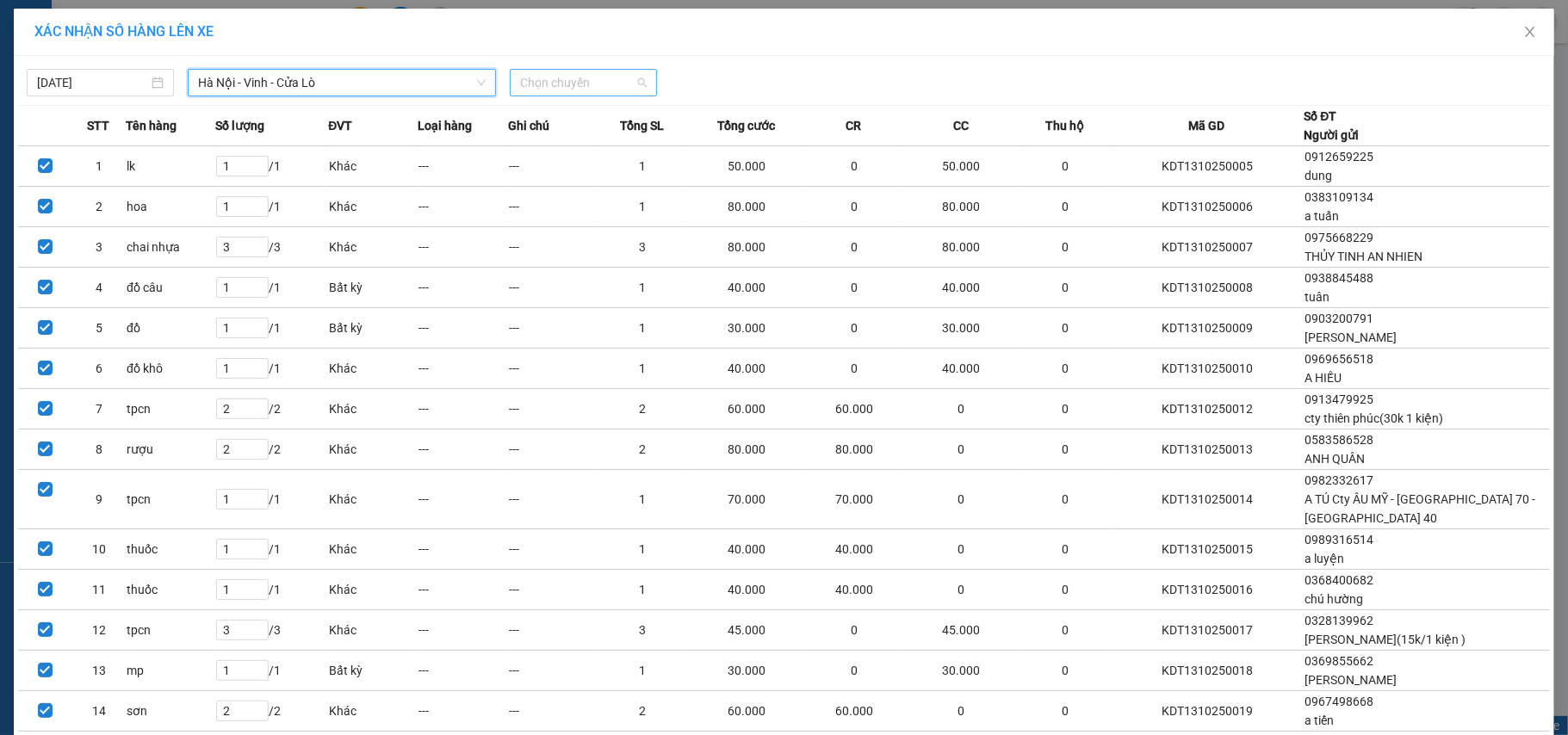
click at [577, 74] on span "Chọn chuyến" at bounding box center [584, 83] width 127 height 26
click at [582, 152] on div "23:00 (TC)" at bounding box center [579, 145] width 134 height 19
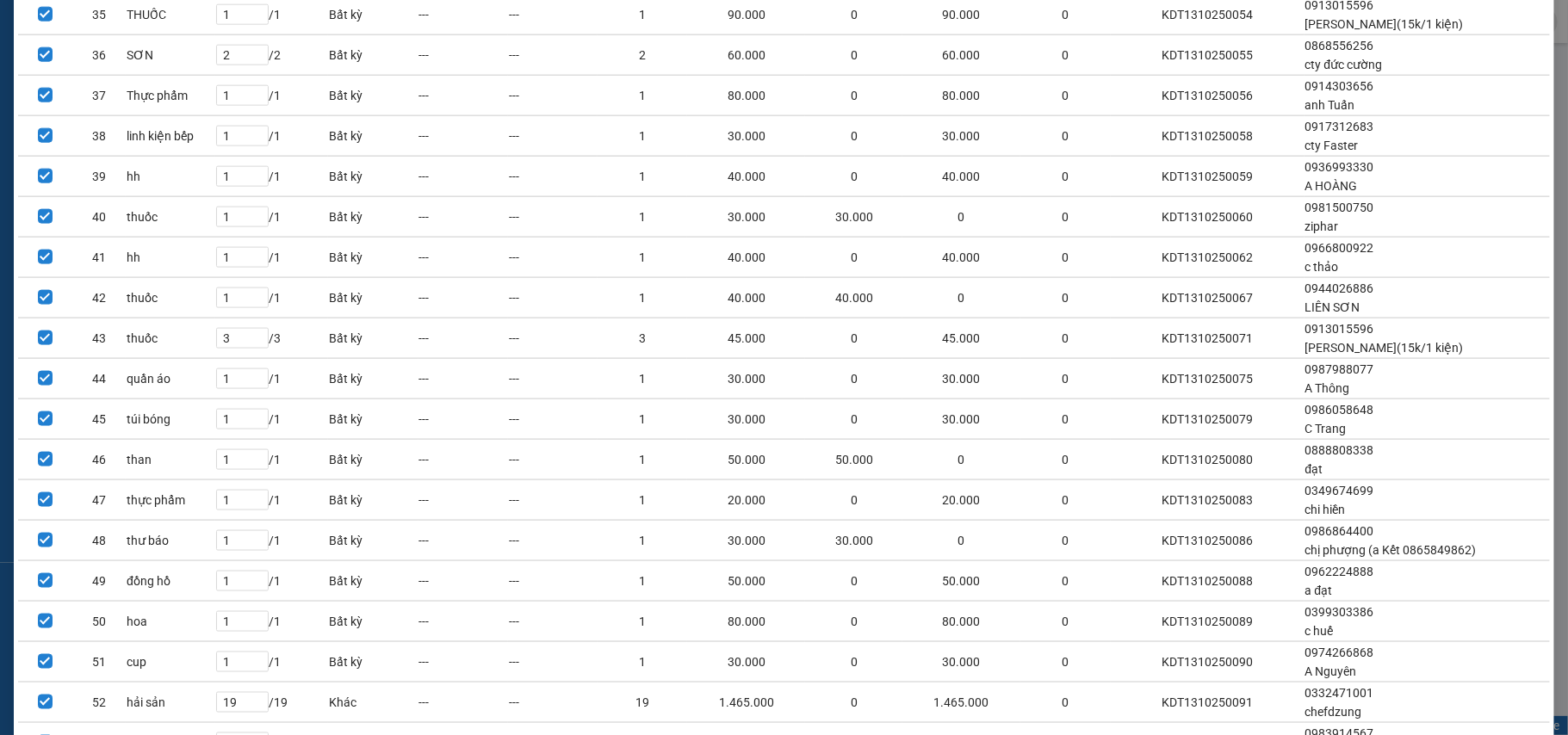
scroll to position [1796, 0]
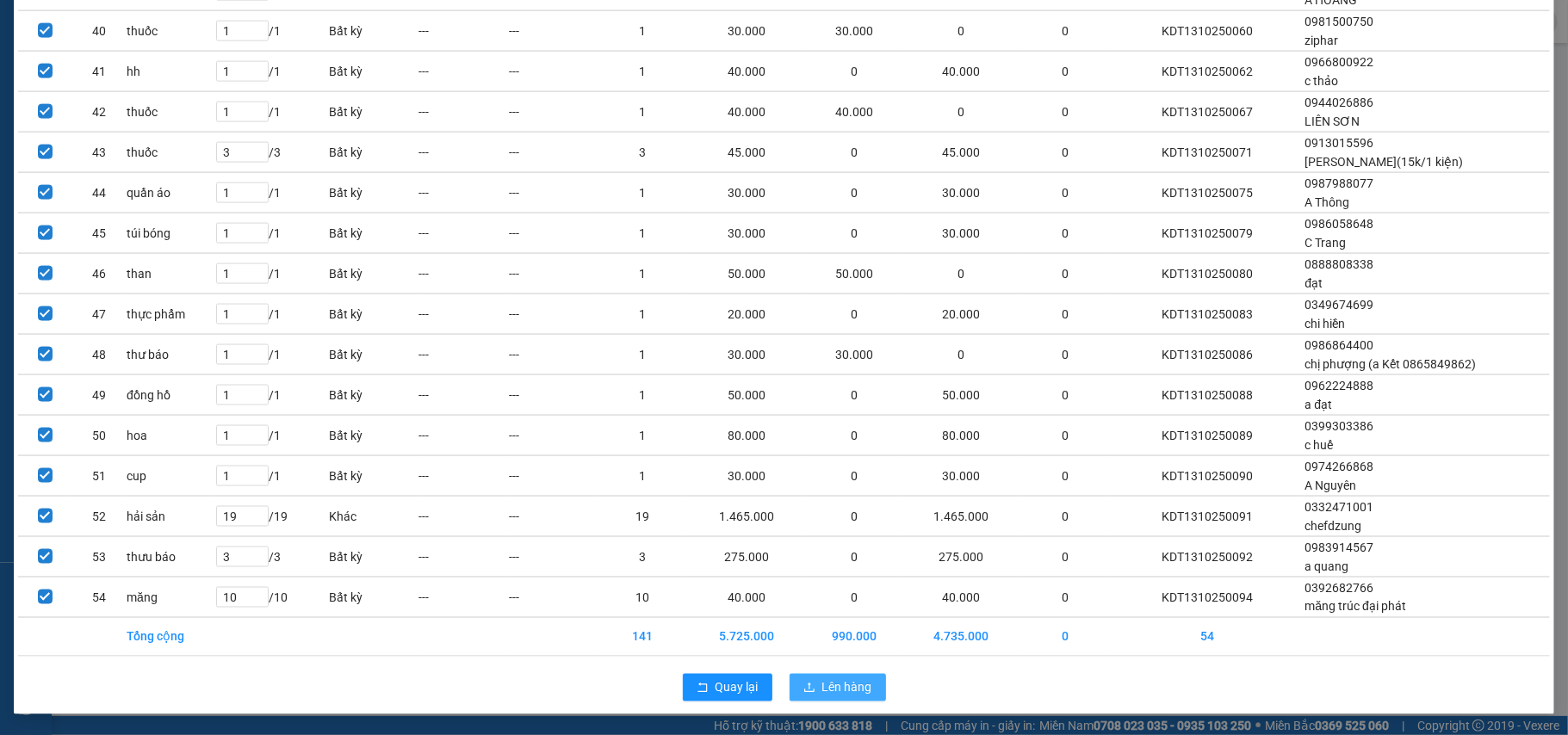
click at [826, 690] on span "Lên hàng" at bounding box center [848, 687] width 50 height 19
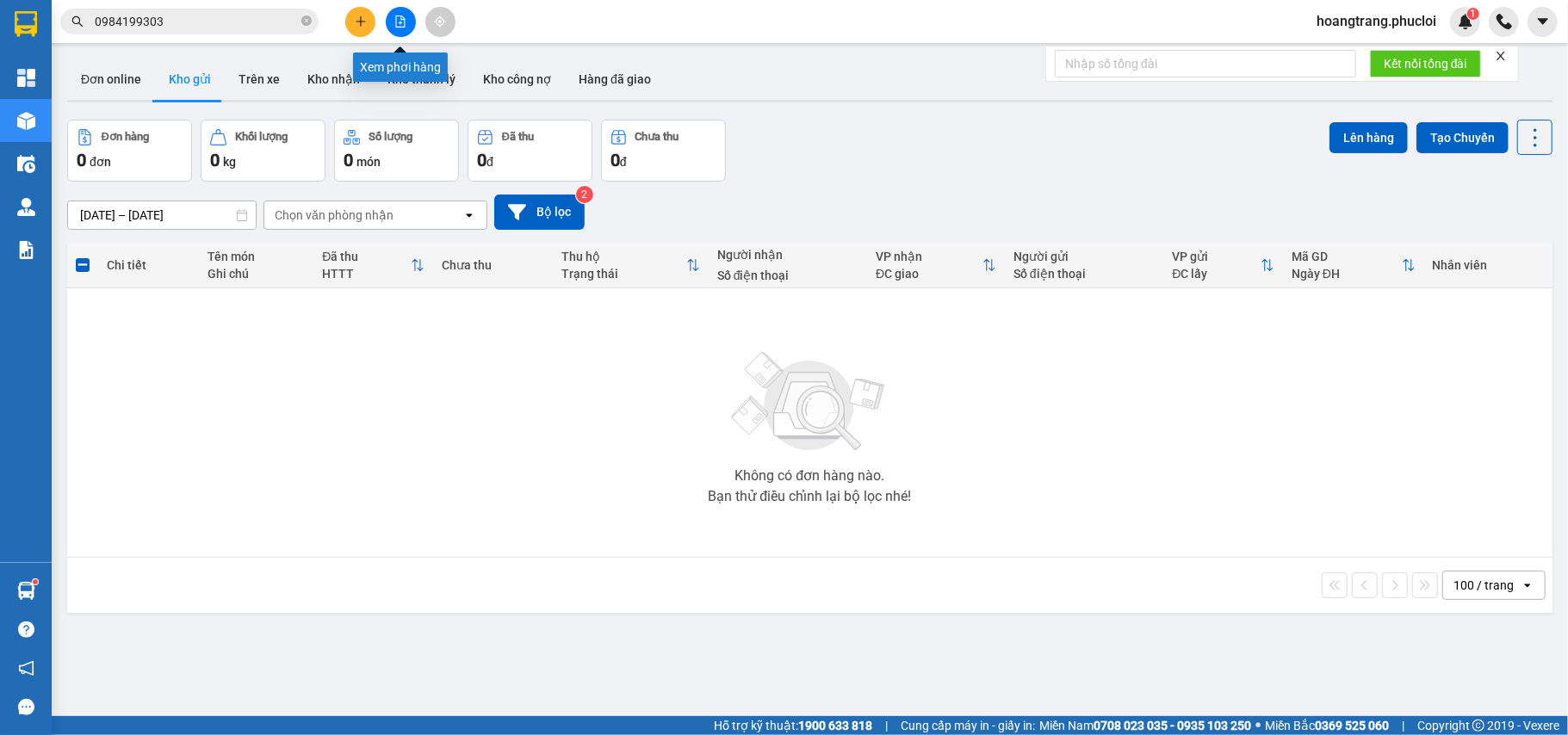
click at [386, 21] on button at bounding box center [401, 21] width 30 height 30
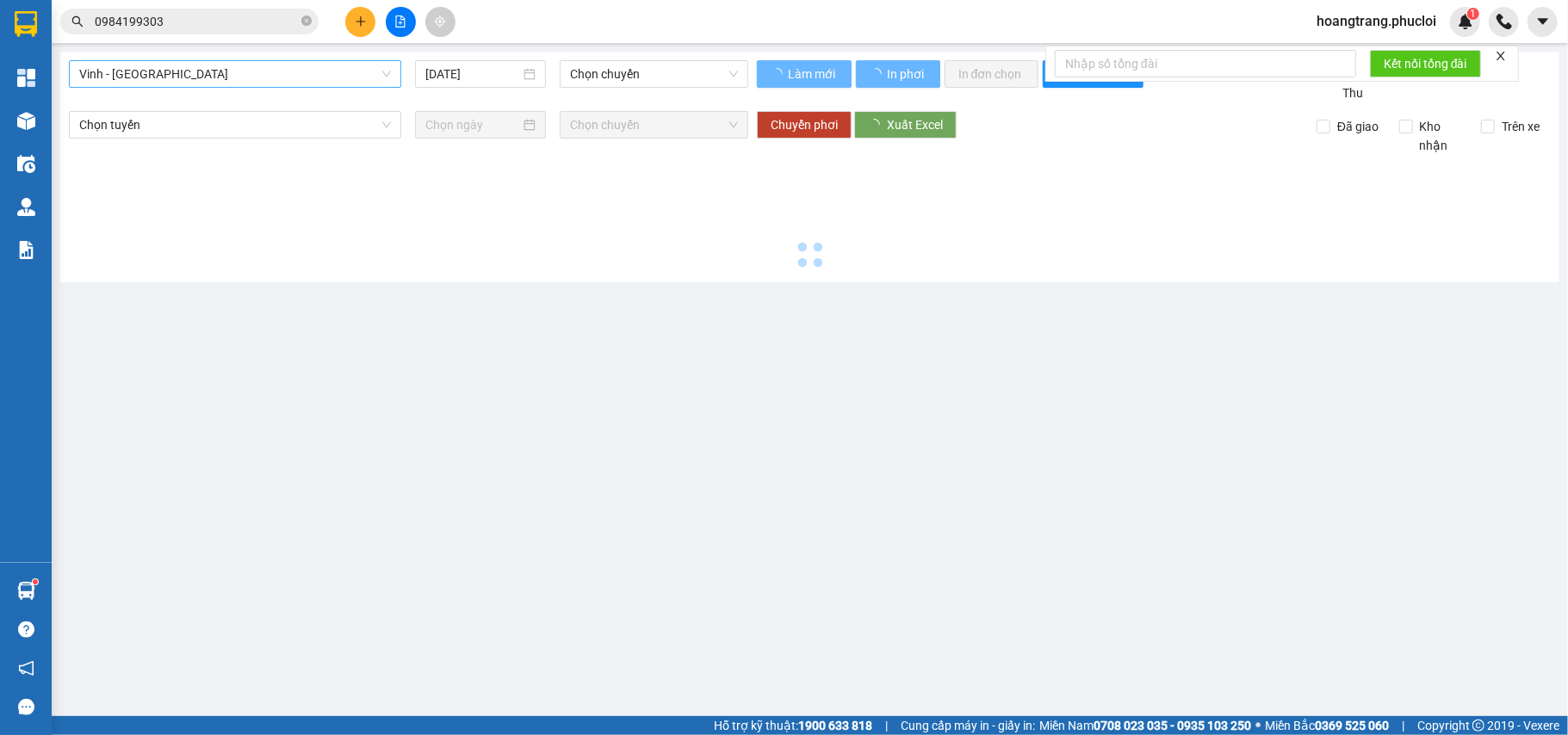
click at [289, 71] on span "Vinh - [GEOGRAPHIC_DATA]" at bounding box center [235, 75] width 312 height 26
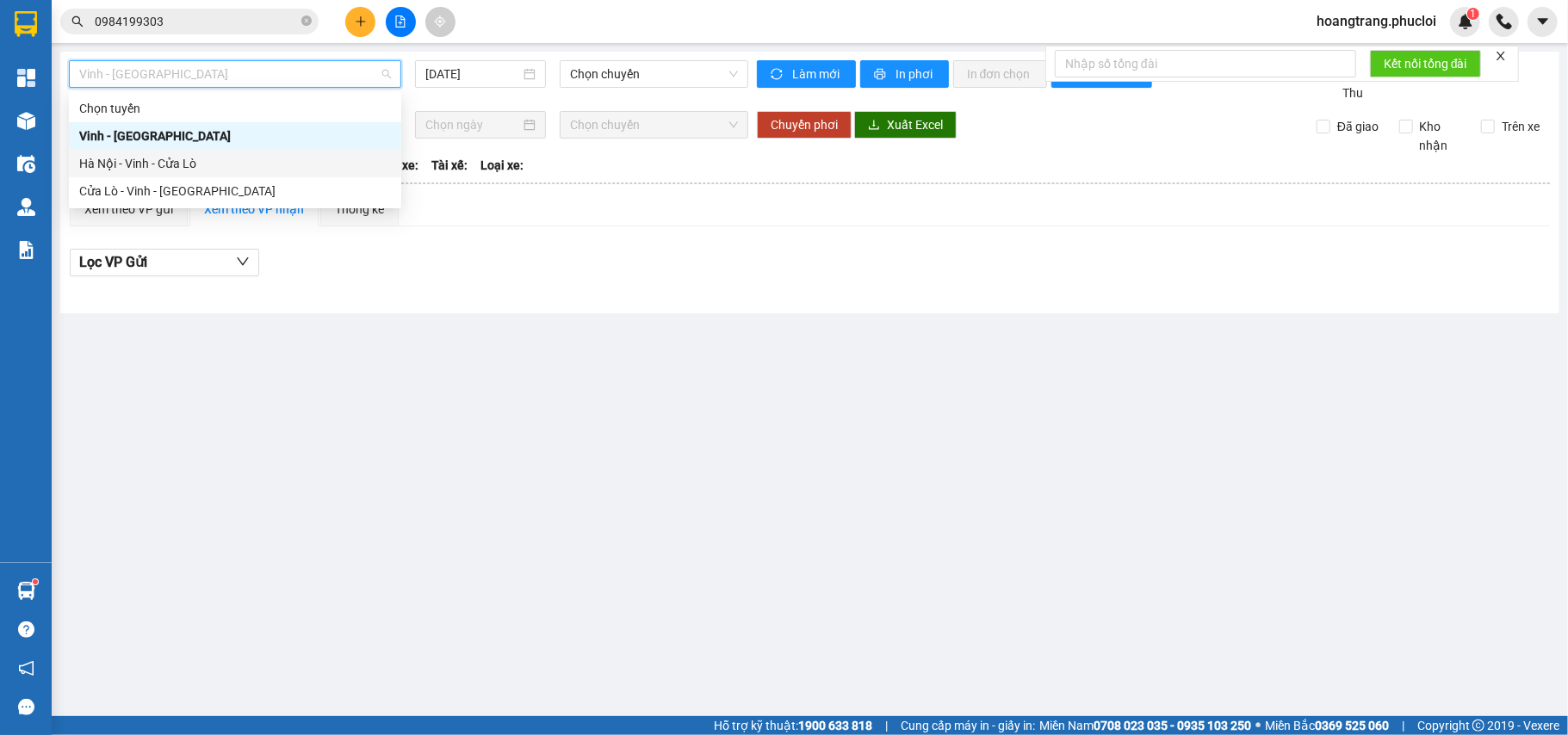
click at [250, 157] on div "Hà Nội - Vinh - Cửa Lò" at bounding box center [235, 163] width 312 height 19
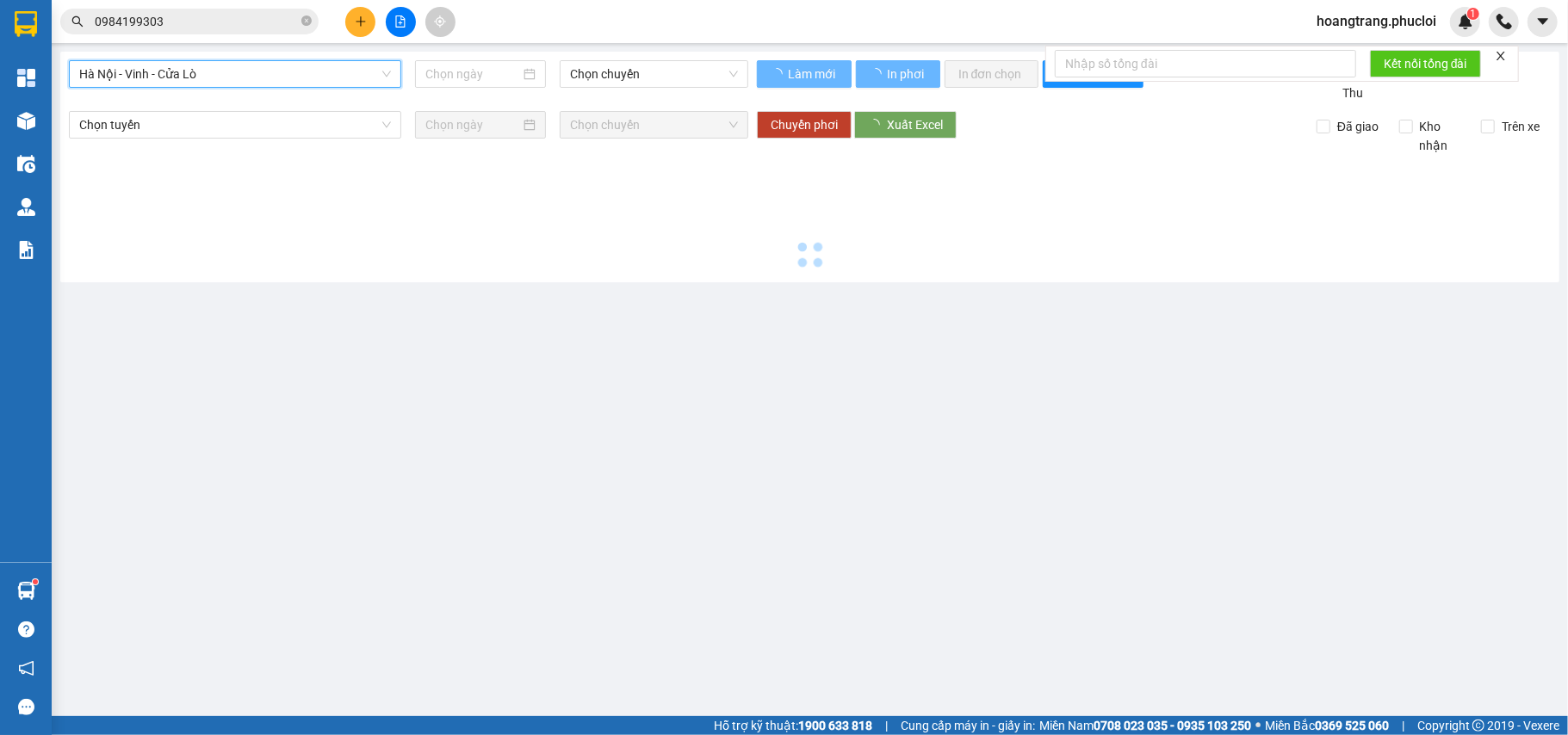
type input "[DATE]"
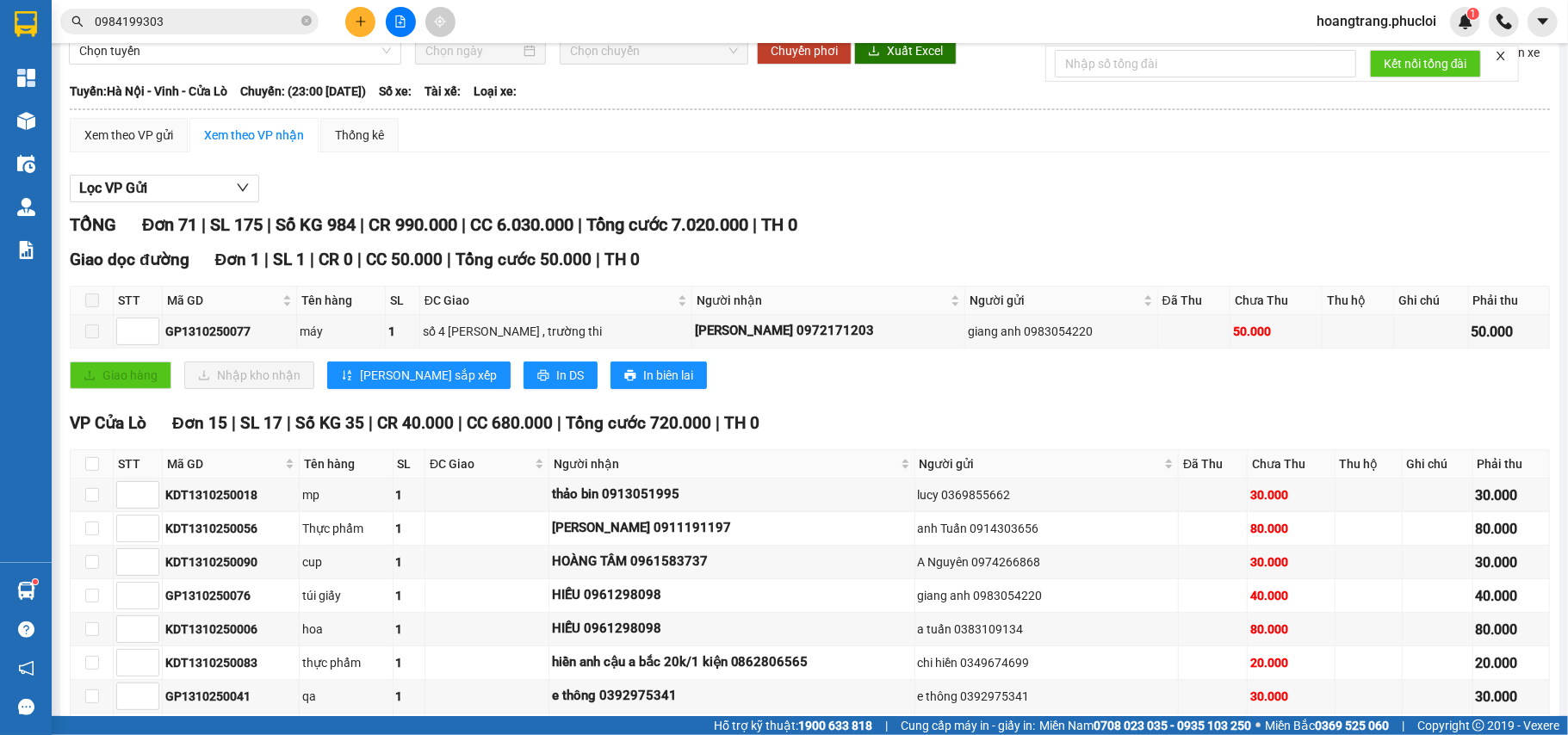
scroll to position [115, 0]
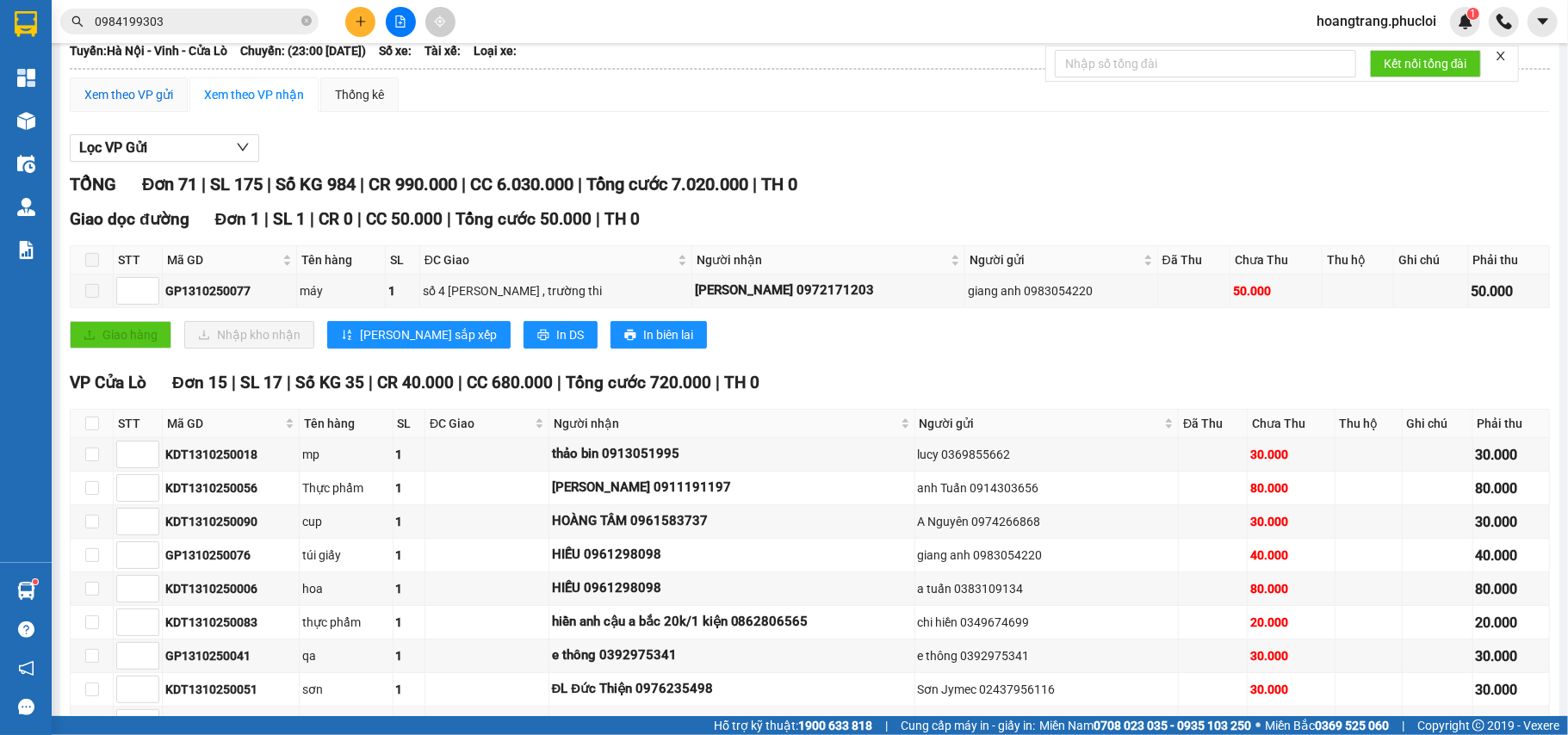
click at [118, 91] on div "Xem theo VP gửi" at bounding box center [128, 94] width 89 height 19
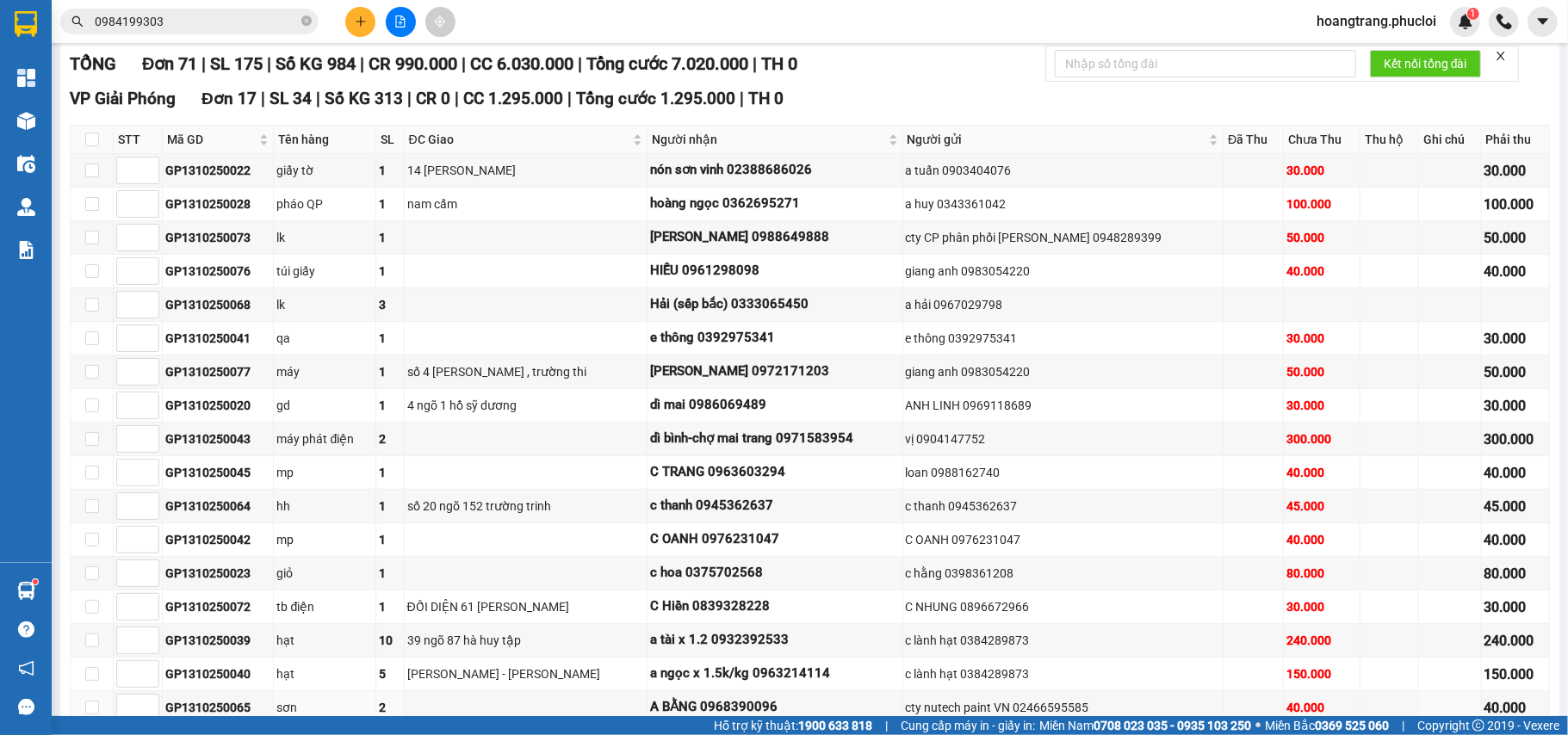
scroll to position [115, 0]
